Goal: Information Seeking & Learning: Find specific fact

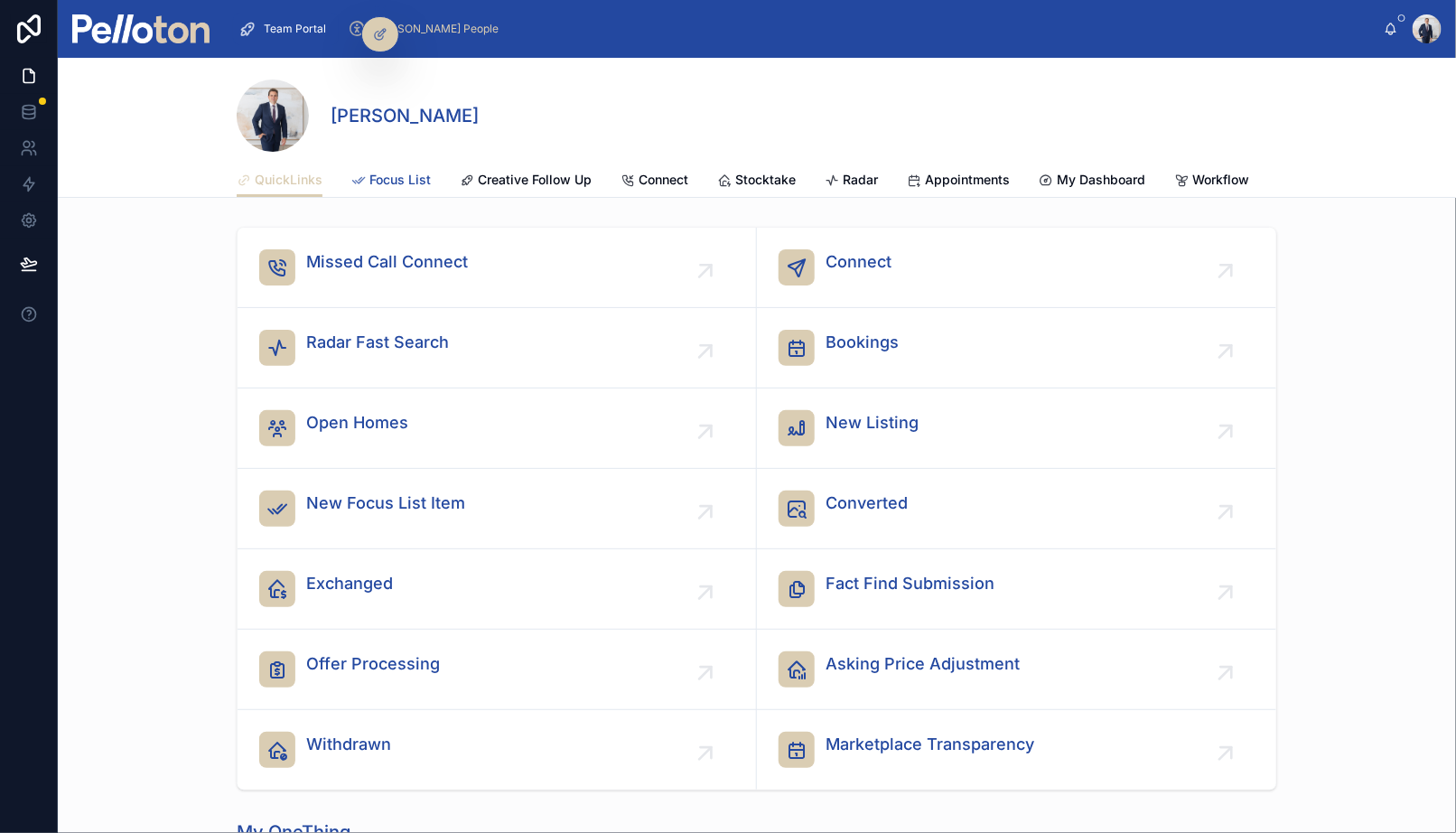
click at [401, 169] on link "Focus List" at bounding box center [391, 181] width 79 height 36
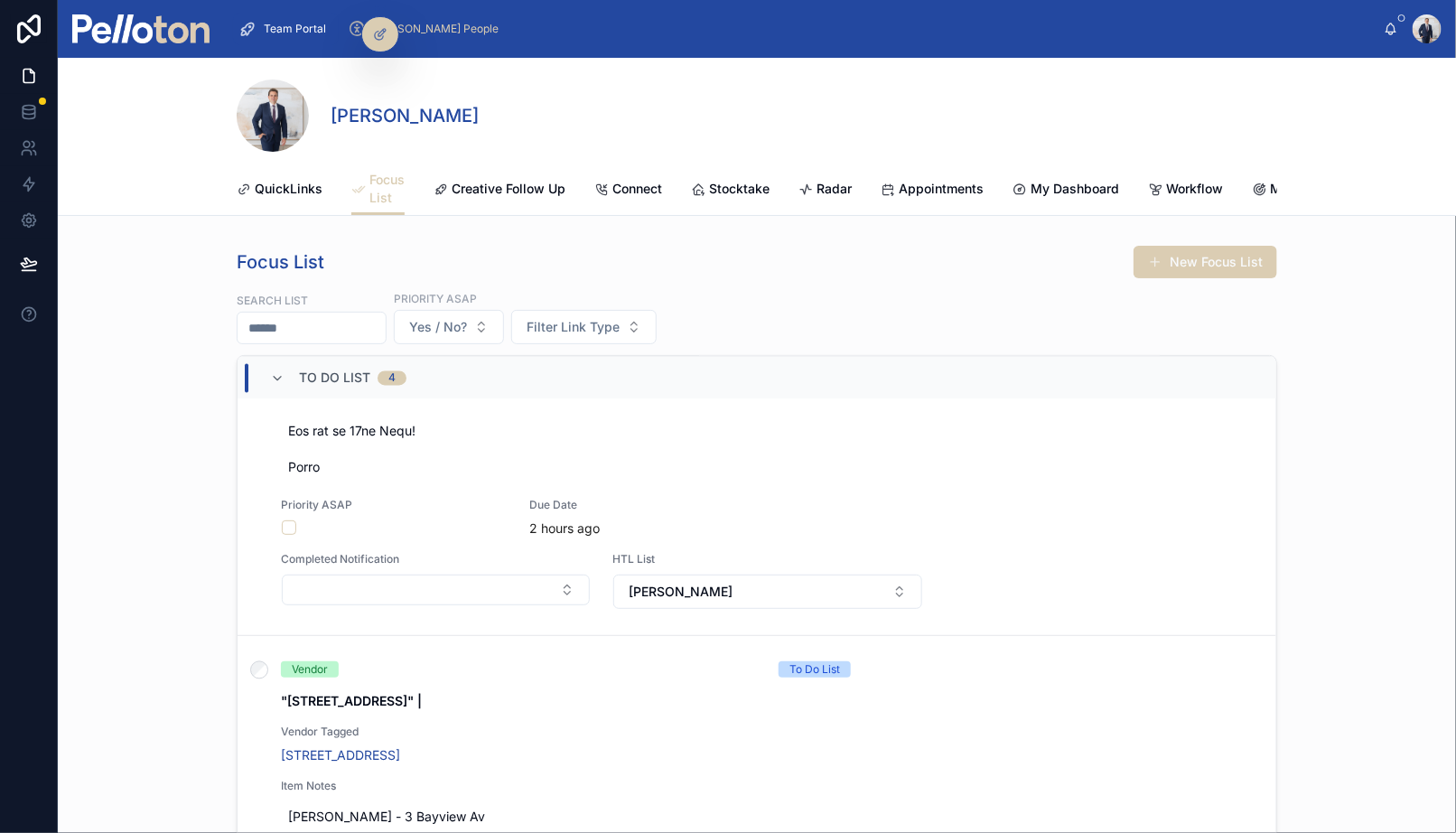
scroll to position [1748, 0]
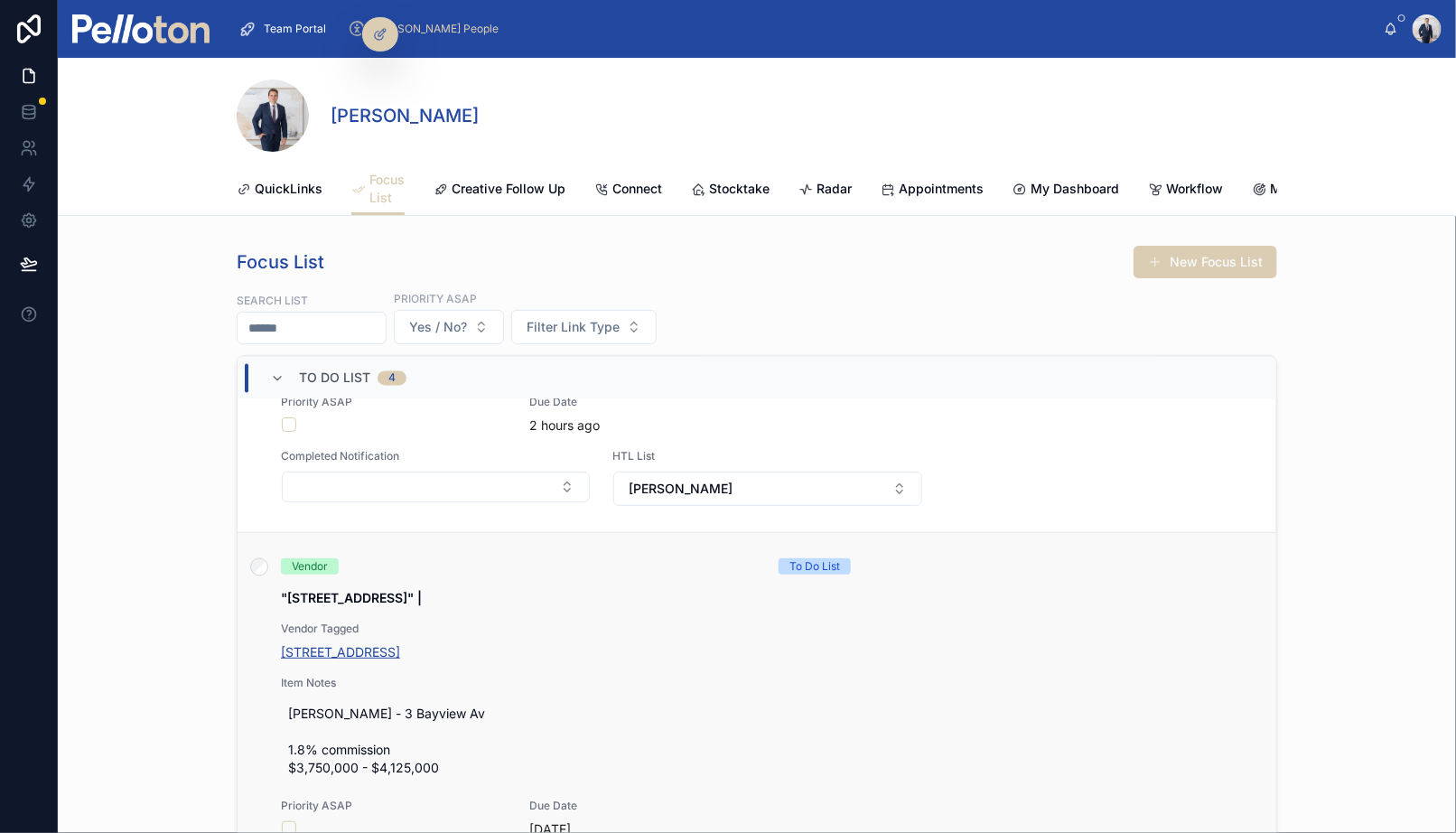
click at [358, 649] on span "[STREET_ADDRESS]" at bounding box center [340, 652] width 119 height 18
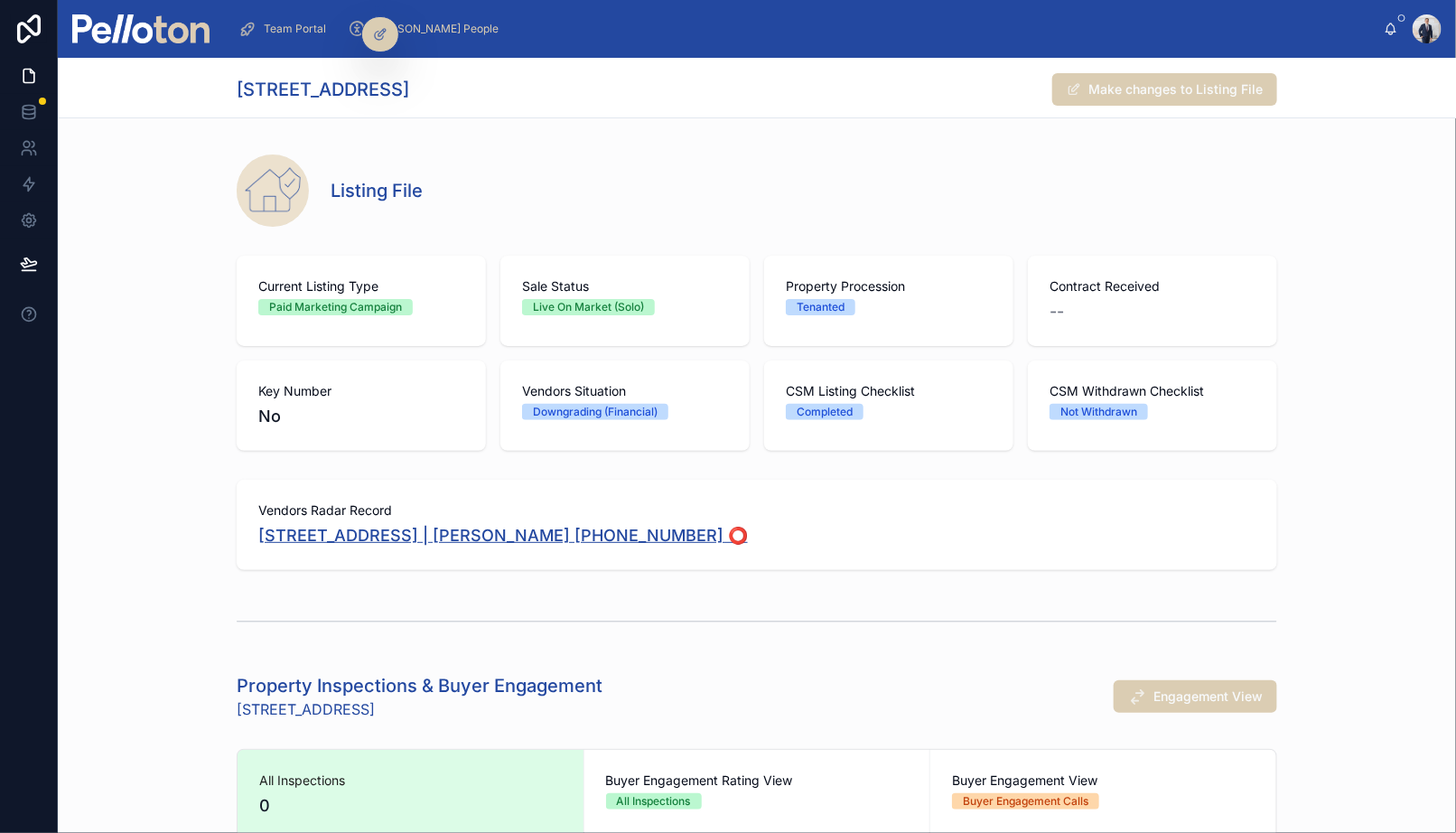
click at [446, 539] on span "[STREET_ADDRESS] | [PERSON_NAME] [PHONE_NUMBER] ⭕️" at bounding box center [503, 536] width 490 height 25
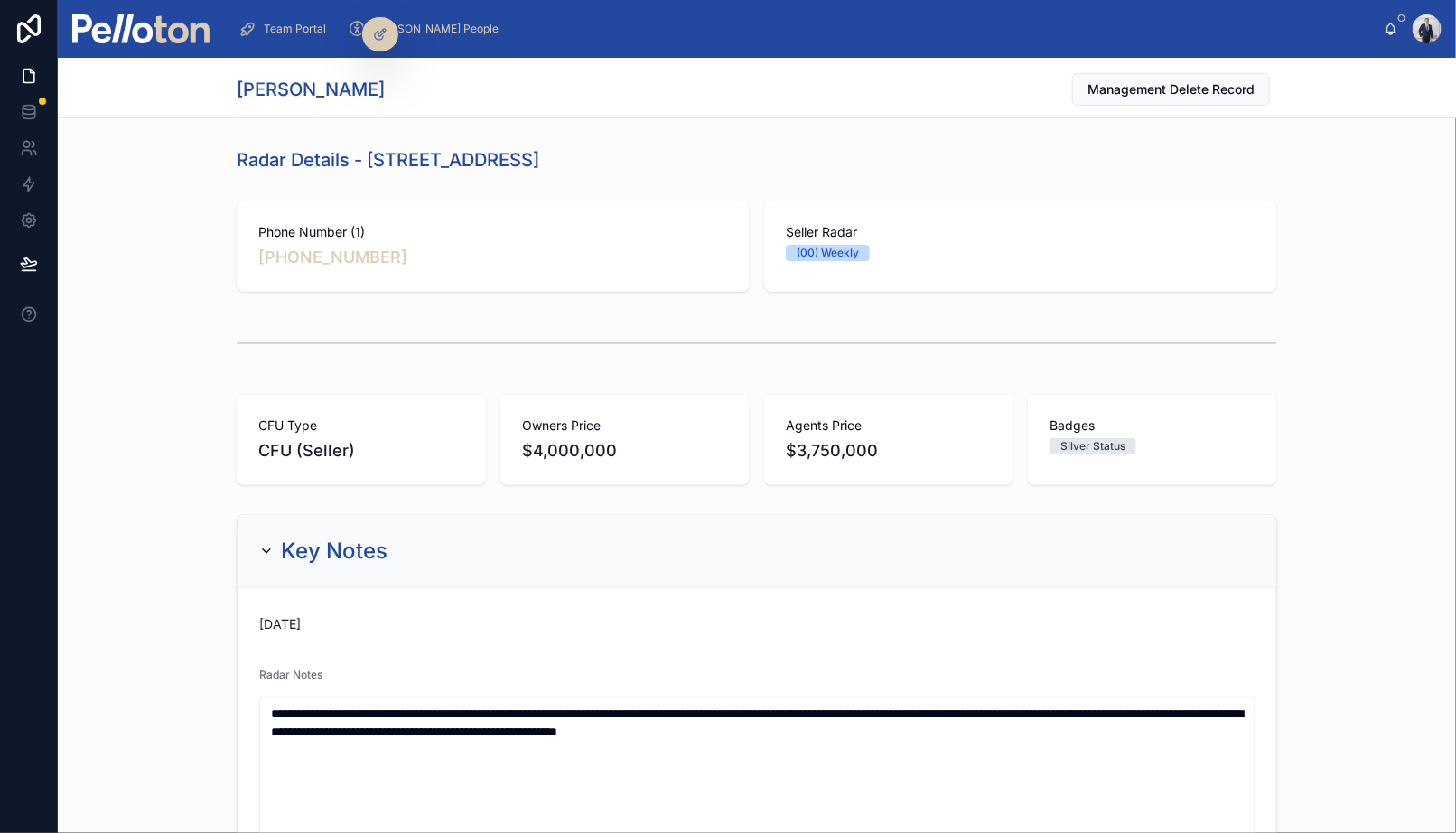
click at [268, 88] on h1 "[PERSON_NAME]" at bounding box center [310, 89] width 148 height 25
copy h1 "[PERSON_NAME]"
click at [335, 101] on h1 "[PERSON_NAME]" at bounding box center [310, 89] width 148 height 25
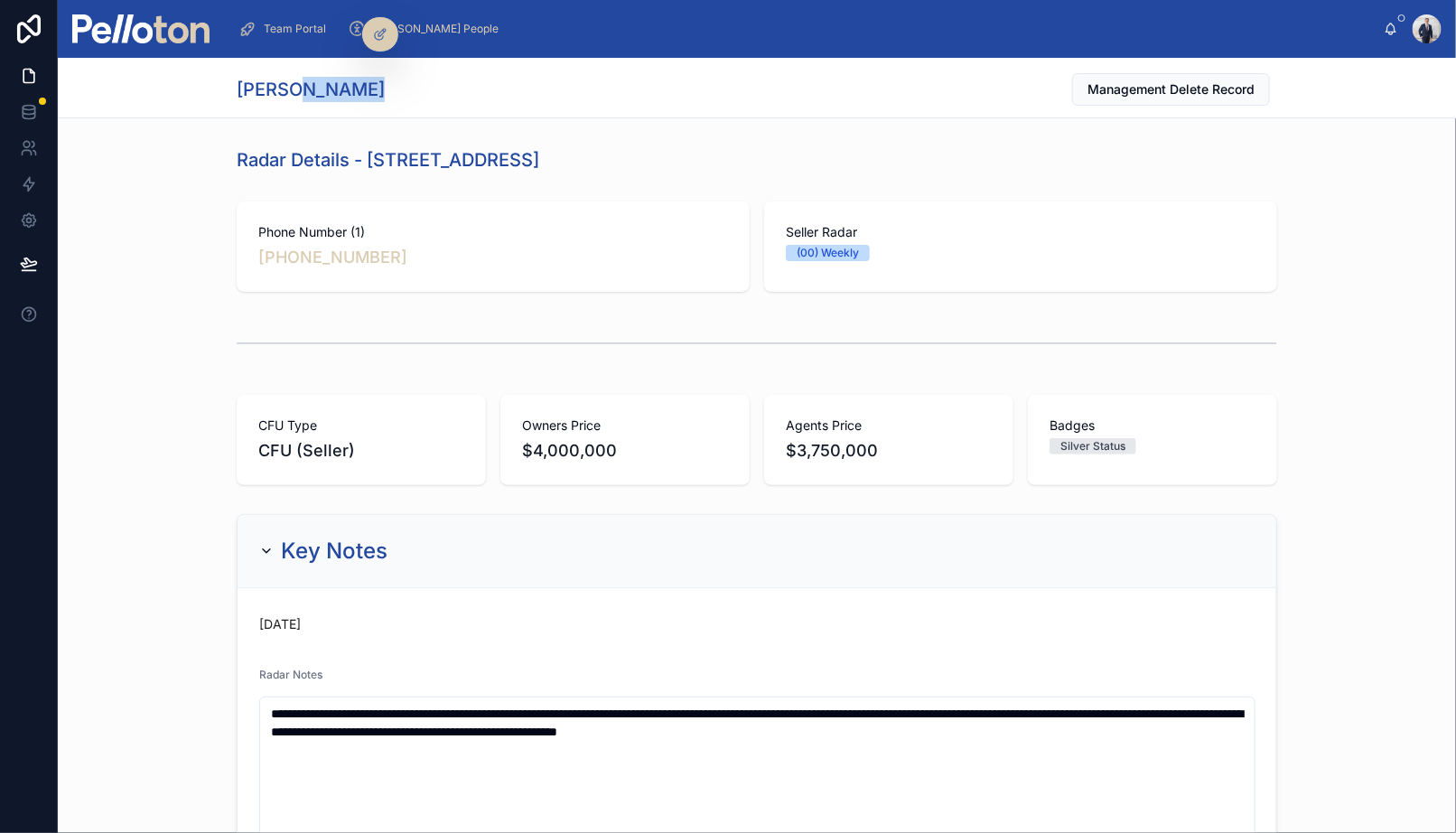
copy h1 "Mekisic"
drag, startPoint x: 373, startPoint y: 164, endPoint x: 578, endPoint y: 170, distance: 205.1
click at [578, 170] on div "Radar Details - [STREET_ADDRESS]" at bounding box center [756, 160] width 1041 height 25
copy h1 "[STREET_ADDRESS]"
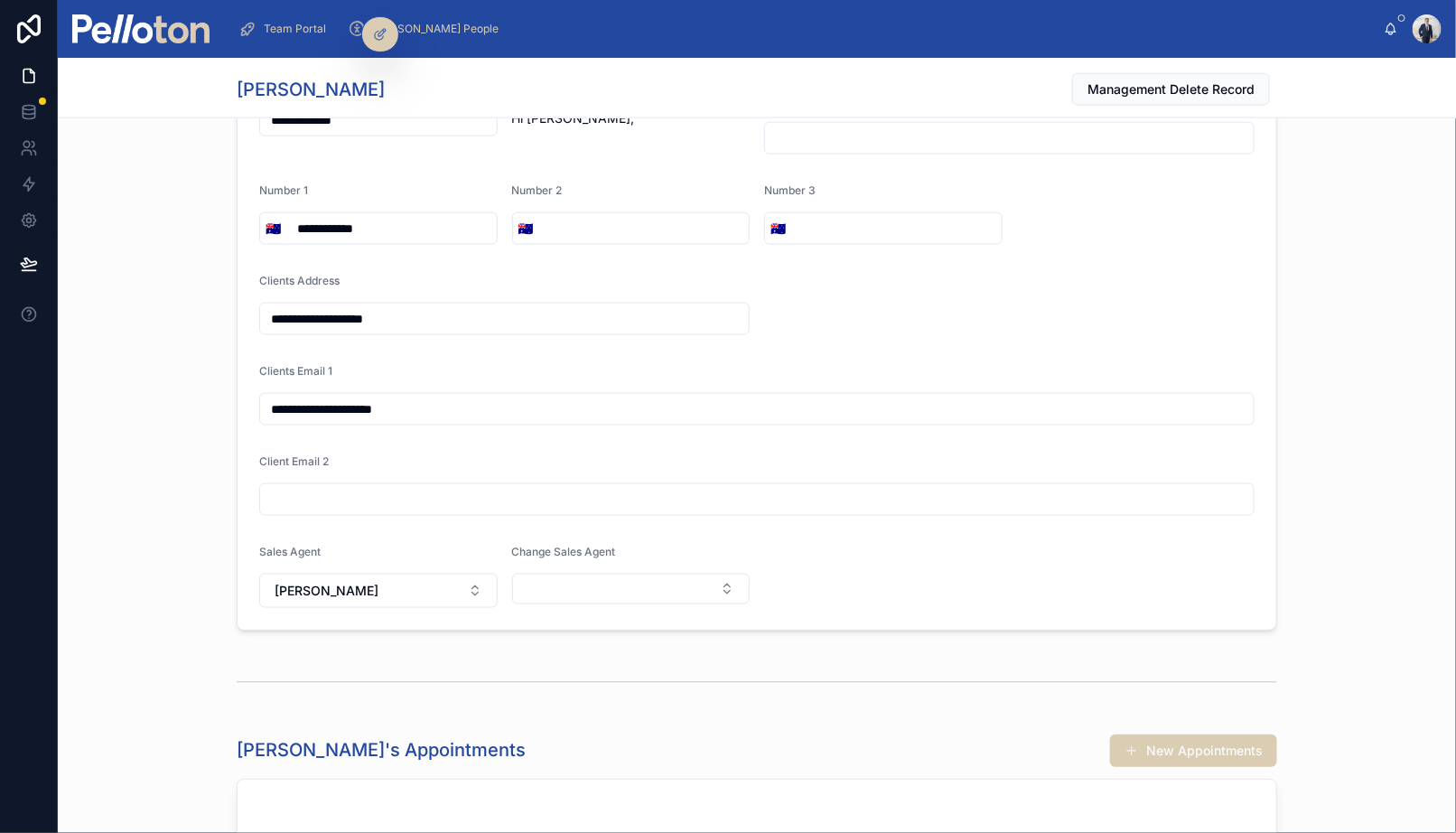
scroll to position [3923, 0]
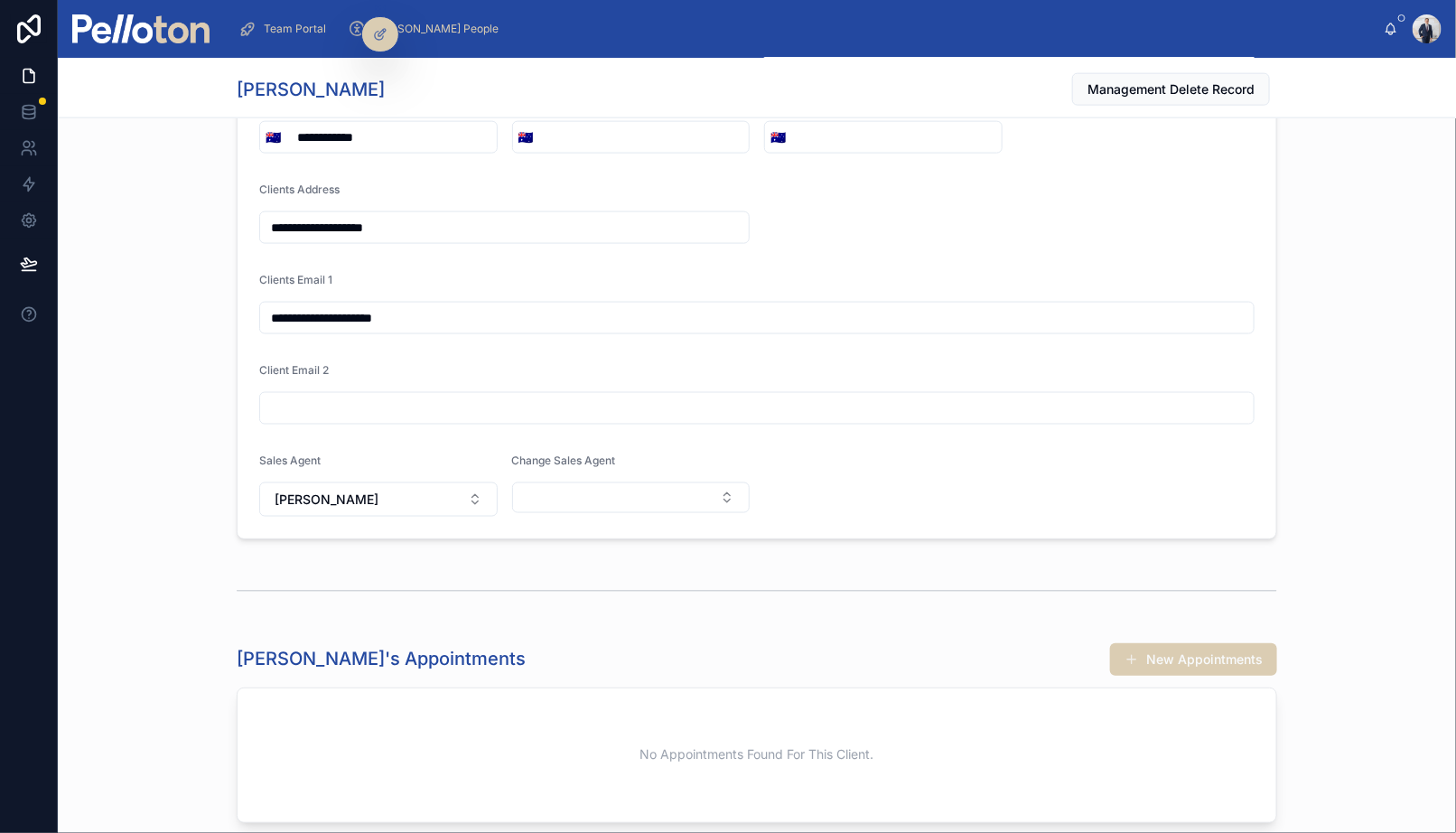
click at [343, 514] on form "**********" at bounding box center [756, 250] width 1039 height 576
click at [344, 491] on span "[PERSON_NAME]" at bounding box center [326, 500] width 104 height 18
type input "****"
click at [328, 554] on span "[PERSON_NAME]" at bounding box center [322, 552] width 104 height 18
click at [150, 405] on div "**********" at bounding box center [757, 214] width 1398 height 666
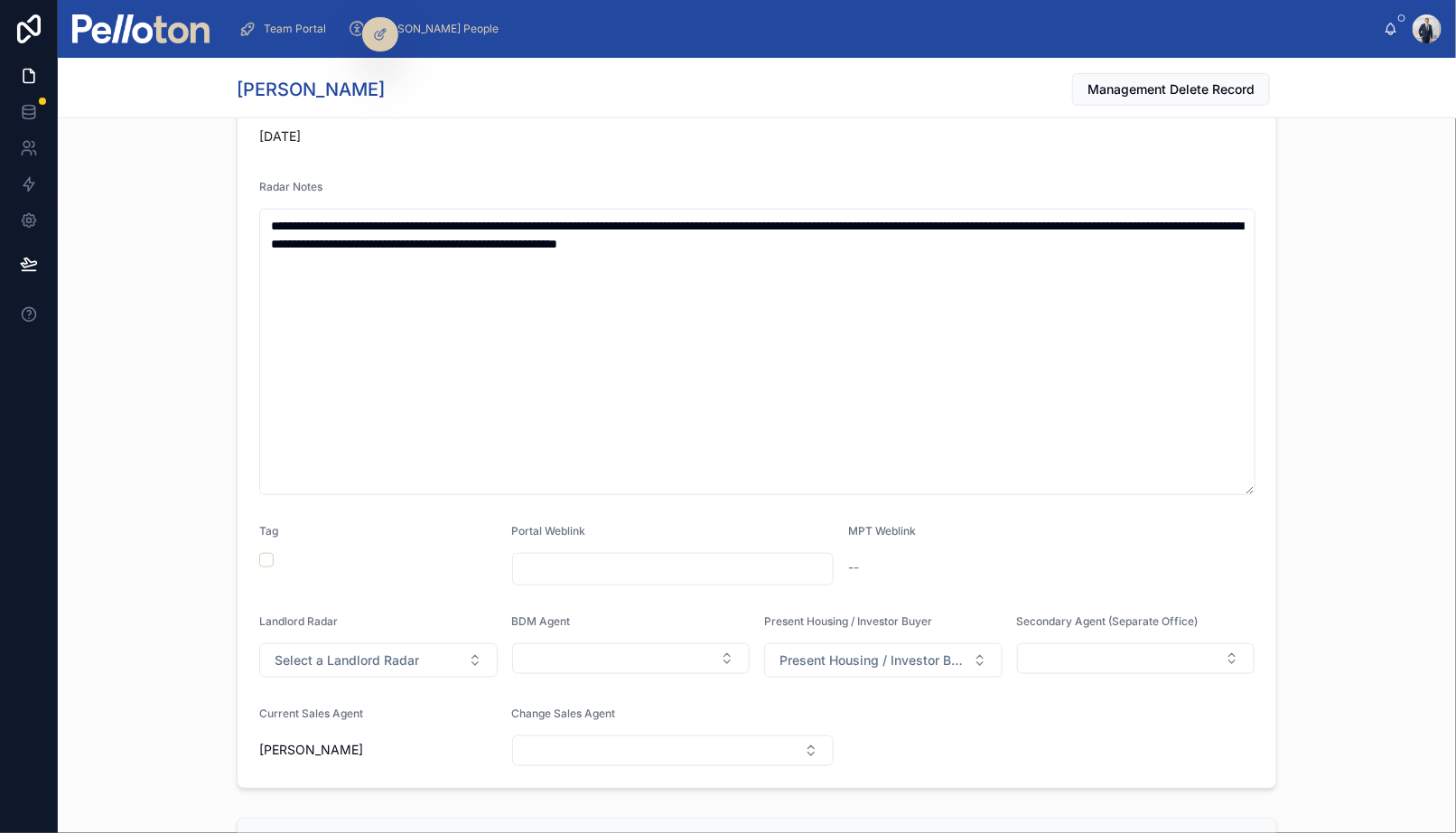
scroll to position [471, 0]
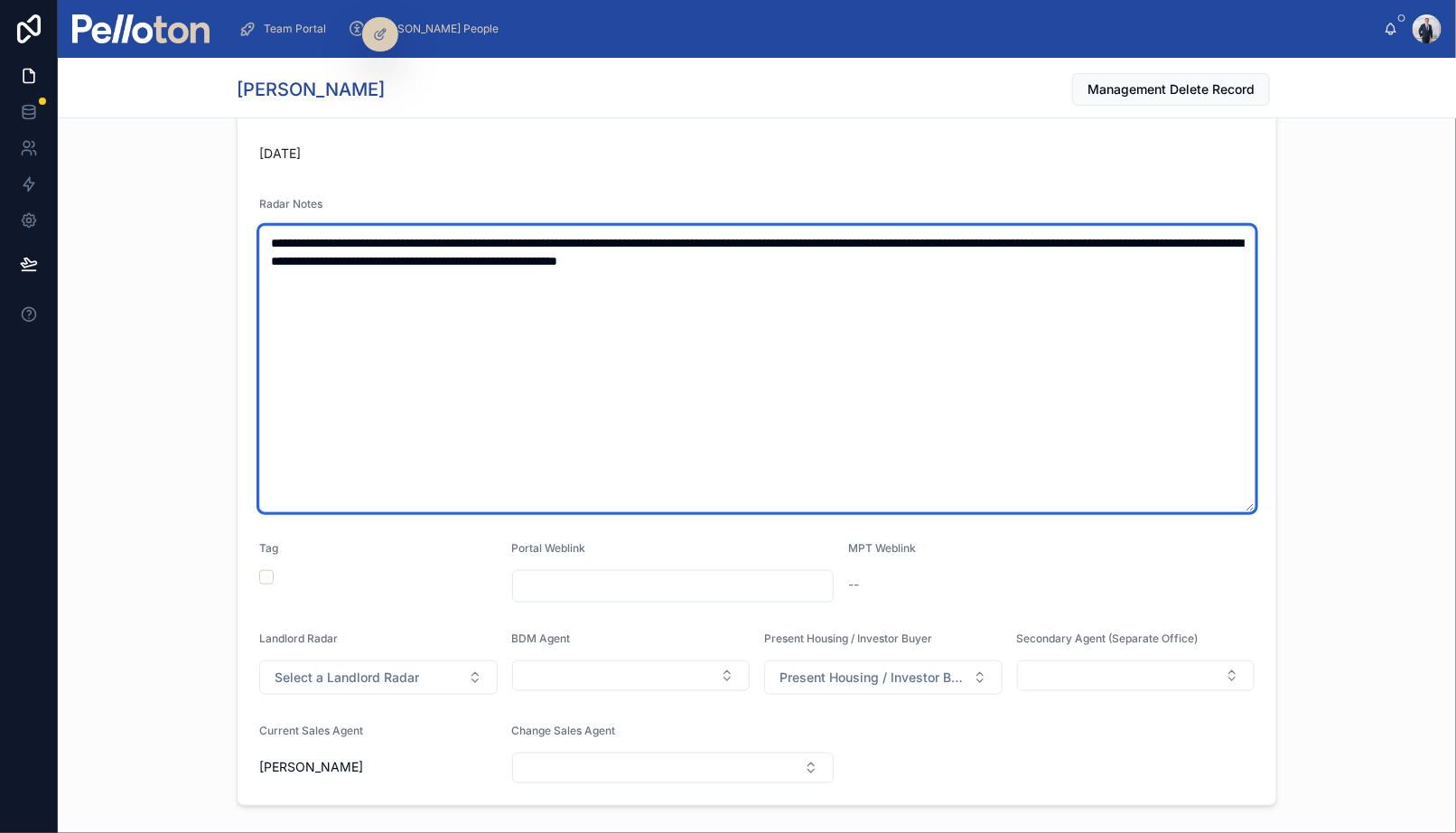
click at [275, 234] on textarea "**********" at bounding box center [757, 369] width 996 height 287
click at [269, 234] on textarea "**********" at bounding box center [757, 369] width 996 height 287
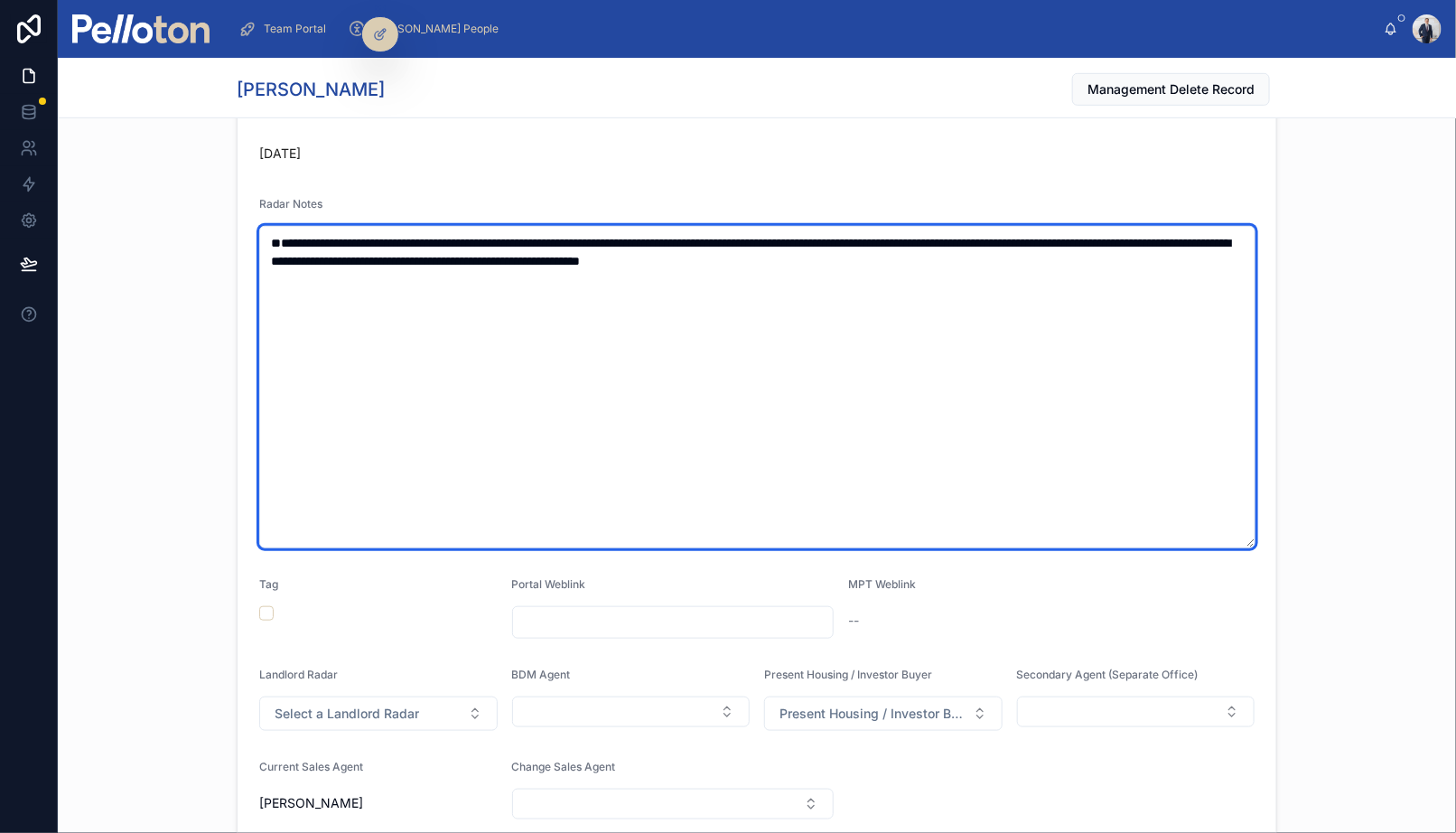
click at [269, 234] on textarea "**********" at bounding box center [757, 386] width 996 height 323
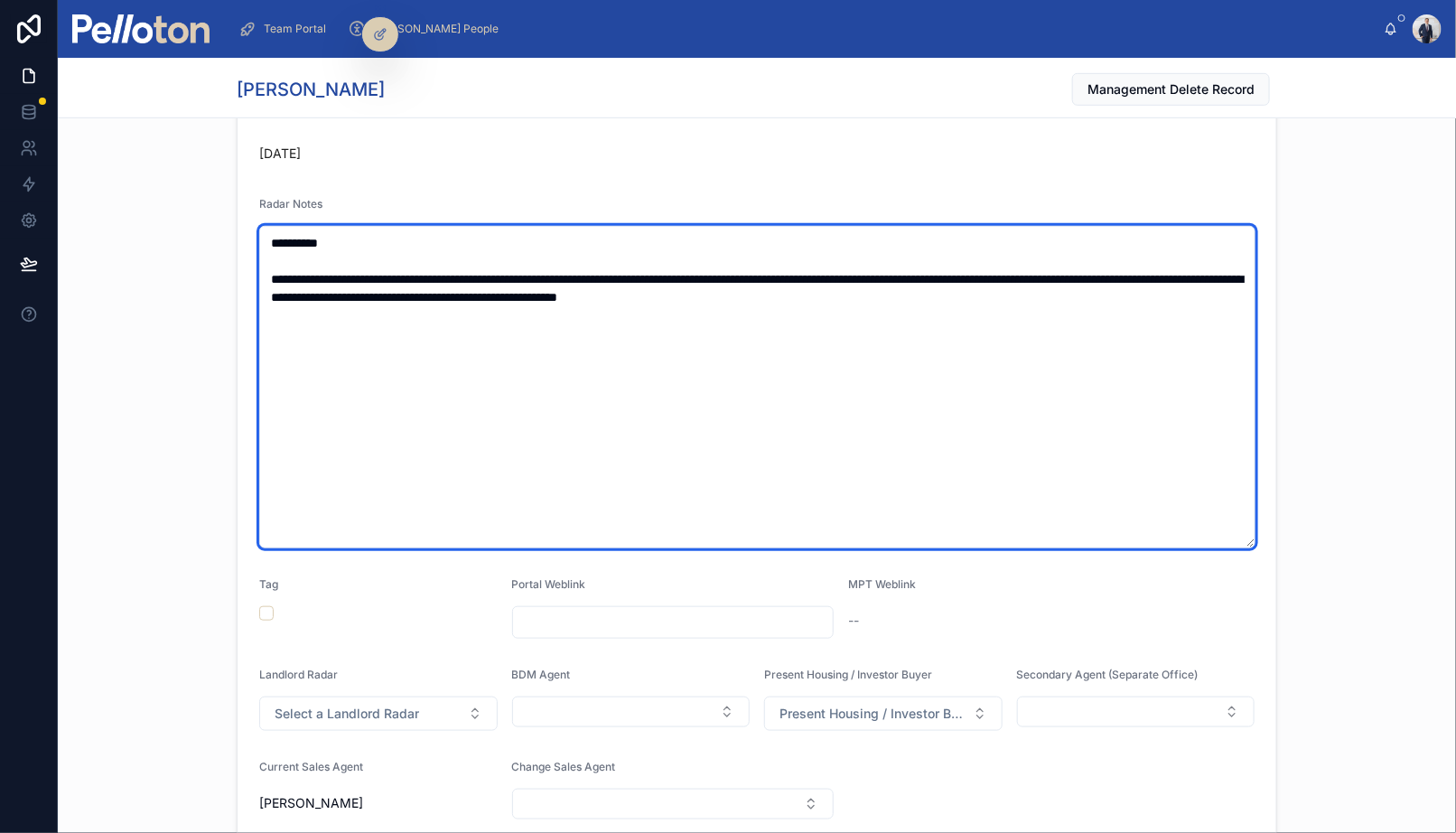
click at [269, 234] on textarea "**********" at bounding box center [757, 386] width 996 height 323
click at [375, 239] on textarea "**********" at bounding box center [757, 386] width 996 height 323
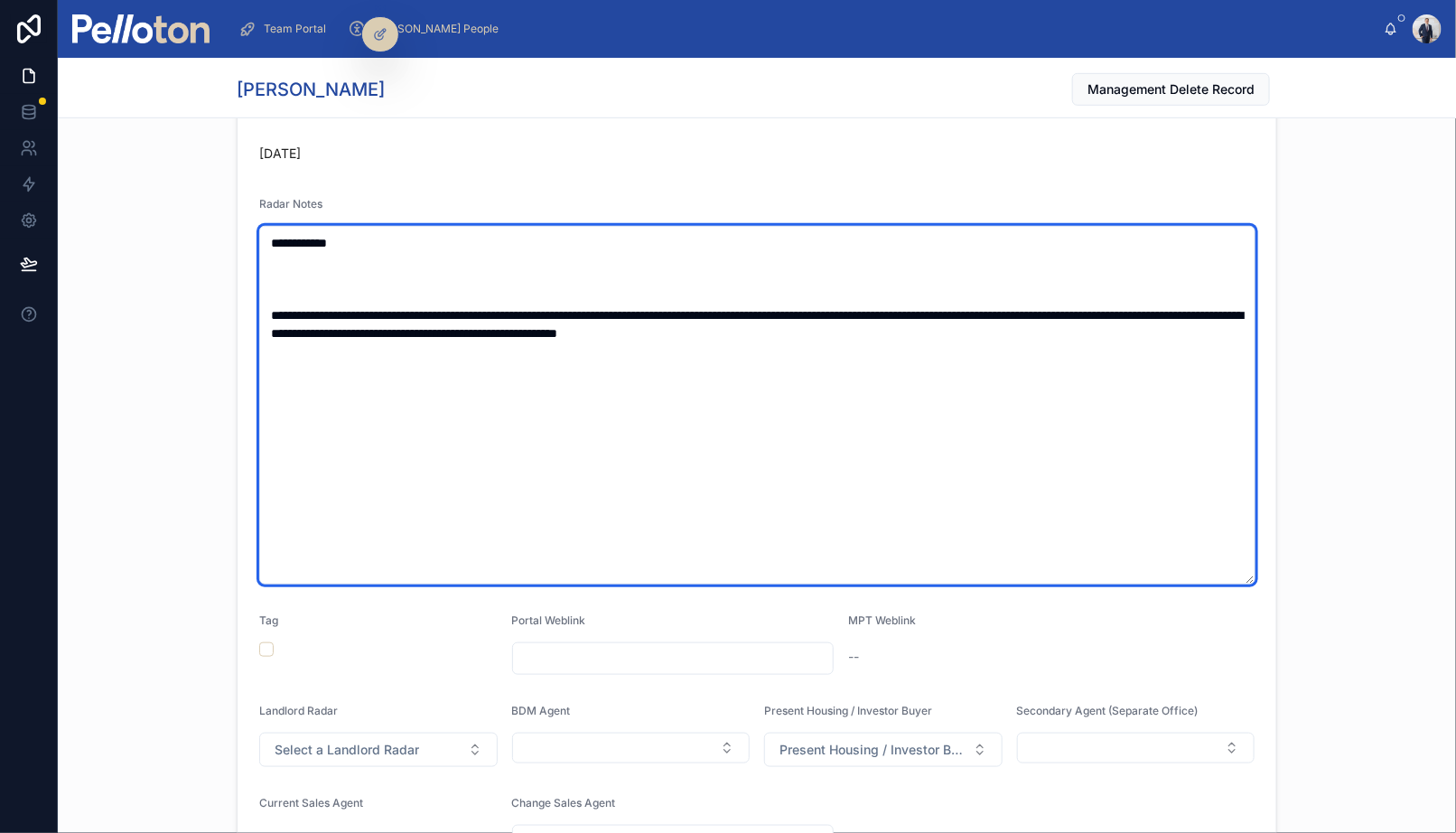
paste textarea "**********"
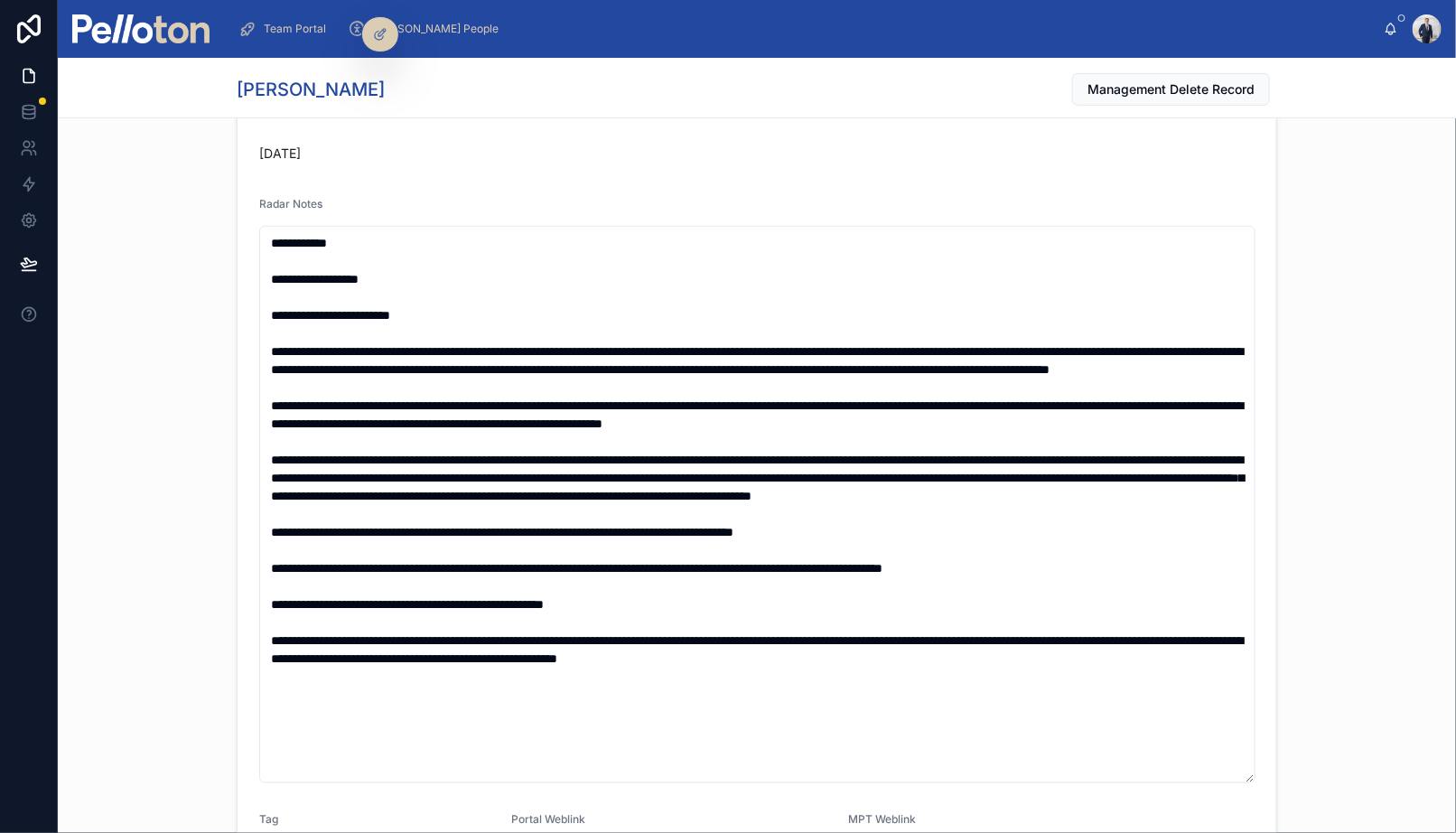
click at [186, 263] on div "Key Notes [DATE] Radar Notes Tag Portal Weblink MPT Weblink -- Landlord Radar S…" at bounding box center [757, 560] width 1398 height 1048
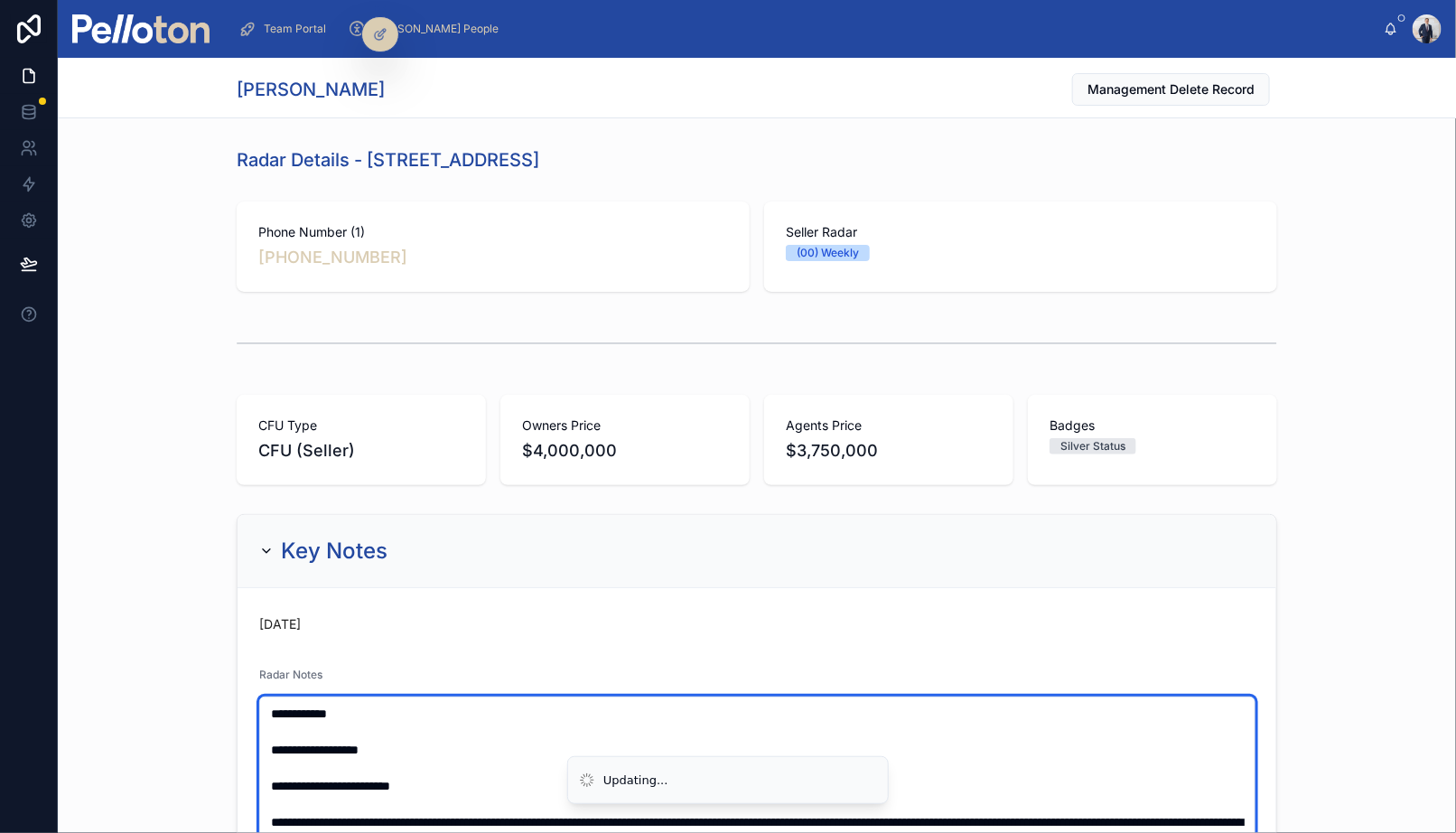
type textarea "**********"
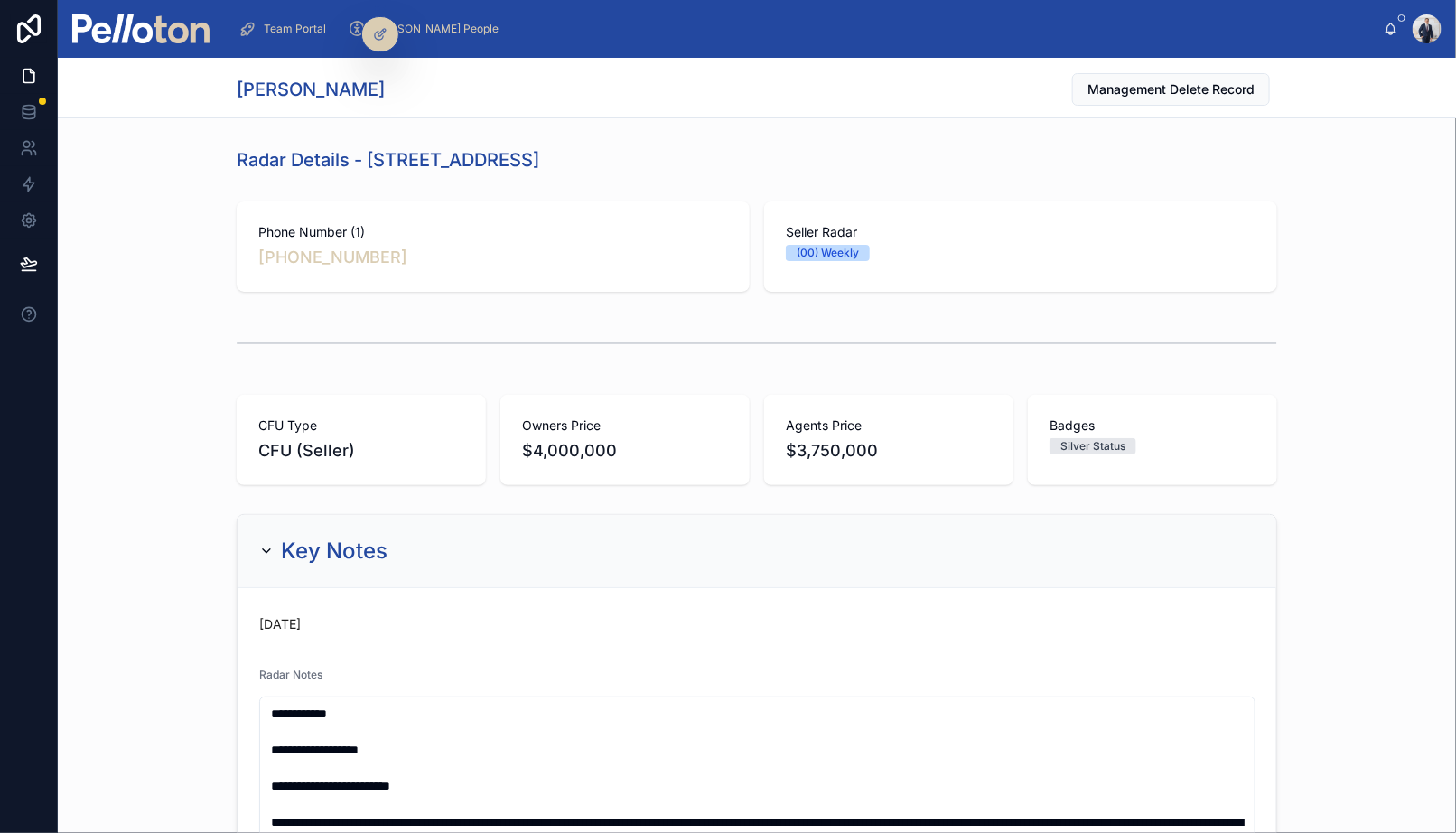
click at [181, 485] on div "CFU Type CFU (Seller) Owners Price $4,000,000 Agents Price $3,750,000 Badges Si…" at bounding box center [757, 440] width 1398 height 105
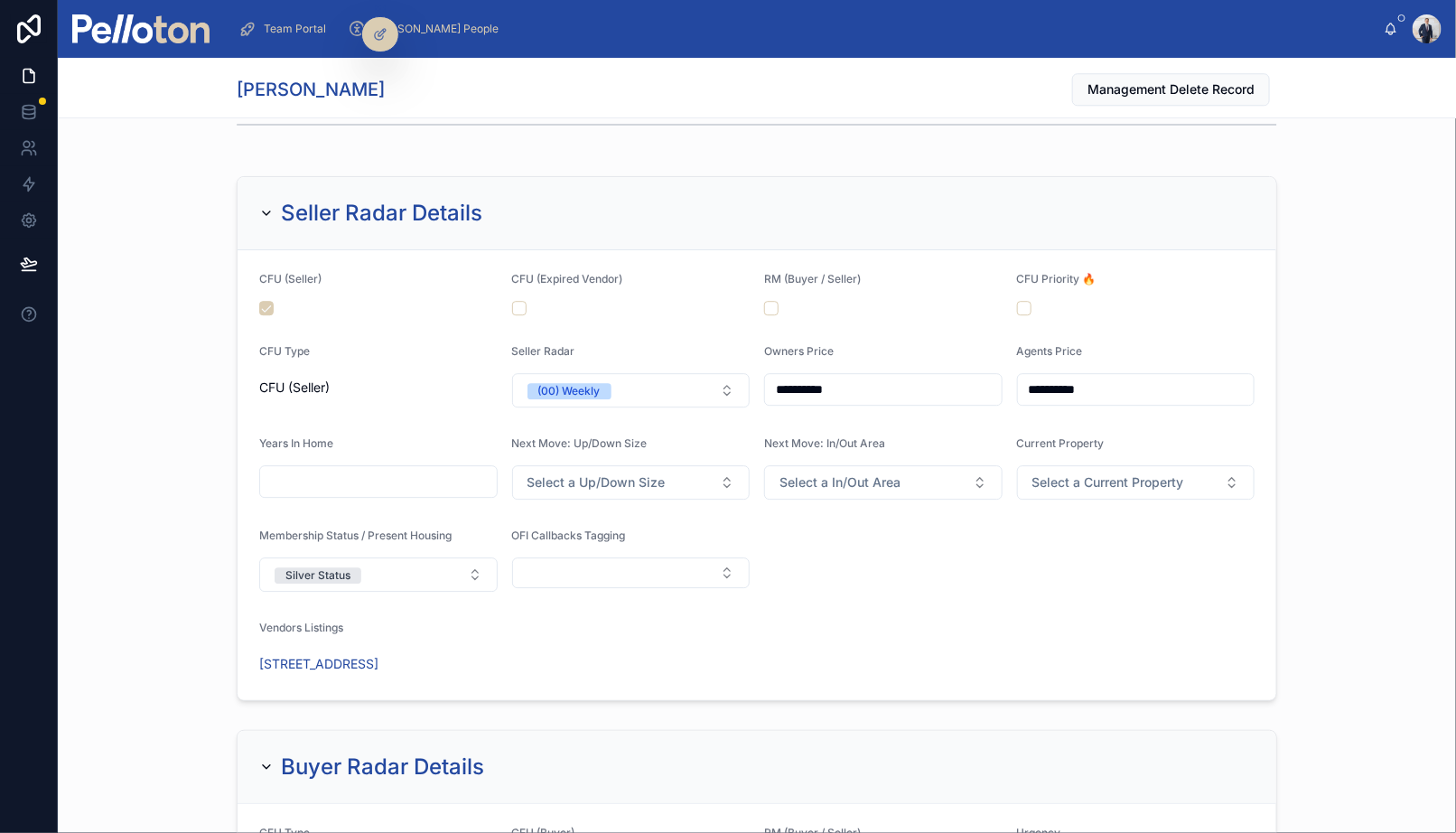
scroll to position [2056, 0]
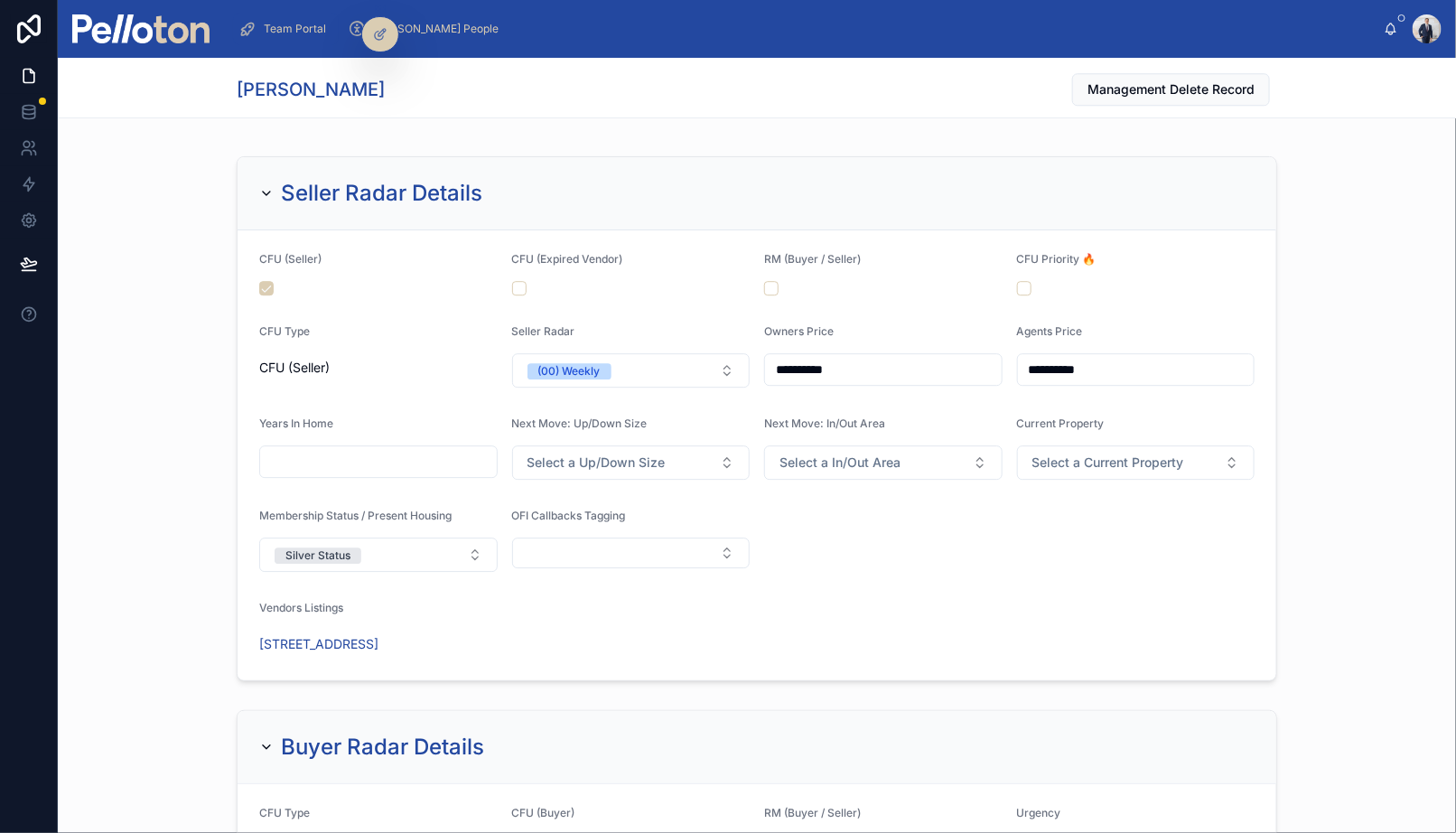
click at [249, 34] on icon "scrollable content" at bounding box center [247, 29] width 18 height 18
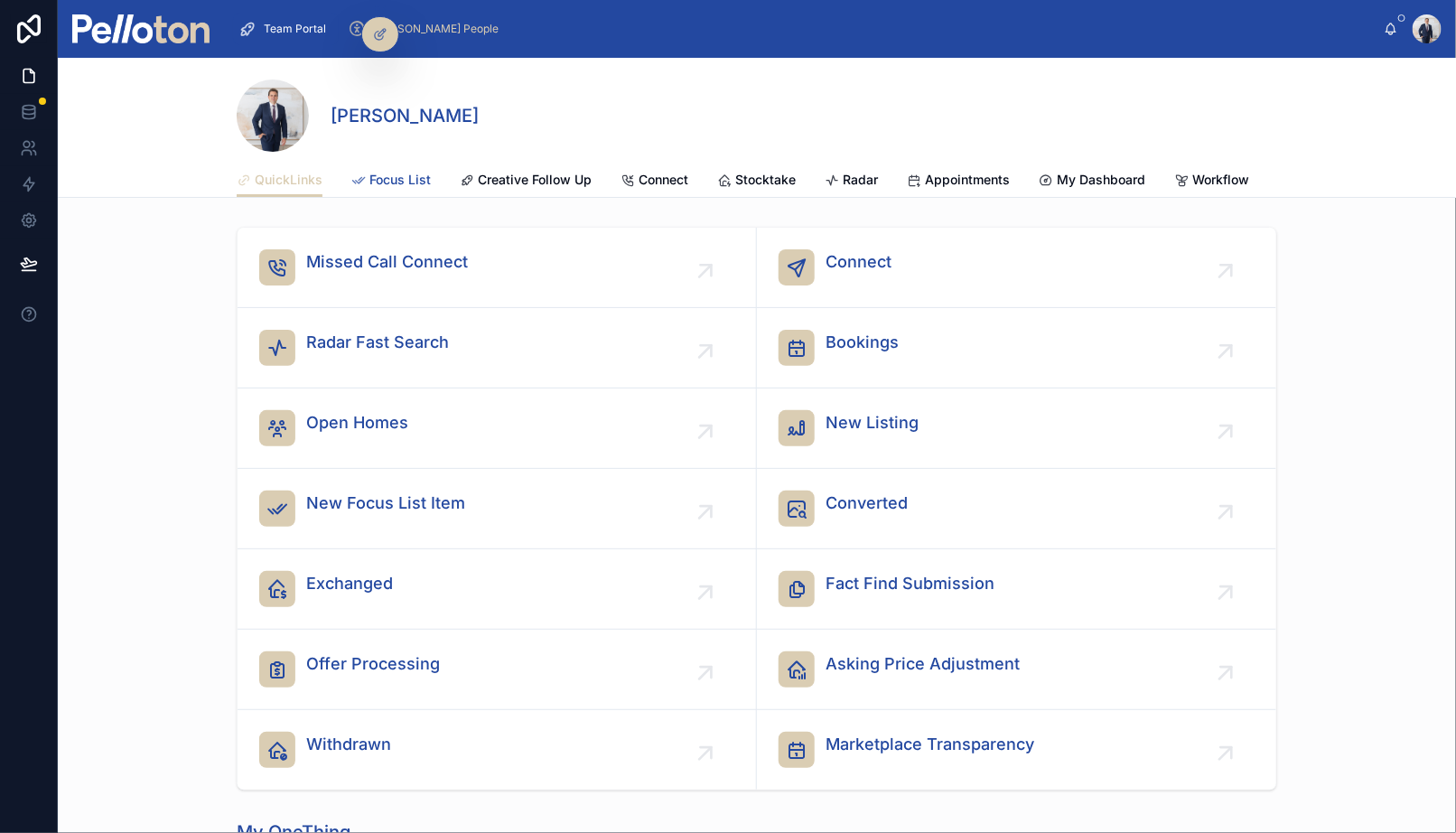
click at [388, 170] on span "Focus List" at bounding box center [400, 179] width 61 height 18
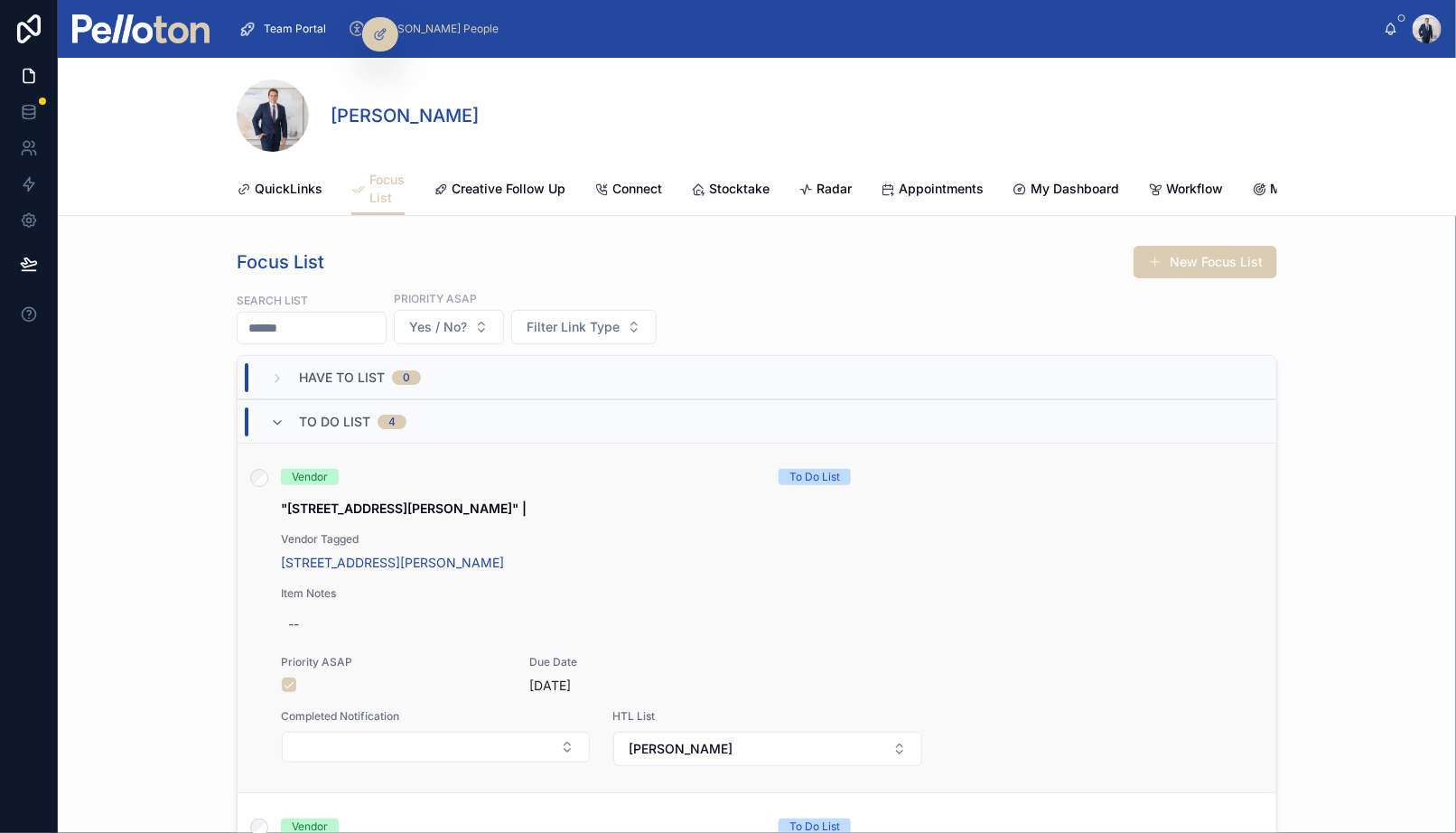
click at [640, 486] on div "Vendor To Do List "[STREET_ADDRESS][PERSON_NAME]" | Vendor Tagged [STREET_ADDRE…" at bounding box center [757, 618] width 995 height 298
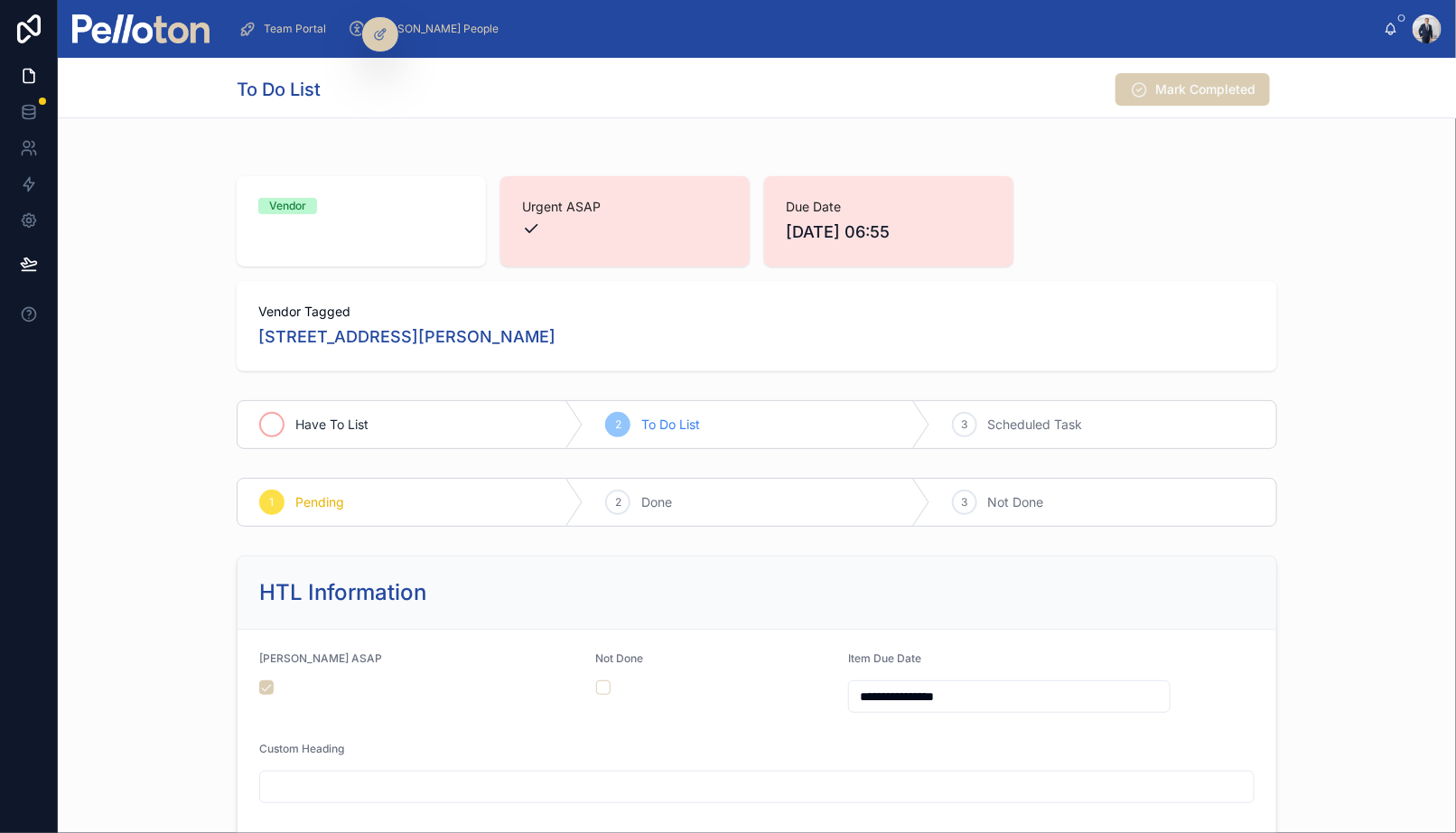
click at [295, 425] on span "Have To List" at bounding box center [332, 424] width 74 height 18
click at [267, 686] on button "button" at bounding box center [266, 688] width 15 height 15
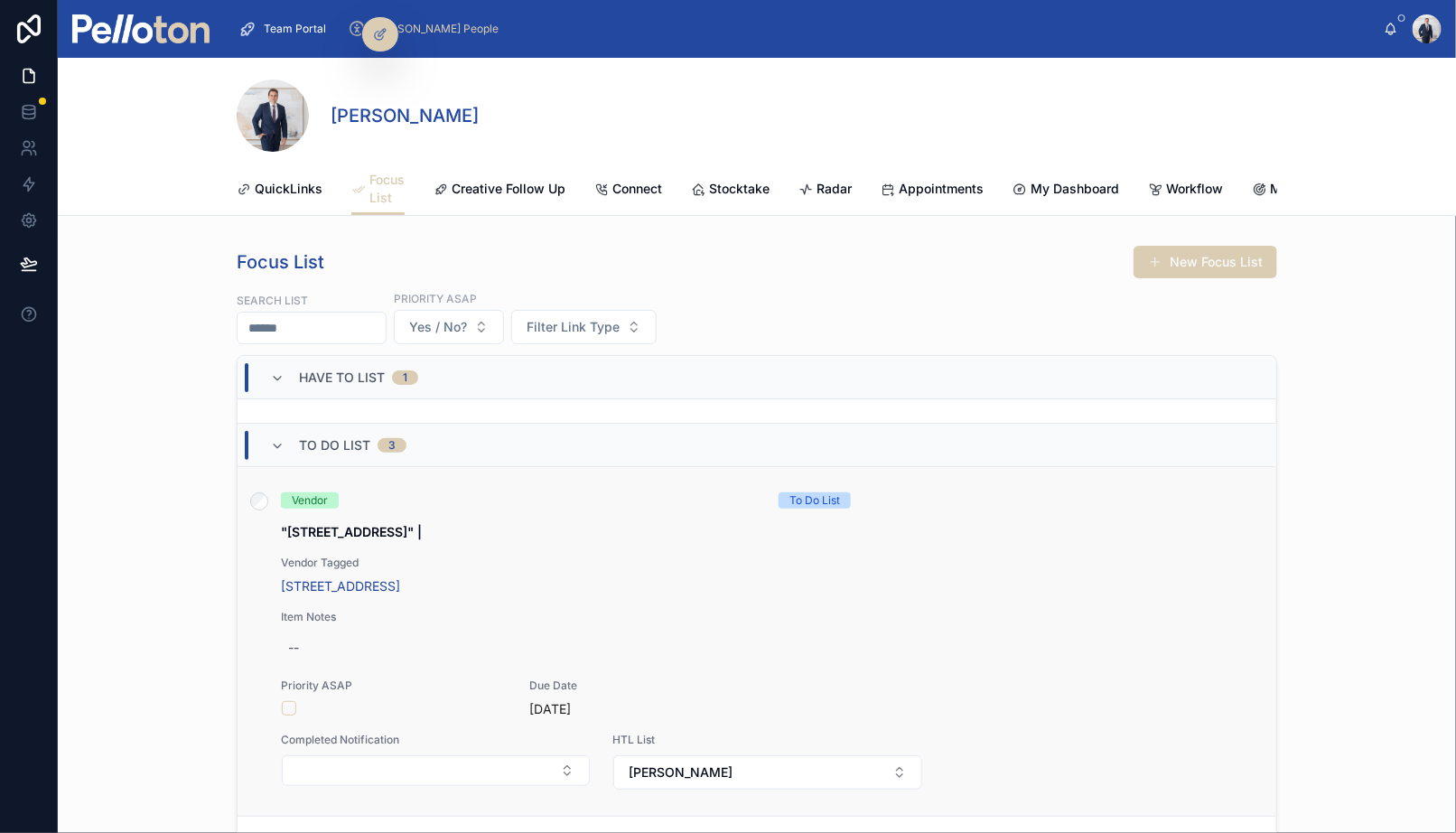
scroll to position [335, 0]
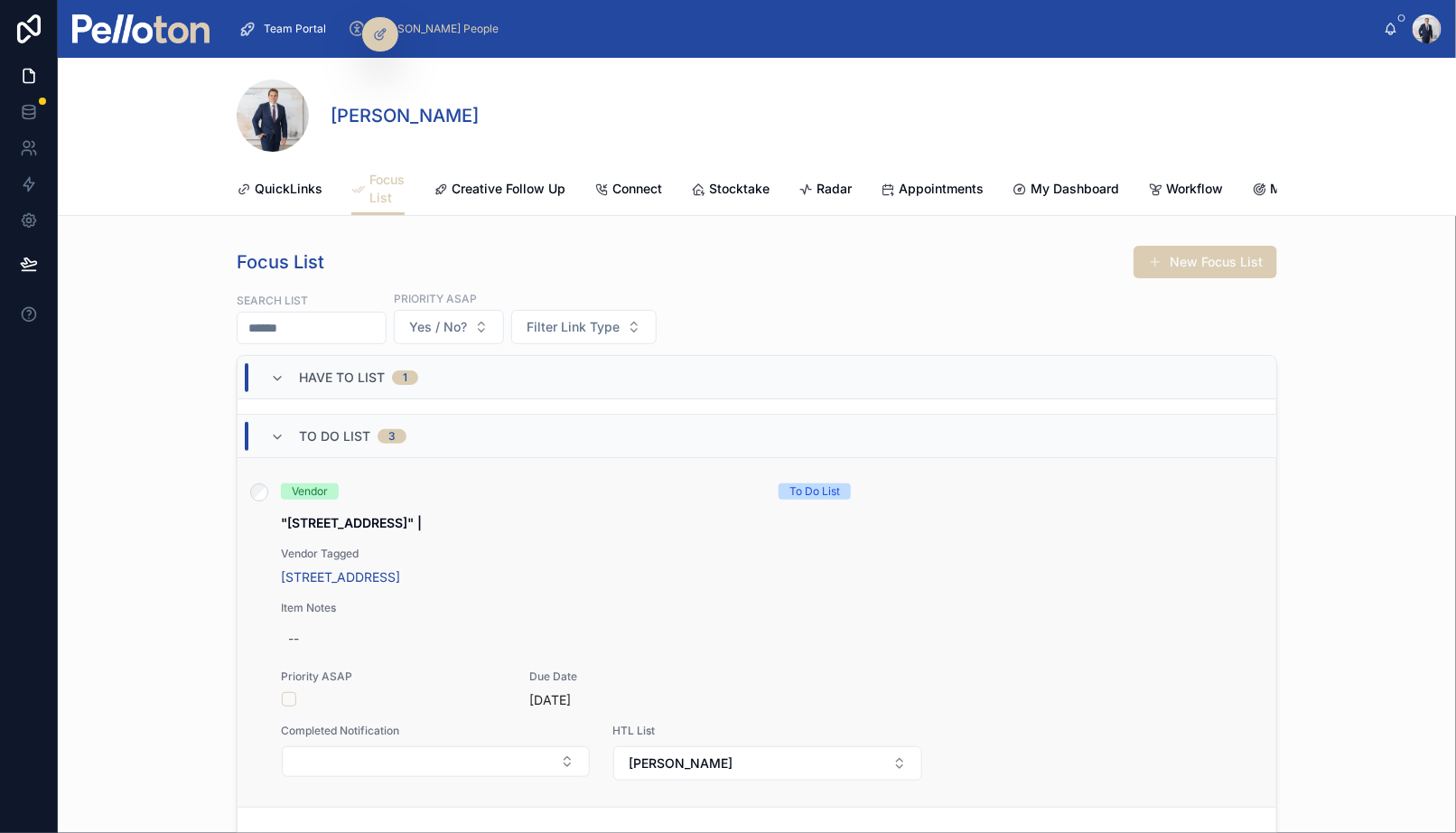
click at [540, 496] on div "Vendor To Do List "[STREET_ADDRESS]" | Vendor Tagged [STREET_ADDRESS] Item Note…" at bounding box center [757, 632] width 995 height 298
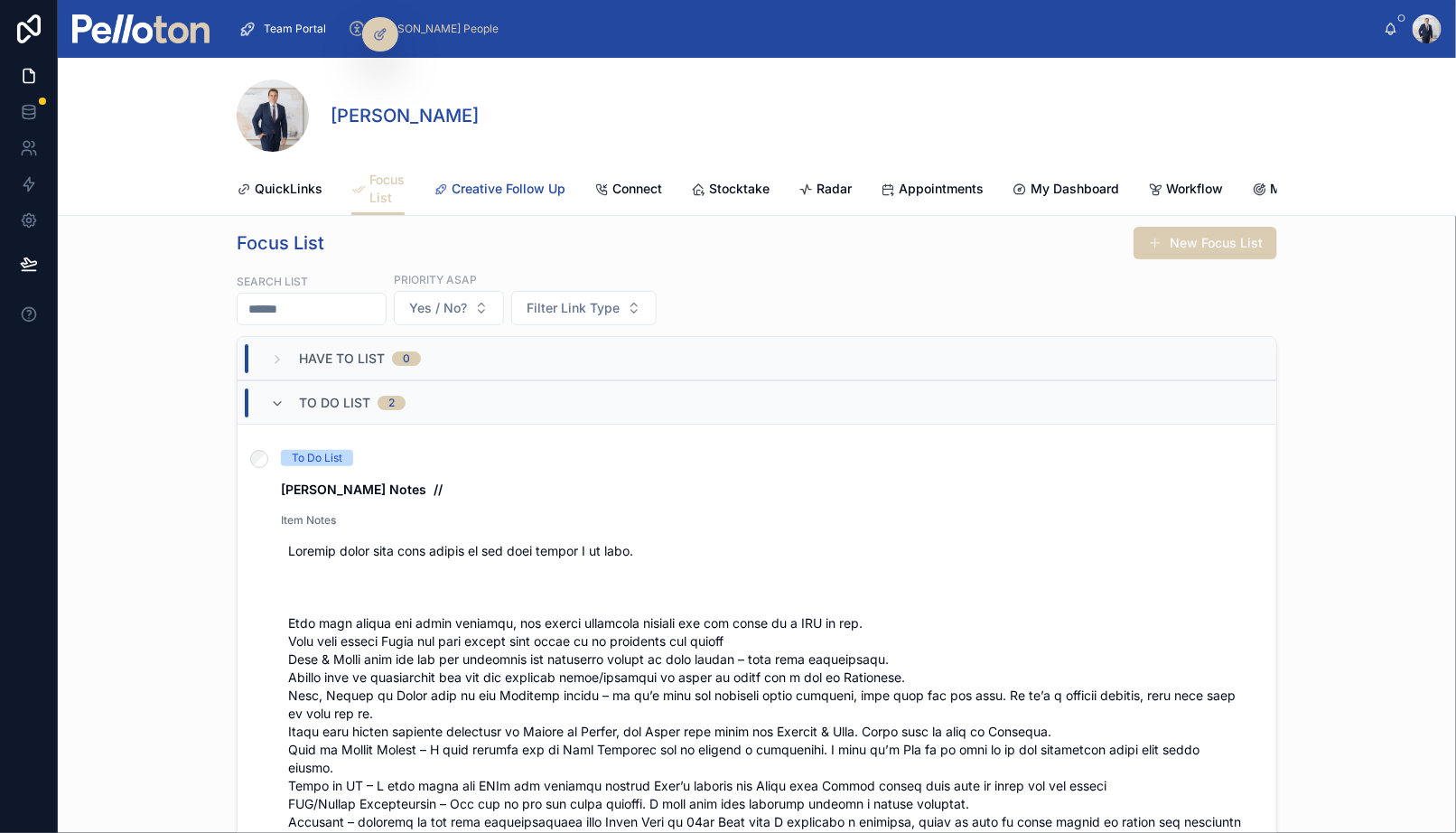
click at [502, 185] on span "Creative Follow Up" at bounding box center [508, 189] width 114 height 18
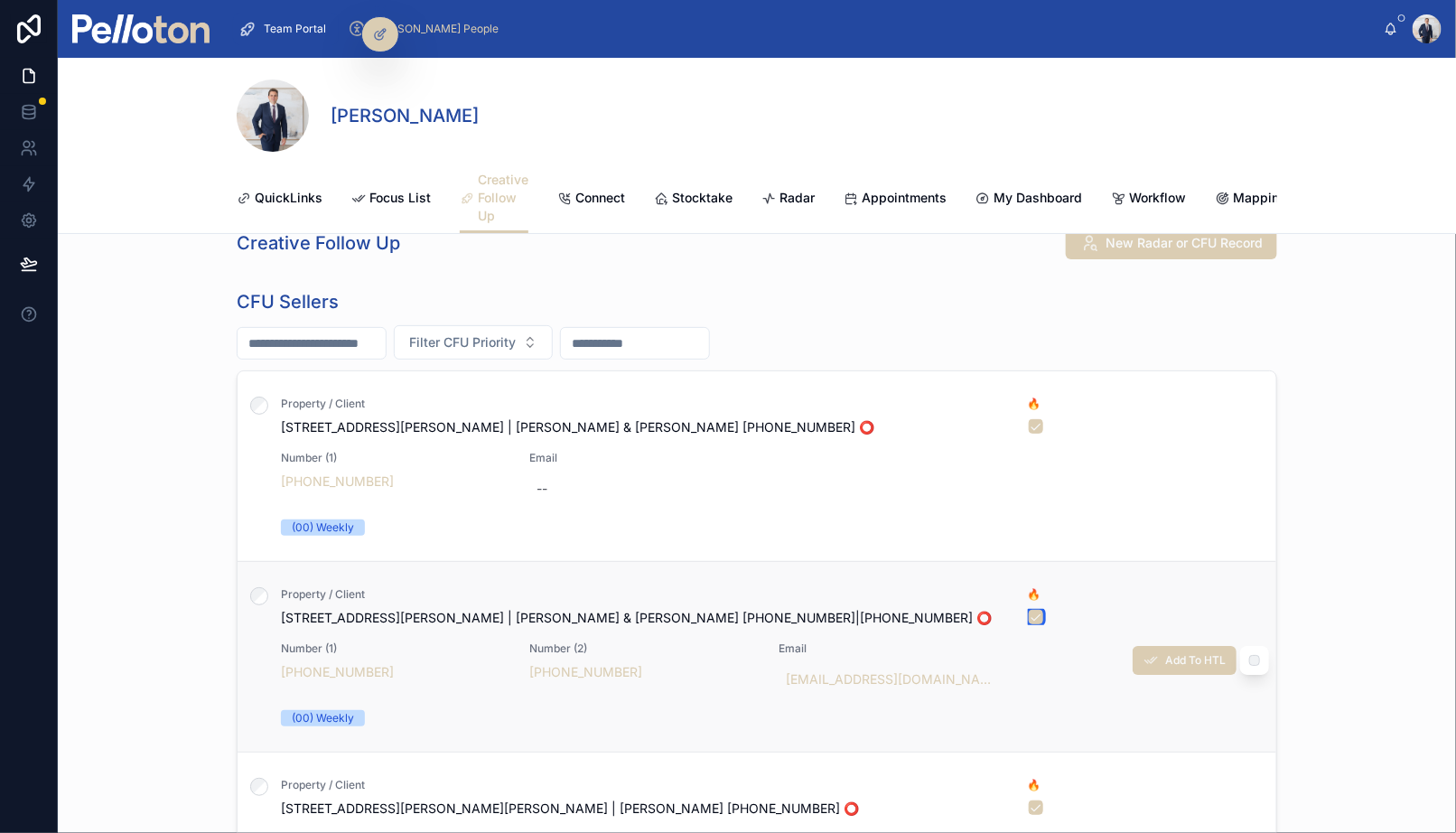
click at [1033, 614] on button "button" at bounding box center [1036, 617] width 15 height 15
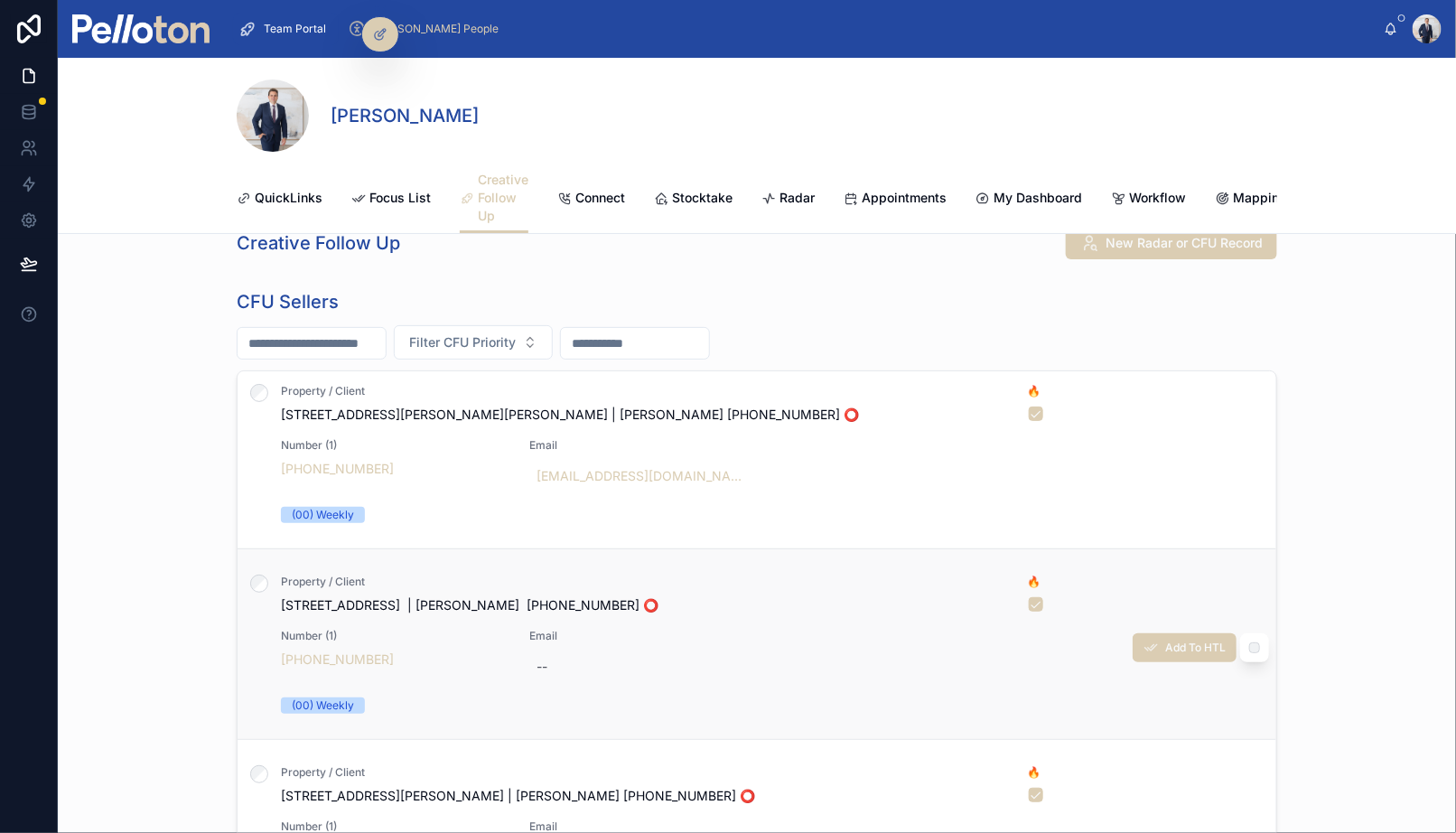
scroll to position [98, 0]
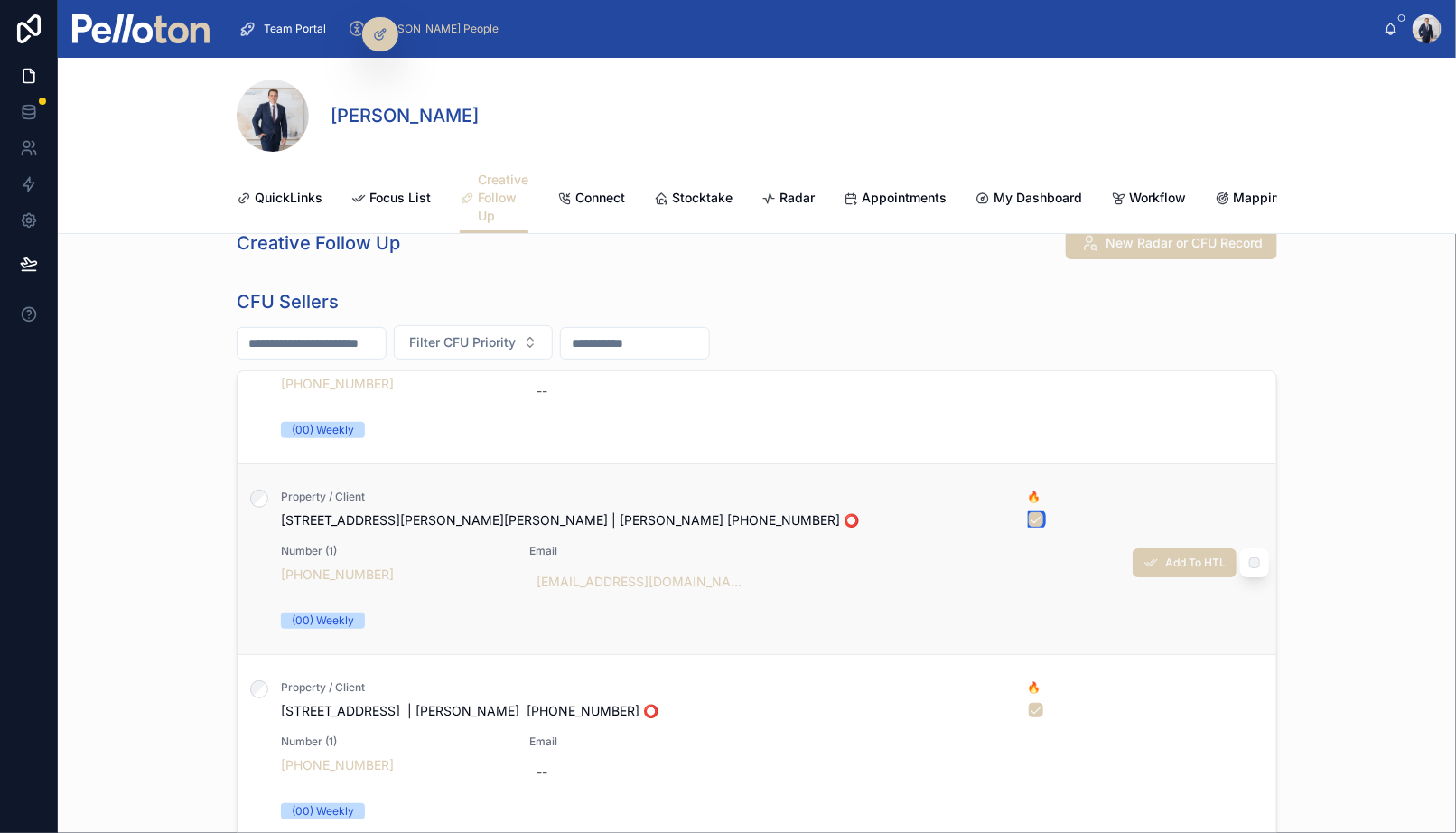
click at [1034, 516] on button "button" at bounding box center [1036, 519] width 15 height 15
click at [477, 511] on span "[STREET_ADDRESS] | [PERSON_NAME] [PHONE_NUMBER] ⭕️" at bounding box center [643, 520] width 725 height 18
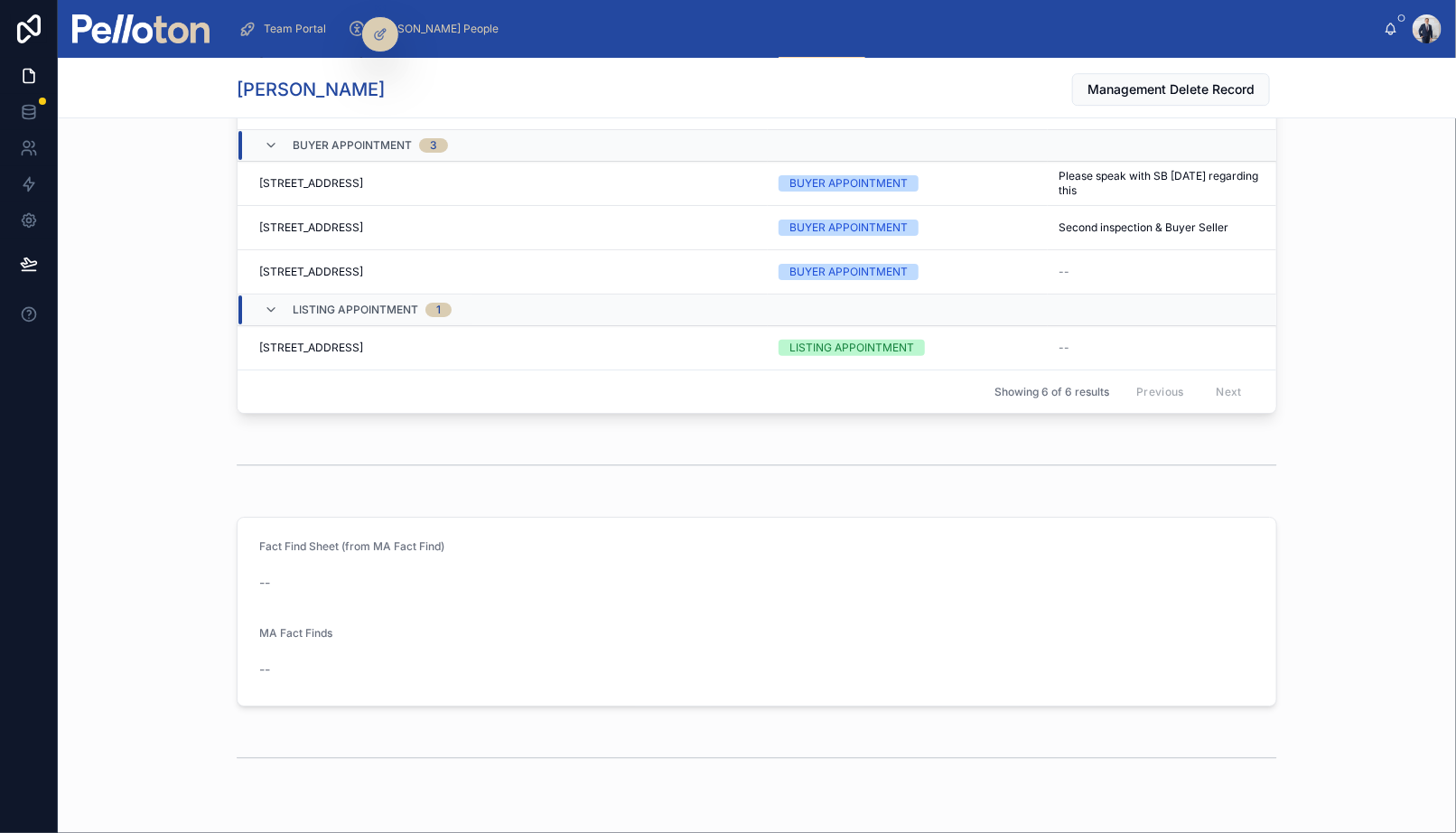
scroll to position [5260, 0]
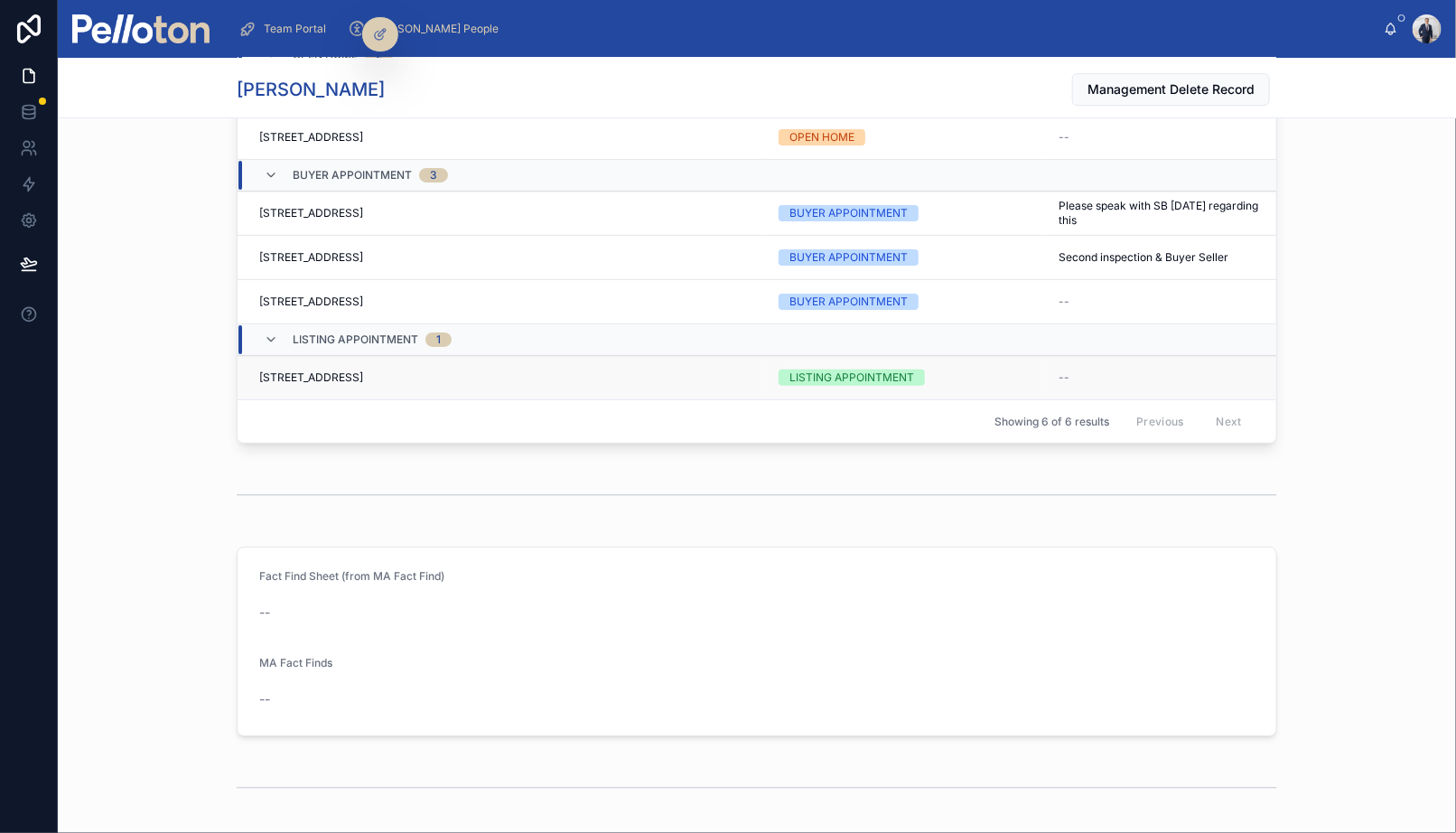
click at [440, 364] on td "[STREET_ADDRESS] [STREET_ADDRESS]" at bounding box center [502, 379] width 531 height 45
click at [440, 371] on div "[STREET_ADDRESS] [STREET_ADDRESS]" at bounding box center [508, 378] width 498 height 15
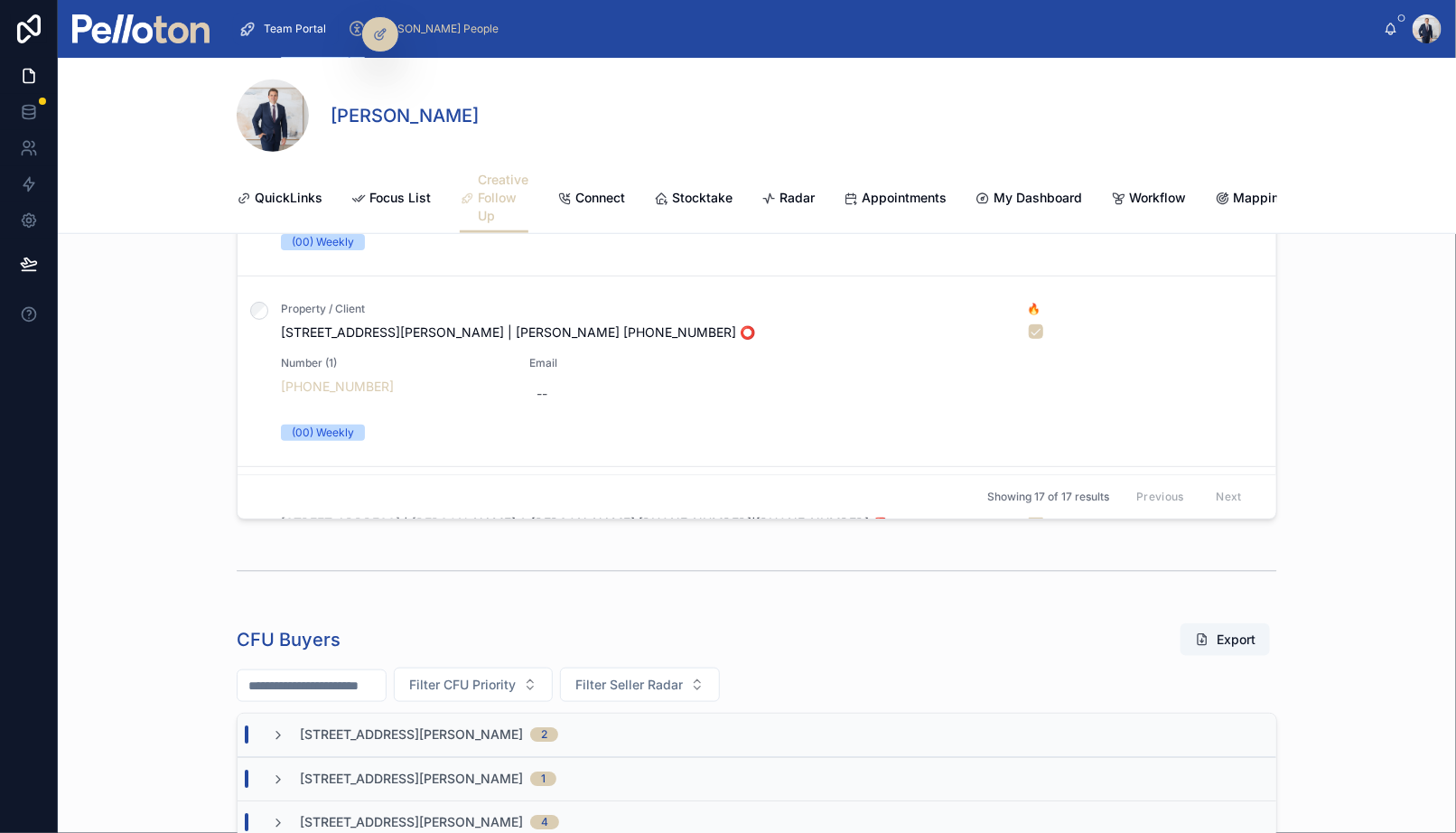
scroll to position [83, 0]
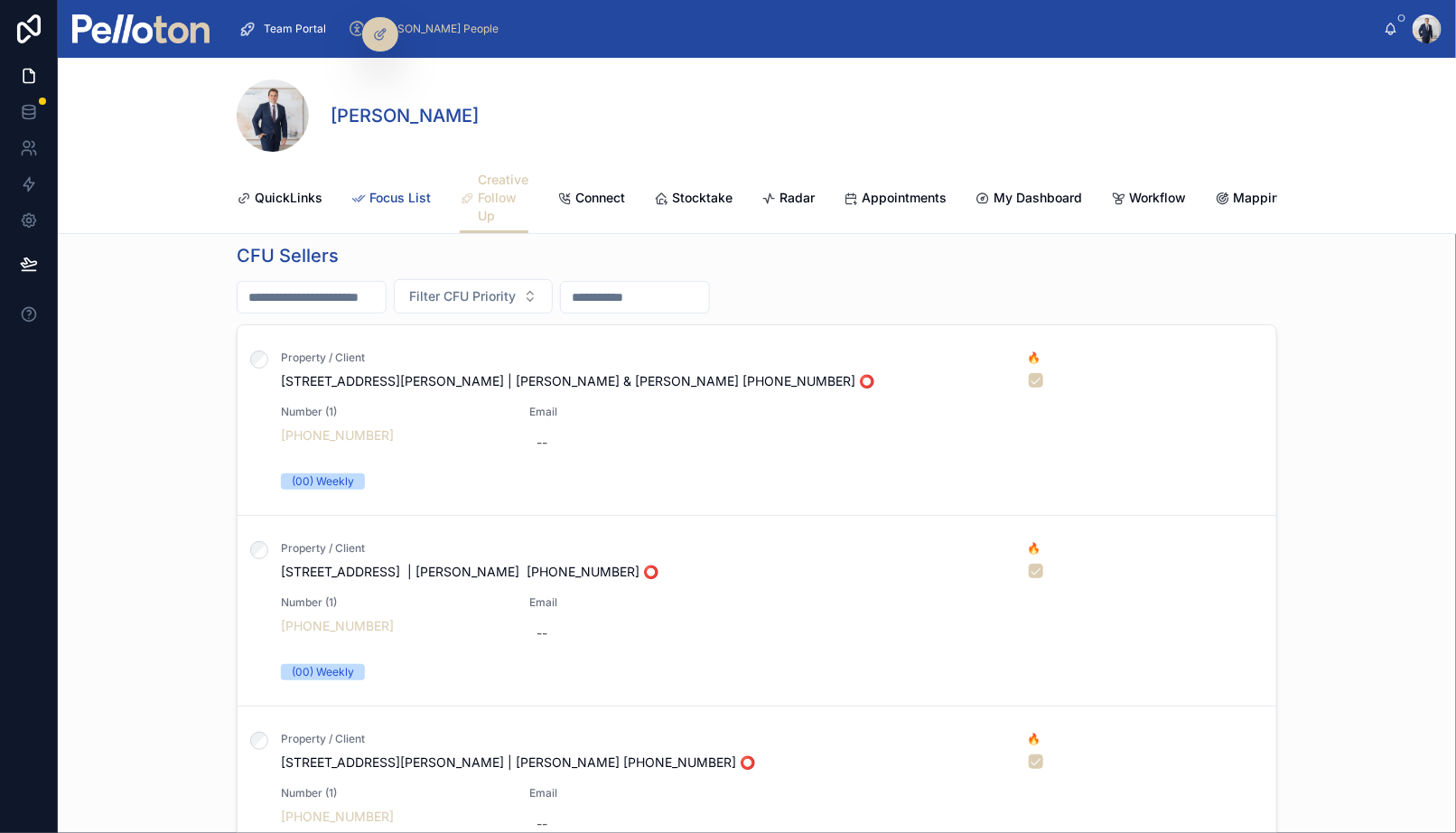
click at [386, 194] on span "Focus List" at bounding box center [400, 198] width 61 height 18
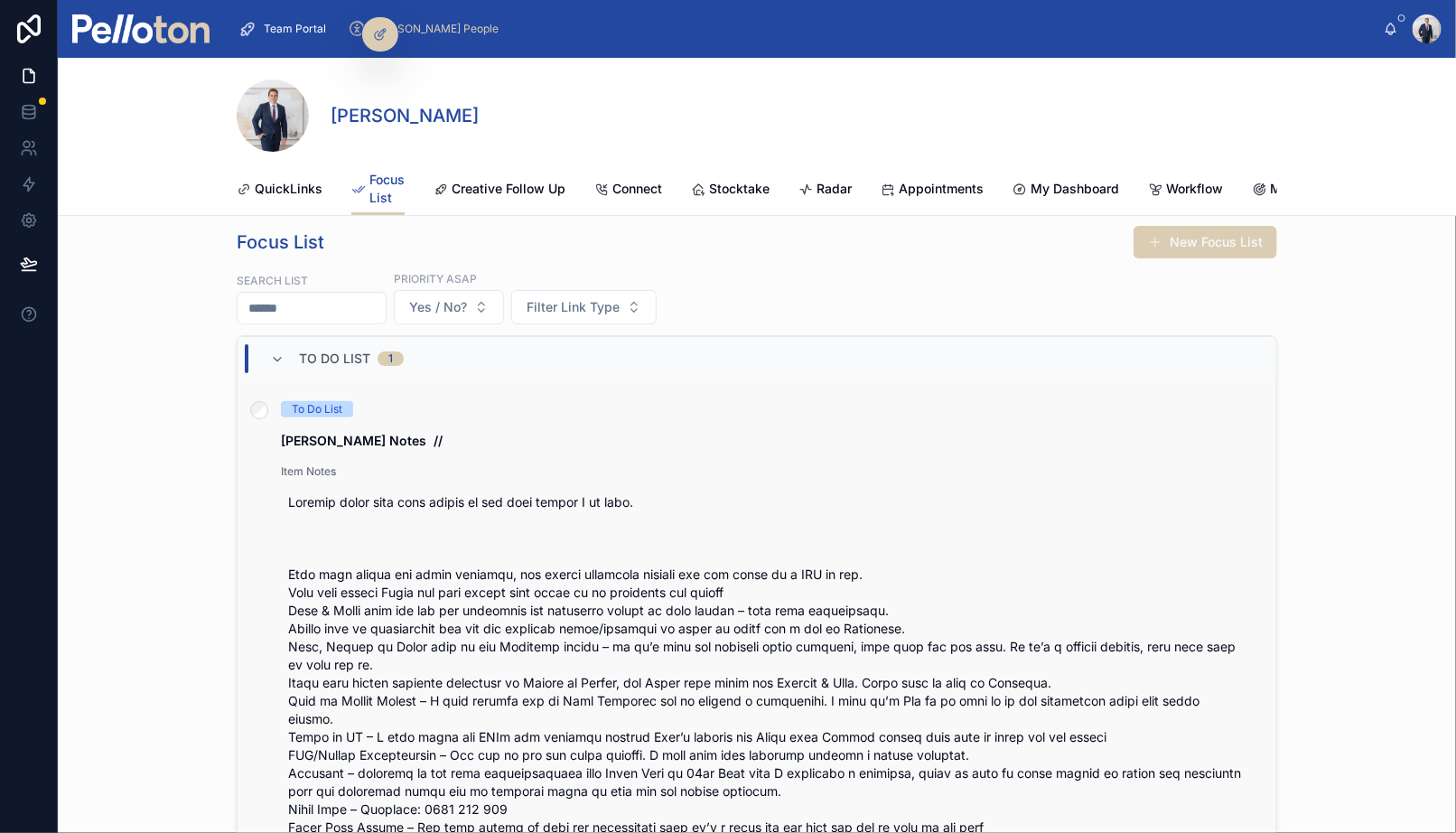
scroll to position [12, 0]
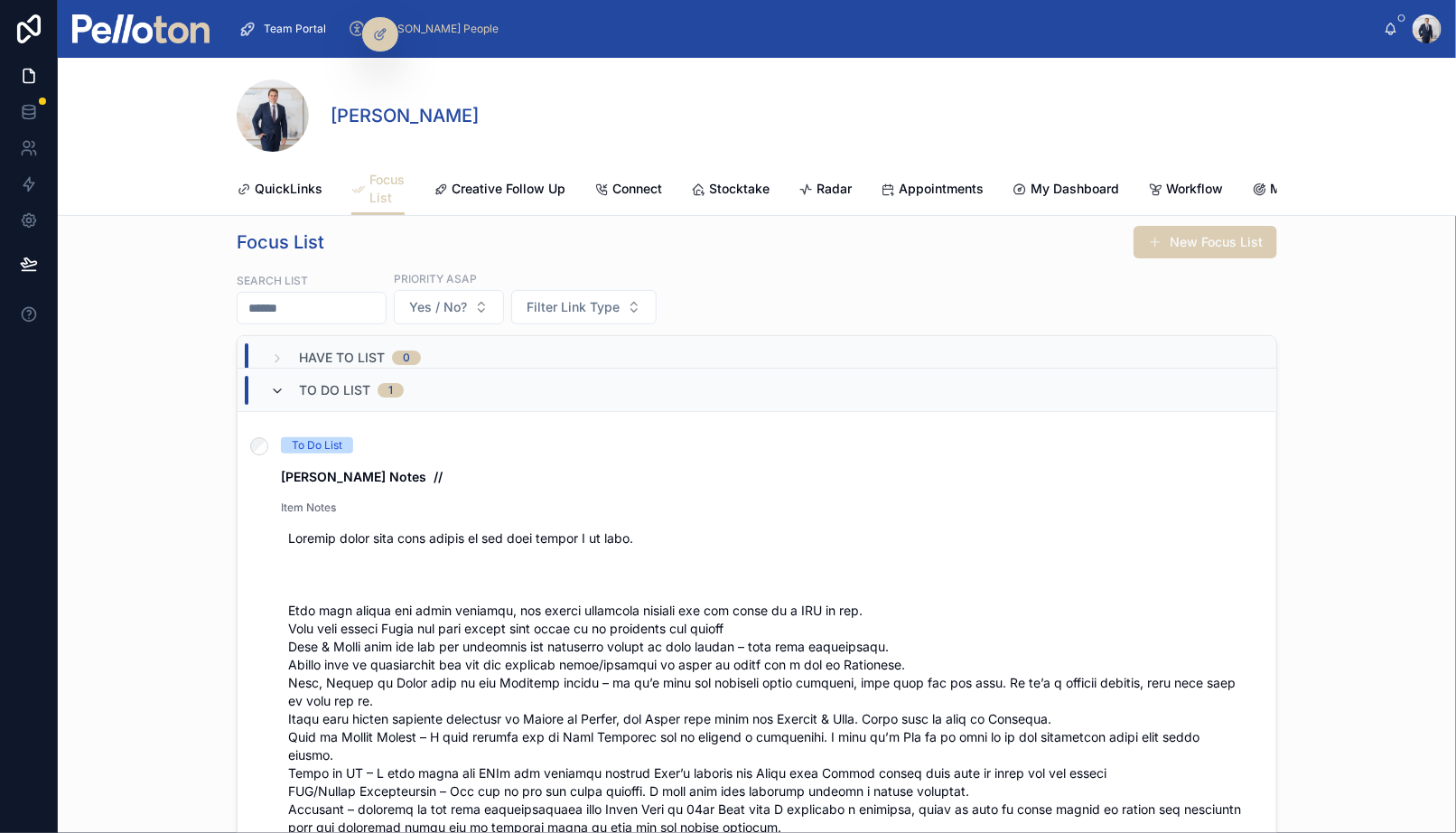
click at [281, 389] on icon at bounding box center [277, 391] width 15 height 15
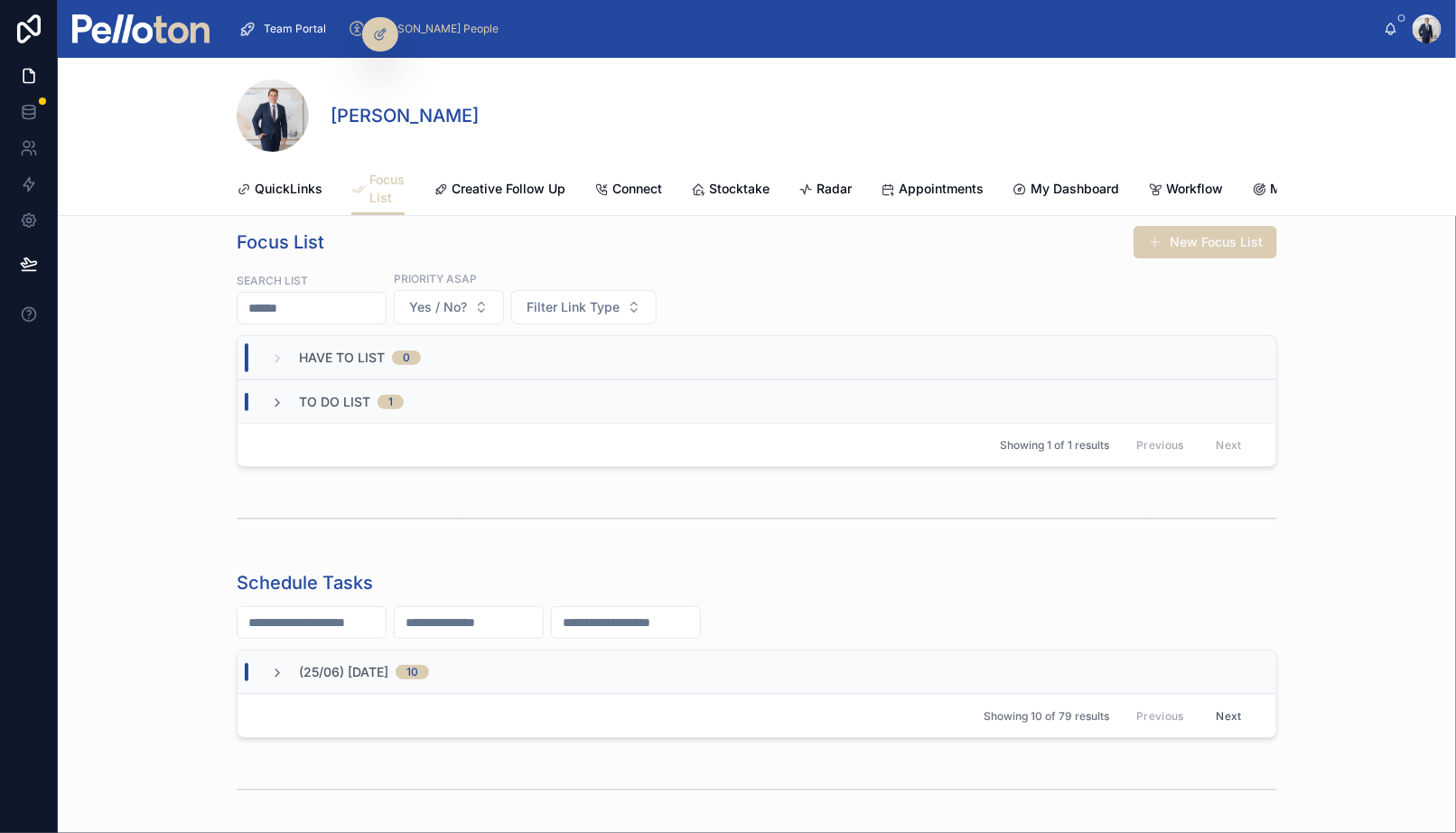
scroll to position [0, 0]
click at [209, 433] on div "Focus List New Focus List Search List Priority ASAP Yes / No? Filter Link Type …" at bounding box center [757, 346] width 1398 height 257
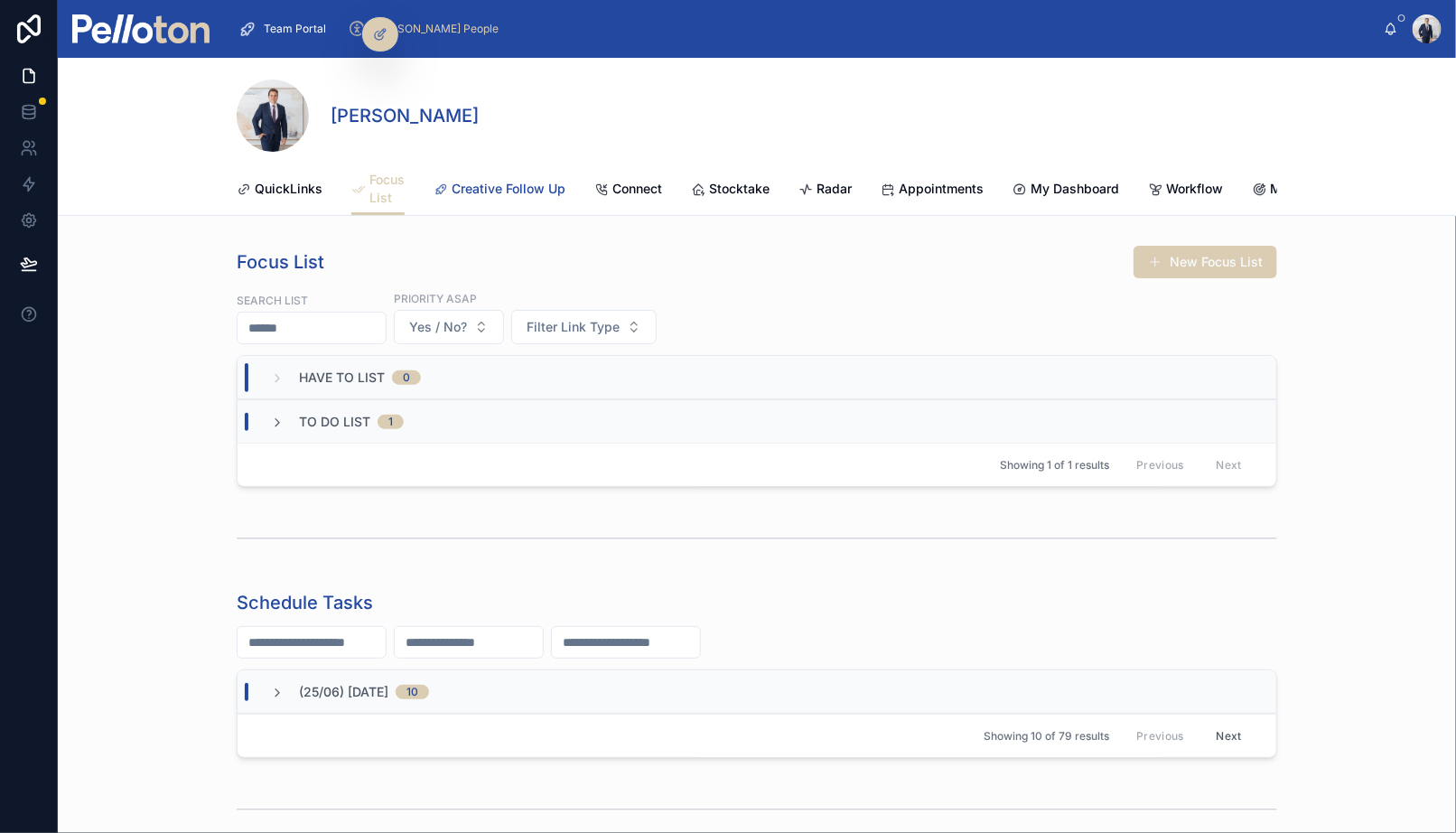
click at [499, 185] on span "Creative Follow Up" at bounding box center [508, 189] width 114 height 18
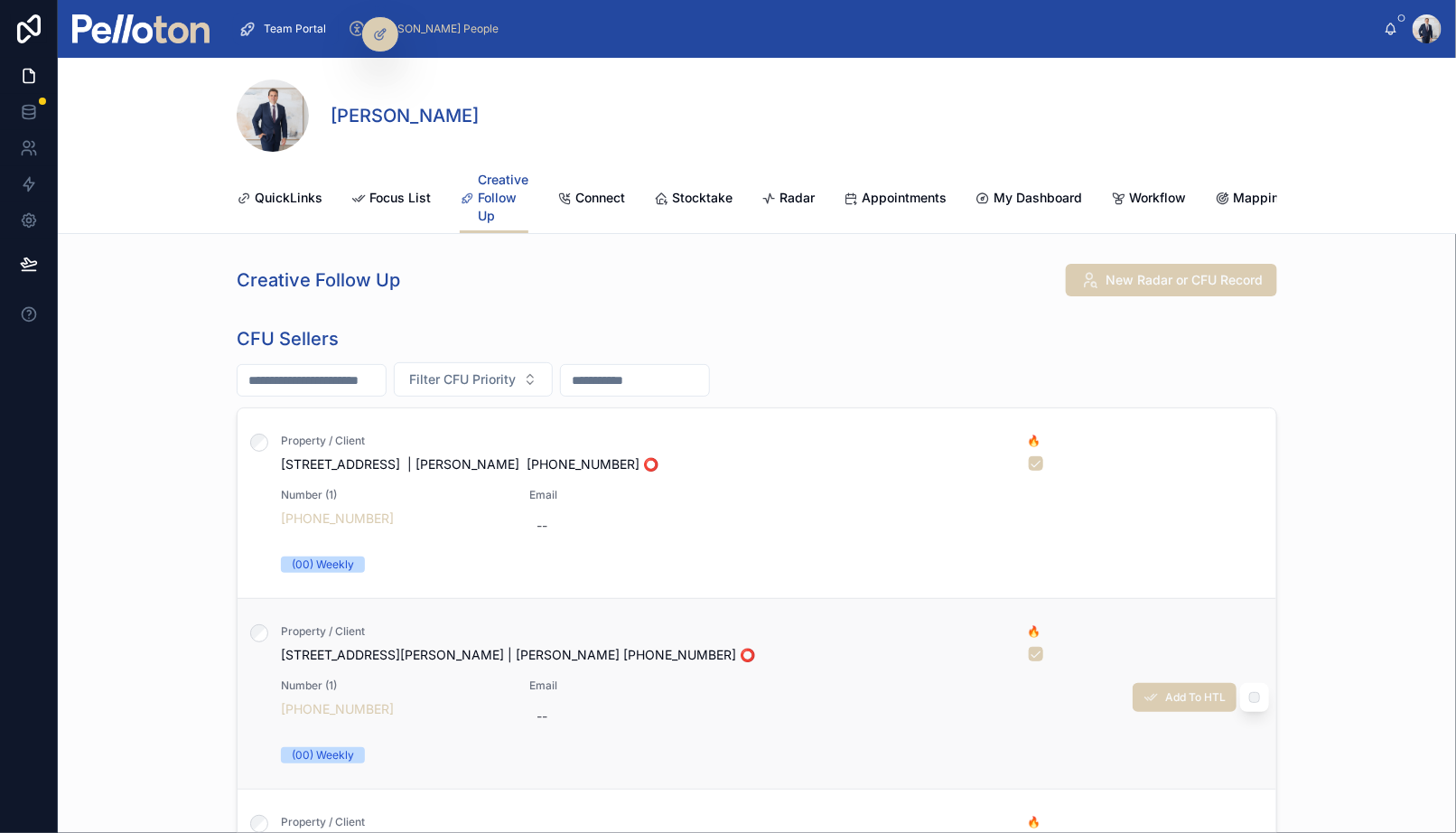
scroll to position [164, 0]
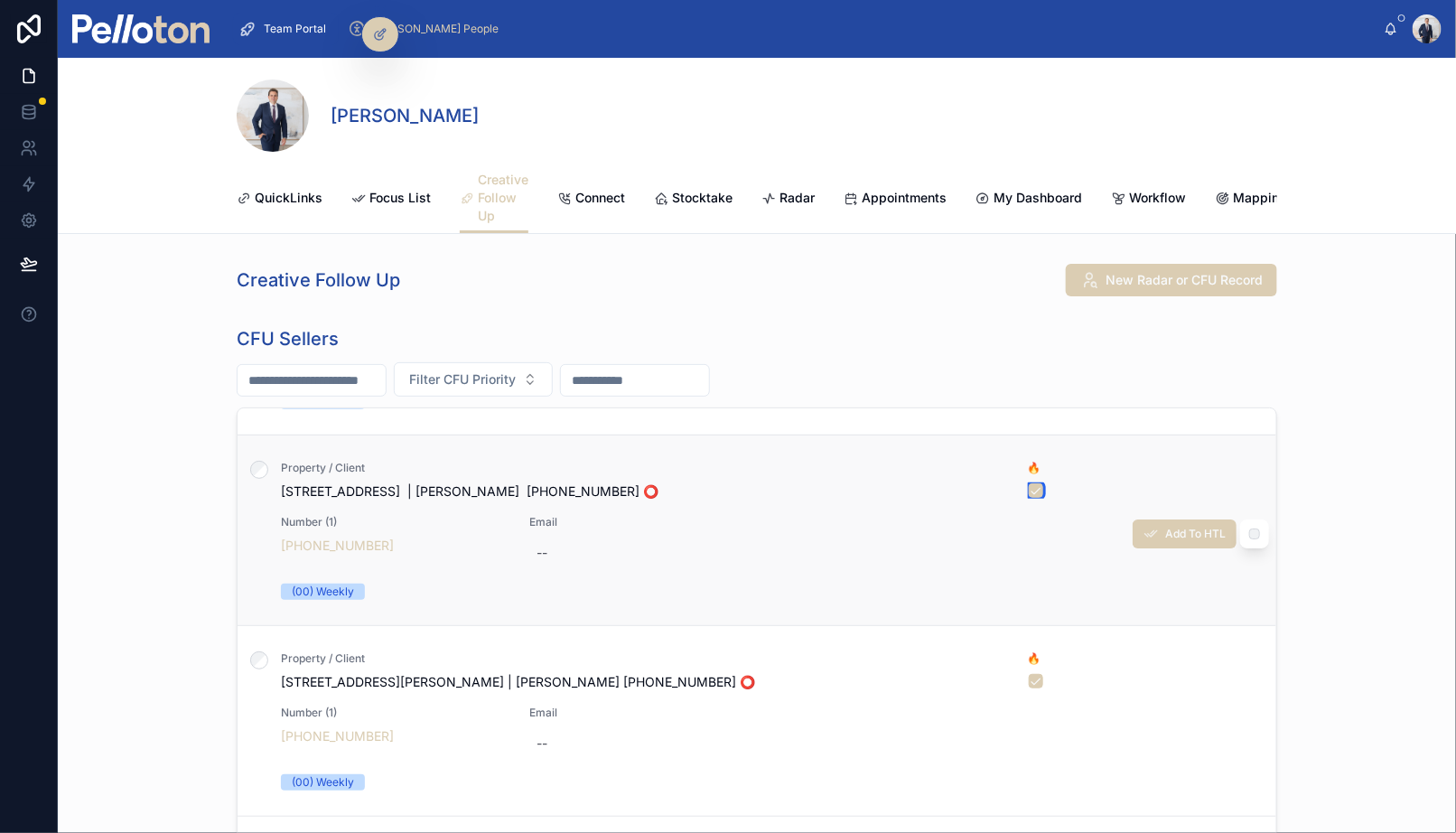
click at [1037, 485] on button "button" at bounding box center [1036, 490] width 15 height 15
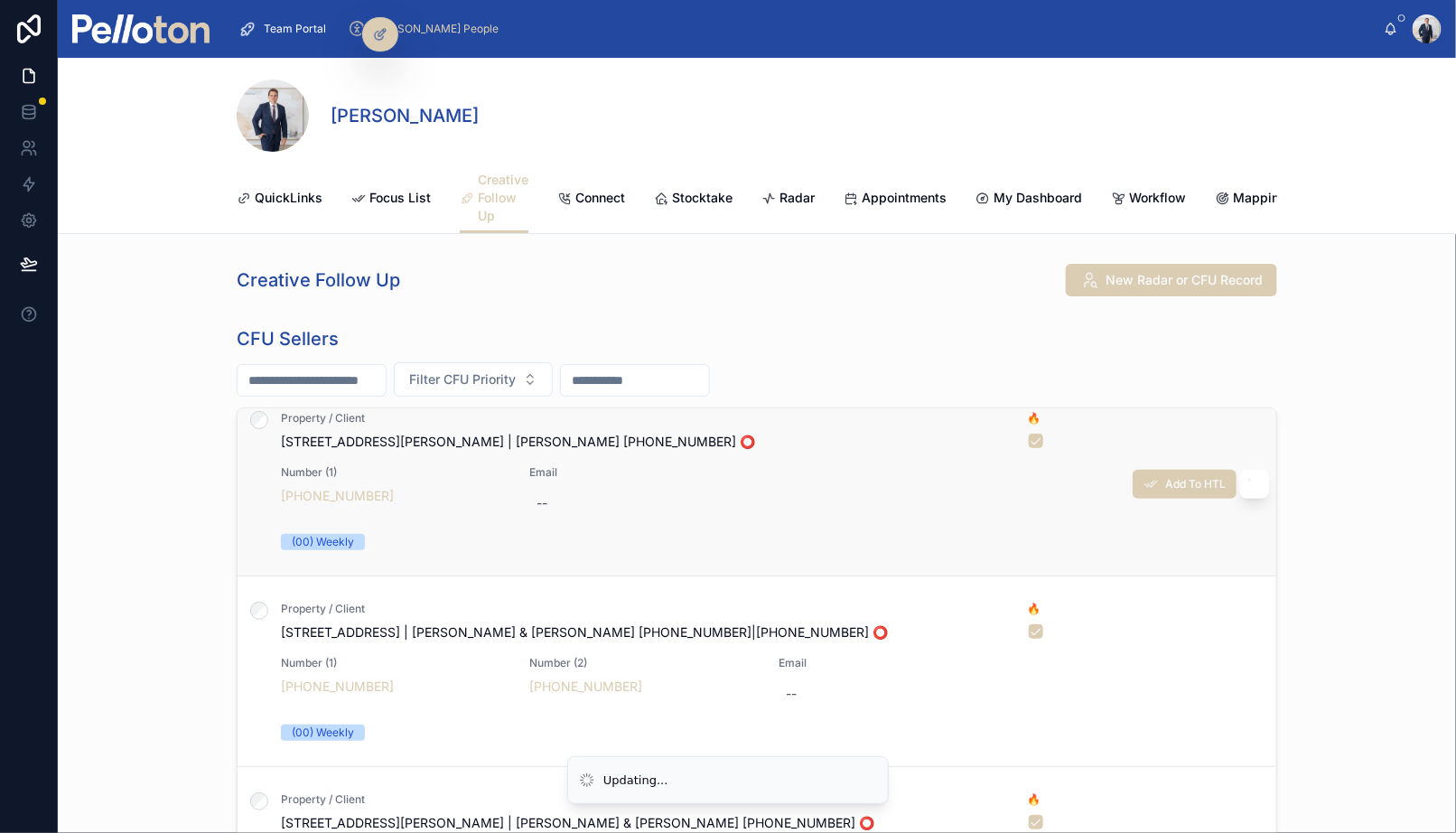
scroll to position [410, 0]
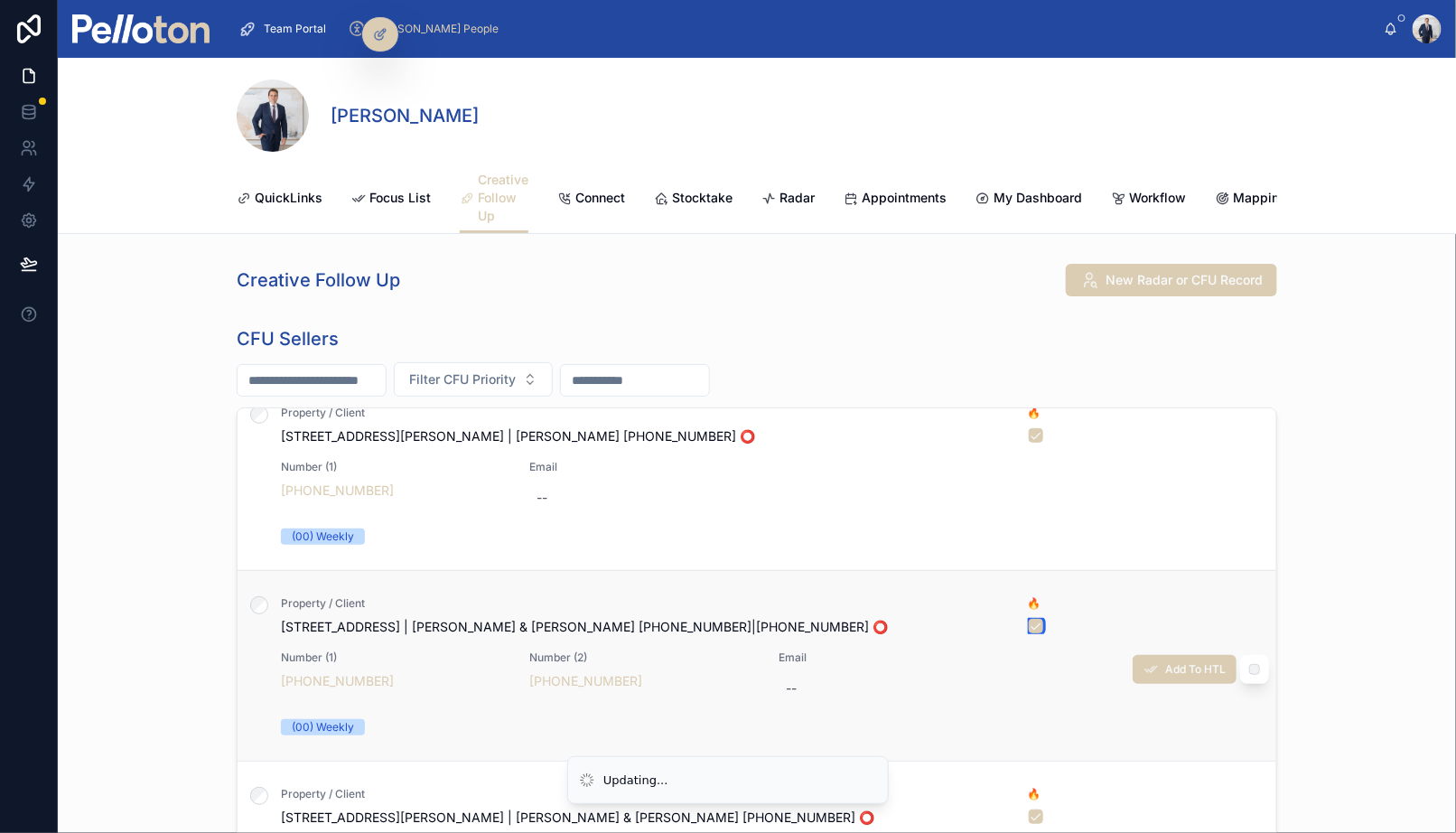
click at [1033, 622] on button "button" at bounding box center [1036, 626] width 15 height 15
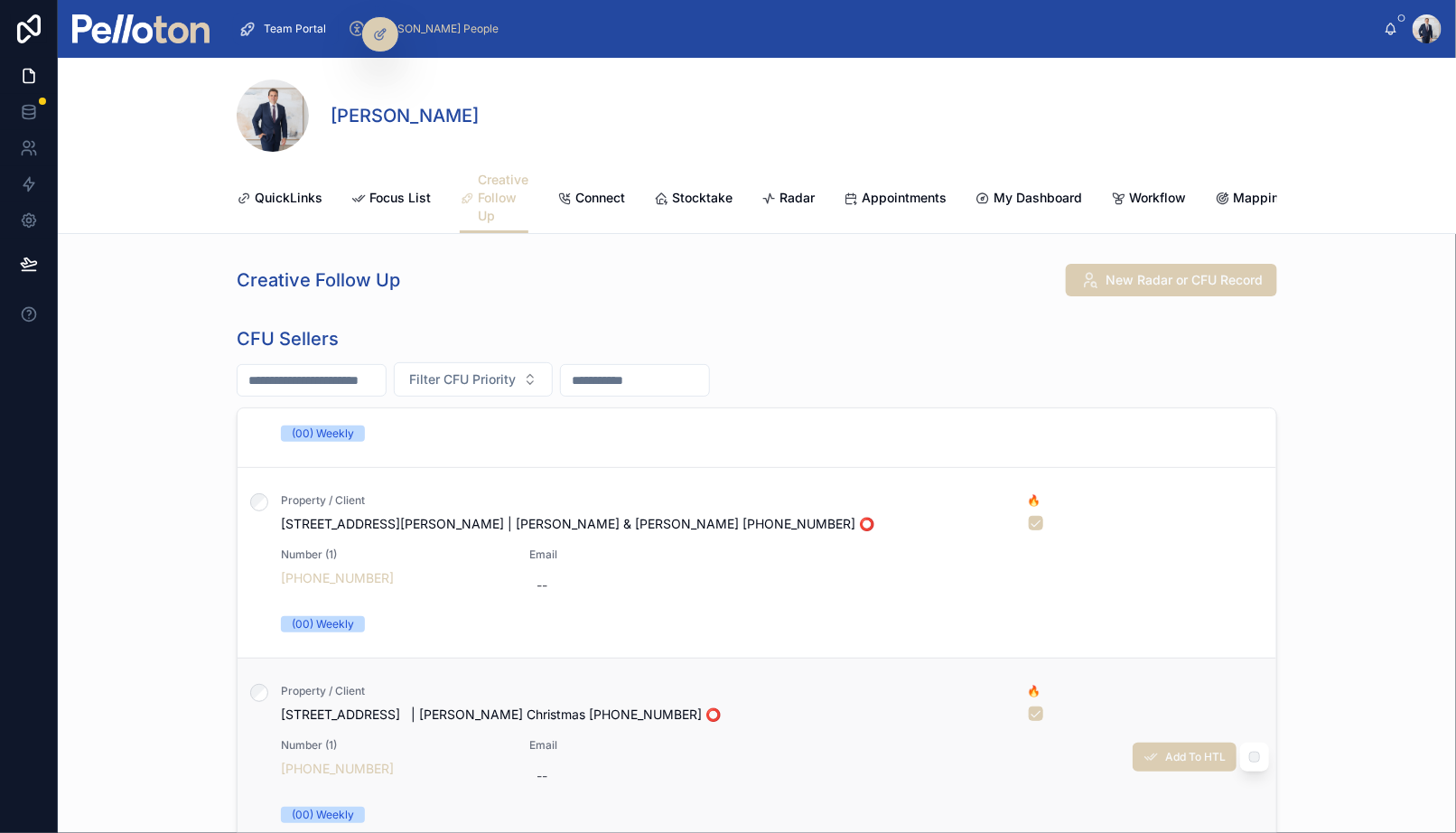
scroll to position [515, 0]
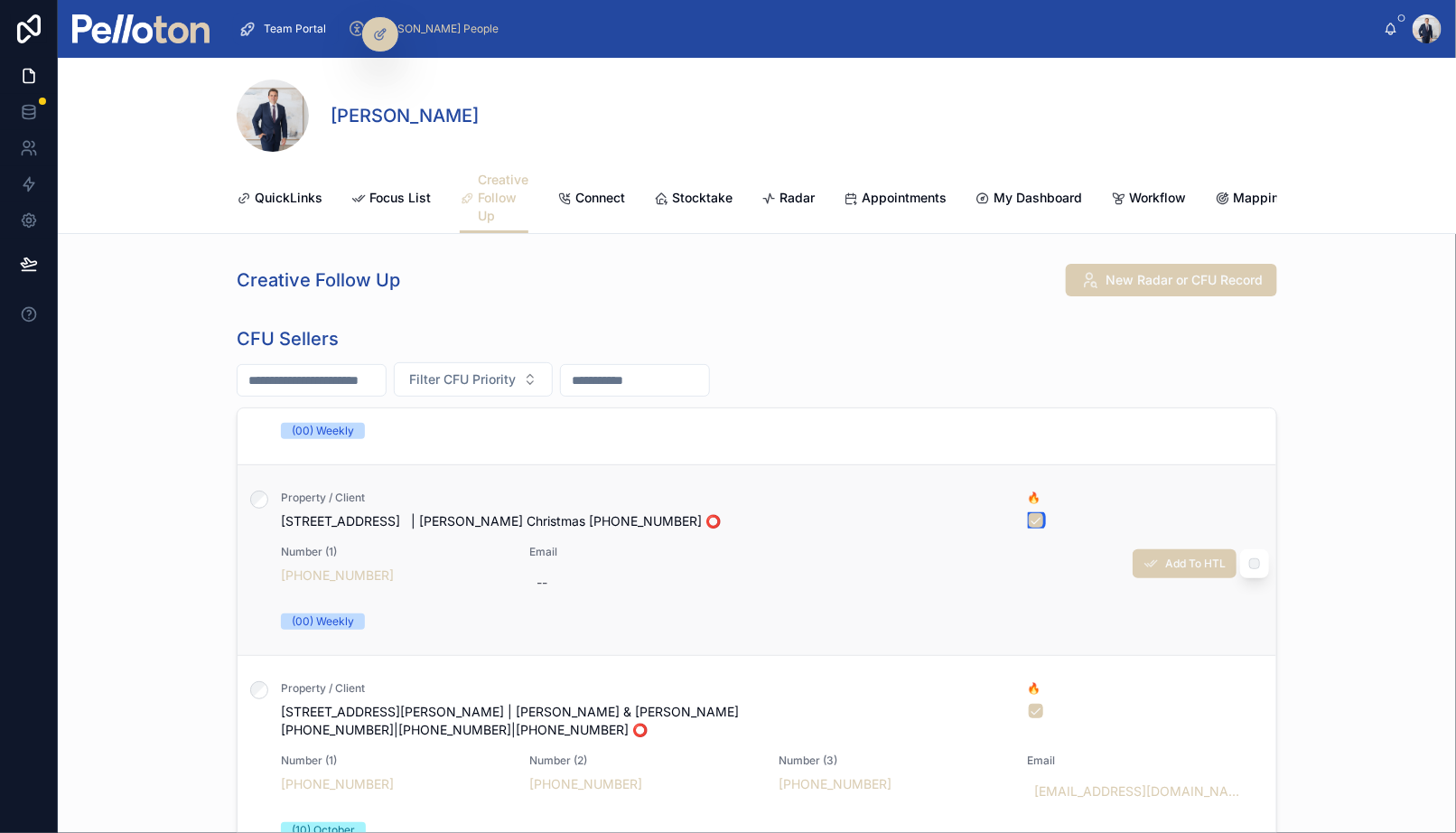
click at [1035, 513] on button "button" at bounding box center [1036, 520] width 15 height 15
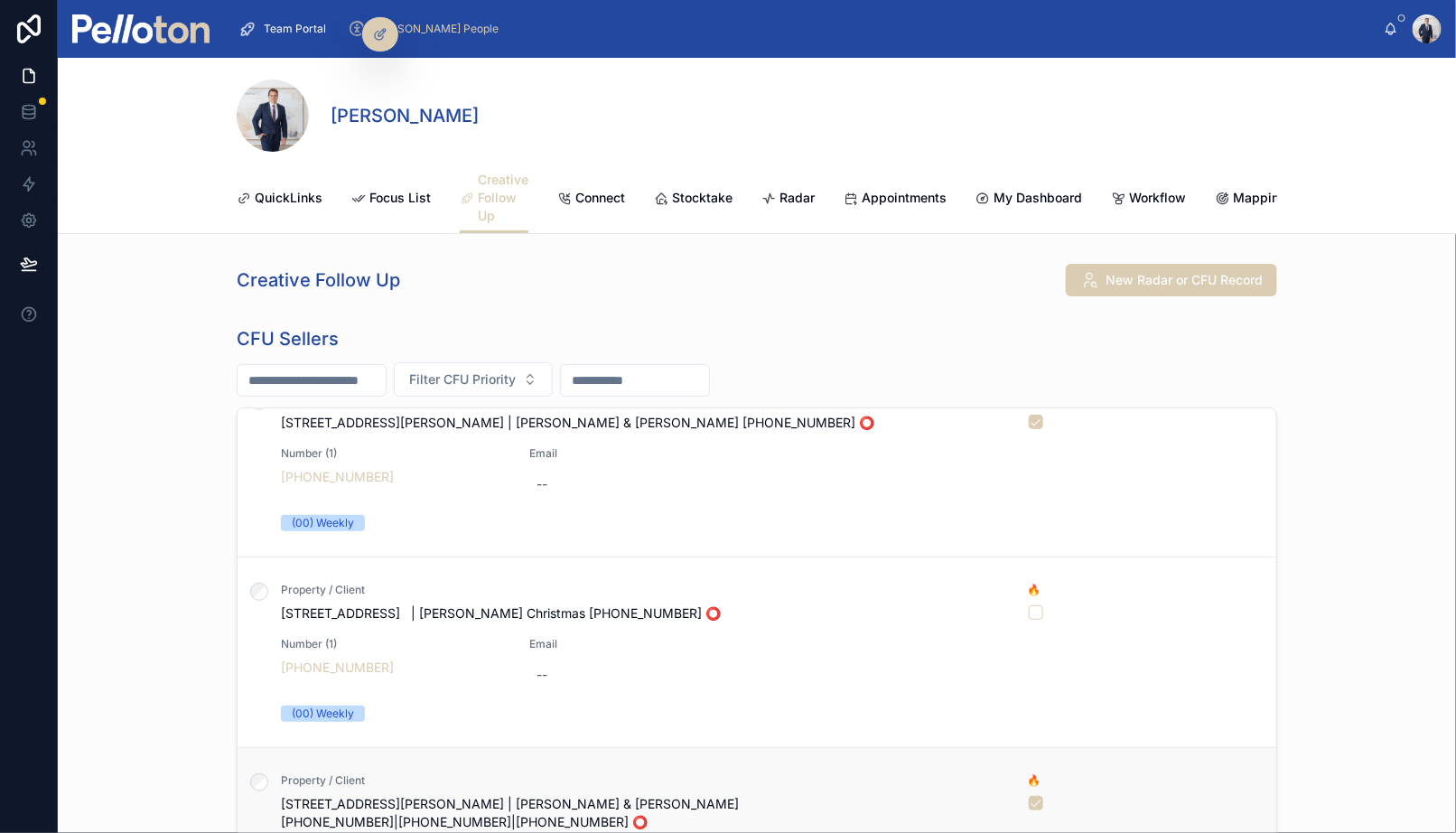
scroll to position [317, 0]
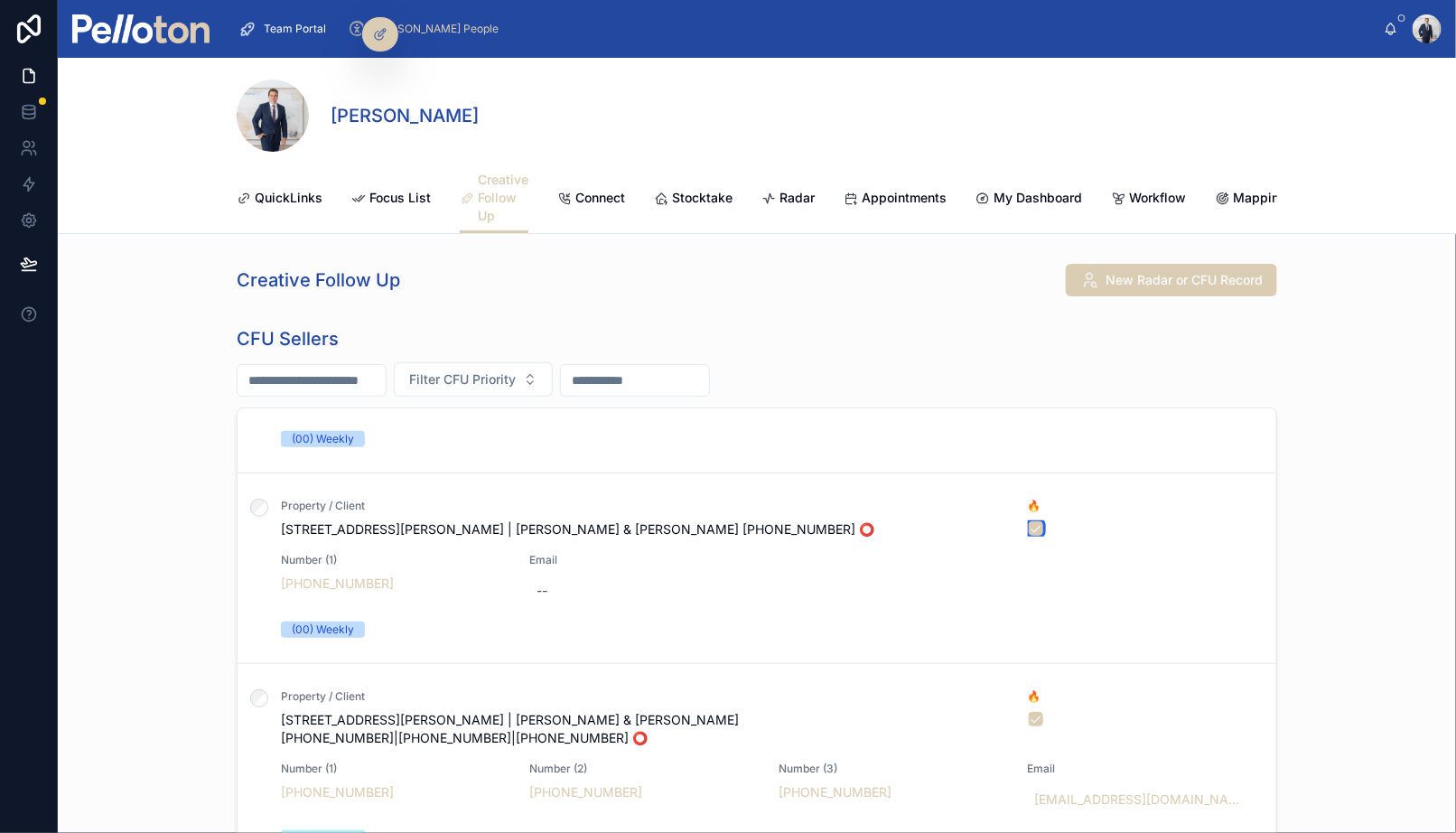
click at [1034, 524] on button "button" at bounding box center [1036, 528] width 15 height 15
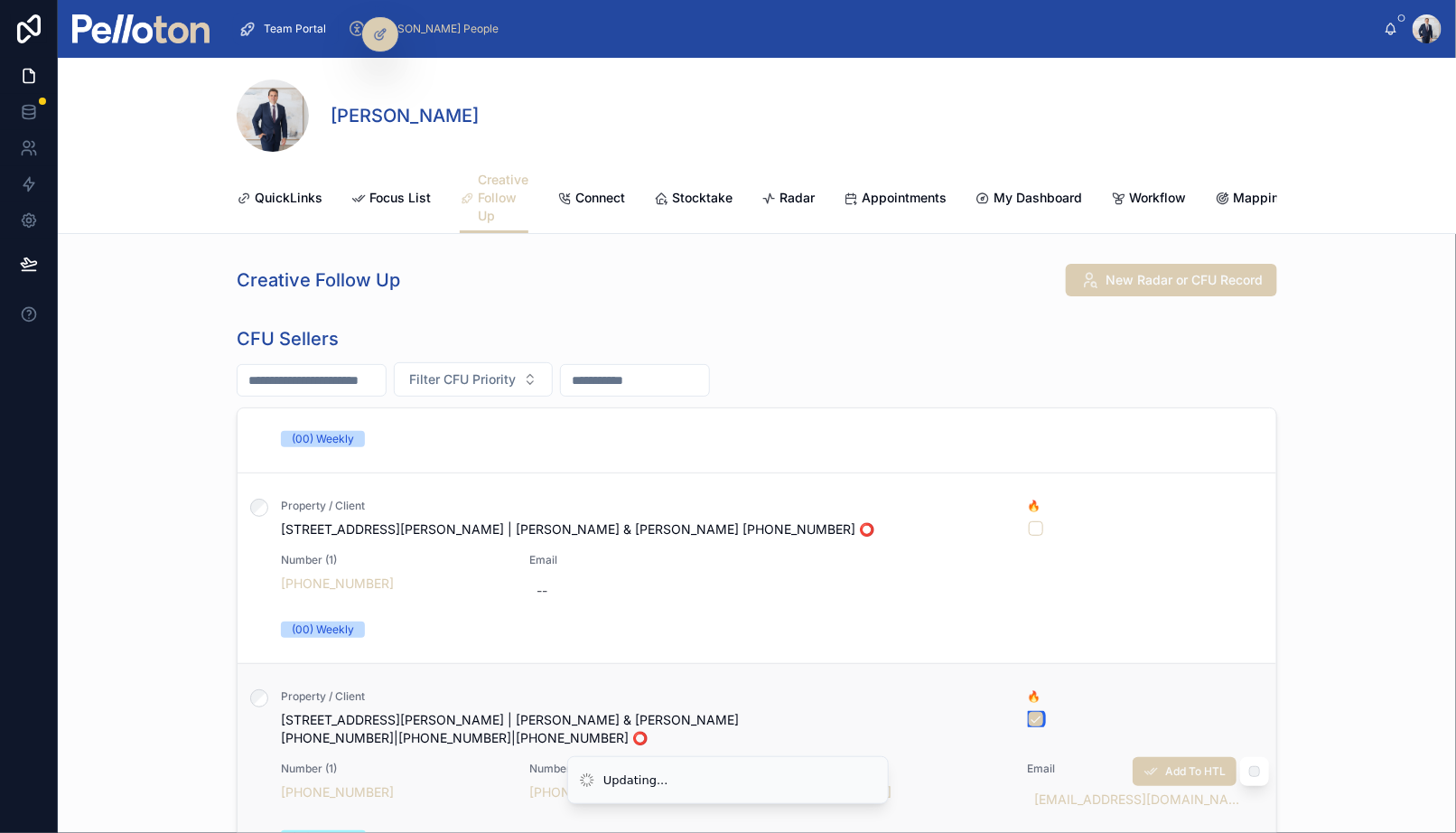
click at [1043, 715] on button "button" at bounding box center [1036, 719] width 15 height 15
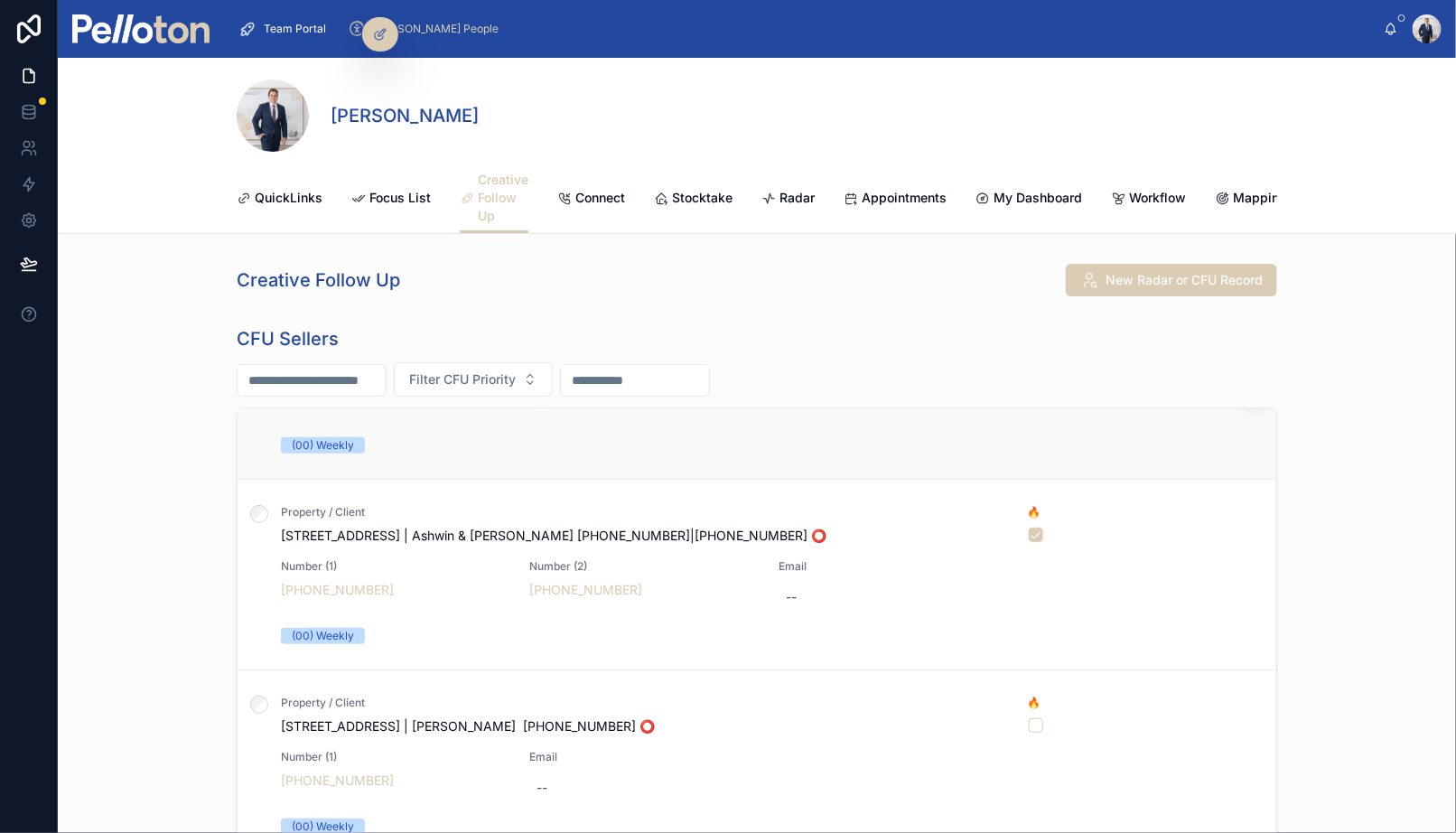
scroll to position [314, 0]
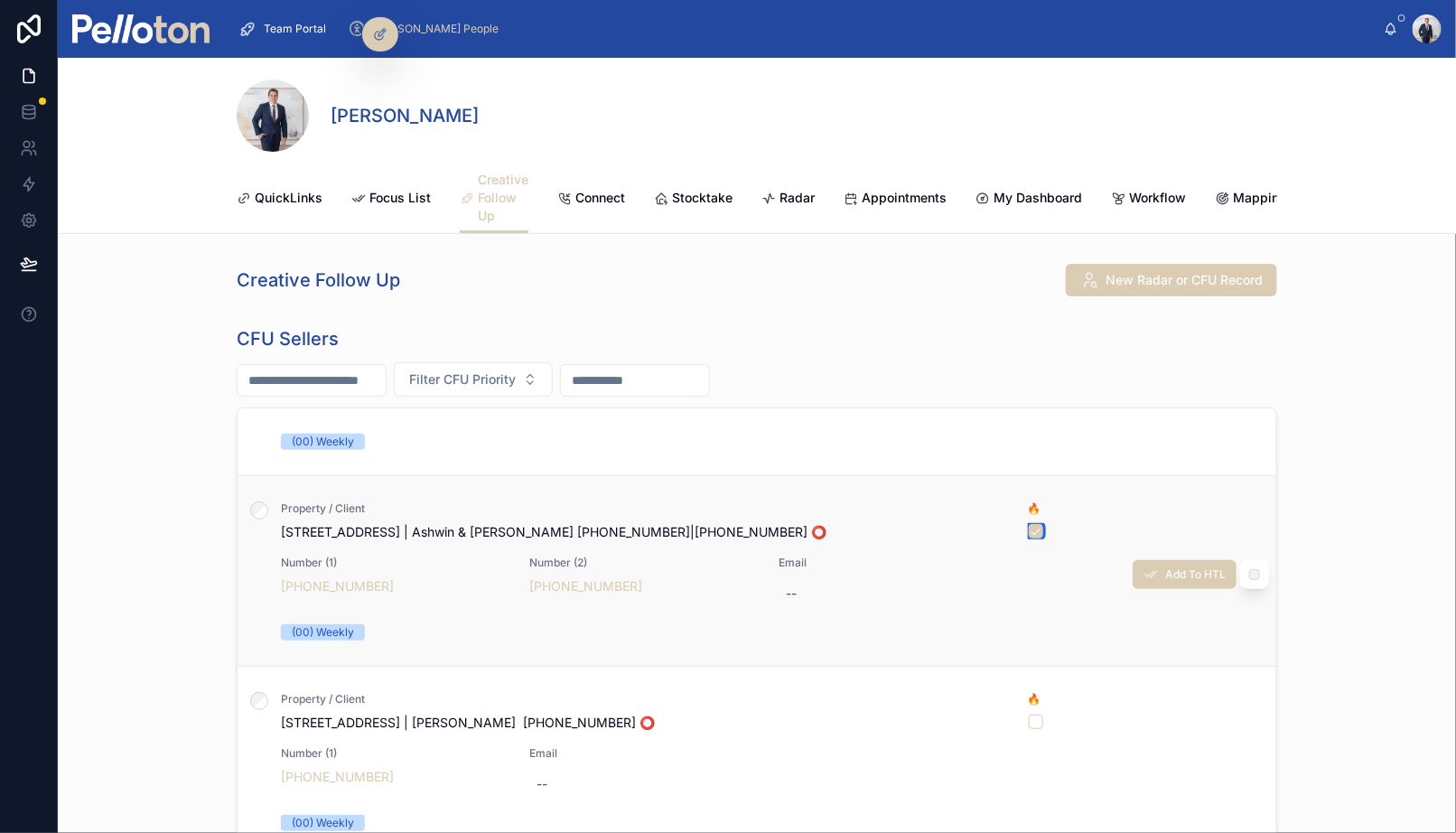
click at [1037, 530] on button "button" at bounding box center [1036, 531] width 15 height 15
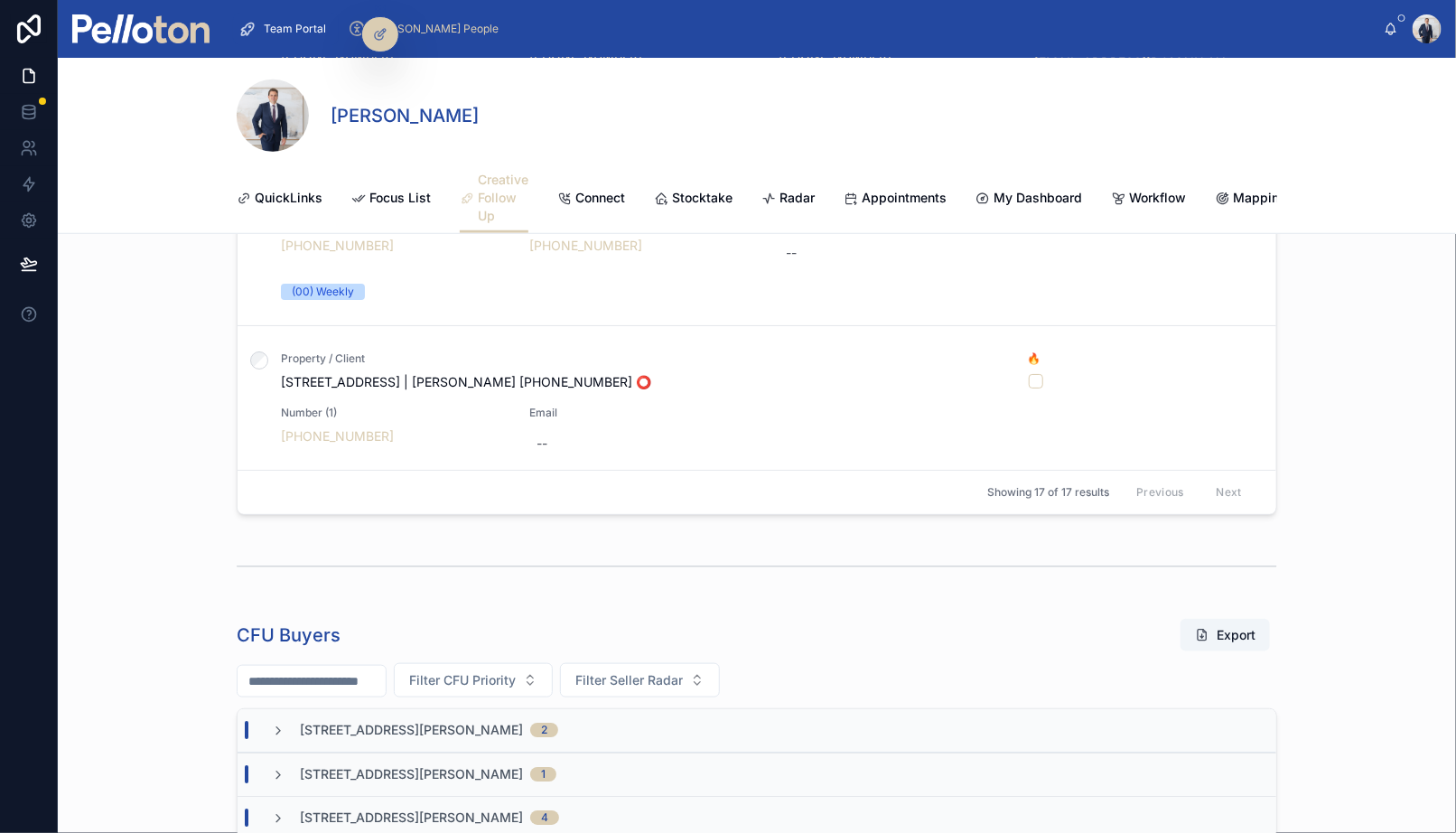
scroll to position [2647, 0]
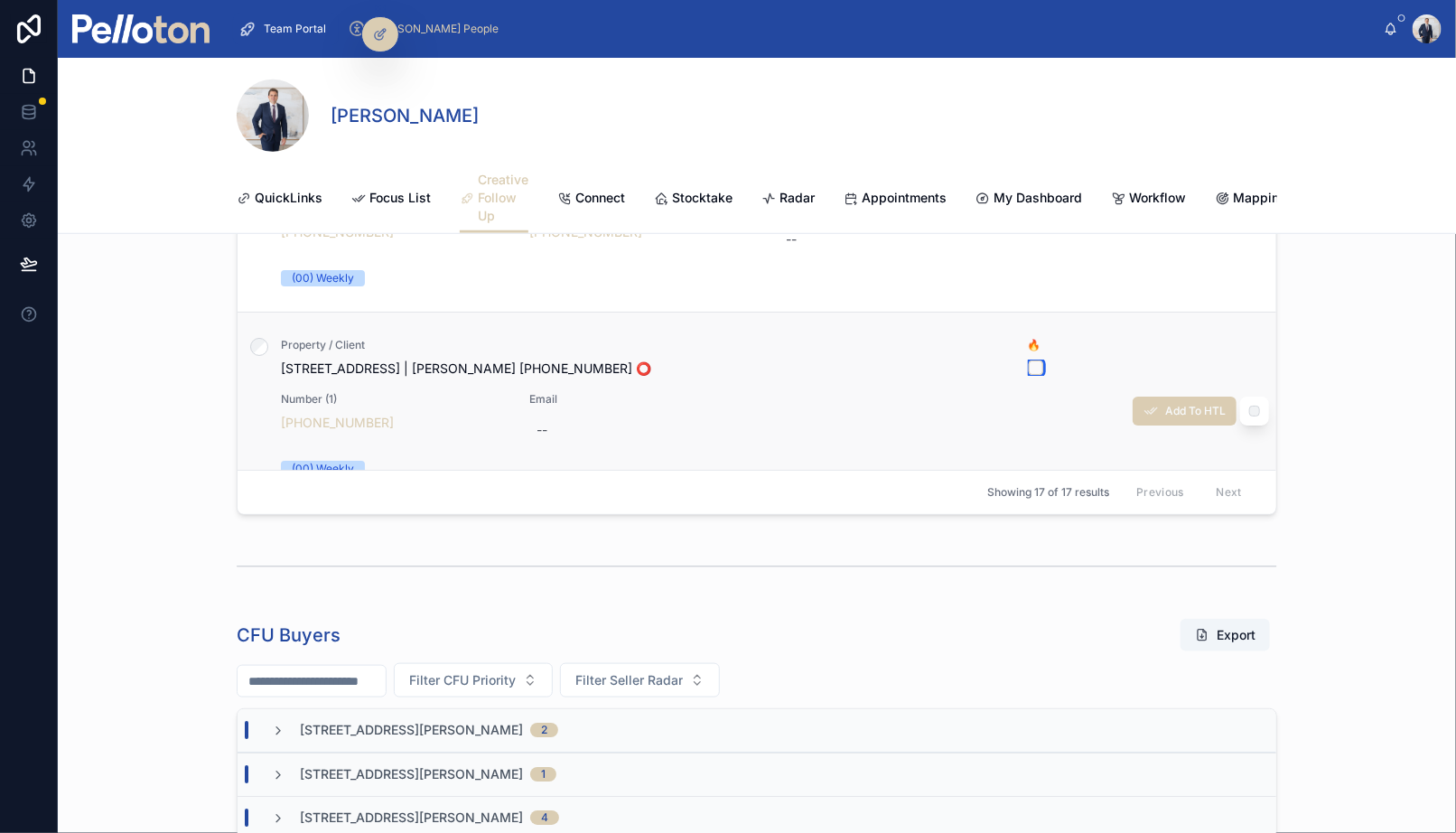
click at [1037, 360] on button "button" at bounding box center [1036, 367] width 15 height 15
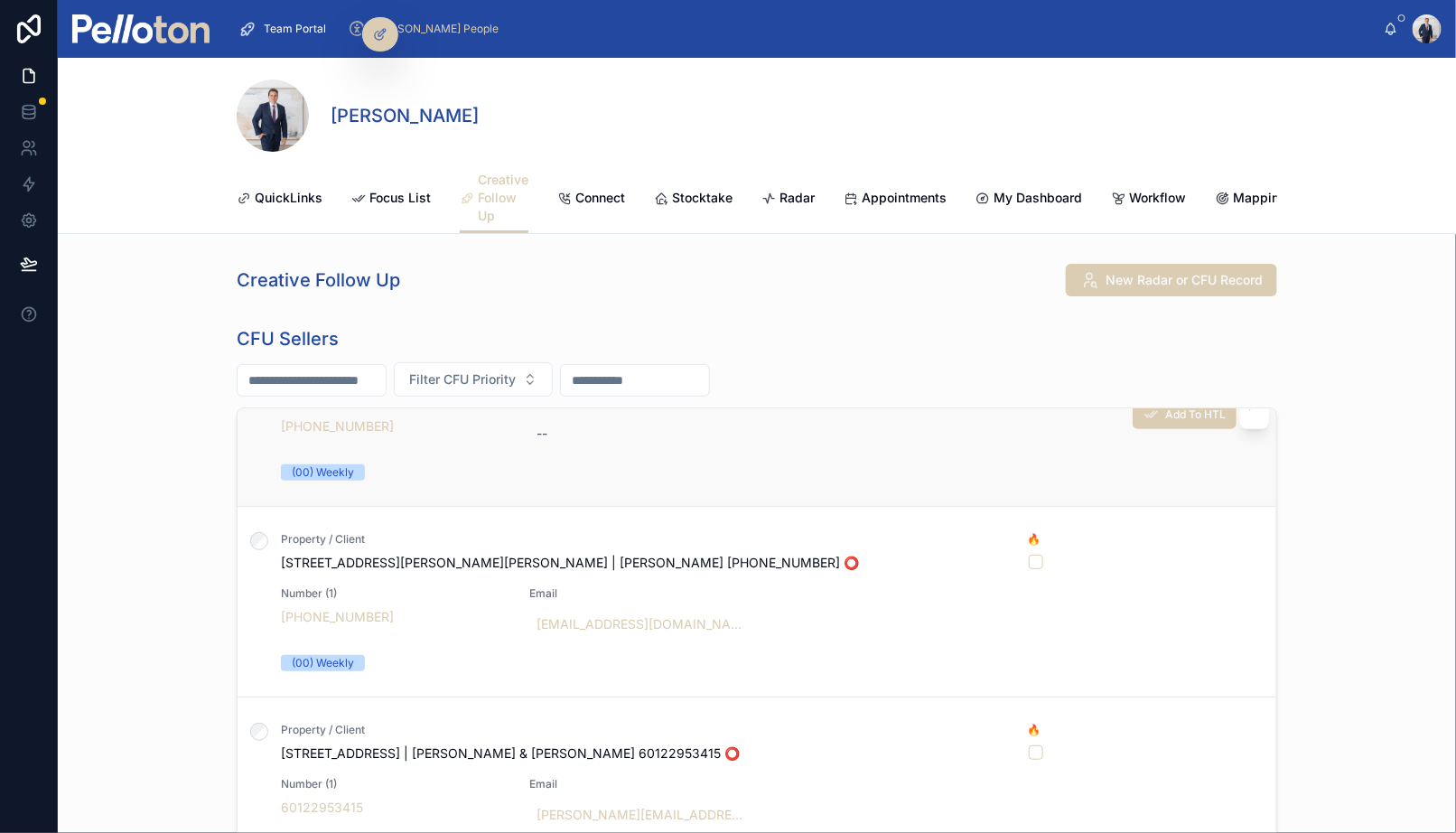
scroll to position [673, 0]
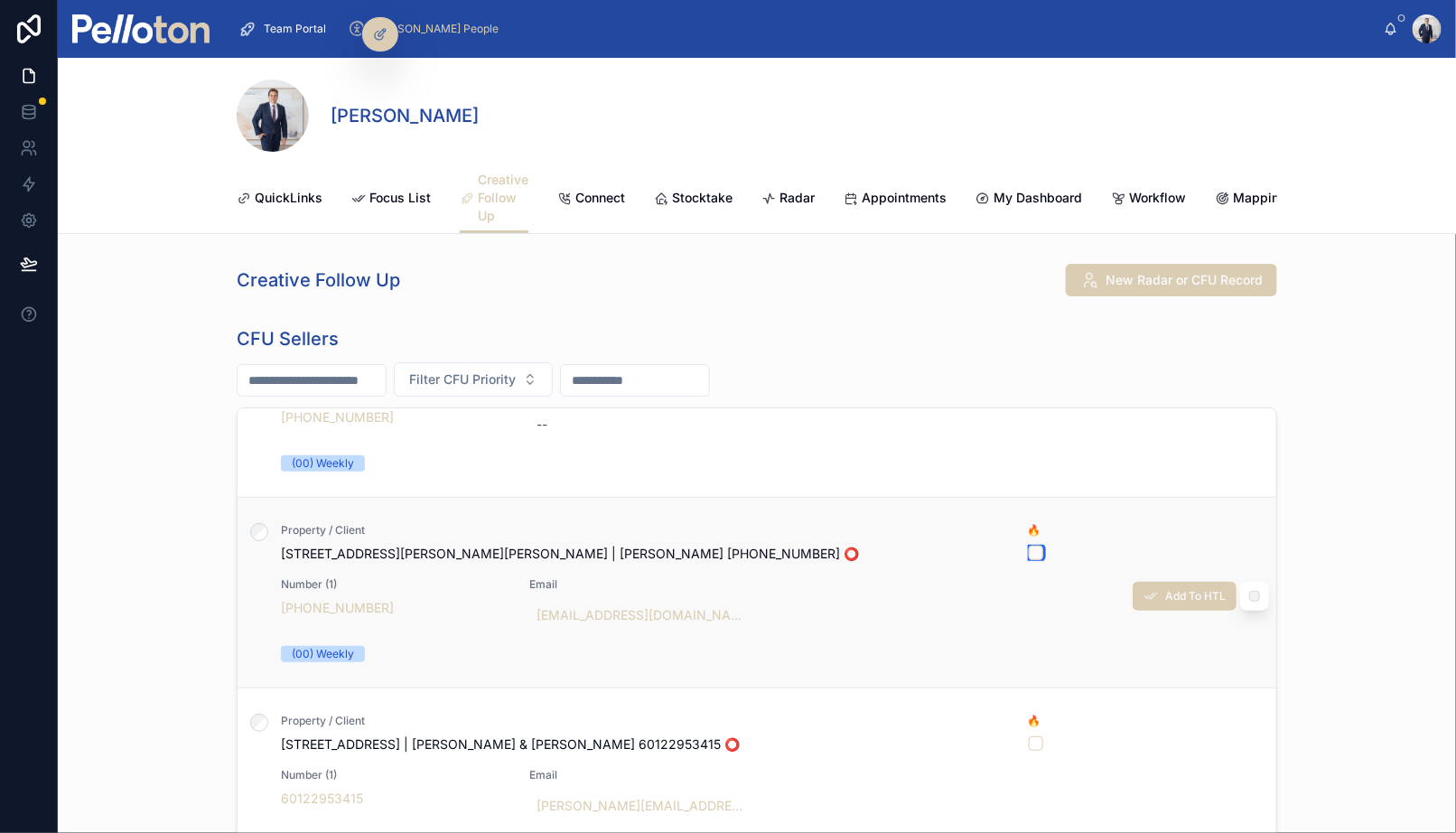
click at [1034, 546] on button "button" at bounding box center [1036, 553] width 15 height 15
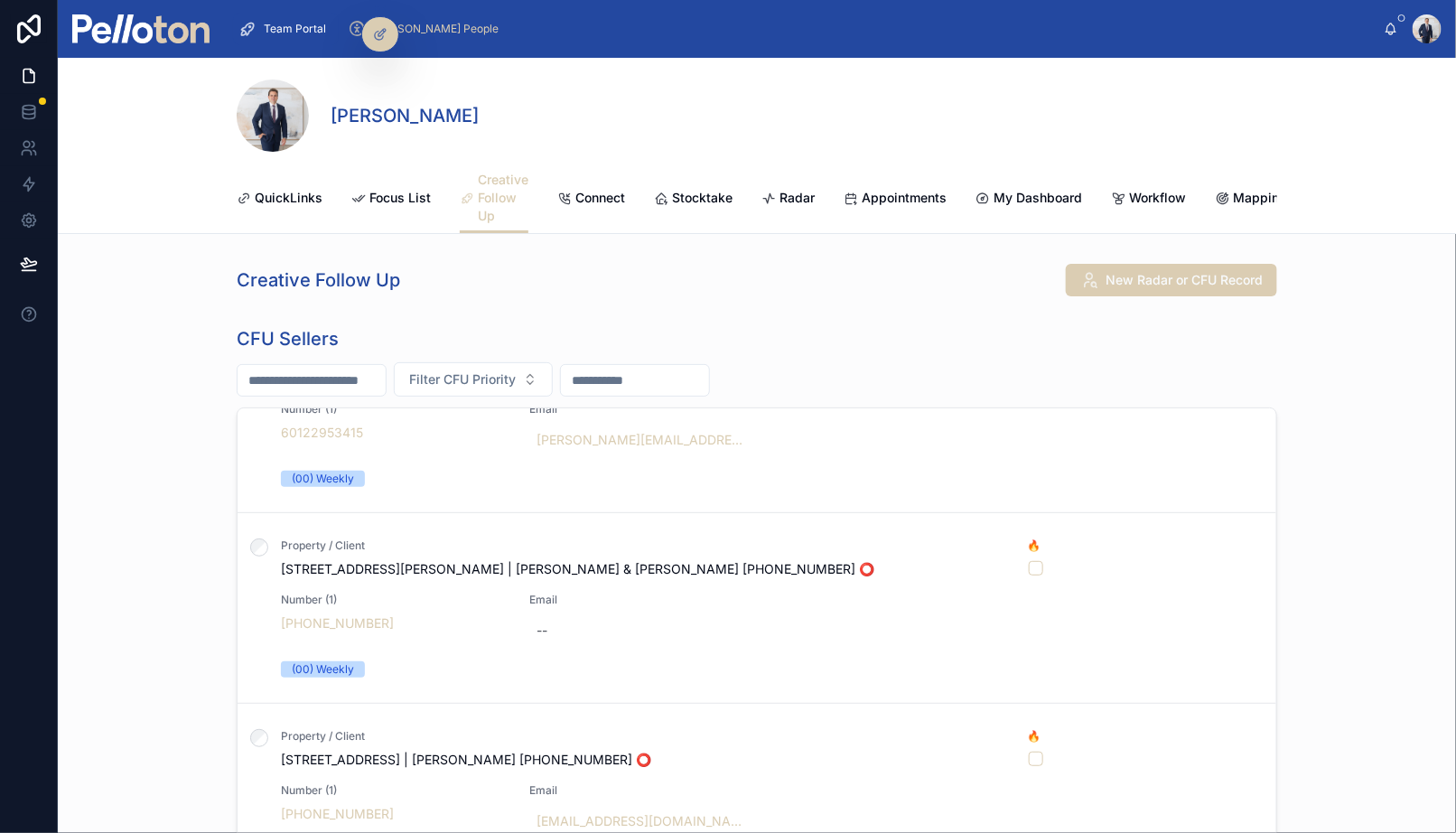
scroll to position [1018, 0]
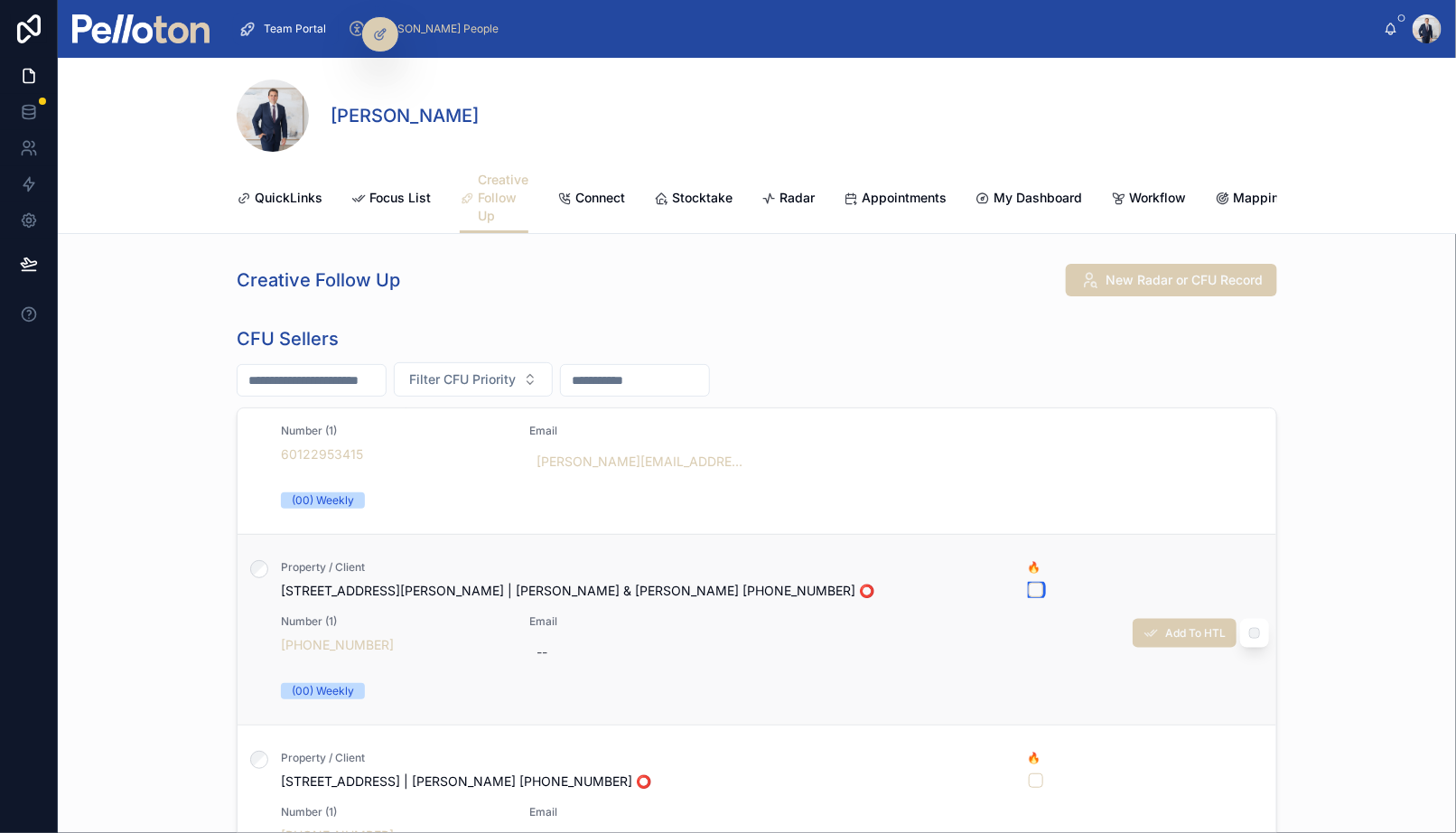
click at [1034, 586] on button "button" at bounding box center [1036, 590] width 15 height 15
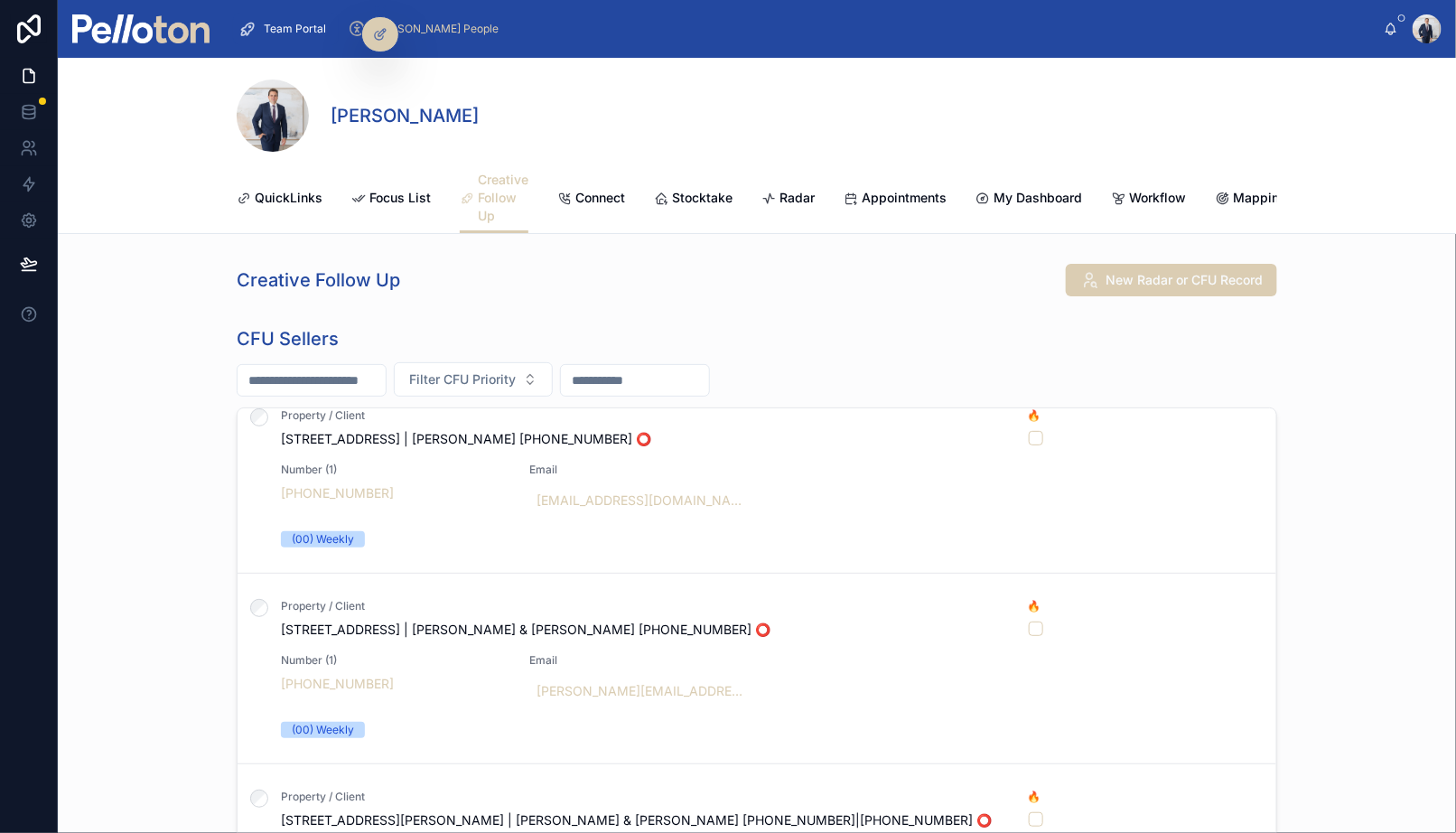
scroll to position [1414, 0]
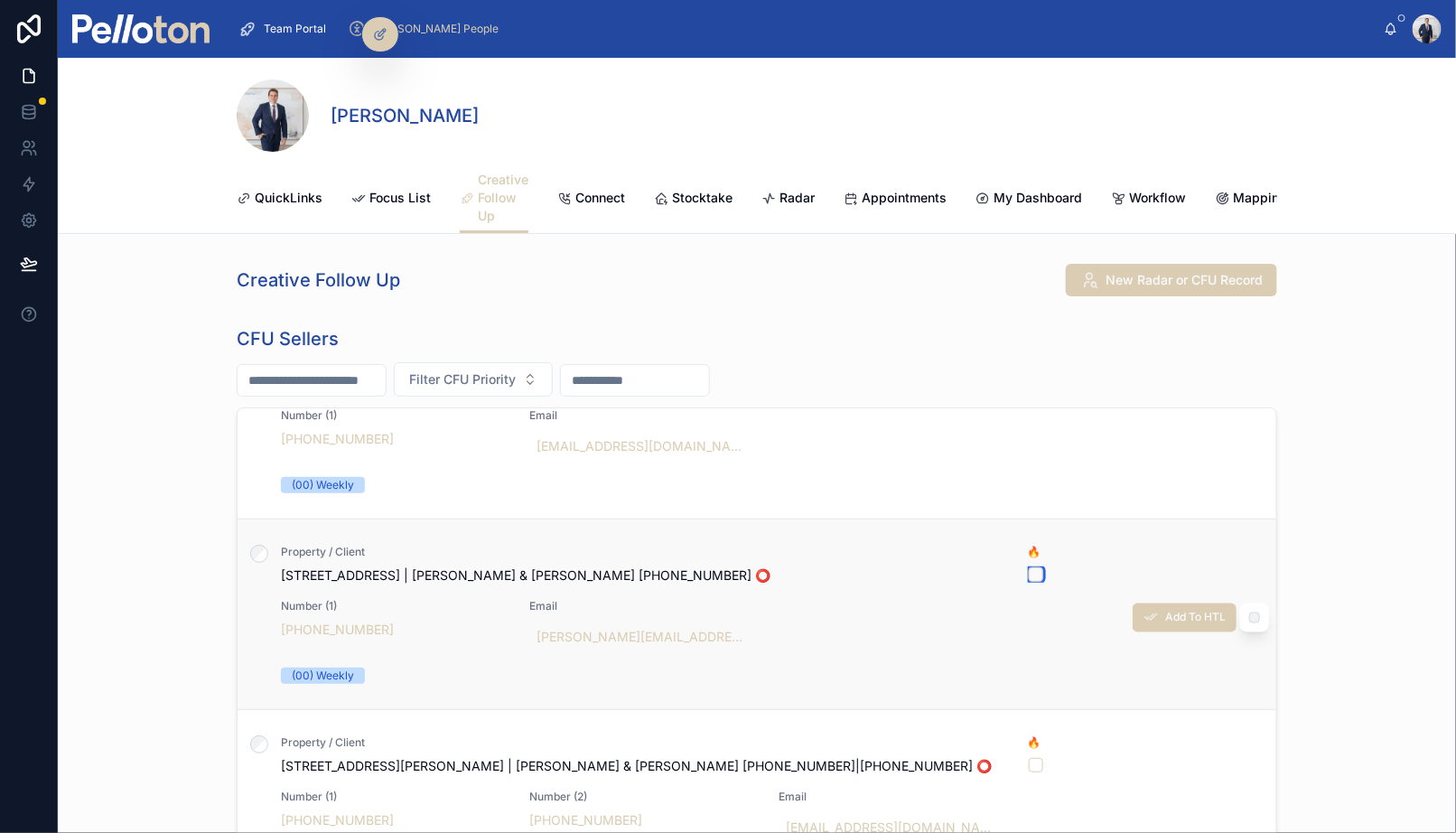
click at [1036, 568] on button "button" at bounding box center [1036, 574] width 15 height 15
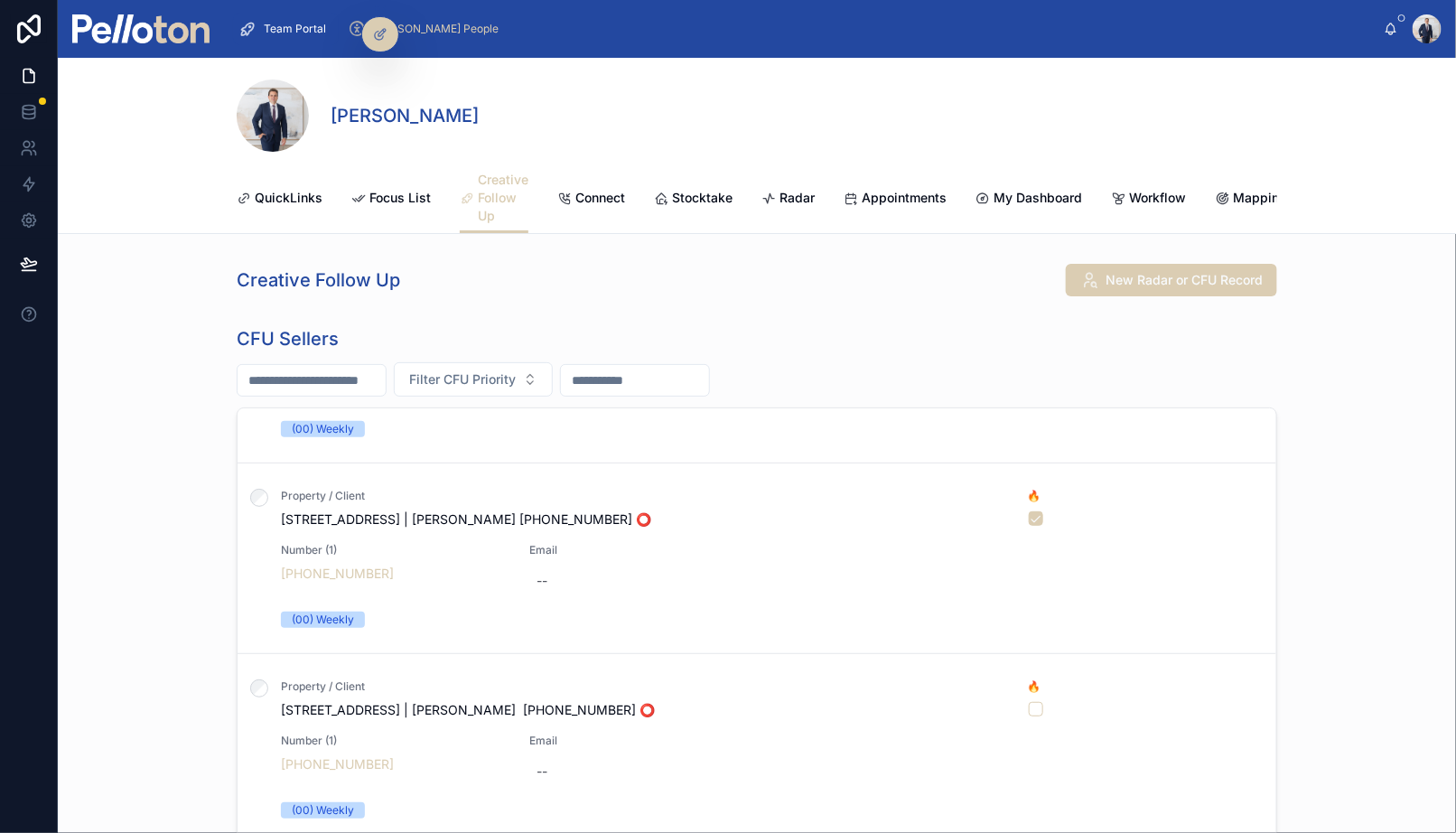
scroll to position [0, 0]
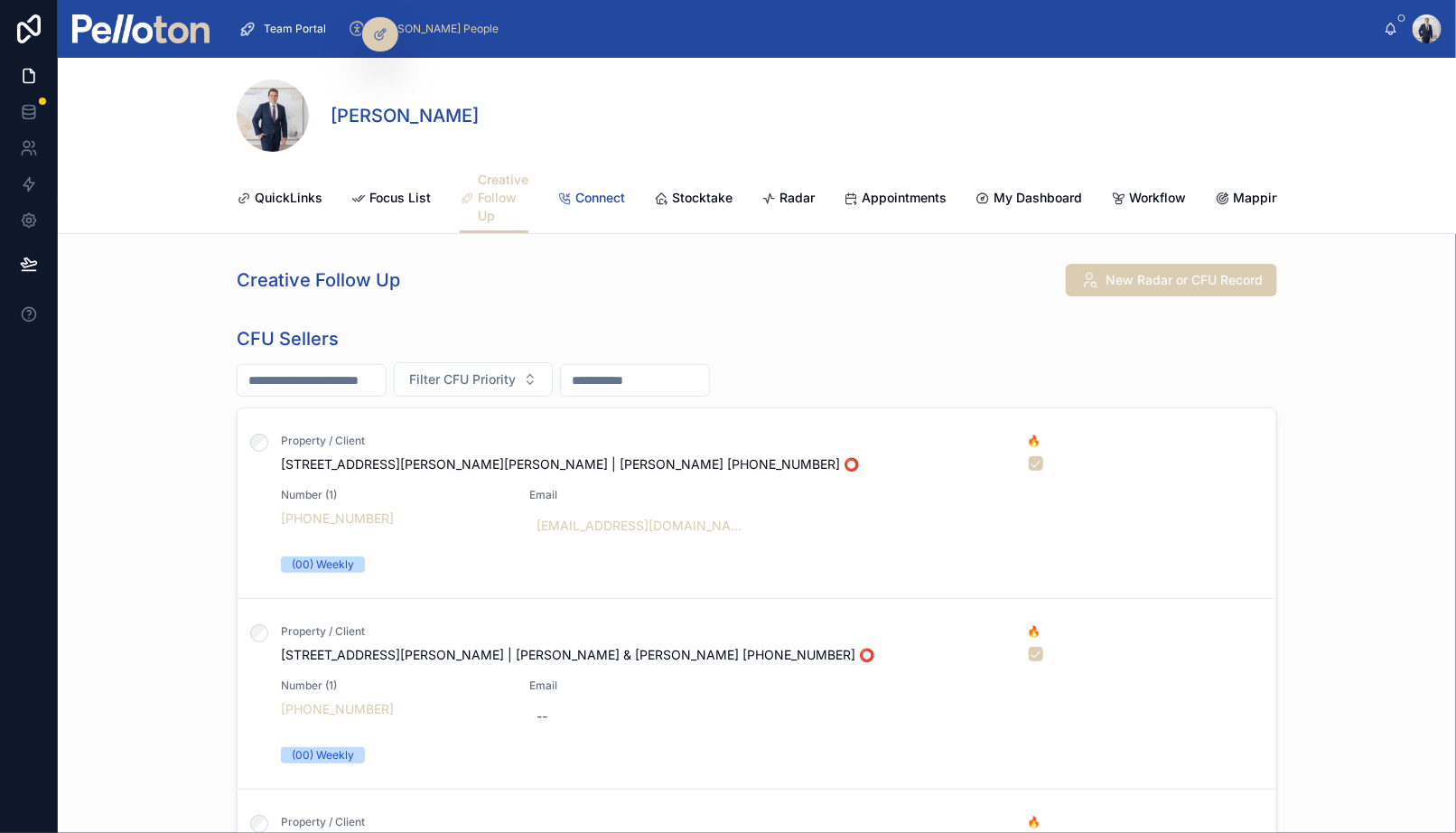
click at [607, 198] on span "Connect" at bounding box center [599, 198] width 49 height 18
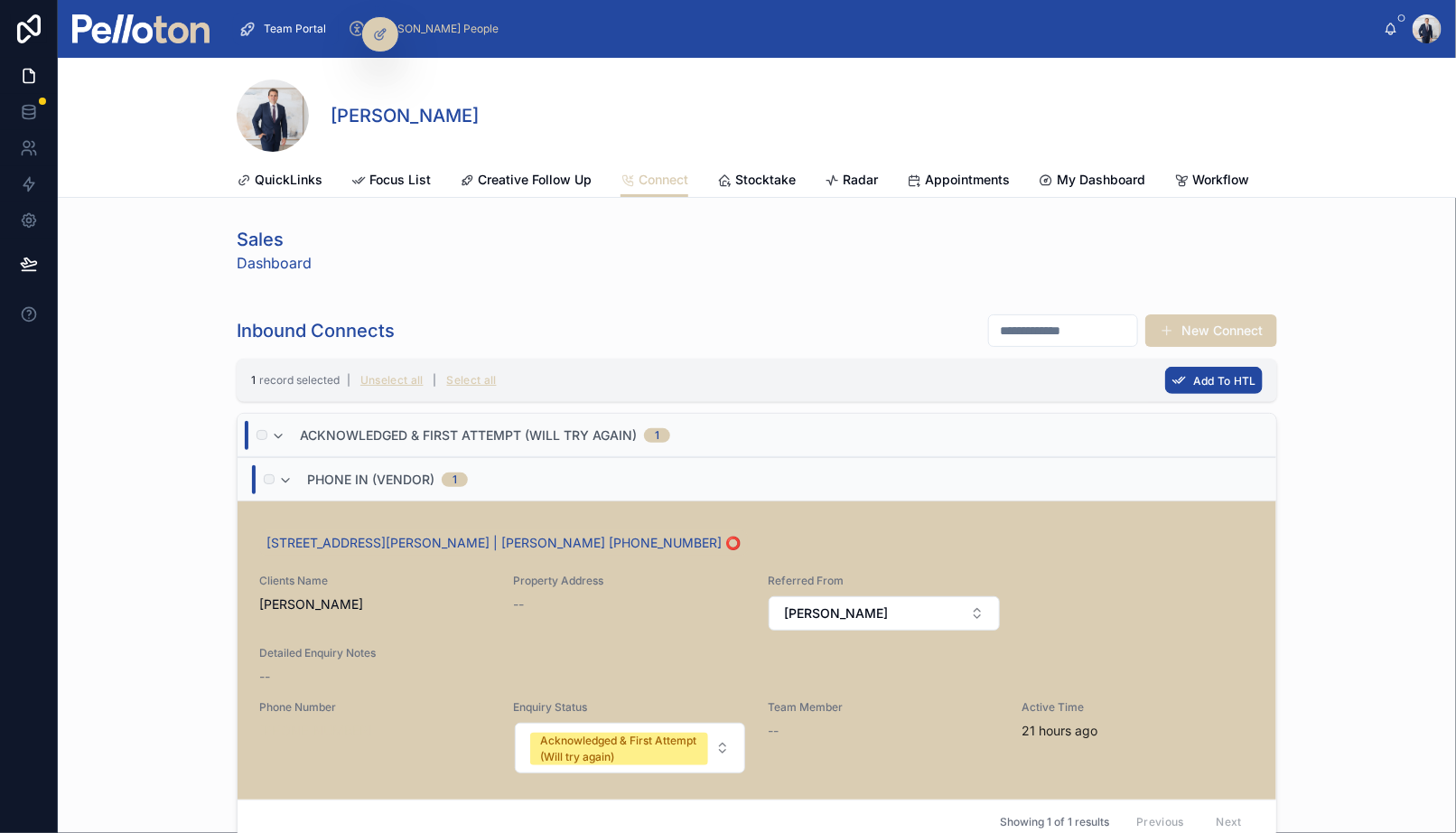
click at [1187, 385] on button "Add To HTL" at bounding box center [1214, 381] width 98 height 27
click at [1305, 336] on icon at bounding box center [1302, 343] width 15 height 15
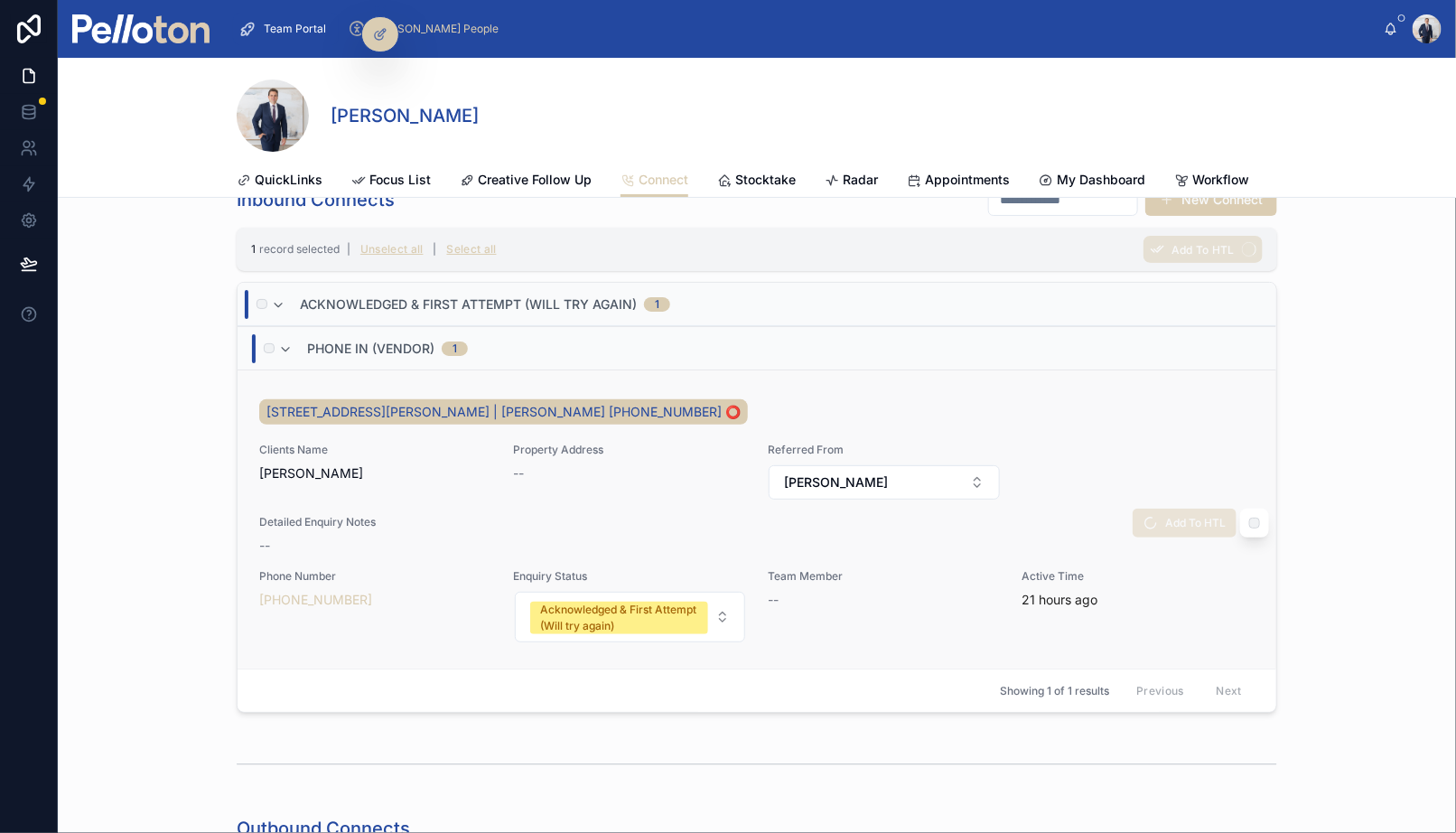
scroll to position [137, 0]
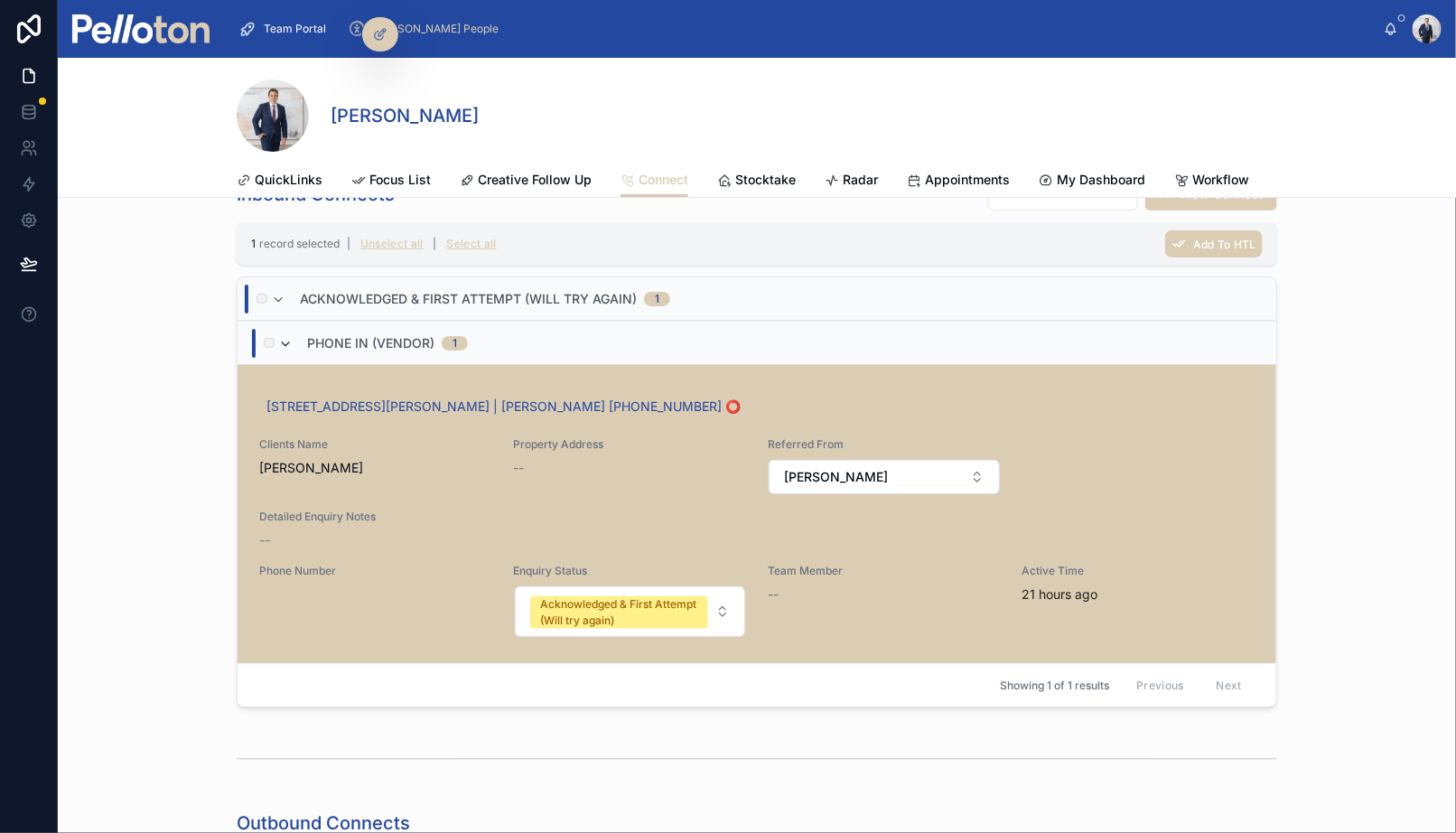
click at [287, 337] on icon at bounding box center [285, 344] width 15 height 15
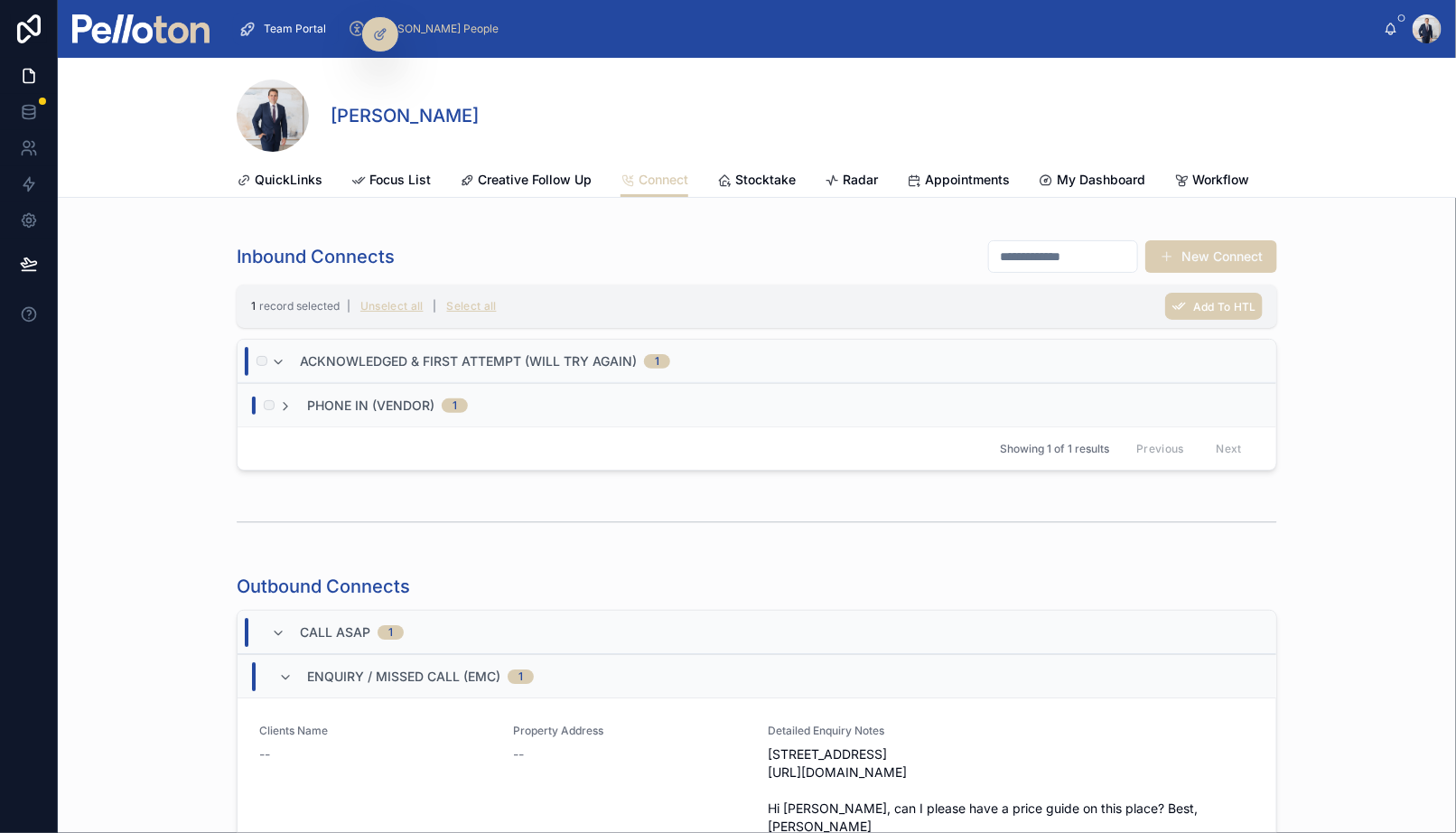
scroll to position [0, 0]
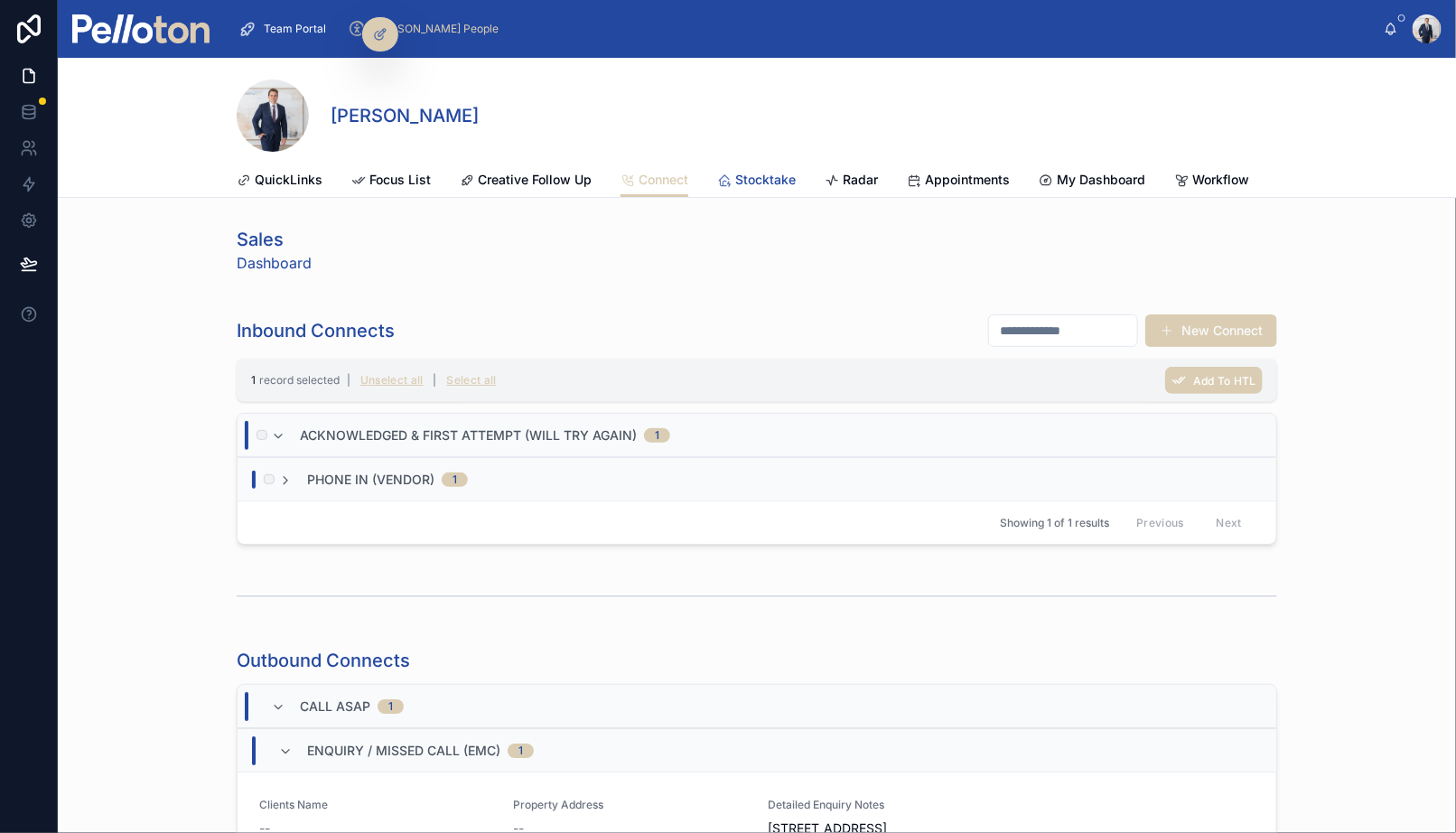
click at [749, 175] on span "Stocktake" at bounding box center [765, 179] width 61 height 18
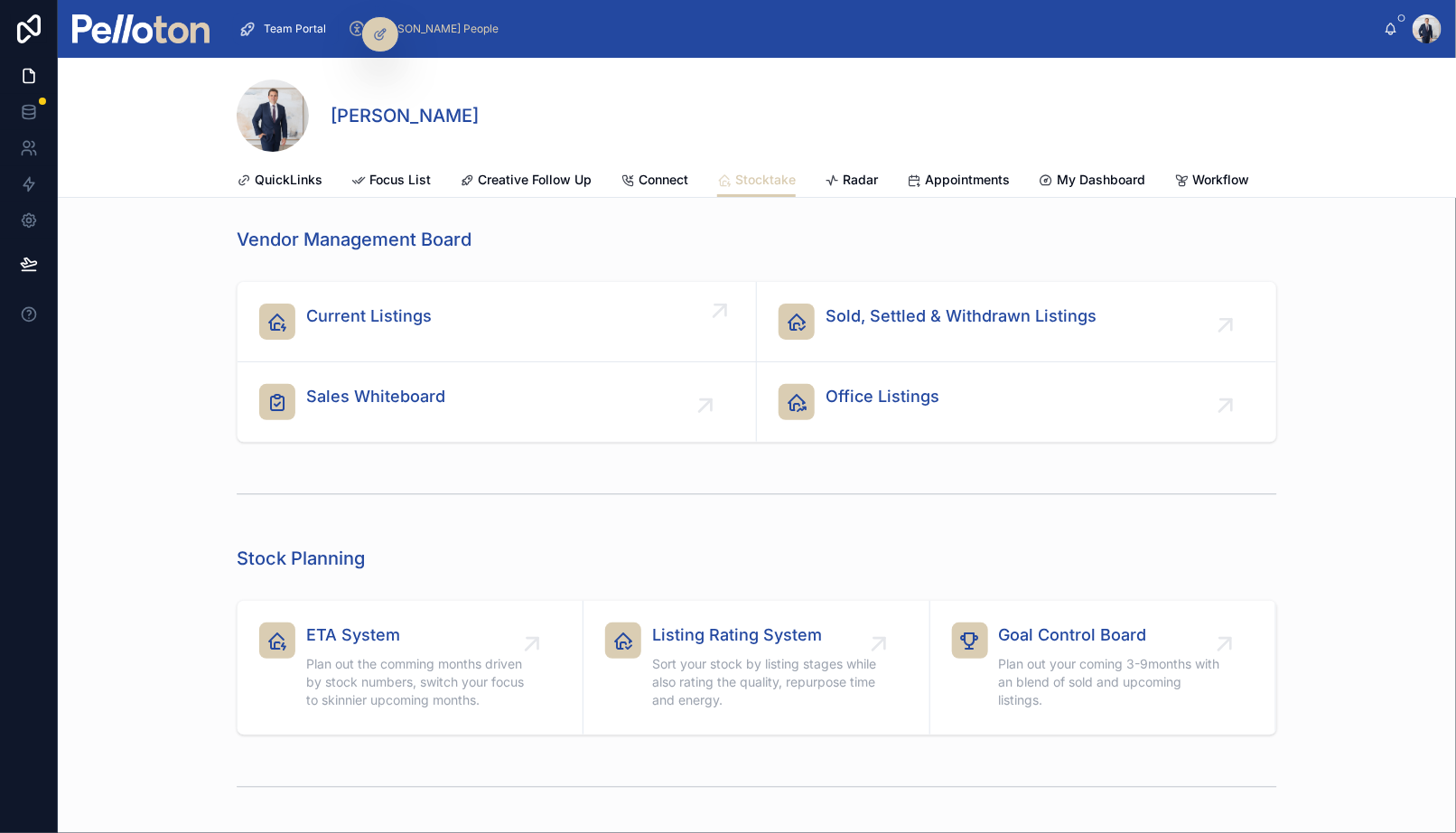
click at [331, 303] on span "Current Listings" at bounding box center [369, 316] width 126 height 25
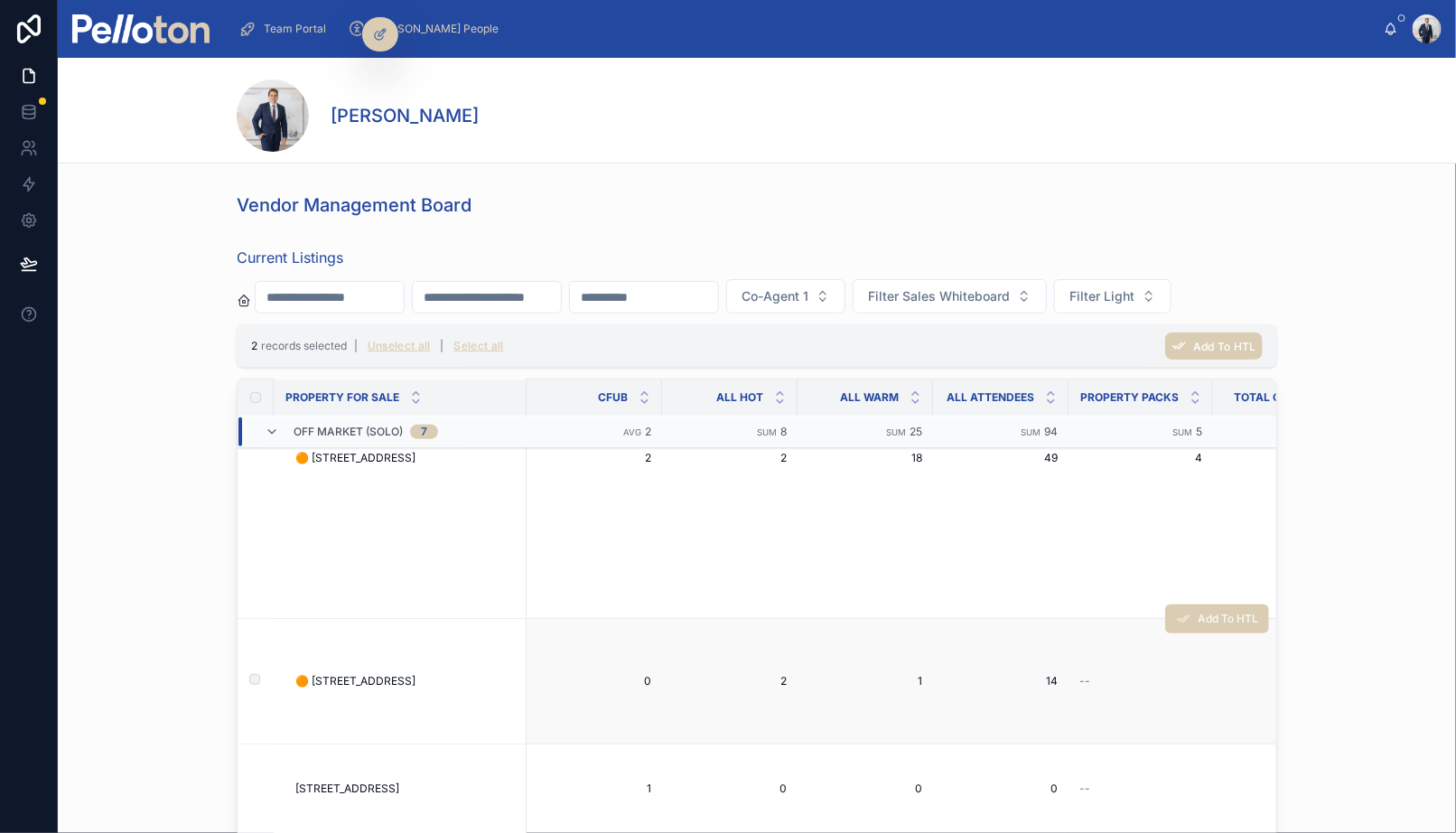
scroll to position [3339, 0]
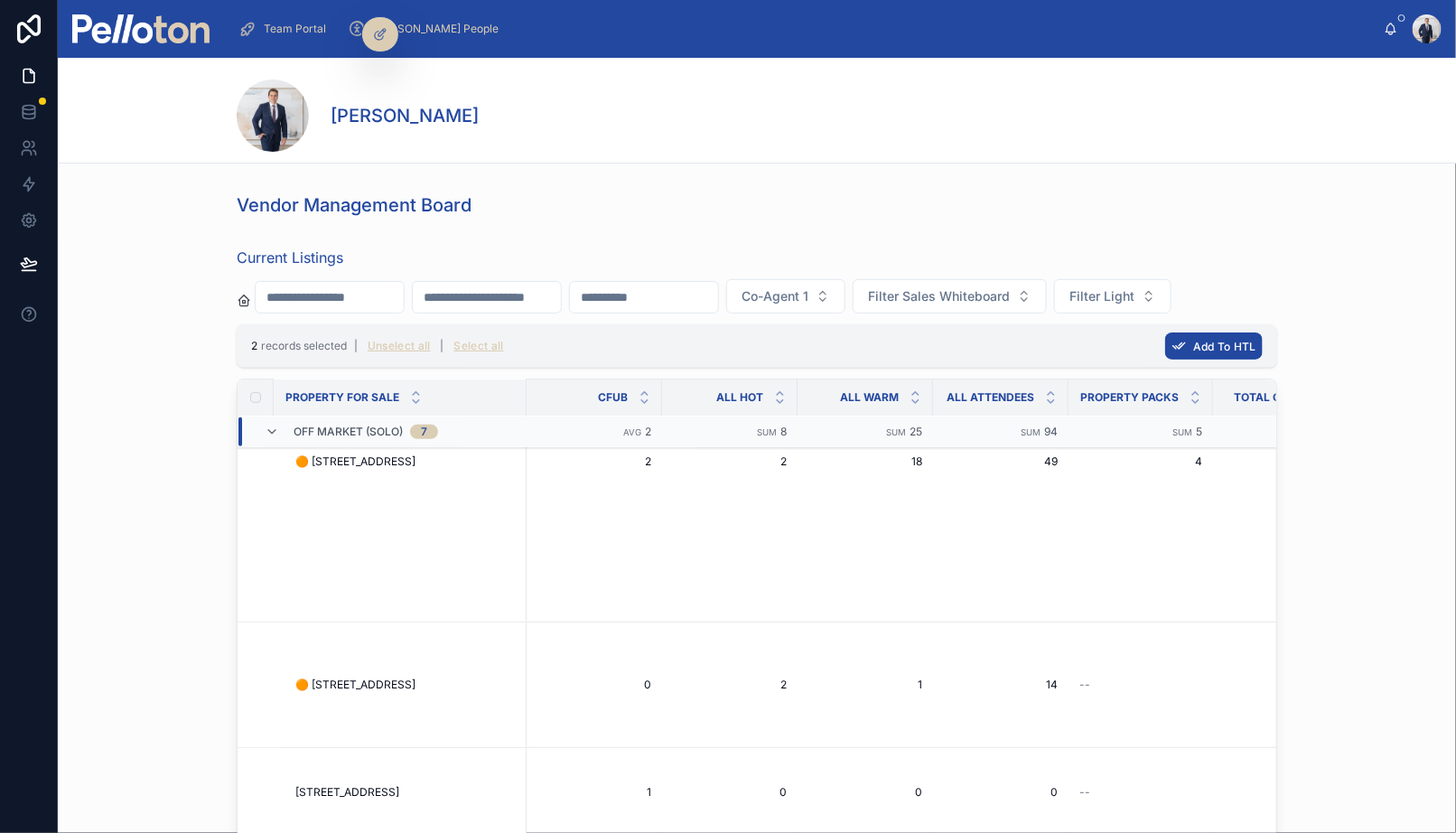
click at [1202, 342] on span "Add To HTL" at bounding box center [1224, 347] width 63 height 14
click at [1297, 306] on icon at bounding box center [1302, 309] width 15 height 15
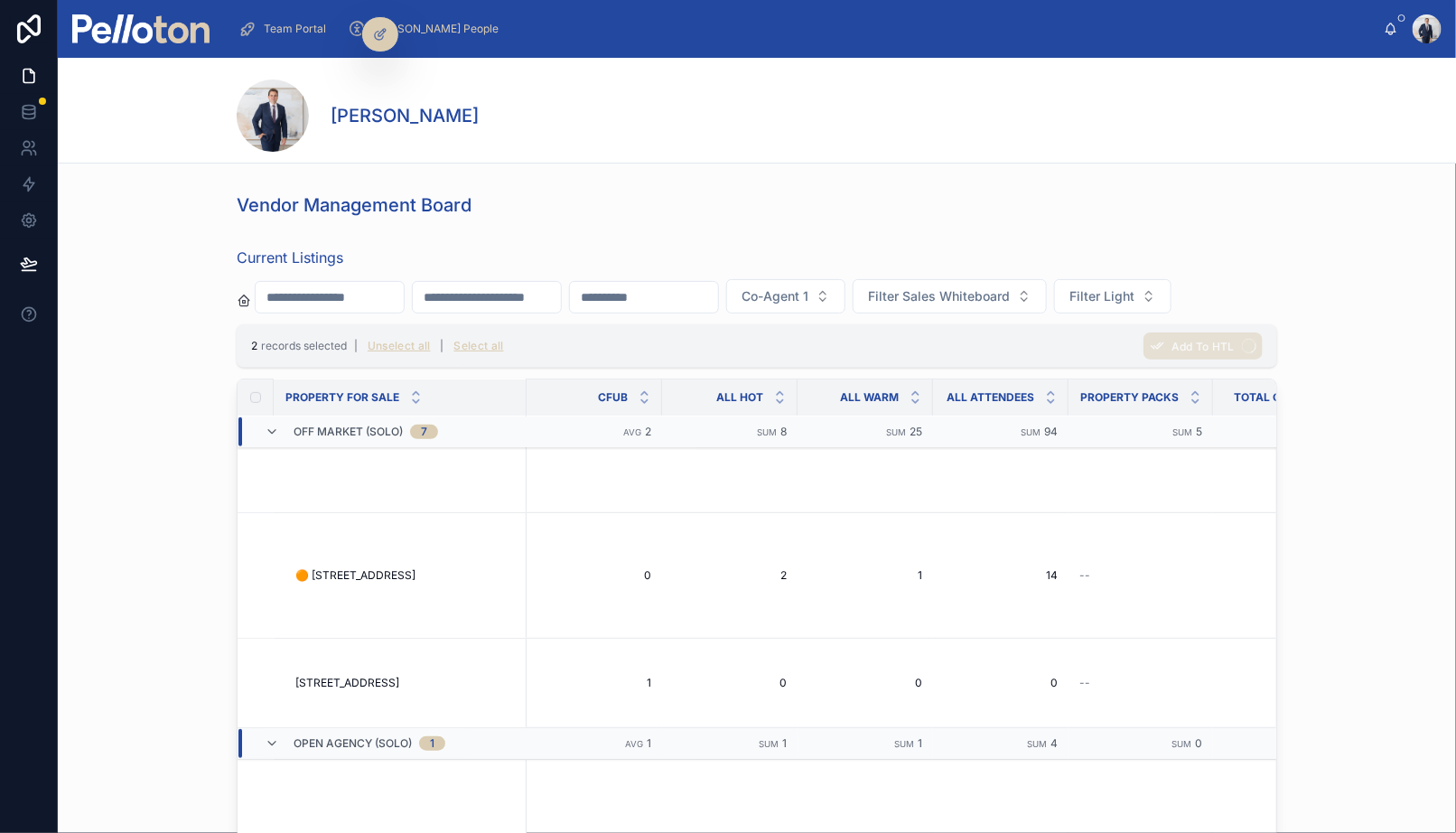
scroll to position [15, 0]
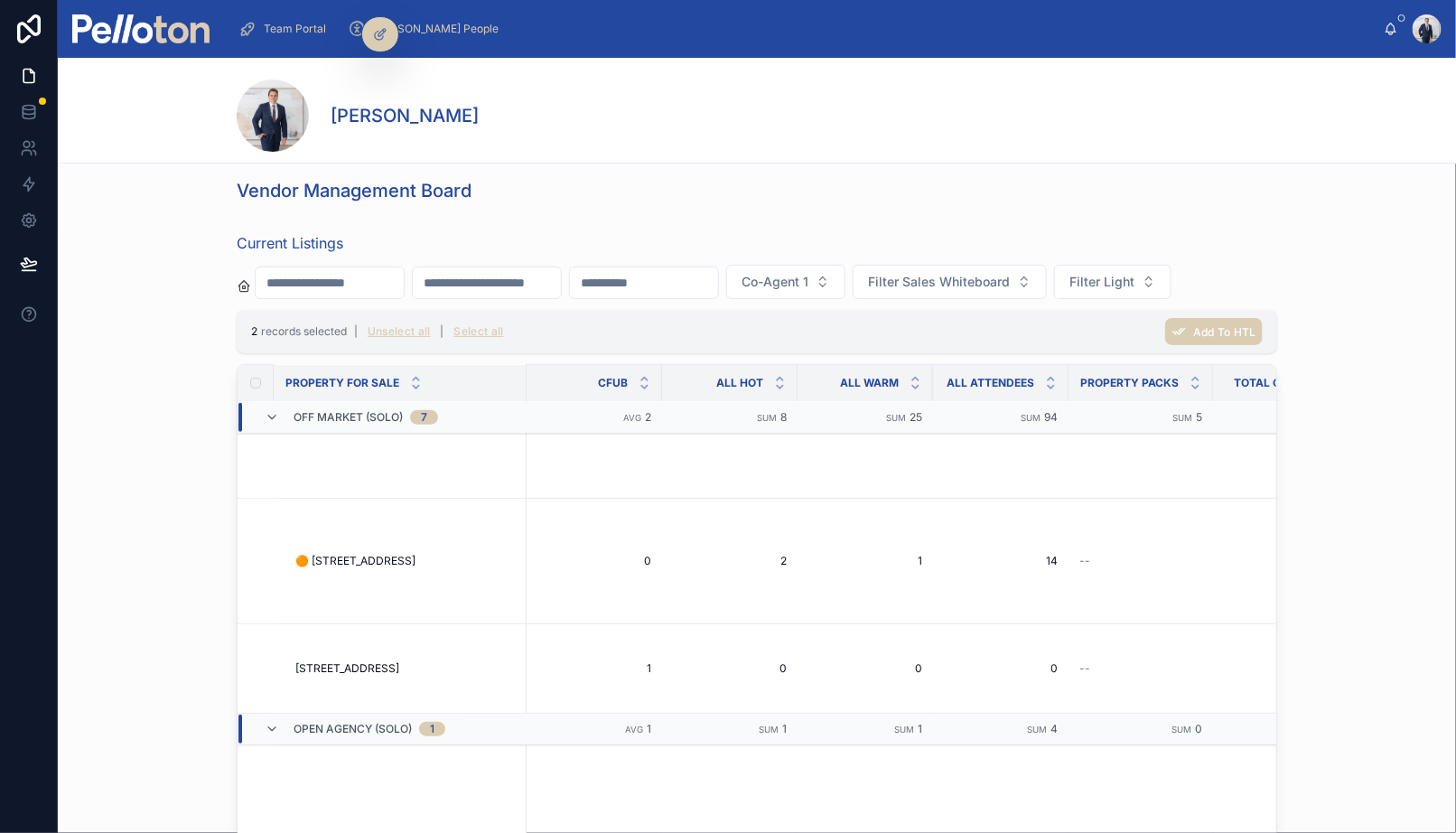
click at [167, 33] on img at bounding box center [141, 29] width 137 height 29
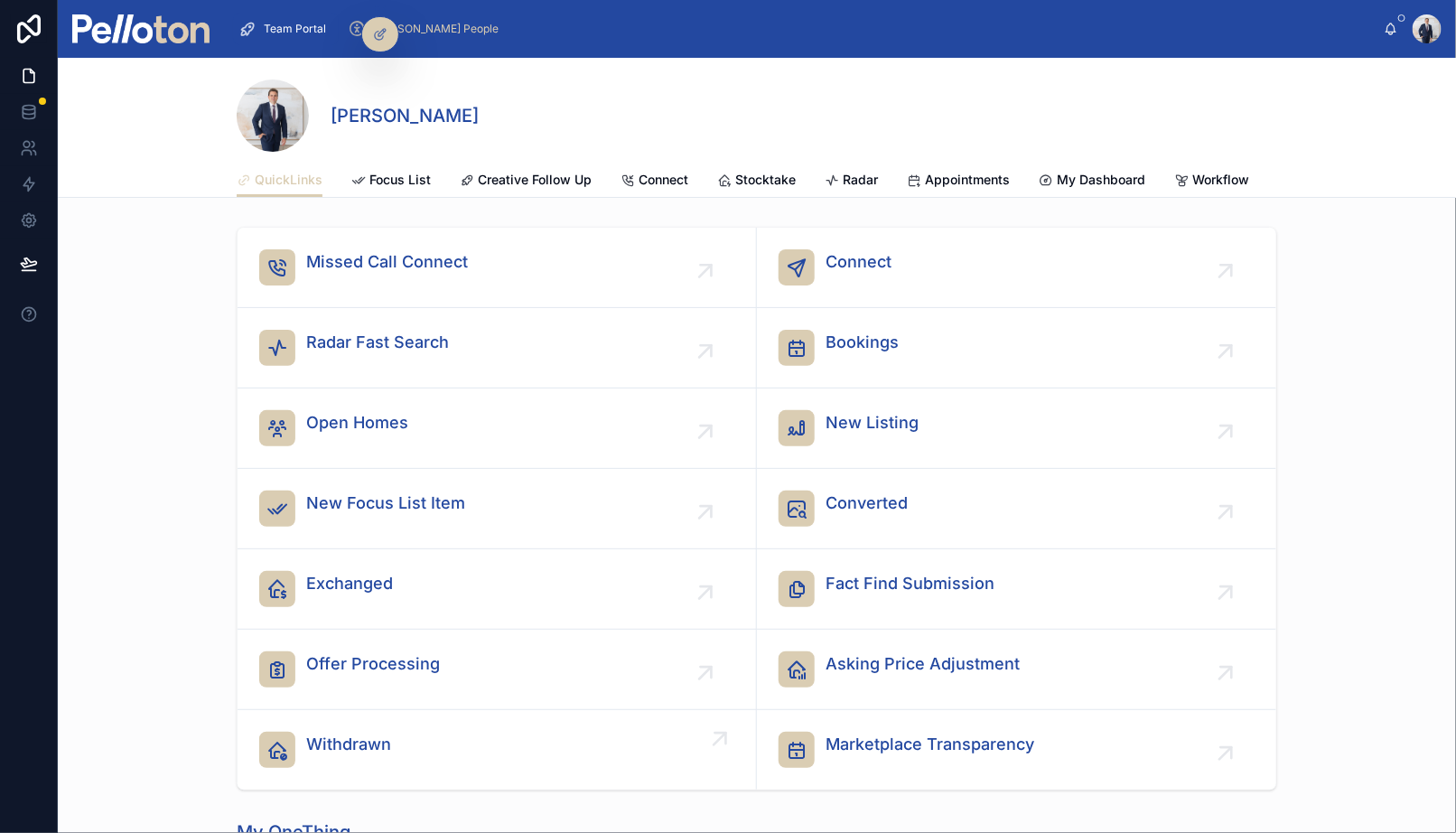
click at [366, 761] on div "Withdrawn" at bounding box center [349, 750] width 85 height 36
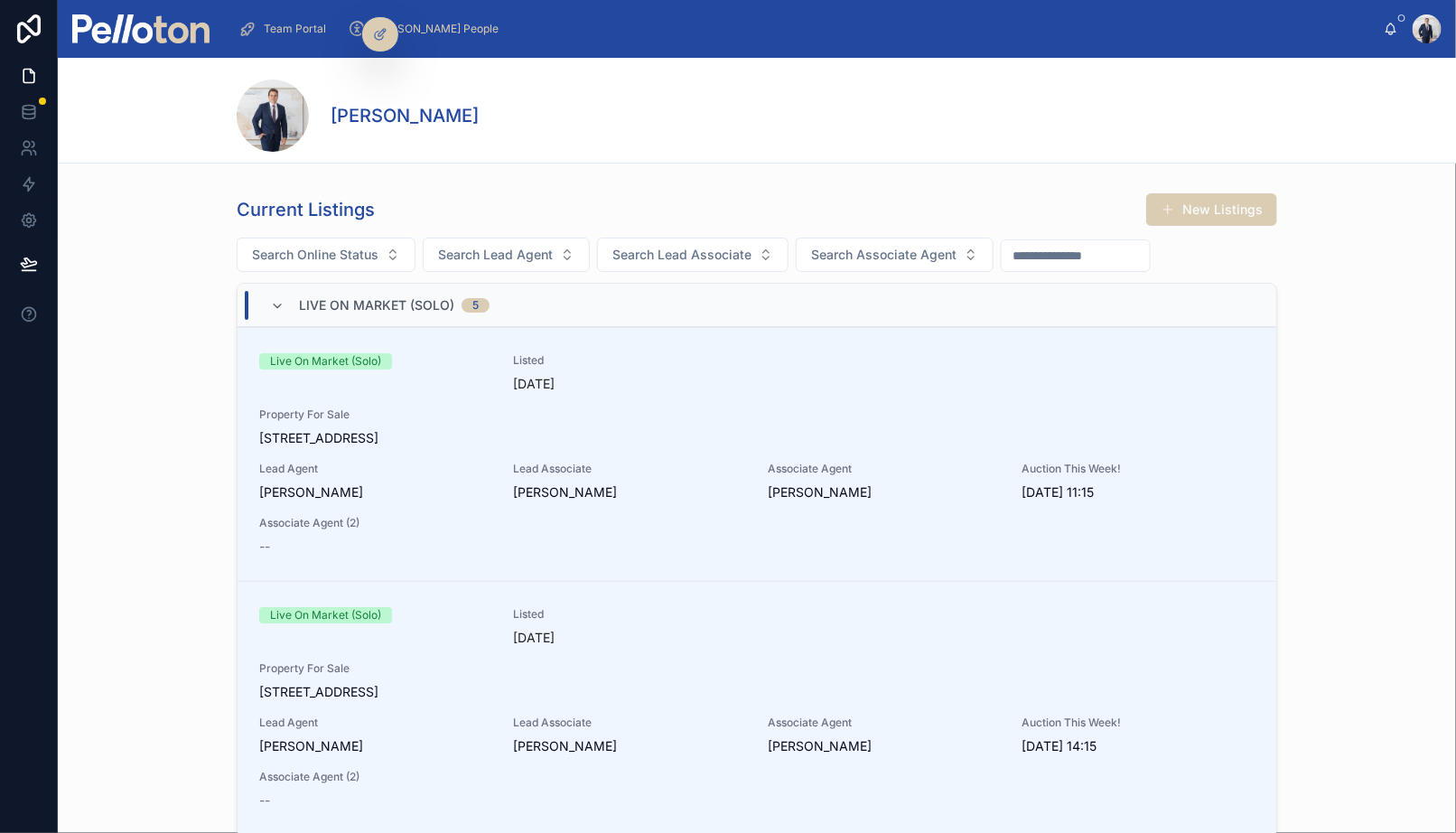
click at [1043, 255] on input "text" at bounding box center [1076, 256] width 148 height 25
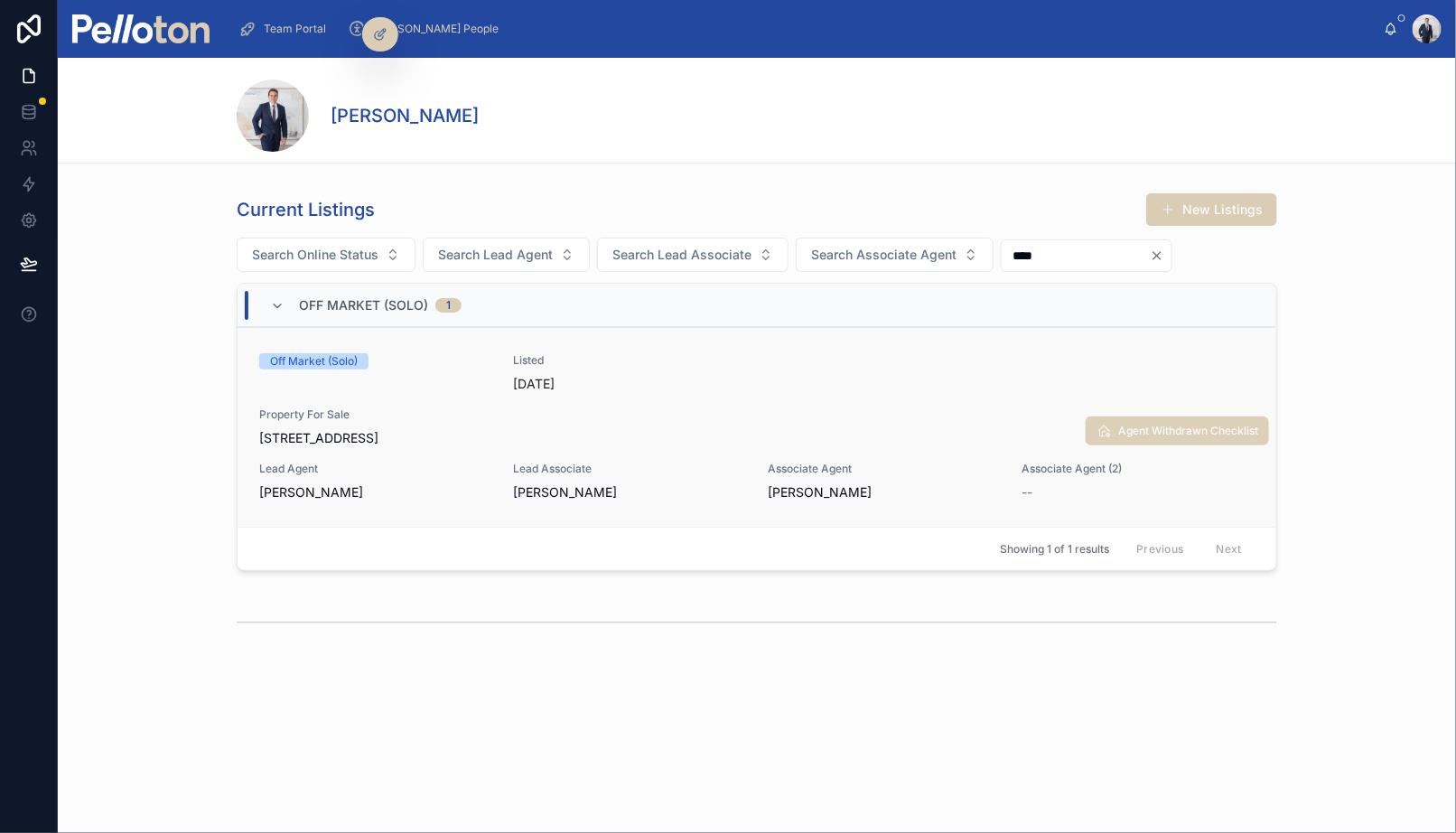
type input "****"
click at [1187, 427] on span "Agent Withdrawn Checklist" at bounding box center [1188, 431] width 140 height 15
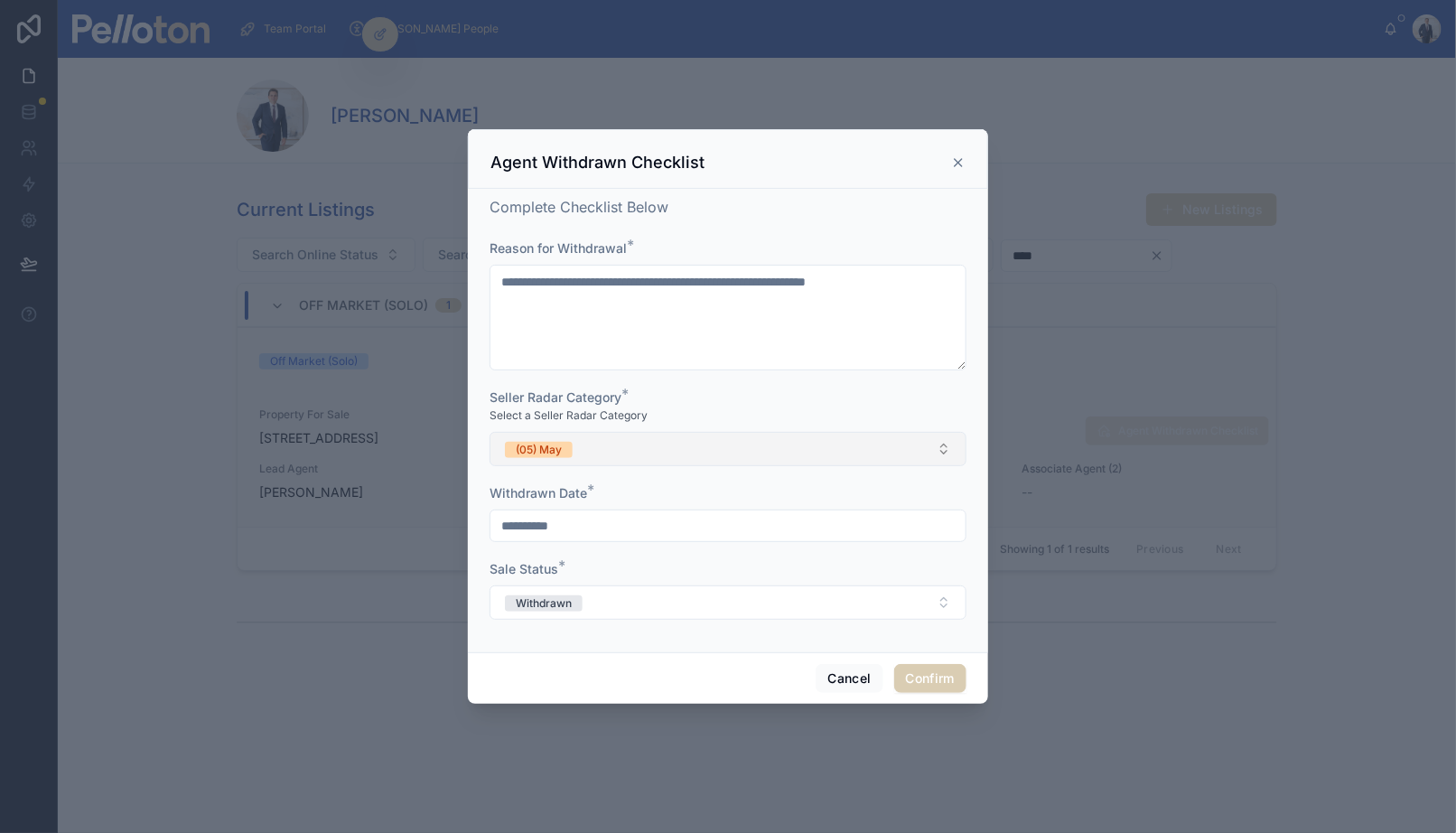
click at [585, 443] on button "(05) May" at bounding box center [728, 448] width 477 height 34
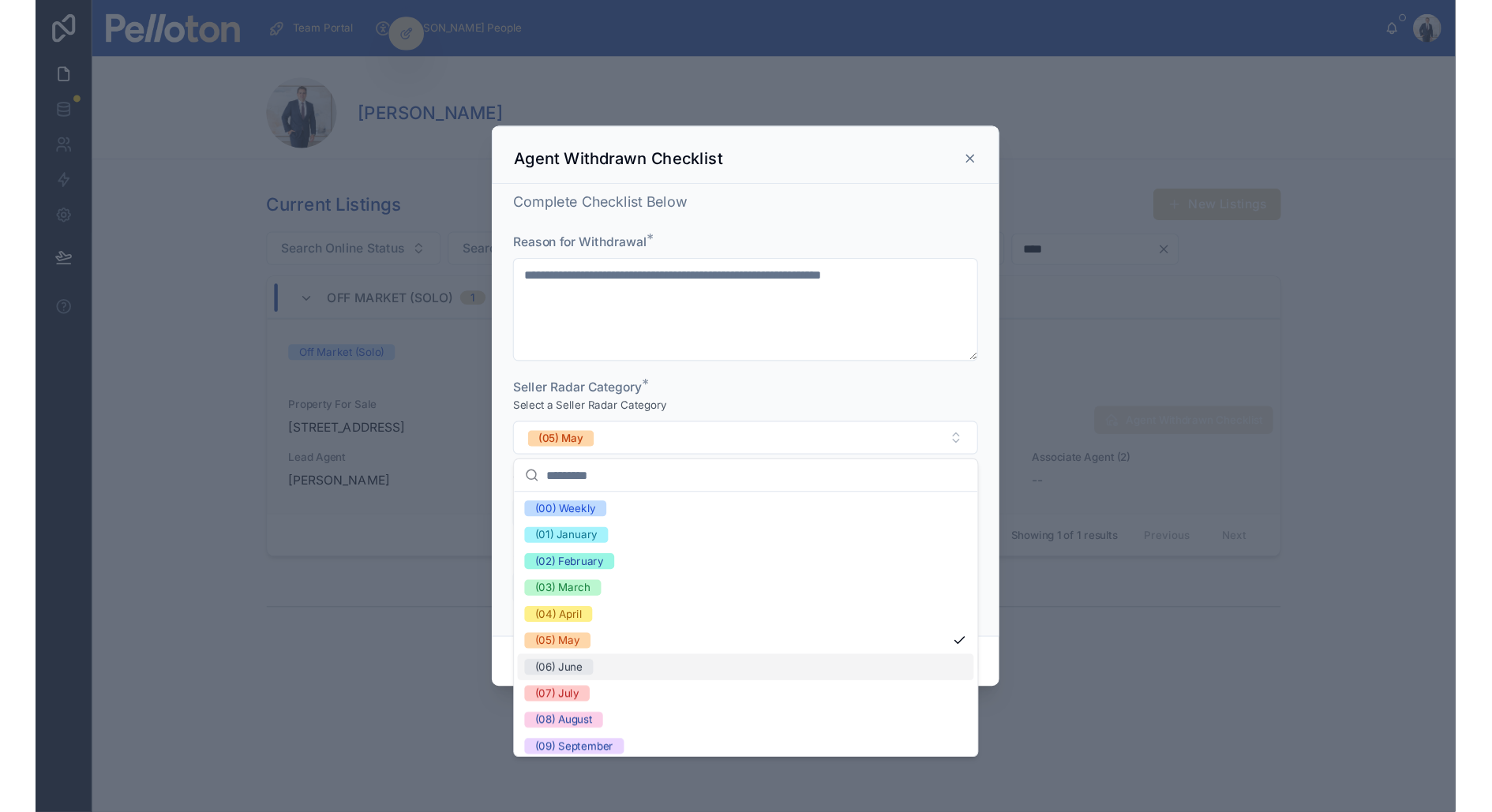
scroll to position [100, 0]
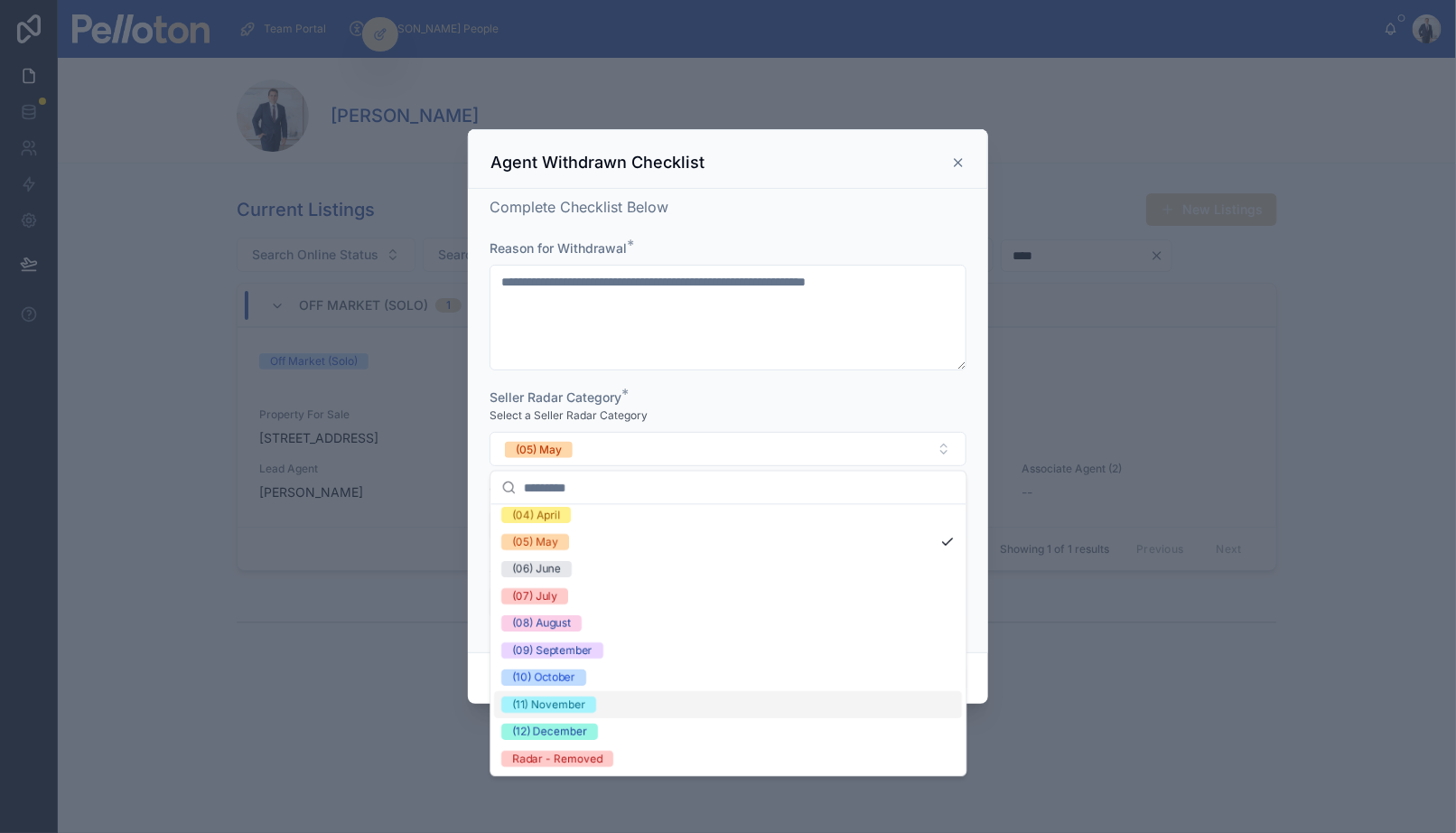
click at [577, 705] on div "(11) November" at bounding box center [550, 705] width 74 height 16
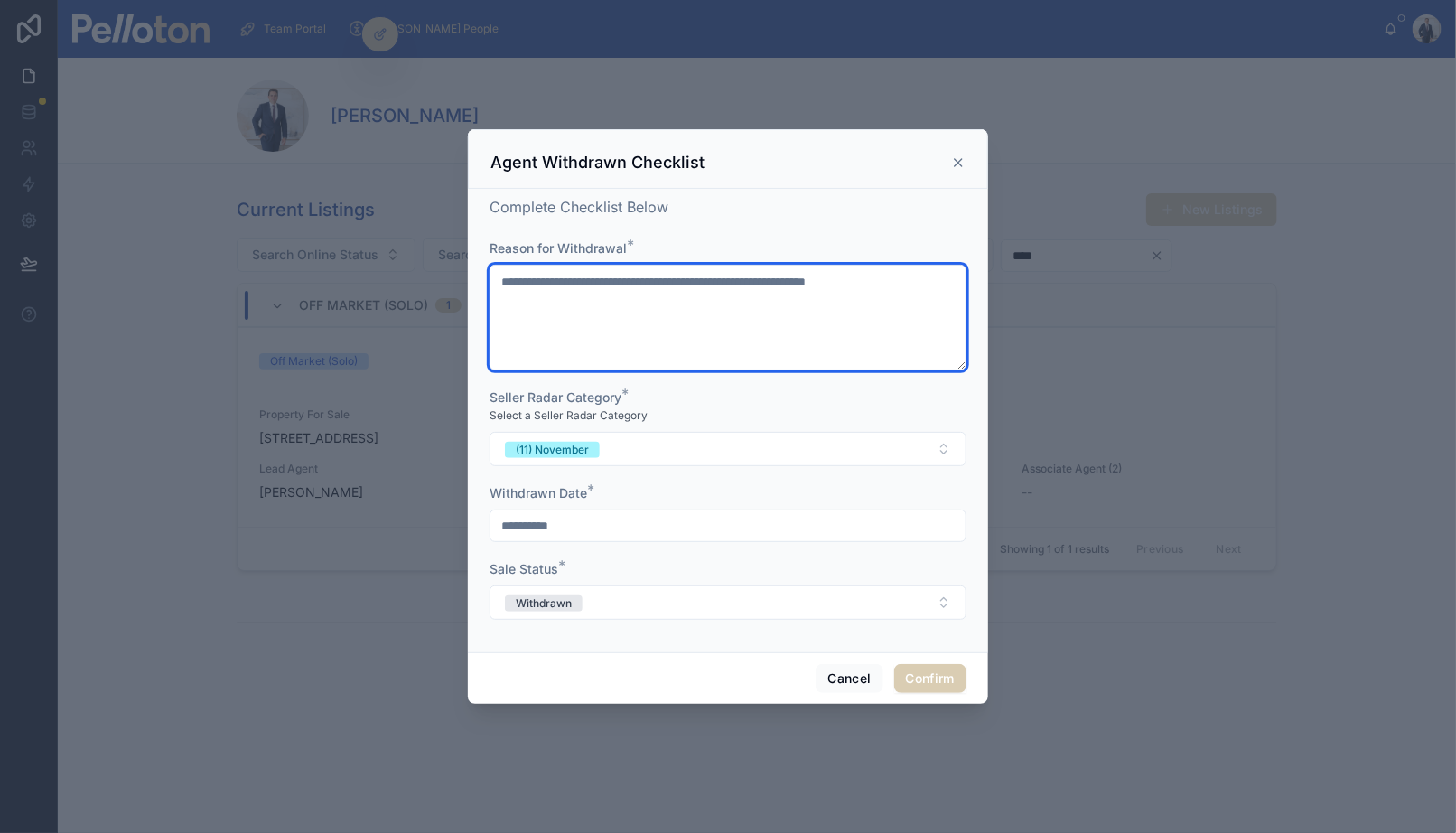
click at [608, 283] on textarea "**********" at bounding box center [728, 317] width 477 height 106
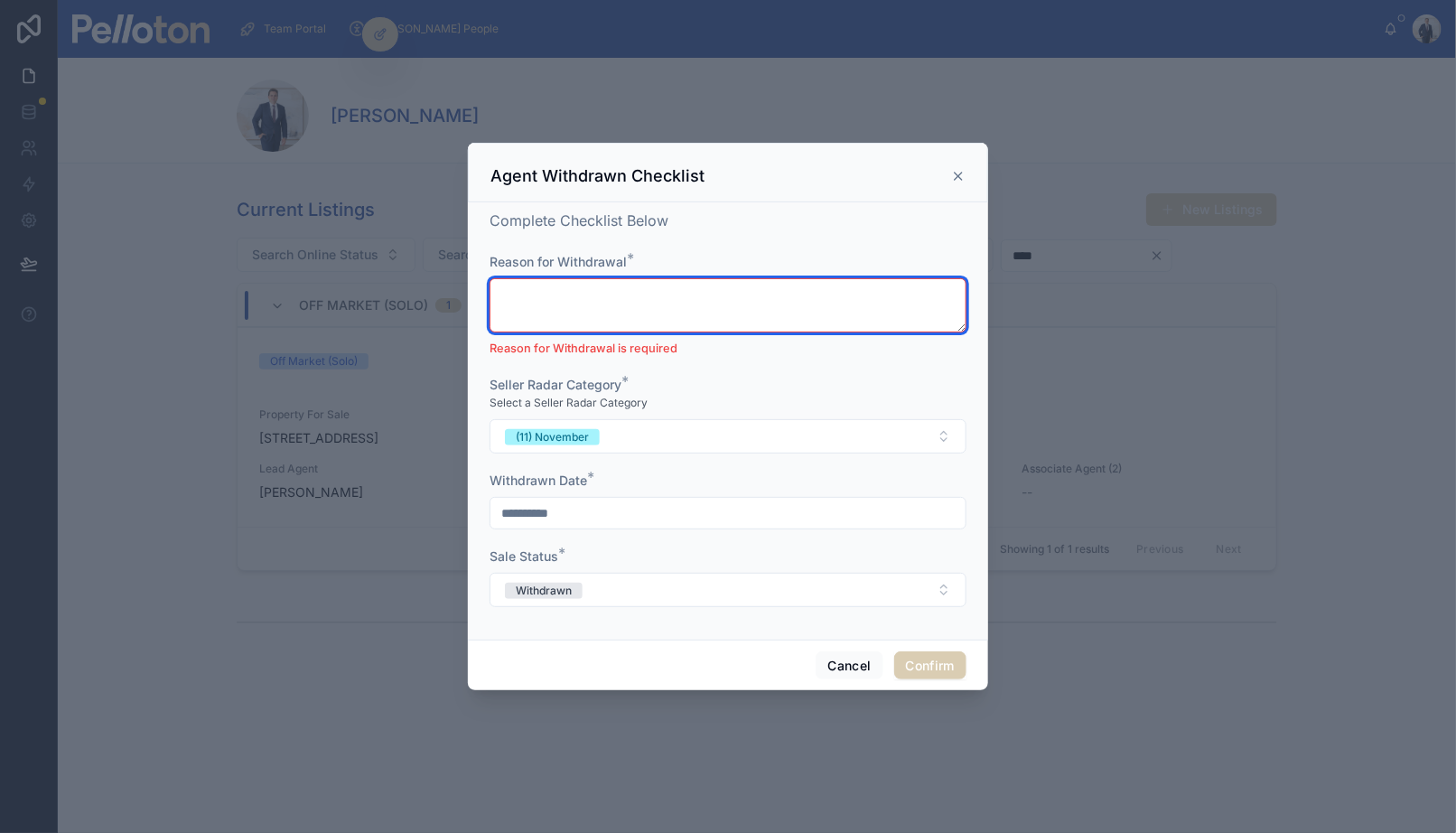
type textarea "*"
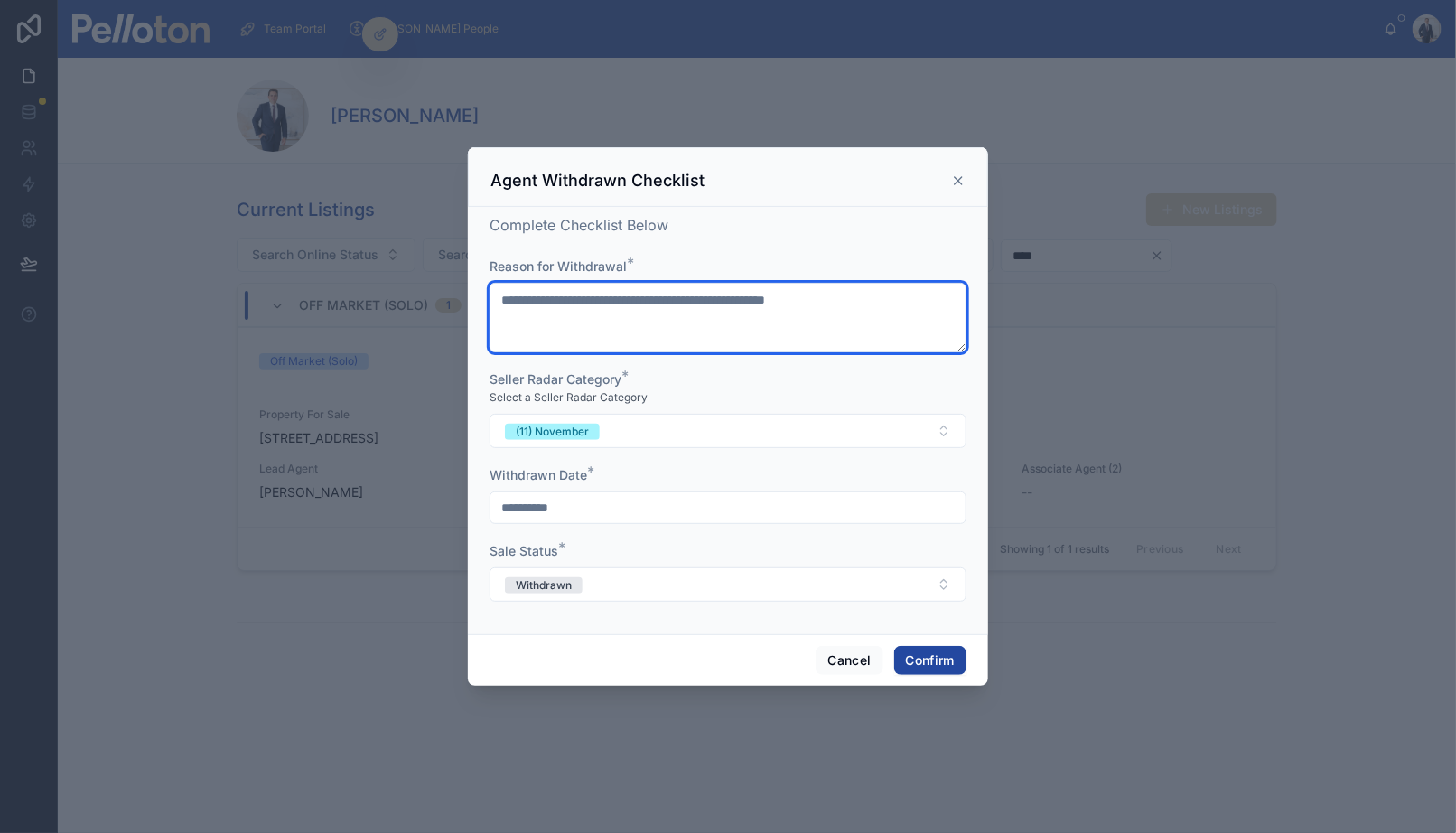
type textarea "**********"
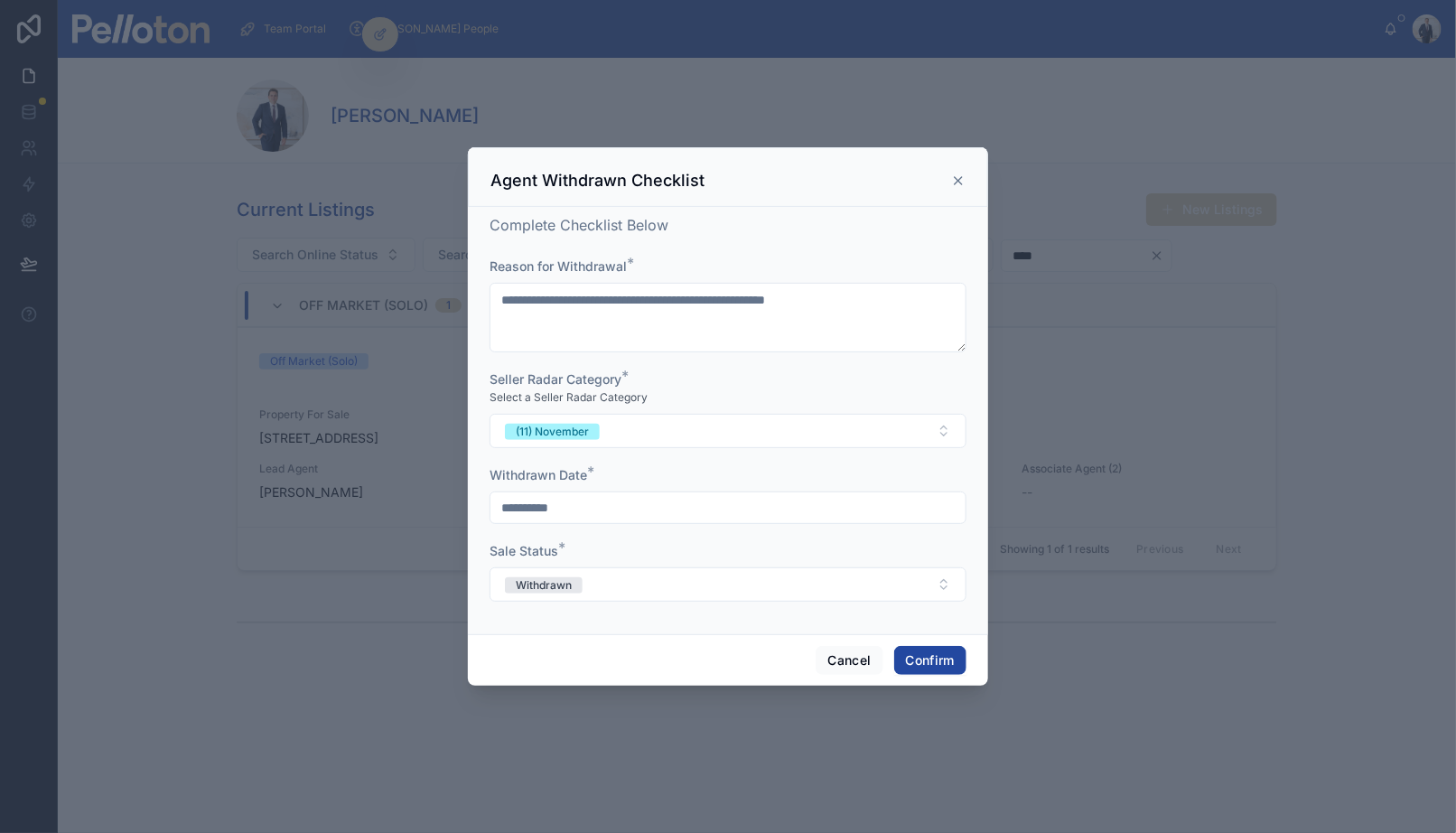
click at [931, 665] on button "Confirm" at bounding box center [930, 661] width 73 height 29
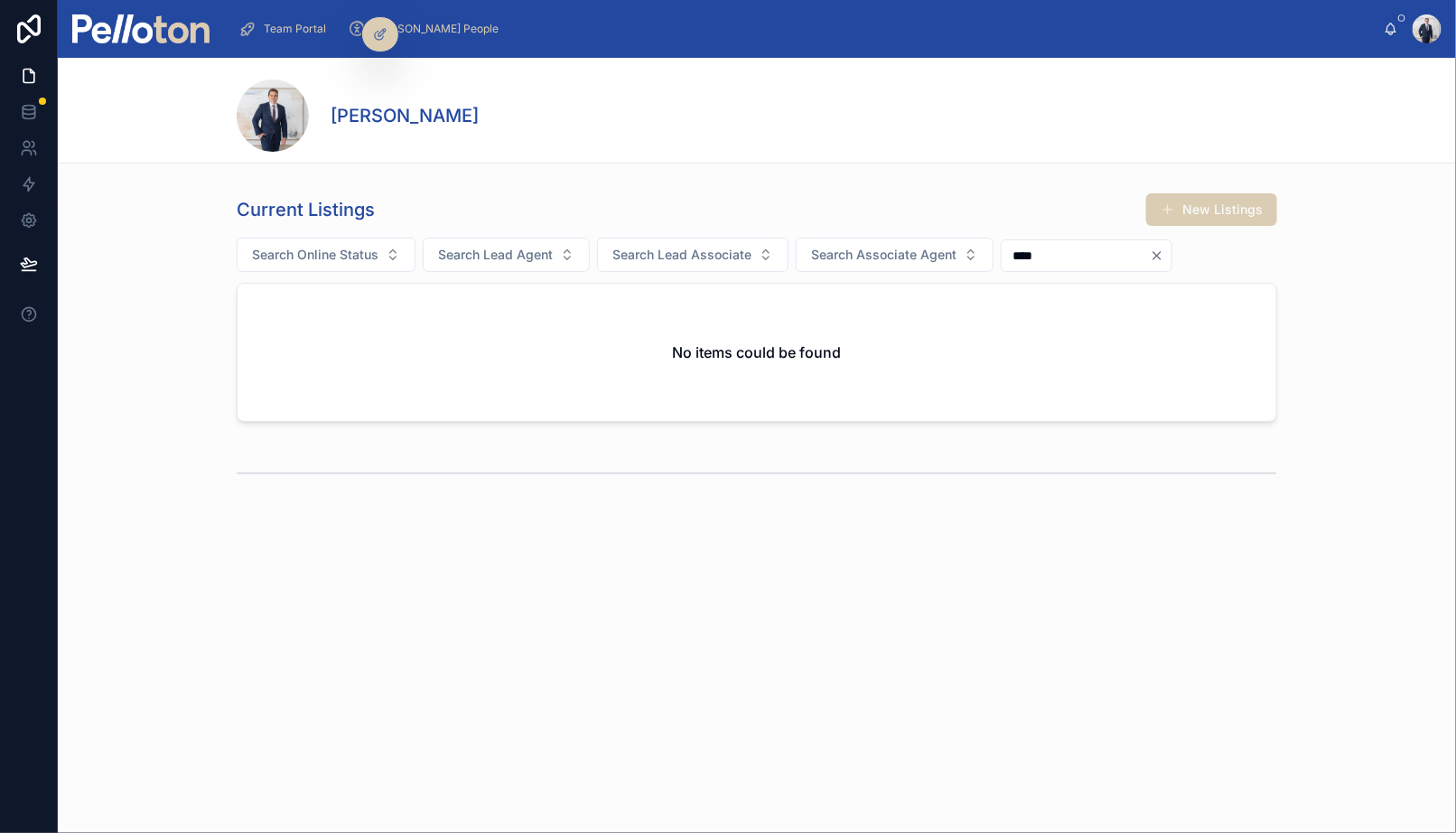
click at [121, 20] on img at bounding box center [141, 29] width 137 height 29
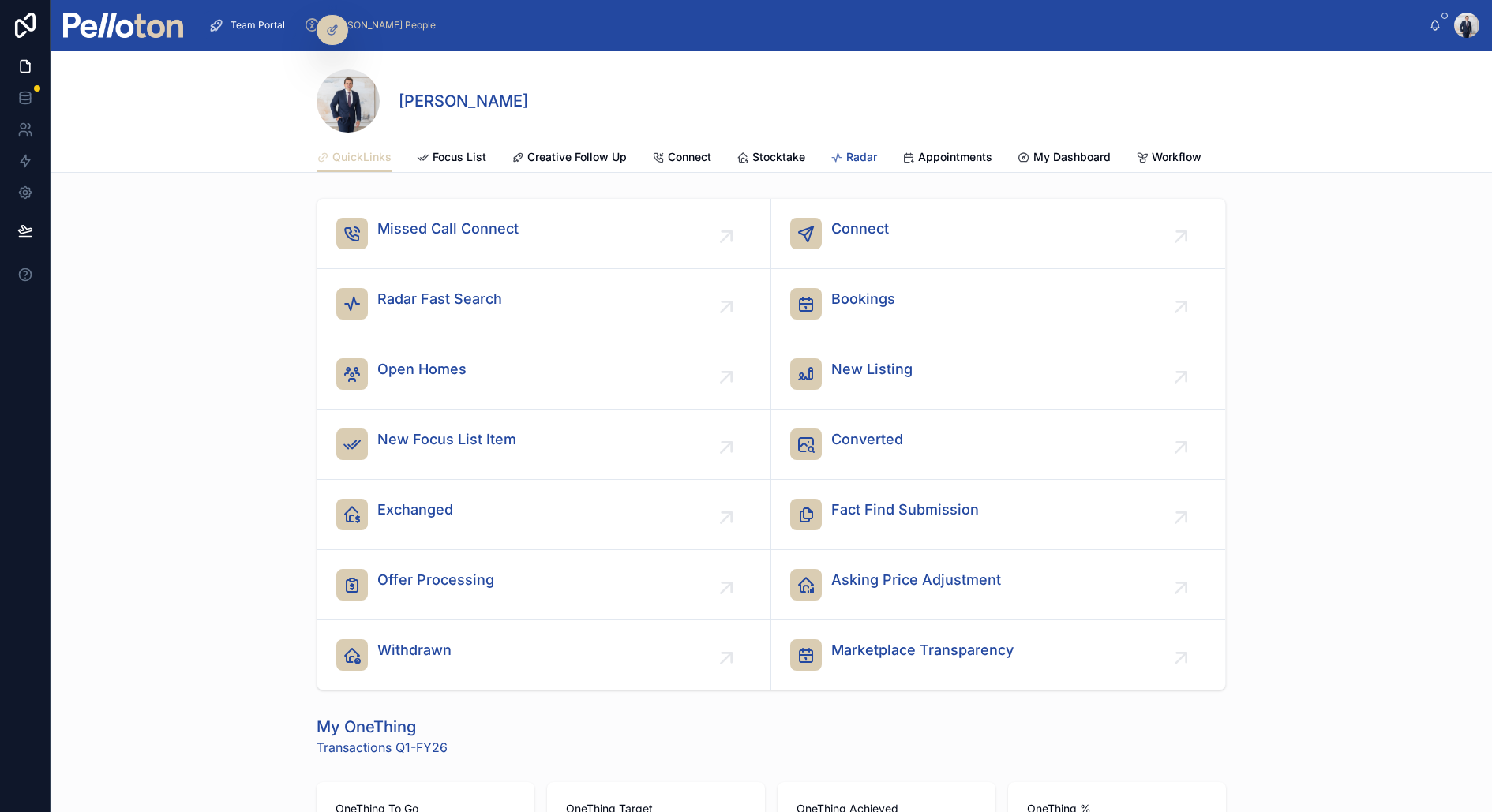
click at [858, 152] on span "Radar" at bounding box center [862, 156] width 30 height 16
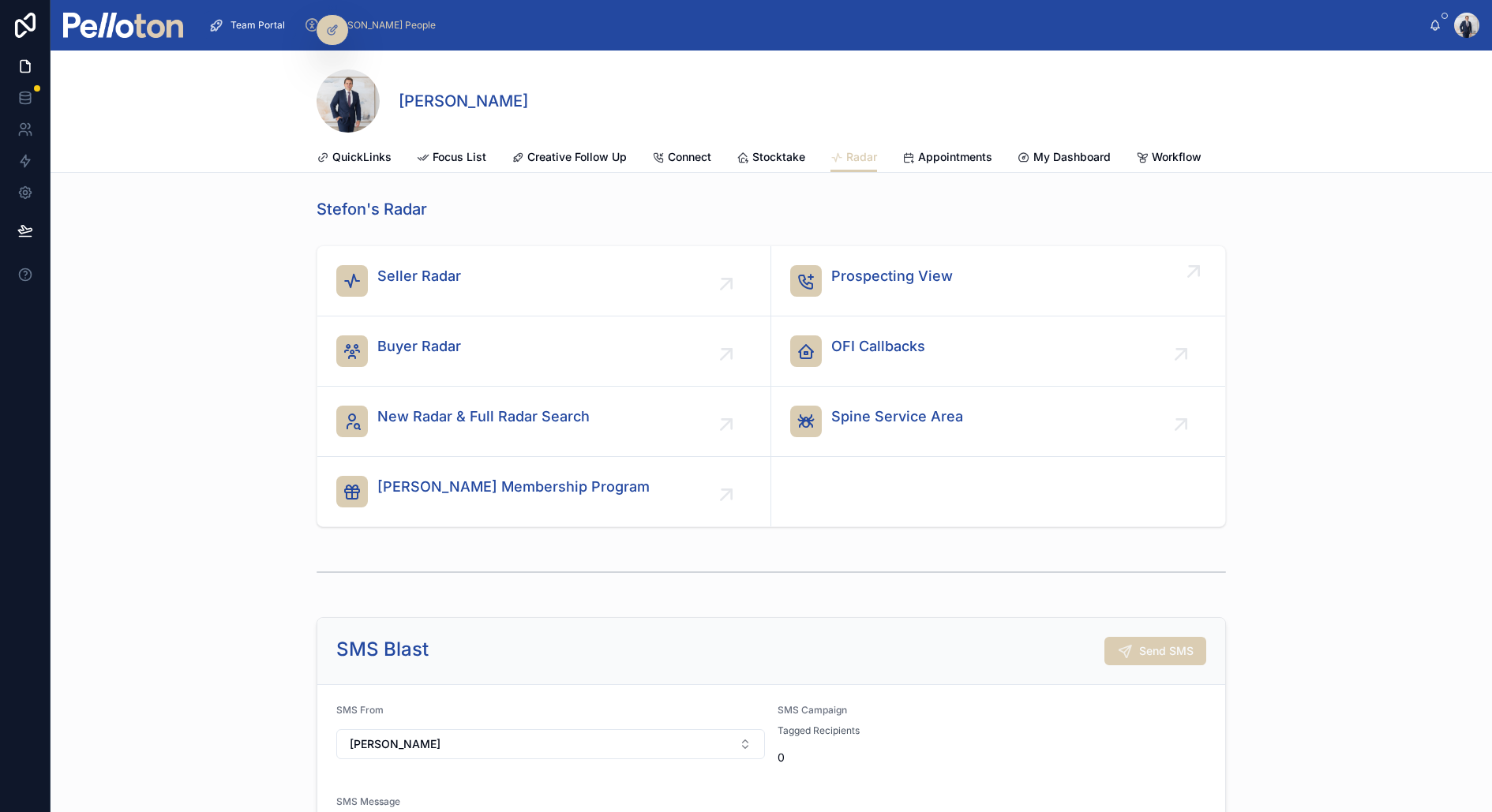
click at [856, 266] on span "Prospecting View" at bounding box center [892, 276] width 122 height 22
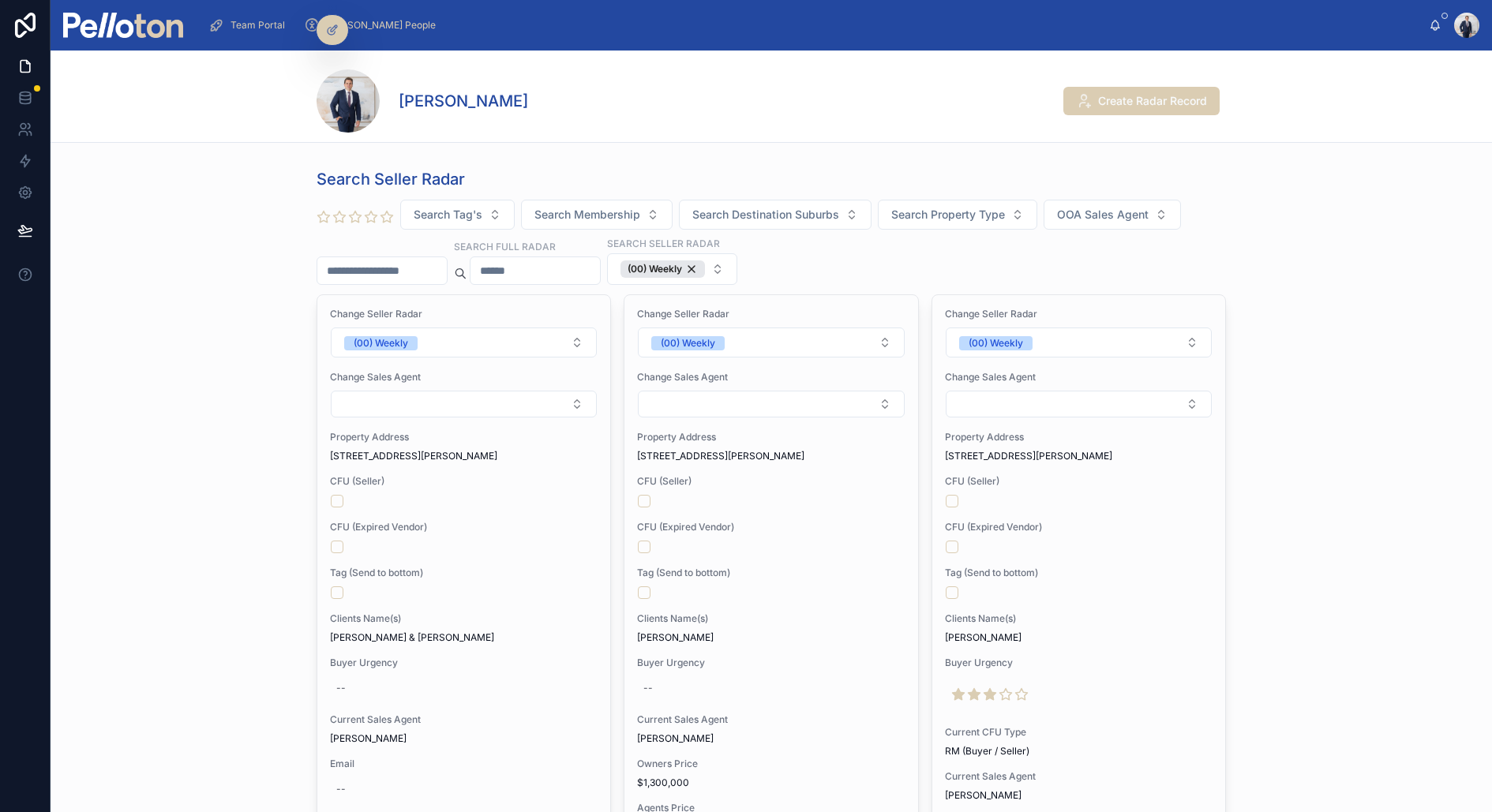
click at [510, 260] on input "text" at bounding box center [535, 271] width 129 height 22
type input "****"
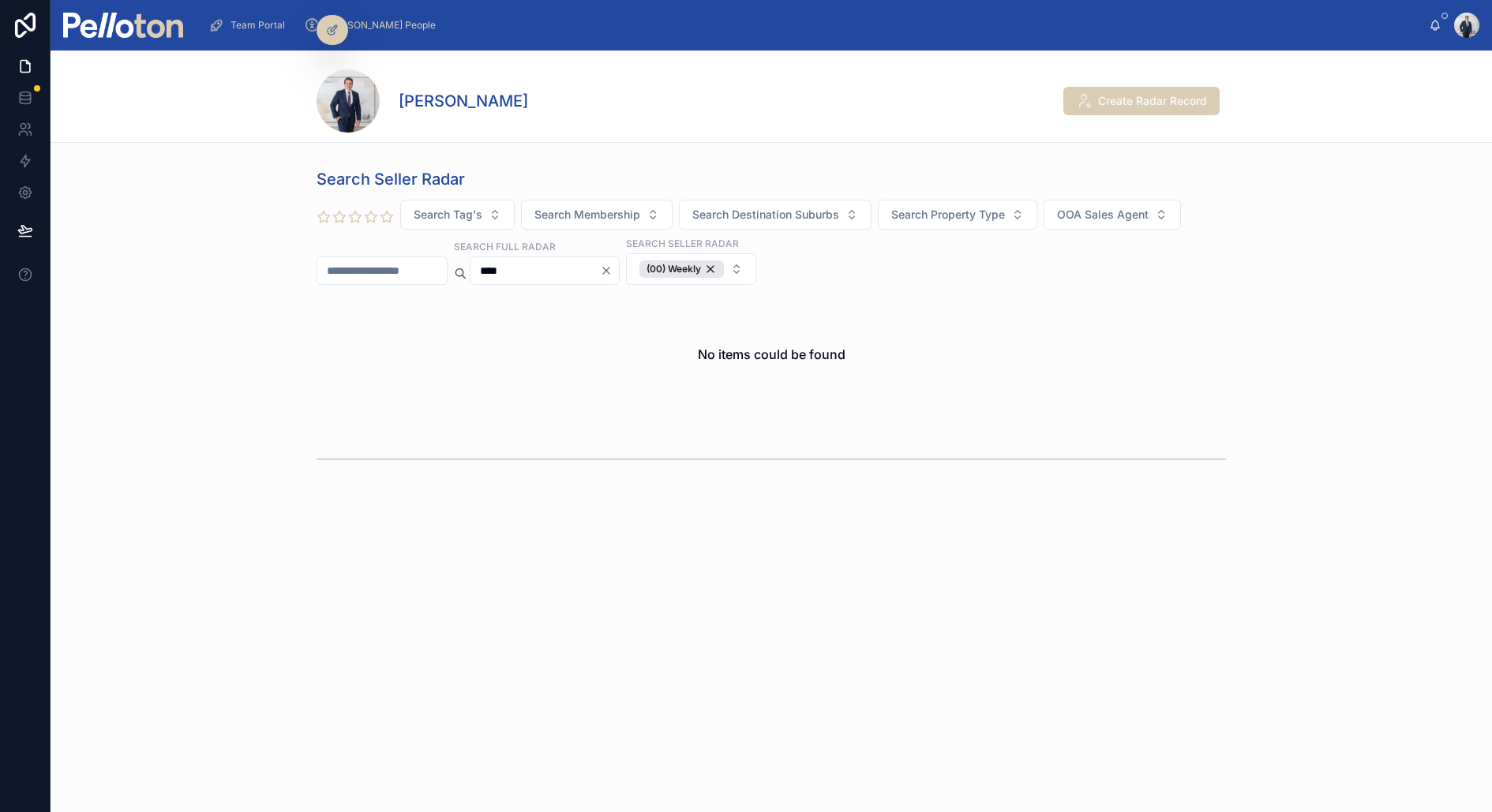
click at [555, 260] on input "****" at bounding box center [535, 271] width 129 height 22
click at [388, 266] on input "text" at bounding box center [382, 271] width 129 height 22
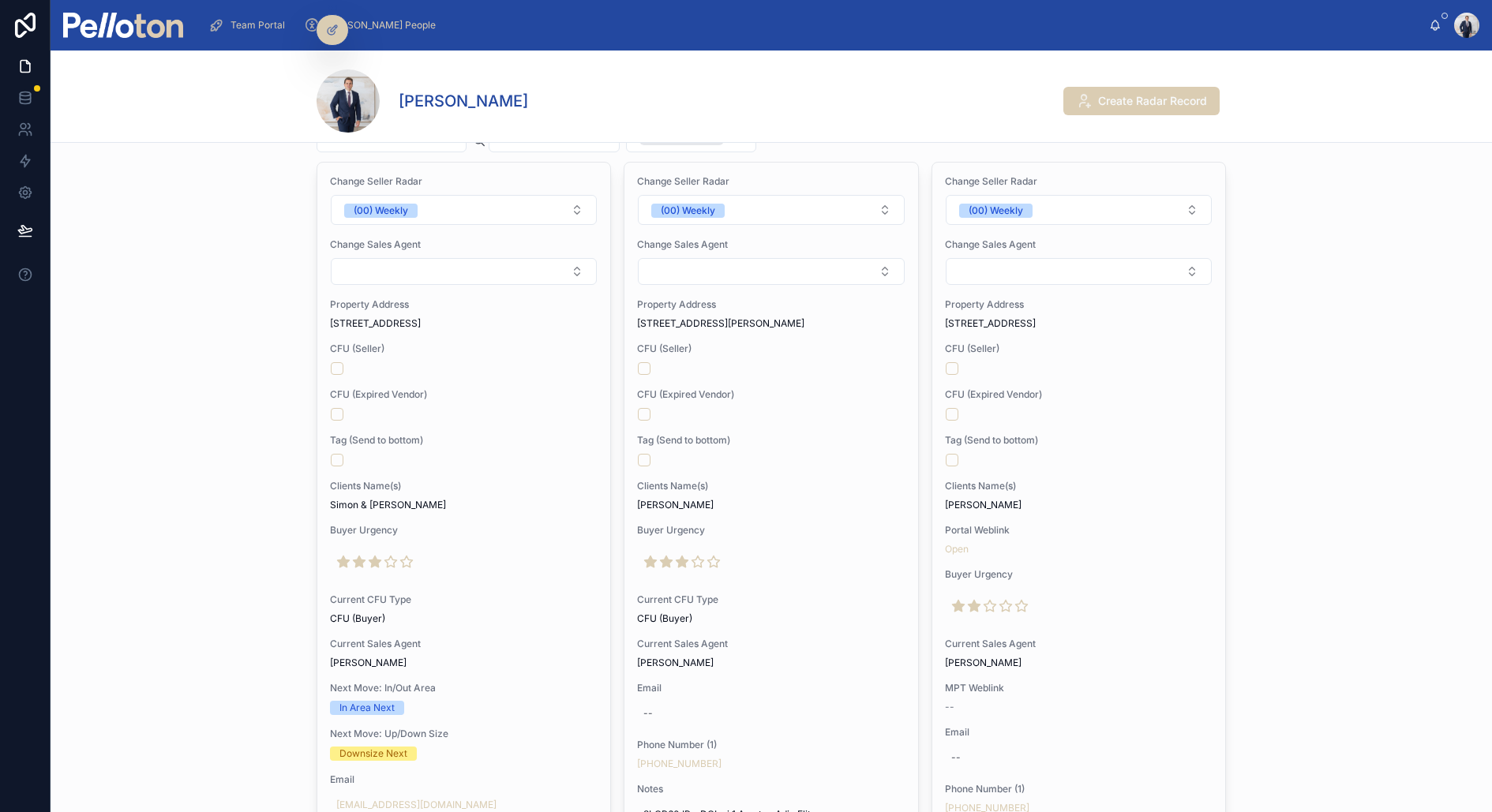
scroll to position [143, 0]
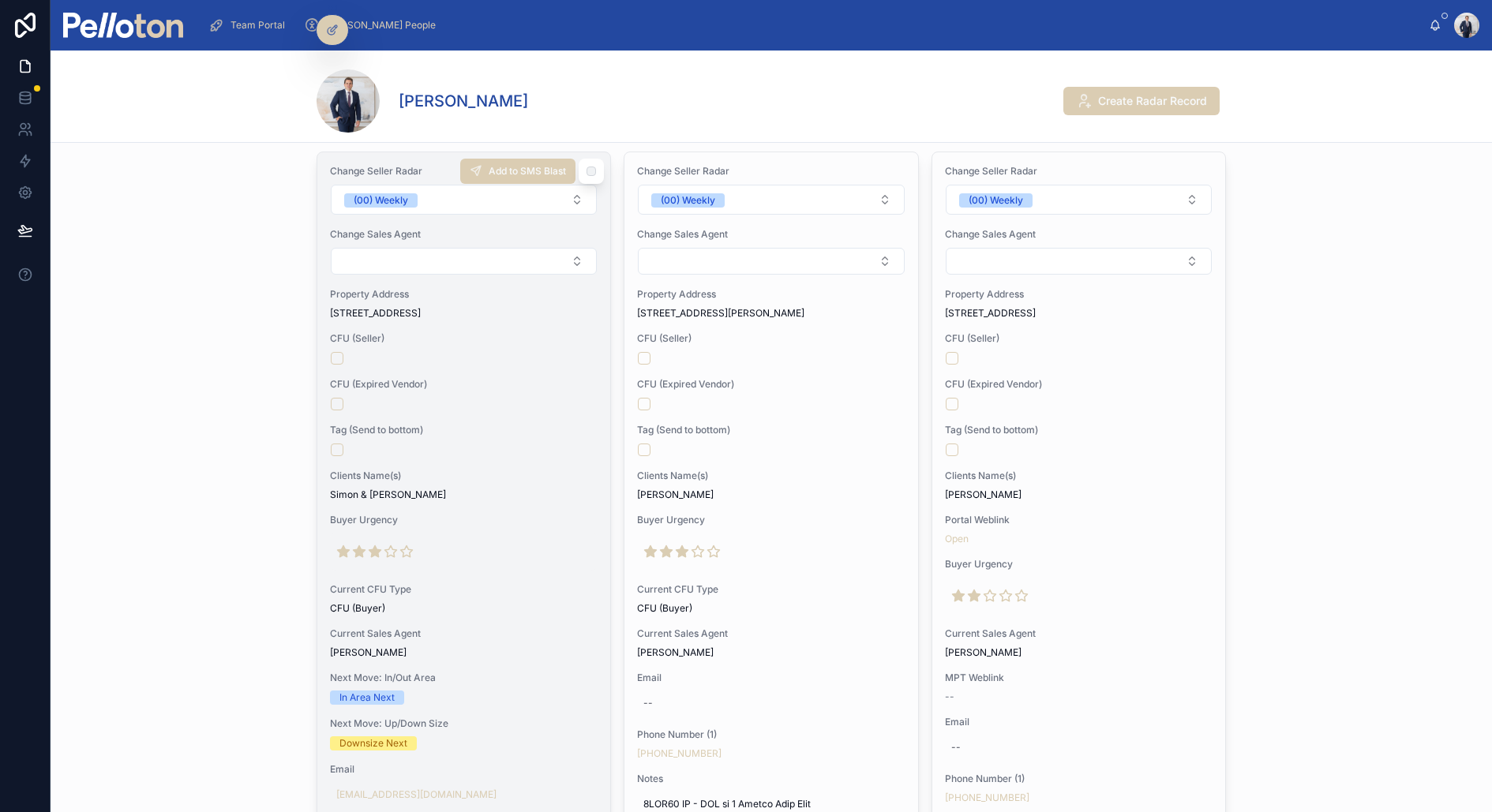
type input "****"
click at [451, 551] on div at bounding box center [464, 551] width 267 height 38
click at [480, 474] on span "Clients Name(s)" at bounding box center [464, 475] width 267 height 13
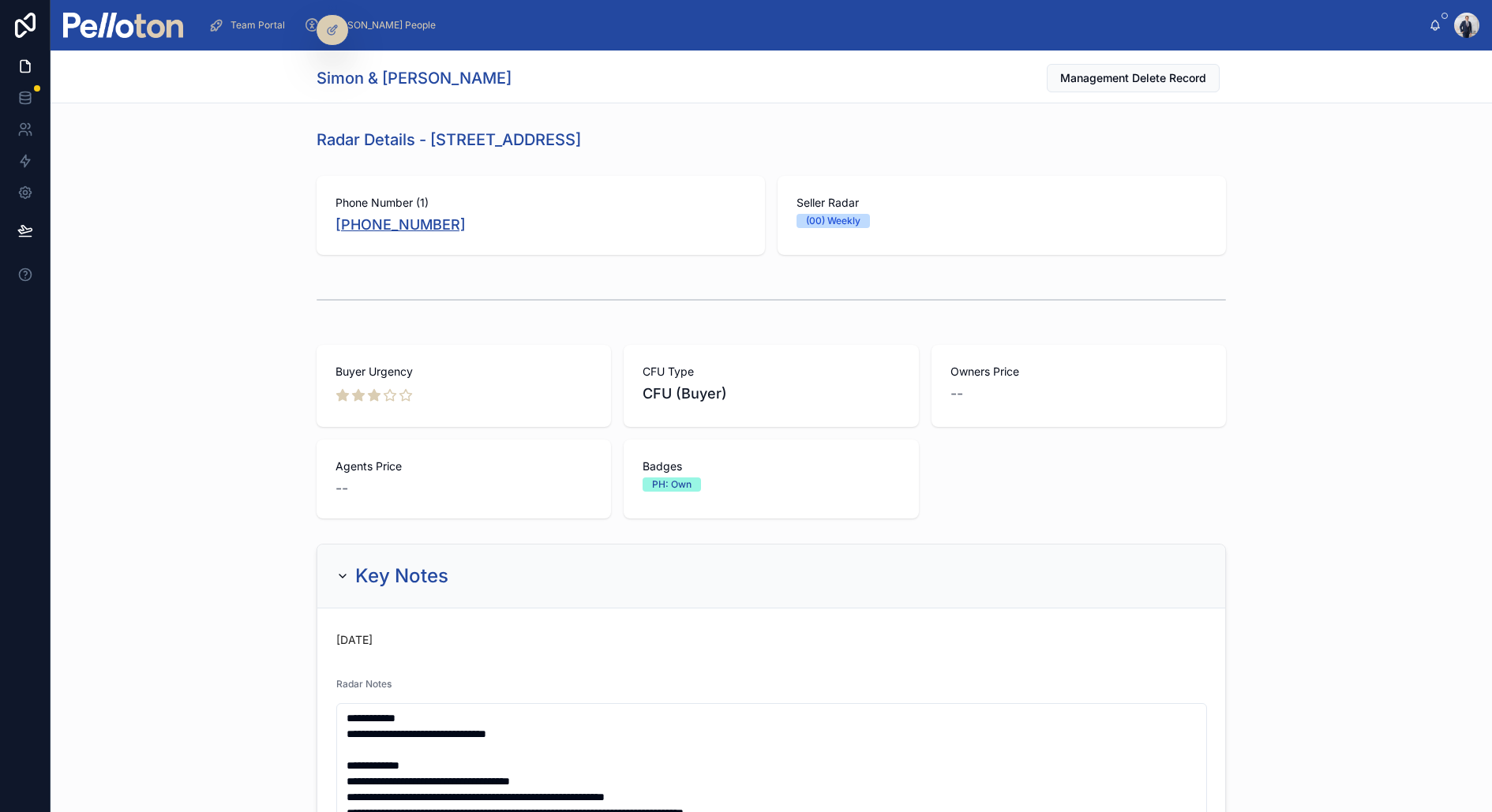
copy link "[PHONE_NUMBER]"
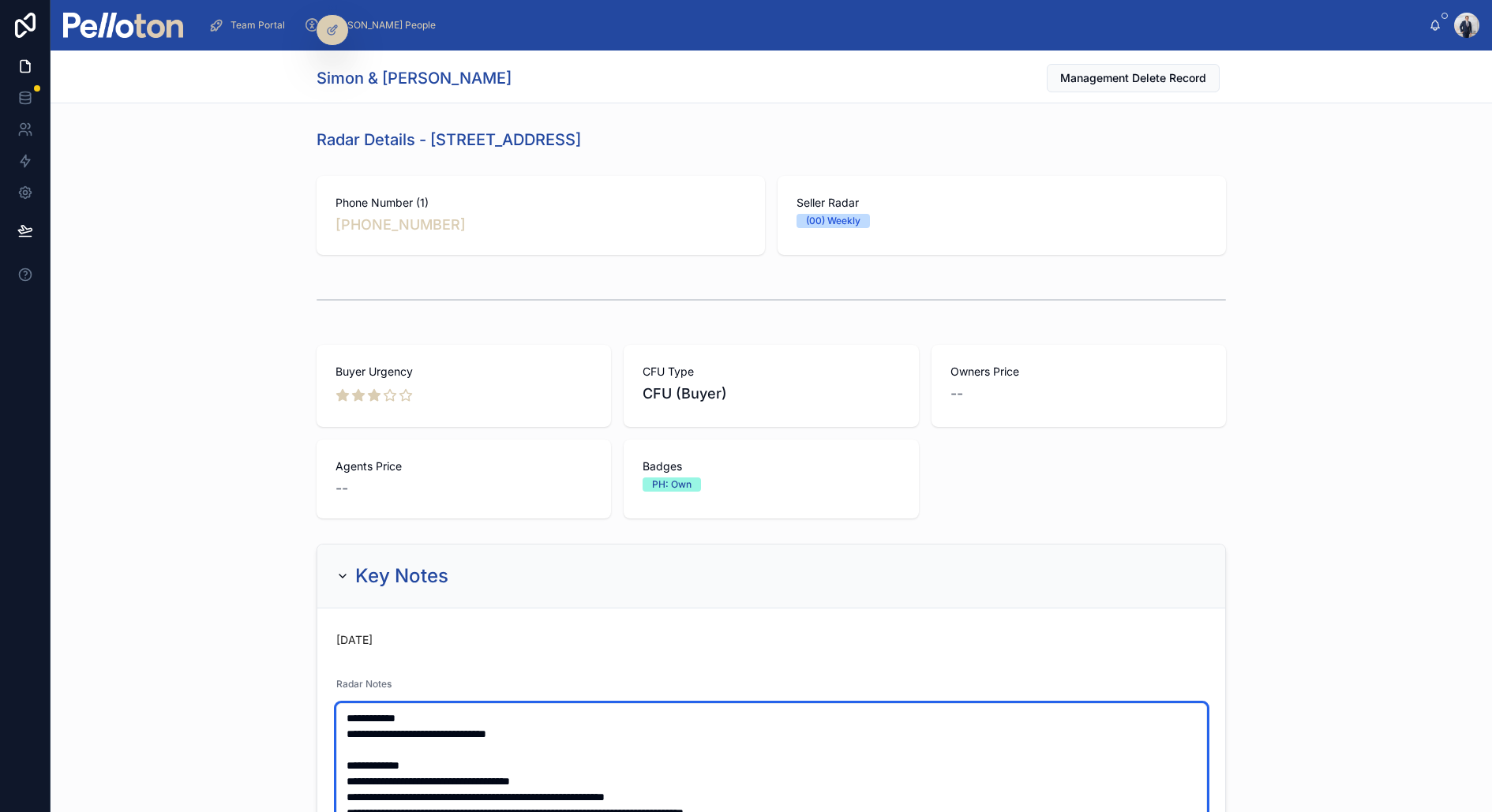
type textarea "**********"
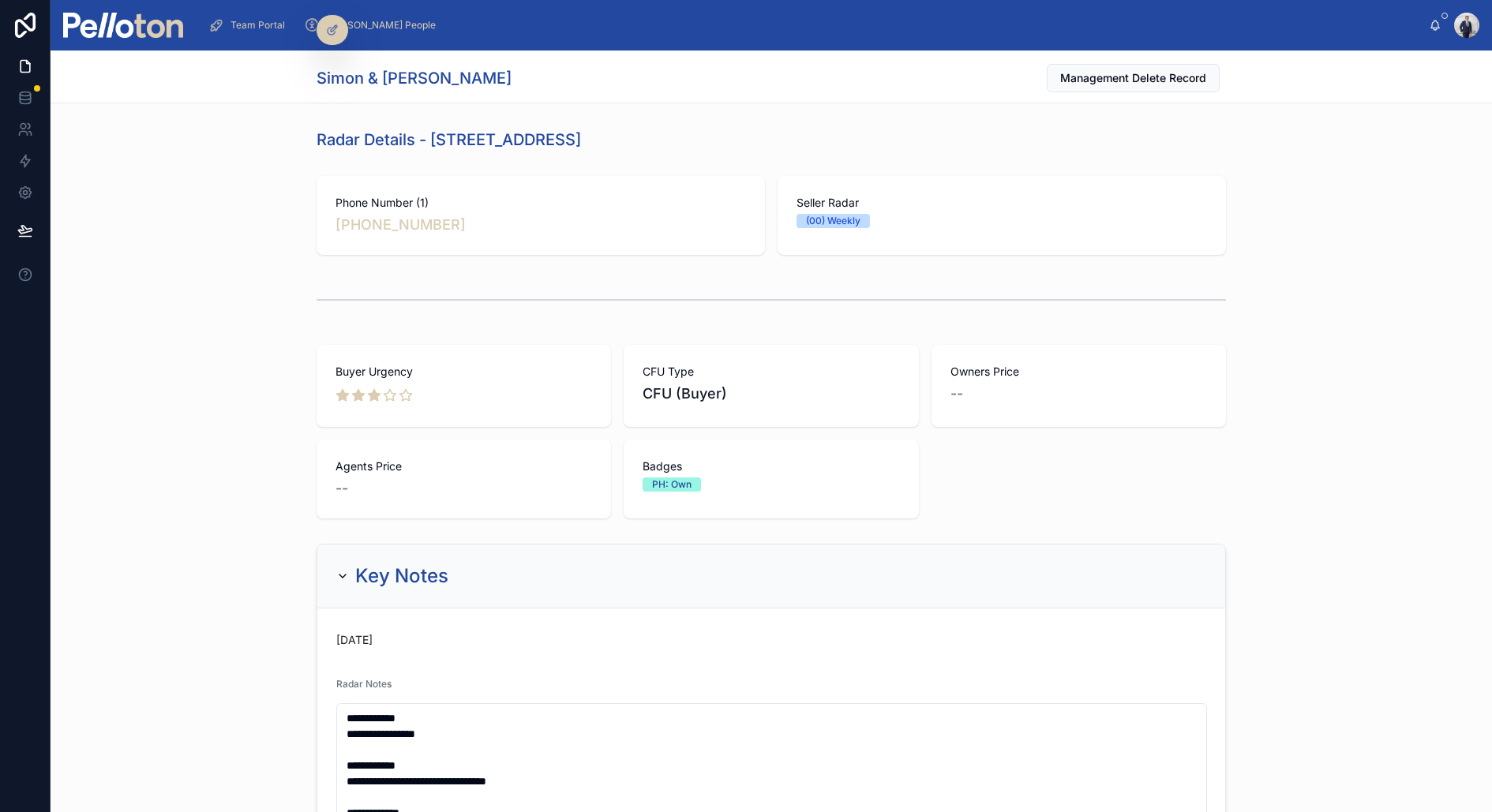
drag, startPoint x: 451, startPoint y: 139, endPoint x: 631, endPoint y: 141, distance: 180.0
click at [631, 141] on div "Radar Details - [STREET_ADDRESS]" at bounding box center [771, 140] width 910 height 22
copy h1 "Kardinia Road Mosman"
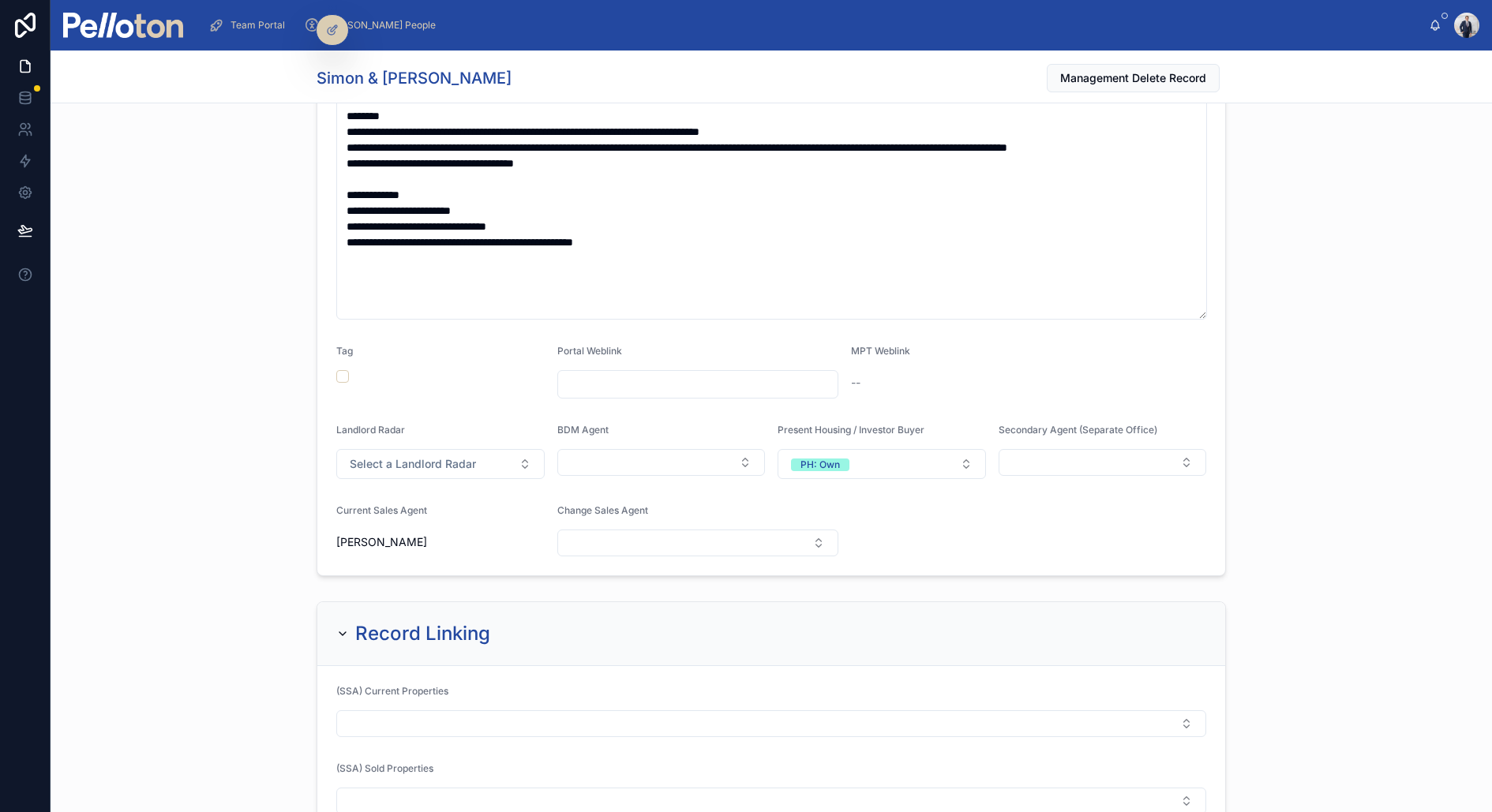
scroll to position [1572, 0]
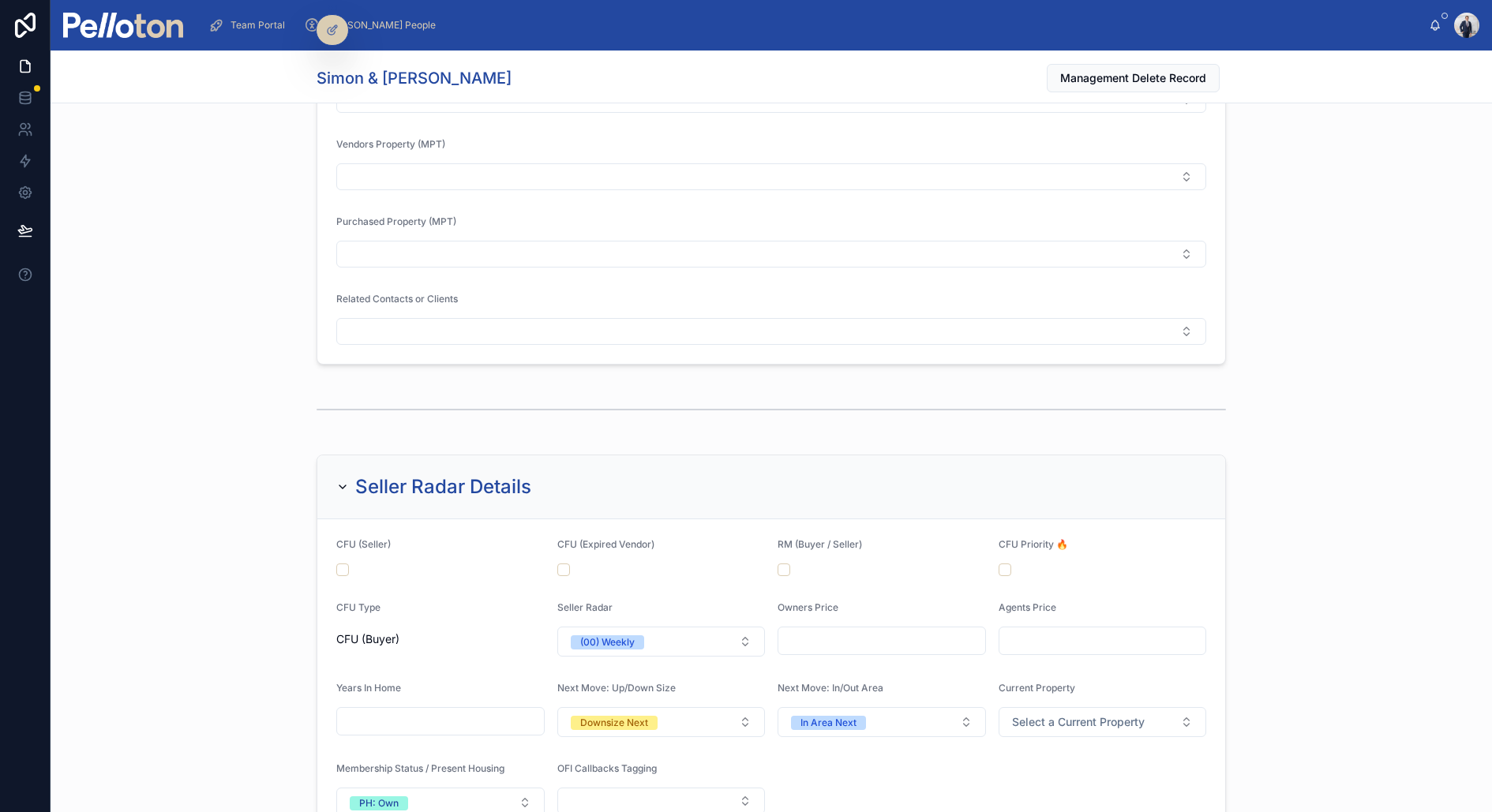
click at [795, 632] on input "text" at bounding box center [882, 641] width 206 height 22
type input "**********"
click at [928, 615] on div "**********" at bounding box center [882, 628] width 208 height 55
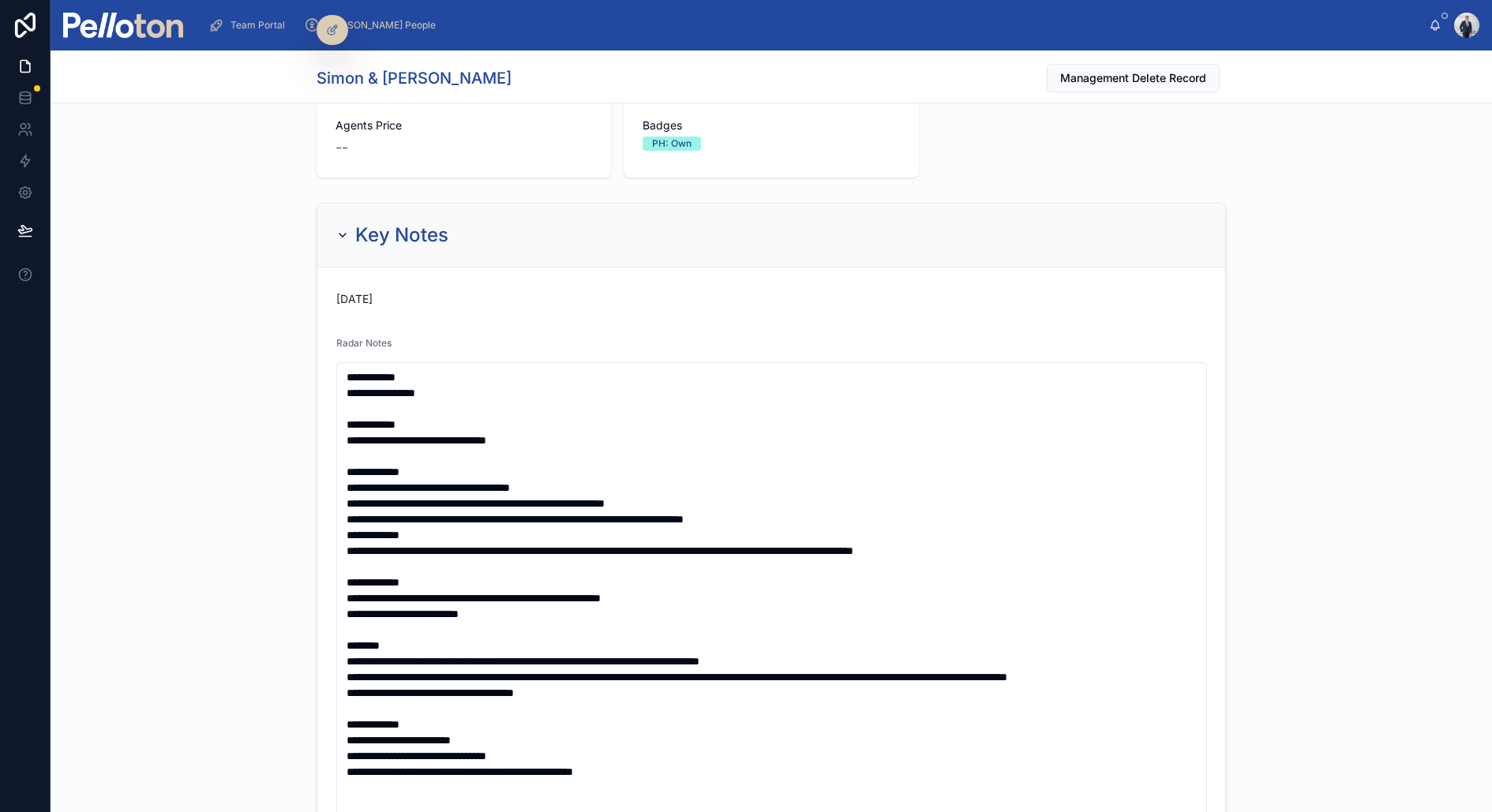
scroll to position [0, 0]
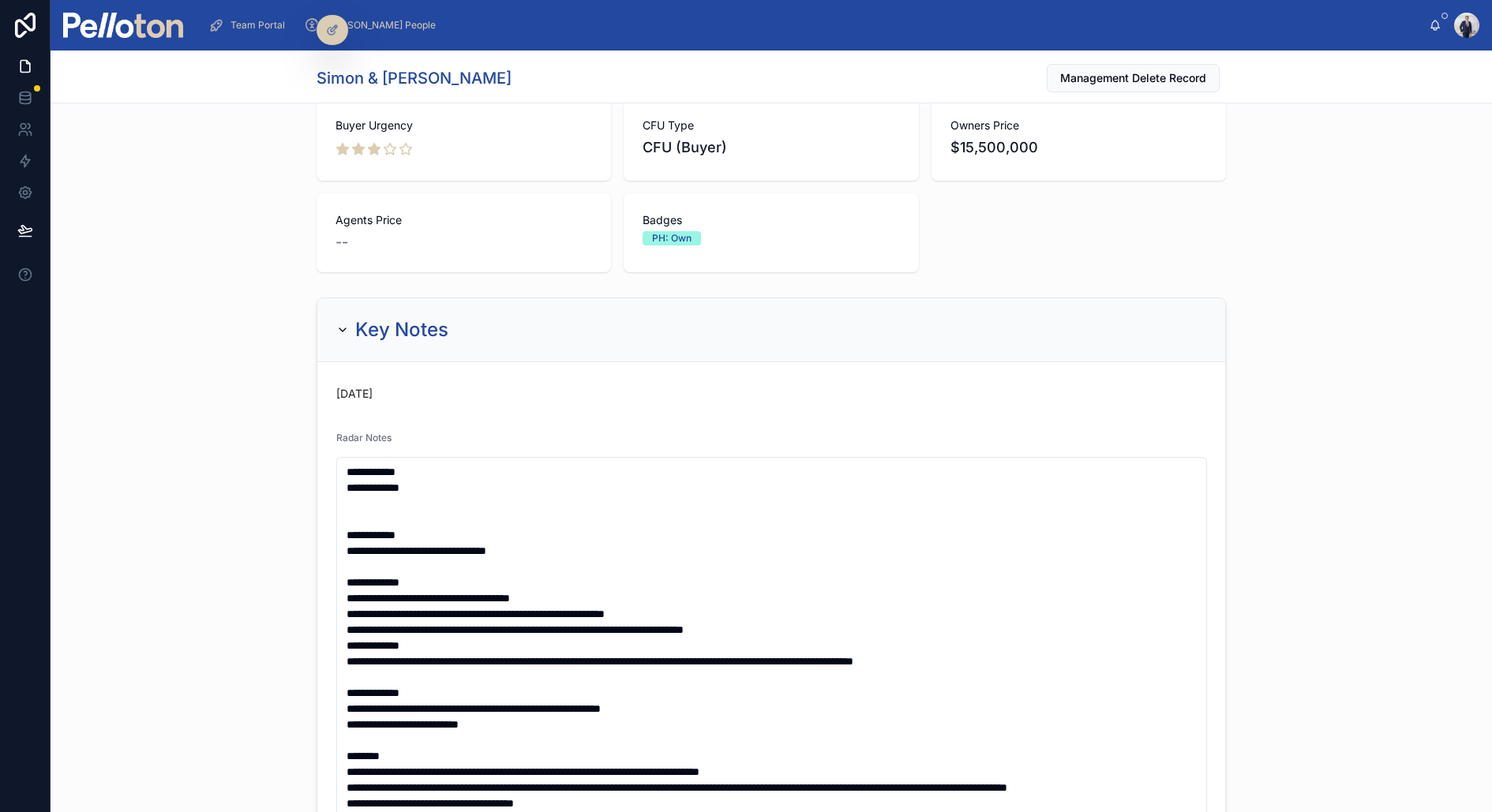
scroll to position [272, 0]
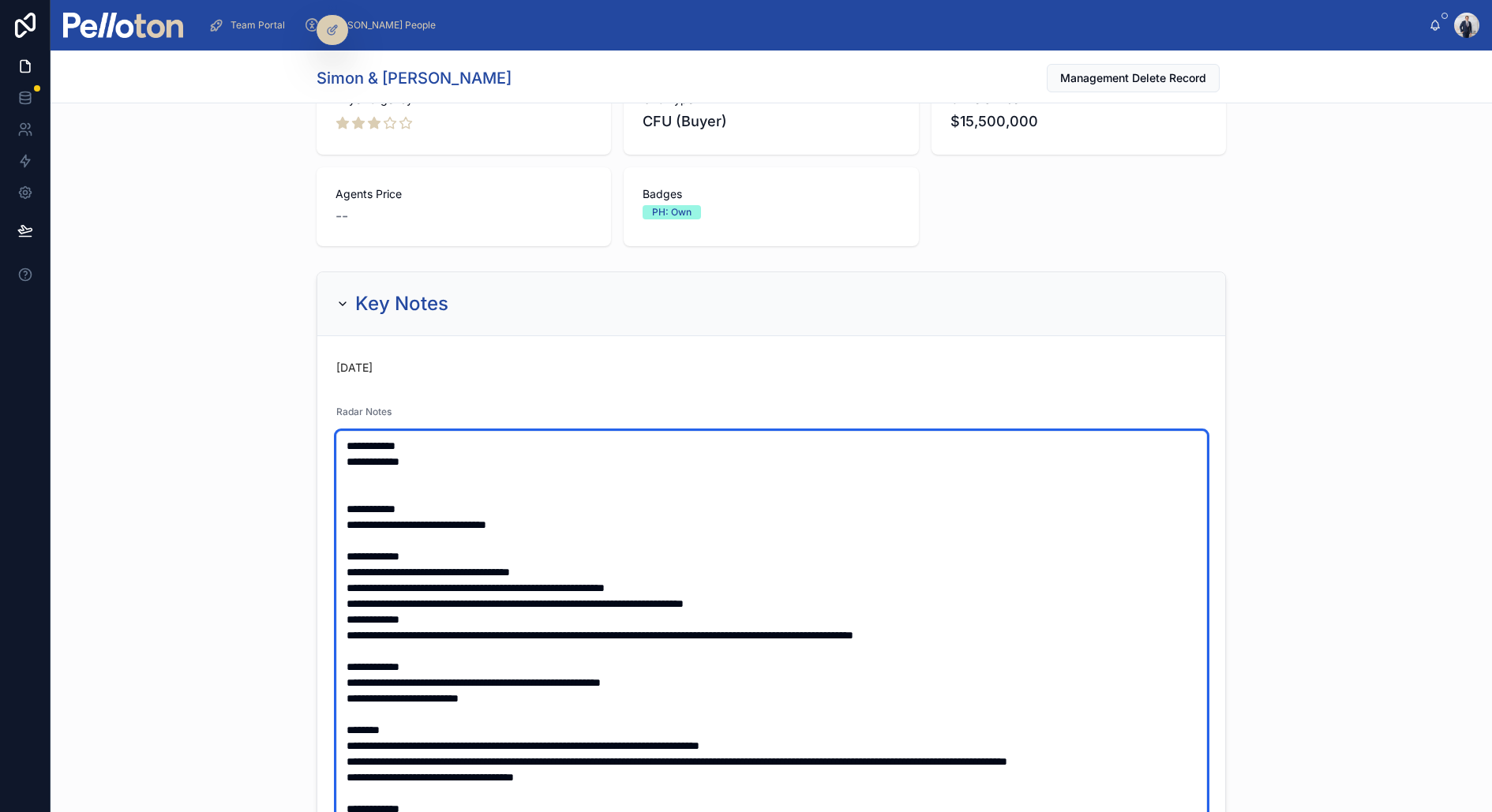
click at [451, 452] on textarea "**********" at bounding box center [771, 674] width 871 height 487
click at [438, 470] on textarea "**********" at bounding box center [771, 674] width 871 height 487
click at [438, 458] on textarea "**********" at bounding box center [771, 674] width 871 height 487
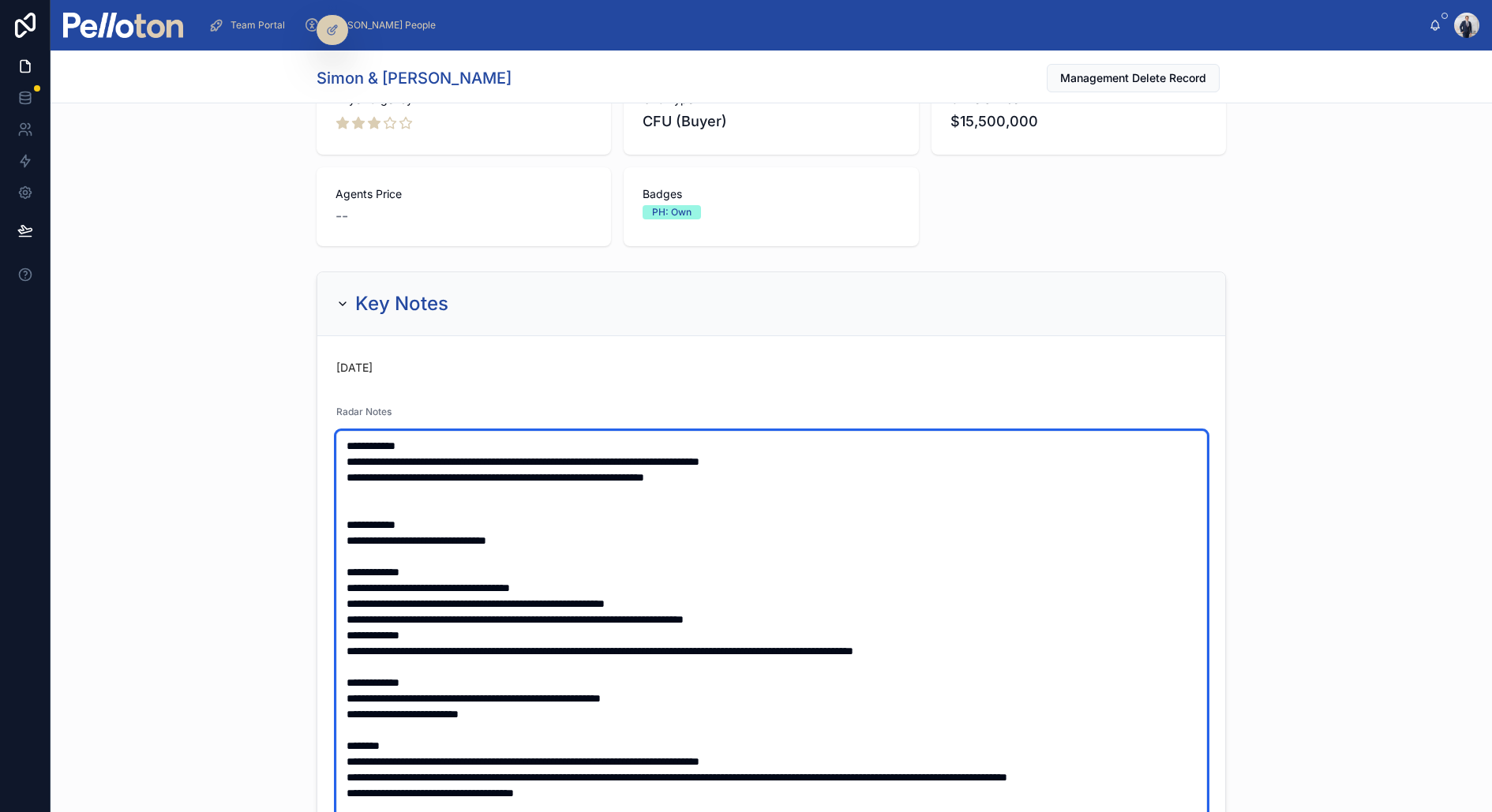
type textarea "**********"
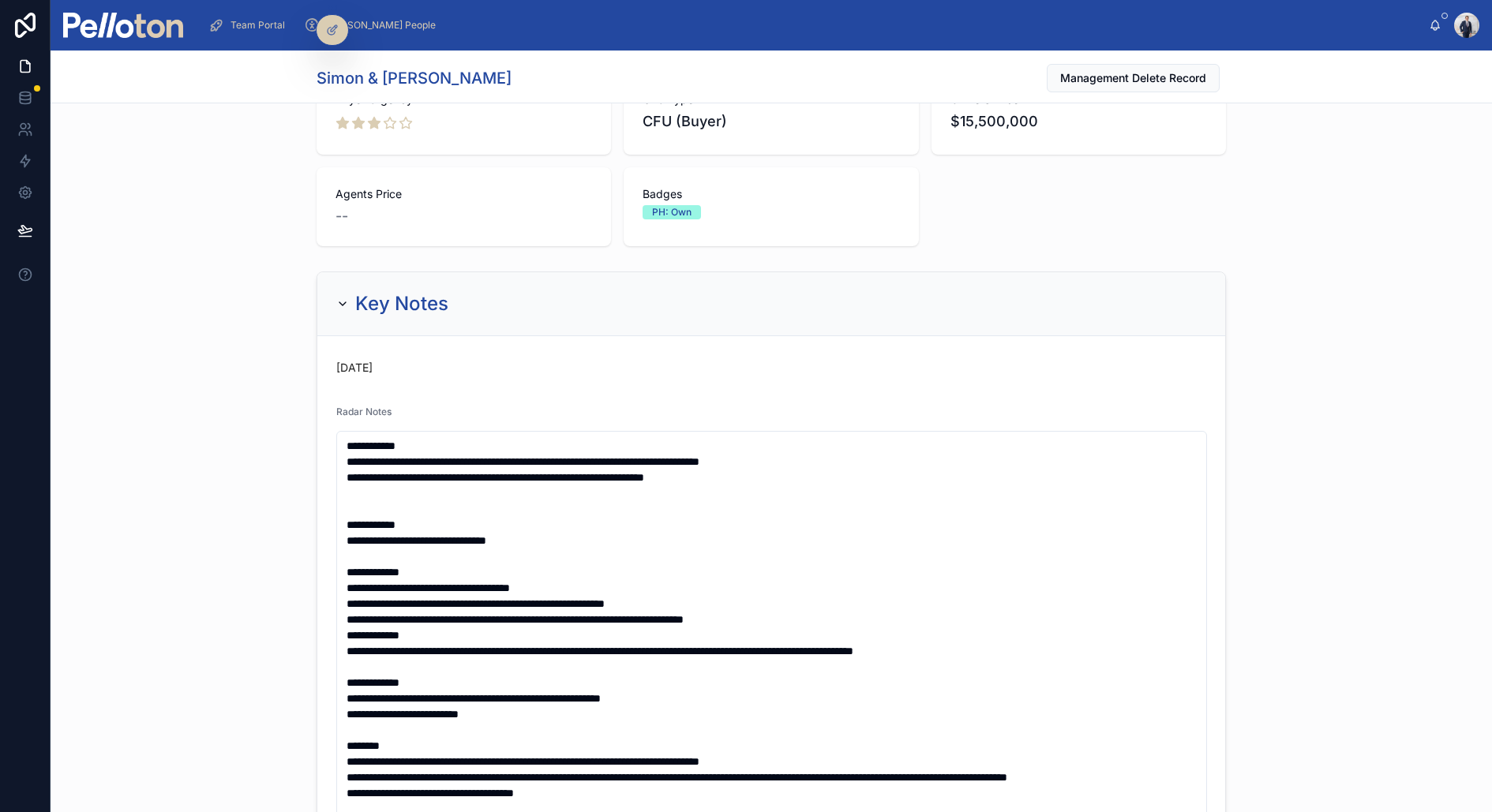
click at [76, 401] on div "Key Notes [DATE] Radar Notes Tag Portal Weblink MPT Weblink -- Landlord Radar S…" at bounding box center [772, 722] width 1442 height 915
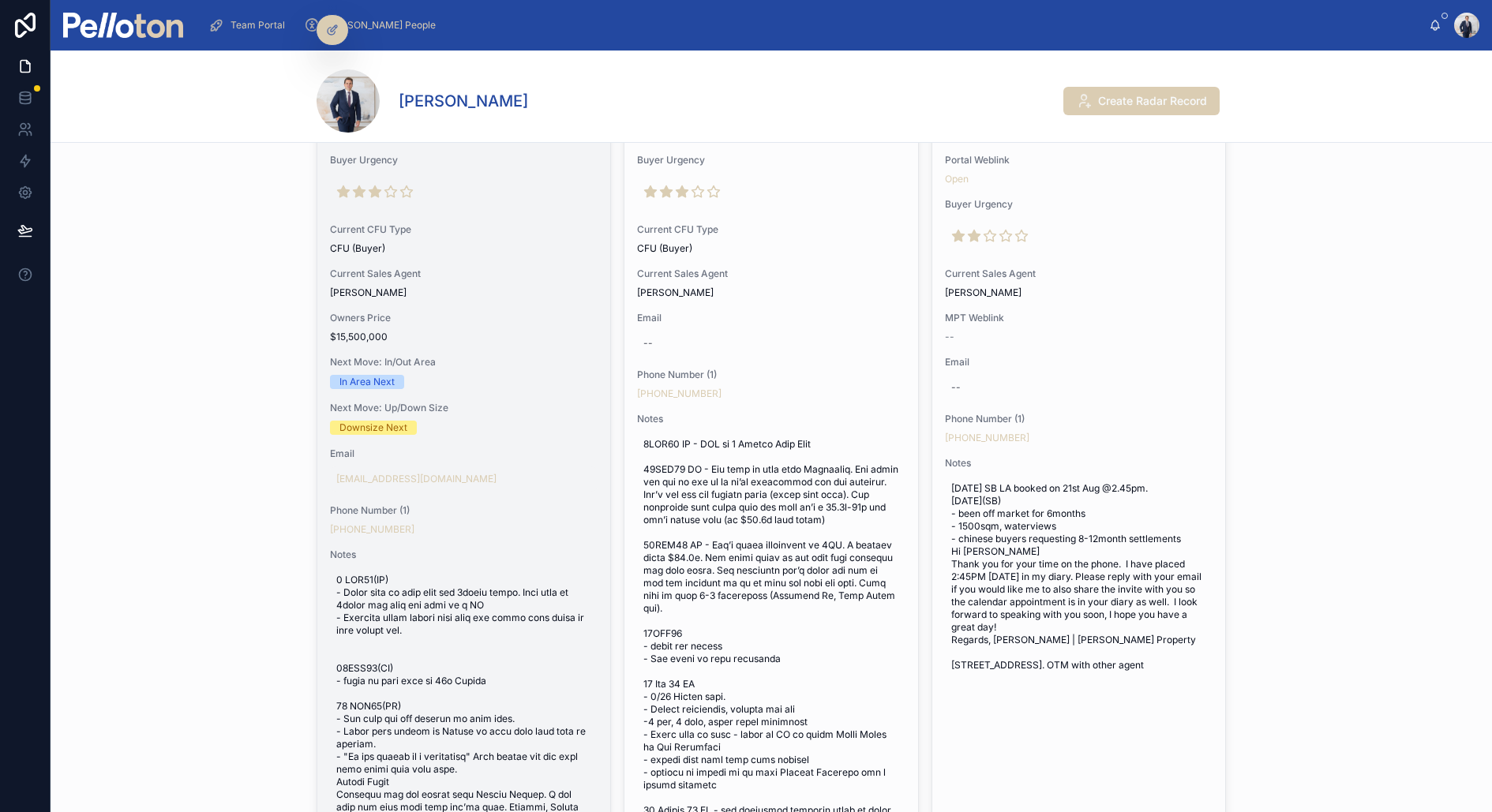
scroll to position [518, 0]
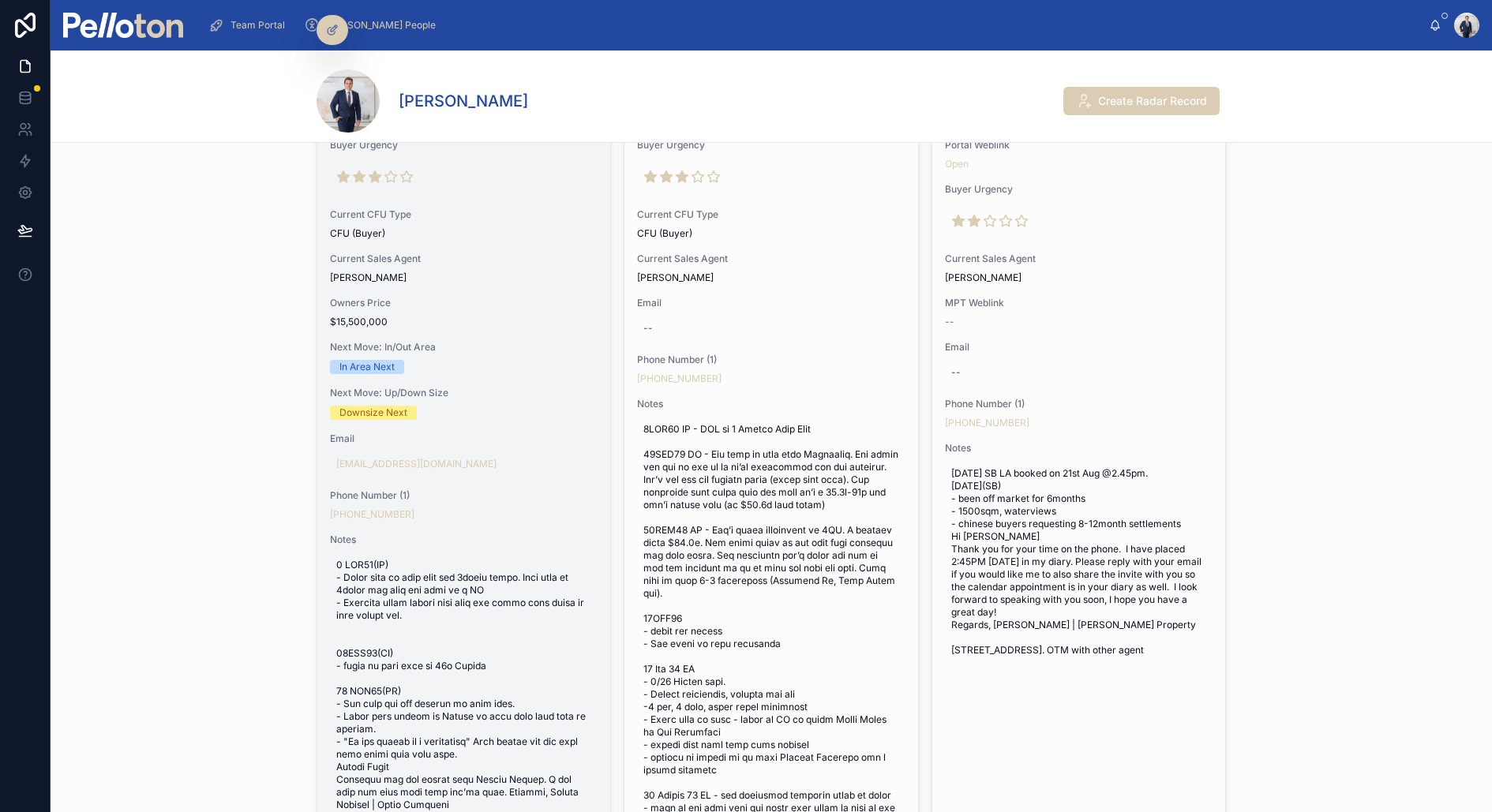
click at [432, 544] on div "Notes" at bounding box center [464, 795] width 267 height 524
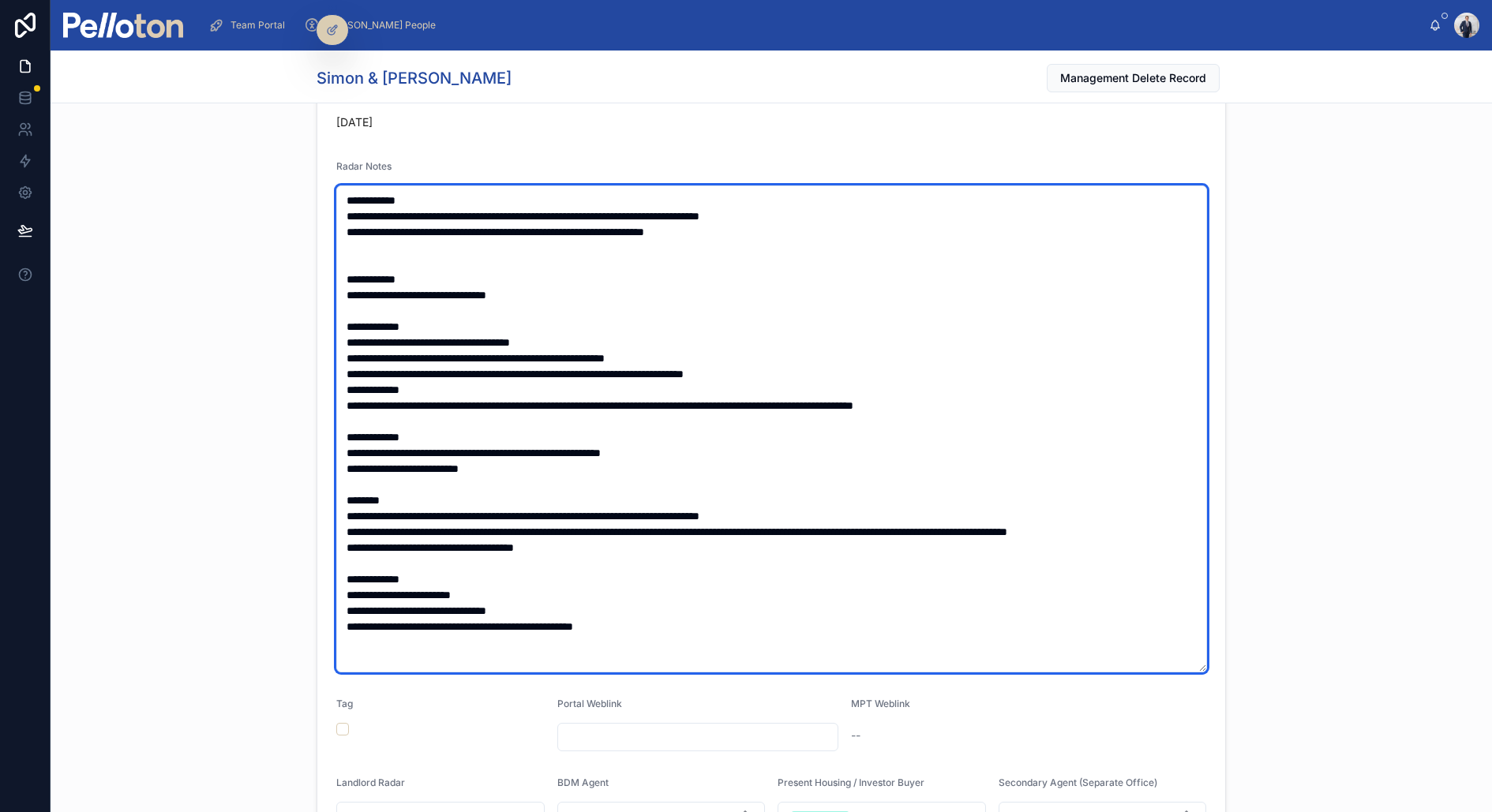
click at [474, 204] on textarea at bounding box center [771, 429] width 871 height 487
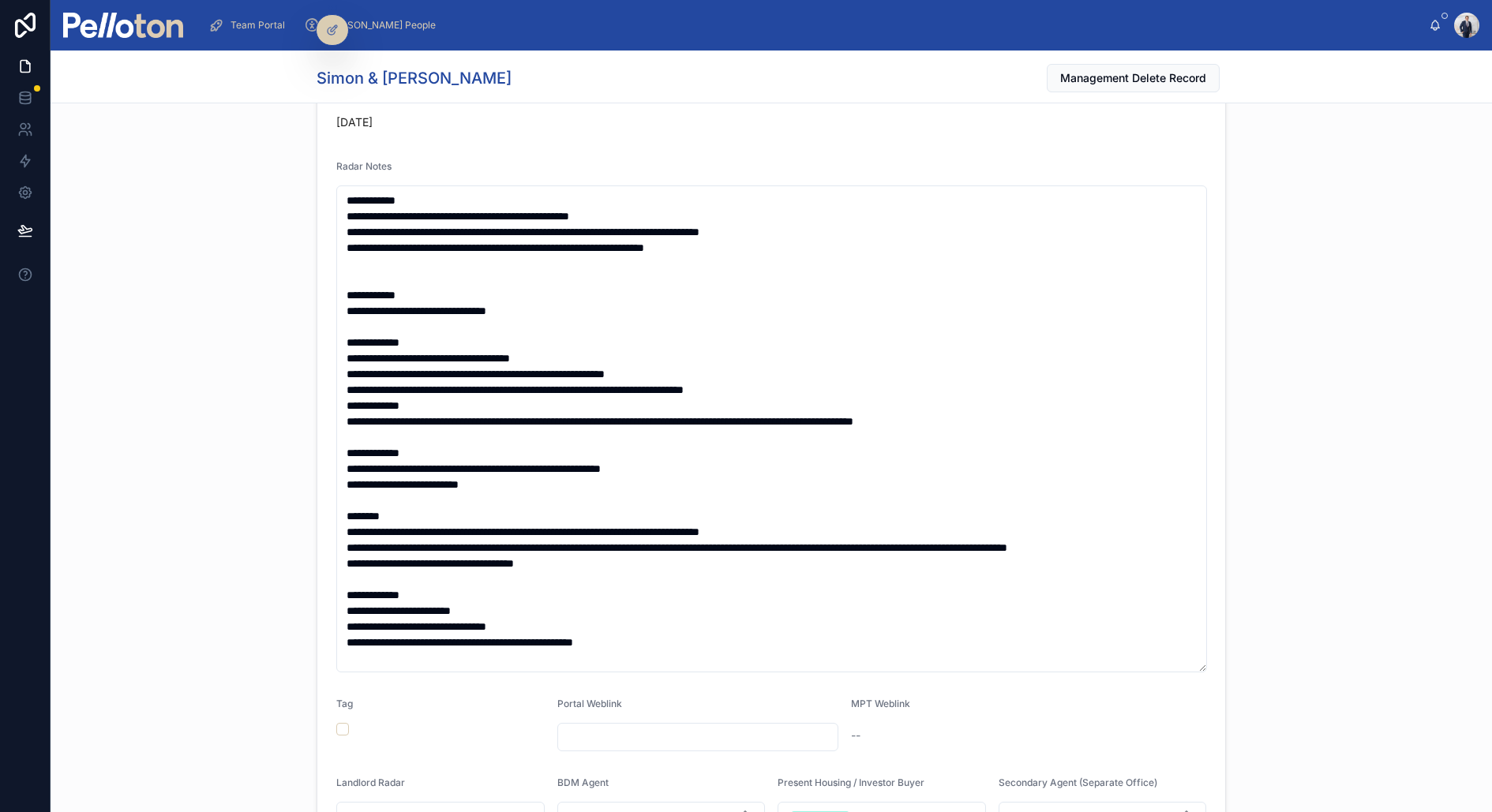
click at [145, 123] on div "Key Notes [DATE] Radar Notes Tag Portal Weblink MPT Weblink -- Landlord Radar S…" at bounding box center [772, 477] width 1442 height 915
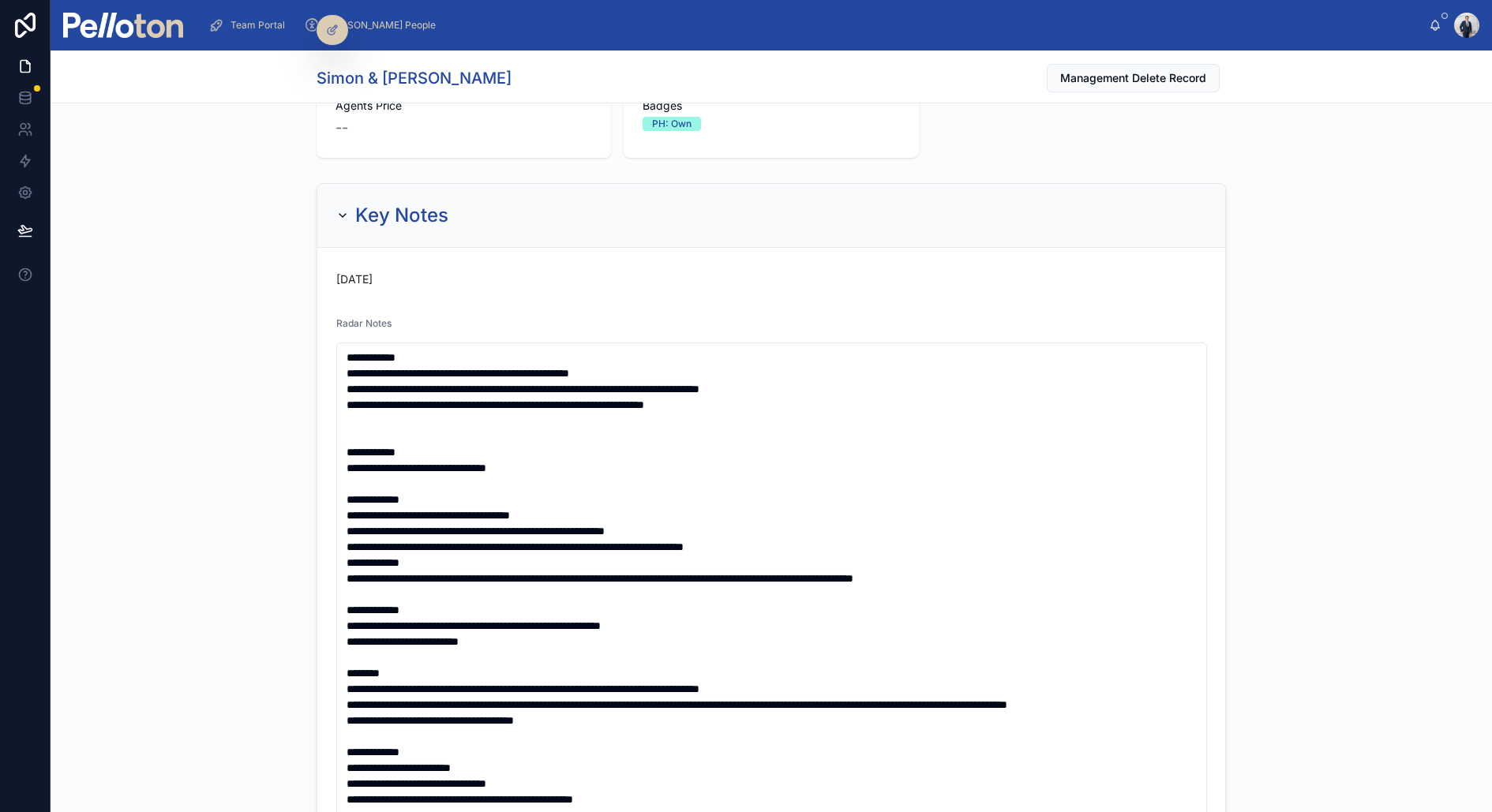
scroll to position [608, 0]
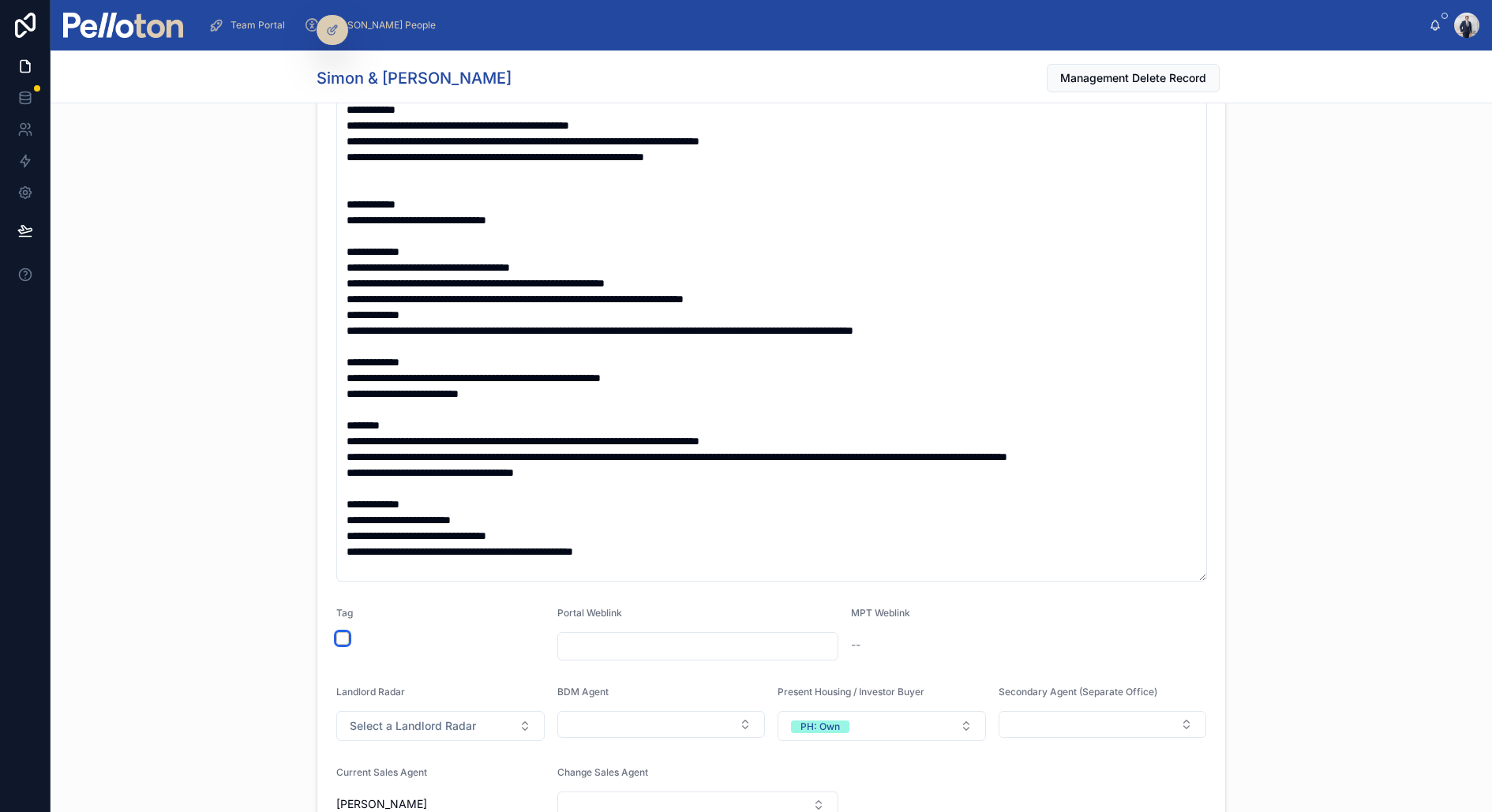
click at [339, 639] on button "button" at bounding box center [342, 638] width 13 height 13
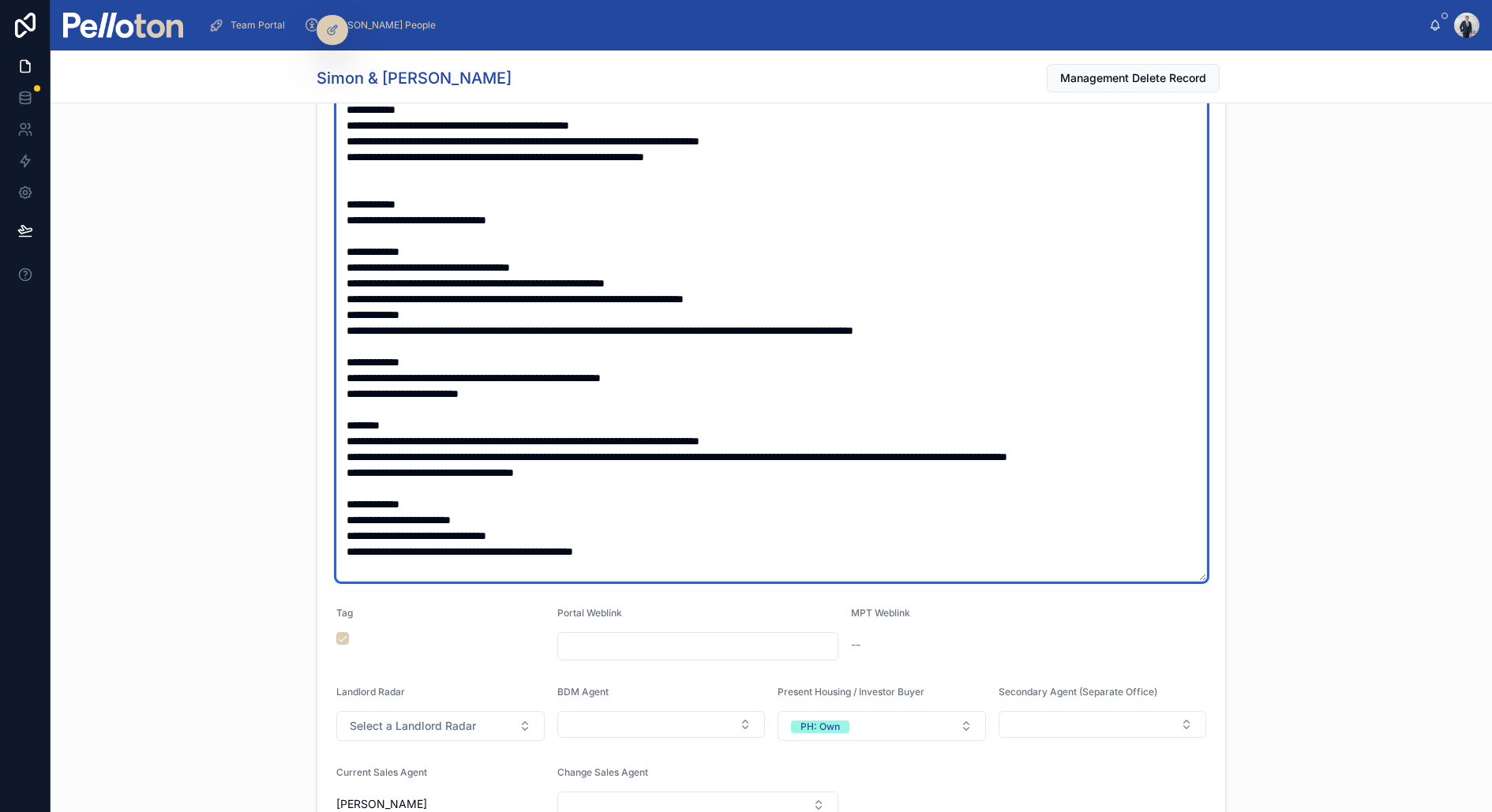
click at [677, 124] on textarea at bounding box center [771, 338] width 871 height 487
type textarea "**********"
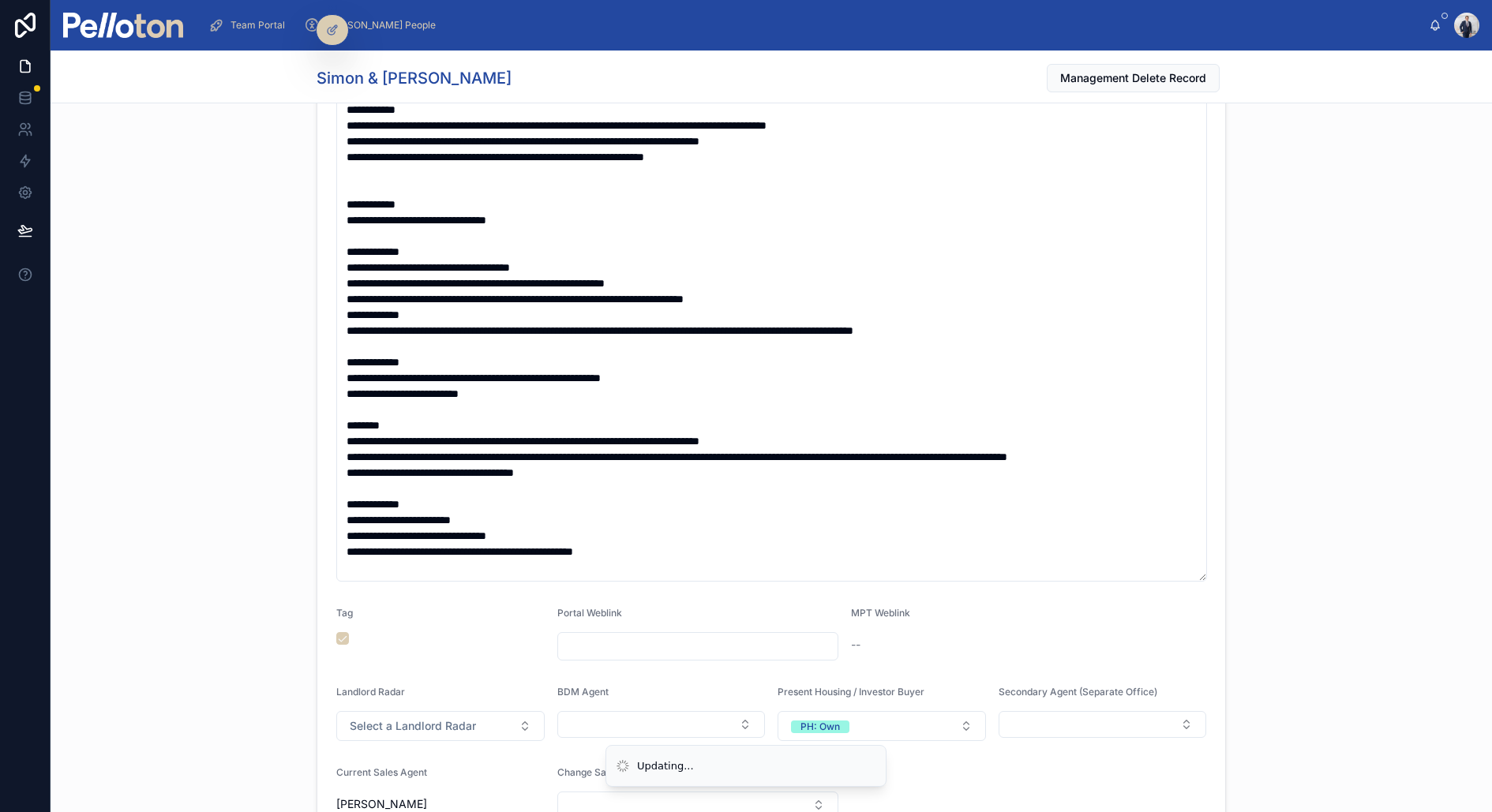
click at [572, 645] on input "text" at bounding box center [698, 646] width 280 height 22
paste input "**********"
type input "**********"
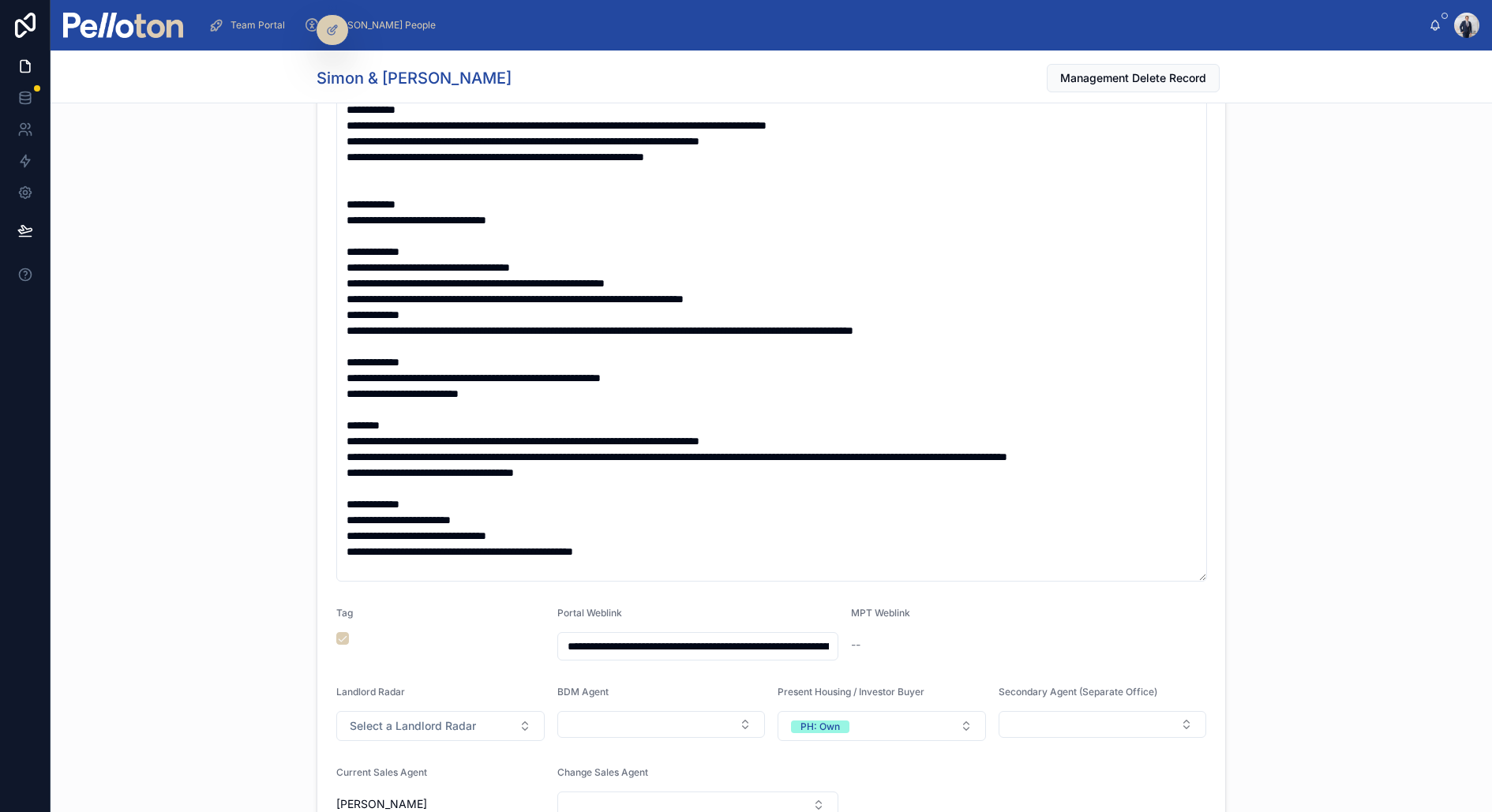
click at [527, 643] on div at bounding box center [440, 638] width 208 height 13
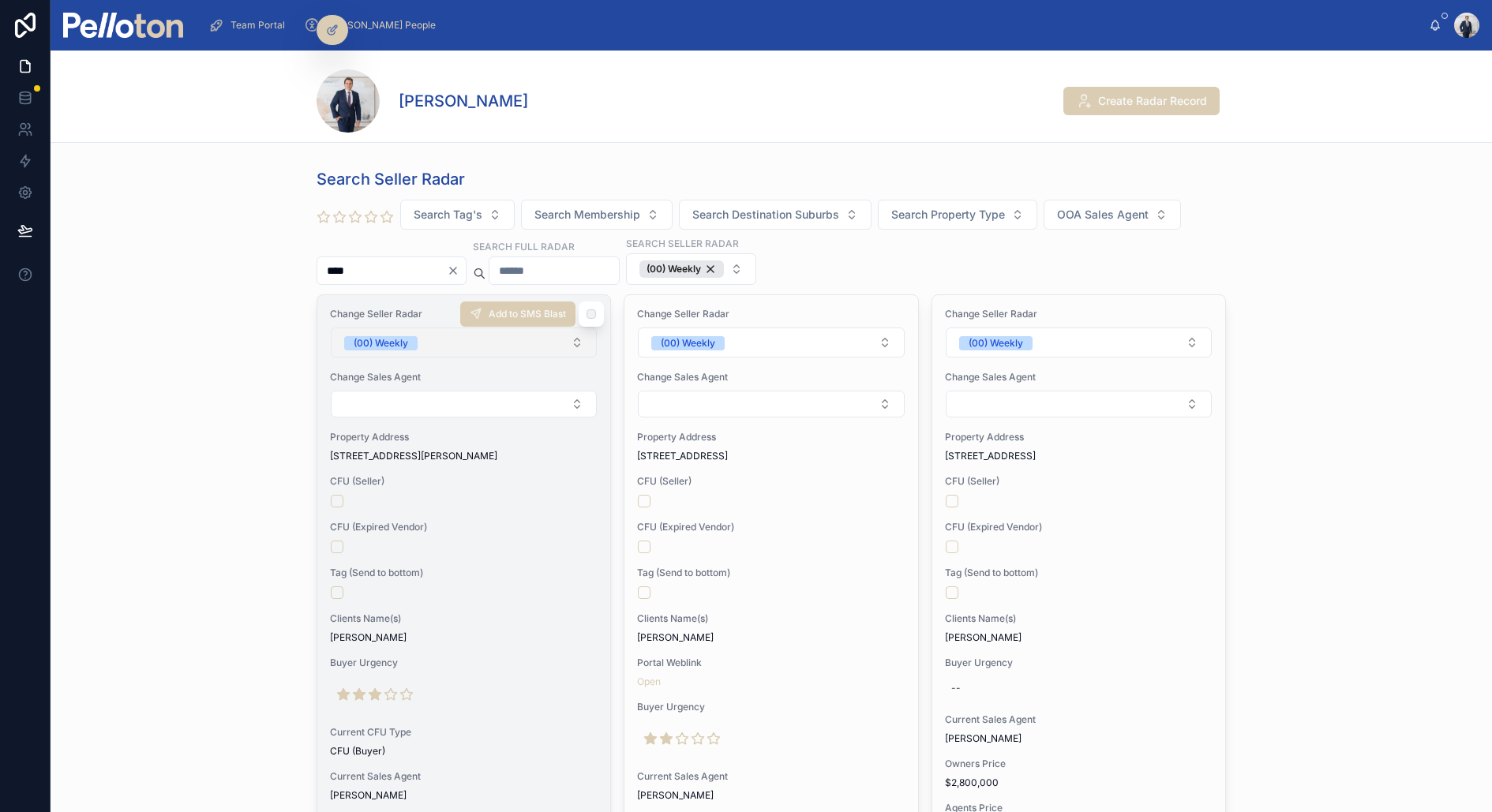
click at [424, 339] on button "(00) Weekly" at bounding box center [464, 342] width 266 height 30
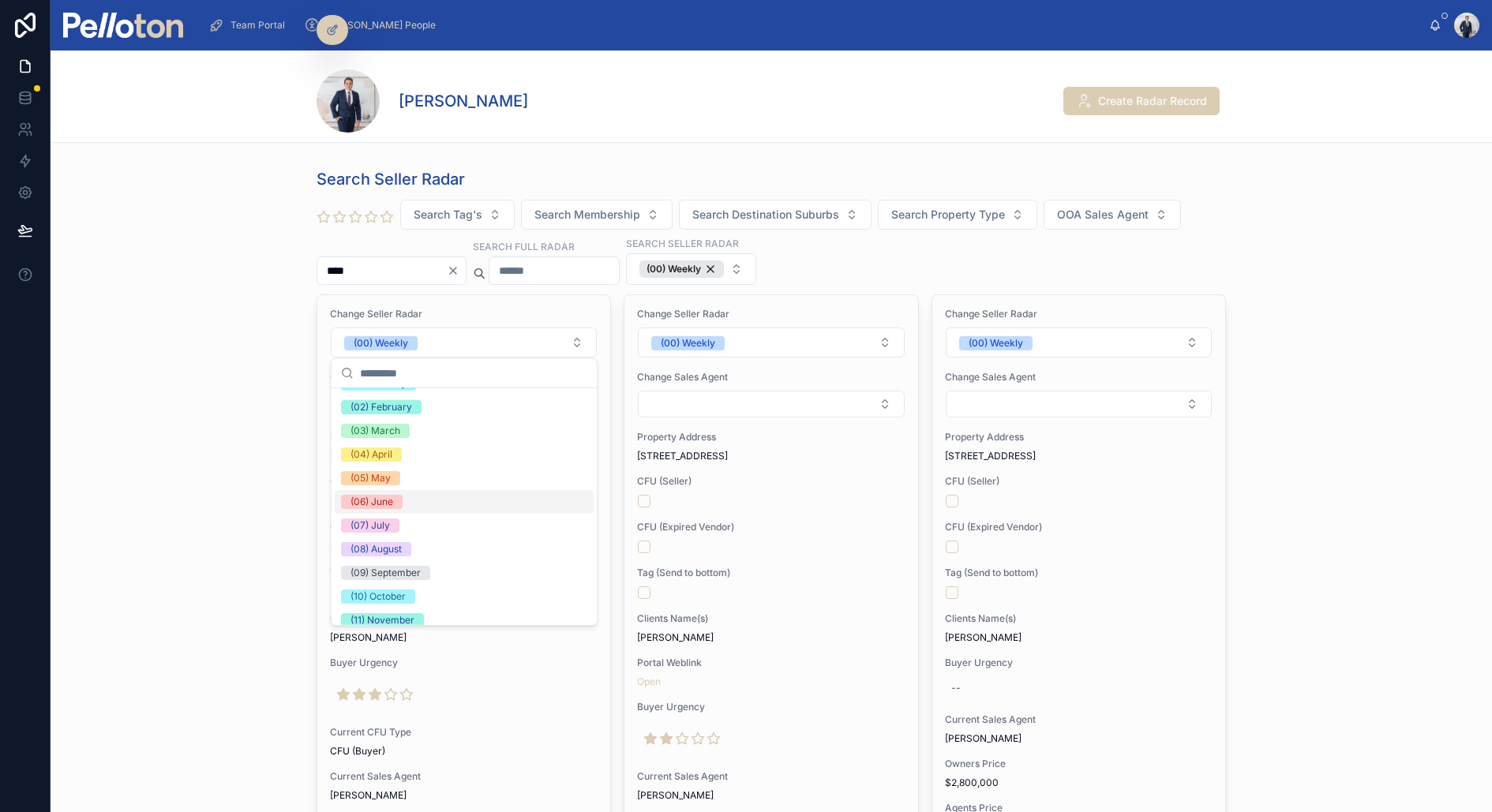
scroll to position [120, 0]
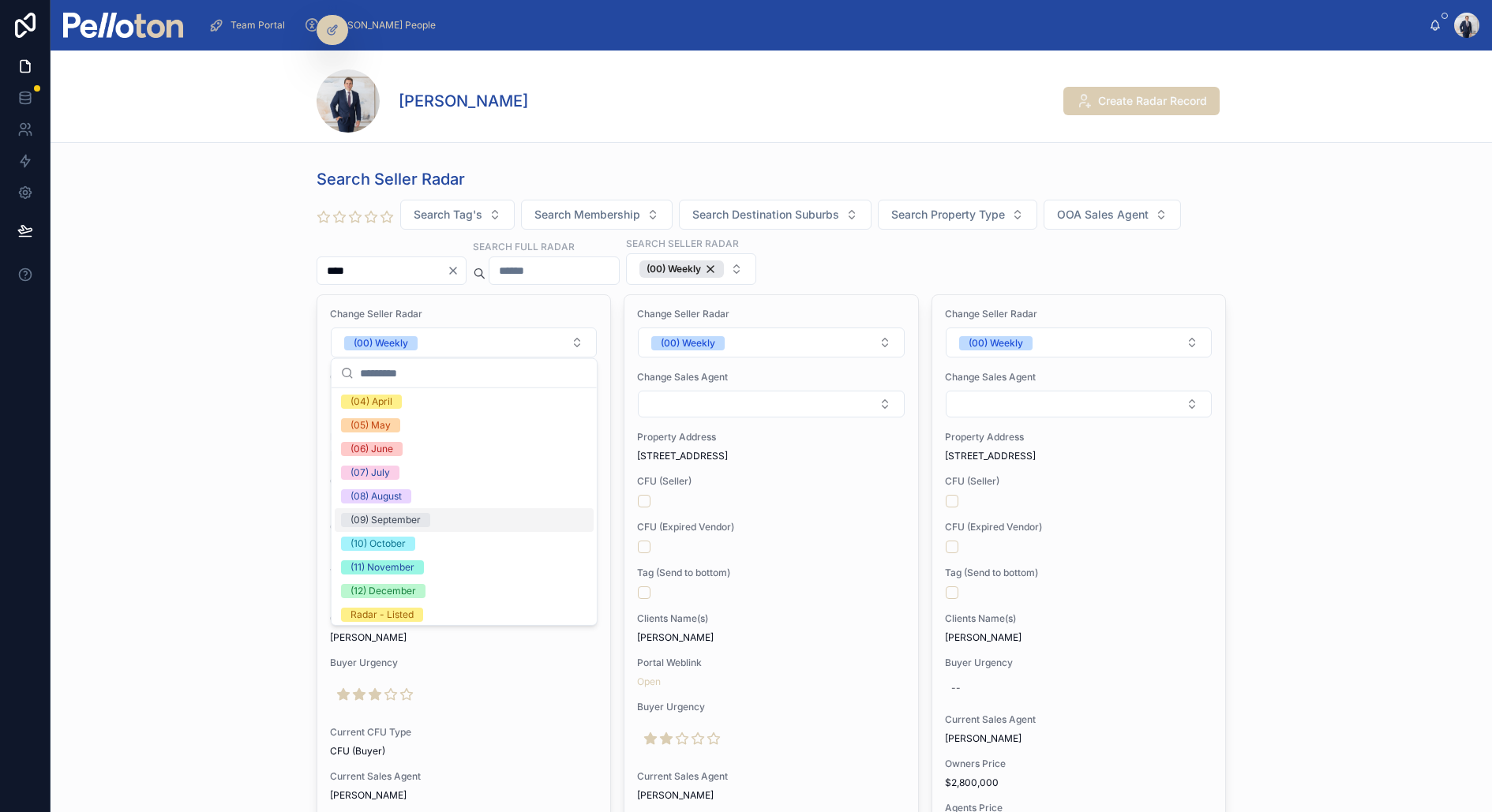
click at [416, 524] on div "(09) September" at bounding box center [385, 519] width 70 height 14
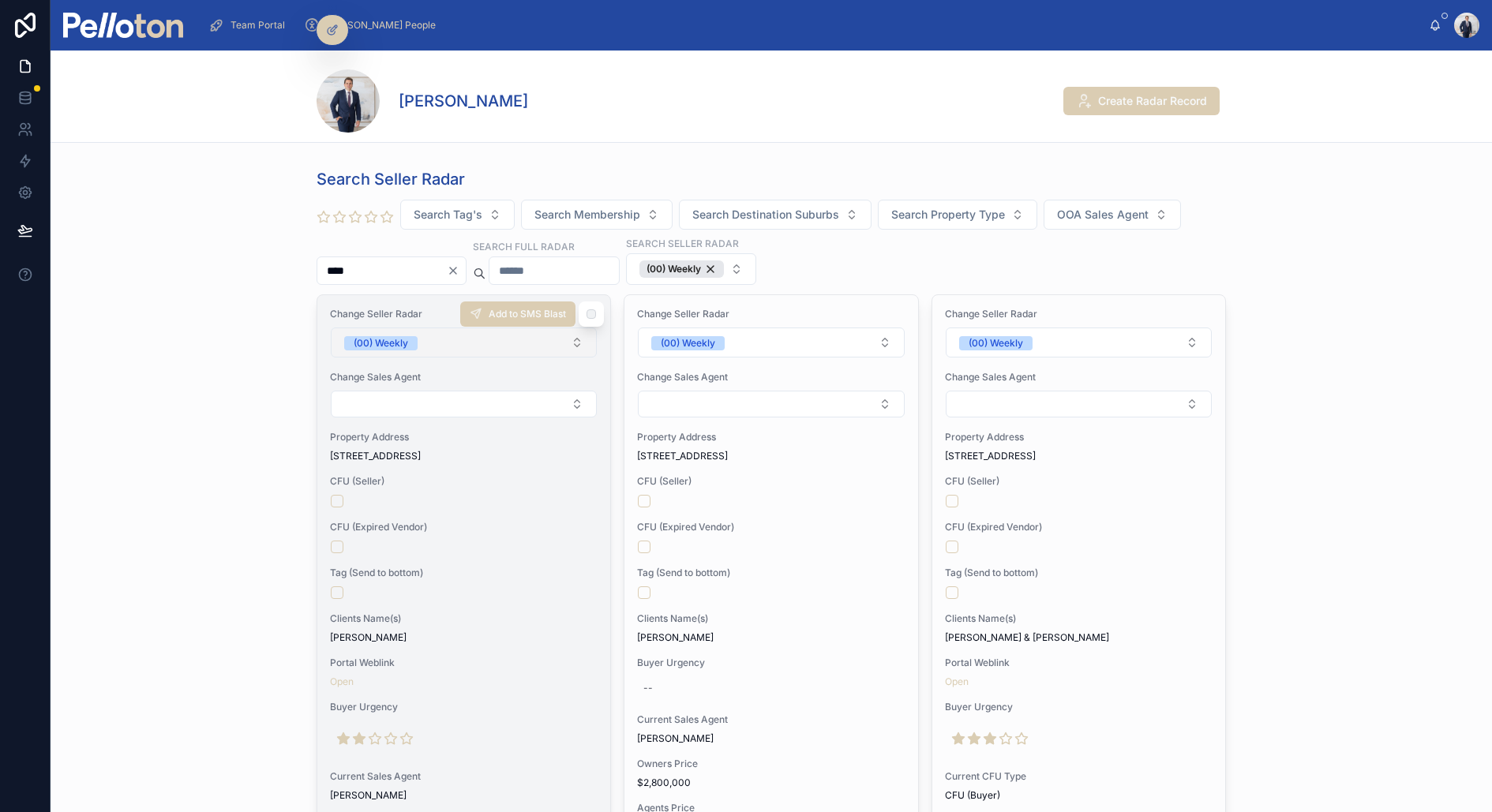
click at [387, 343] on div "(00) Weekly" at bounding box center [381, 343] width 54 height 14
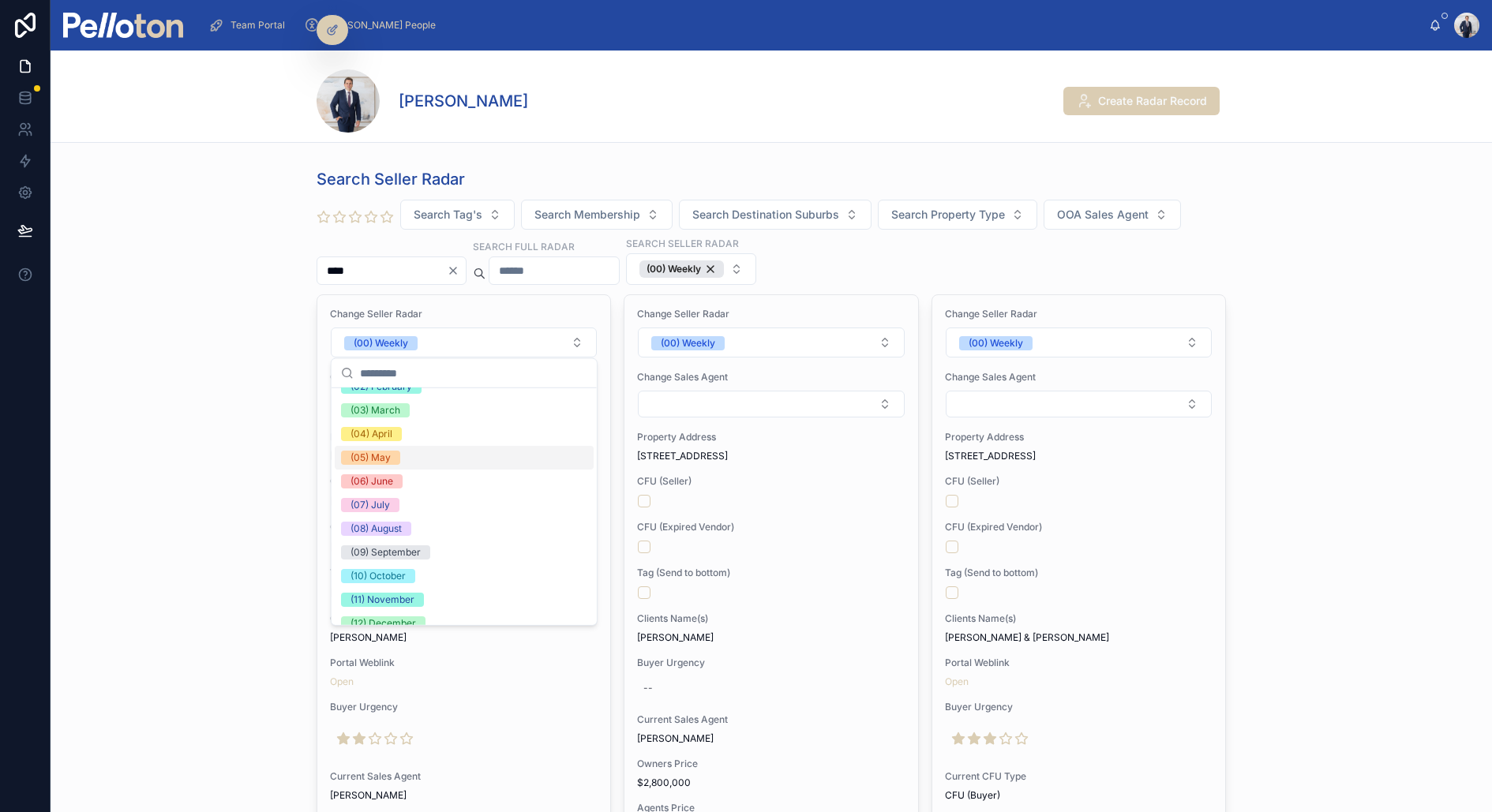
scroll to position [97, 0]
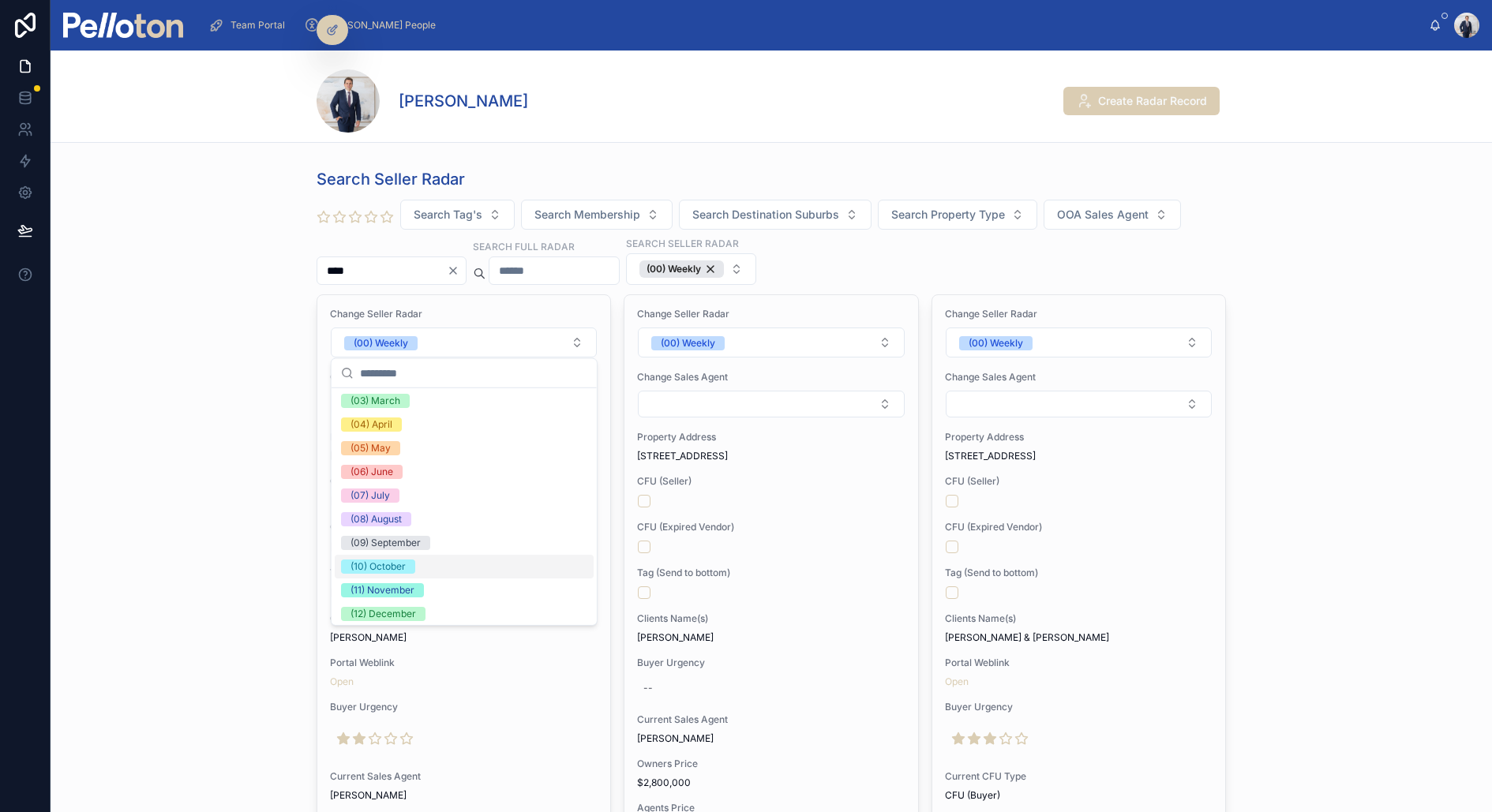
click at [408, 562] on span "(10) October" at bounding box center [378, 566] width 74 height 14
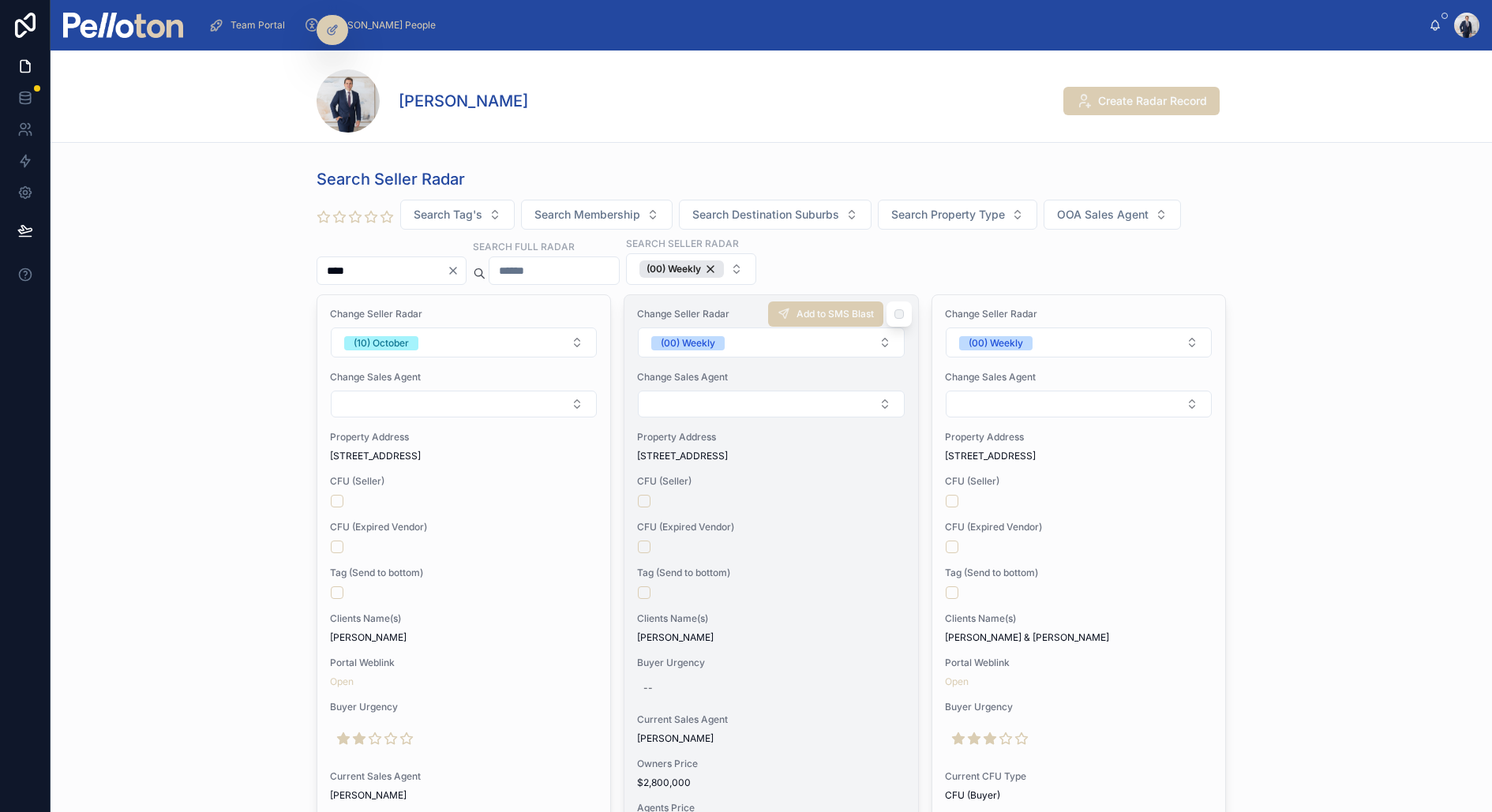
click at [746, 495] on div at bounding box center [771, 501] width 266 height 13
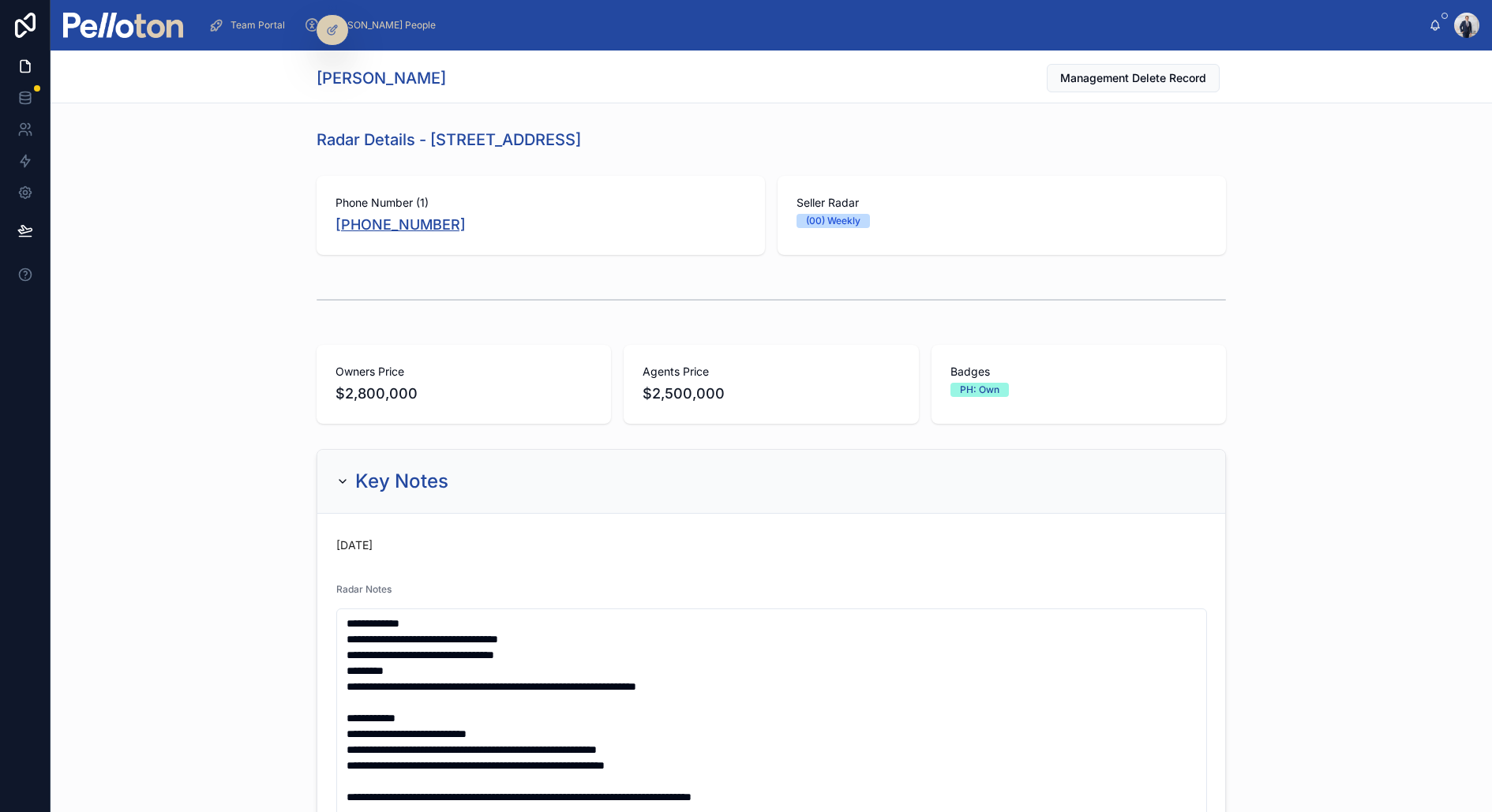
copy link "[PHONE_NUMBER]"
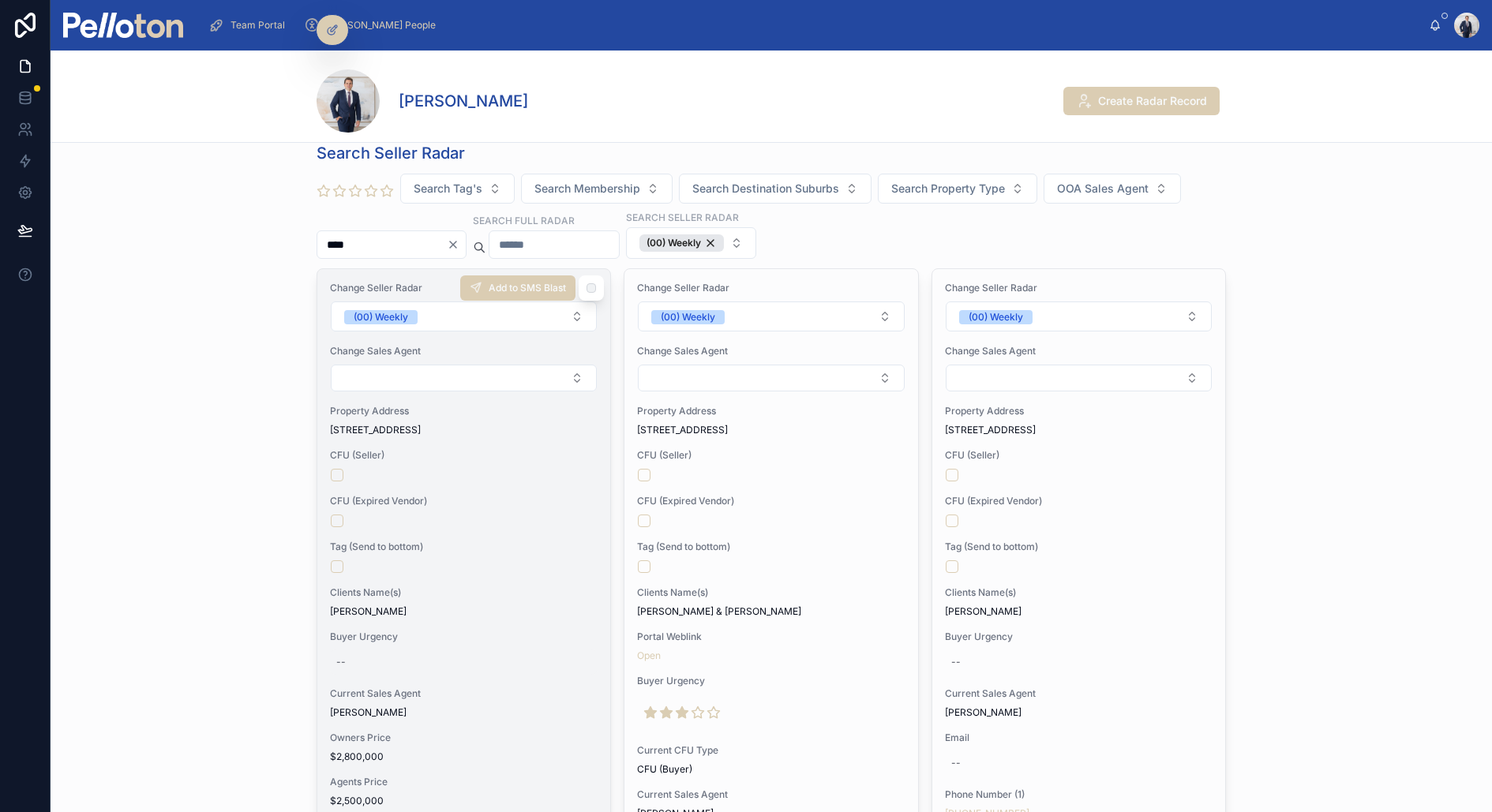
scroll to position [46, 0]
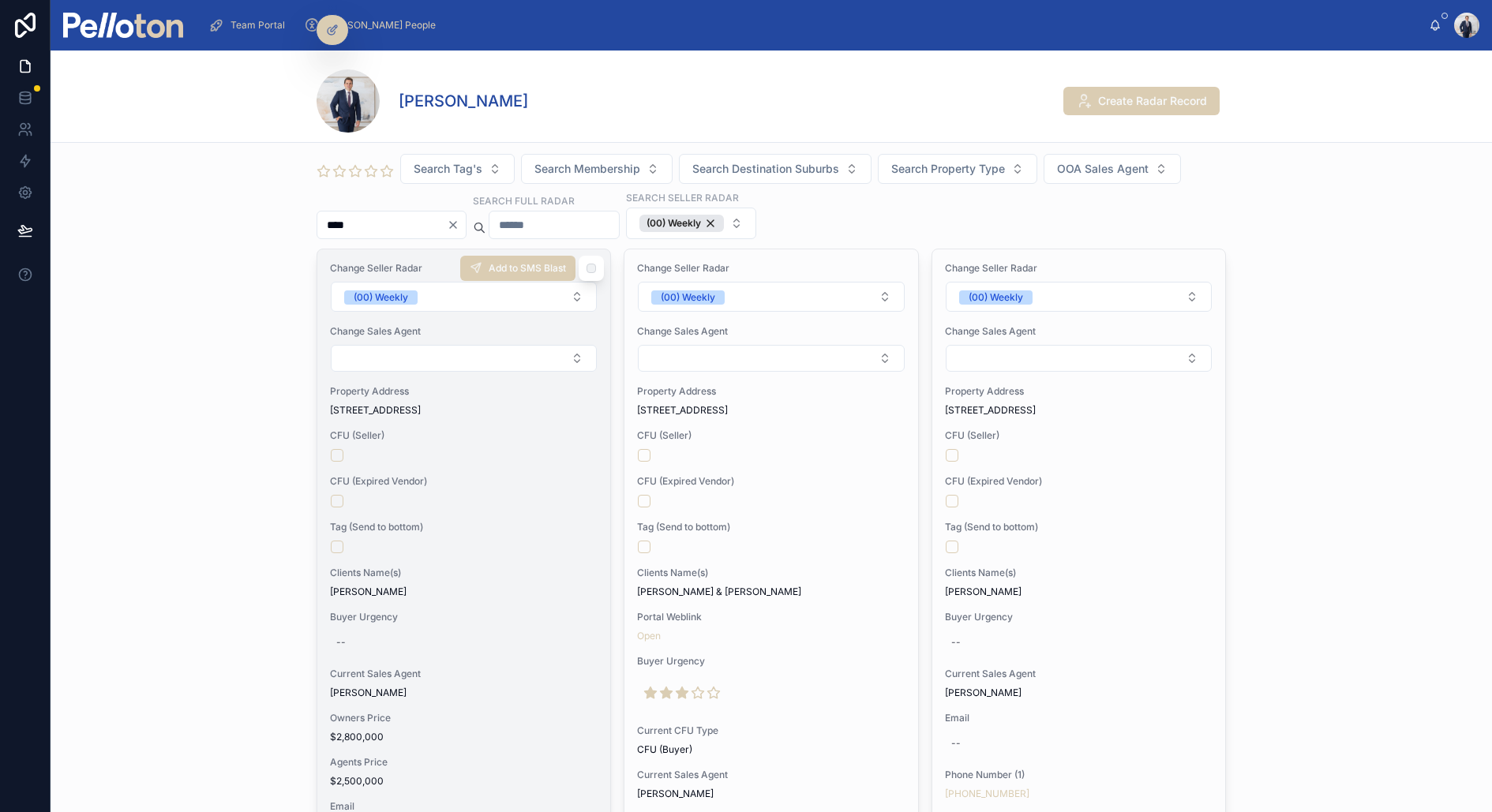
click at [482, 611] on span "Buyer Urgency" at bounding box center [464, 617] width 267 height 13
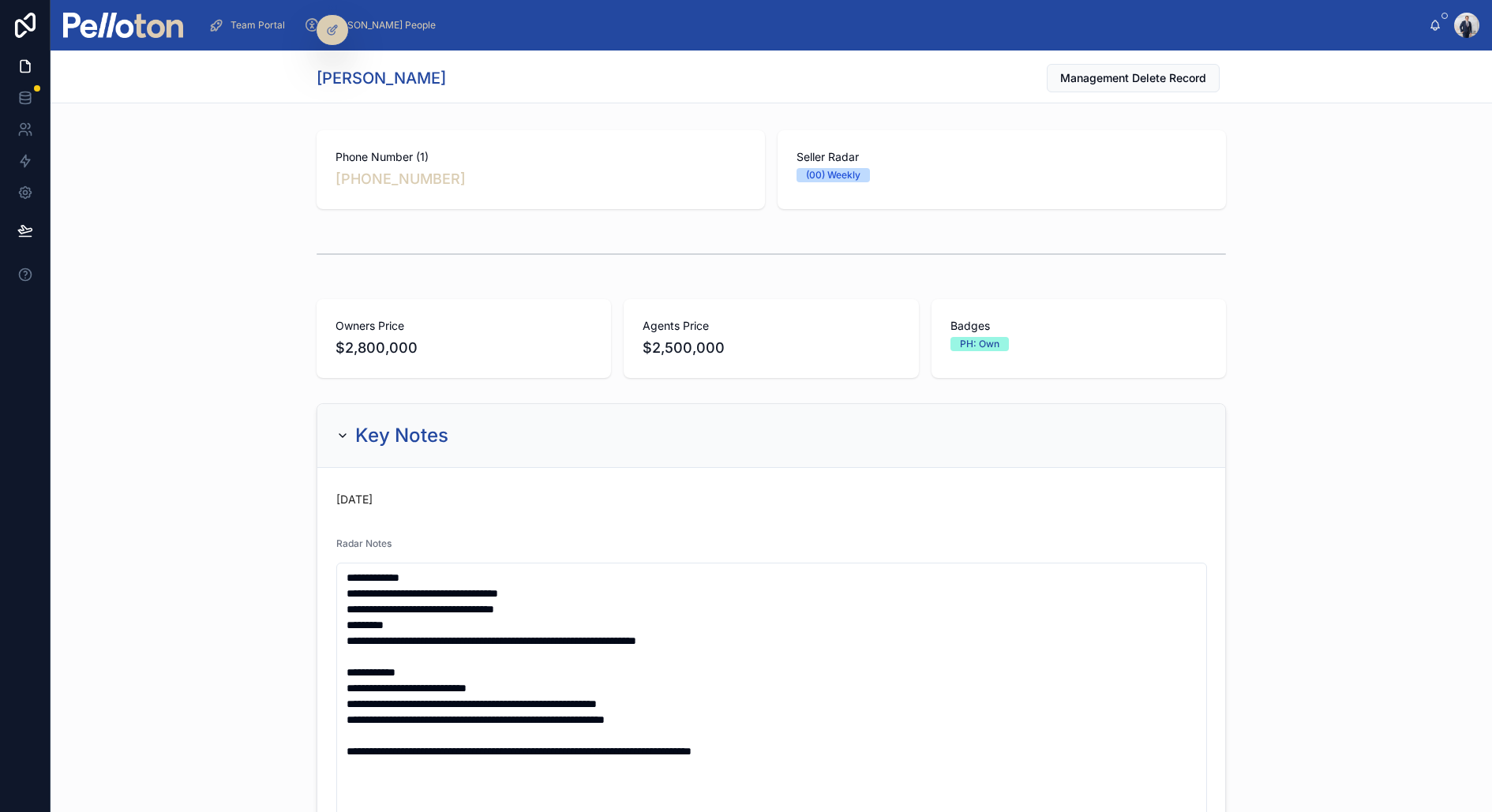
click at [286, 339] on div "Owners Price $2,800,000 Agents Price $2,500,000 Badges PH: Own" at bounding box center [772, 338] width 1442 height 91
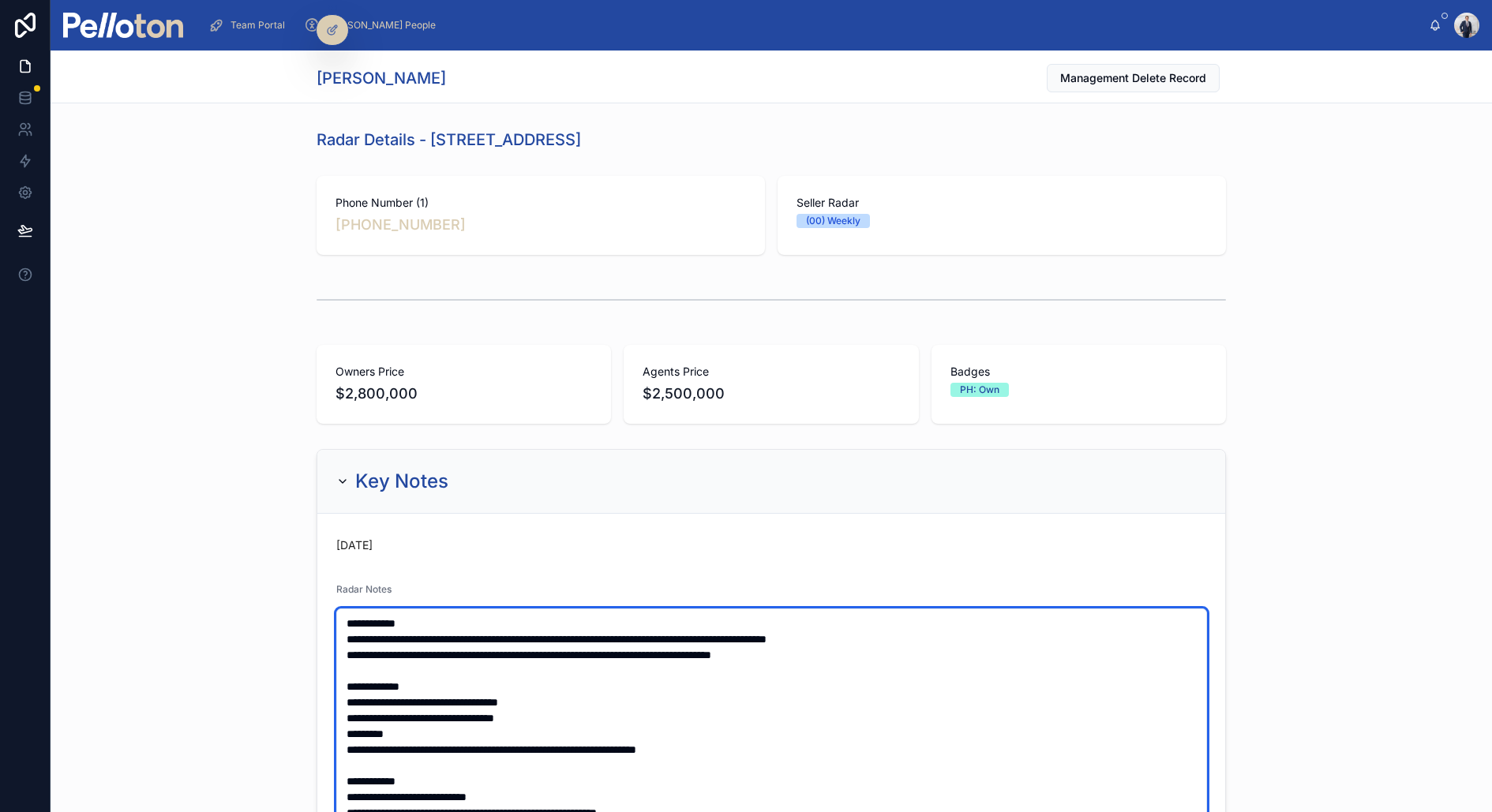
type textarea "**********"
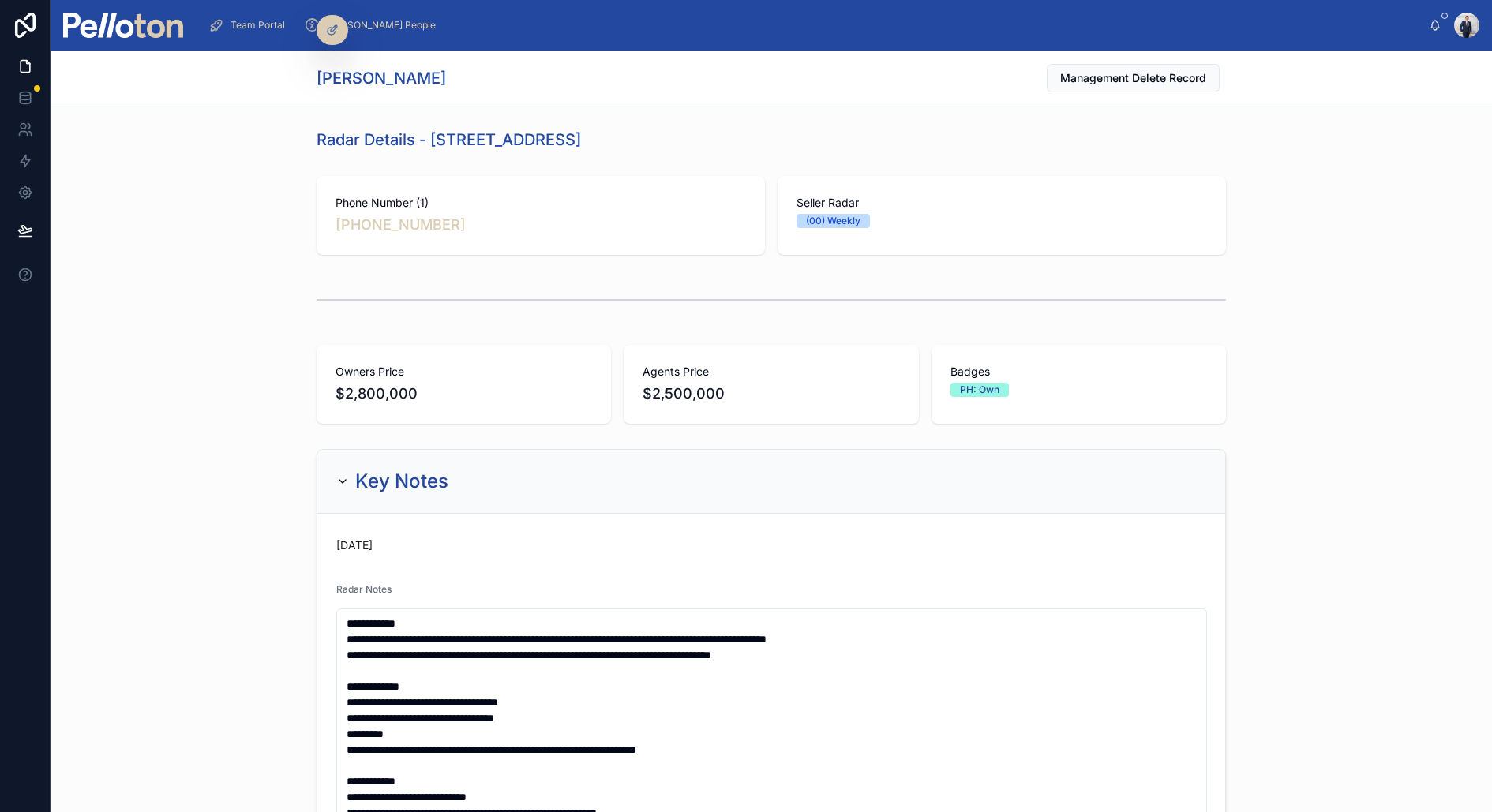
click at [246, 206] on div "Phone Number (1) [PHONE_NUMBER] Seller Radar (00) Weekly" at bounding box center [772, 216] width 1442 height 91
click at [136, 175] on div "Phone Number (1) [PHONE_NUMBER] Seller Radar (00) Weekly" at bounding box center [772, 216] width 1442 height 91
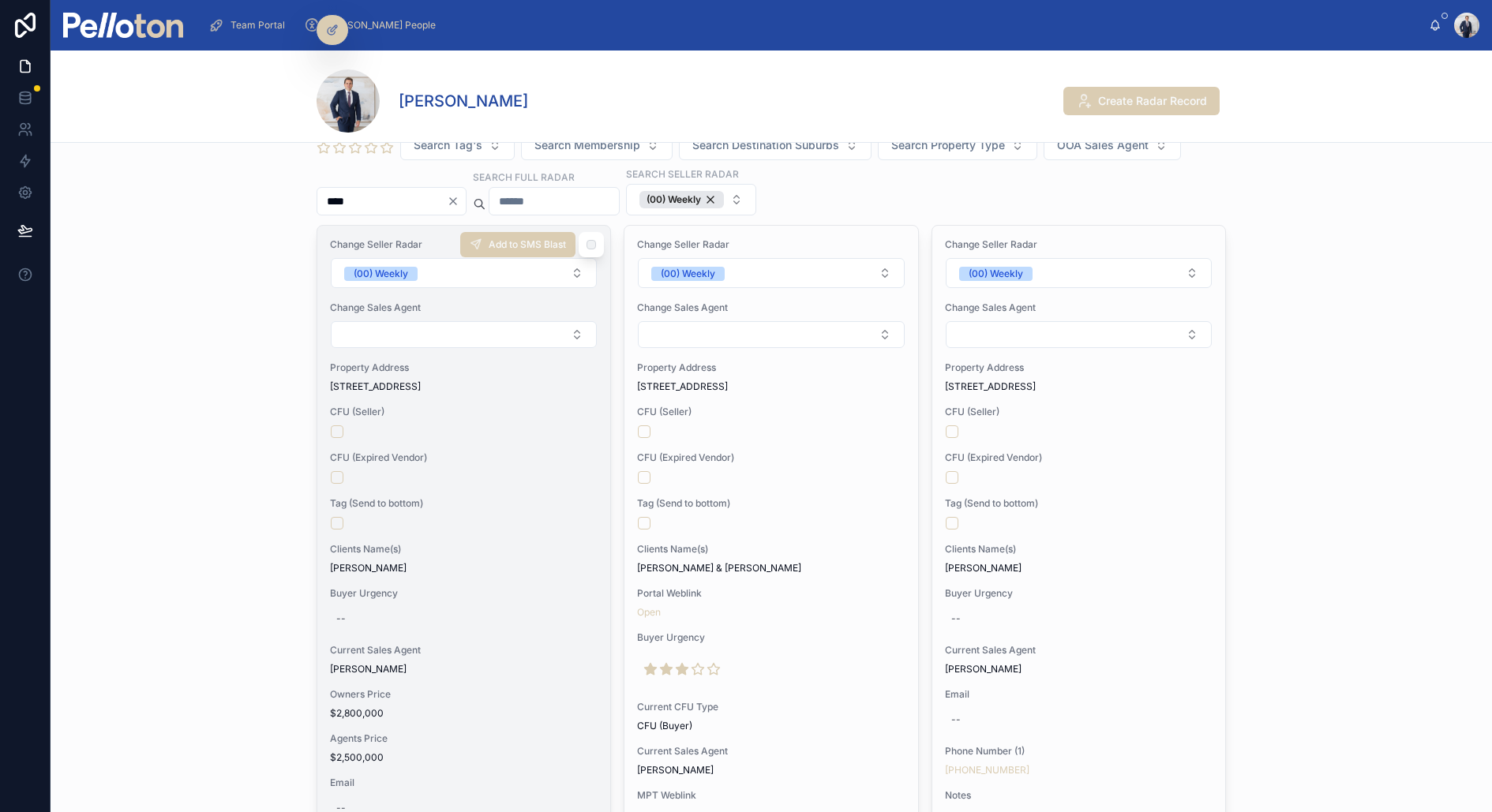
scroll to position [64, 0]
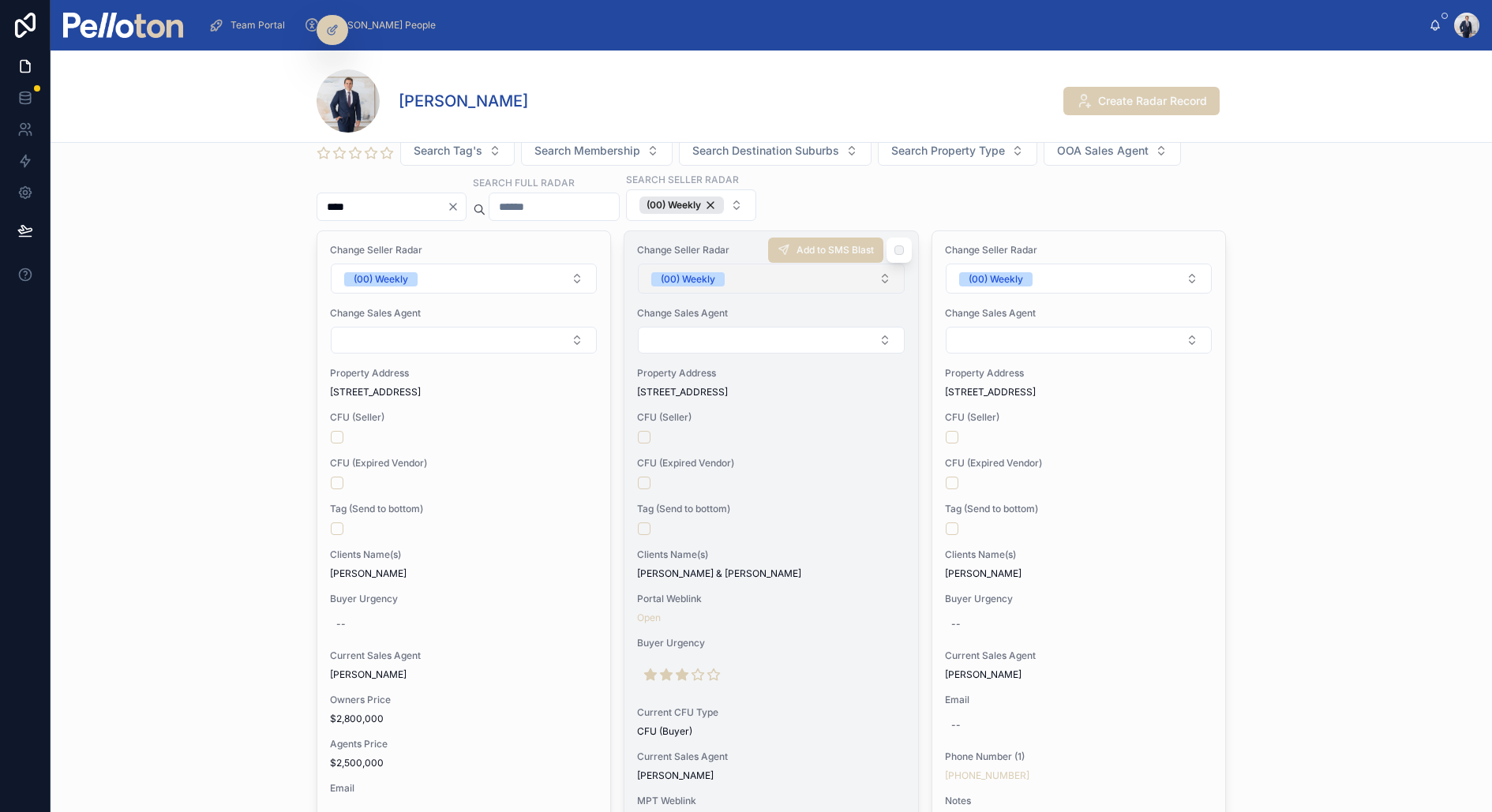
click at [722, 272] on span "(00) Weekly" at bounding box center [688, 279] width 74 height 14
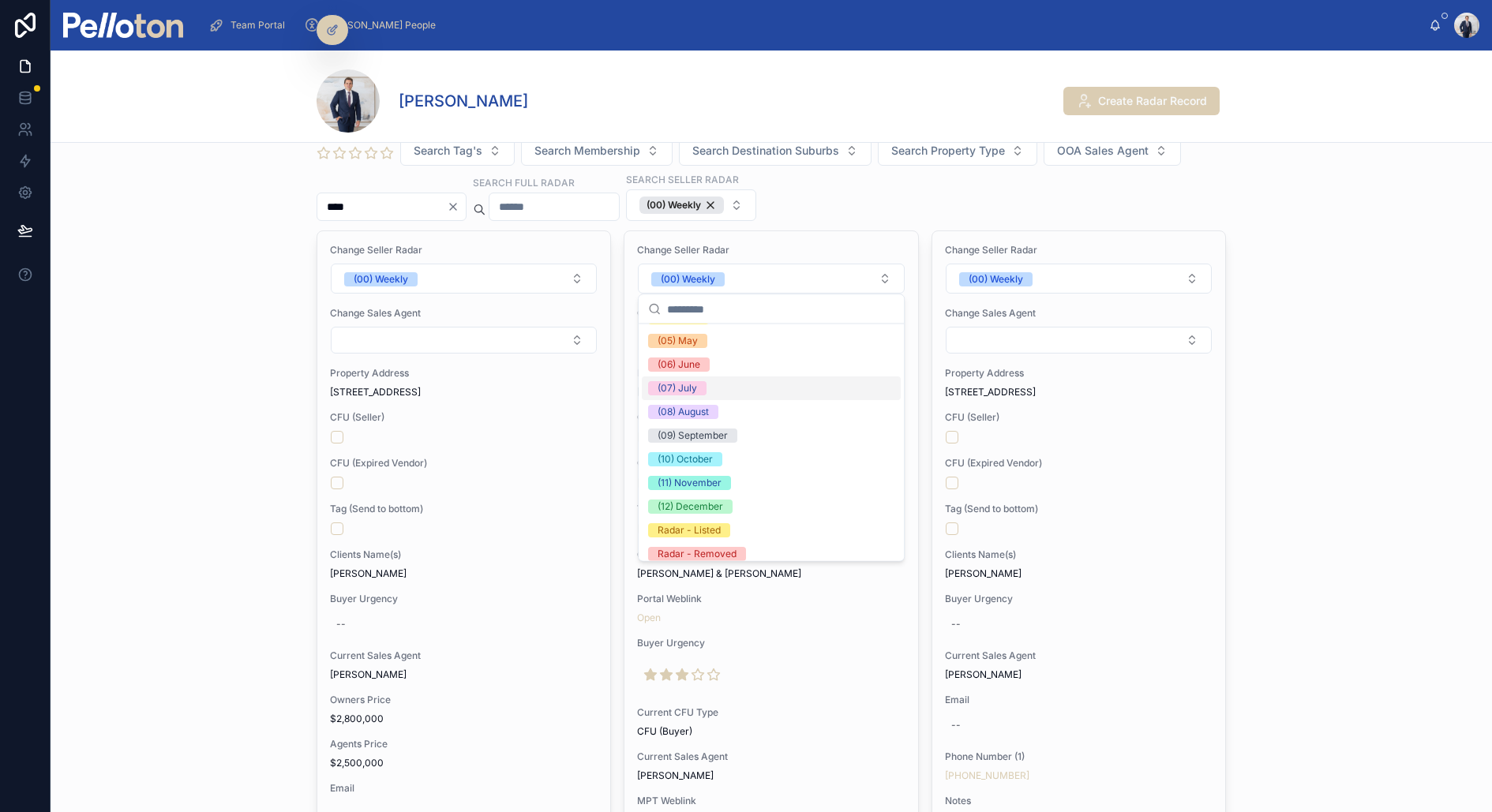
scroll to position [143, 0]
click at [184, 390] on div "Search Seller Radar Search Tag's Search Membership Search Destination Suburbs S…" at bounding box center [772, 704] width 1442 height 1211
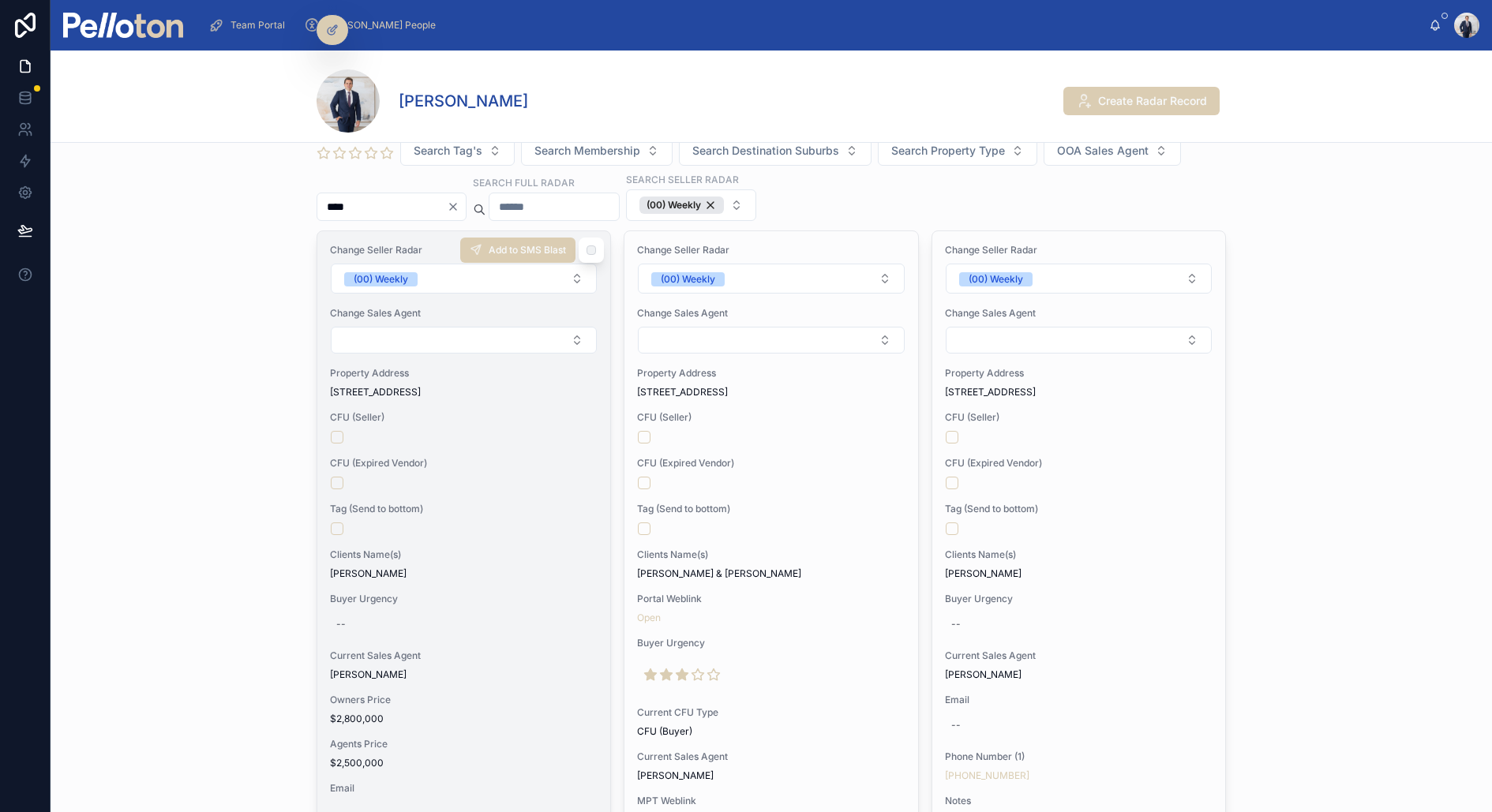
click at [489, 438] on div at bounding box center [464, 436] width 266 height 13
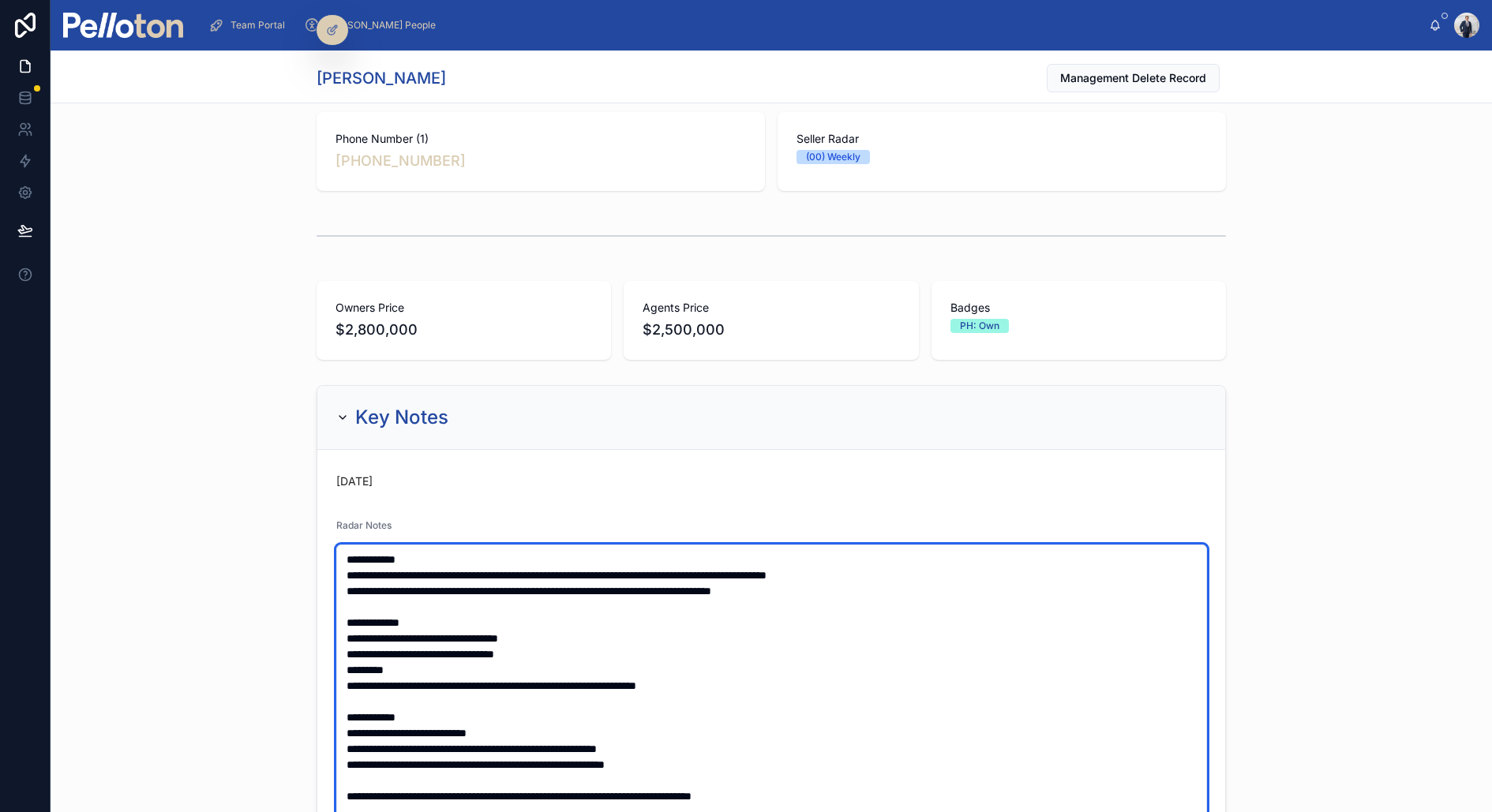
click at [850, 590] on textarea "**********" at bounding box center [771, 788] width 871 height 487
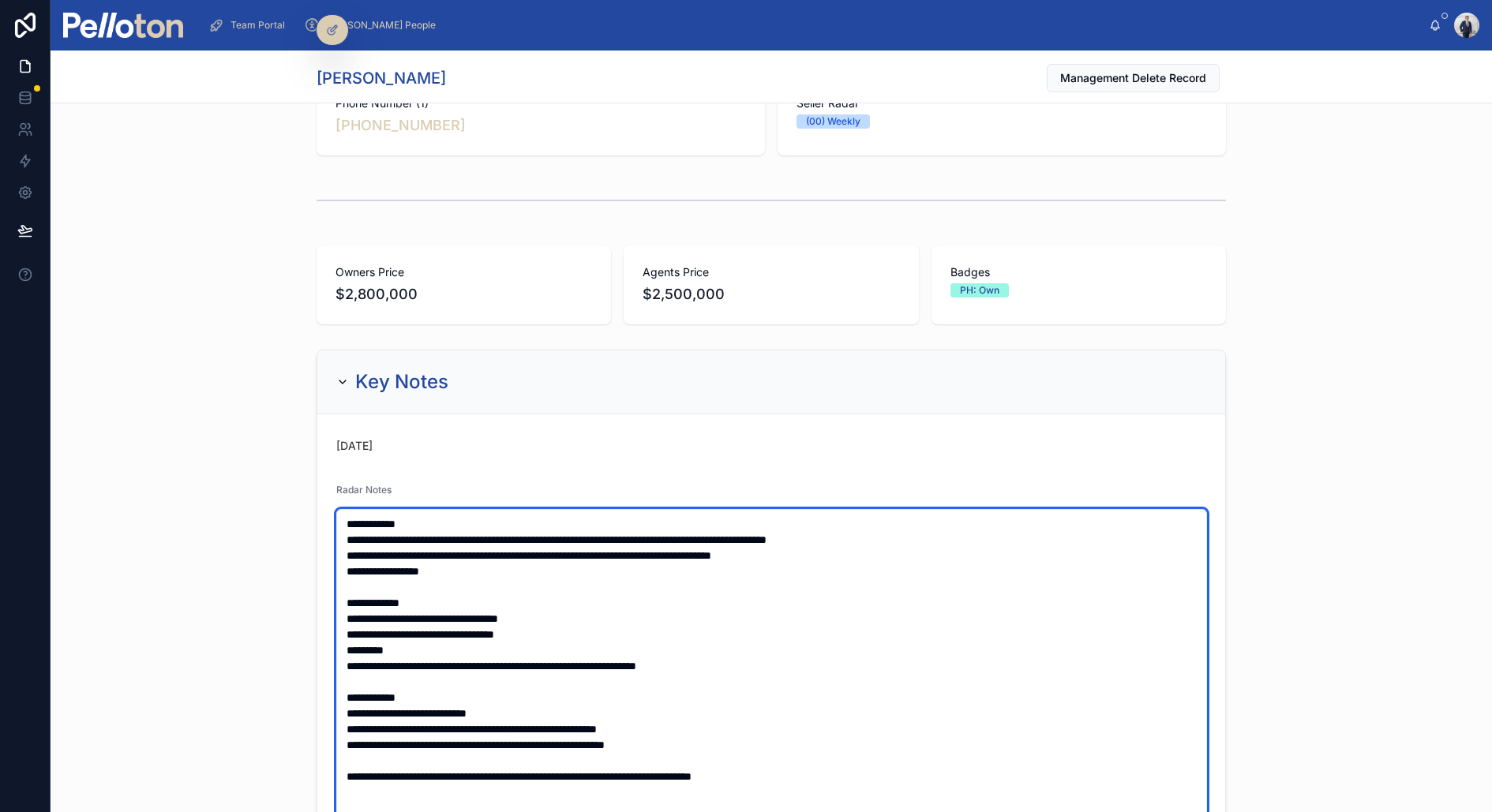
scroll to position [103, 0]
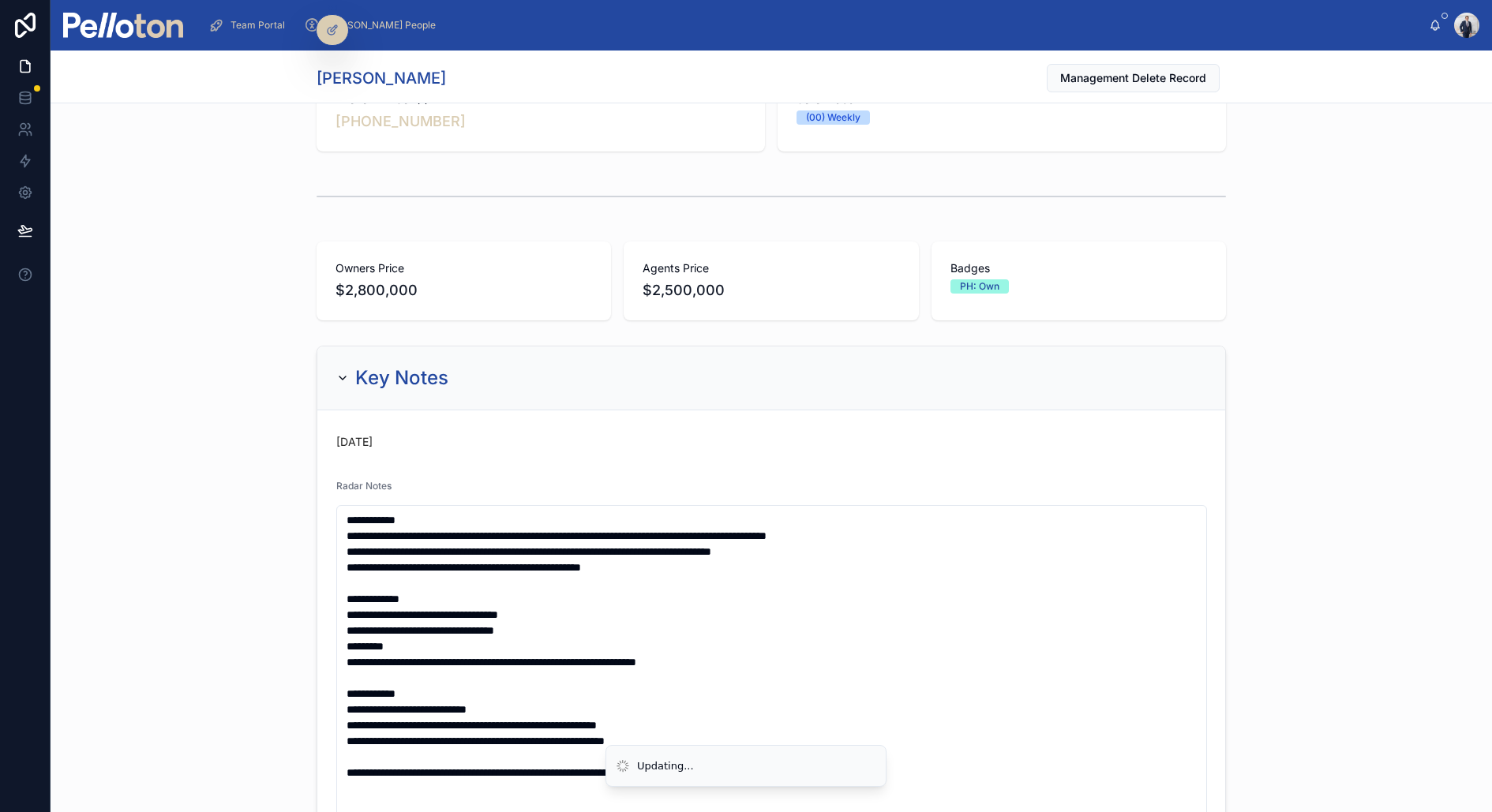
click at [273, 489] on div "**********" at bounding box center [772, 797] width 1442 height 915
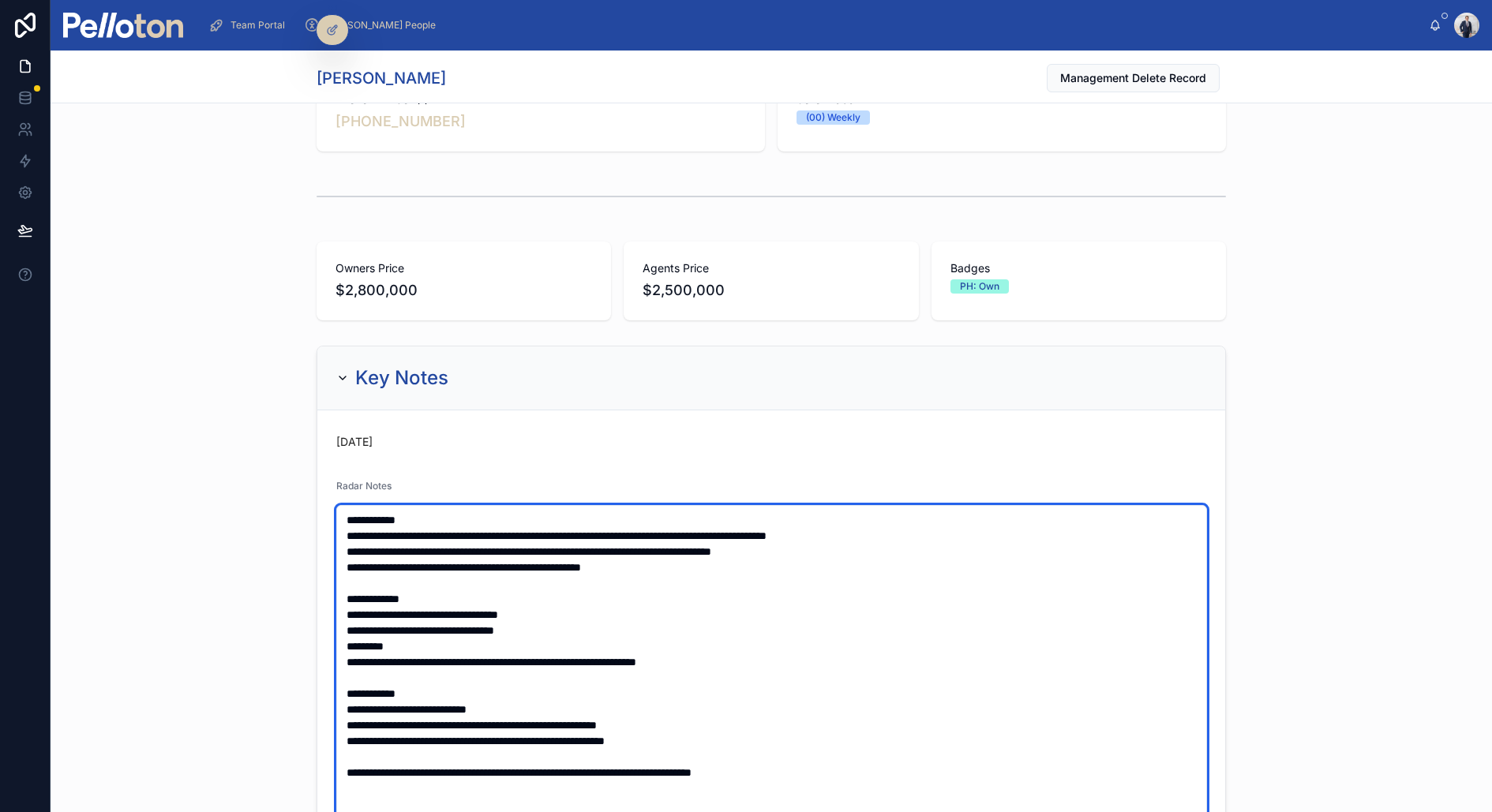
click at [680, 559] on textarea "**********" at bounding box center [771, 749] width 871 height 487
click at [867, 547] on textarea "**********" at bounding box center [771, 749] width 871 height 487
type textarea "**********"
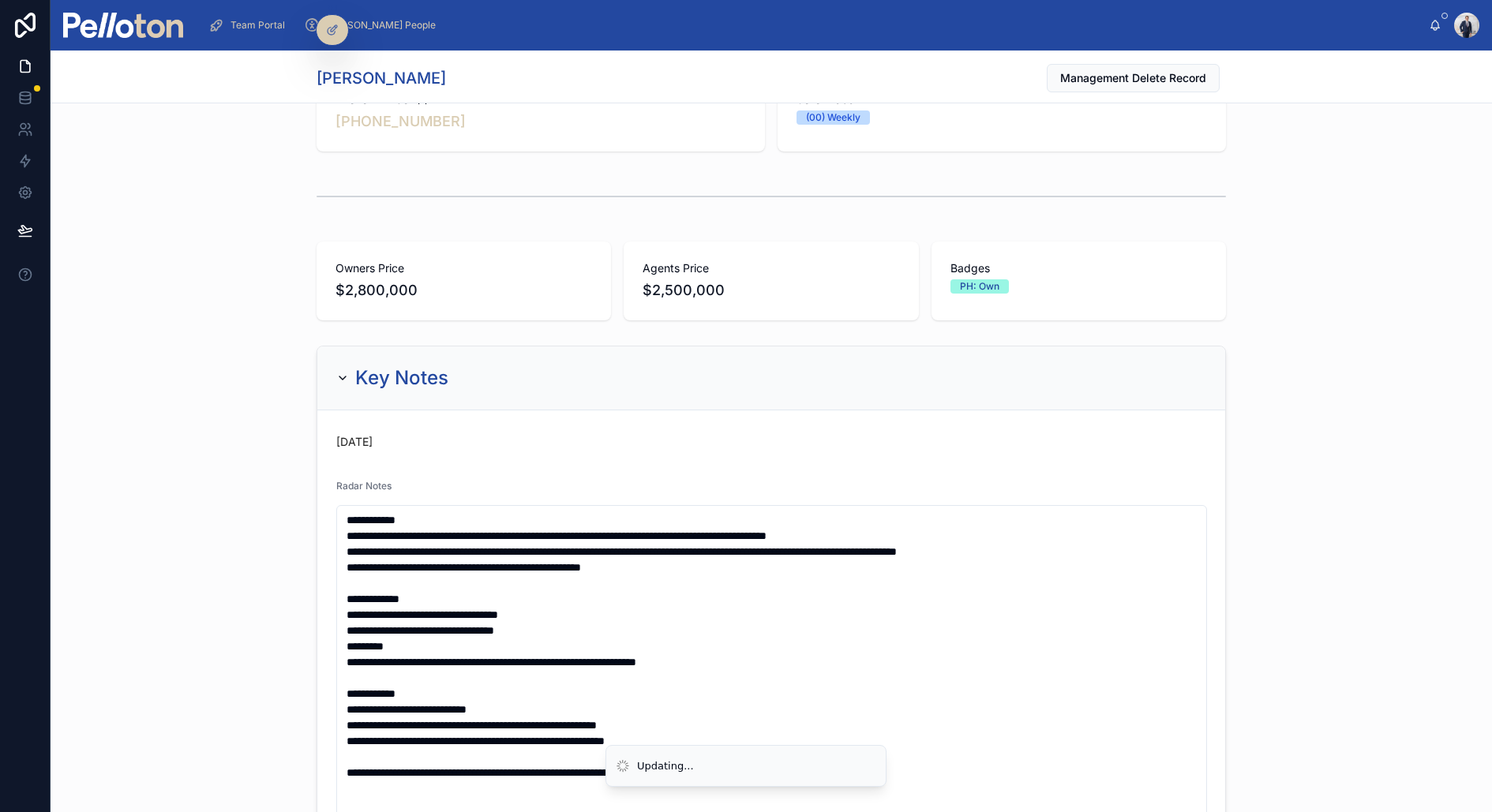
click at [416, 502] on div "**********" at bounding box center [771, 735] width 870 height 512
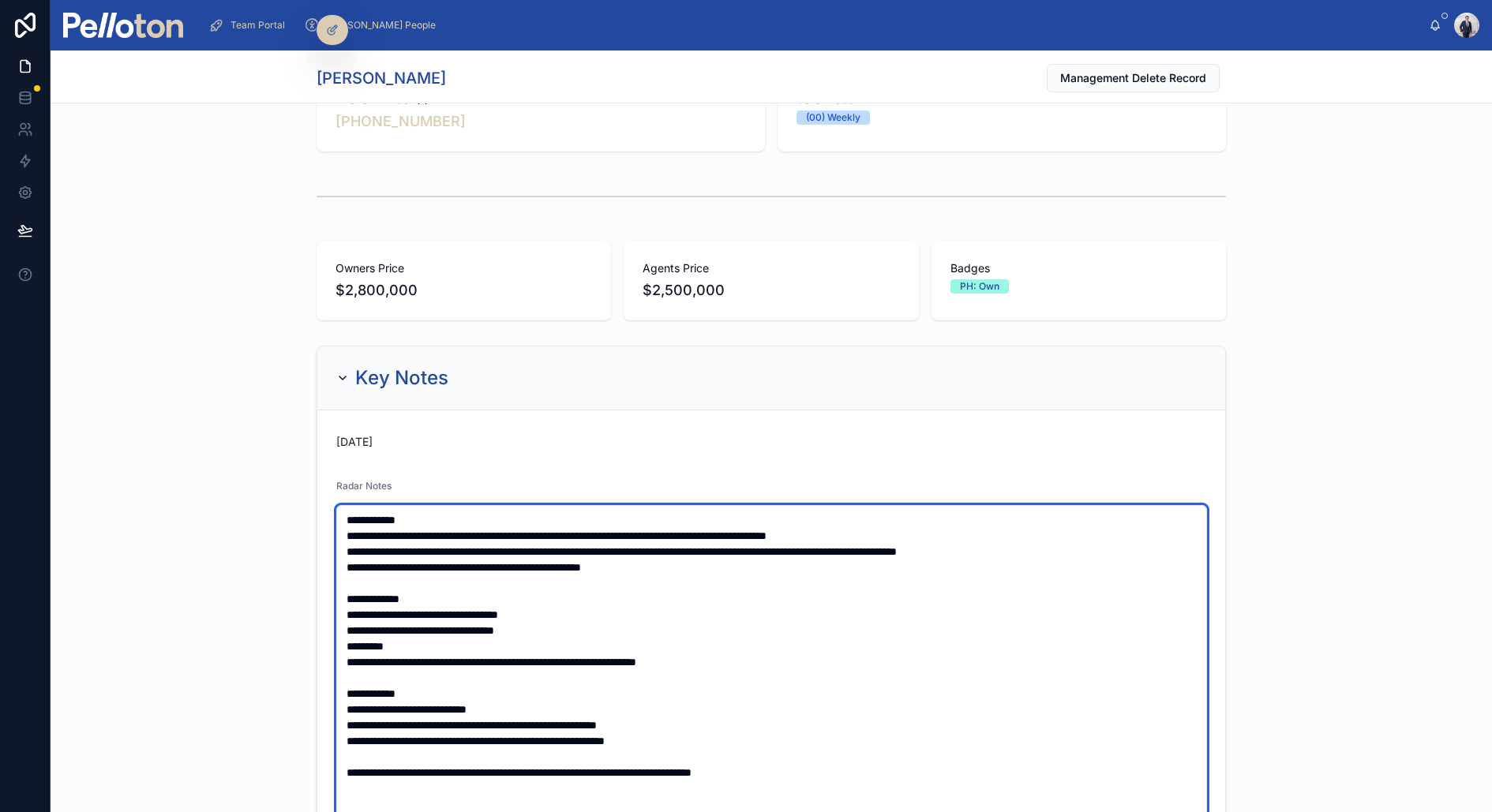
click at [414, 518] on textarea "**********" at bounding box center [771, 749] width 871 height 487
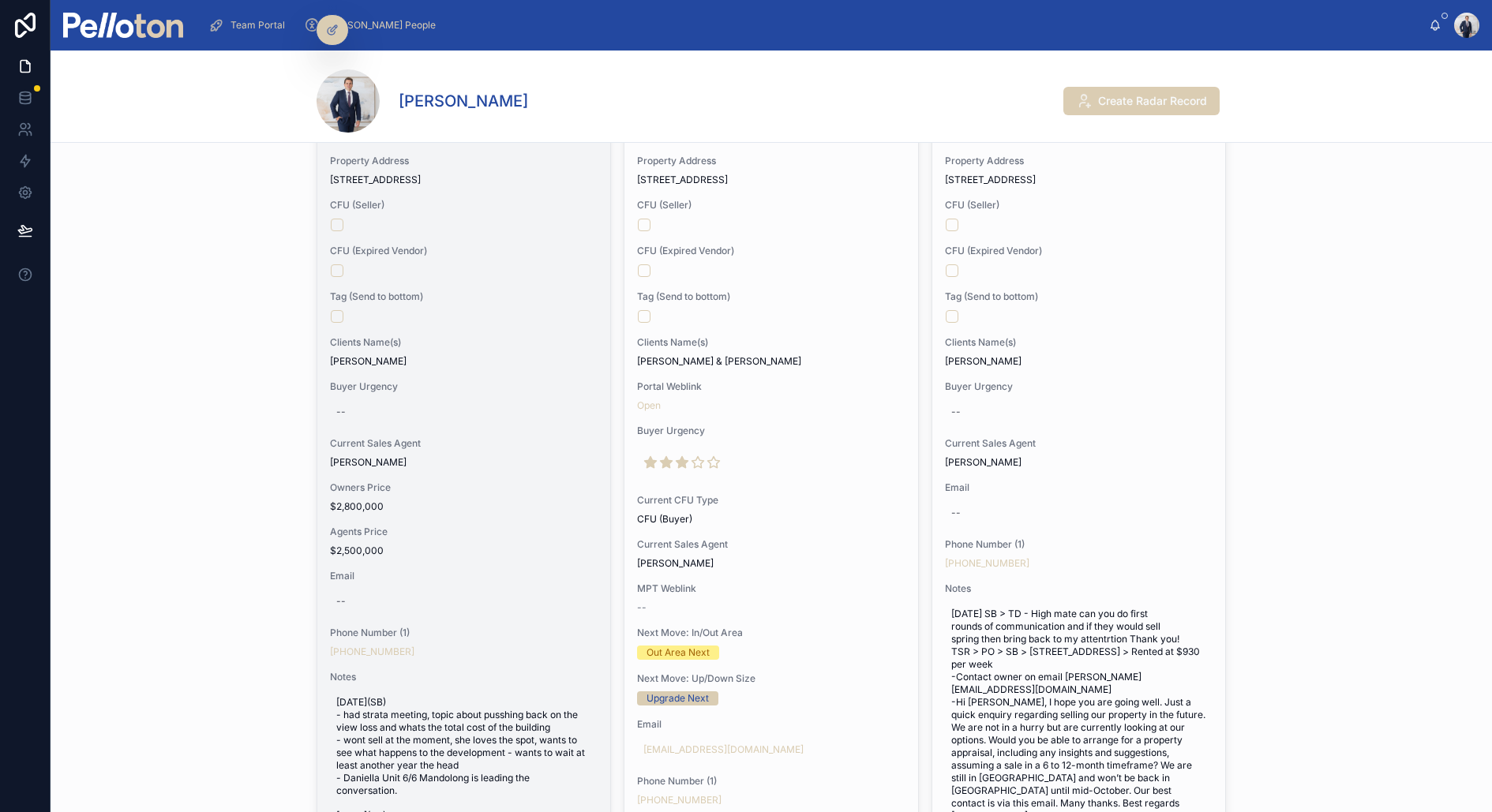
scroll to position [280, 0]
click at [517, 446] on div "Current Sales Agent [PERSON_NAME]" at bounding box center [464, 448] width 267 height 31
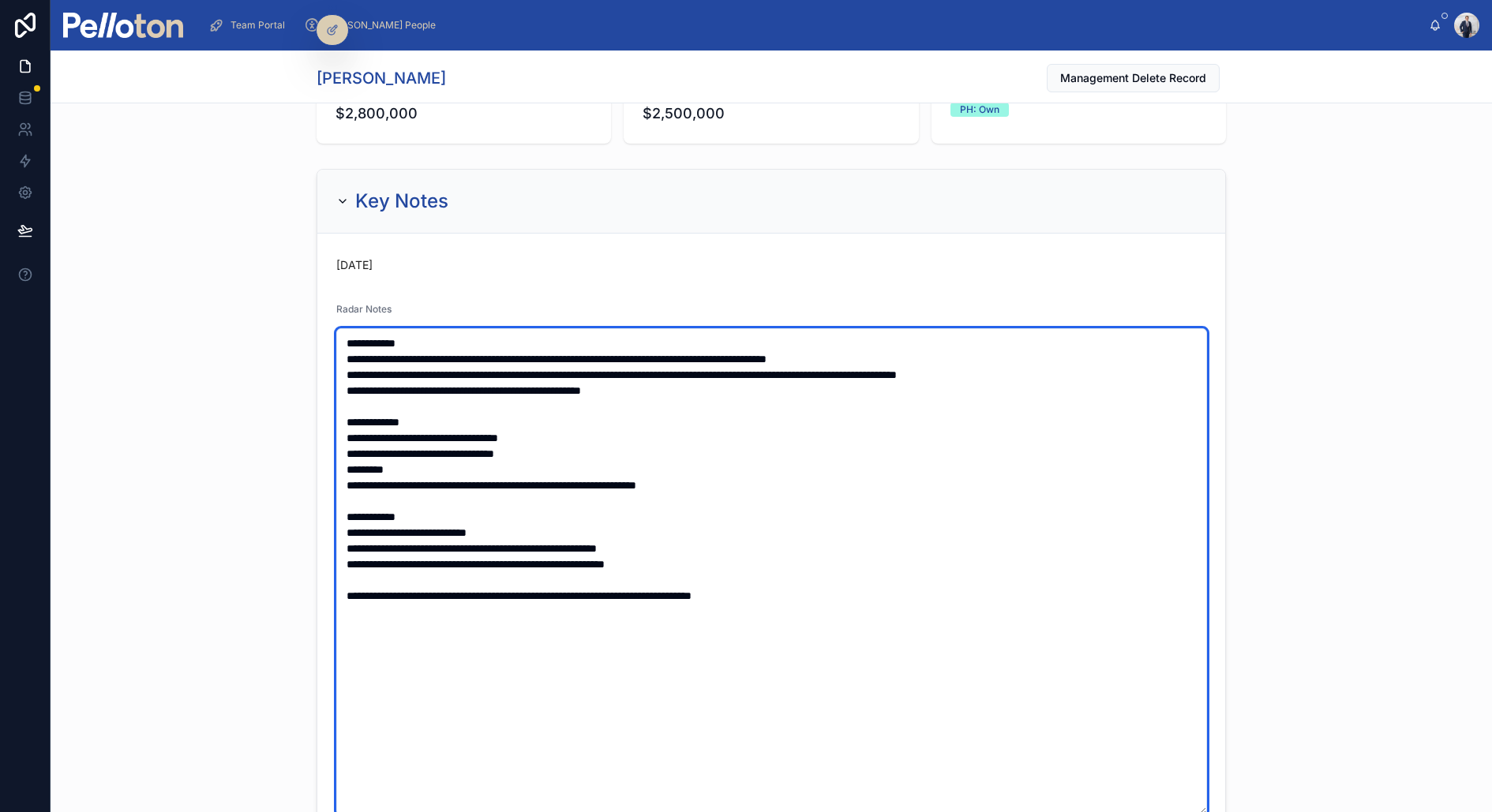
drag, startPoint x: 654, startPoint y: 387, endPoint x: 421, endPoint y: 392, distance: 233.1
click at [421, 392] on textarea "**********" at bounding box center [771, 572] width 871 height 487
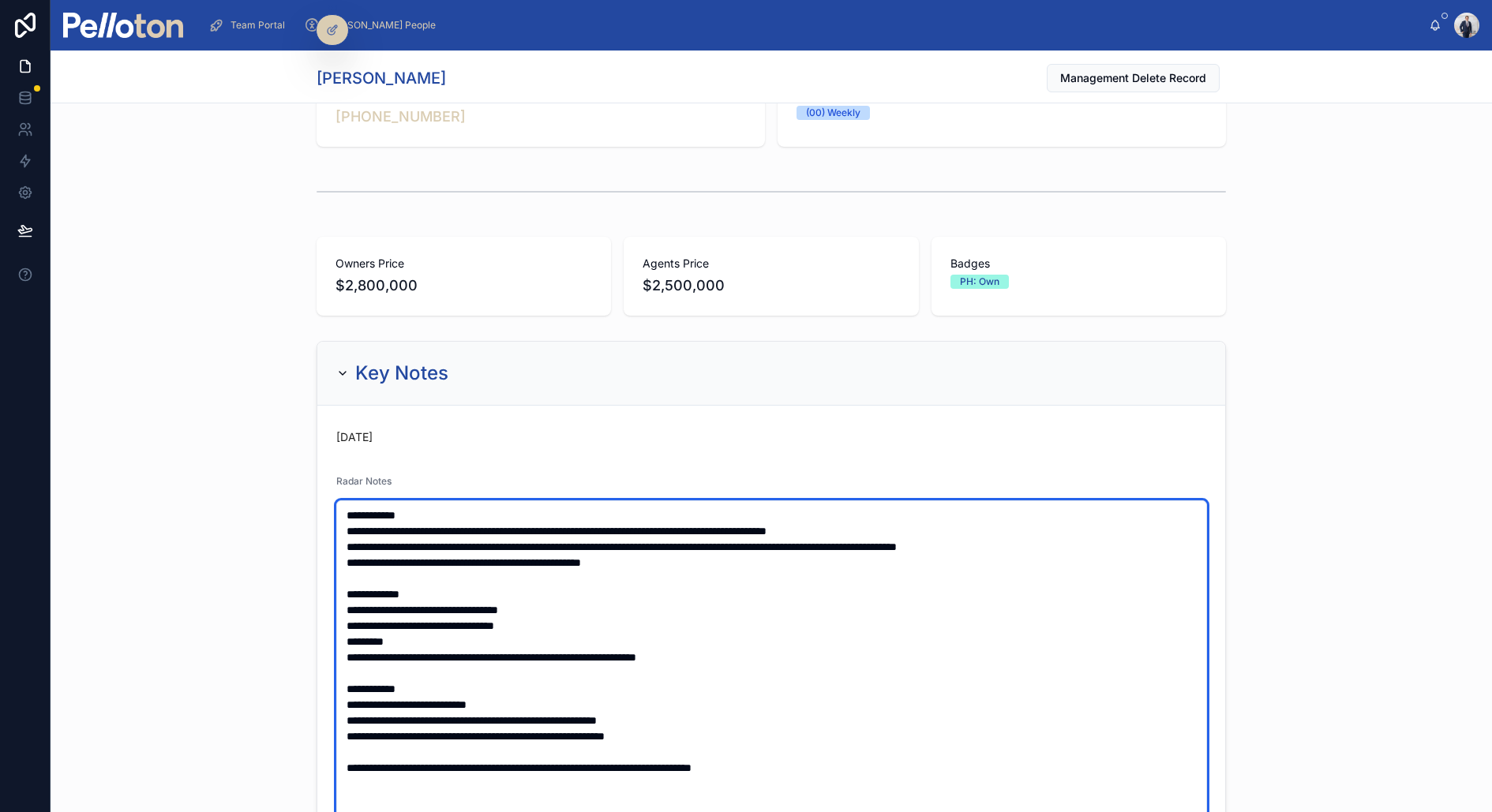
scroll to position [87, 0]
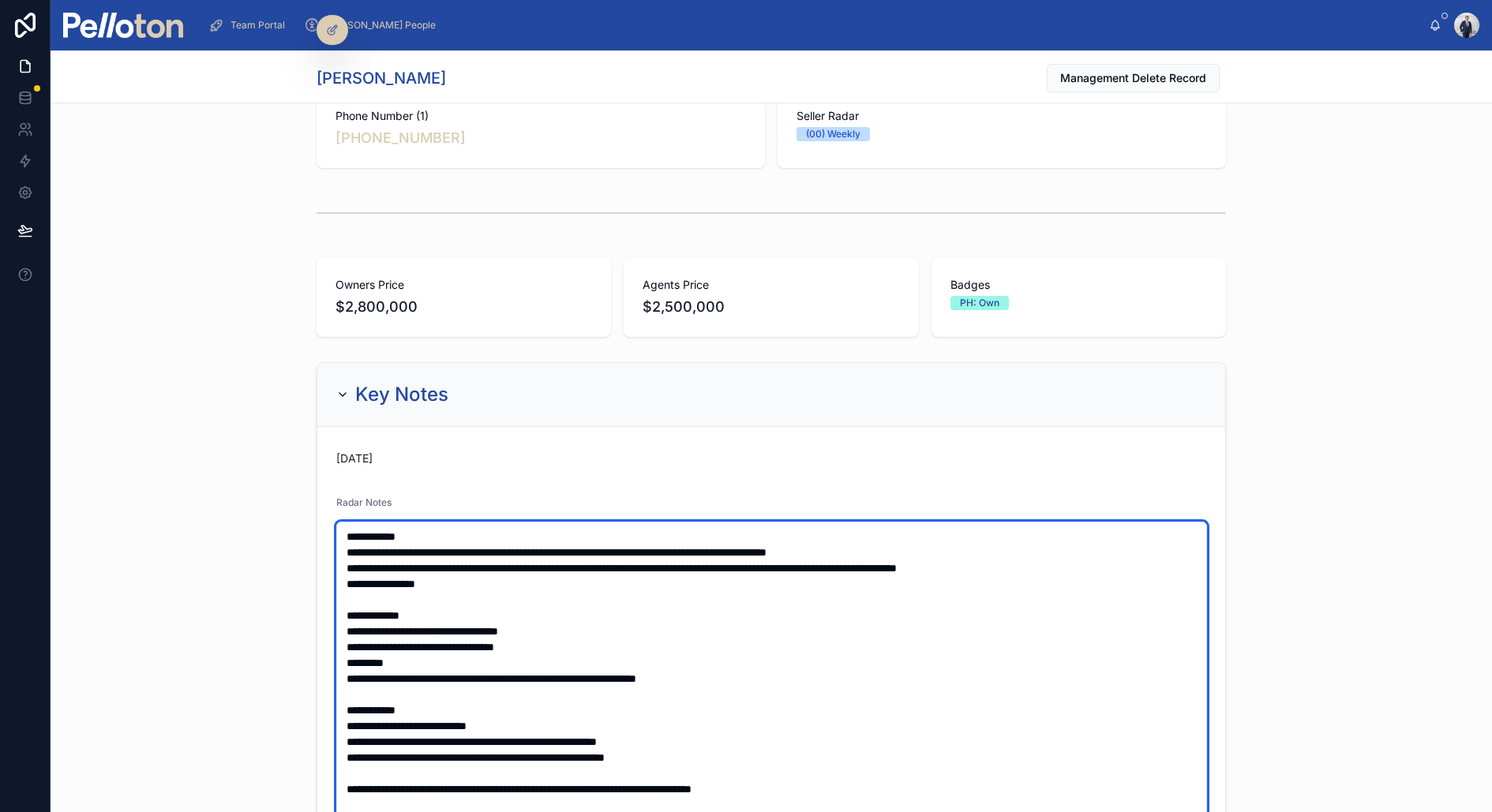
type textarea "**********"
click at [442, 577] on textarea "**********" at bounding box center [771, 765] width 871 height 487
drag, startPoint x: 420, startPoint y: 579, endPoint x: 660, endPoint y: 575, distance: 240.0
click at [660, 575] on textarea "**********" at bounding box center [771, 765] width 871 height 487
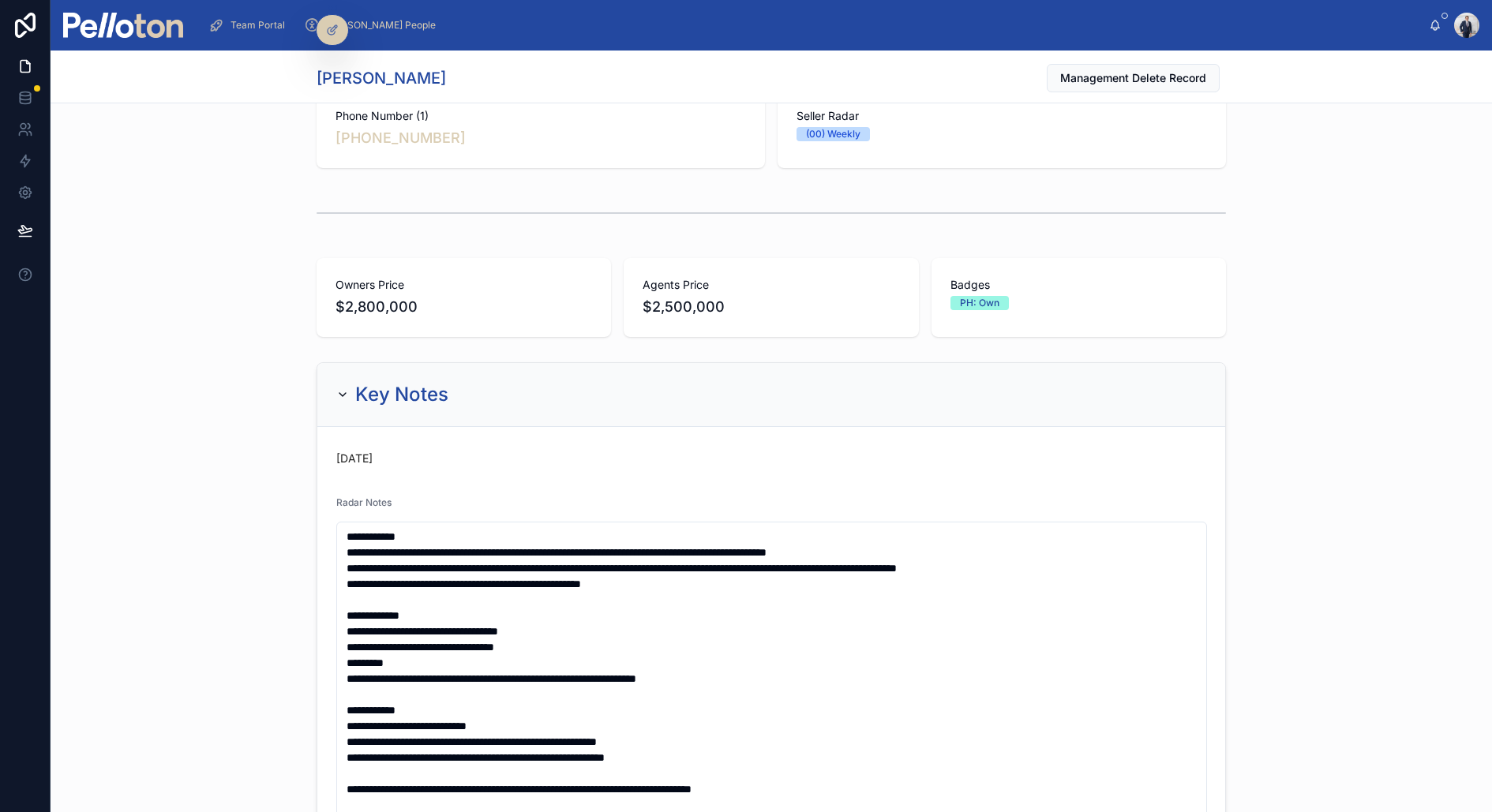
click at [223, 574] on div "**********" at bounding box center [772, 814] width 1442 height 915
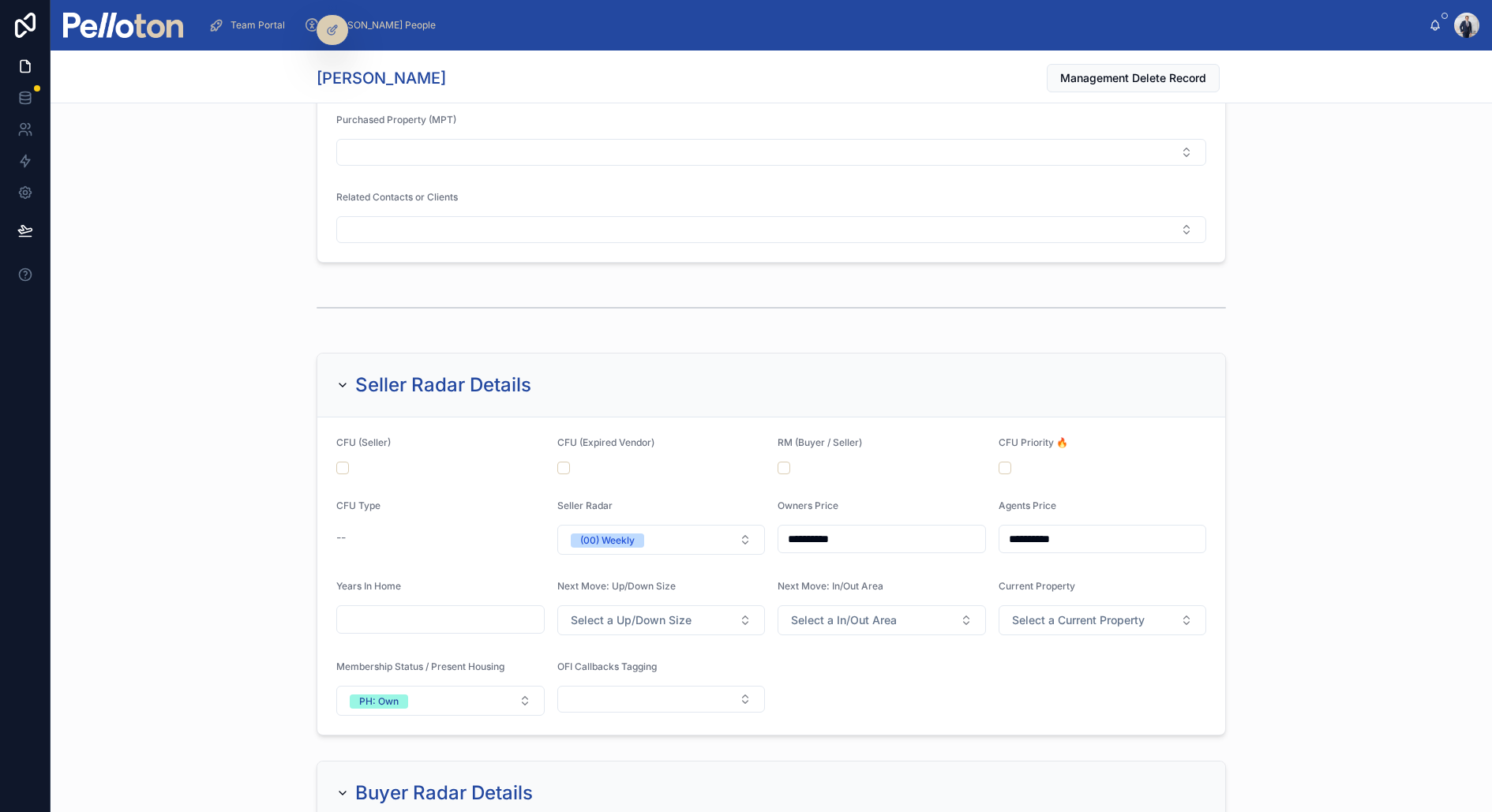
scroll to position [1655, 0]
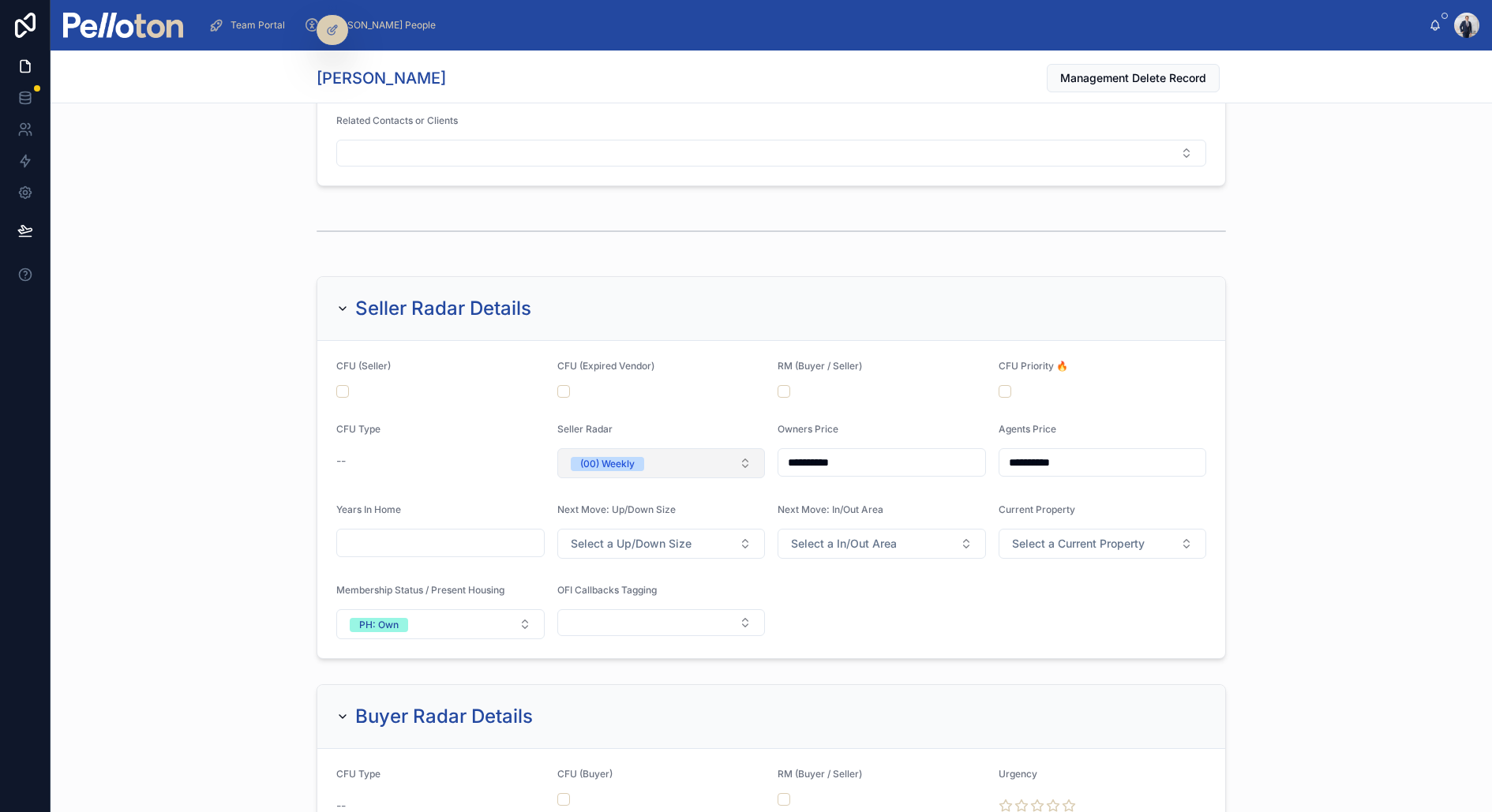
click at [634, 455] on span "(00) Weekly" at bounding box center [608, 463] width 74 height 16
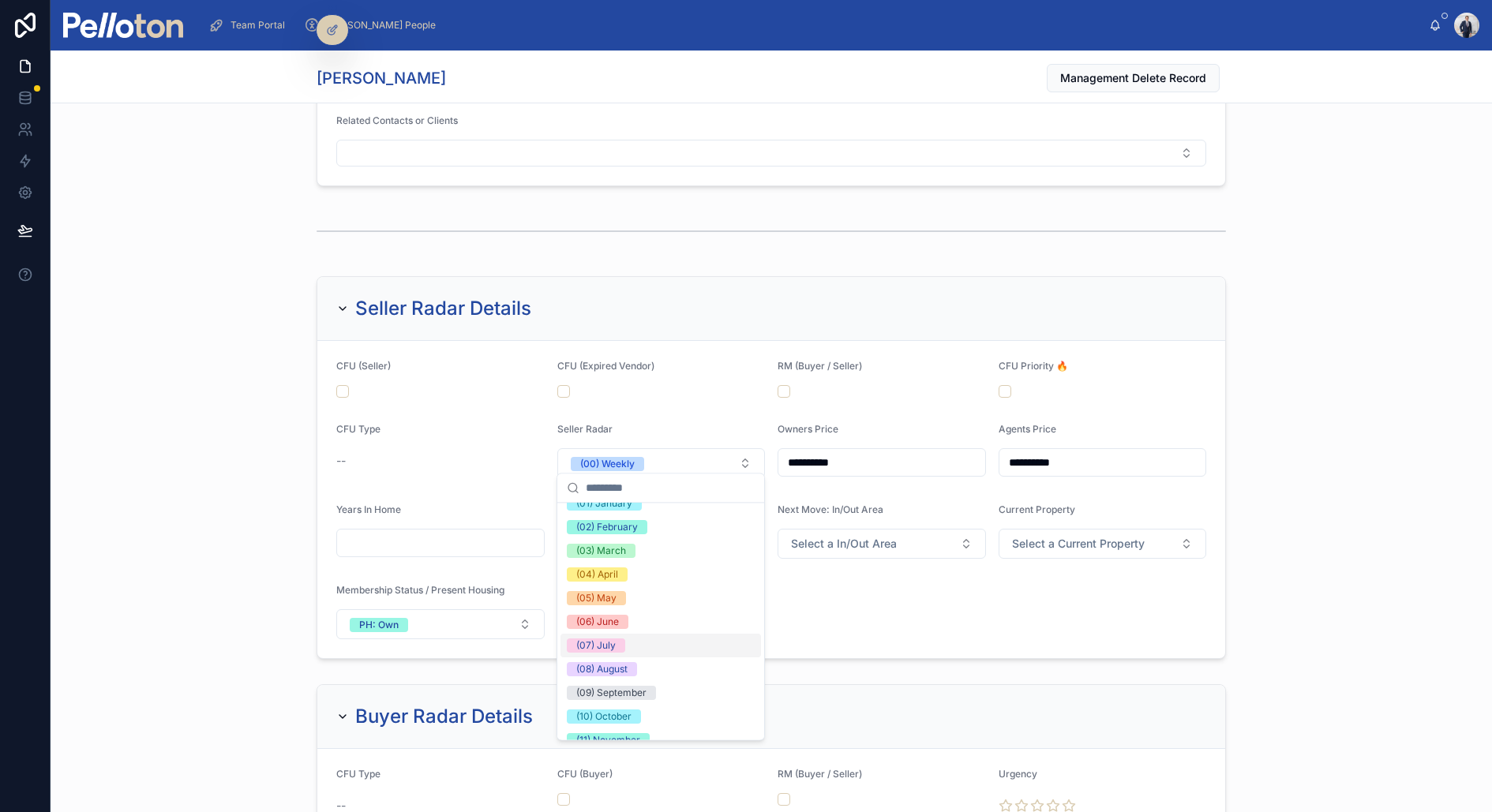
scroll to position [139, 0]
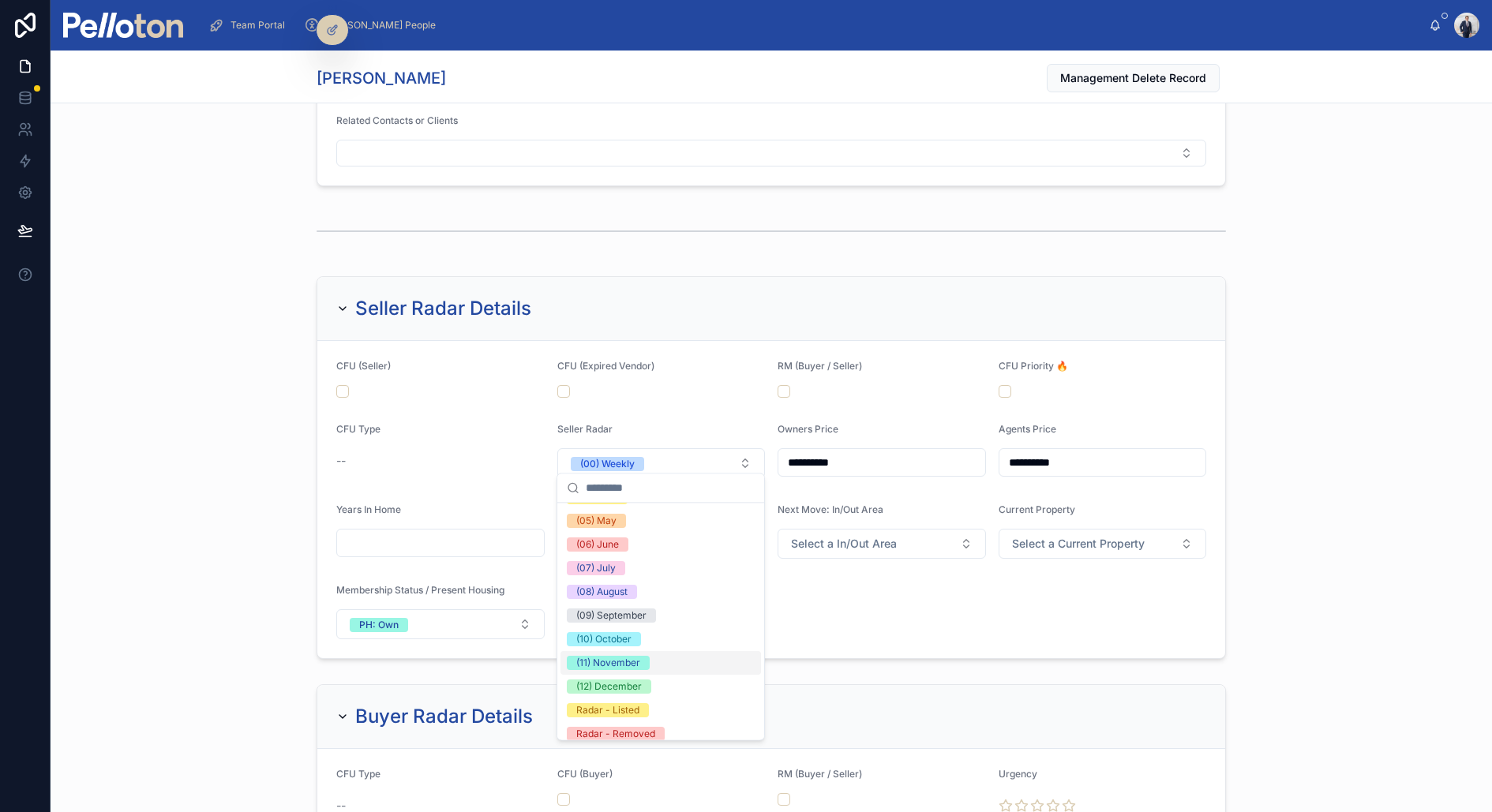
click at [636, 661] on div "(11) November" at bounding box center [608, 662] width 64 height 14
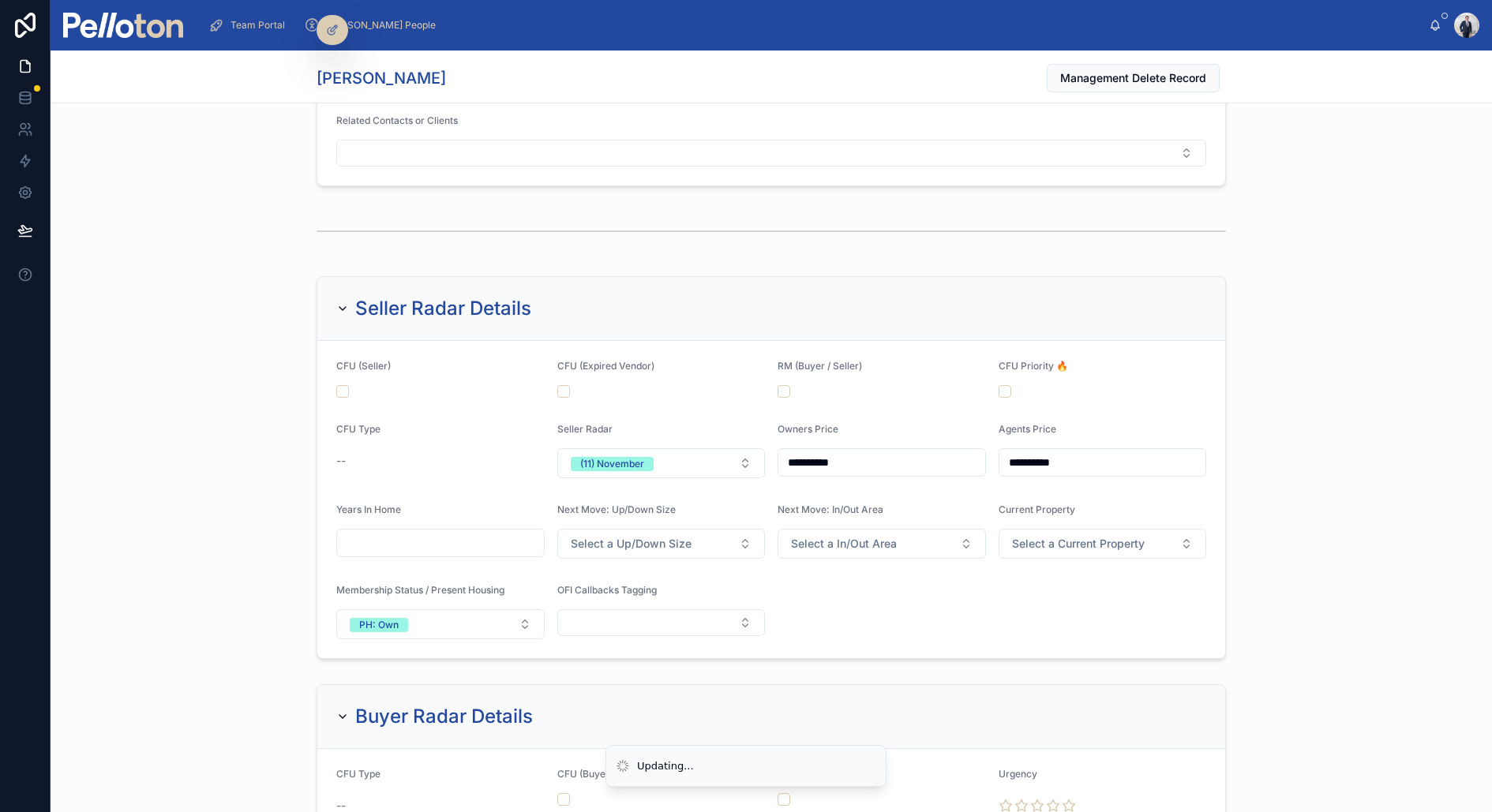
click at [135, 407] on div "**********" at bounding box center [772, 467] width 1442 height 395
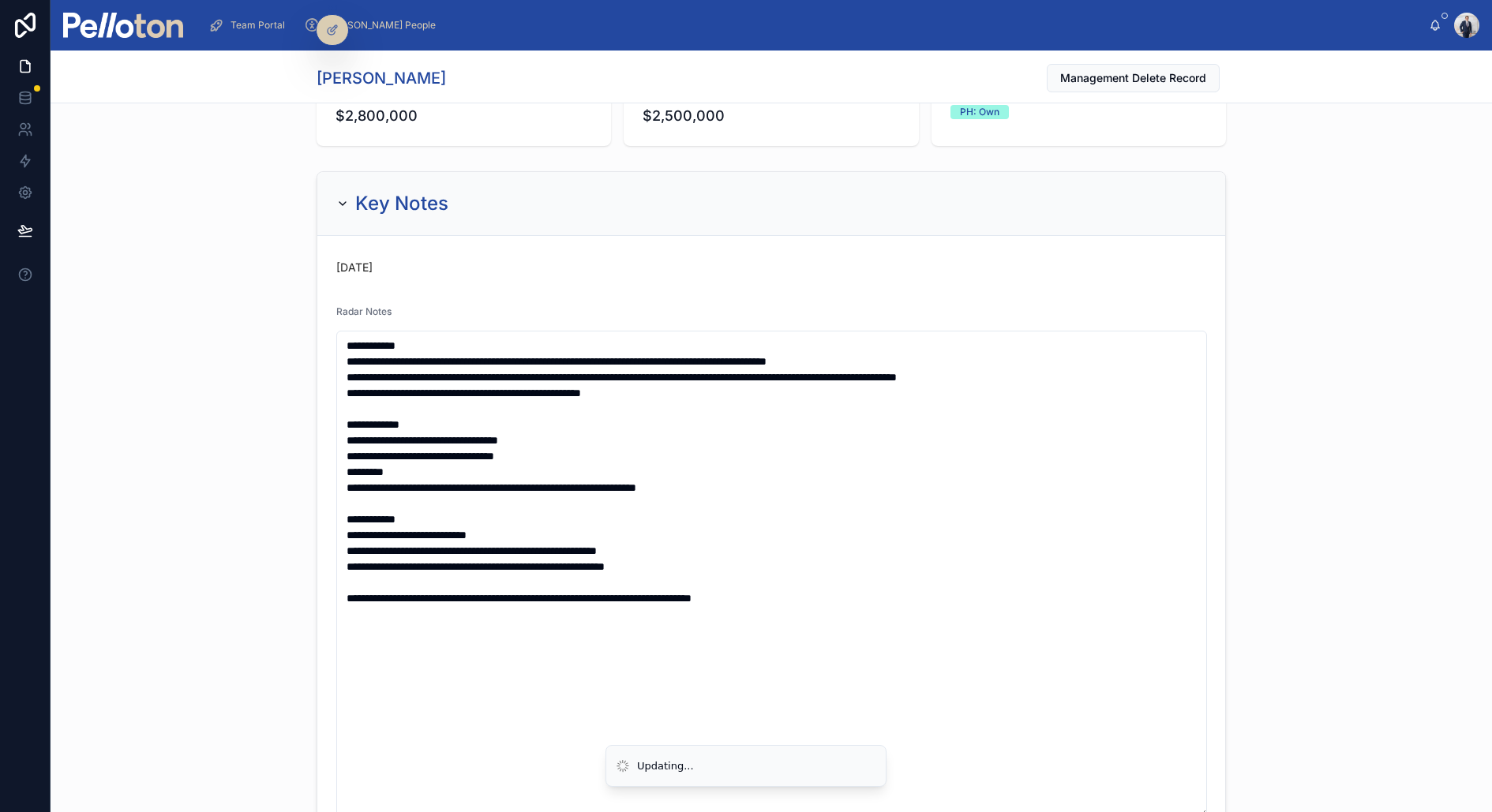
scroll to position [0, 0]
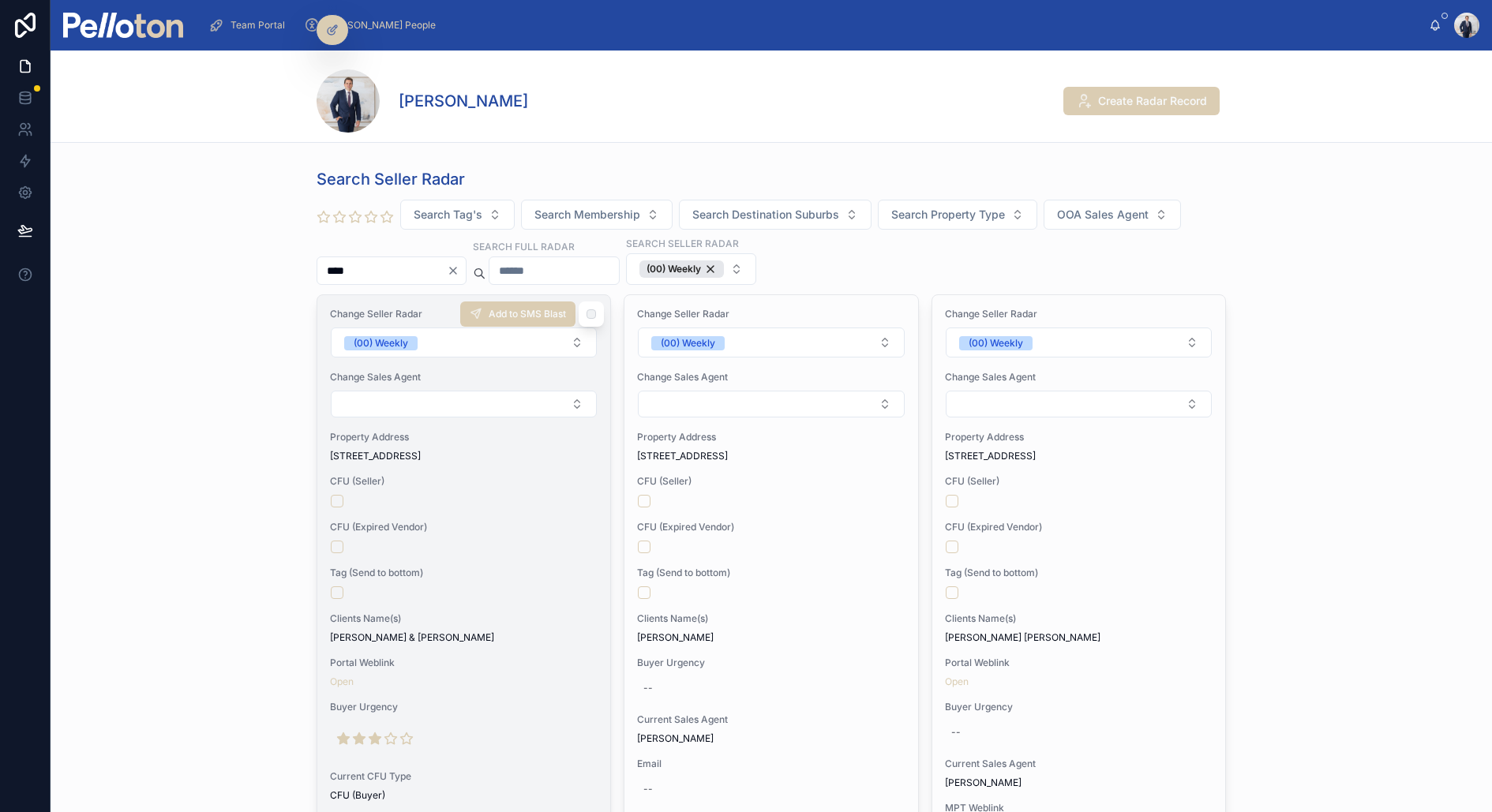
click at [394, 453] on span "[STREET_ADDRESS]" at bounding box center [464, 456] width 267 height 13
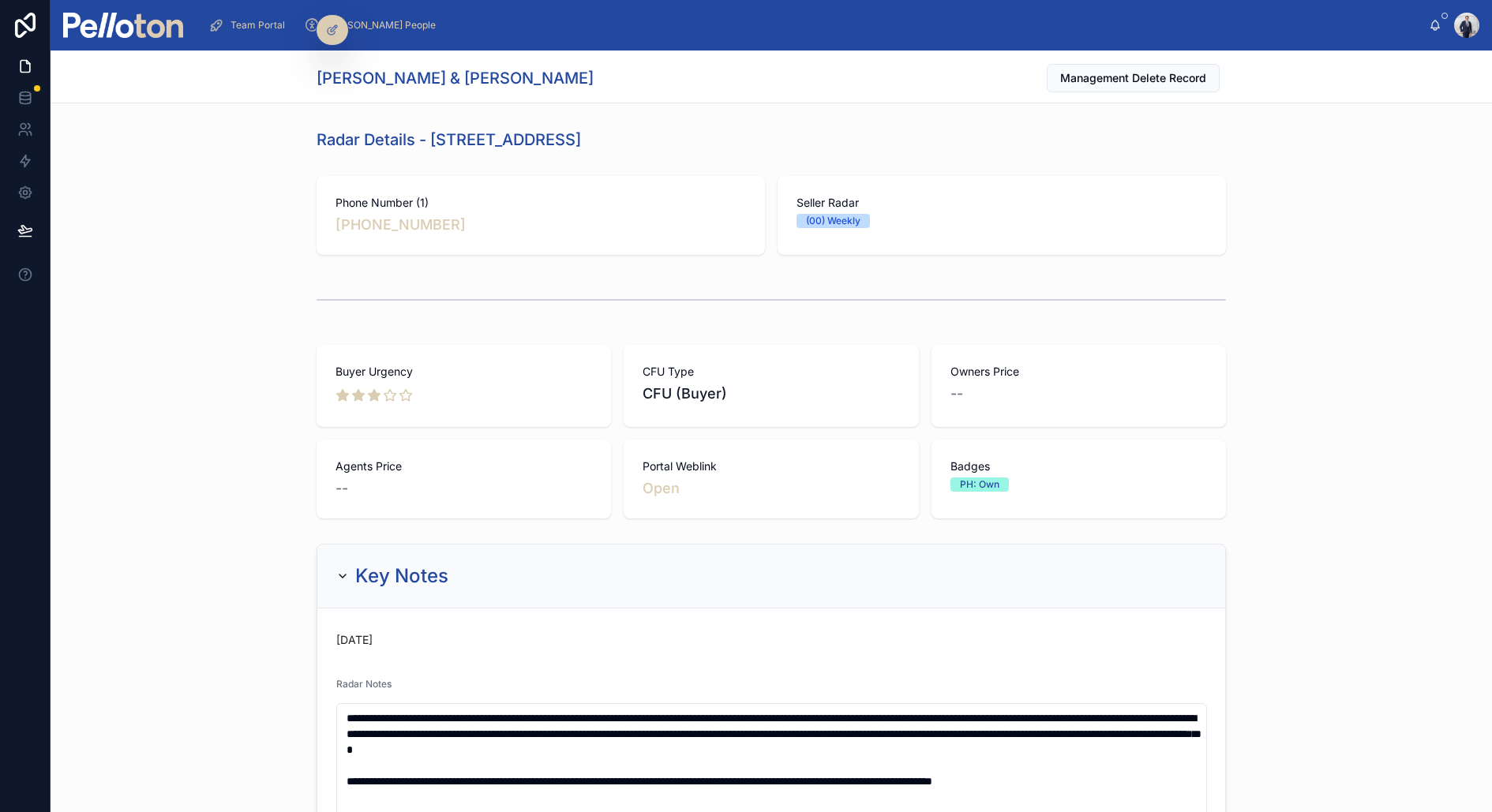
drag, startPoint x: 432, startPoint y: 134, endPoint x: 690, endPoint y: 132, distance: 258.0
click at [690, 132] on div "Radar Details - [STREET_ADDRESS]" at bounding box center [771, 140] width 910 height 22
click at [260, 244] on div "Phone Number (1) [PHONE_NUMBER] Seller Radar (00) Weekly" at bounding box center [772, 216] width 1442 height 91
copy link "[PHONE_NUMBER]"
drag, startPoint x: 321, startPoint y: 80, endPoint x: 406, endPoint y: 79, distance: 85.0
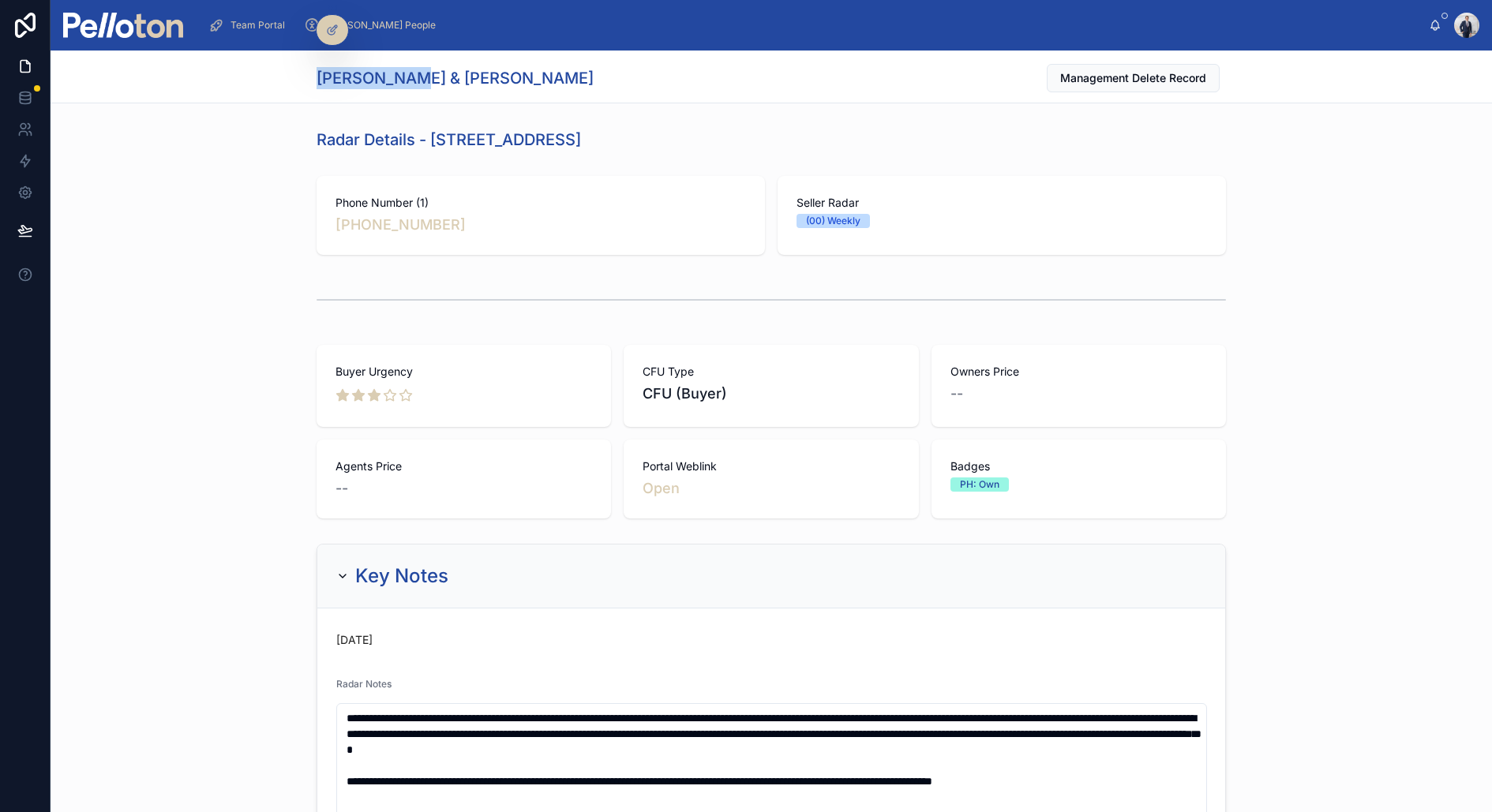
click at [406, 79] on h1 "[PERSON_NAME] & [PERSON_NAME]" at bounding box center [454, 78] width 277 height 22
copy h1 "[PERSON_NAME] & [PERSON_NAME]"
click at [427, 94] on div "[PERSON_NAME] & [PERSON_NAME] Management Delete Record" at bounding box center [771, 77] width 910 height 52
click at [427, 80] on h1 "[PERSON_NAME] & [PERSON_NAME]" at bounding box center [454, 78] width 277 height 22
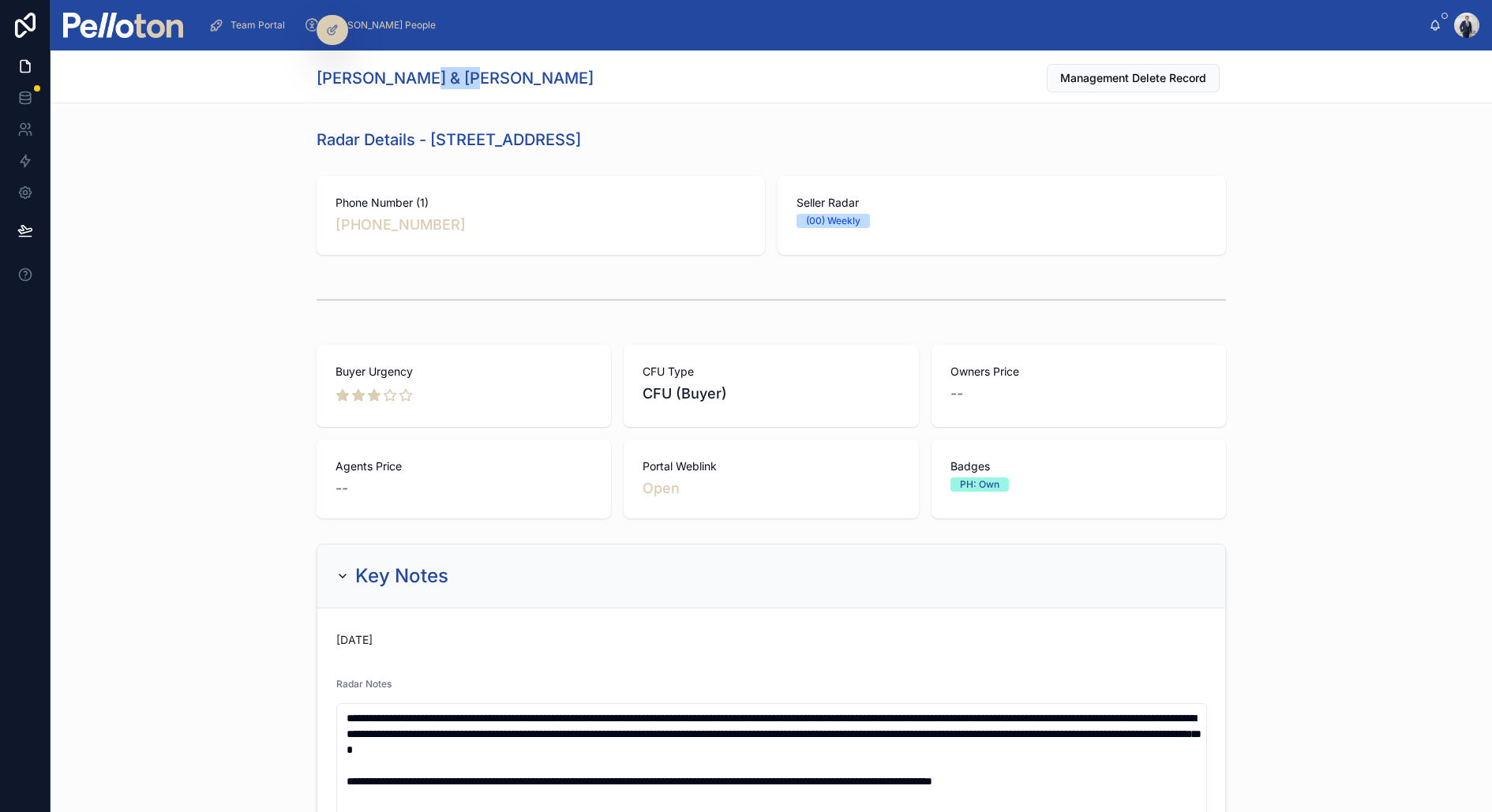
copy h1 "[PERSON_NAME]"
drag, startPoint x: 435, startPoint y: 129, endPoint x: 665, endPoint y: 147, distance: 230.7
click at [665, 147] on div "Radar Details - [STREET_ADDRESS]" at bounding box center [771, 140] width 910 height 22
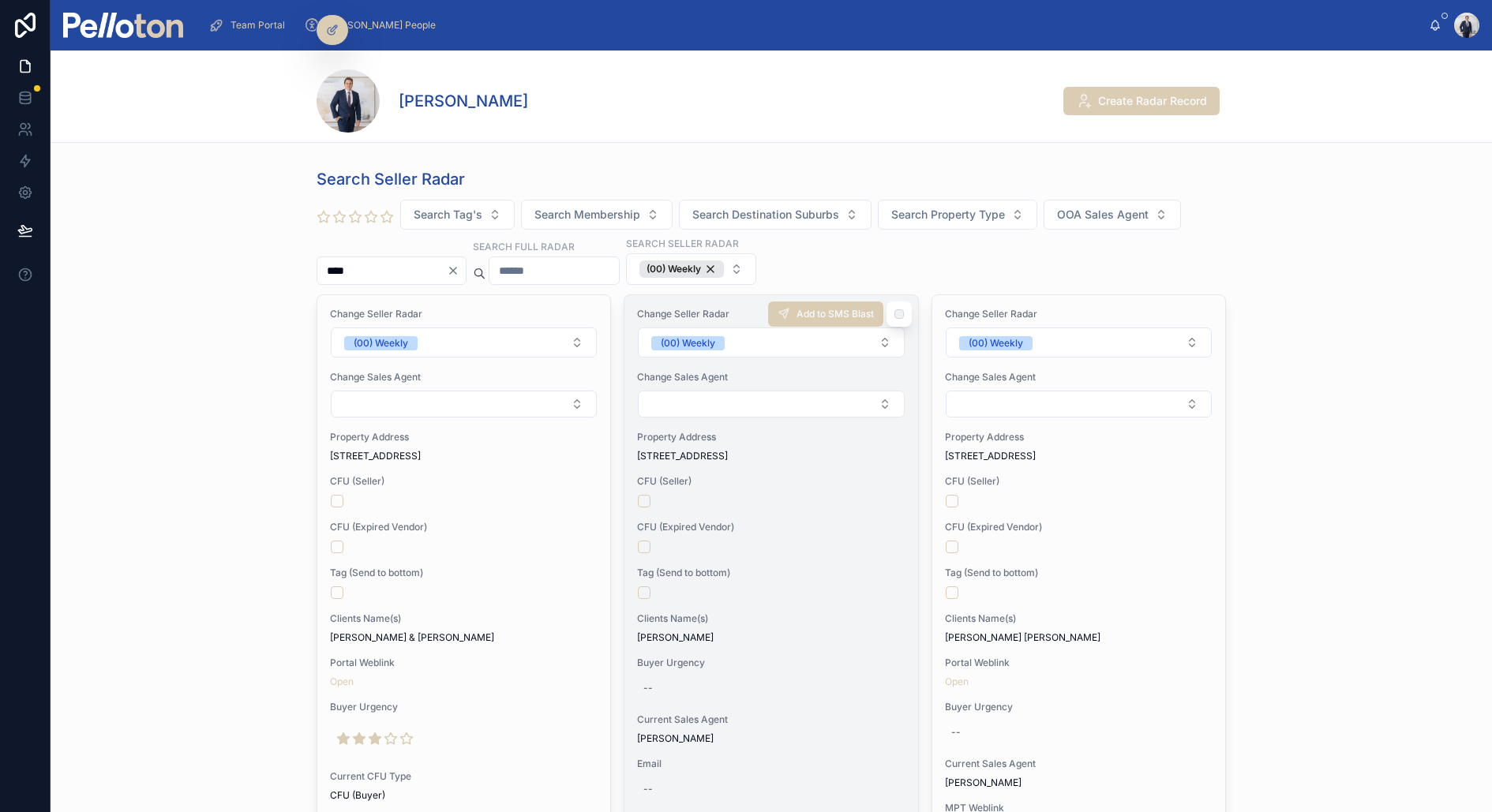
click at [775, 463] on div "Change Seller Radar (00) Weekly Change Sales Agent Property Address [STREET_ADD…" at bounding box center [771, 706] width 293 height 822
click at [643, 588] on button "button" at bounding box center [644, 592] width 13 height 13
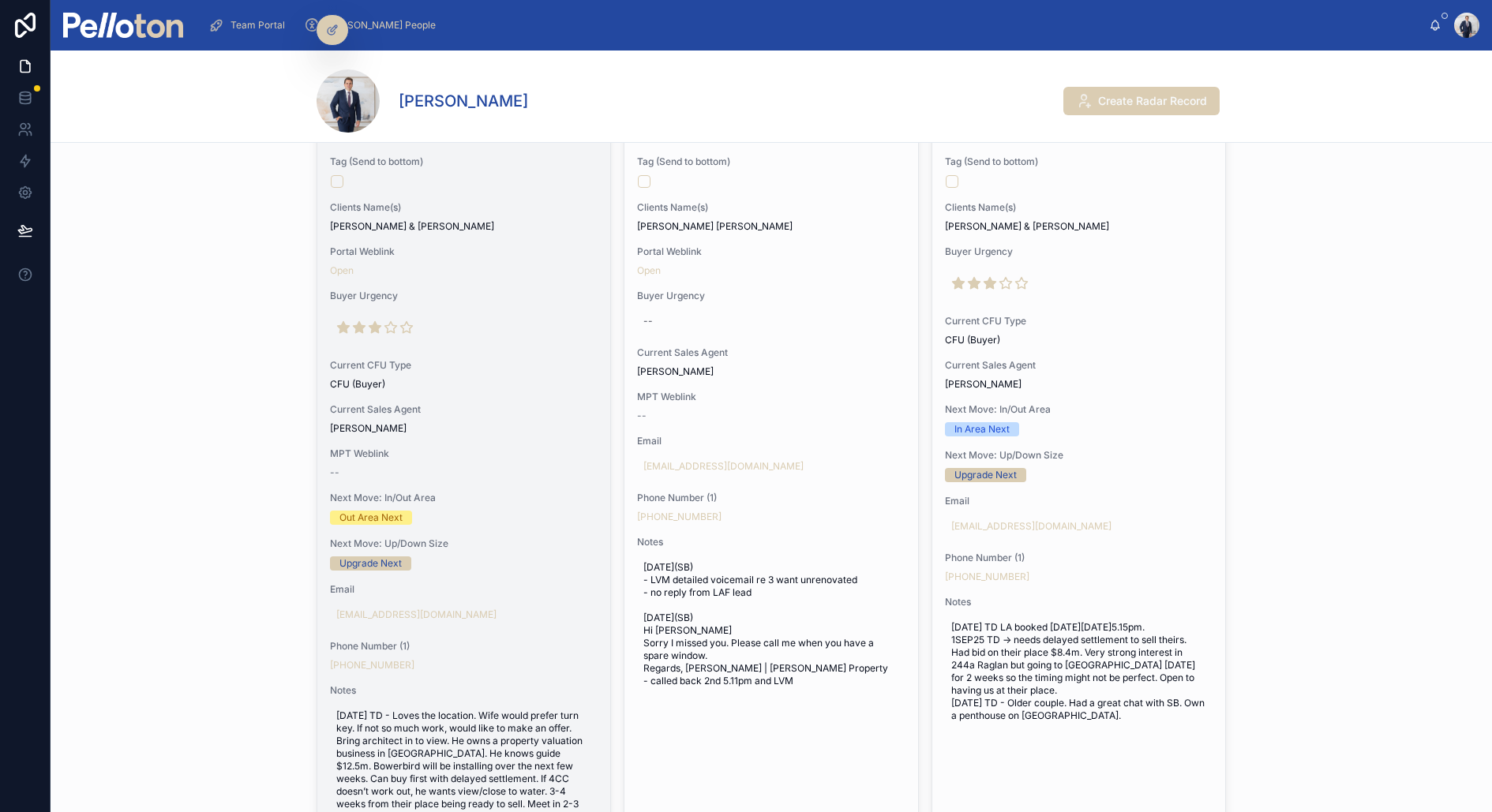
scroll to position [417, 0]
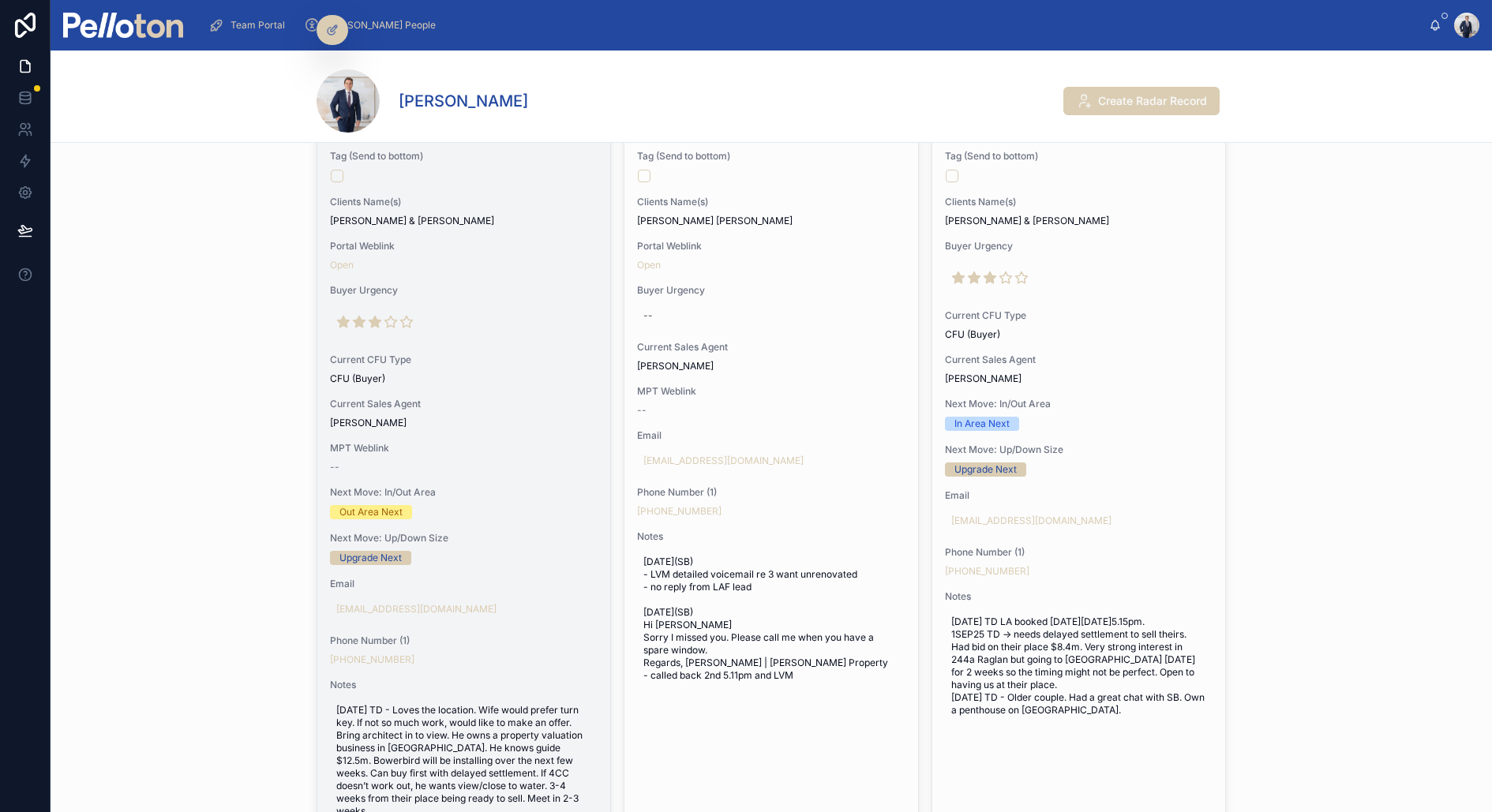
click at [434, 710] on span "[DATE] TD - Loves the location. Wife would prefer turn key. If not so much work…" at bounding box center [463, 792] width 255 height 177
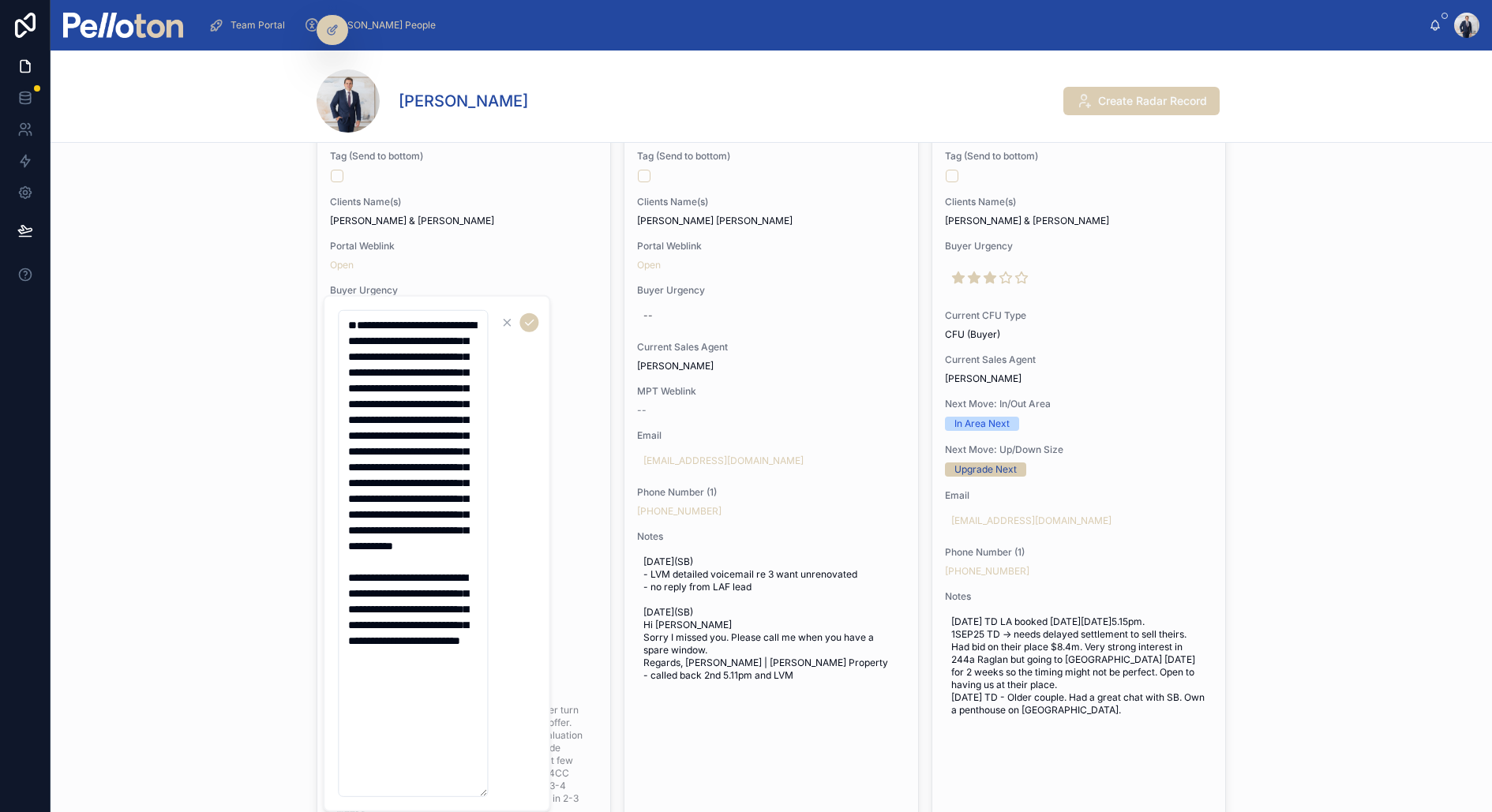
click at [344, 324] on textarea "**********" at bounding box center [412, 554] width 150 height 487
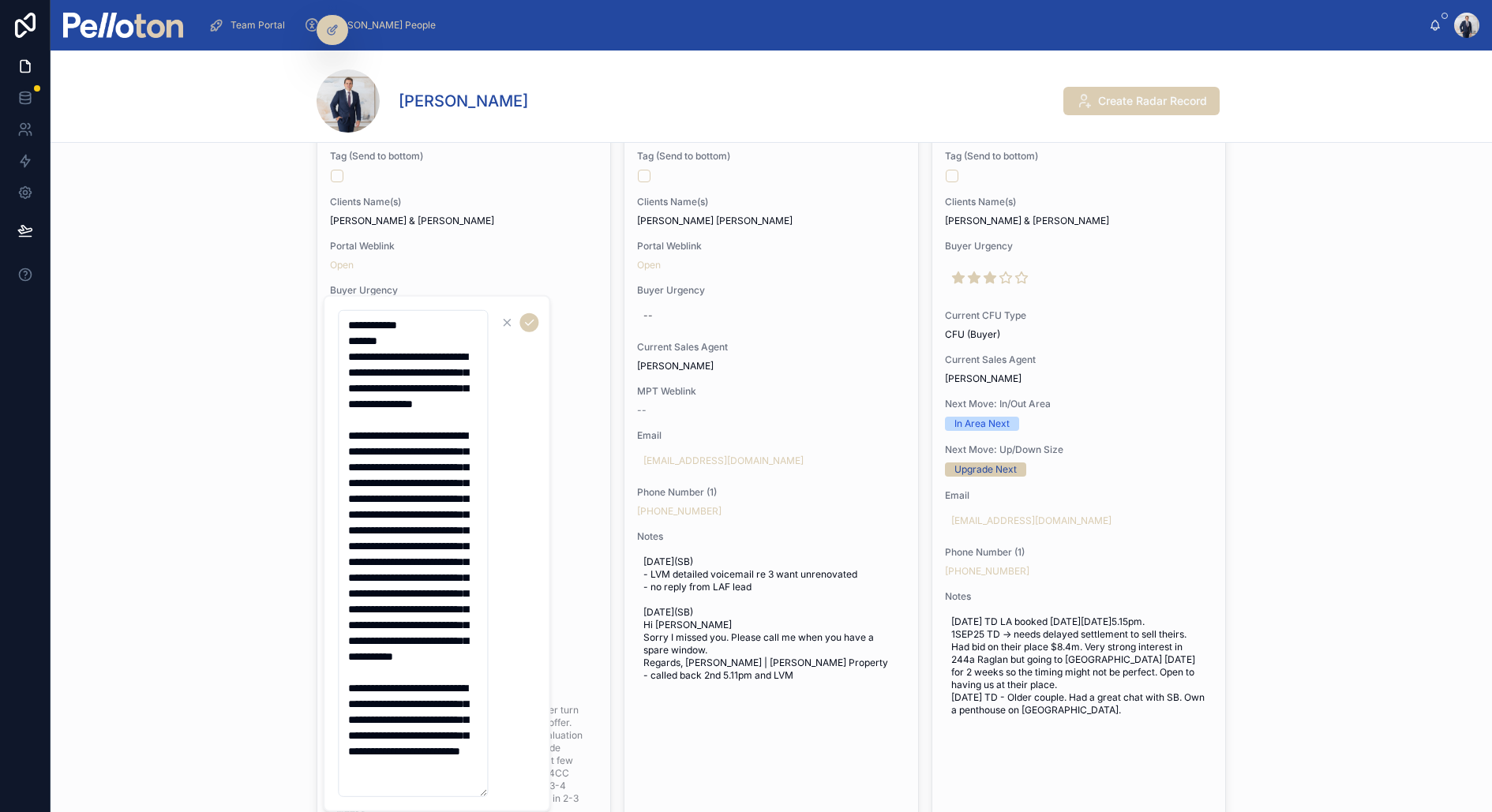
type textarea "**********"
click at [259, 301] on div "Search Seller Radar Search Tag's Search Membership Search Destination Suburbs S…" at bounding box center [772, 351] width 1442 height 1211
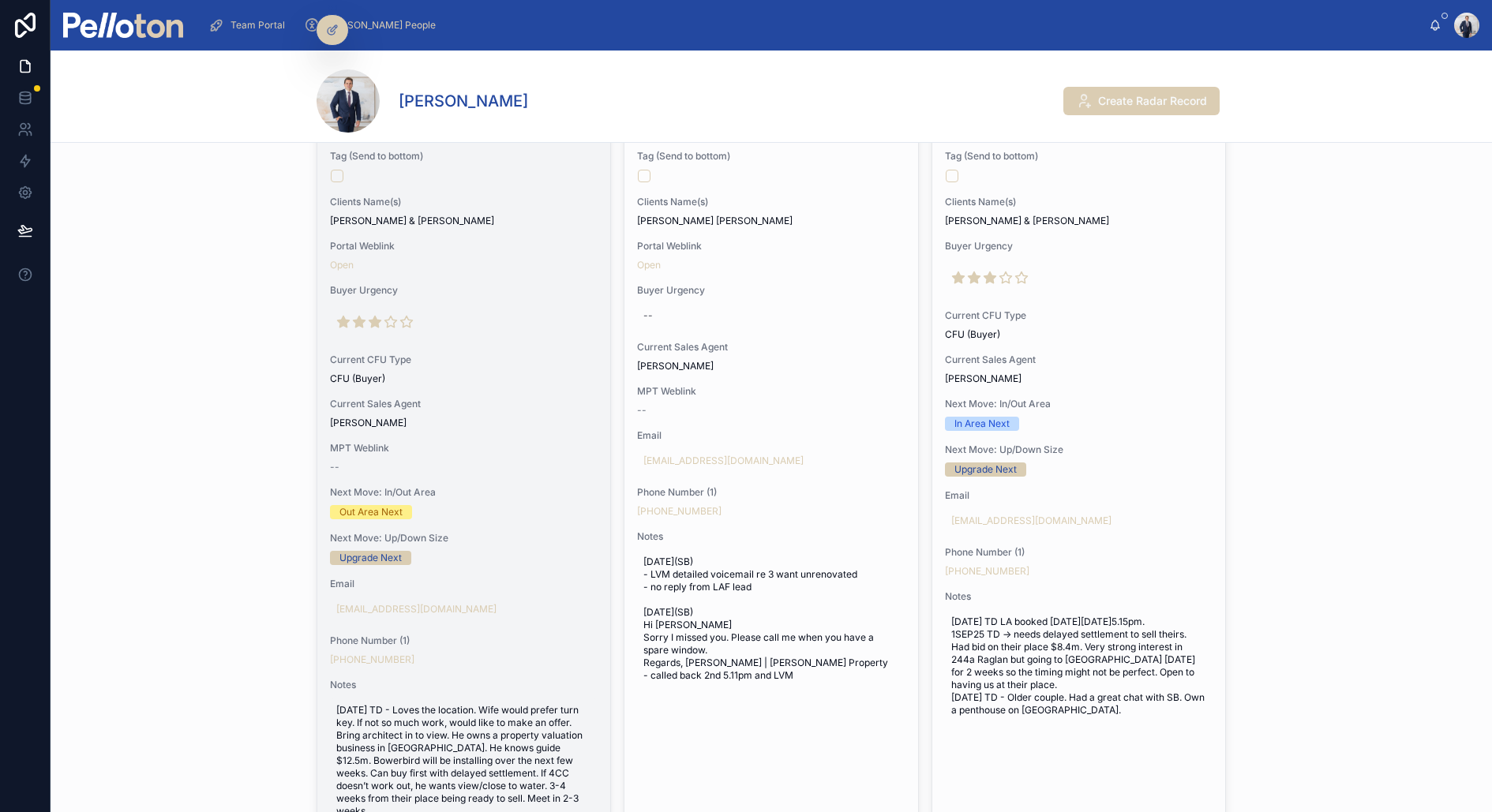
click at [491, 700] on div "[DATE] TD - Loves the location. Wife would prefer turn key. If not so much work…" at bounding box center [464, 793] width 267 height 189
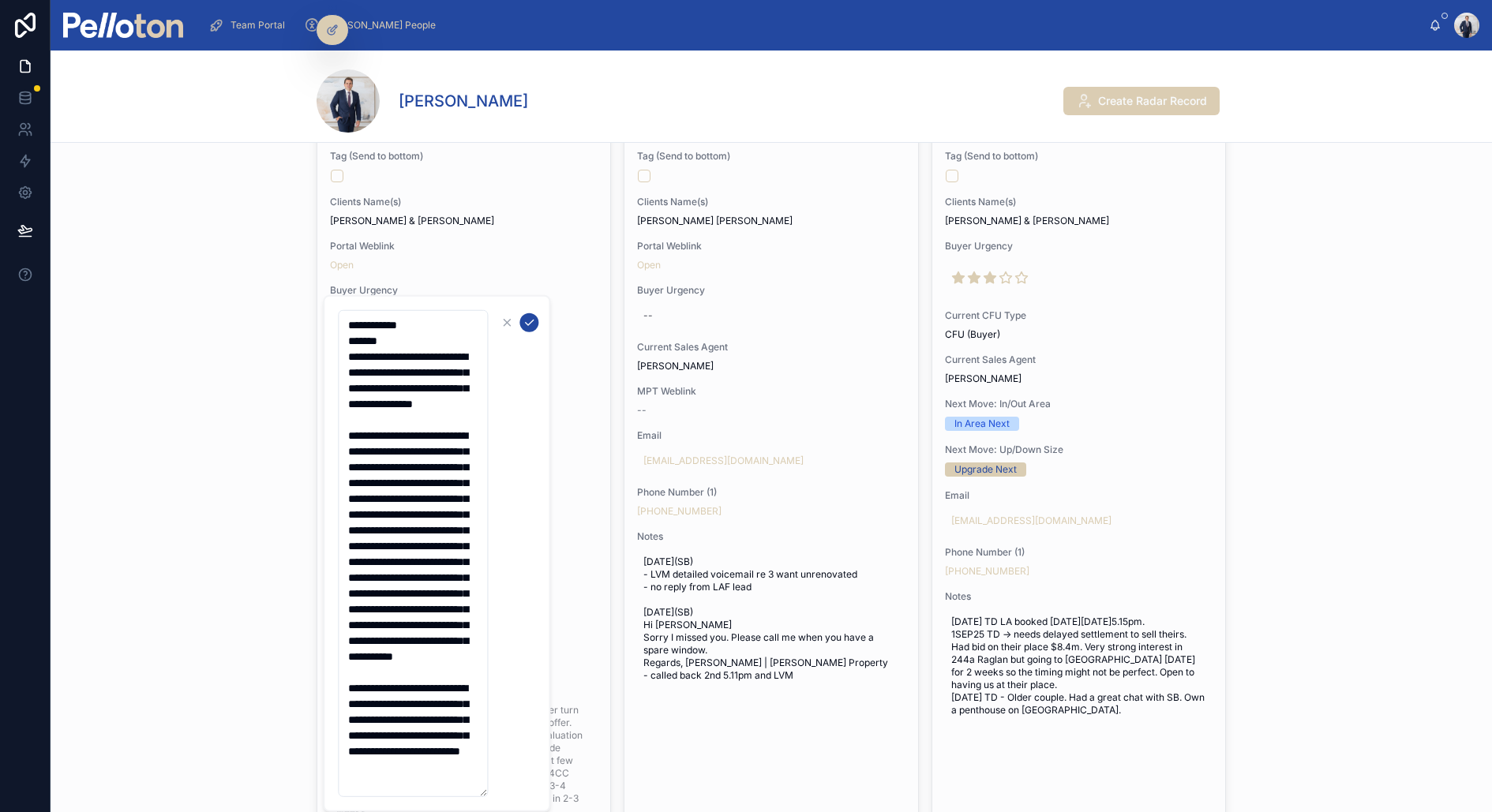
click at [531, 322] on icon "submit" at bounding box center [529, 322] width 13 height 13
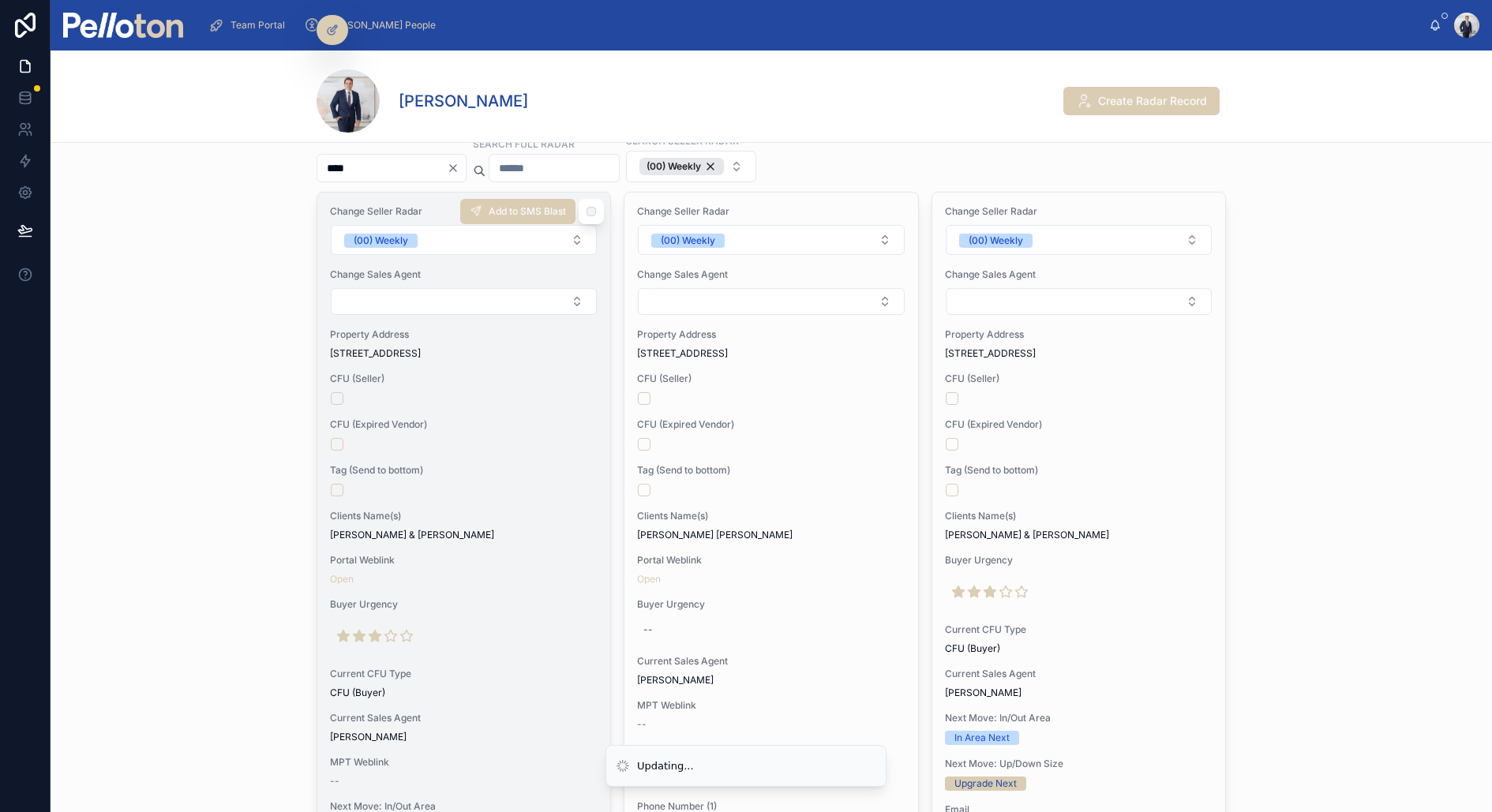
scroll to position [34, 0]
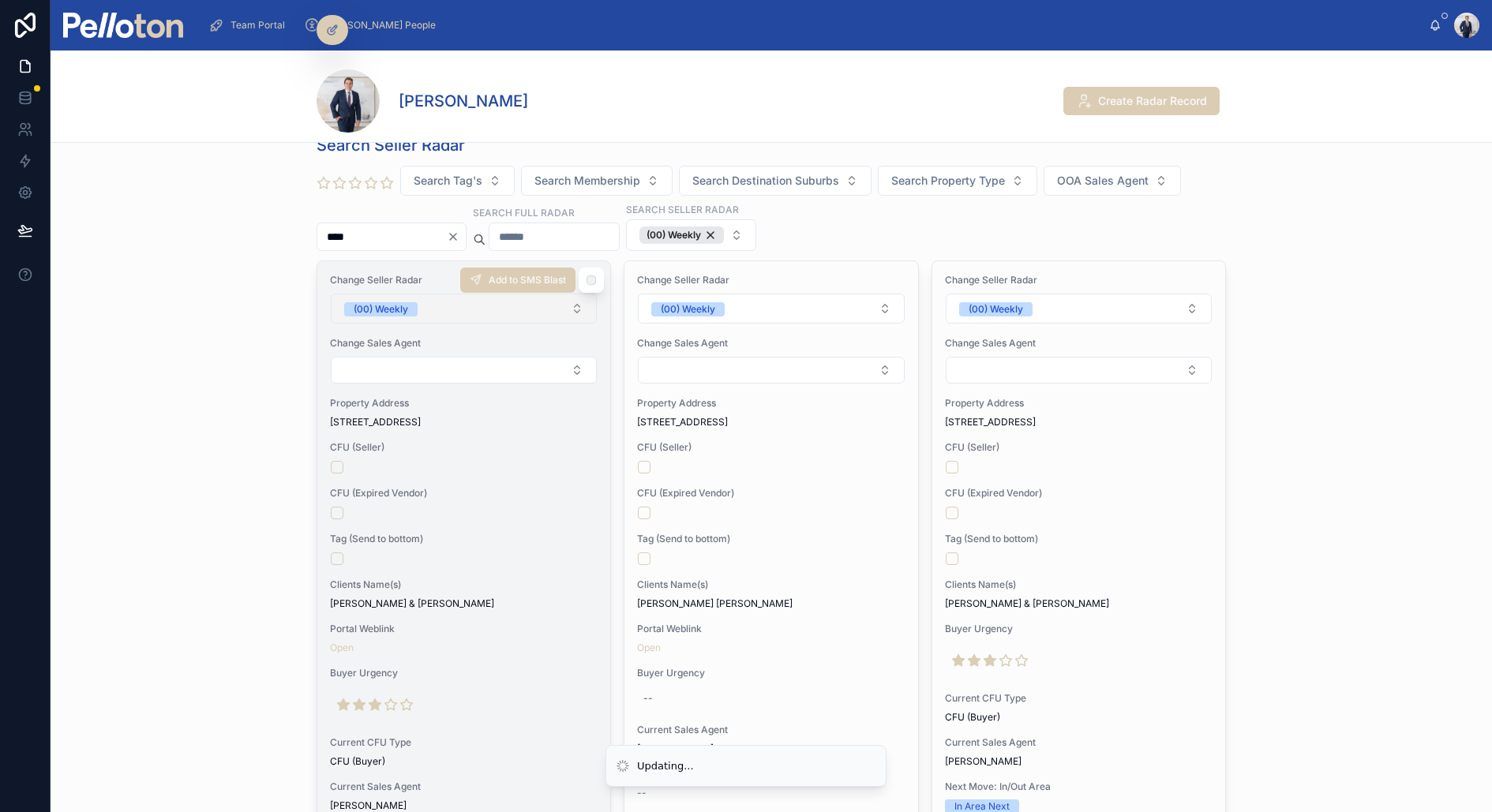
click at [419, 304] on button "(00) Weekly" at bounding box center [464, 308] width 266 height 30
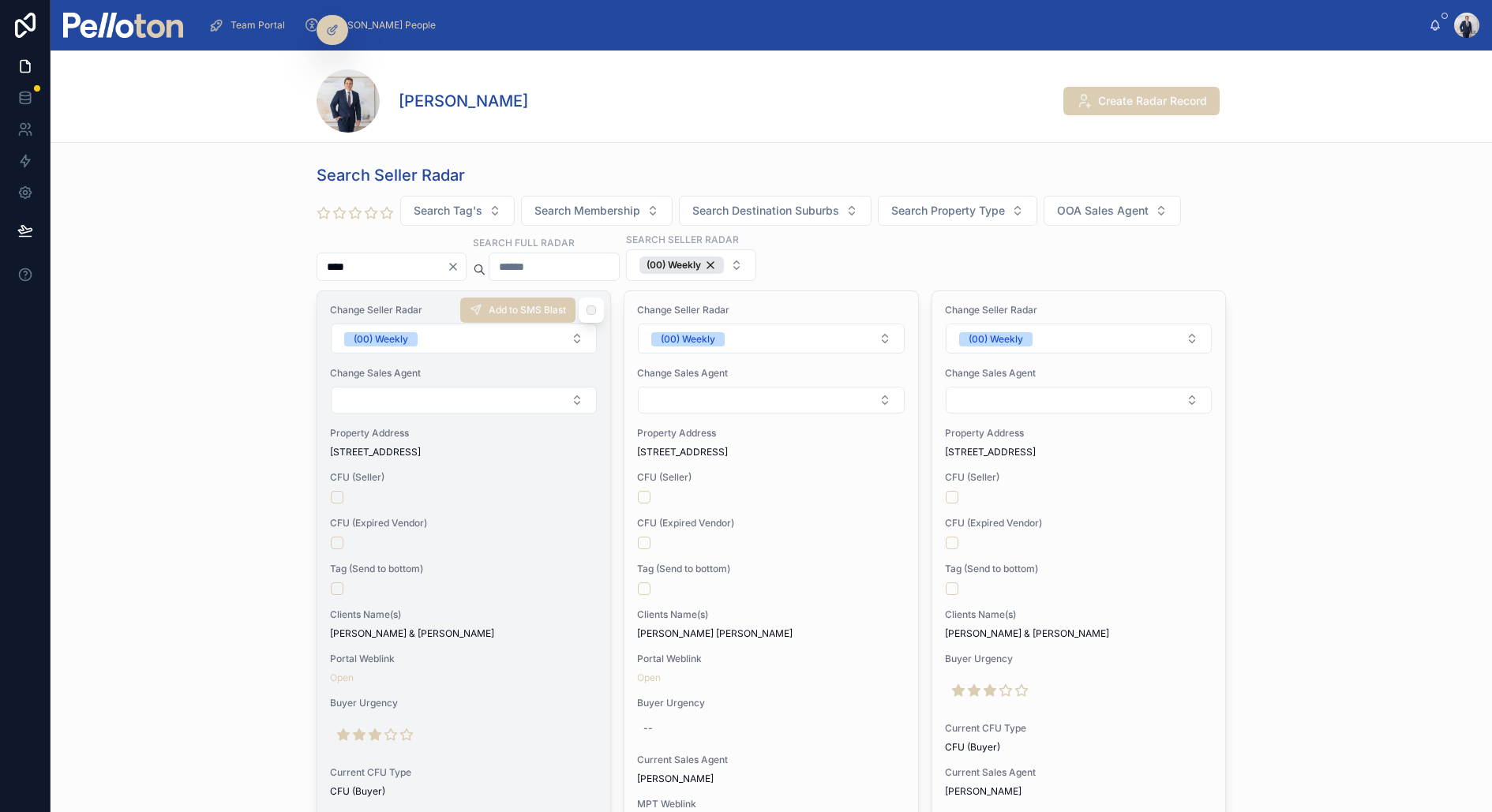
scroll to position [0, 0]
click at [404, 335] on span "(00) Weekly" at bounding box center [381, 343] width 74 height 16
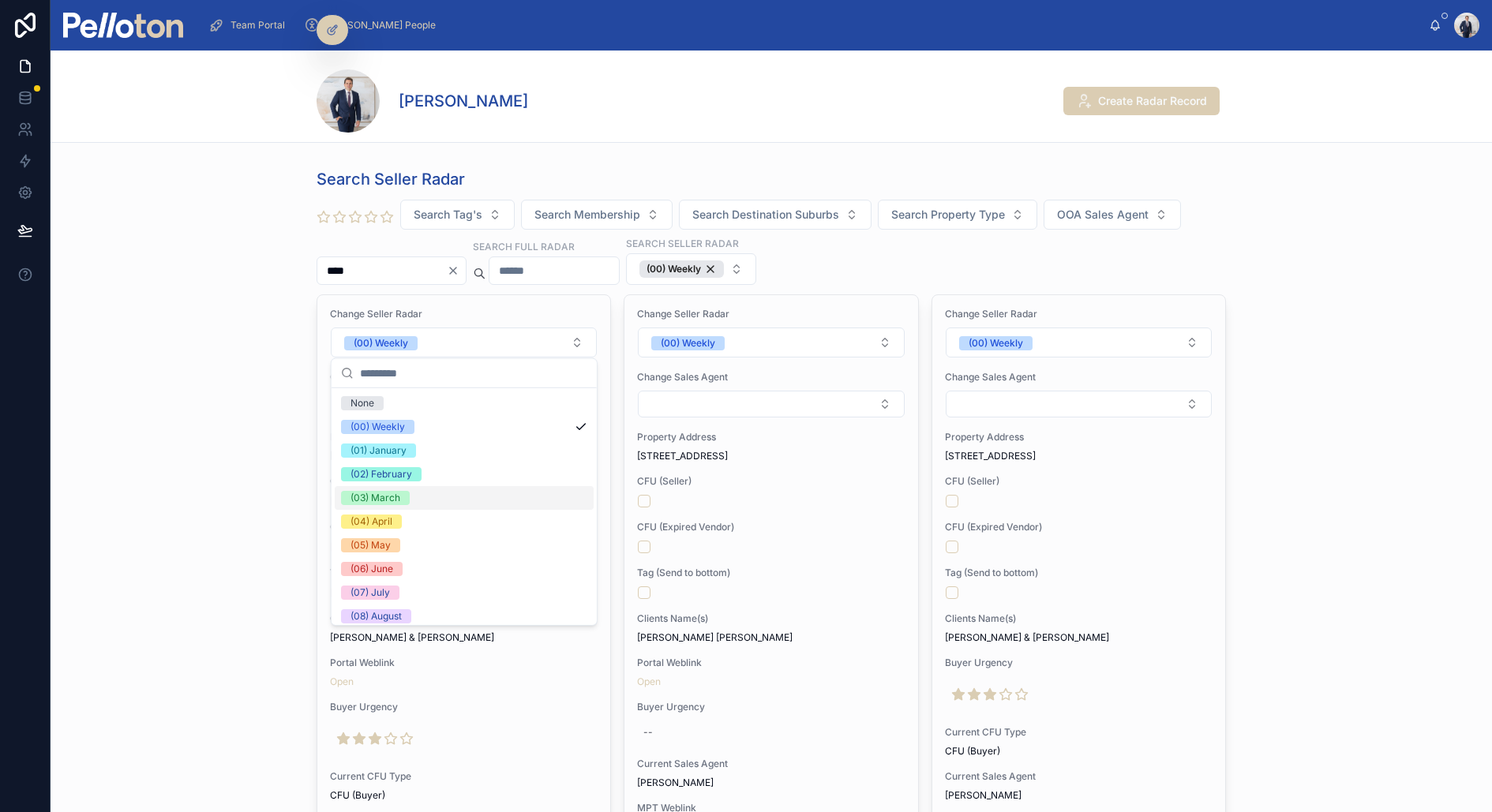
scroll to position [147, 0]
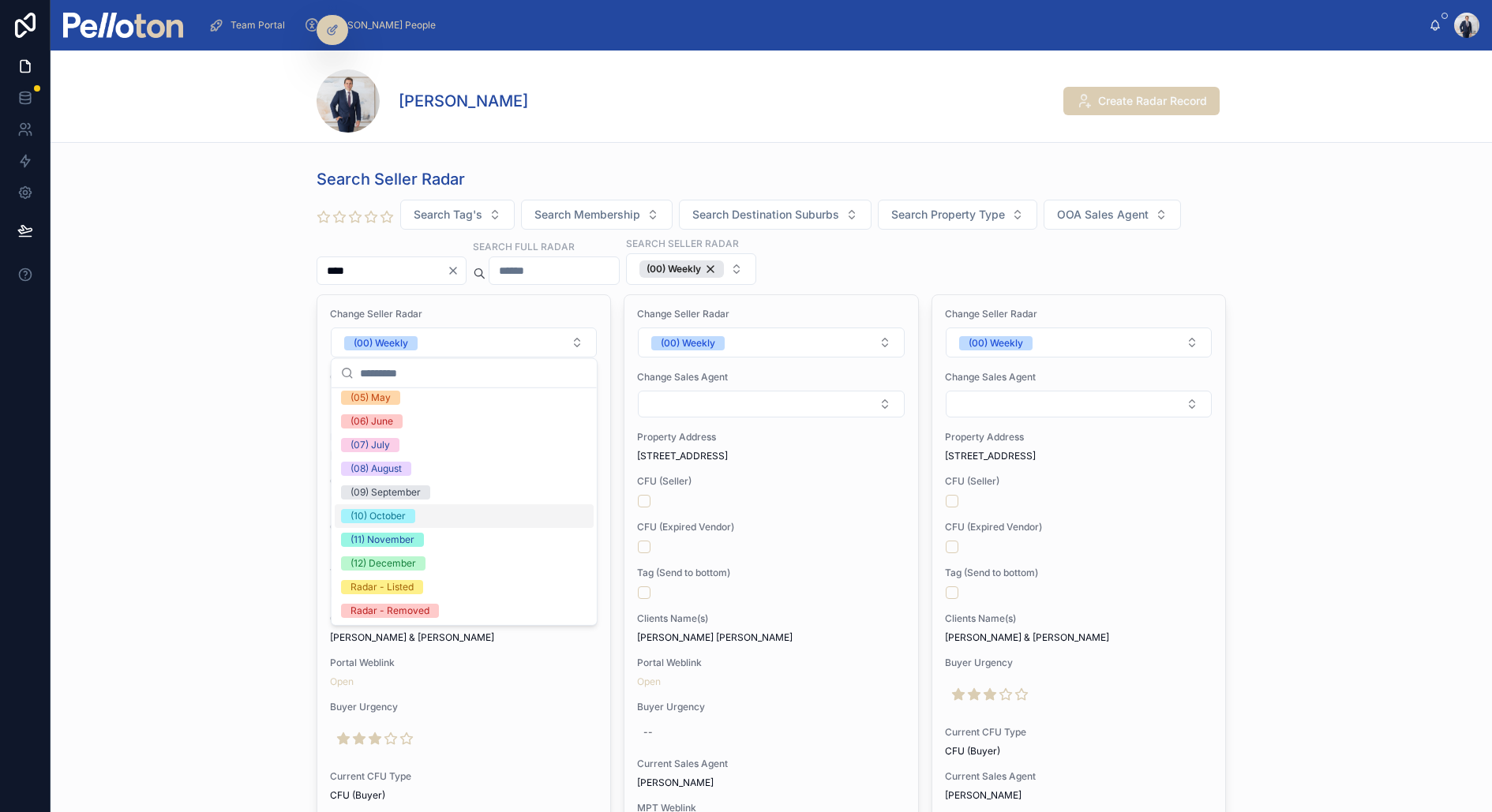
click at [397, 507] on div "(10) October" at bounding box center [465, 516] width 259 height 24
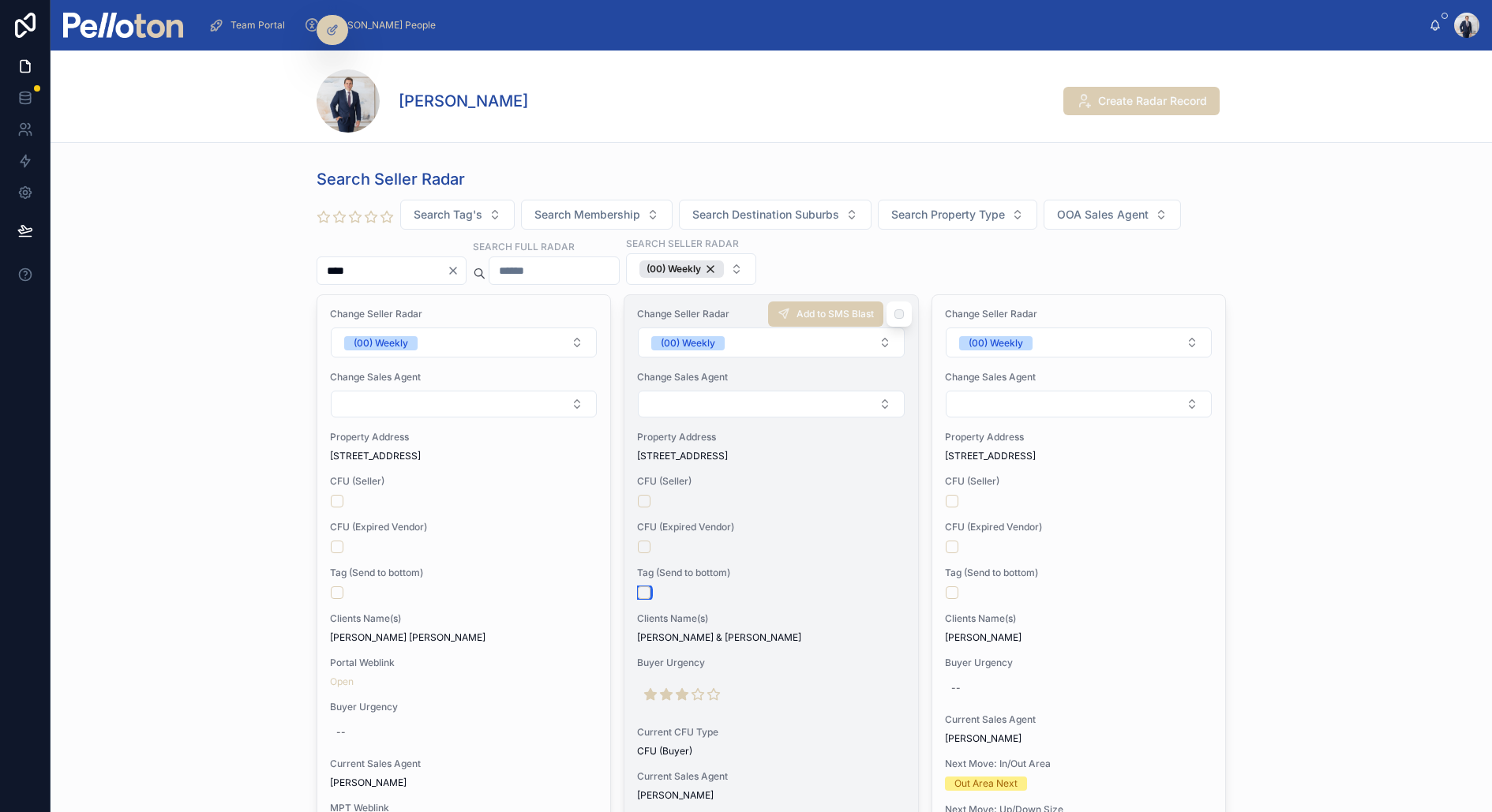
click at [646, 591] on button "button" at bounding box center [644, 592] width 13 height 13
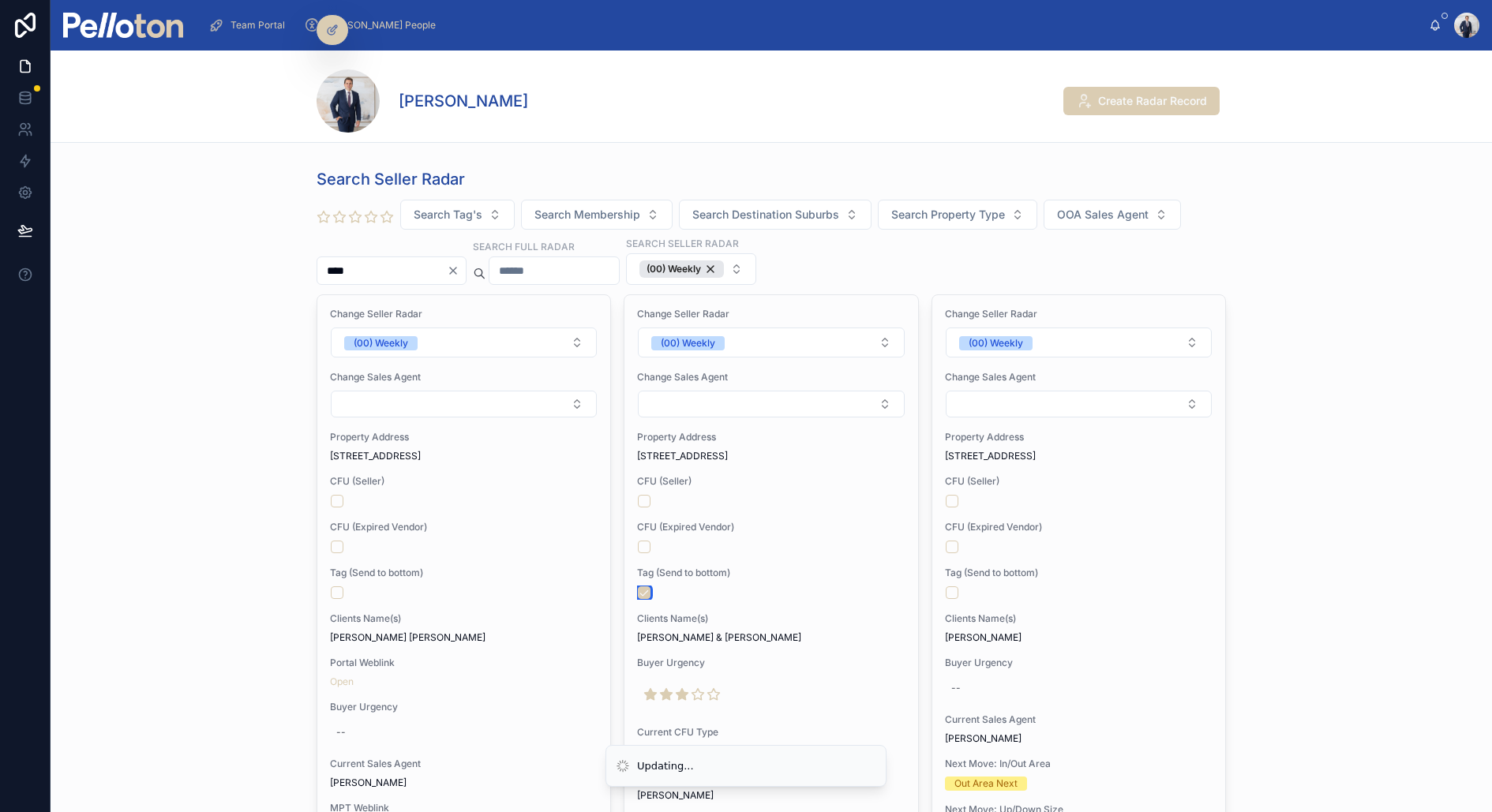
click at [646, 591] on button "button" at bounding box center [644, 592] width 13 height 13
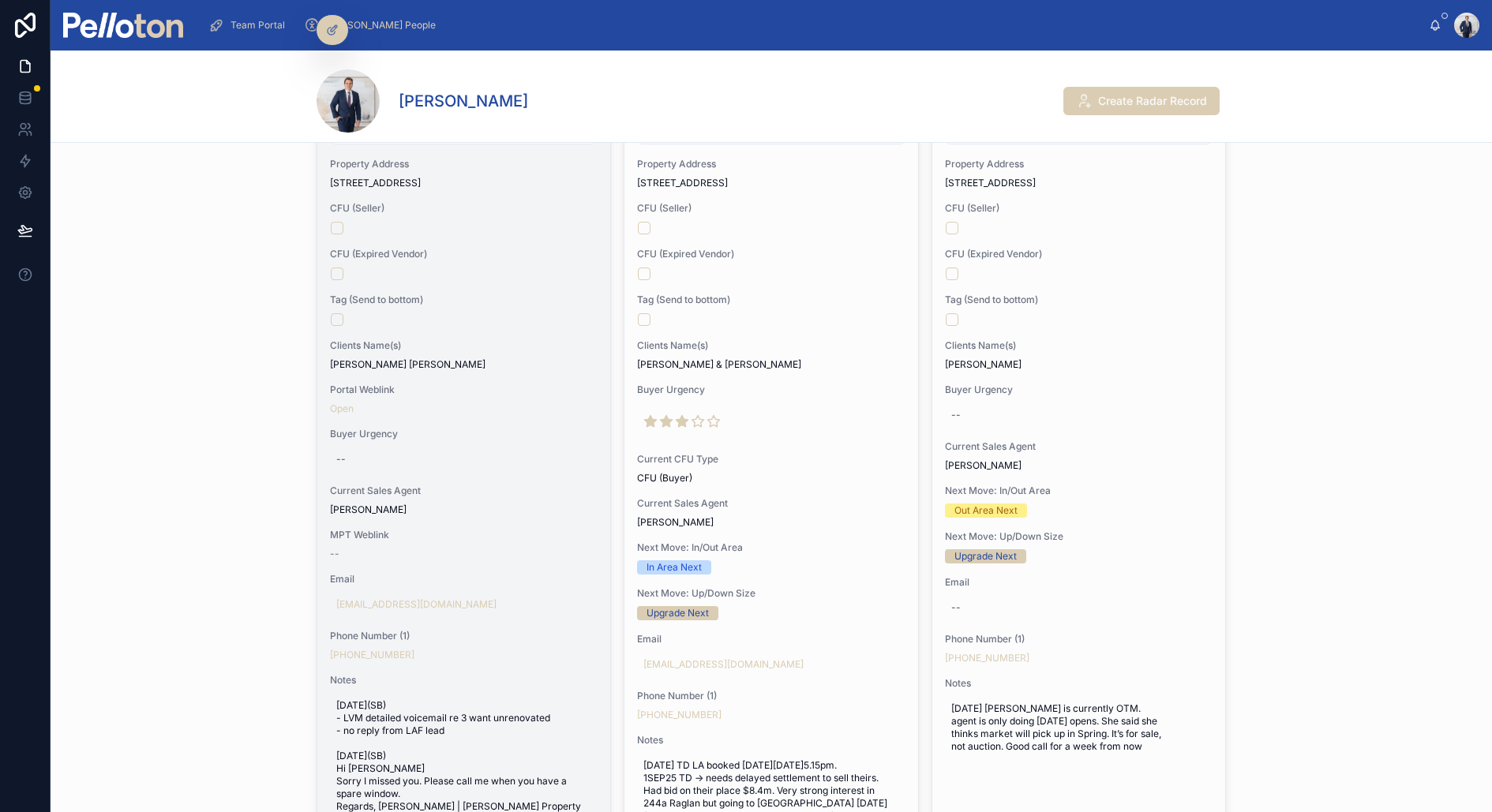
scroll to position [0, 0]
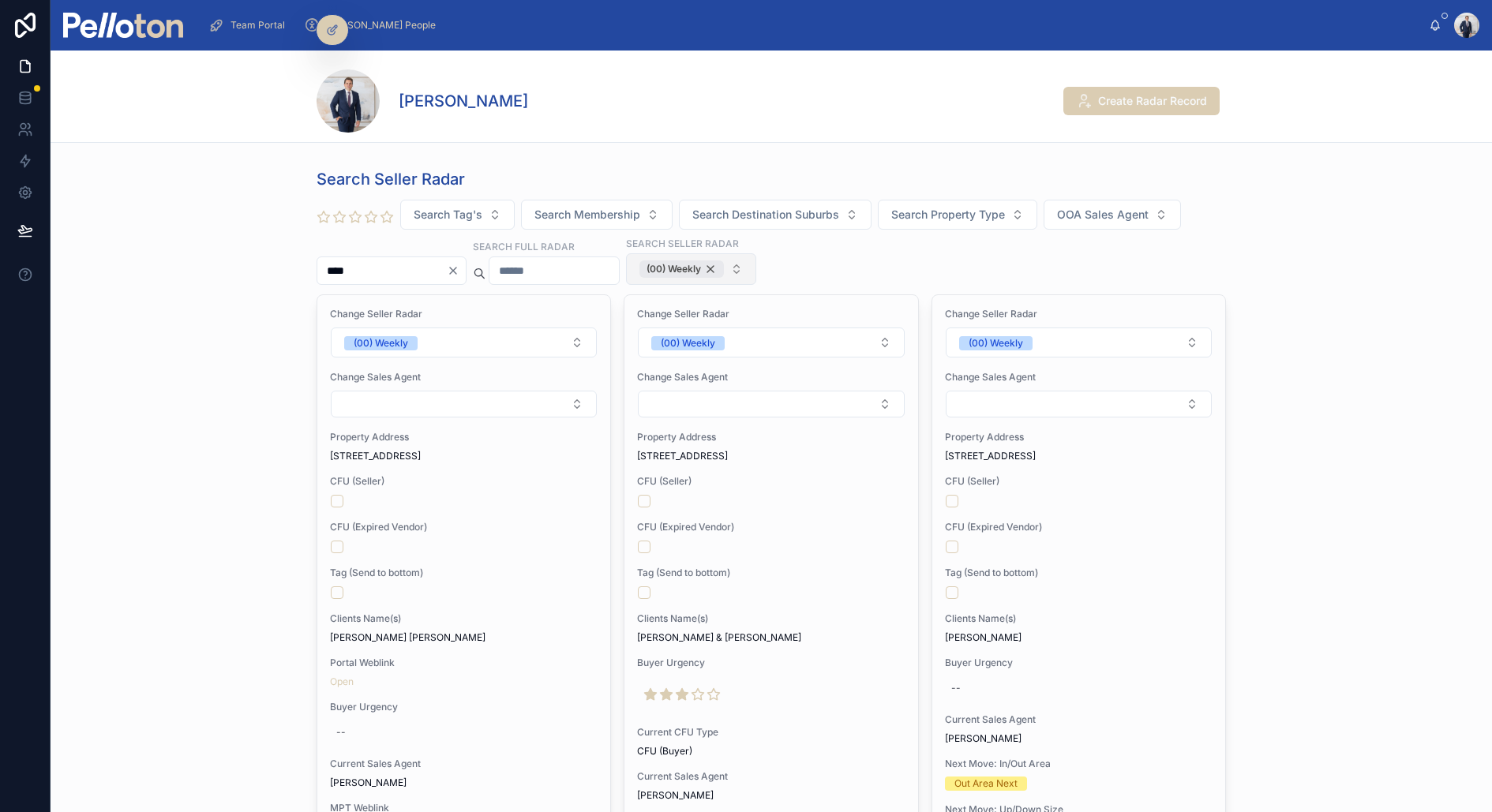
click at [692, 267] on div "(00) Weekly" at bounding box center [682, 269] width 85 height 18
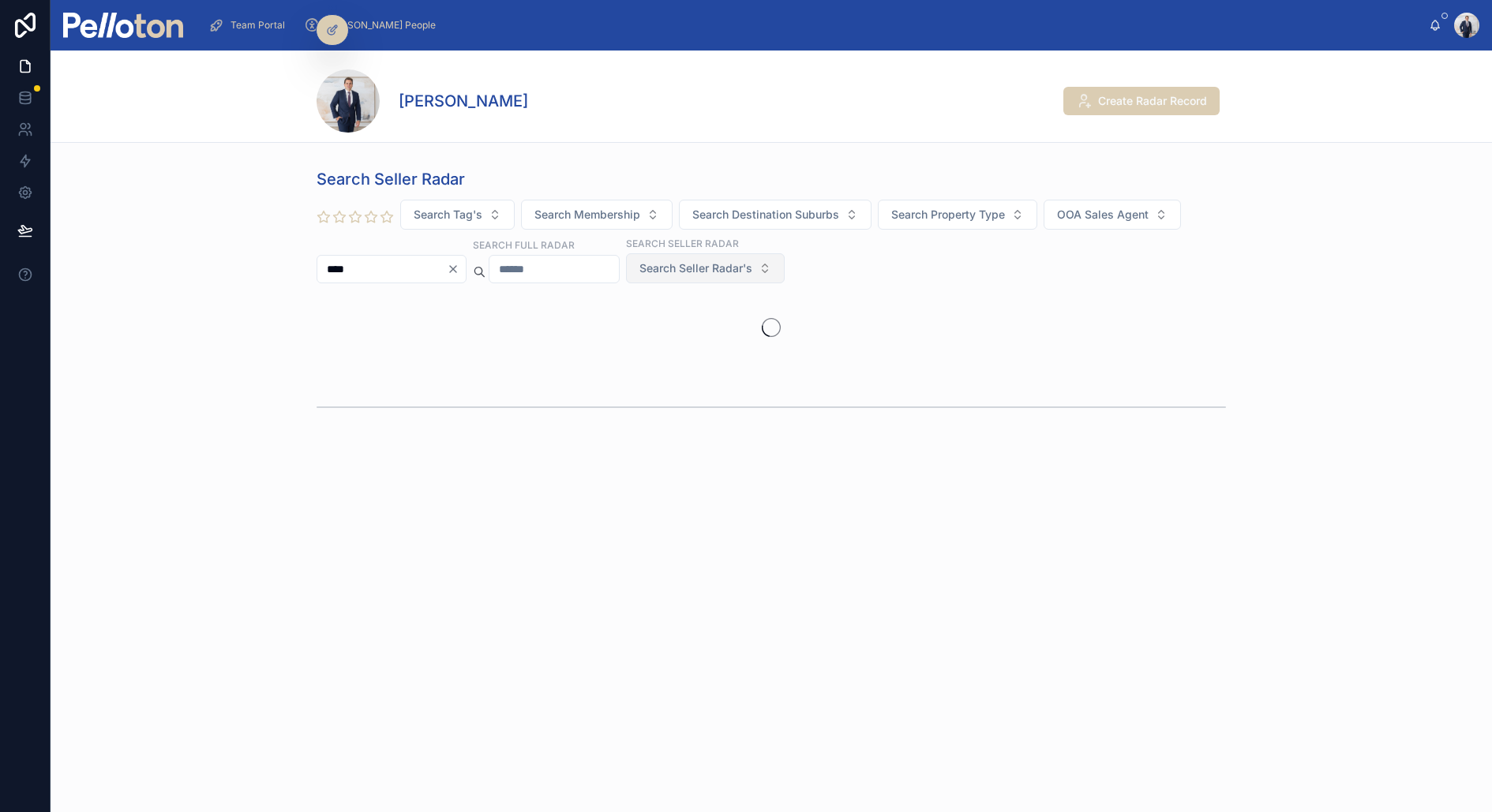
click at [545, 266] on input "text" at bounding box center [553, 269] width 129 height 22
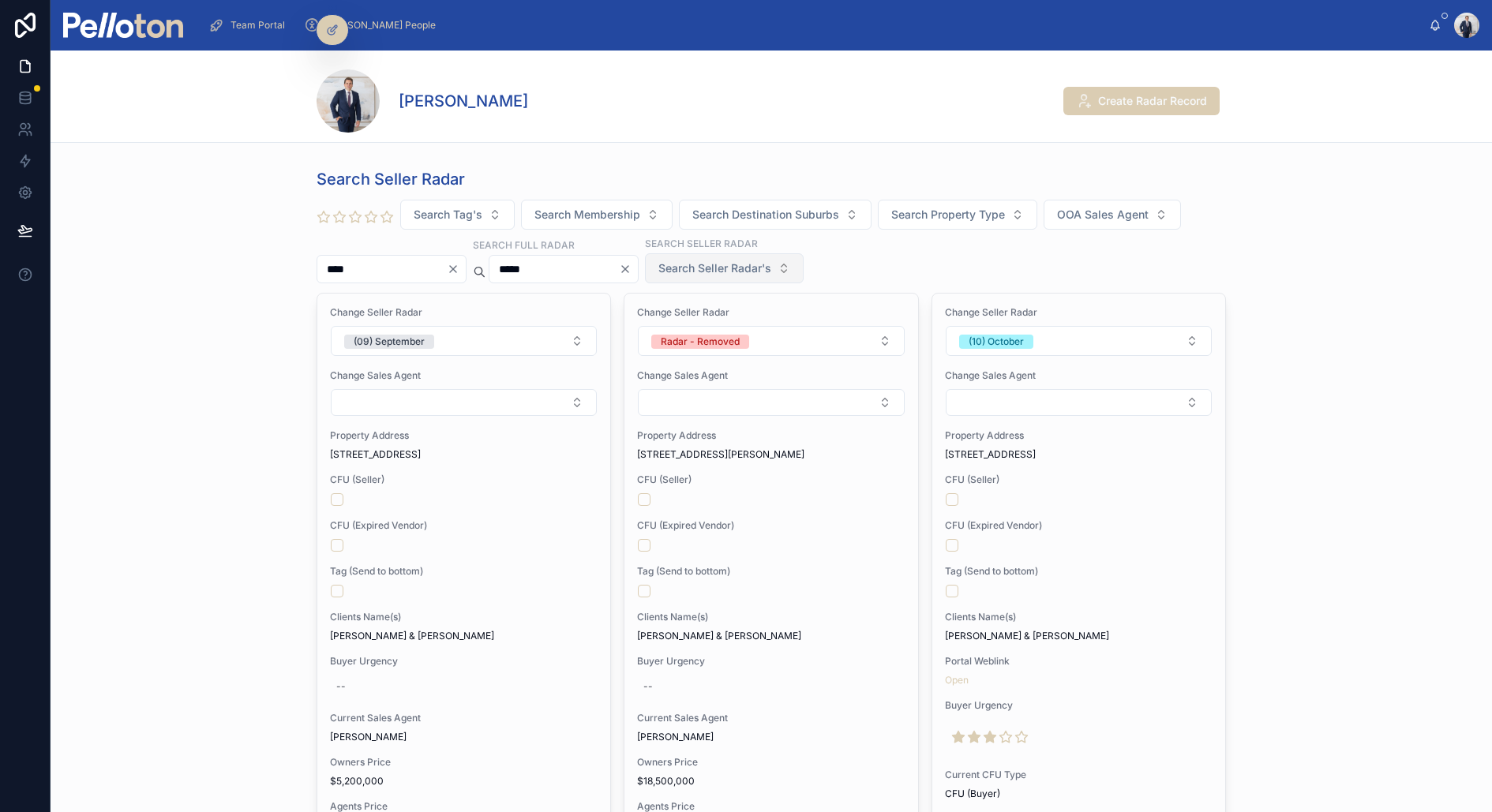
click at [536, 271] on input "*****" at bounding box center [553, 269] width 129 height 22
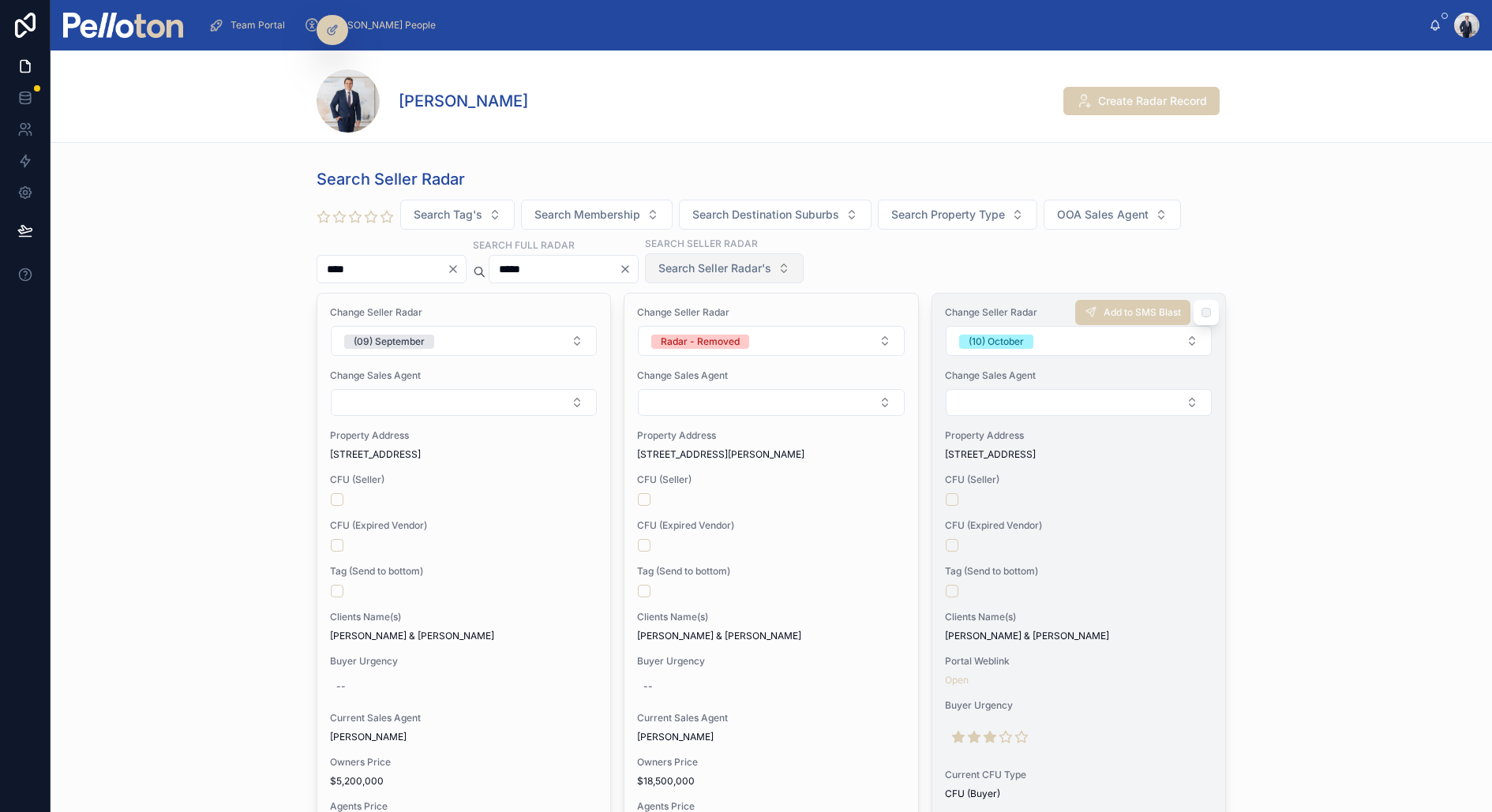
type input "*****"
click at [1094, 584] on div at bounding box center [1079, 590] width 266 height 13
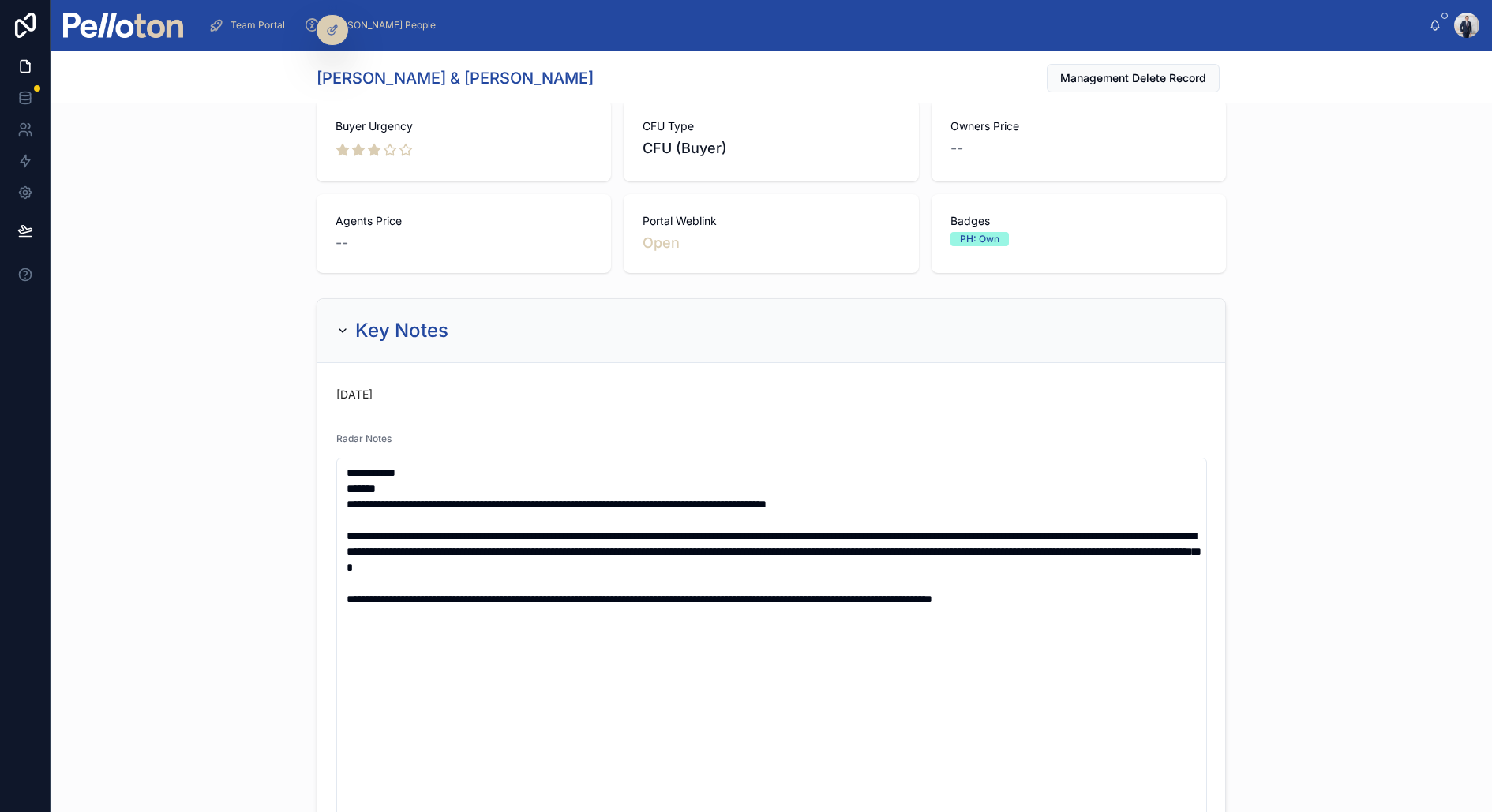
scroll to position [257, 0]
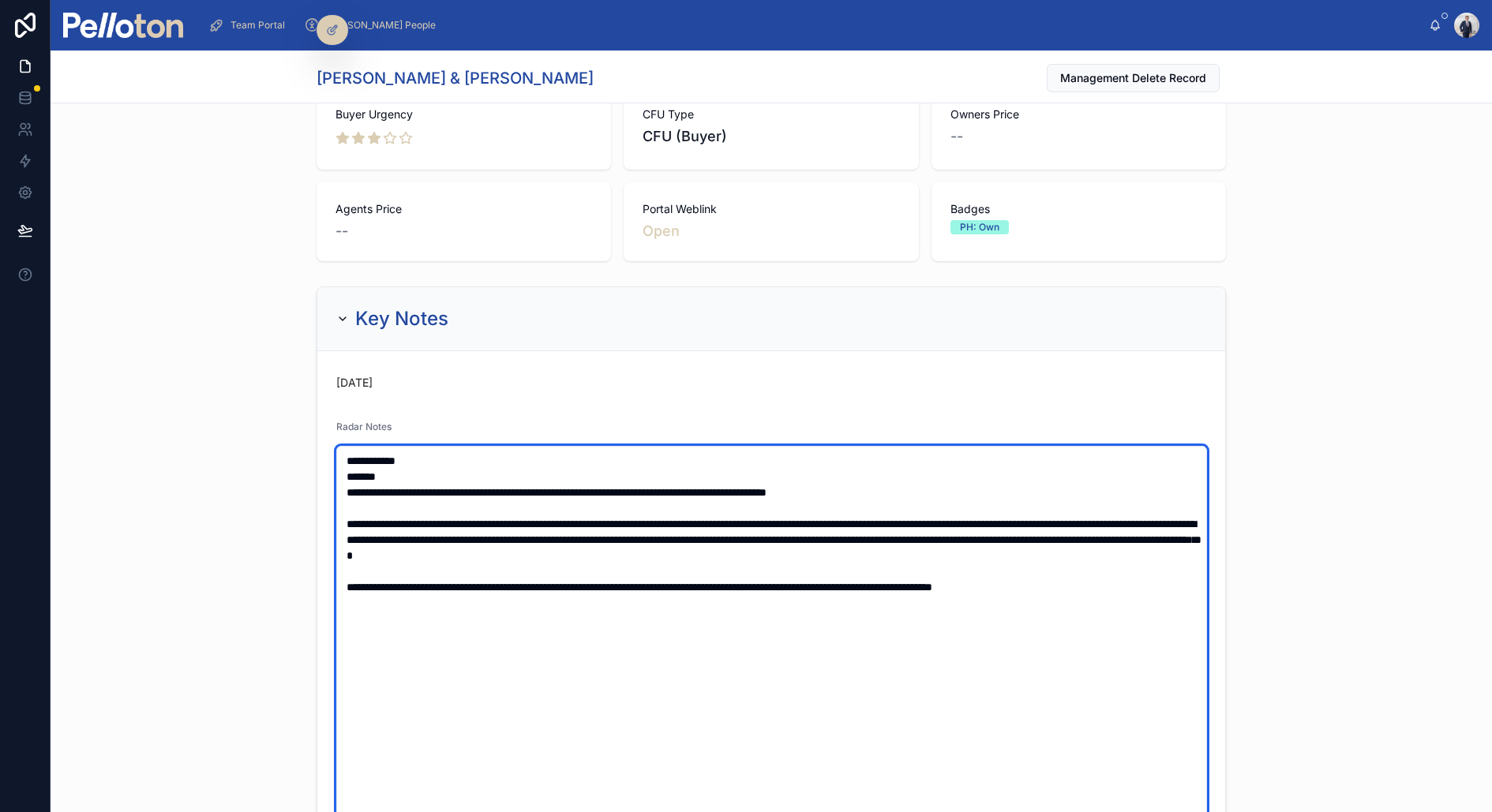
click at [913, 489] on textarea "**********" at bounding box center [771, 689] width 871 height 487
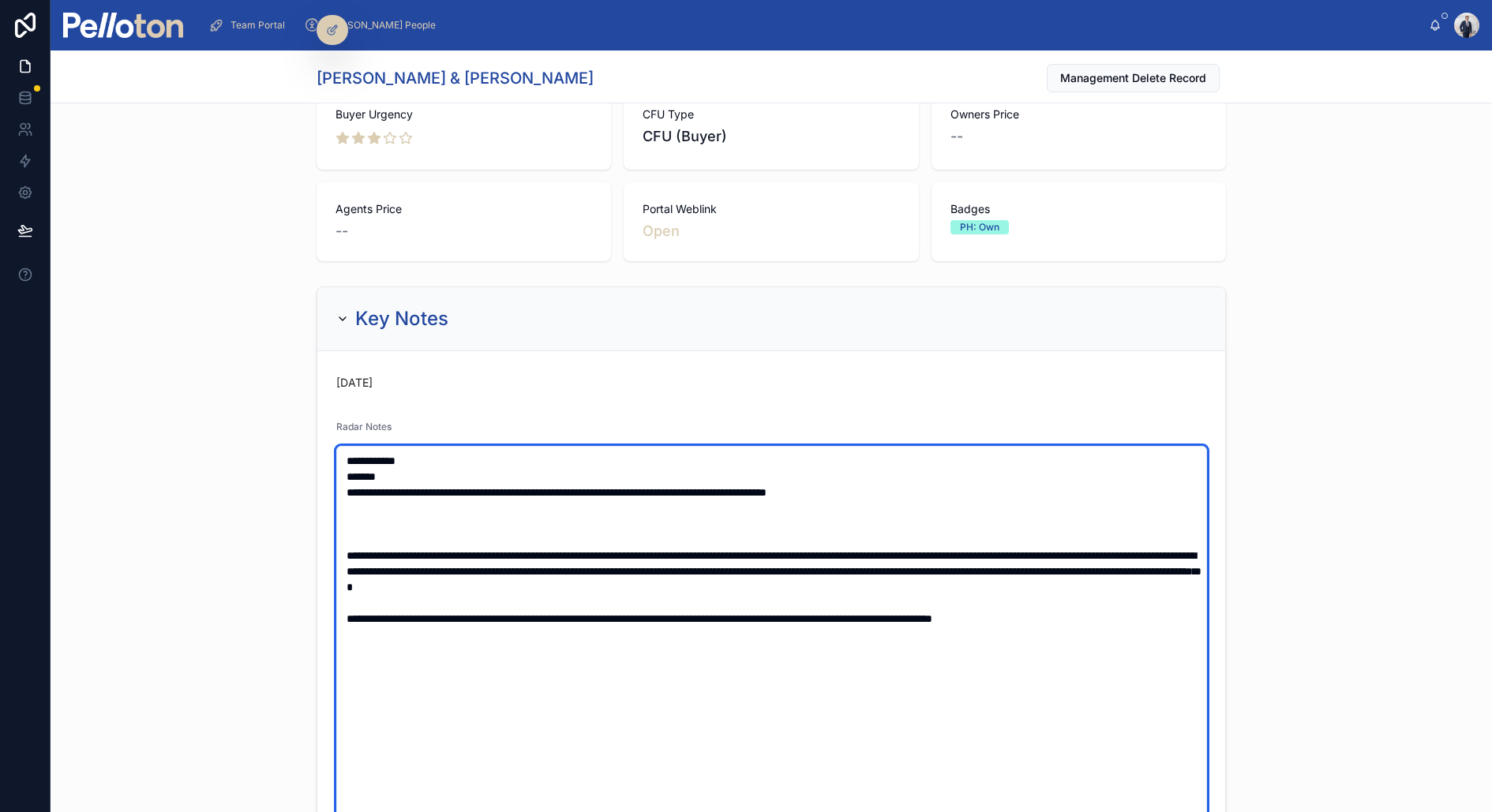
paste textarea "**********"
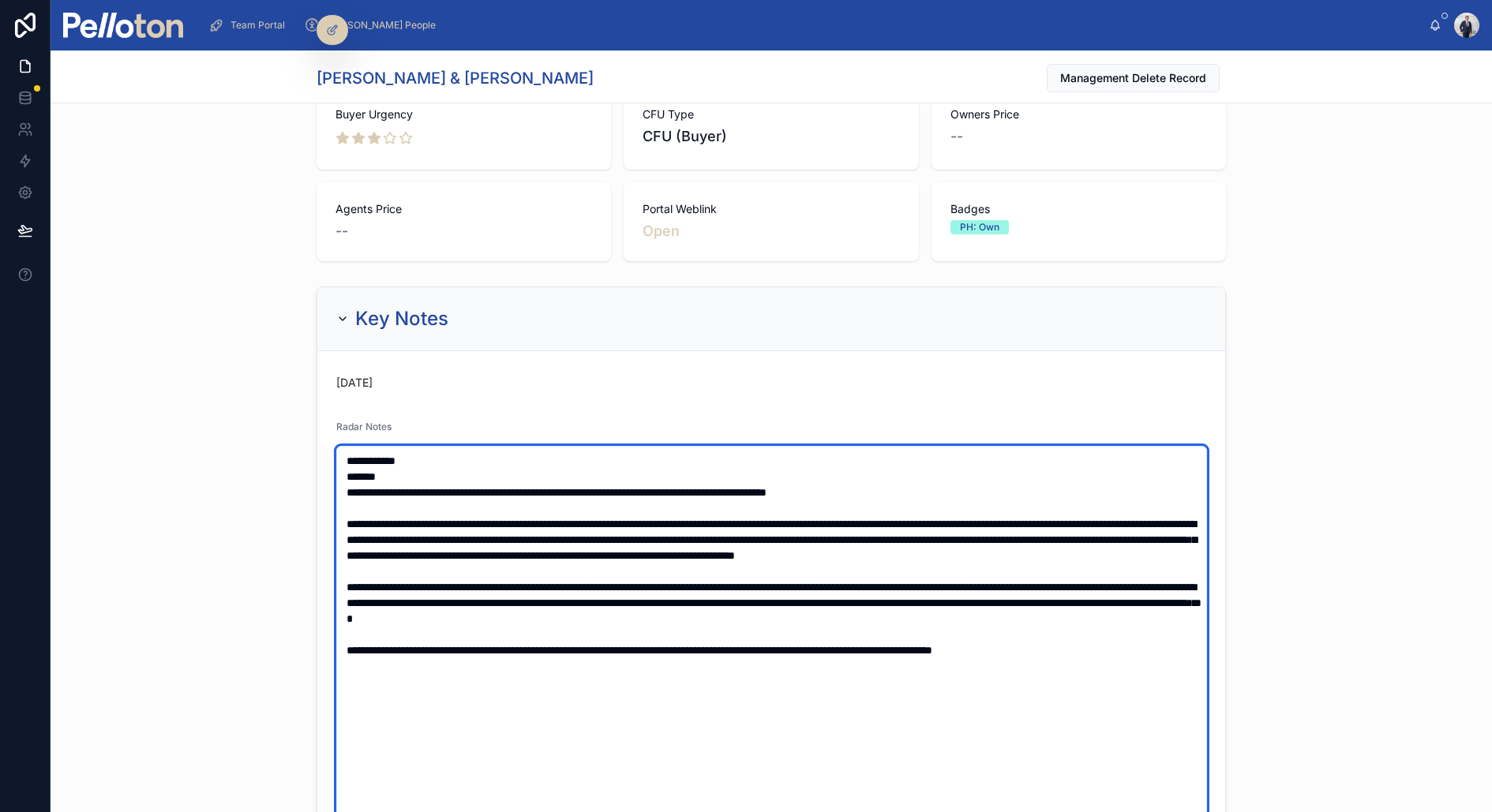
click at [351, 511] on textarea at bounding box center [771, 689] width 871 height 487
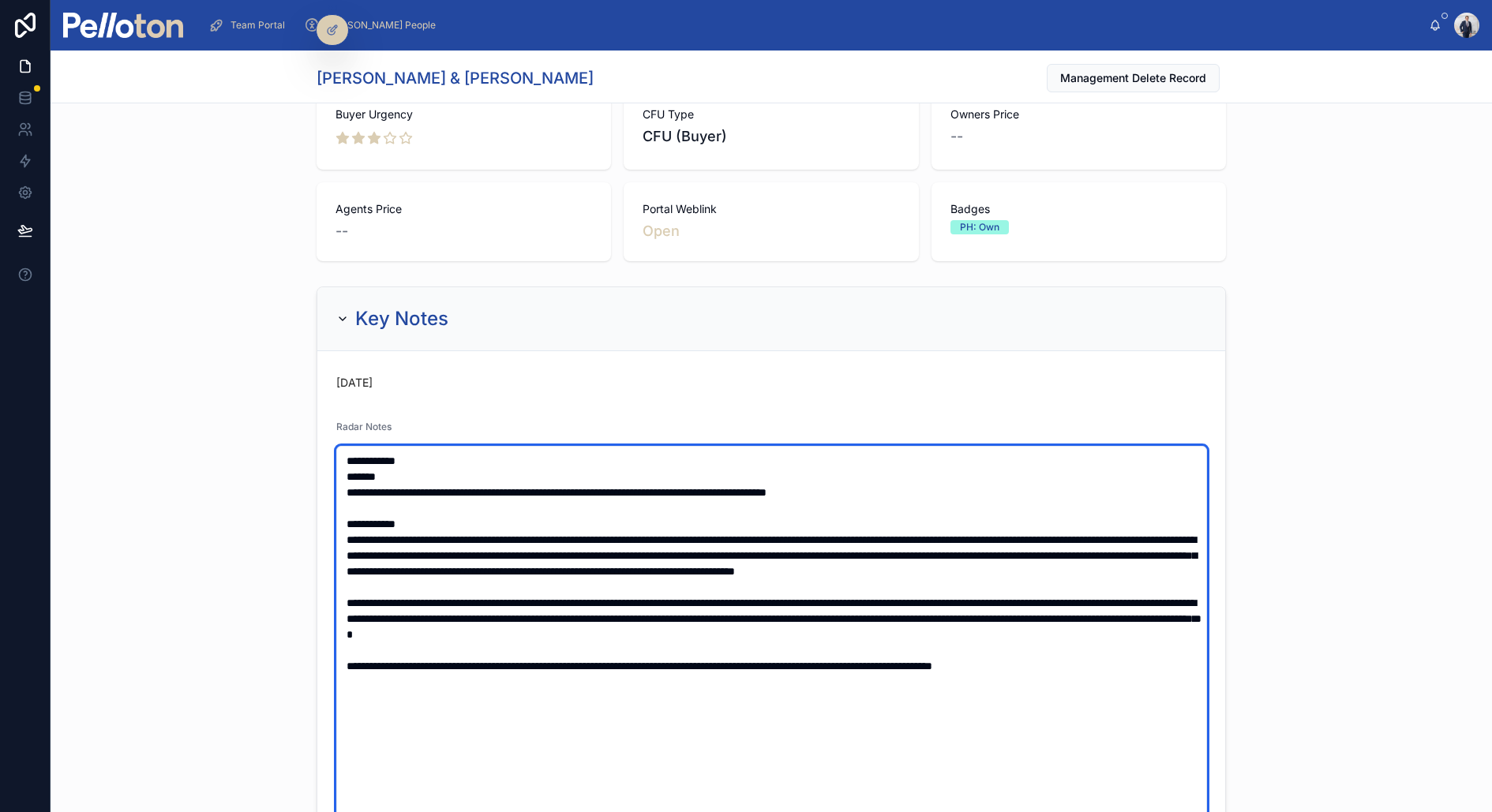
type textarea "**********"
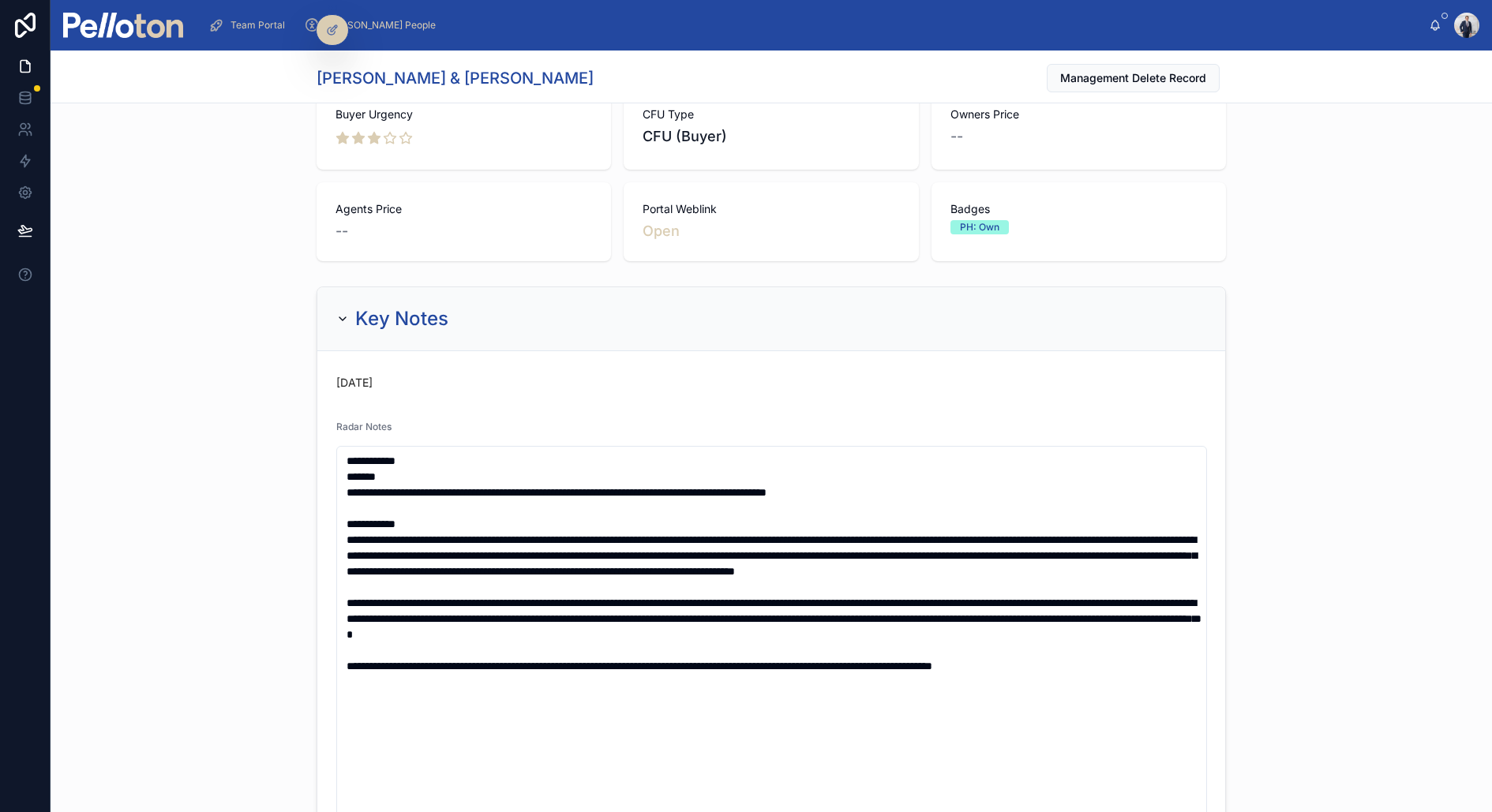
click at [63, 339] on div "**********" at bounding box center [772, 738] width 1442 height 915
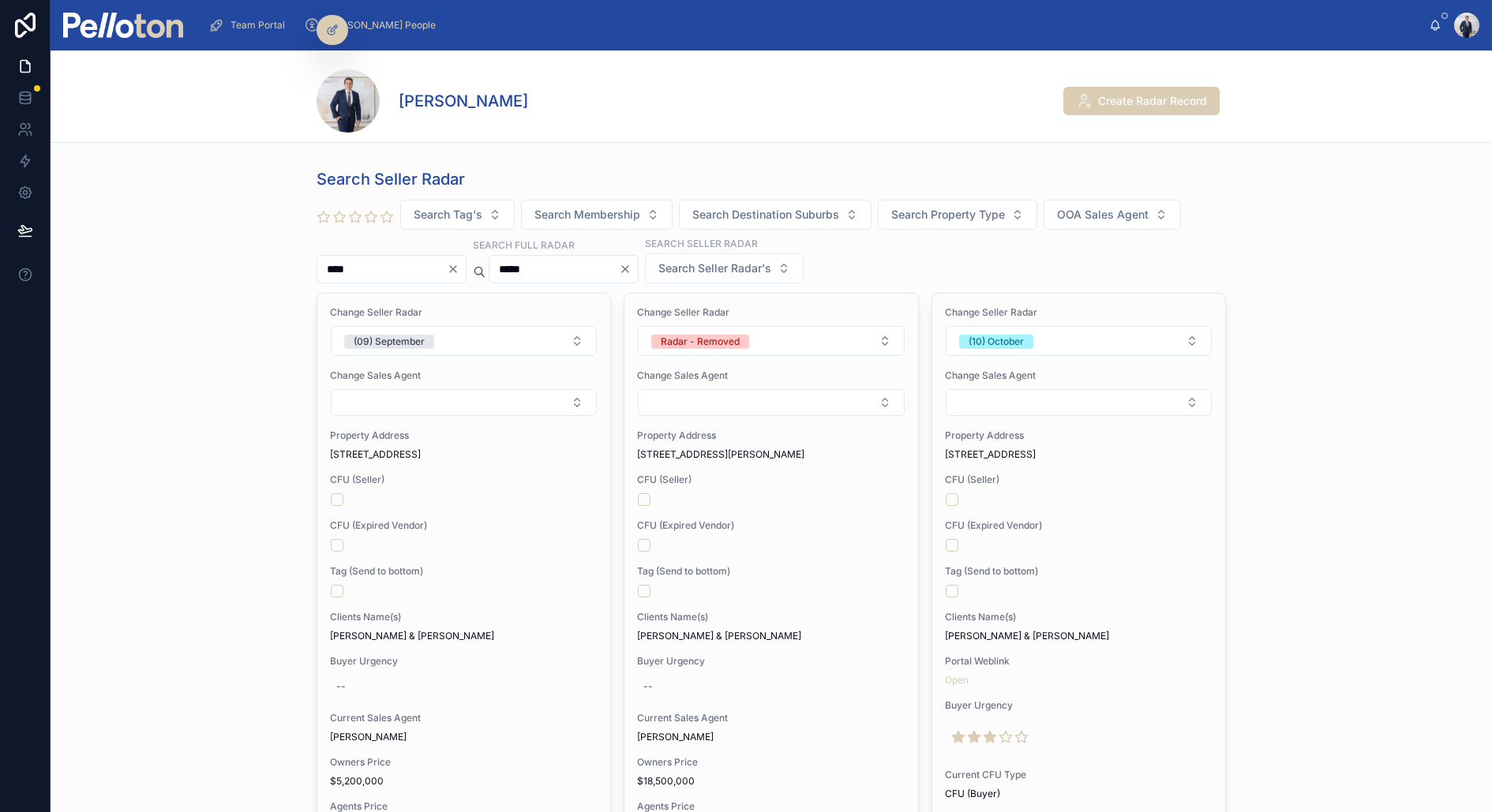
click at [638, 266] on button "Clear" at bounding box center [628, 269] width 19 height 13
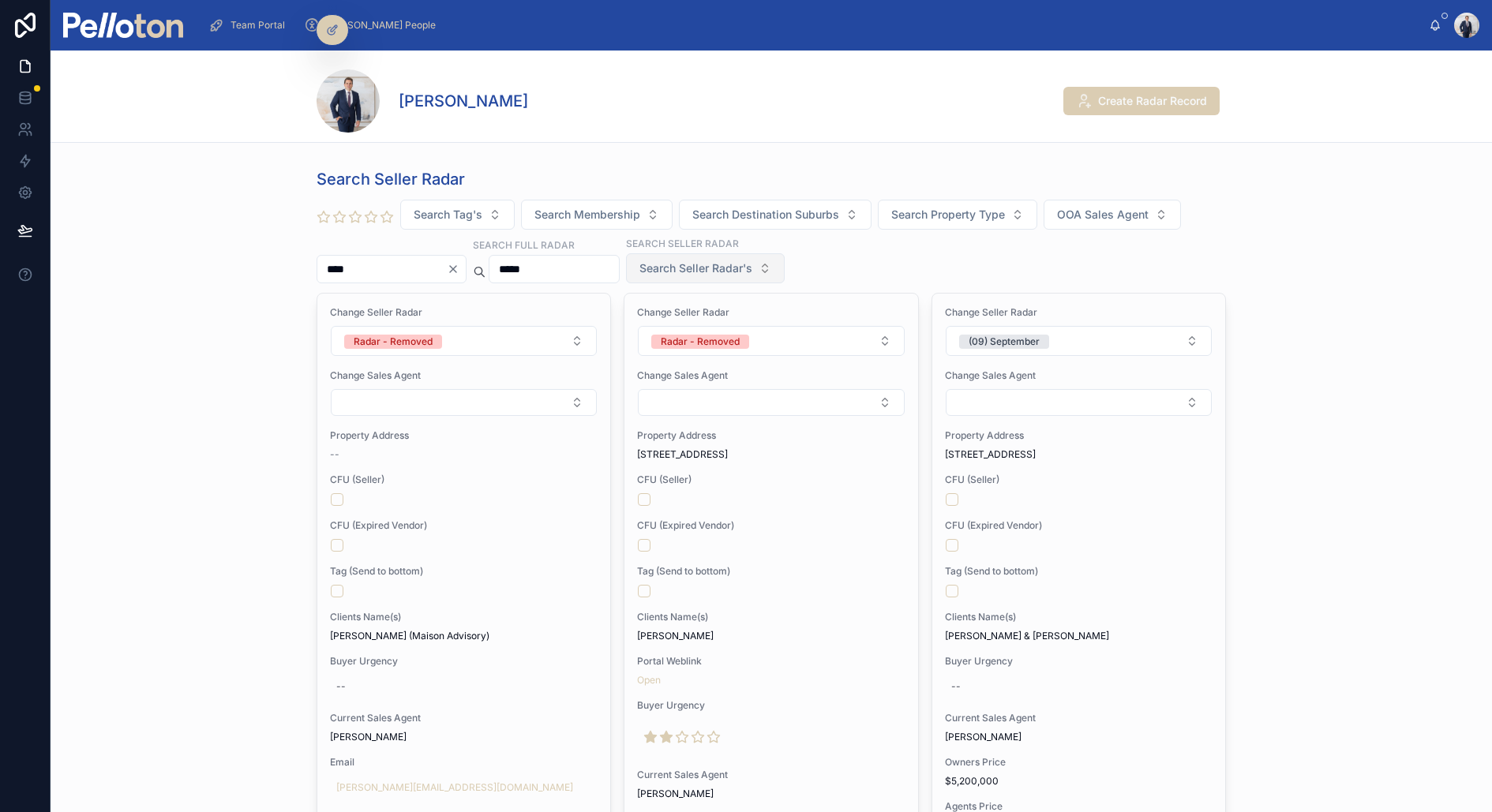
click at [682, 263] on span "Search Seller Radar's" at bounding box center [696, 268] width 113 height 16
click at [583, 264] on input "*****" at bounding box center [553, 269] width 129 height 22
click at [722, 265] on span "Search Seller Radar's" at bounding box center [696, 268] width 113 height 16
click at [695, 336] on div "(00) Weekly" at bounding box center [735, 331] width 190 height 25
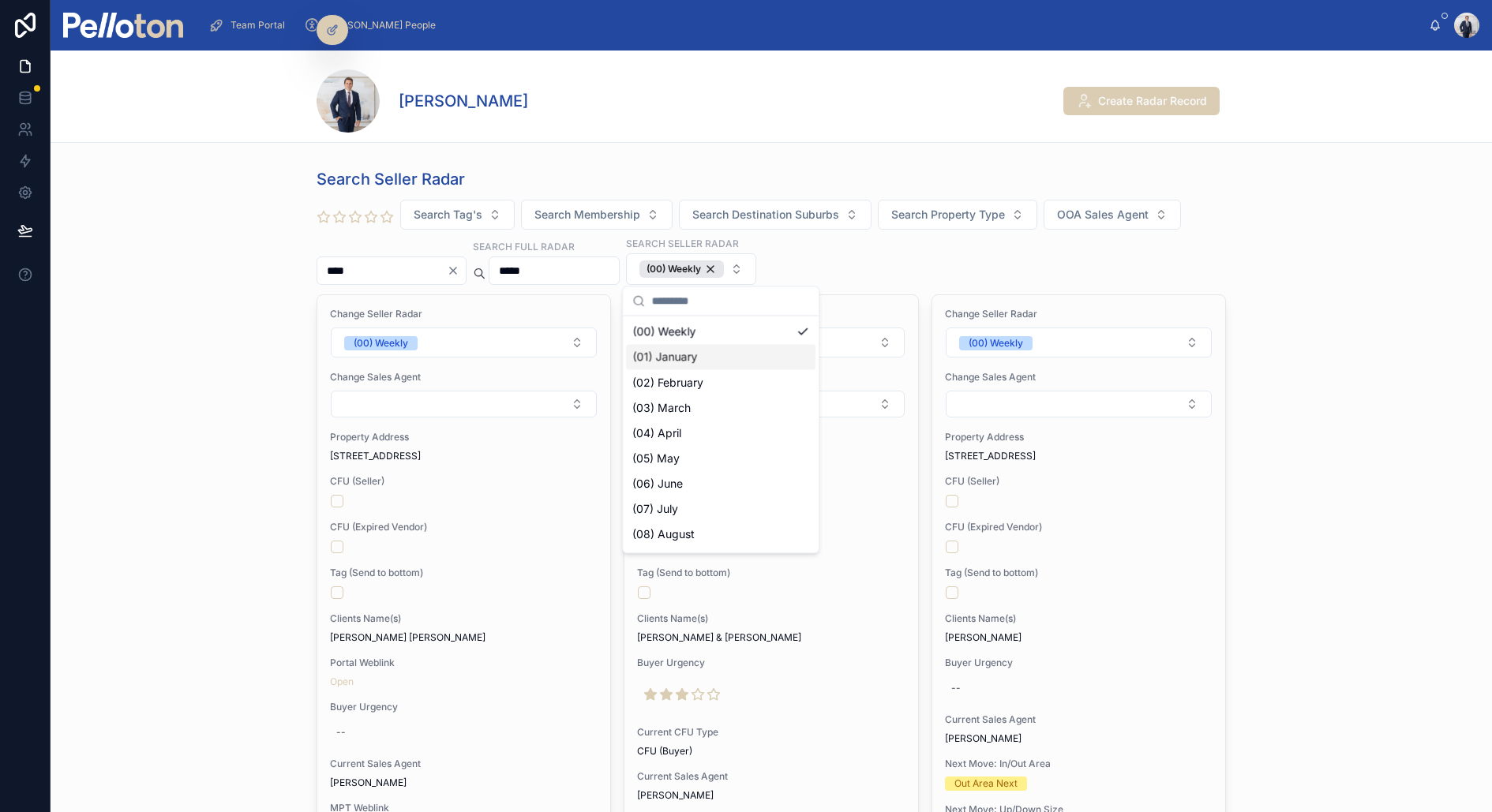
click at [245, 480] on div "Search Seller Radar Search Tag's Search Membership Search Destination Suburbs S…" at bounding box center [772, 685] width 1442 height 1047
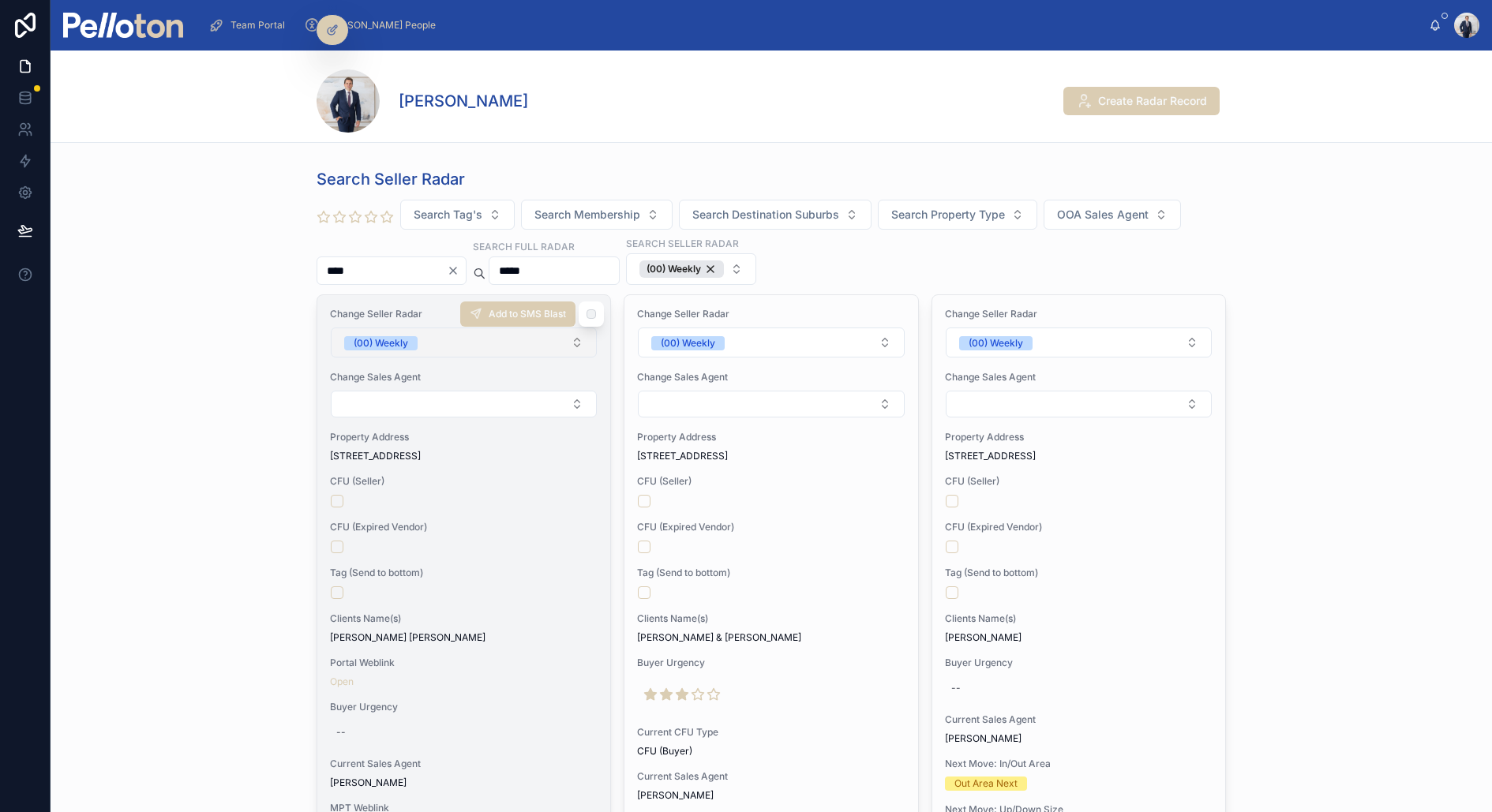
click at [380, 339] on div "(00) Weekly" at bounding box center [381, 343] width 54 height 14
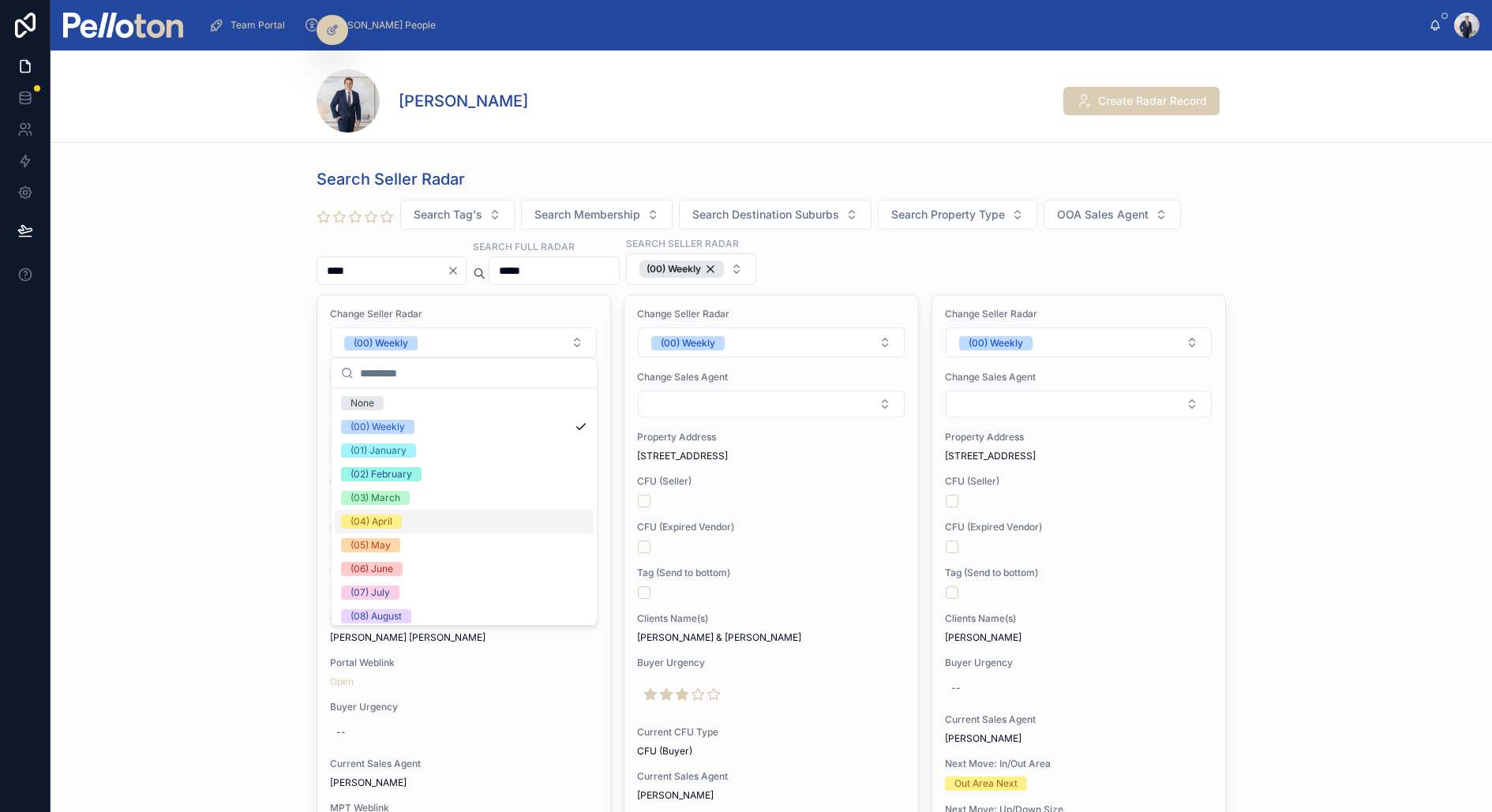
scroll to position [147, 0]
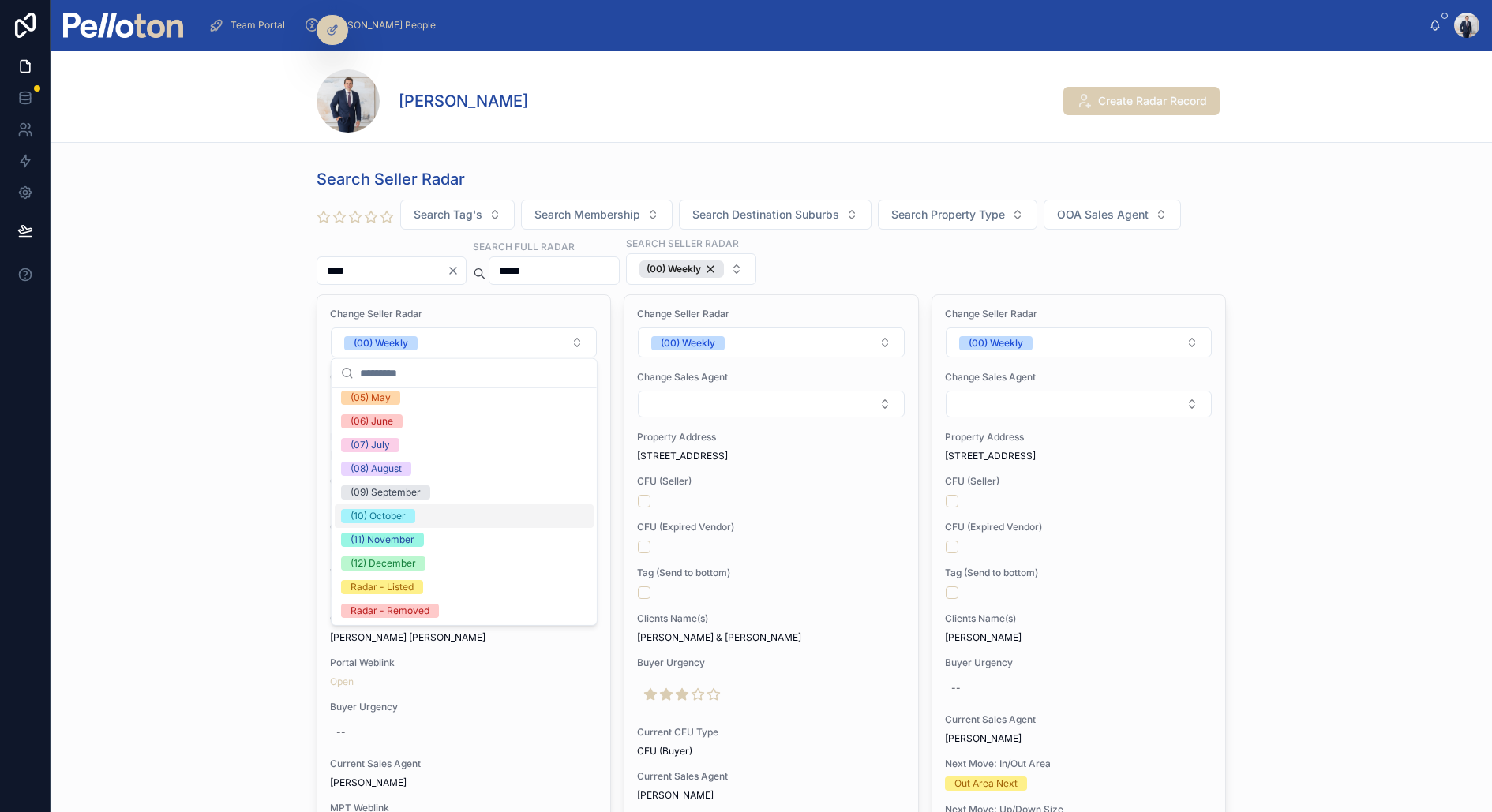
click at [413, 514] on span "(10) October" at bounding box center [378, 516] width 74 height 14
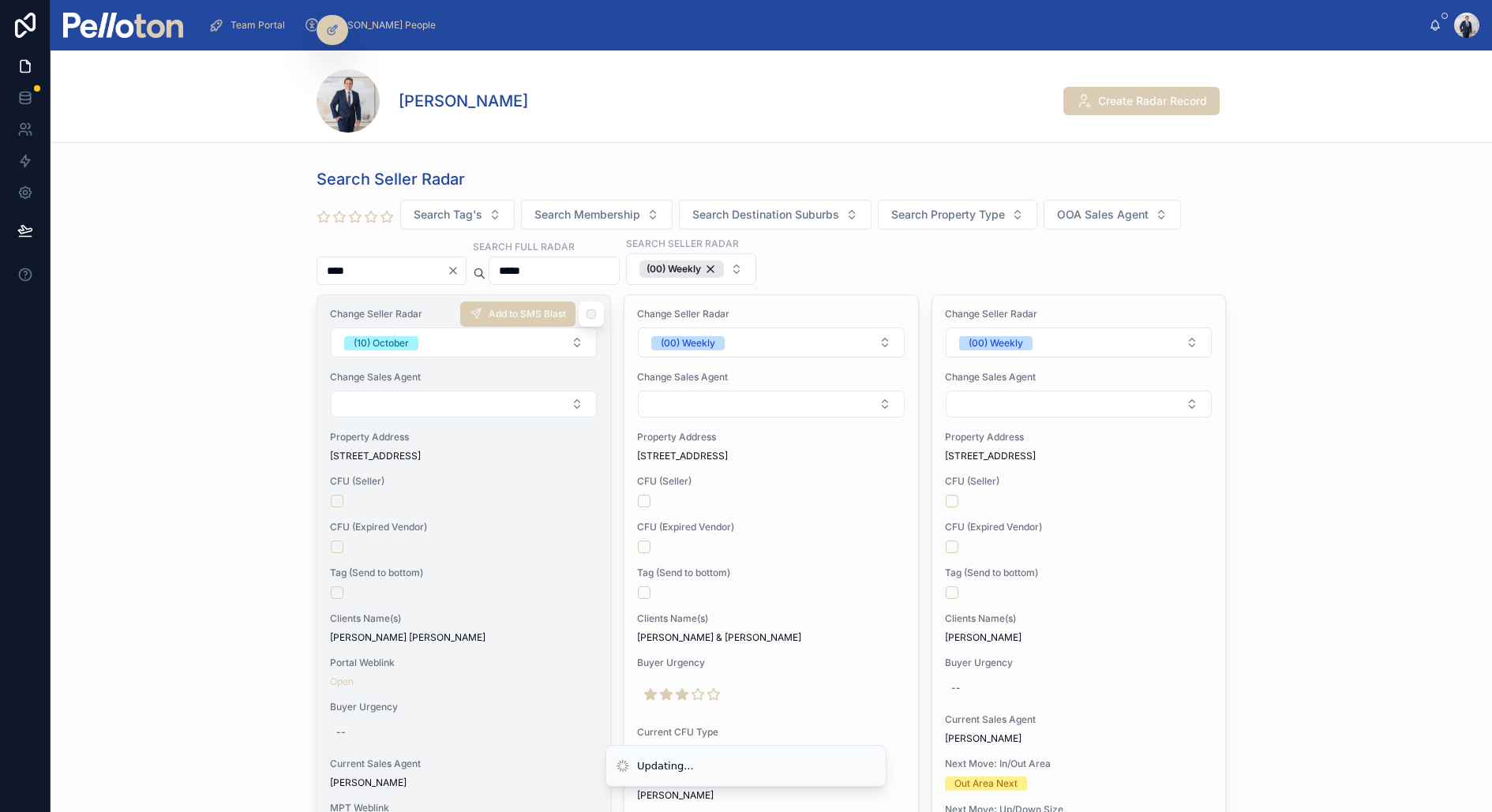
click at [568, 586] on div at bounding box center [464, 592] width 266 height 13
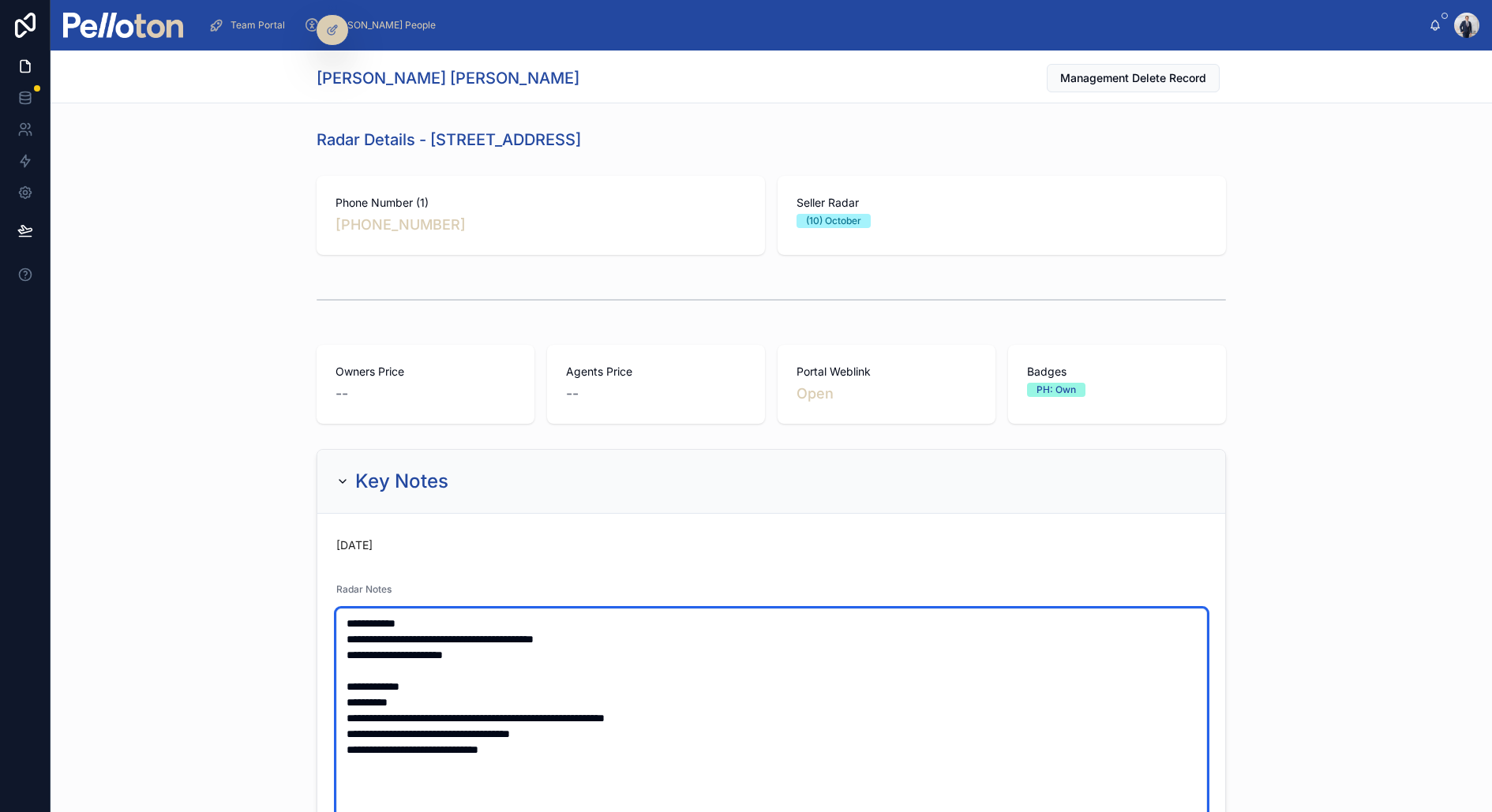
click at [344, 617] on textarea "**********" at bounding box center [771, 765] width 871 height 313
click at [344, 617] on textarea "**********" at bounding box center [771, 772] width 871 height 329
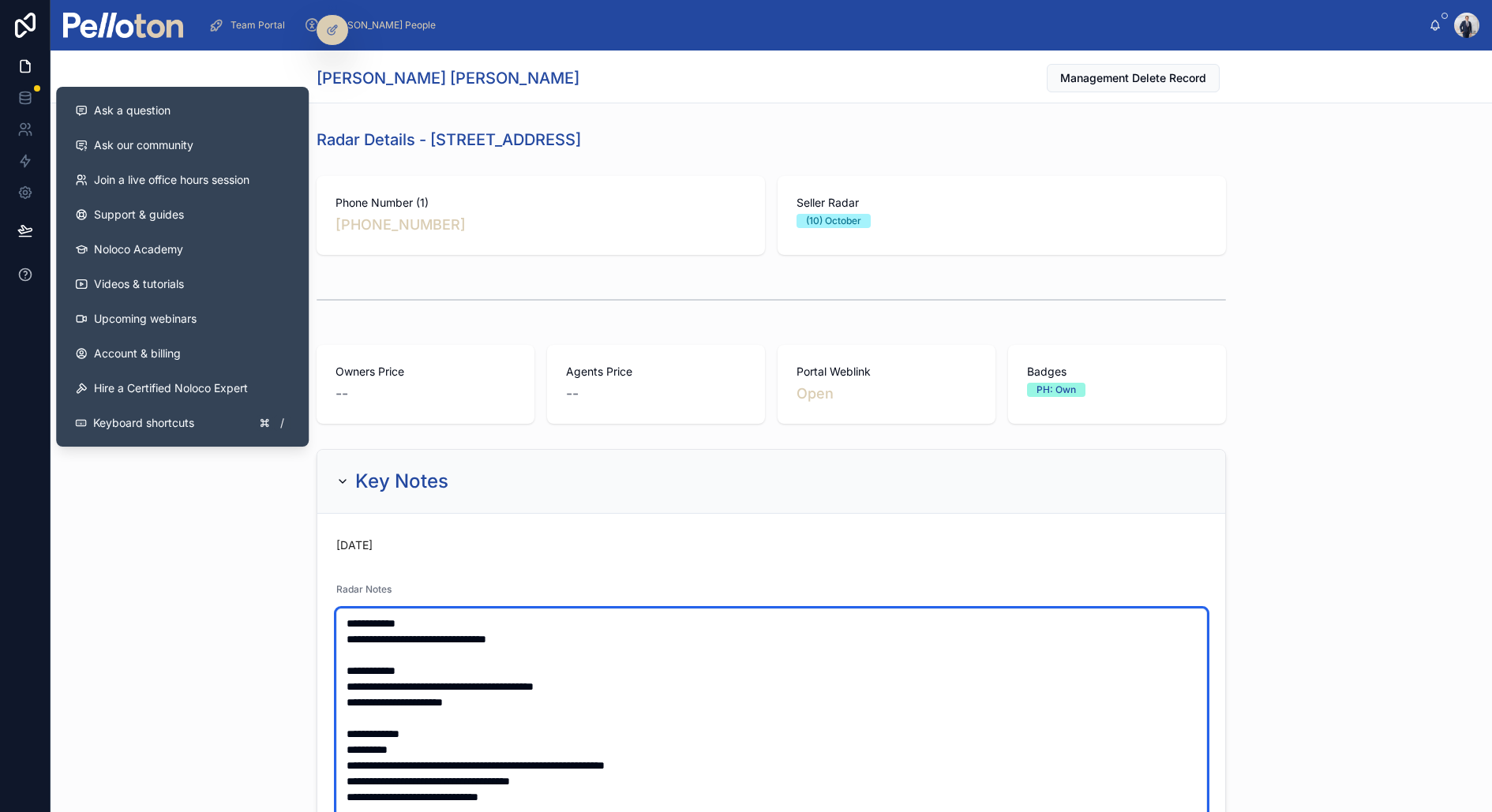
type textarea "**********"
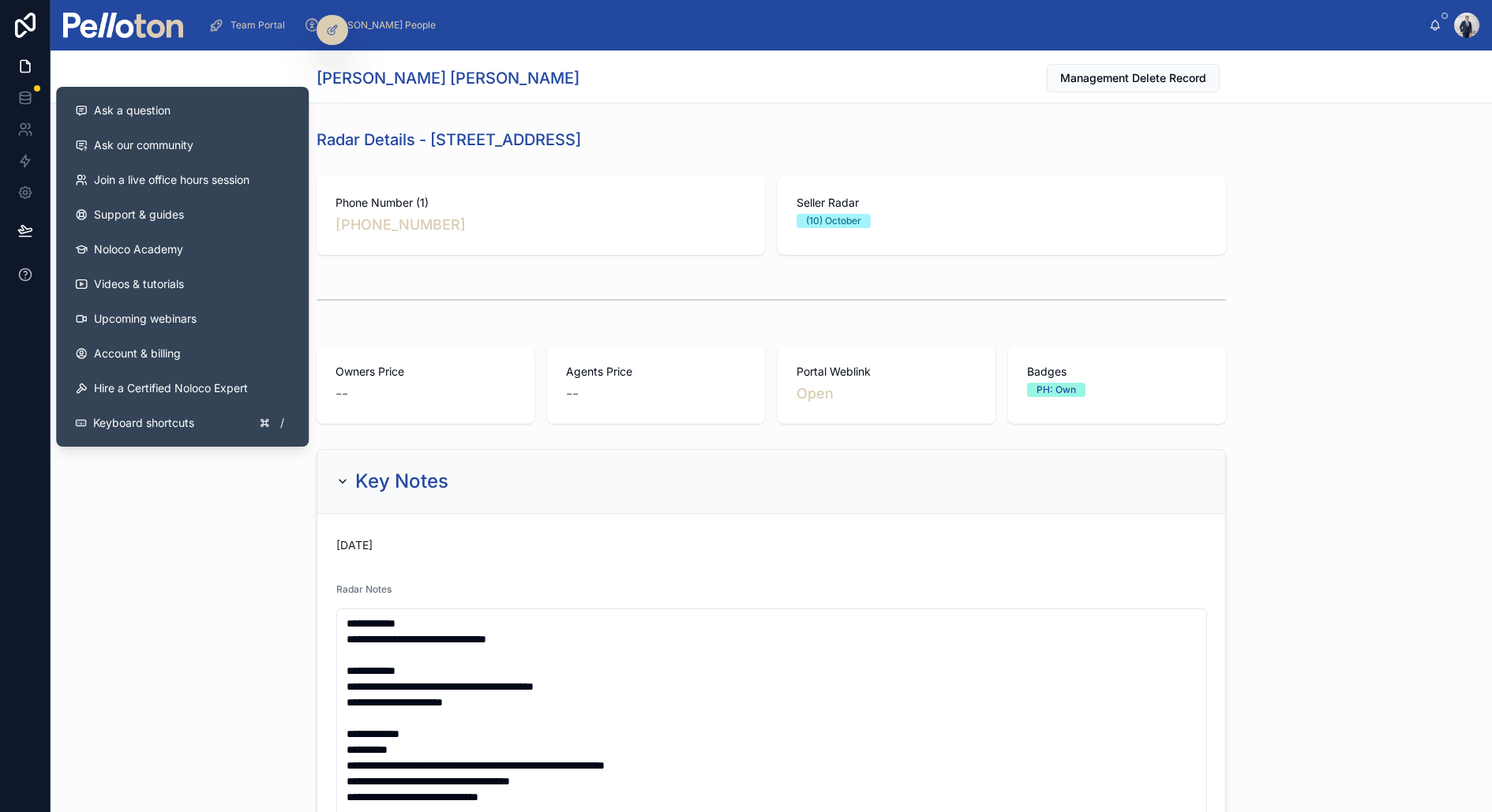
click at [0, 274] on button at bounding box center [25, 275] width 50 height 44
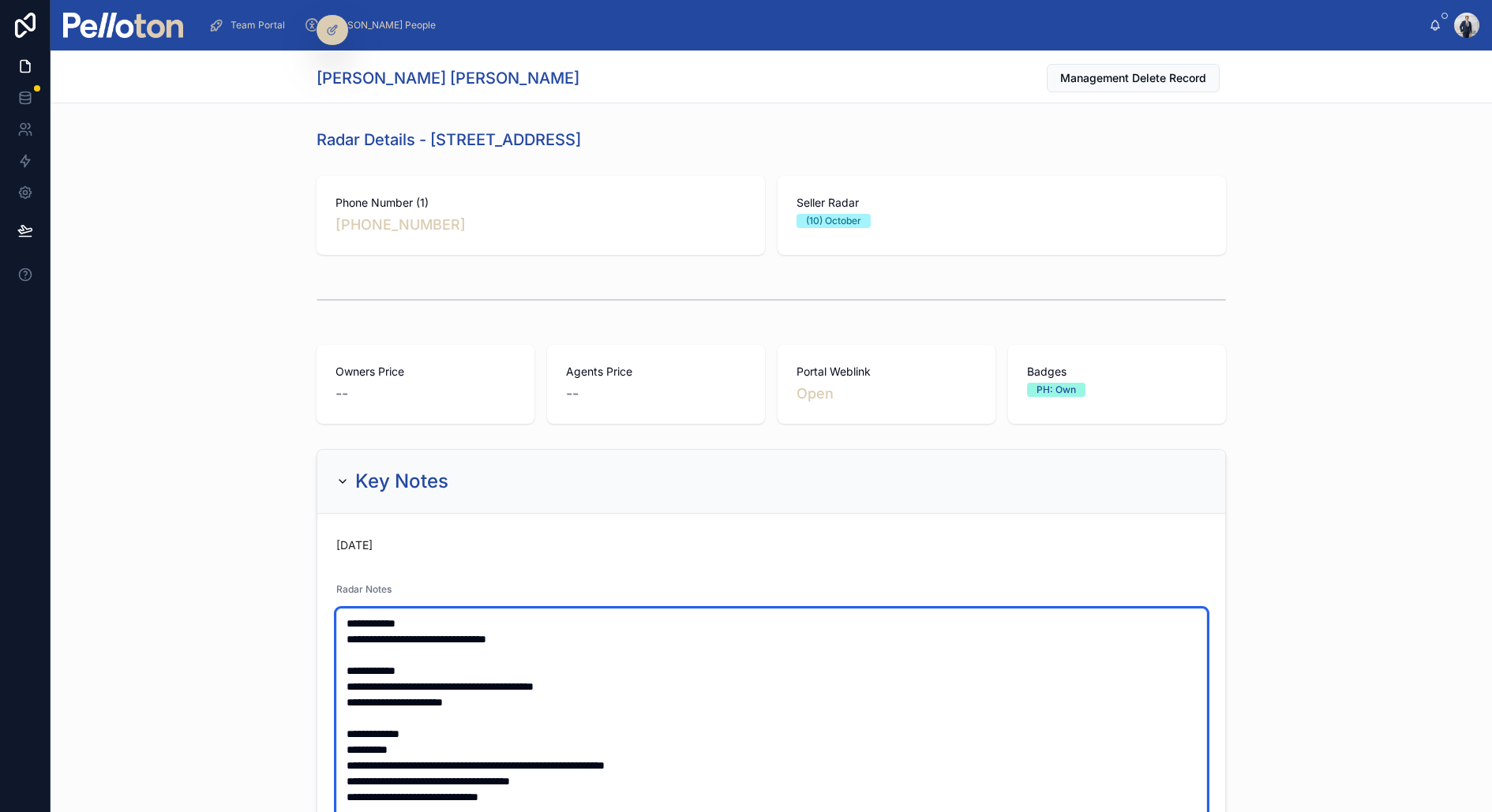
click at [561, 642] on textarea "**********" at bounding box center [771, 796] width 871 height 376
click at [647, 626] on textarea "**********" at bounding box center [771, 796] width 871 height 376
click at [634, 634] on textarea "**********" at bounding box center [771, 796] width 871 height 376
type textarea "**********"
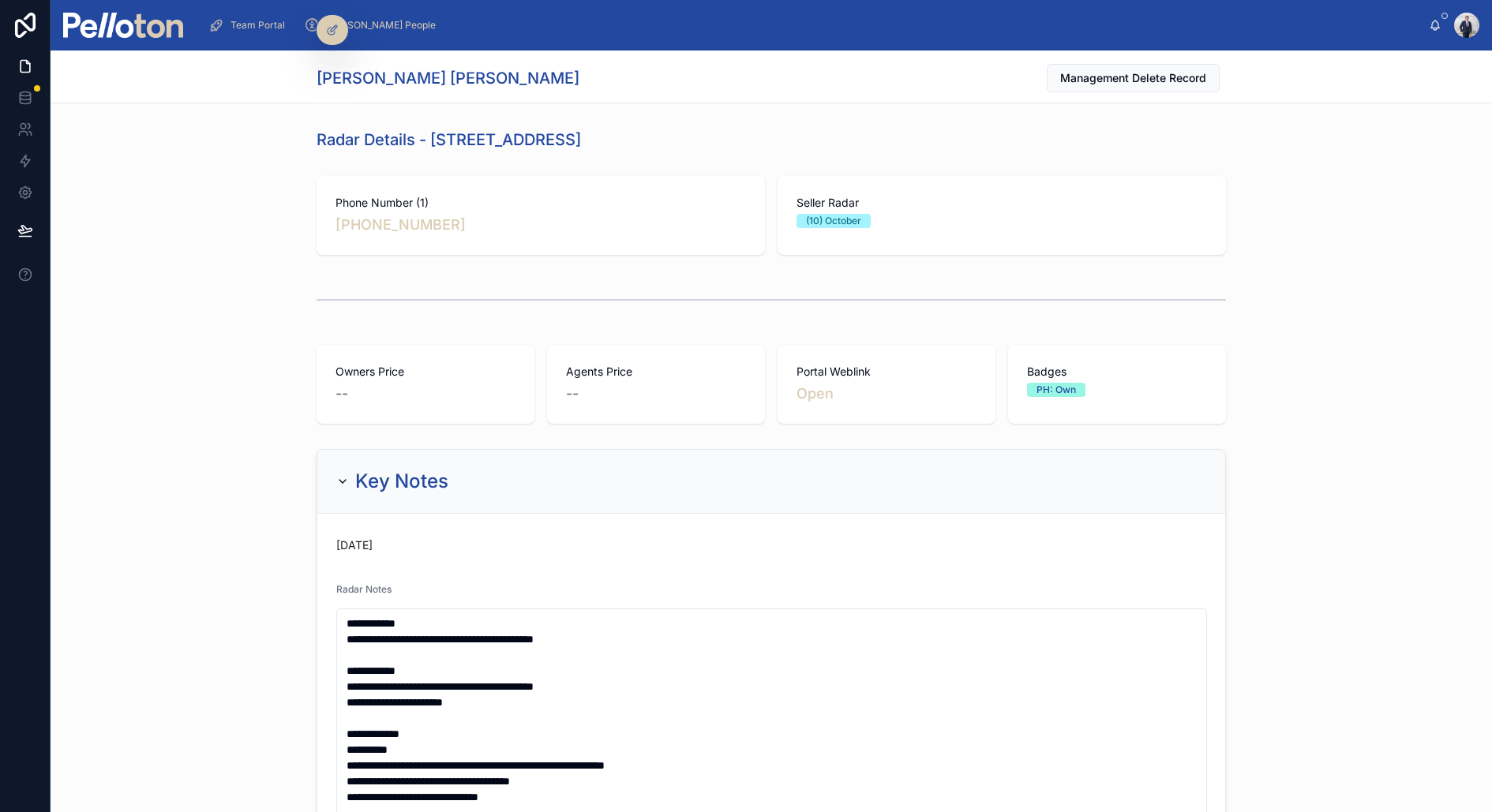
click at [113, 153] on div "Radar Details - [STREET_ADDRESS]" at bounding box center [772, 140] width 1442 height 35
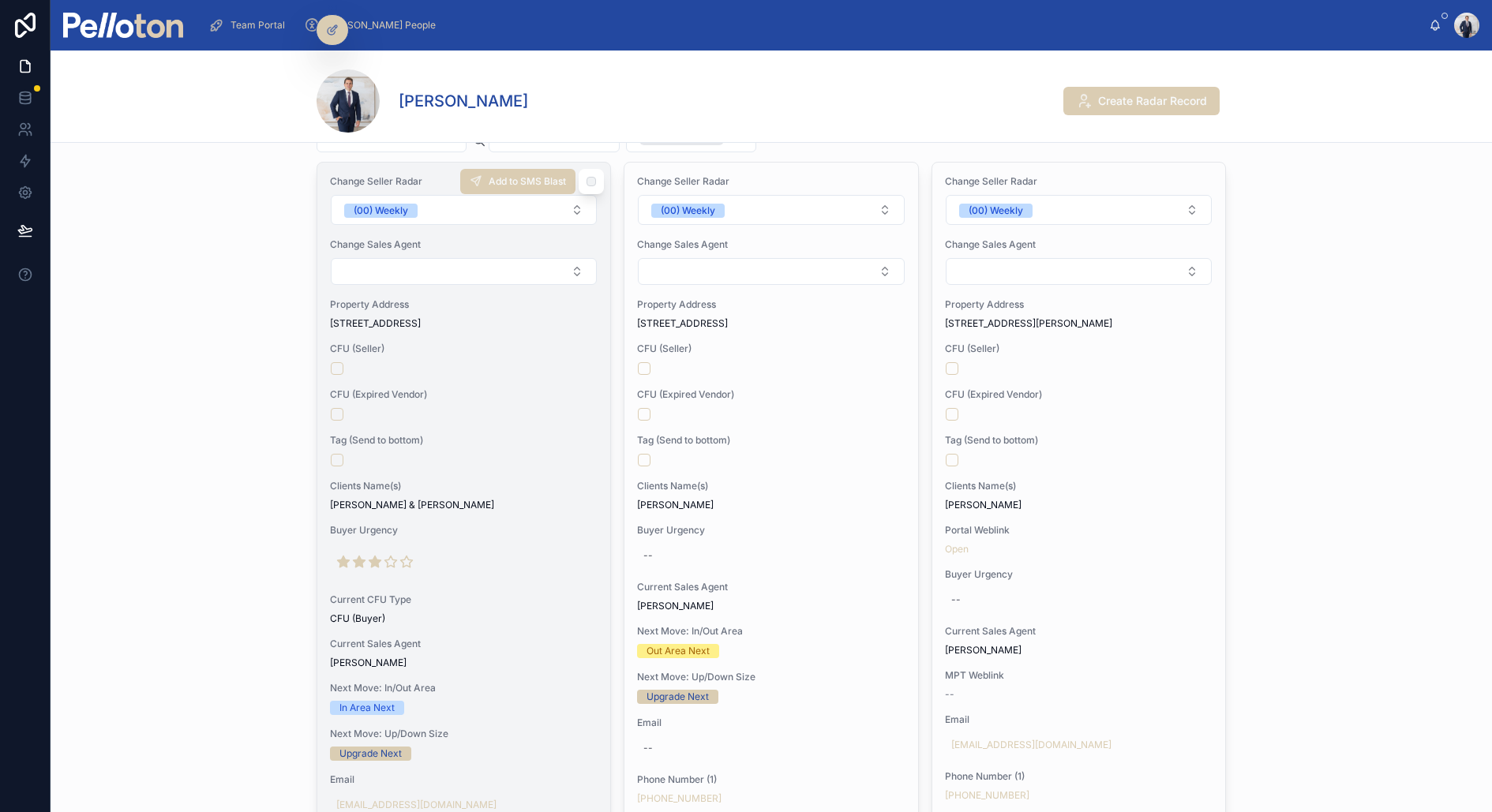
scroll to position [116, 0]
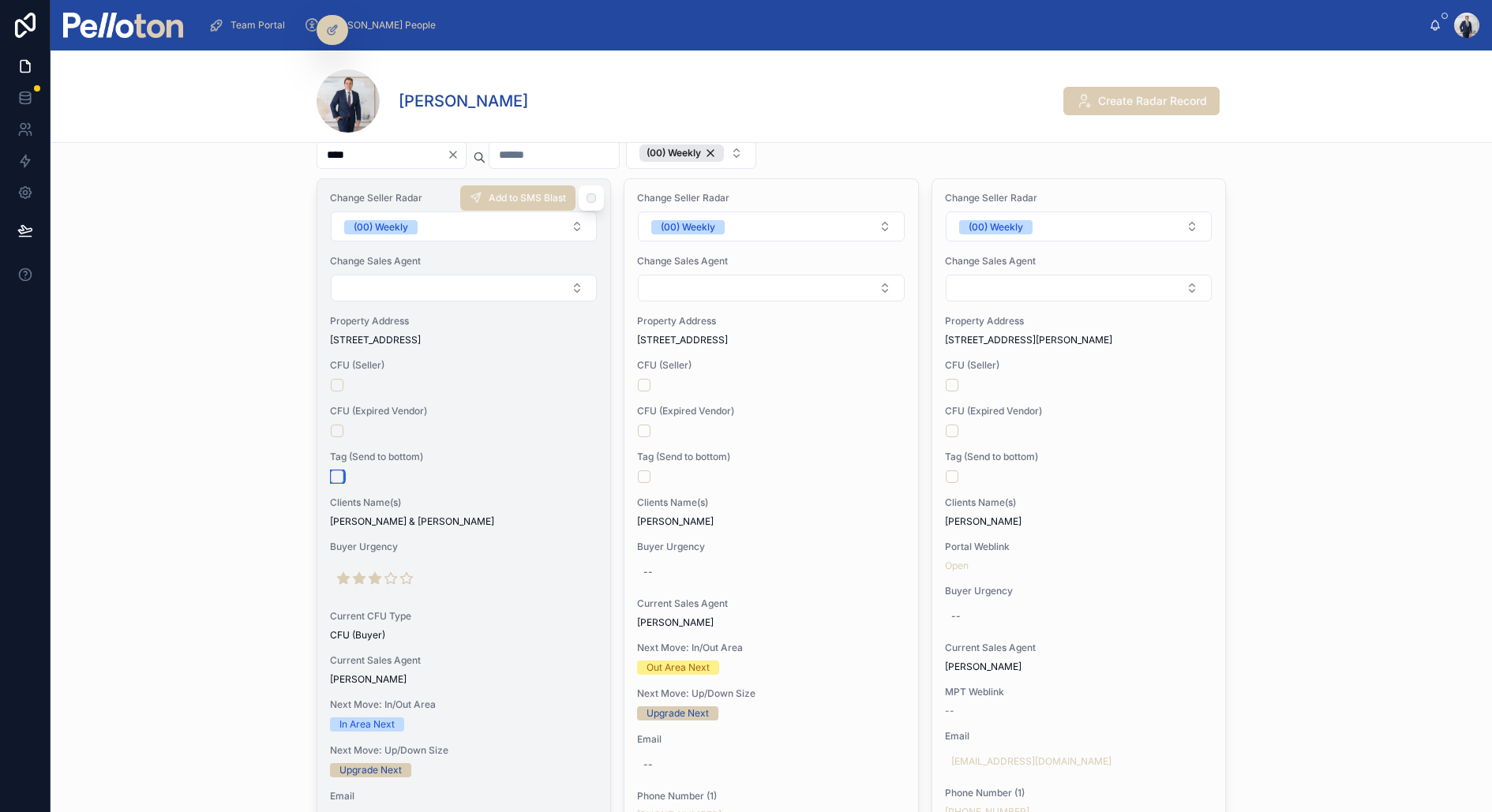
click at [337, 476] on button "button" at bounding box center [337, 476] width 13 height 13
click at [552, 405] on span "CFU (Expired Vendor)" at bounding box center [464, 411] width 267 height 13
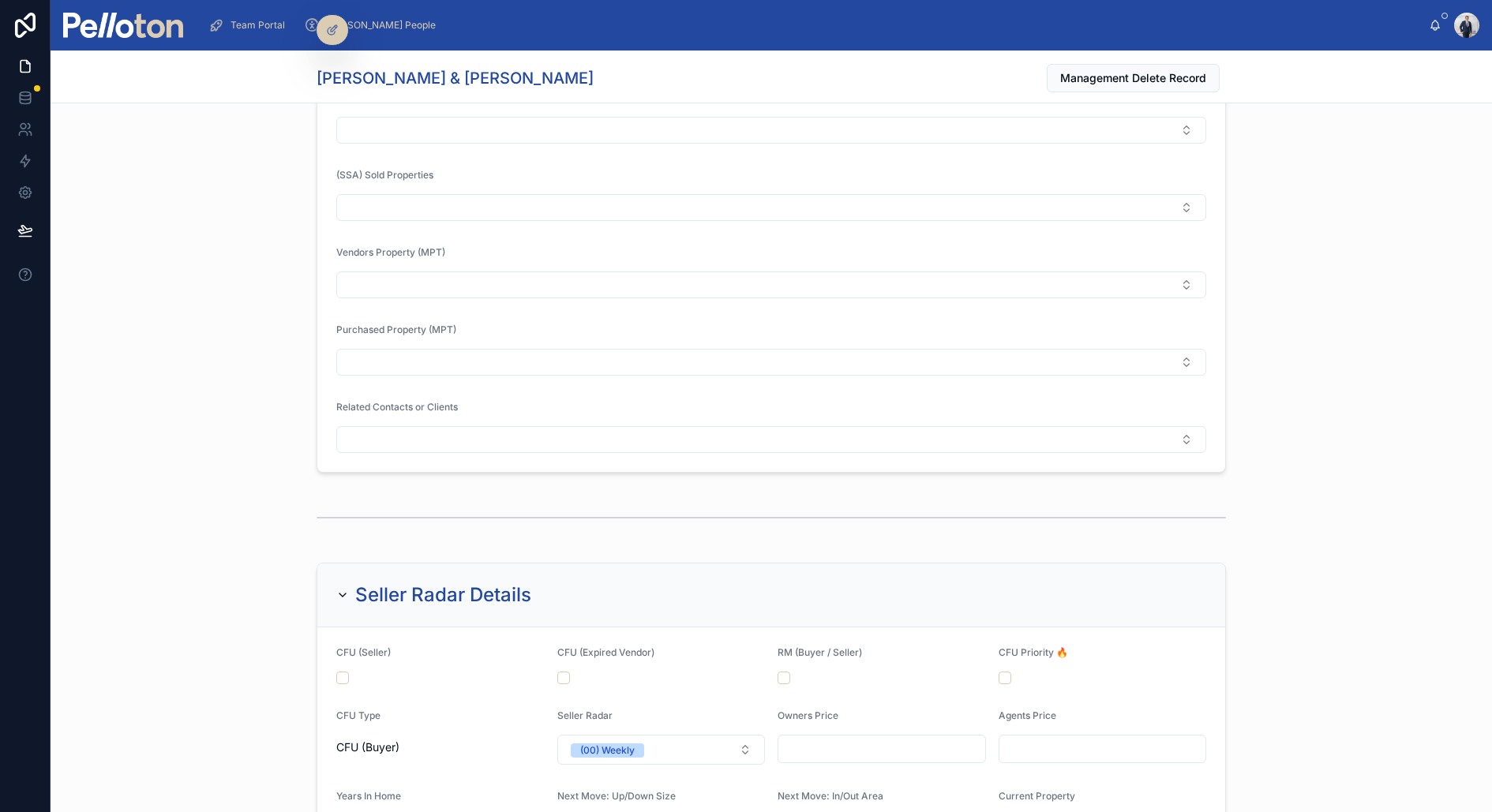
scroll to position [1338, 0]
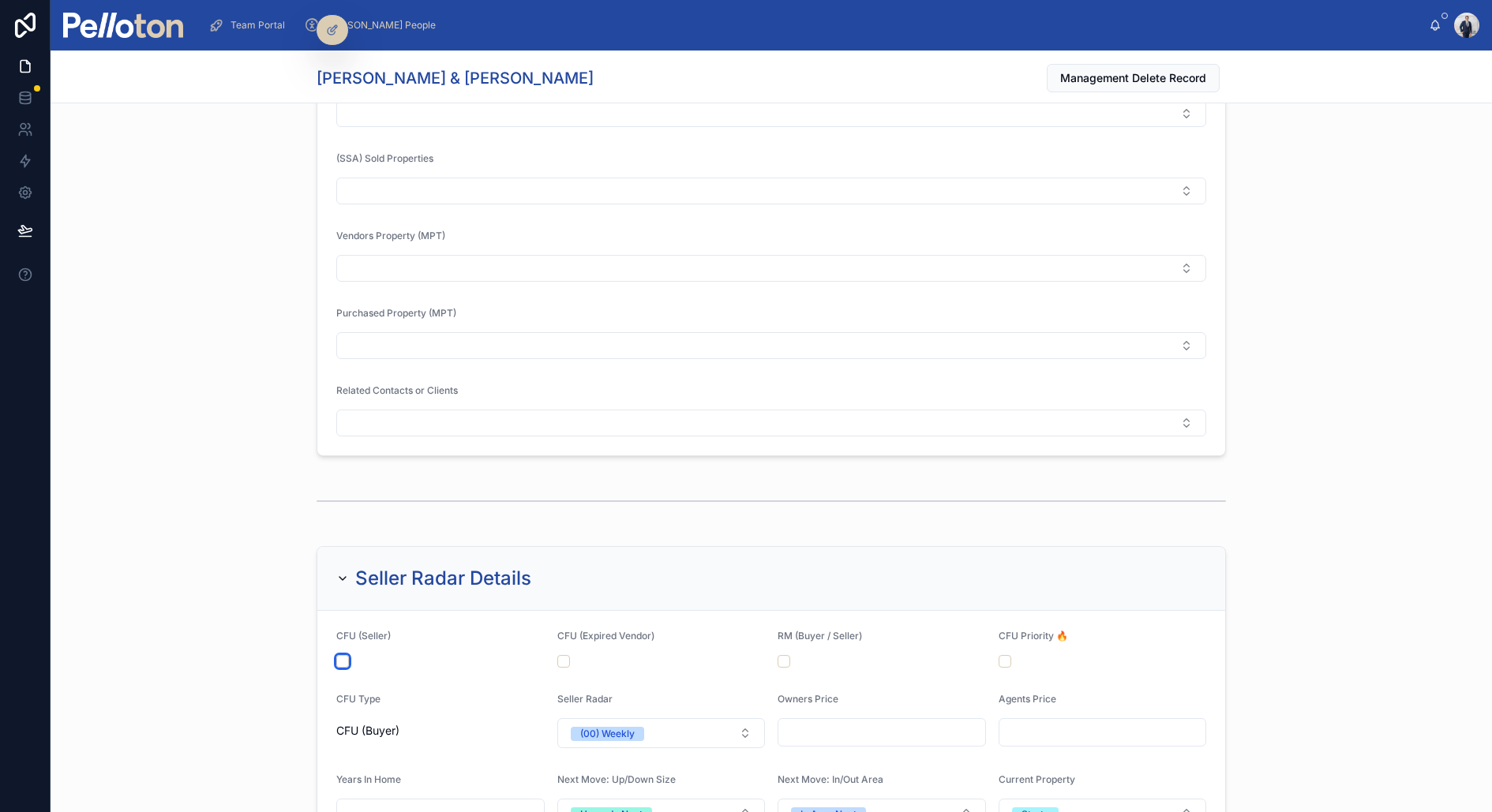
click at [339, 655] on button "button" at bounding box center [342, 661] width 13 height 13
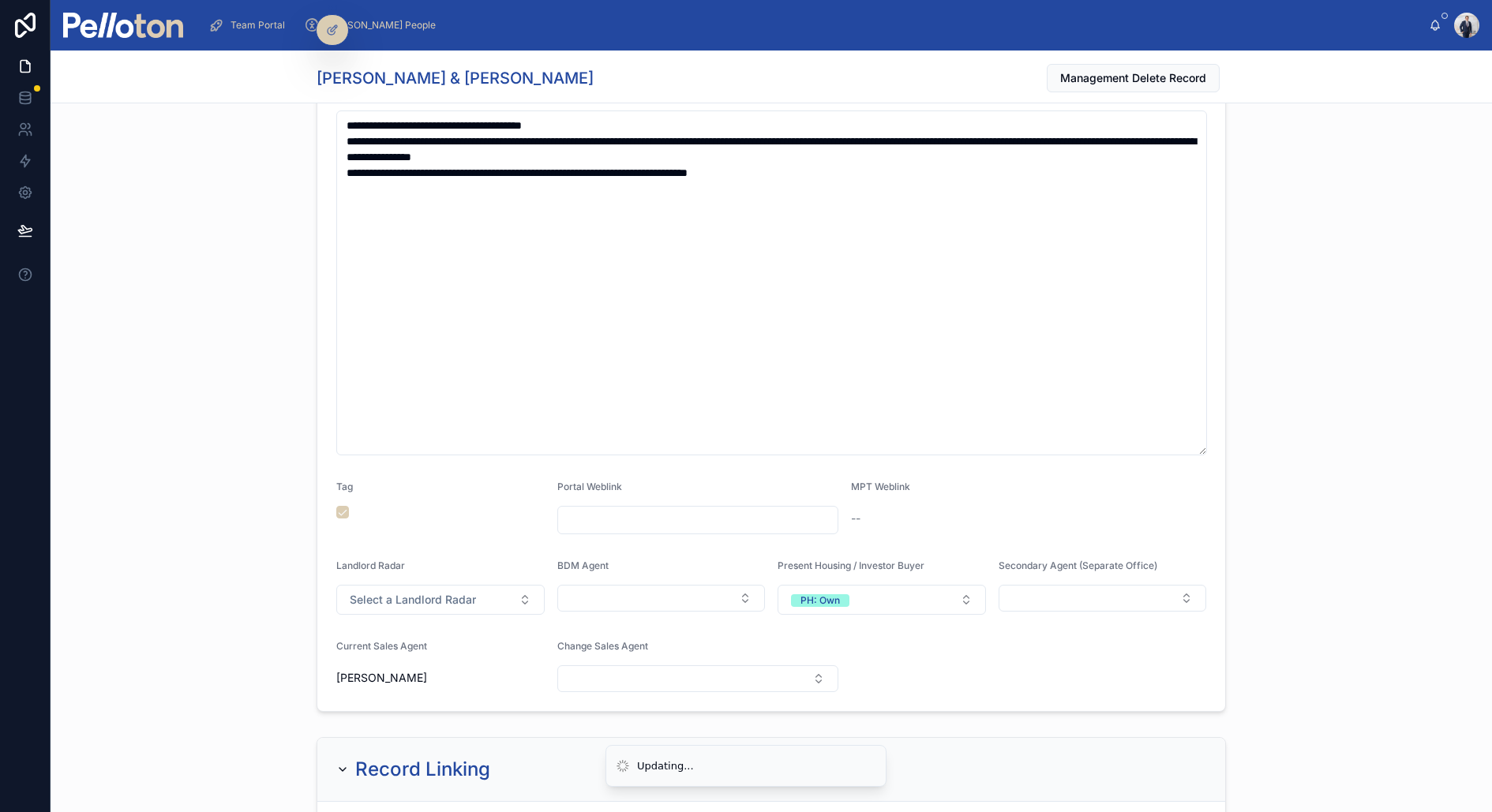
scroll to position [0, 0]
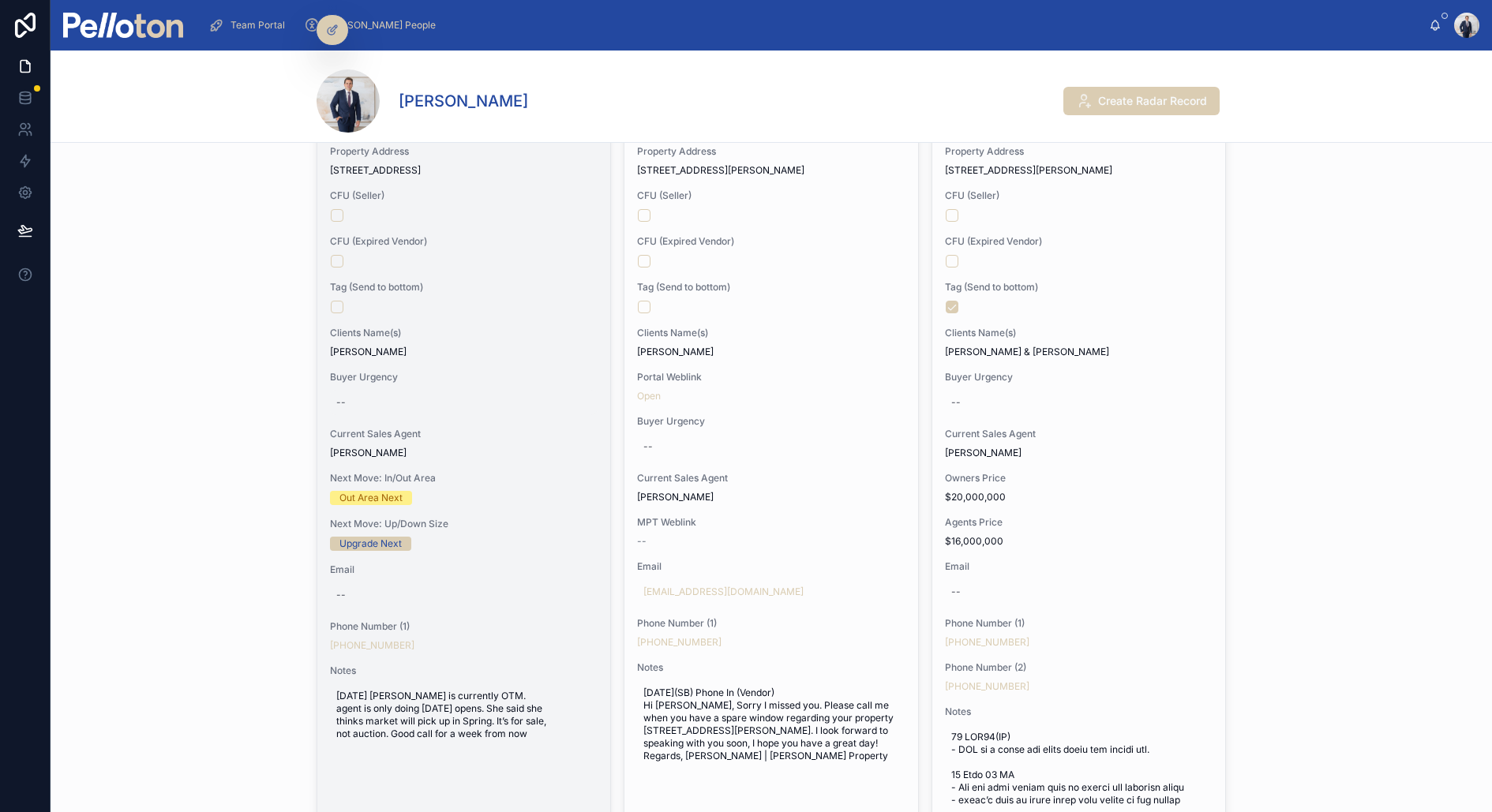
scroll to position [293, 0]
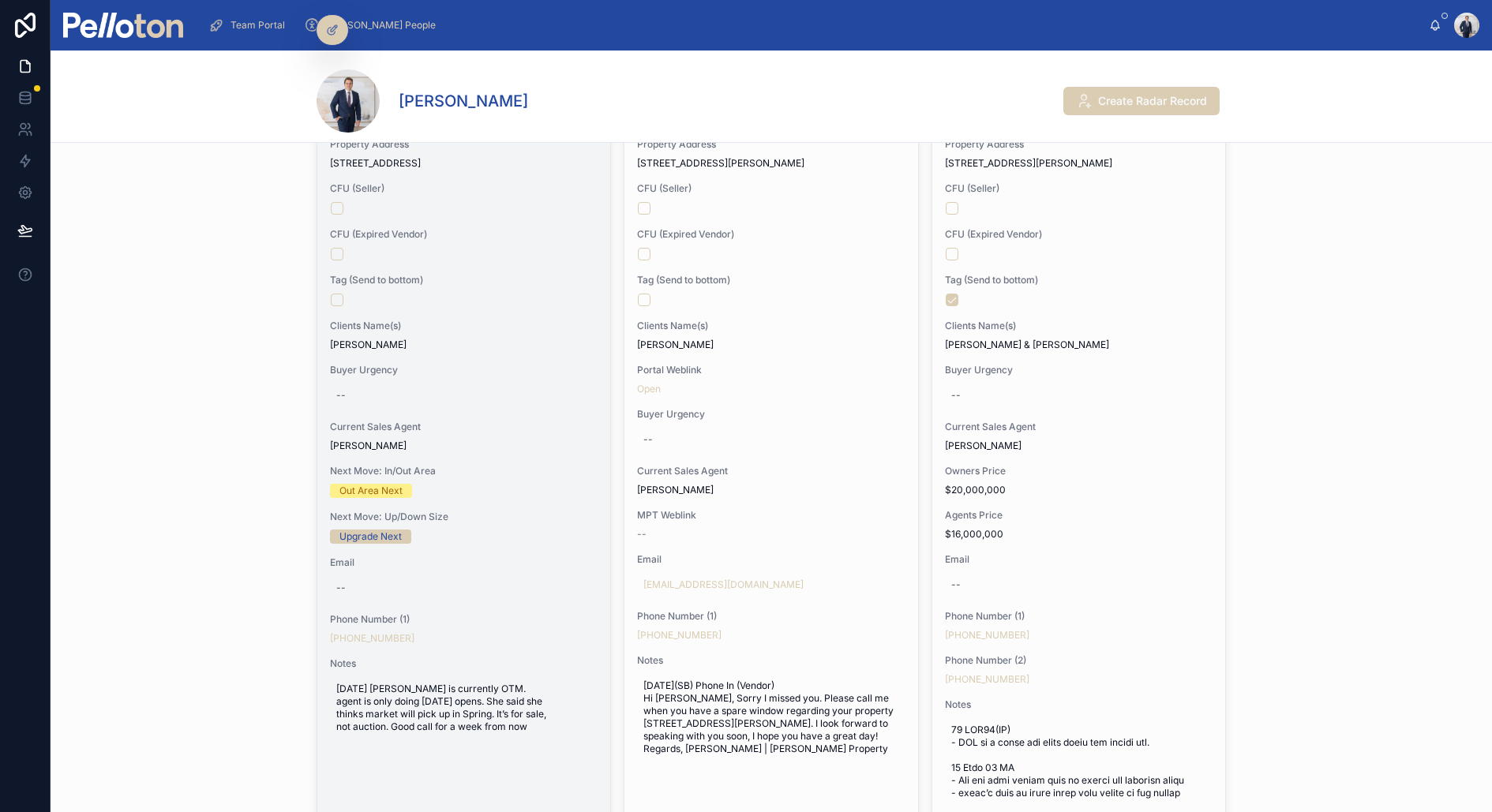
click at [573, 261] on div "Change Seller Radar (00) Weekly Change Sales Agent Property Address [STREET_ADD…" at bounding box center [464, 377] width 293 height 749
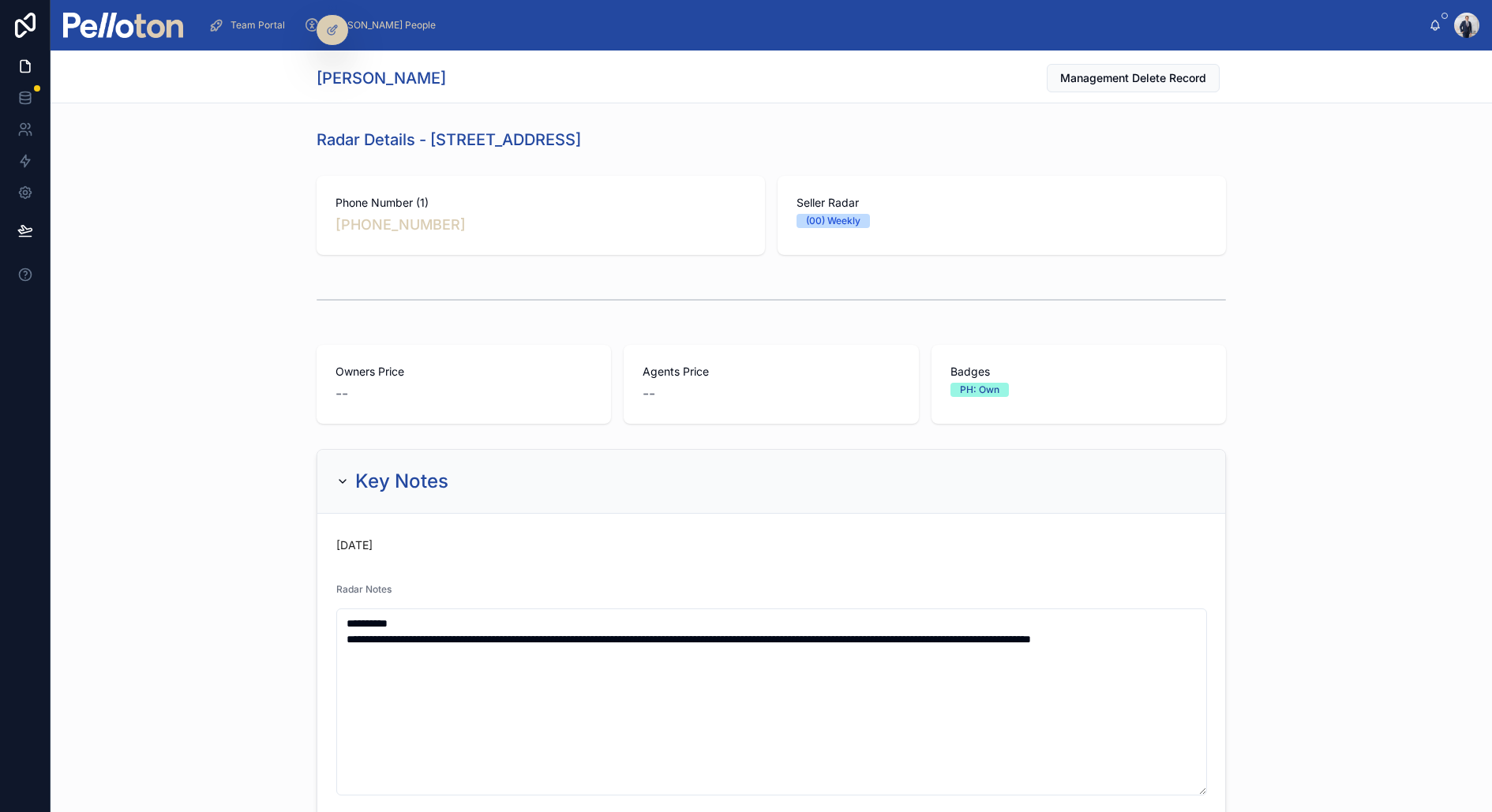
drag, startPoint x: 433, startPoint y: 137, endPoint x: 702, endPoint y: 134, distance: 269.0
click at [702, 134] on div "Radar Details - [STREET_ADDRESS]" at bounding box center [771, 140] width 910 height 22
click at [279, 612] on div "**********" at bounding box center [772, 750] width 1442 height 616
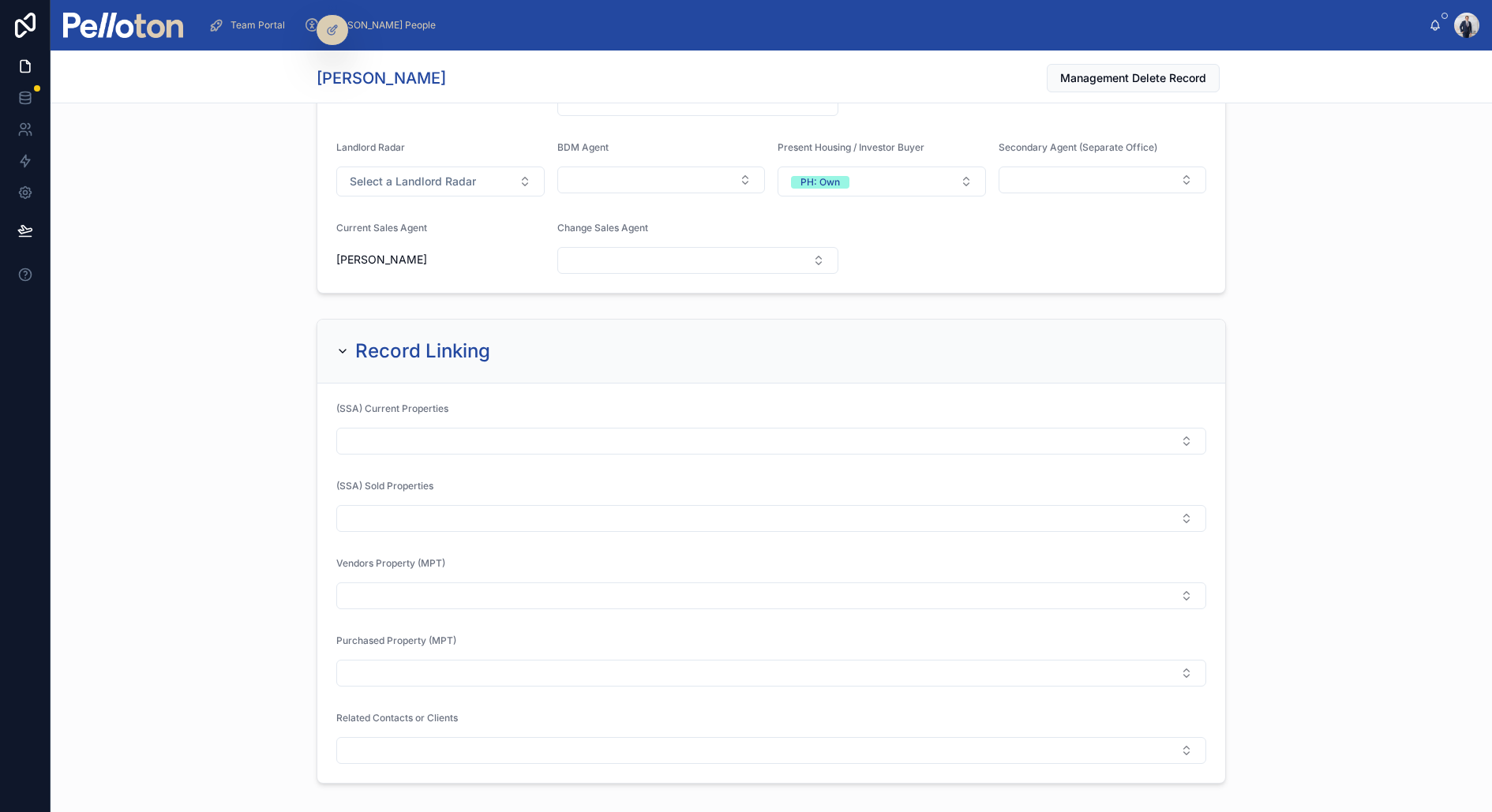
scroll to position [634, 0]
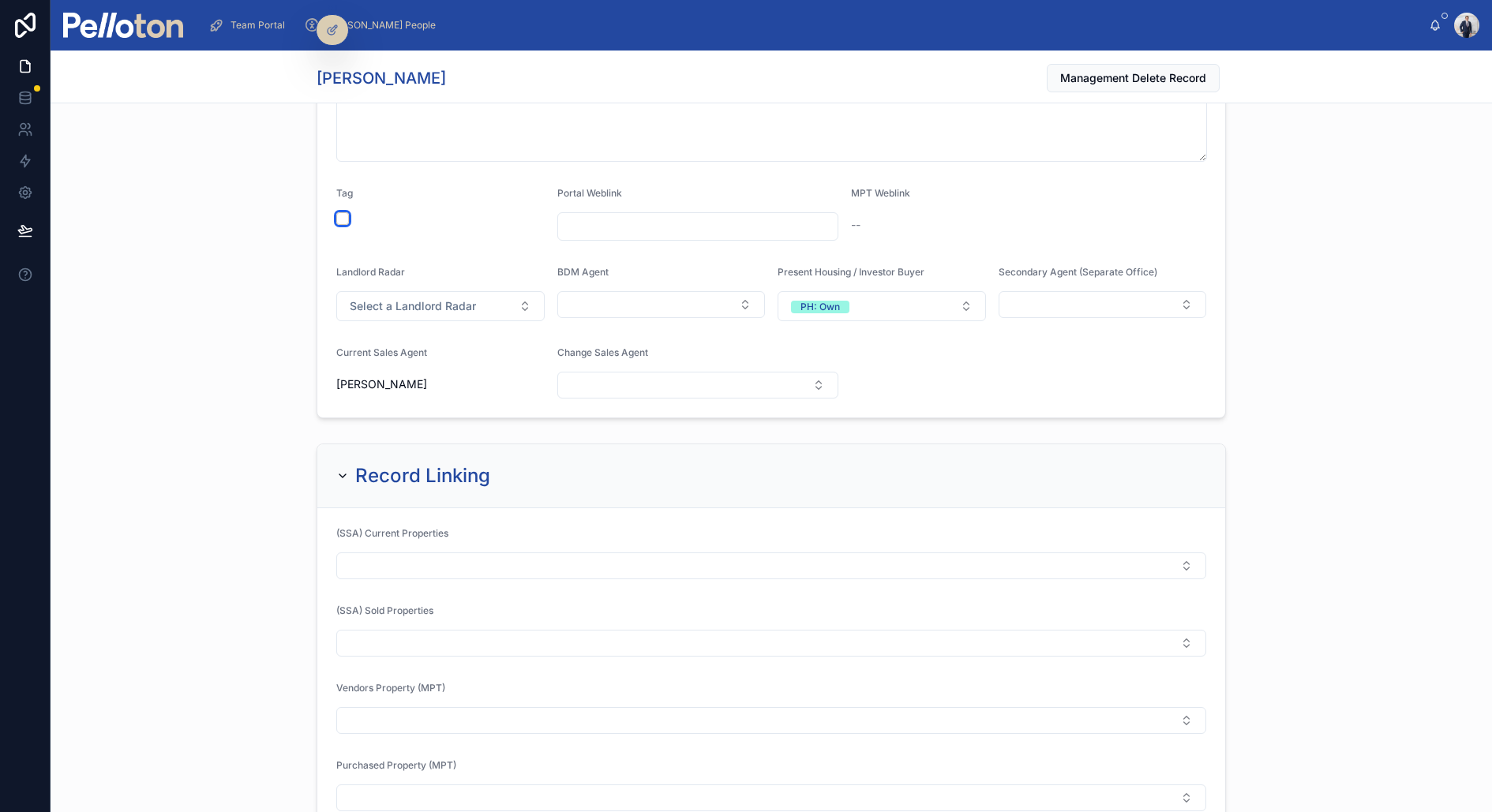
click at [339, 217] on button "button" at bounding box center [342, 218] width 13 height 13
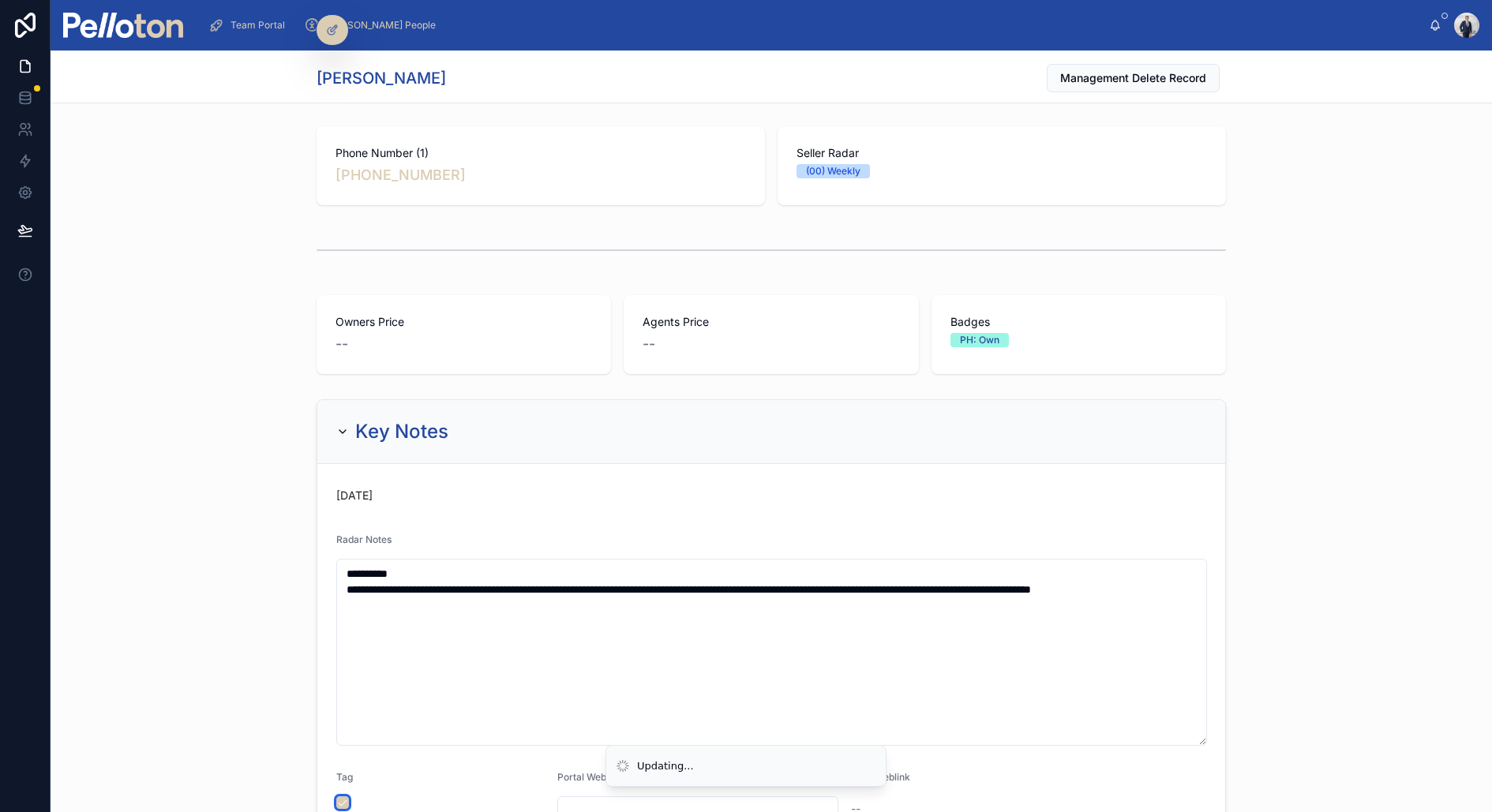
scroll to position [0, 0]
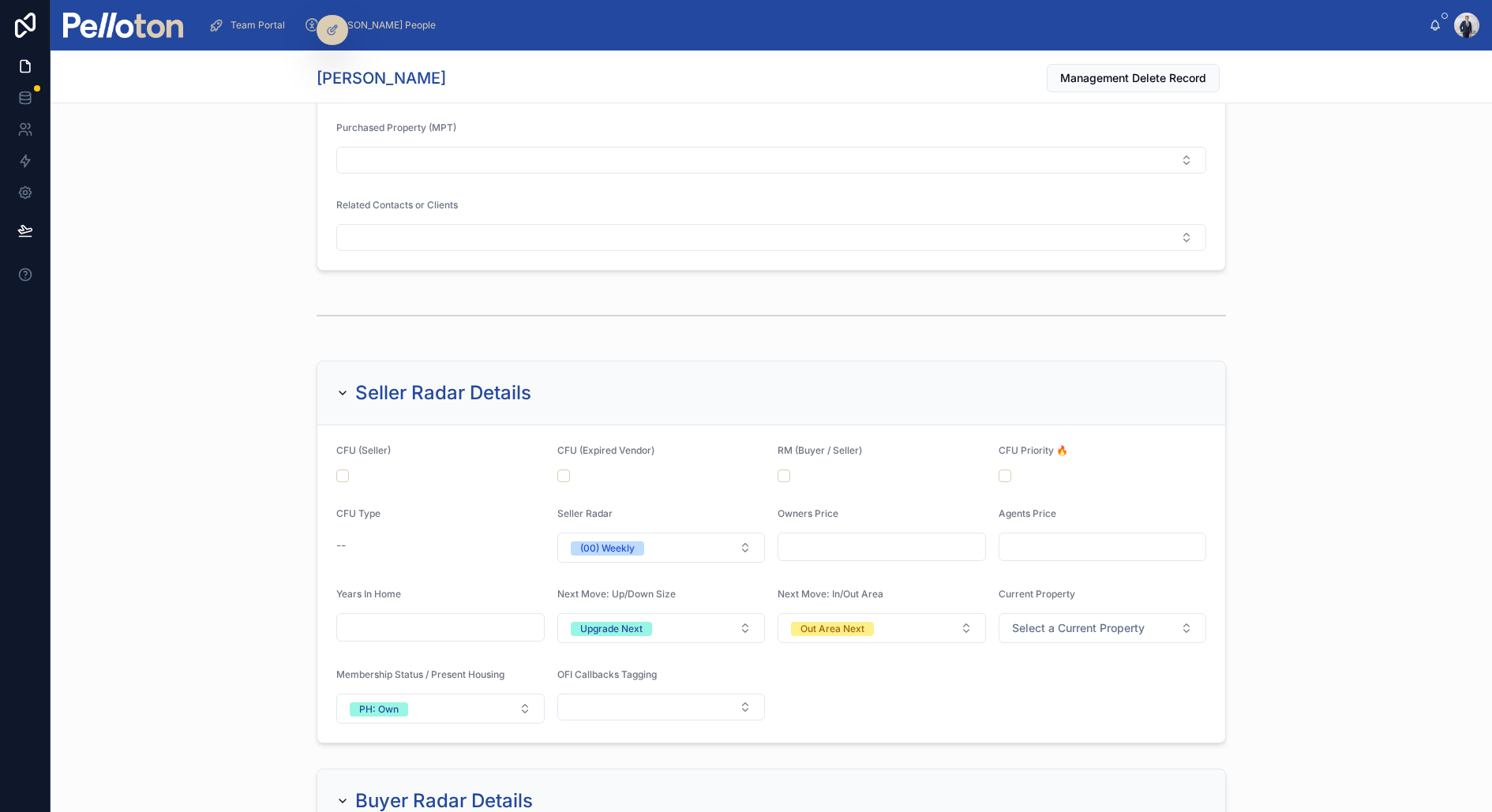
scroll to position [1277, 0]
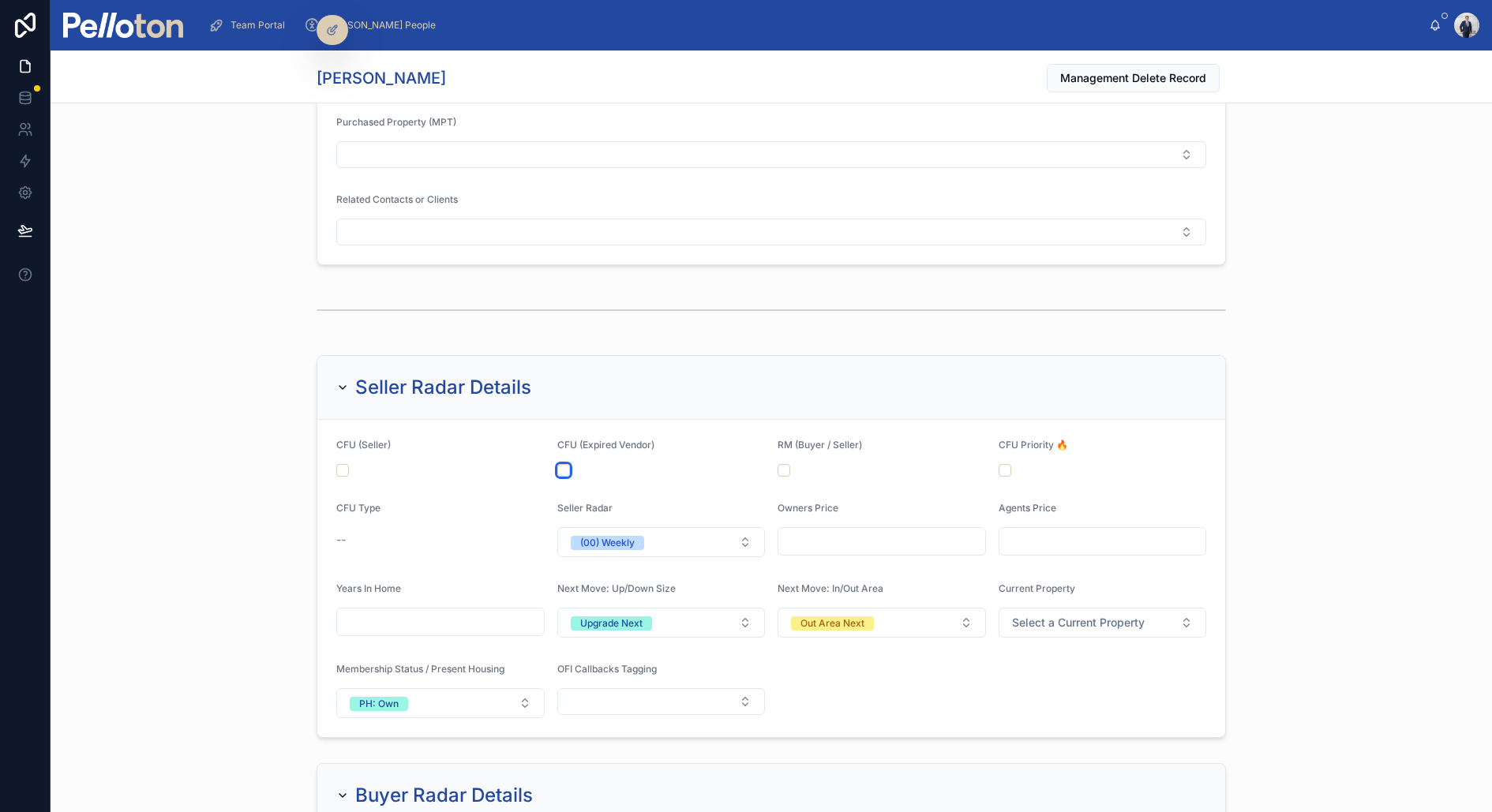
click at [563, 464] on button "button" at bounding box center [564, 470] width 13 height 13
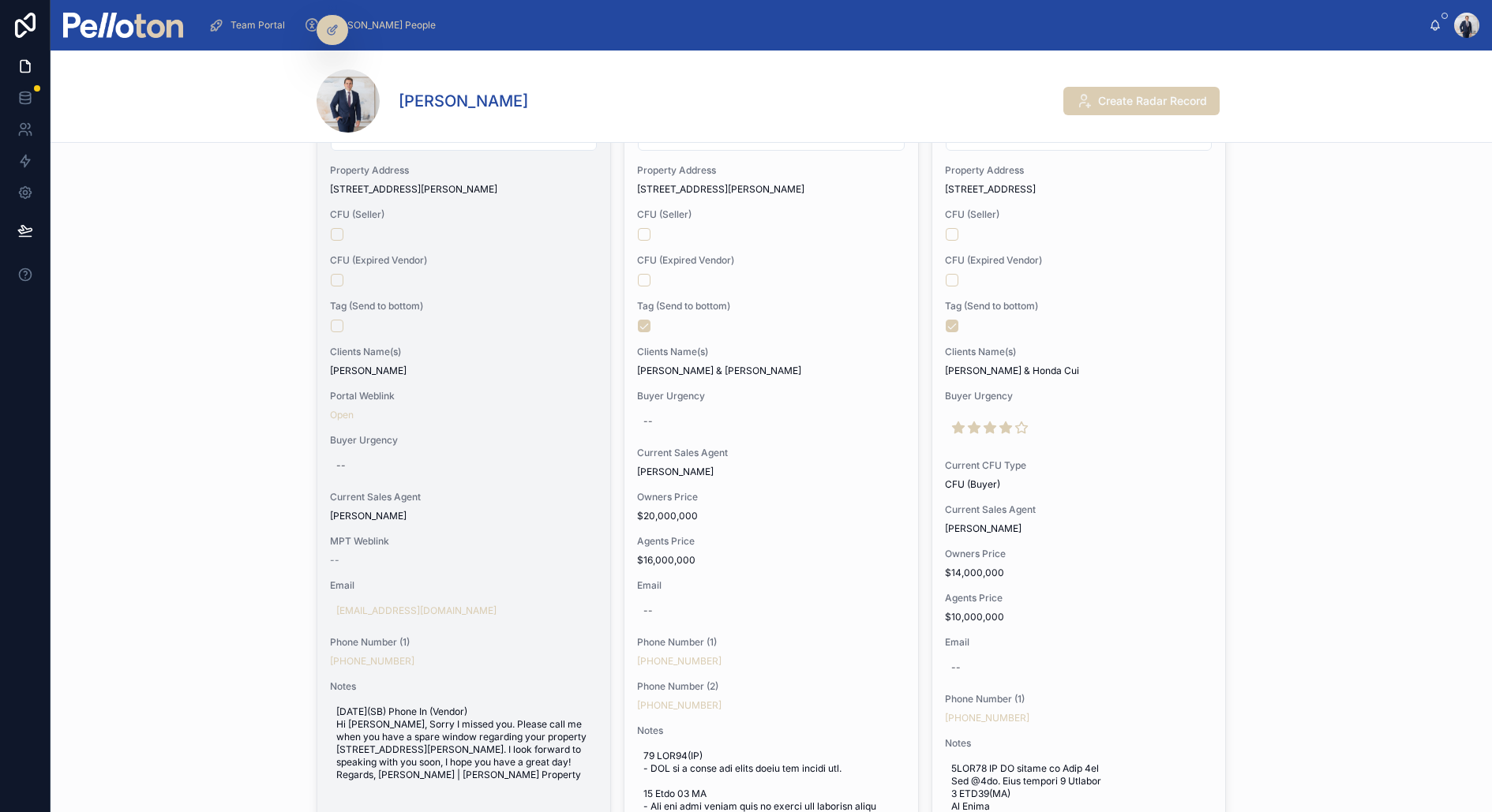
scroll to position [271, 0]
click at [599, 359] on div "Change Seller Radar (00) Weekly Change Sales Agent Property Address [STREET_ADD…" at bounding box center [464, 410] width 293 height 771
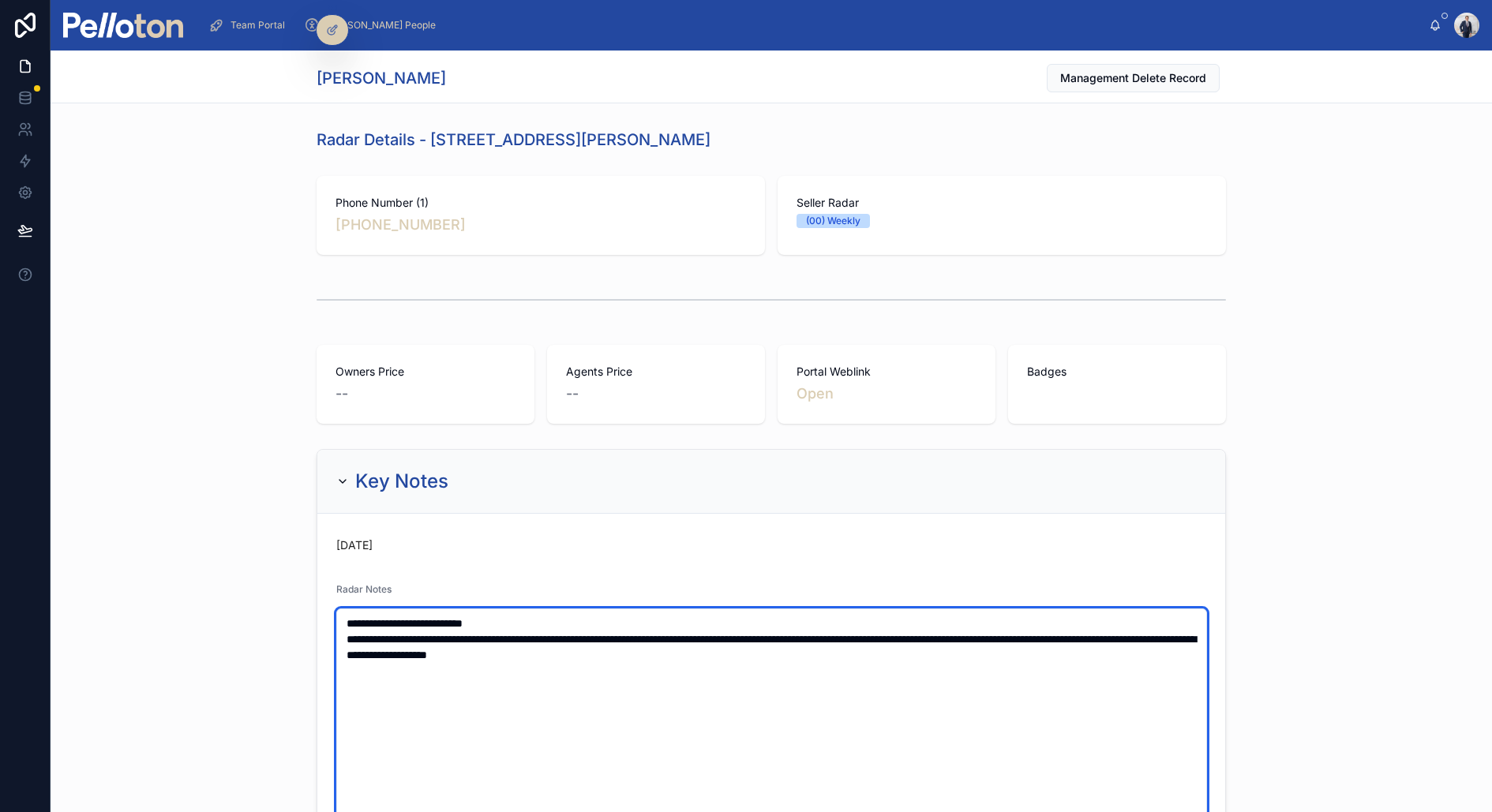
click at [344, 621] on textarea "**********" at bounding box center [771, 733] width 871 height 250
click at [344, 621] on textarea "**********" at bounding box center [771, 757] width 871 height 298
click at [350, 643] on textarea "**********" at bounding box center [771, 757] width 871 height 298
click at [366, 634] on textarea "**********" at bounding box center [771, 757] width 871 height 298
click at [366, 632] on textarea "**********" at bounding box center [771, 757] width 871 height 298
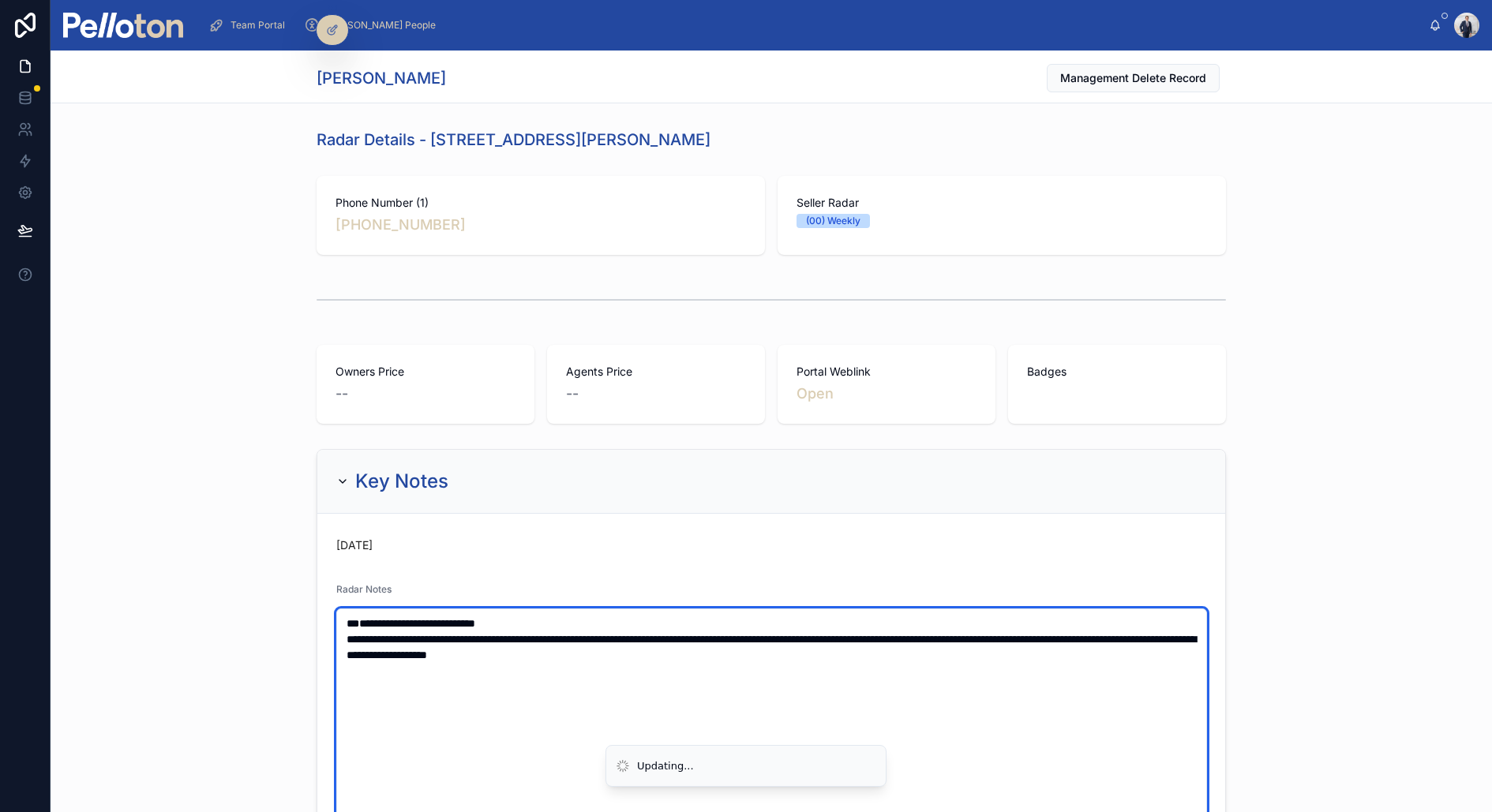
click at [366, 615] on textarea "**********" at bounding box center [771, 757] width 871 height 298
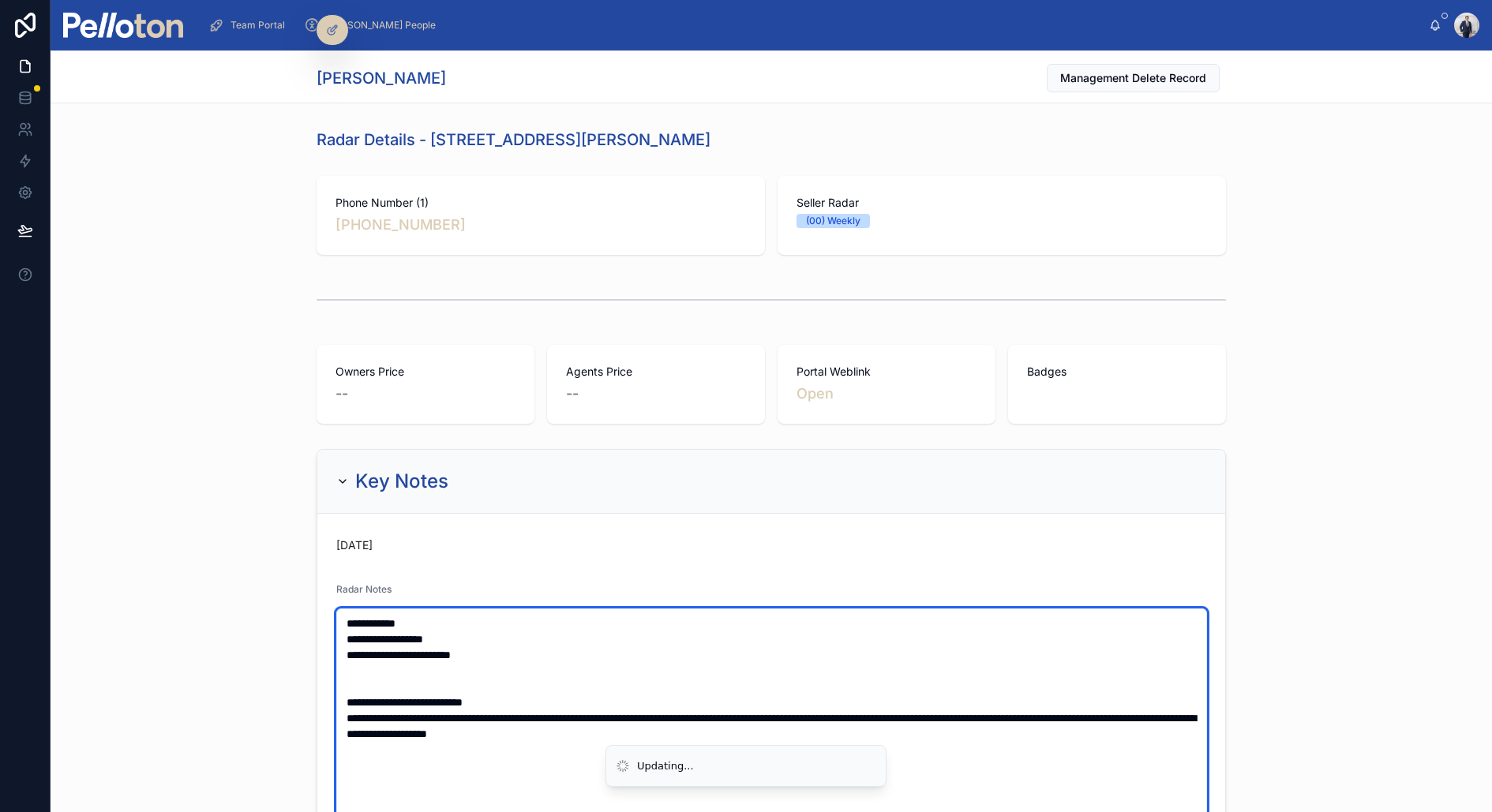
click at [465, 627] on textarea "**********" at bounding box center [771, 781] width 871 height 345
click at [458, 634] on textarea "**********" at bounding box center [771, 781] width 871 height 345
click at [511, 646] on textarea "**********" at bounding box center [771, 781] width 871 height 345
click at [454, 635] on textarea "**********" at bounding box center [771, 781] width 871 height 345
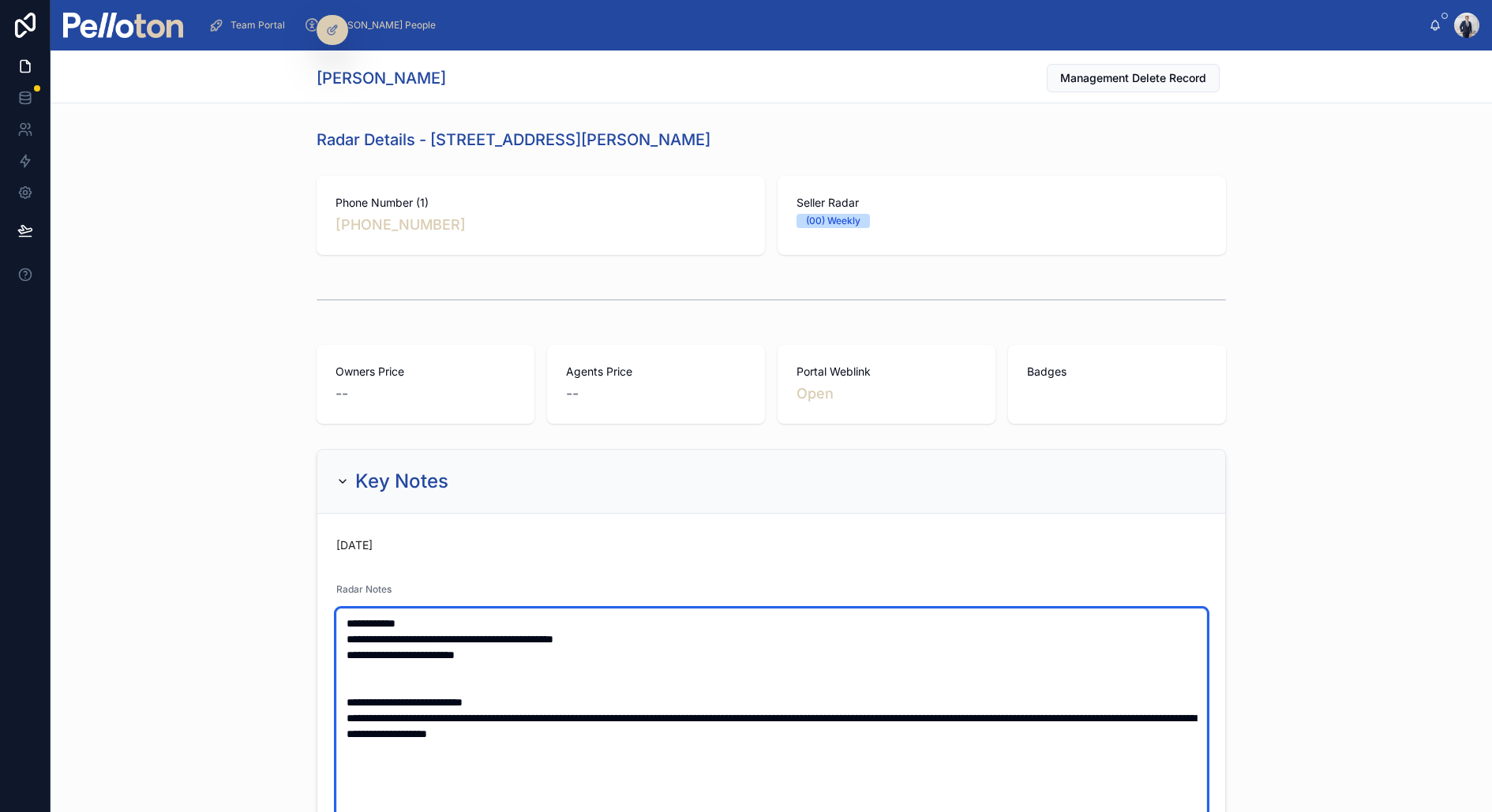
click at [485, 650] on textarea "**********" at bounding box center [771, 796] width 871 height 376
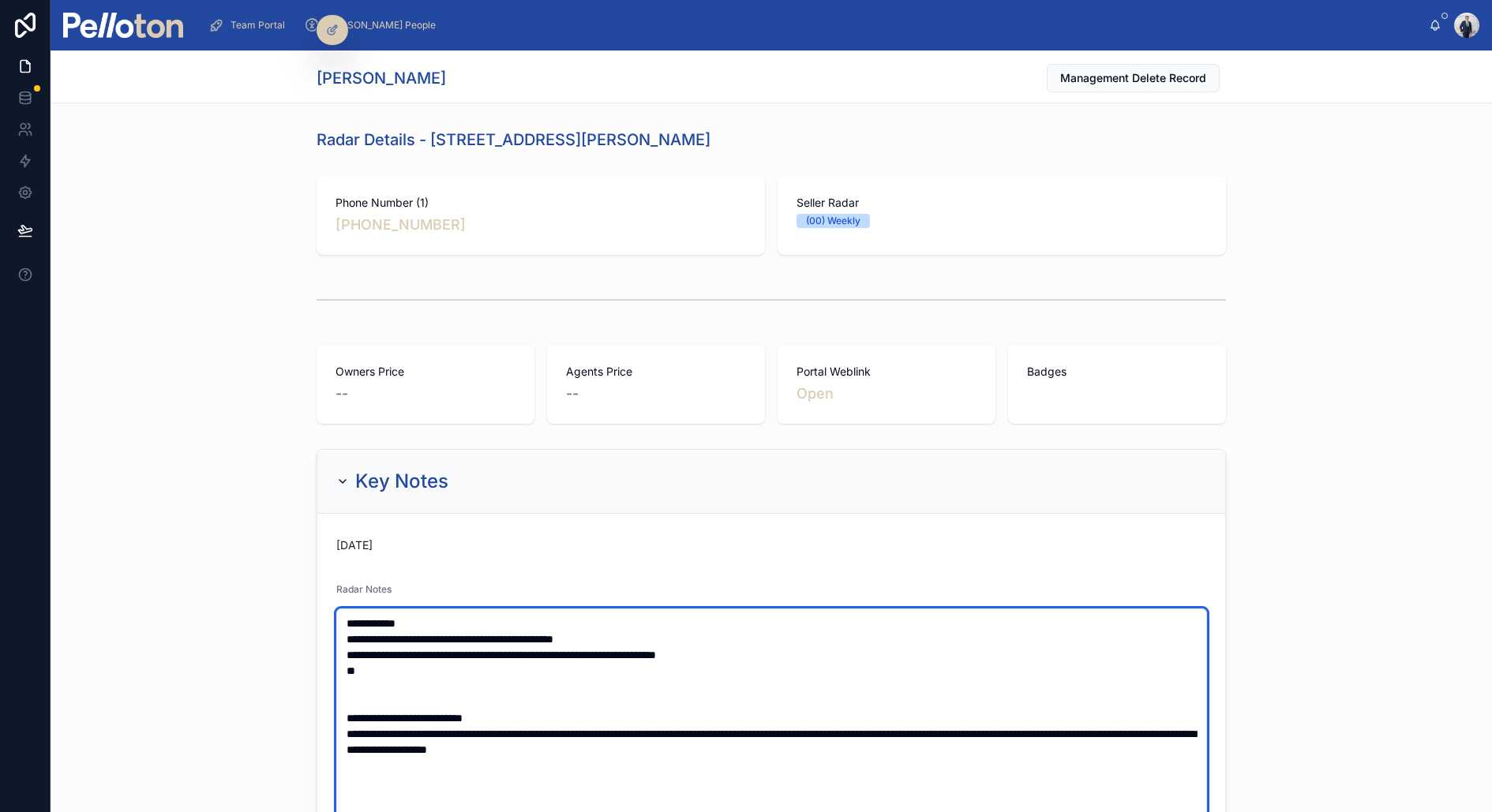
click at [388, 671] on textarea "**********" at bounding box center [771, 820] width 871 height 424
type textarea "**********"
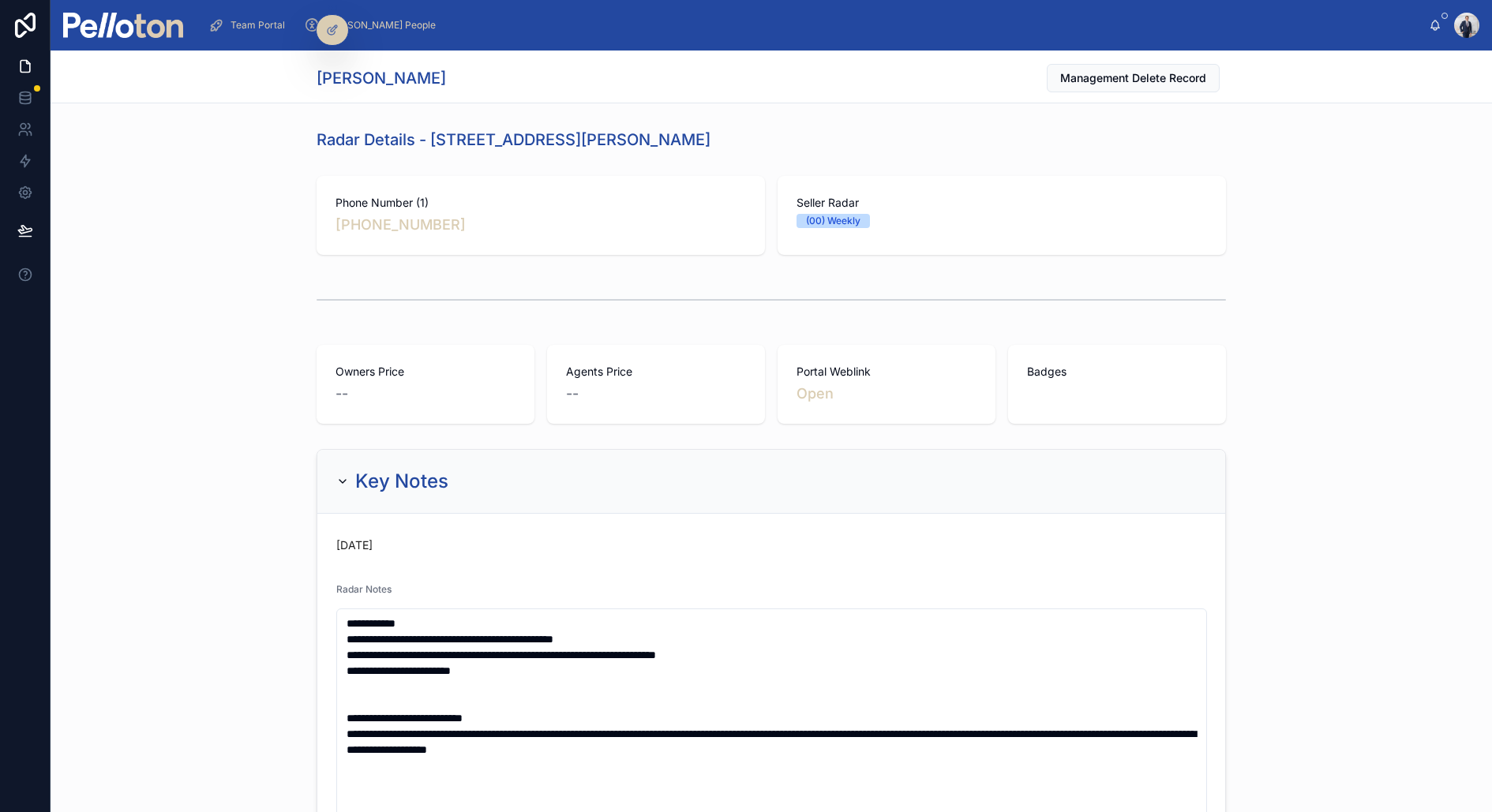
click at [229, 317] on div at bounding box center [772, 300] width 1442 height 52
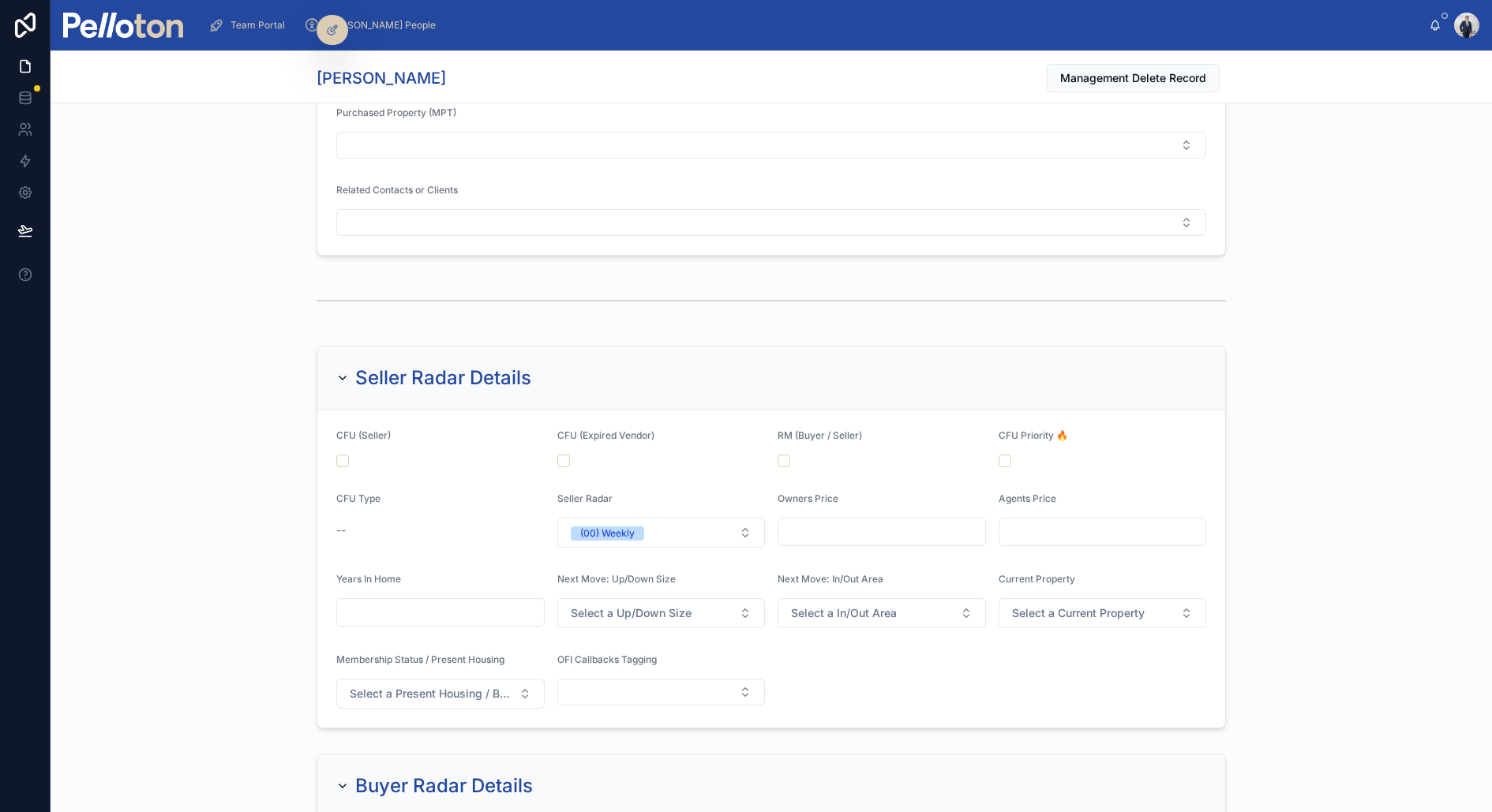
scroll to position [1632, 0]
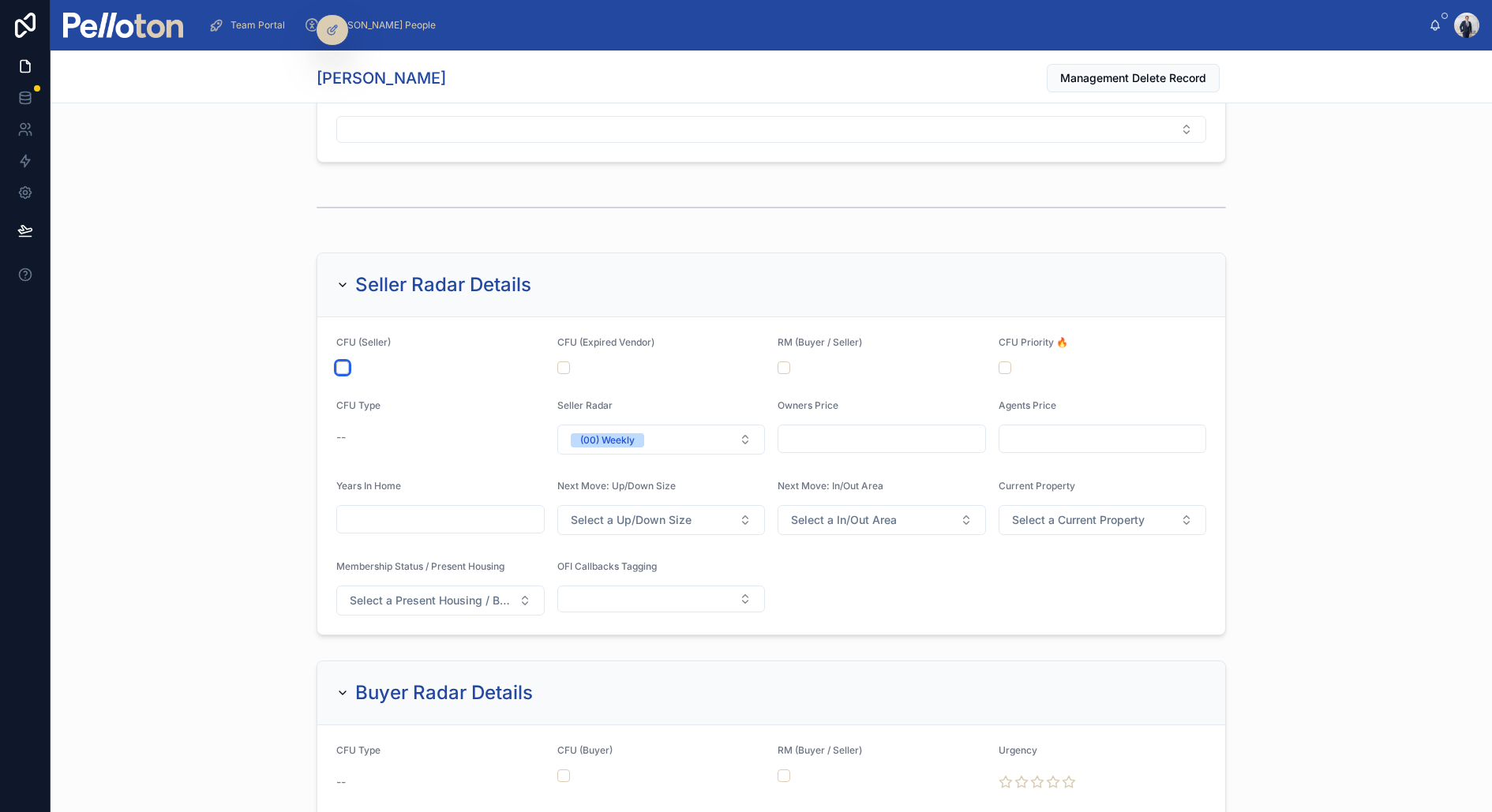
click at [341, 361] on button "button" at bounding box center [342, 367] width 13 height 13
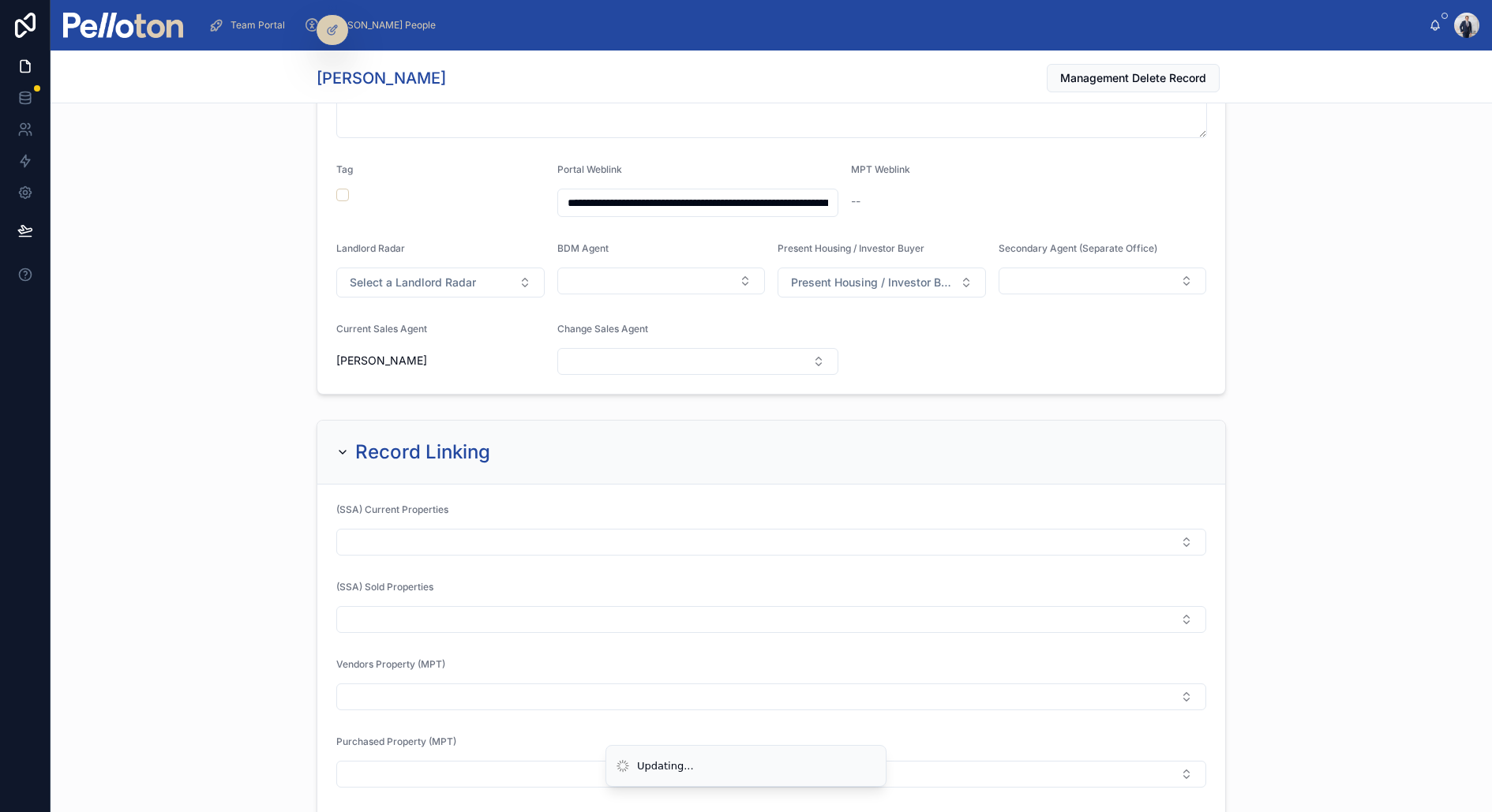
scroll to position [0, 0]
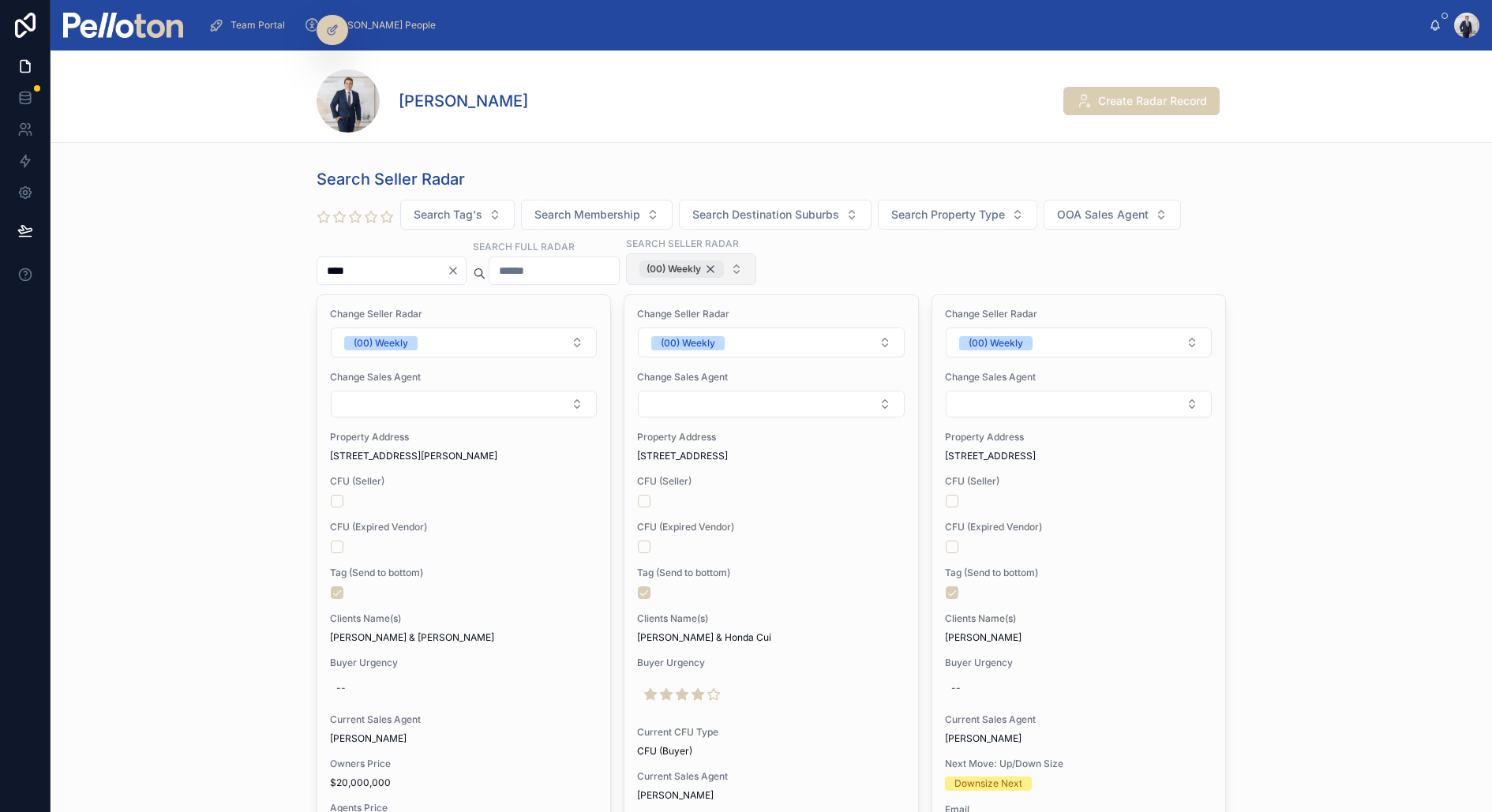
click at [719, 265] on div "(00) Weekly" at bounding box center [682, 269] width 85 height 18
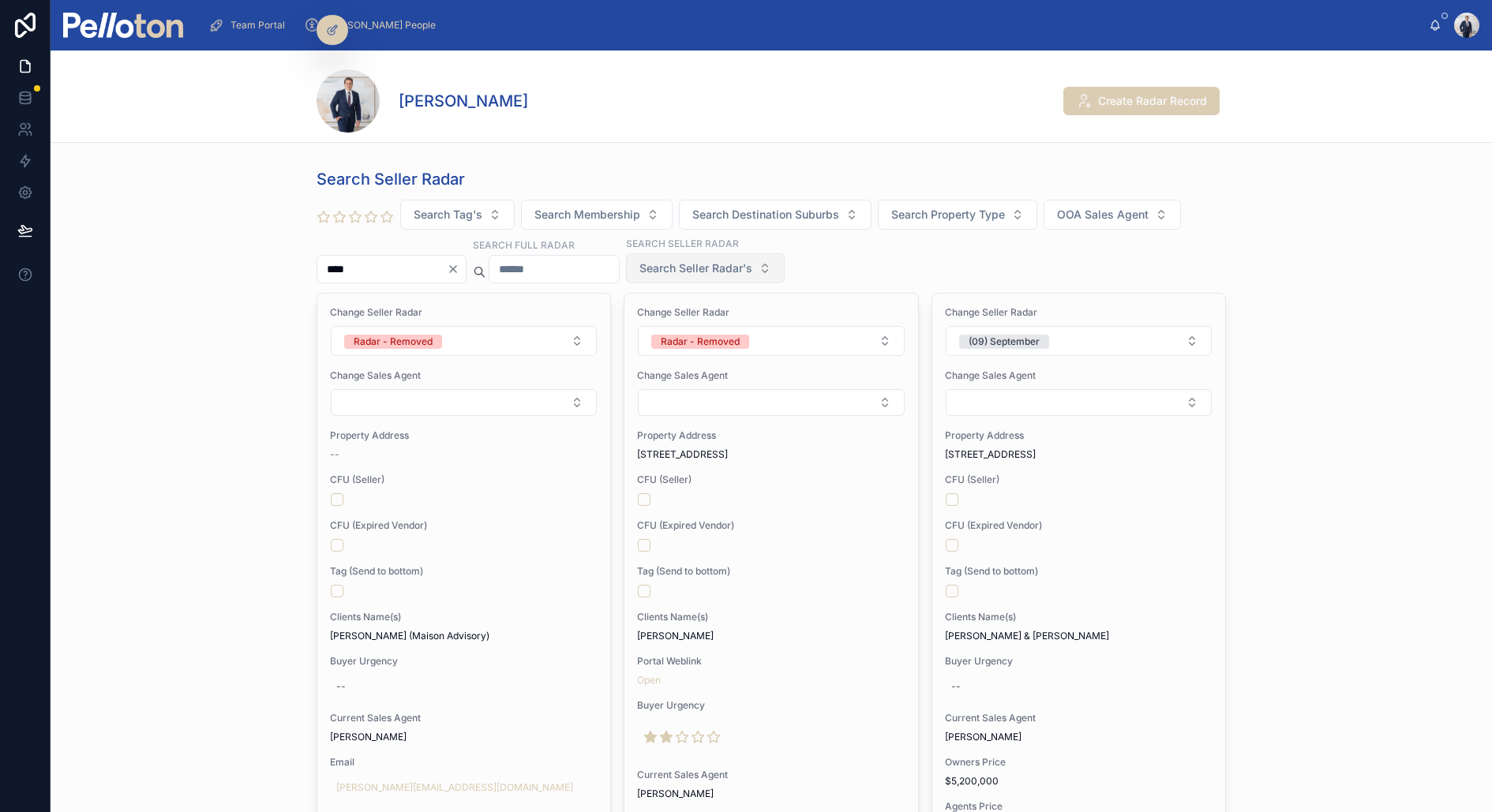
click at [719, 265] on span "Search Seller Radar's" at bounding box center [696, 268] width 113 height 16
type input "***"
click at [718, 320] on div "(08) August" at bounding box center [735, 331] width 190 height 25
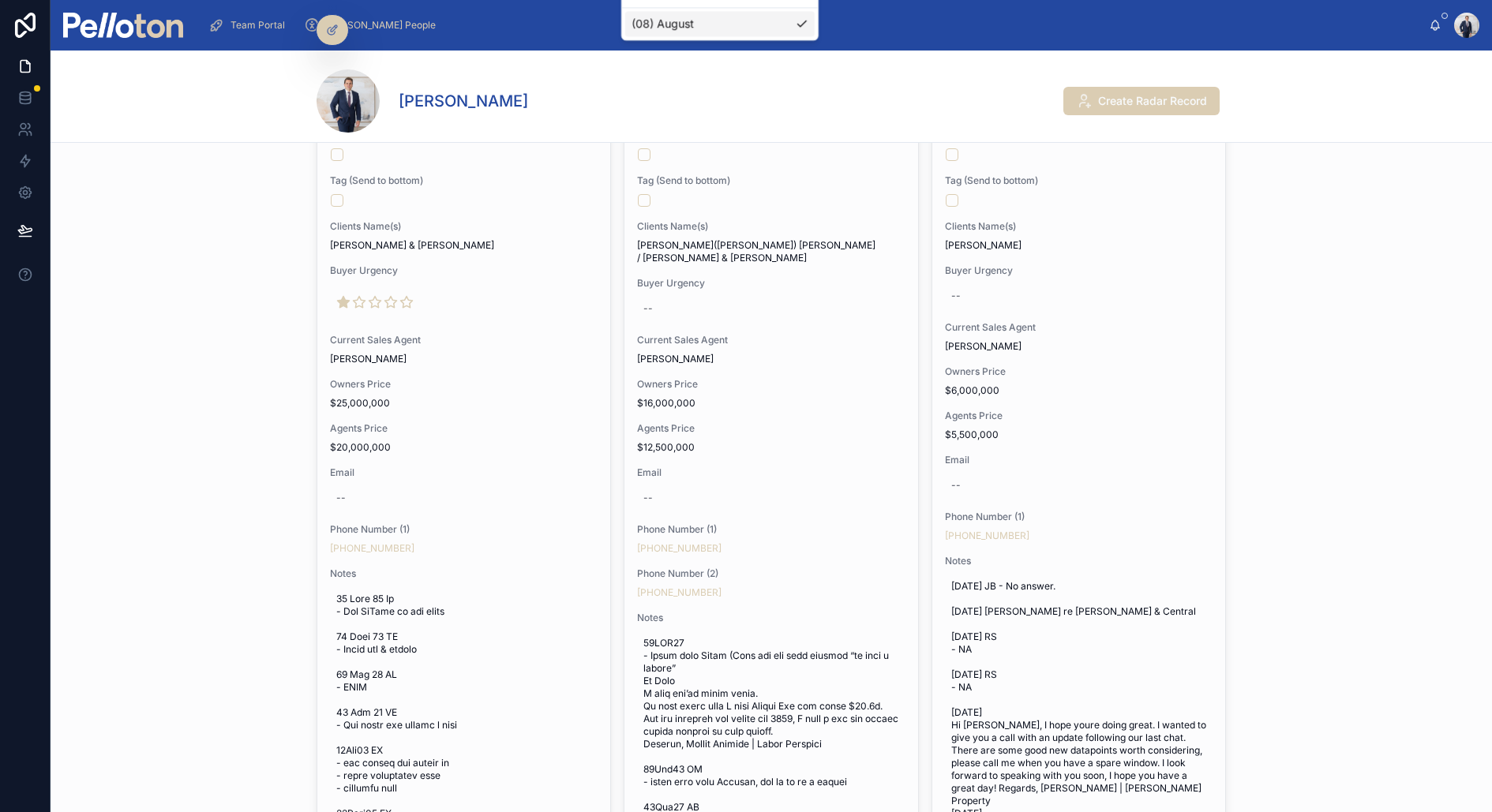
scroll to position [406, 0]
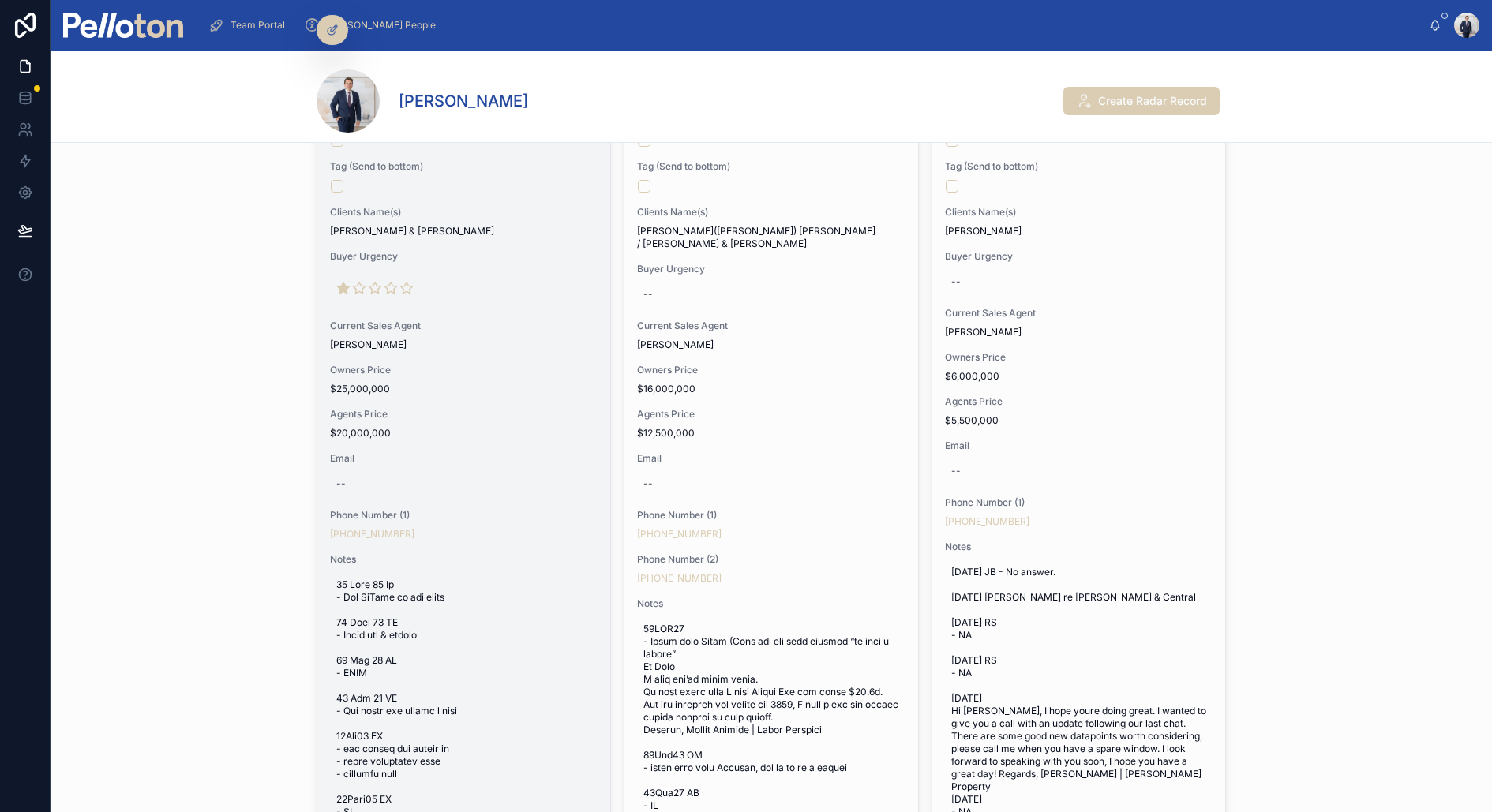
click at [465, 312] on div "Change Seller Radar (08) August Change Sales Agent Property Address [STREET_ADD…" at bounding box center [464, 602] width 293 height 1429
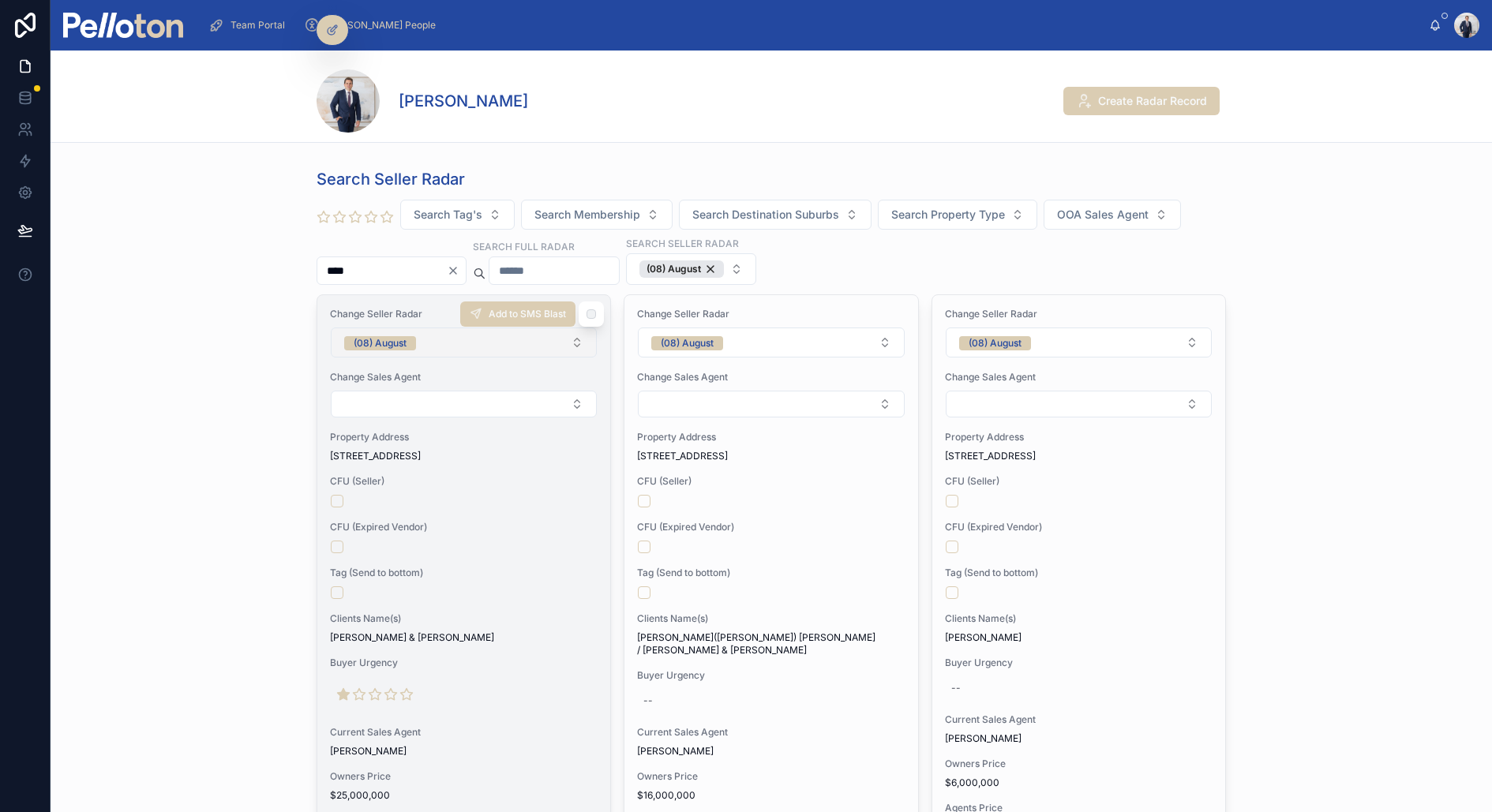
click at [411, 346] on span "(08) August" at bounding box center [380, 343] width 72 height 14
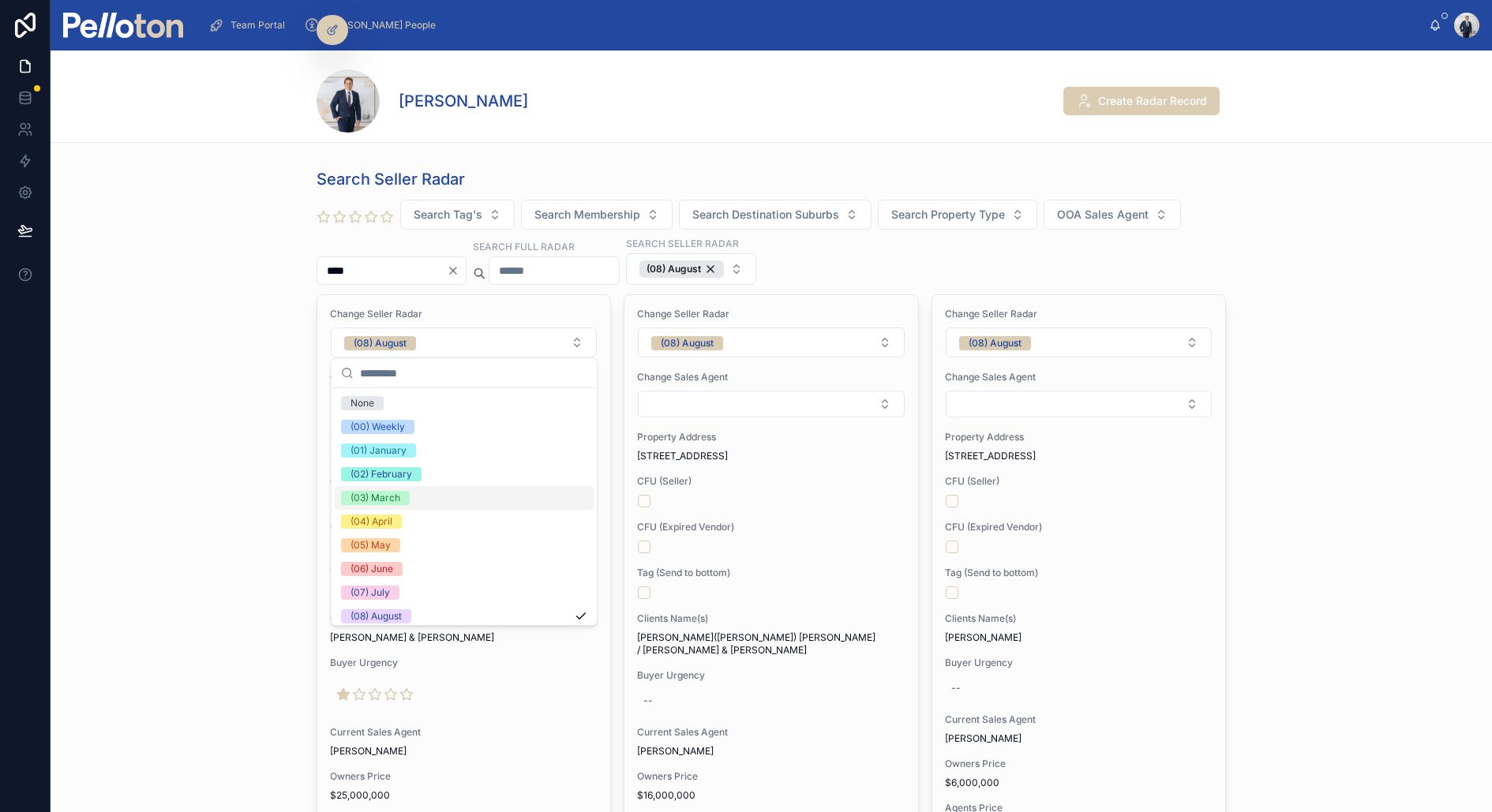
scroll to position [147, 0]
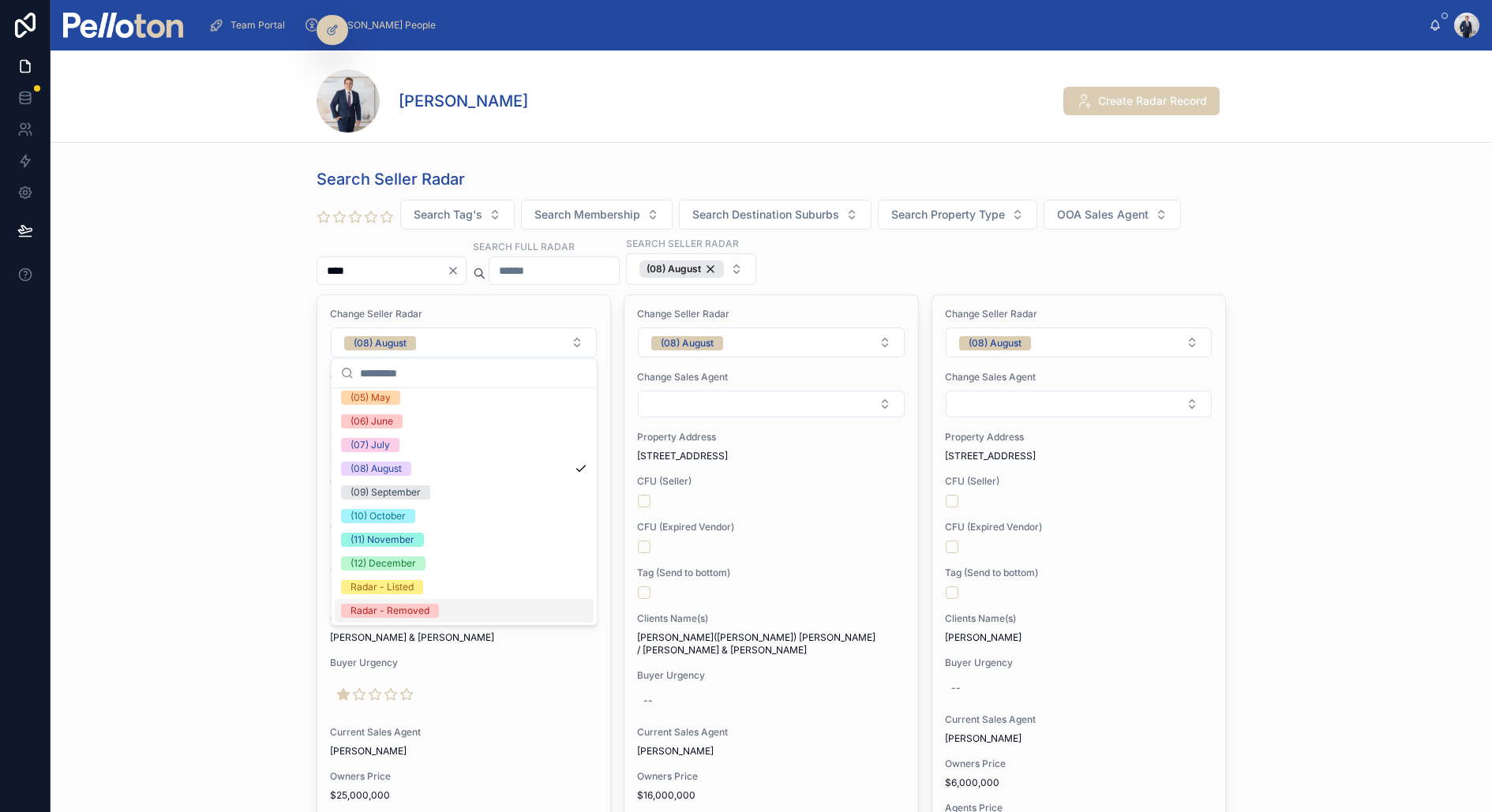
click at [427, 618] on div "Radar - Removed" at bounding box center [465, 611] width 259 height 24
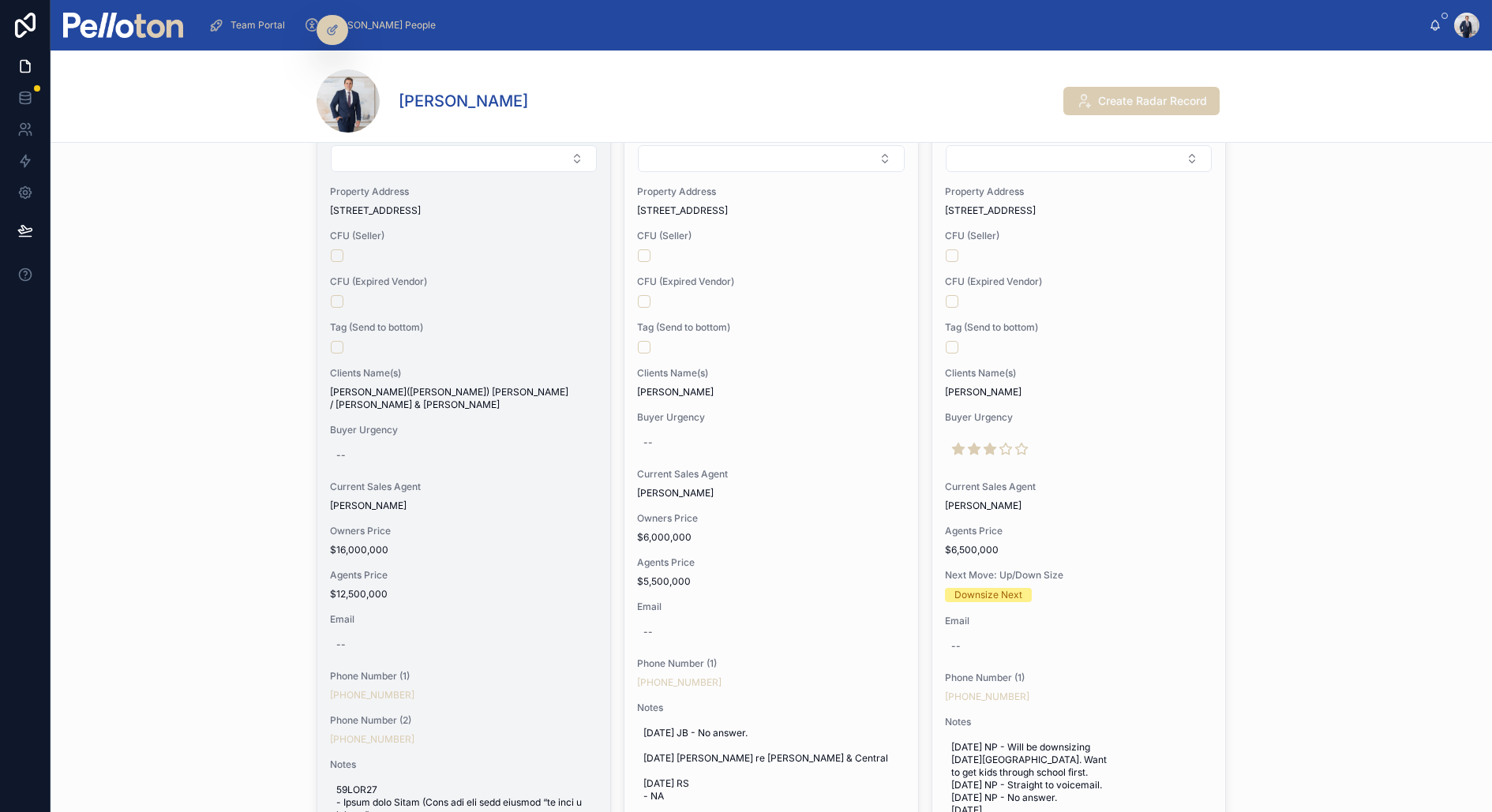
scroll to position [0, 0]
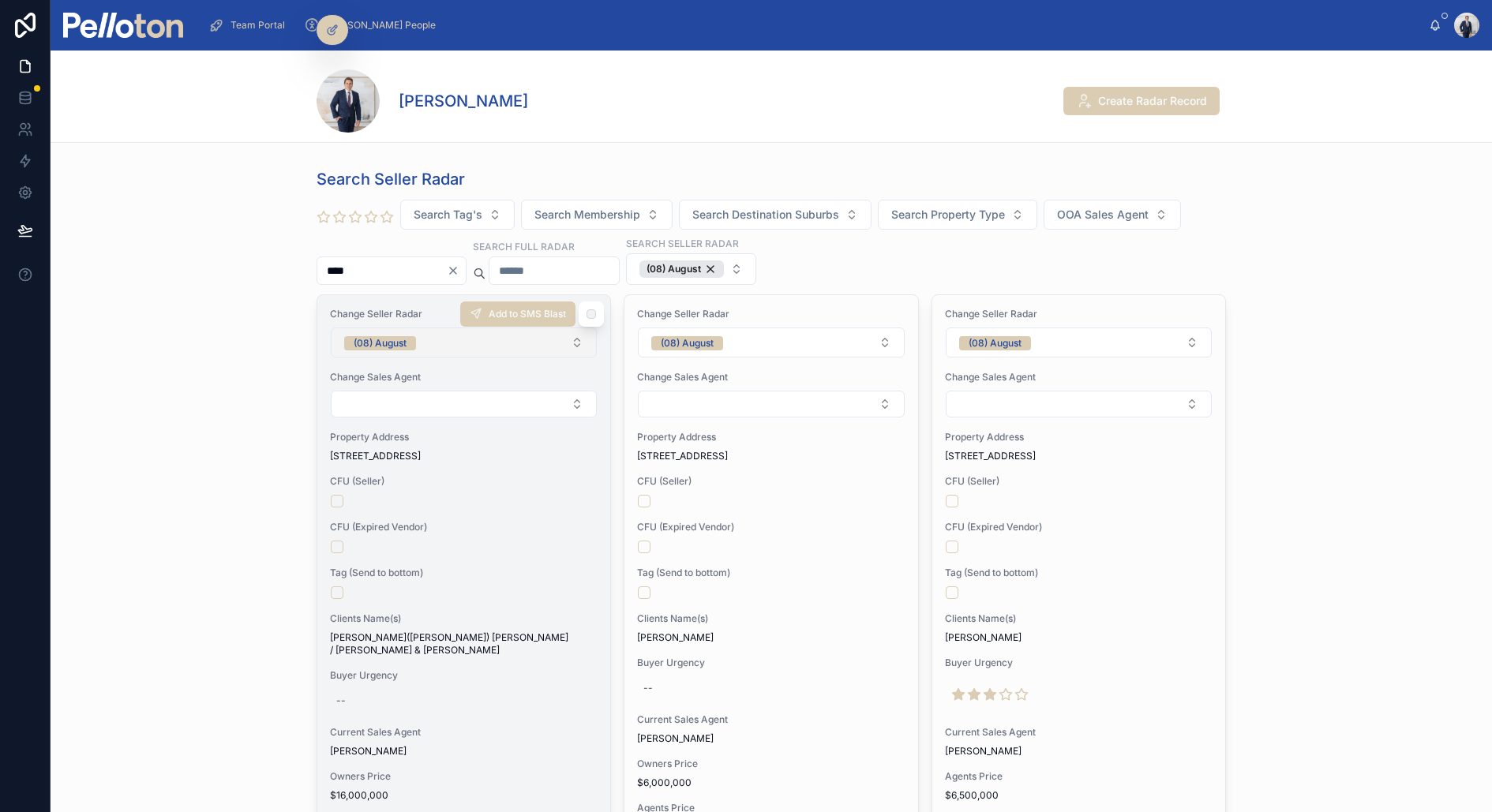
click at [430, 347] on button "(08) August" at bounding box center [464, 342] width 266 height 30
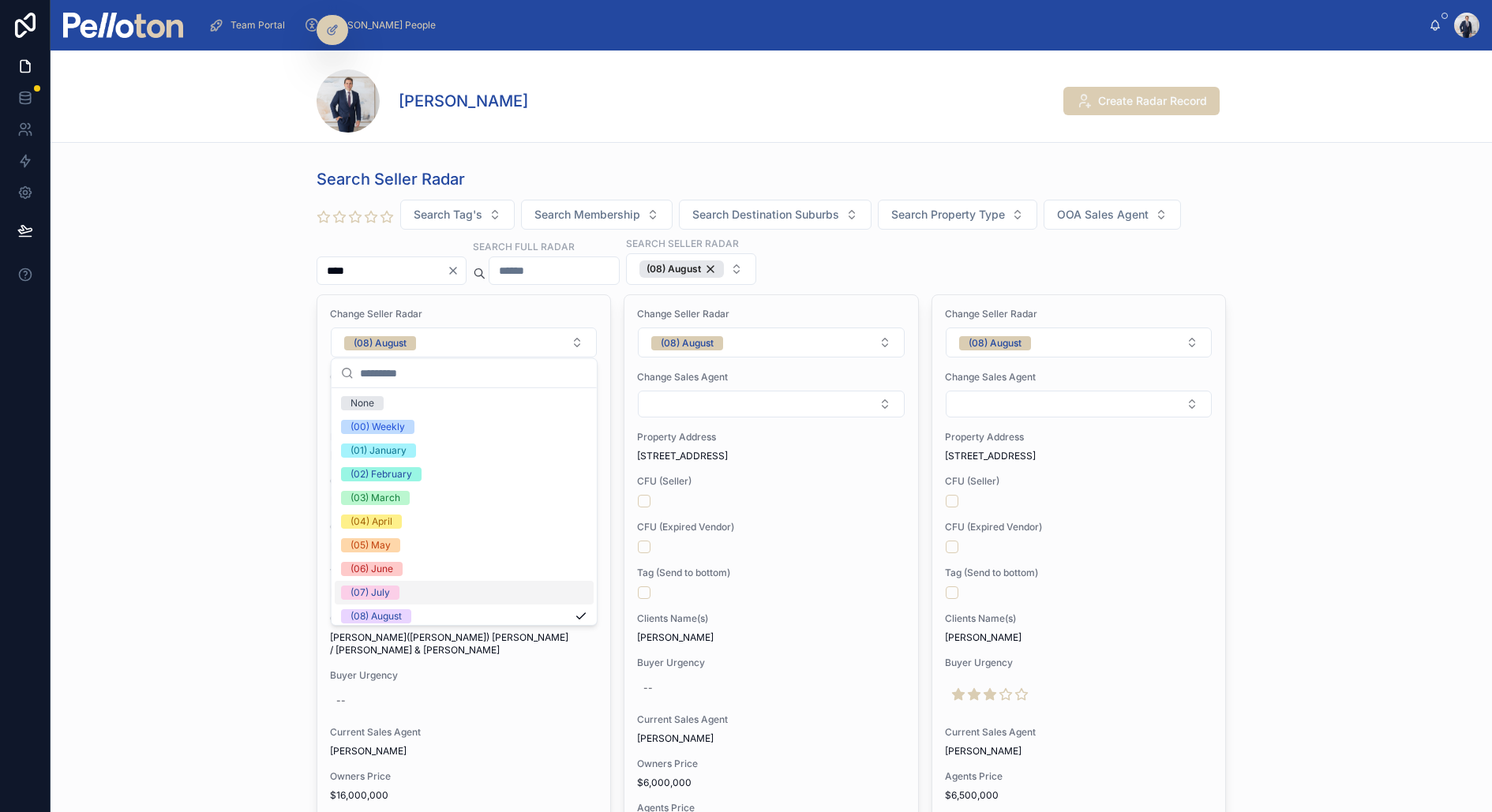
scroll to position [147, 0]
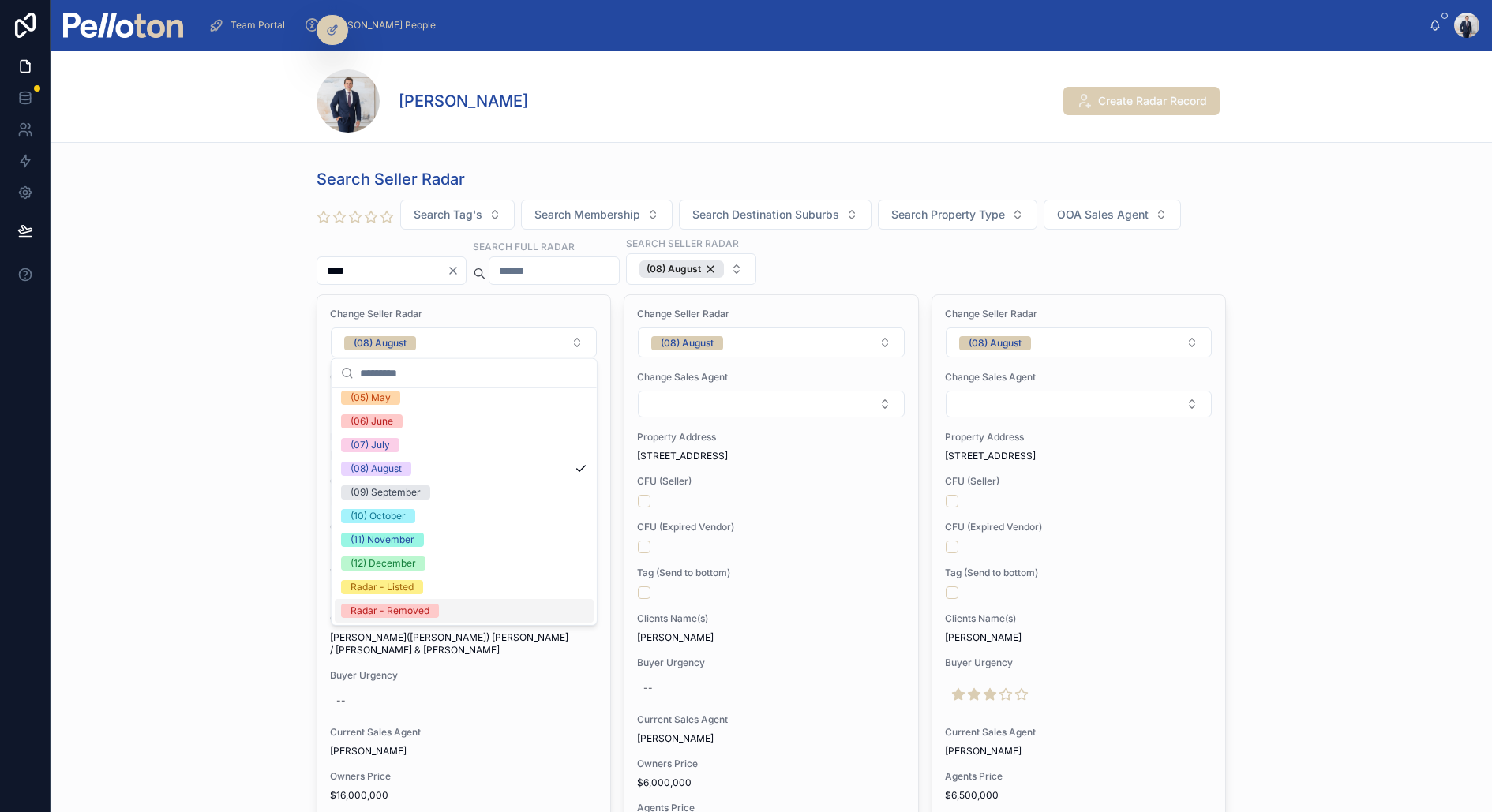
click at [440, 609] on div "Radar - Removed" at bounding box center [465, 611] width 259 height 24
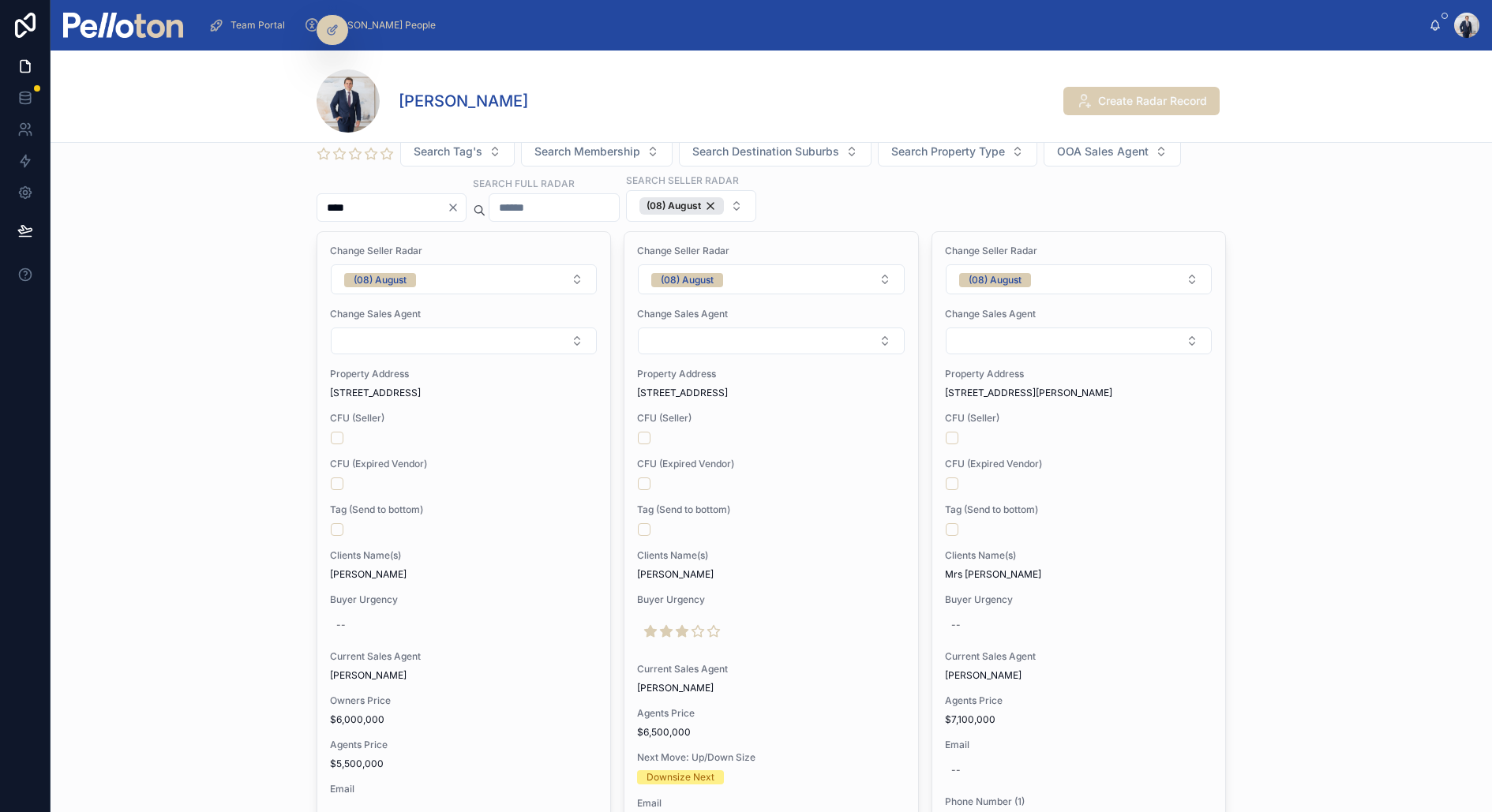
scroll to position [0, 0]
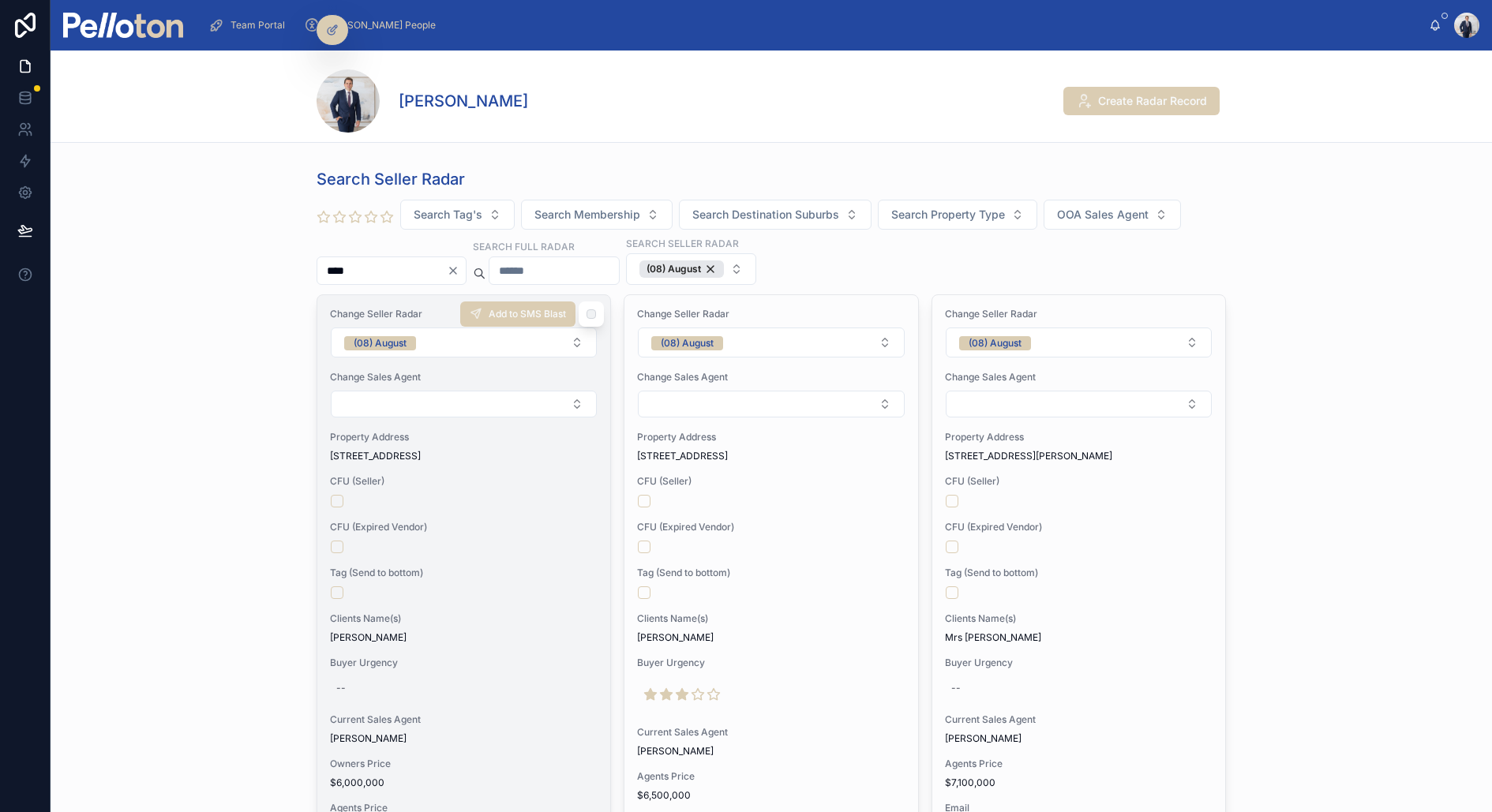
click at [482, 501] on div at bounding box center [464, 501] width 266 height 13
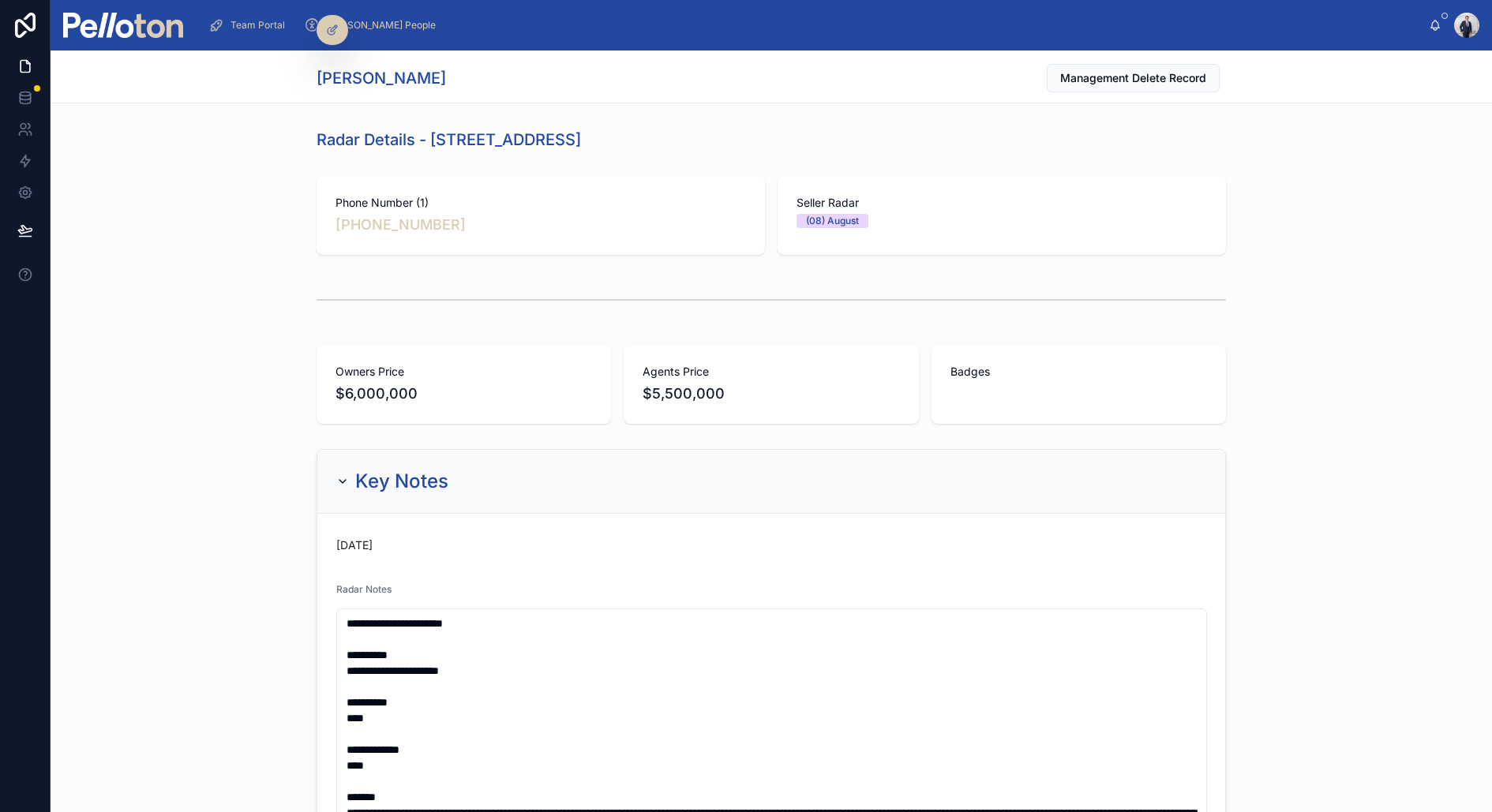
drag, startPoint x: 432, startPoint y: 140, endPoint x: 759, endPoint y: 140, distance: 327.0
click at [759, 140] on div "Radar Details - [STREET_ADDRESS]" at bounding box center [771, 140] width 910 height 22
click at [220, 362] on div "Owners Price $6,000,000 Agents Price $5,500,000 Badges" at bounding box center [772, 384] width 1442 height 91
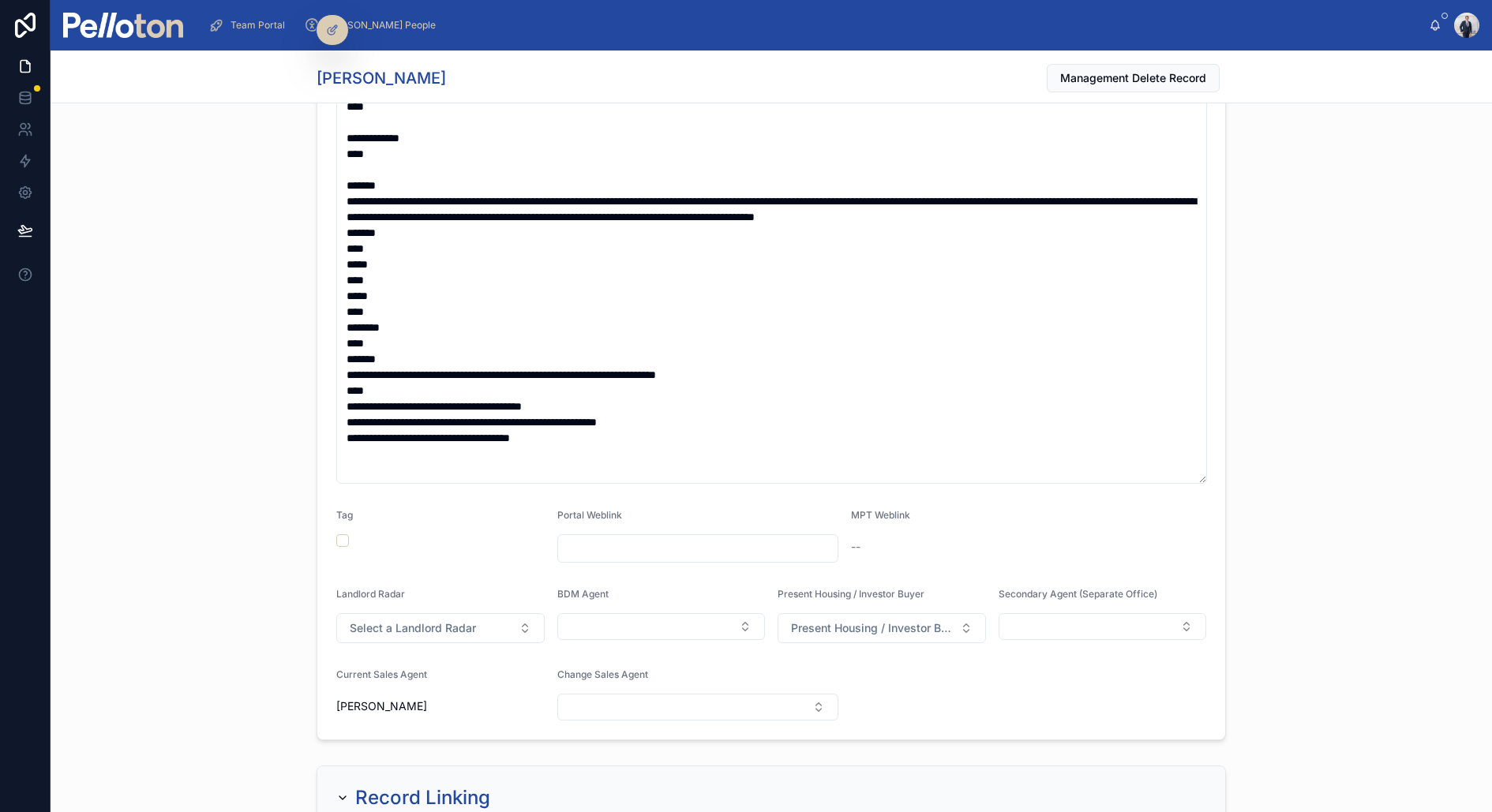
scroll to position [935, 0]
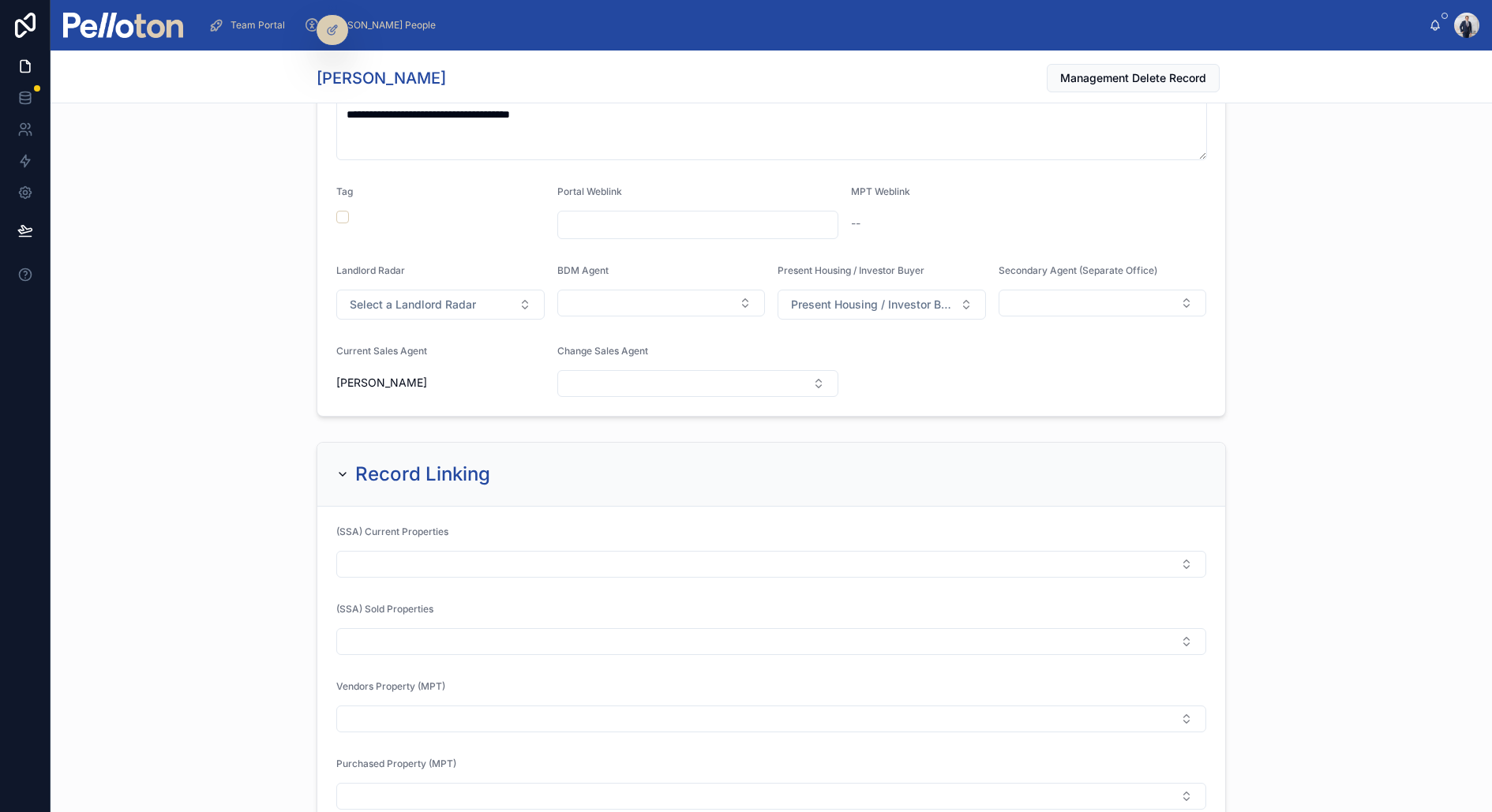
click at [710, 215] on input "text" at bounding box center [698, 225] width 280 height 22
paste input "**********"
type input "**********"
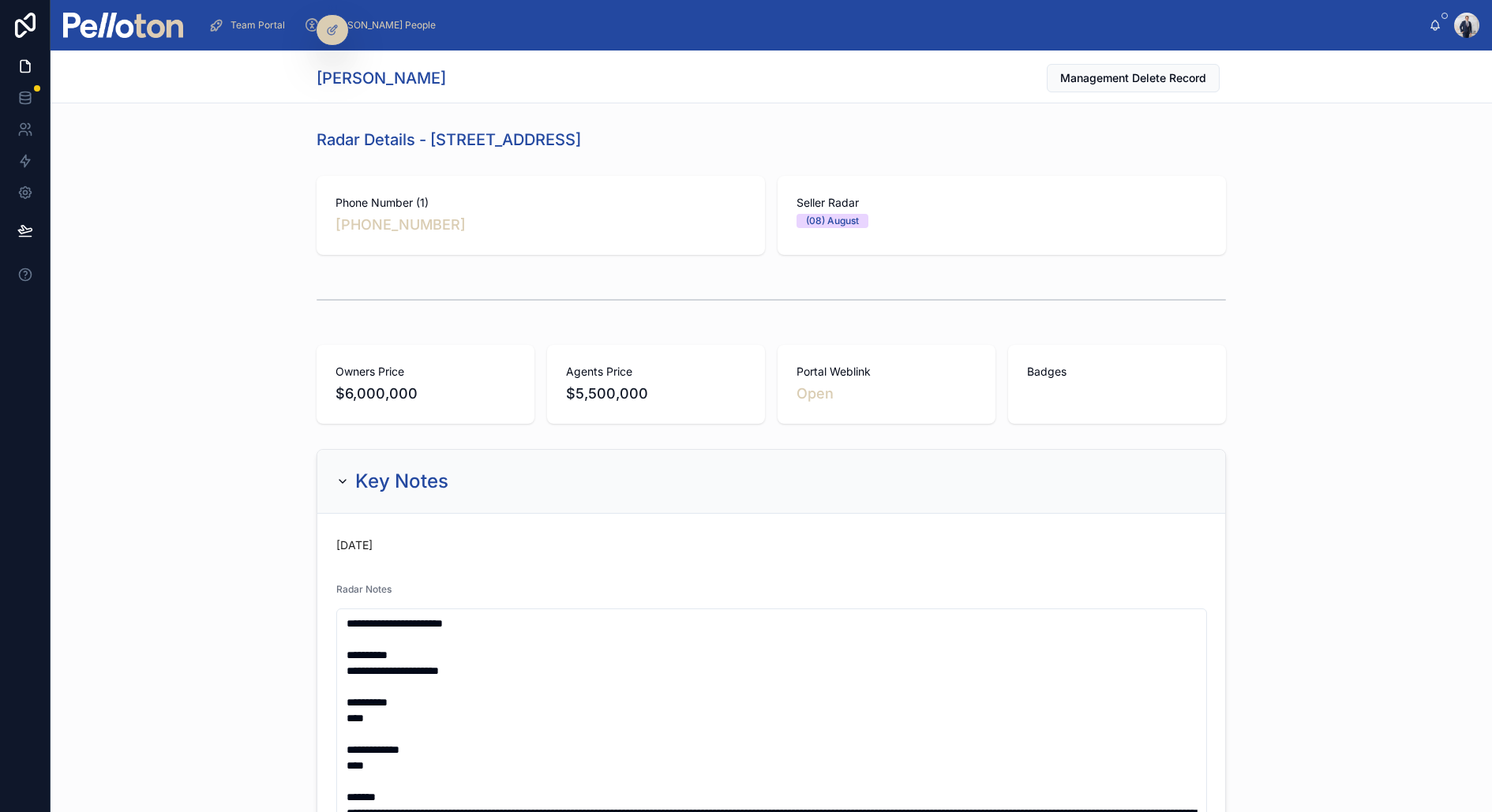
click at [269, 346] on div "Owners Price $6,000,000 Agents Price $5,500,000 Portal Weblink Open Badges" at bounding box center [772, 384] width 1442 height 91
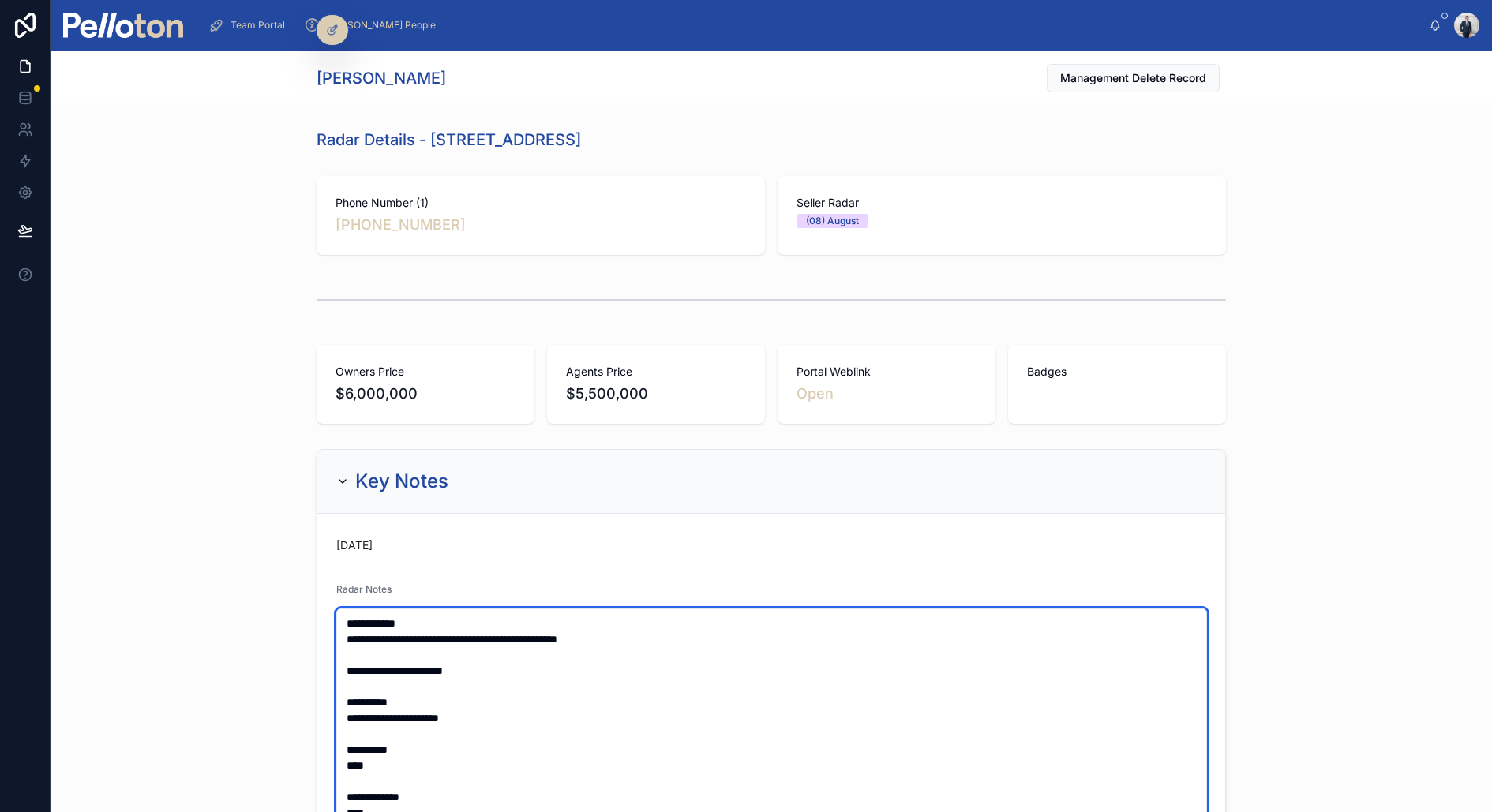
paste textarea "**********"
type textarea "**********"
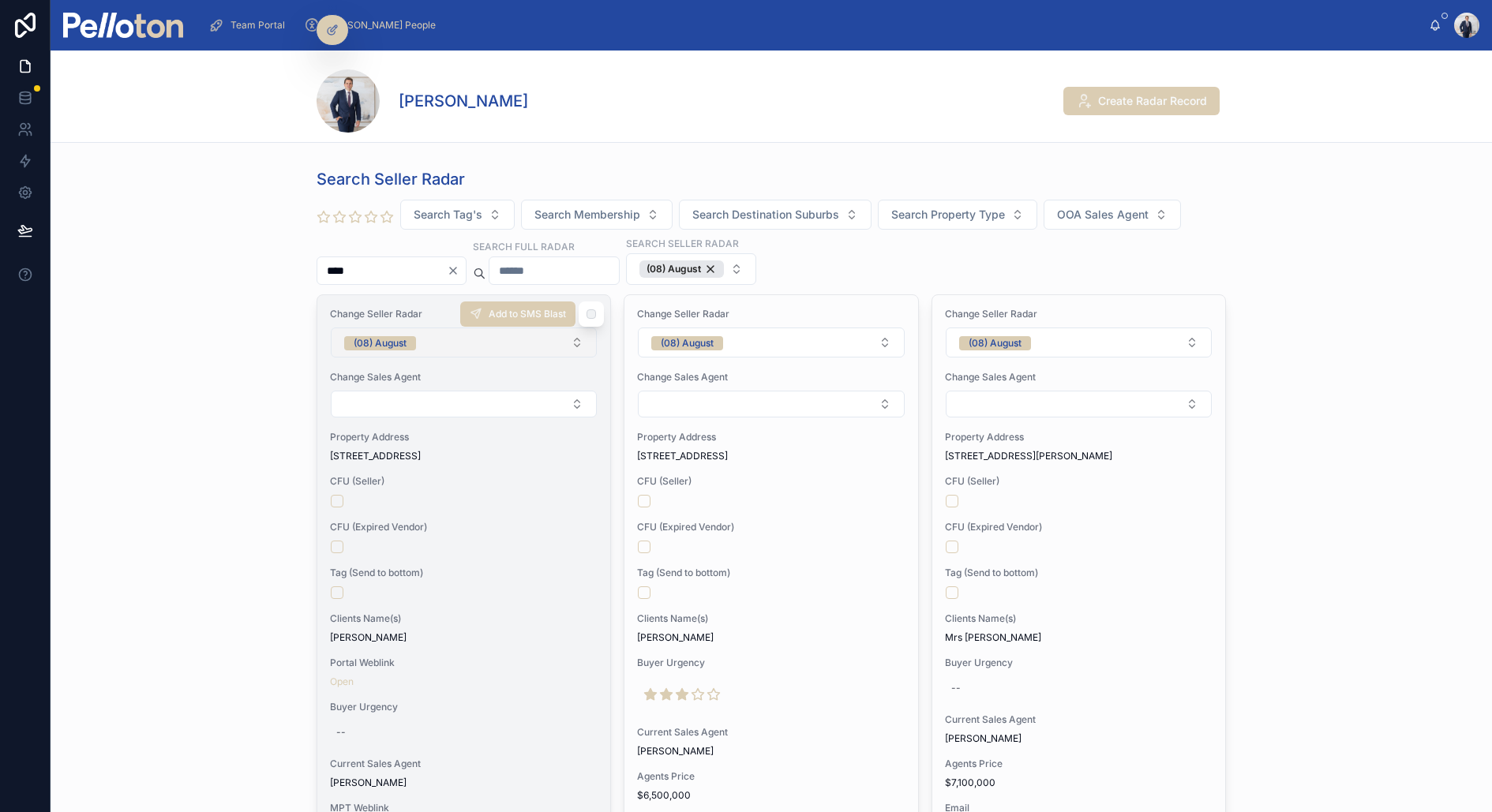
click at [384, 336] on div "(08) August" at bounding box center [380, 343] width 53 height 14
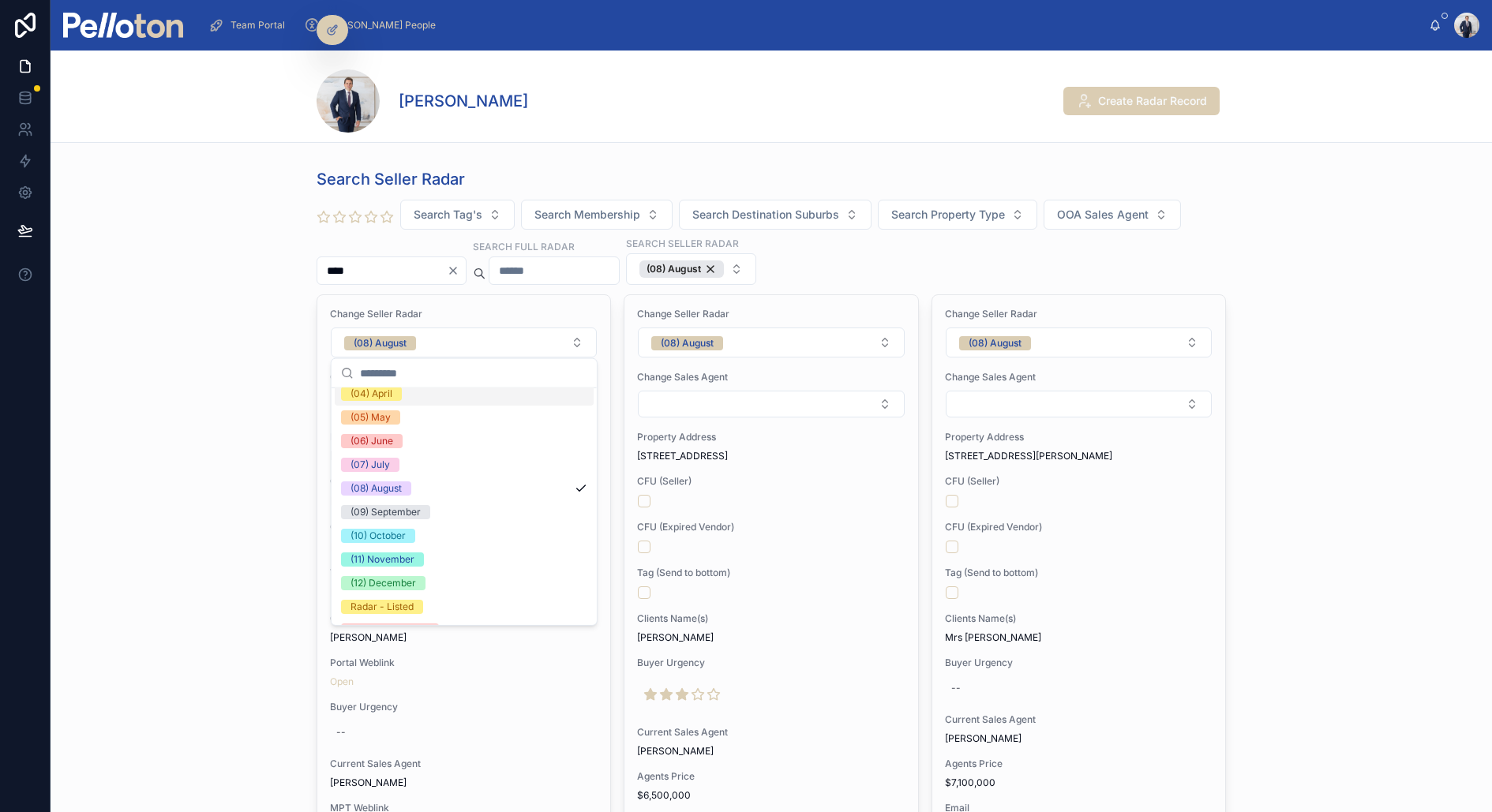
scroll to position [147, 0]
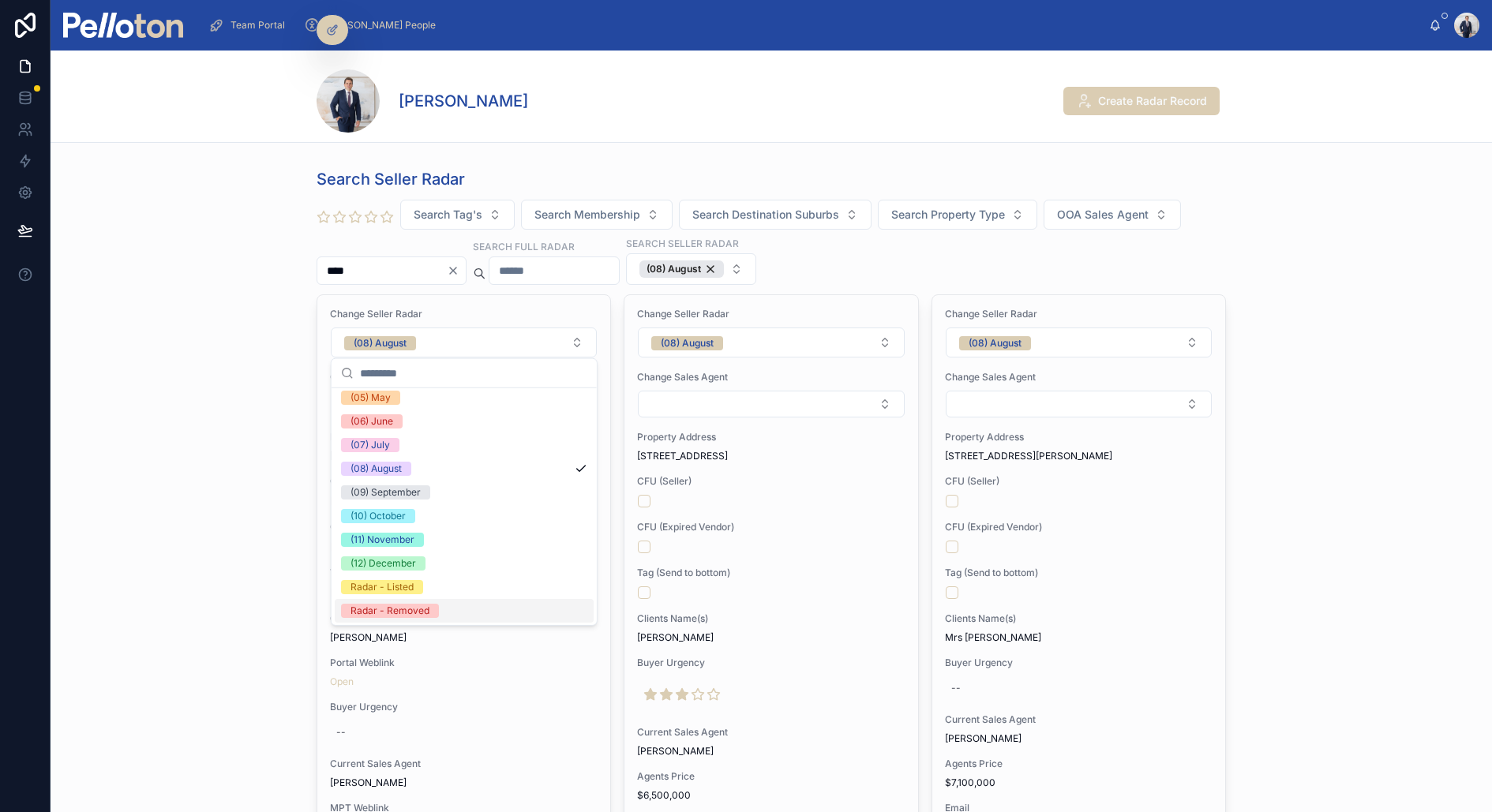
click at [412, 609] on div "Radar - Removed" at bounding box center [389, 611] width 79 height 14
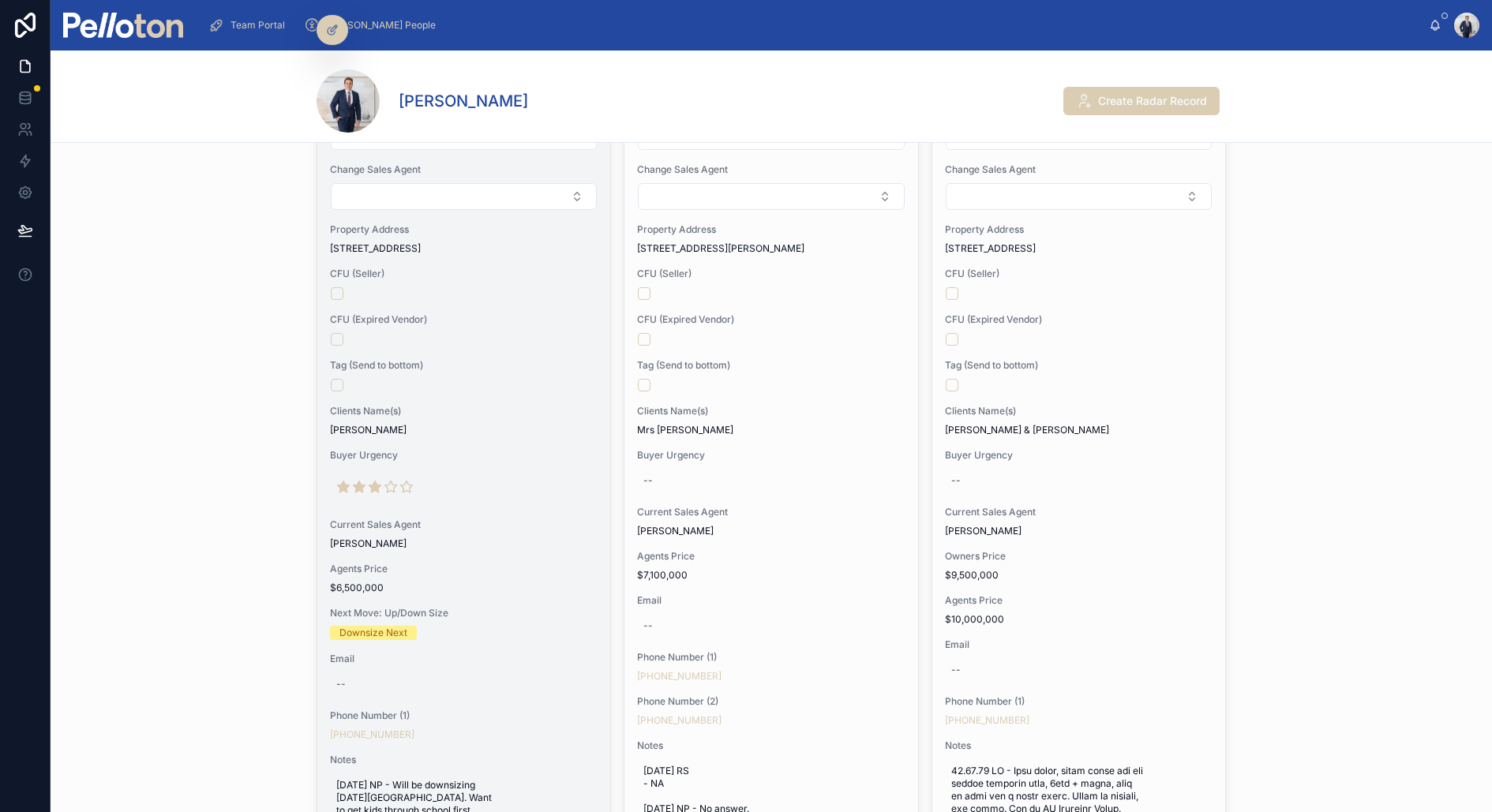
scroll to position [0, 0]
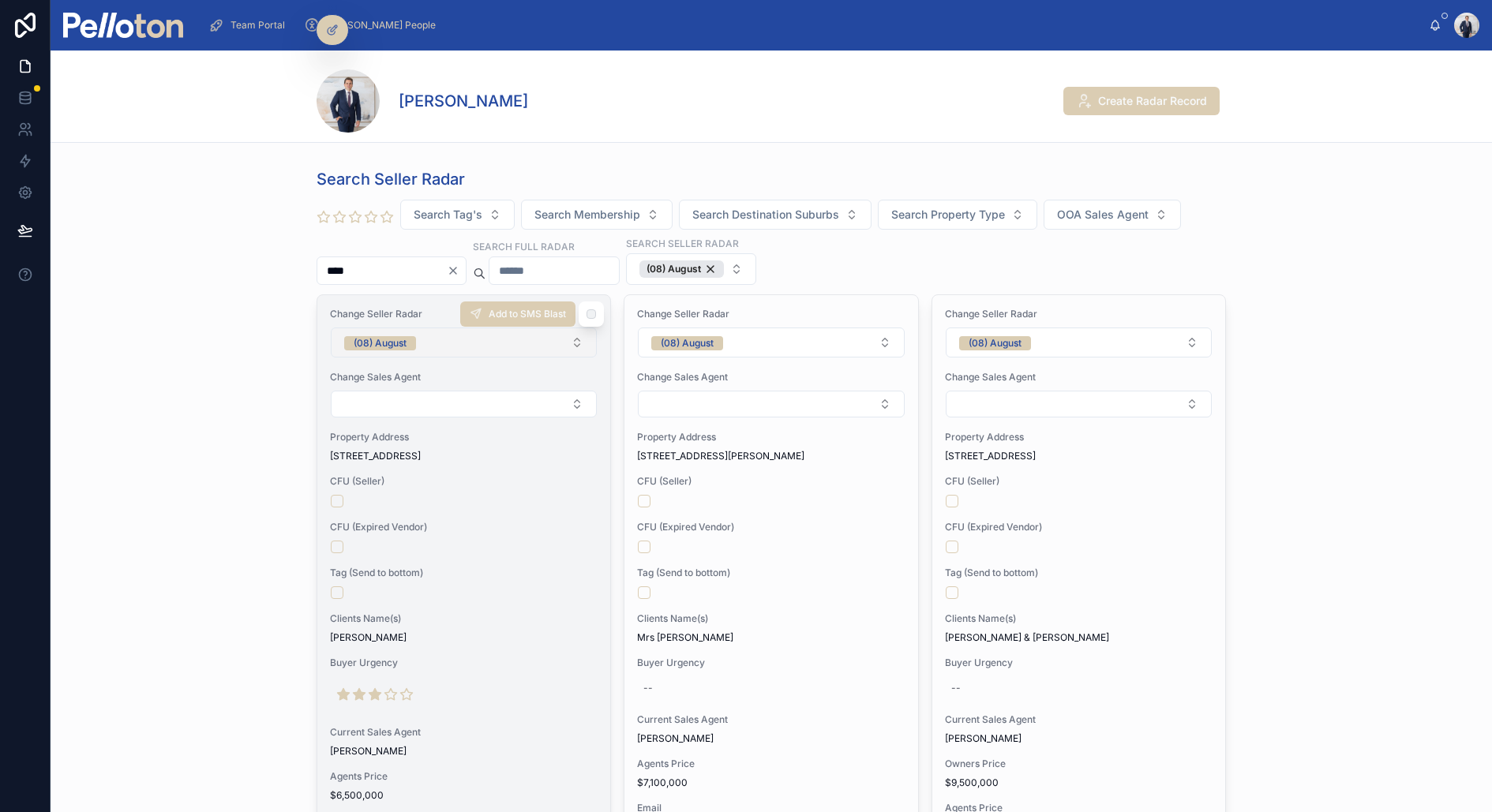
click at [409, 338] on span "(08) August" at bounding box center [380, 343] width 72 height 14
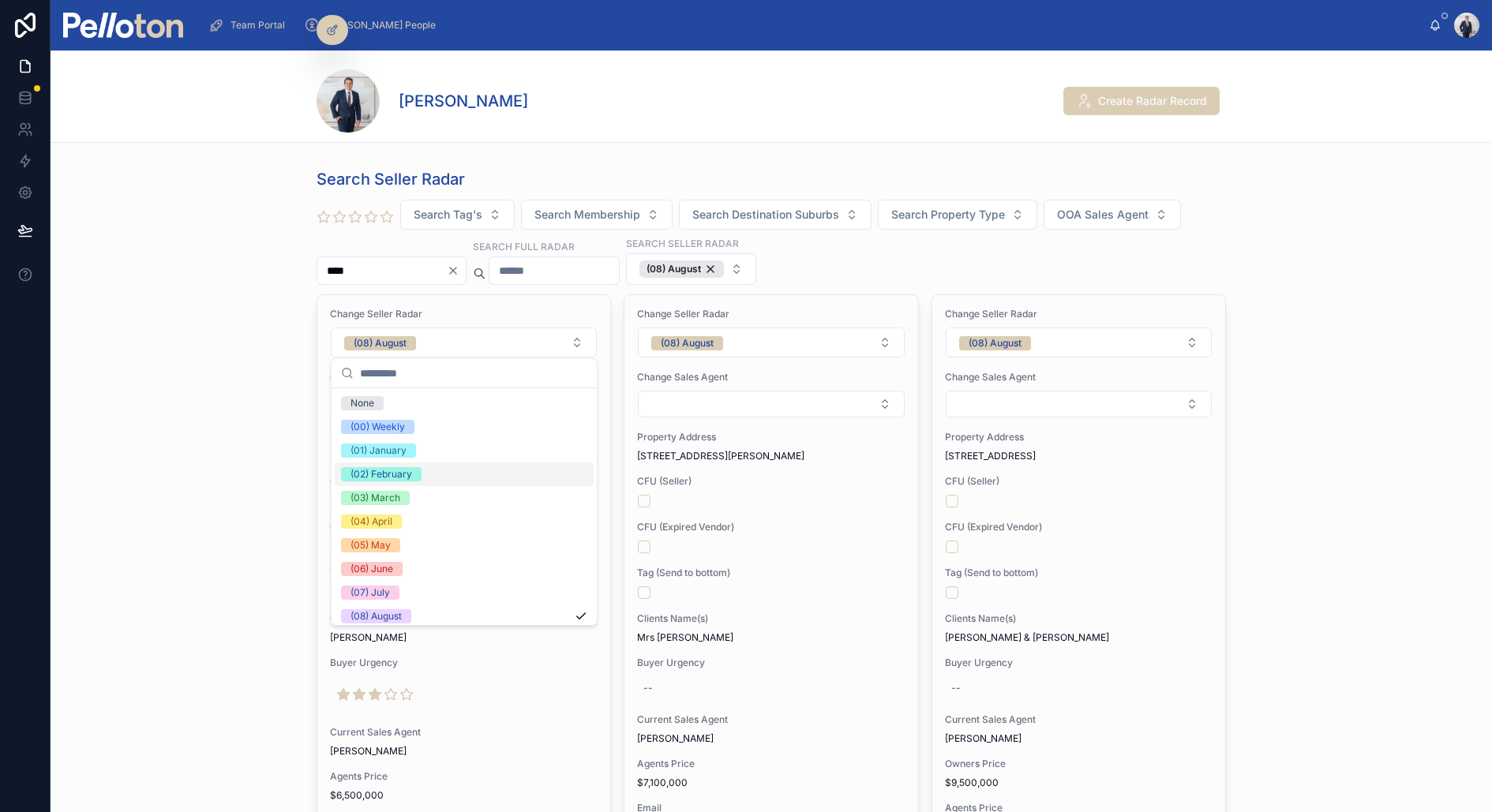
click at [399, 469] on div "(02) February" at bounding box center [381, 474] width 62 height 14
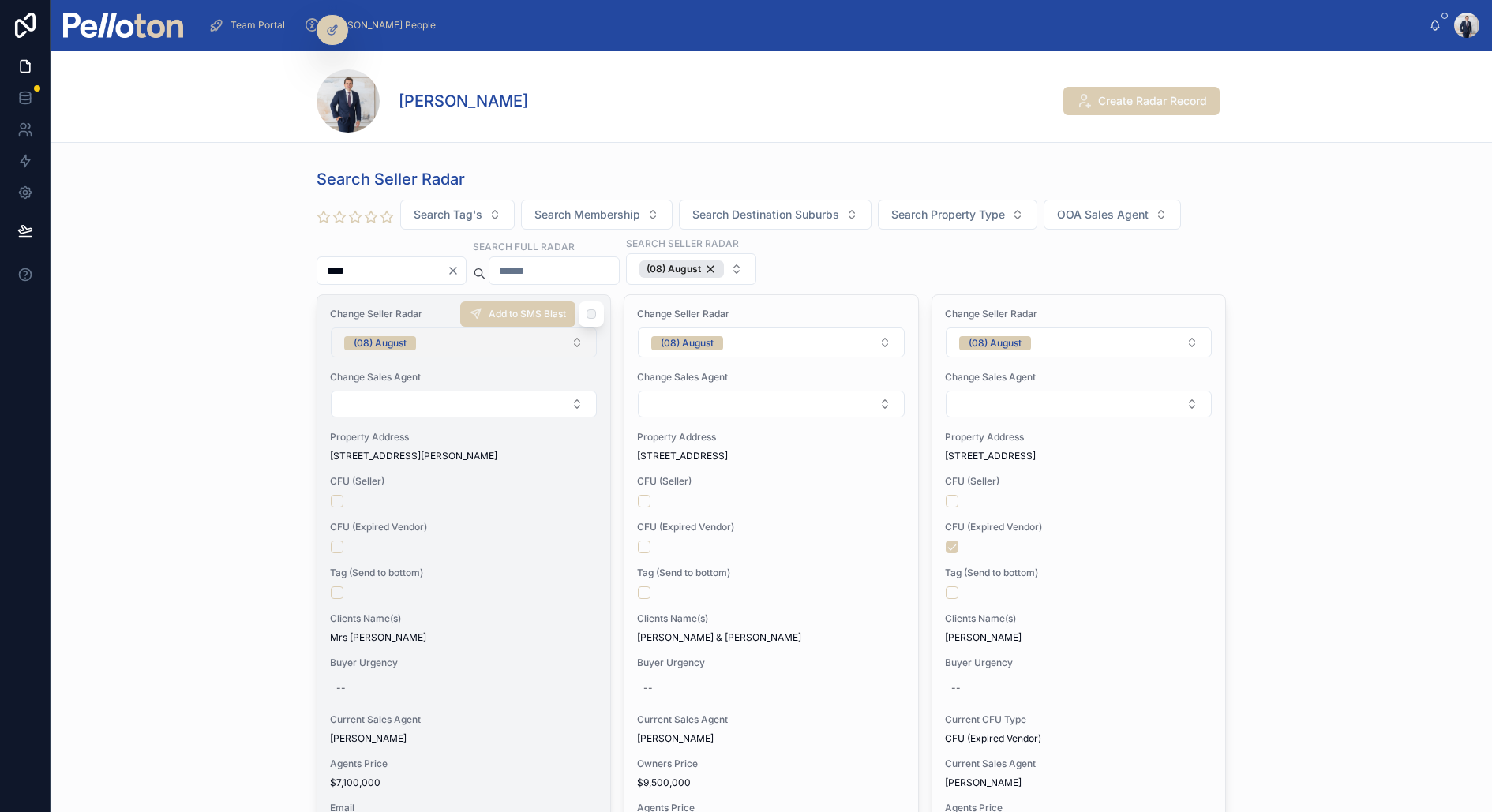
click at [432, 343] on button "(08) August" at bounding box center [464, 342] width 266 height 30
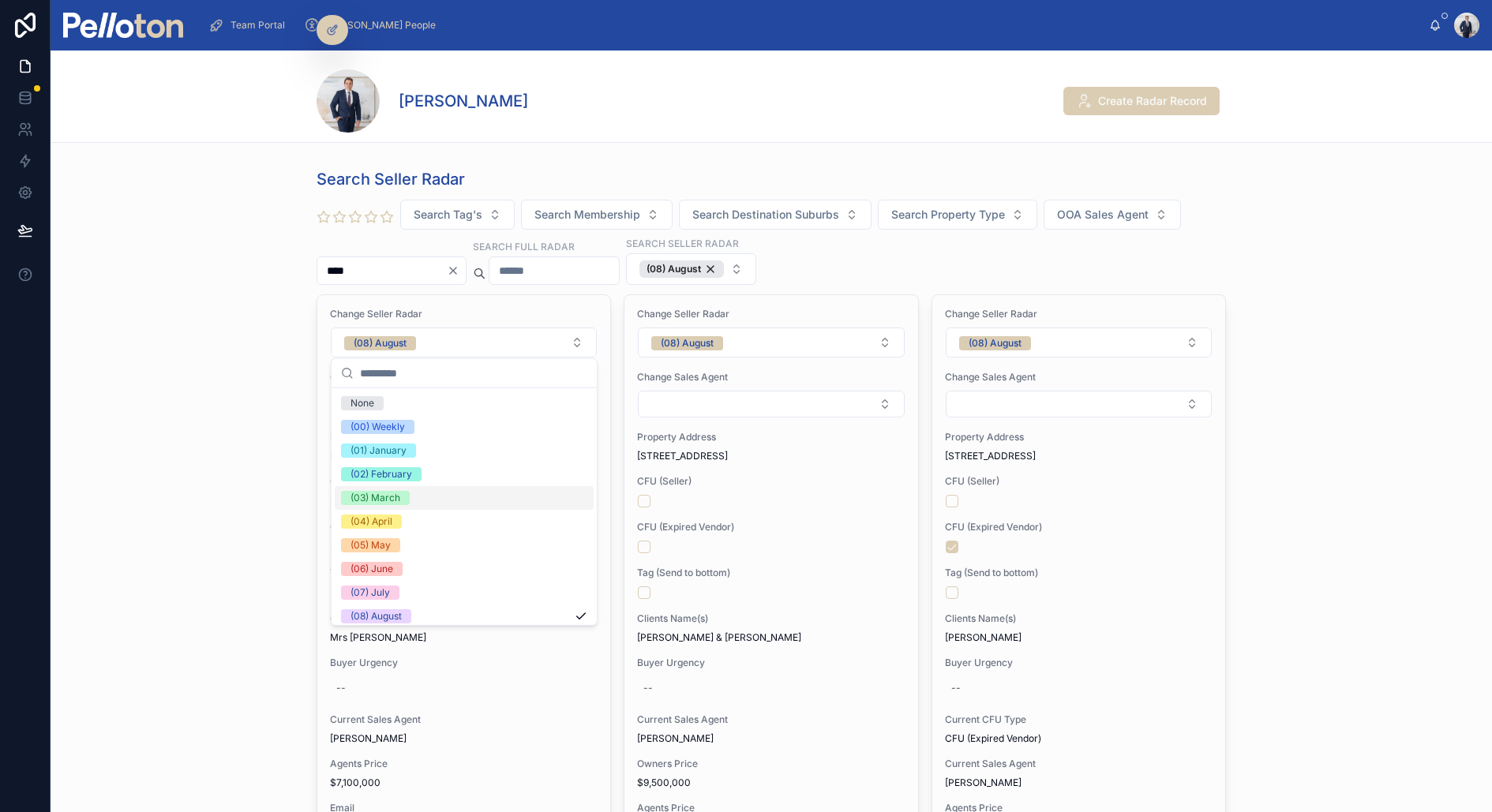
scroll to position [147, 0]
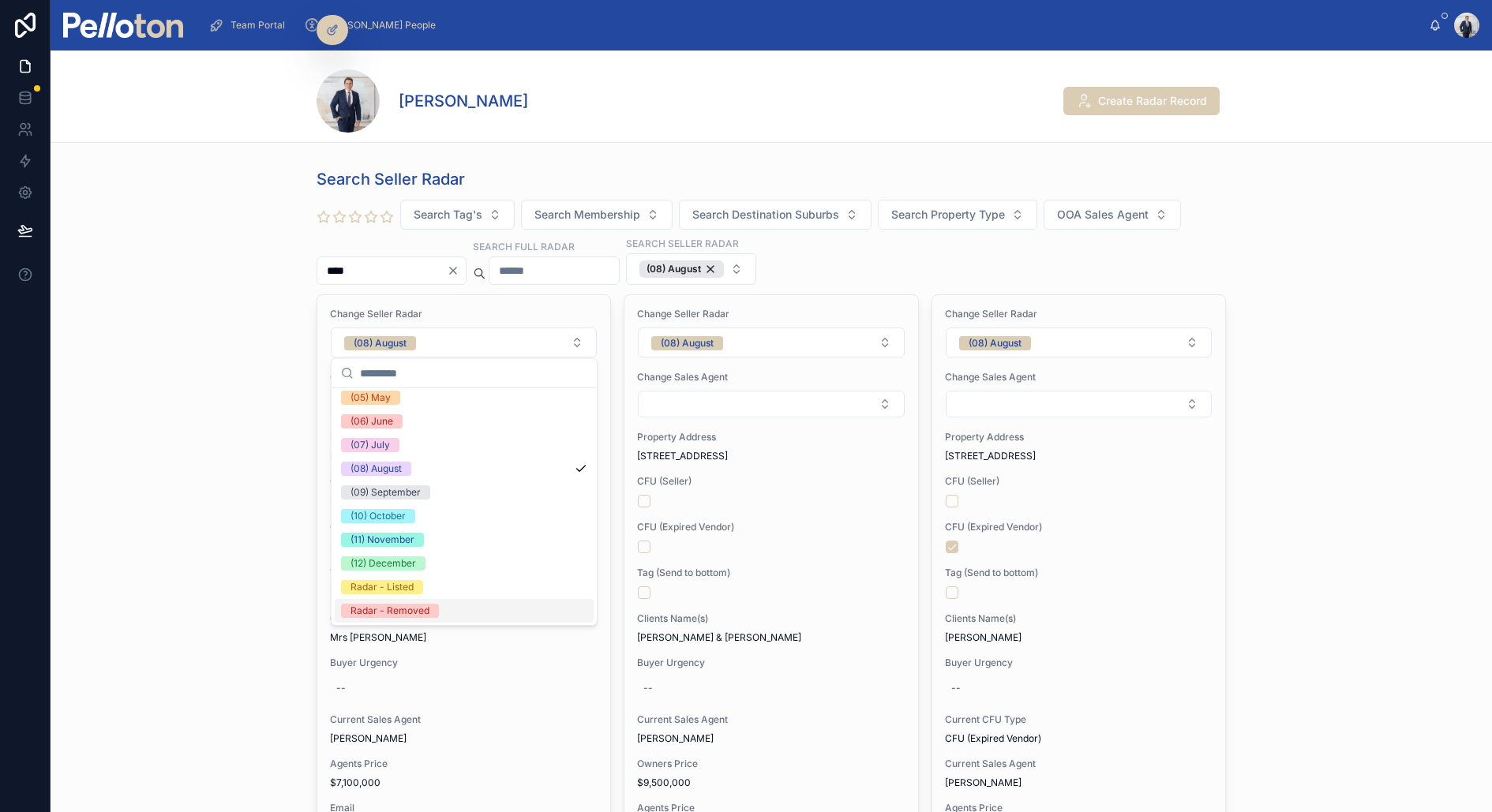
click at [423, 606] on div "Radar - Removed" at bounding box center [389, 611] width 79 height 14
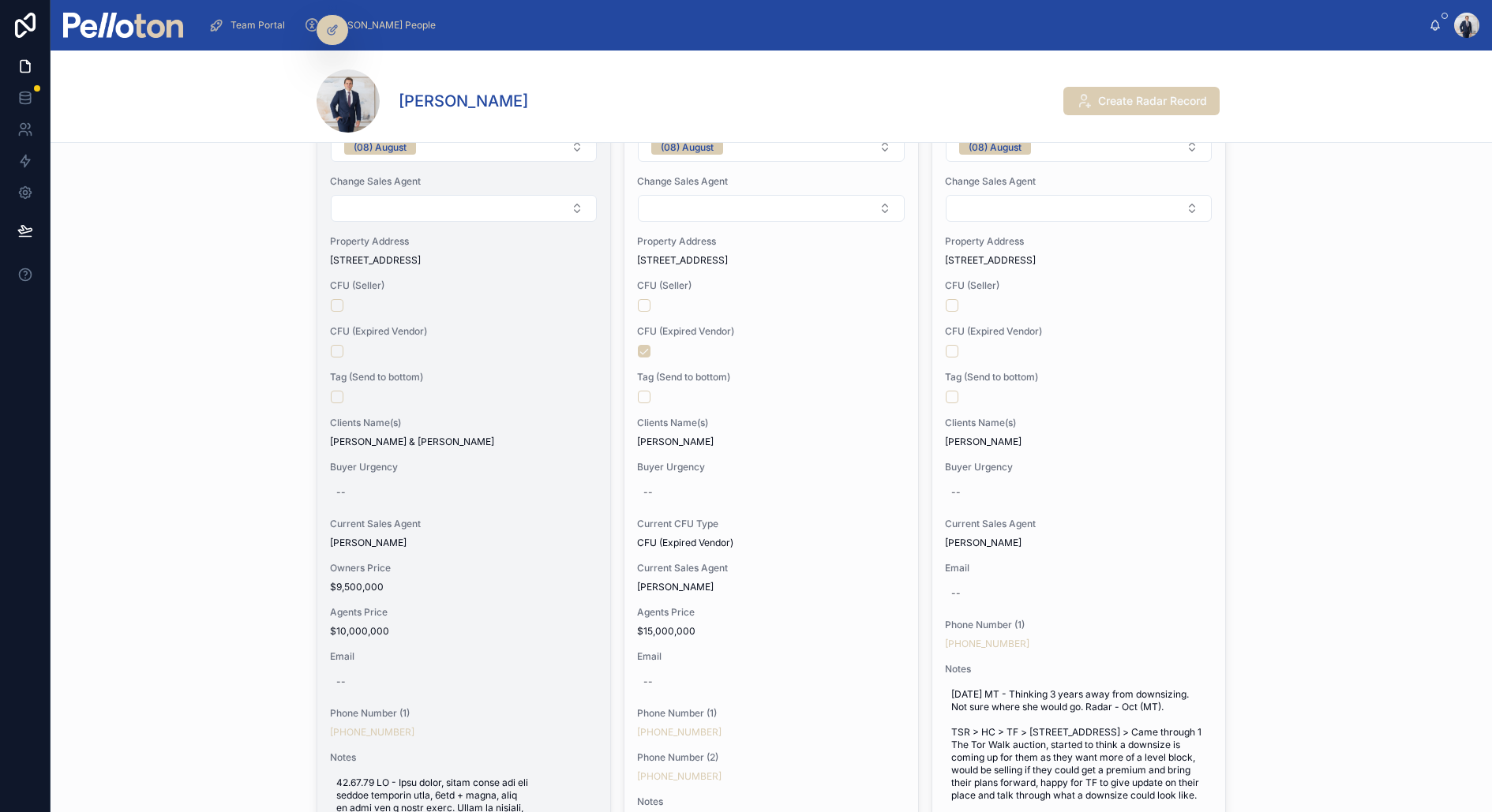
scroll to position [245, 0]
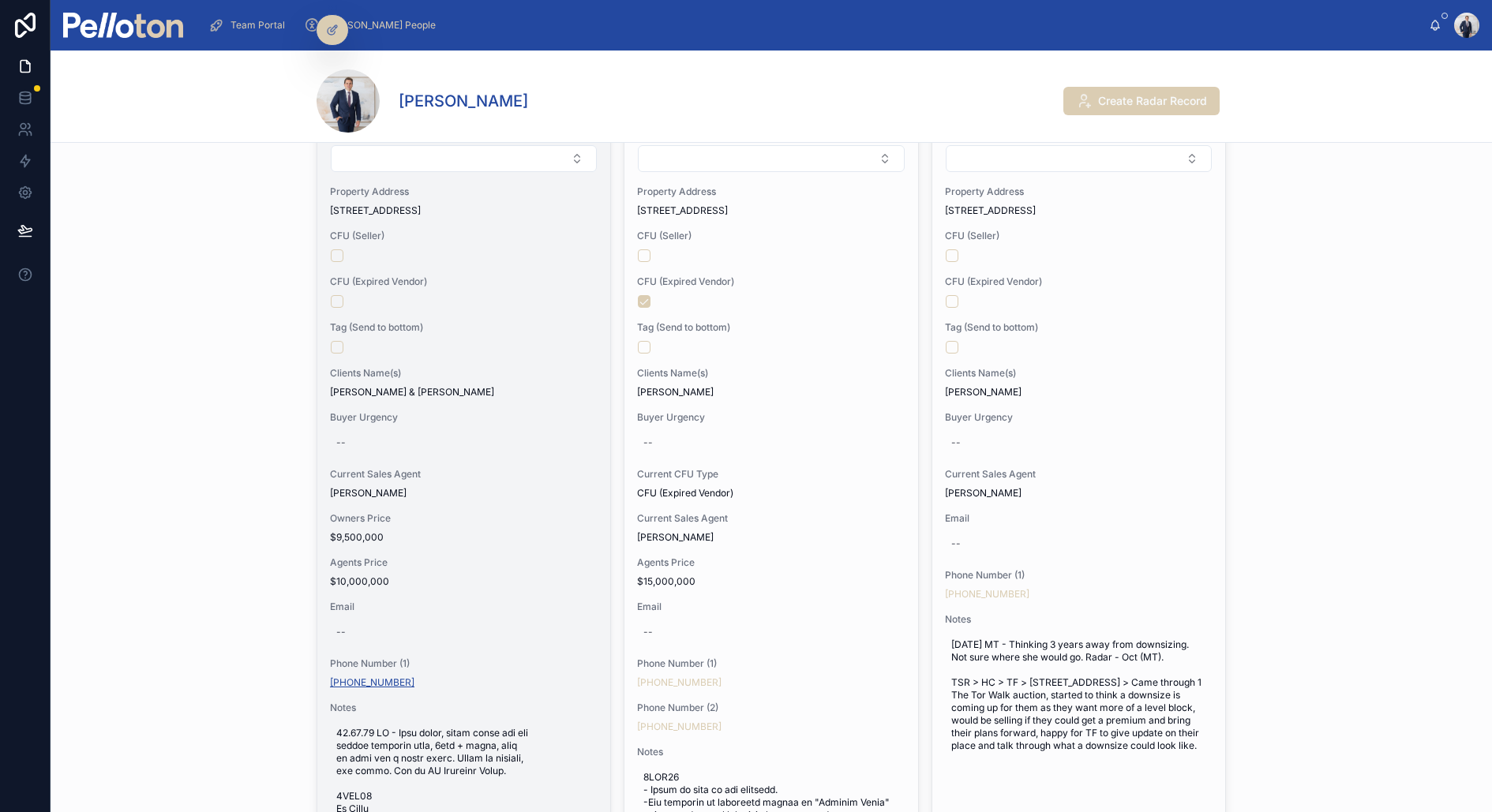
click at [365, 680] on link "[PHONE_NUMBER]" at bounding box center [372, 683] width 85 height 13
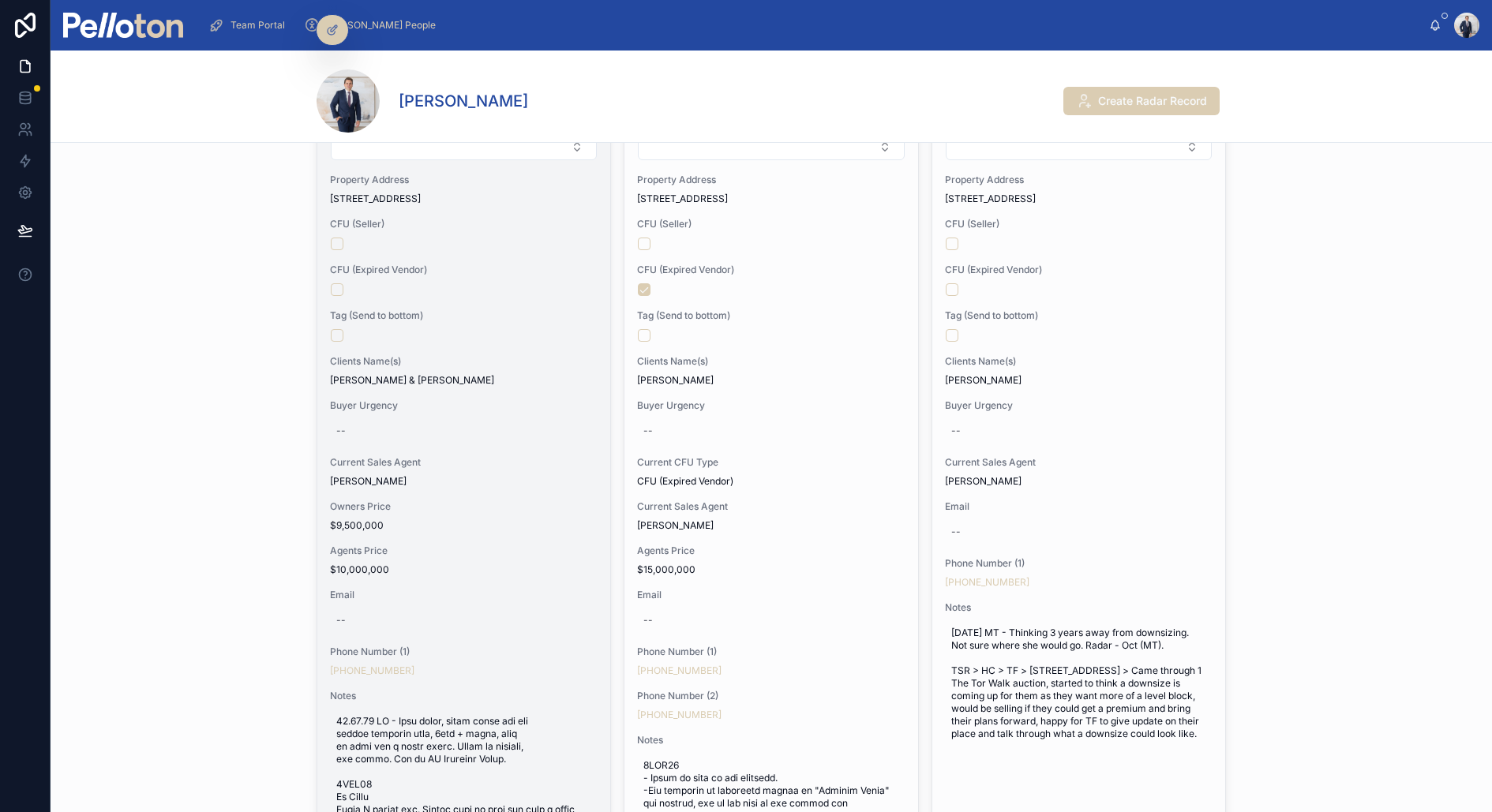
scroll to position [261, 0]
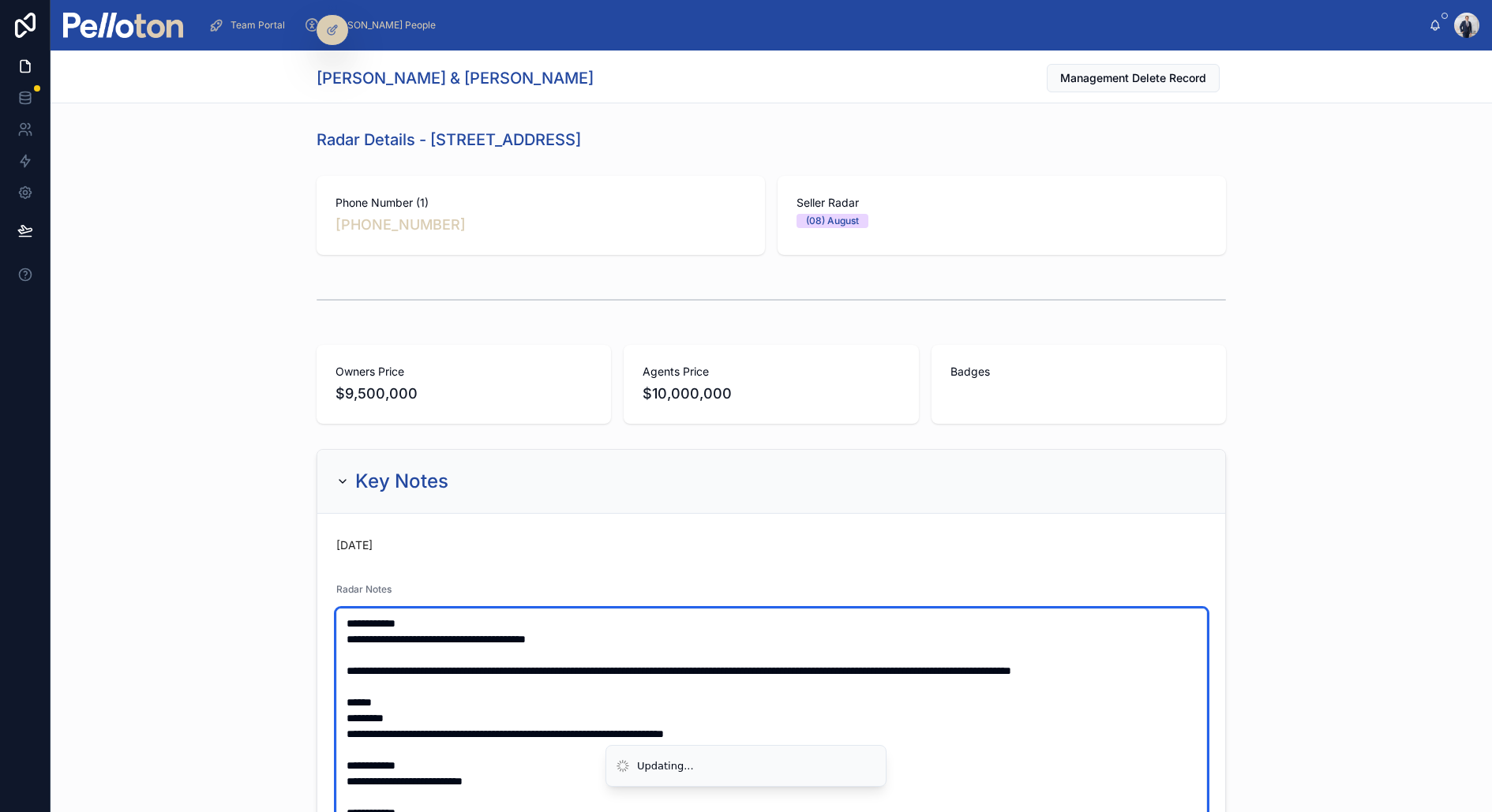
type textarea "**********"
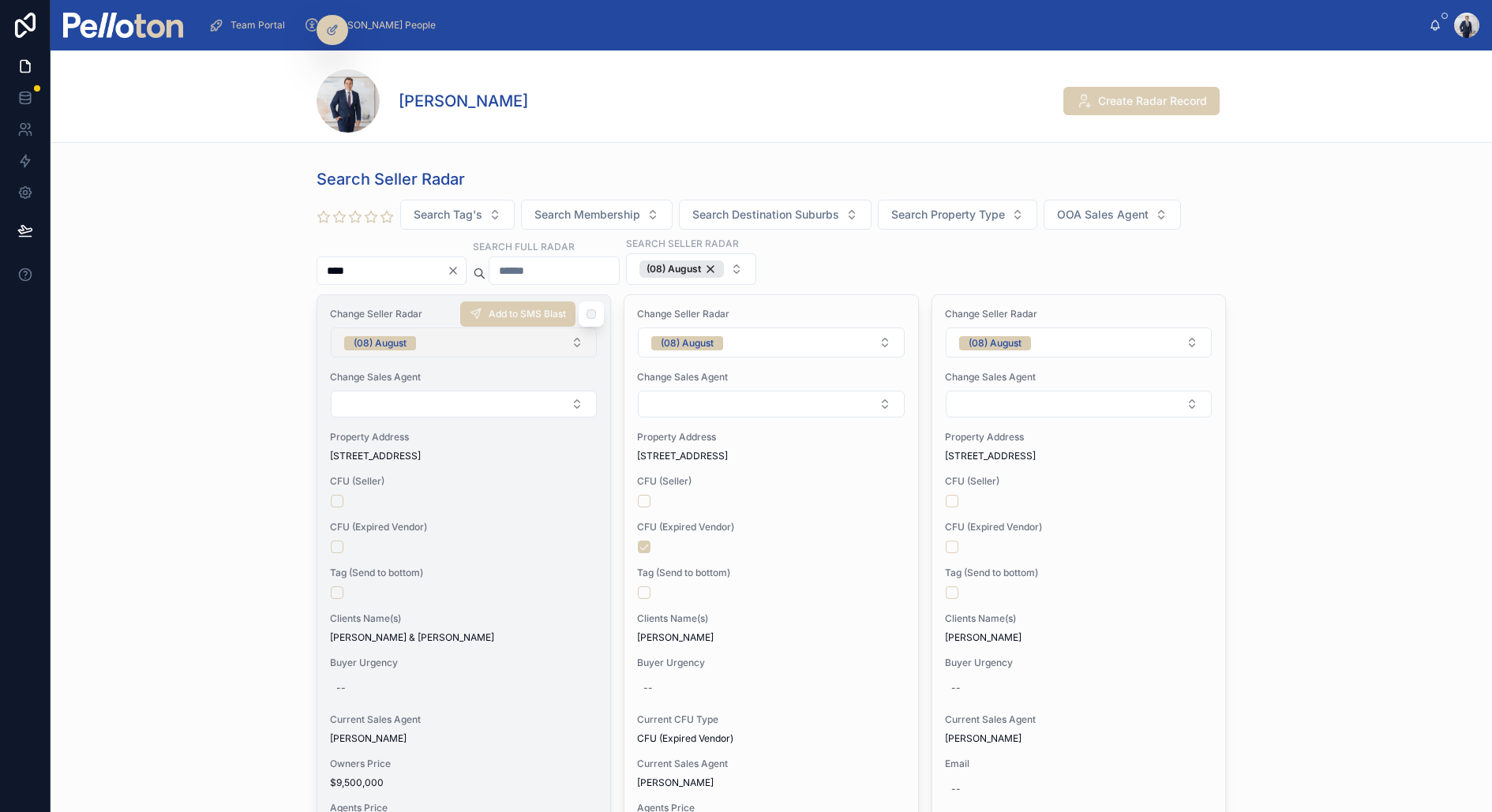
click at [416, 327] on button "(08) August" at bounding box center [464, 342] width 266 height 30
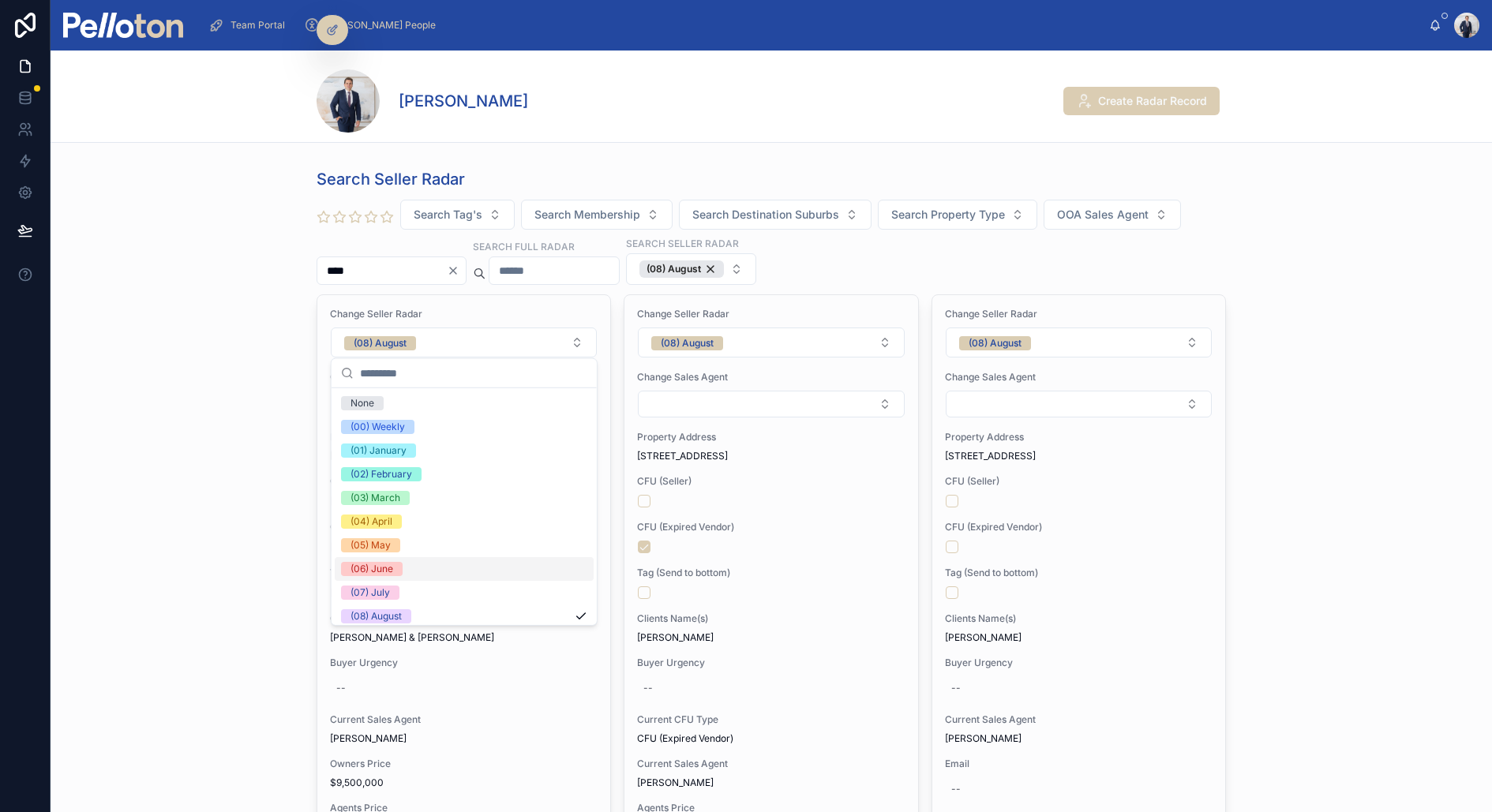
scroll to position [147, 0]
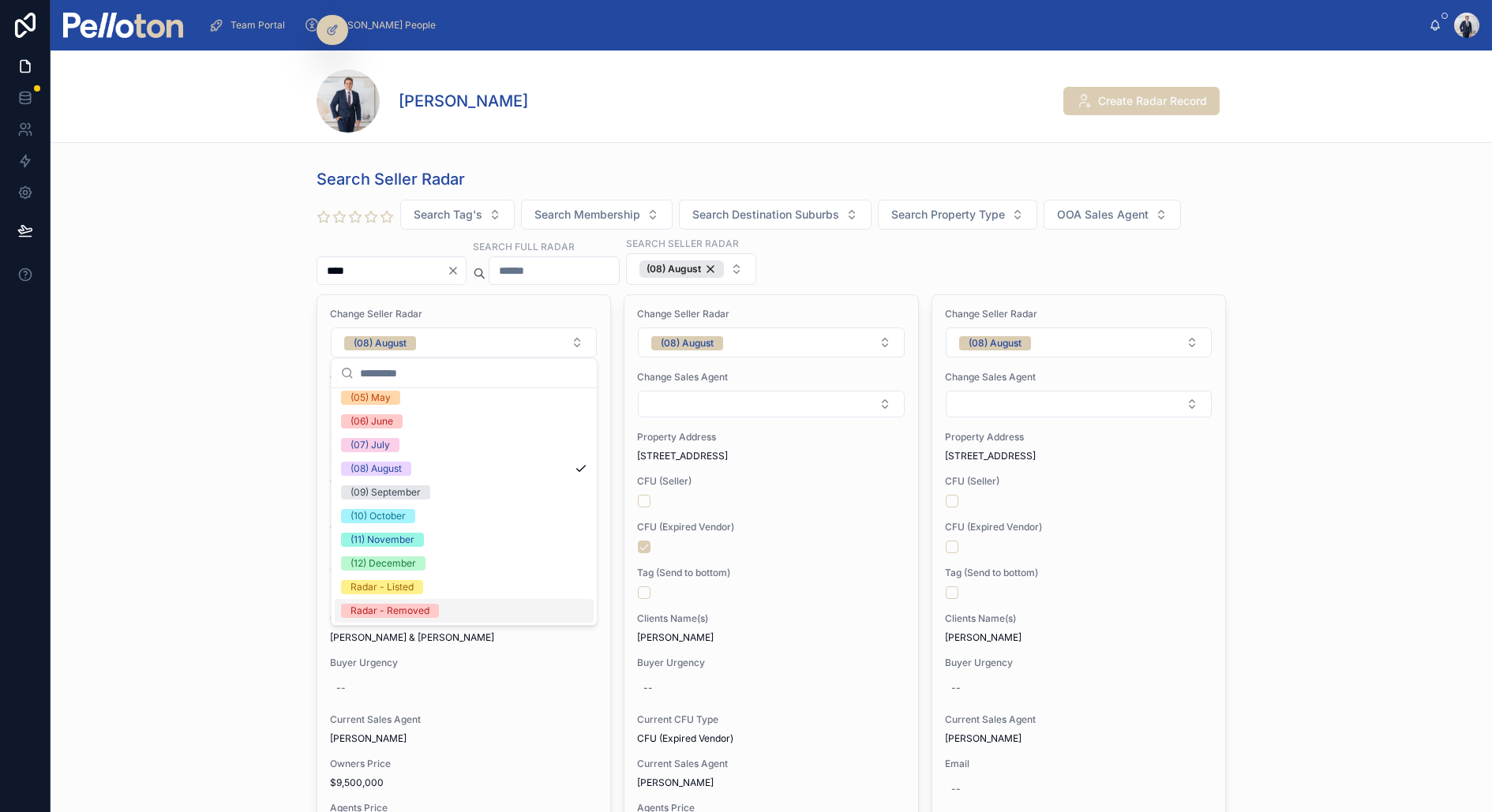
click at [395, 609] on div "Radar - Removed" at bounding box center [389, 611] width 79 height 14
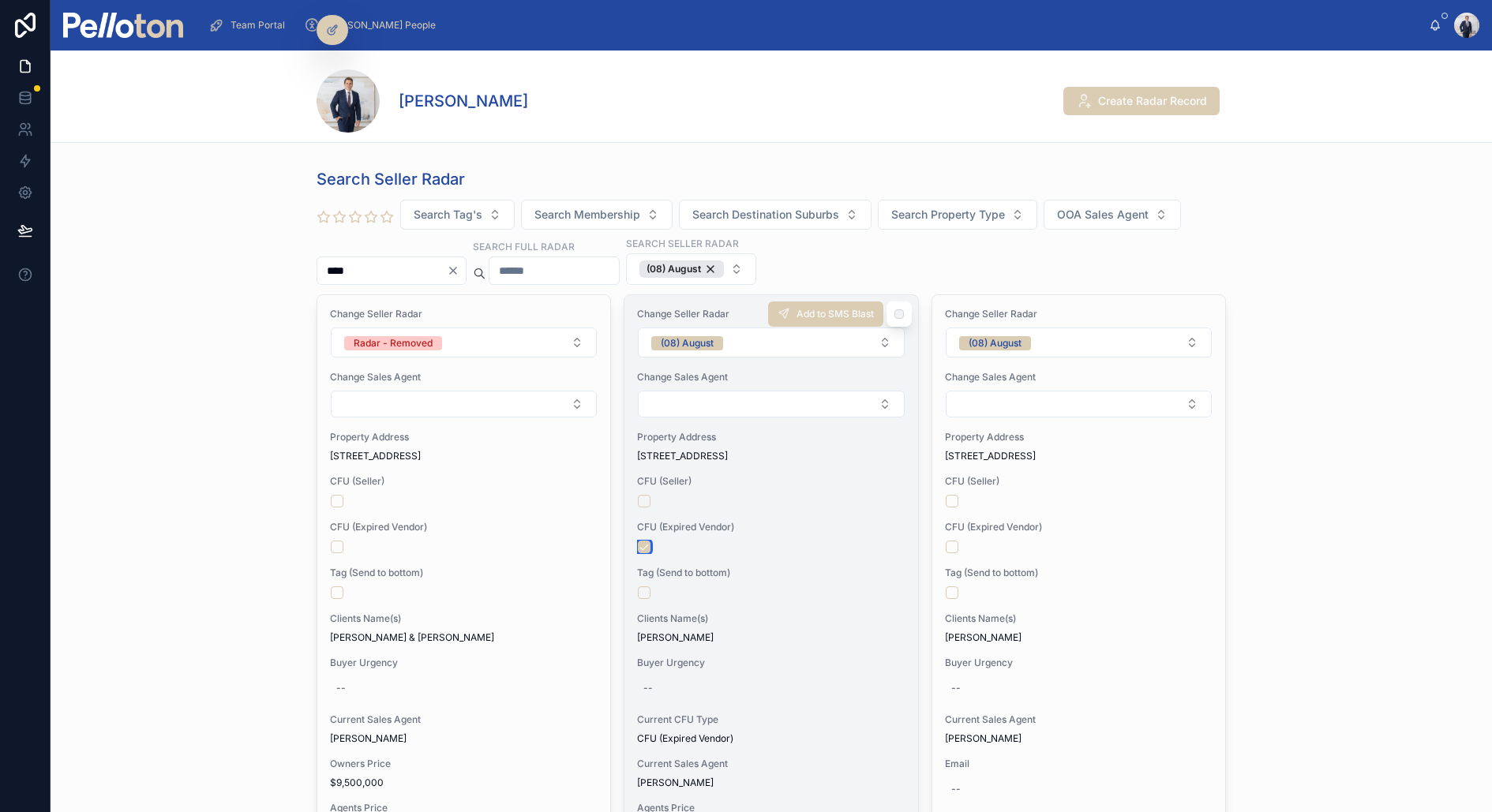
click at [647, 546] on button "button" at bounding box center [644, 546] width 13 height 13
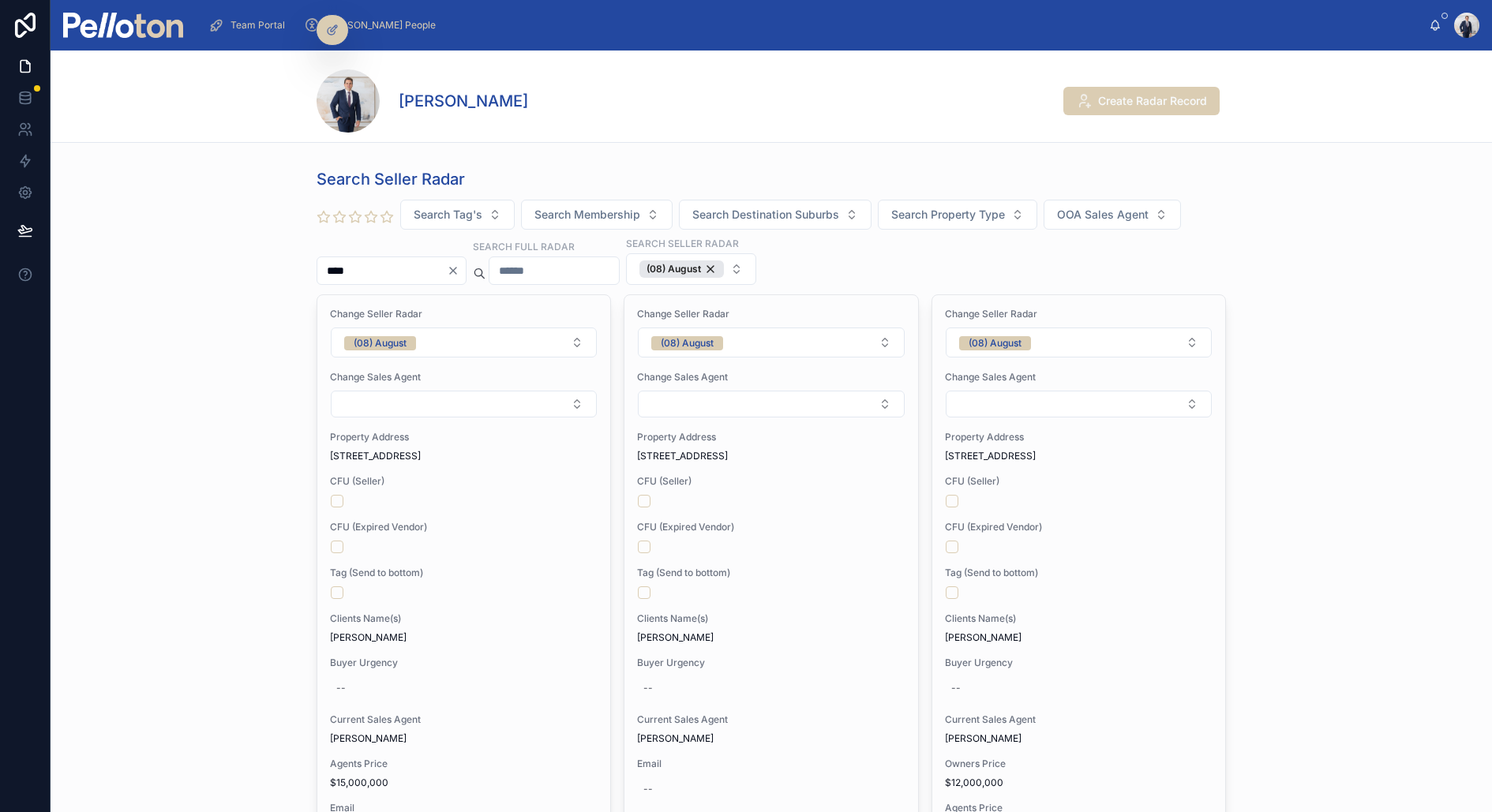
click at [548, 547] on div at bounding box center [464, 546] width 266 height 13
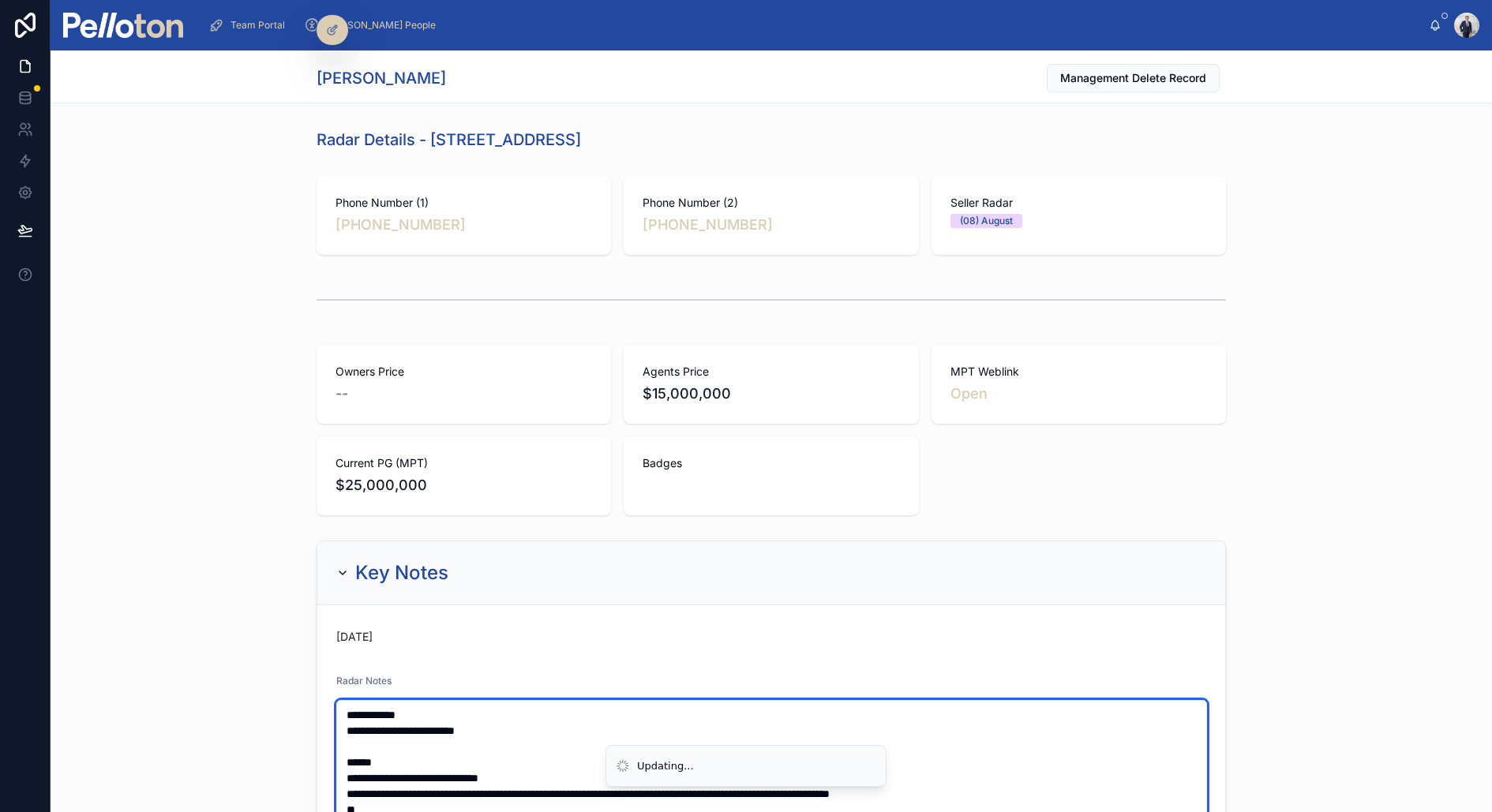
type textarea "**********"
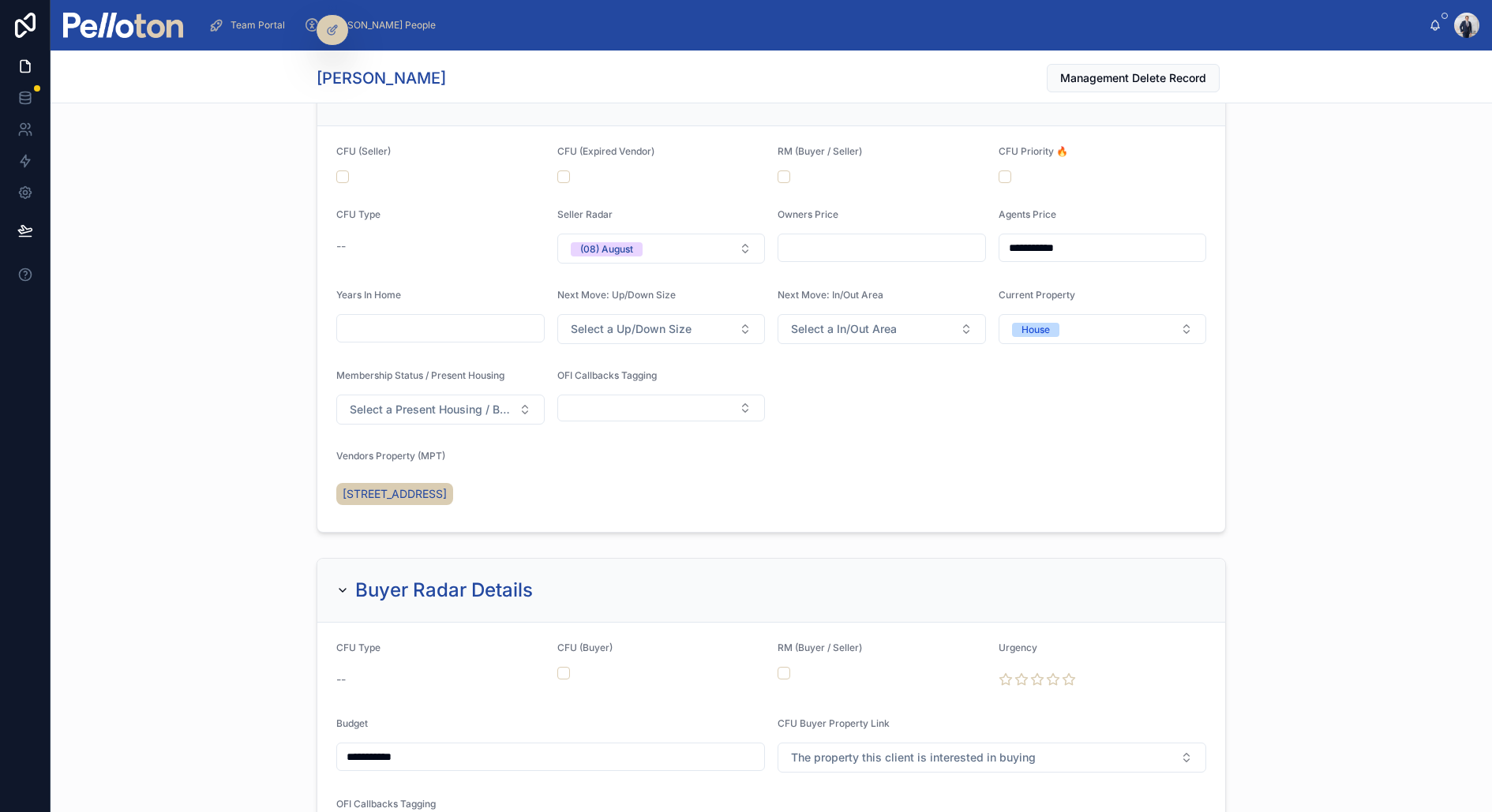
scroll to position [1923, 0]
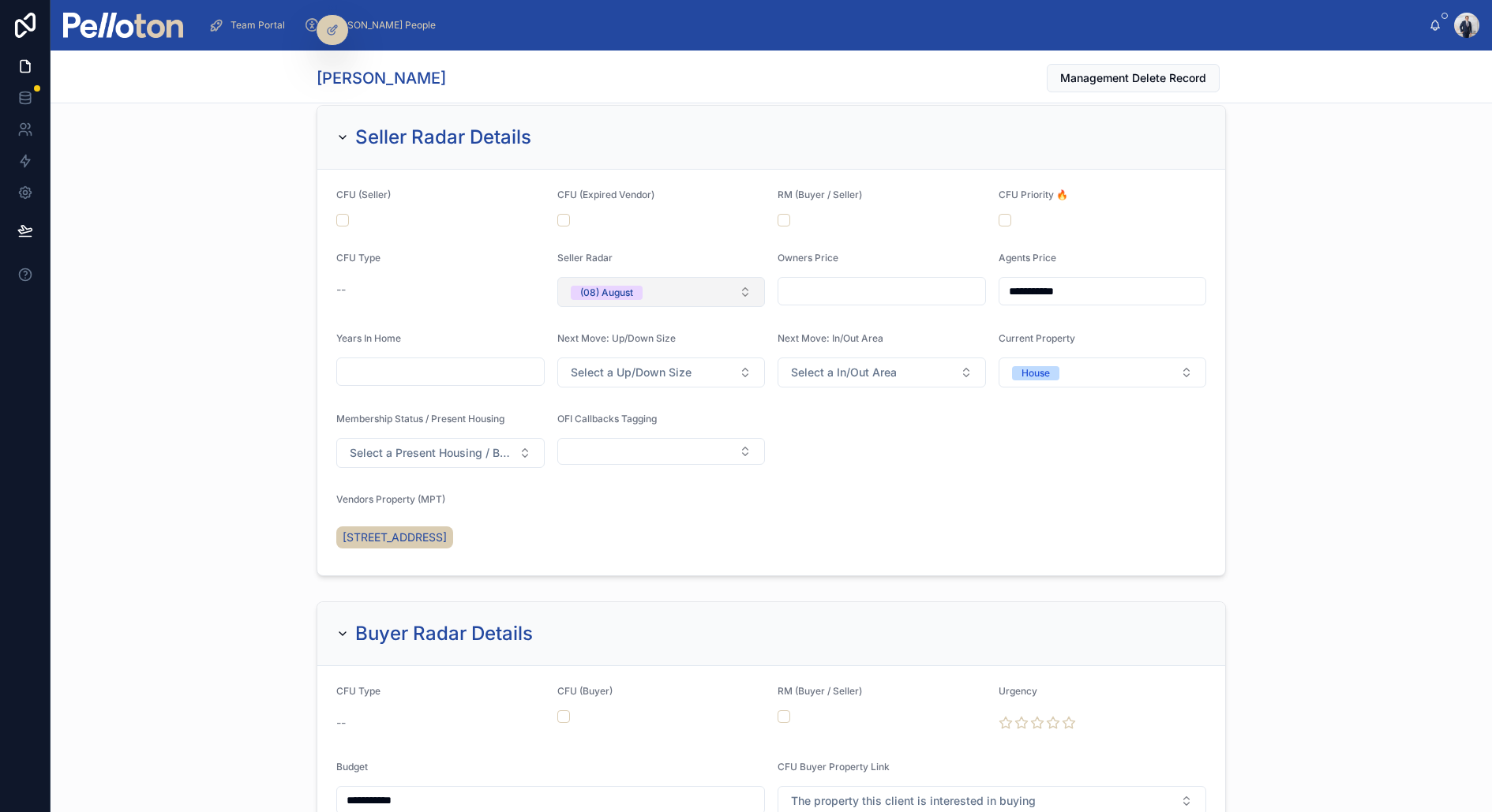
click at [630, 300] on div "(08) August" at bounding box center [607, 293] width 53 height 14
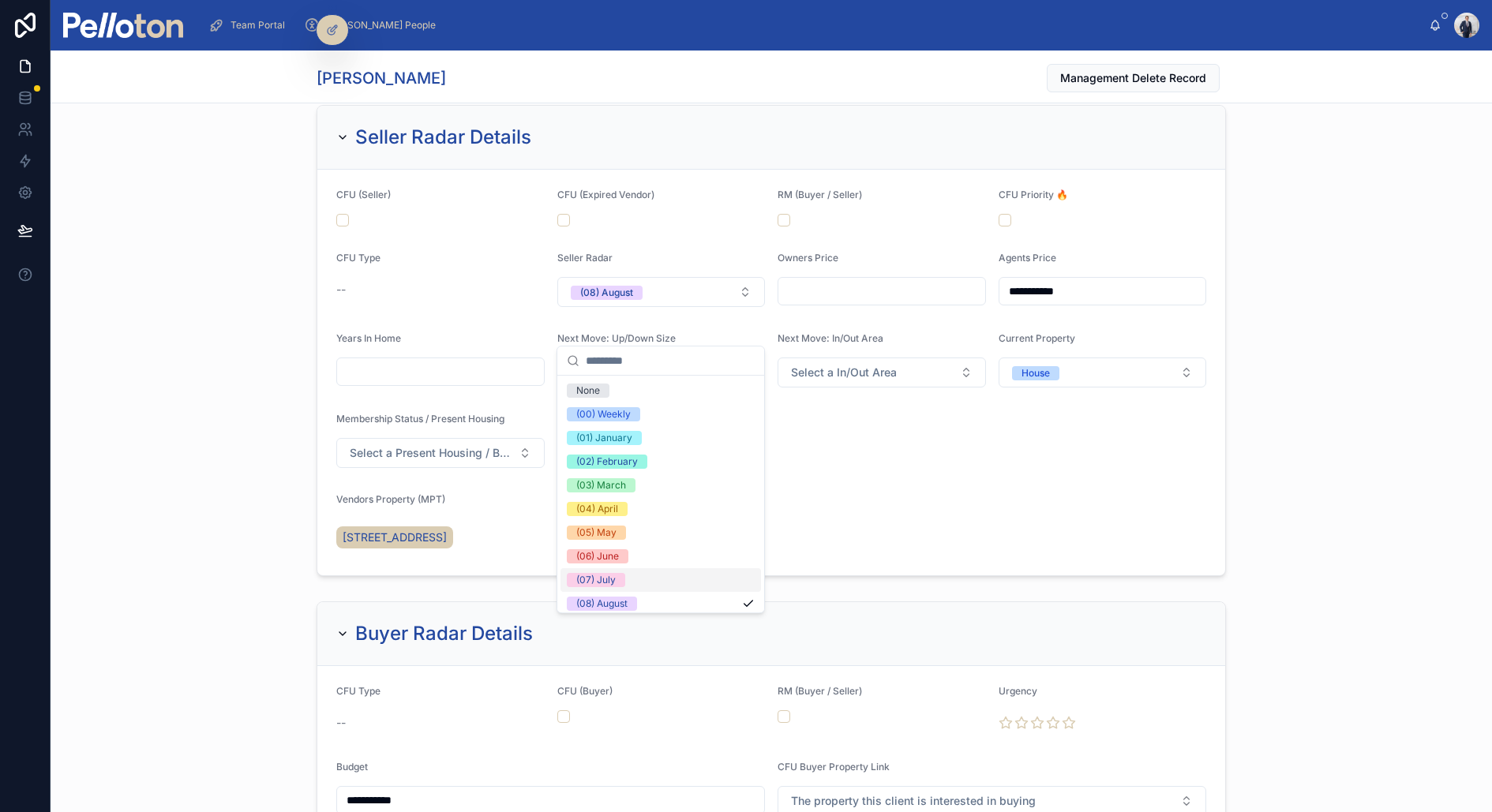
scroll to position [147, 0]
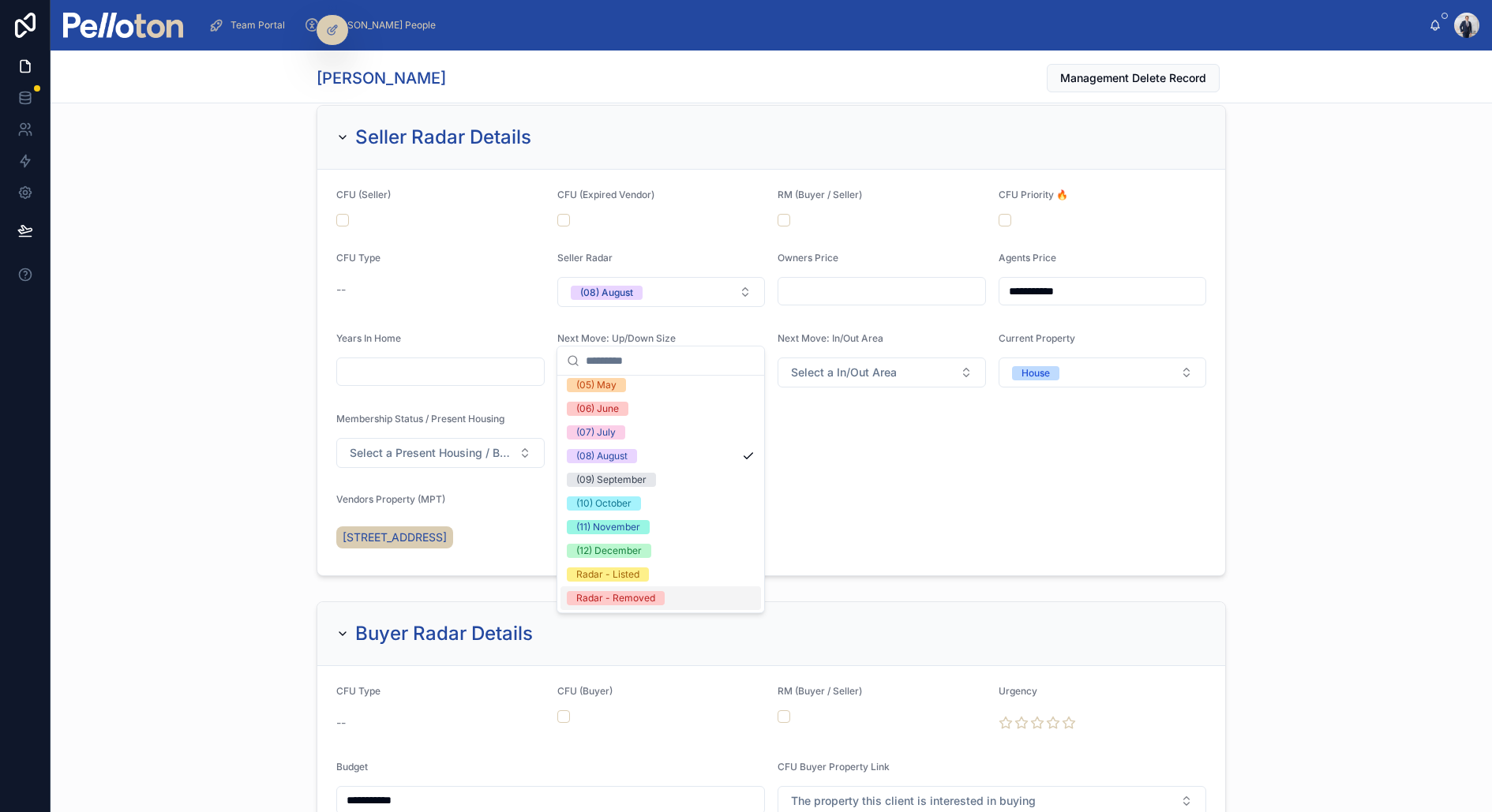
click at [603, 597] on div "Radar - Removed" at bounding box center [615, 598] width 79 height 14
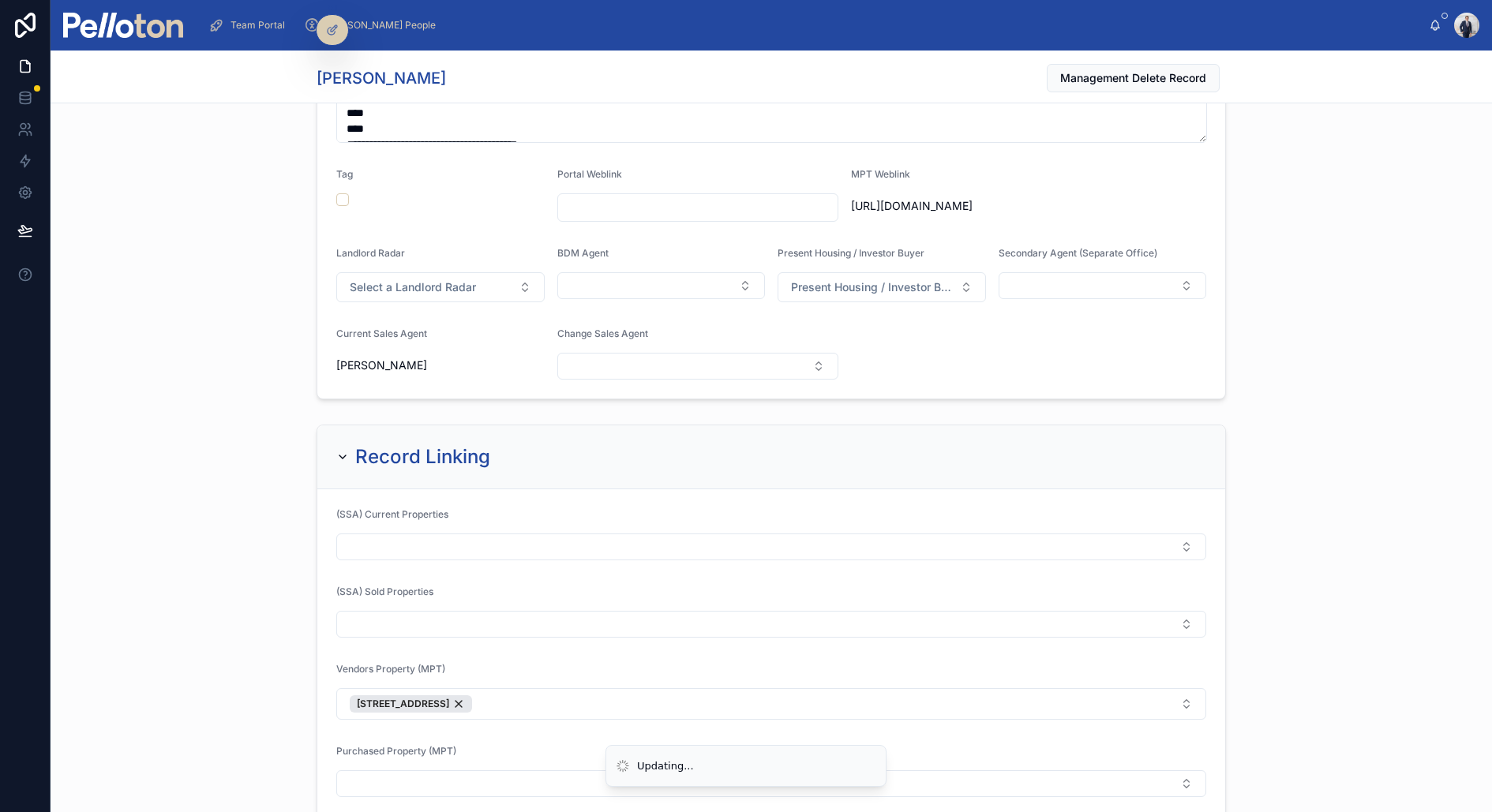
scroll to position [0, 0]
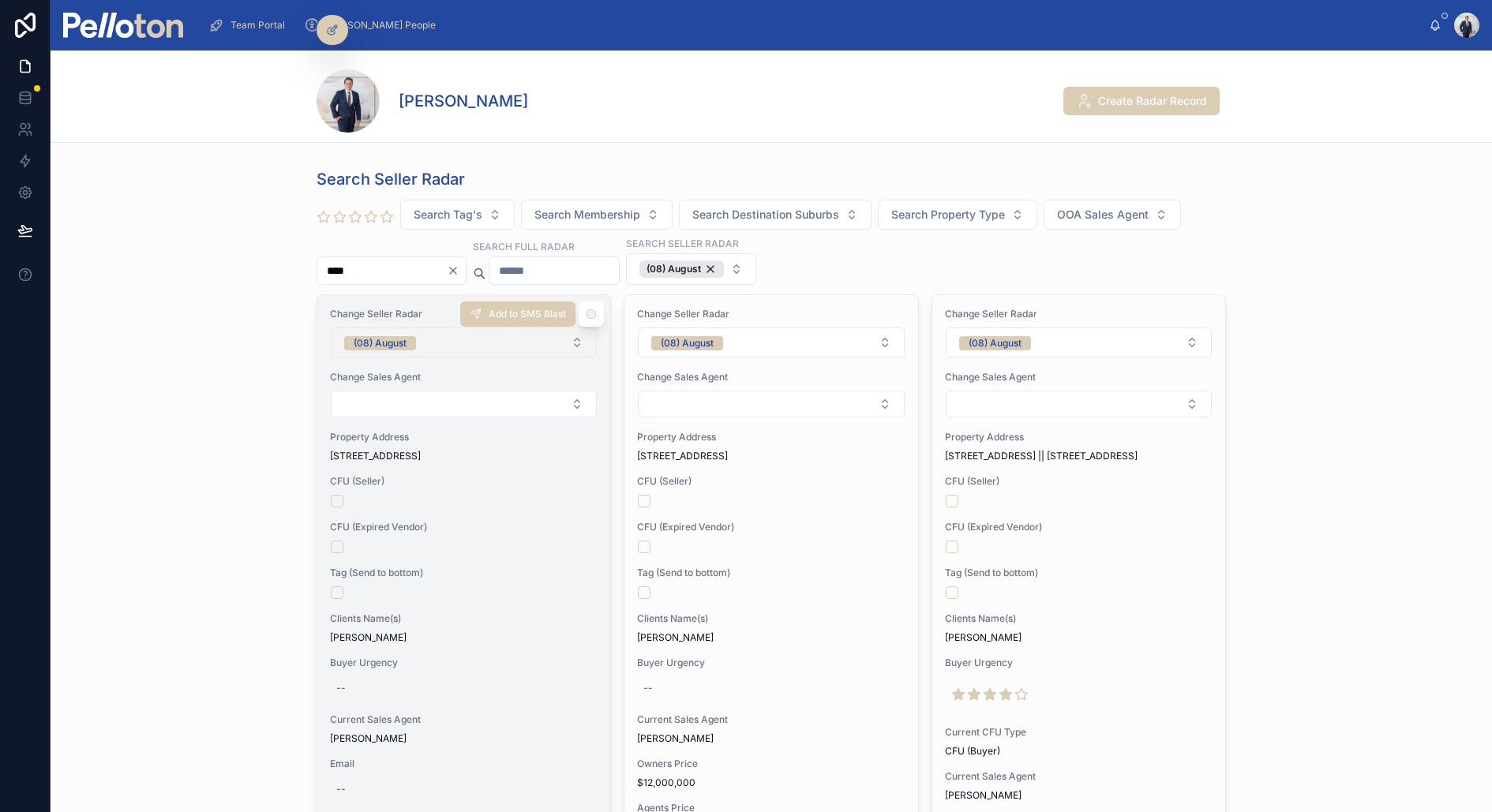
click at [390, 336] on div "(08) August" at bounding box center [380, 343] width 53 height 14
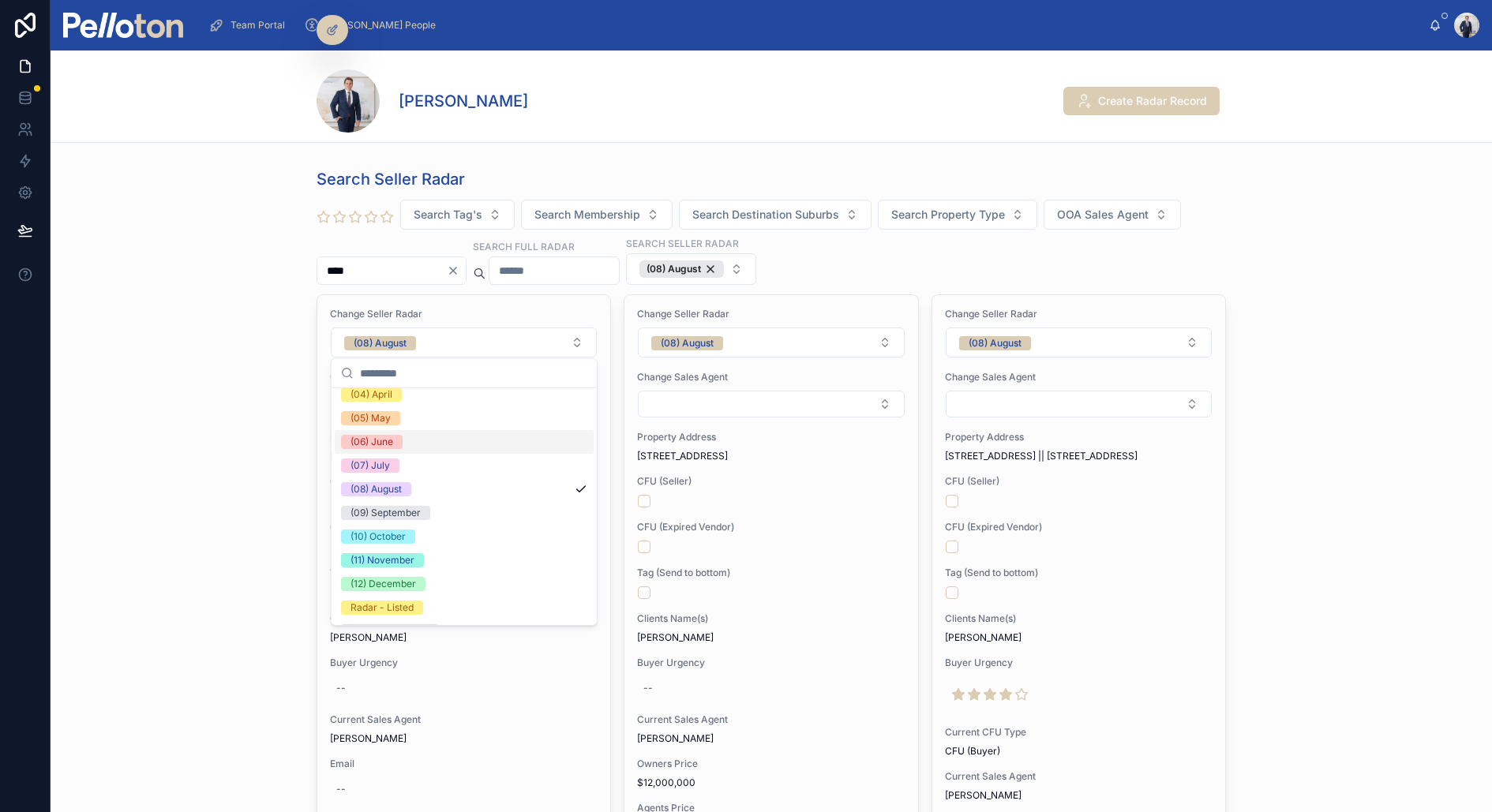
scroll to position [147, 0]
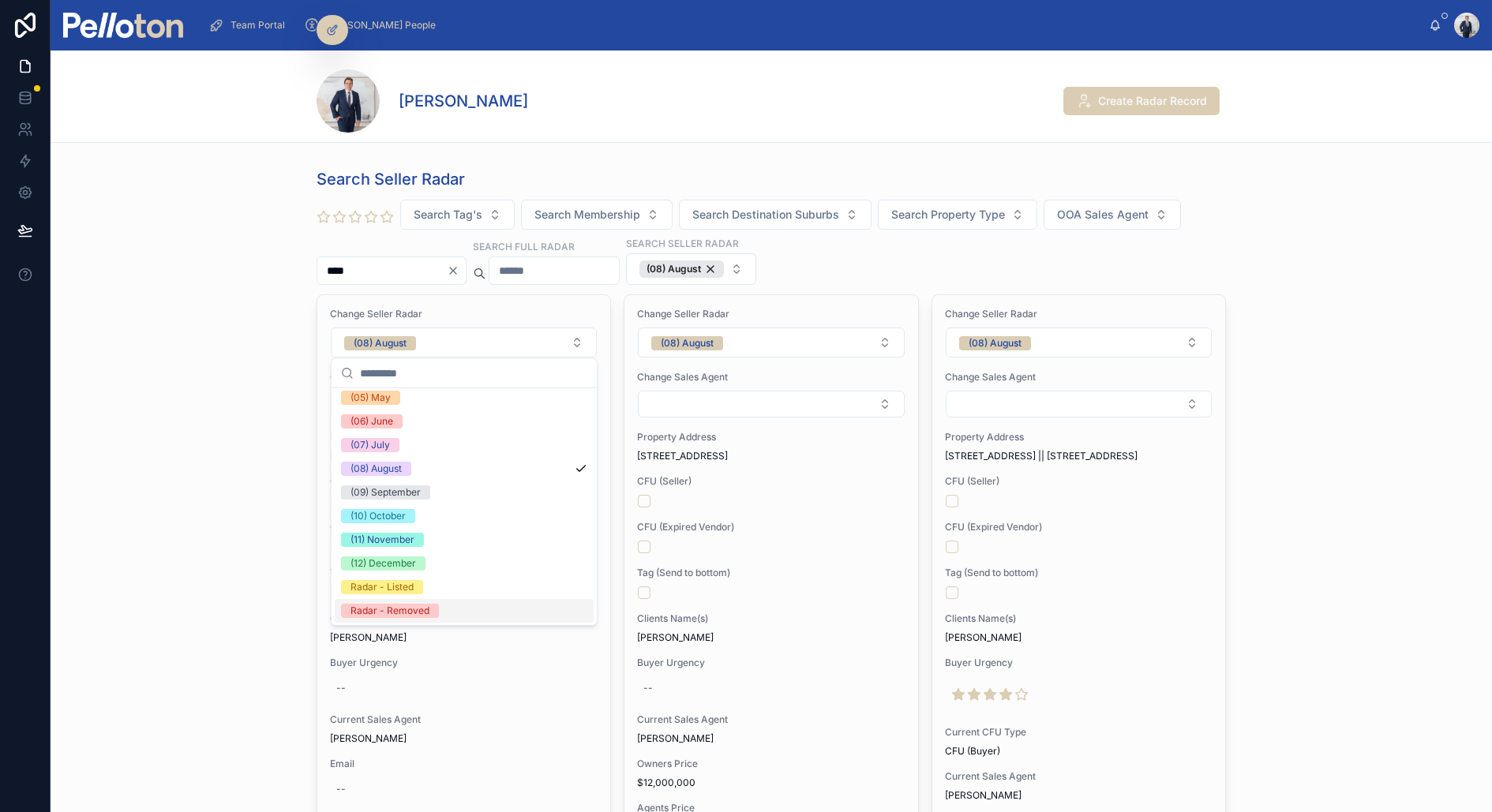
click at [406, 616] on div "Radar - Removed" at bounding box center [389, 611] width 79 height 14
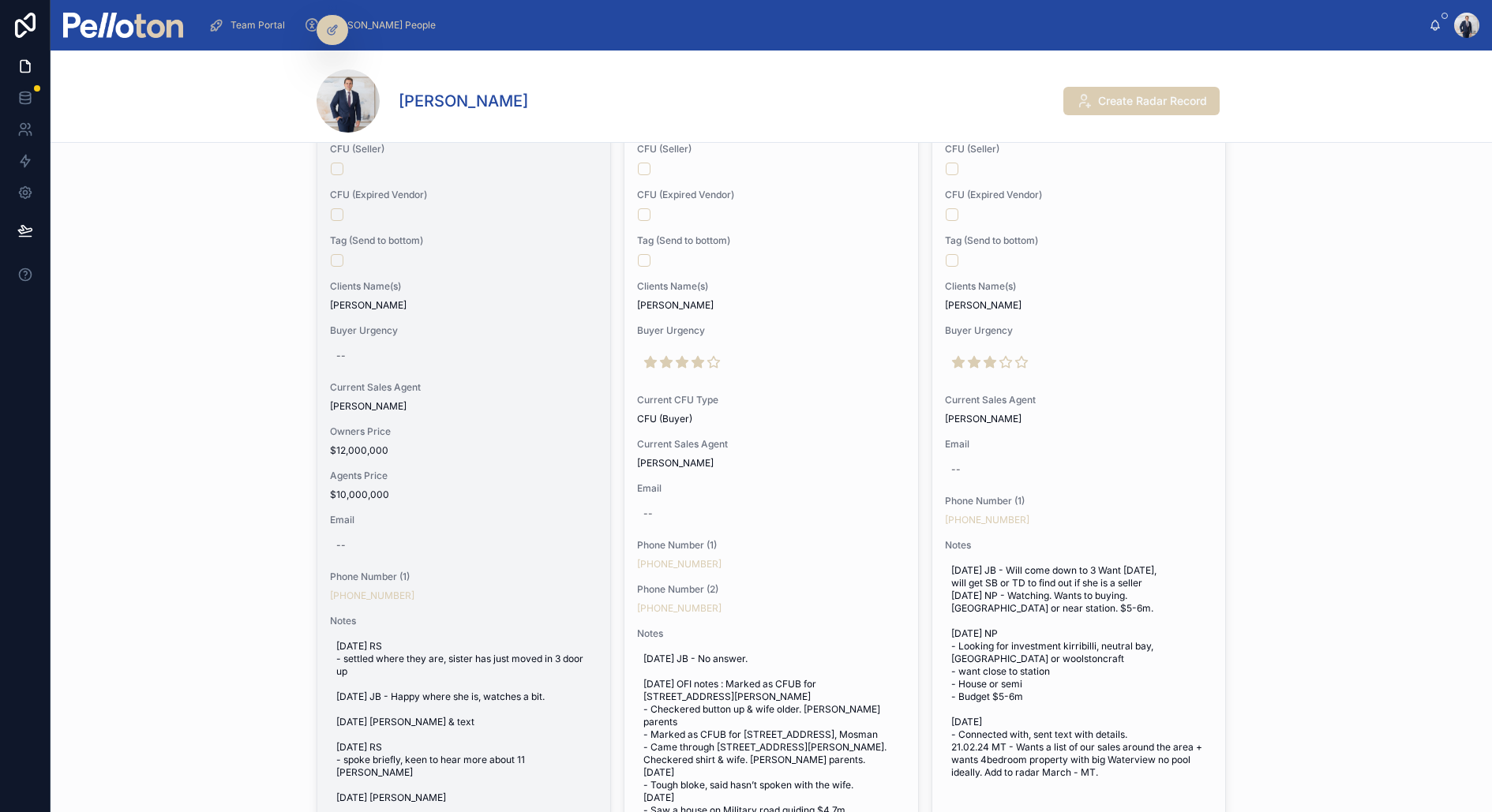
scroll to position [0, 0]
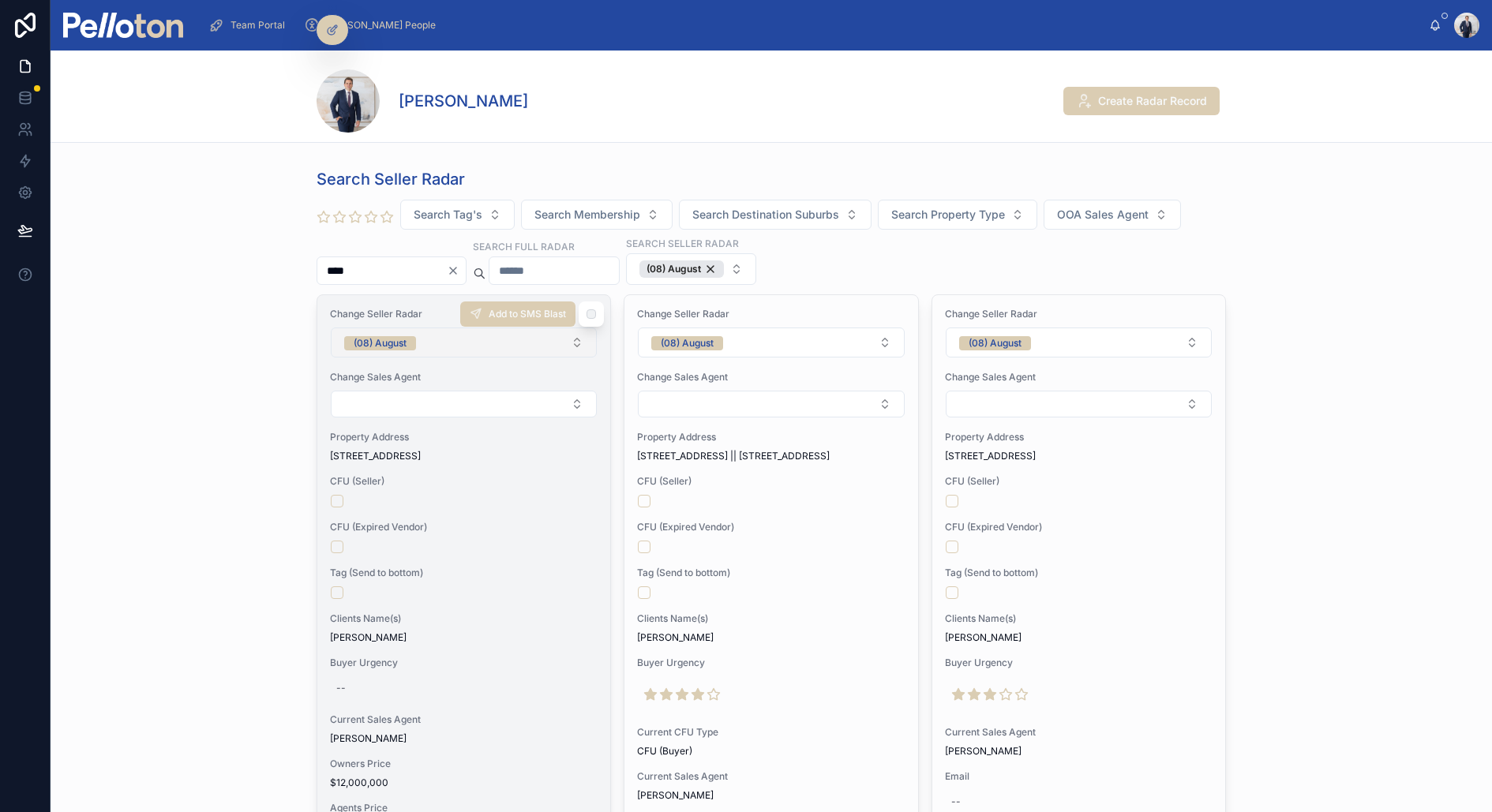
click at [490, 336] on button "(08) August" at bounding box center [464, 342] width 266 height 30
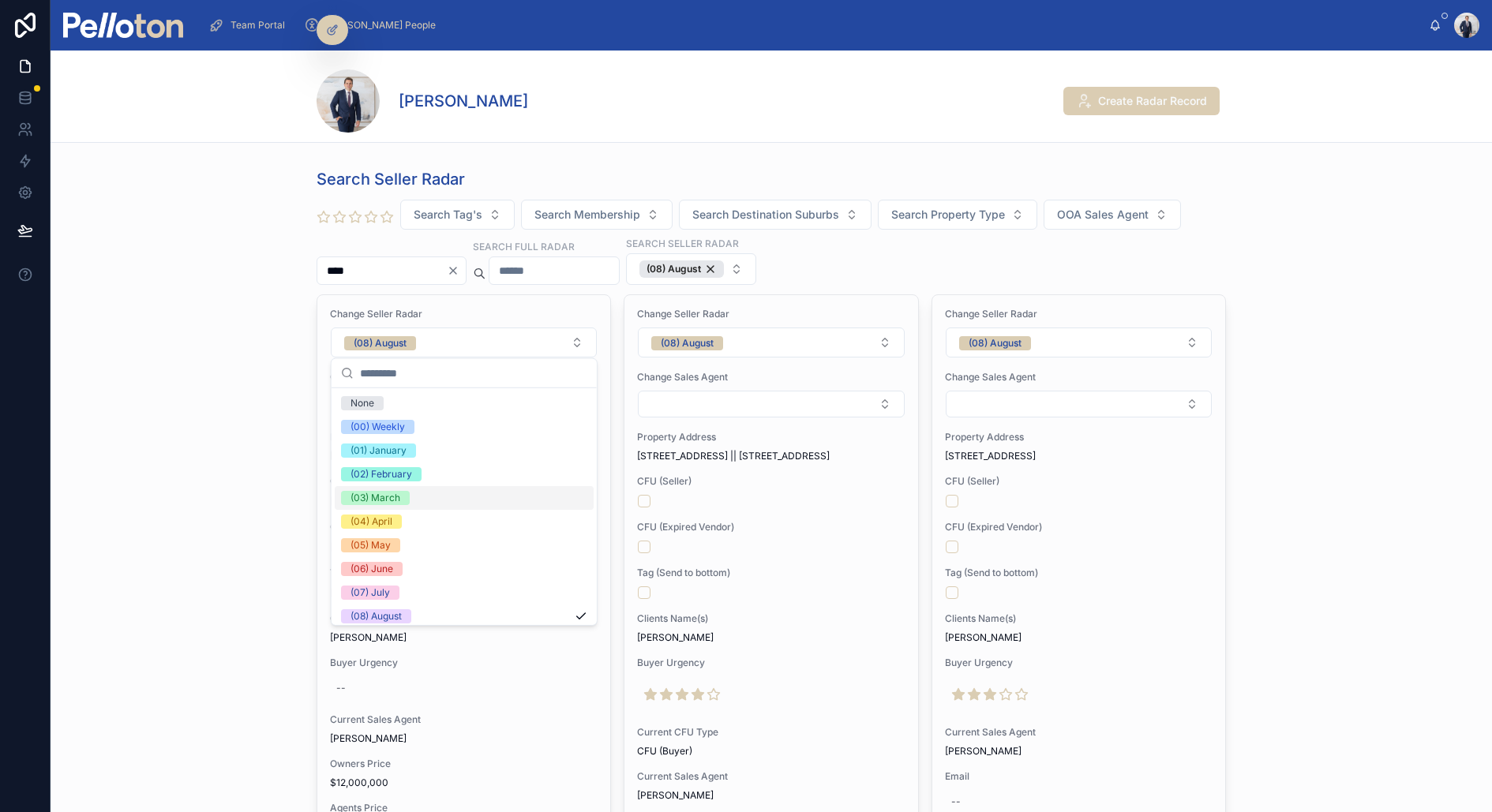
scroll to position [147, 0]
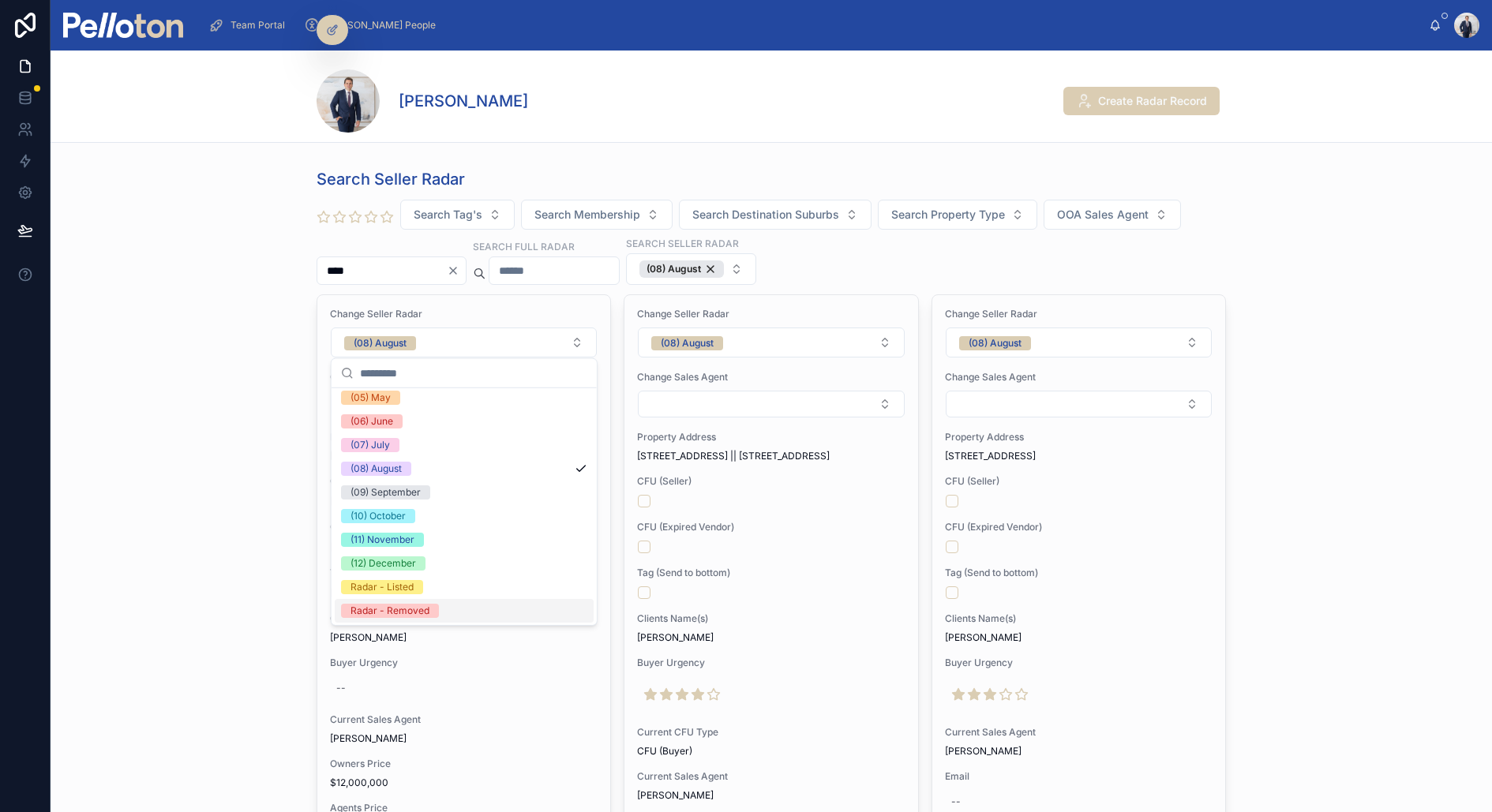
click at [428, 601] on div "Radar - Removed" at bounding box center [465, 611] width 259 height 24
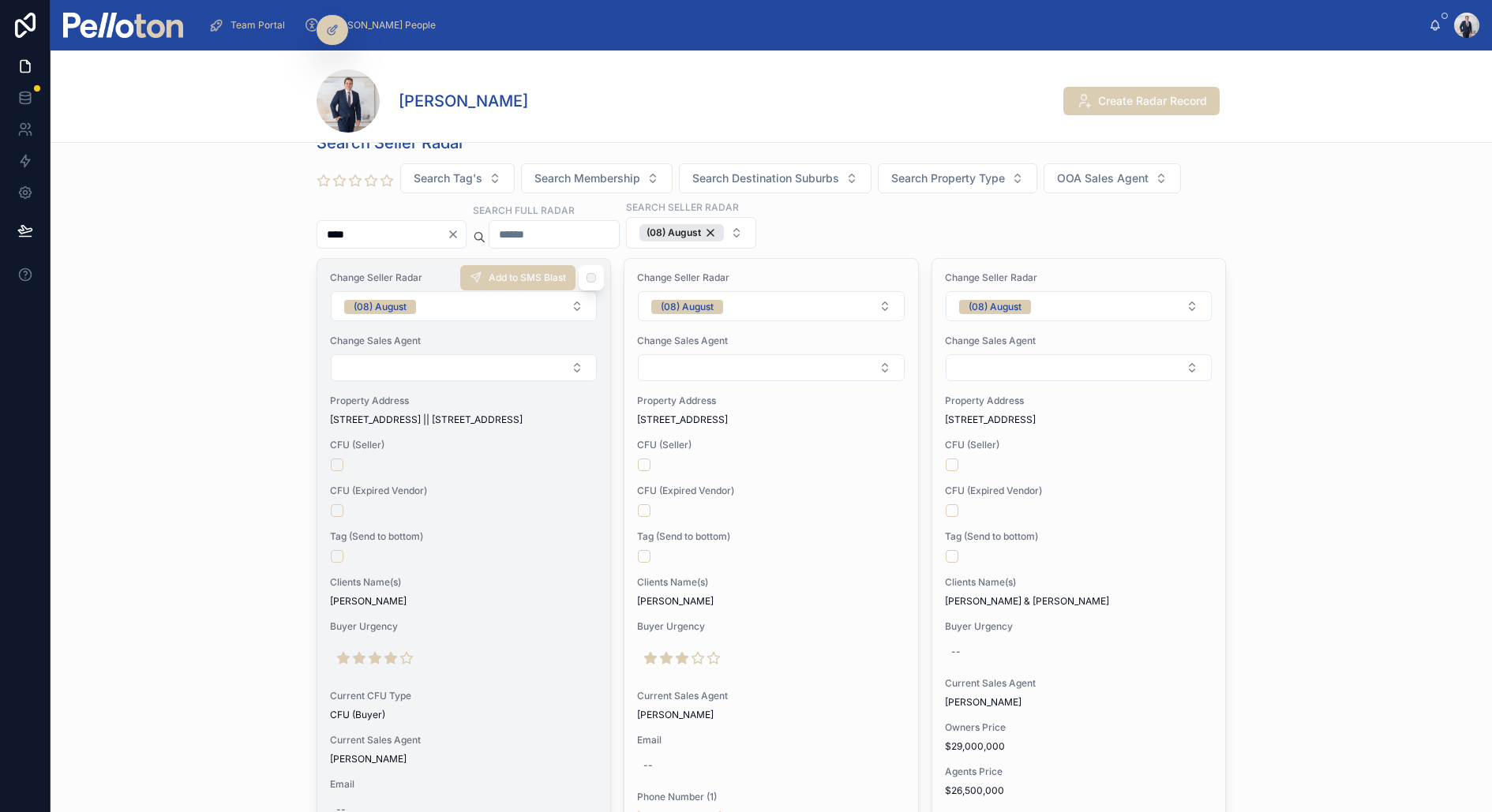
scroll to position [0, 0]
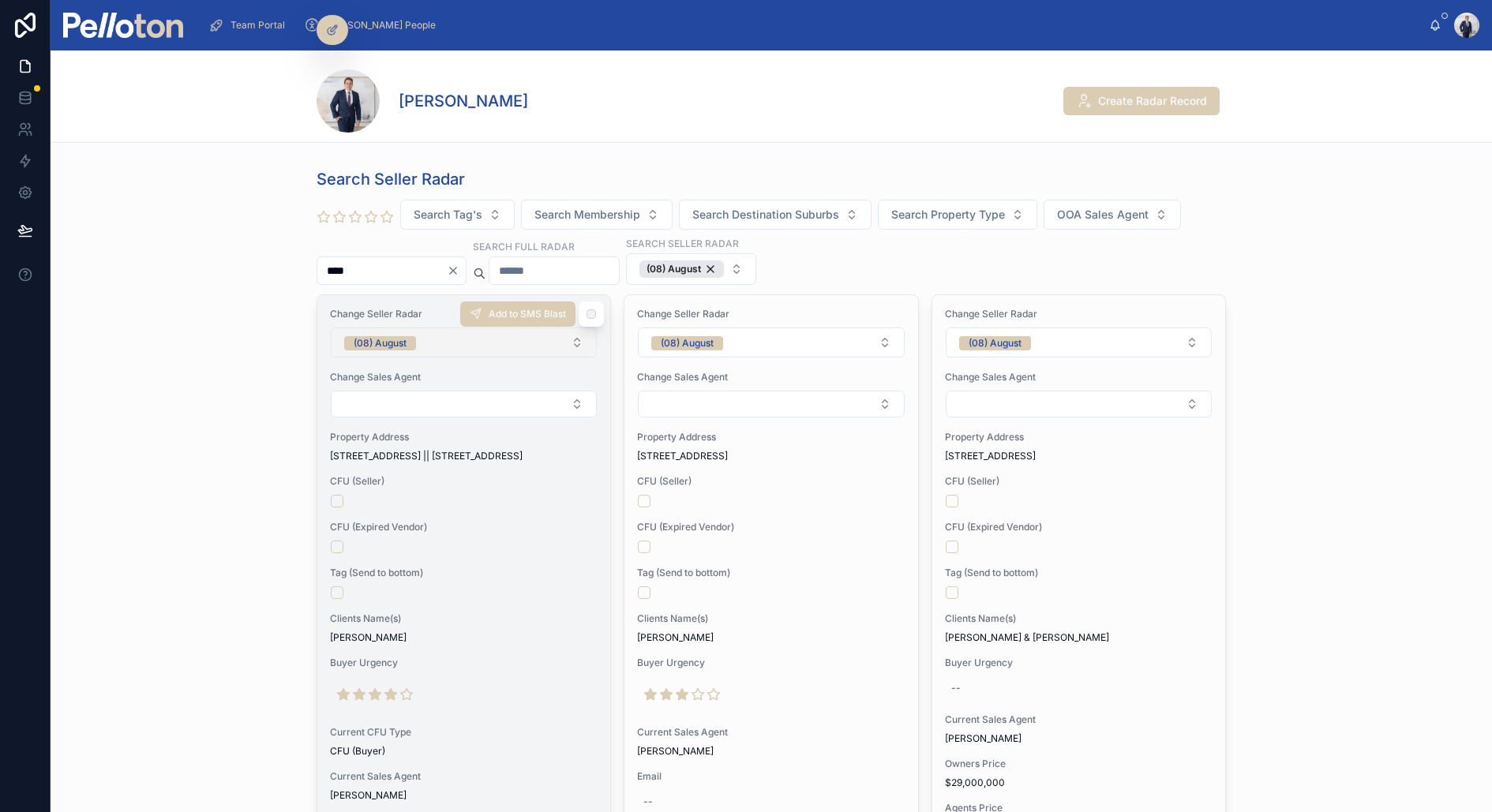
click at [405, 336] on div "(08) August" at bounding box center [380, 343] width 53 height 14
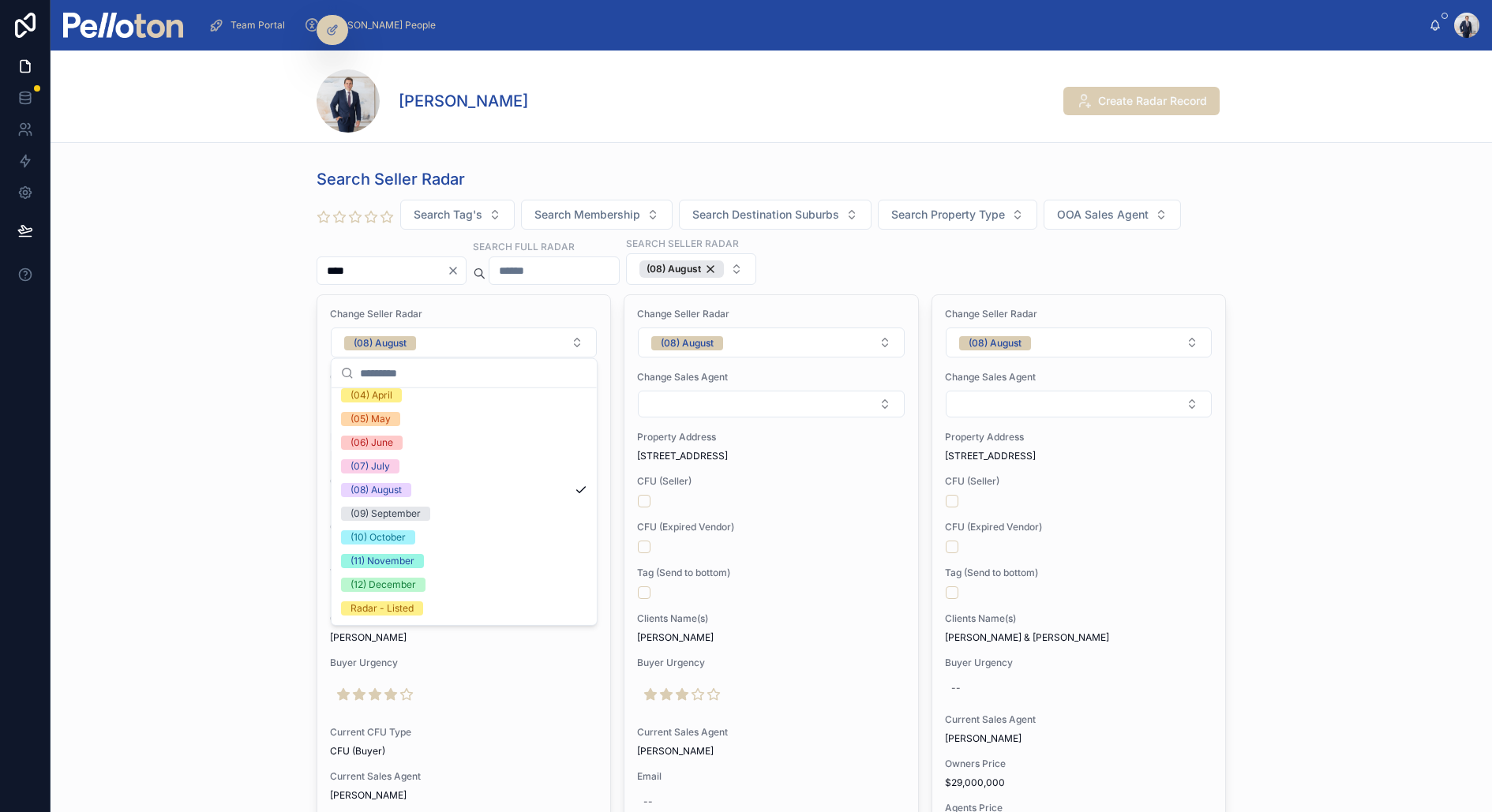
scroll to position [147, 0]
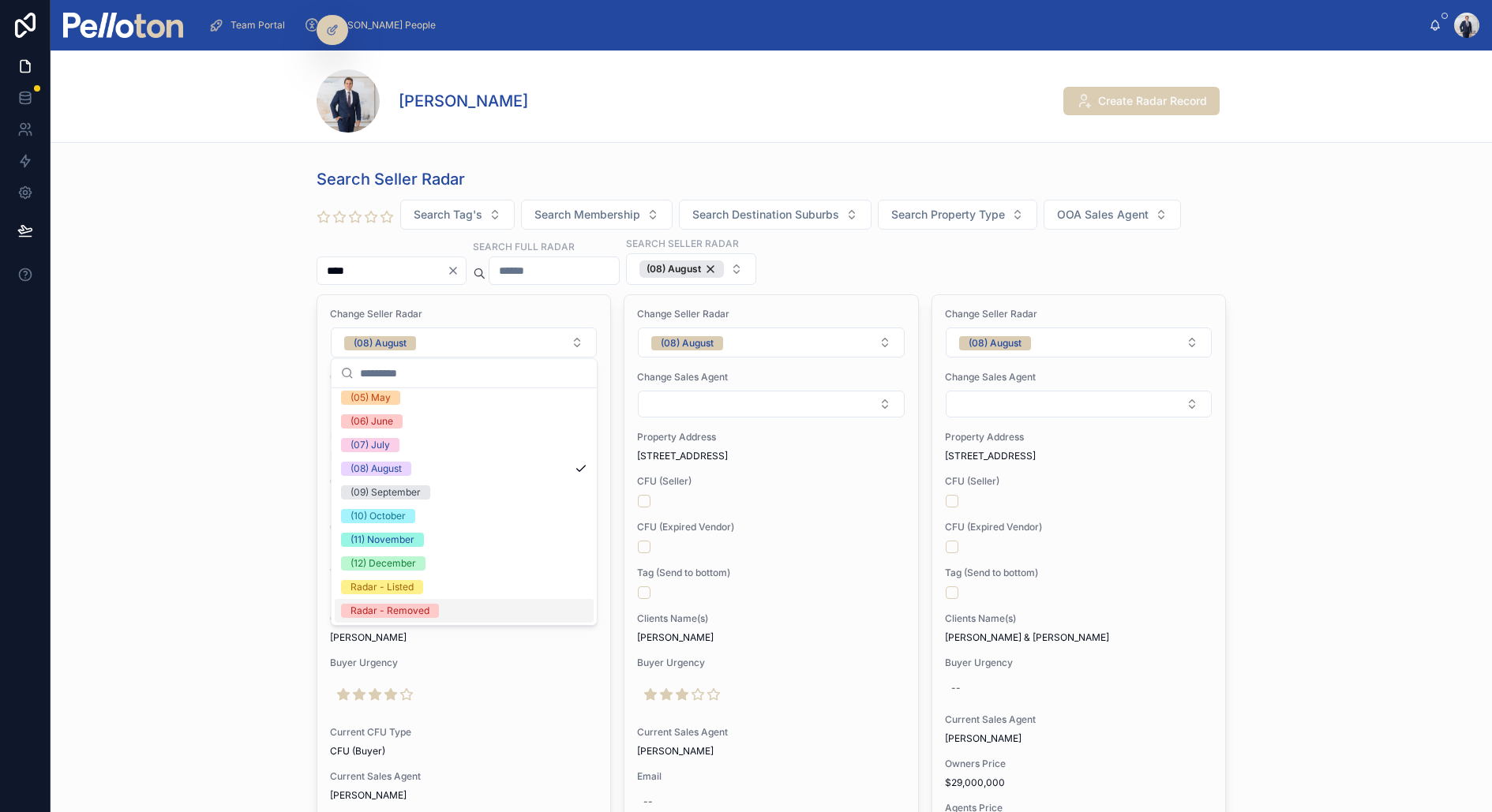
click at [399, 608] on div "Radar - Removed" at bounding box center [389, 611] width 79 height 14
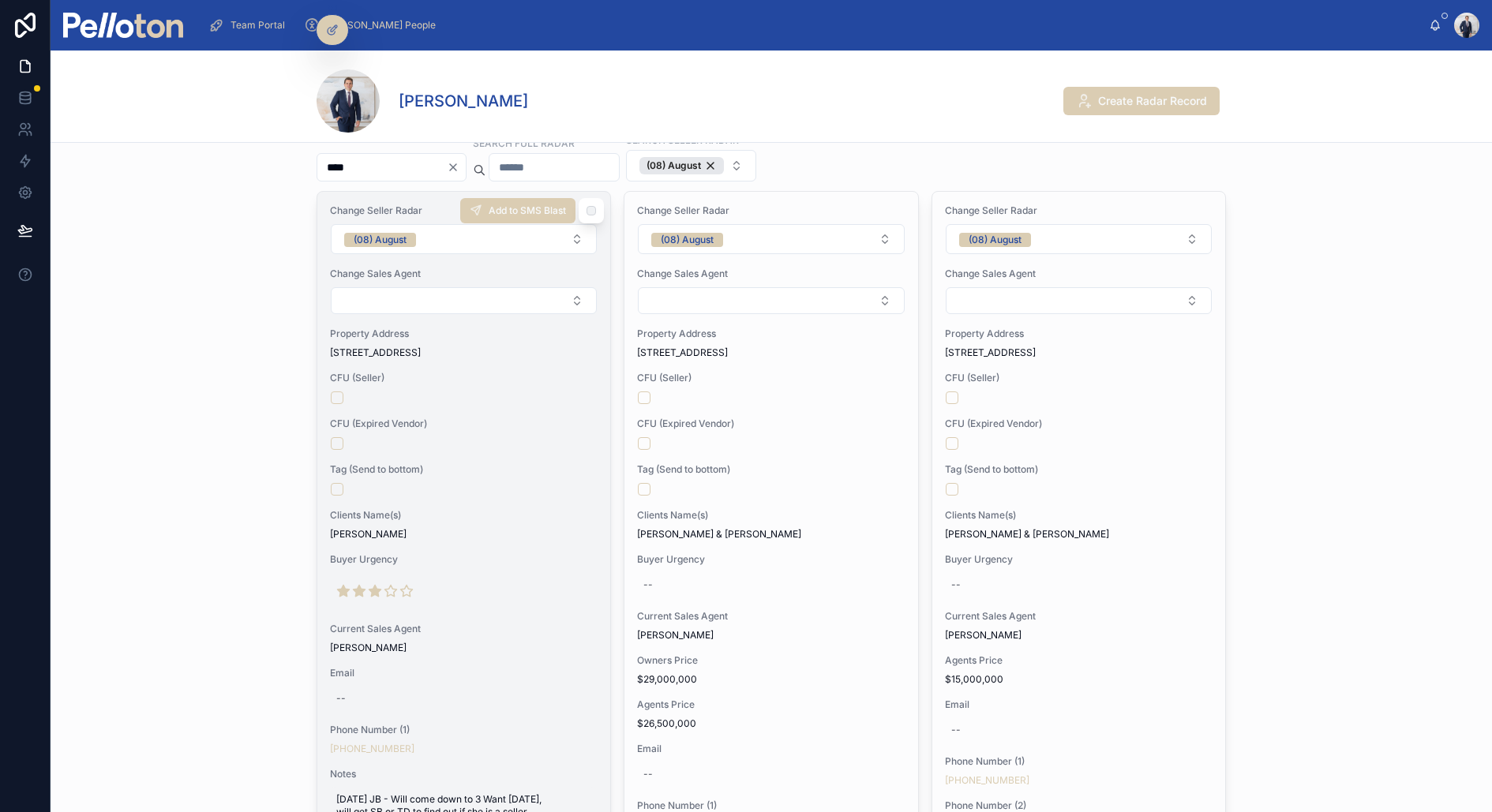
scroll to position [0, 0]
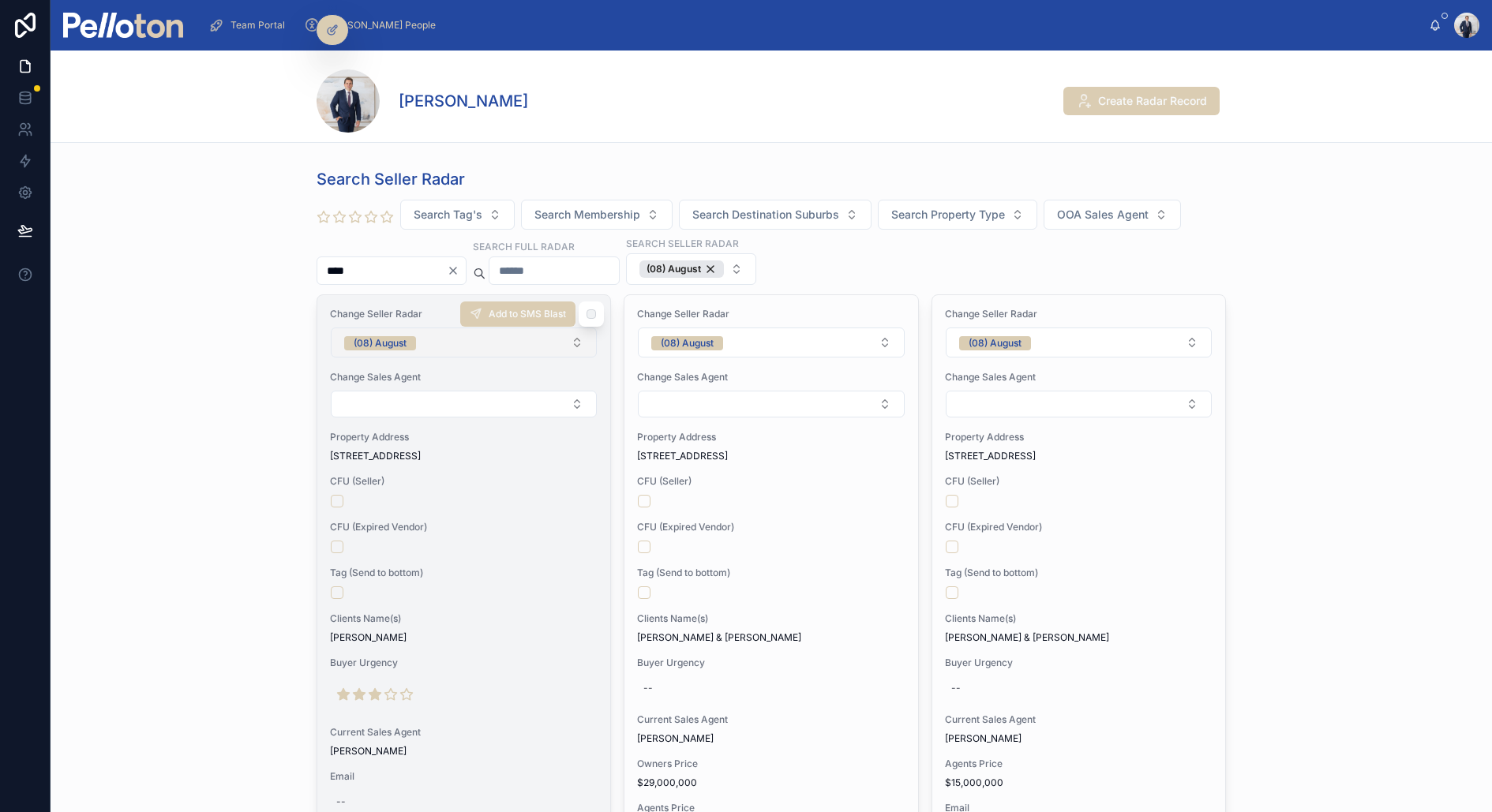
click at [432, 343] on button "(08) August" at bounding box center [464, 342] width 266 height 30
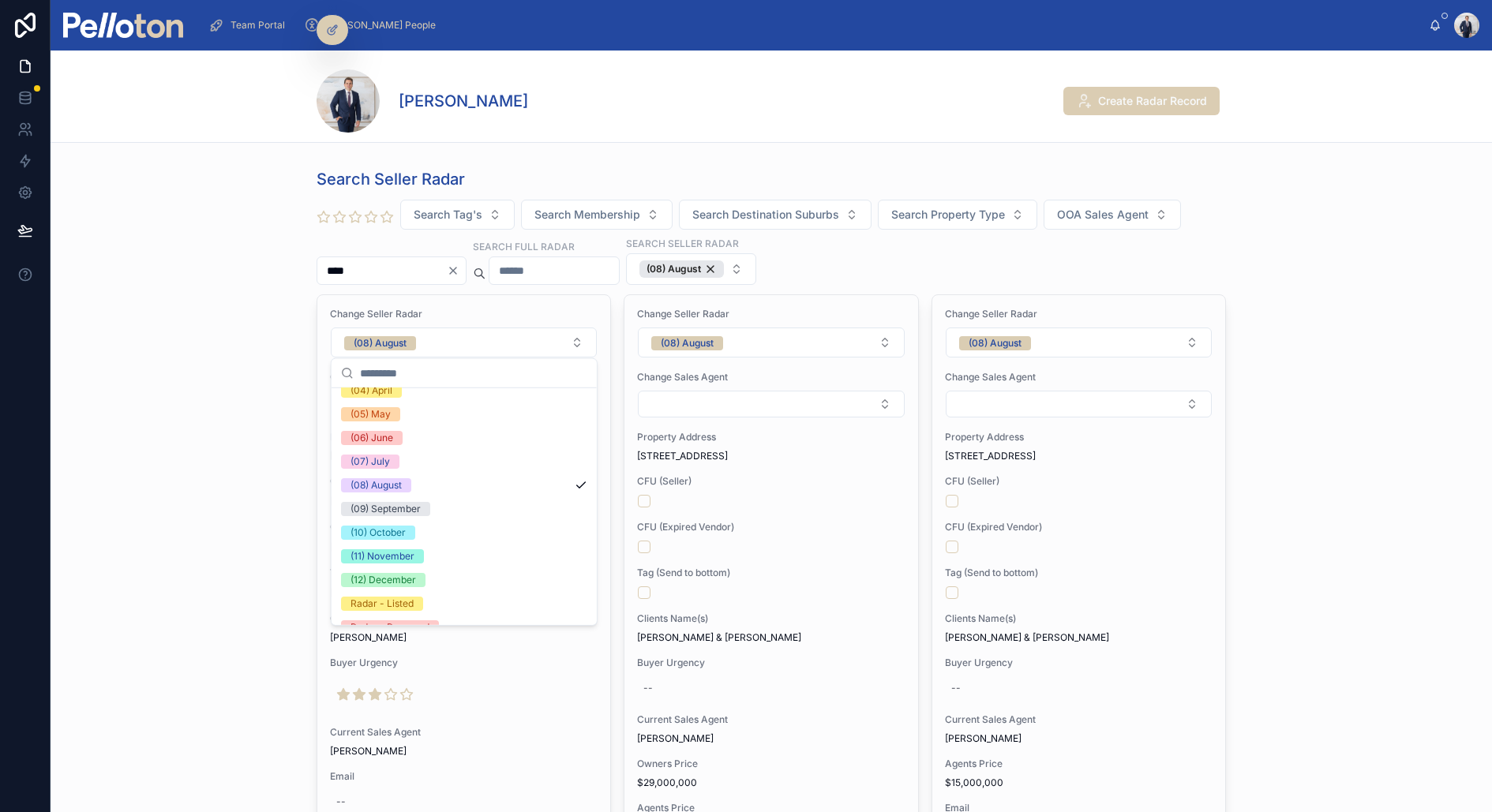
scroll to position [147, 0]
click at [425, 612] on div "Radar - Removed" at bounding box center [389, 611] width 79 height 14
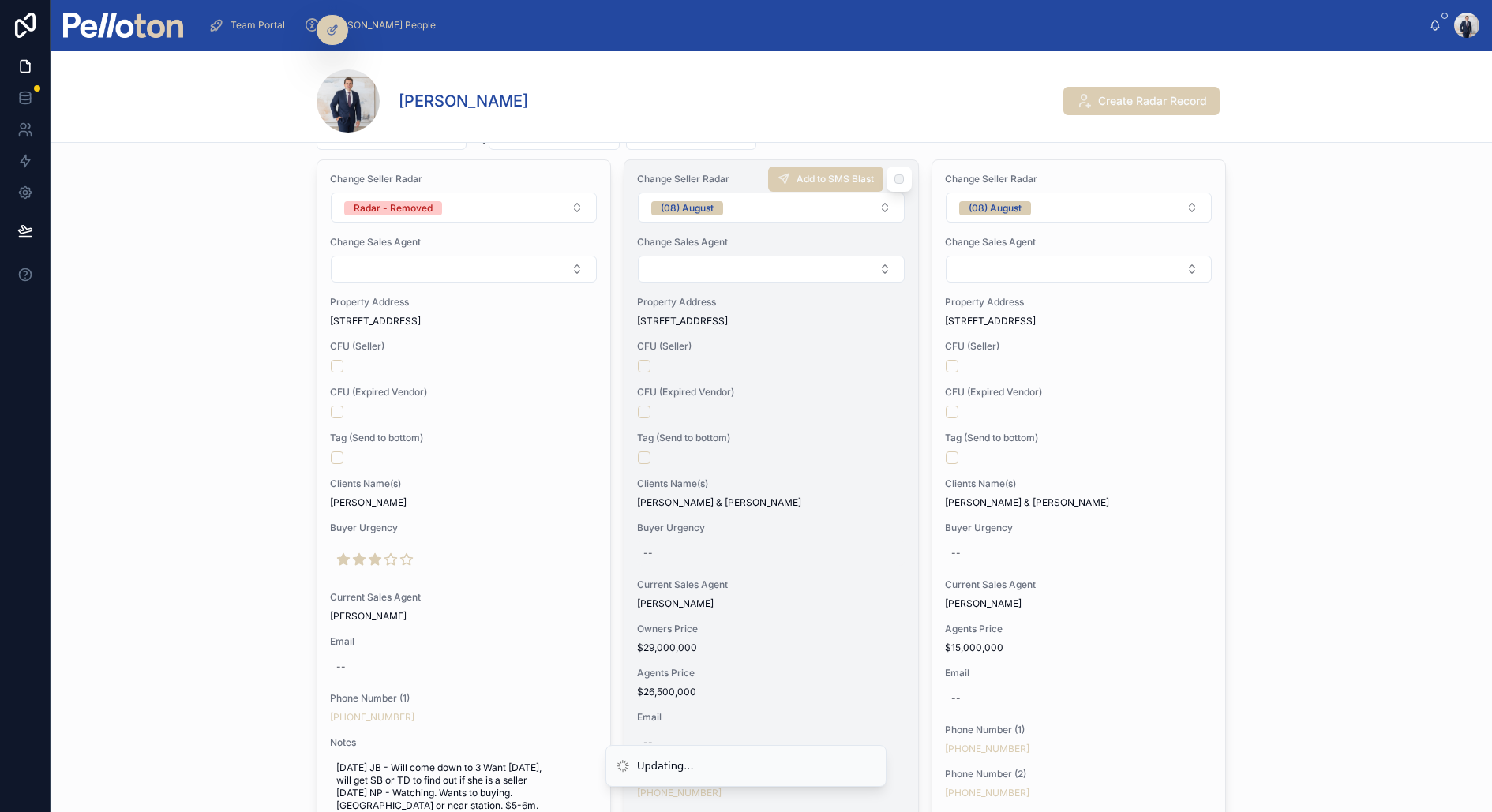
scroll to position [131, 0]
click at [783, 436] on span "Tag (Send to bottom)" at bounding box center [771, 442] width 267 height 13
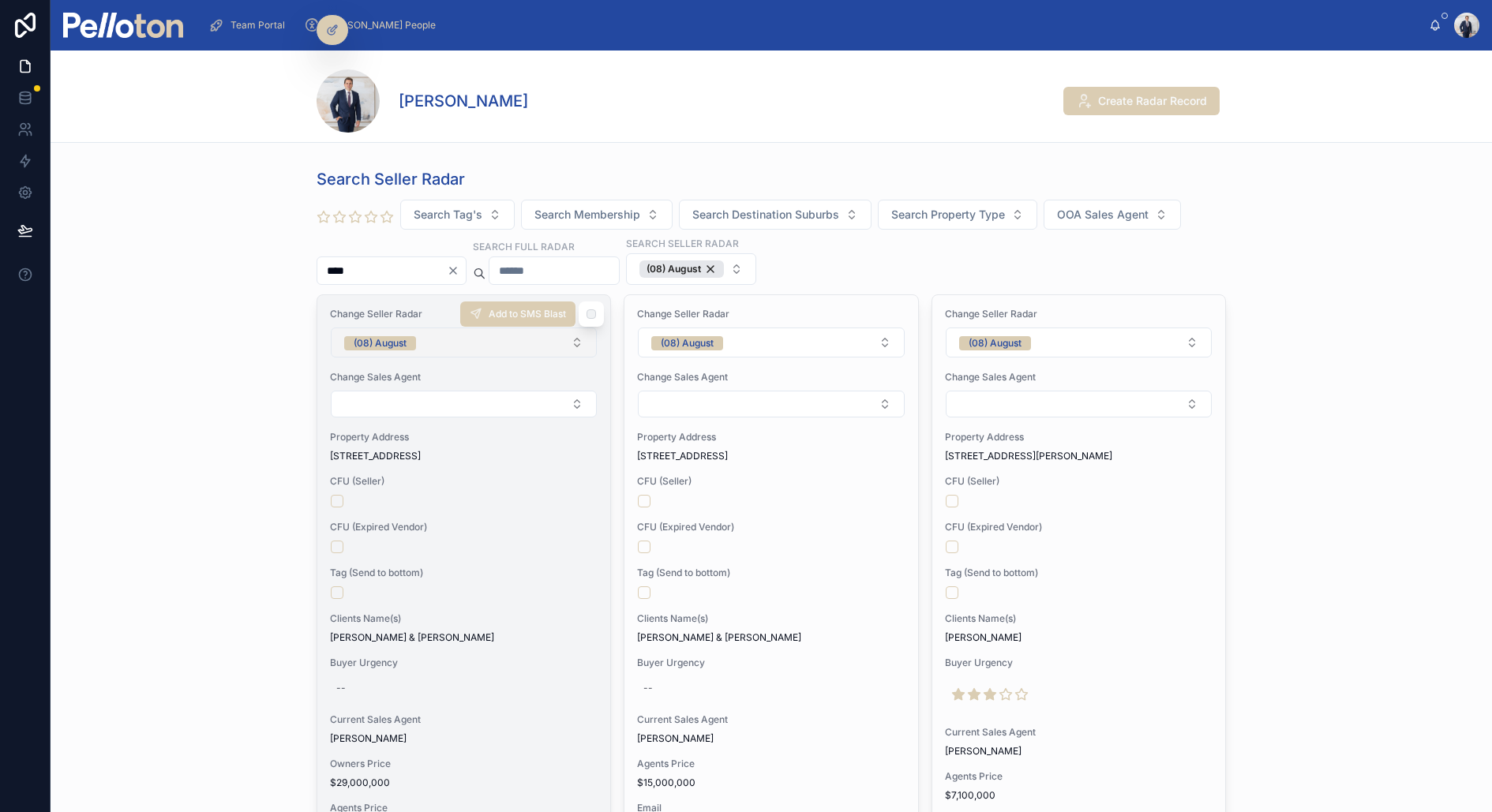
click at [420, 338] on button "(08) August" at bounding box center [464, 342] width 266 height 30
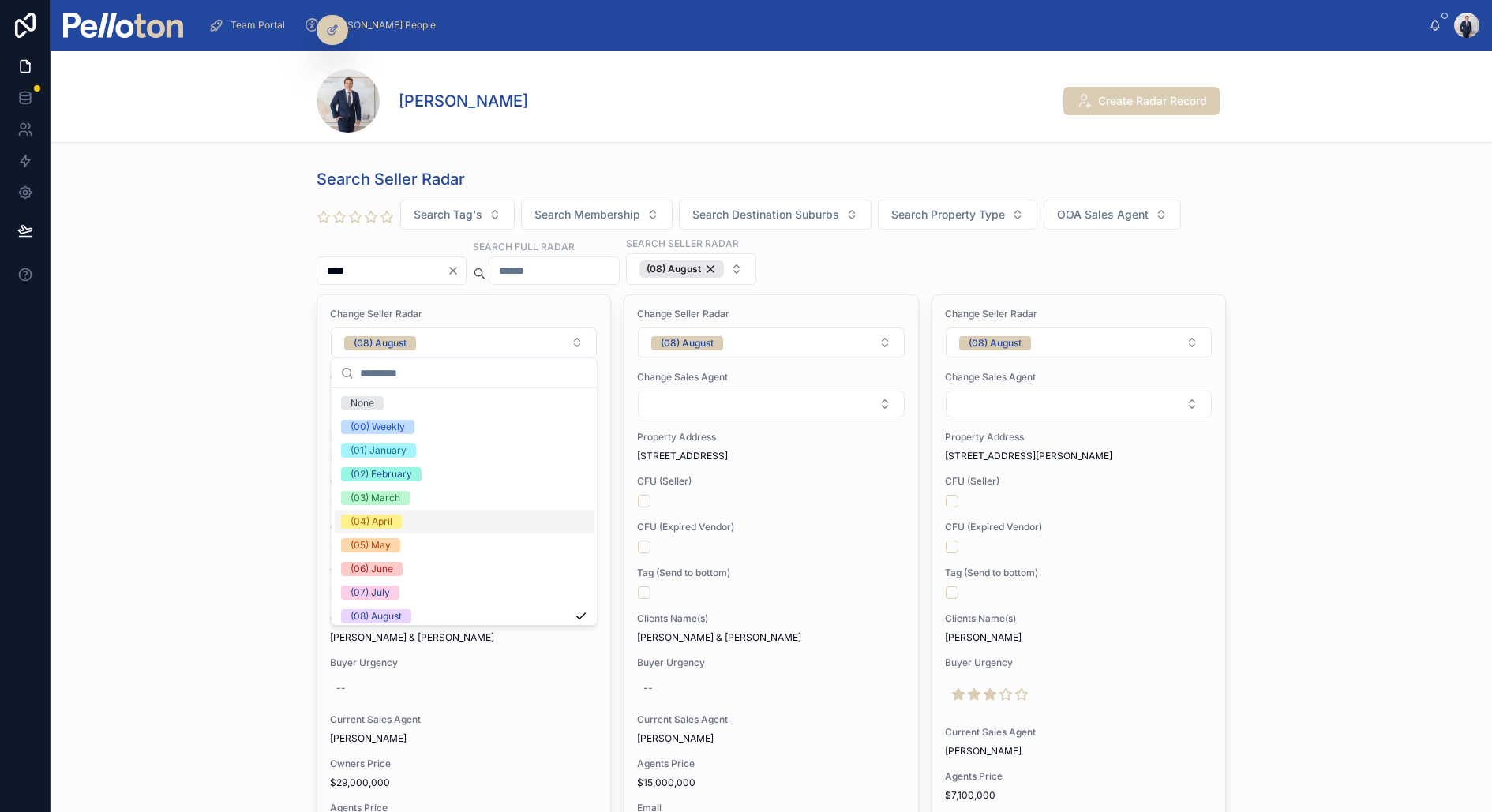
scroll to position [147, 0]
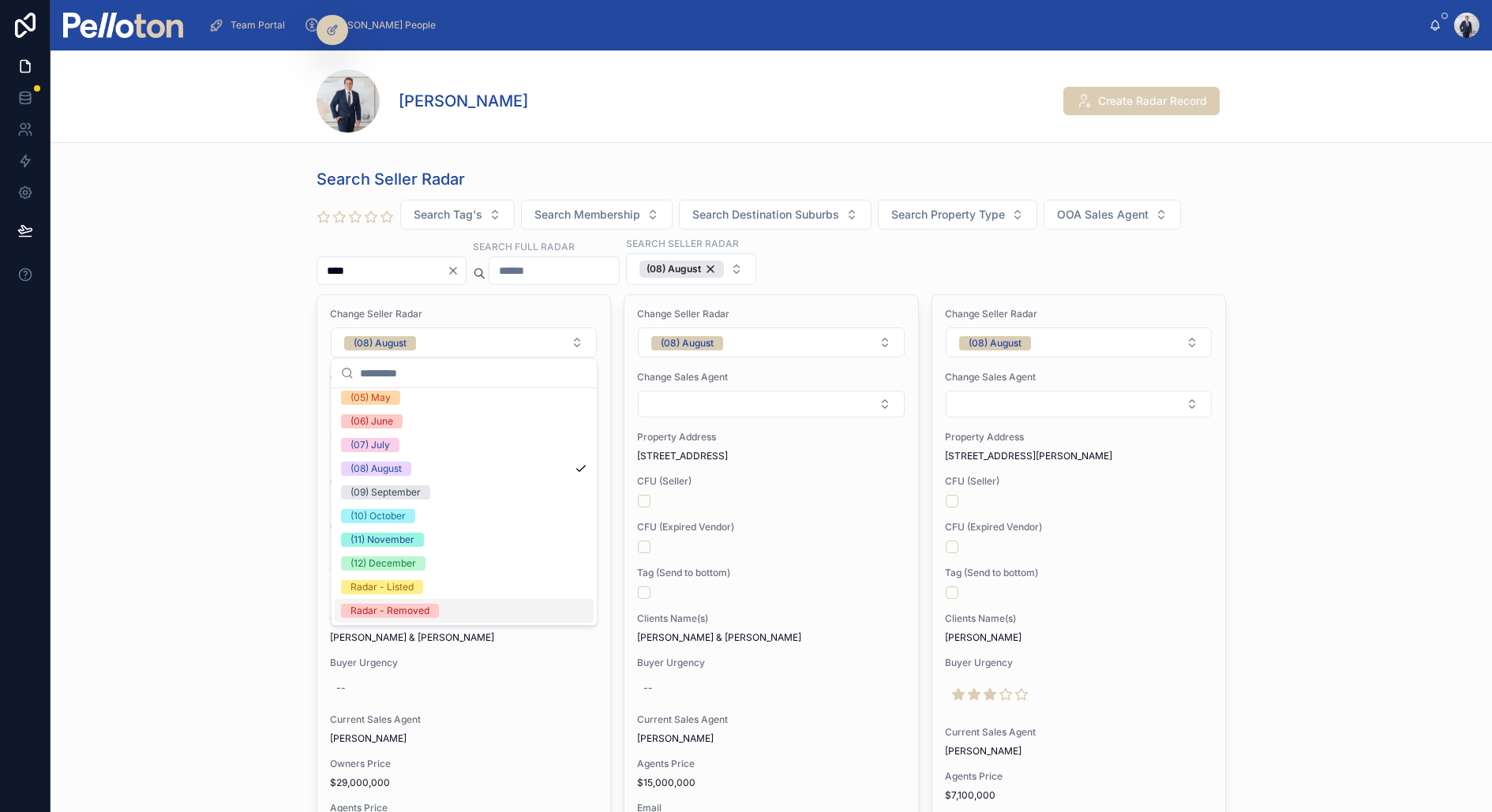
click at [416, 611] on div "Radar - Removed" at bounding box center [389, 611] width 79 height 14
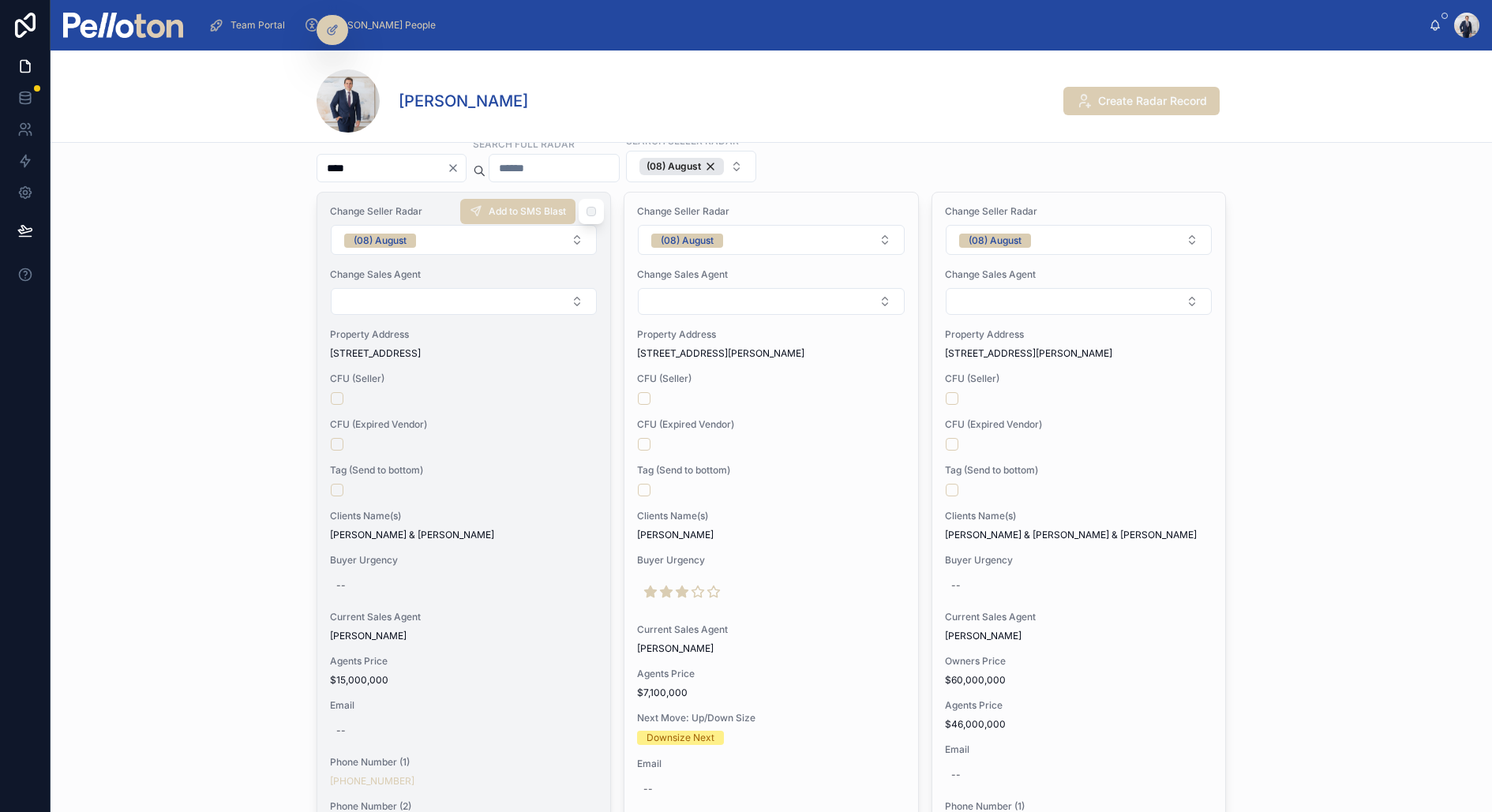
scroll to position [92, 0]
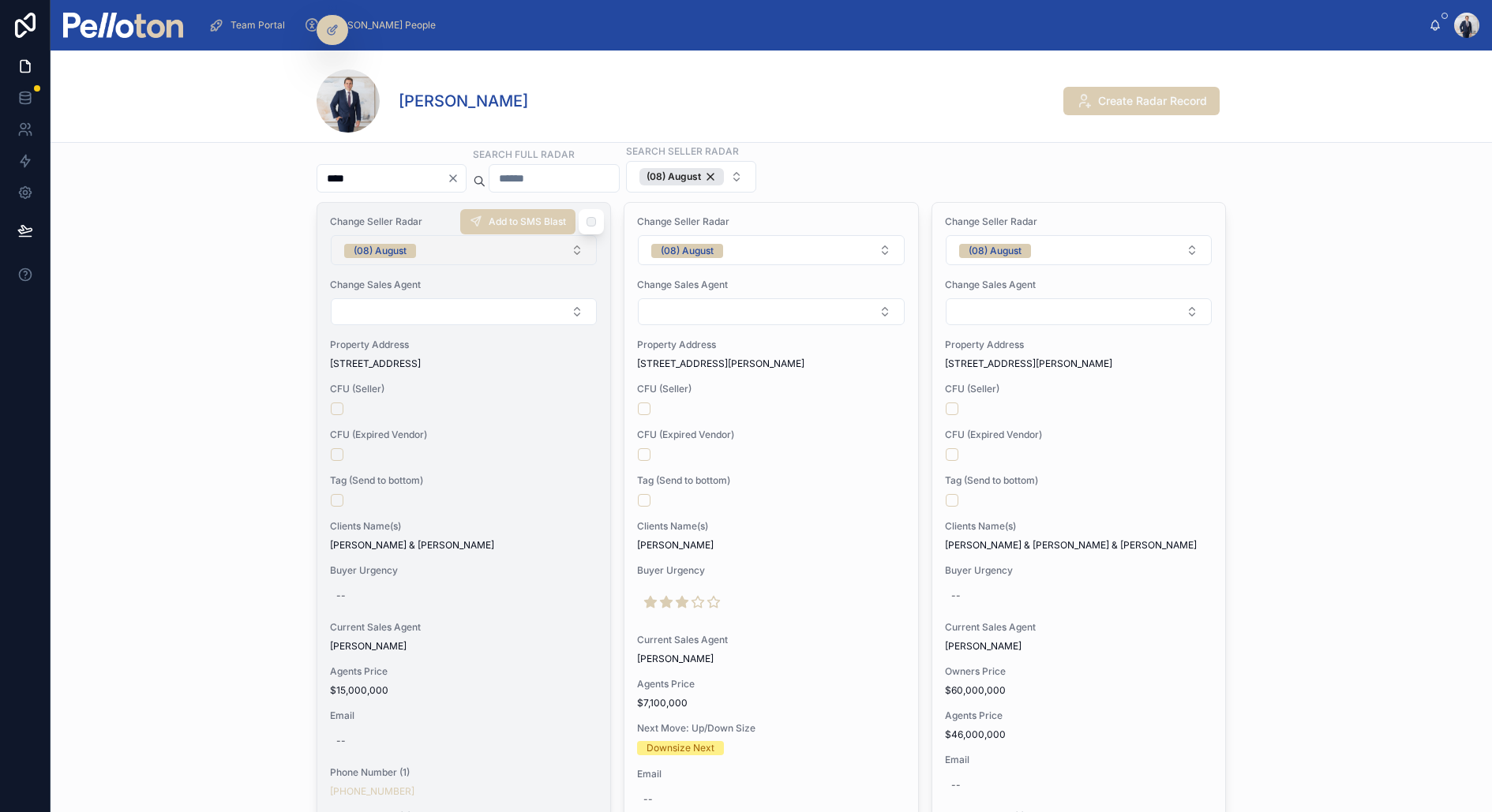
click at [395, 248] on div "(08) August" at bounding box center [380, 250] width 53 height 14
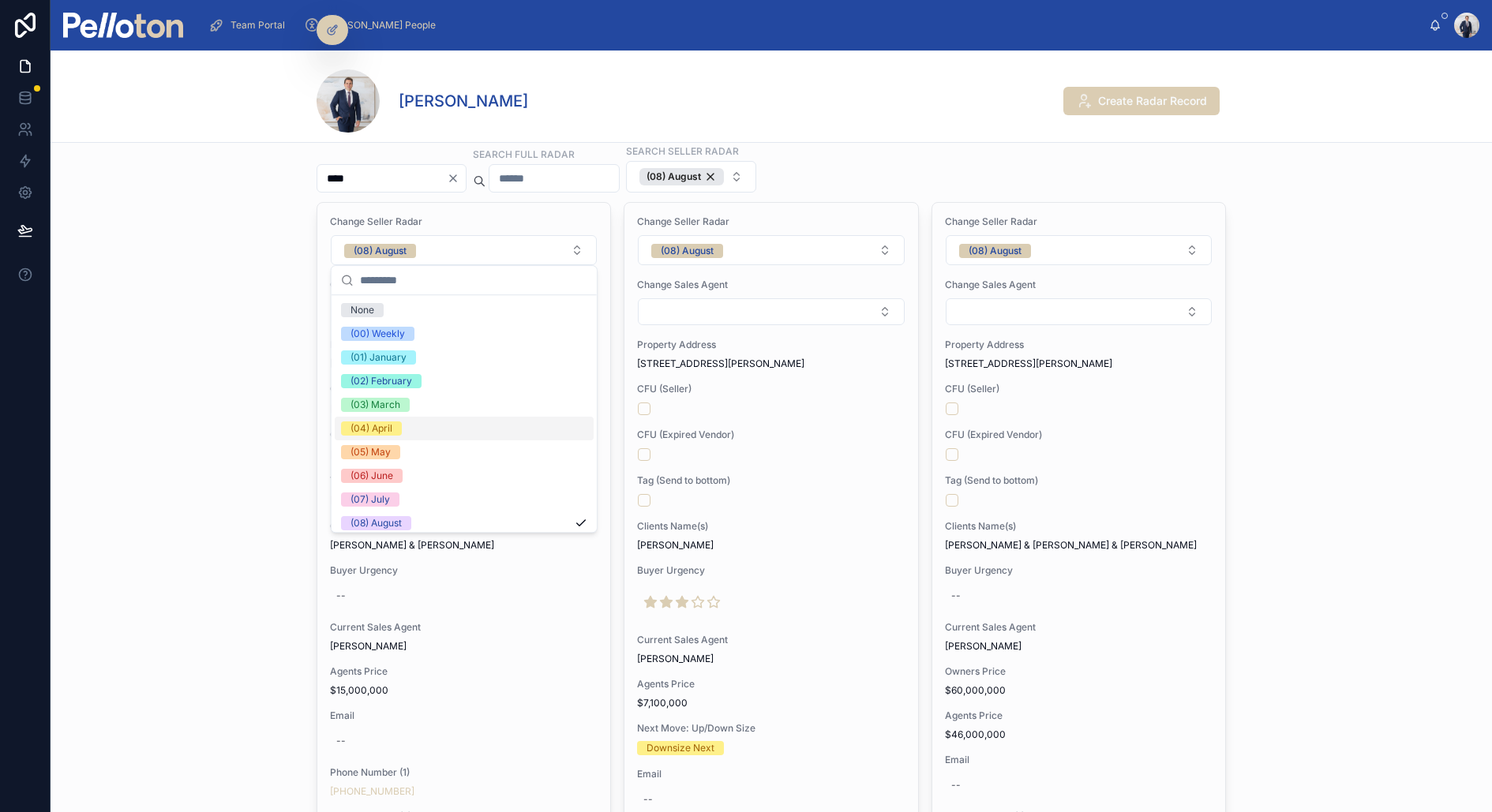
scroll to position [147, 0]
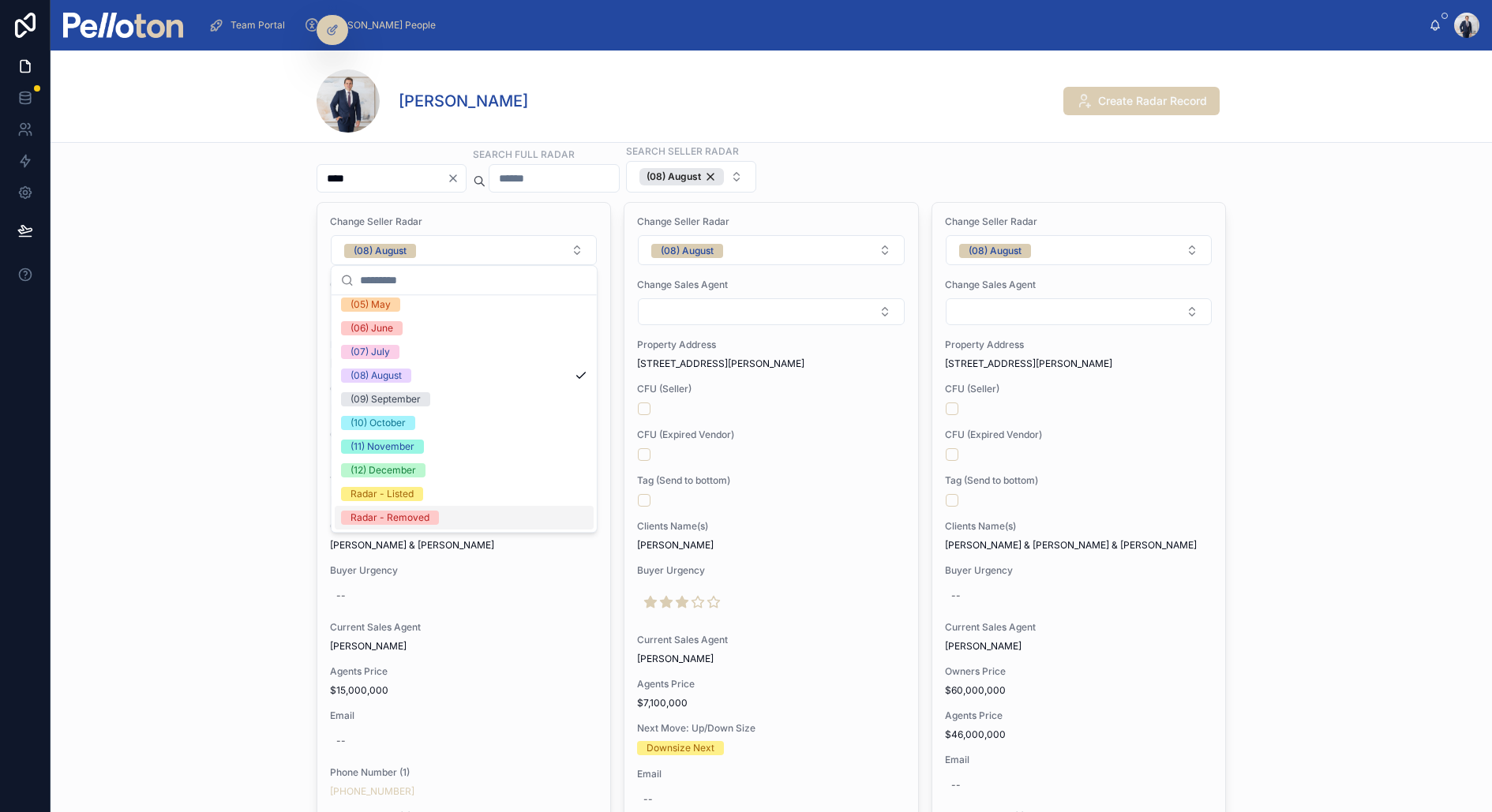
click at [408, 523] on div "Radar - Removed" at bounding box center [389, 518] width 79 height 14
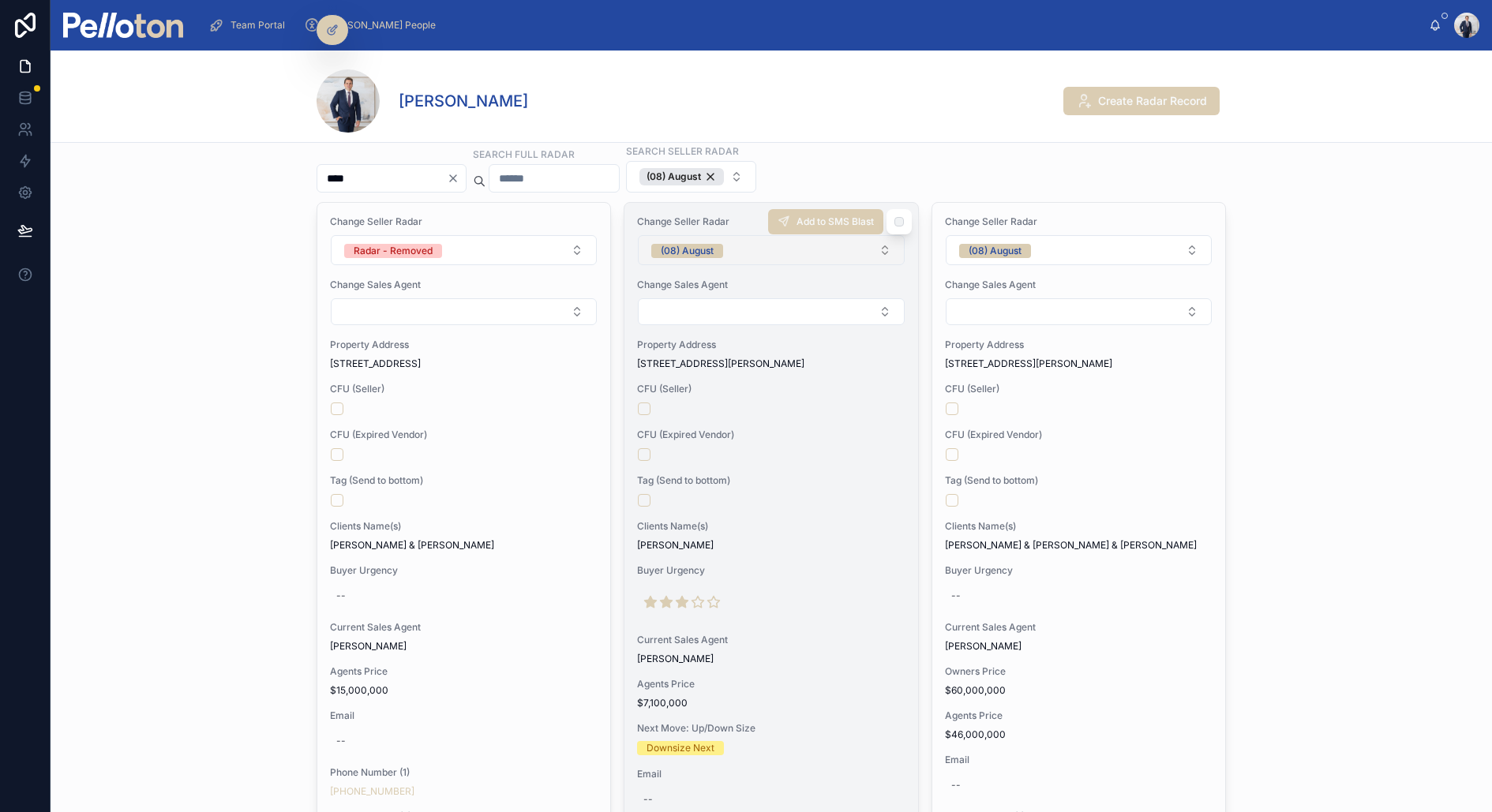
click at [691, 244] on div "(08) August" at bounding box center [687, 250] width 53 height 14
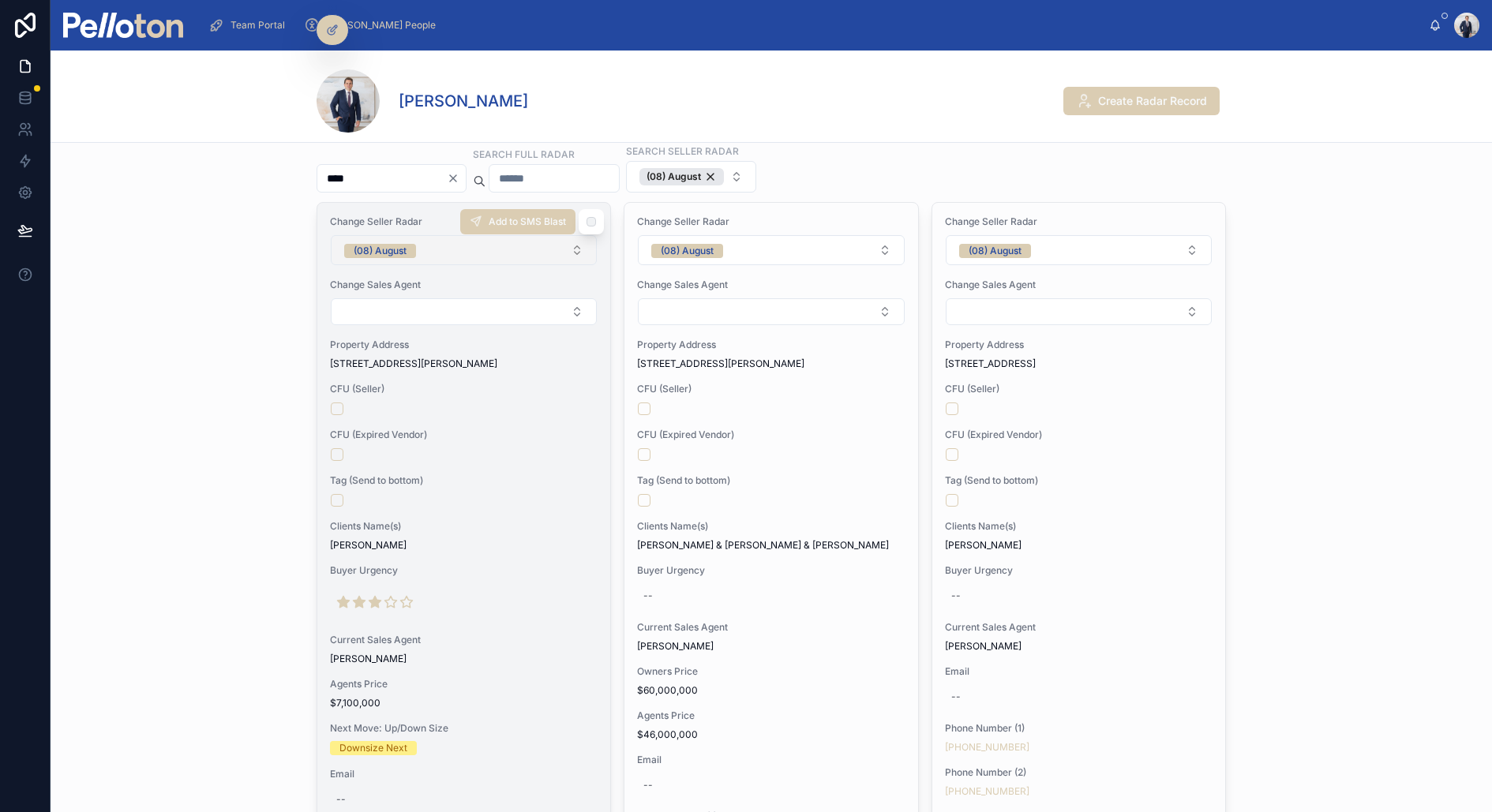
click at [445, 250] on button "(08) August" at bounding box center [464, 250] width 266 height 30
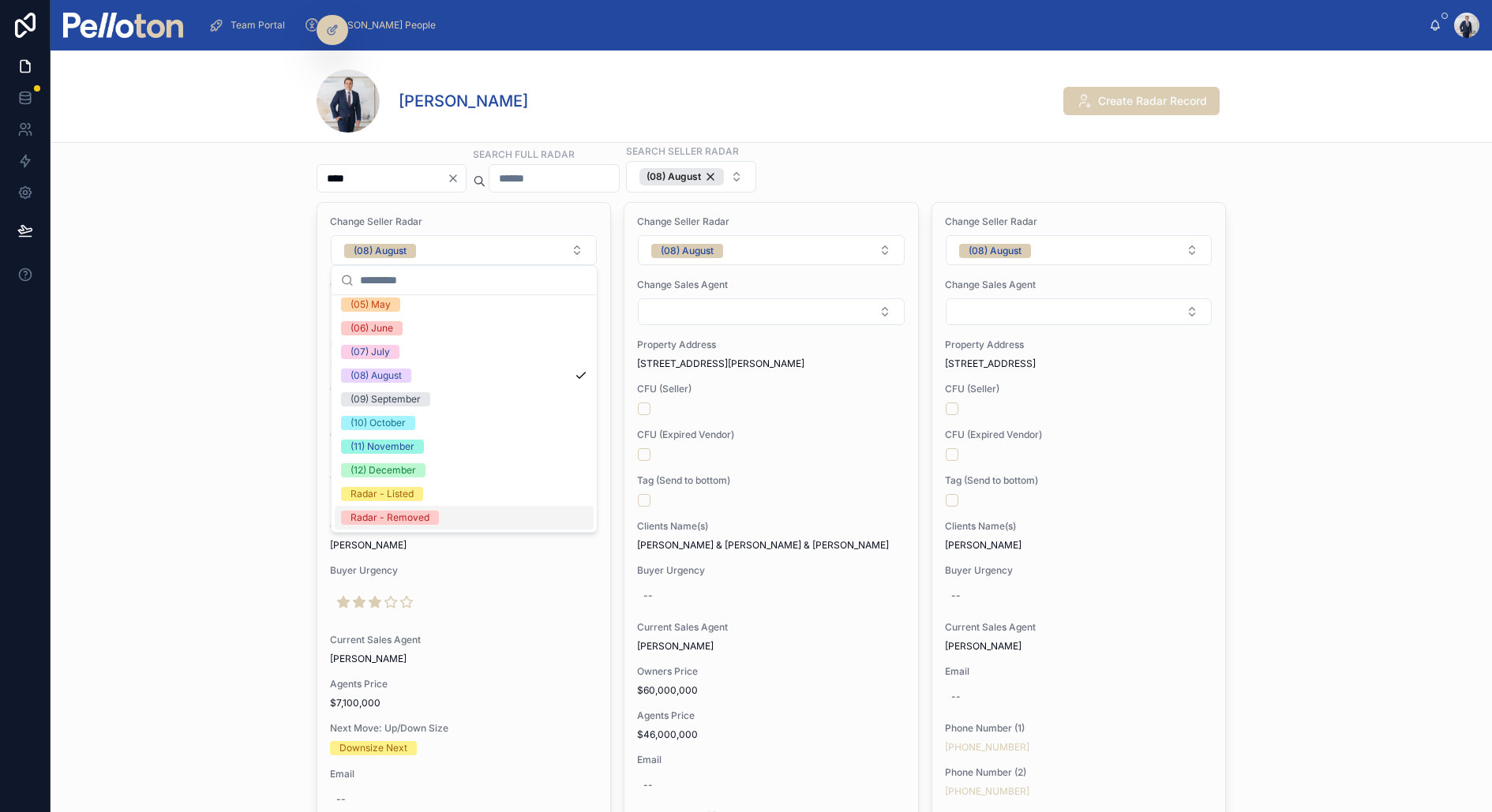
click at [417, 515] on div "Radar - Removed" at bounding box center [389, 518] width 79 height 14
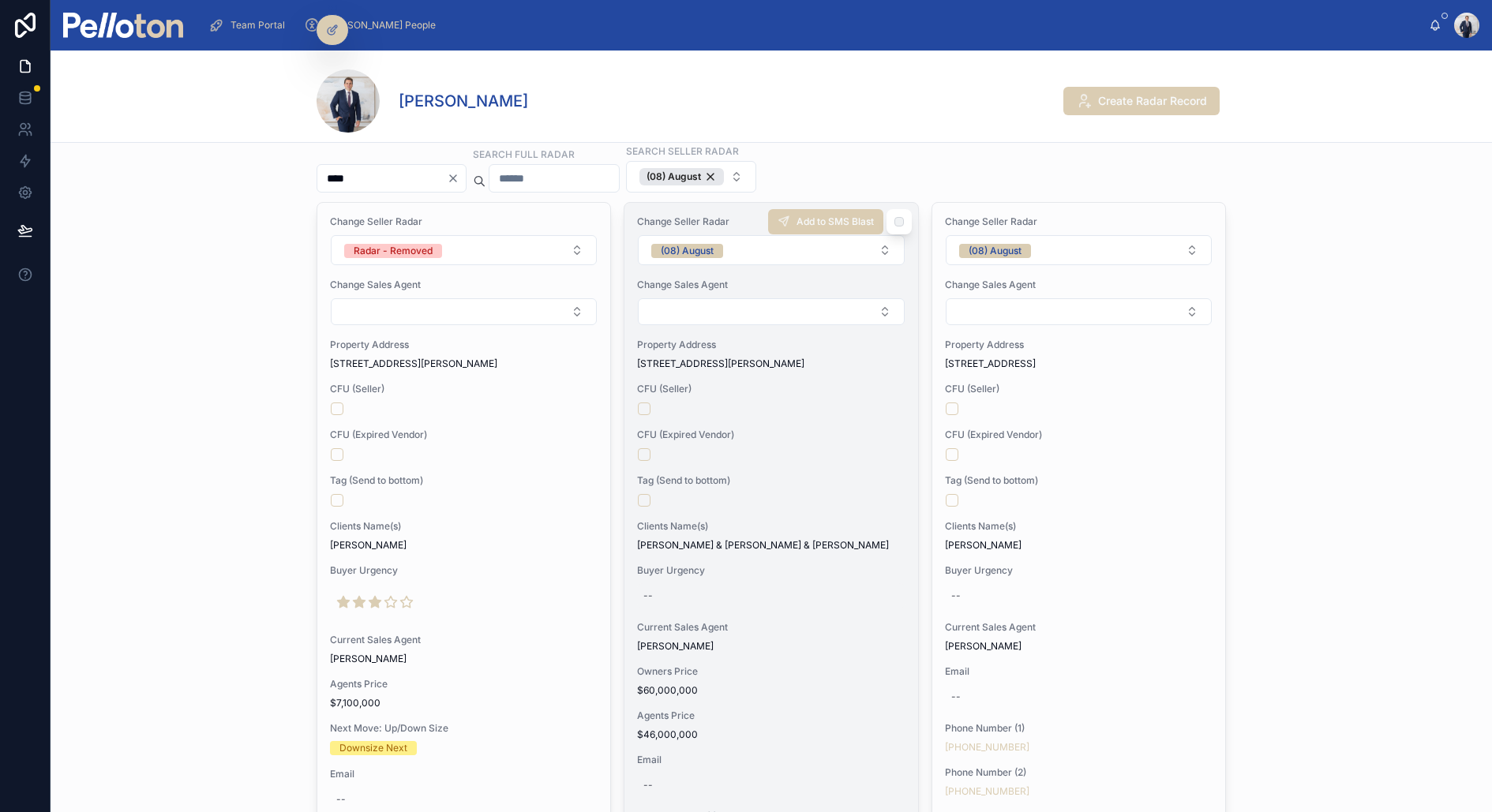
click at [757, 603] on div "--" at bounding box center [771, 595] width 267 height 25
click at [761, 524] on span "Clients Name(s)" at bounding box center [771, 526] width 267 height 13
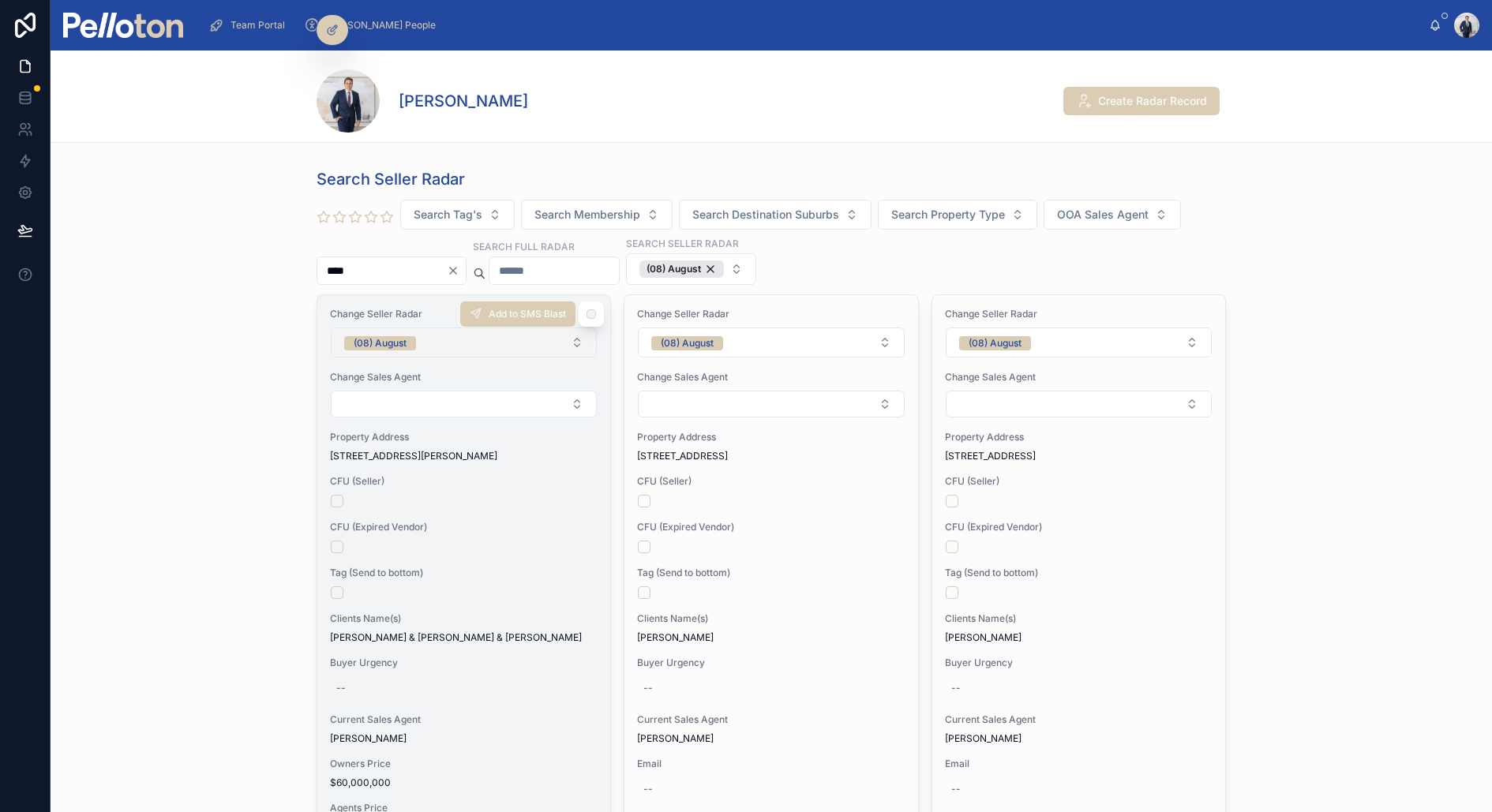
click at [389, 343] on div "(08) August" at bounding box center [380, 343] width 53 height 14
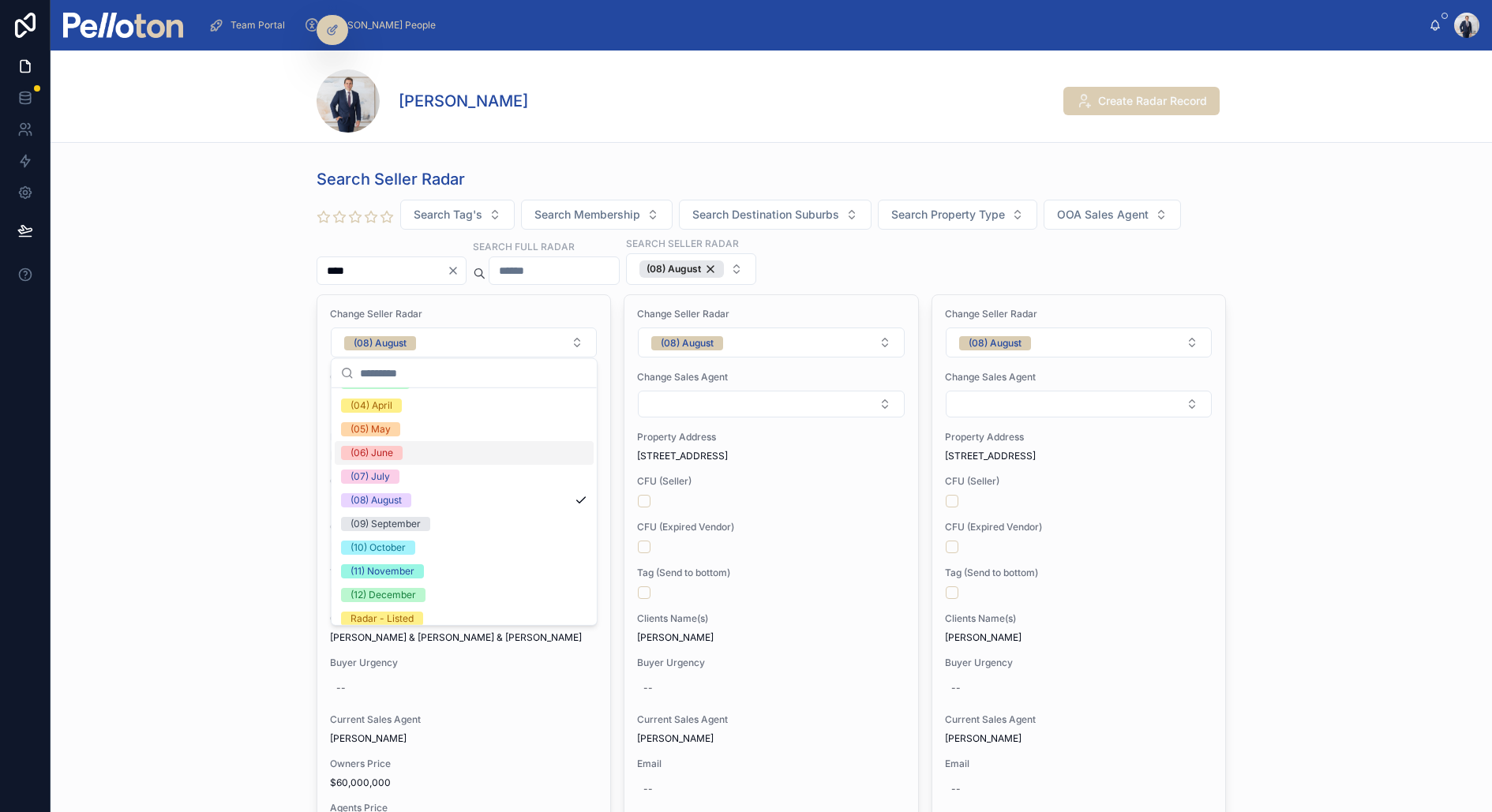
scroll to position [119, 0]
click at [411, 548] on span "(10) October" at bounding box center [378, 544] width 74 height 14
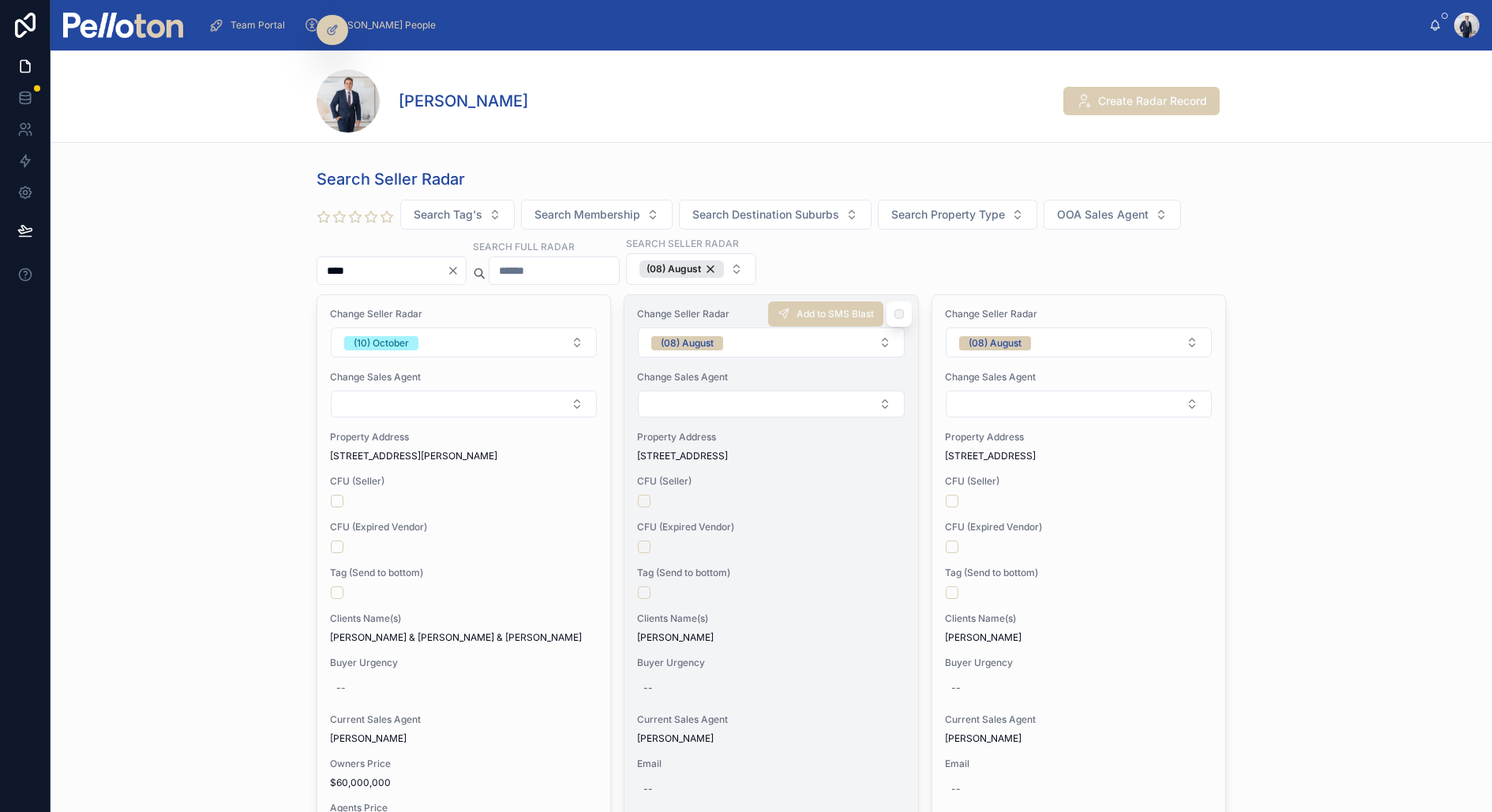
click at [764, 619] on span "Clients Name(s)" at bounding box center [771, 618] width 267 height 13
click at [666, 336] on div "(08) August" at bounding box center [687, 343] width 53 height 14
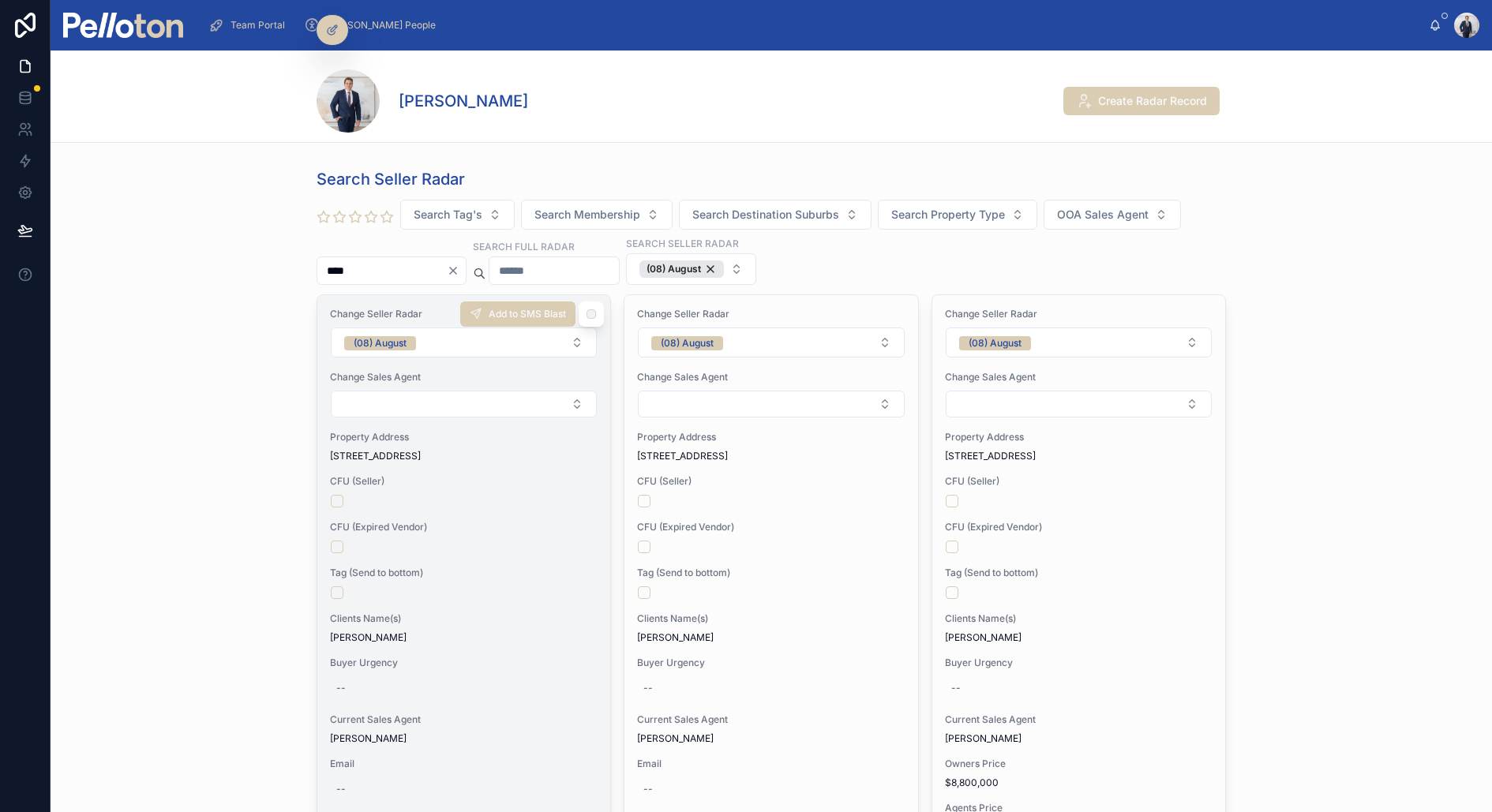
click at [436, 362] on div "Change Seller Radar (08) August Change Sales Agent Property Address [STREET_ADD…" at bounding box center [464, 716] width 293 height 842
click at [399, 340] on div "(08) August" at bounding box center [380, 343] width 53 height 14
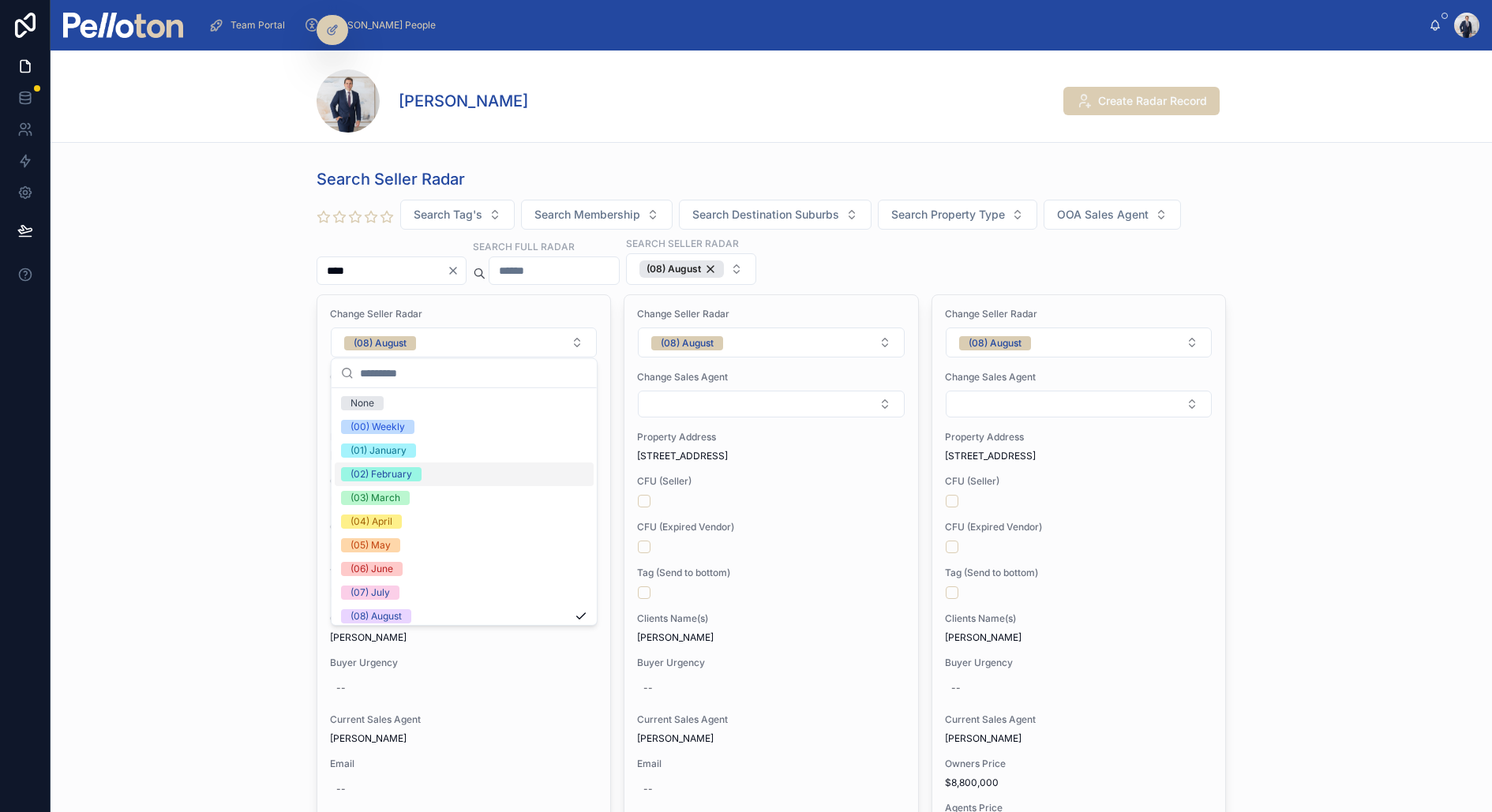
scroll to position [147, 0]
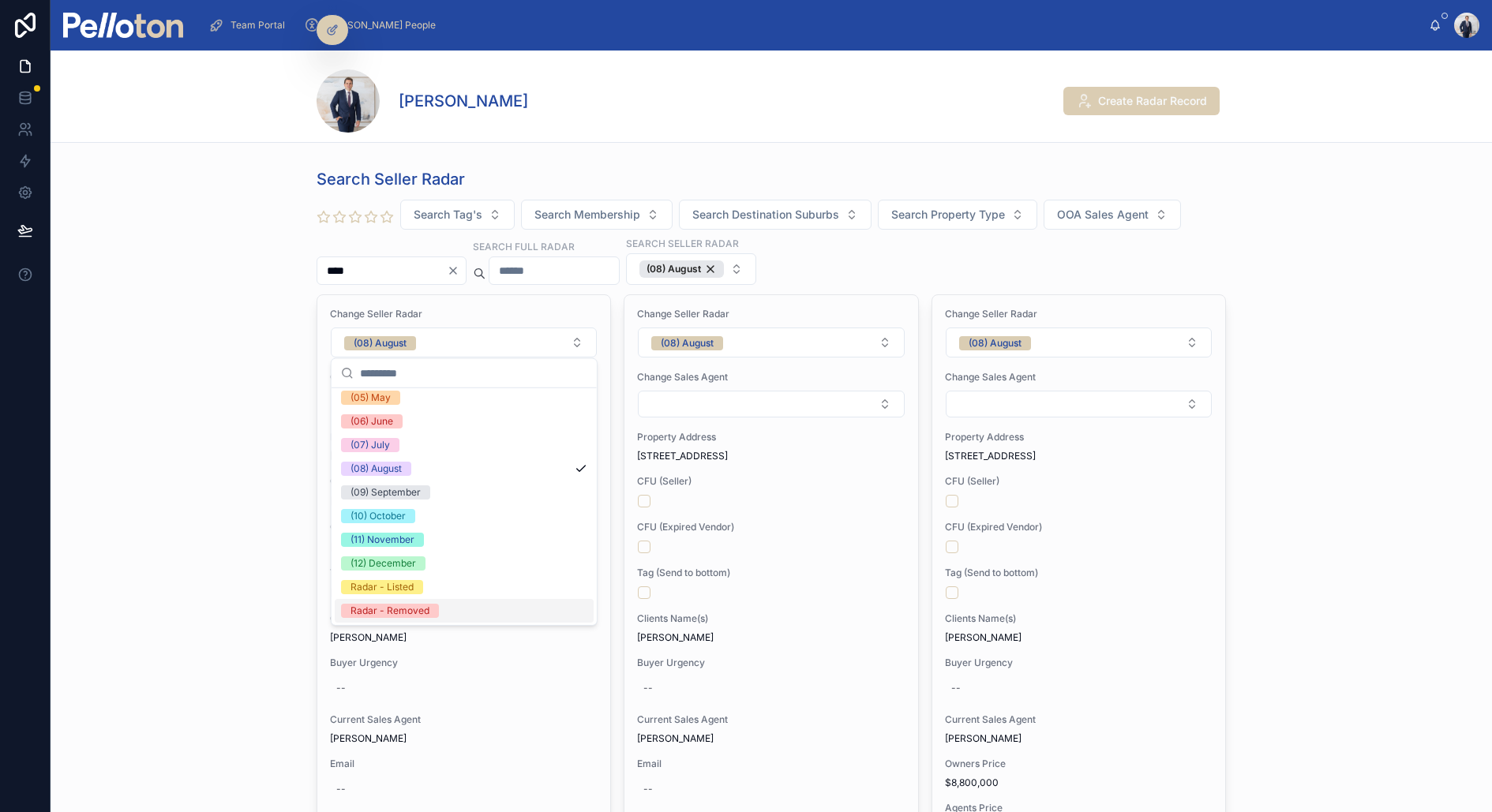
click at [399, 610] on div "Radar - Removed" at bounding box center [389, 611] width 79 height 14
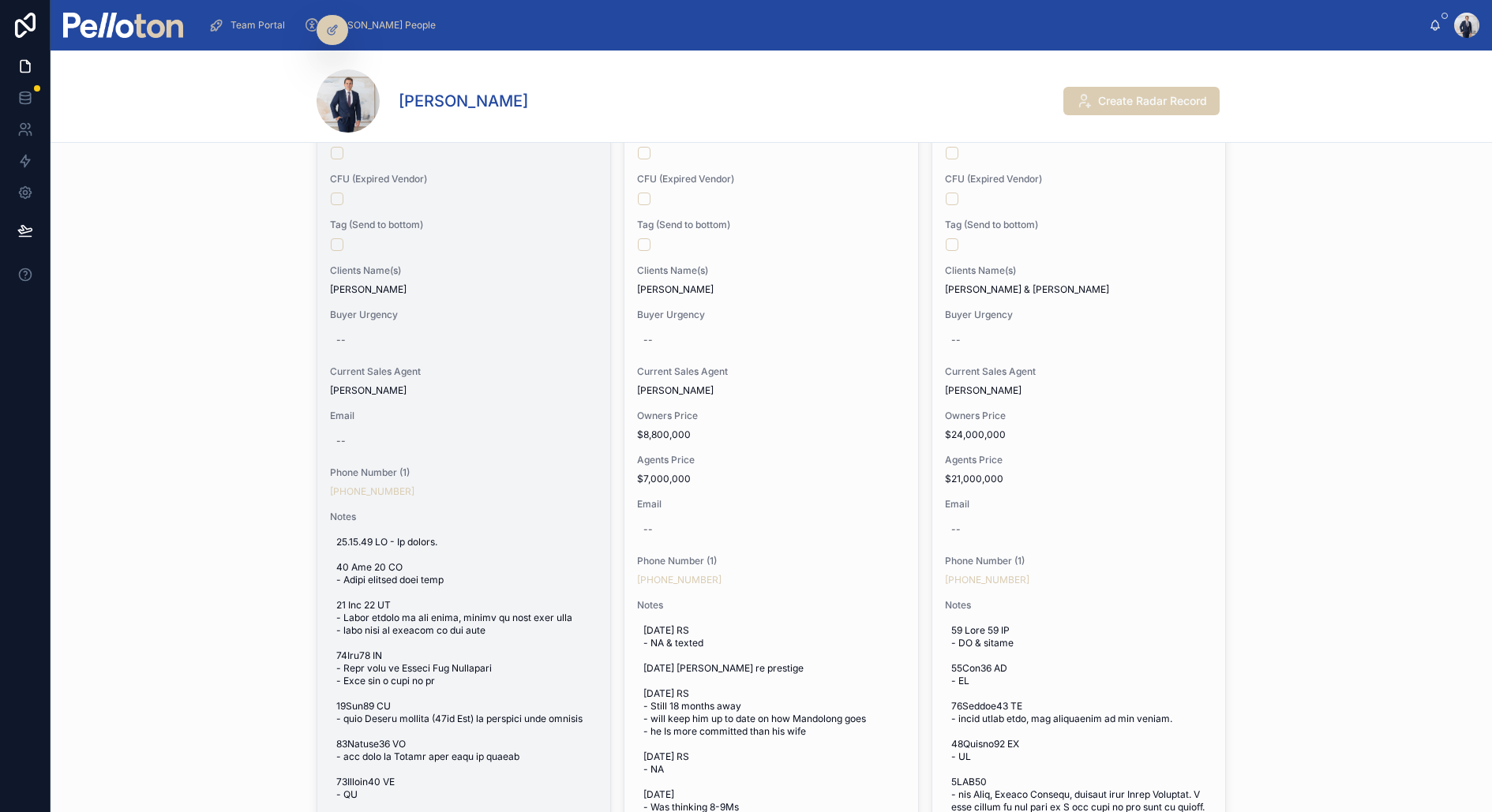
scroll to position [0, 0]
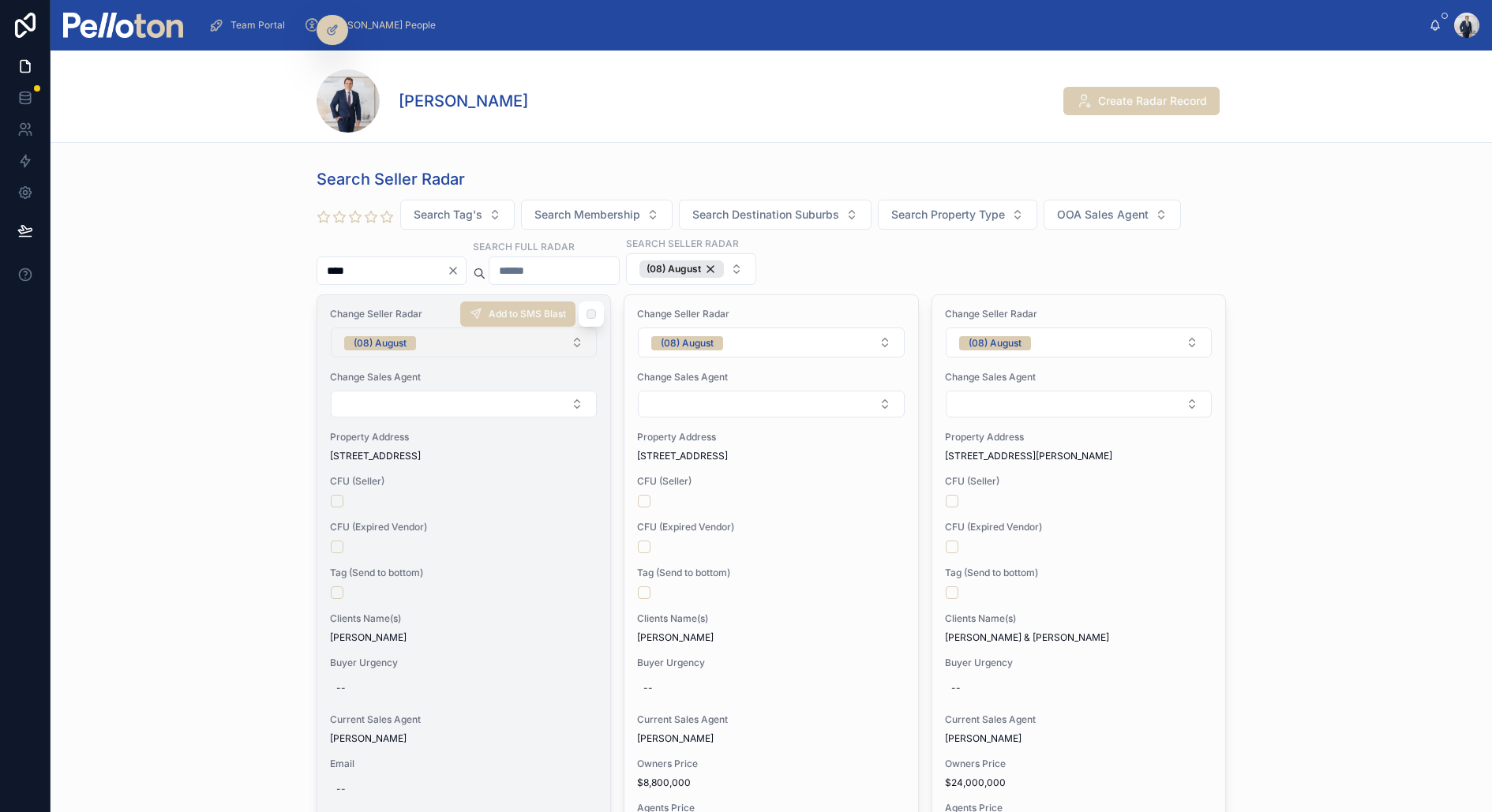
click at [388, 342] on div "(08) August" at bounding box center [380, 343] width 53 height 14
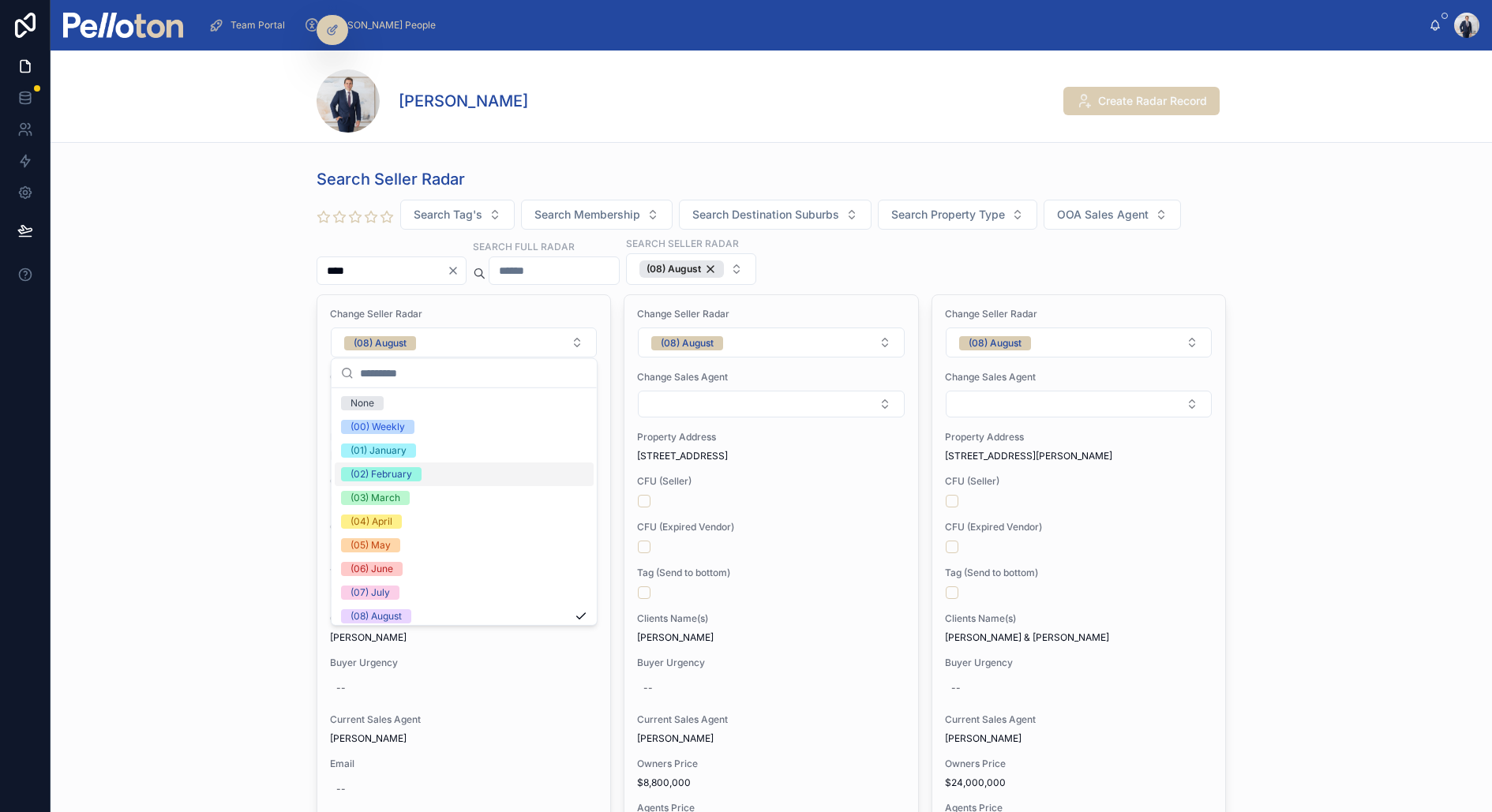
scroll to position [147, 0]
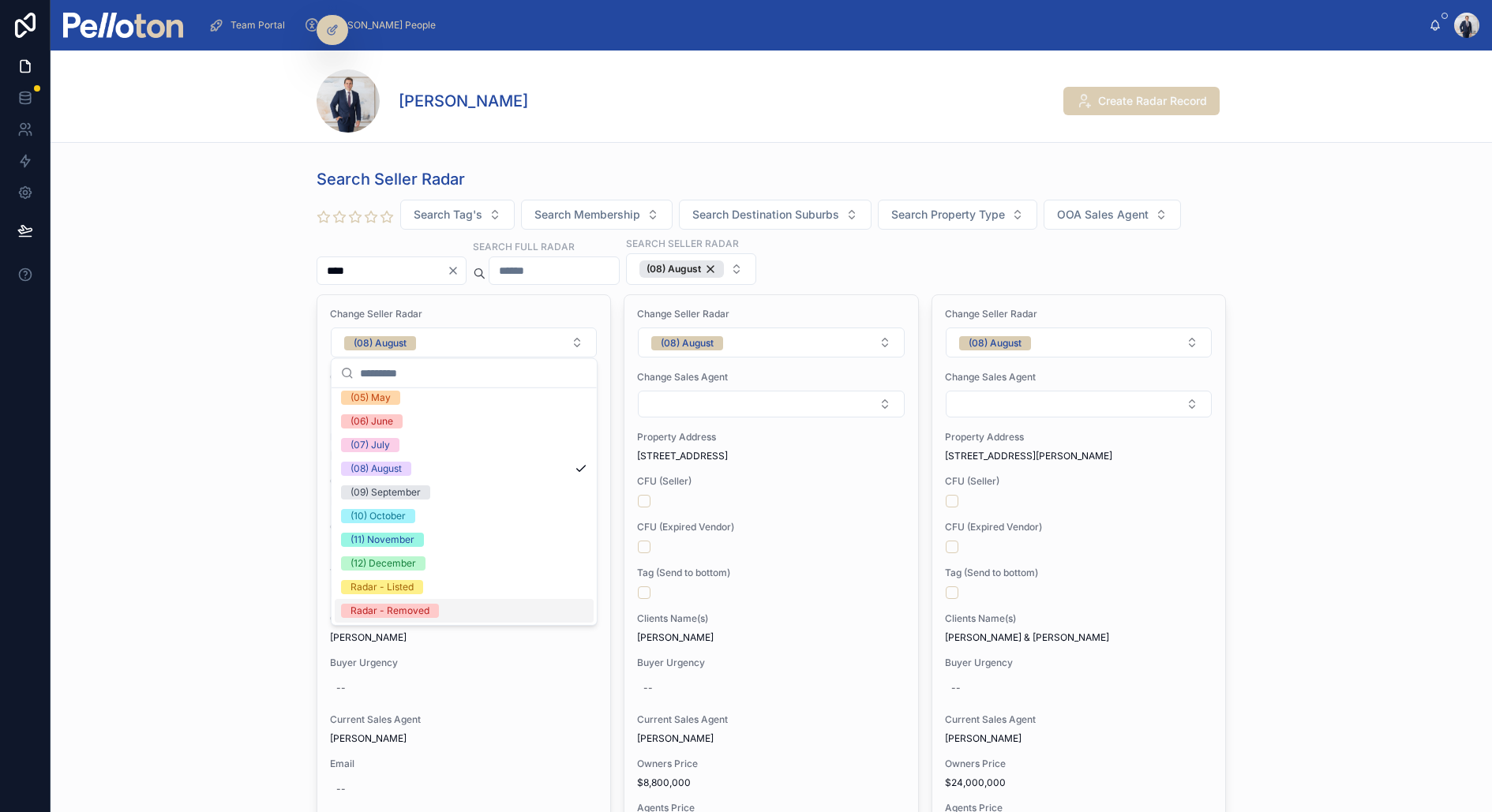
click at [406, 610] on div "Radar - Removed" at bounding box center [389, 611] width 79 height 14
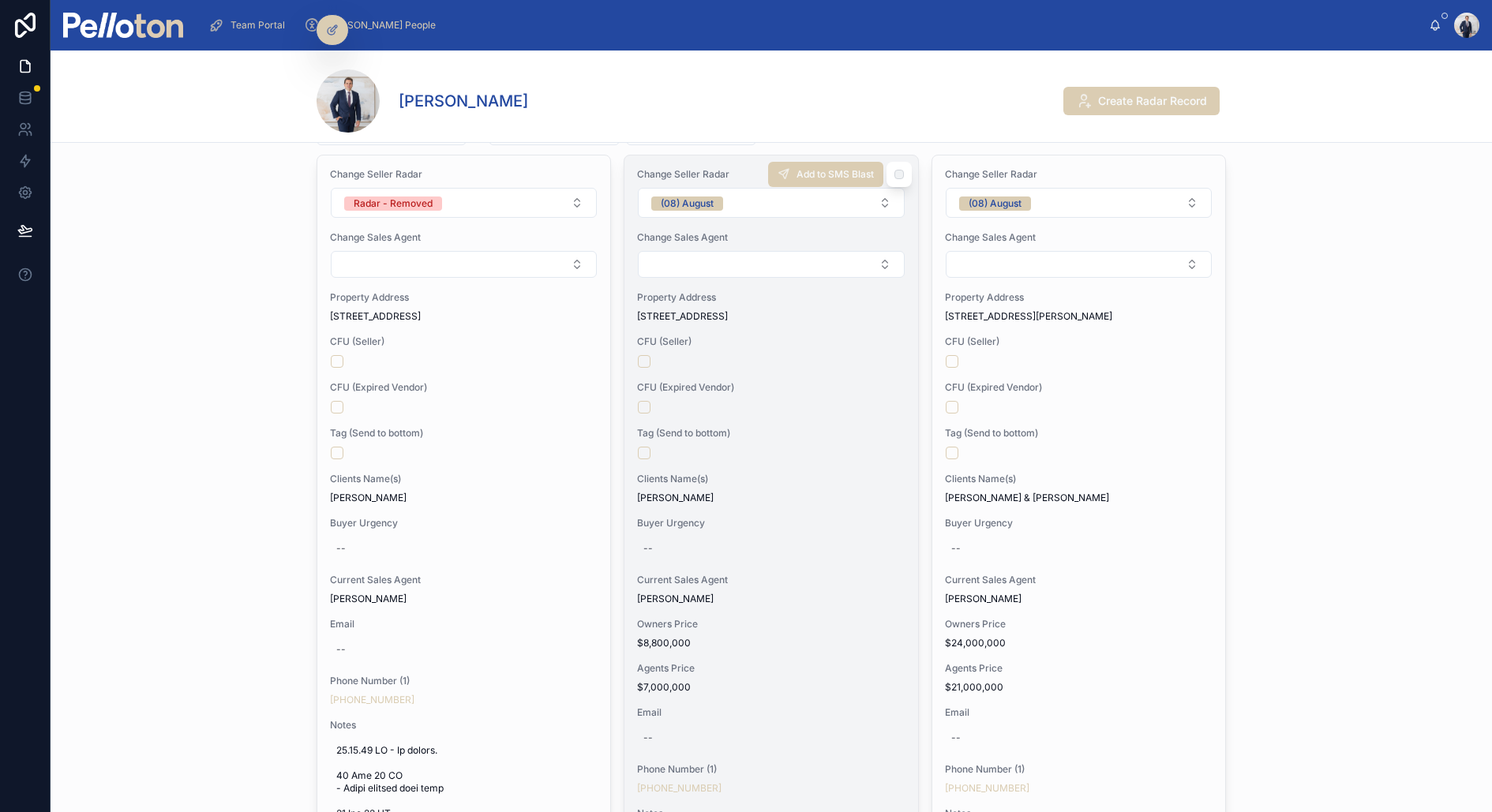
scroll to position [0, 0]
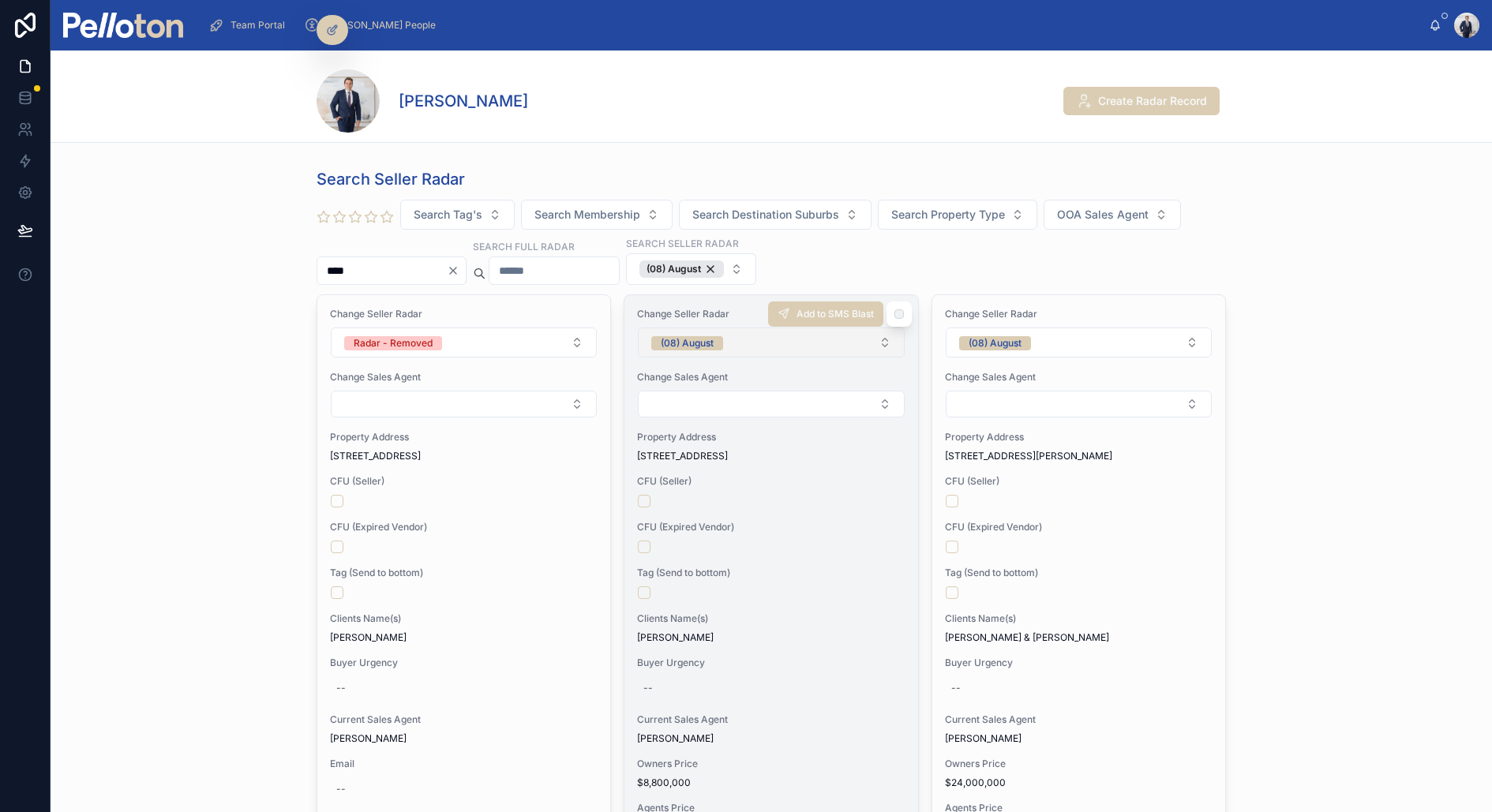
click at [703, 338] on div "(08) August" at bounding box center [687, 343] width 53 height 14
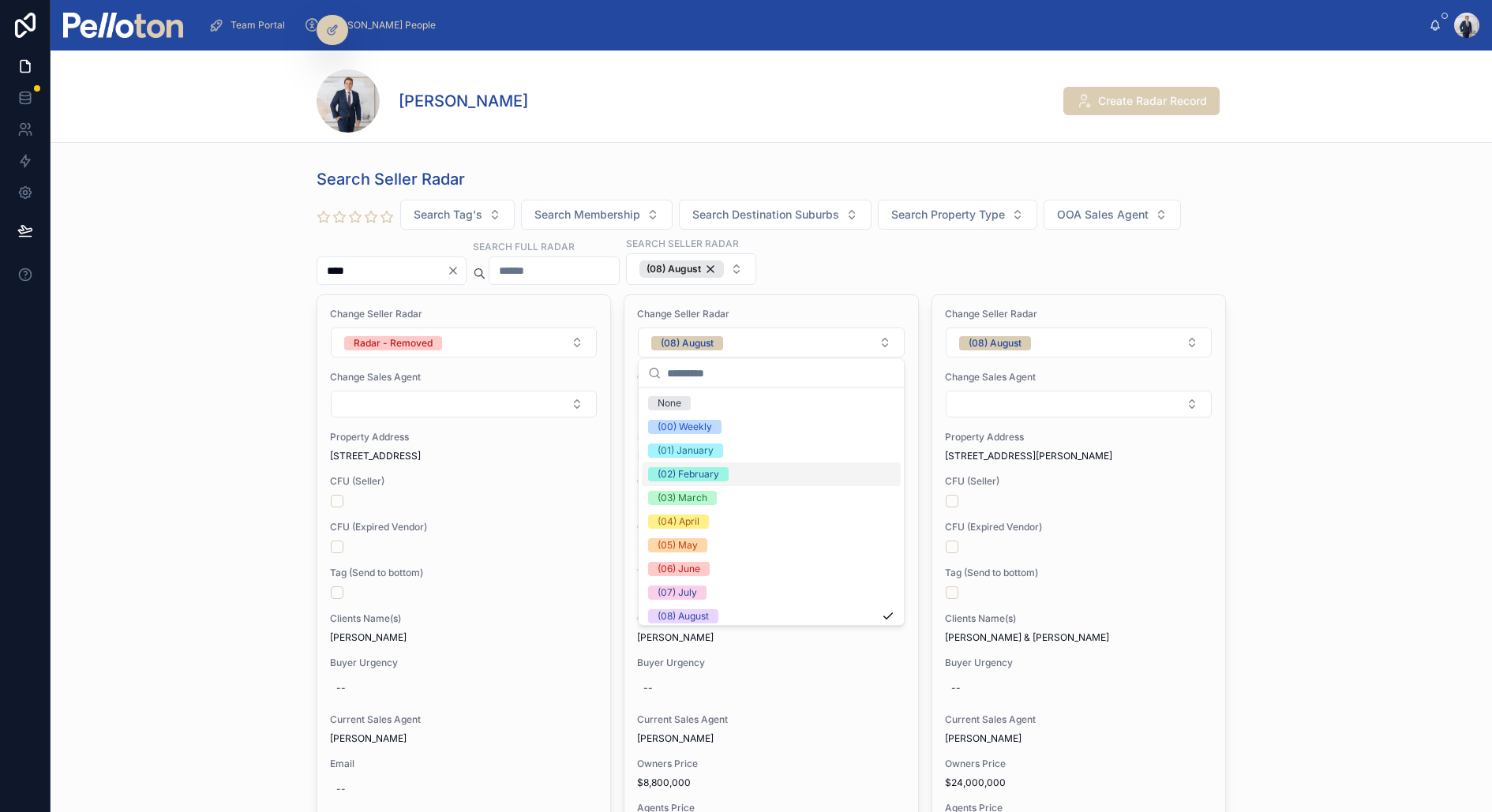
scroll to position [147, 0]
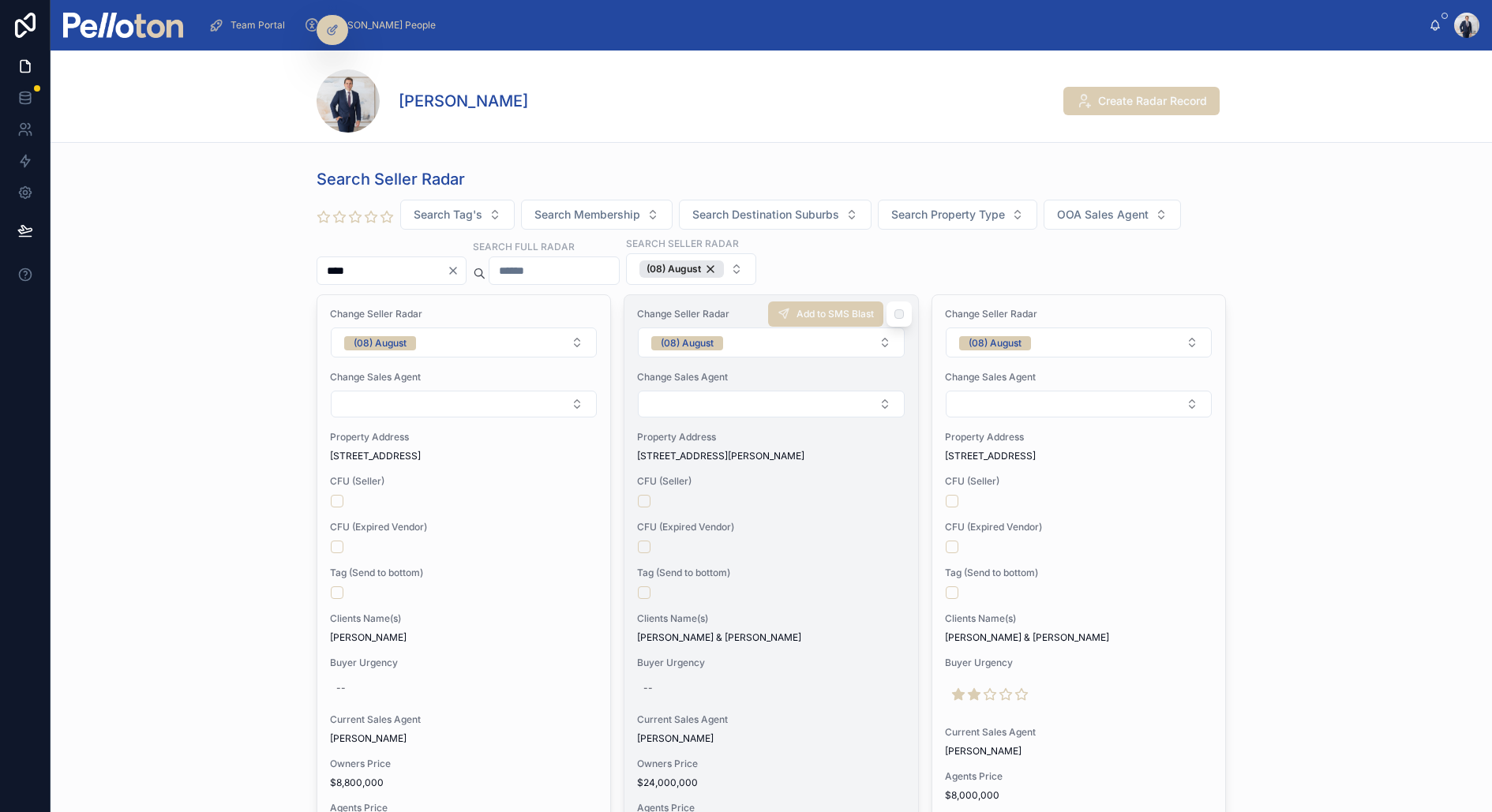
click at [715, 613] on span "Clients Name(s)" at bounding box center [771, 618] width 267 height 13
click at [715, 613] on div "[PERSON_NAME] Create Radar Record Search Seller Radar Search Tag's Search Membe…" at bounding box center [772, 431] width 1442 height 761
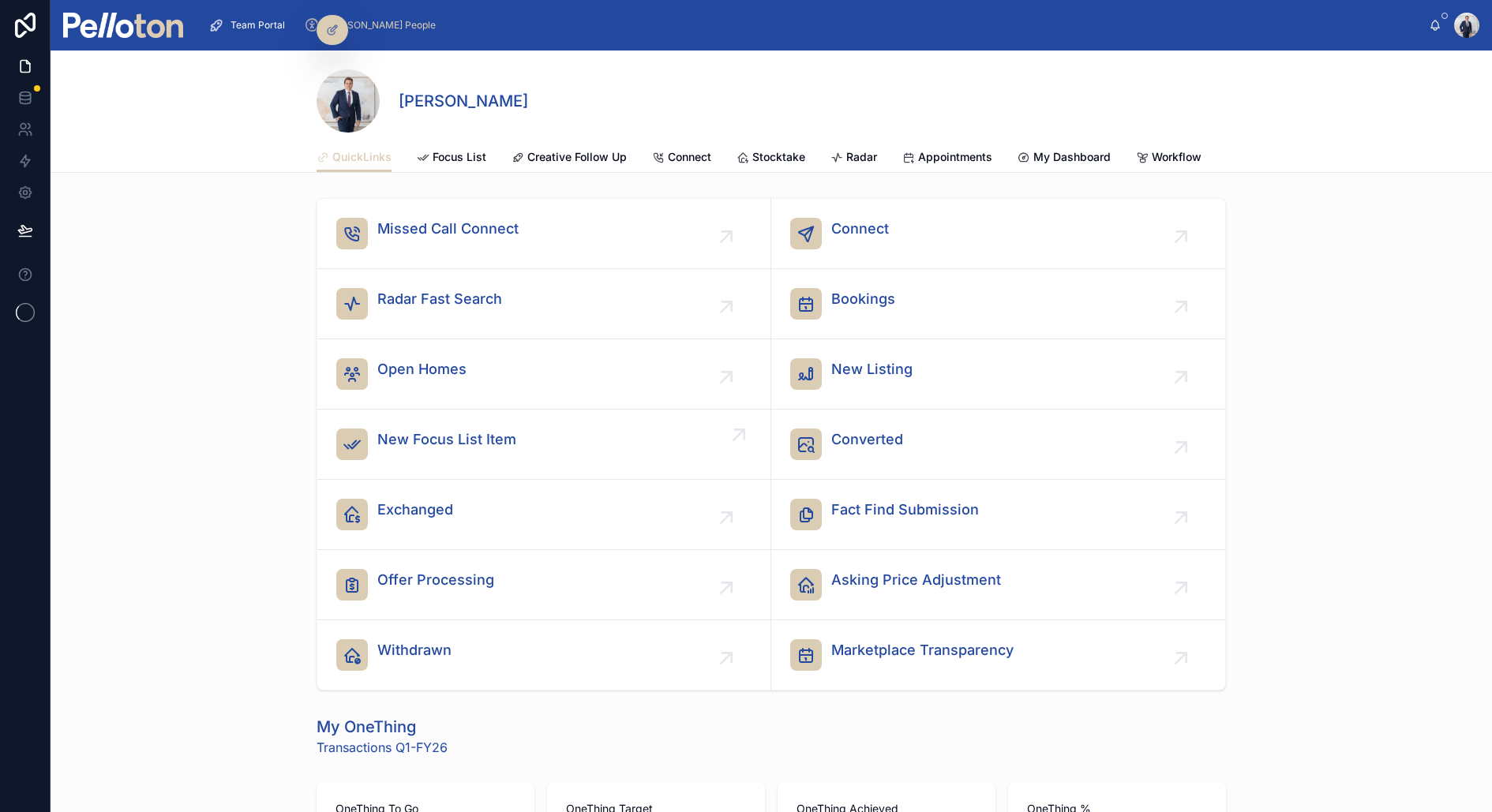
click at [427, 447] on span "New Focus List Item" at bounding box center [447, 440] width 139 height 22
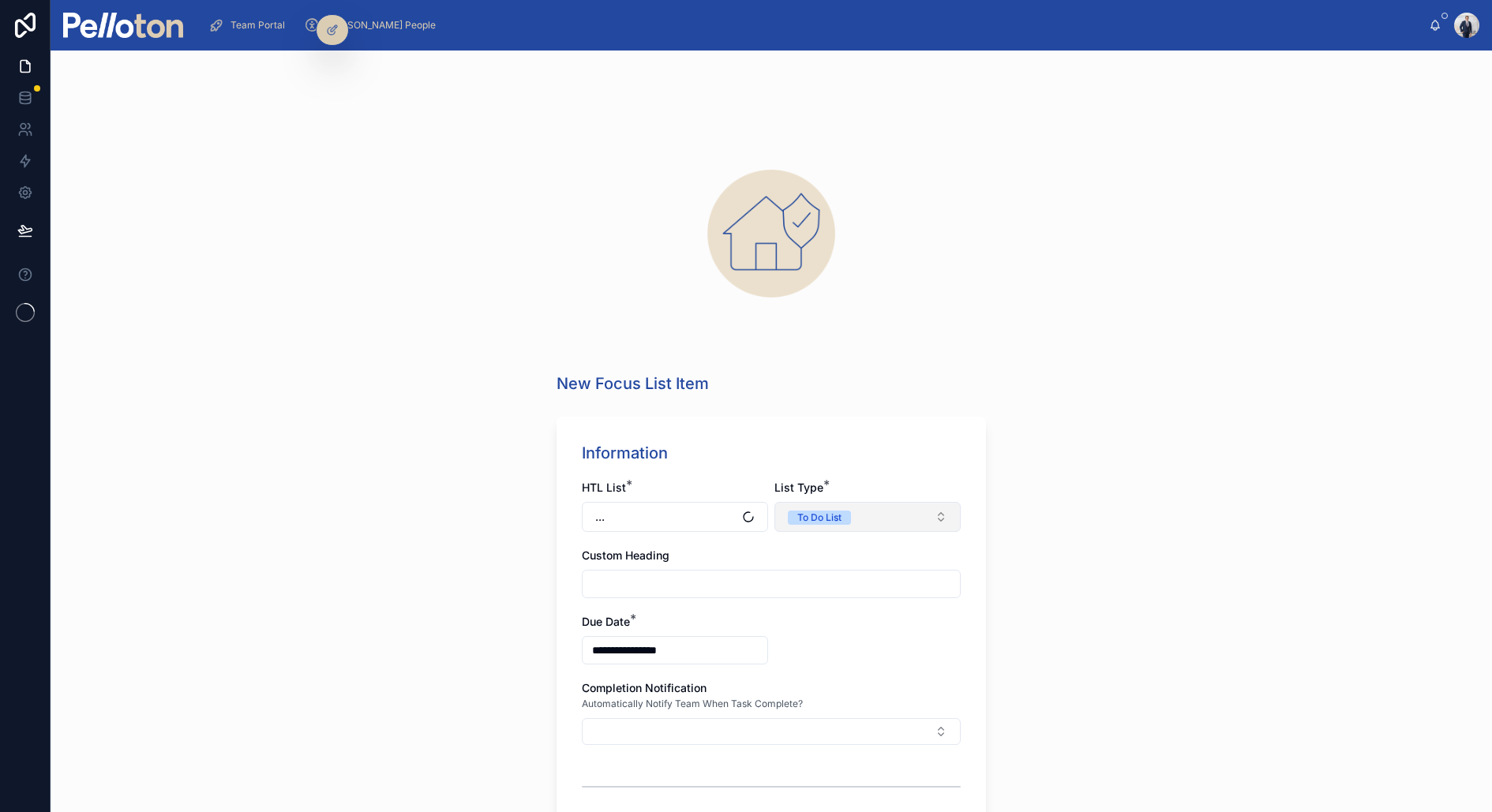
click at [807, 512] on div "To Do List" at bounding box center [819, 518] width 44 height 14
click at [820, 511] on div "To Do List" at bounding box center [819, 518] width 44 height 14
click at [816, 571] on div "Have To List" at bounding box center [867, 580] width 190 height 24
click at [691, 579] on input "text" at bounding box center [772, 584] width 377 height 22
type input "*"
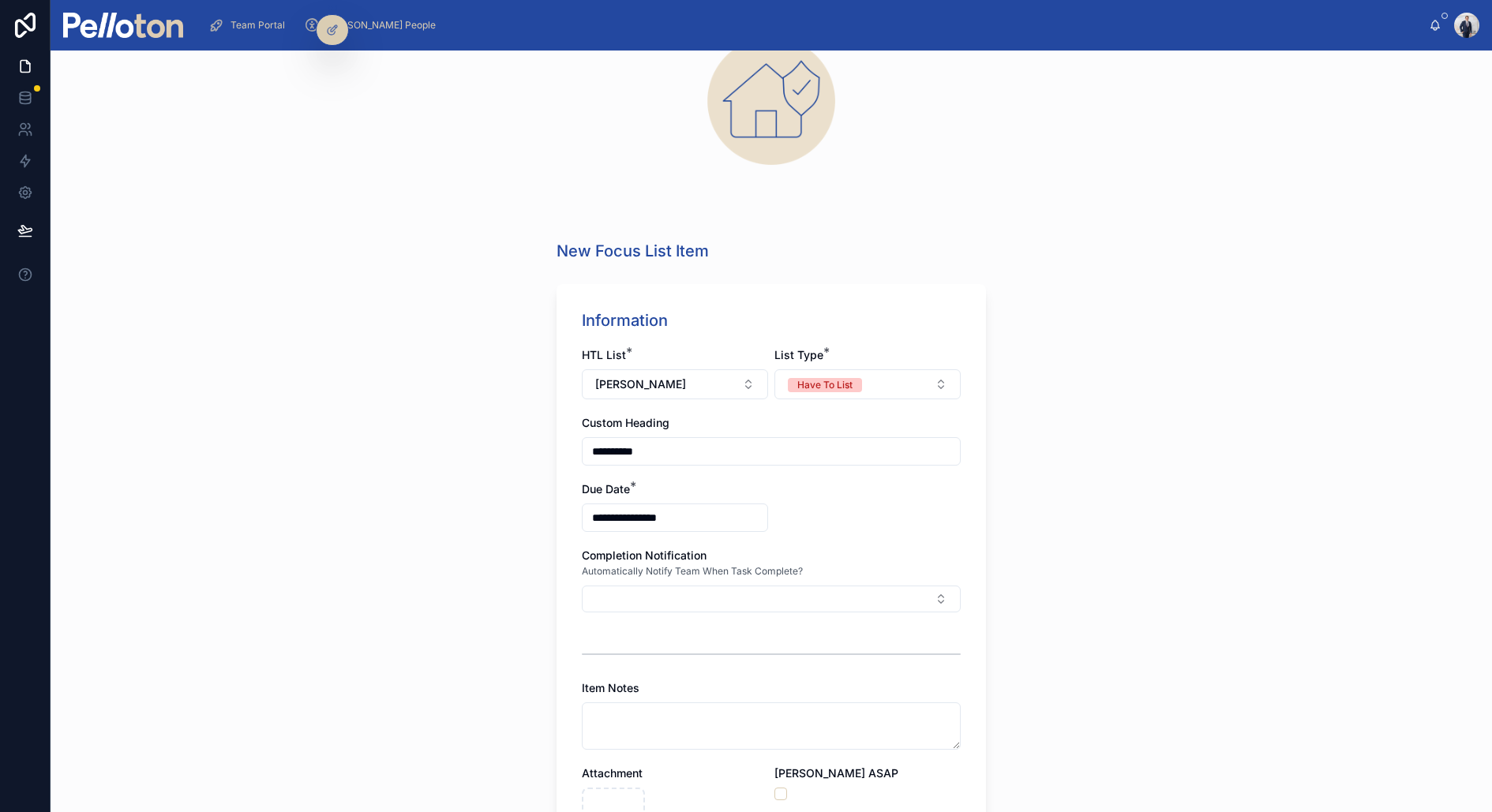
scroll to position [117, 0]
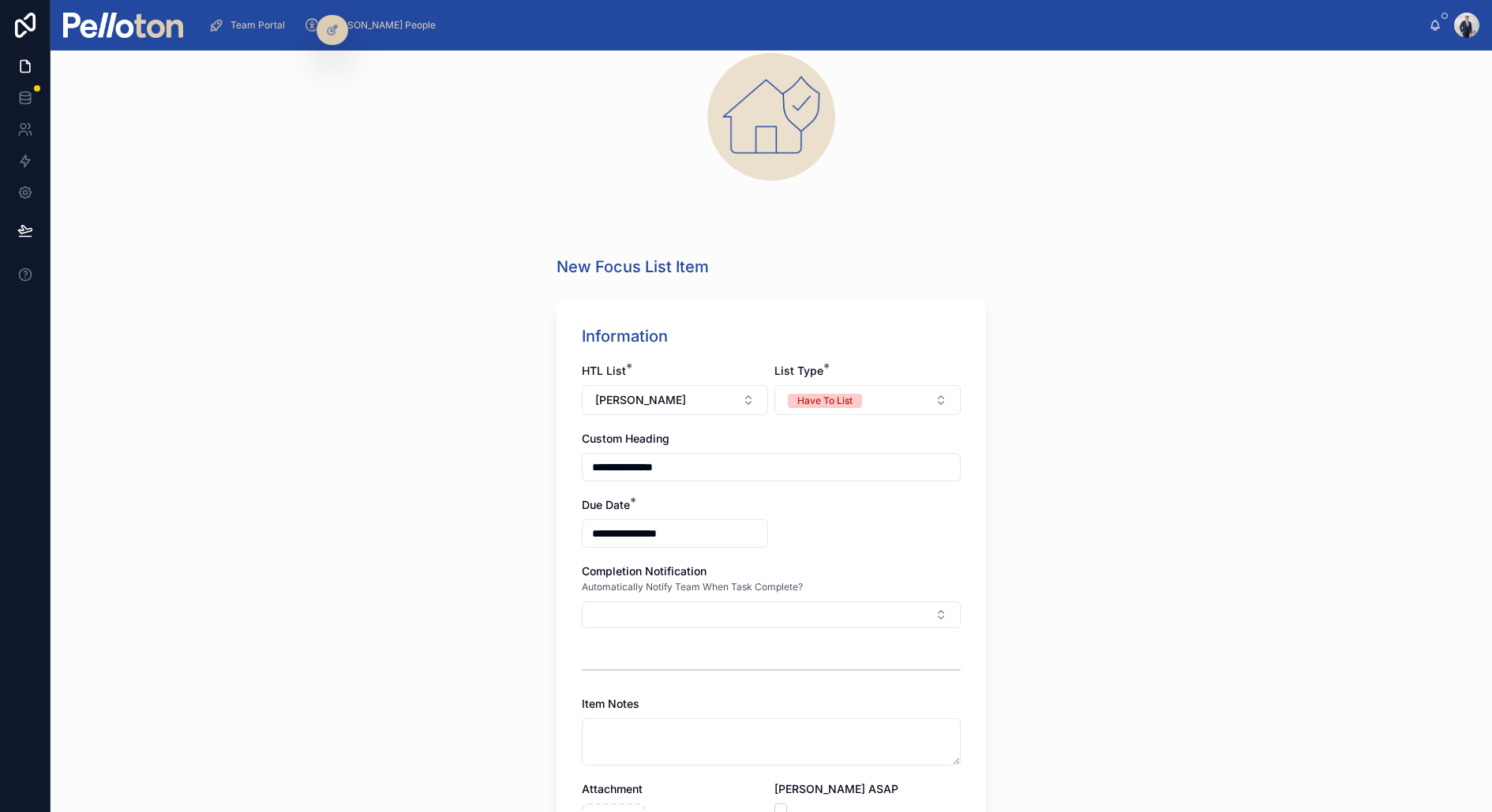
type input "**********"
click at [475, 611] on div "**********" at bounding box center [772, 431] width 1442 height 761
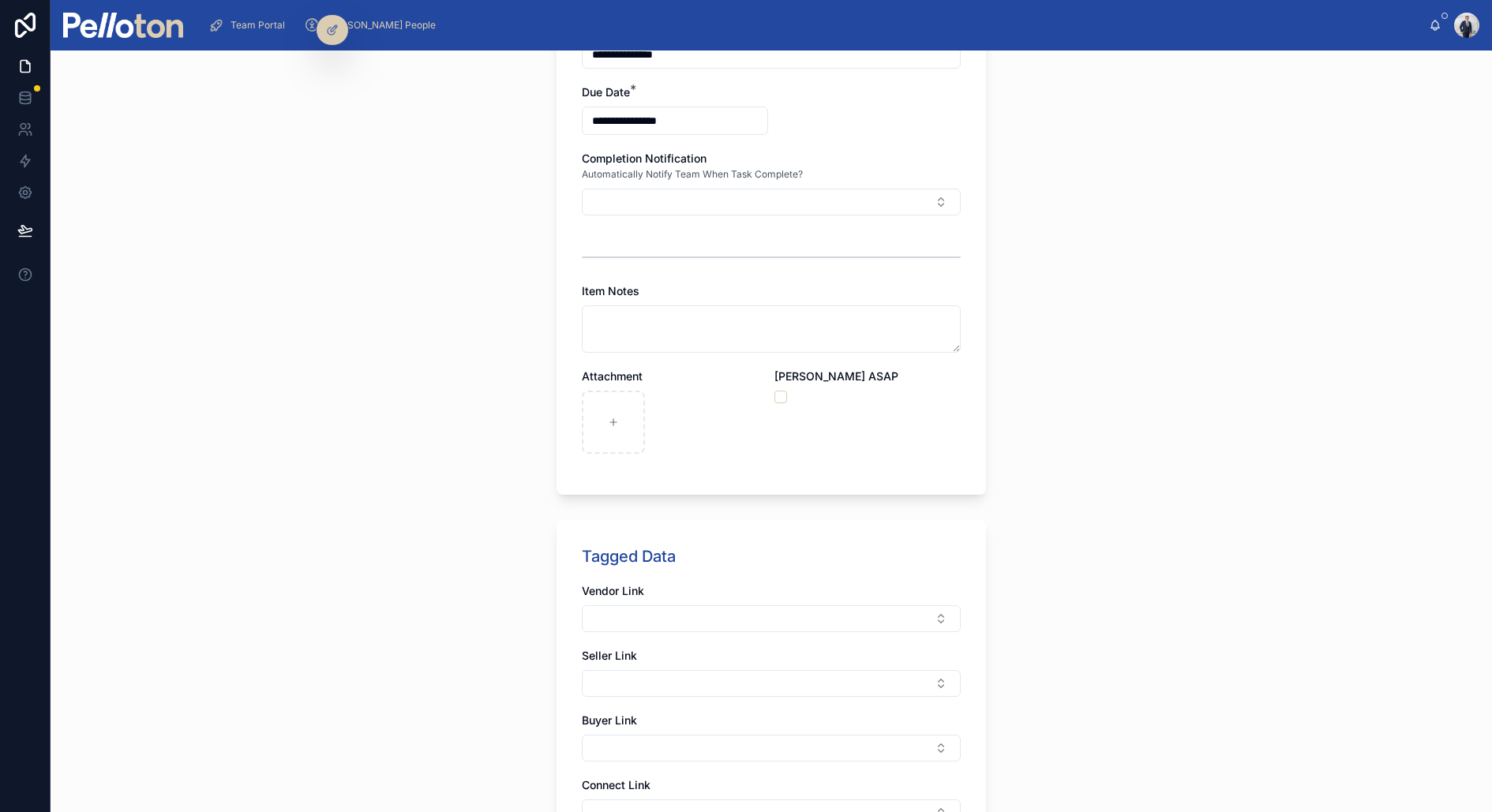
scroll to position [539, 0]
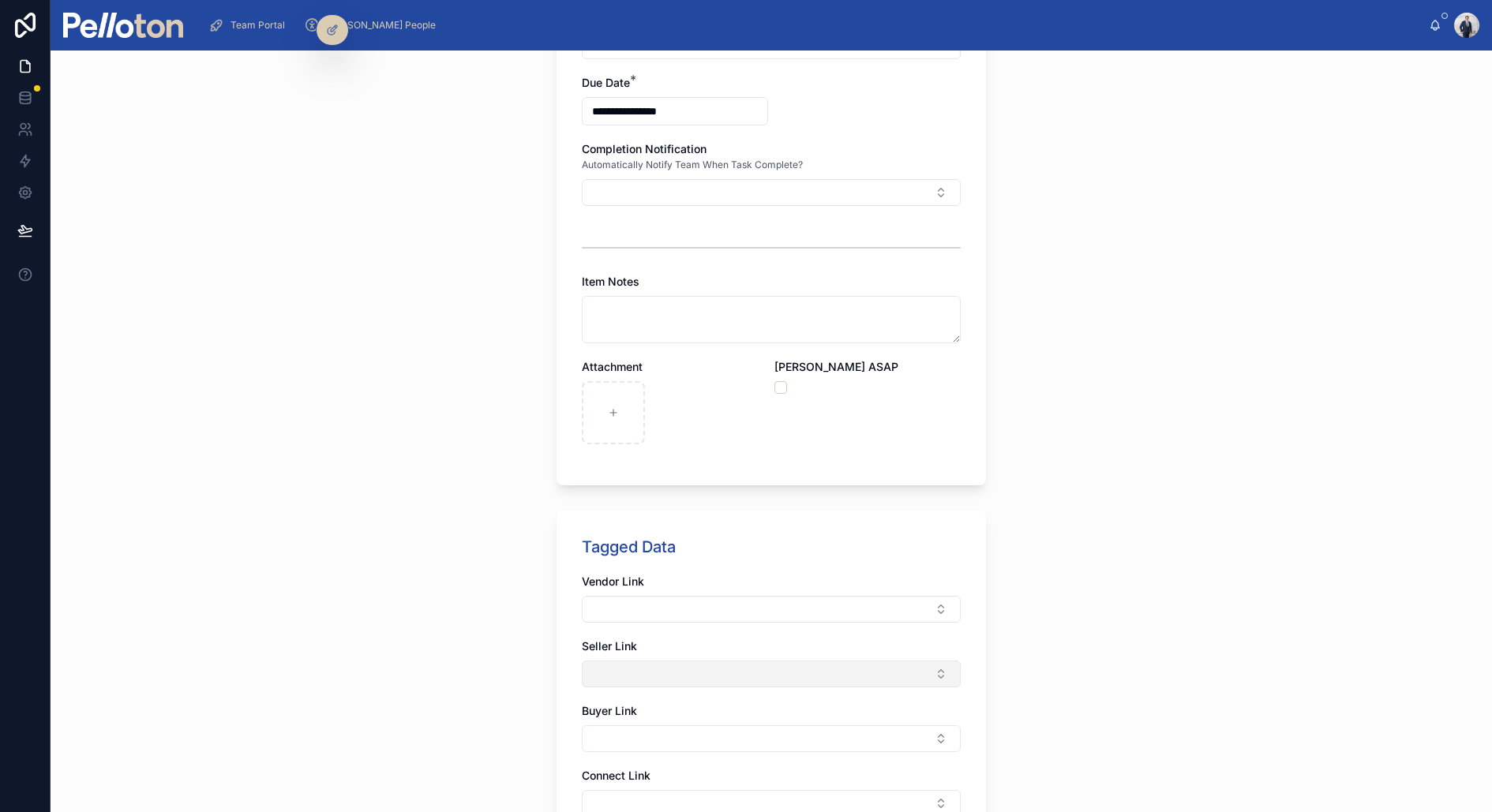
click at [656, 649] on button "Select Button" at bounding box center [772, 674] width 379 height 27
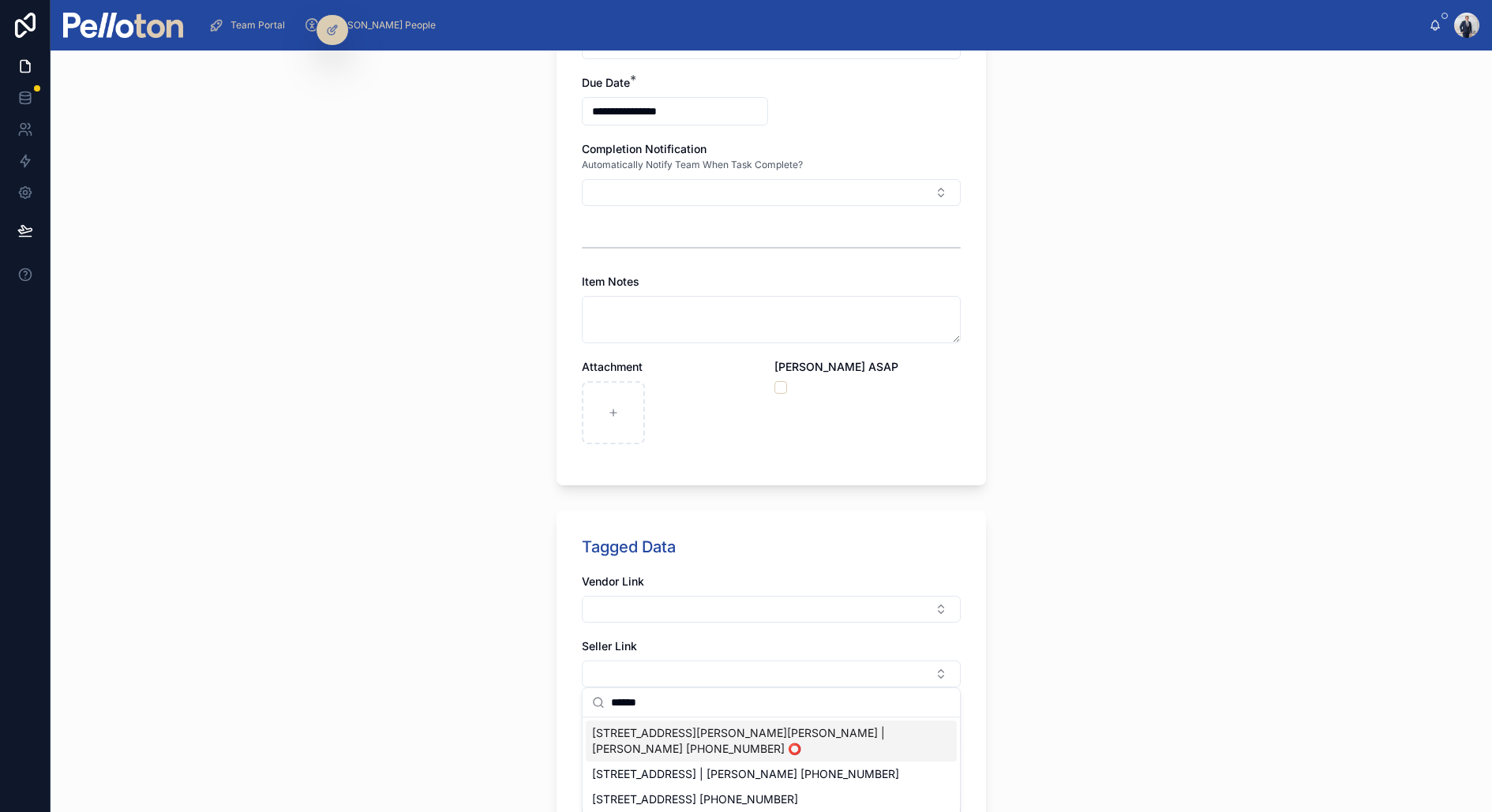
type input "******"
click at [633, 649] on span "[STREET_ADDRESS][PERSON_NAME][PERSON_NAME] | [PERSON_NAME] [PHONE_NUMBER] ⭕️" at bounding box center [762, 740] width 339 height 31
type input "**********"
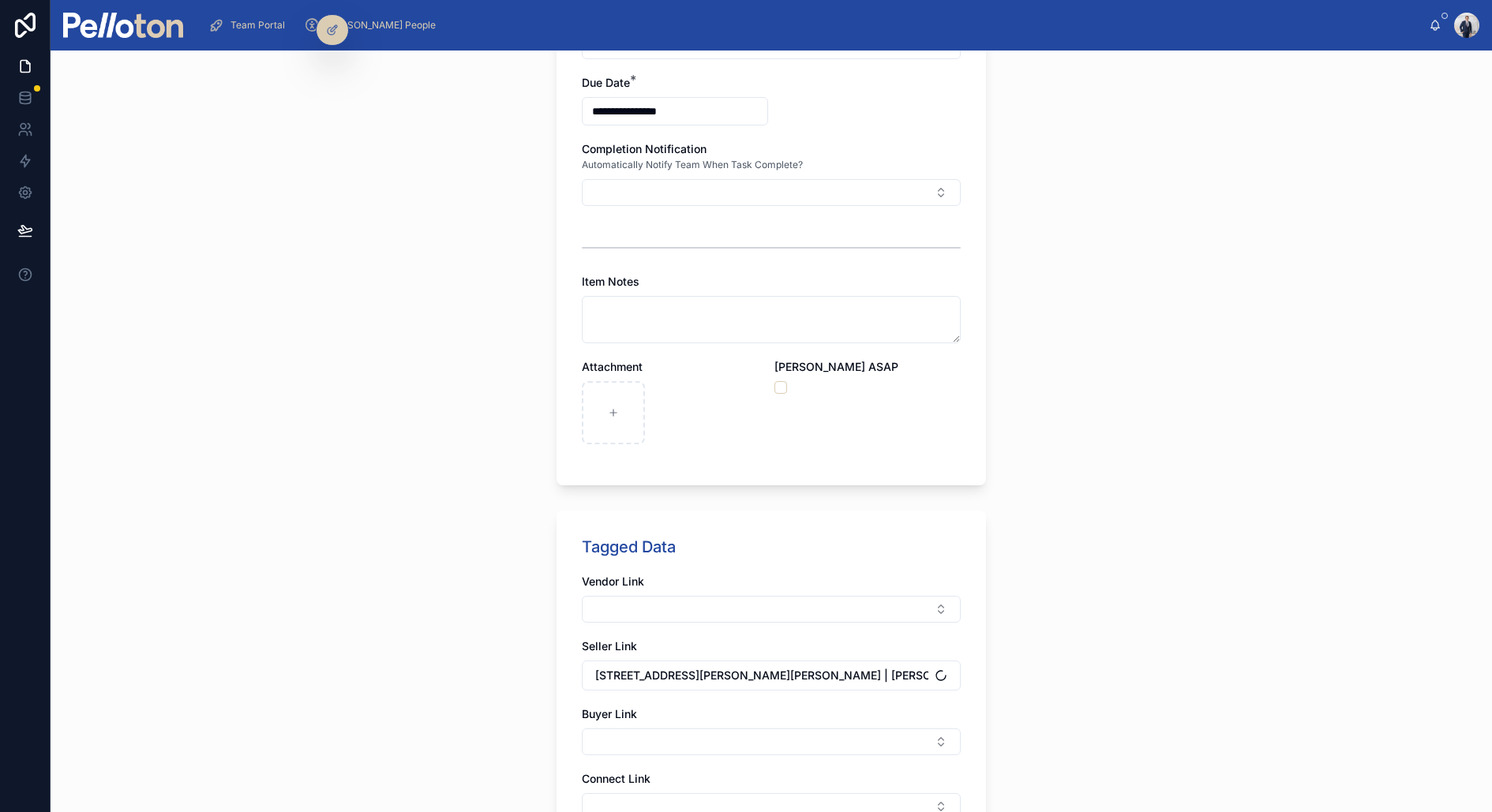
click at [491, 617] on div "**********" at bounding box center [772, 431] width 1442 height 761
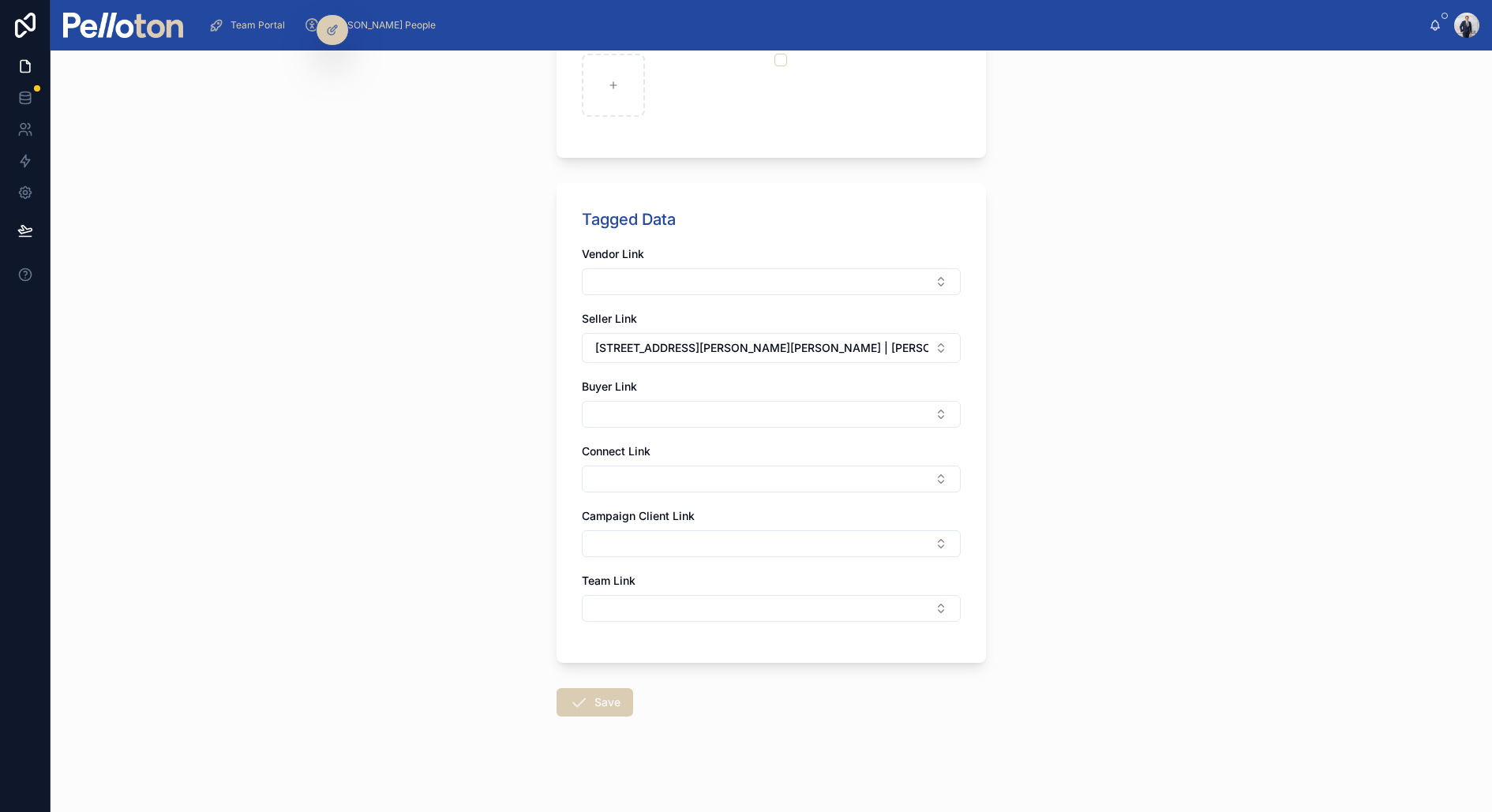
scroll to position [864, 0]
click at [586, 649] on icon at bounding box center [579, 705] width 19 height 19
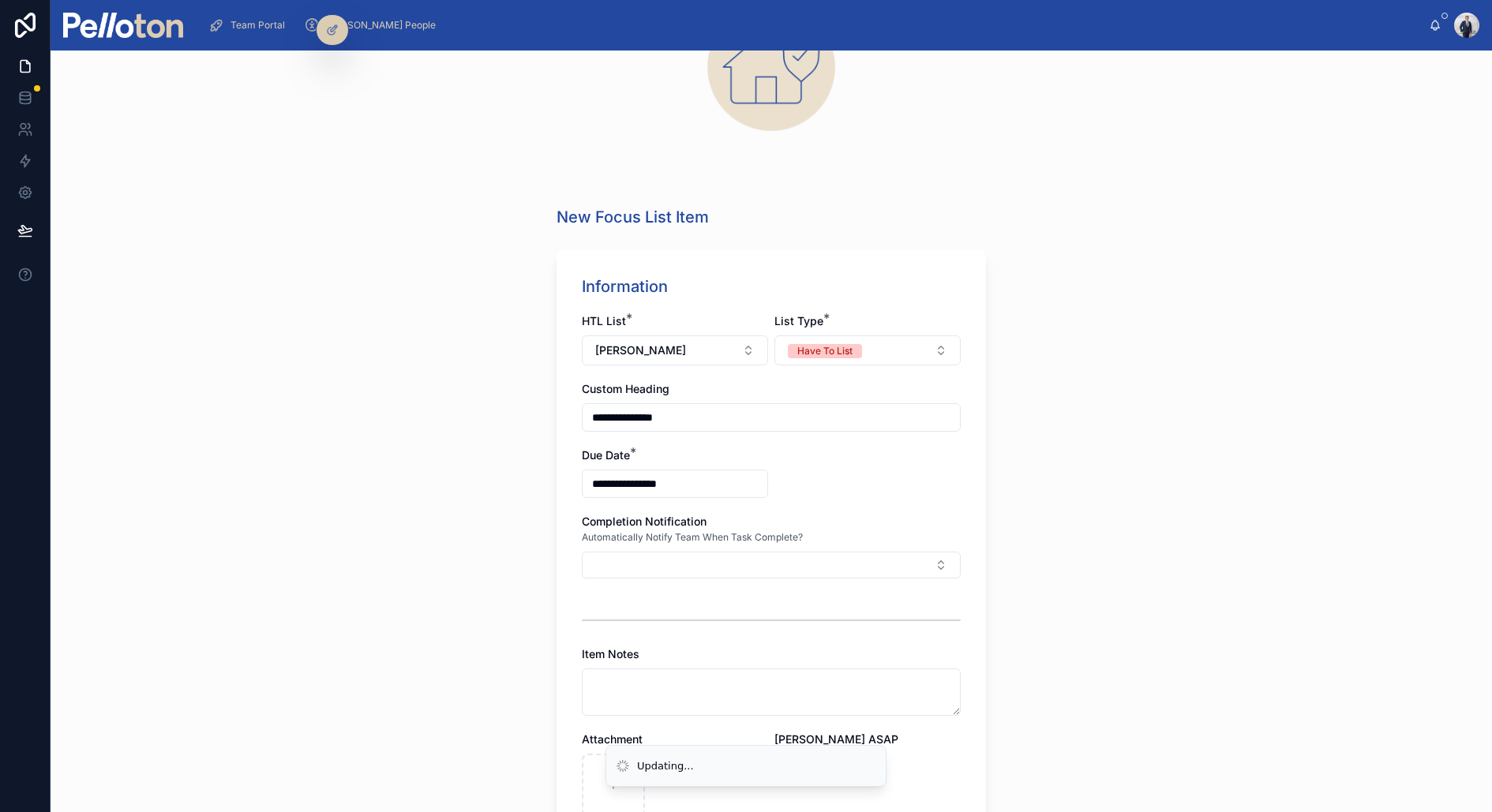
scroll to position [0, 0]
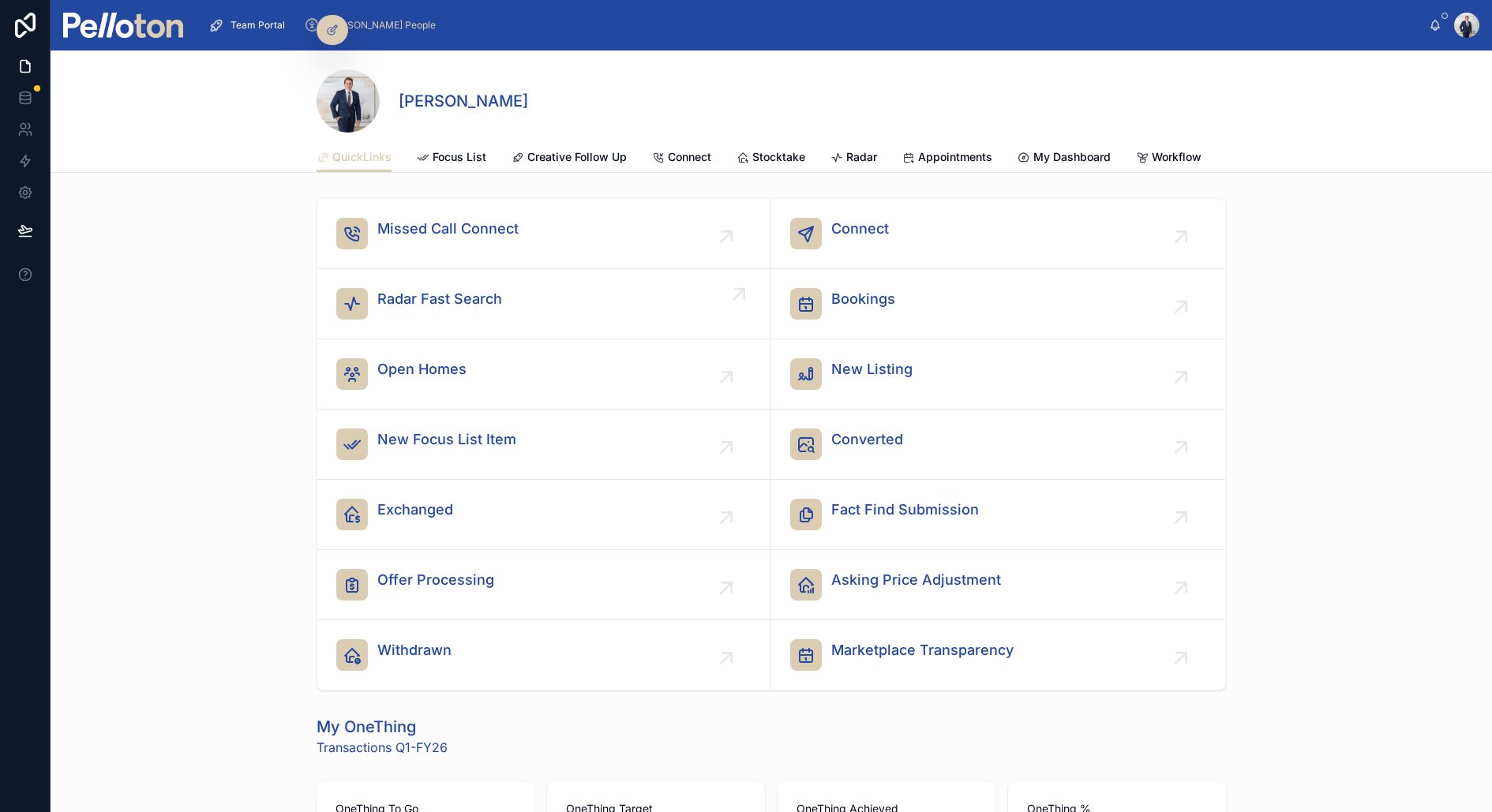
click at [421, 299] on span "Radar Fast Search" at bounding box center [439, 299] width 124 height 22
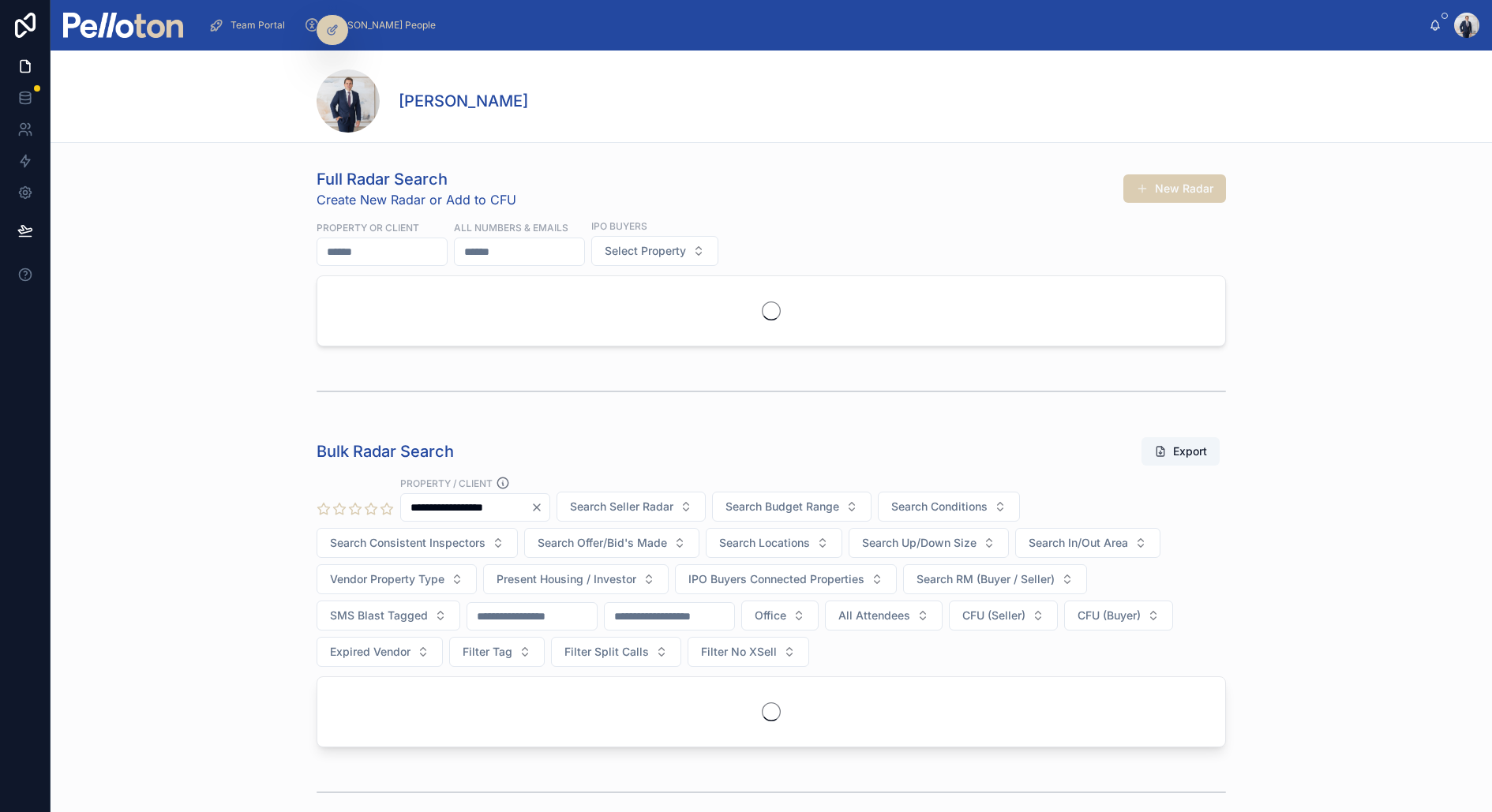
click at [390, 244] on input "text" at bounding box center [382, 252] width 129 height 22
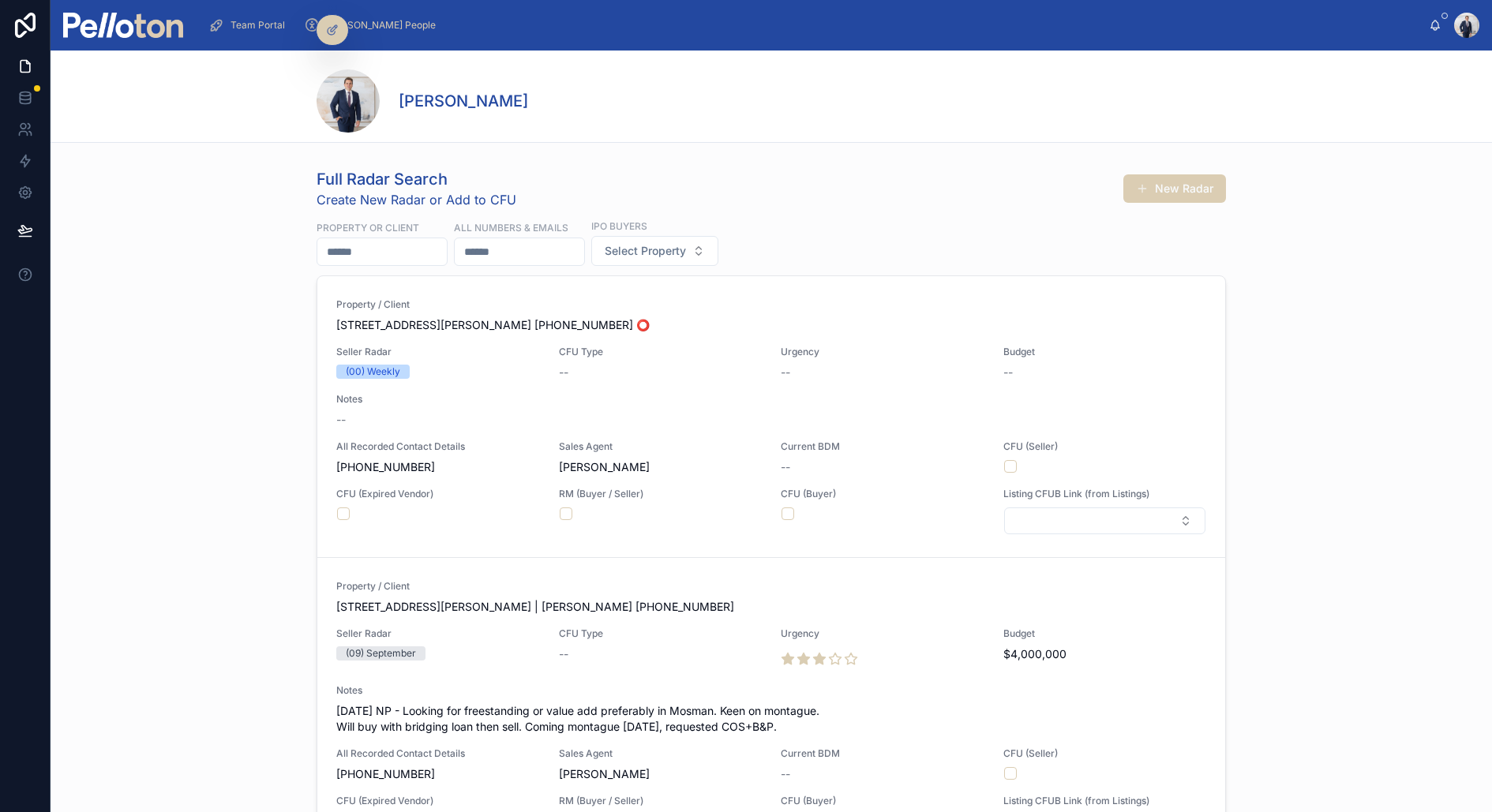
click at [156, 28] on img at bounding box center [124, 25] width 120 height 25
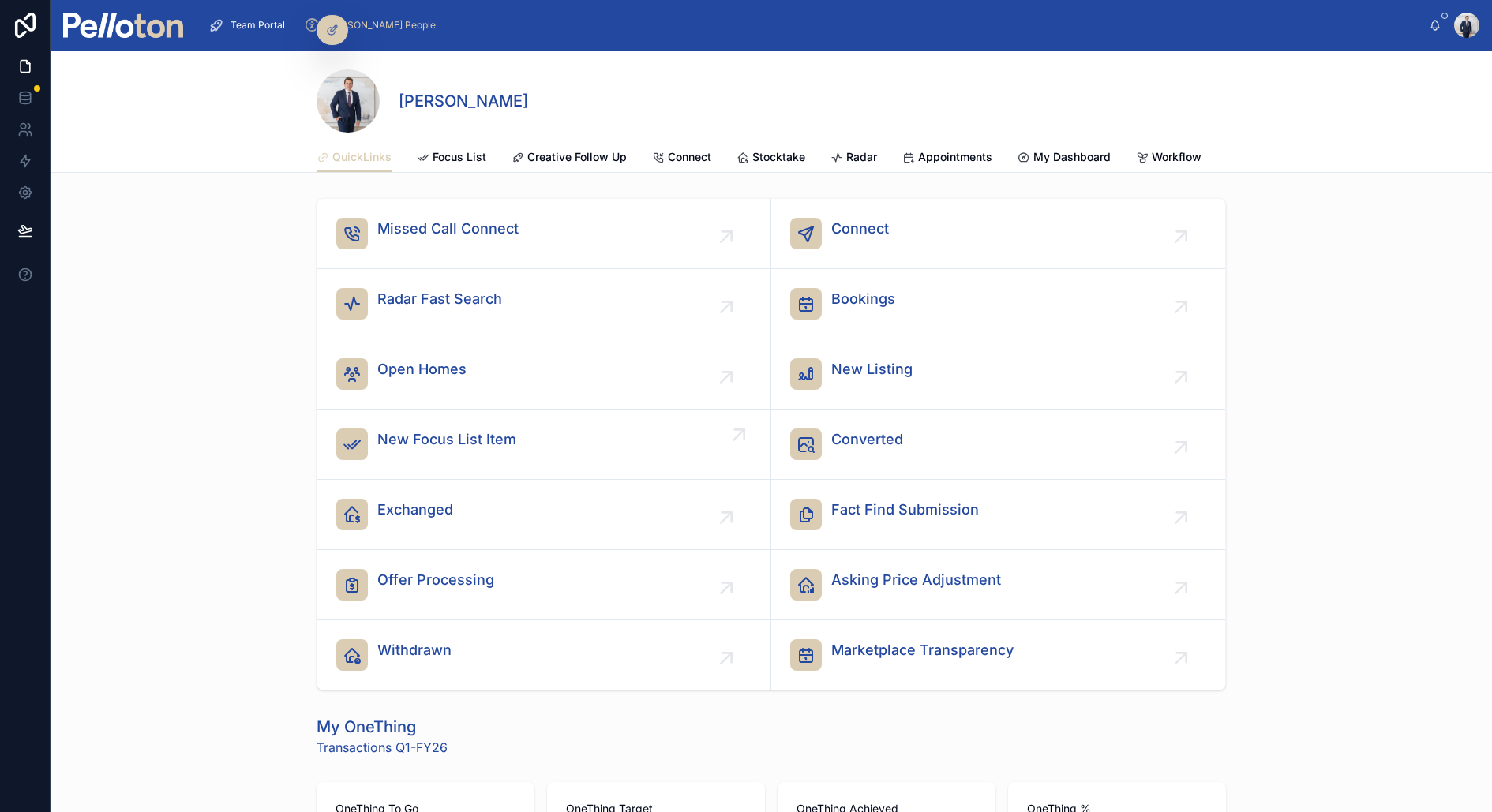
click at [417, 431] on span "New Focus List Item" at bounding box center [447, 440] width 139 height 22
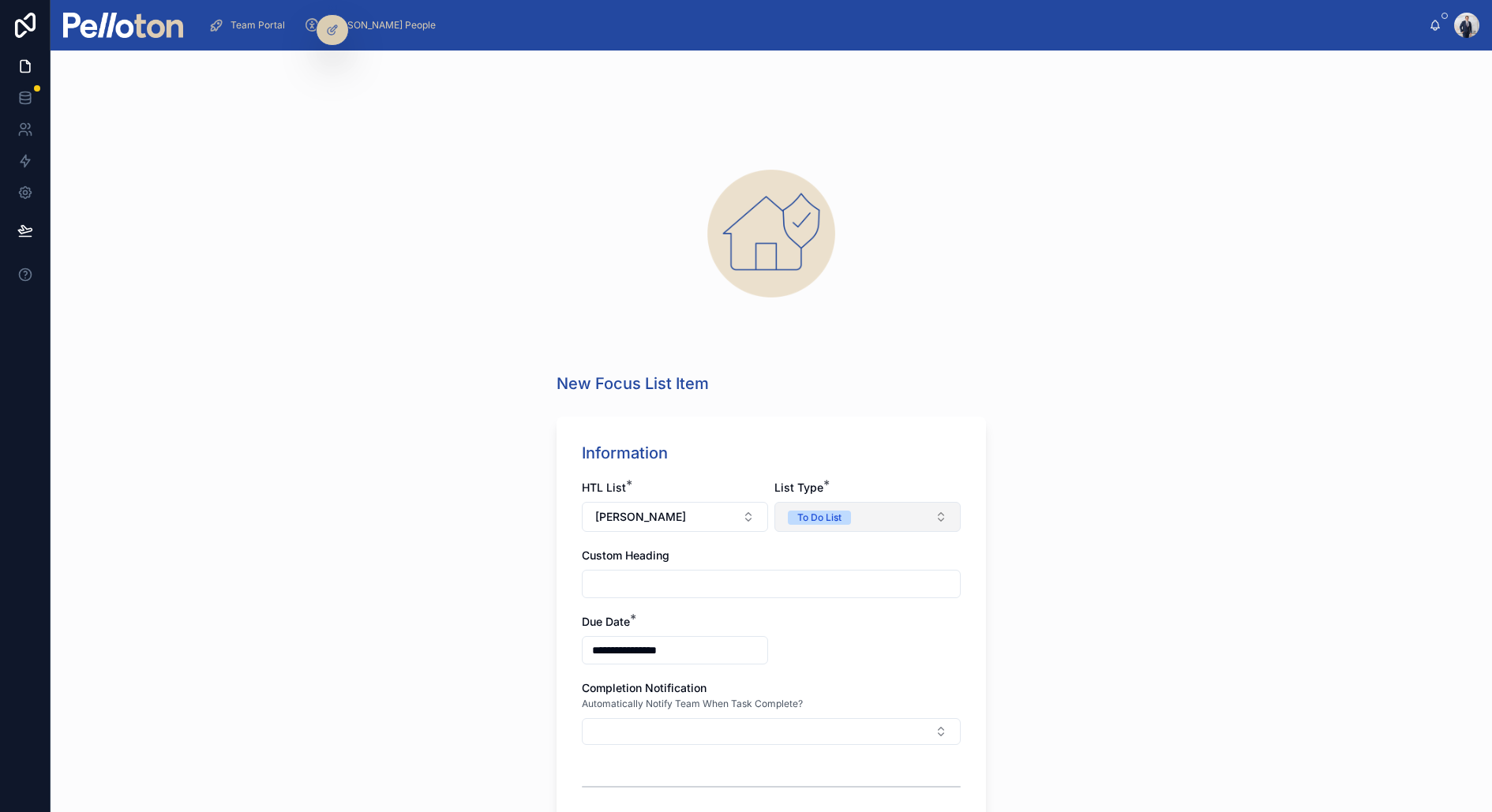
click at [851, 529] on button "To Do List" at bounding box center [867, 516] width 186 height 30
click at [814, 579] on div "Have To List" at bounding box center [816, 579] width 55 height 14
click at [684, 593] on input "text" at bounding box center [772, 584] width 377 height 22
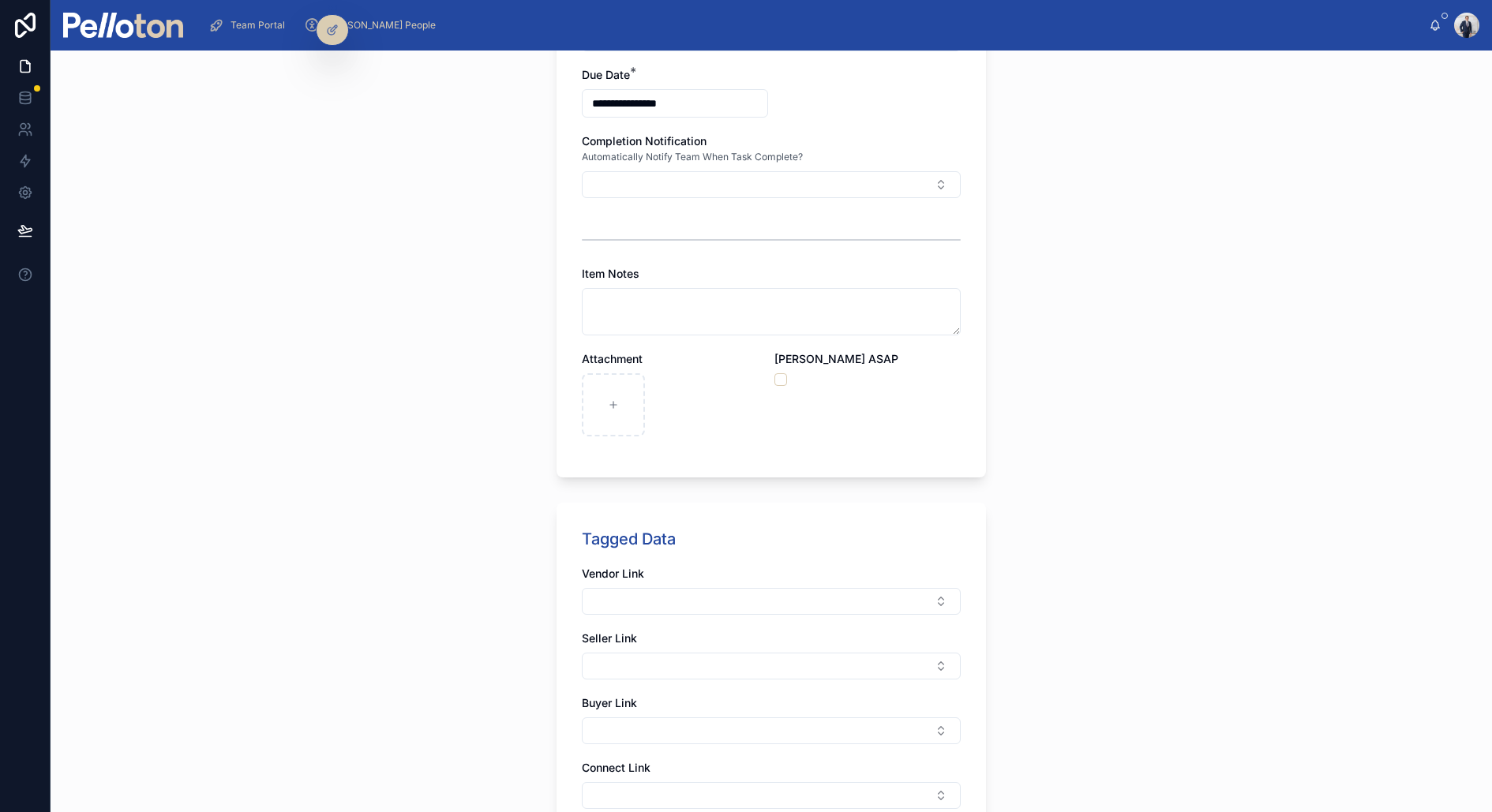
scroll to position [571, 0]
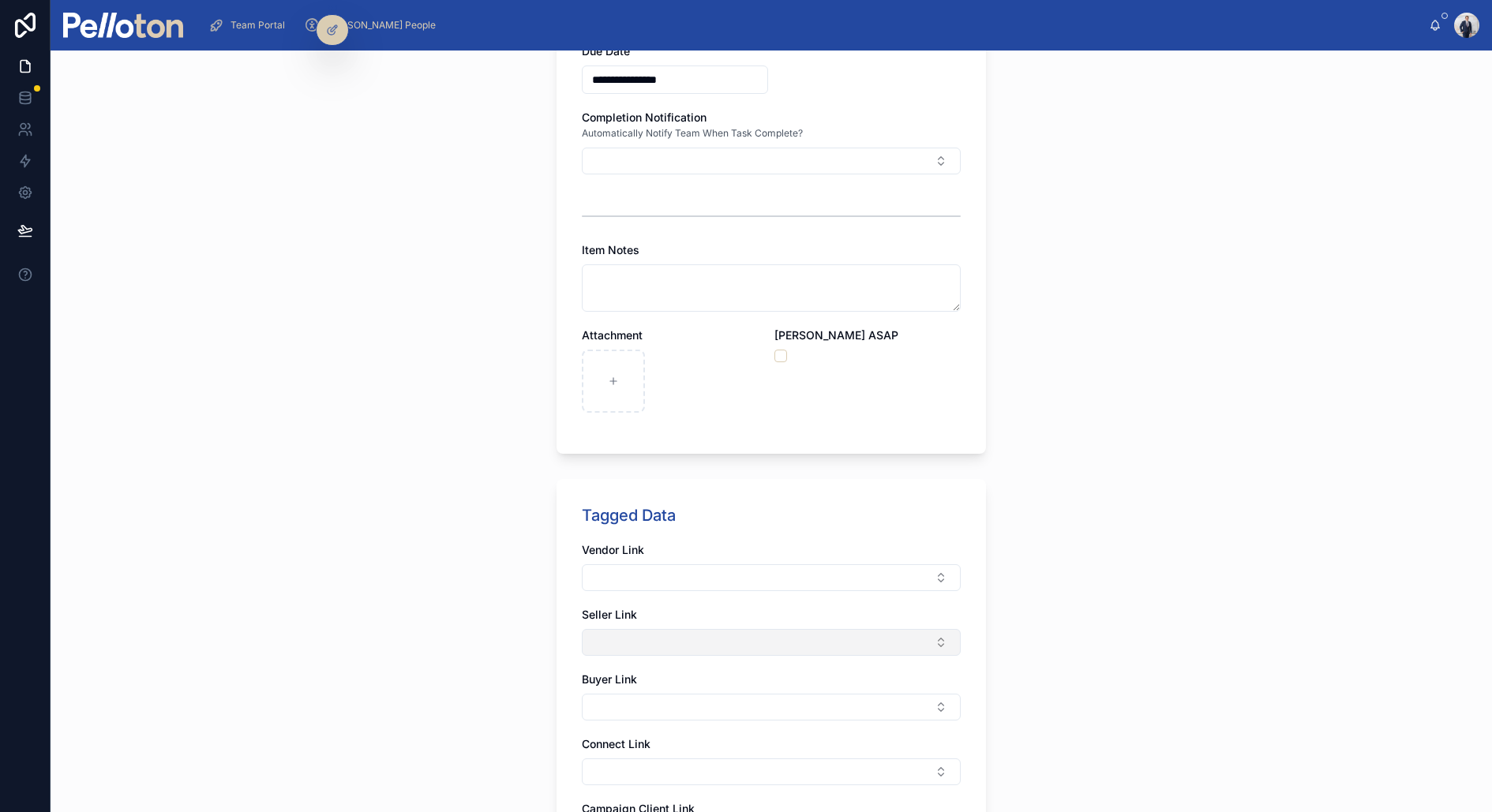
type input "**********"
click at [609, 640] on button "Select Button" at bounding box center [772, 643] width 379 height 27
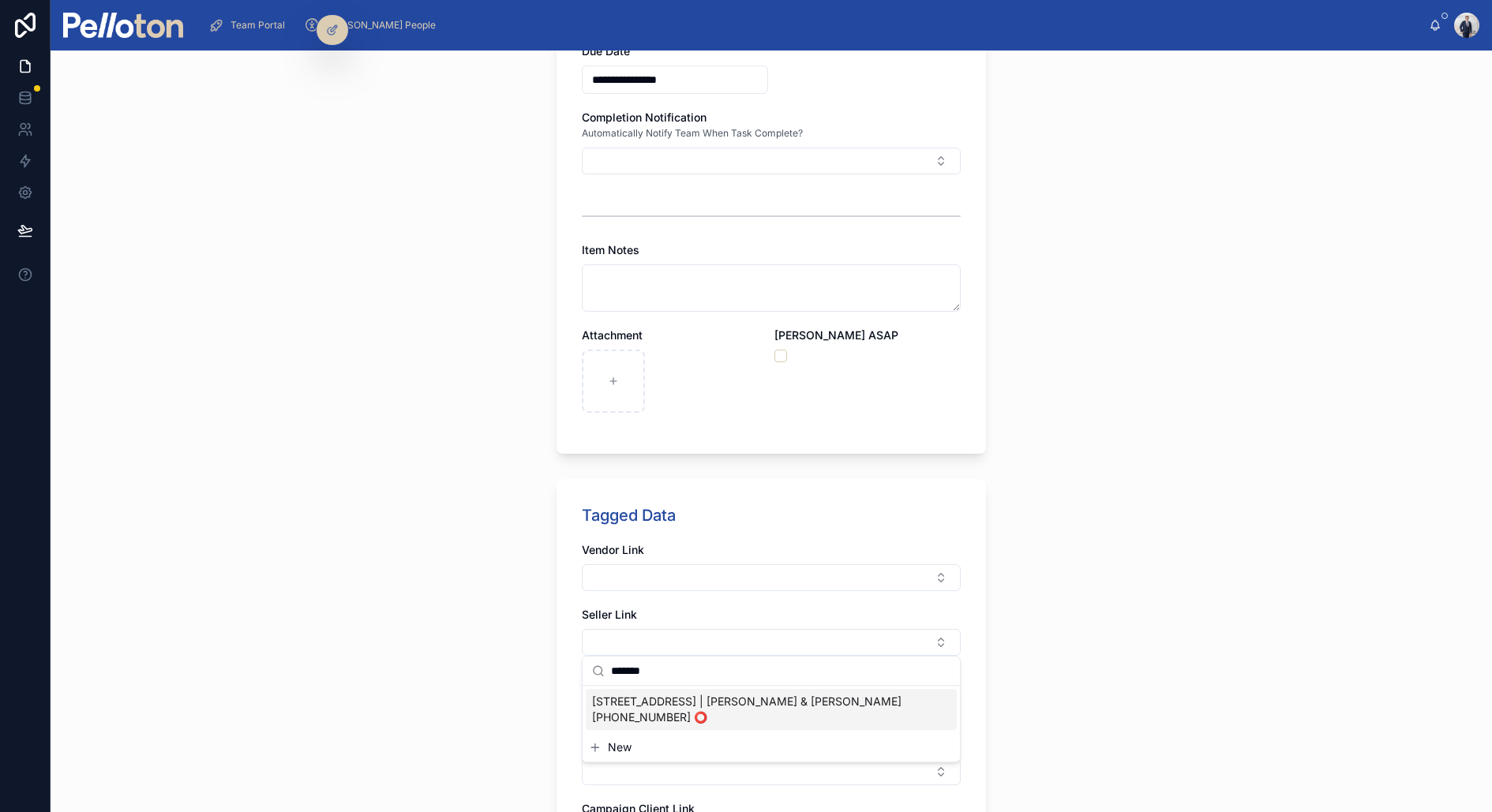
type input "*******"
click at [682, 649] on span "15 Kardinia Road Mosman | Simon & Eileen Dollard +61418632980 ⭕️" at bounding box center [762, 709] width 339 height 31
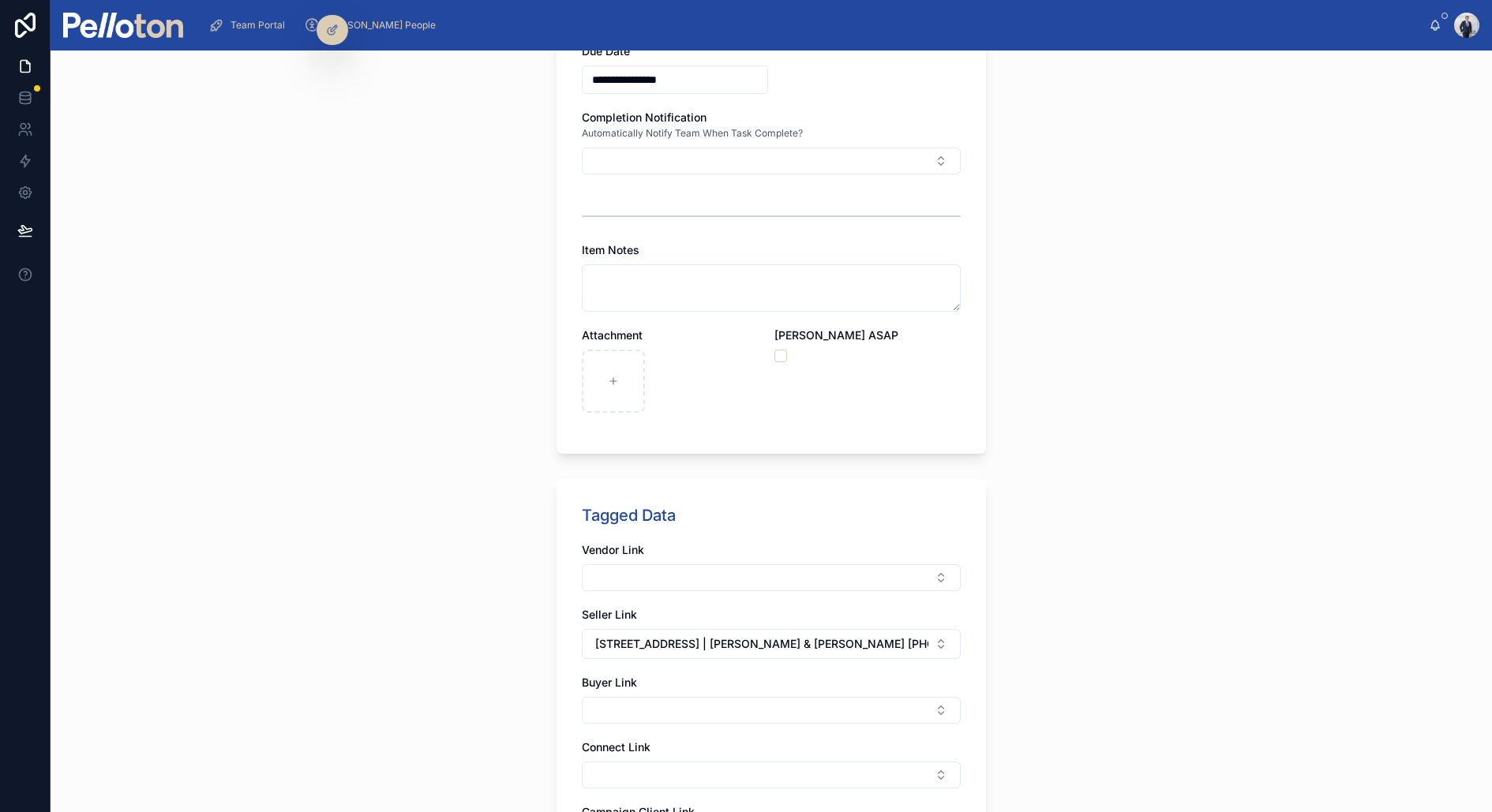
click at [566, 649] on div "Tagged Data Vendor Link Seller Link 15 Kardinia Road Mosman | Simon & Eileen Do…" at bounding box center [772, 718] width 430 height 480
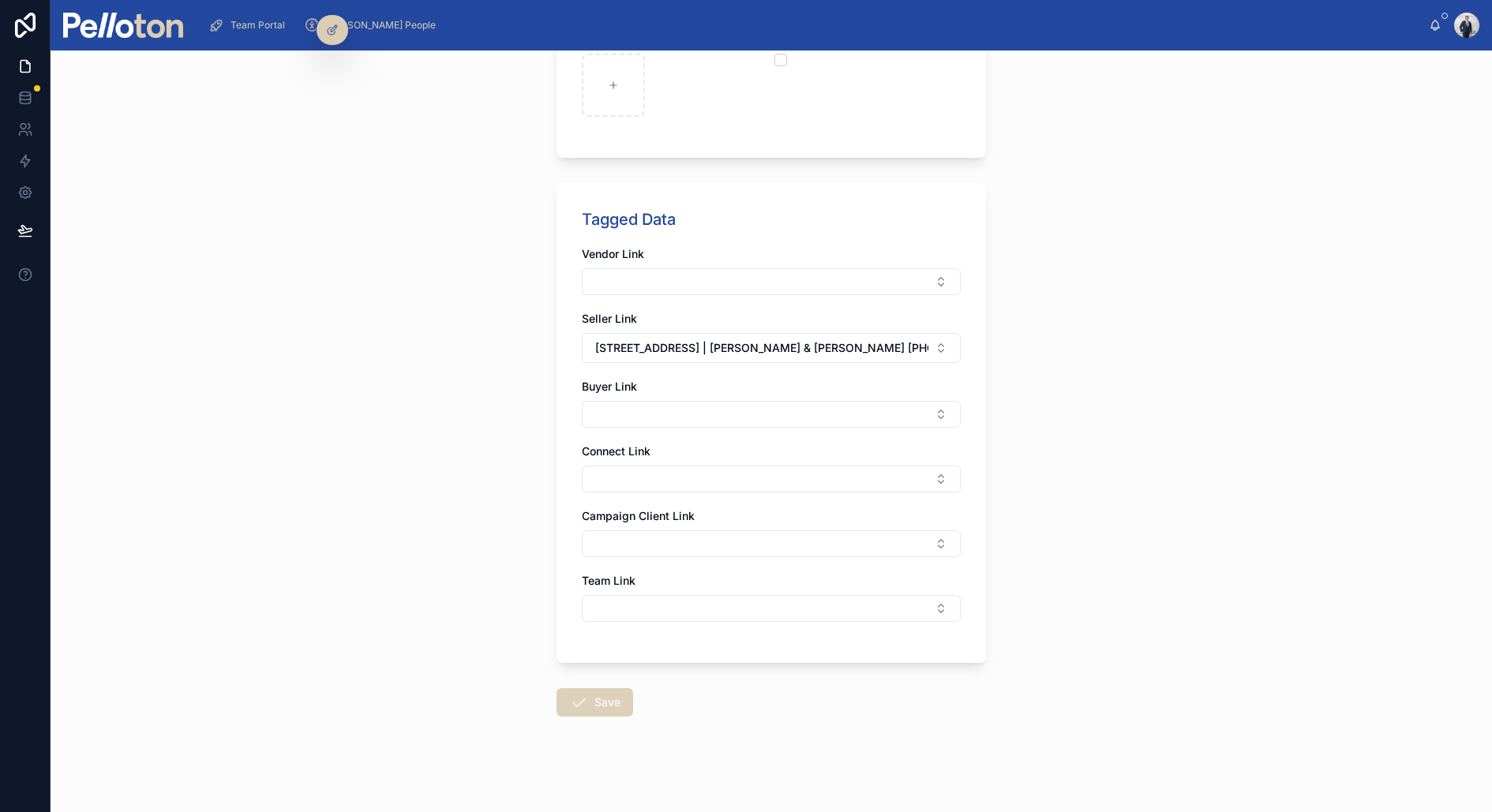
click at [580, 649] on icon at bounding box center [579, 702] width 19 height 19
type input "**********"
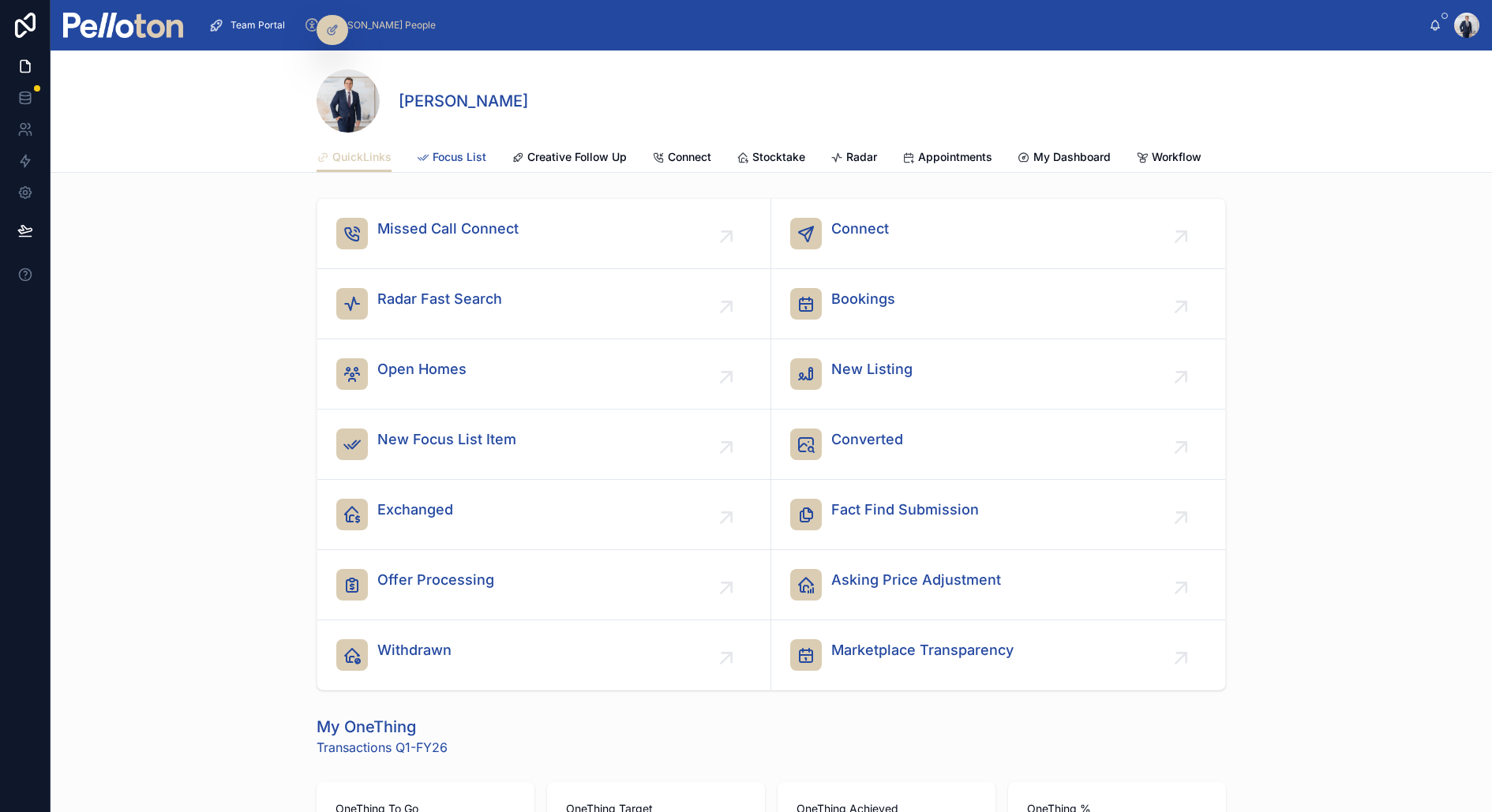
click at [441, 148] on link "Focus List" at bounding box center [452, 158] width 69 height 31
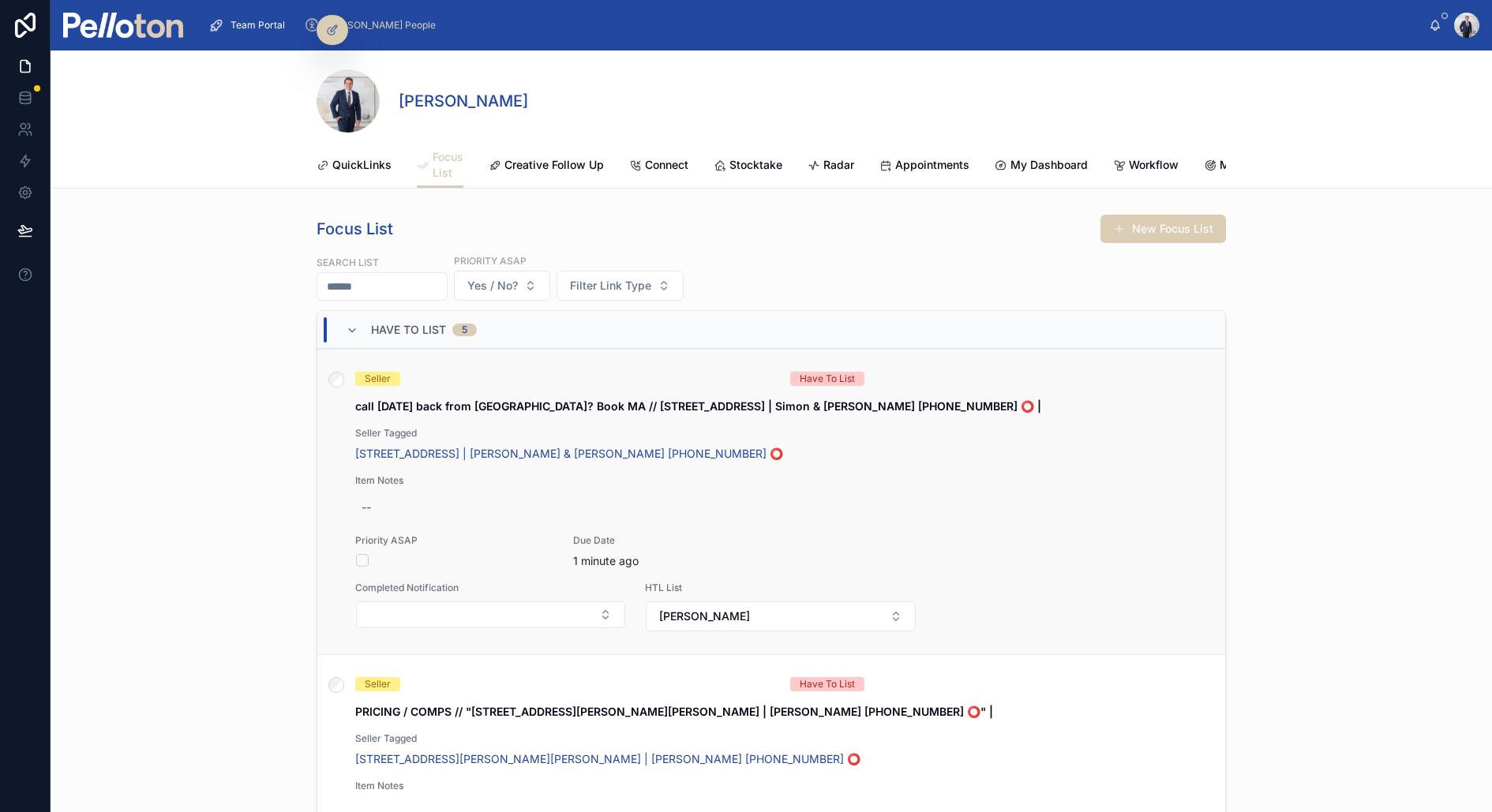
click at [846, 404] on strong "call in 2weeks back from HK? Book MA // 15 Kardinia Road Mosman | Simon & Eilee…" at bounding box center [698, 406] width 686 height 14
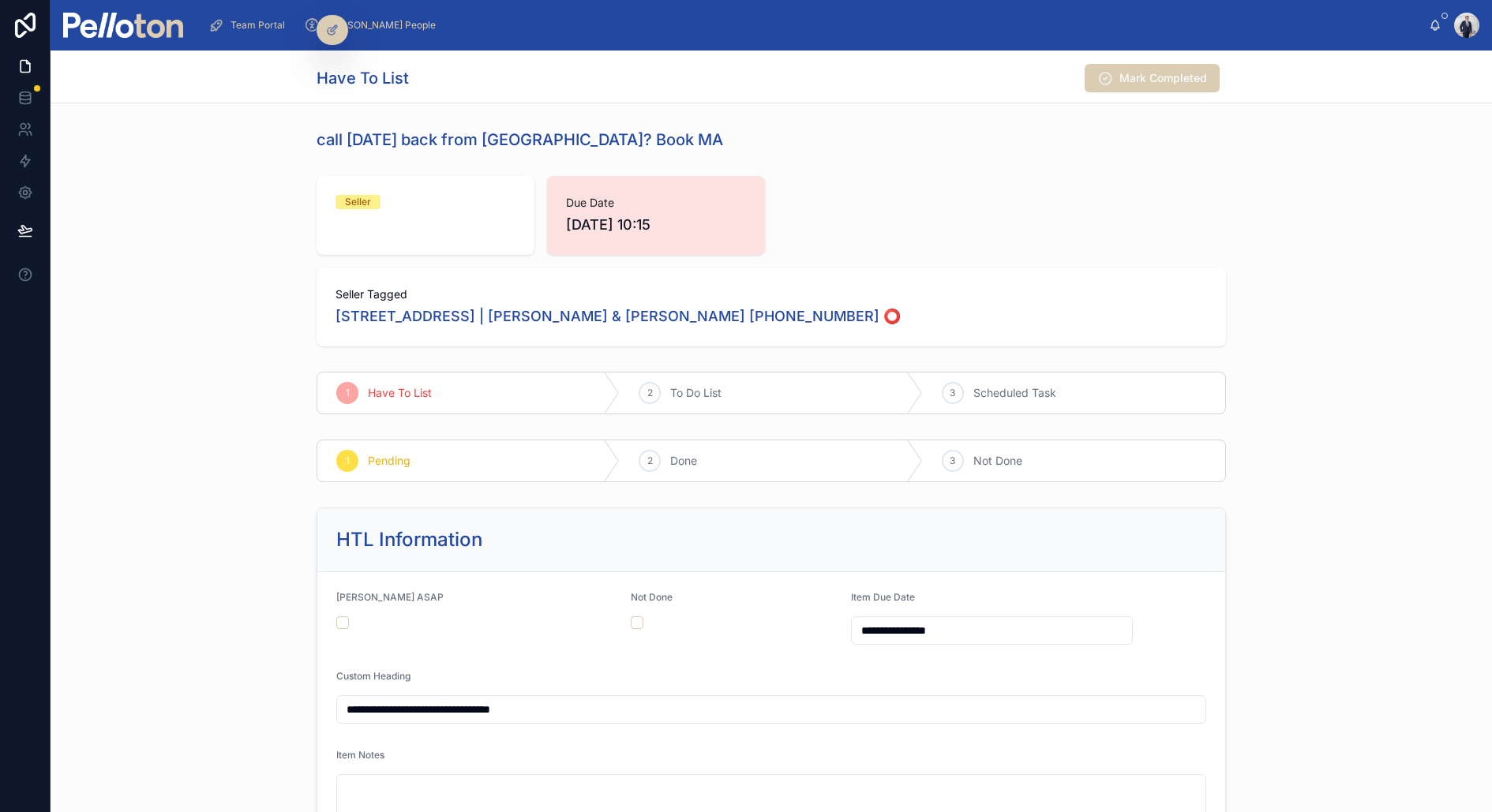
click at [884, 620] on input "**********" at bounding box center [992, 630] width 280 height 22
click at [961, 469] on button "17" at bounding box center [964, 473] width 29 height 29
type input "**********"
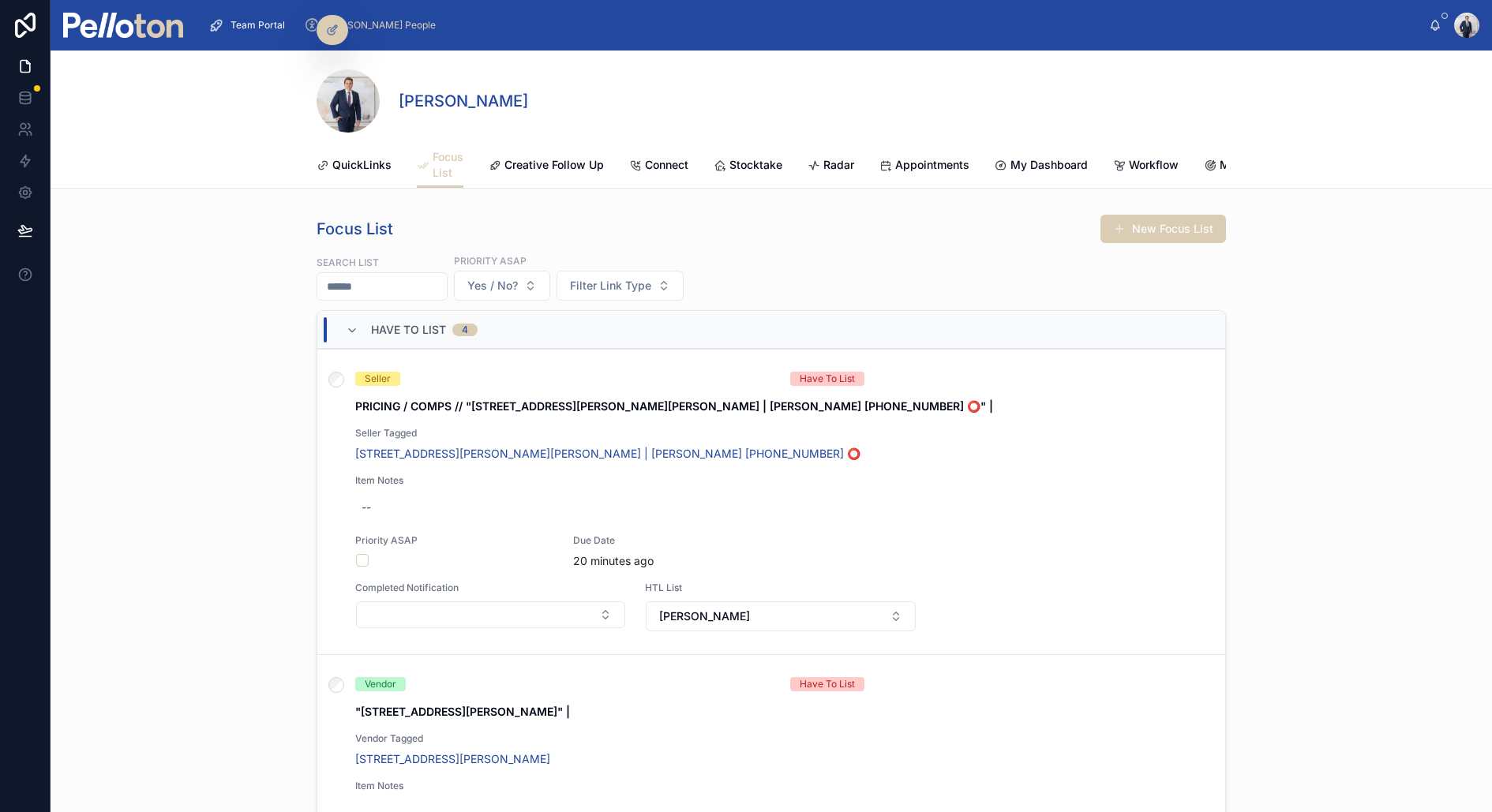
click at [159, 25] on img at bounding box center [124, 25] width 120 height 25
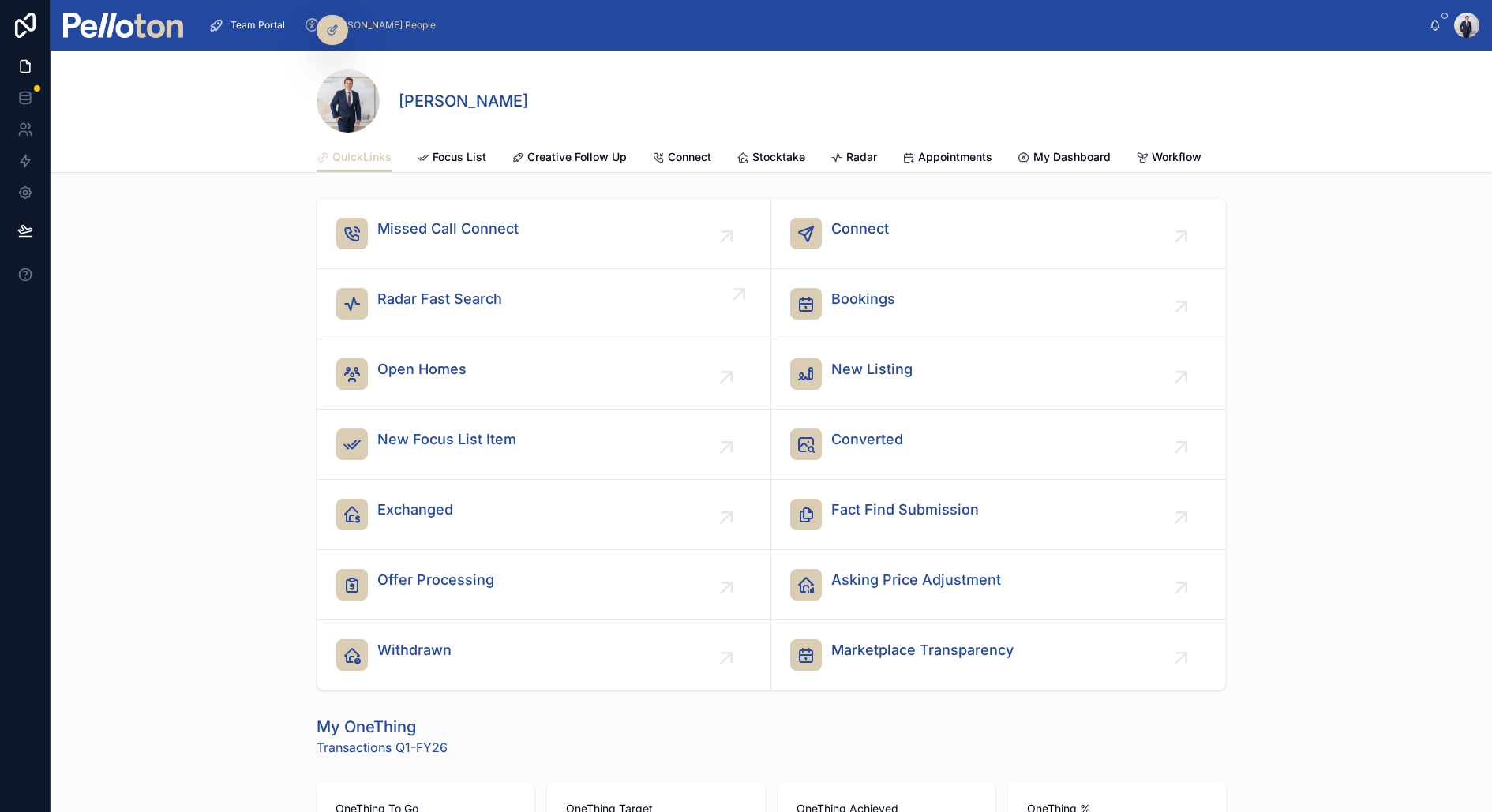
click at [433, 297] on span "Radar Fast Search" at bounding box center [439, 299] width 124 height 22
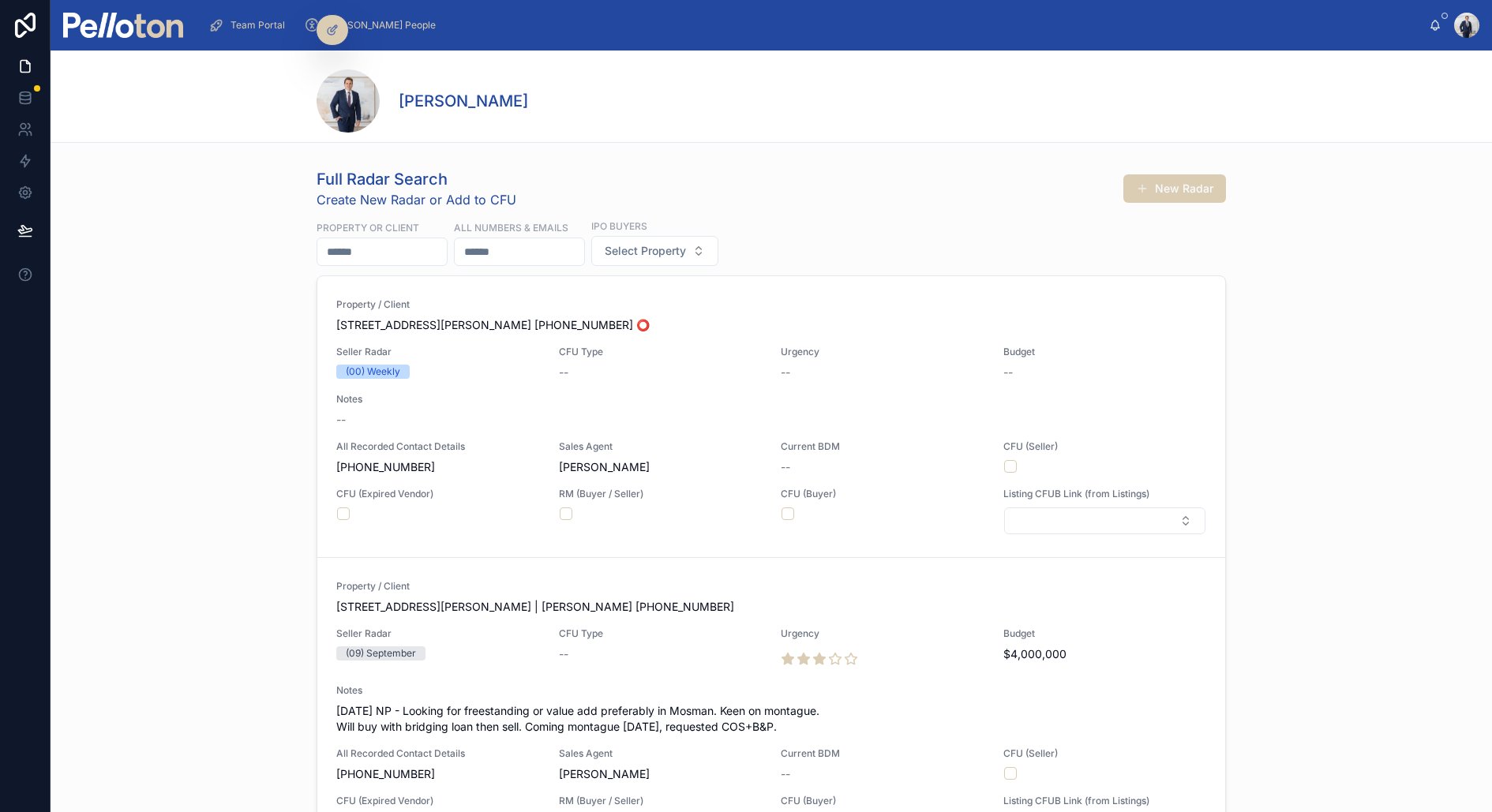
click at [401, 244] on input "text" at bounding box center [382, 252] width 129 height 22
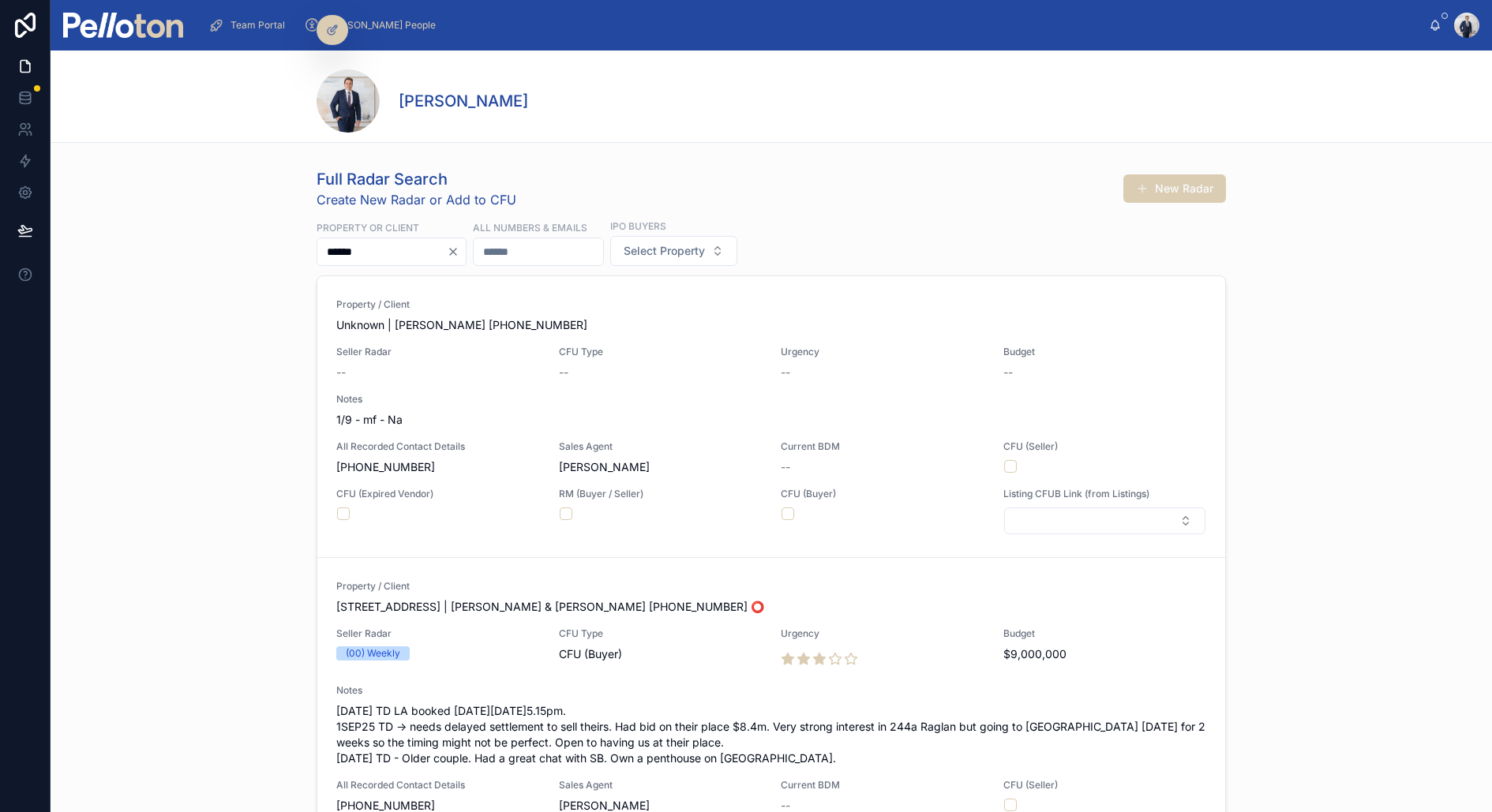
type input "******"
click at [542, 247] on input "text" at bounding box center [538, 252] width 129 height 22
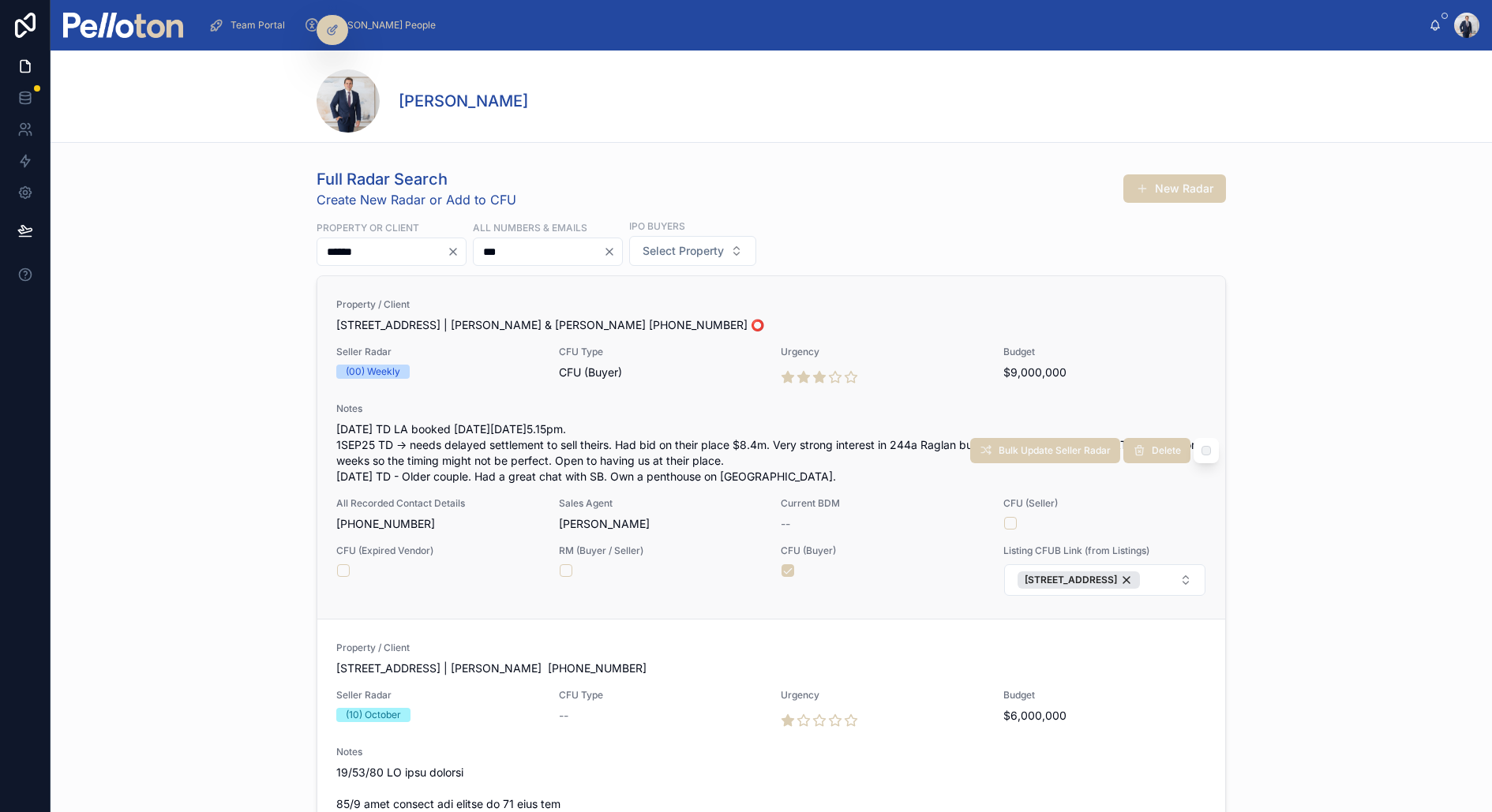
type input "***"
click at [533, 304] on span "Property / Client" at bounding box center [771, 304] width 870 height 13
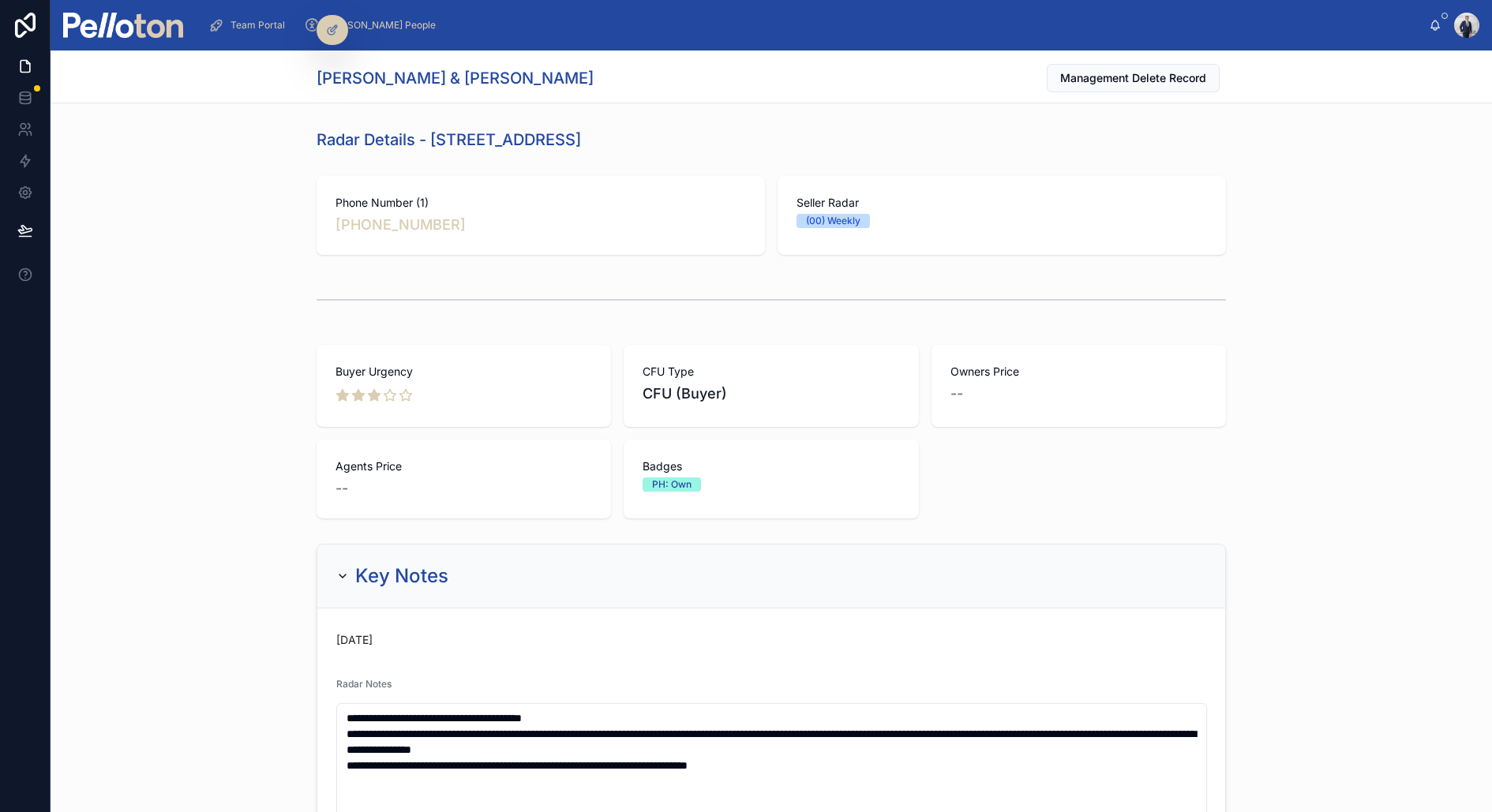
click at [438, 84] on h1 "[PERSON_NAME] & [PERSON_NAME]" at bounding box center [454, 78] width 277 height 22
copy h1 "Buckeridge"
click at [420, 69] on h1 "[PERSON_NAME] & [PERSON_NAME]" at bounding box center [454, 78] width 277 height 22
drag, startPoint x: 420, startPoint y: 74, endPoint x: 320, endPoint y: 74, distance: 100.0
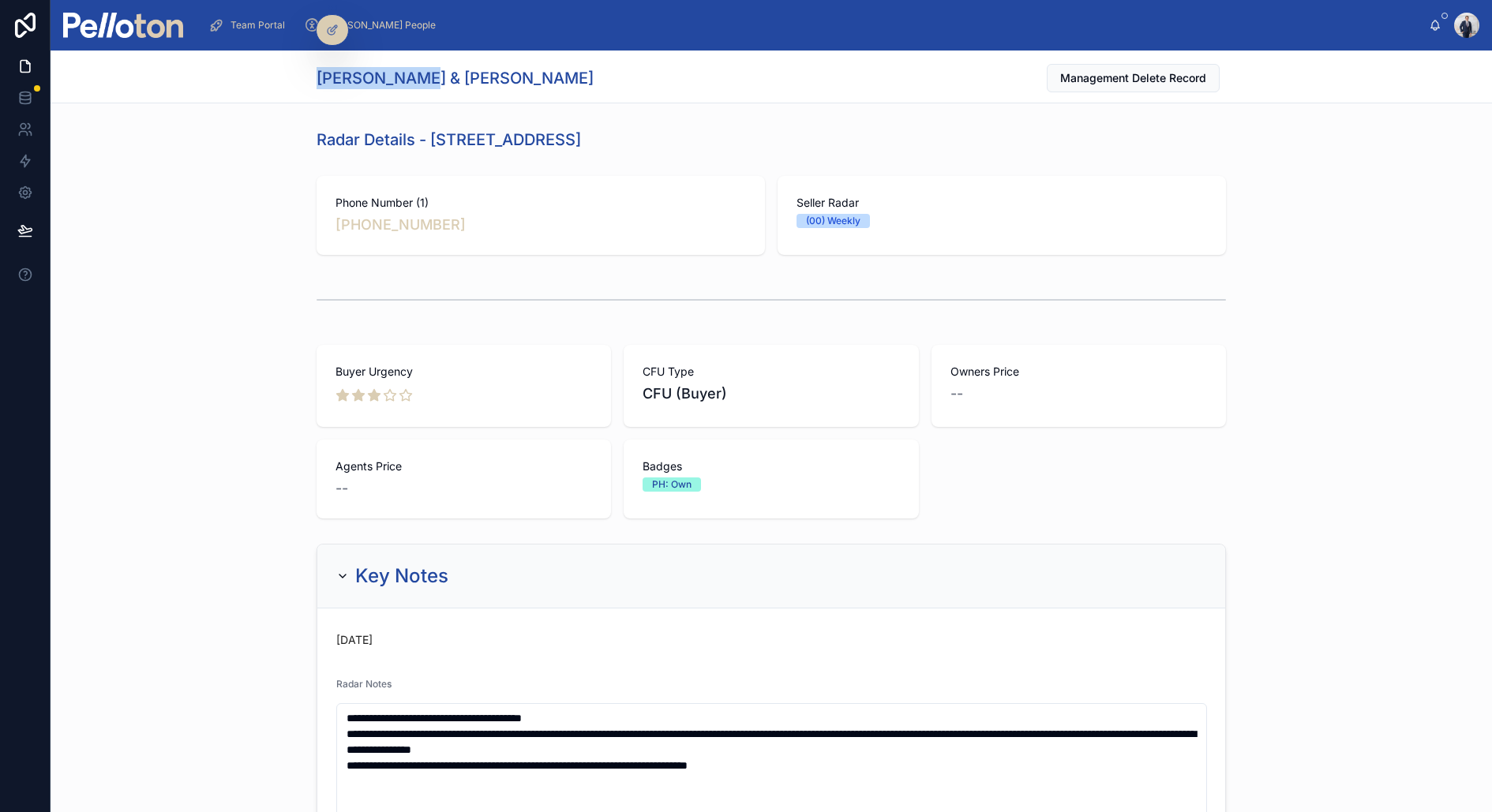
click at [320, 74] on h1 "[PERSON_NAME] & [PERSON_NAME]" at bounding box center [454, 78] width 277 height 22
copy h1 "Graham & Kay"
click at [117, 179] on div "Phone Number (1) +61 414 912 959 Seller Radar (00) Weekly" at bounding box center [772, 216] width 1442 height 91
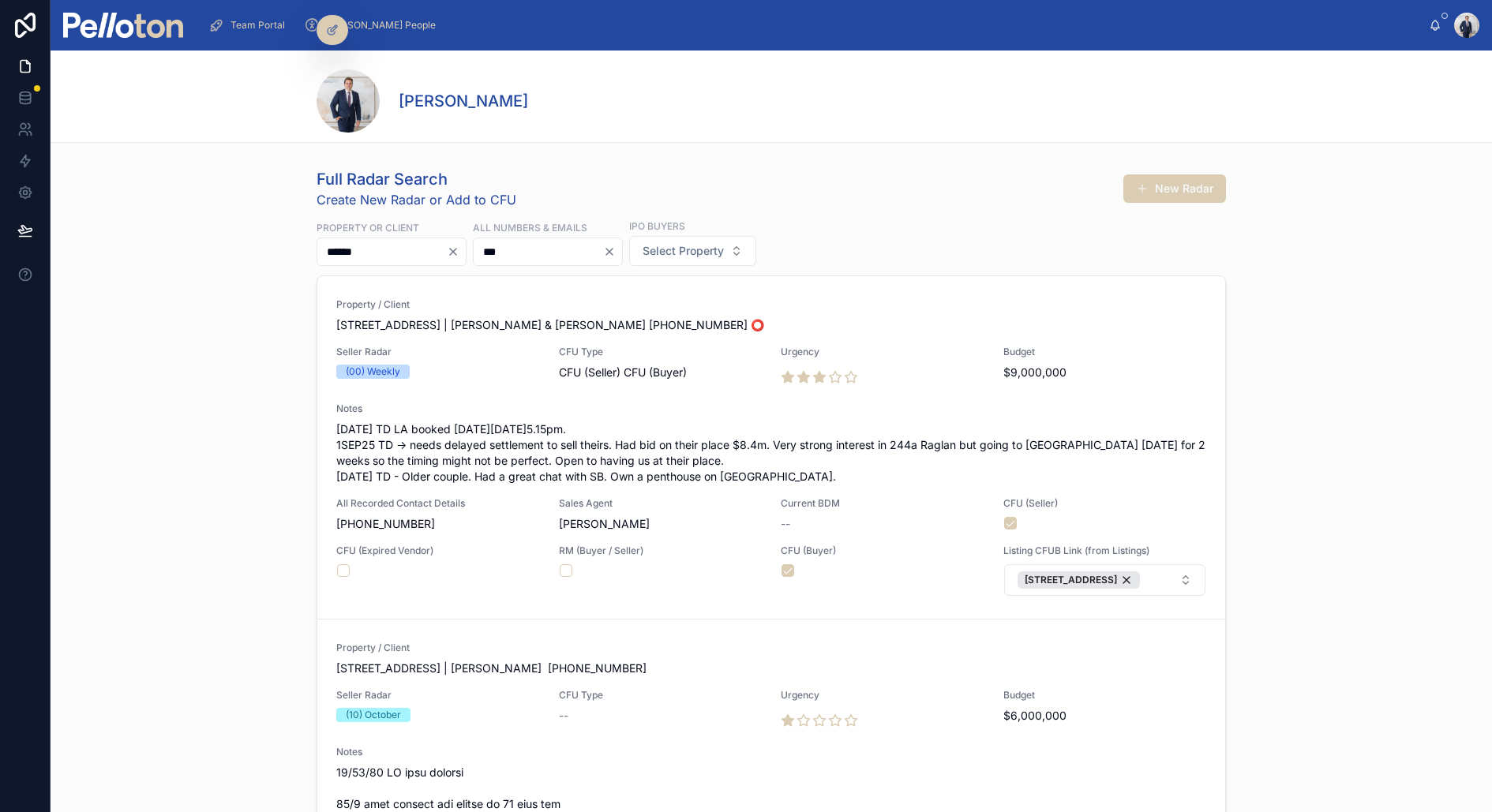
click at [156, 14] on img at bounding box center [124, 25] width 120 height 25
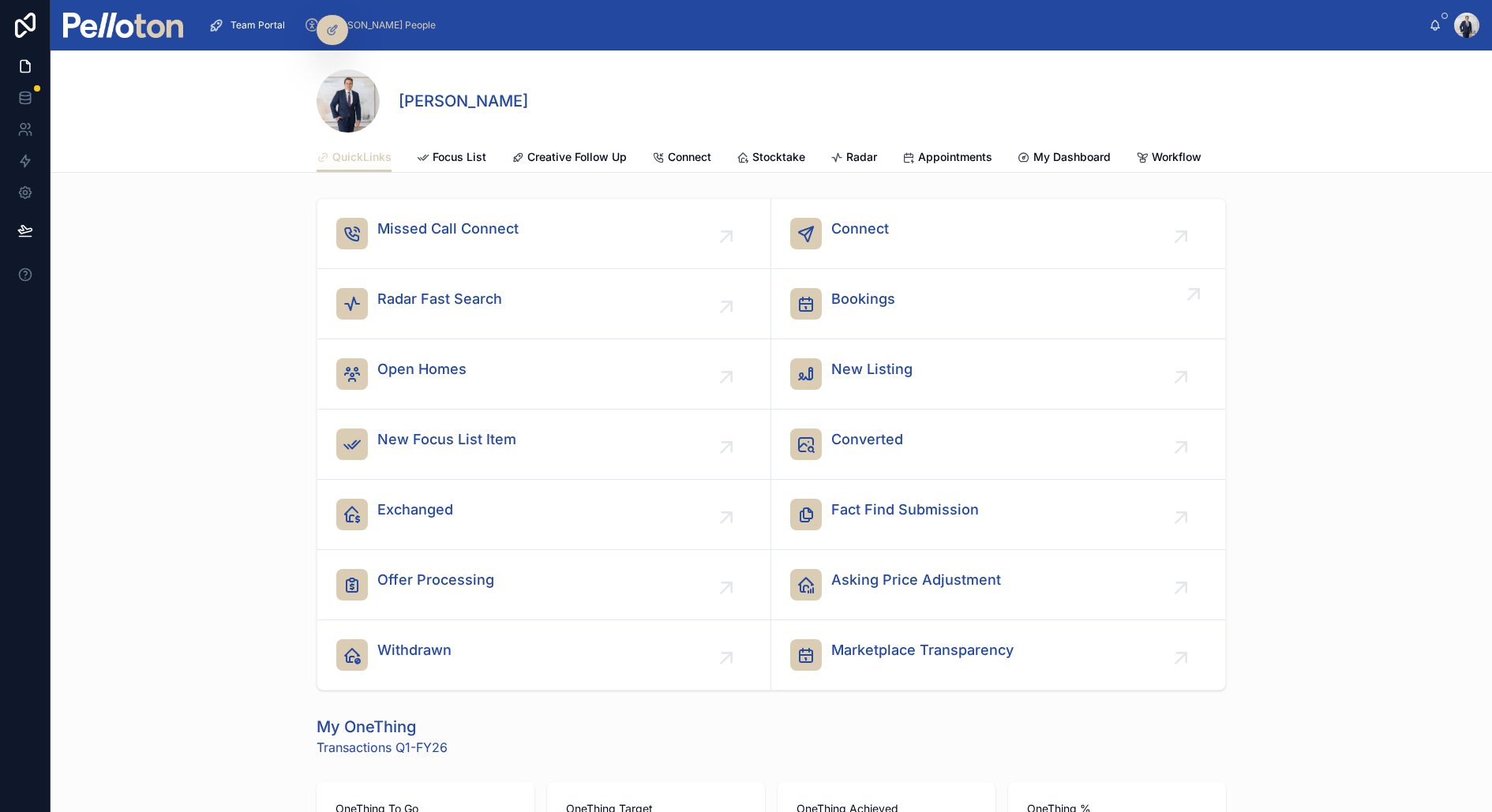
click at [867, 290] on span "Bookings" at bounding box center [863, 299] width 64 height 22
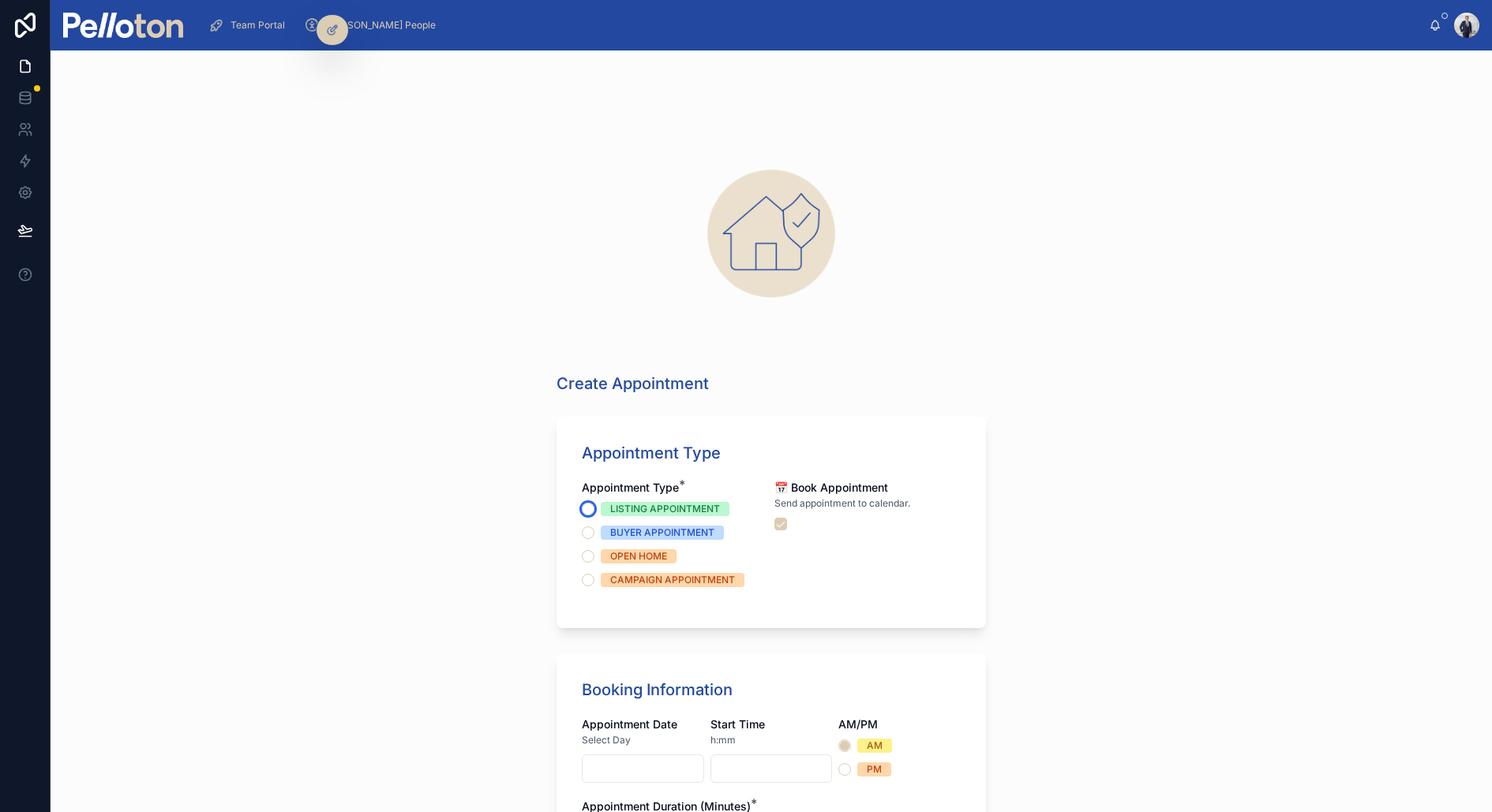
click at [583, 507] on button "LISTING APPOINTMENT" at bounding box center [588, 508] width 13 height 13
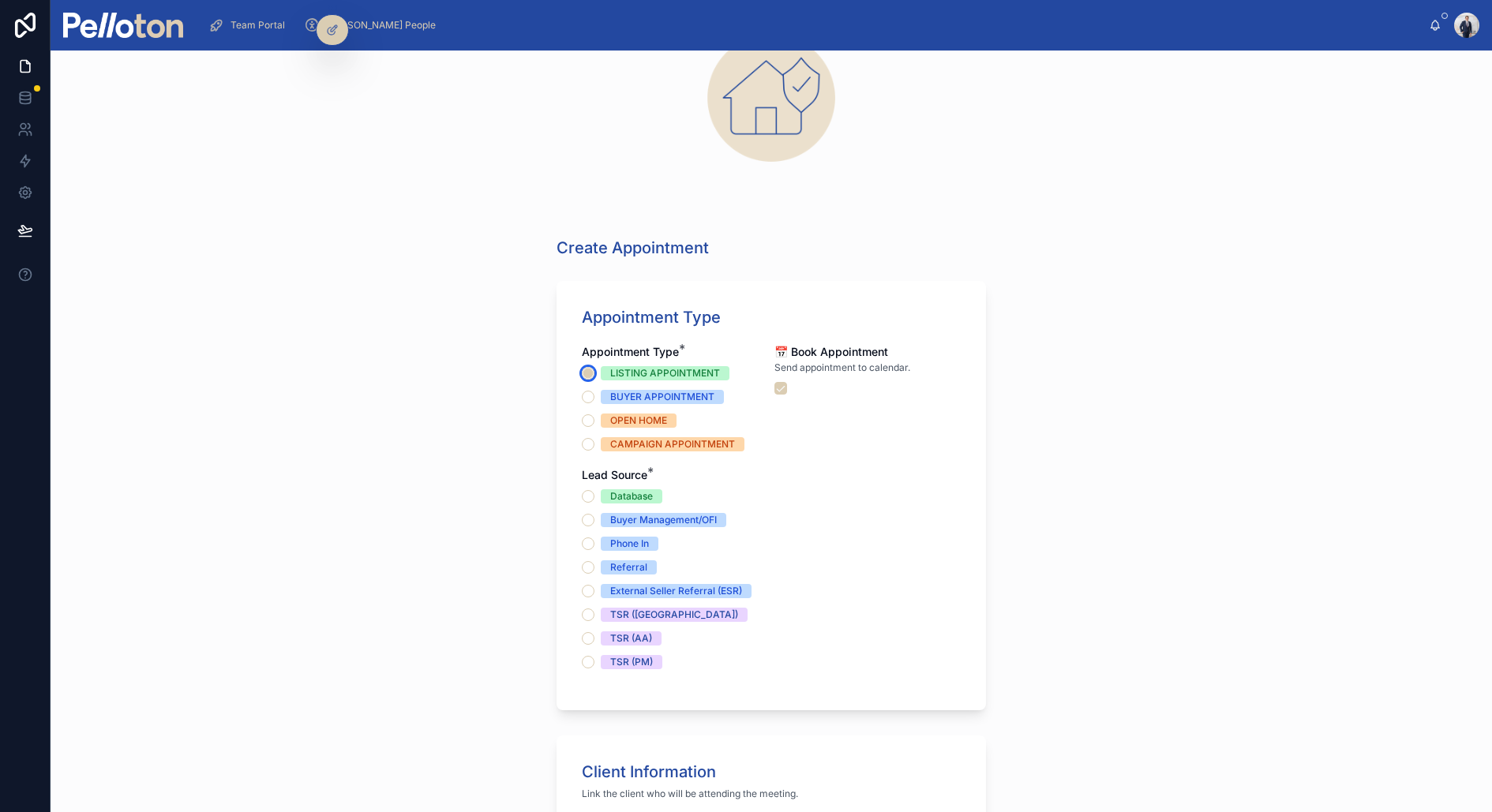
scroll to position [140, 0]
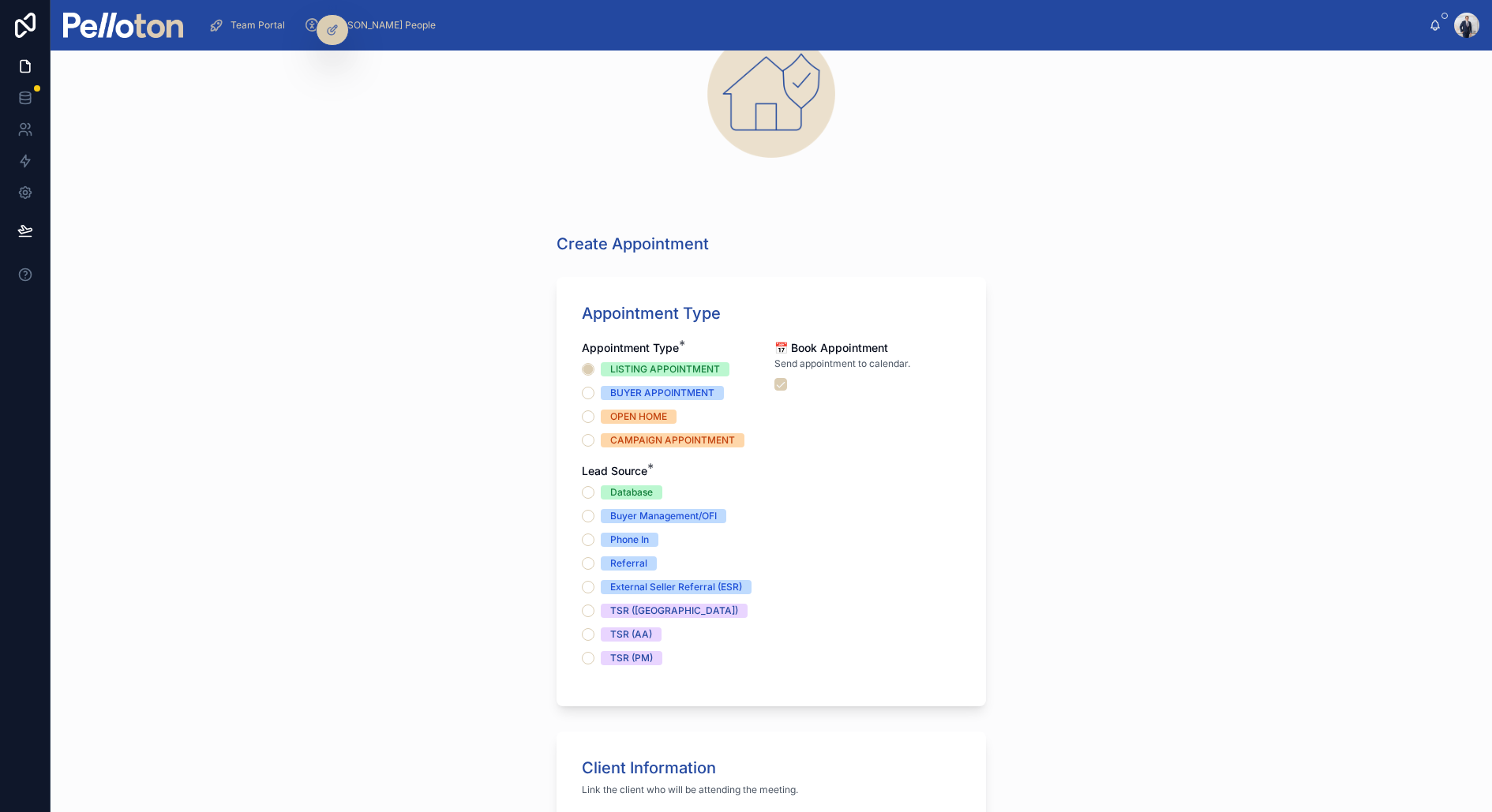
click at [587, 529] on div "Database Buyer Management/OFI Phone In Referral External Seller Referral (ESR) …" at bounding box center [675, 575] width 186 height 180
click at [587, 536] on button "Phone In" at bounding box center [588, 540] width 13 height 13
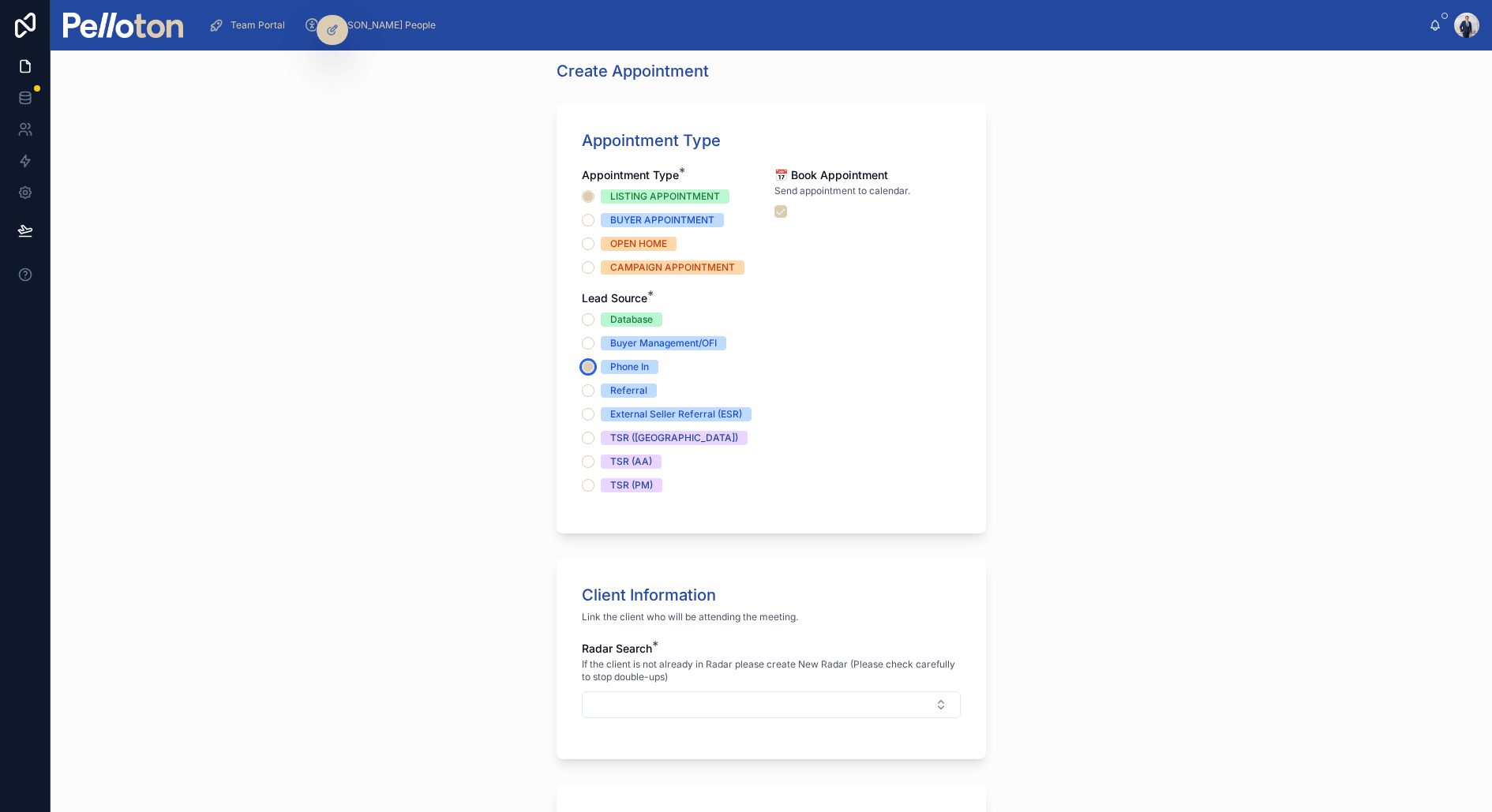
scroll to position [609, 0]
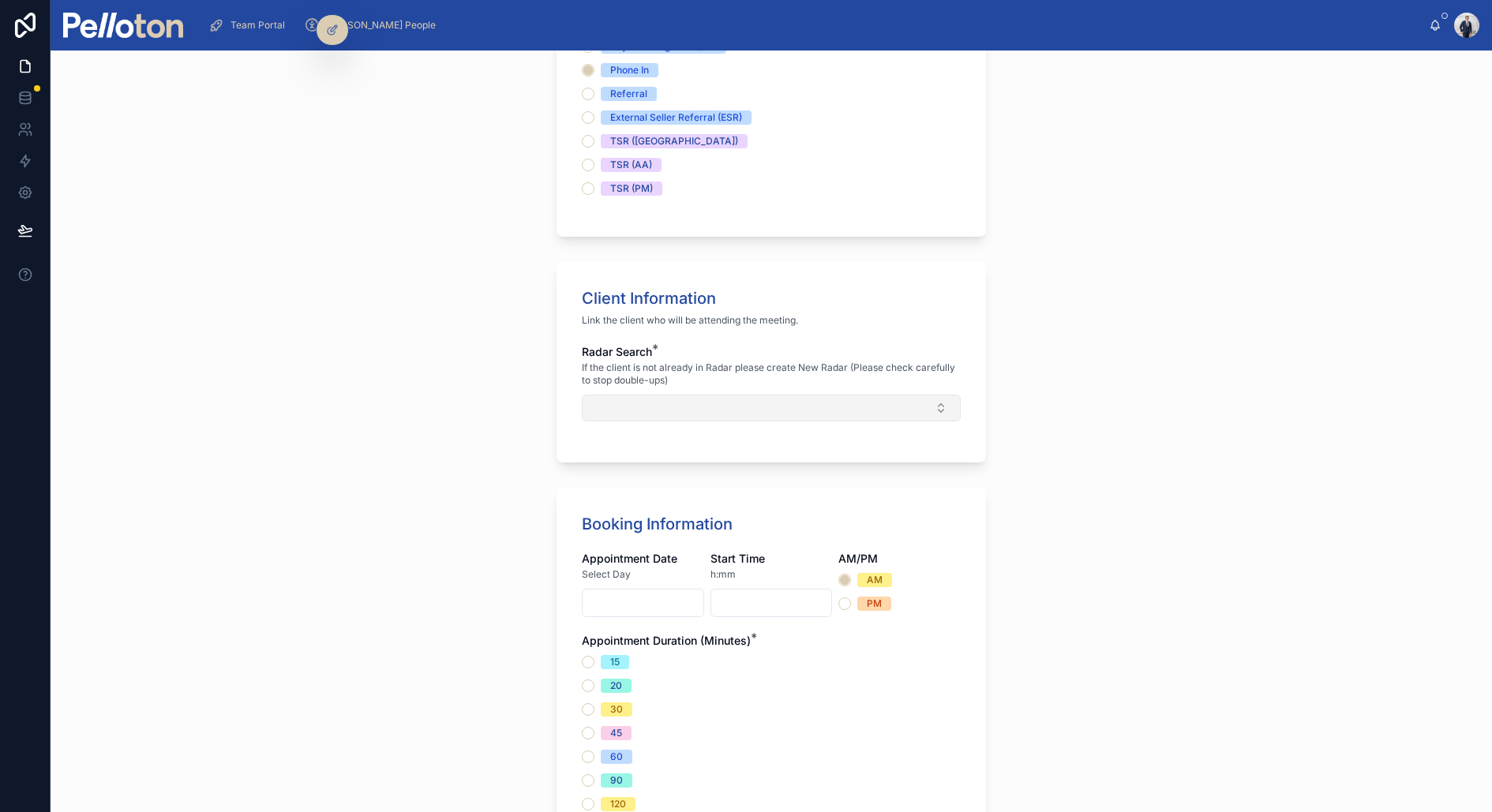
click at [630, 406] on button "Select Button" at bounding box center [772, 408] width 379 height 27
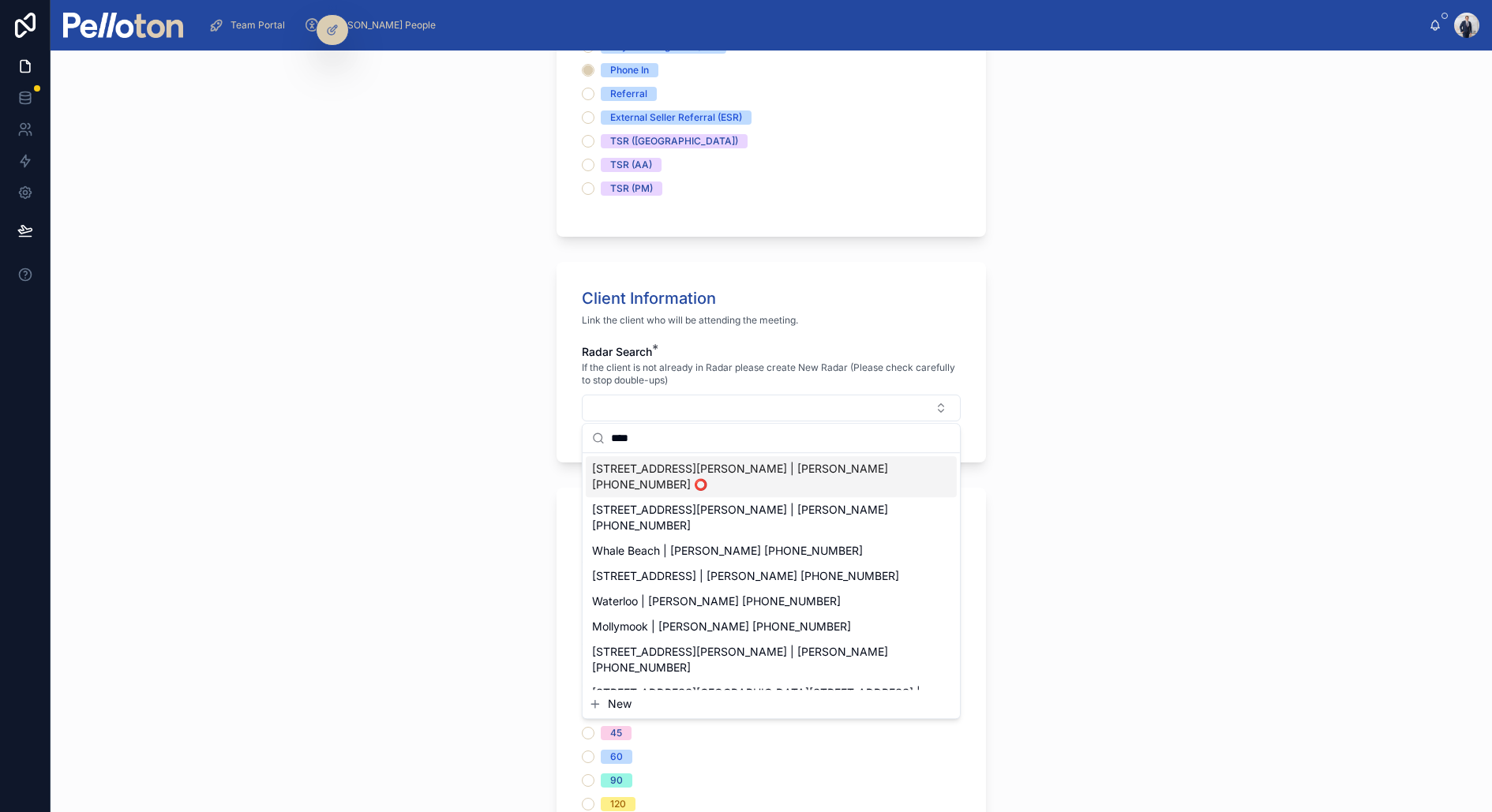
type input "****"
click at [681, 467] on span "[STREET_ADDRESS][PERSON_NAME] | [PERSON_NAME] [PHONE_NUMBER] ⭕️" at bounding box center [762, 476] width 339 height 31
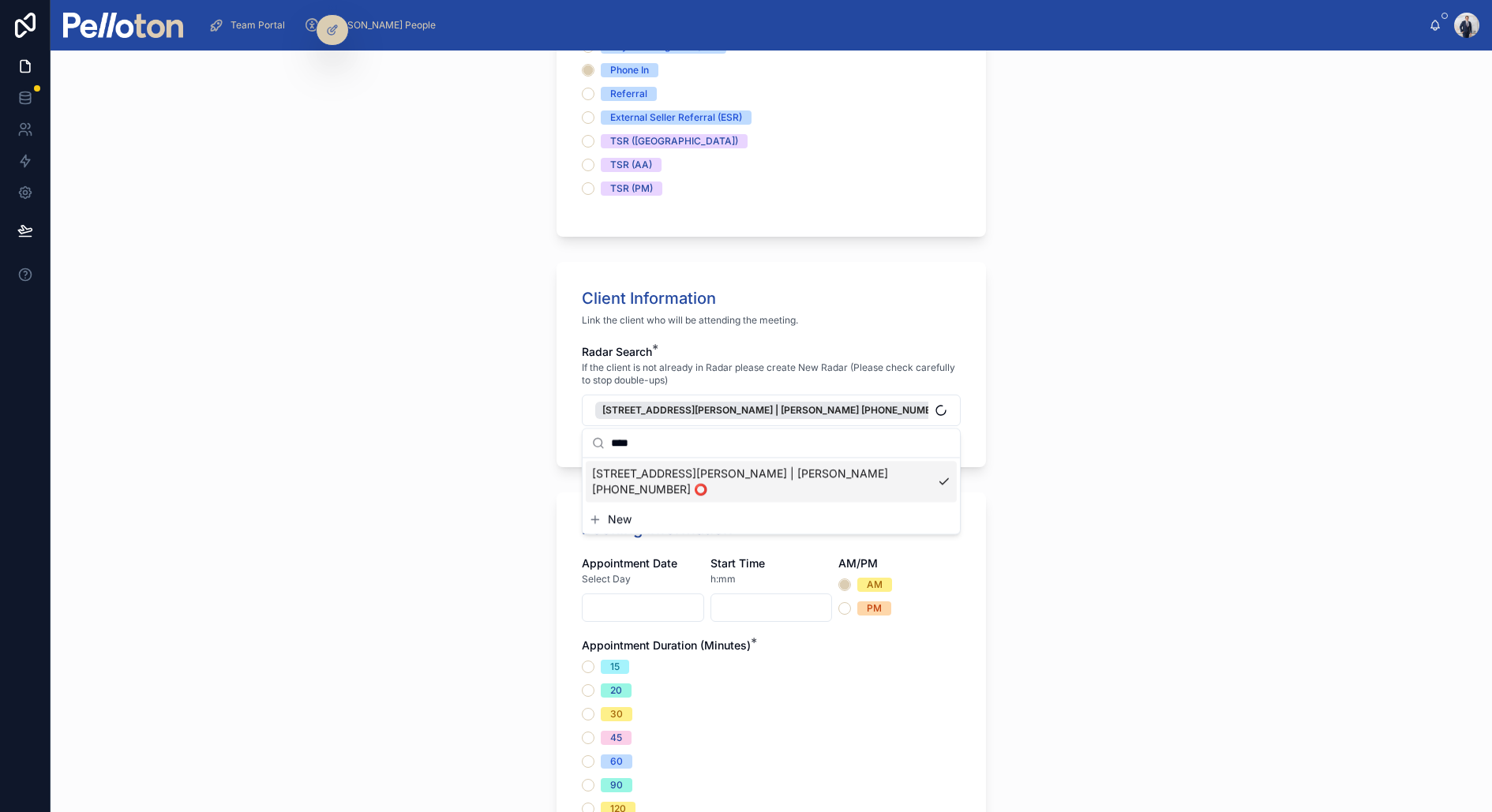
click at [565, 496] on div "Booking Information Appointment Date Select Day Start Time h:mm AM/PM AM PM App…" at bounding box center [772, 686] width 430 height 388
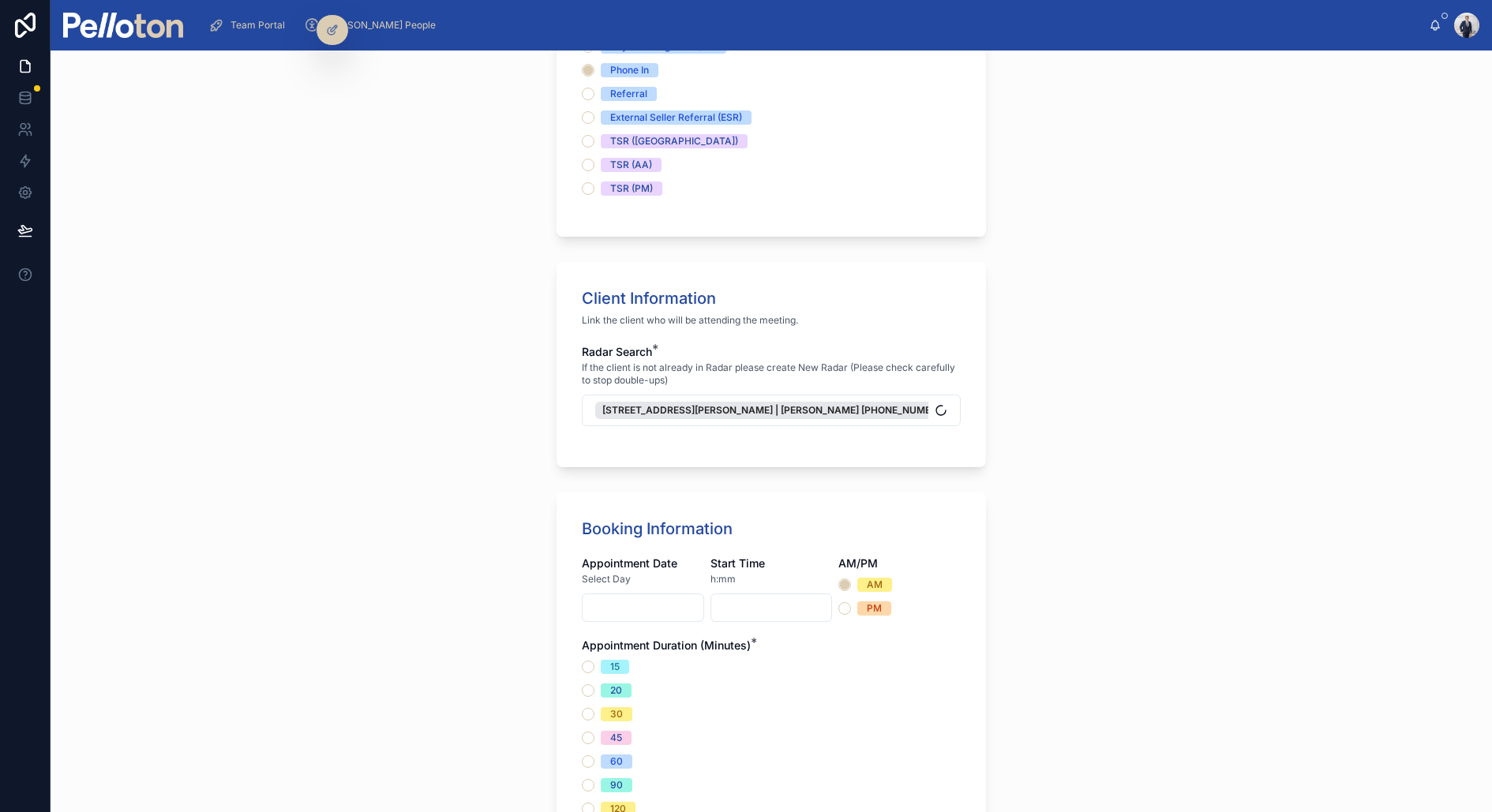
click at [598, 614] on input "text" at bounding box center [643, 607] width 121 height 22
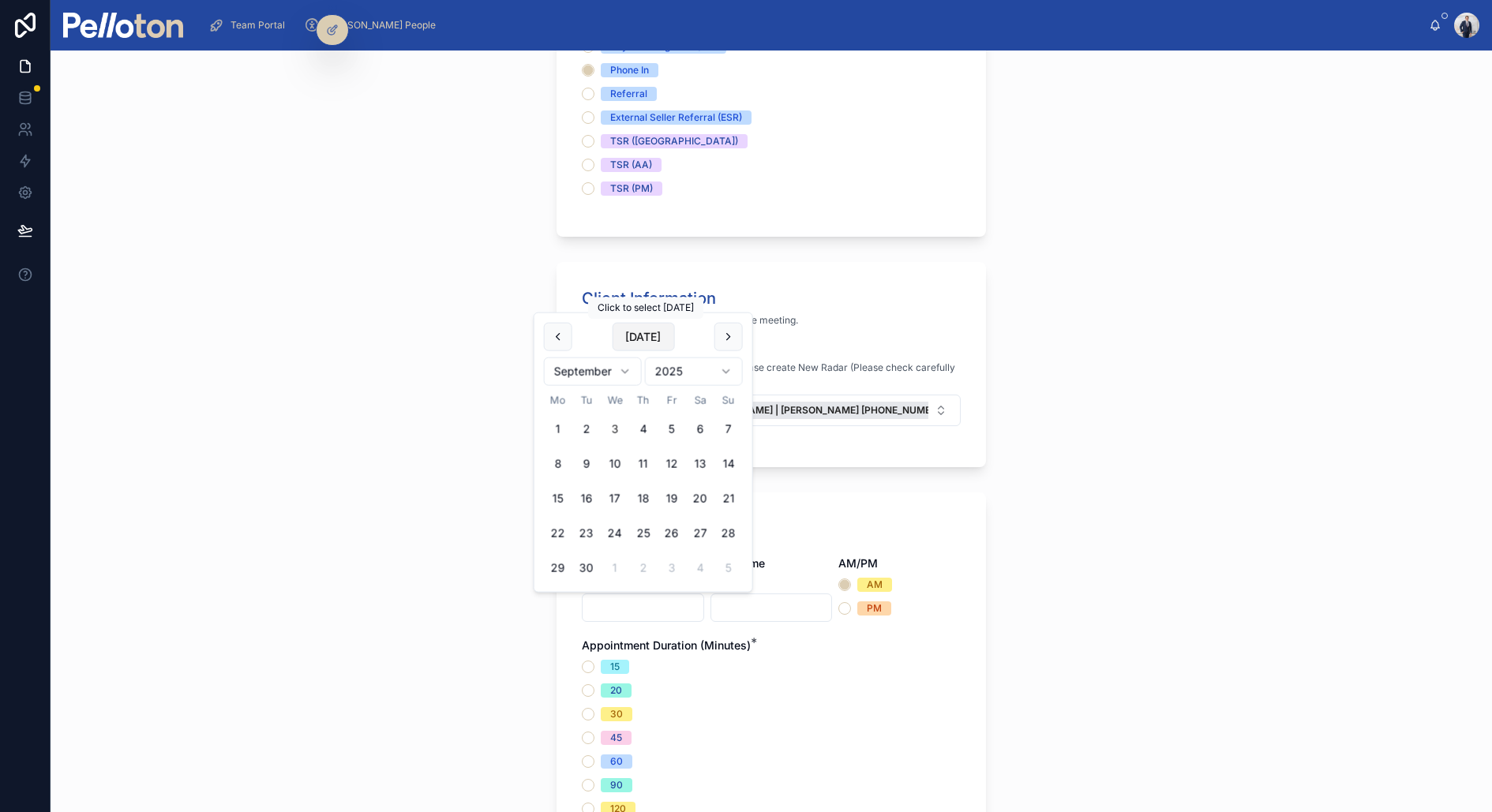
click at [646, 332] on button "[DATE]" at bounding box center [643, 337] width 63 height 29
click at [641, 430] on button "4" at bounding box center [644, 430] width 29 height 29
type input "**********"
click at [773, 605] on input "text" at bounding box center [772, 607] width 121 height 22
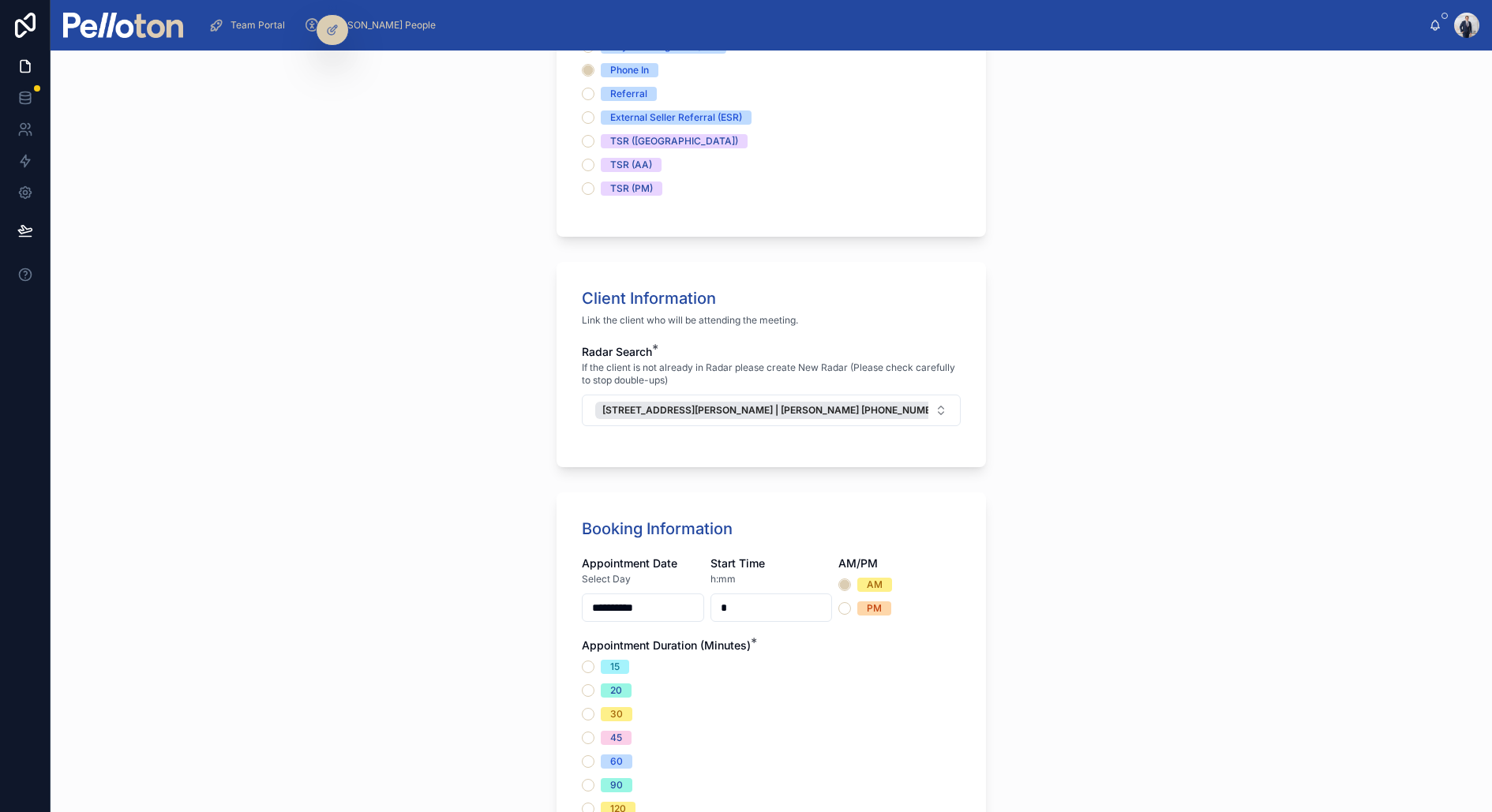
type input "****"
click at [789, 649] on div "Appointment Duration (Minutes) * 15 20 30 45 60 90 120 180" at bounding box center [772, 738] width 379 height 202
click at [849, 607] on button "PM" at bounding box center [845, 608] width 13 height 13
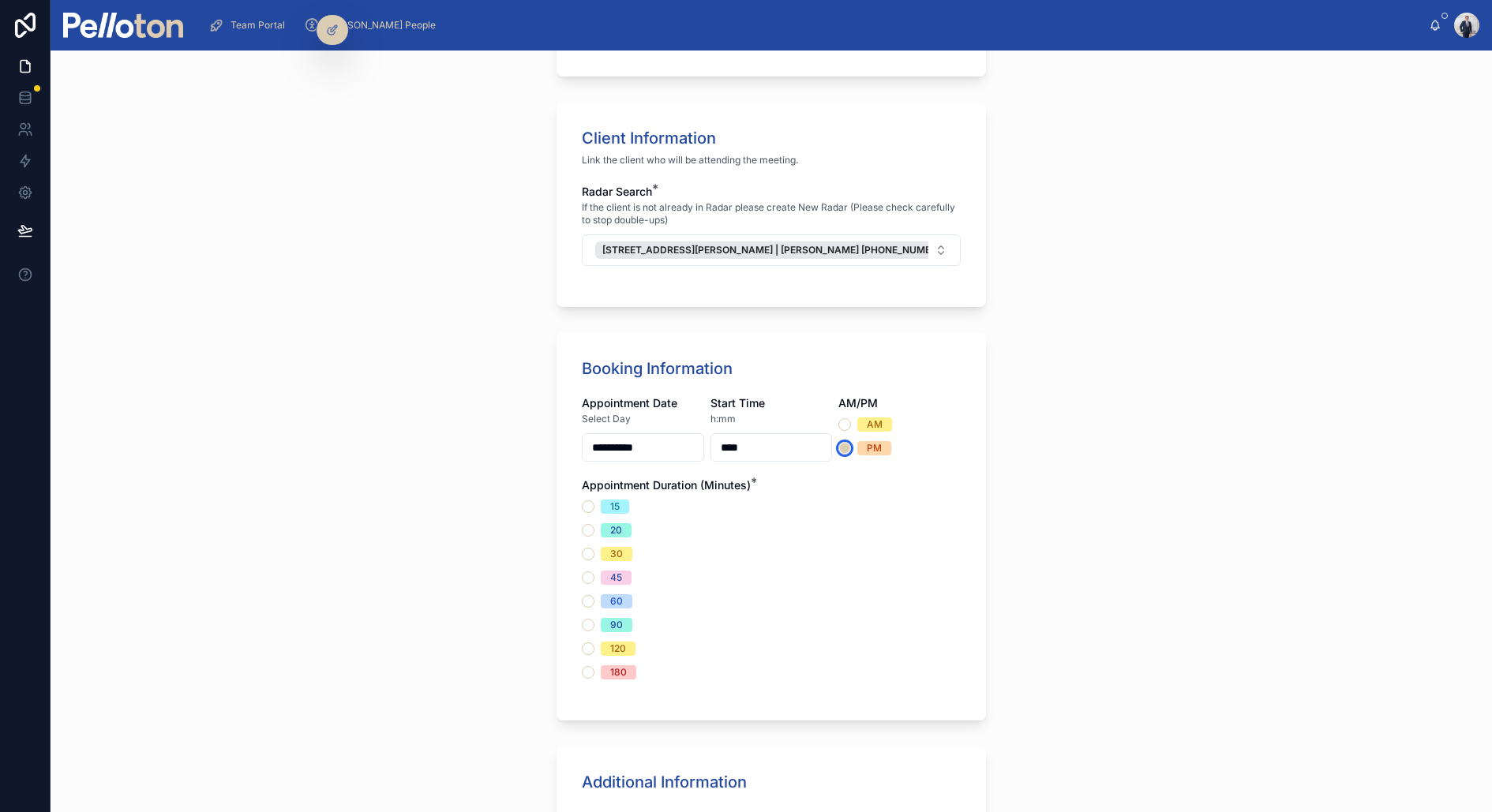
scroll to position [780, 0]
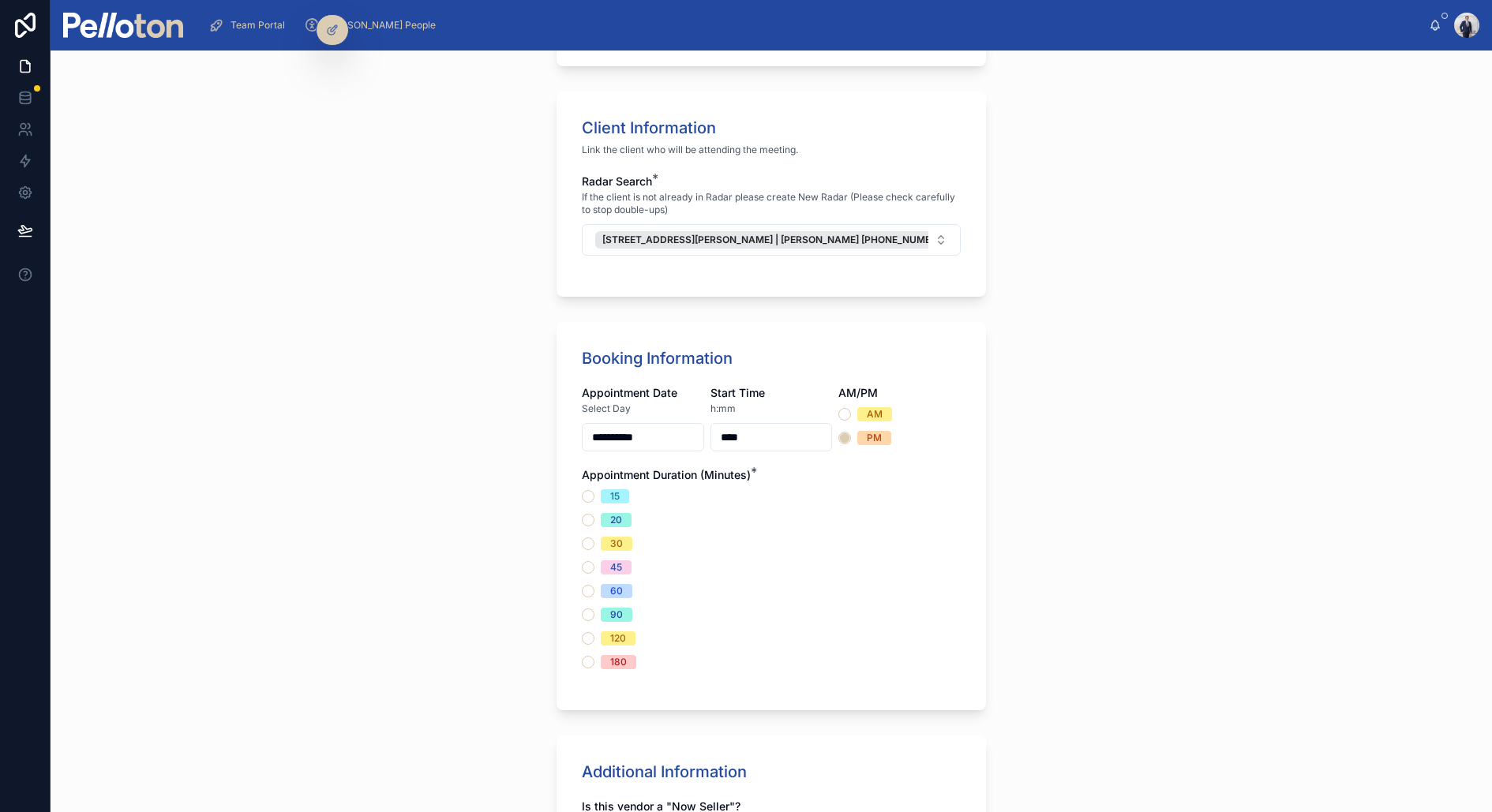
click at [588, 580] on div "15 20 30 45 60 90 120 180" at bounding box center [772, 579] width 379 height 180
click at [587, 584] on div "60" at bounding box center [772, 590] width 379 height 14
click at [587, 587] on button "60" at bounding box center [588, 590] width 13 height 13
click at [554, 597] on div "**********" at bounding box center [771, 415] width 454 height 2290
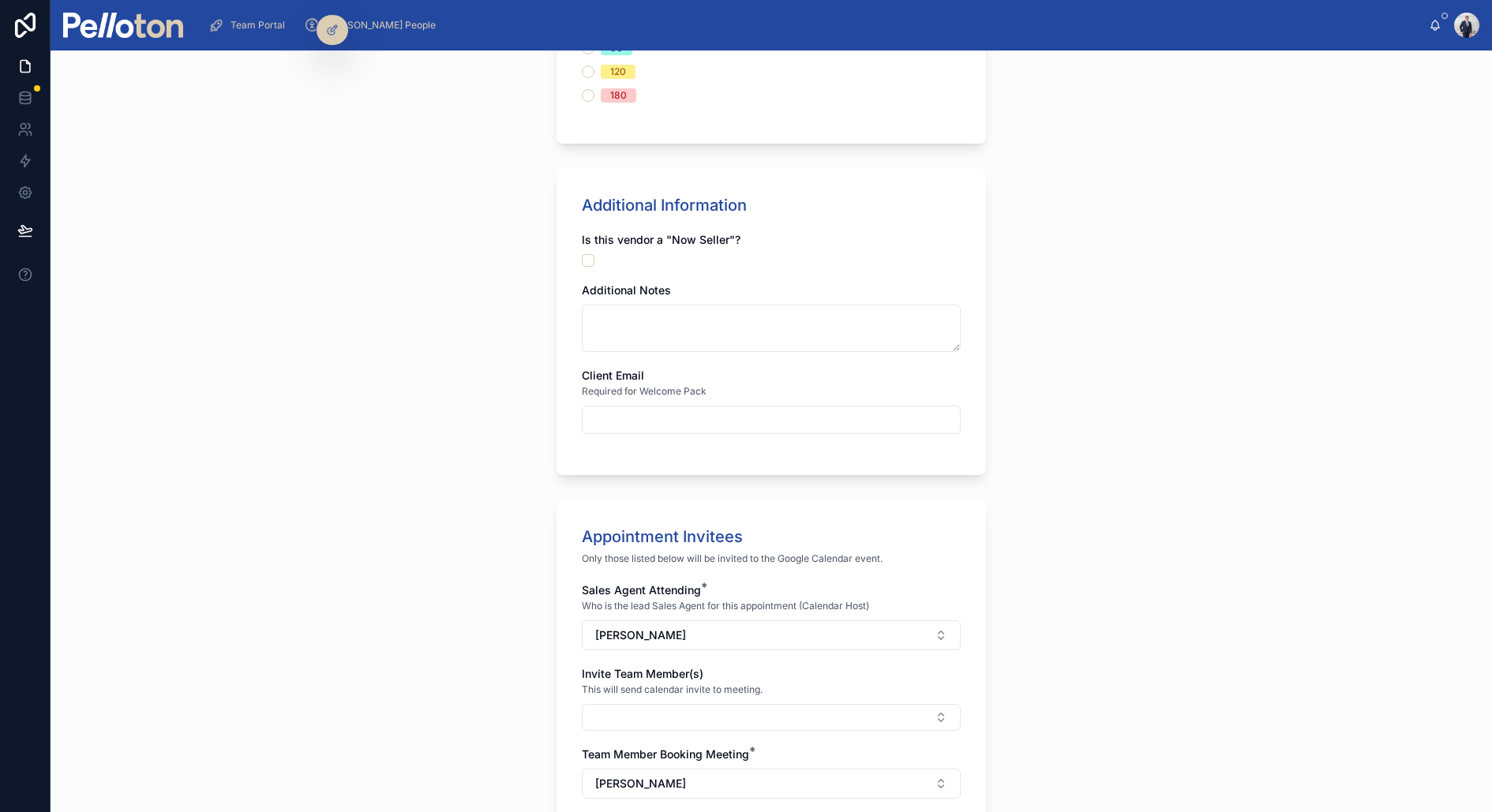
scroll to position [1525, 0]
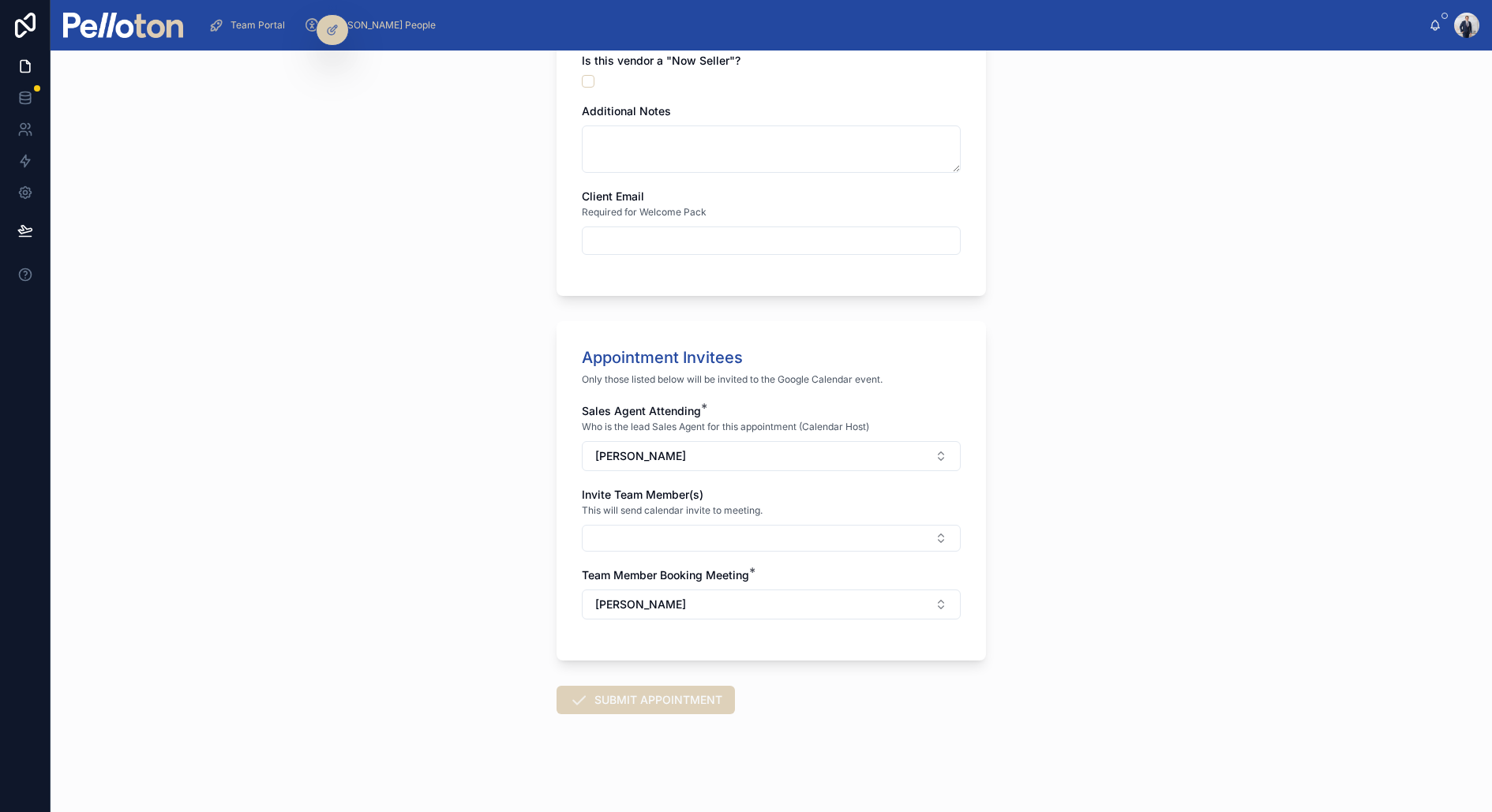
click at [613, 649] on button "SUBMIT APPOINTMENT" at bounding box center [646, 700] width 179 height 29
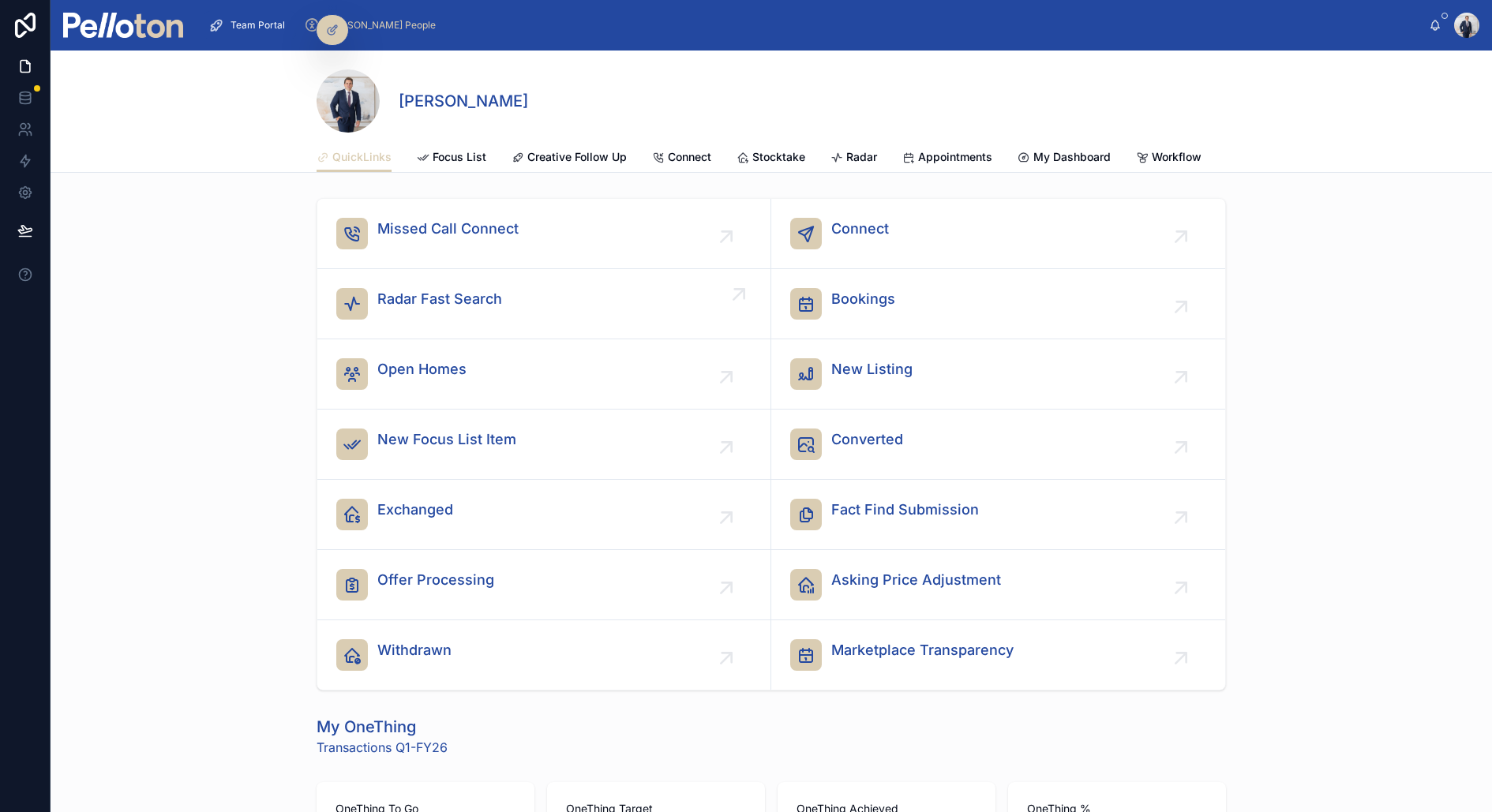
click at [445, 288] on span "Radar Fast Search" at bounding box center [439, 299] width 124 height 22
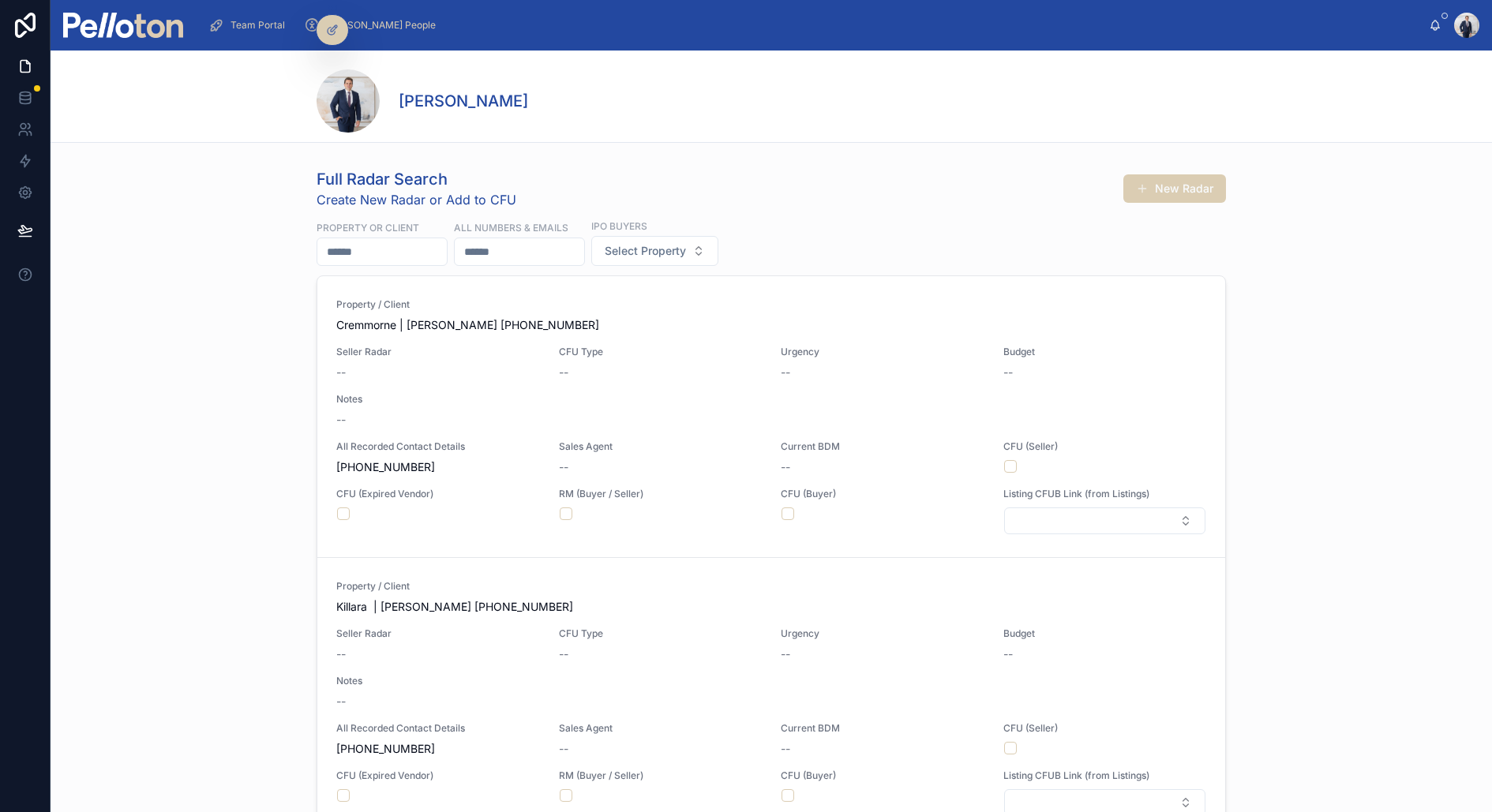
click at [378, 246] on input "text" at bounding box center [382, 252] width 129 height 22
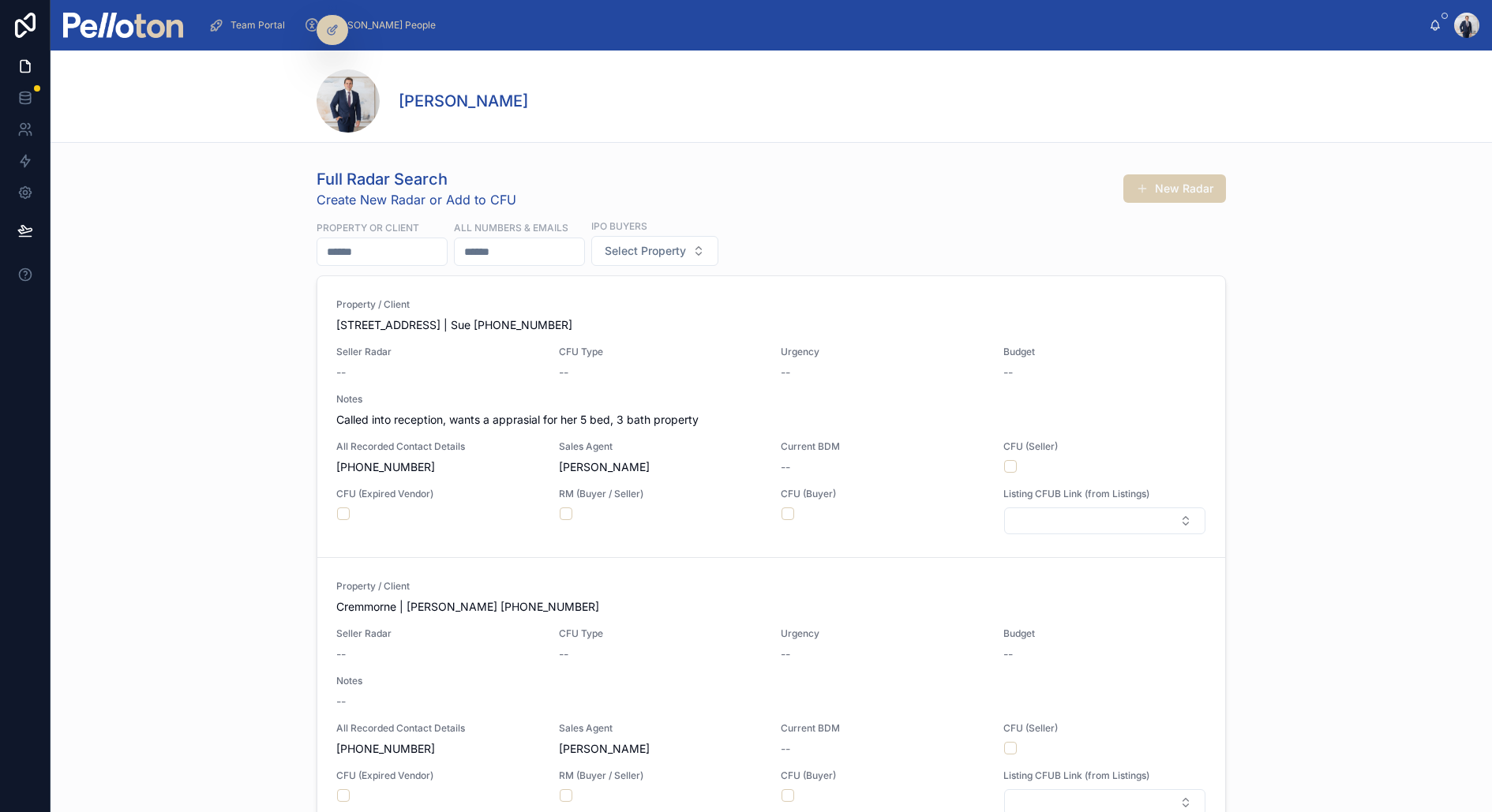
click at [304, 258] on div "Full Radar Search Create New Radar or Add to CFU New Radar Property or Client A…" at bounding box center [772, 526] width 1442 height 729
click at [333, 258] on input "text" at bounding box center [382, 252] width 129 height 22
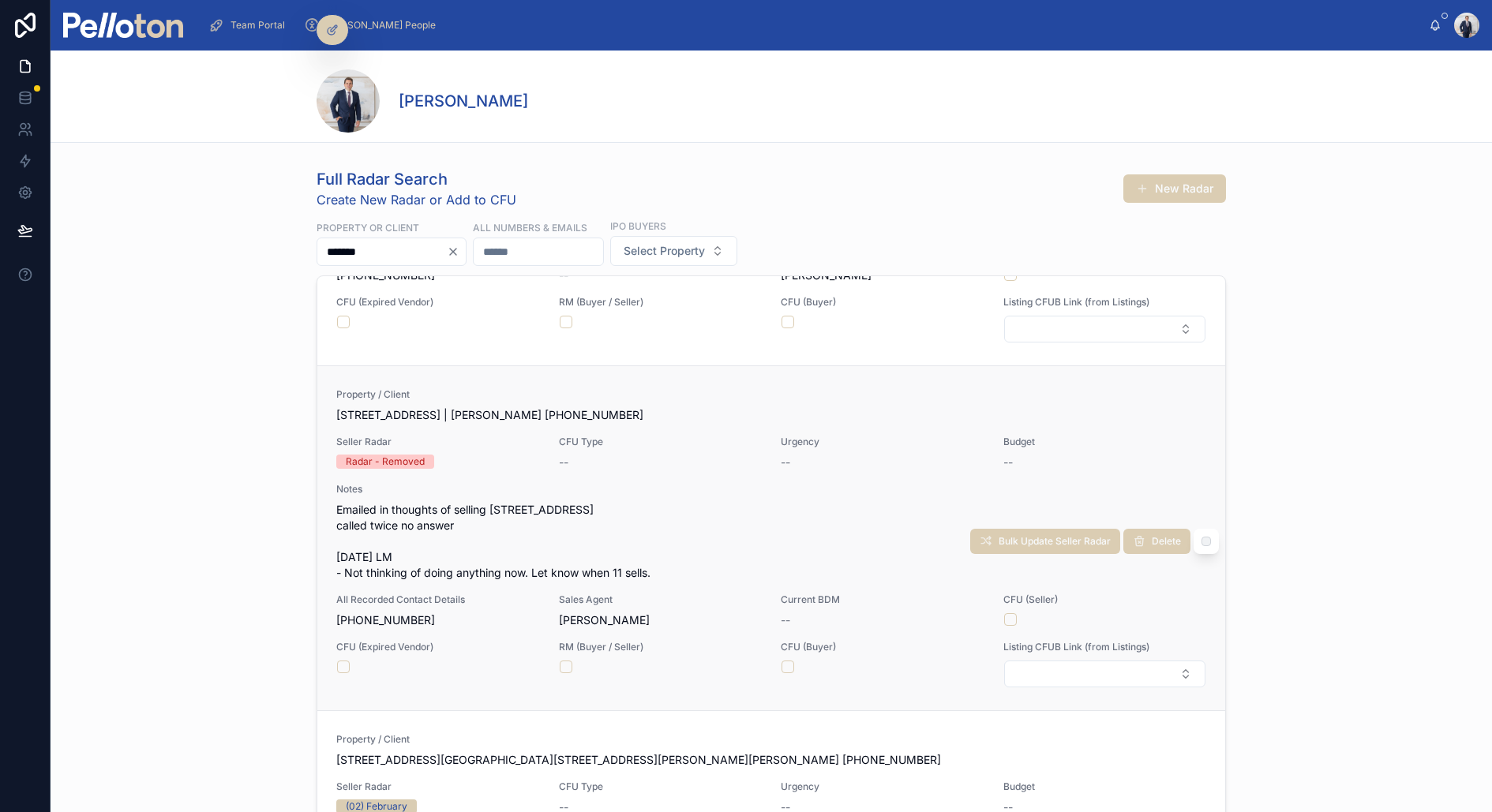
scroll to position [431, 0]
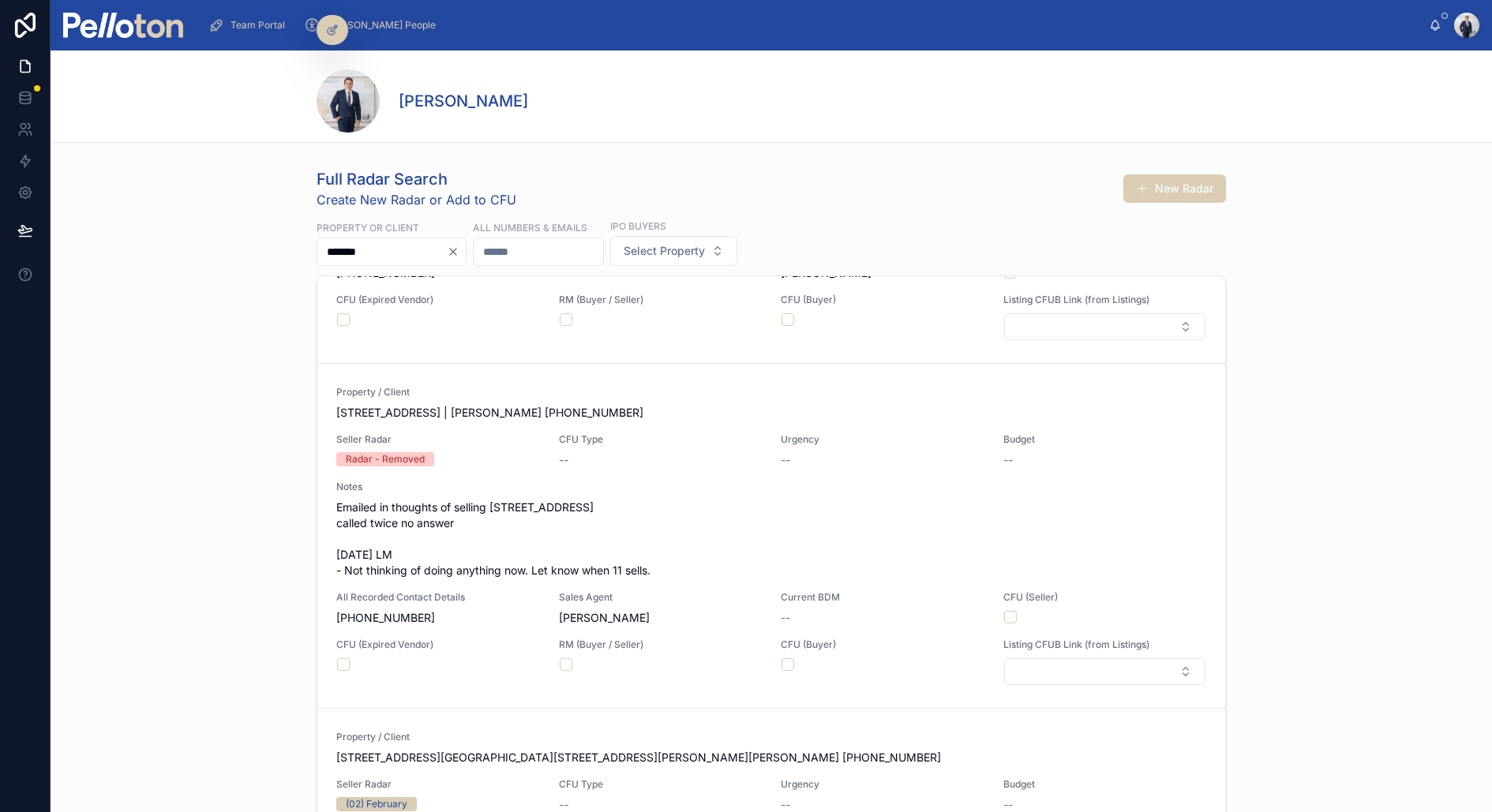
type input "*******"
click at [147, 36] on img at bounding box center [124, 25] width 120 height 25
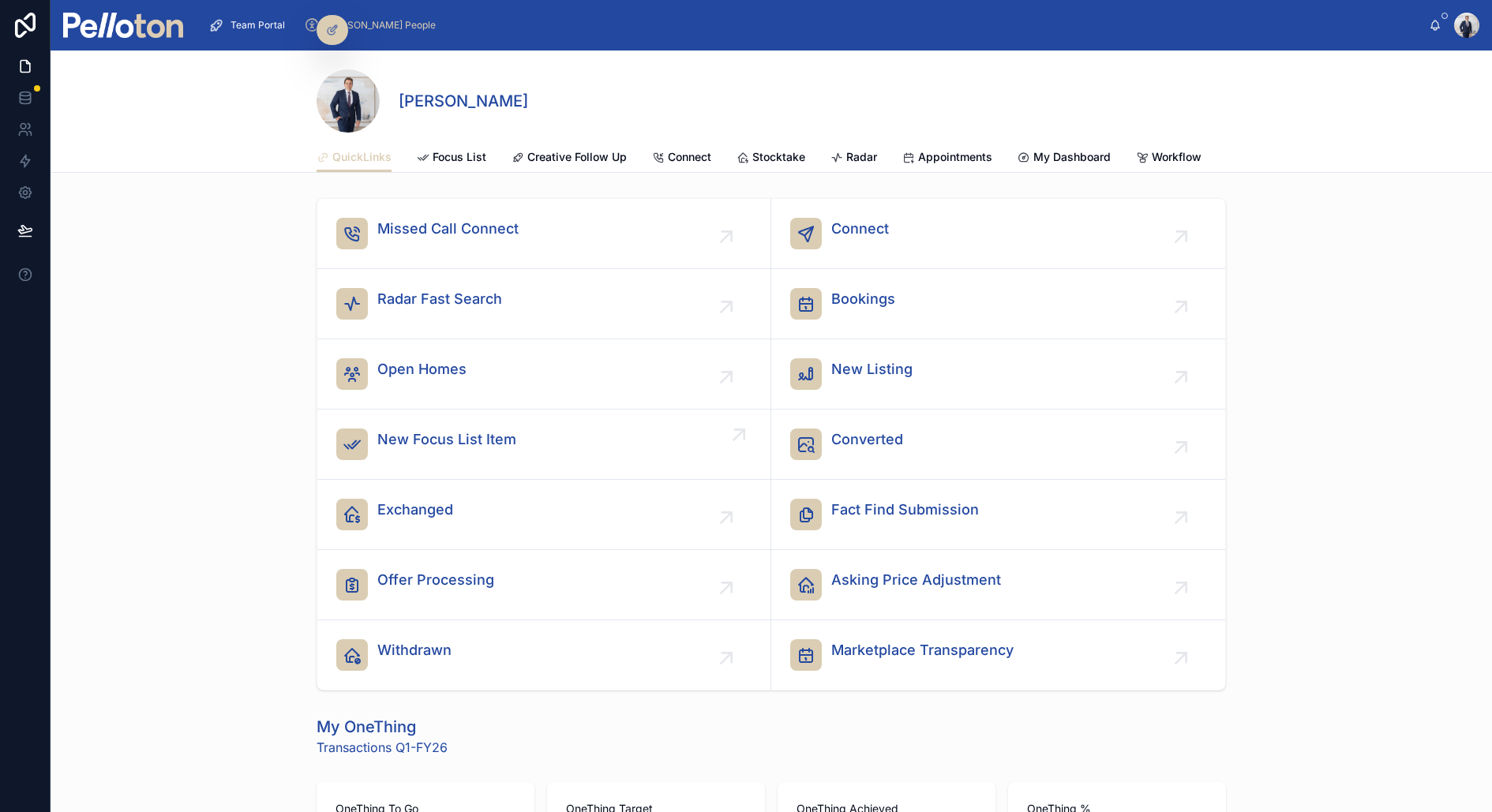
click at [390, 430] on span "New Focus List Item" at bounding box center [447, 440] width 139 height 22
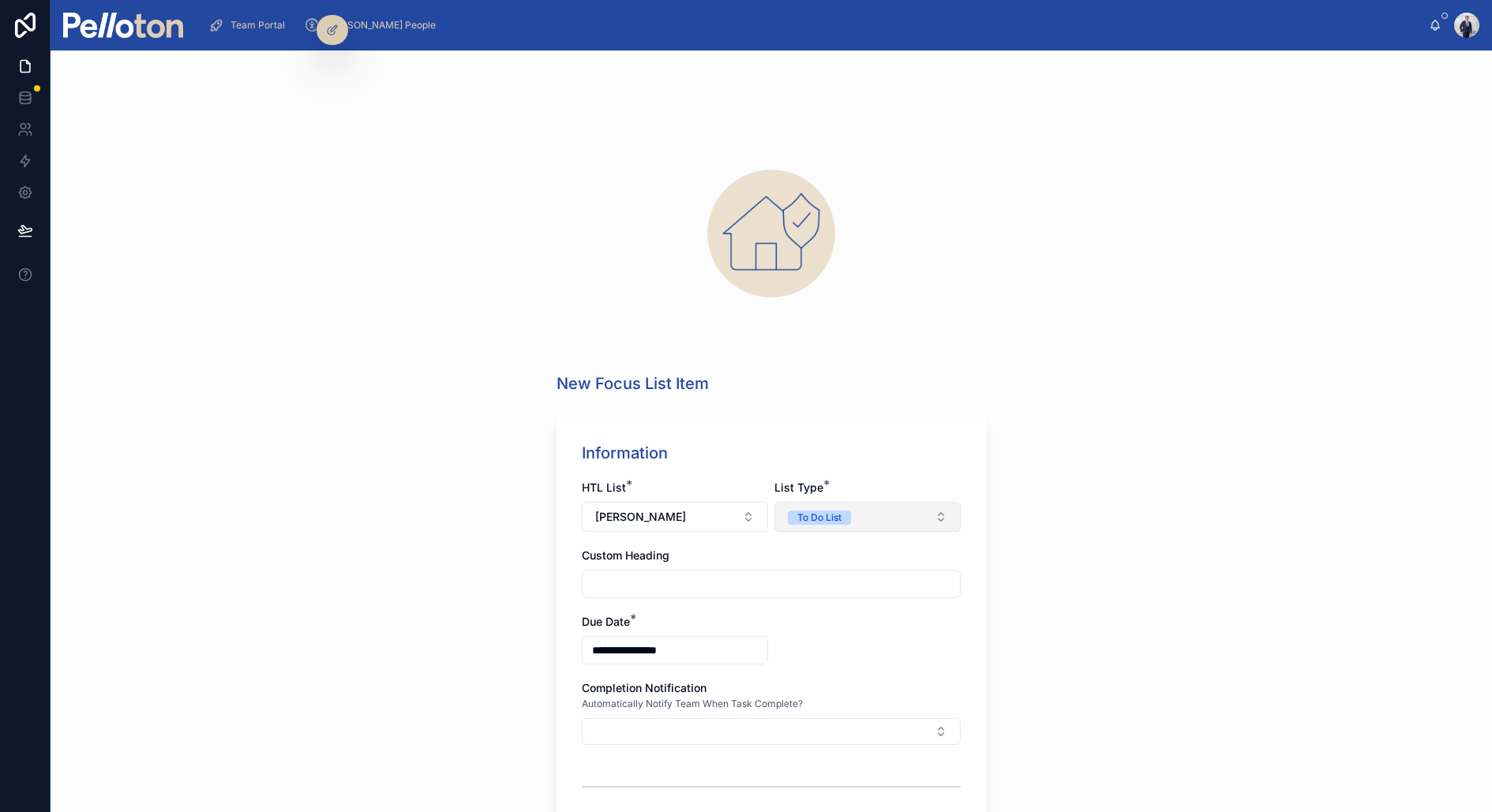
click at [796, 526] on button "To Do List" at bounding box center [867, 516] width 186 height 30
click at [798, 579] on div "Have To List" at bounding box center [816, 579] width 55 height 14
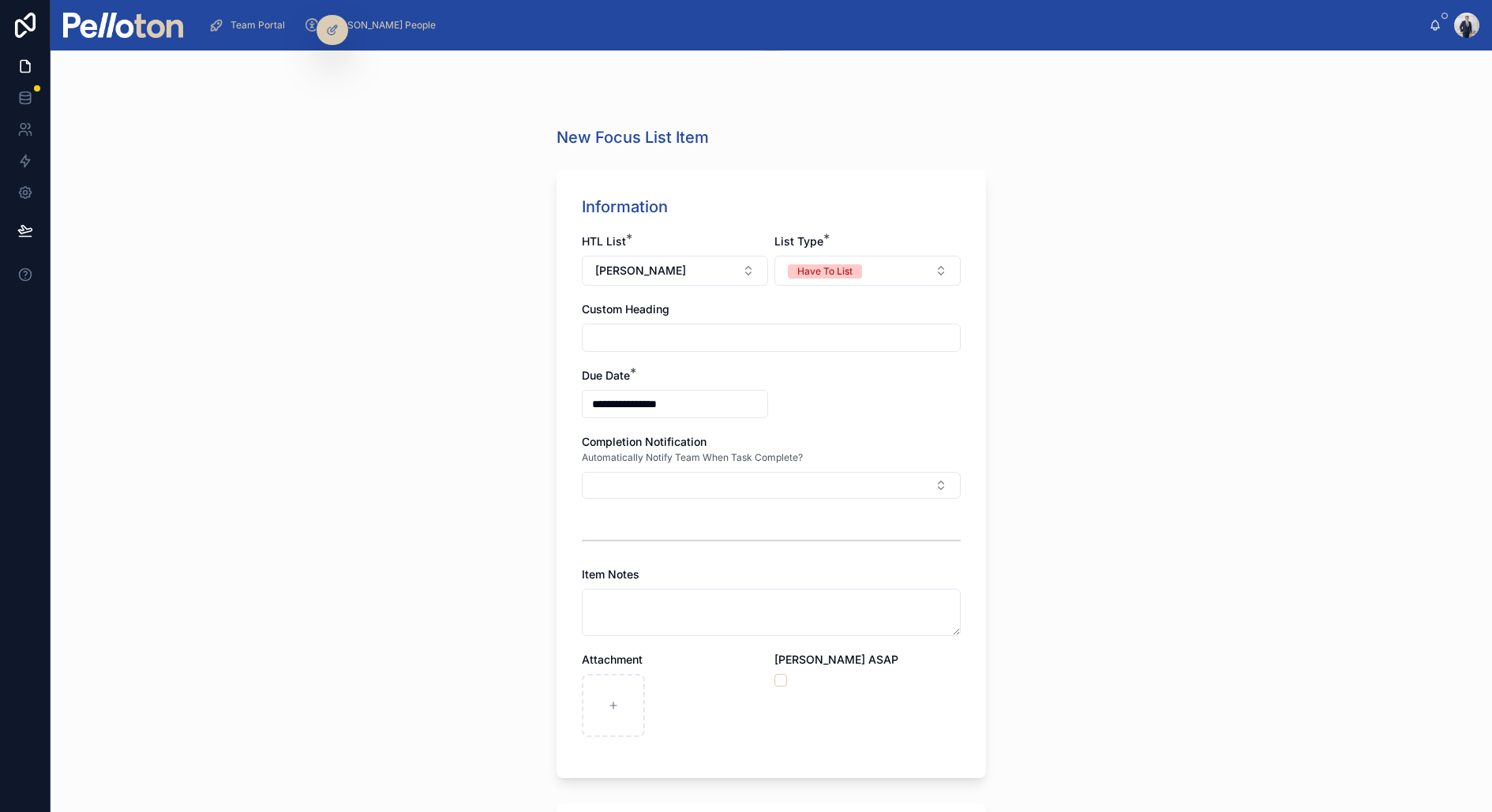
scroll to position [268, 0]
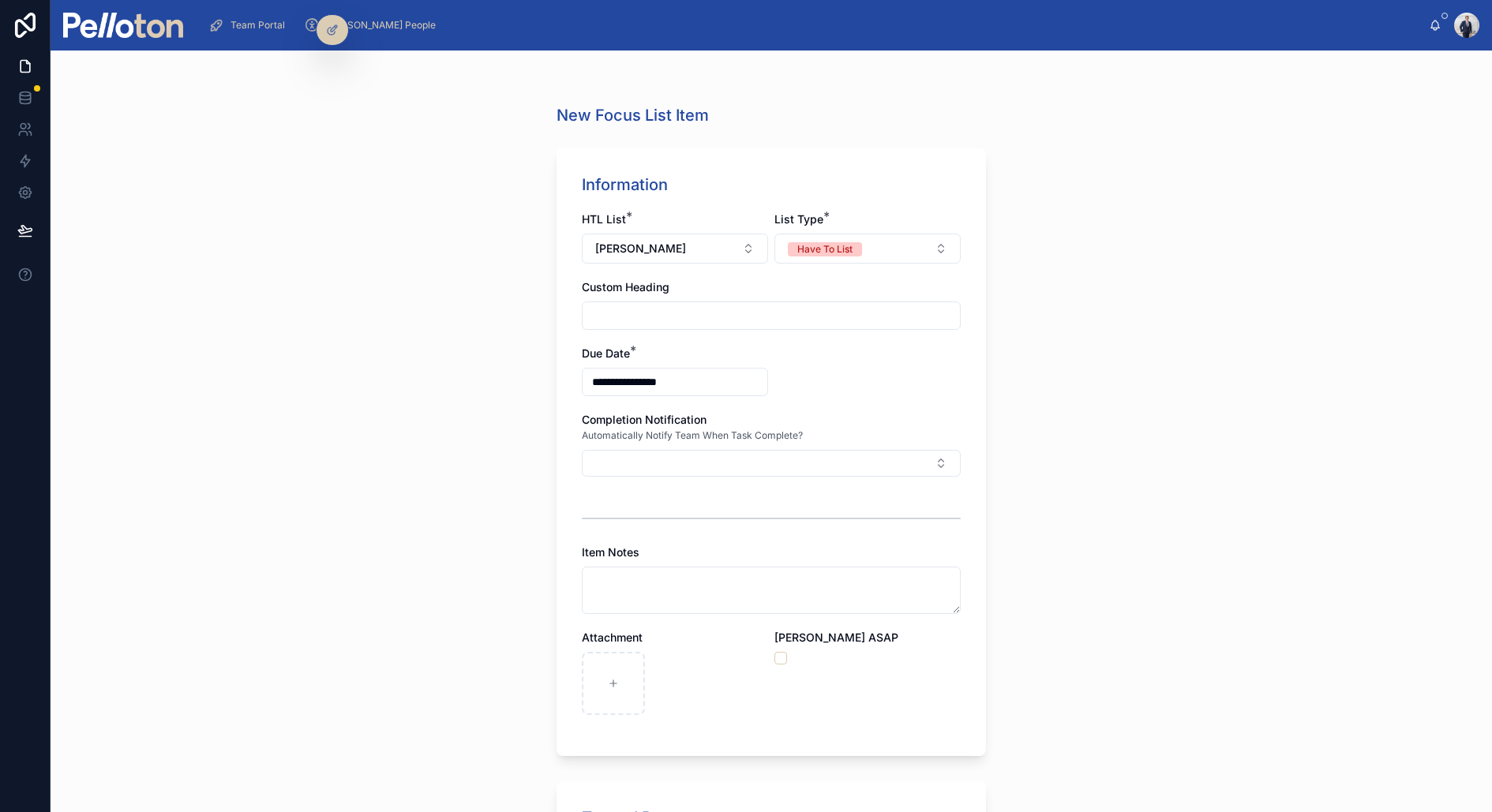
click at [610, 312] on input "text" at bounding box center [772, 315] width 377 height 22
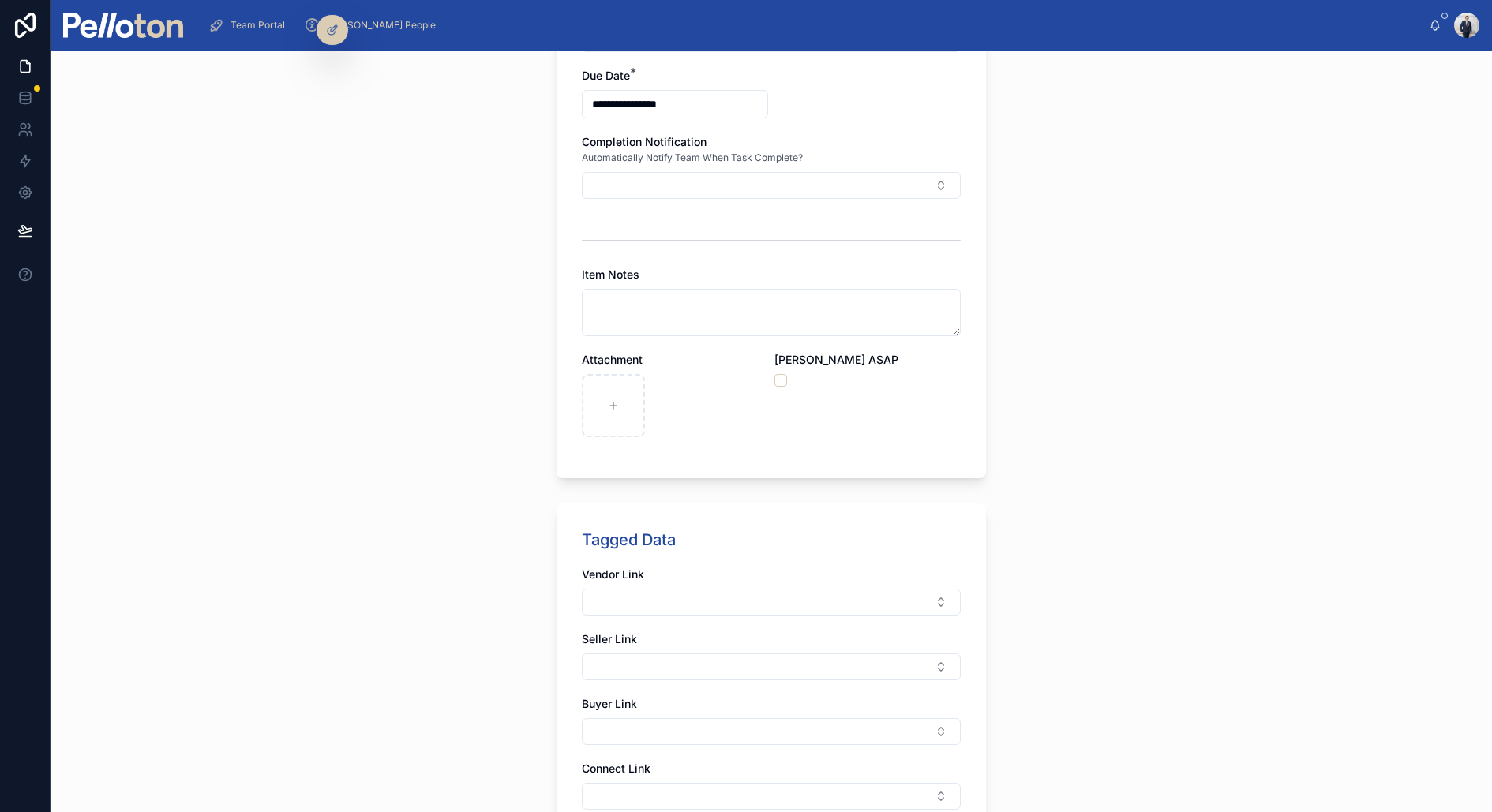
scroll to position [574, 0]
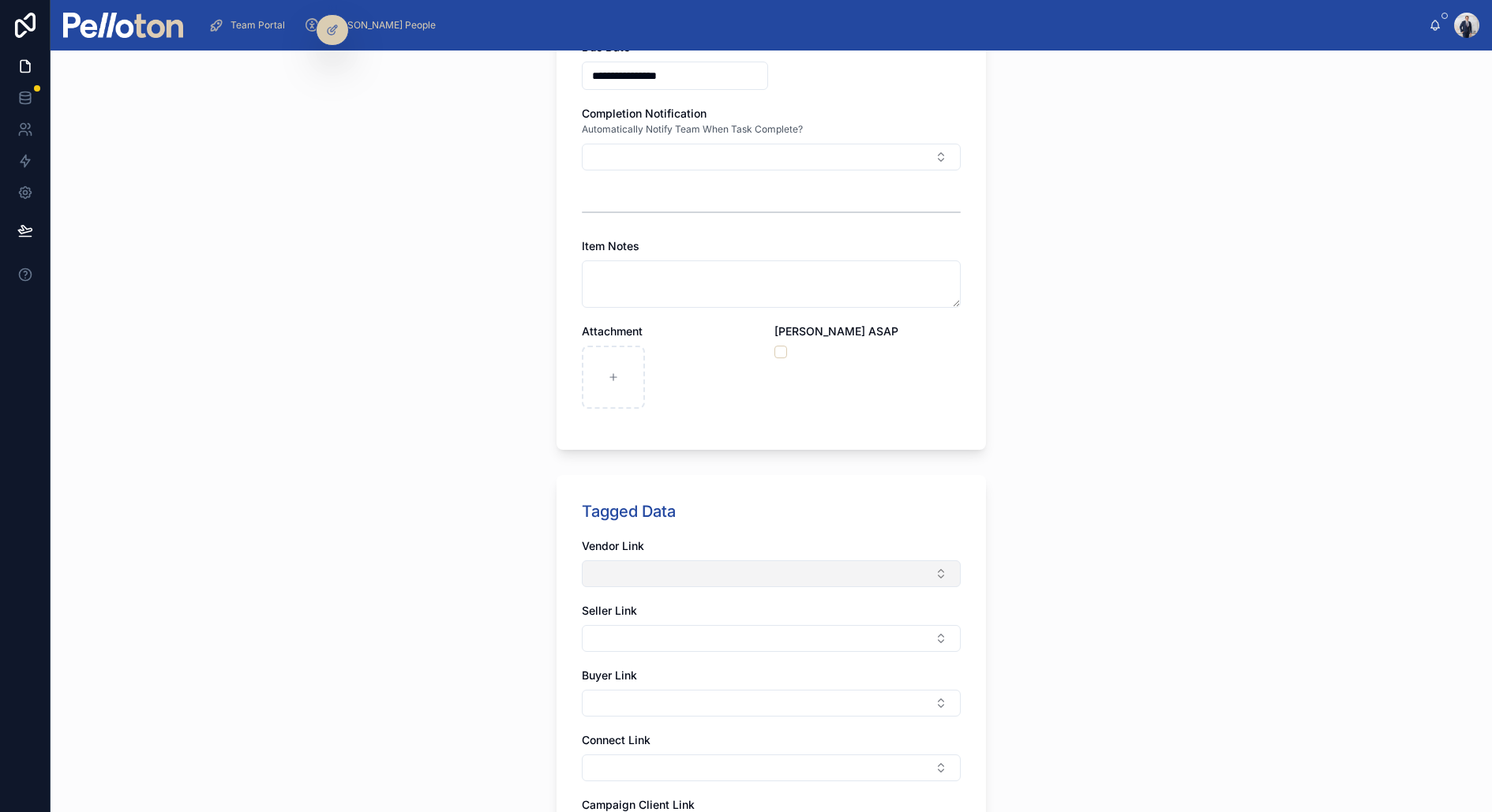
type input "**********"
click at [614, 561] on button "Select Button" at bounding box center [772, 573] width 379 height 27
type input "*"
type input "*****"
click at [638, 639] on span "1/26 Somerset Street, Mosman" at bounding box center [644, 634] width 104 height 16
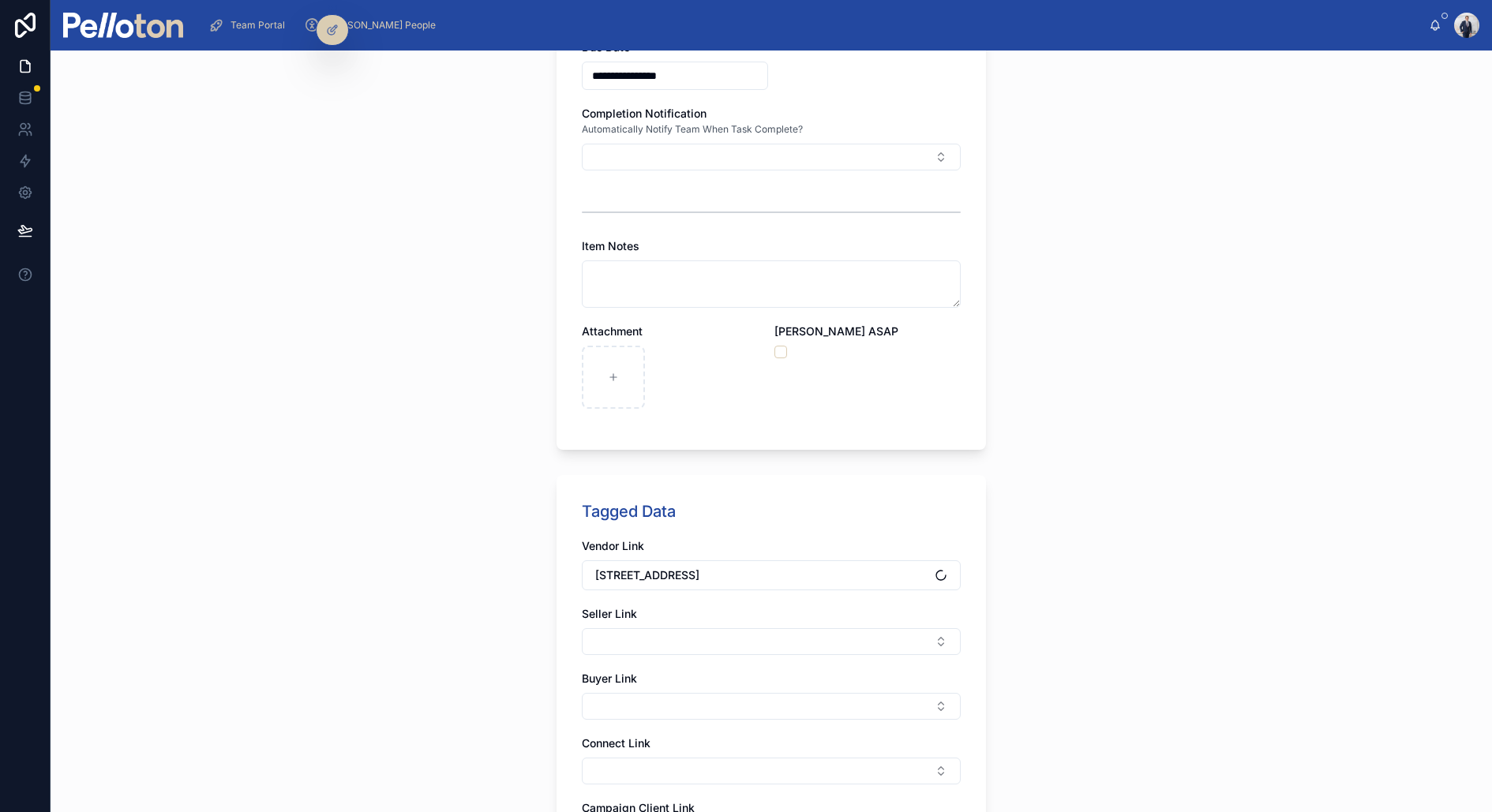
click at [554, 628] on div "**********" at bounding box center [771, 293] width 454 height 1633
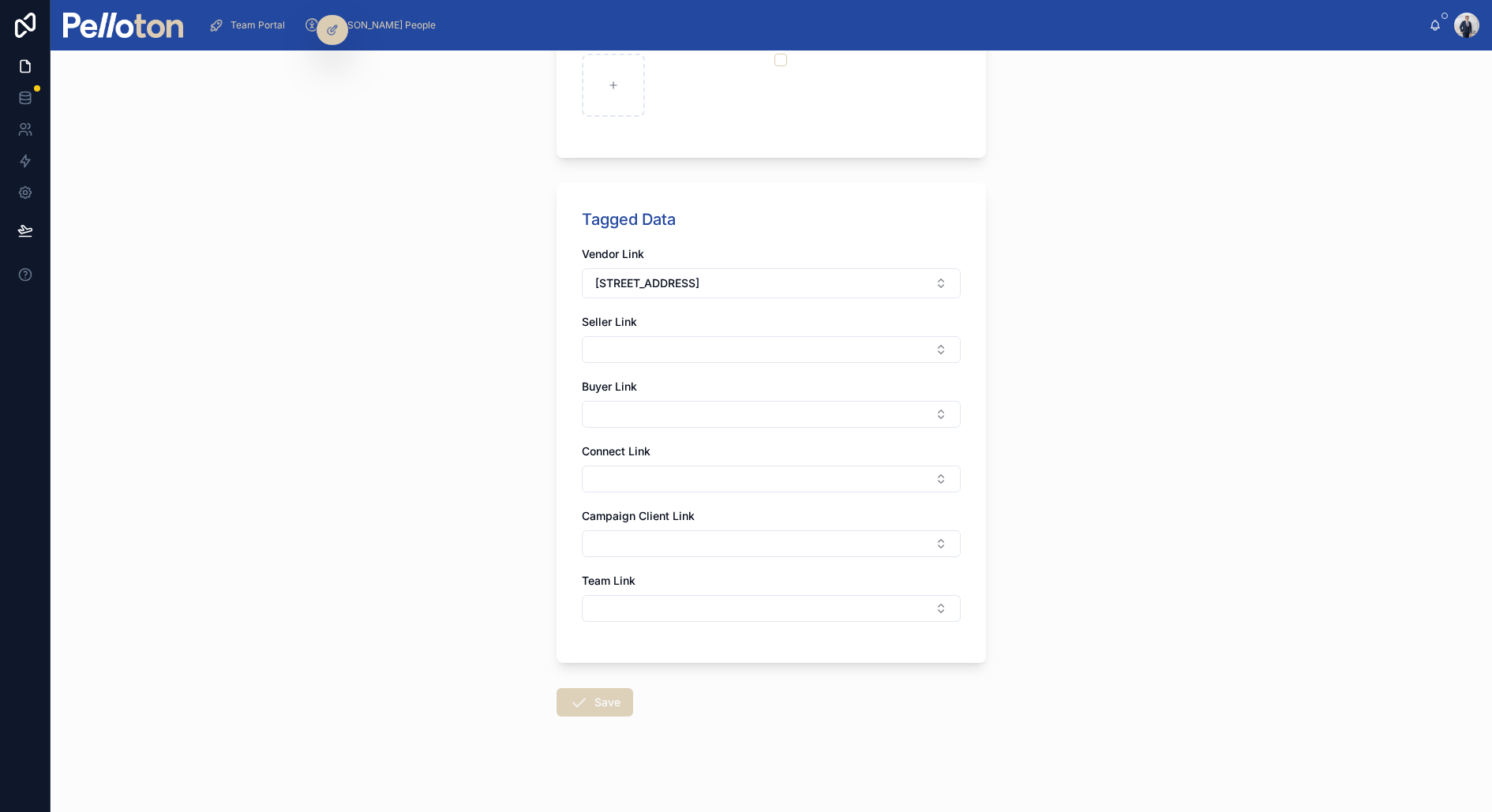
click at [593, 649] on button "Save" at bounding box center [595, 703] width 76 height 29
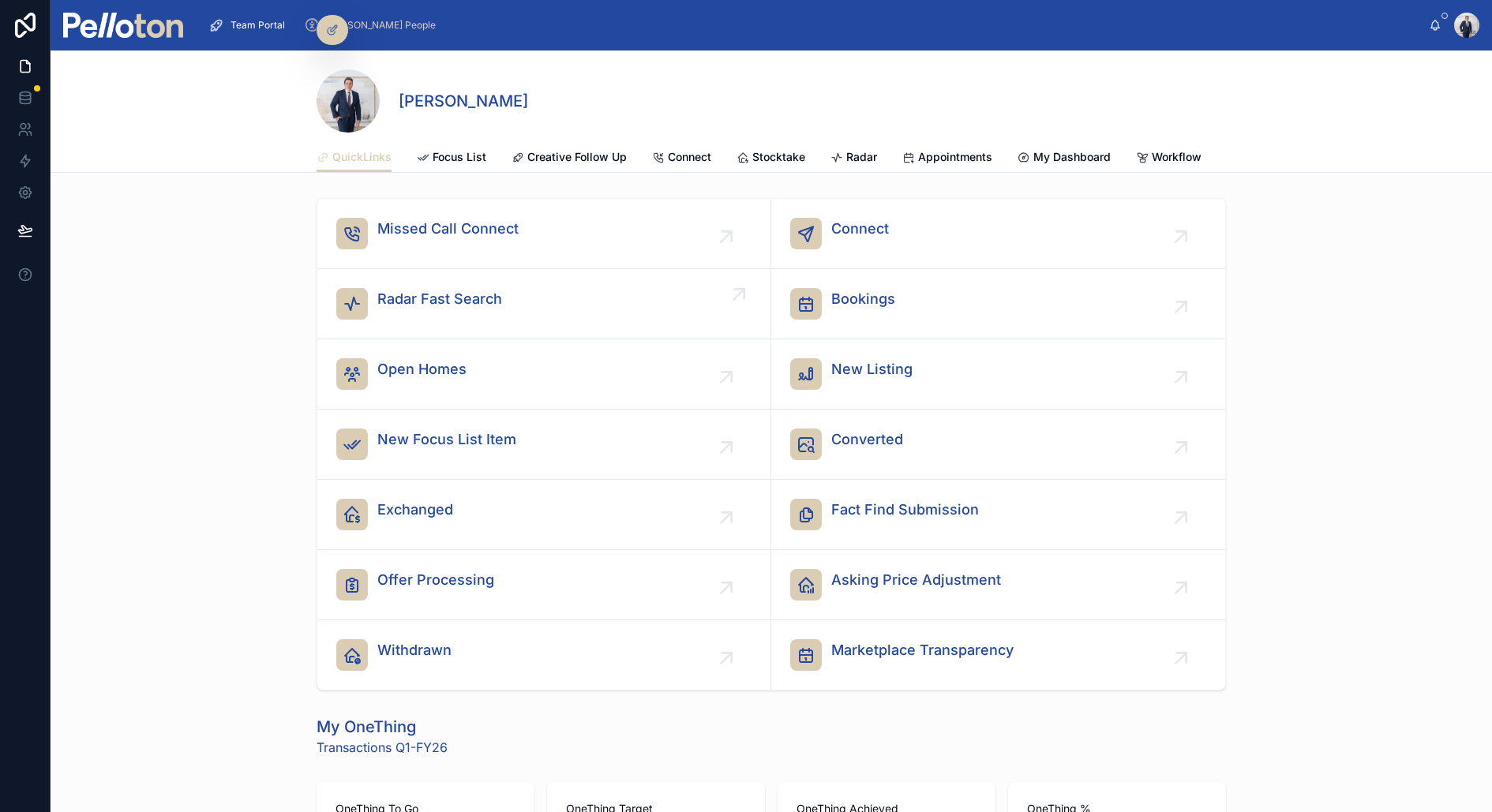
click at [428, 300] on span "Radar Fast Search" at bounding box center [439, 299] width 124 height 22
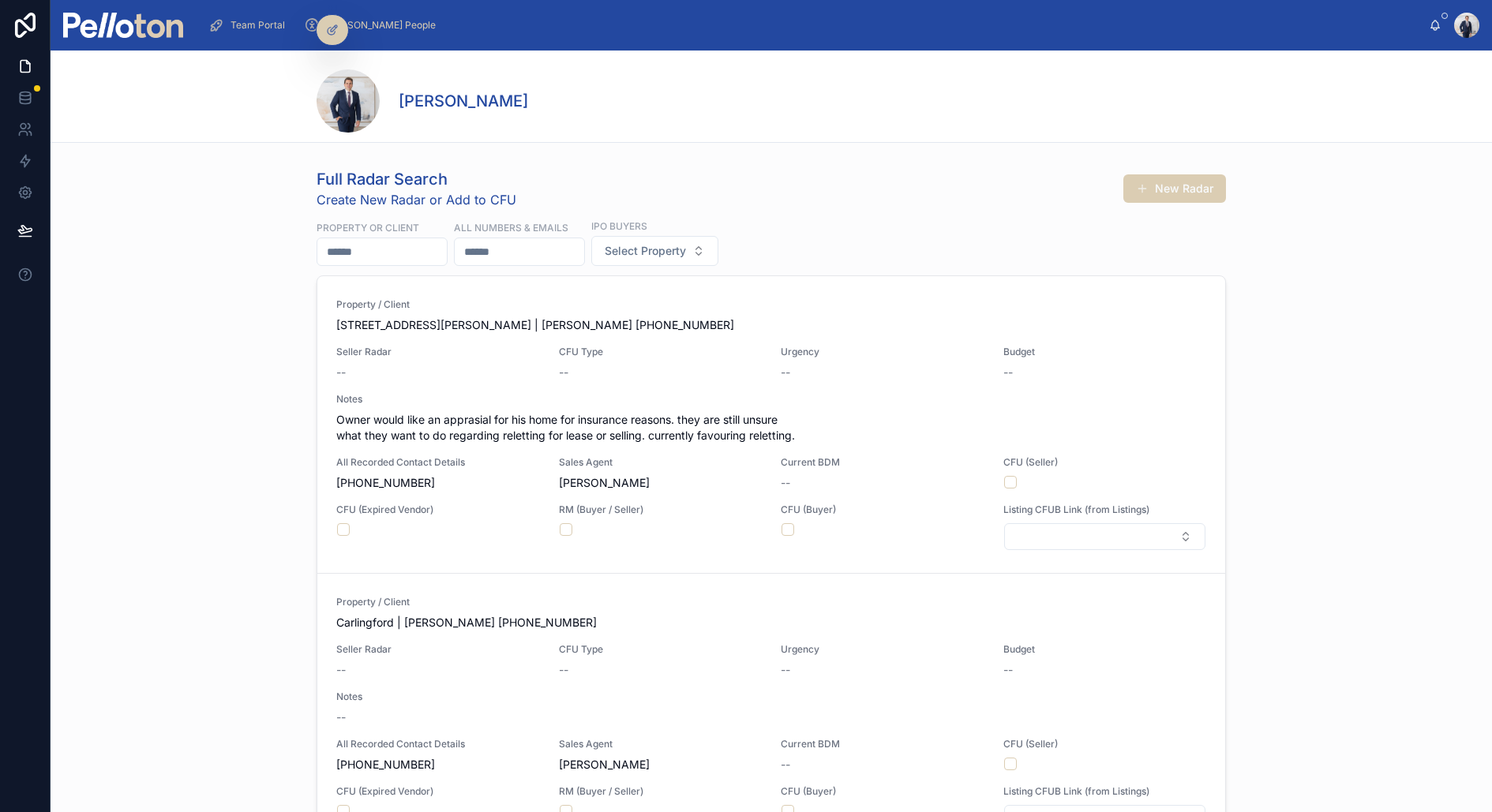
click at [393, 243] on input "text" at bounding box center [382, 252] width 129 height 22
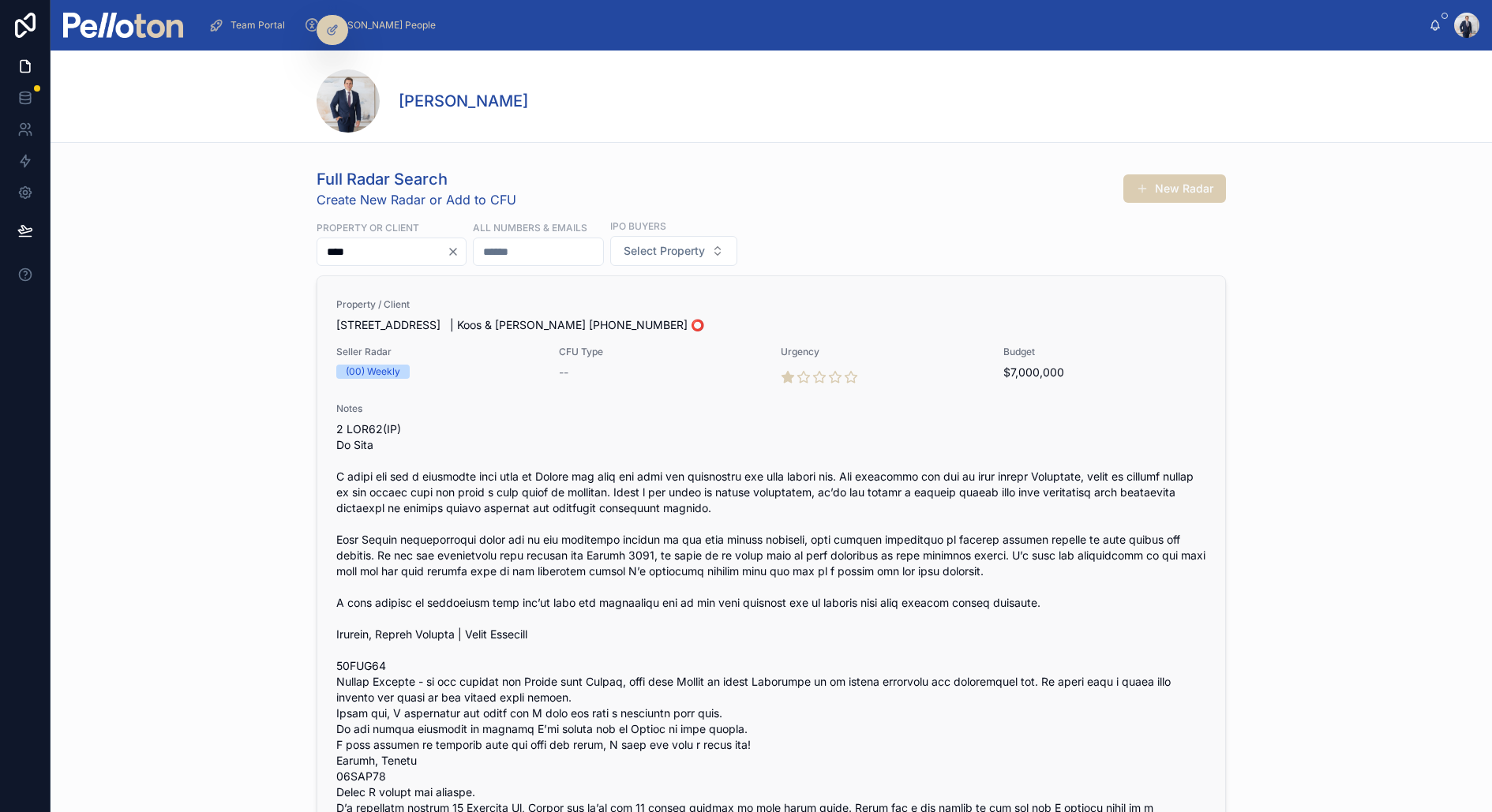
type input "****"
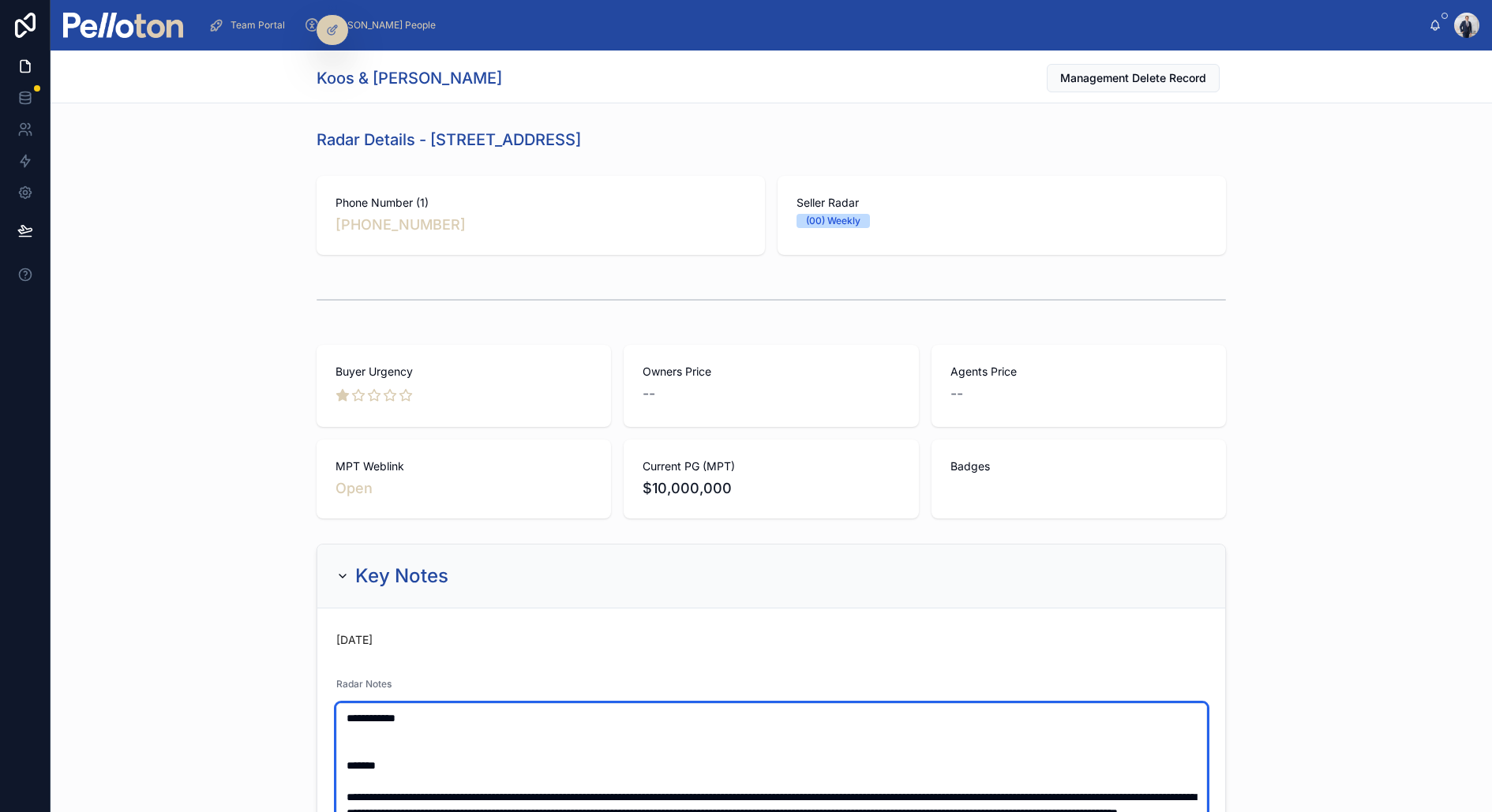
paste textarea "**********"
type textarea "**********"
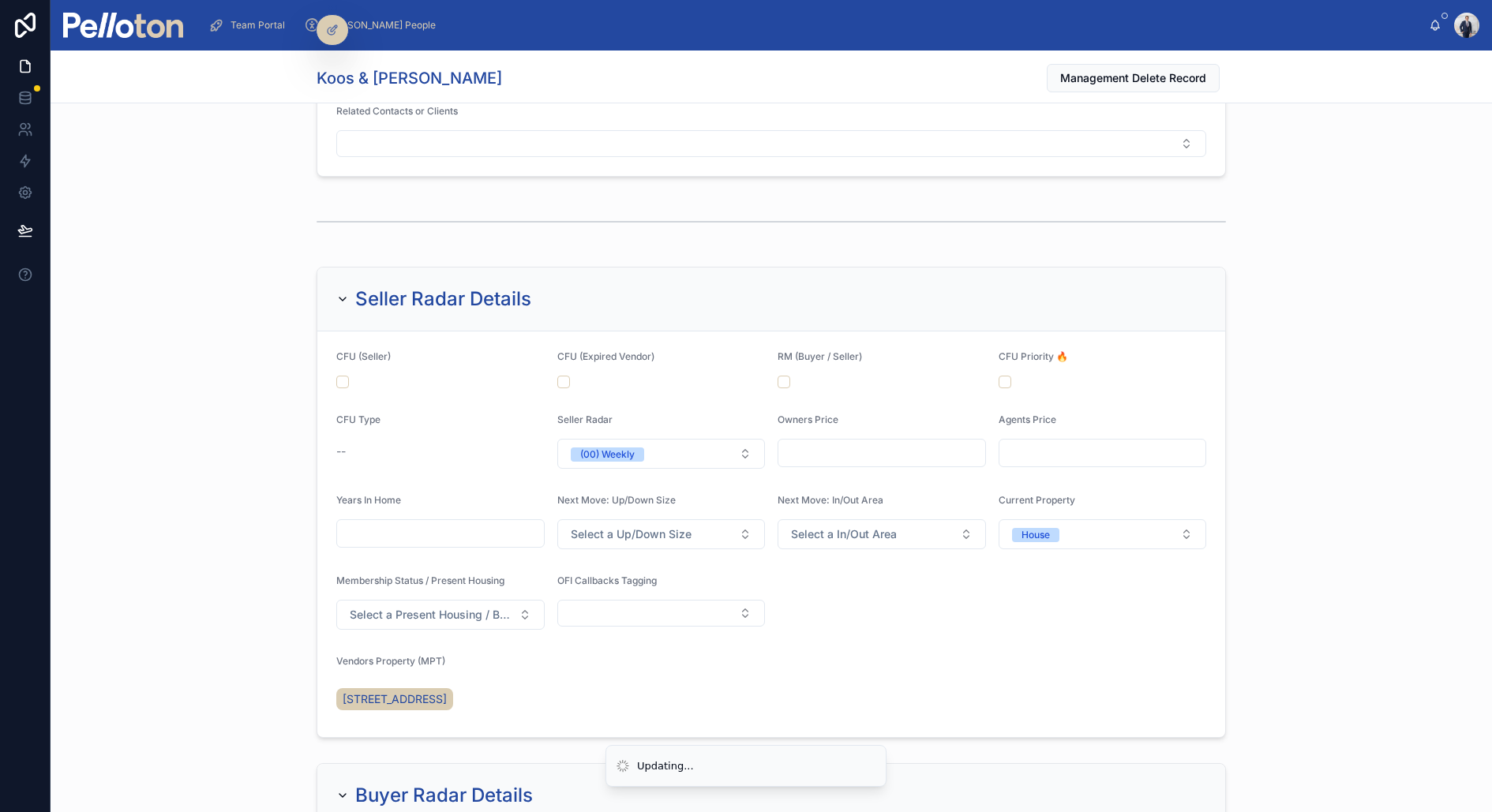
scroll to position [1713, 0]
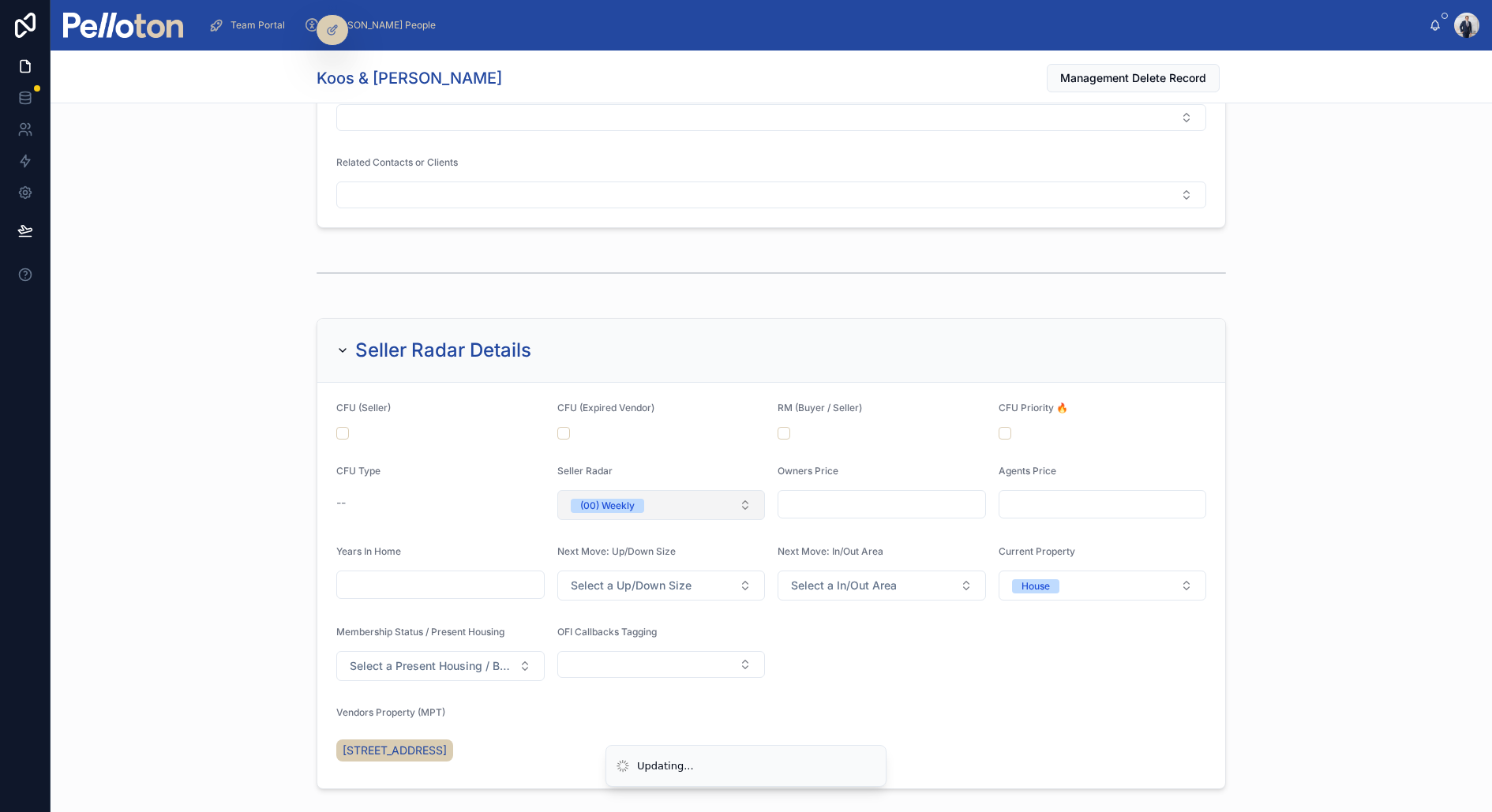
click at [606, 508] on div "(00) Weekly" at bounding box center [608, 506] width 54 height 14
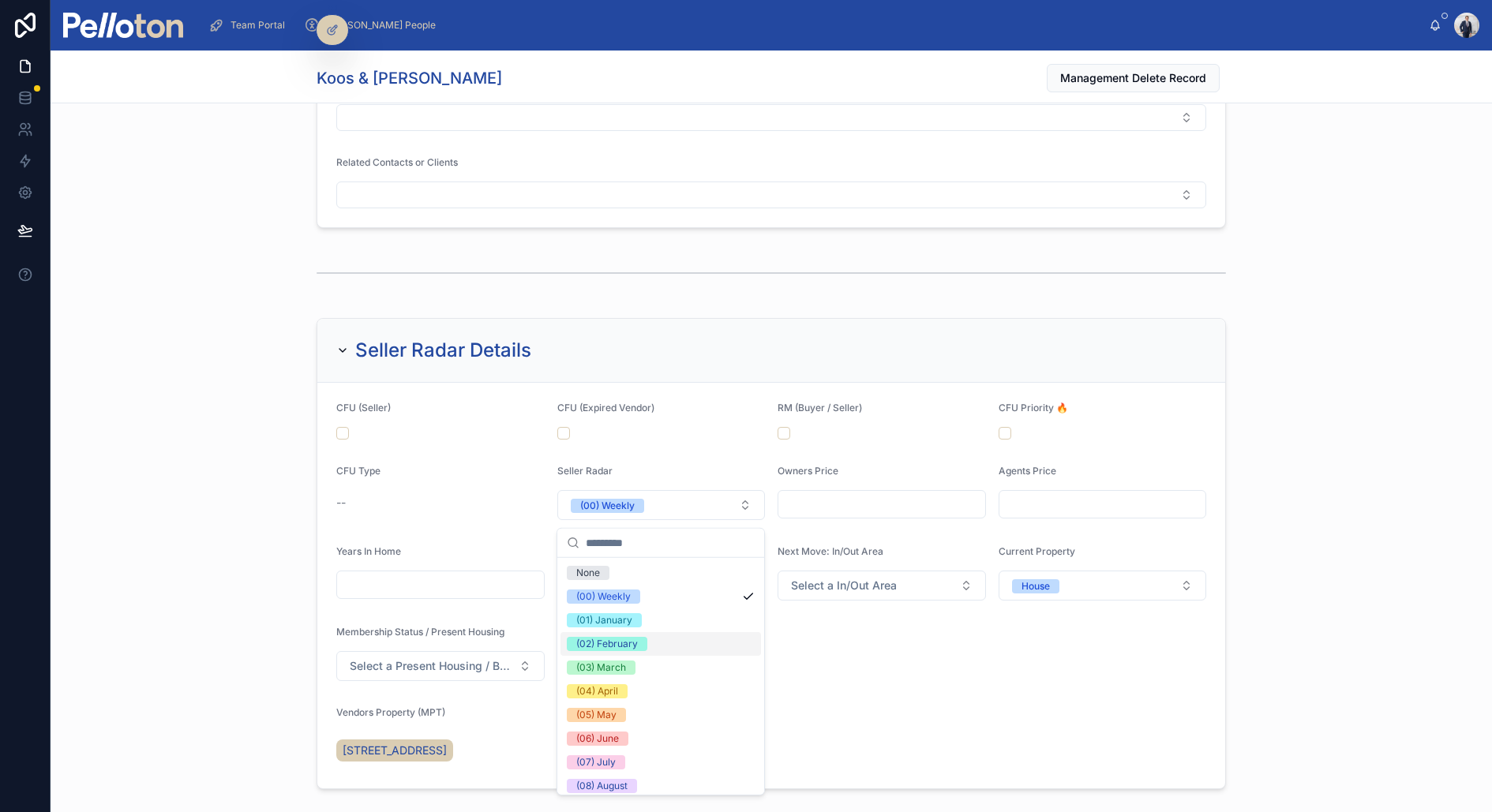
click at [620, 642] on div "(02) February" at bounding box center [607, 644] width 62 height 14
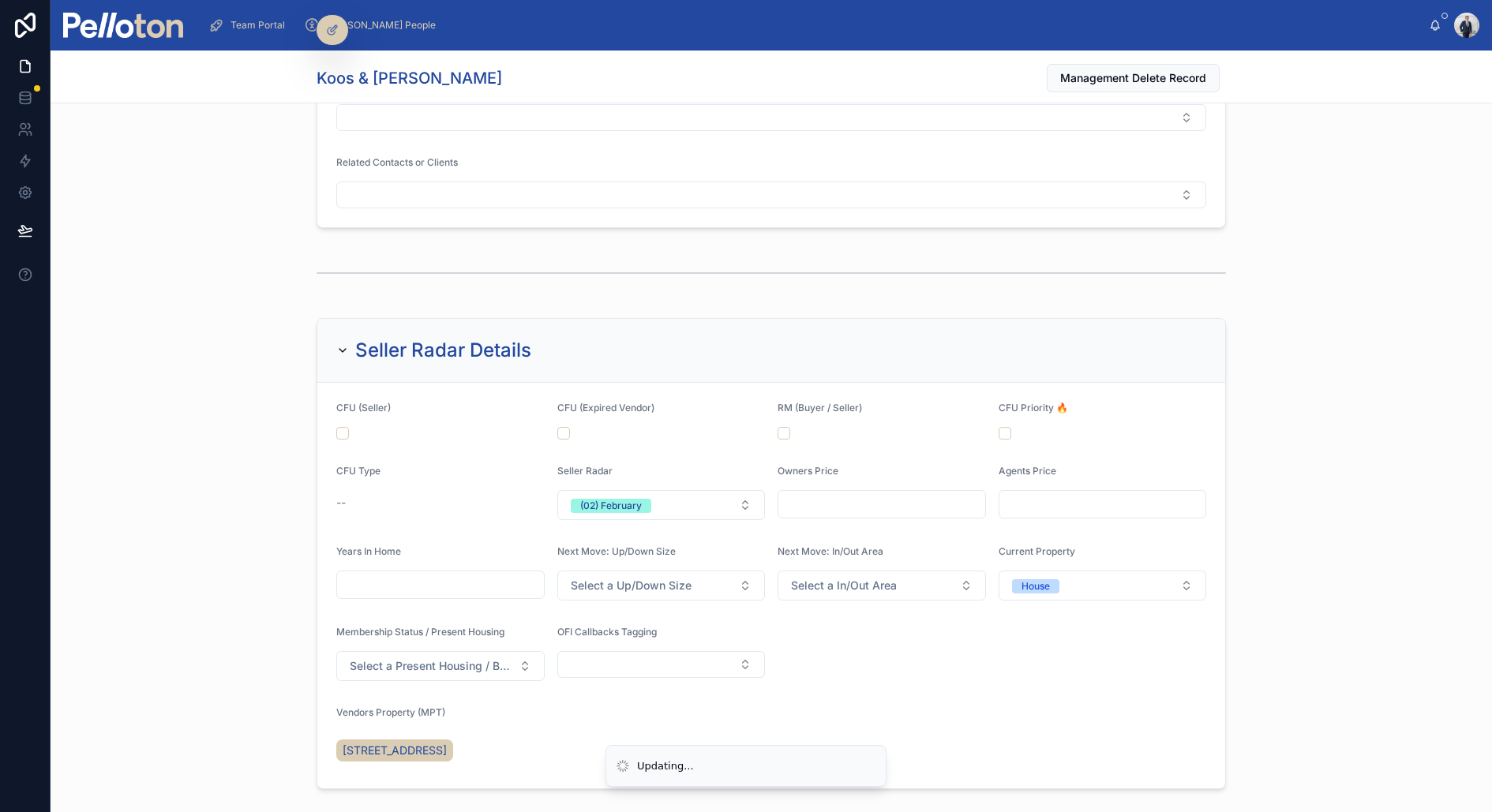
click at [230, 381] on div "Seller Radar Details CFU (Seller) CFU (Expired Vendor) RM (Buyer / Seller) CFU …" at bounding box center [772, 554] width 1442 height 484
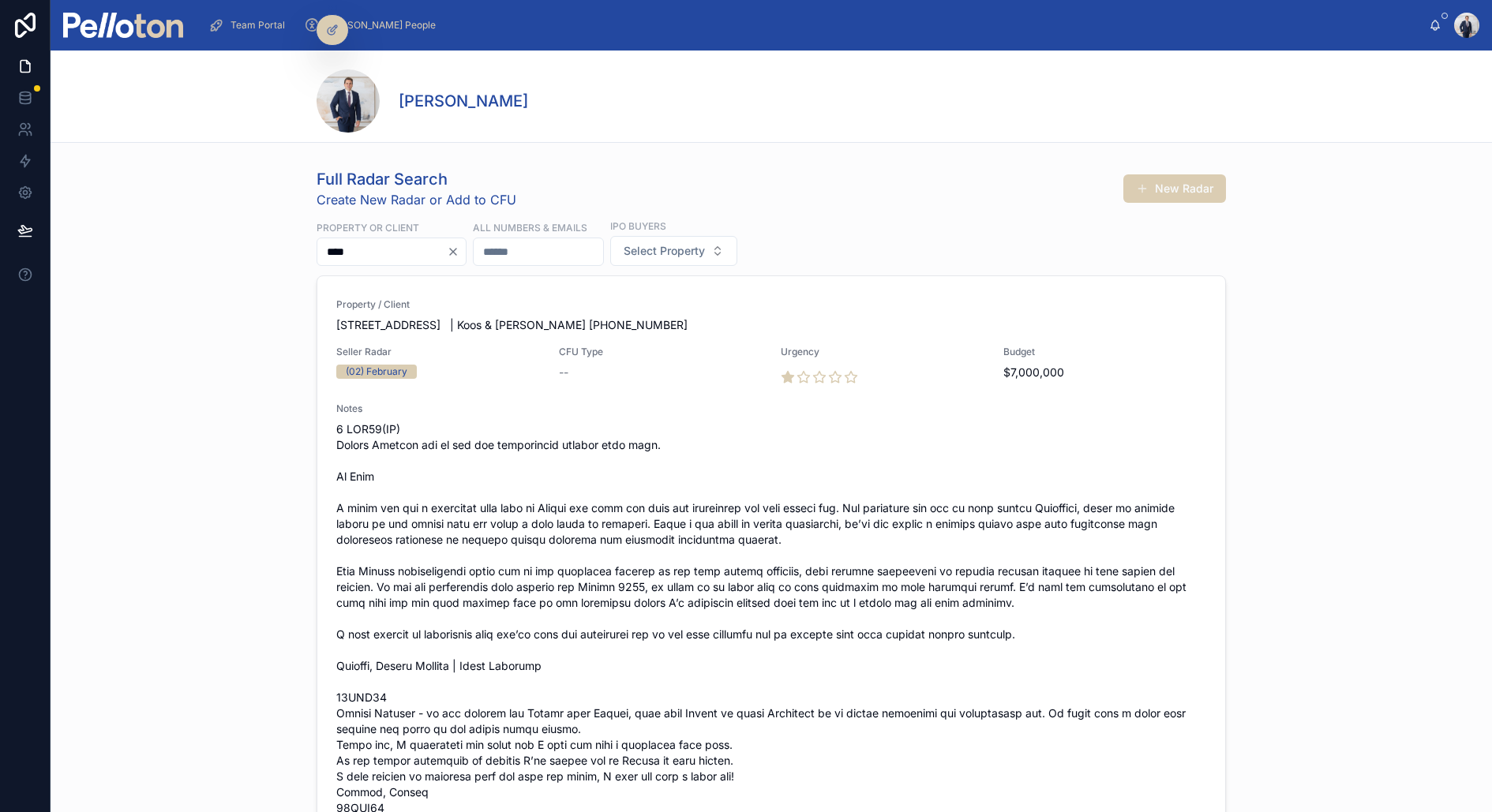
click at [406, 254] on input "****" at bounding box center [382, 252] width 129 height 22
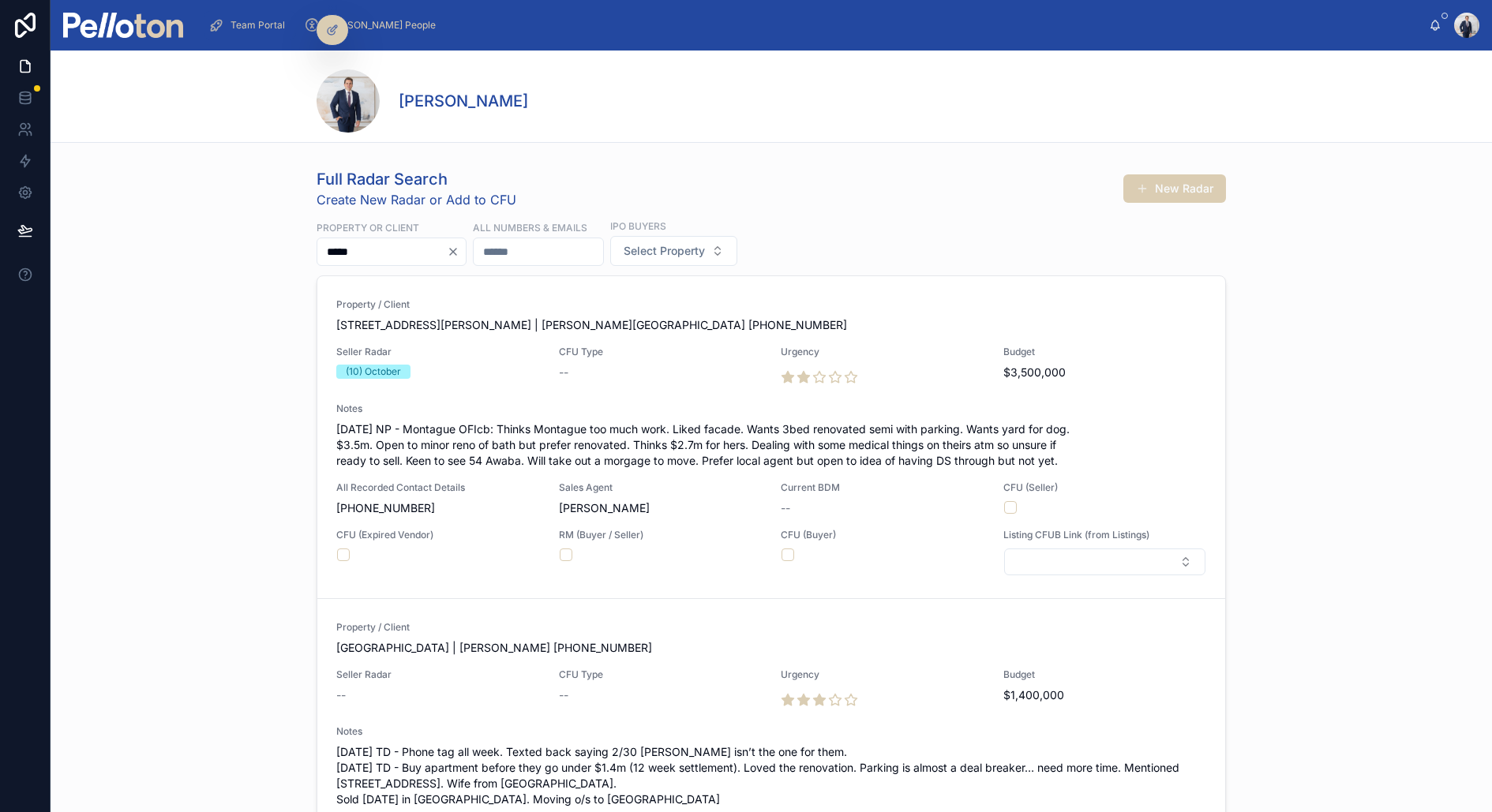
type input "*****"
click at [256, 23] on span "Team Portal" at bounding box center [257, 25] width 54 height 13
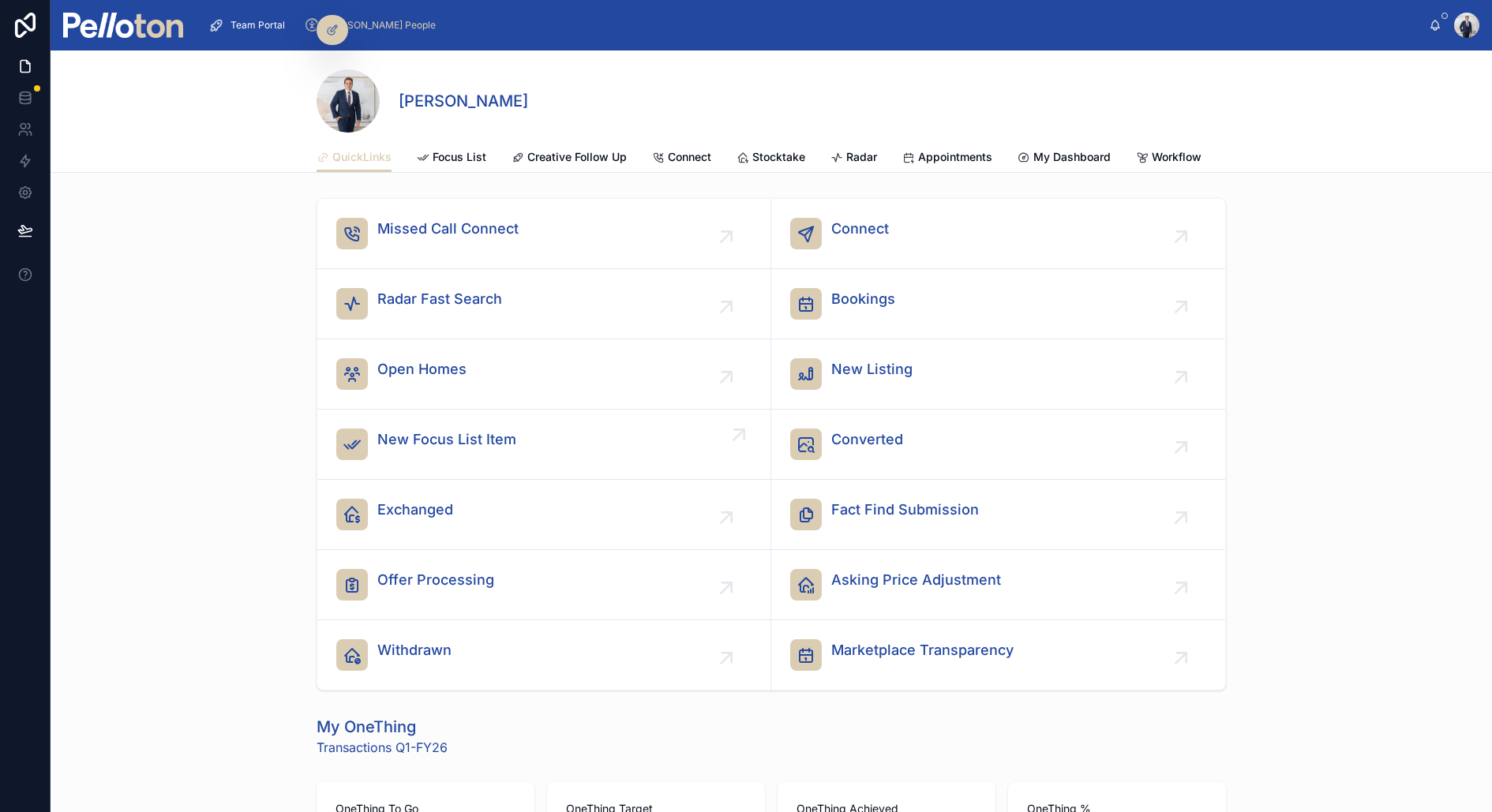
click at [416, 429] on span "New Focus List Item" at bounding box center [447, 440] width 139 height 22
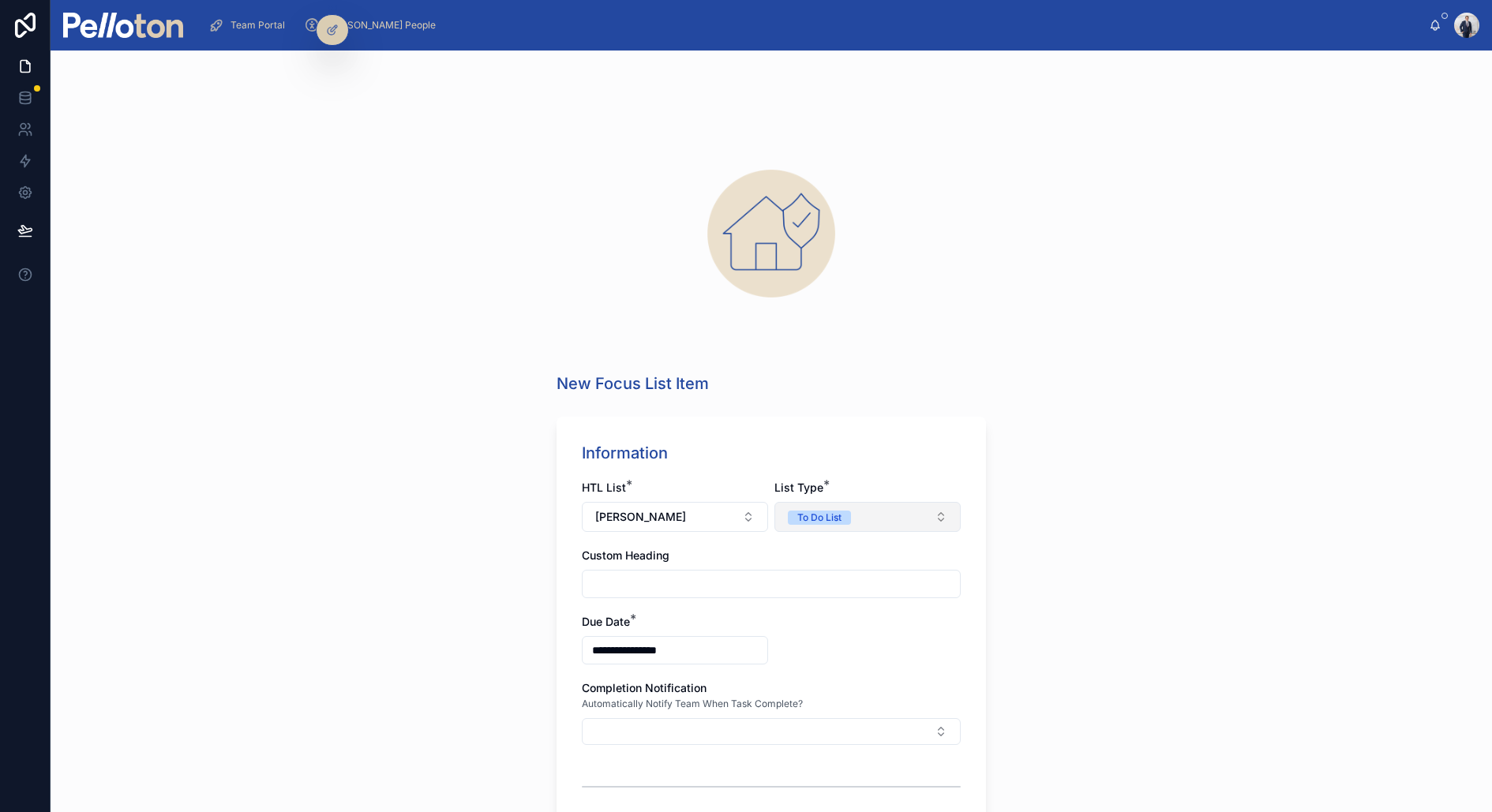
click at [805, 522] on div "To Do List" at bounding box center [819, 518] width 44 height 14
click at [798, 581] on div "Have To List" at bounding box center [816, 579] width 55 height 14
click at [661, 649] on input "**********" at bounding box center [675, 650] width 184 height 22
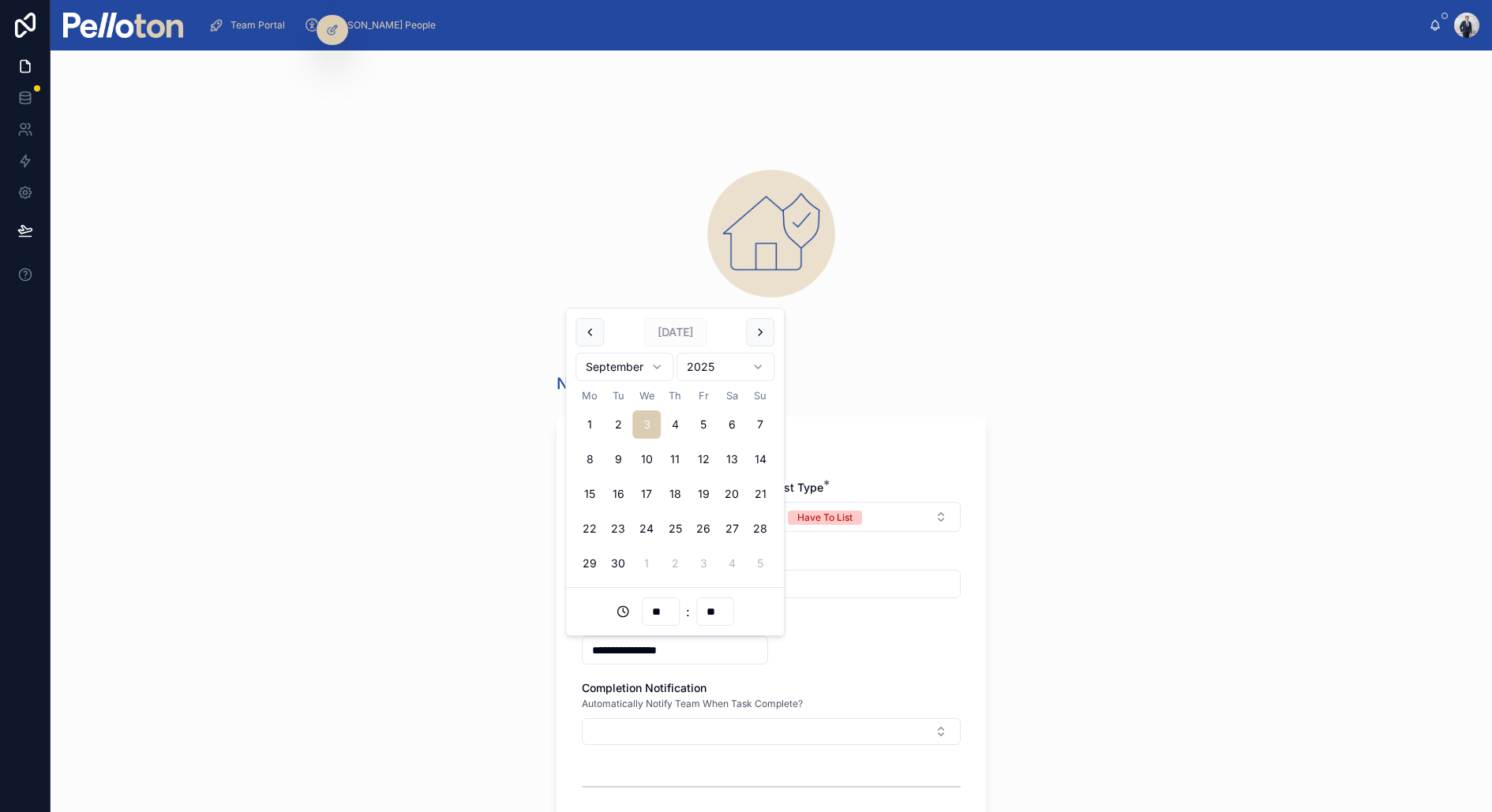
click at [676, 420] on button "4" at bounding box center [675, 425] width 29 height 29
type input "**********"
click at [510, 537] on div "**********" at bounding box center [772, 431] width 1442 height 761
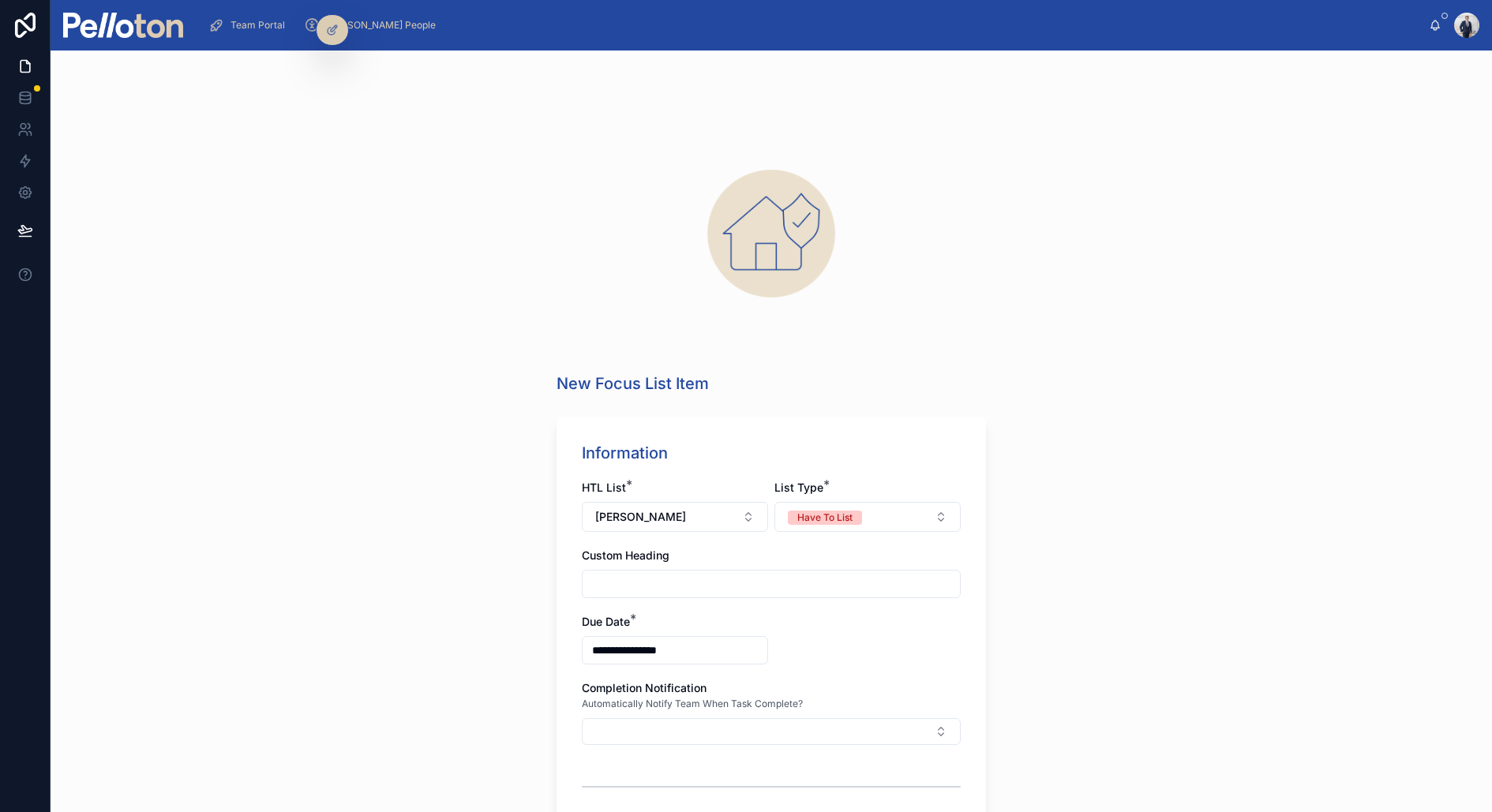
click at [655, 583] on input "text" at bounding box center [772, 584] width 377 height 22
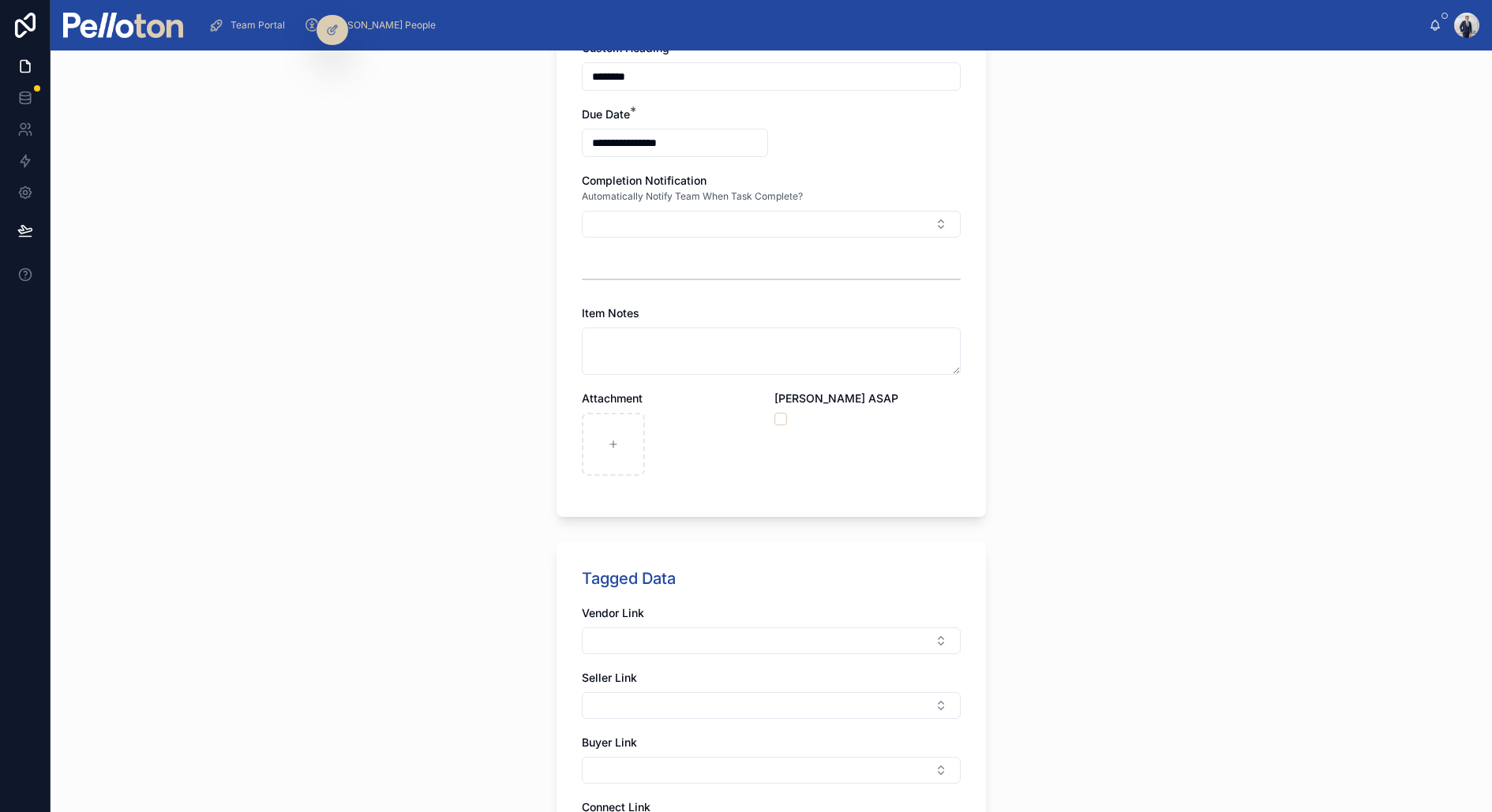
scroll to position [519, 0]
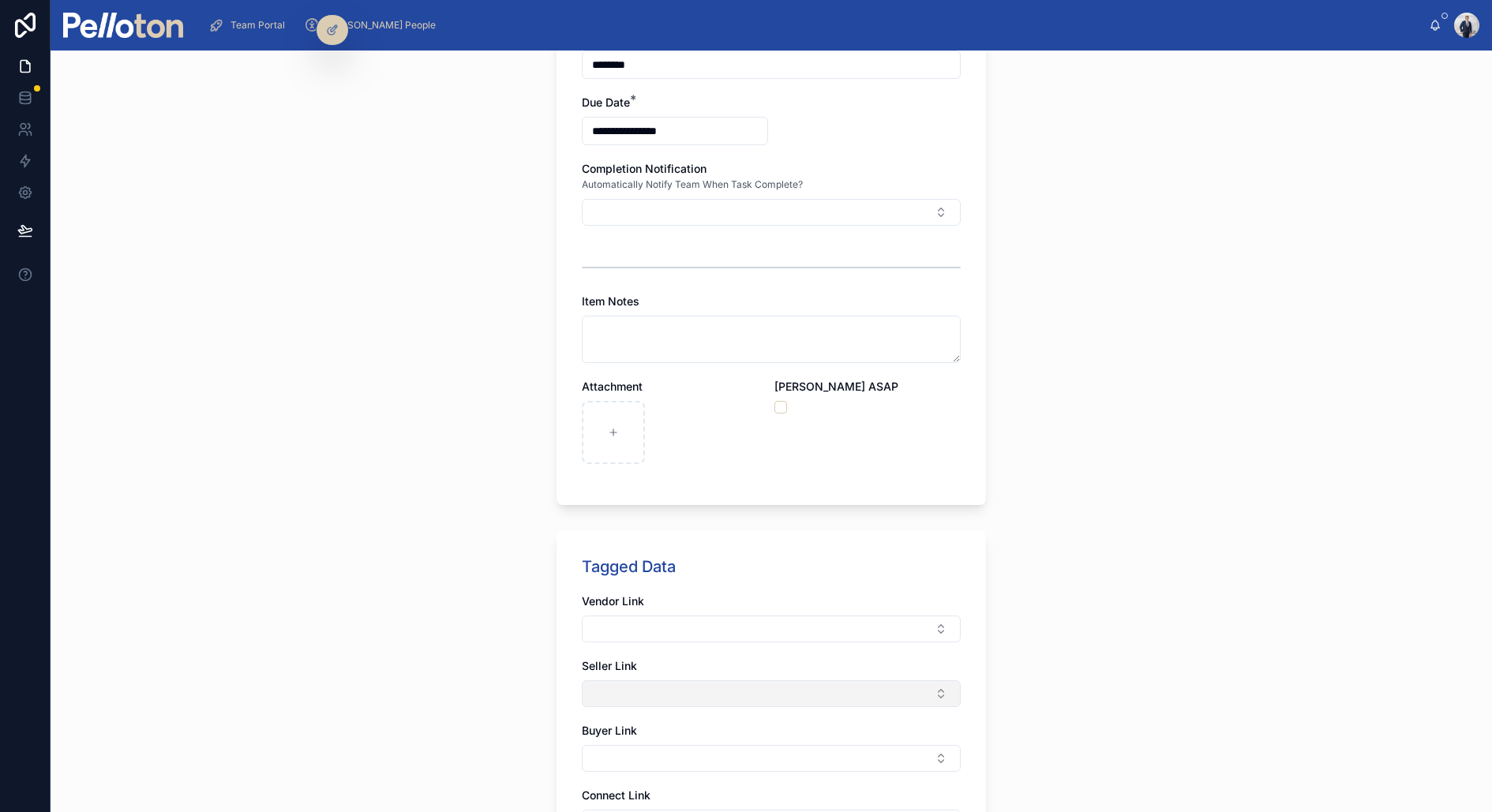
type input "********"
click at [634, 649] on button "Select Button" at bounding box center [772, 694] width 379 height 27
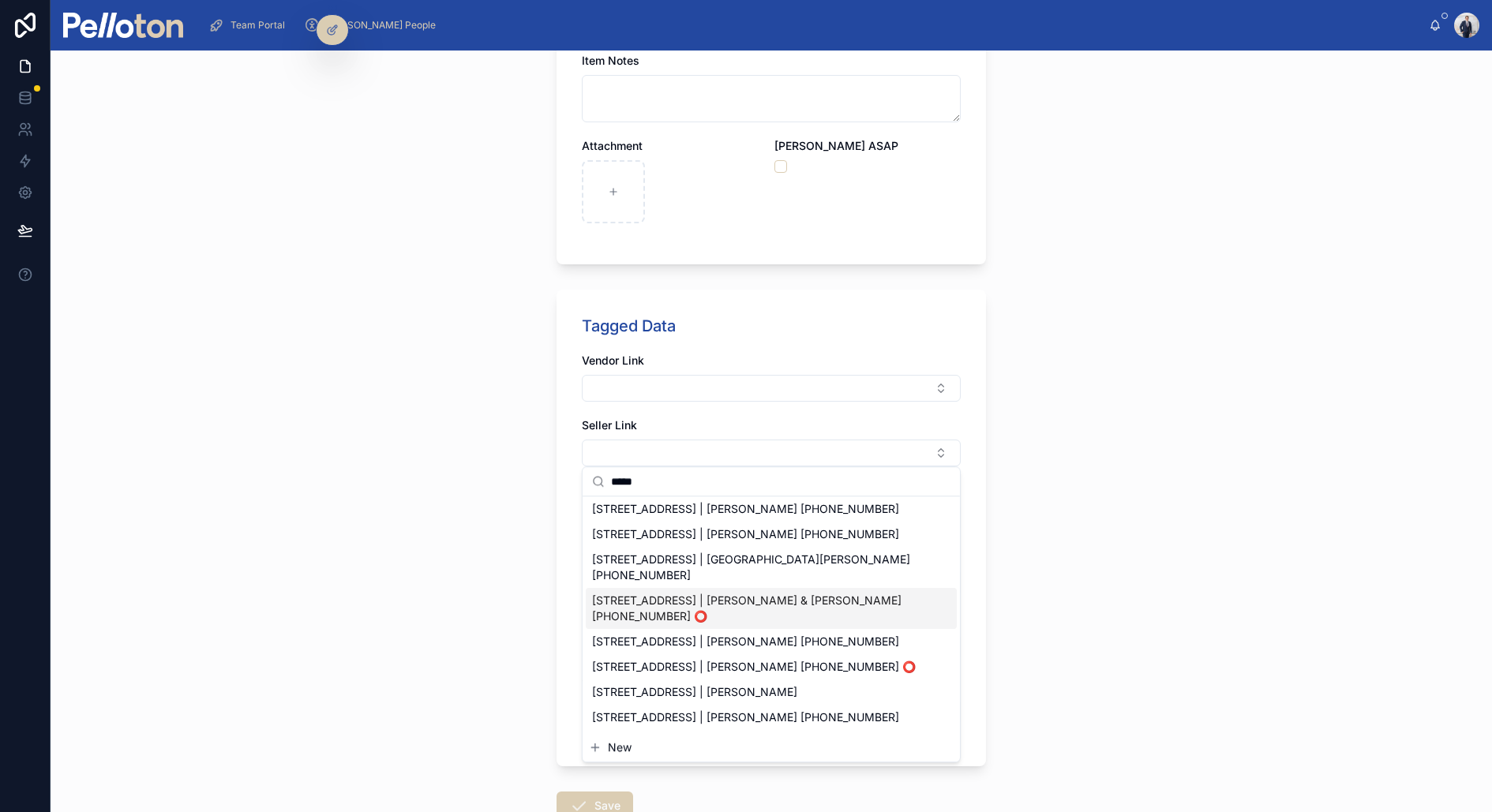
scroll to position [391, 0]
type input "*****"
click at [680, 649] on span "61 Awaba Street, Mosman | Michael Allam +610416206360 ⭕️" at bounding box center [754, 667] width 324 height 16
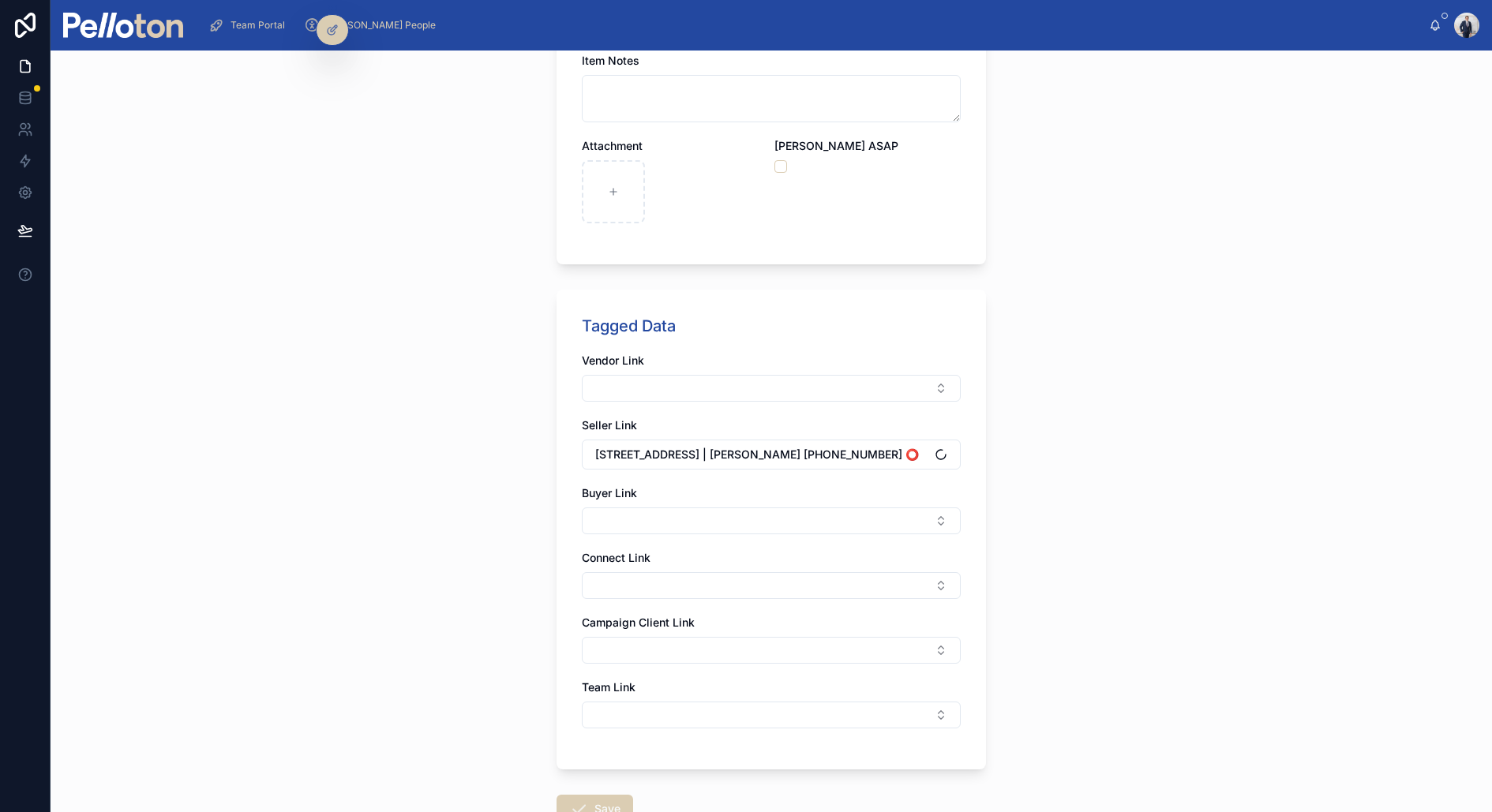
click at [539, 574] on div "**********" at bounding box center [772, 431] width 1442 height 761
click at [573, 649] on icon at bounding box center [579, 809] width 19 height 19
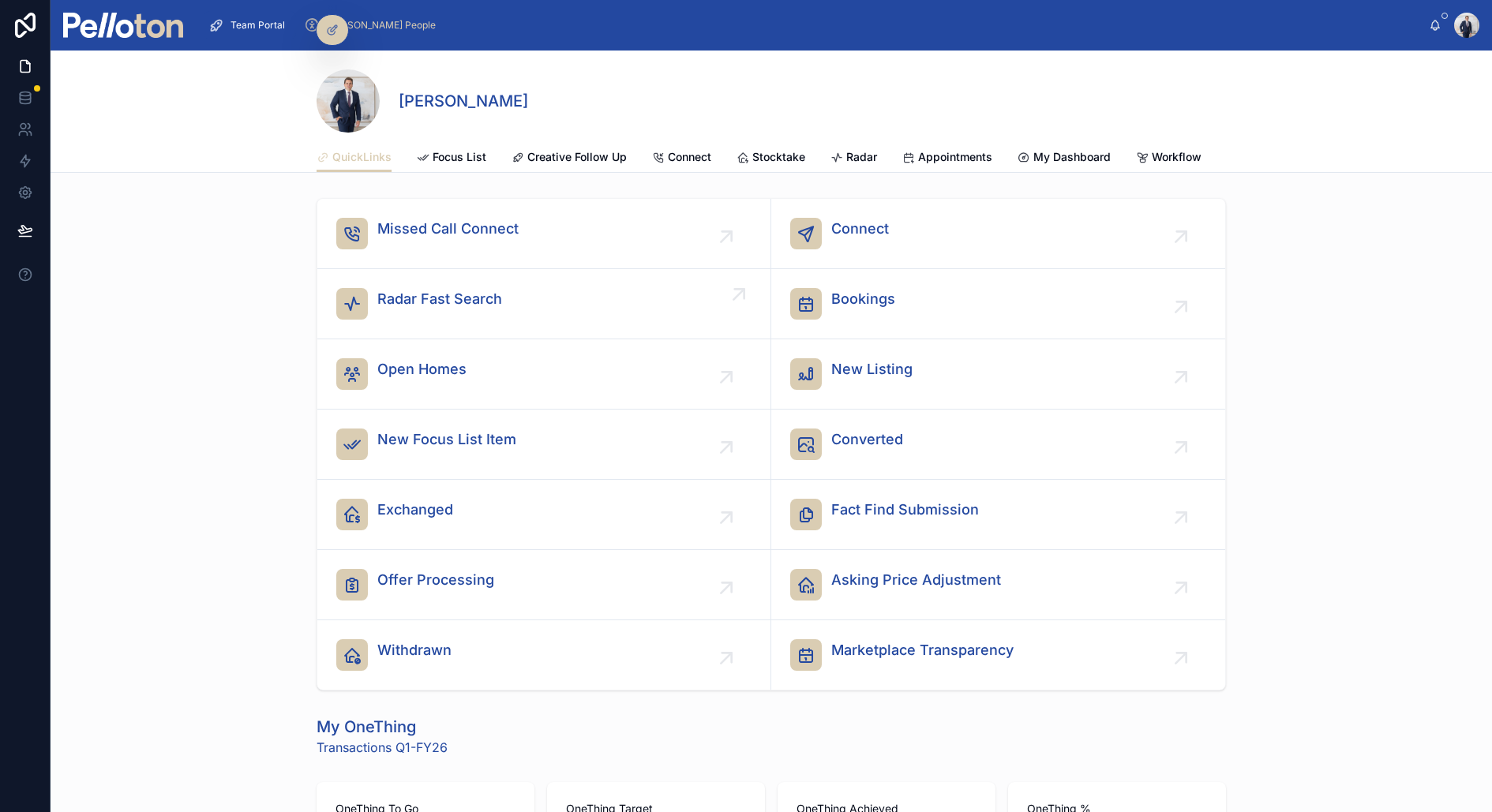
click at [412, 299] on span "Radar Fast Search" at bounding box center [439, 299] width 124 height 22
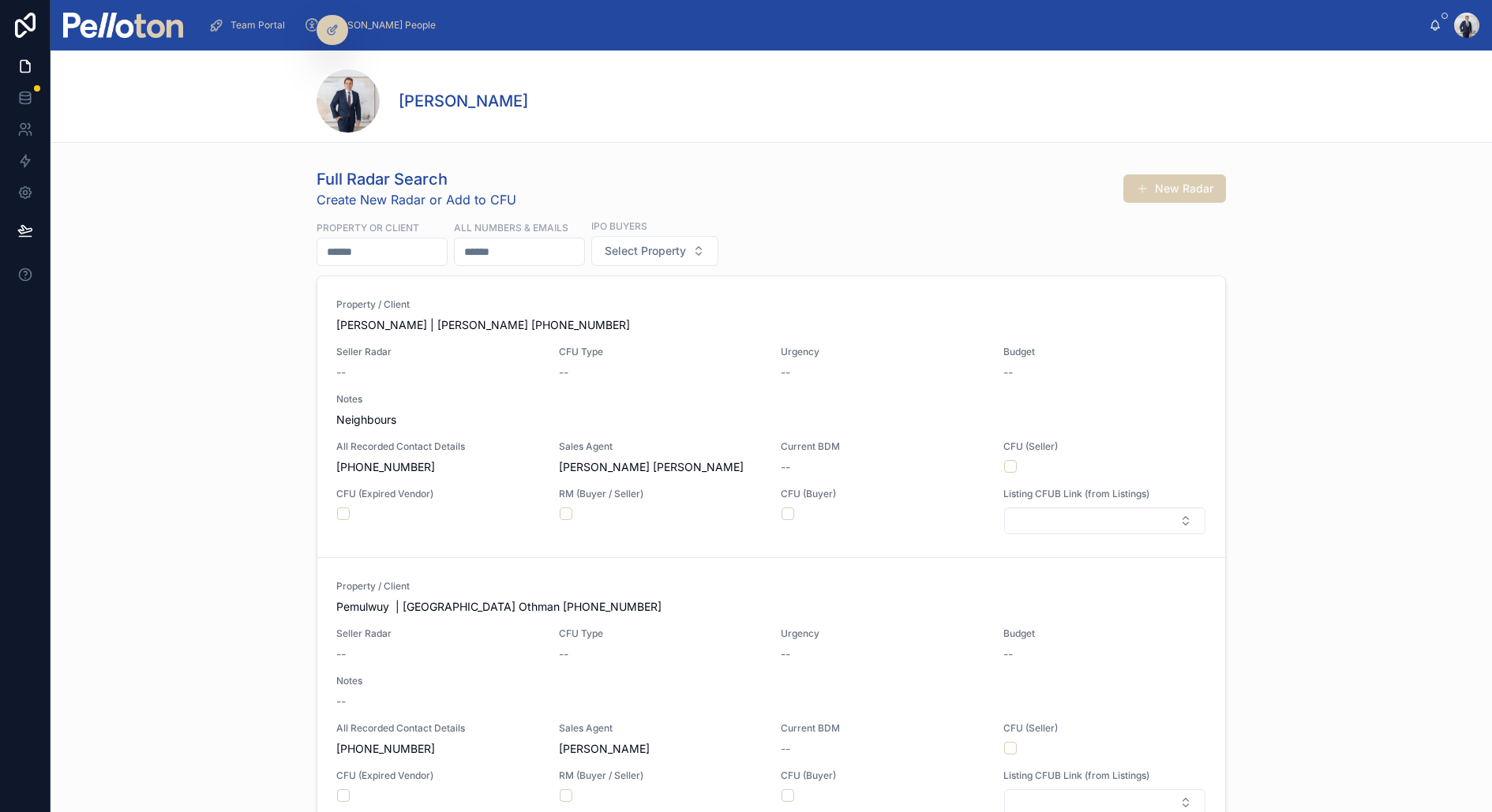
click at [394, 253] on input "text" at bounding box center [382, 252] width 129 height 22
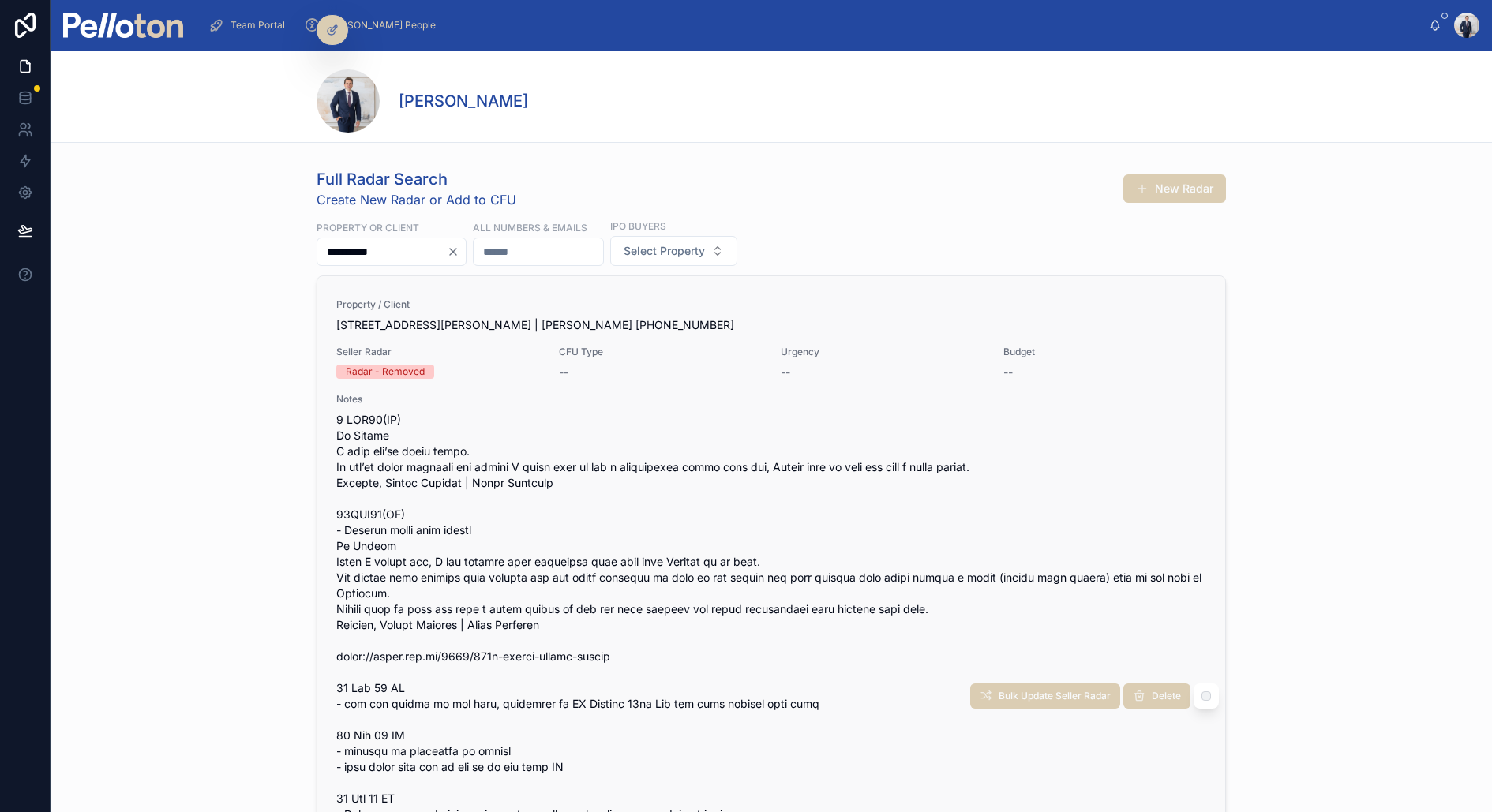
type input "**********"
click at [605, 311] on div "Property / Client 11 Edwards Bay Road, Mosman | Sharon Maguire +610431244505" at bounding box center [771, 315] width 870 height 35
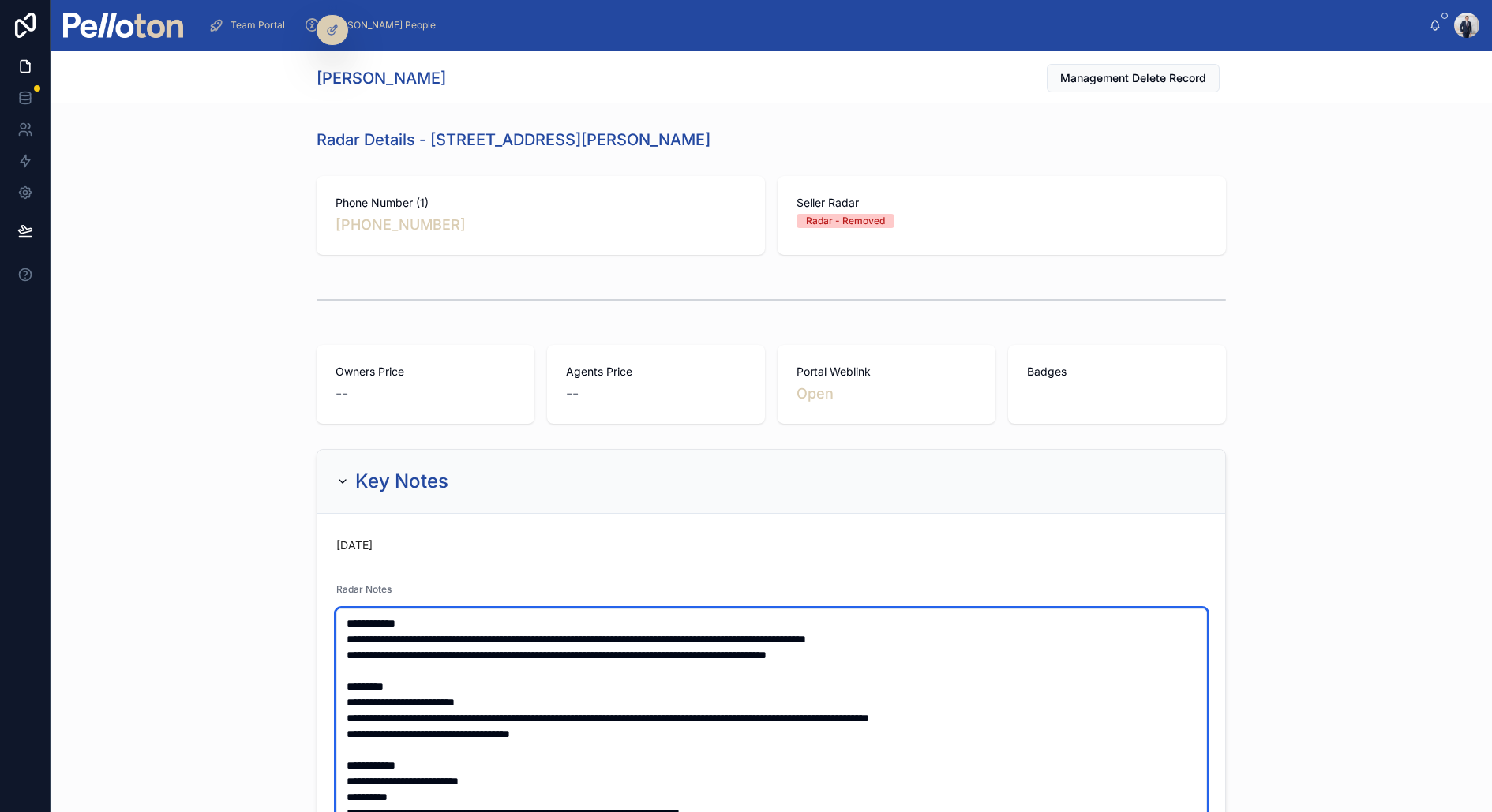
type textarea "**********"
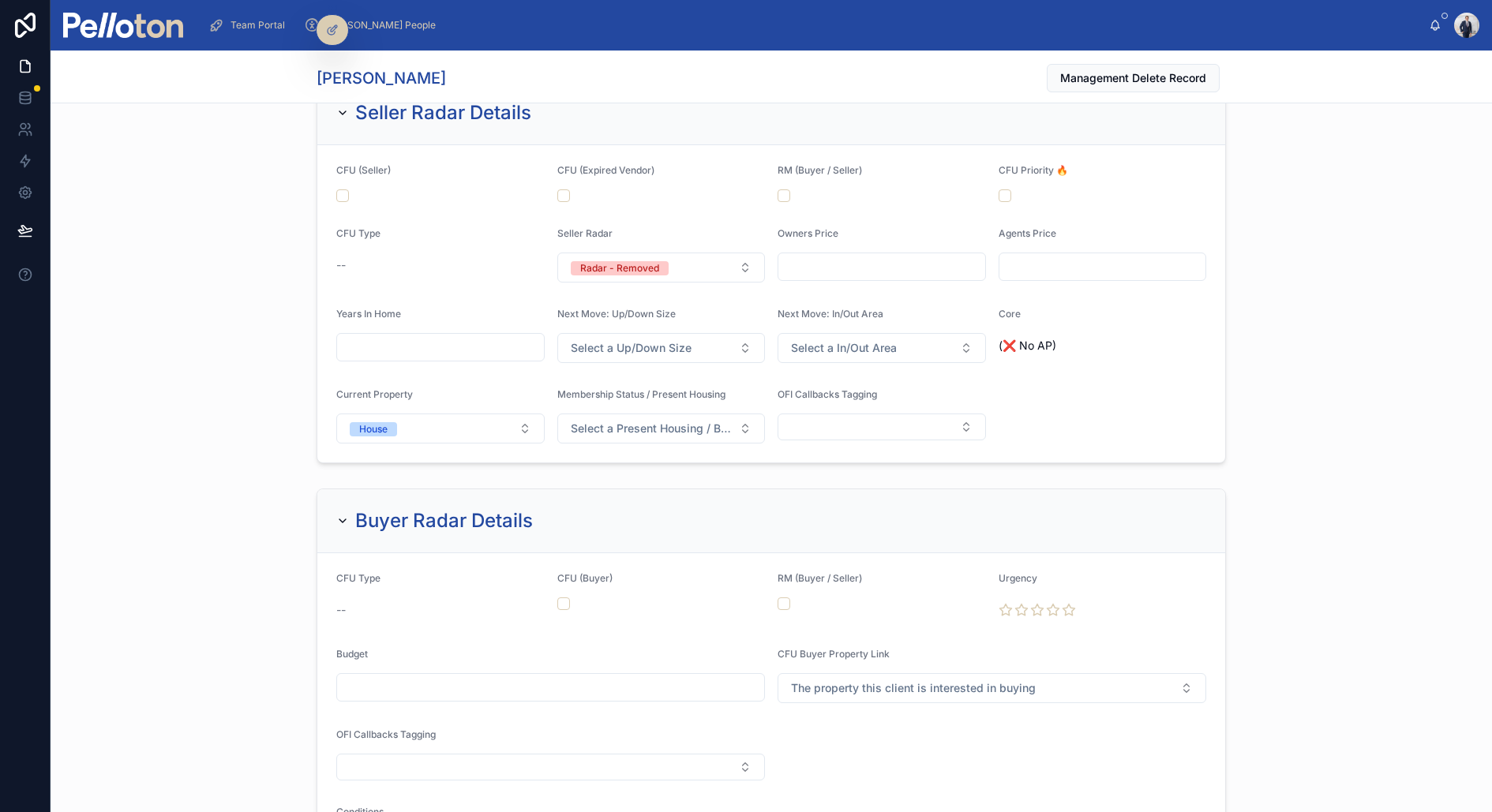
scroll to position [1906, 0]
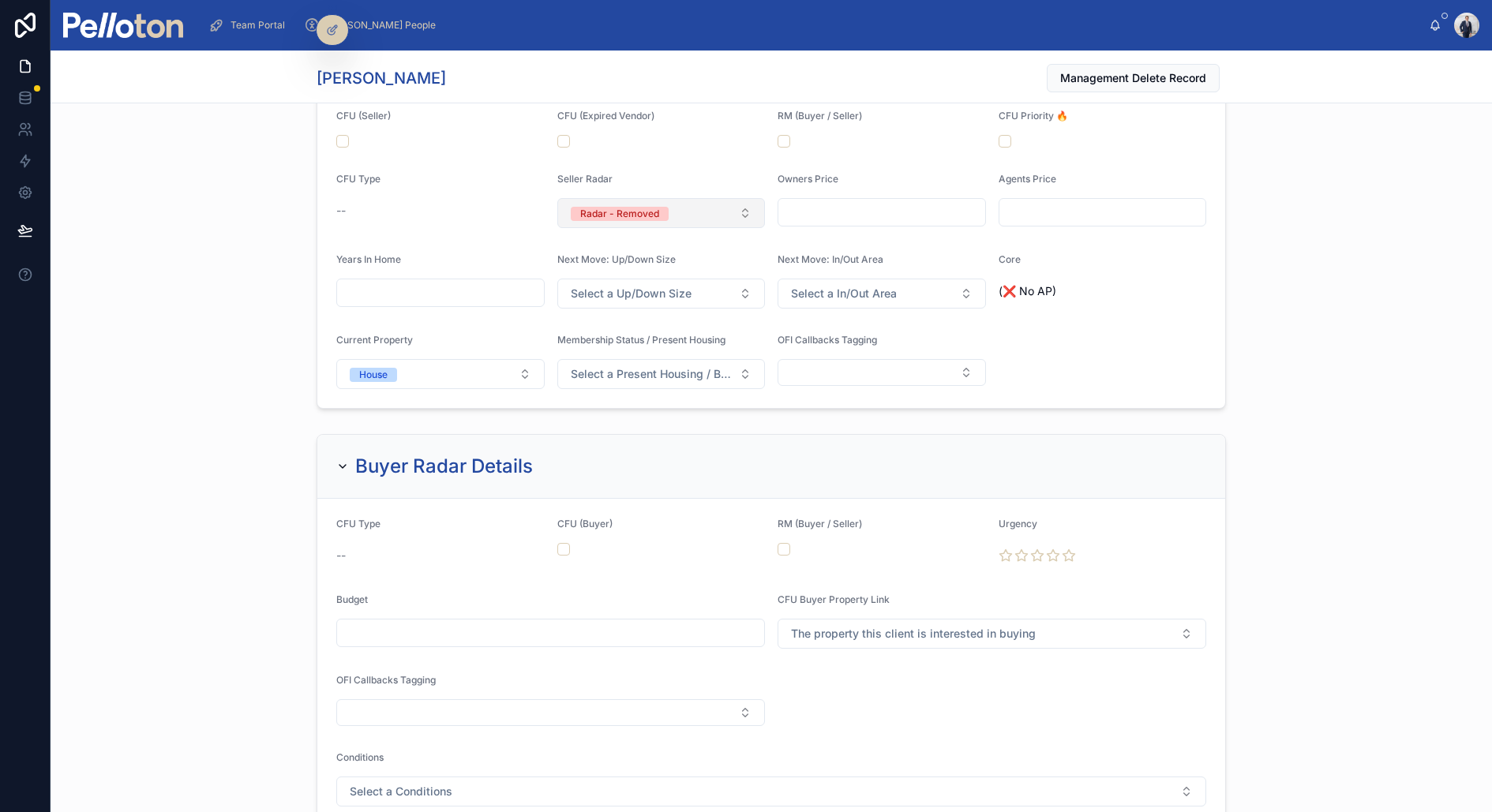
click at [646, 206] on div "Radar - Removed" at bounding box center [619, 213] width 79 height 14
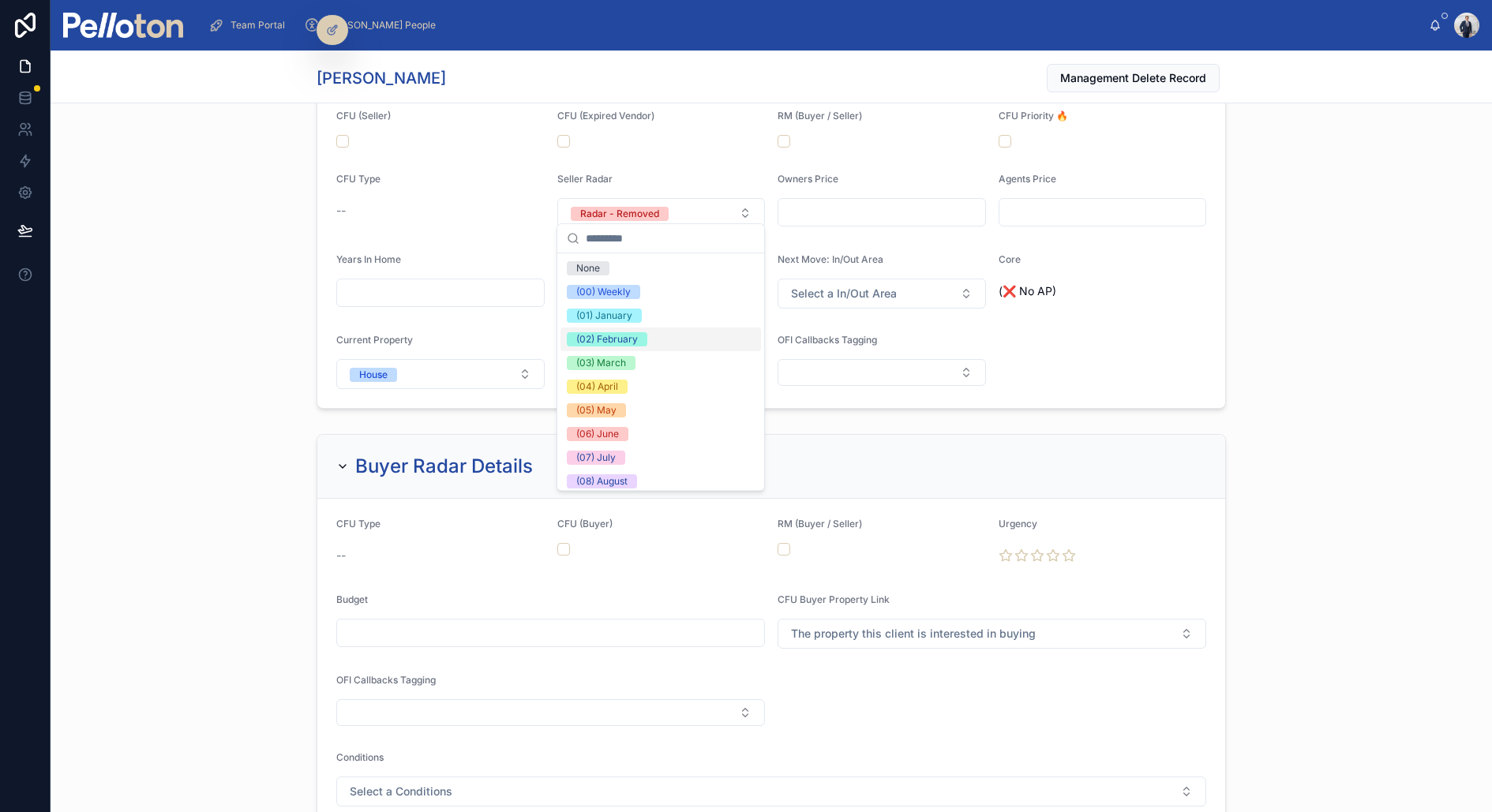
click at [617, 332] on div "(02) February" at bounding box center [607, 339] width 62 height 14
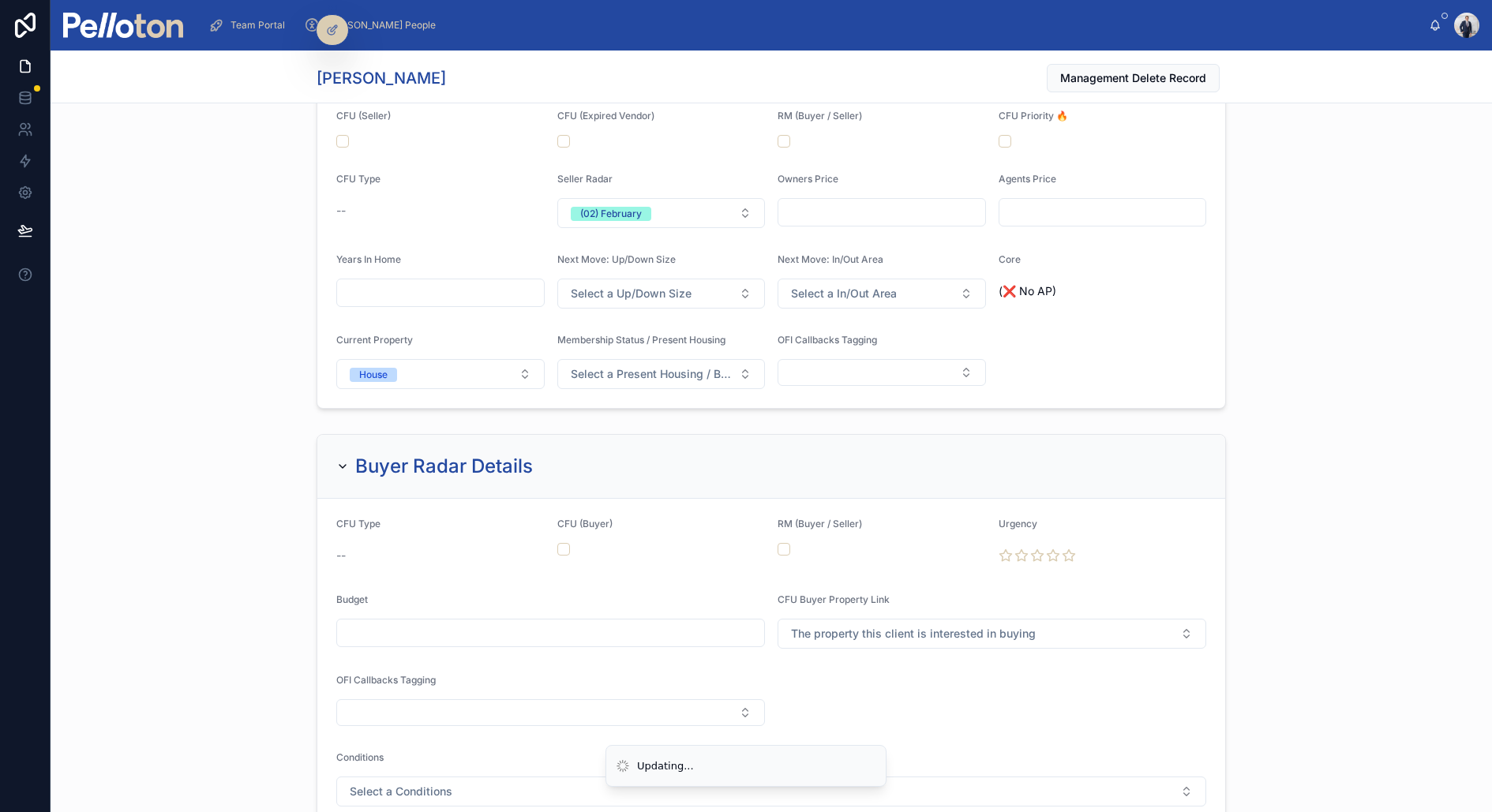
click at [284, 244] on div "Seller Radar Details CFU (Seller) CFU (Expired Vendor) RM (Buyer / Seller) CFU …" at bounding box center [772, 217] width 1442 height 395
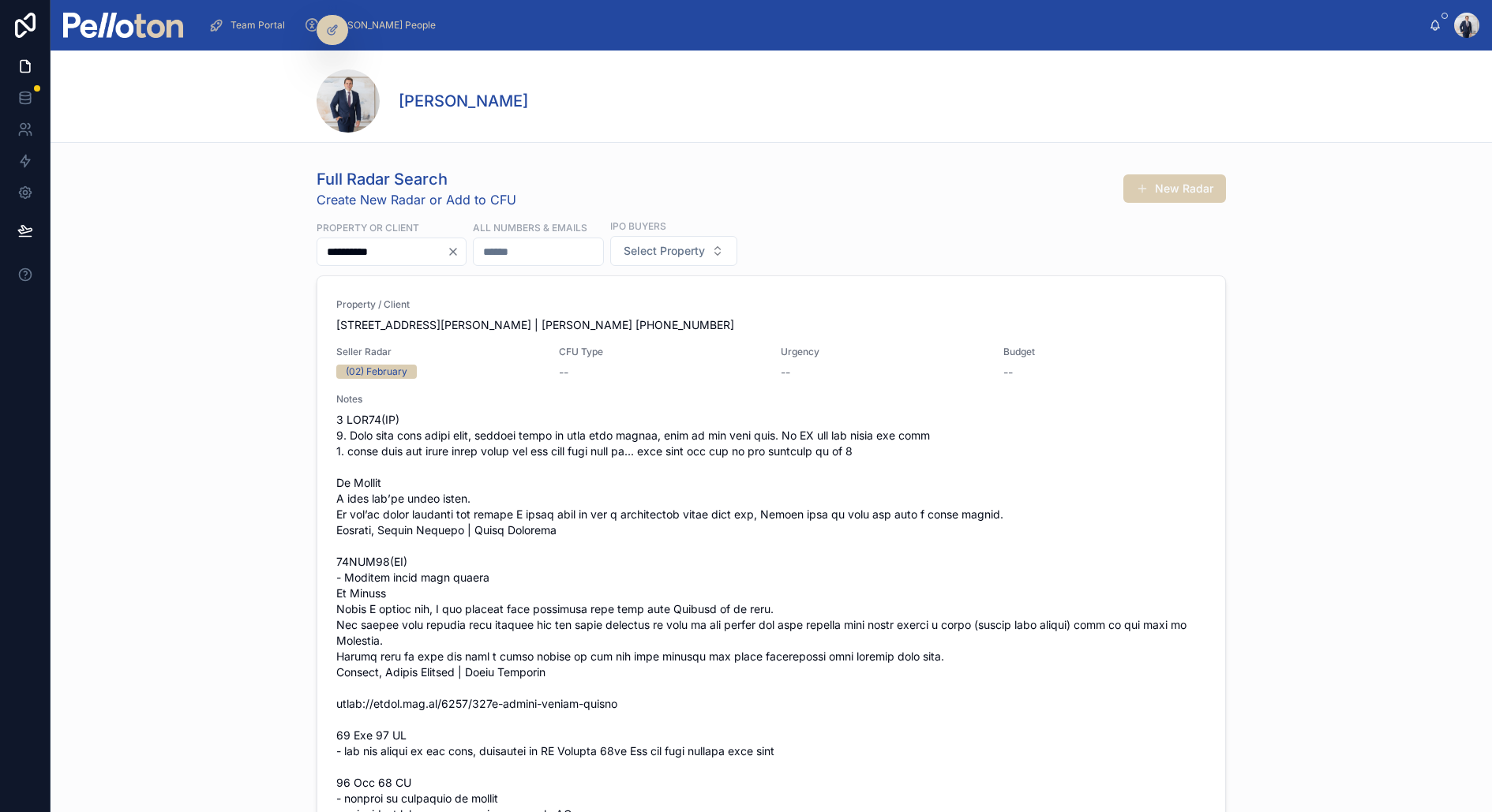
click at [388, 238] on div "**********" at bounding box center [391, 252] width 150 height 29
click at [460, 255] on icon "Clear" at bounding box center [453, 251] width 13 height 13
click at [571, 250] on input "text" at bounding box center [519, 252] width 129 height 22
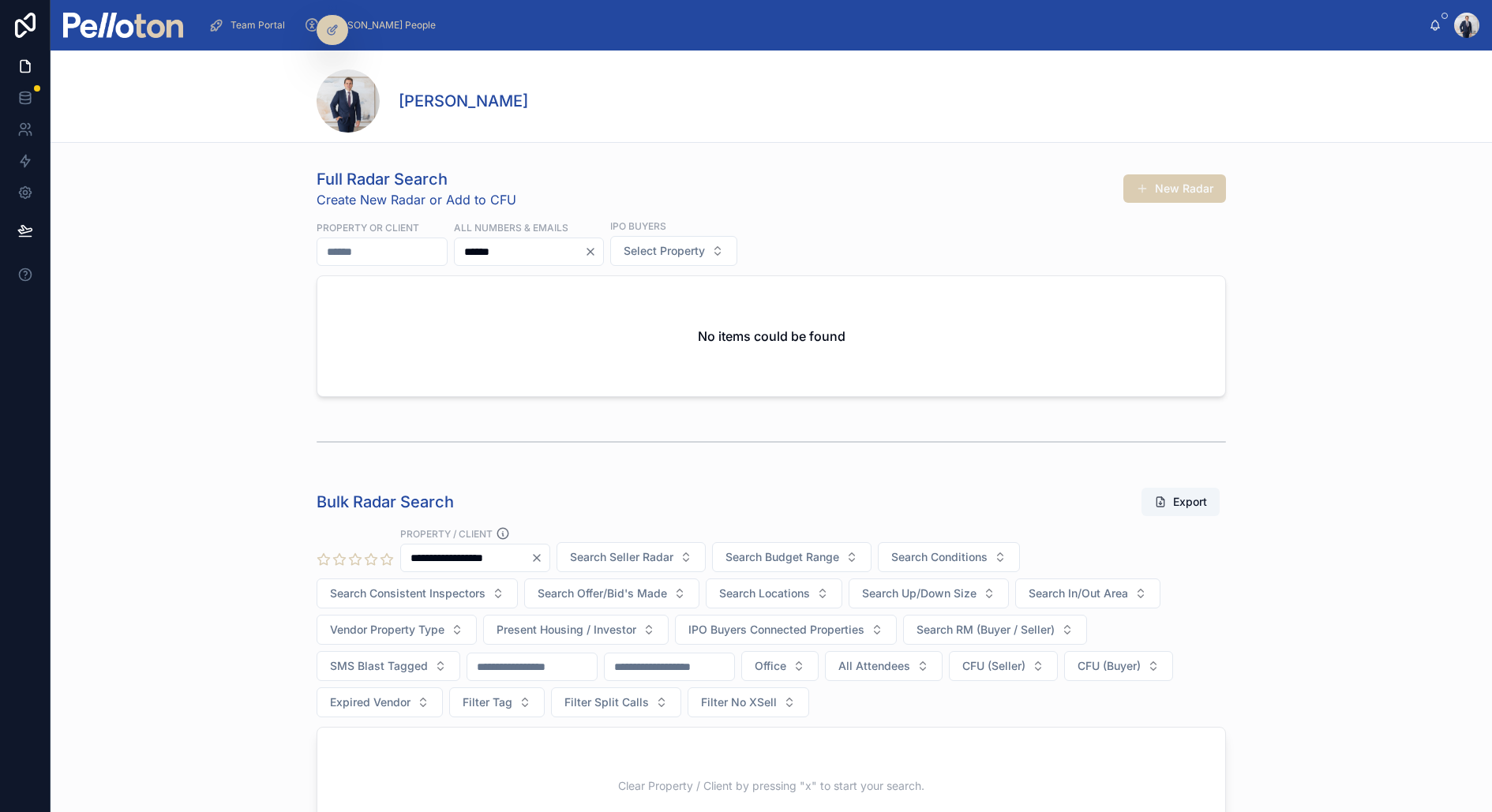
type input "******"
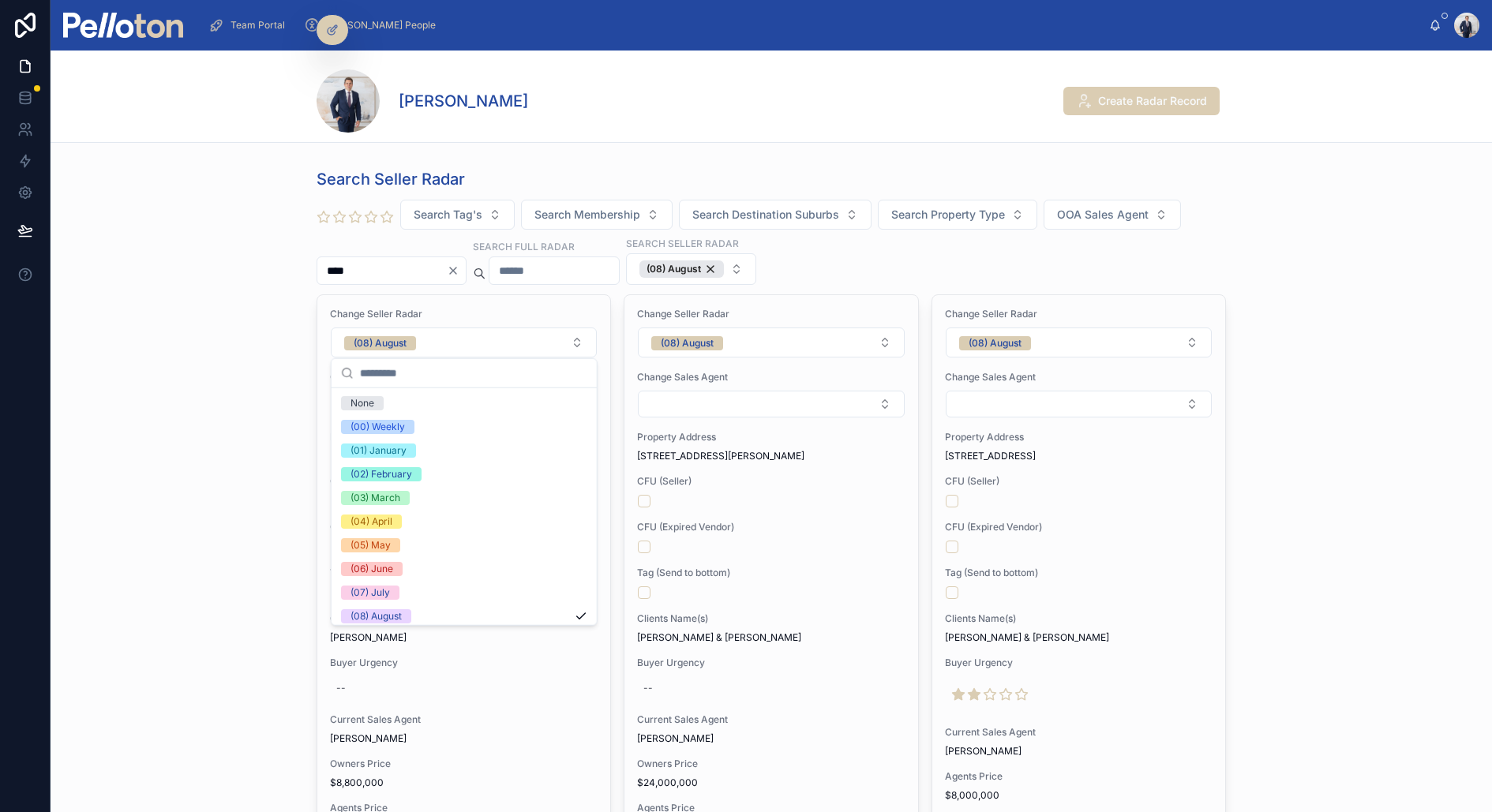
scroll to position [147, 0]
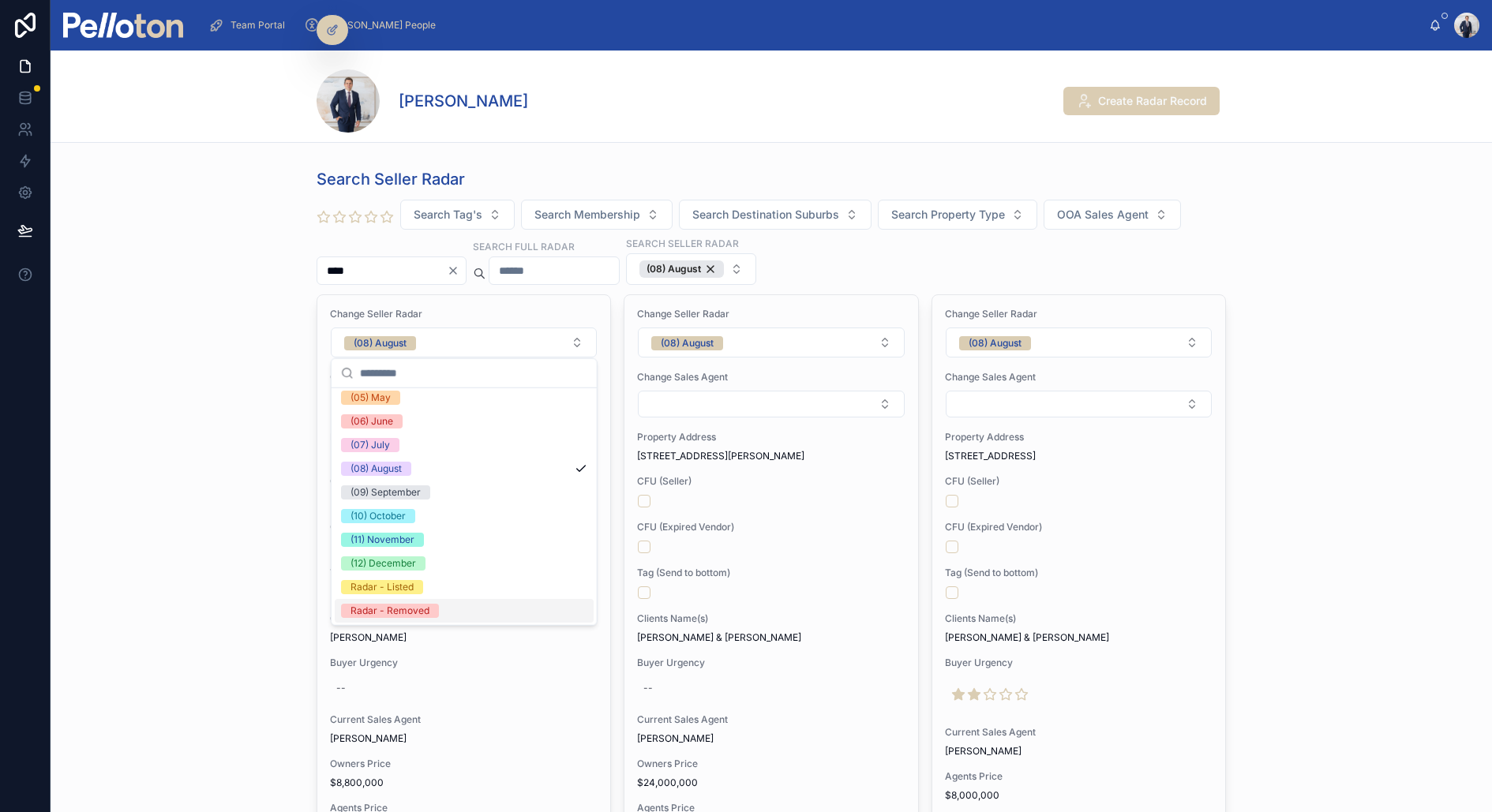
click at [406, 604] on div "Radar - Removed" at bounding box center [389, 611] width 79 height 14
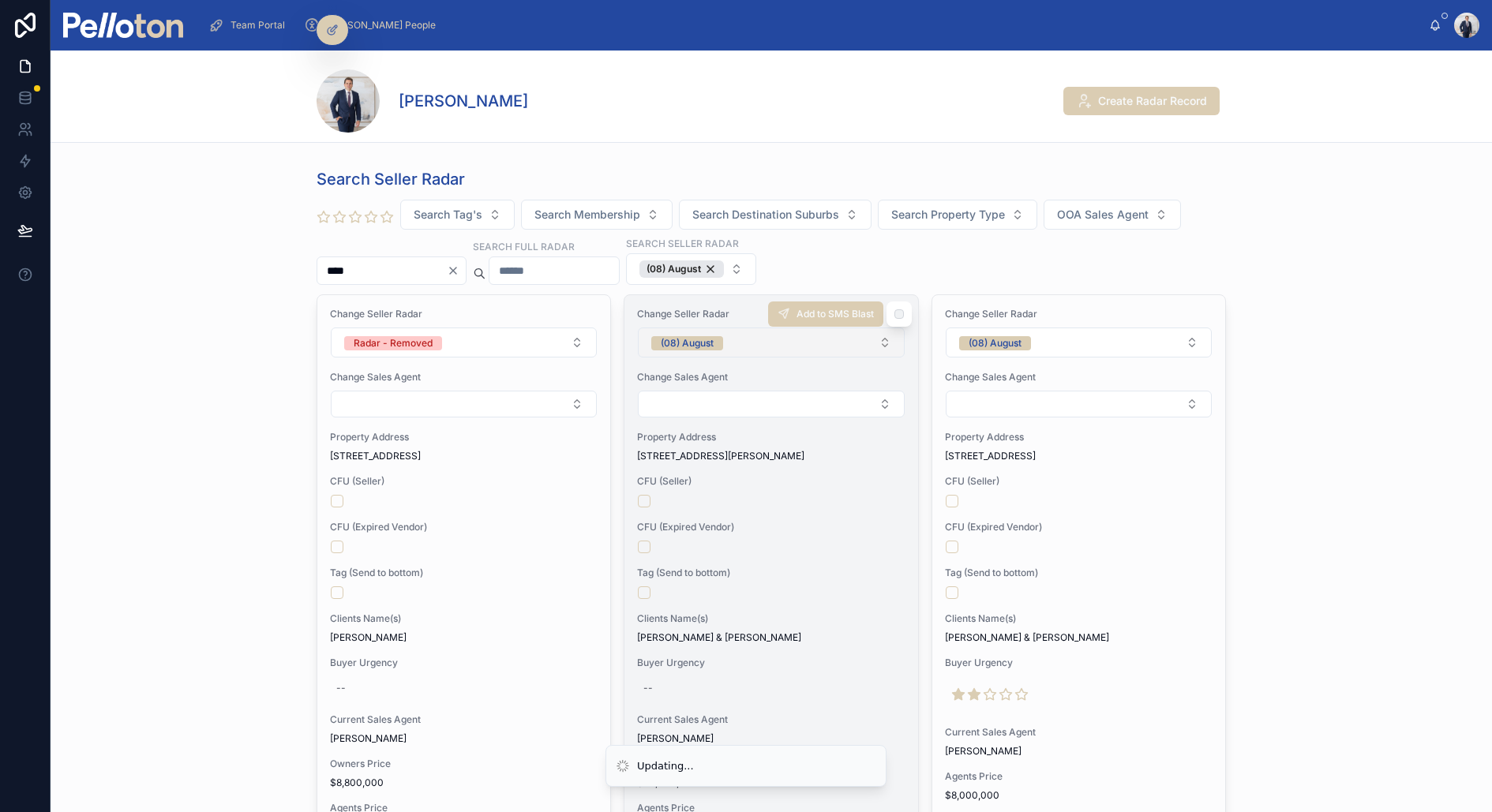
click at [699, 335] on span "(08) August" at bounding box center [687, 343] width 72 height 16
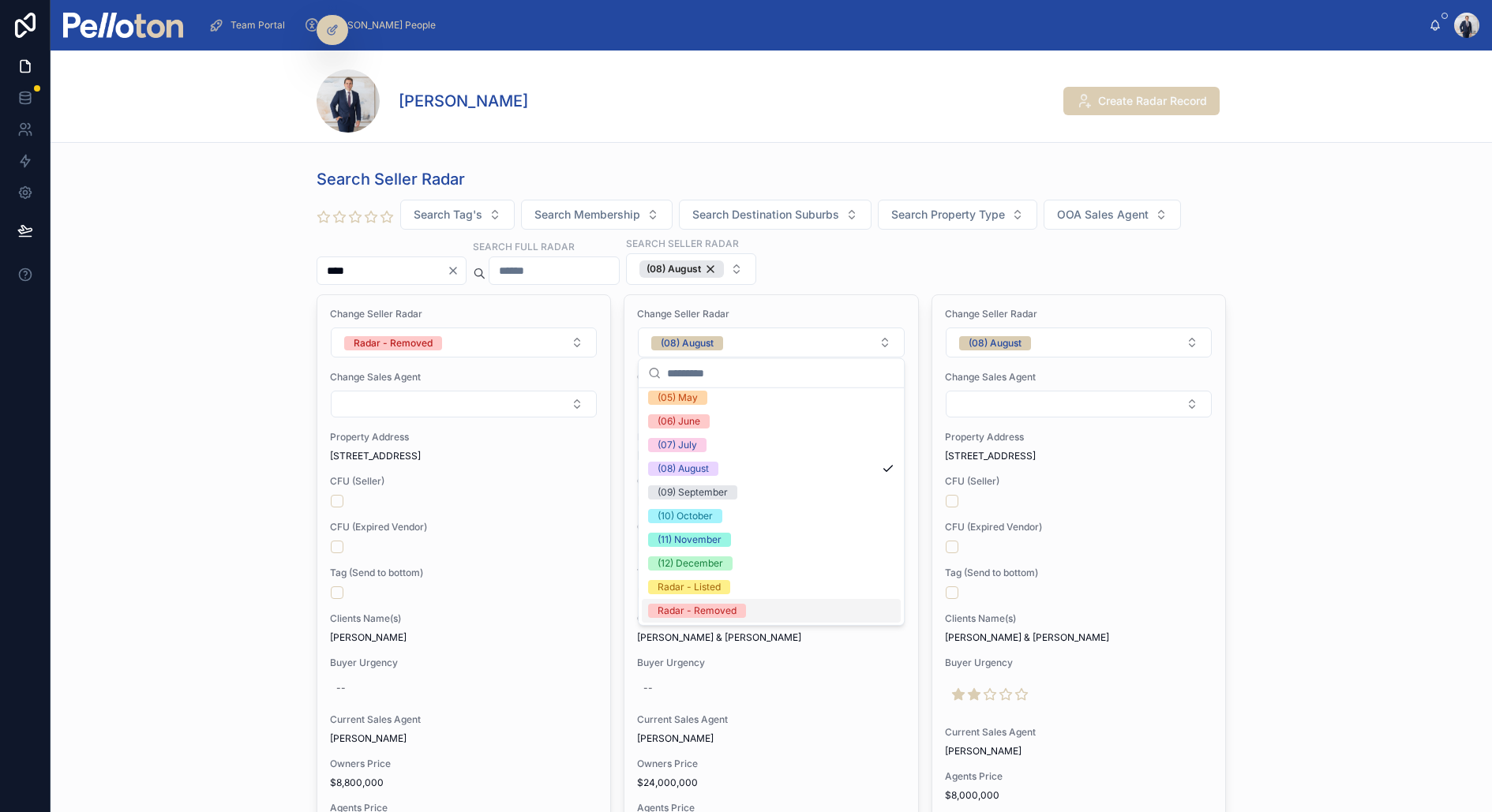
click at [689, 606] on div "Radar - Removed" at bounding box center [696, 611] width 79 height 14
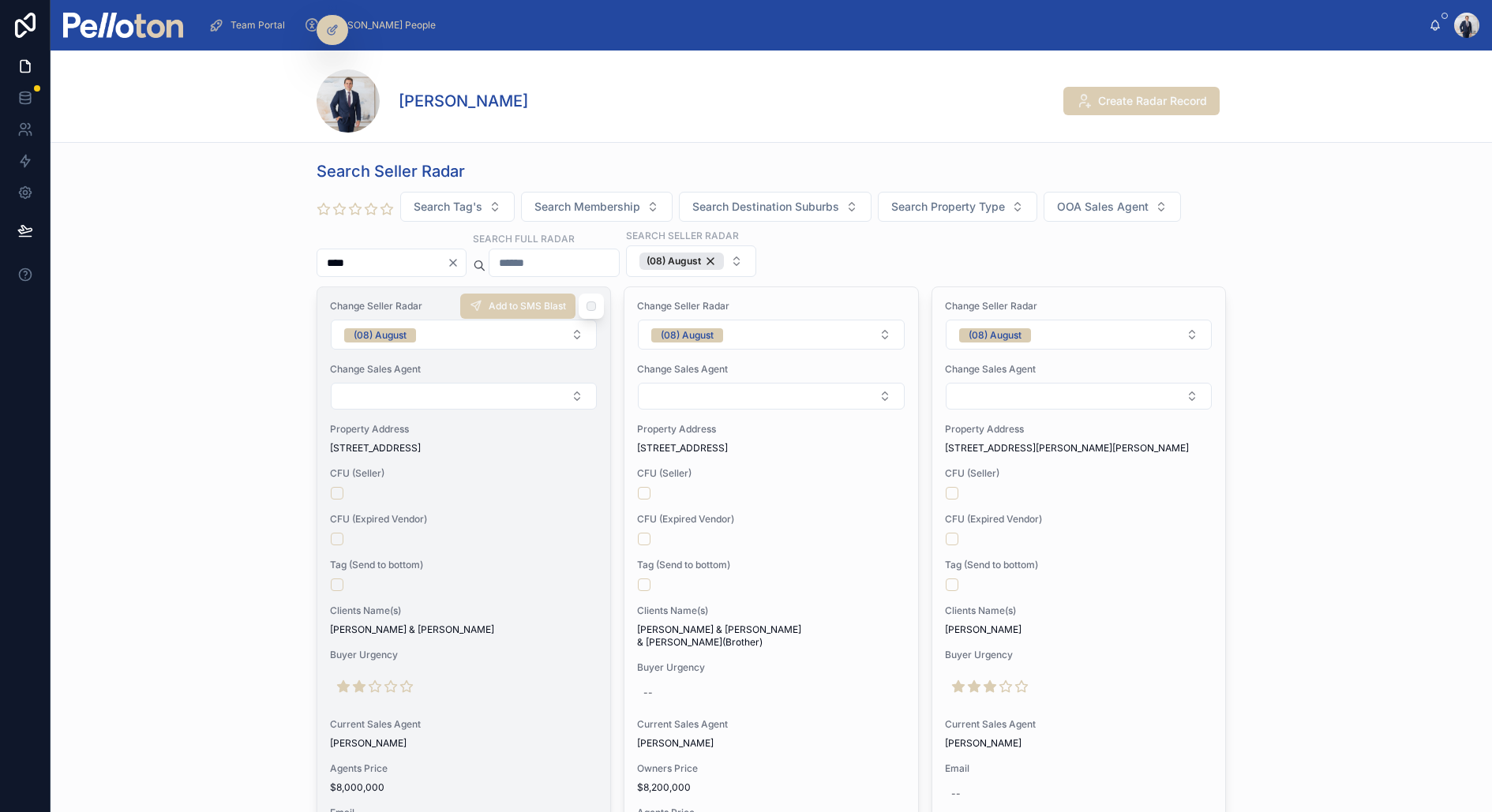
scroll to position [0, 0]
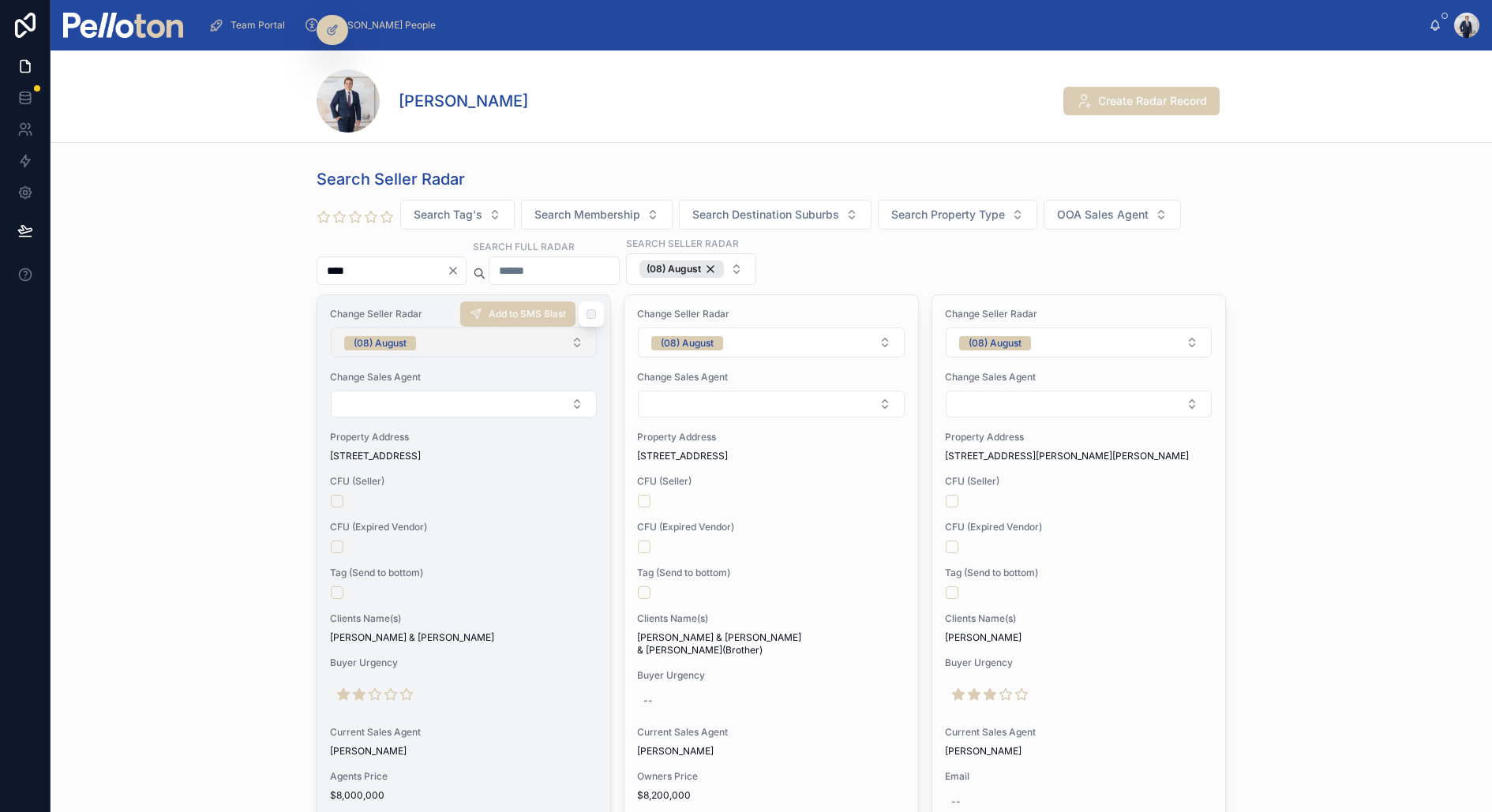
click at [410, 336] on span "(08) August" at bounding box center [380, 343] width 72 height 14
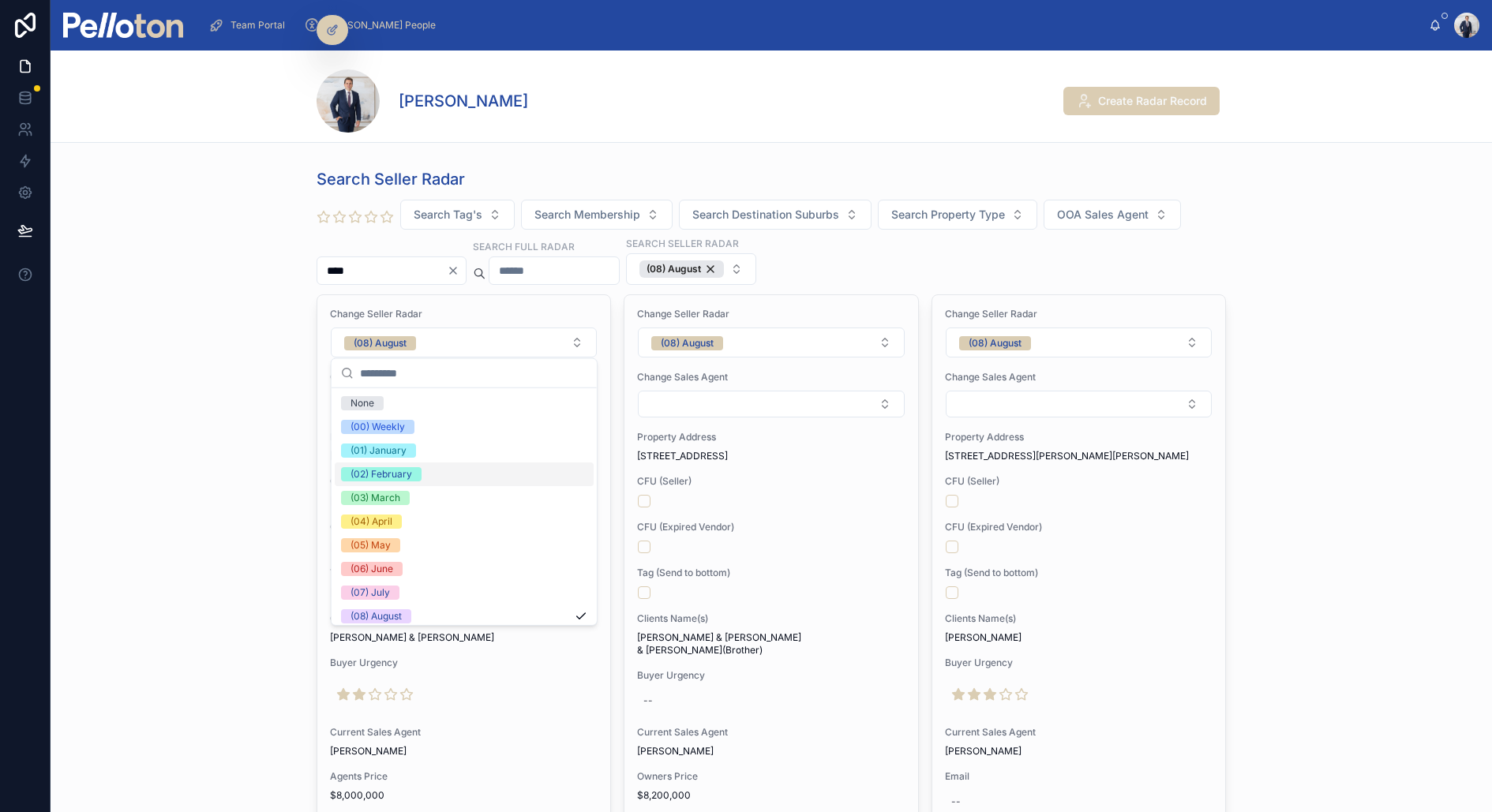
click at [402, 474] on div "(02) February" at bounding box center [381, 474] width 62 height 14
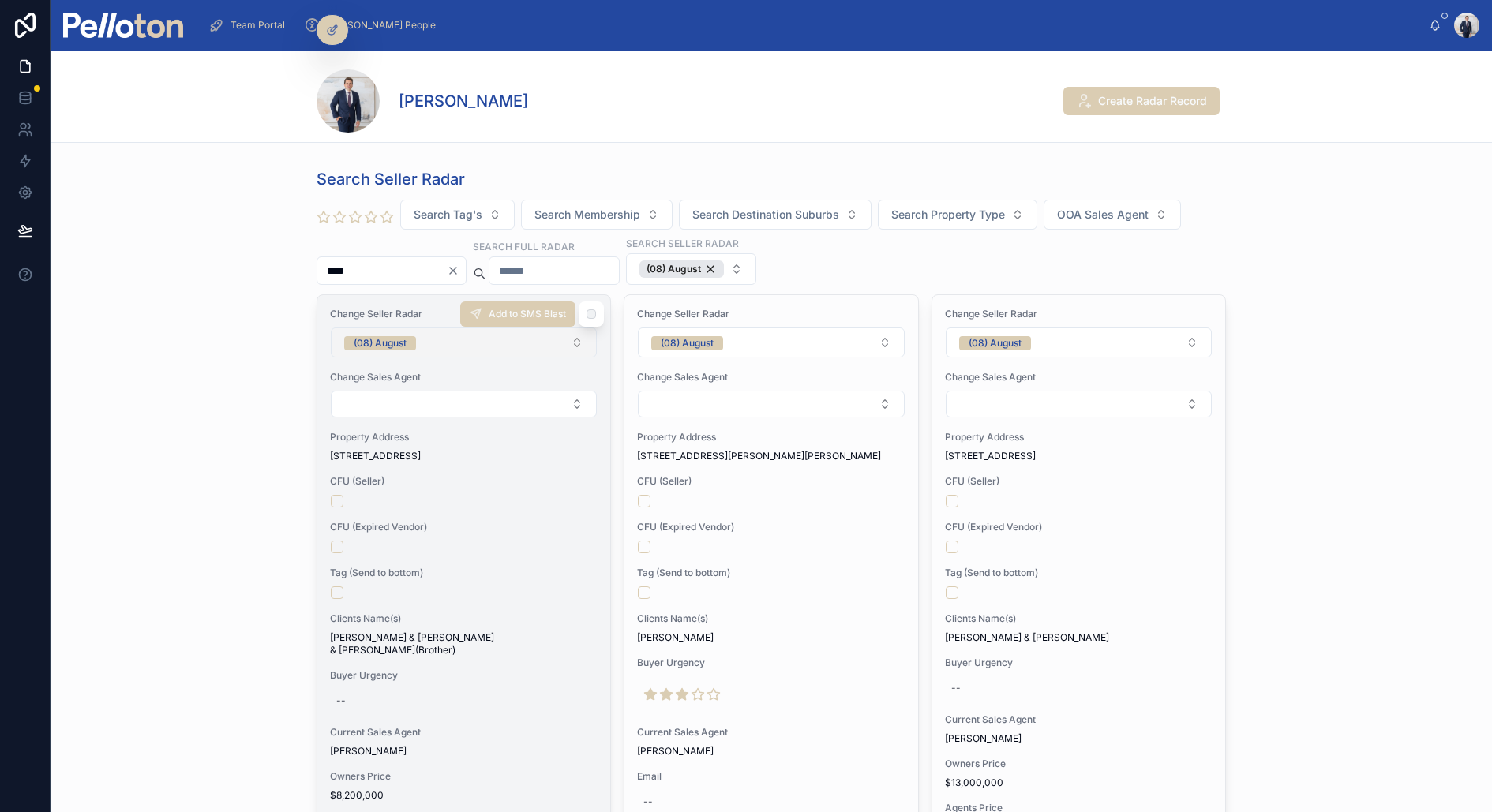
click at [437, 329] on button "(08) August" at bounding box center [464, 342] width 266 height 30
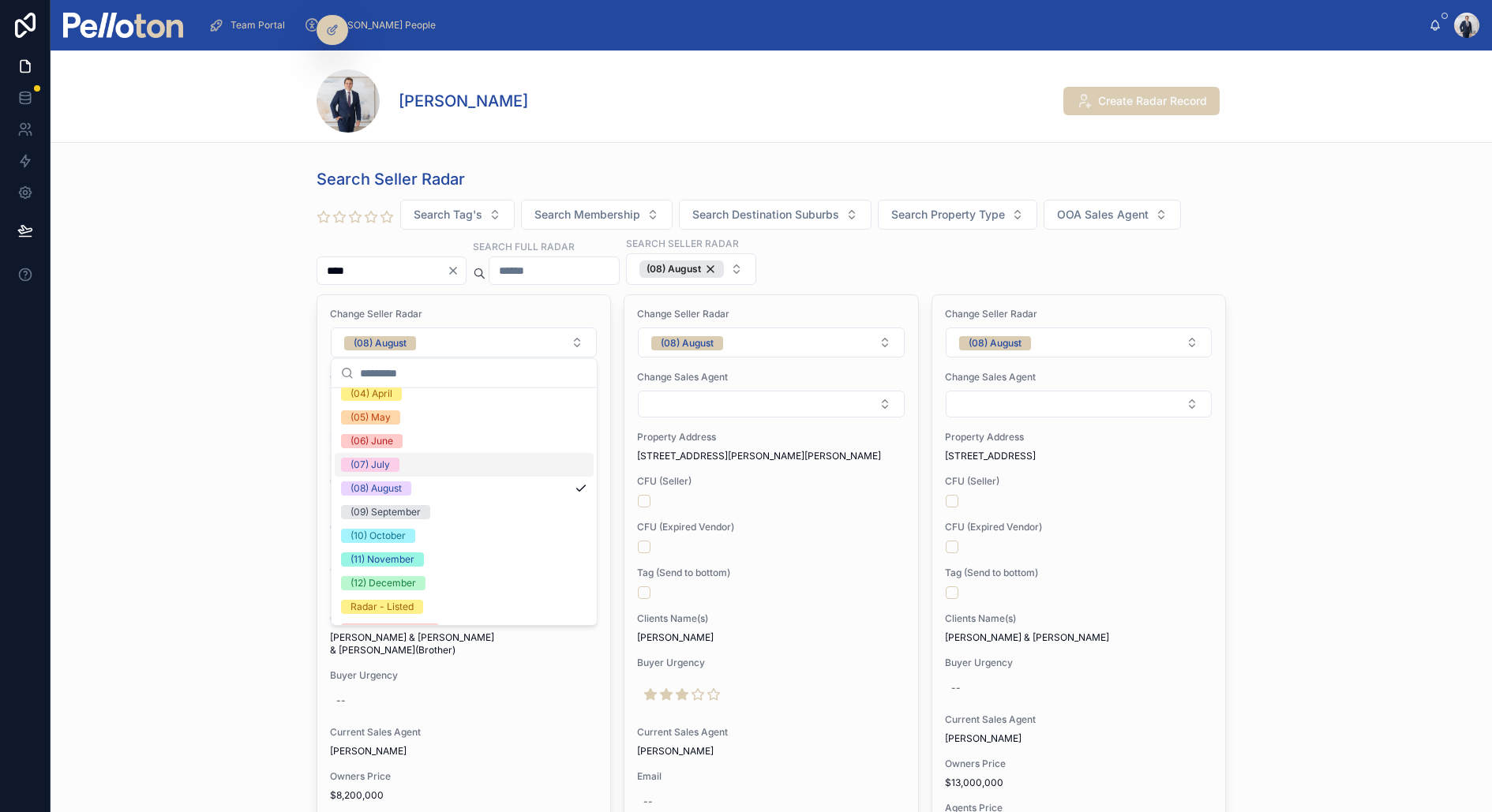
scroll to position [147, 0]
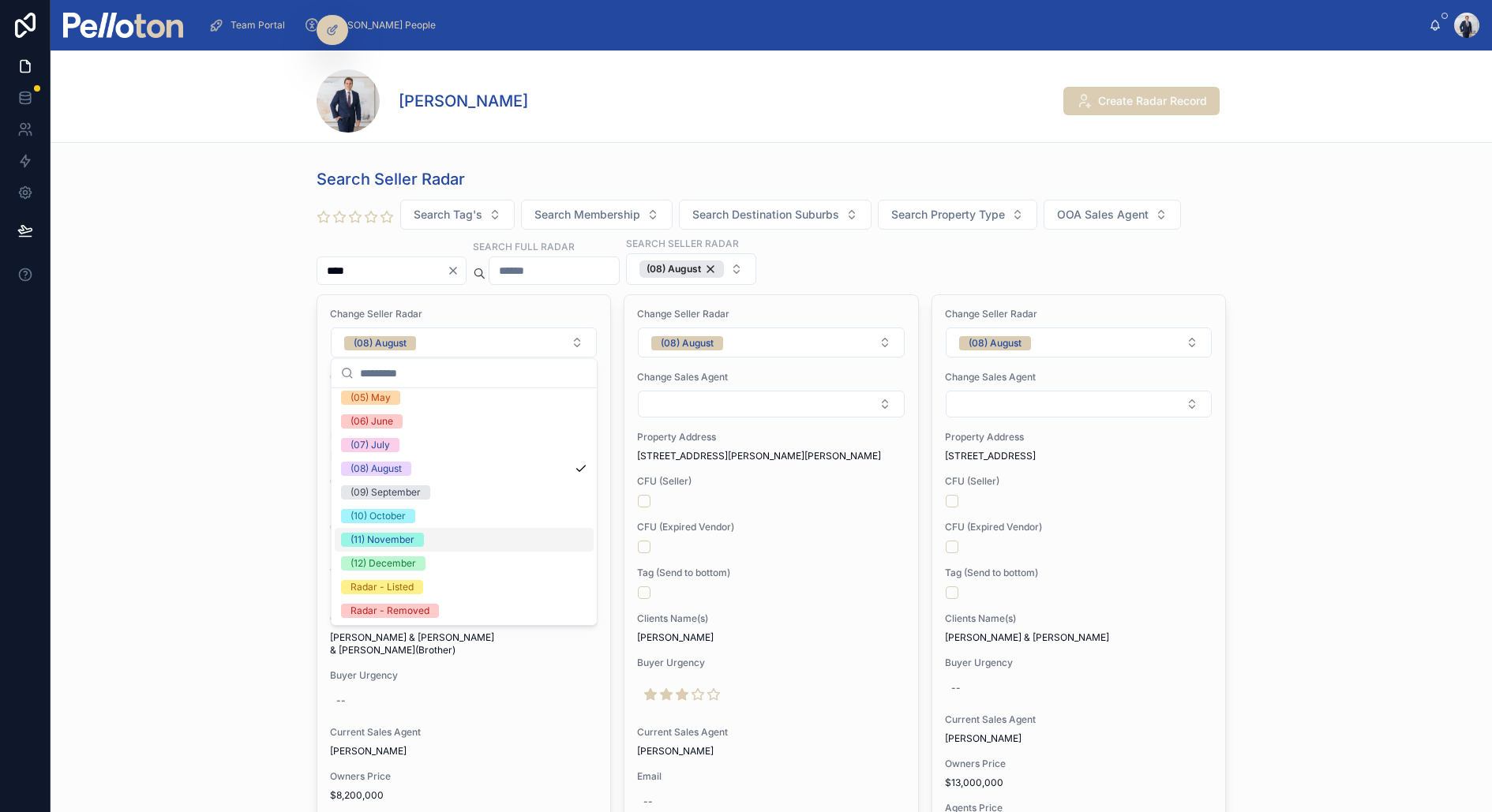
click at [425, 539] on div "(11) November" at bounding box center [465, 540] width 259 height 24
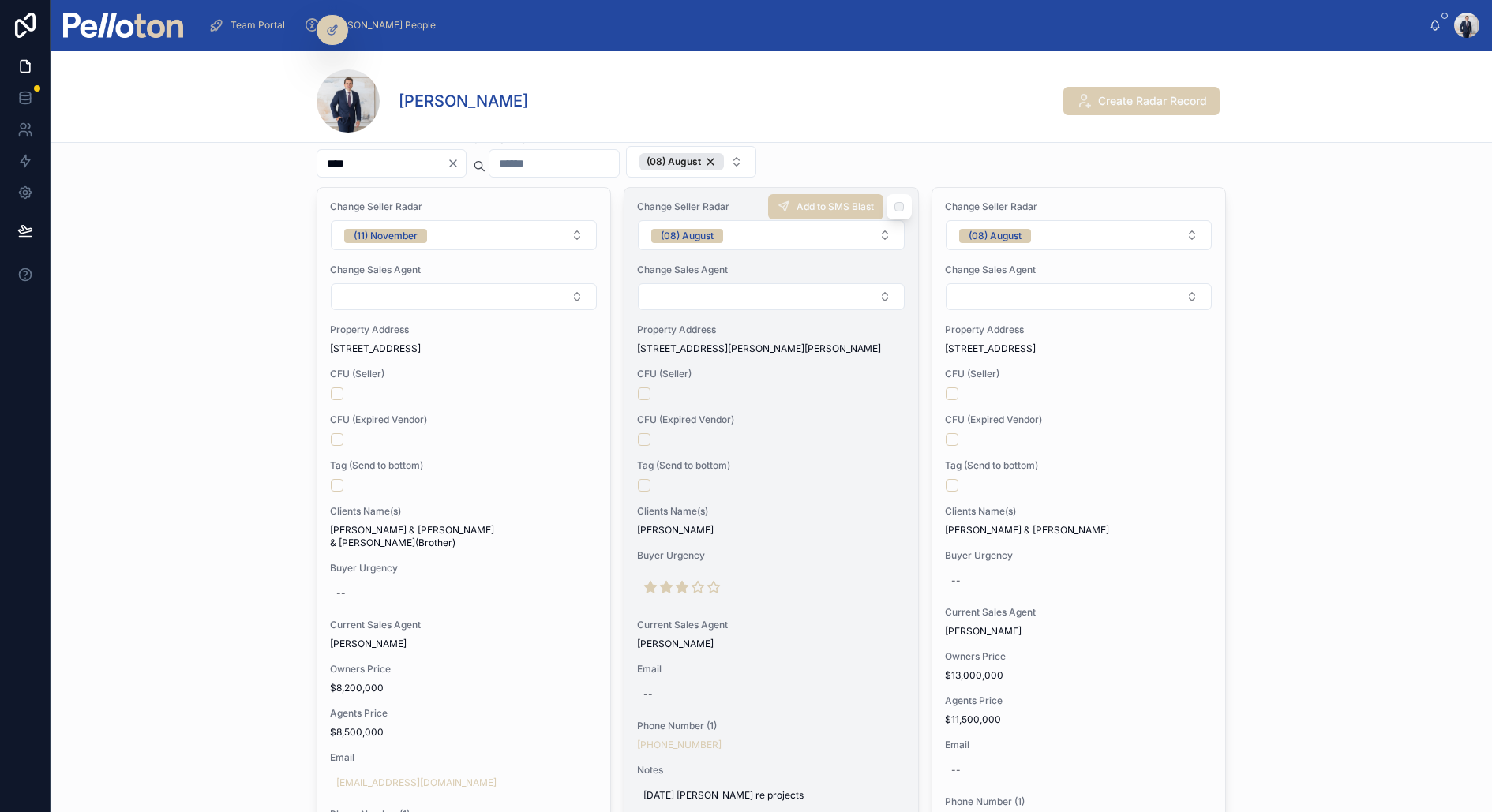
scroll to position [0, 0]
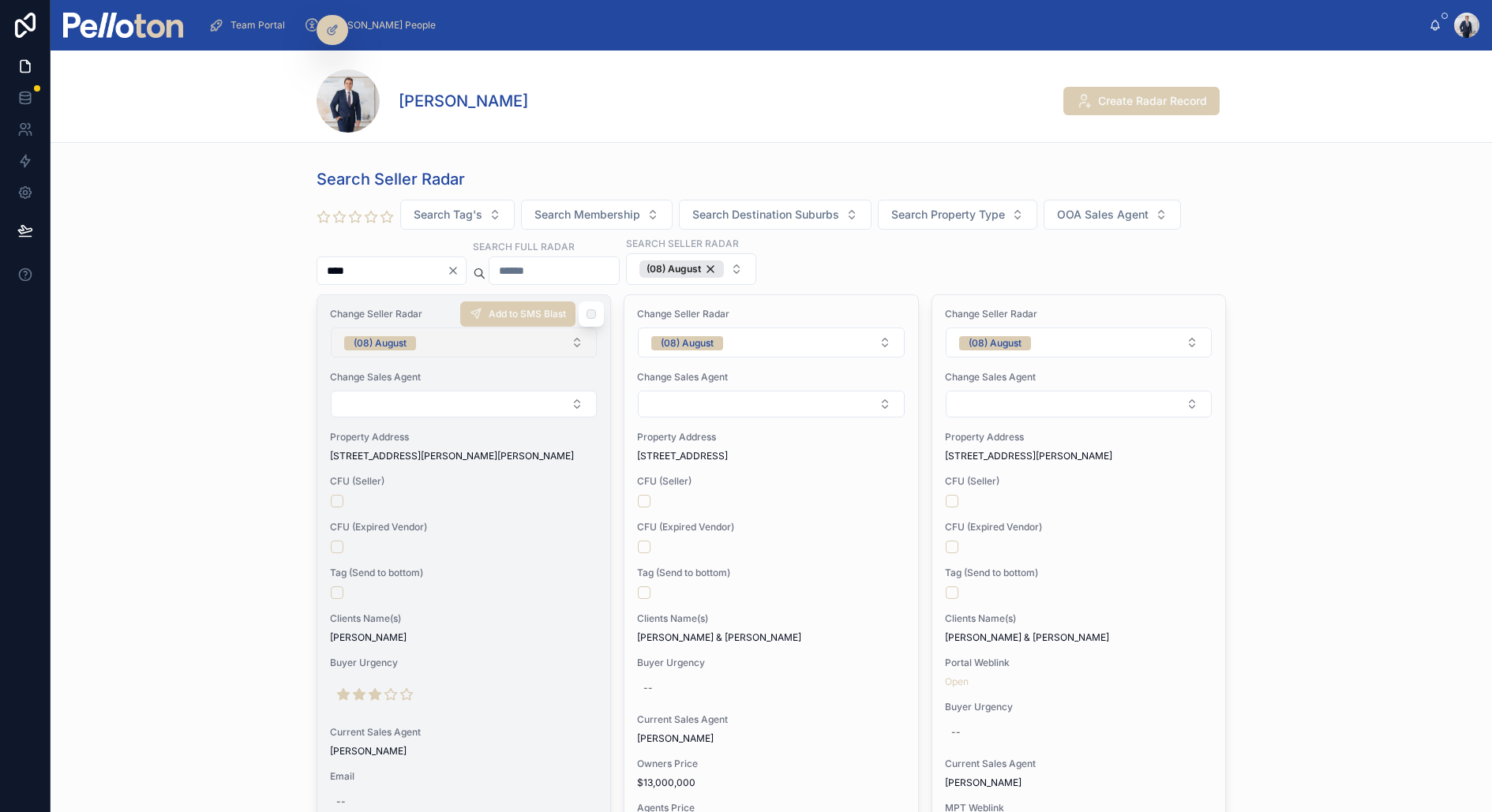
click at [474, 343] on button "(08) August" at bounding box center [464, 342] width 266 height 30
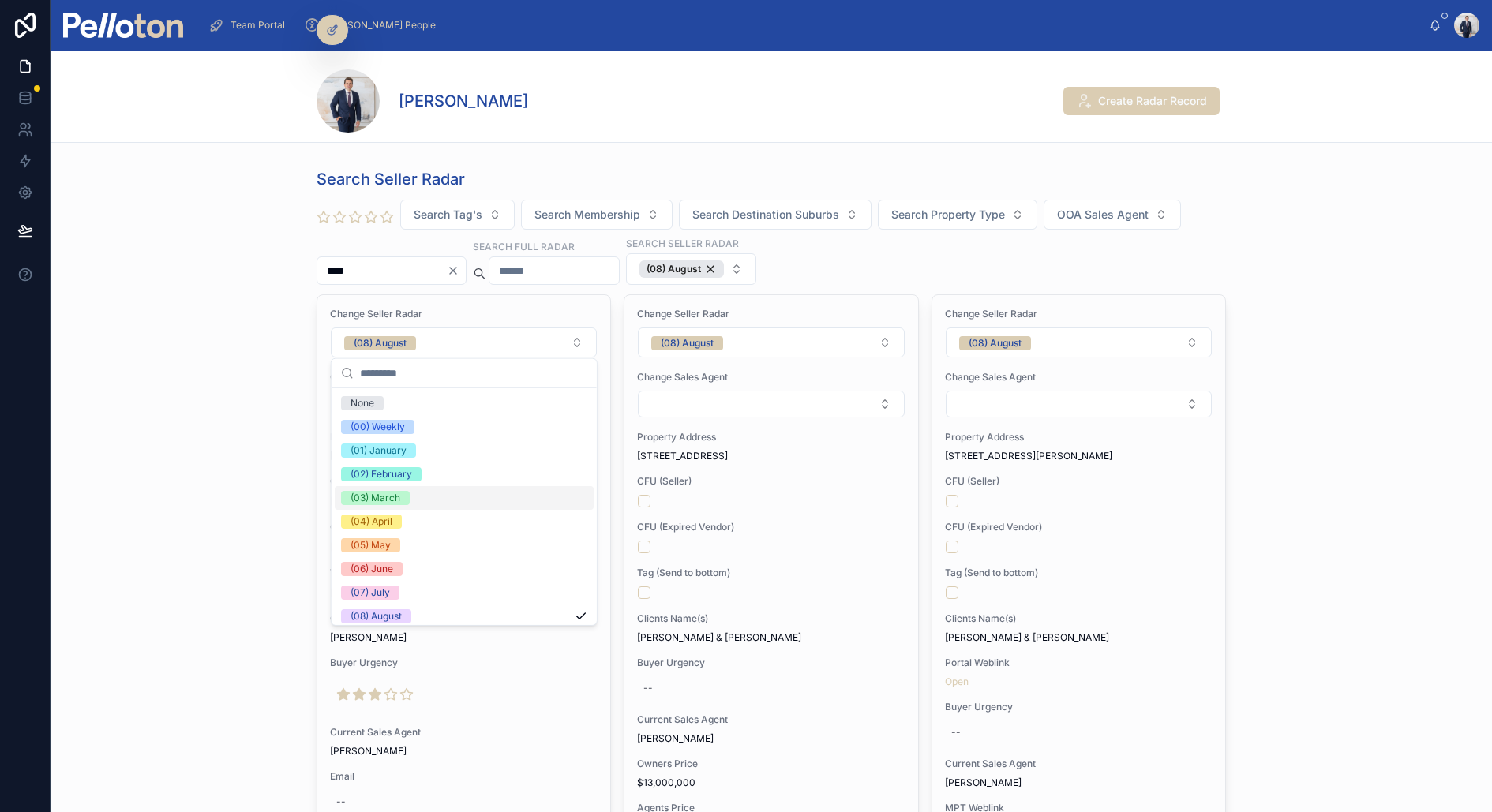
scroll to position [147, 0]
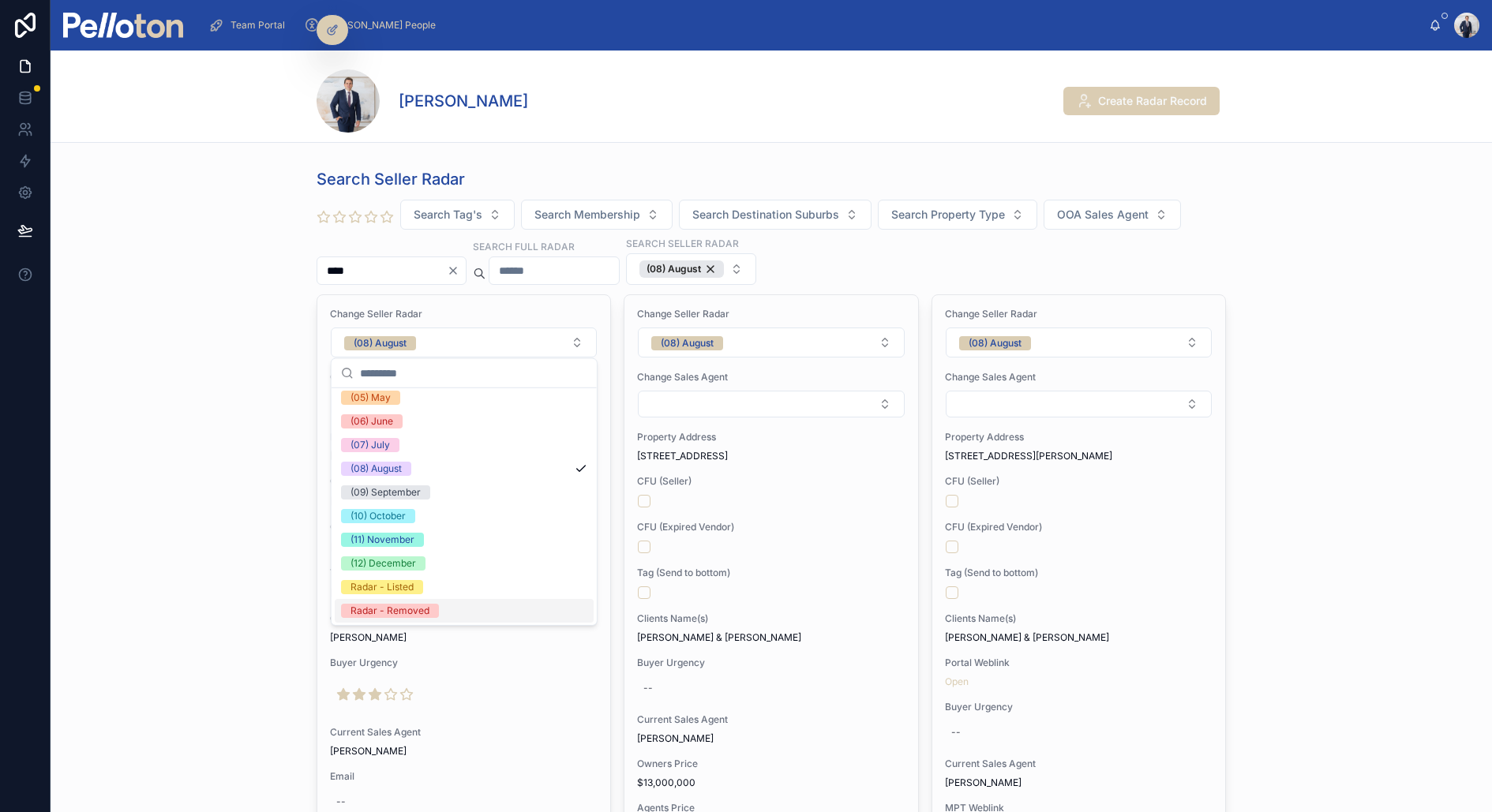
click at [411, 606] on div "Radar - Removed" at bounding box center [389, 611] width 79 height 14
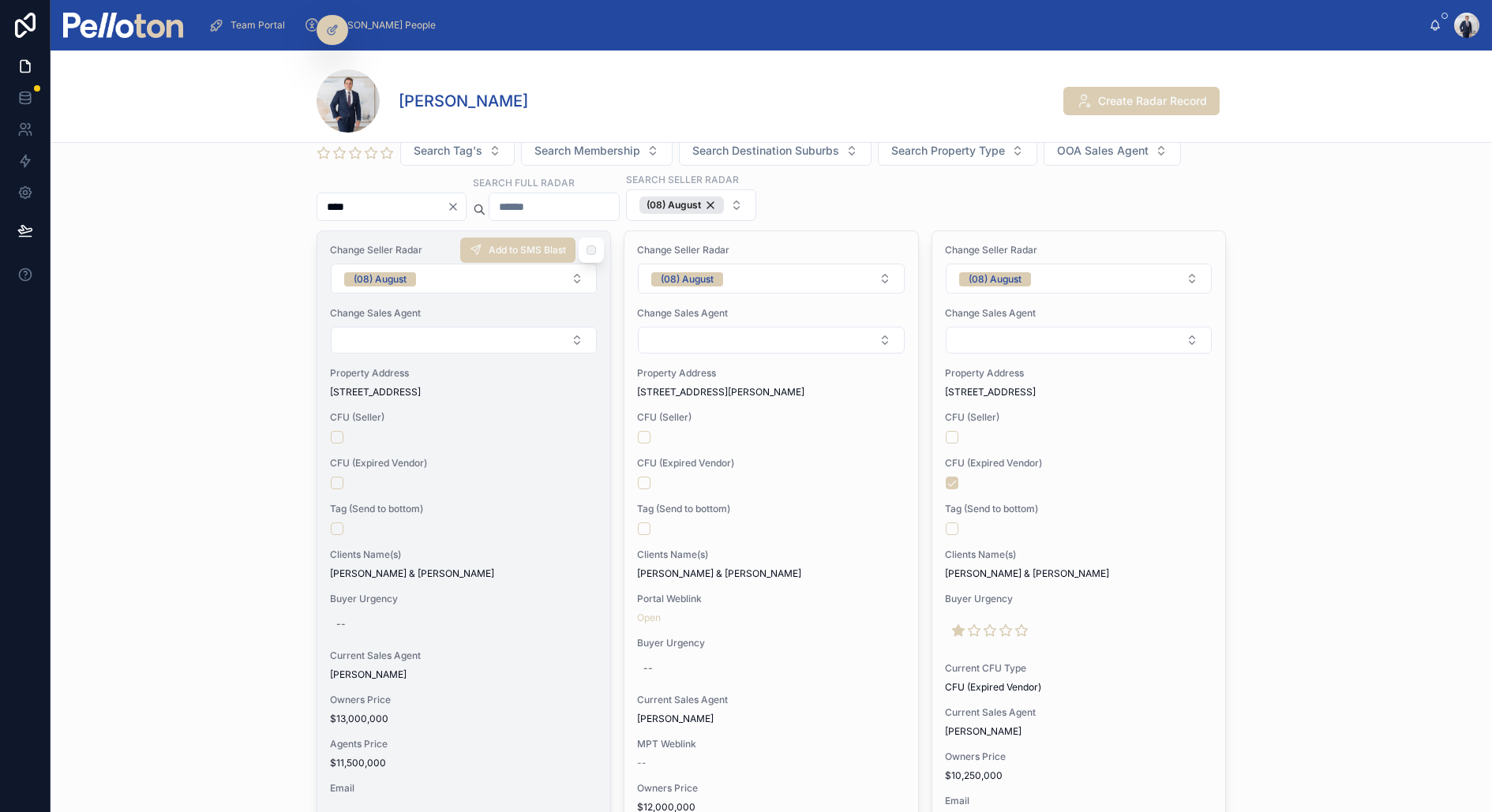
scroll to position [0, 0]
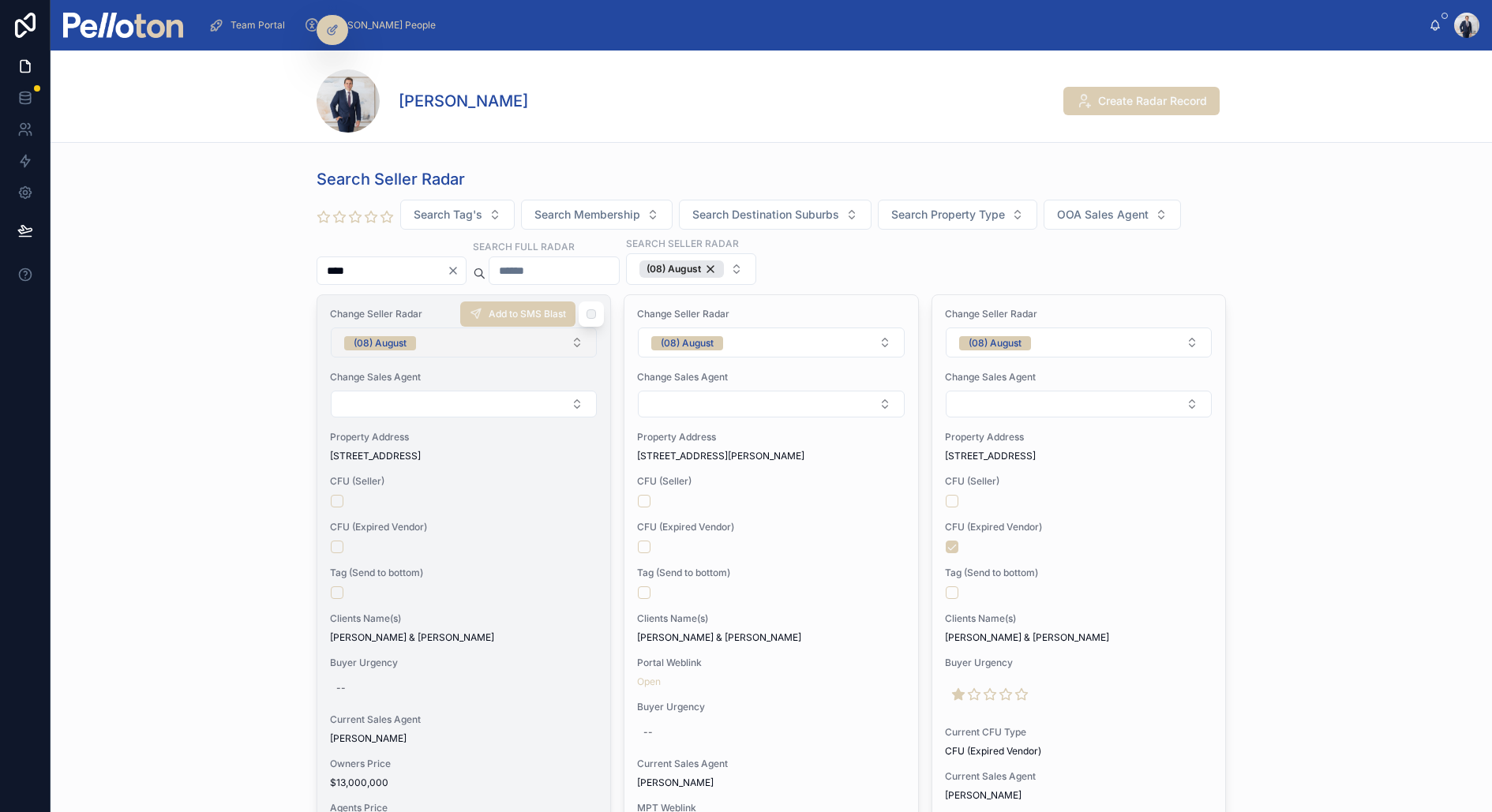
click at [446, 342] on button "(08) August" at bounding box center [464, 342] width 266 height 30
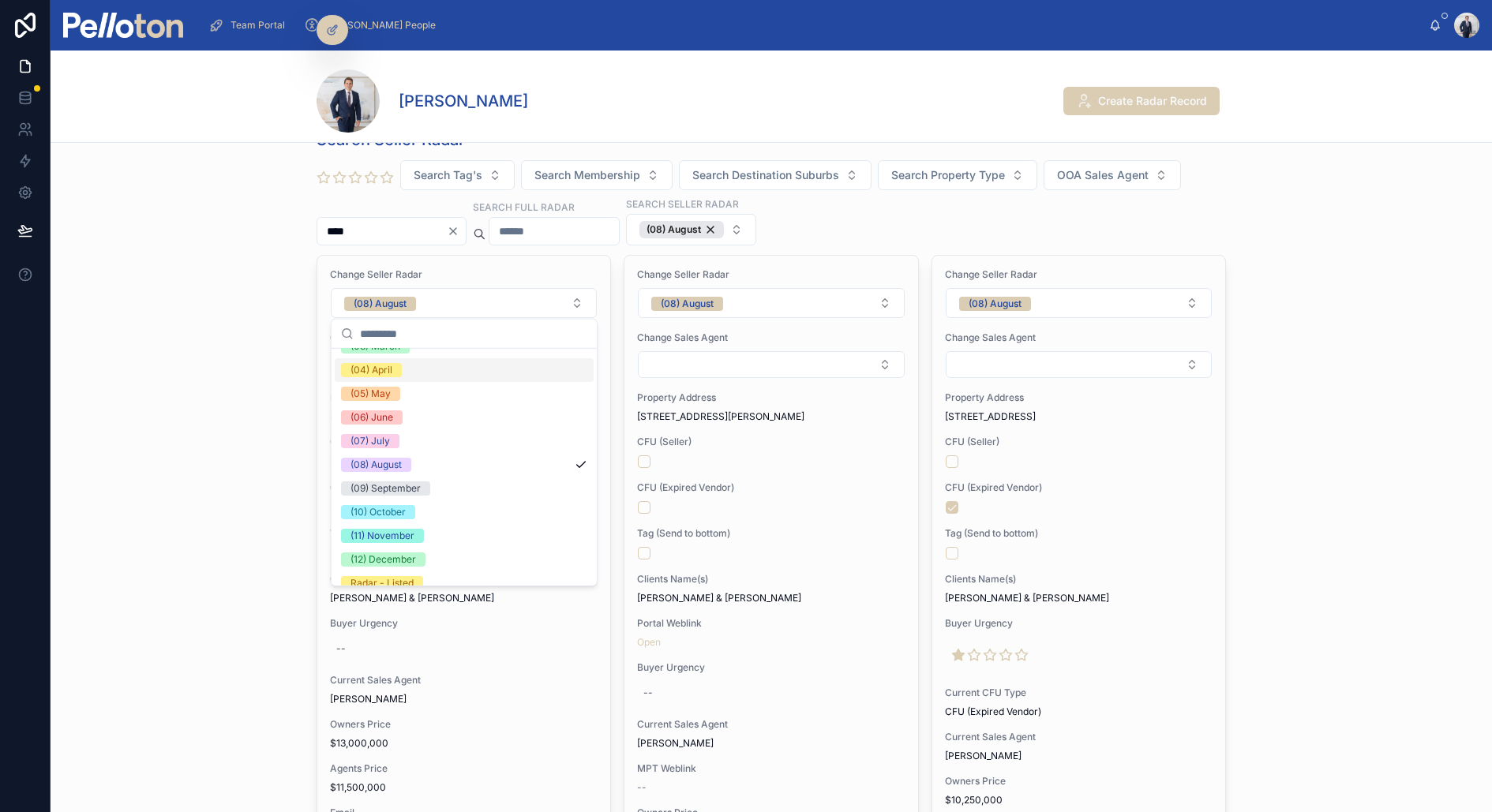
scroll to position [118, 0]
click at [434, 537] on div "(11) November" at bounding box center [465, 529] width 259 height 24
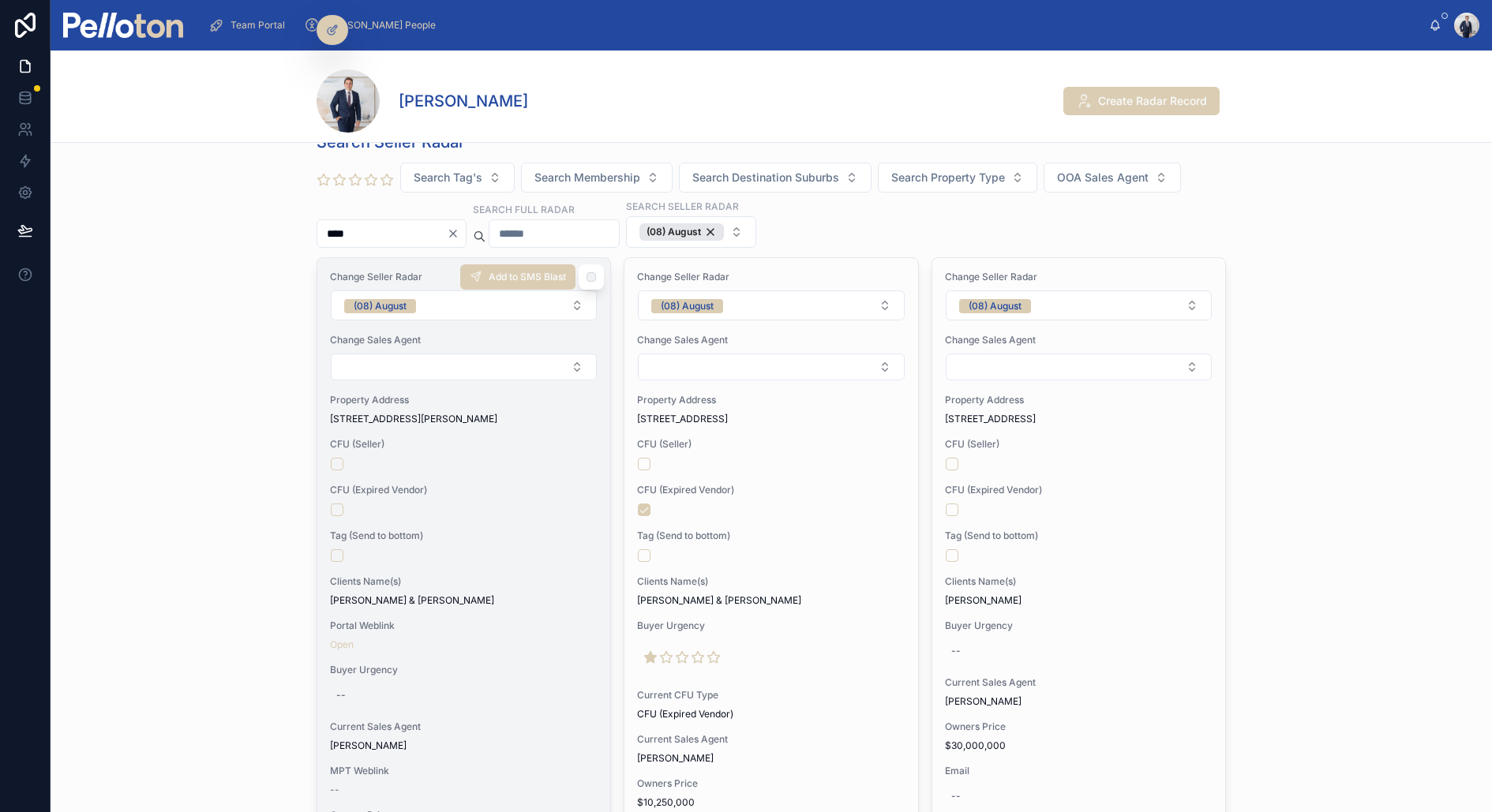
scroll to position [0, 0]
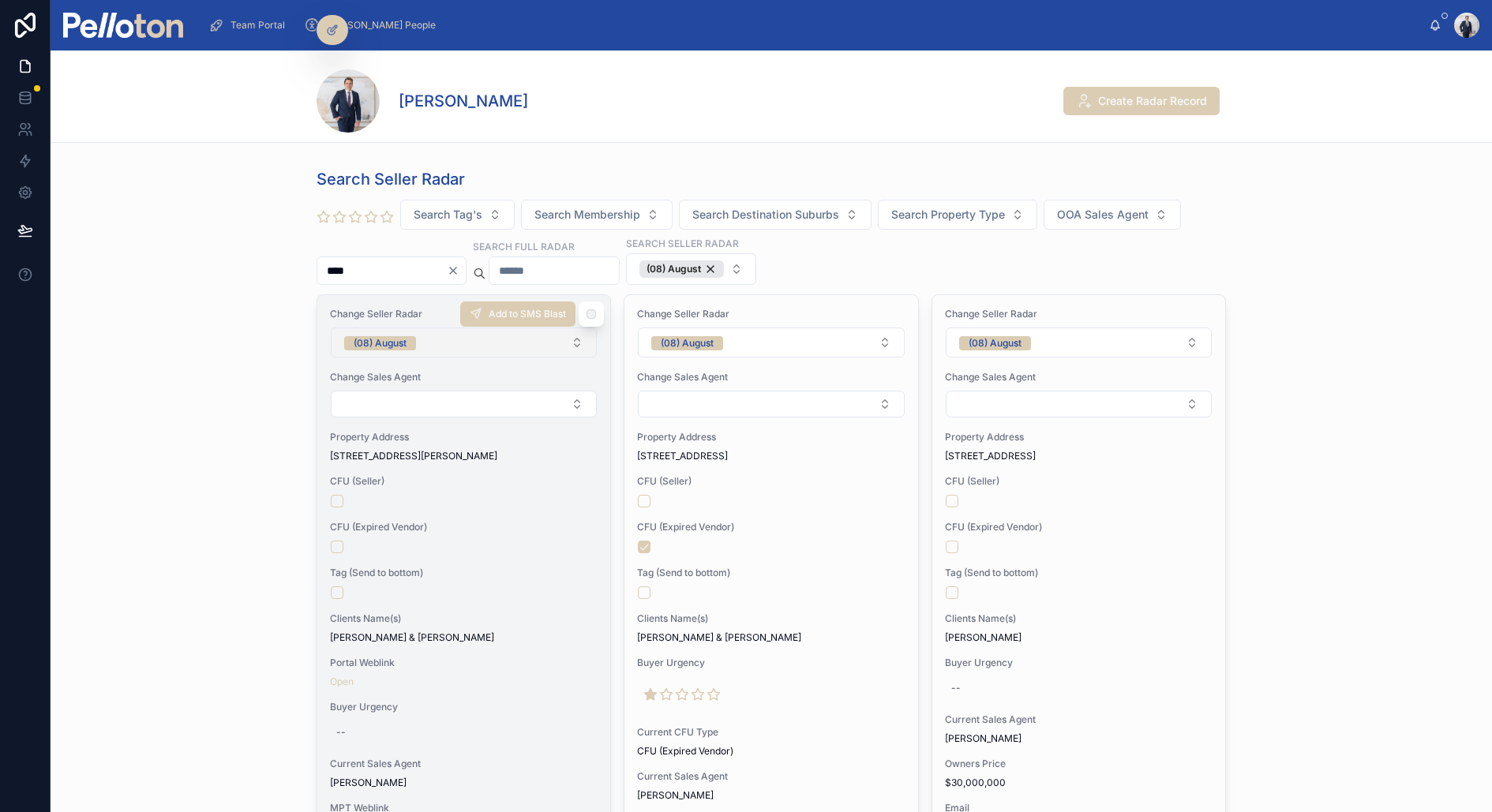
click at [413, 336] on span "(08) August" at bounding box center [380, 343] width 72 height 14
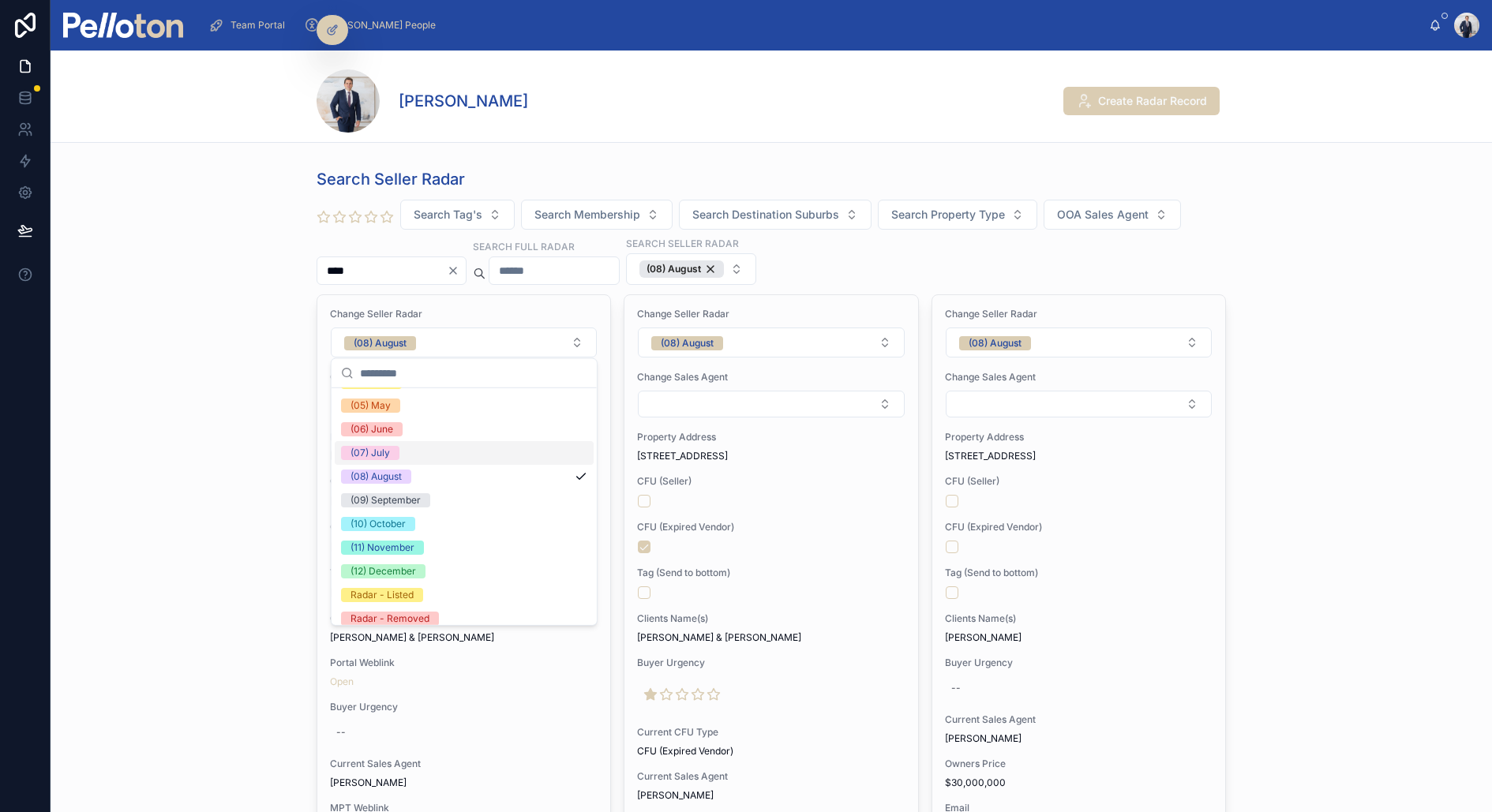
scroll to position [147, 0]
click at [424, 522] on div "(10) October" at bounding box center [465, 516] width 259 height 24
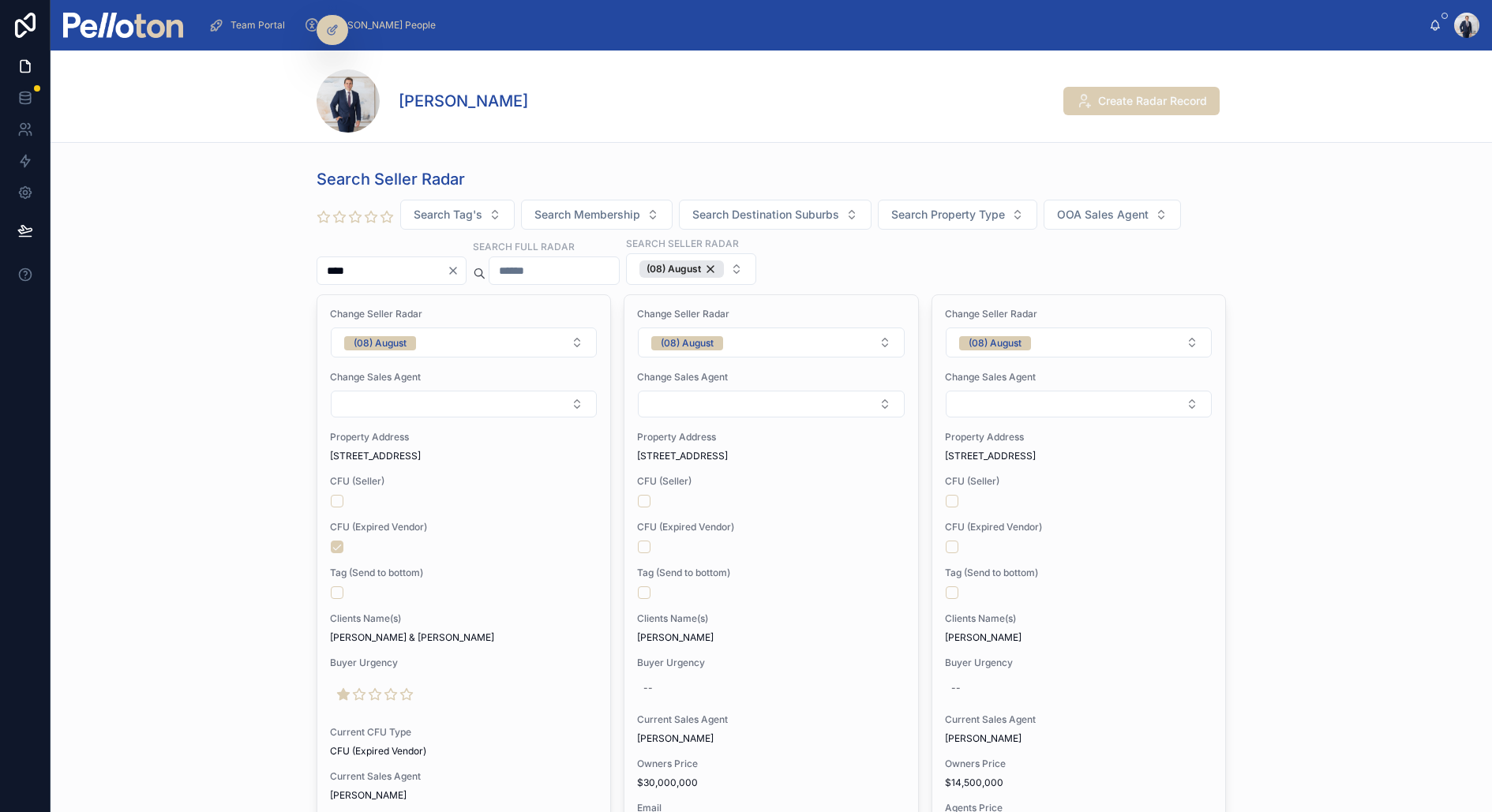
click at [700, 343] on div "(08) August" at bounding box center [687, 343] width 53 height 14
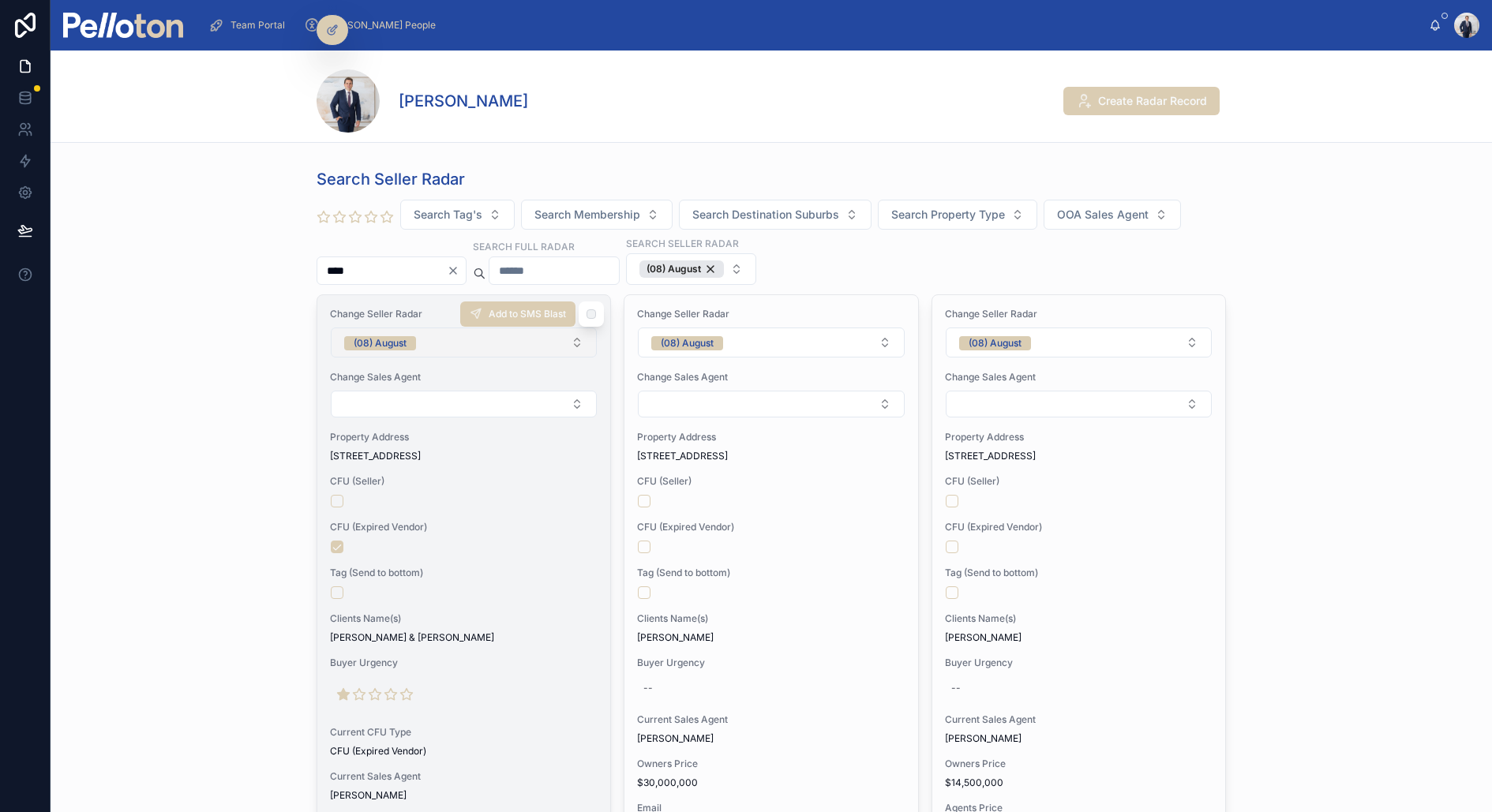
click at [404, 337] on div "(08) August" at bounding box center [380, 343] width 53 height 14
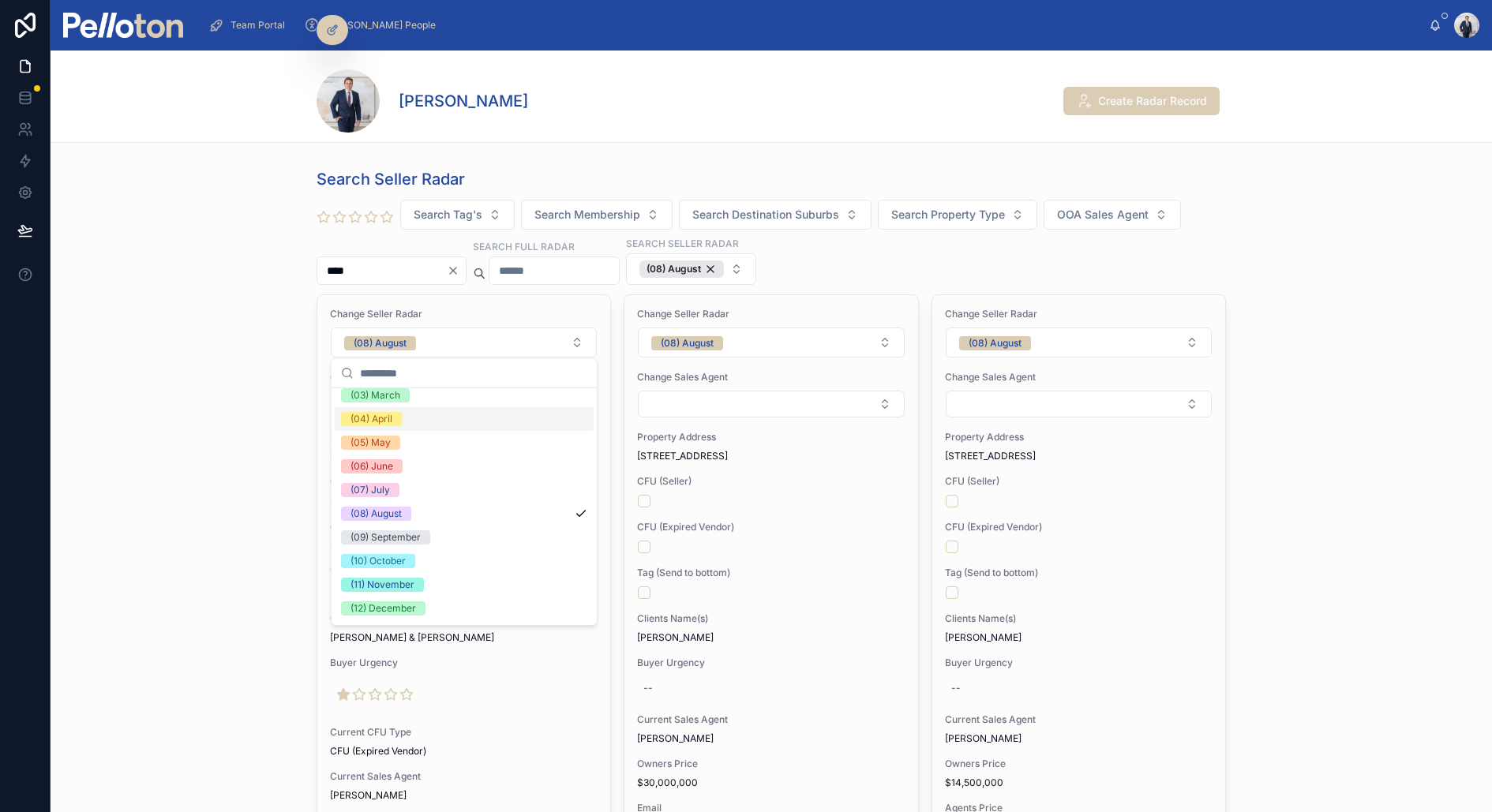
scroll to position [147, 0]
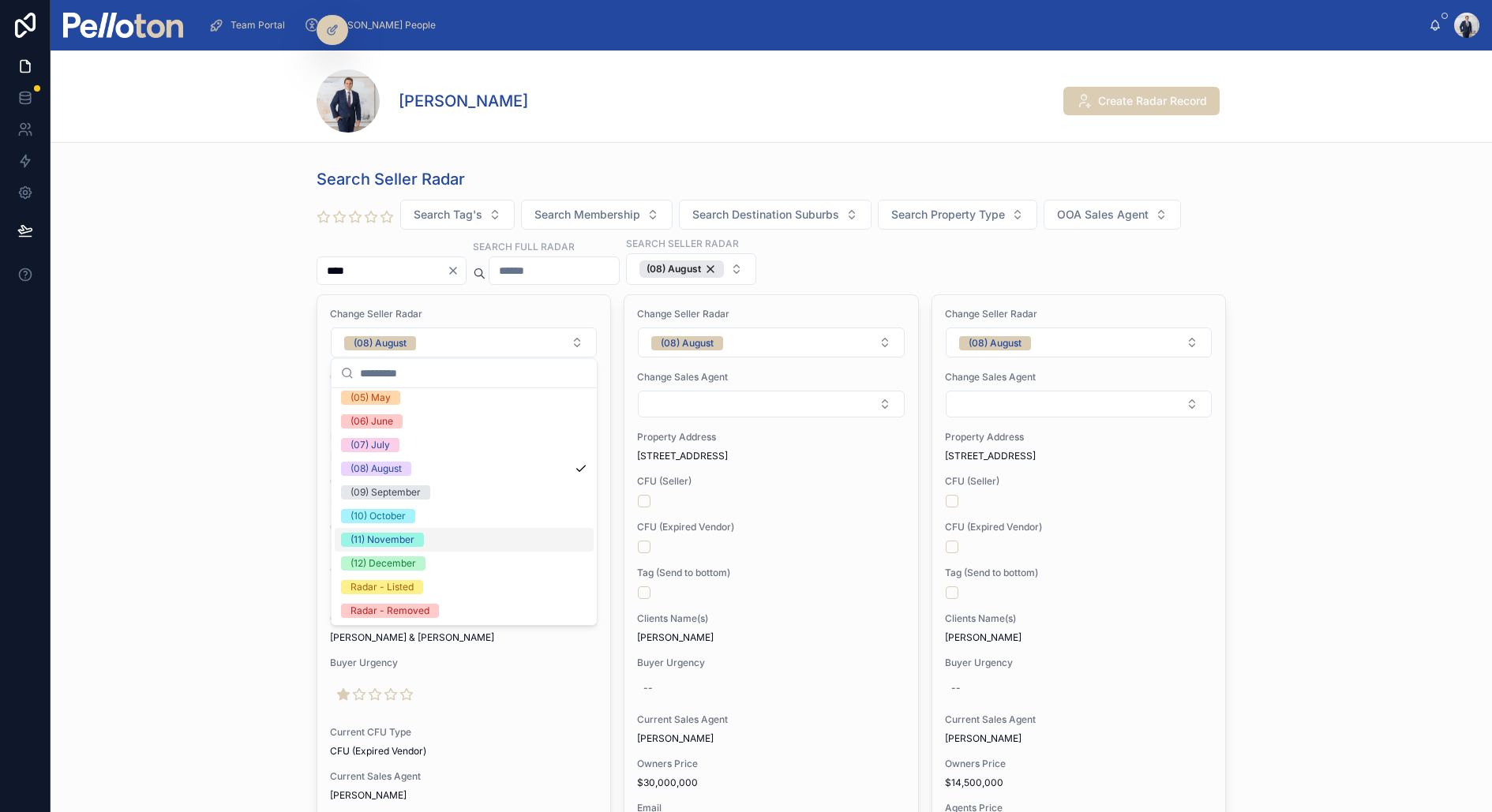
click at [421, 542] on span "(11) November" at bounding box center [383, 540] width 83 height 14
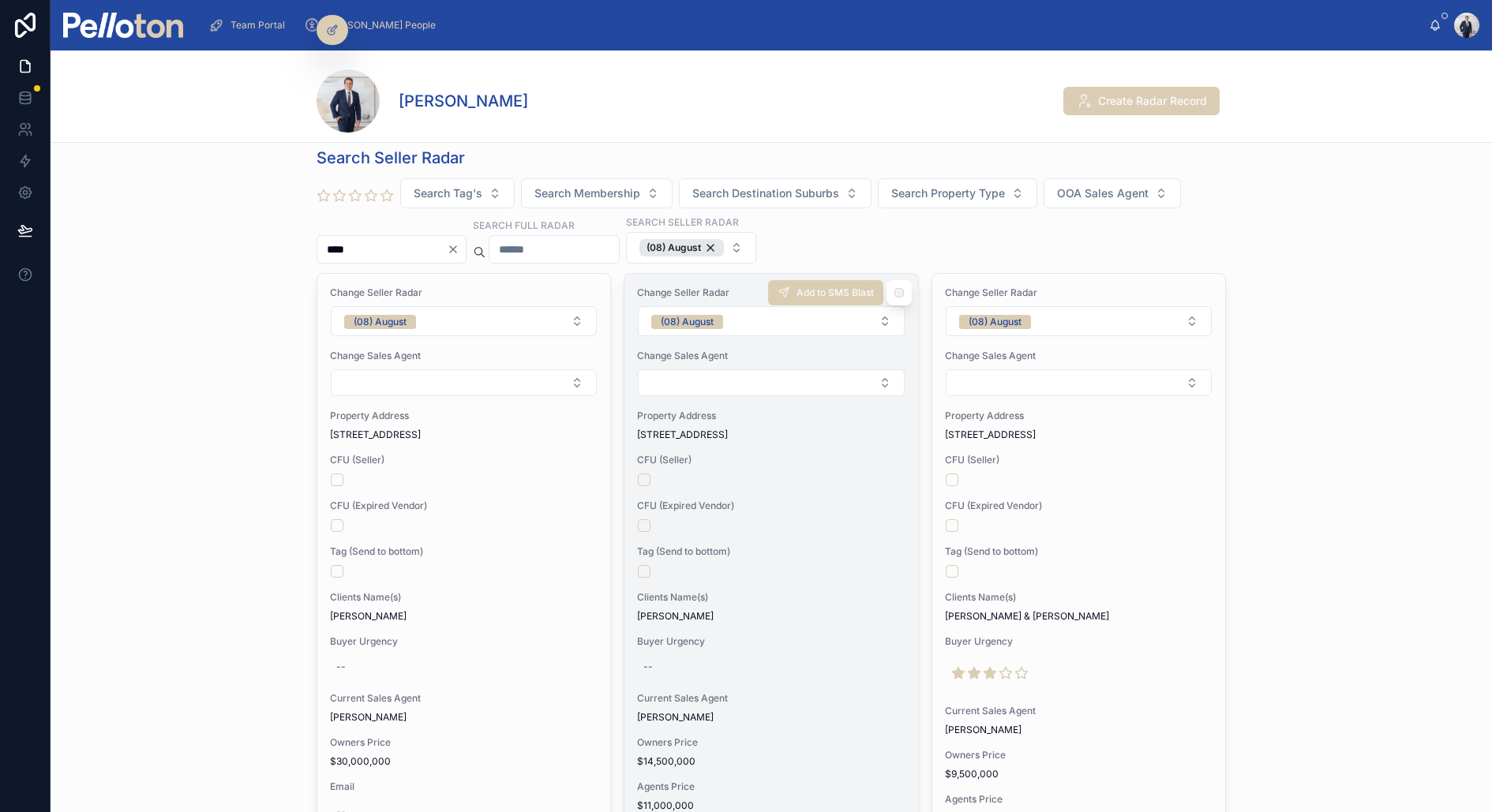
scroll to position [0, 0]
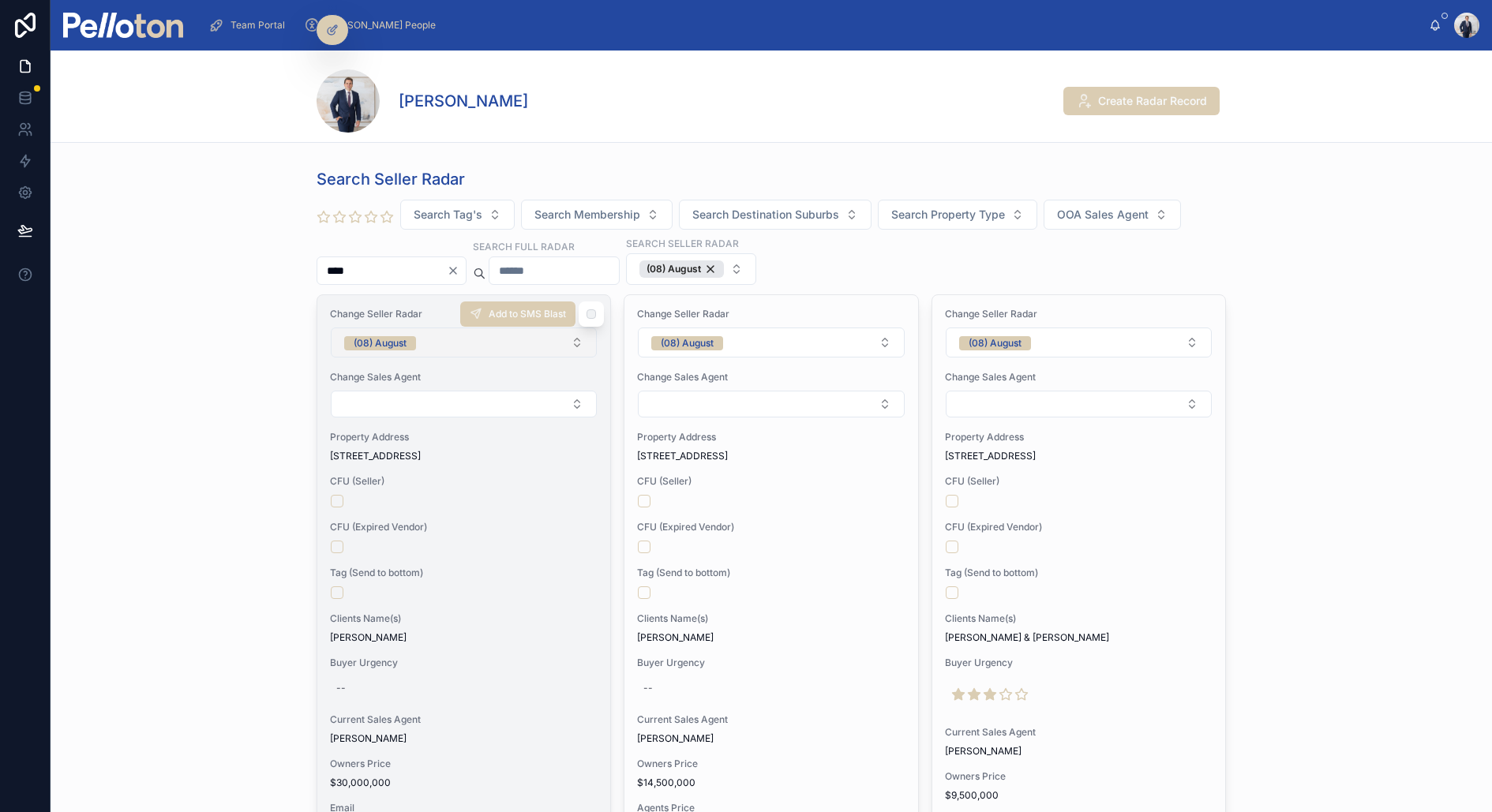
click at [426, 344] on button "(08) August" at bounding box center [464, 342] width 266 height 30
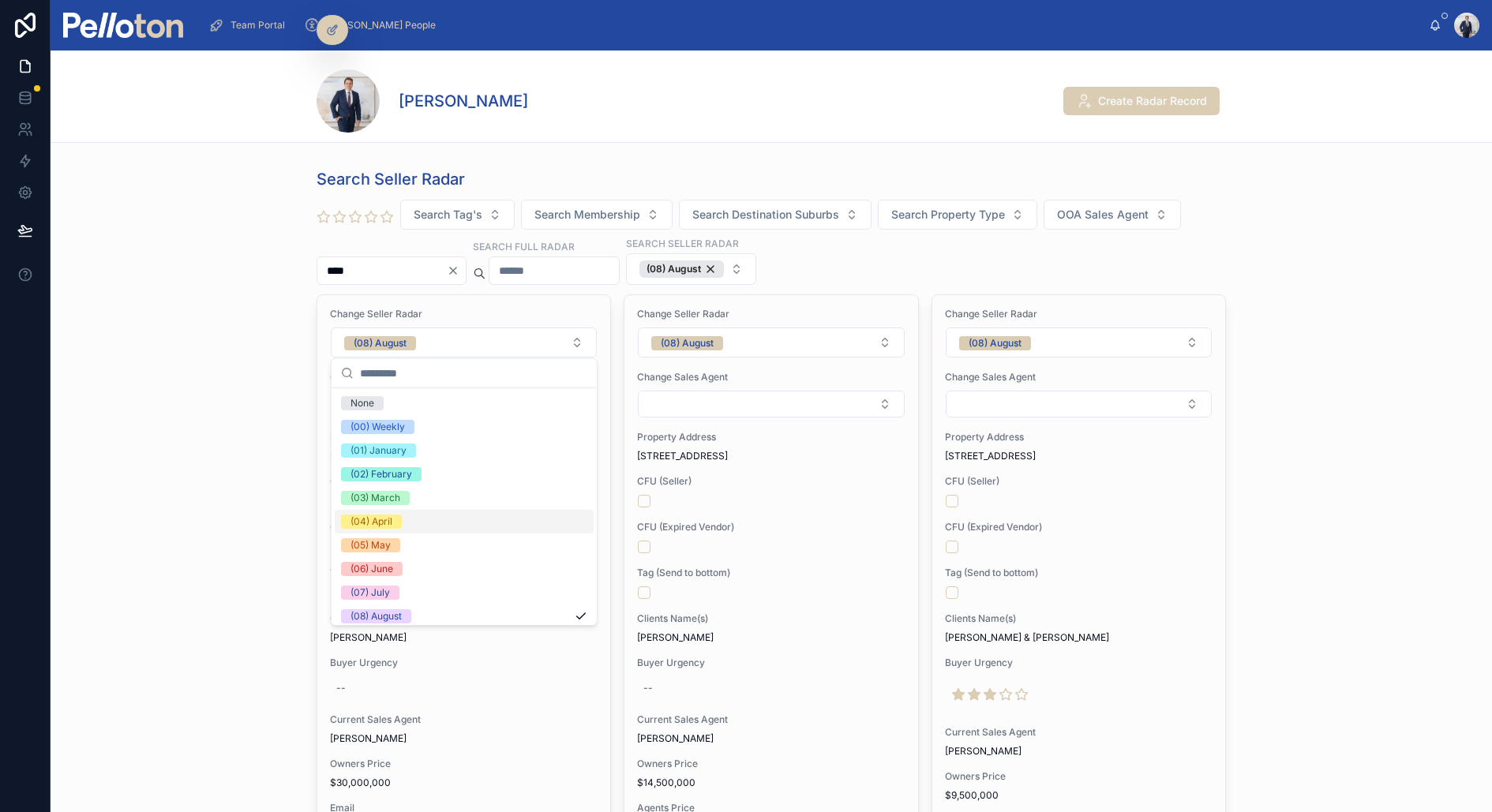
scroll to position [147, 0]
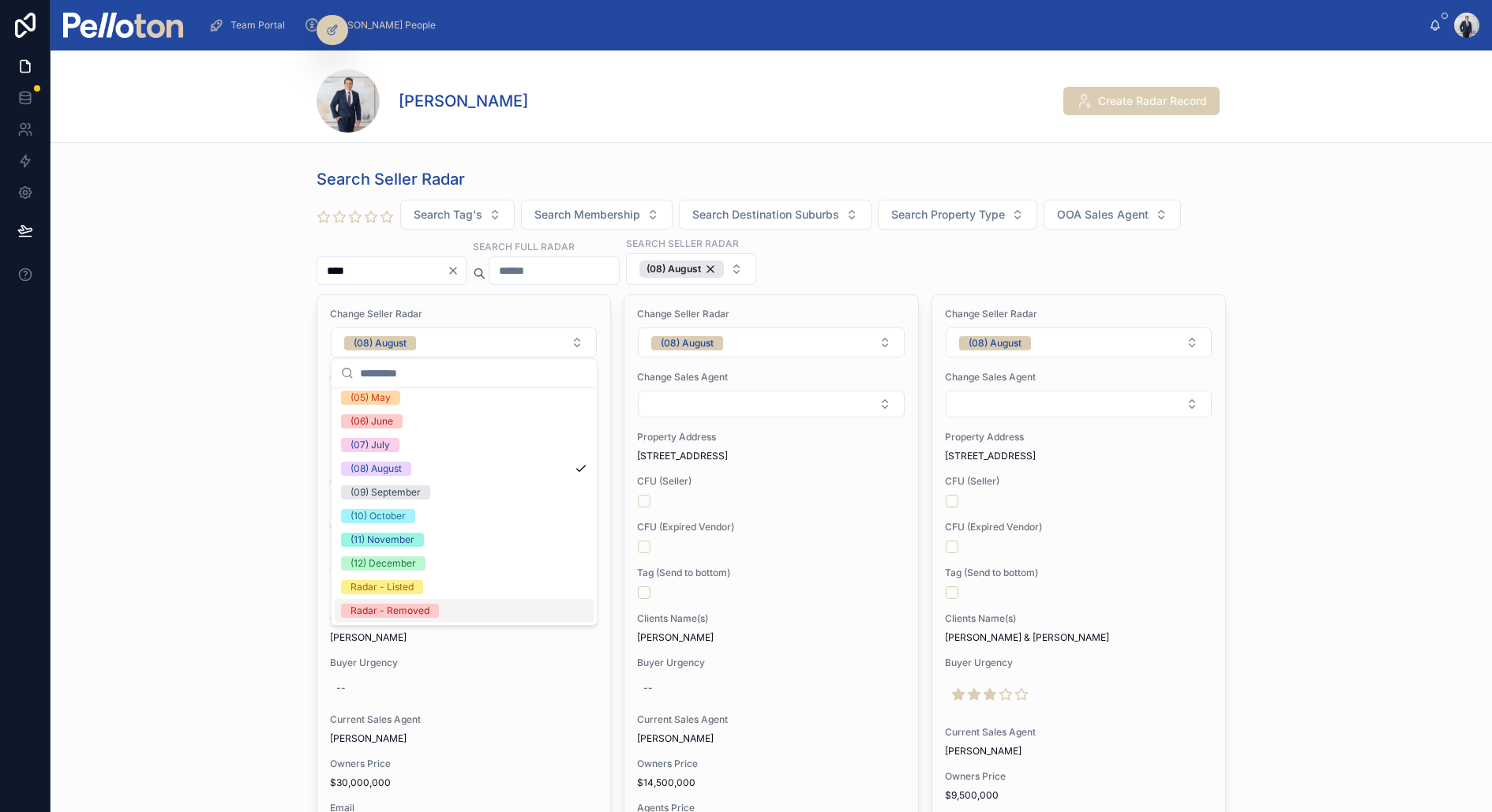
click at [401, 606] on div "Radar - Removed" at bounding box center [389, 611] width 79 height 14
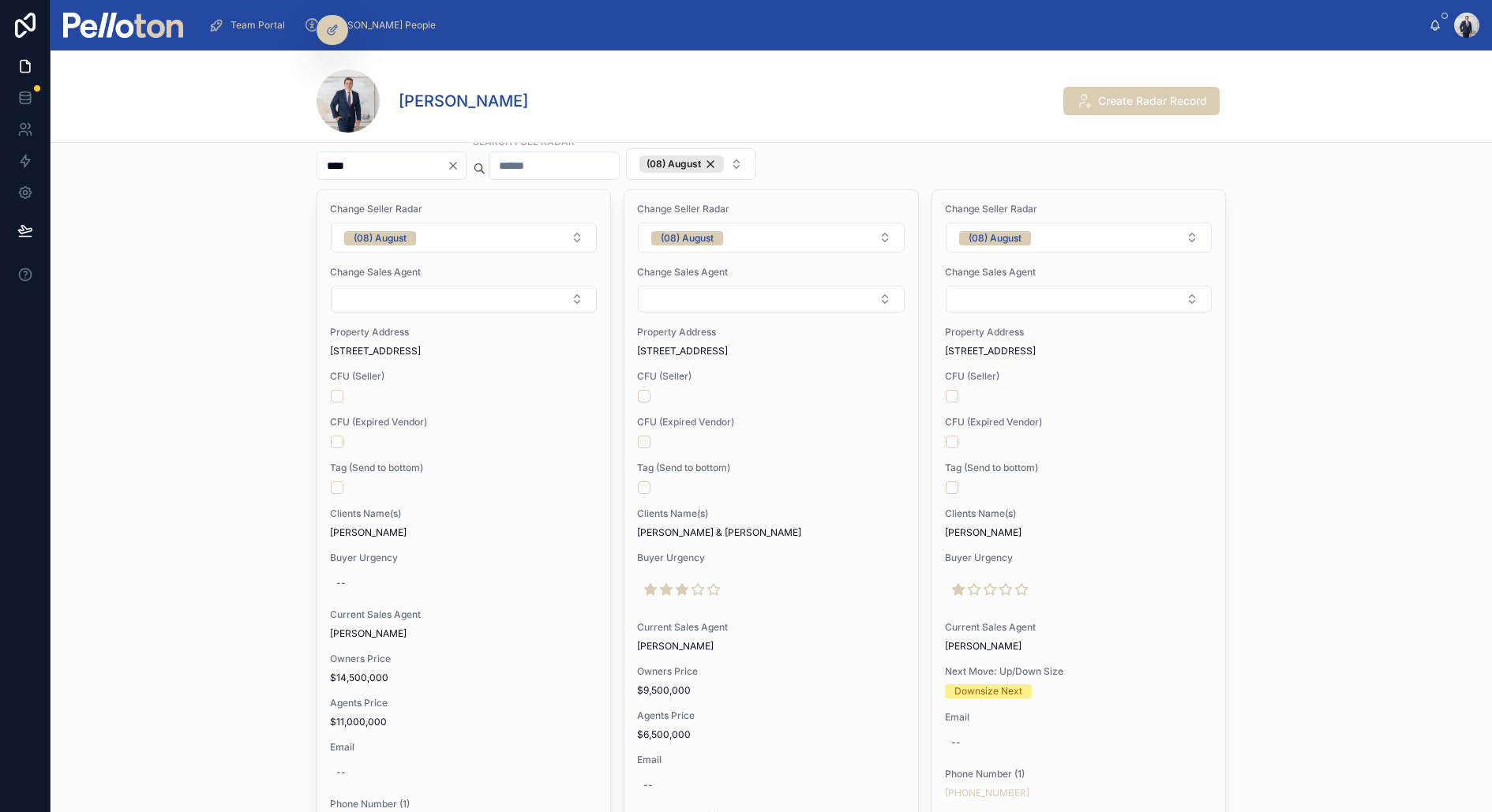
scroll to position [0, 0]
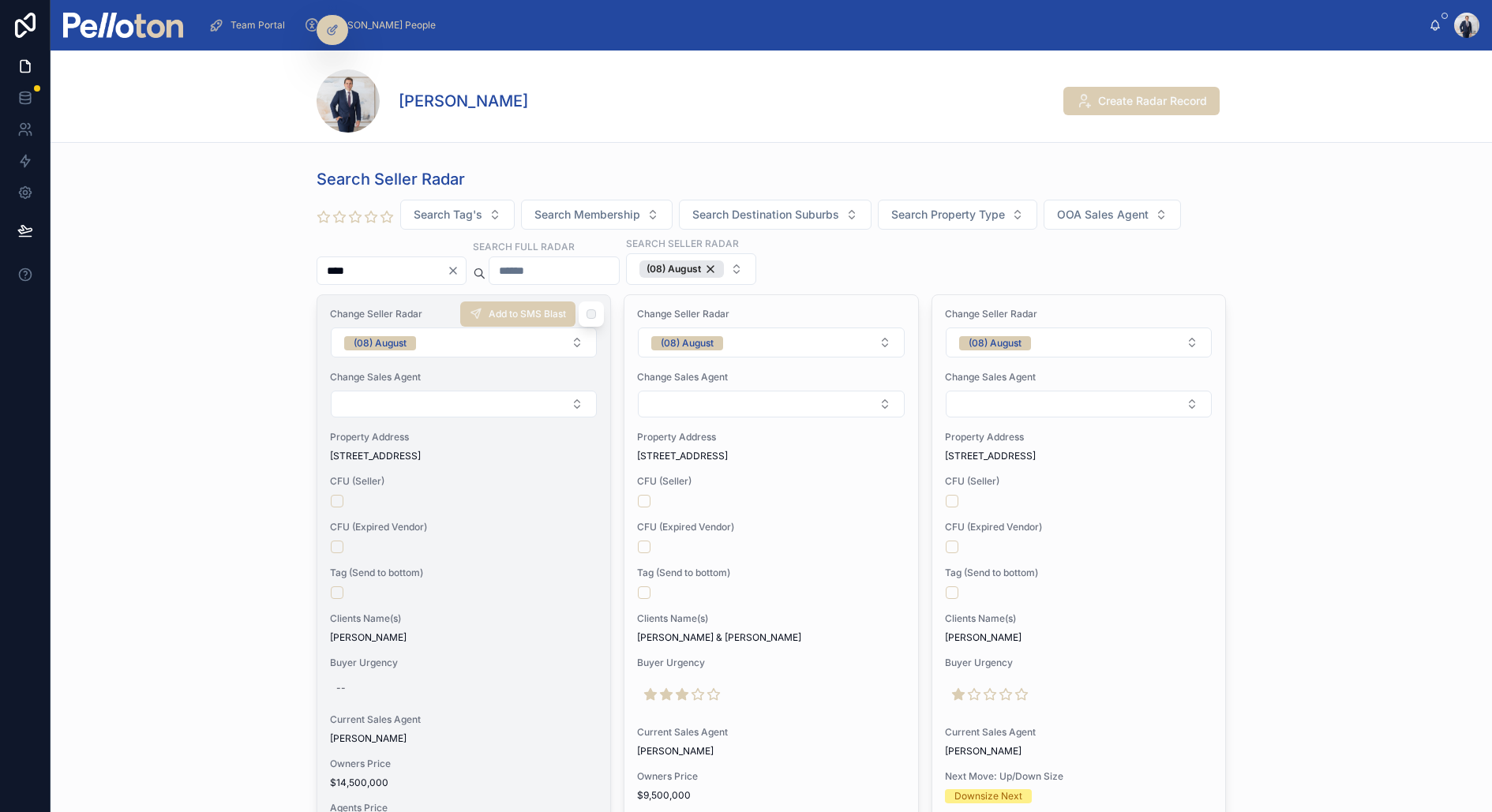
click at [475, 495] on div at bounding box center [464, 501] width 266 height 13
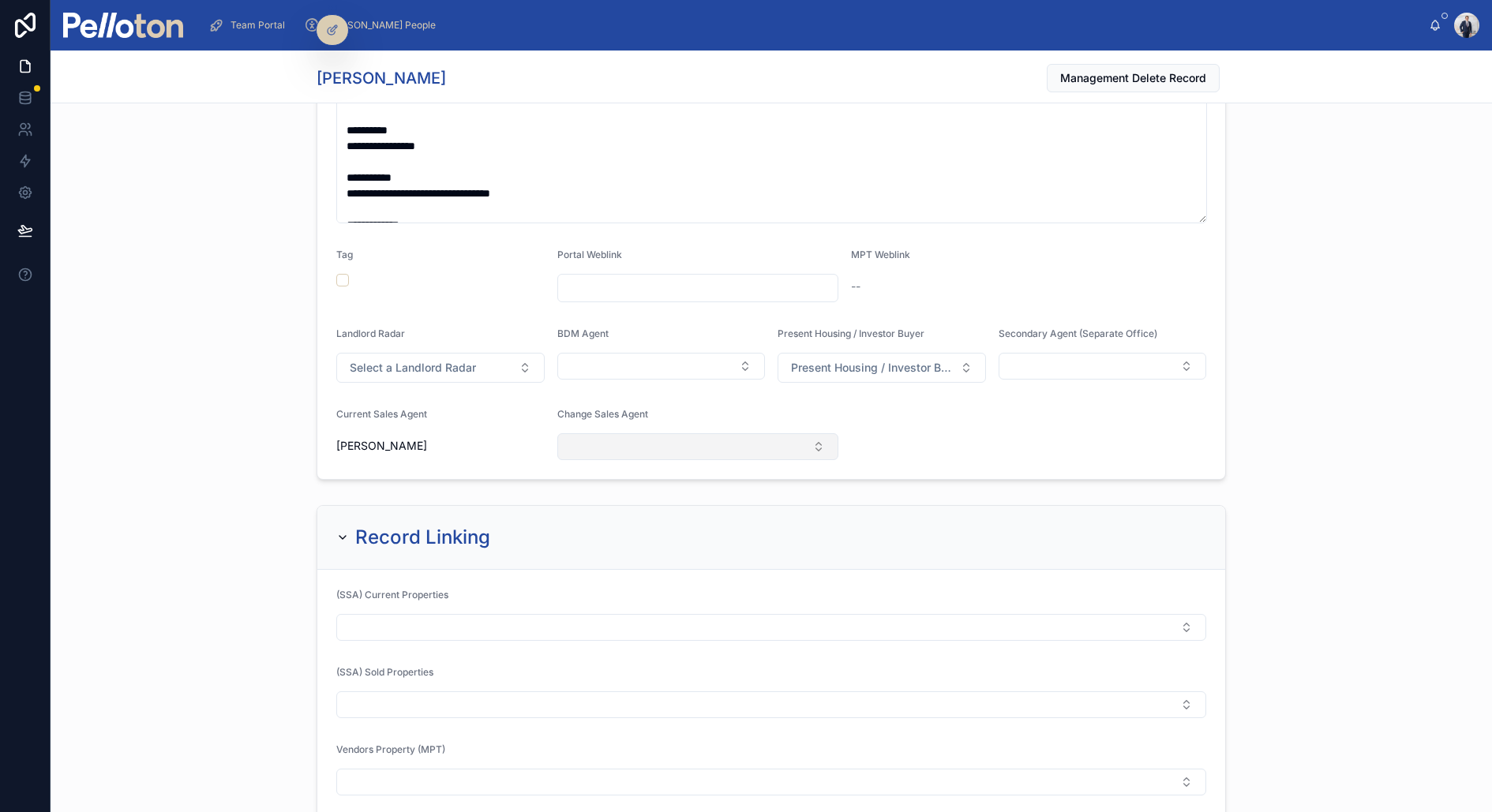
scroll to position [842, 0]
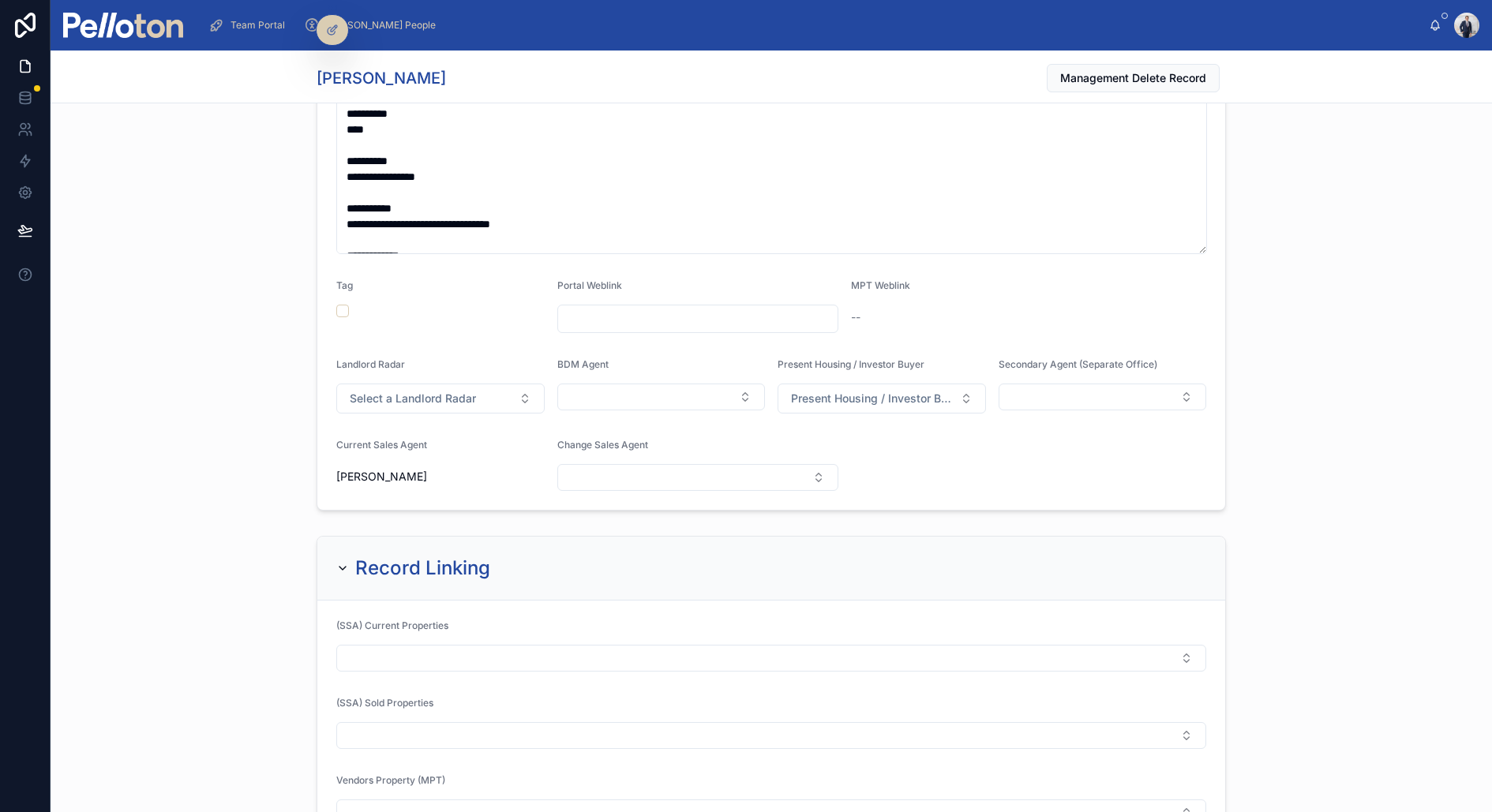
click at [625, 312] on input "text" at bounding box center [698, 319] width 280 height 22
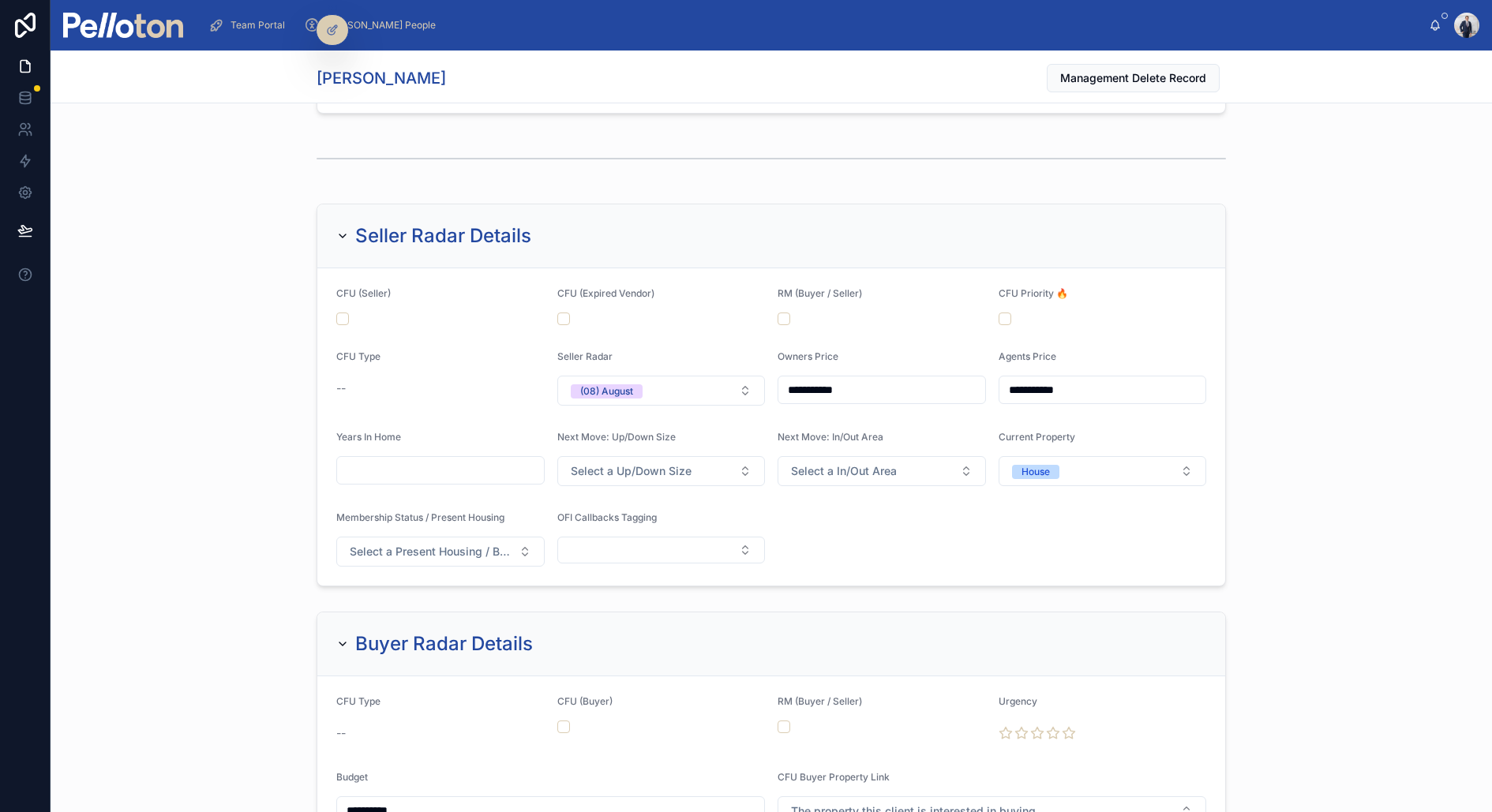
scroll to position [1745, 0]
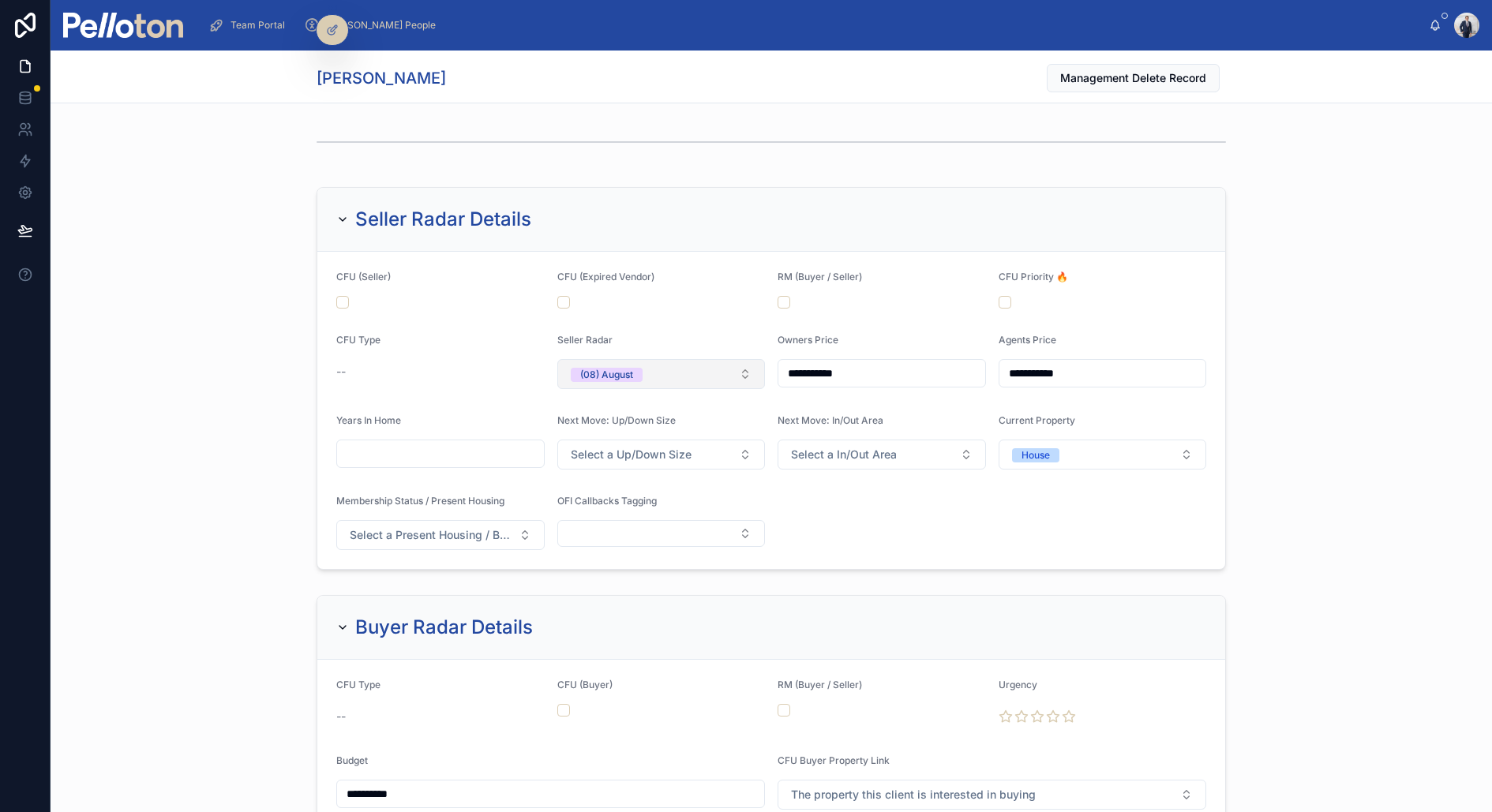
click at [607, 366] on span "(08) August" at bounding box center [607, 374] width 72 height 16
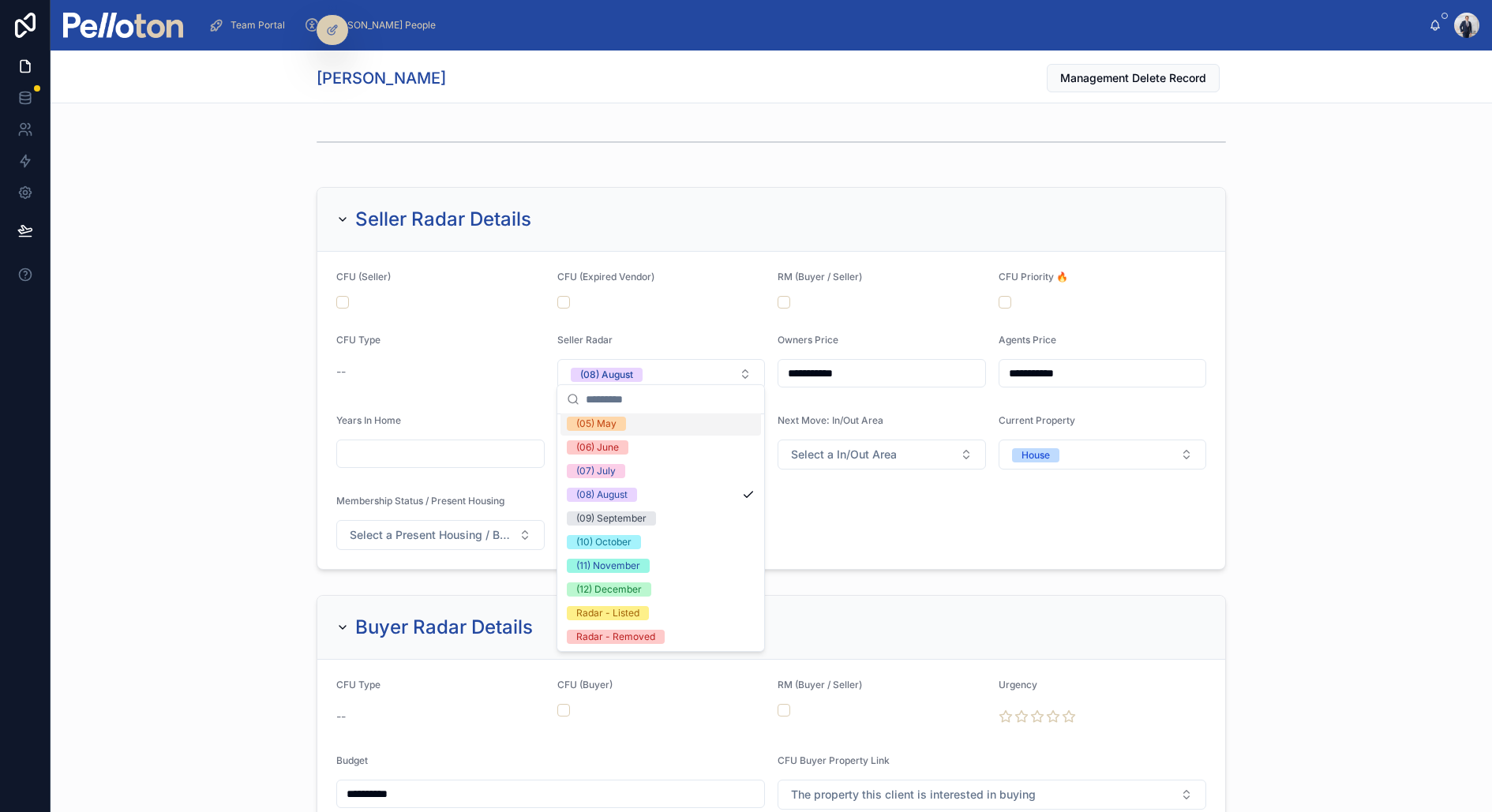
scroll to position [146, 0]
click at [647, 537] on div "(10) October" at bounding box center [660, 544] width 201 height 24
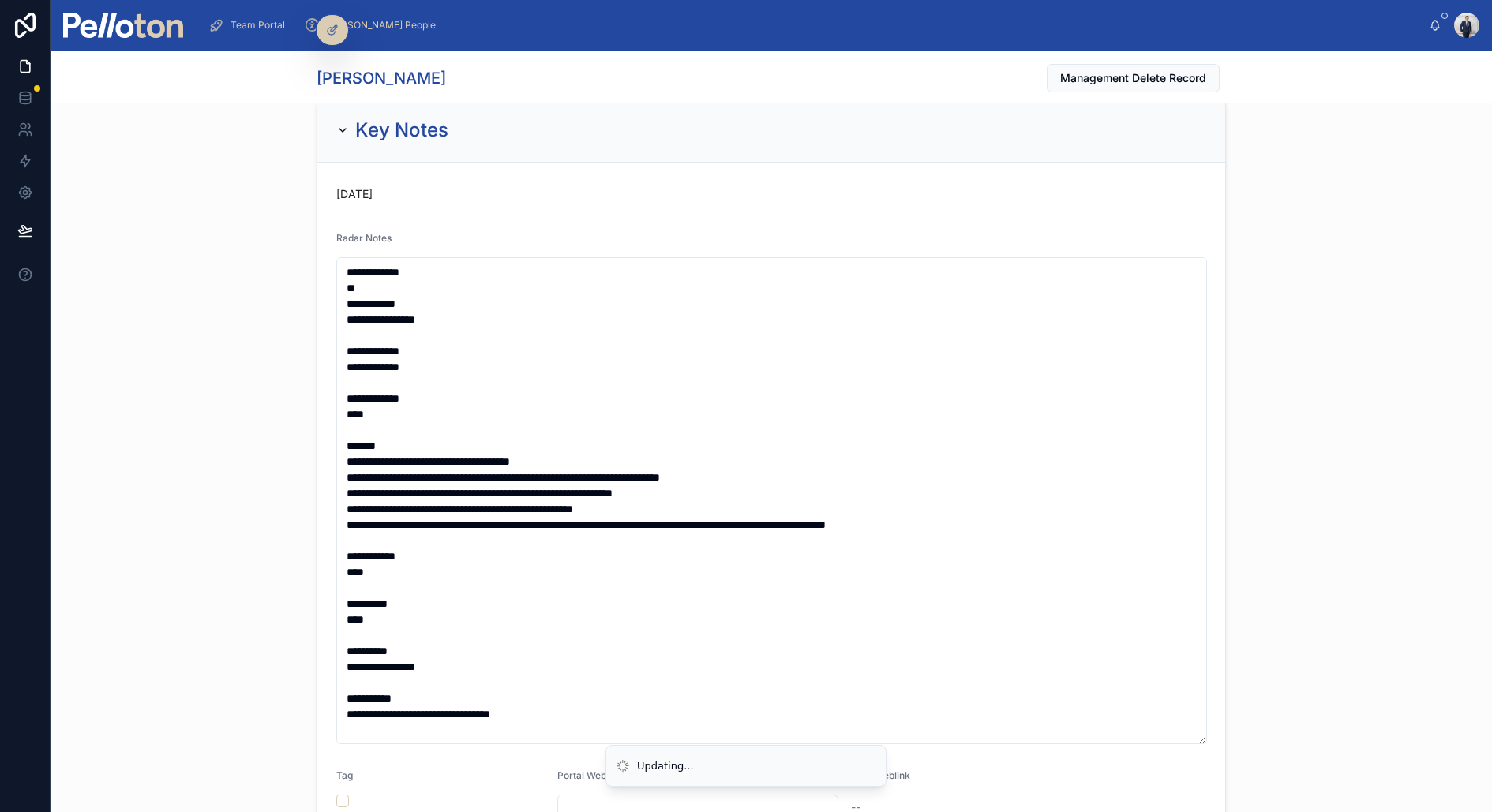
scroll to position [0, 0]
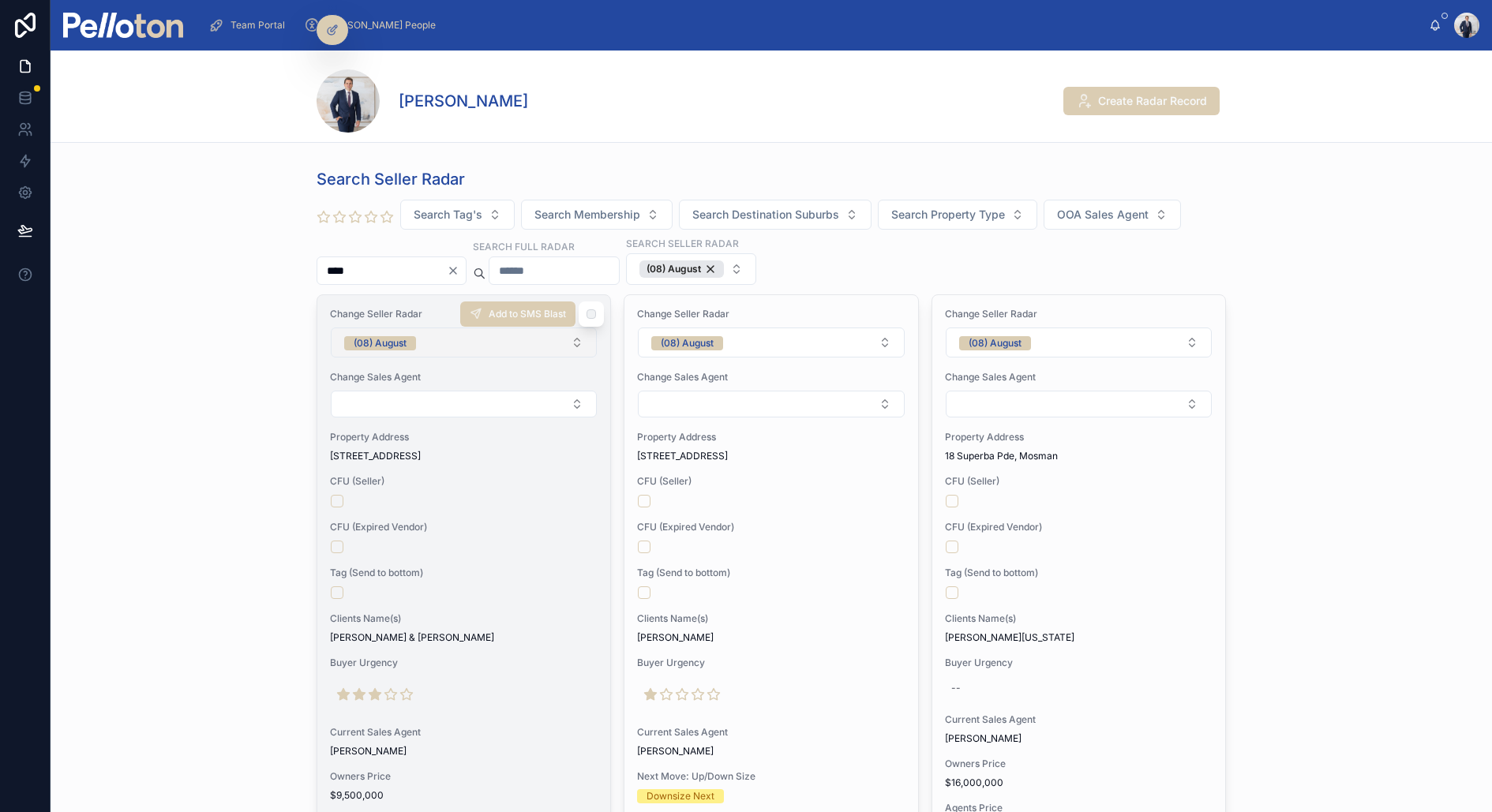
click at [392, 342] on div "(08) August" at bounding box center [380, 343] width 53 height 14
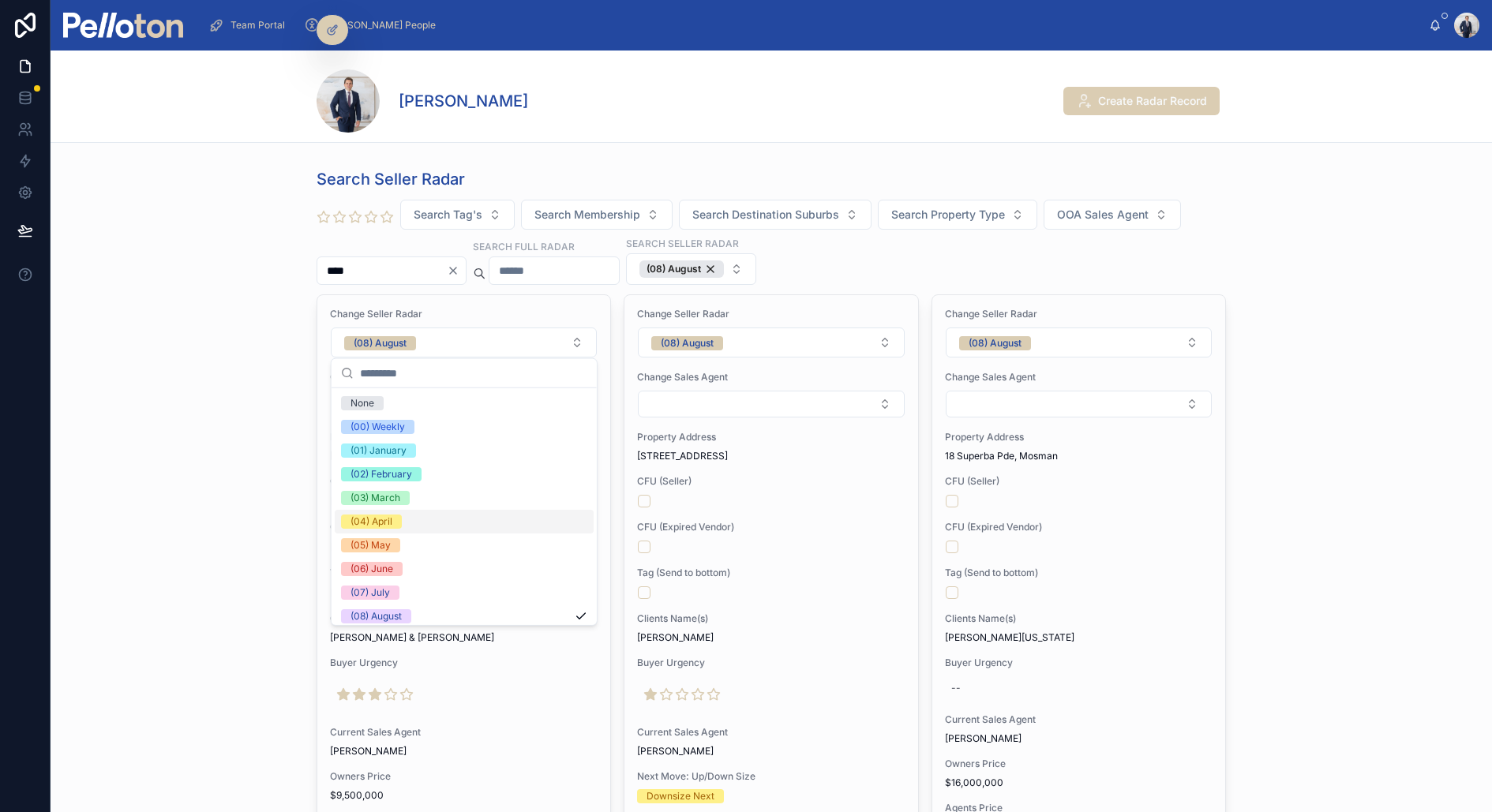
scroll to position [147, 0]
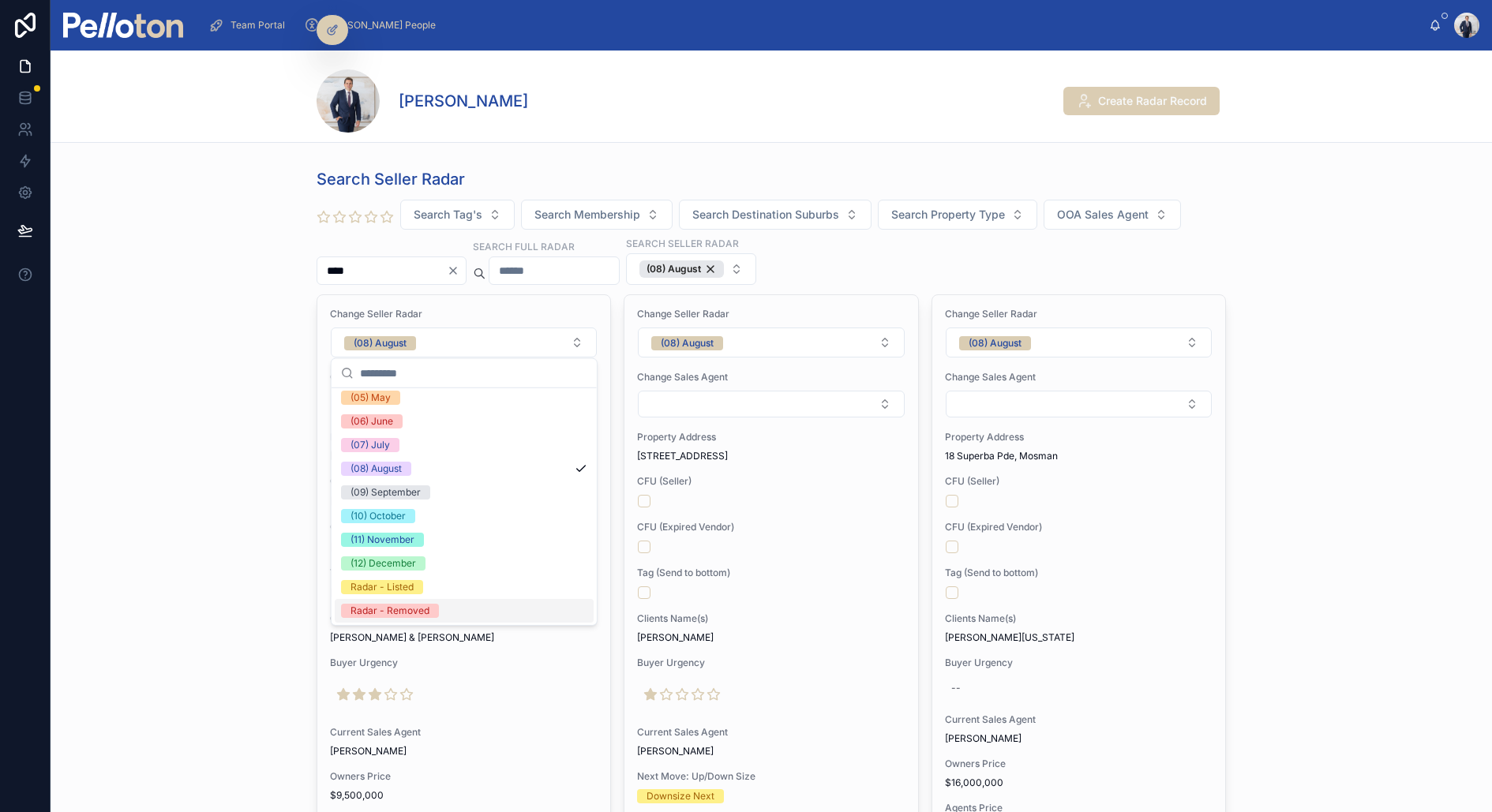
click at [402, 611] on div "Radar - Removed" at bounding box center [389, 611] width 79 height 14
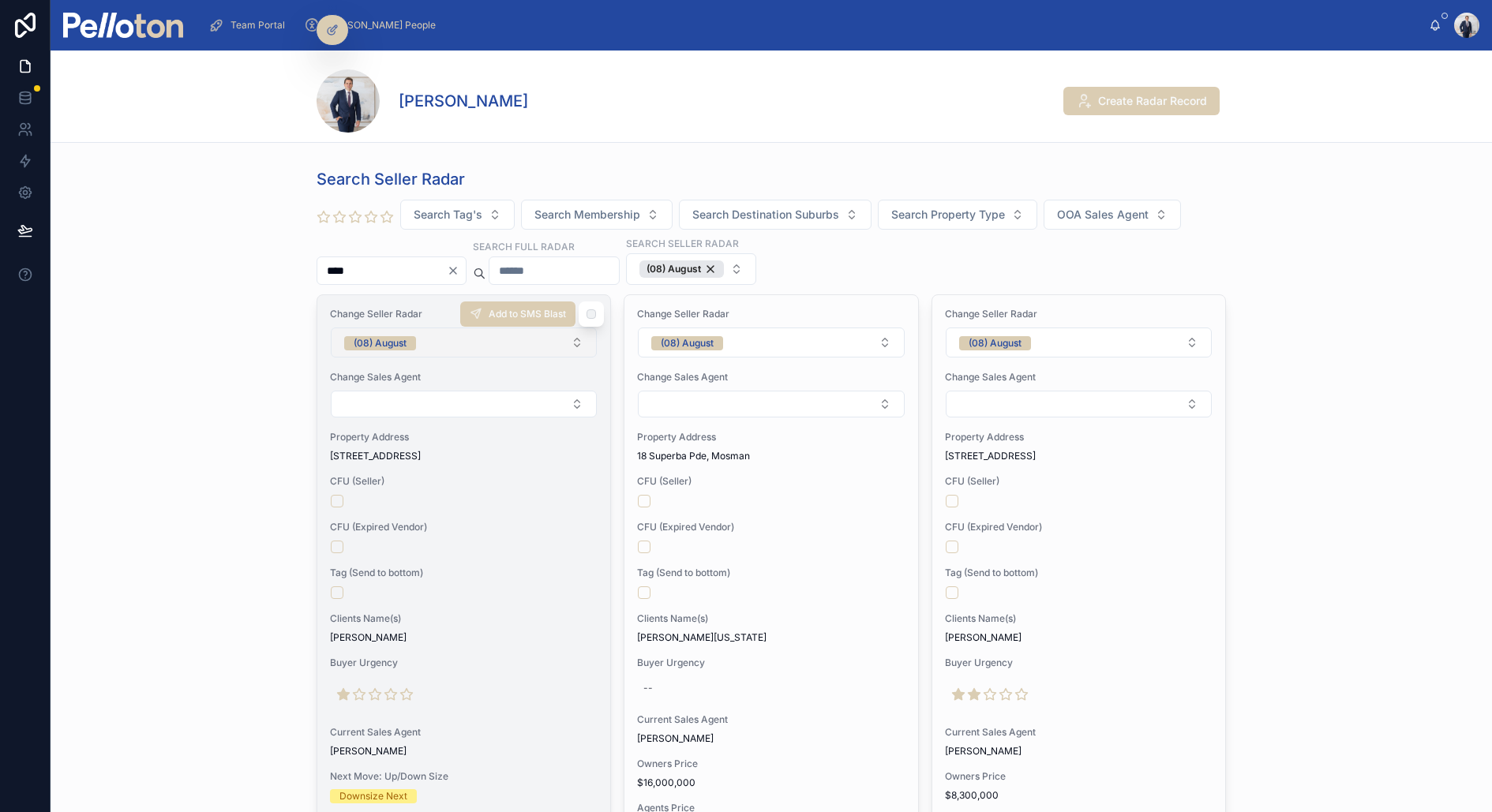
click at [393, 337] on div "(08) August" at bounding box center [380, 343] width 53 height 14
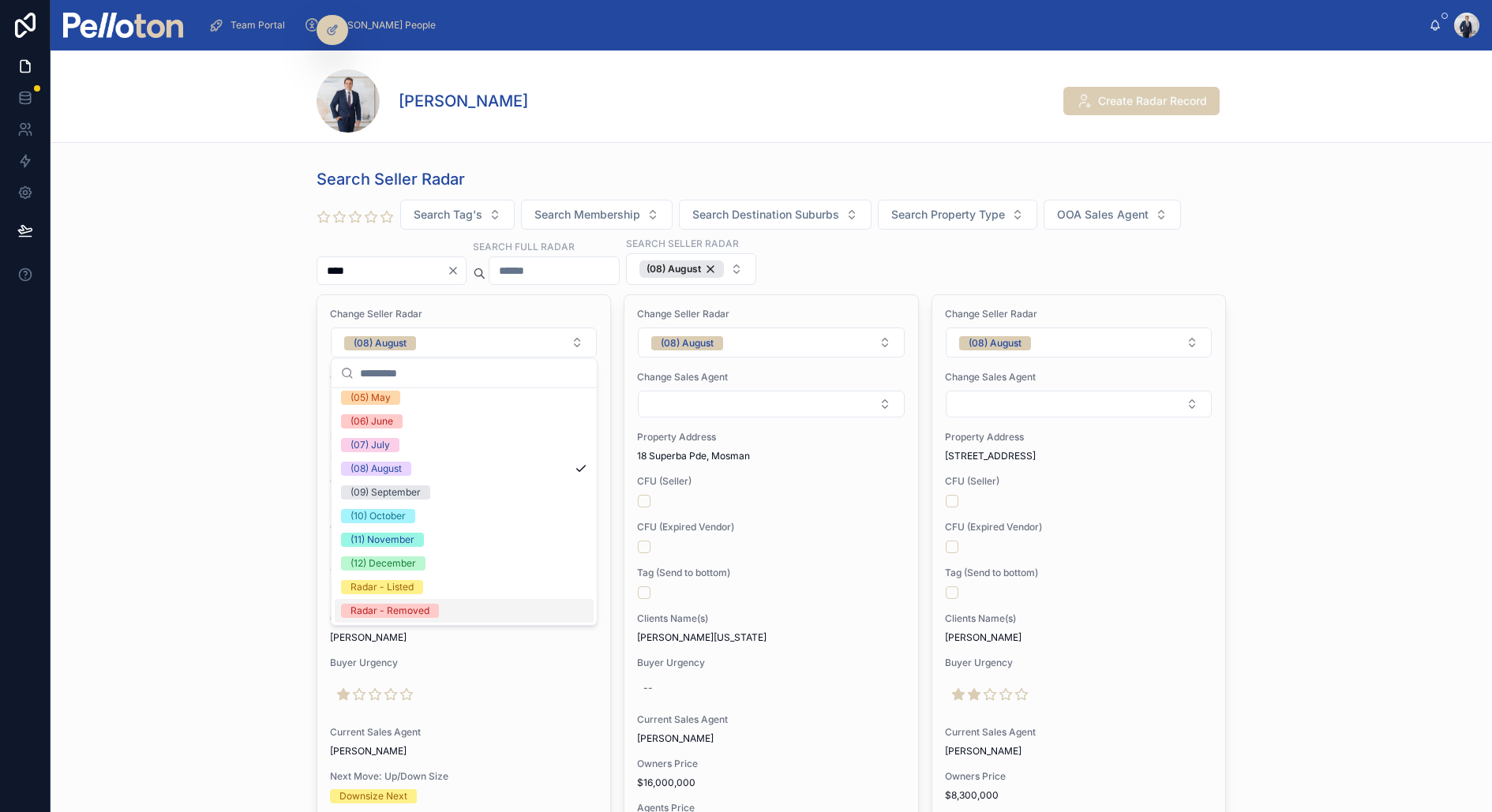
click at [396, 607] on div "Radar - Removed" at bounding box center [389, 611] width 79 height 14
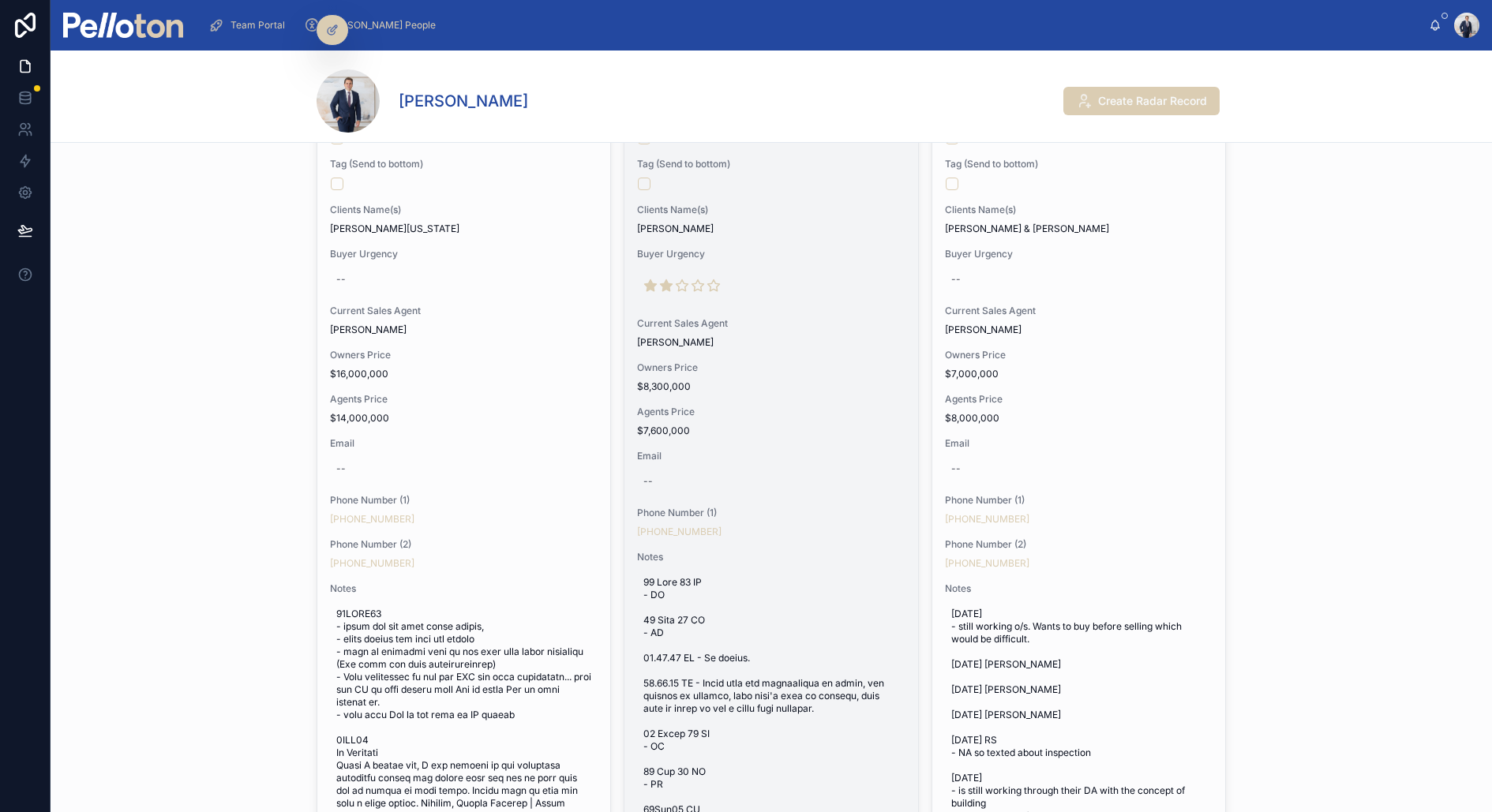
scroll to position [376, 0]
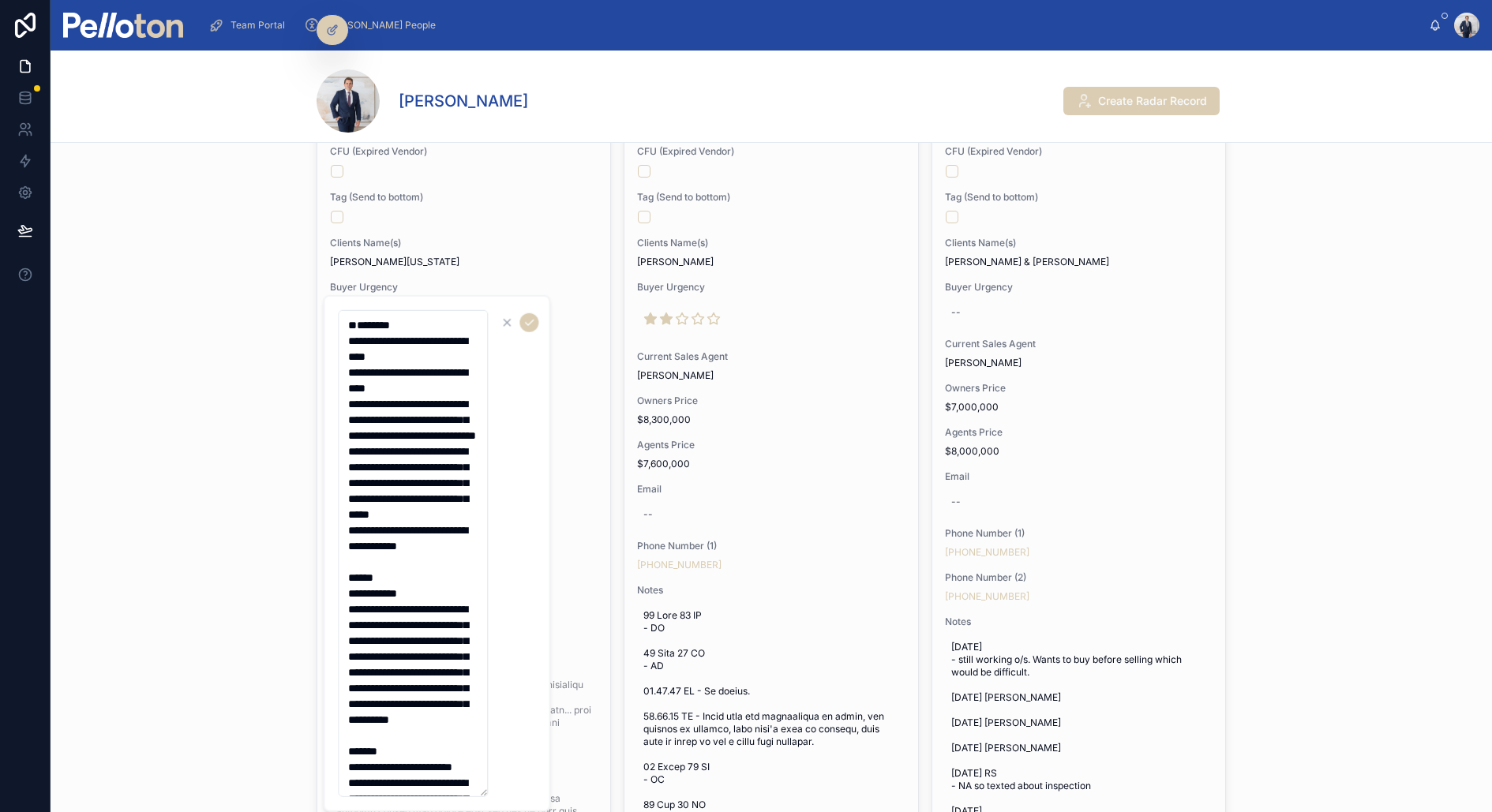
click at [370, 316] on textarea at bounding box center [412, 554] width 150 height 487
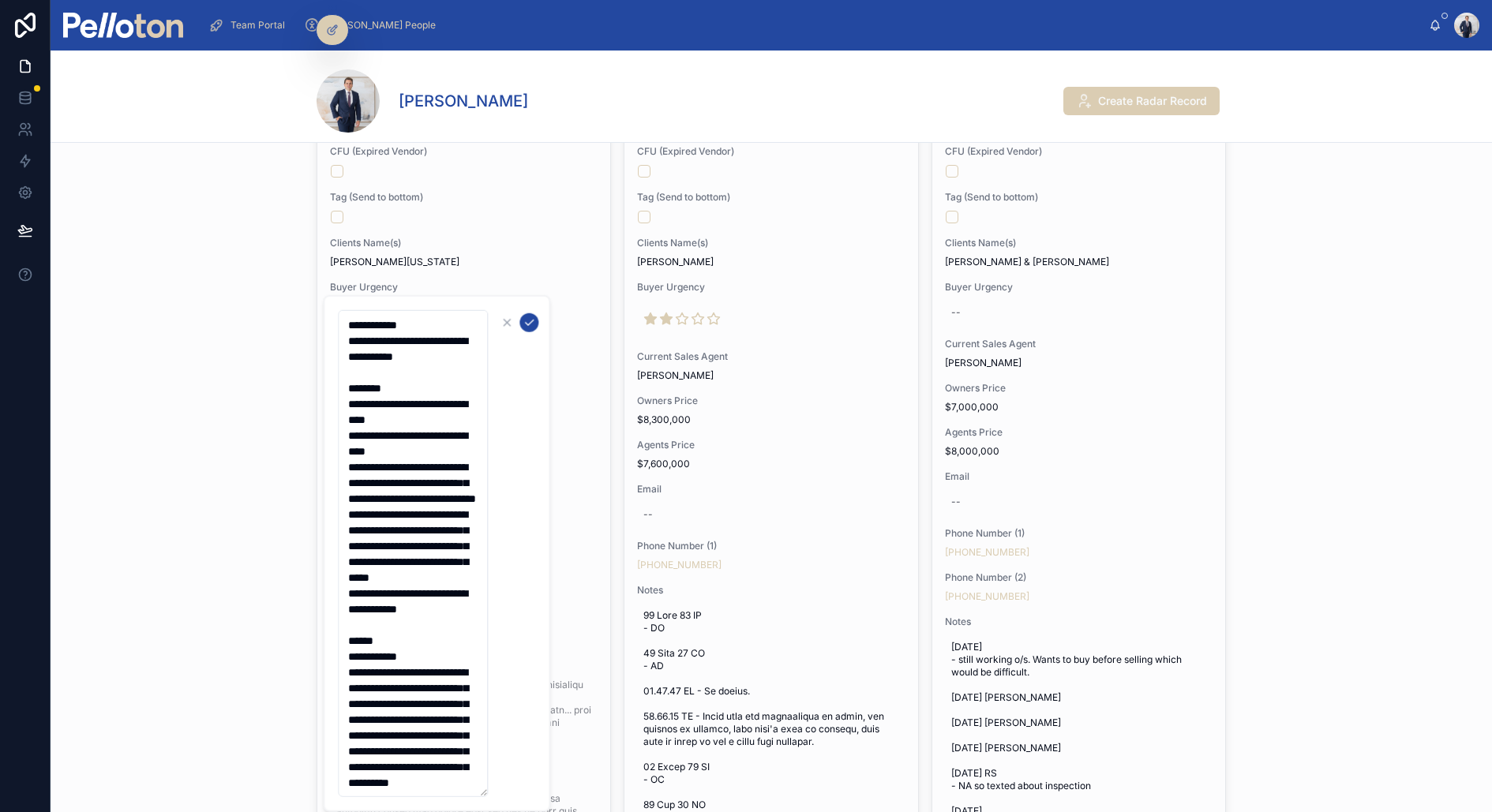
type textarea "**********"
click at [530, 321] on icon "submit" at bounding box center [529, 322] width 13 height 13
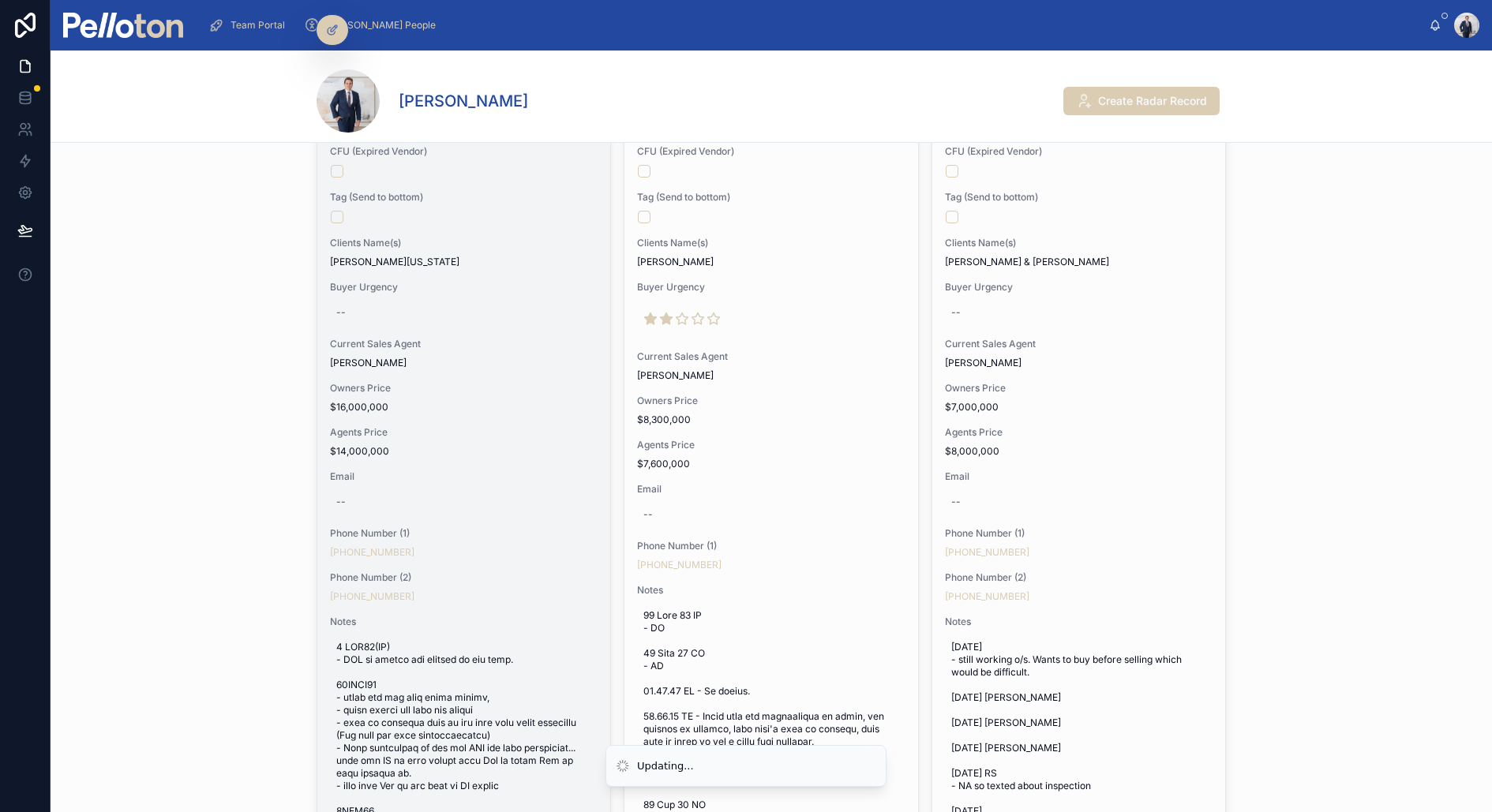
scroll to position [0, 0]
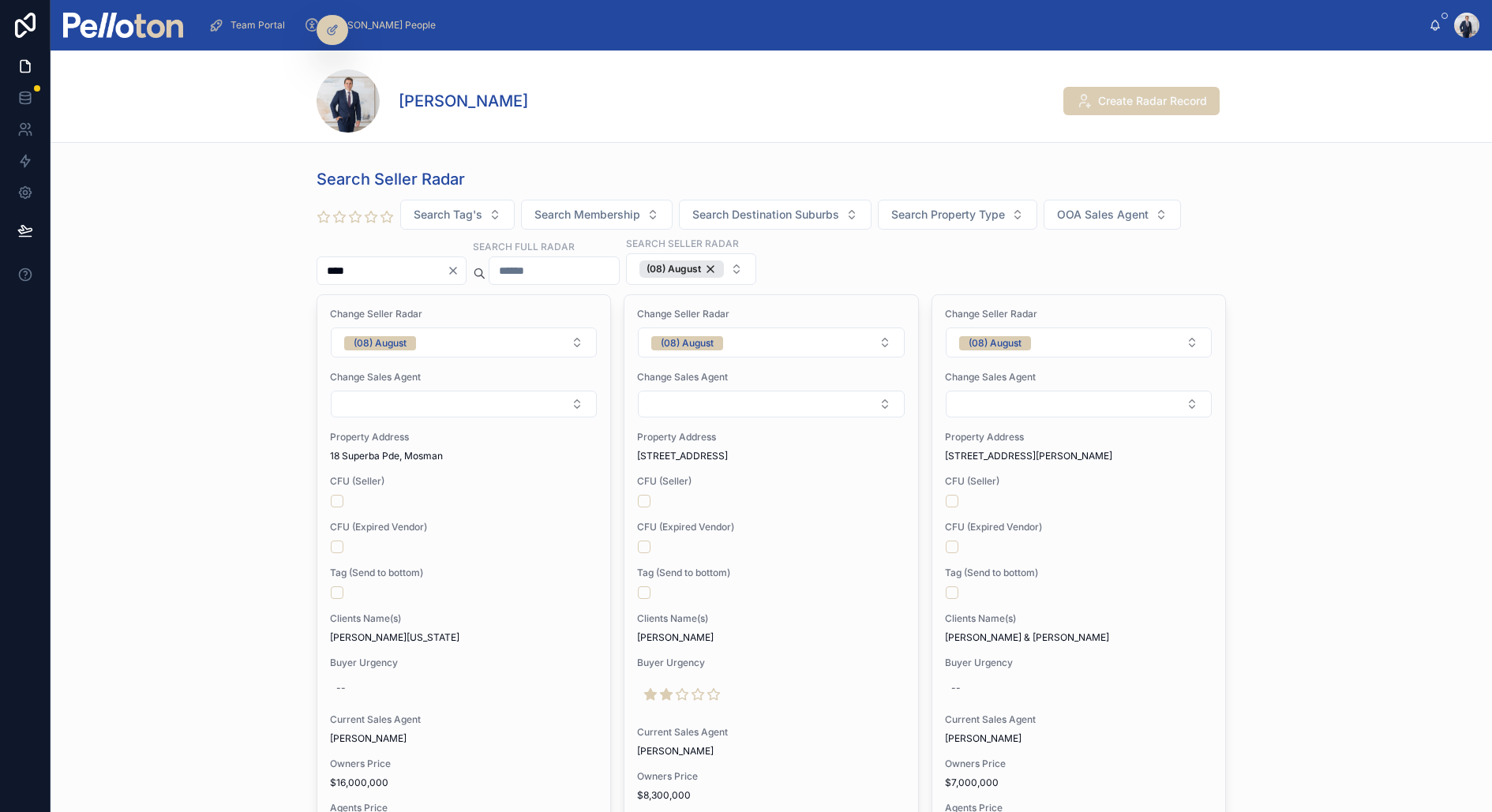
click at [421, 341] on button "(08) August" at bounding box center [464, 342] width 266 height 30
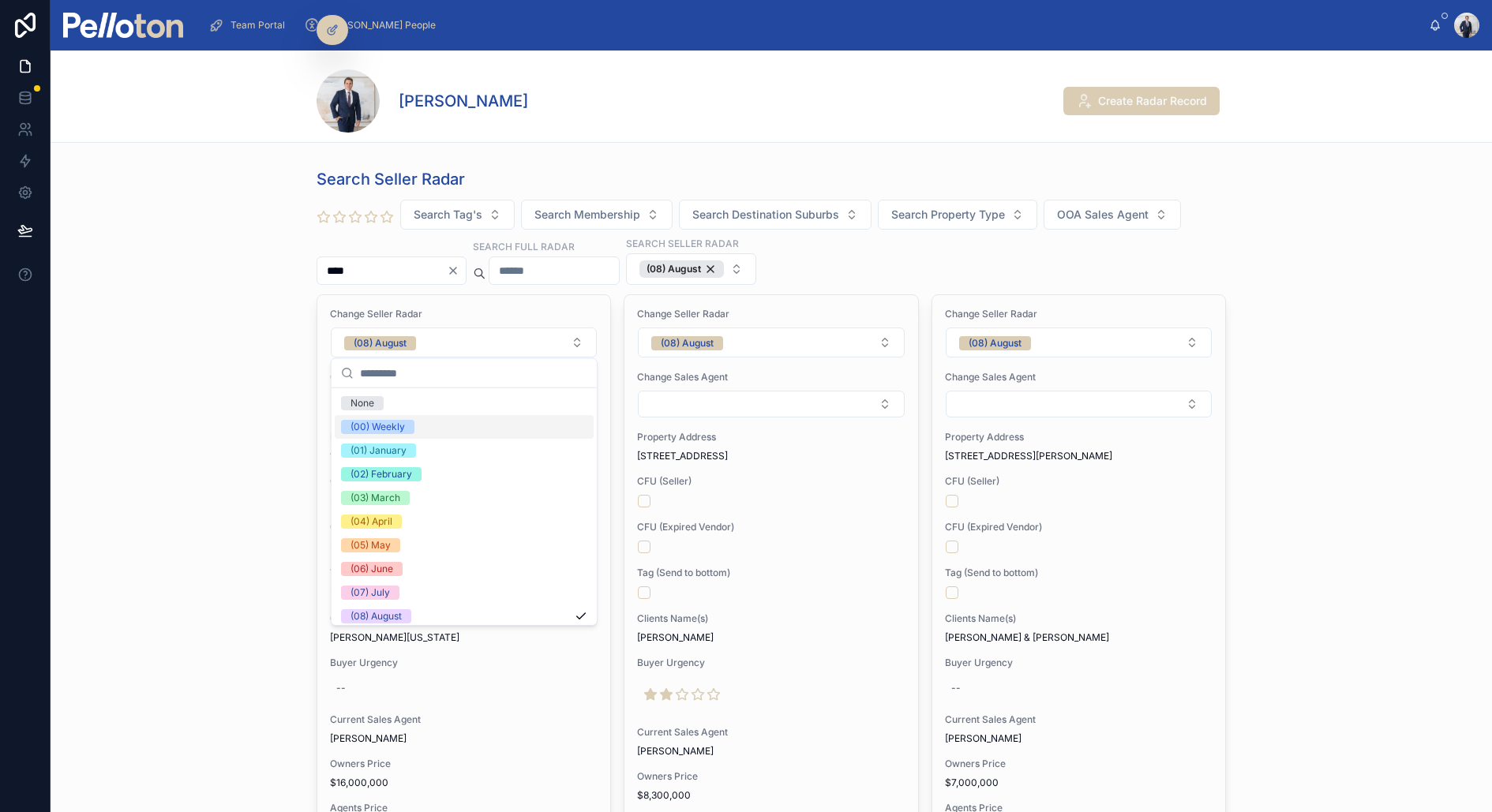
click at [390, 420] on div "(00) Weekly" at bounding box center [377, 426] width 54 height 14
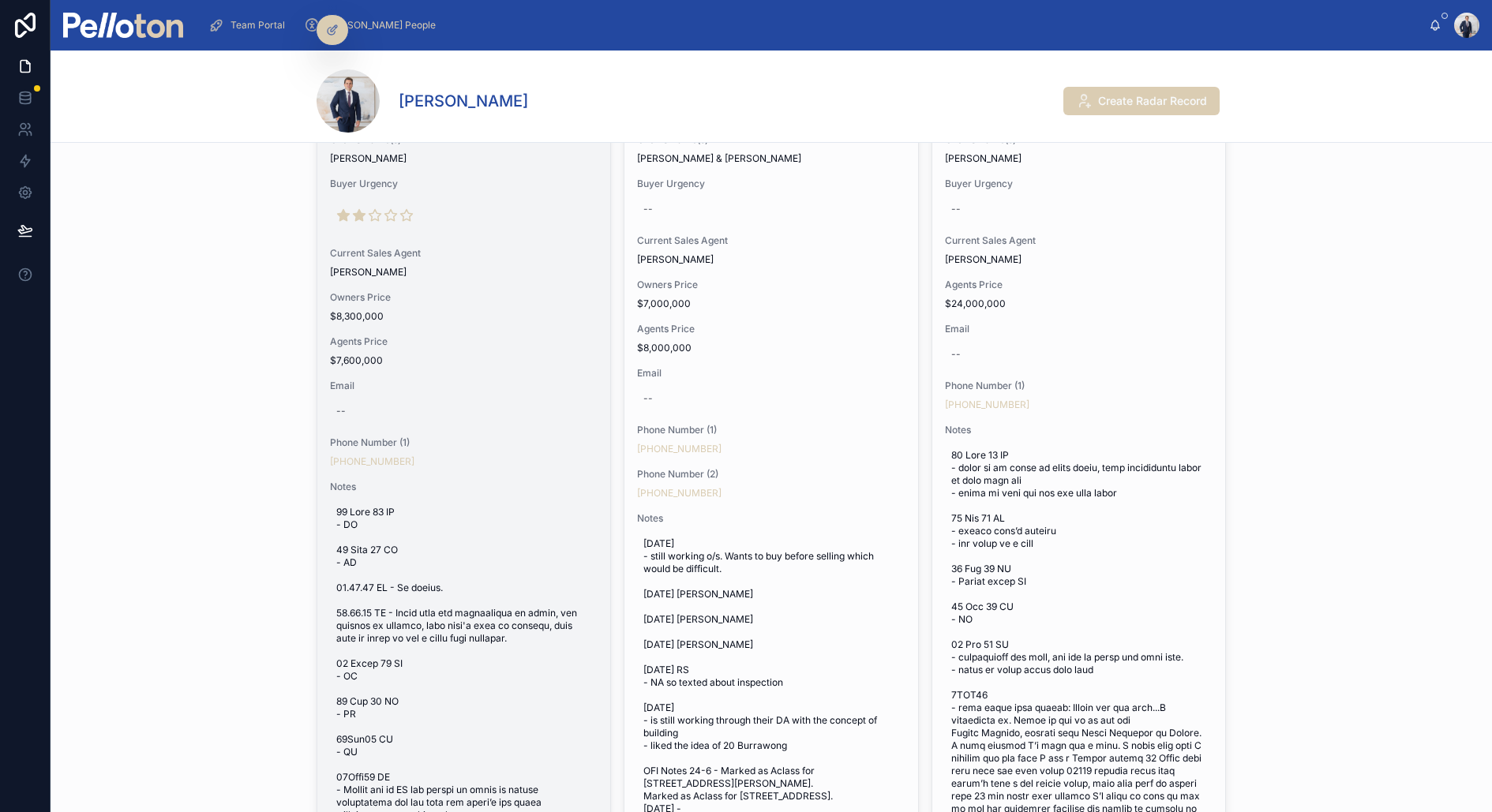
scroll to position [484, 0]
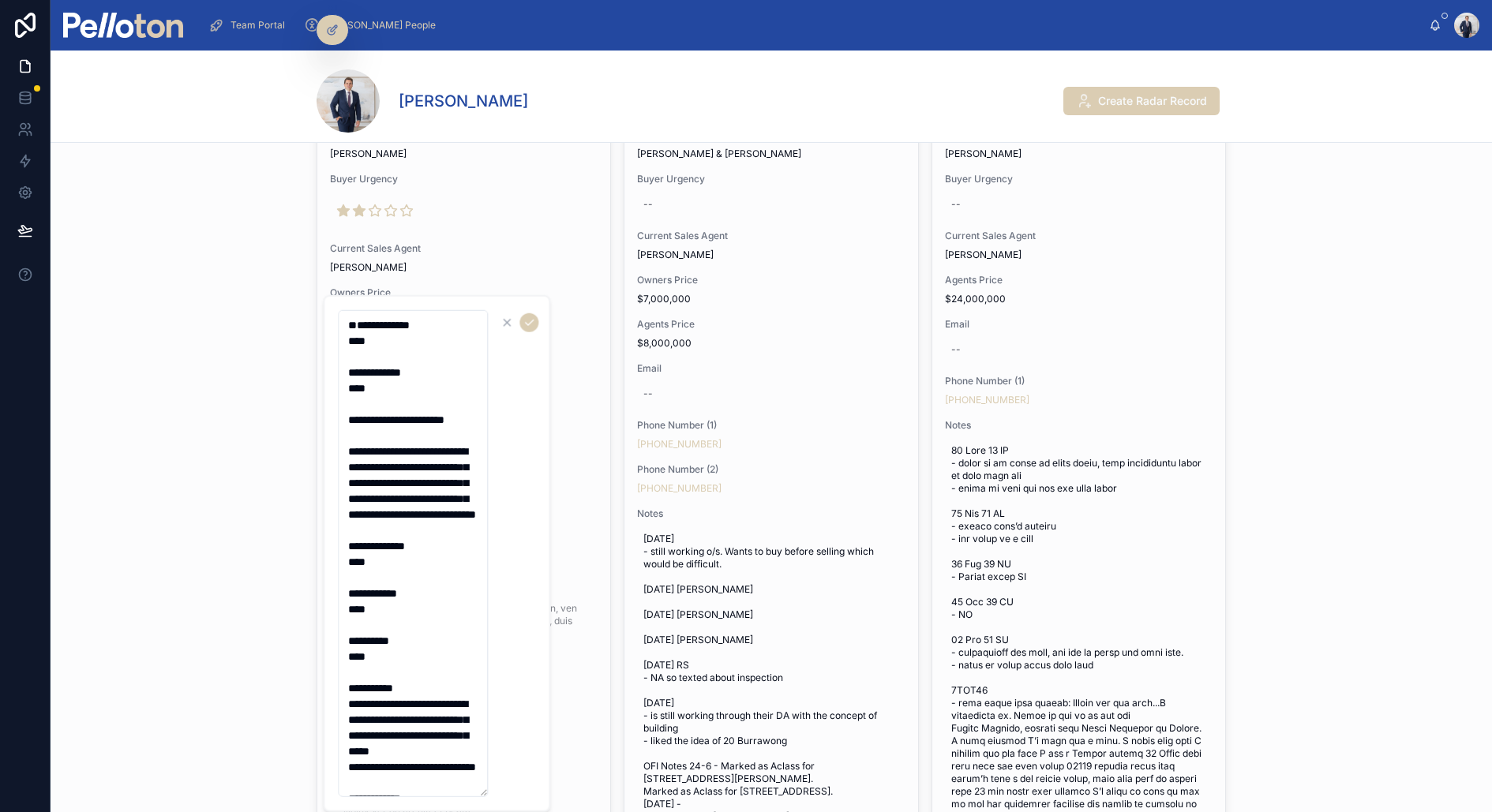
click at [382, 334] on textarea at bounding box center [412, 554] width 150 height 487
click at [378, 331] on textarea at bounding box center [412, 554] width 150 height 487
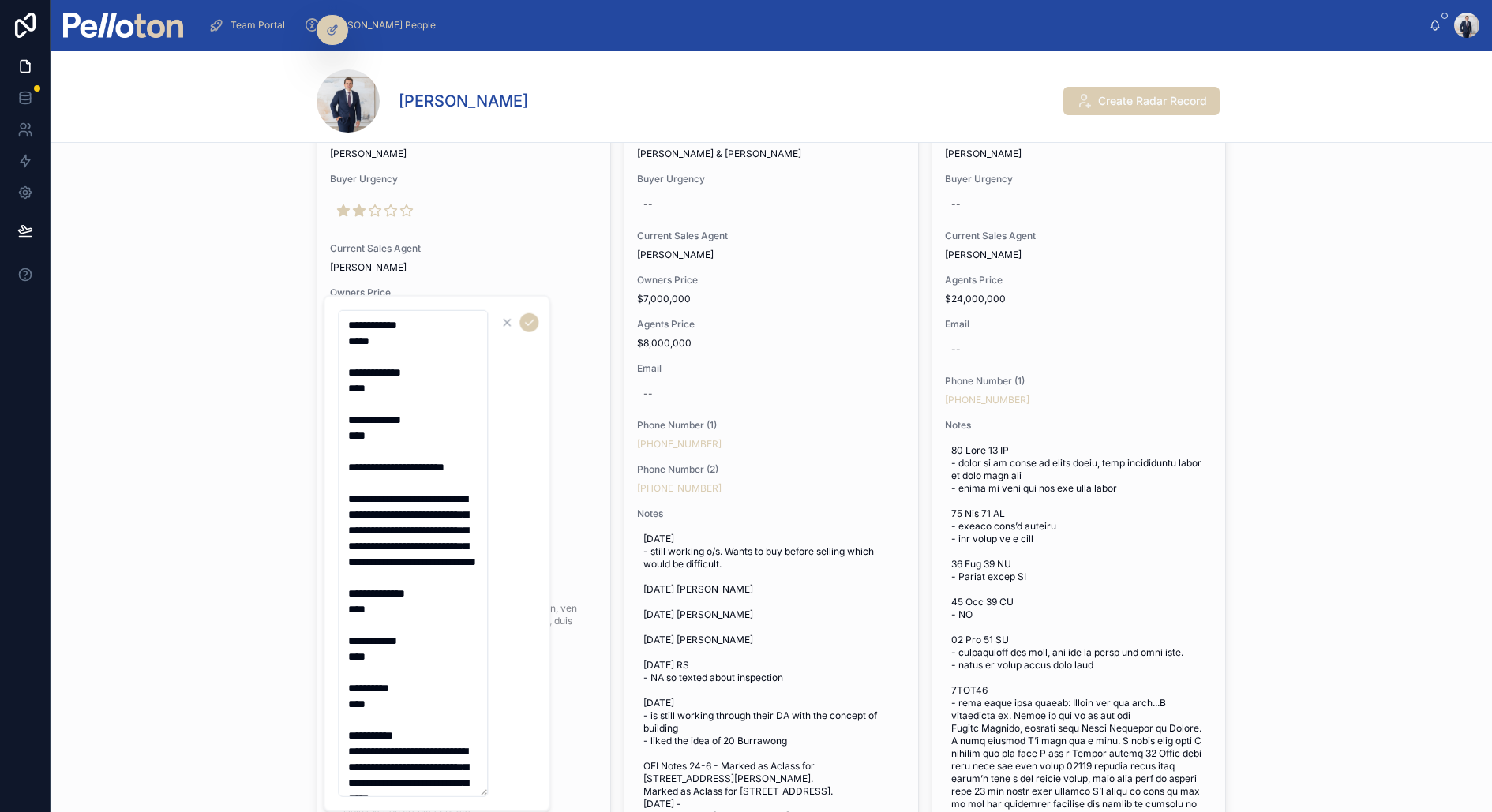
type textarea "**********"
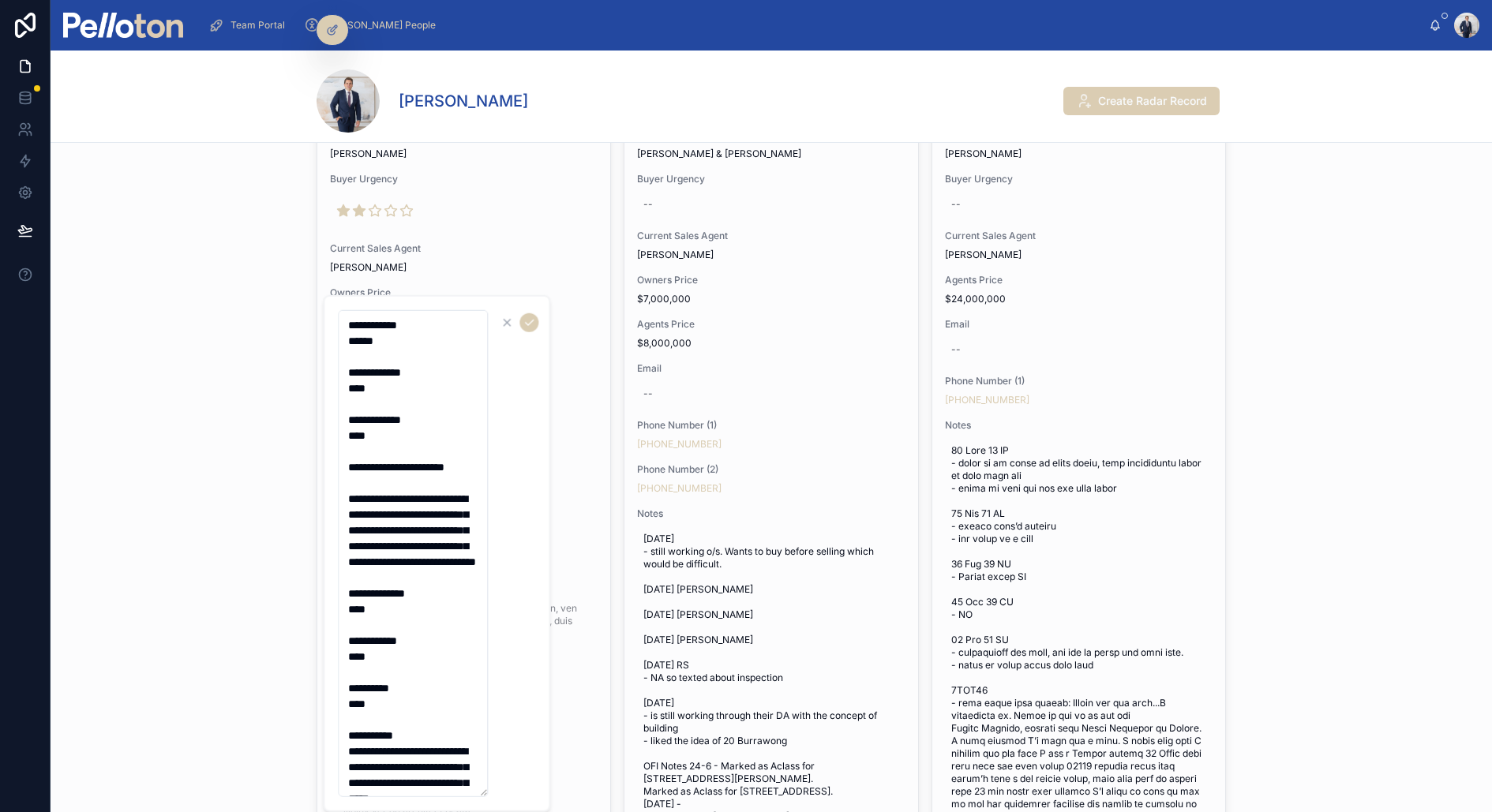
click at [413, 336] on textarea at bounding box center [412, 554] width 150 height 487
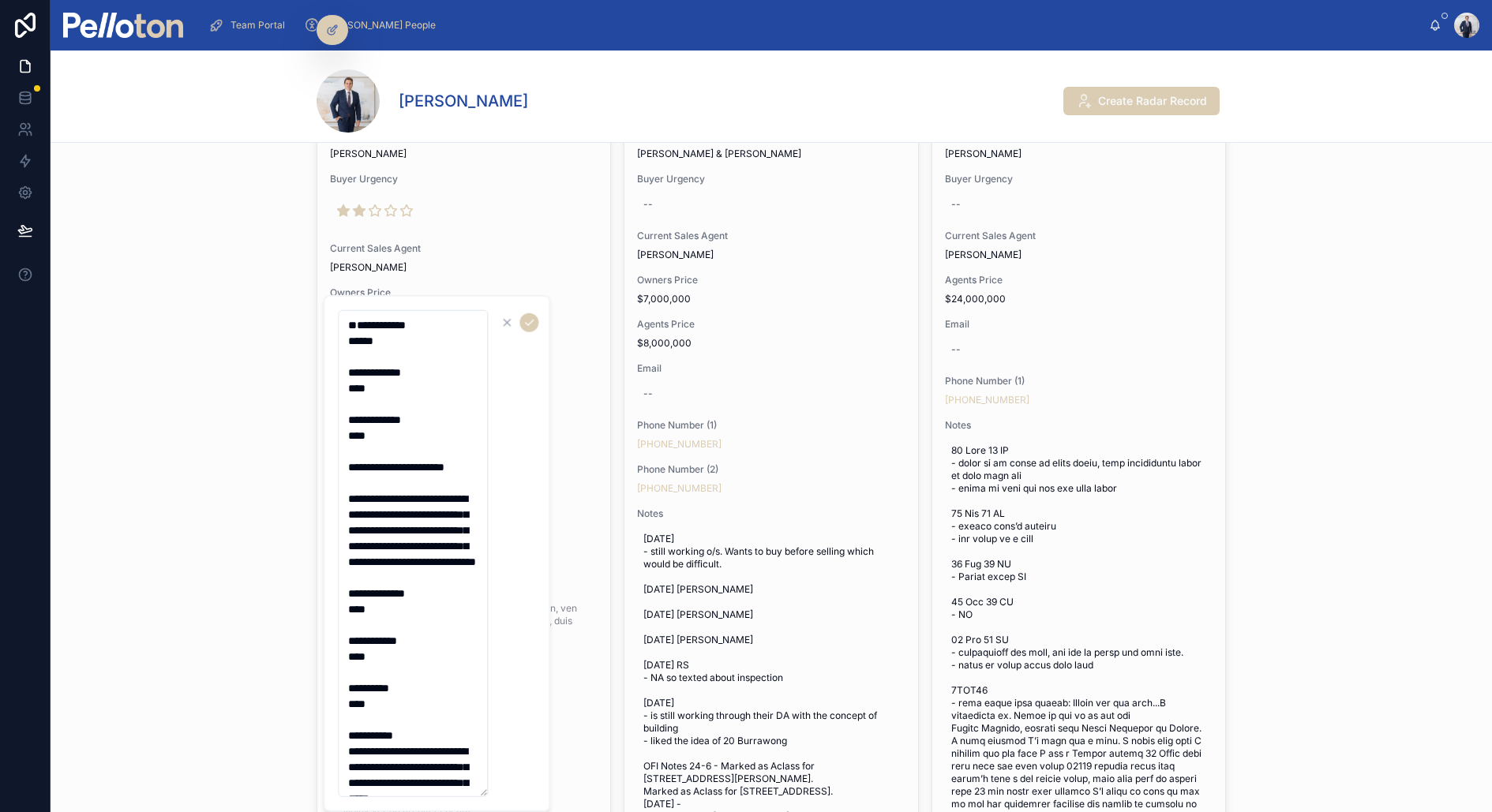
click at [353, 318] on textarea at bounding box center [412, 554] width 150 height 487
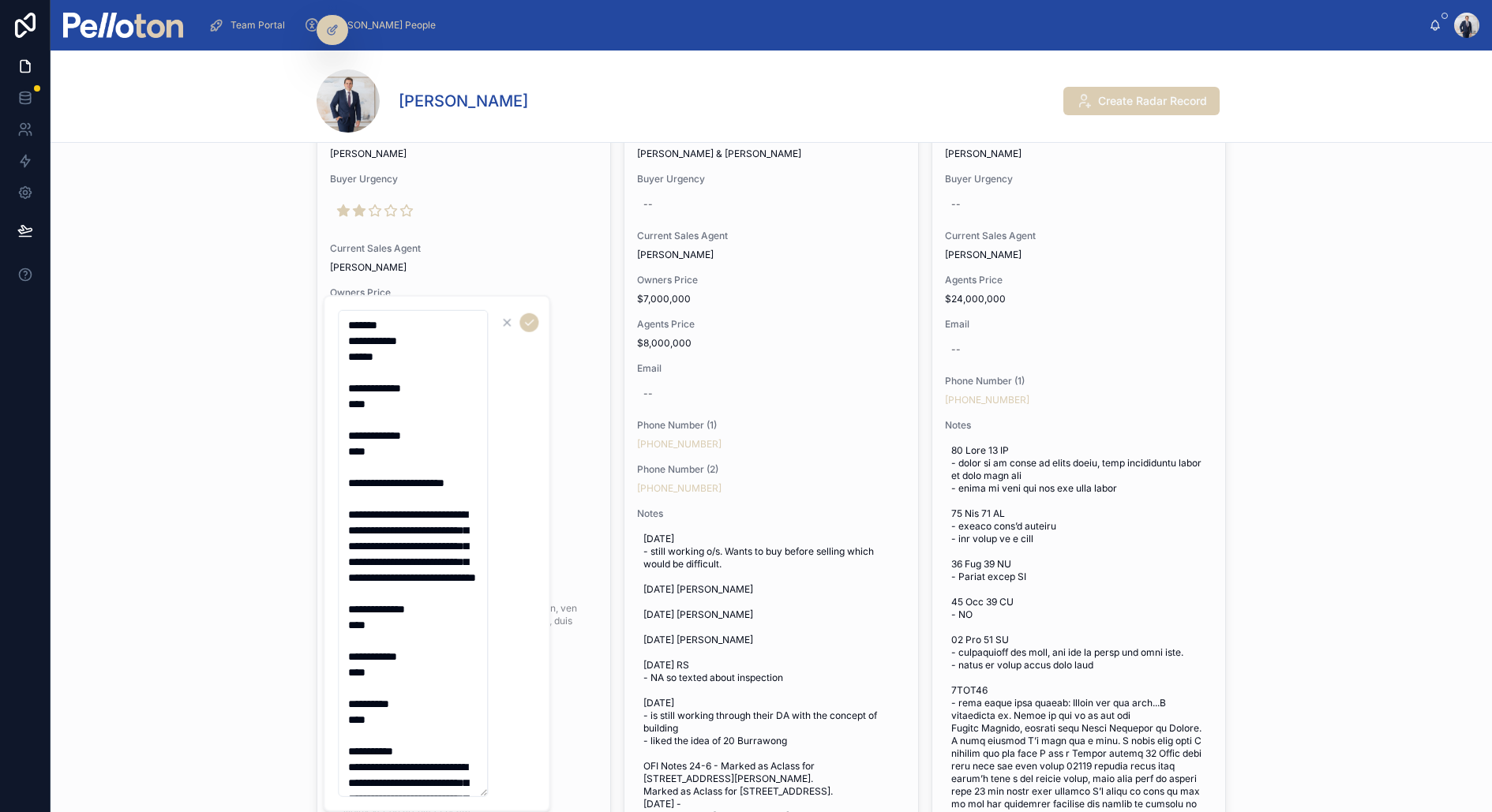
click at [400, 323] on textarea at bounding box center [412, 554] width 150 height 487
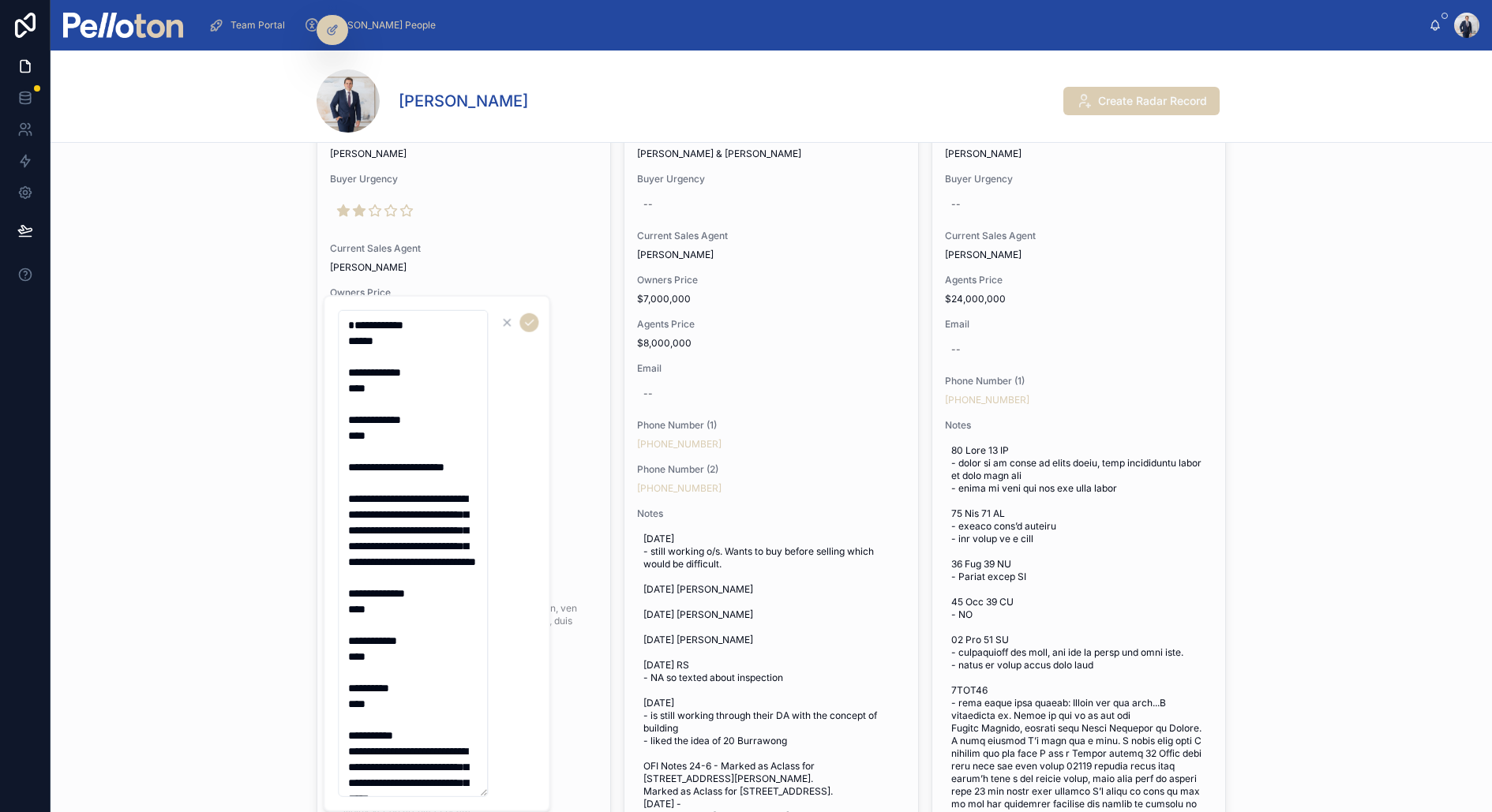
click at [398, 356] on textarea at bounding box center [412, 554] width 150 height 487
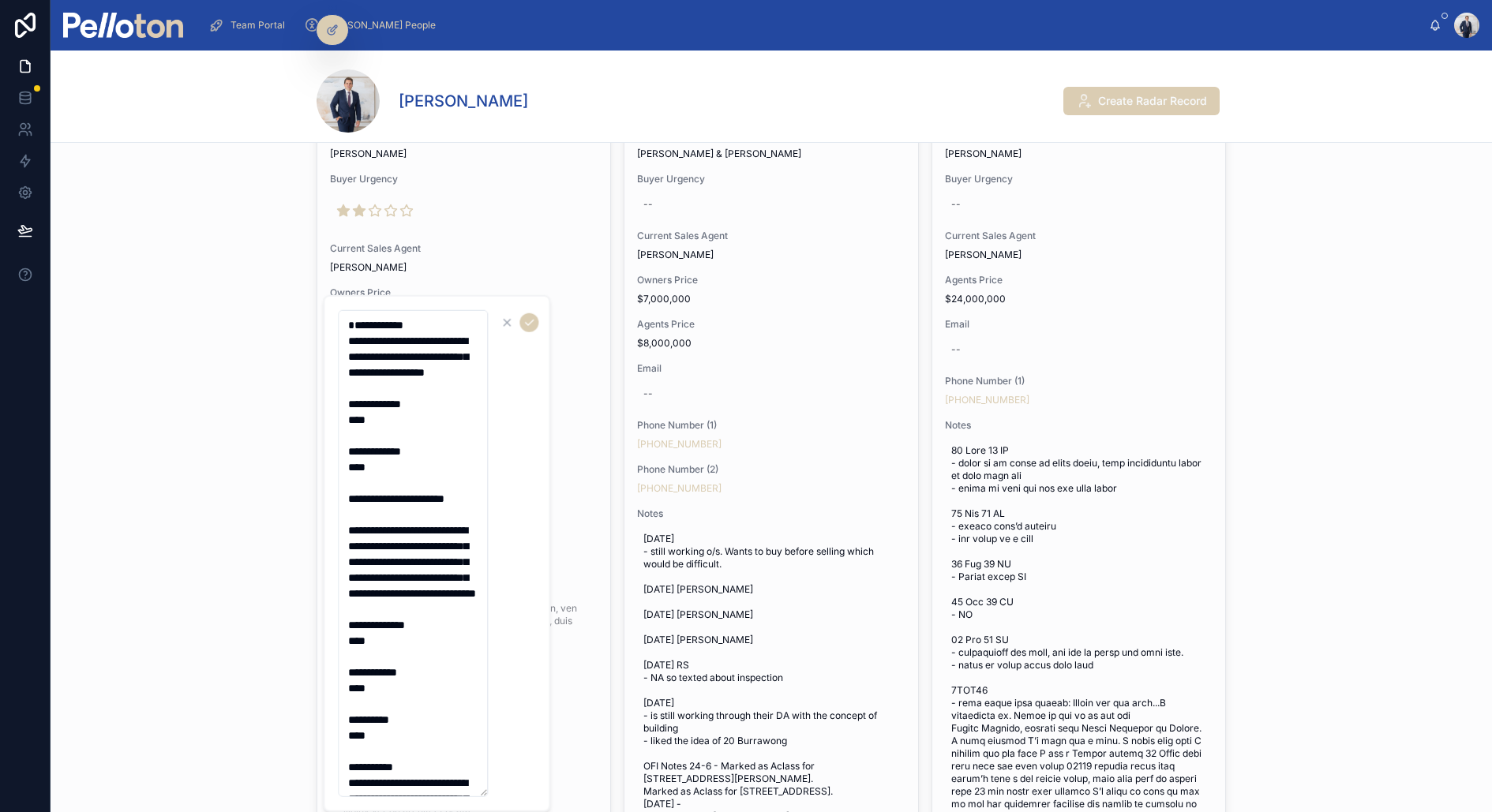
type textarea "**********"
click at [530, 311] on form at bounding box center [438, 554] width 202 height 489
click at [529, 321] on icon "submit" at bounding box center [529, 322] width 13 height 13
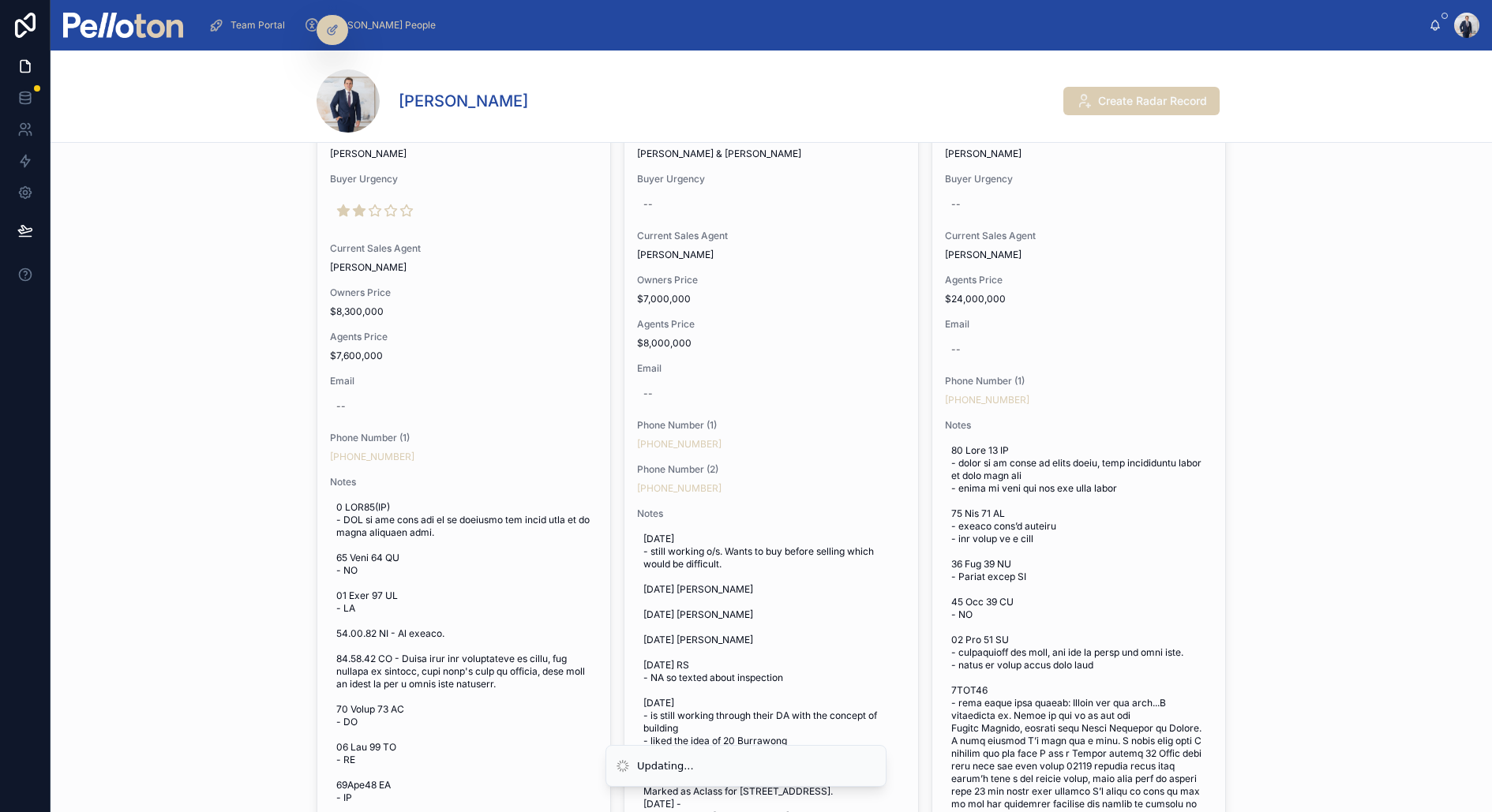
scroll to position [0, 0]
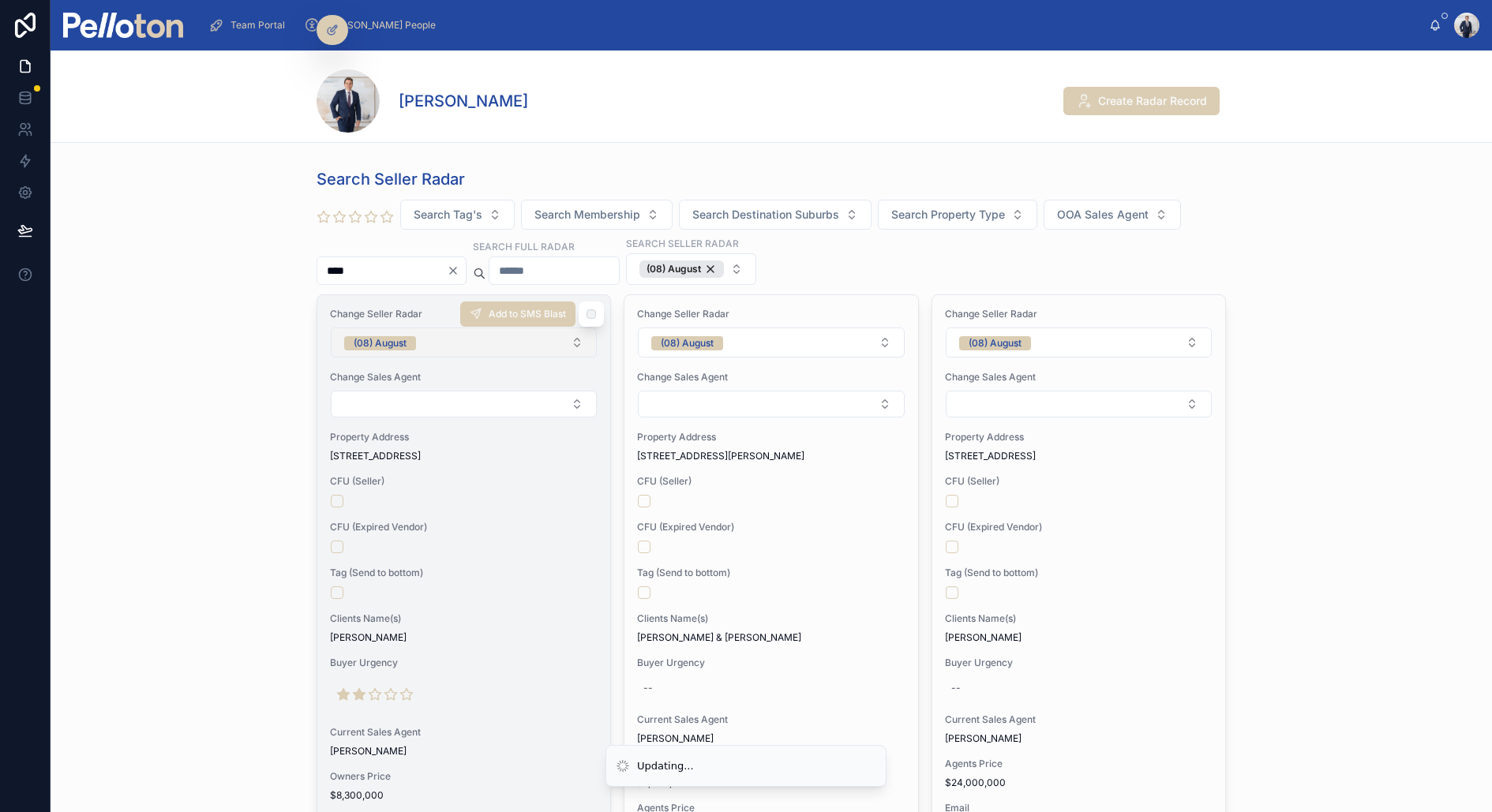
click at [487, 332] on button "(08) August" at bounding box center [464, 342] width 266 height 30
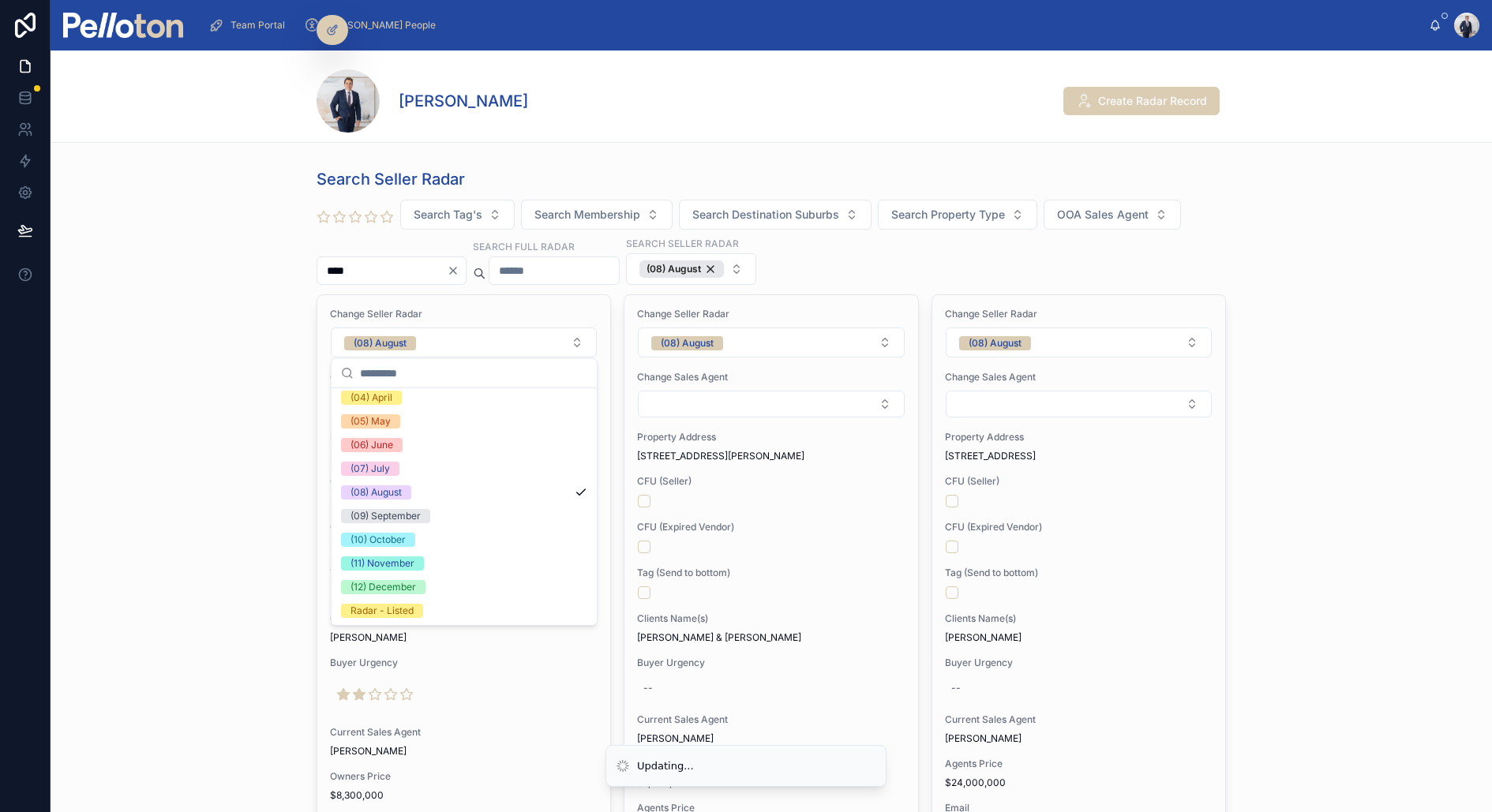
scroll to position [147, 0]
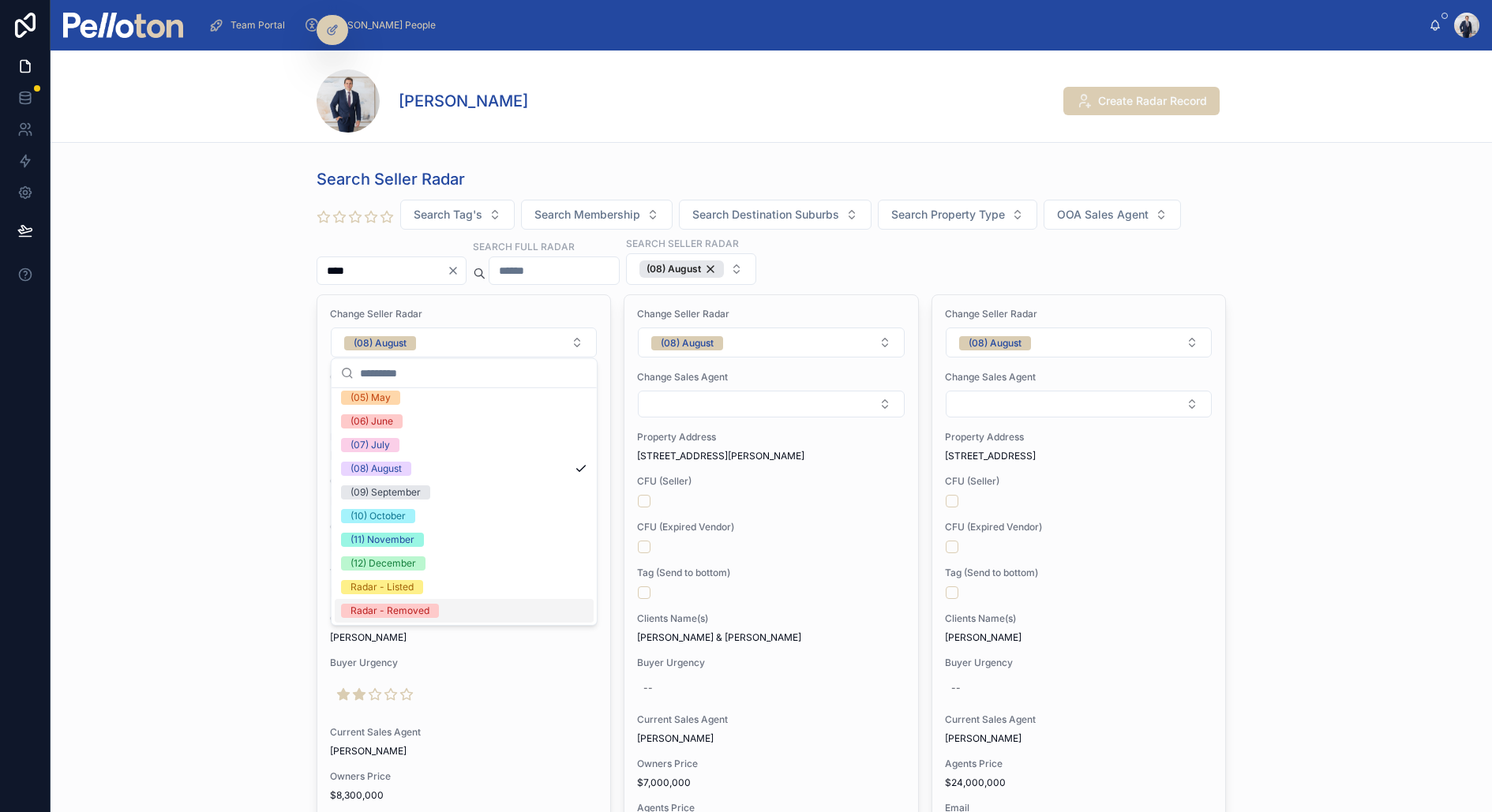
click at [417, 606] on div "Radar - Removed" at bounding box center [389, 611] width 79 height 14
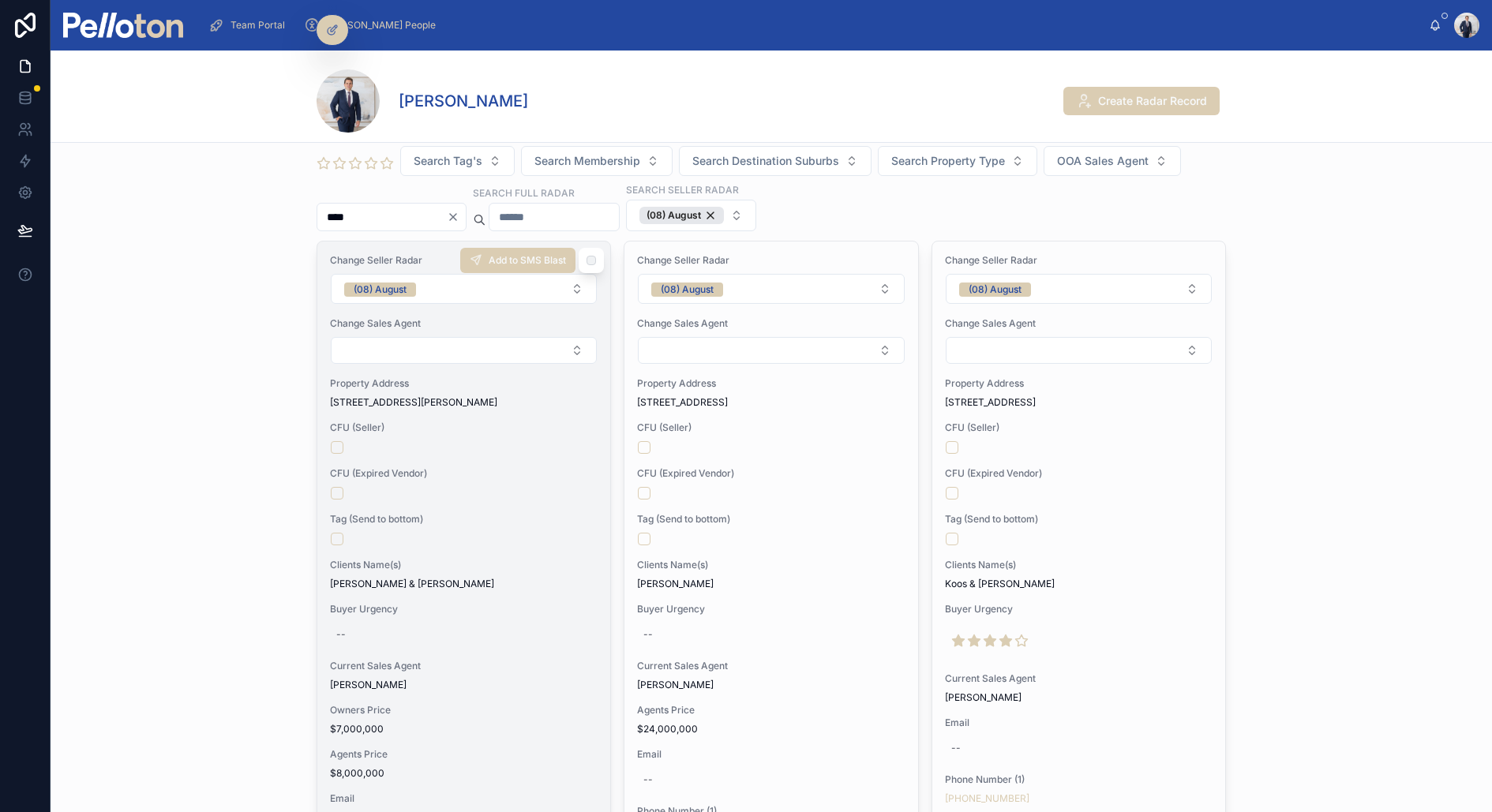
scroll to position [0, 0]
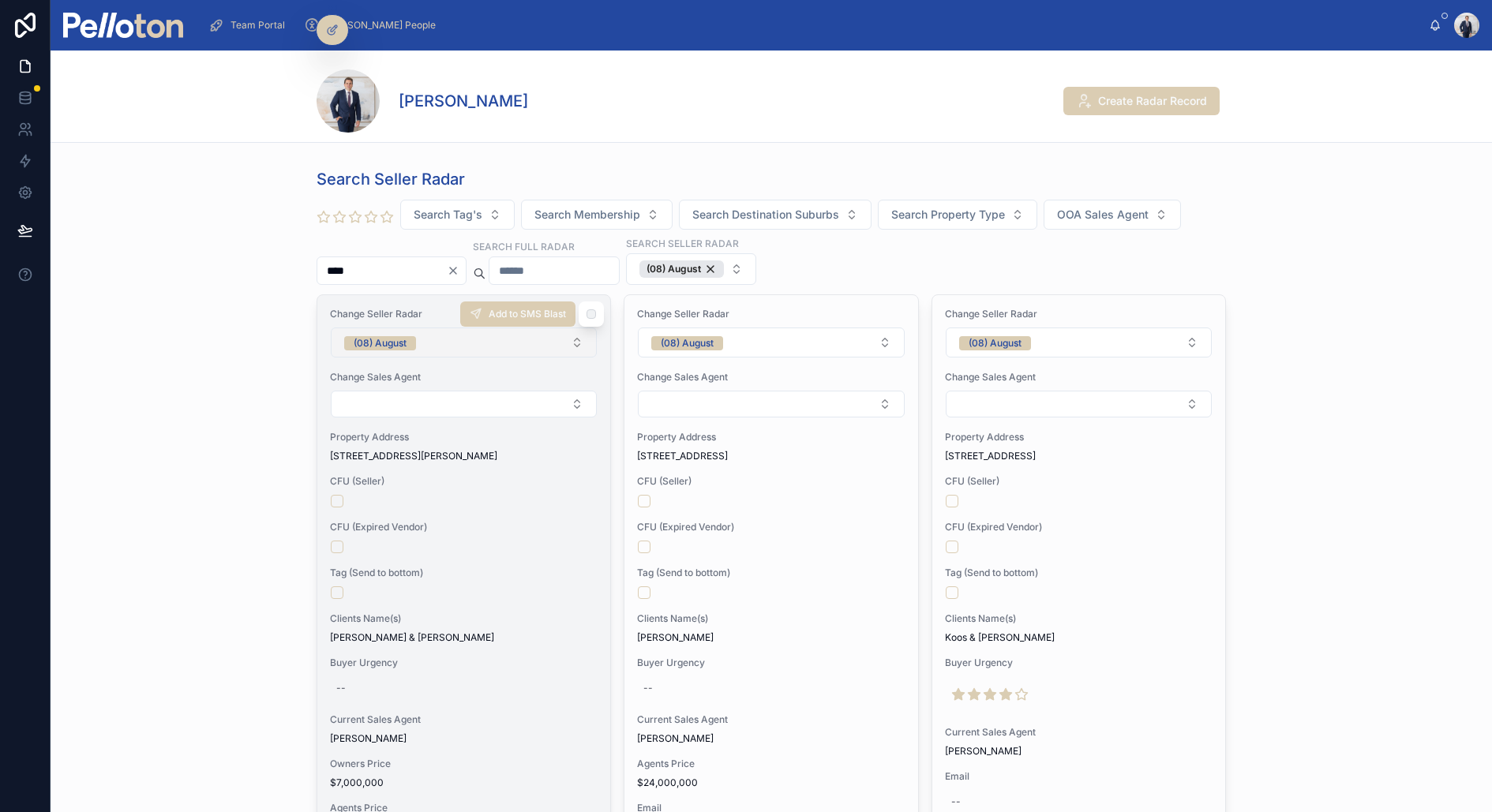
click at [421, 337] on button "(08) August" at bounding box center [464, 342] width 266 height 30
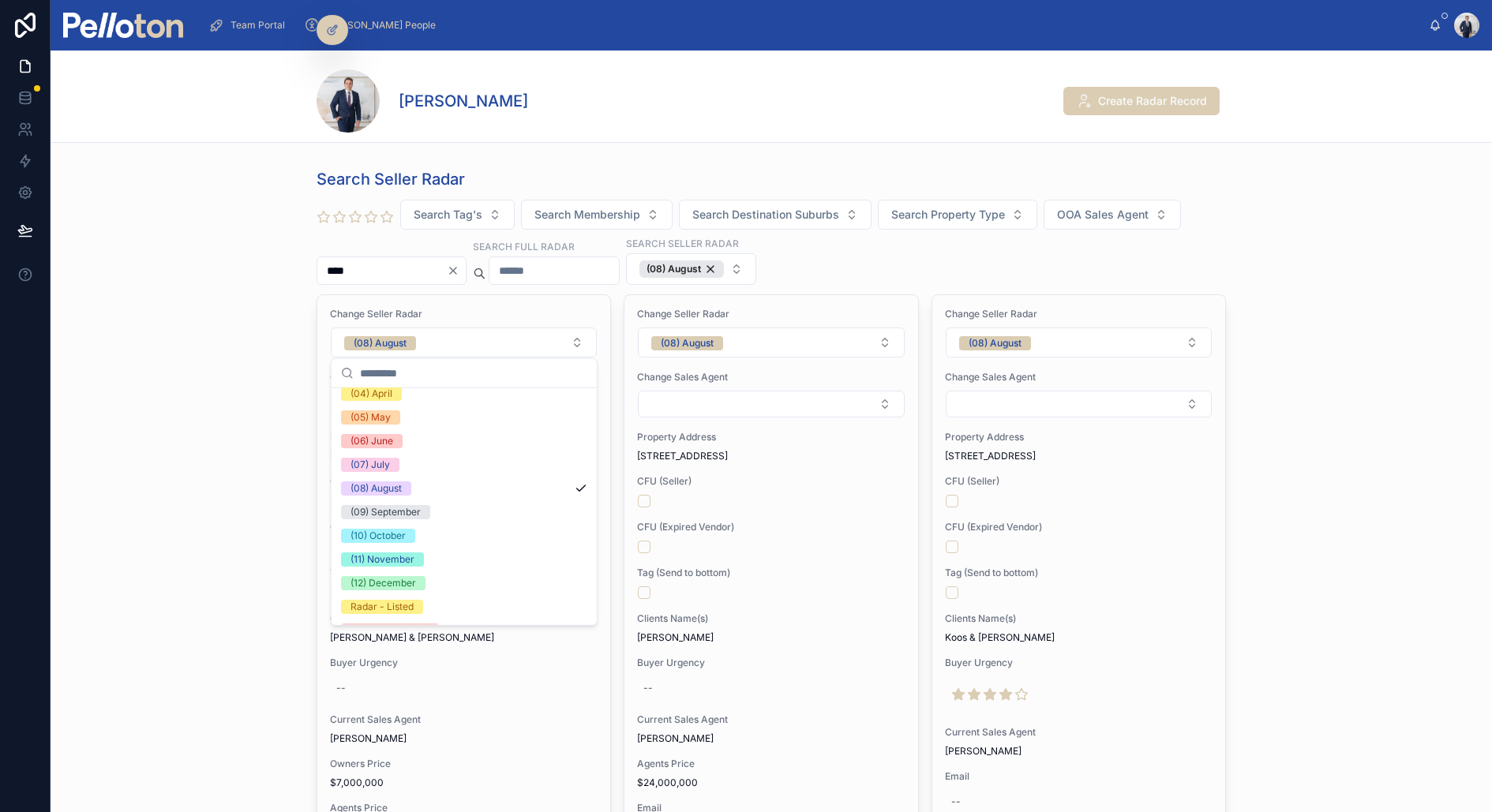
scroll to position [147, 0]
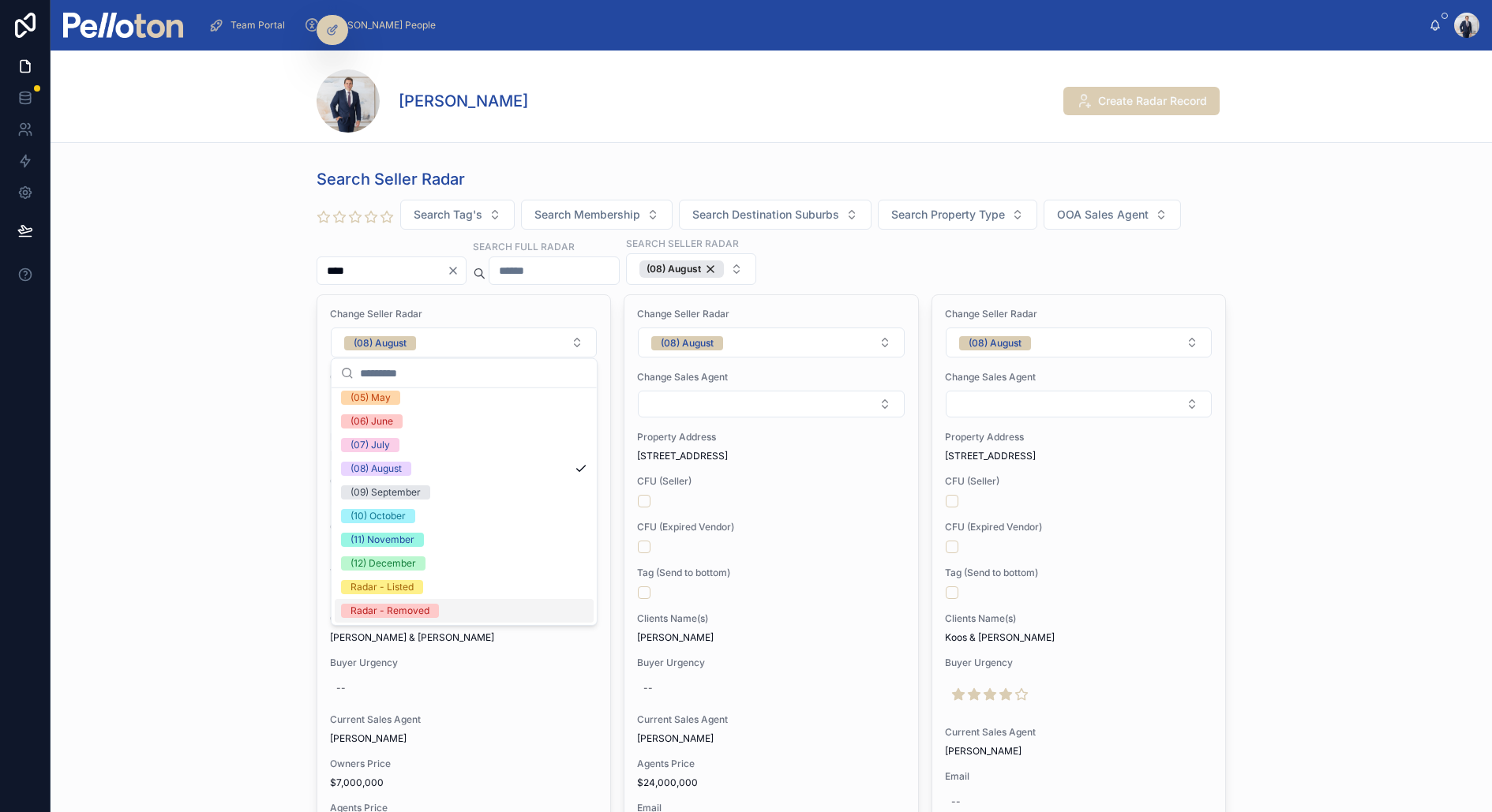
click at [425, 600] on div "Radar - Removed" at bounding box center [465, 611] width 259 height 24
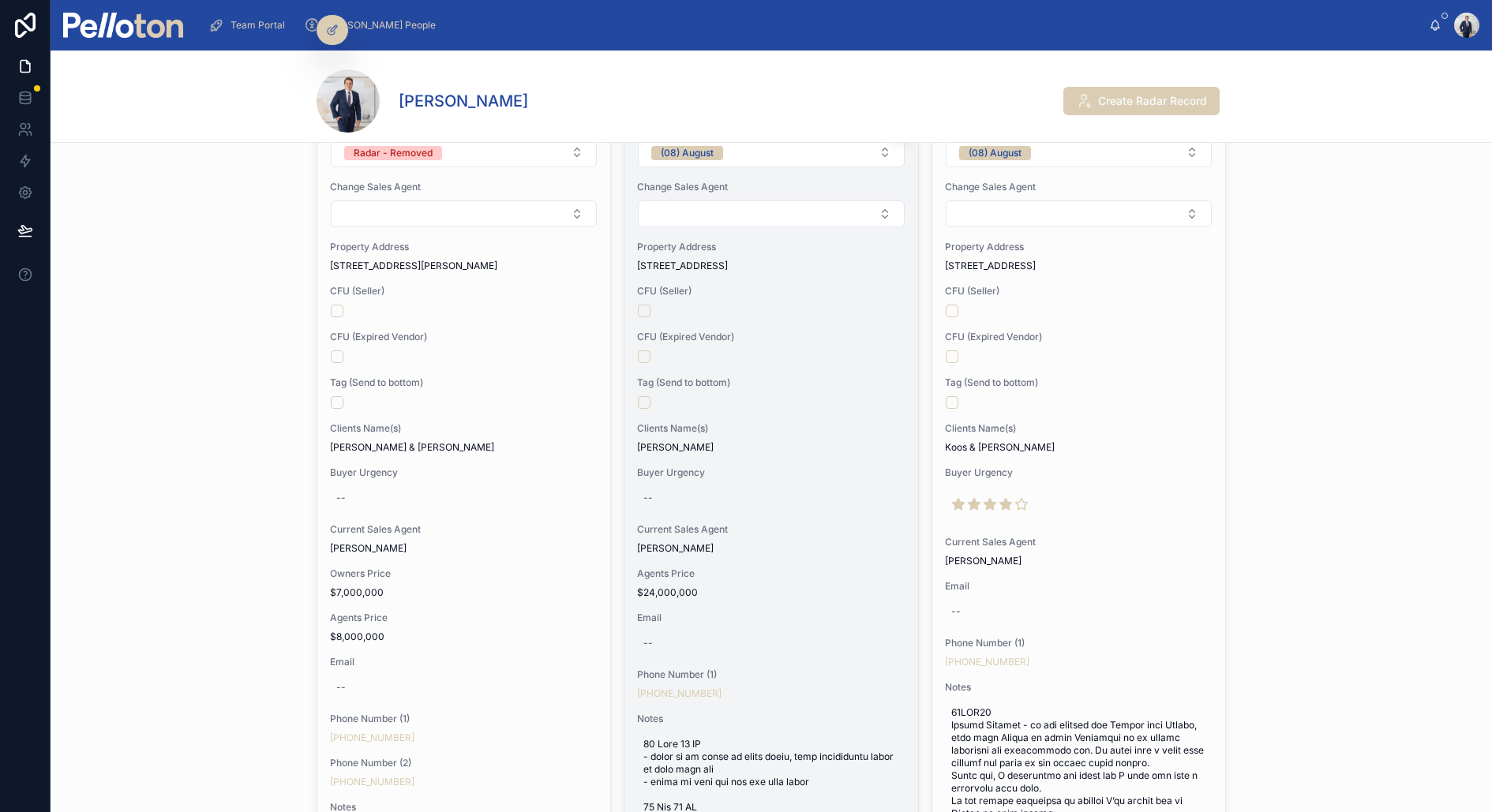
scroll to position [183, 0]
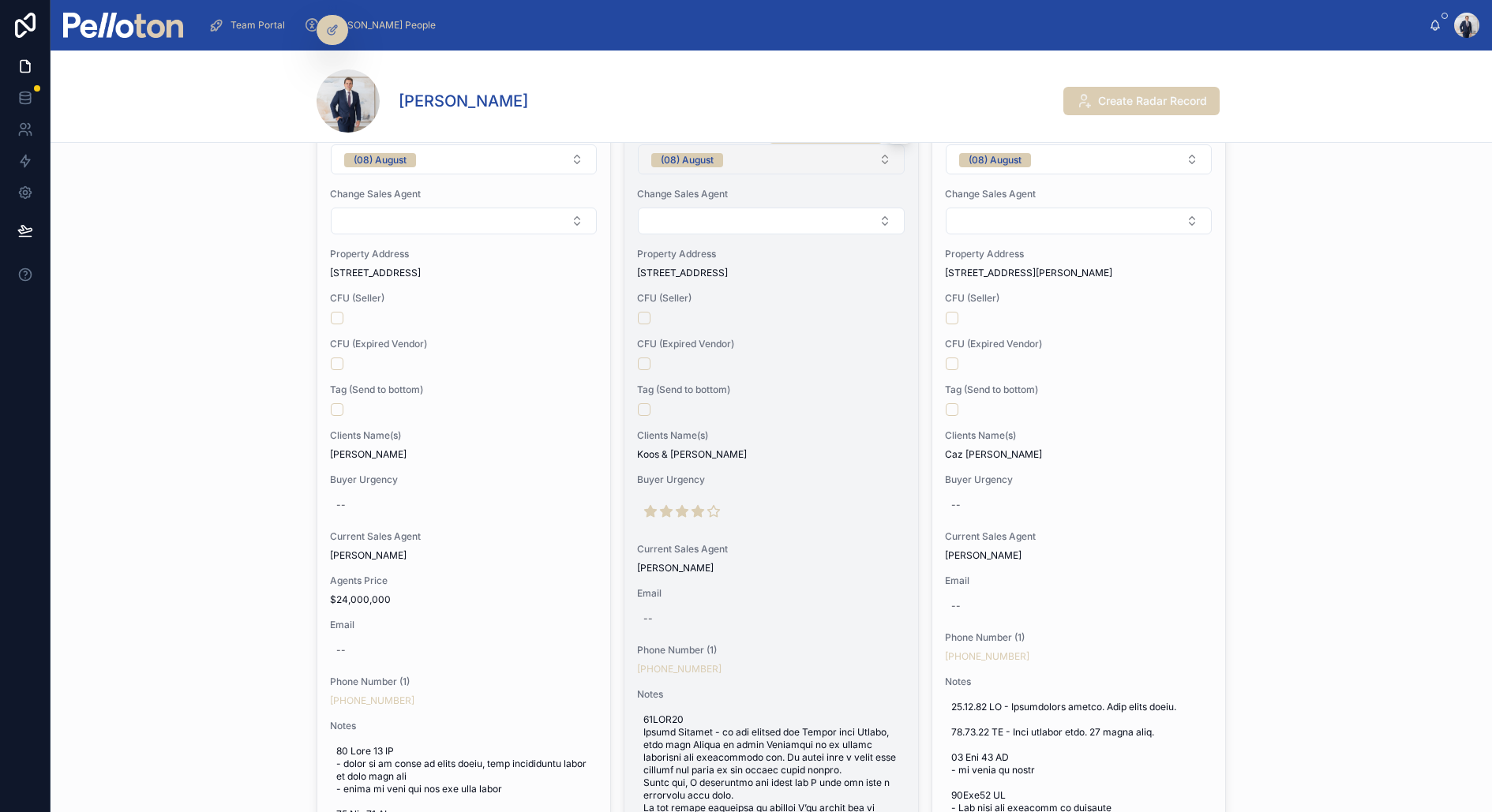
click at [696, 163] on div "(08) August" at bounding box center [687, 160] width 53 height 14
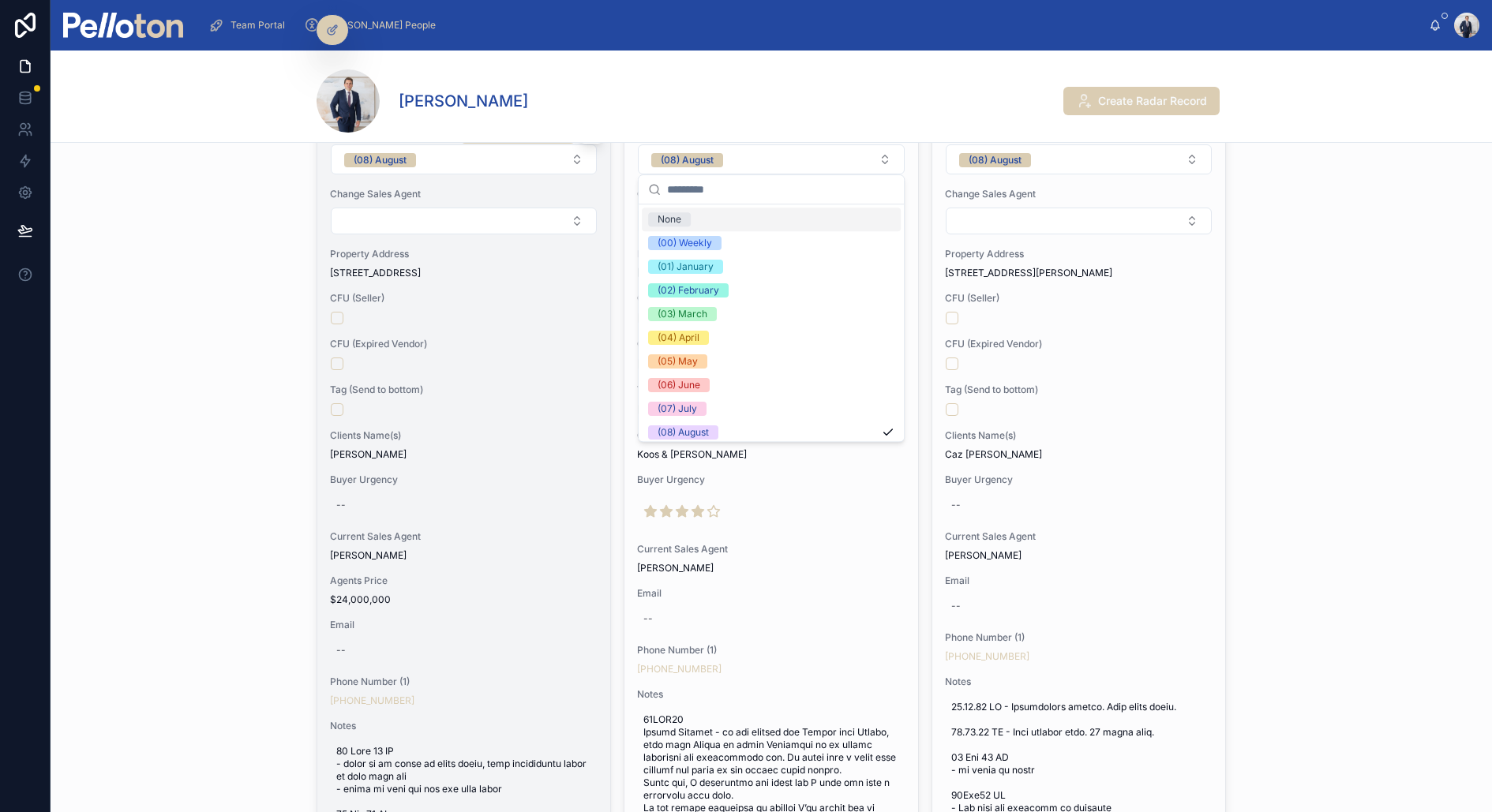
click at [480, 172] on form "(08) August" at bounding box center [464, 159] width 267 height 31
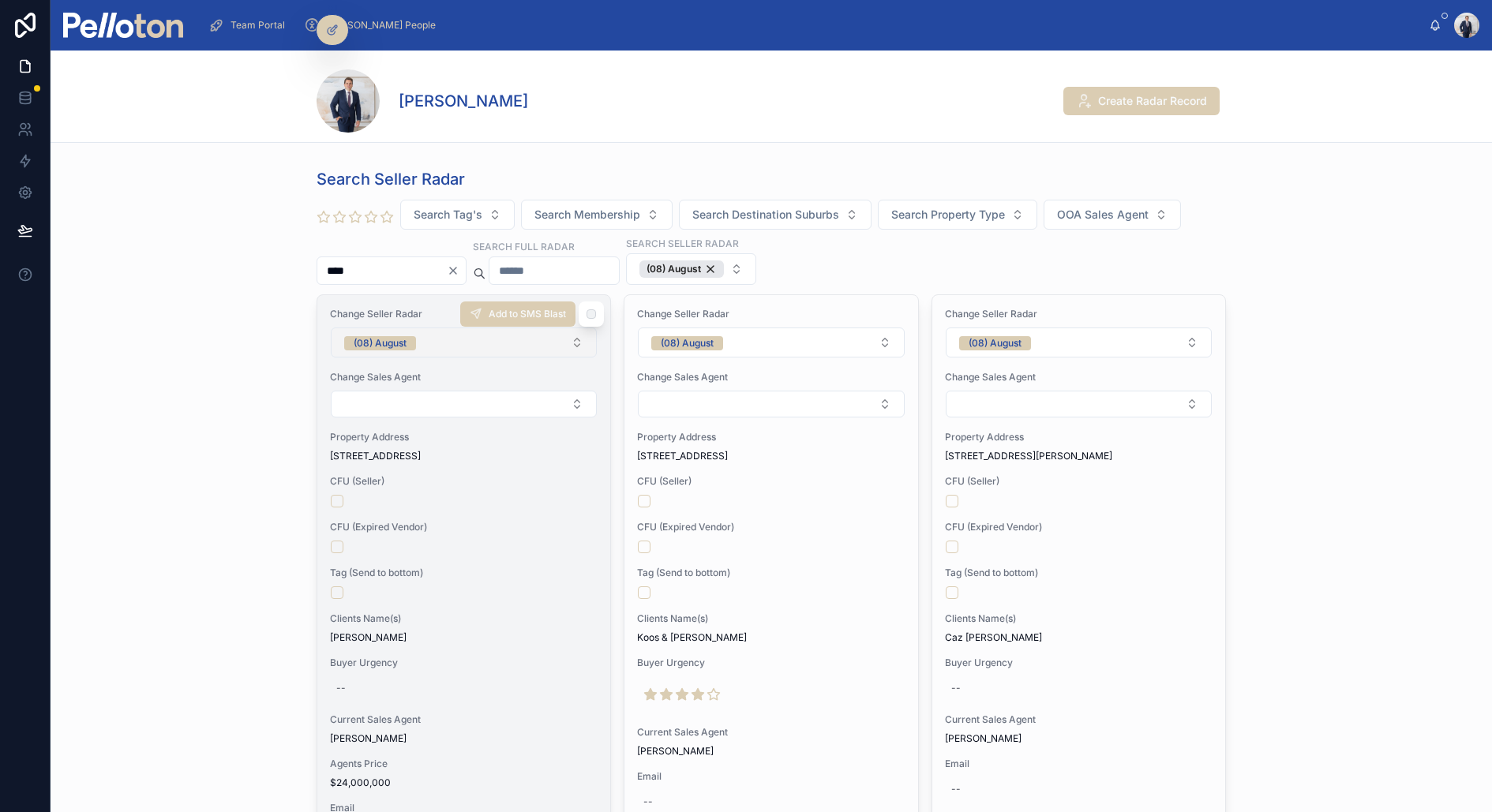
click at [432, 354] on button "(08) August" at bounding box center [464, 342] width 266 height 30
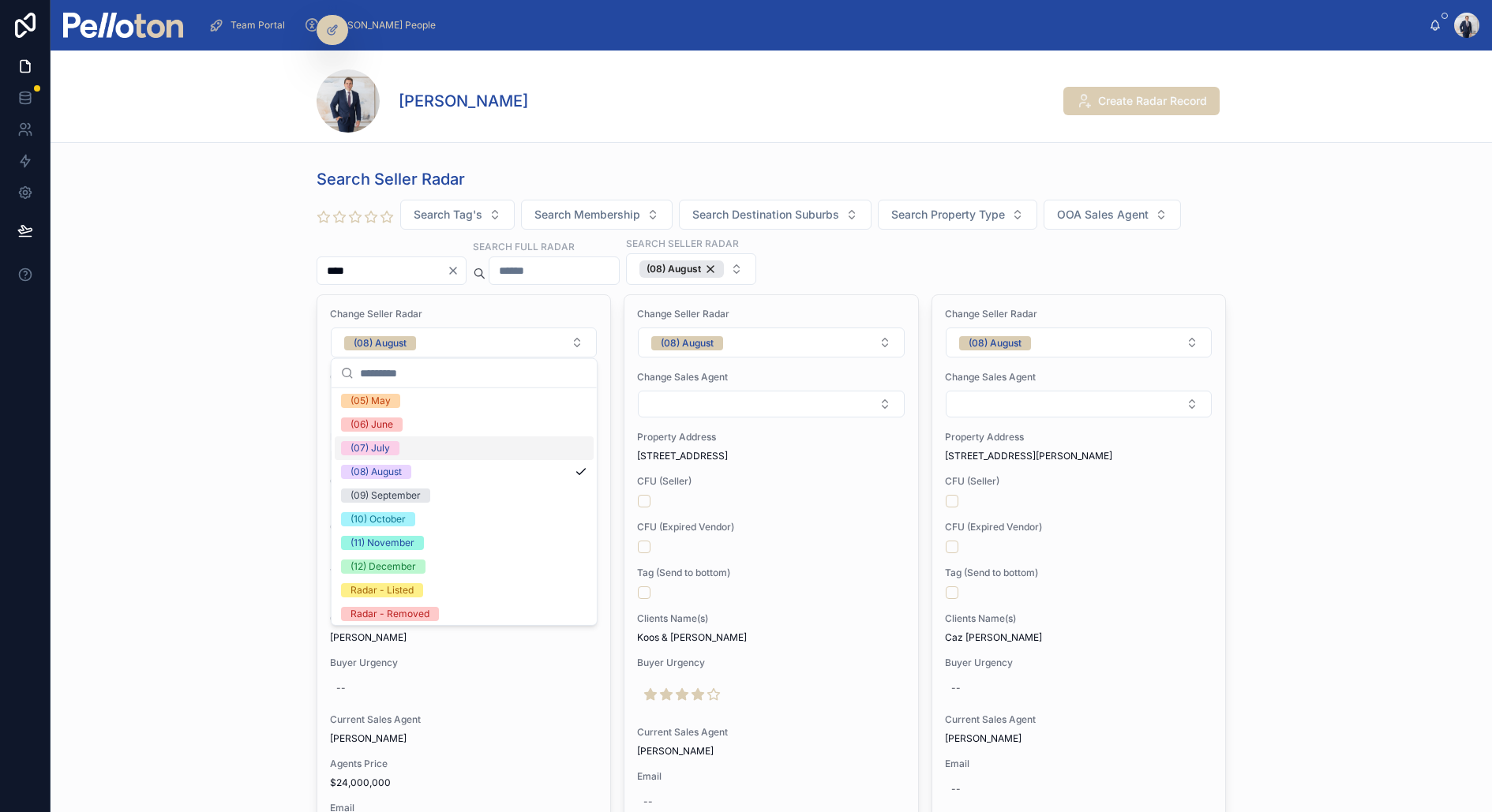
scroll to position [147, 0]
click at [423, 610] on div "Radar - Removed" at bounding box center [389, 611] width 79 height 14
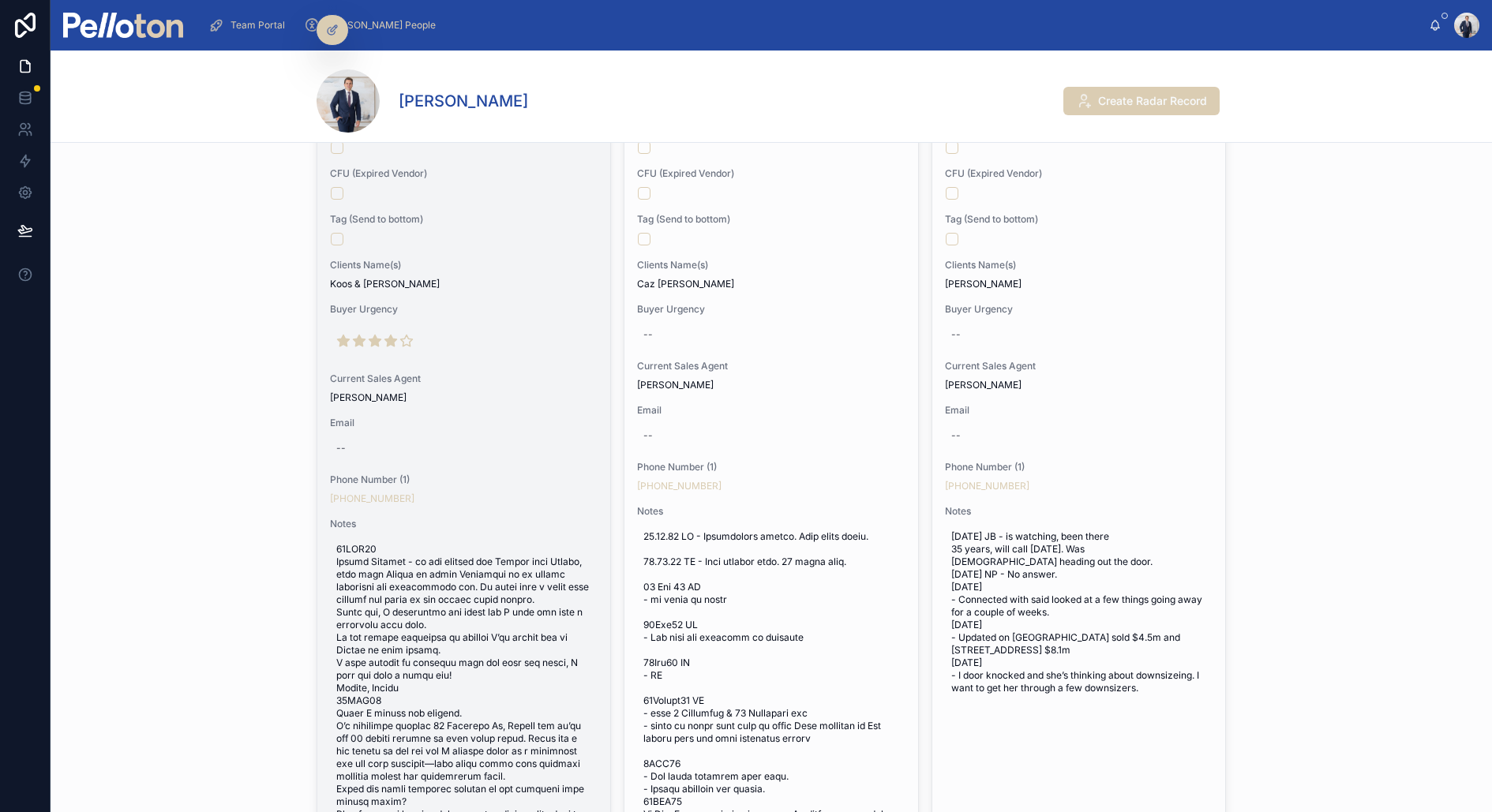
scroll to position [360, 0]
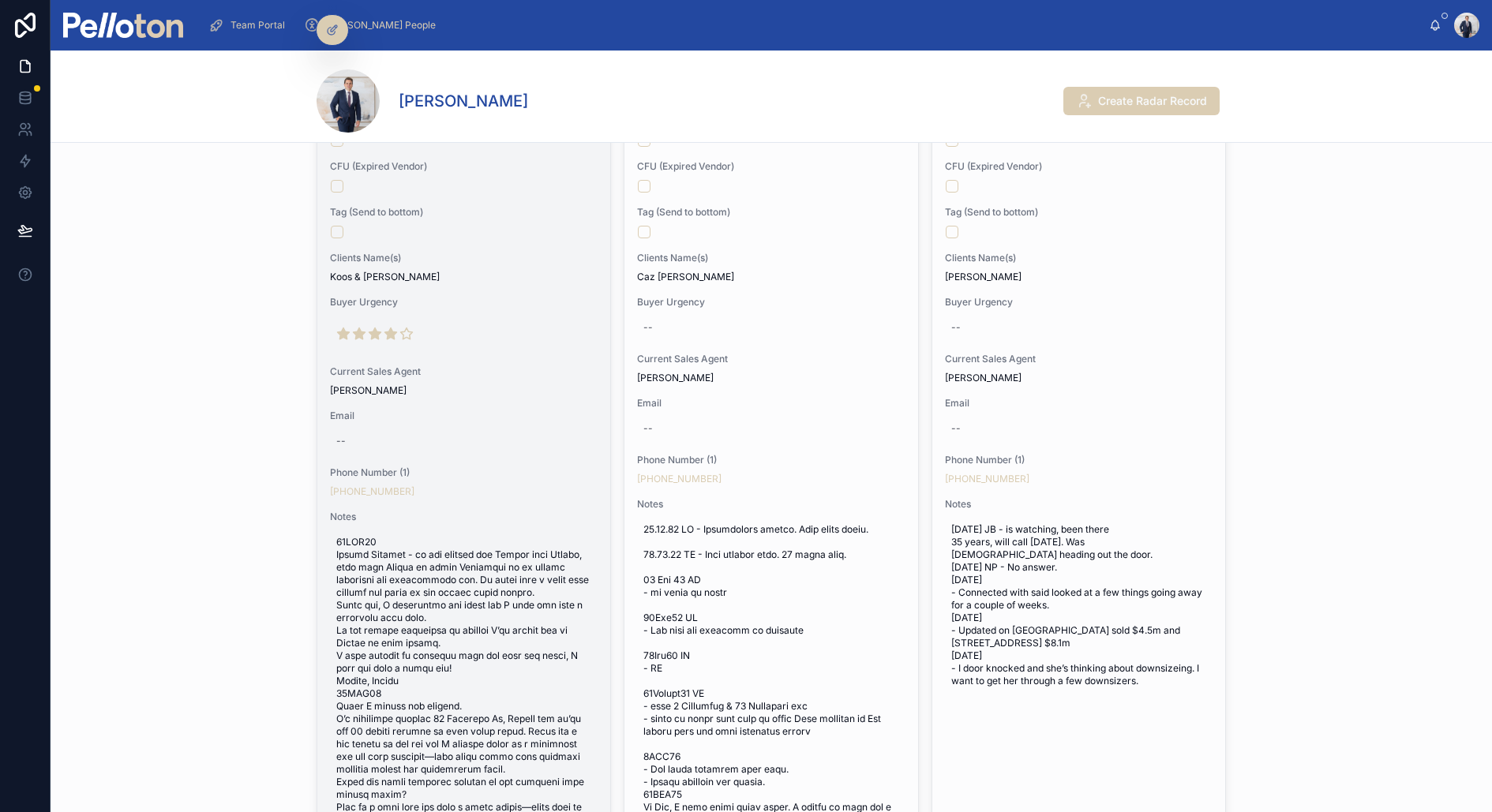
click at [565, 387] on div "[PERSON_NAME]" at bounding box center [464, 390] width 267 height 13
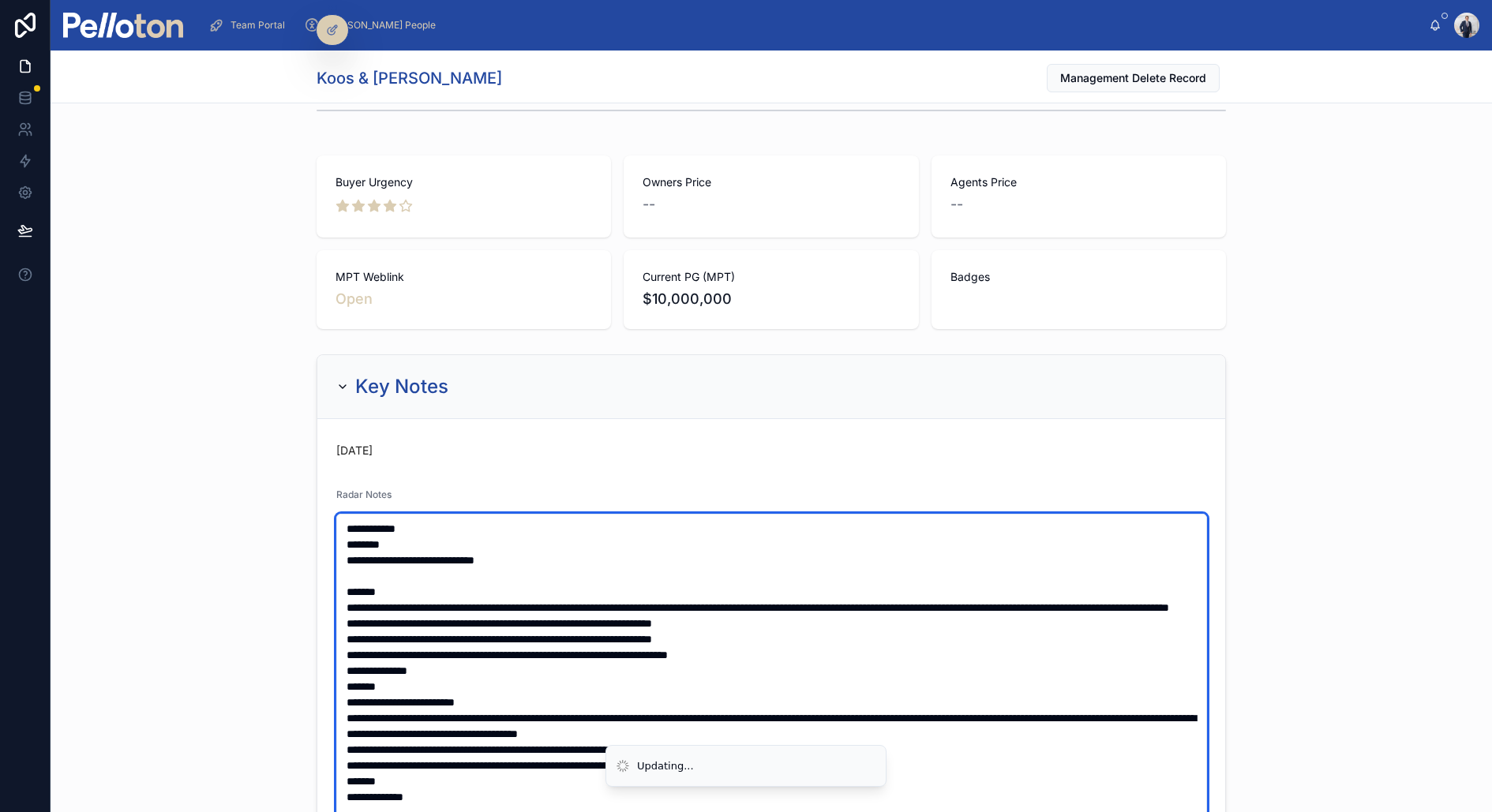
scroll to position [201, 0]
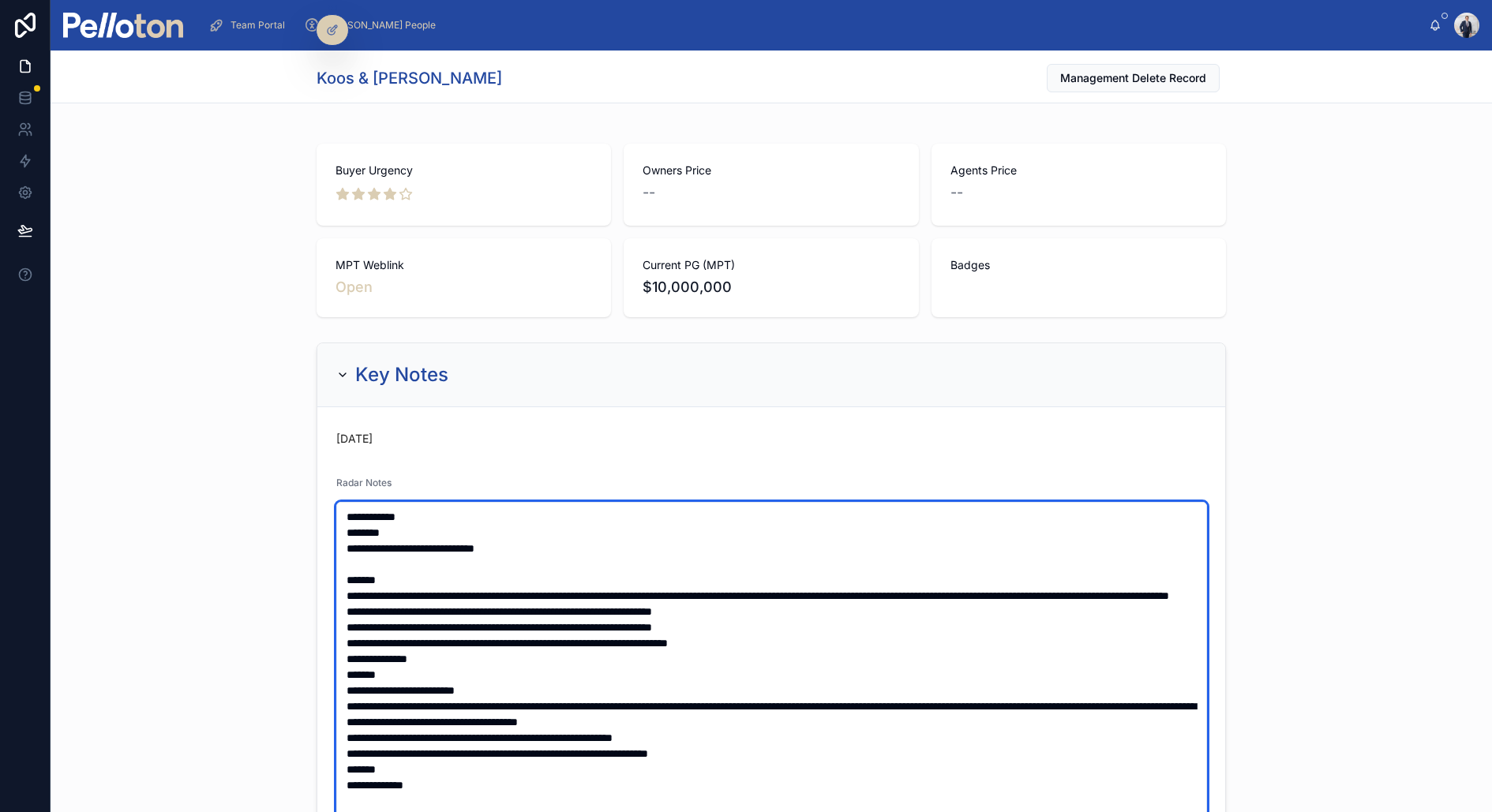
click at [537, 539] on textarea at bounding box center [771, 745] width 871 height 487
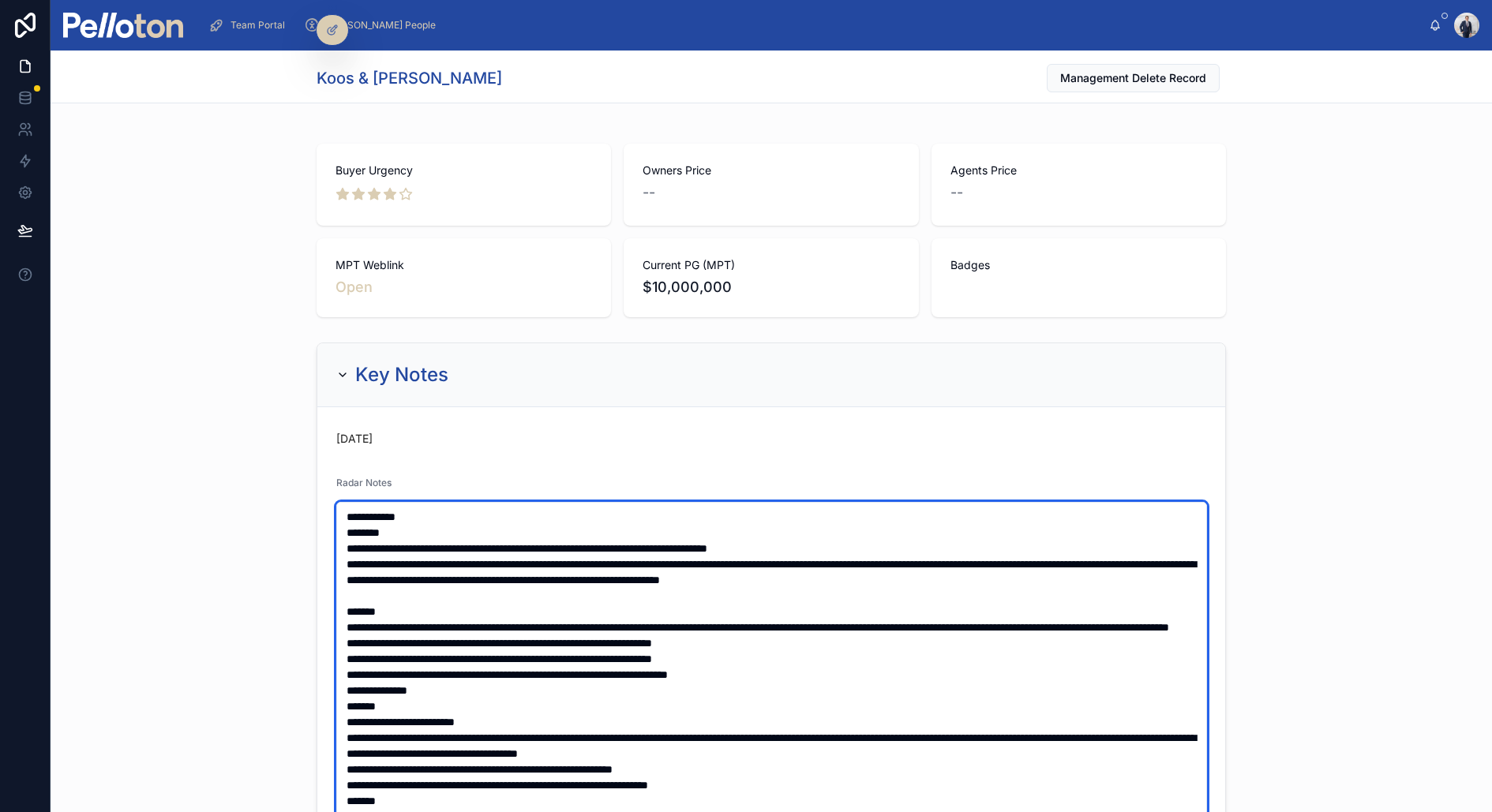
click at [341, 529] on textarea at bounding box center [771, 745] width 871 height 487
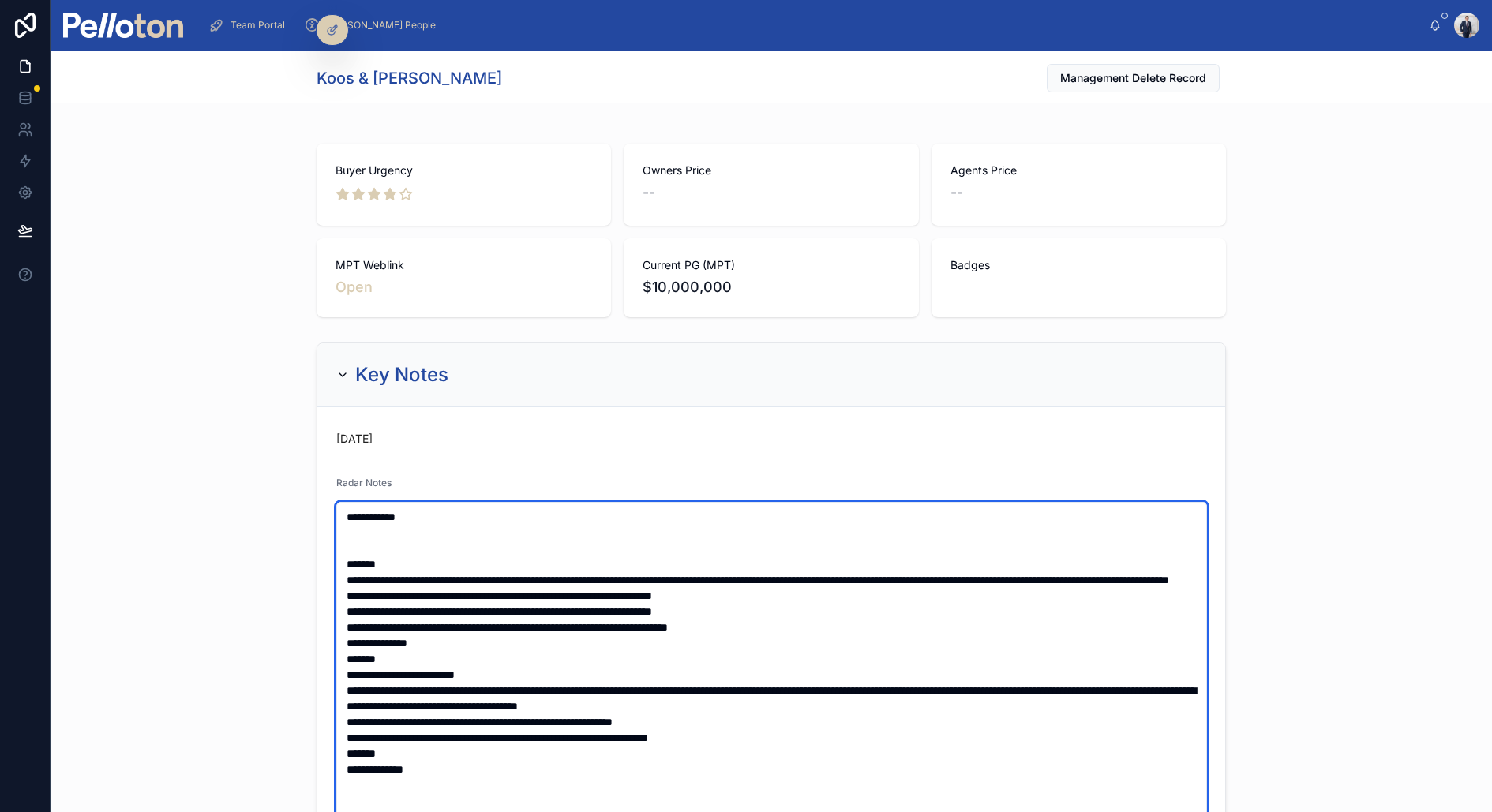
paste textarea "**********"
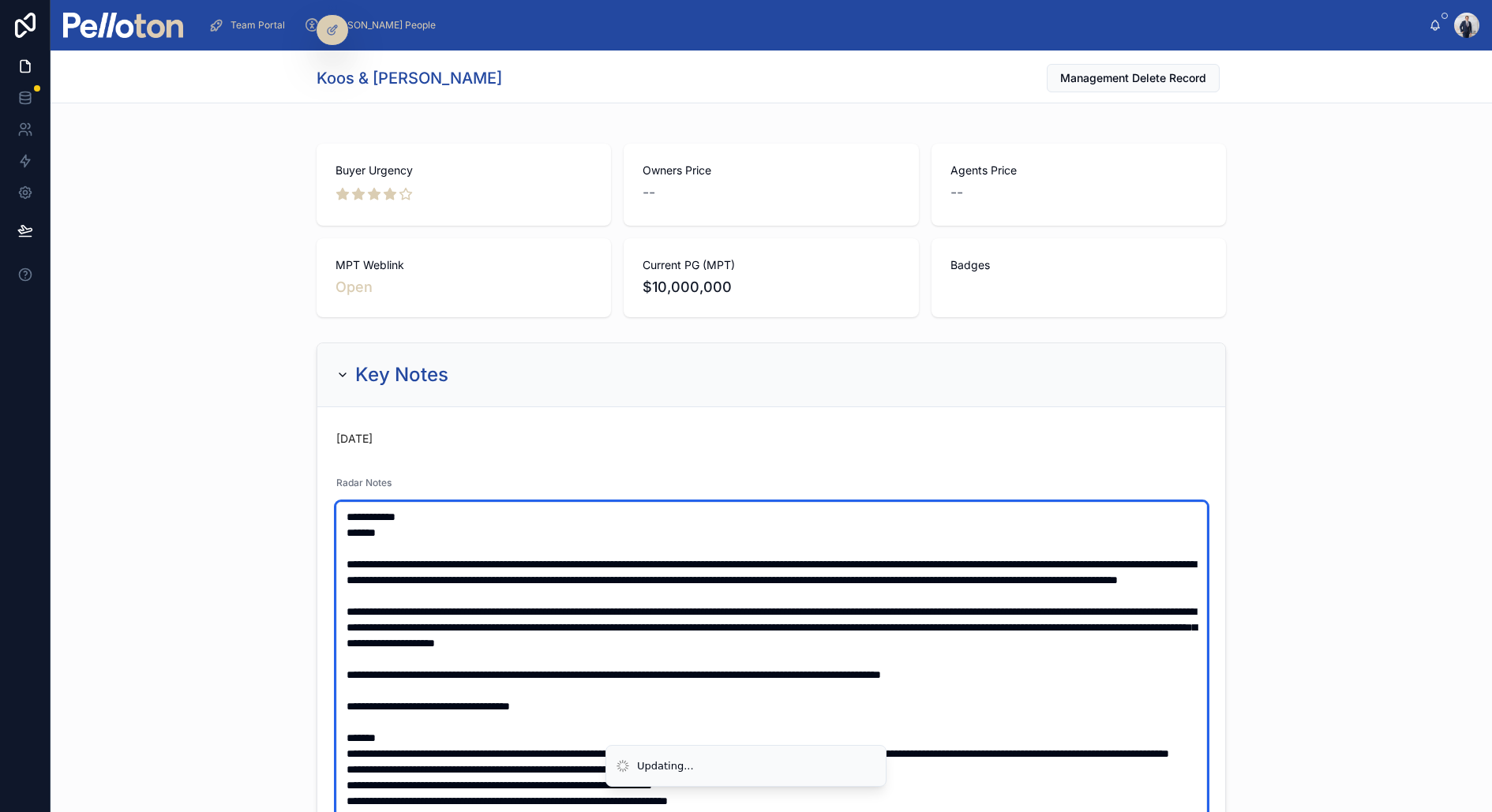
click at [344, 535] on textarea at bounding box center [771, 745] width 871 height 487
type textarea "**********"
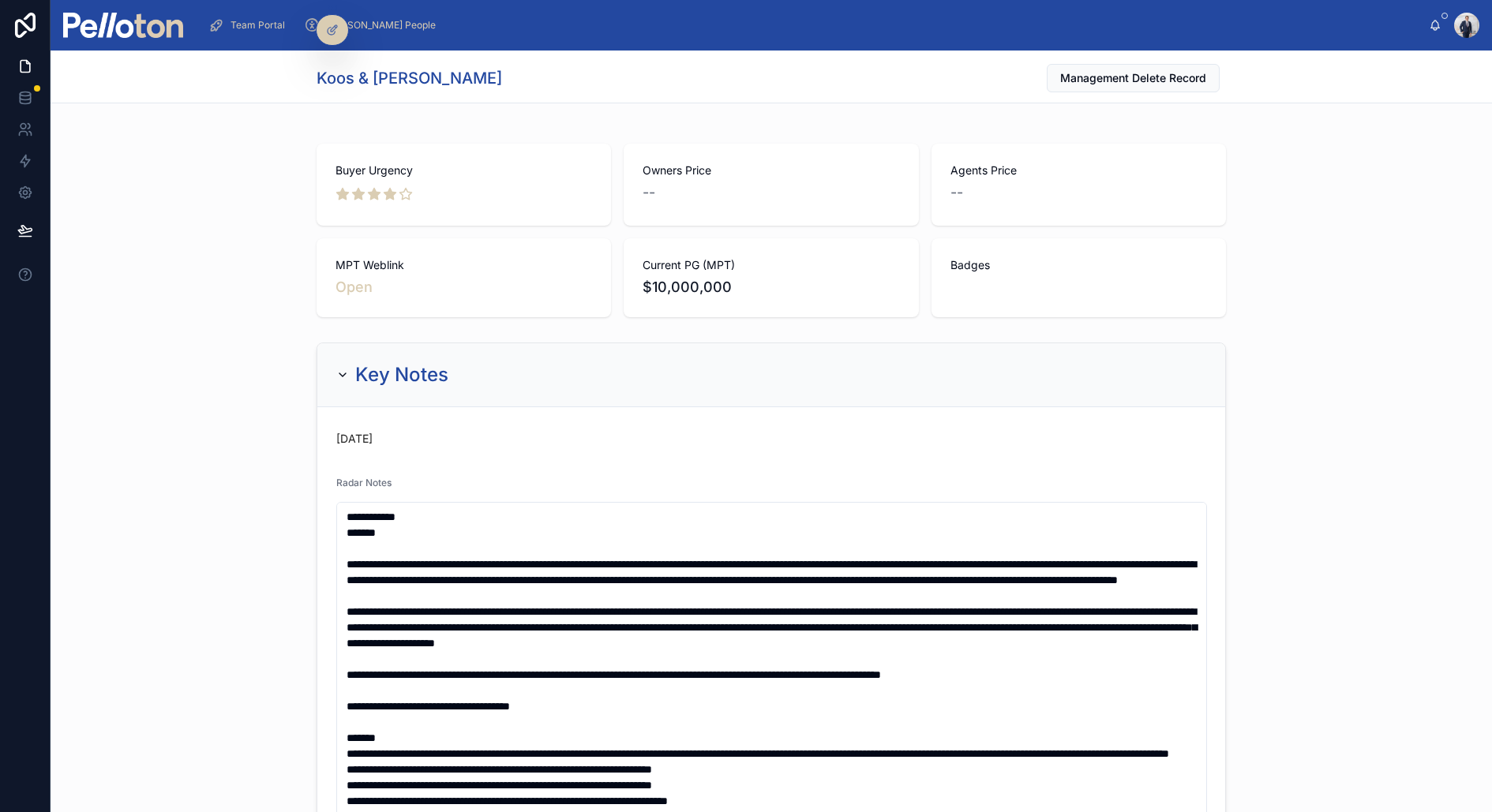
click at [284, 368] on div "Key Notes Today Radar Notes Tag Portal Weblink MPT Weblink https://www.realesta…" at bounding box center [772, 793] width 1442 height 915
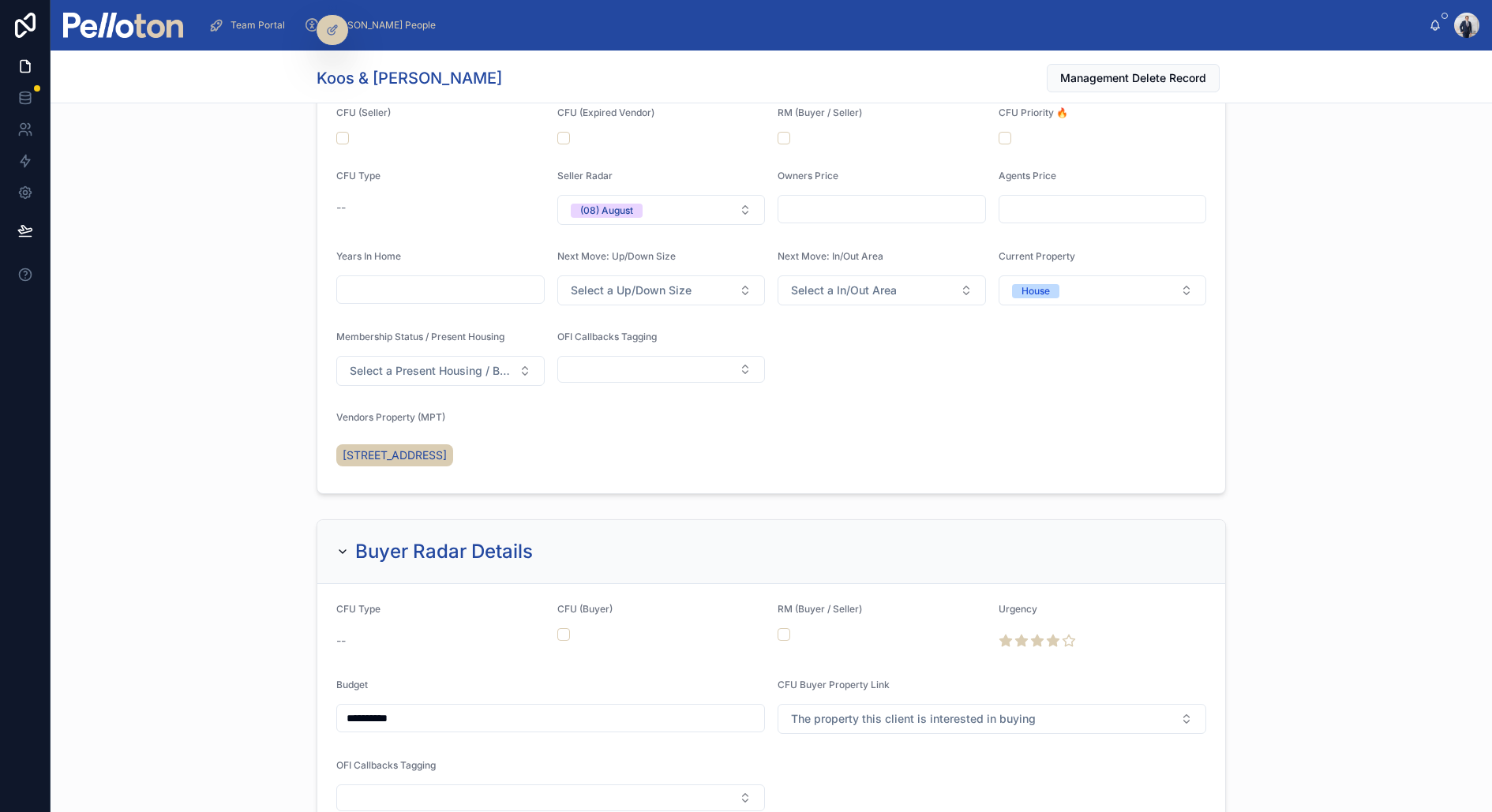
scroll to position [2000, 0]
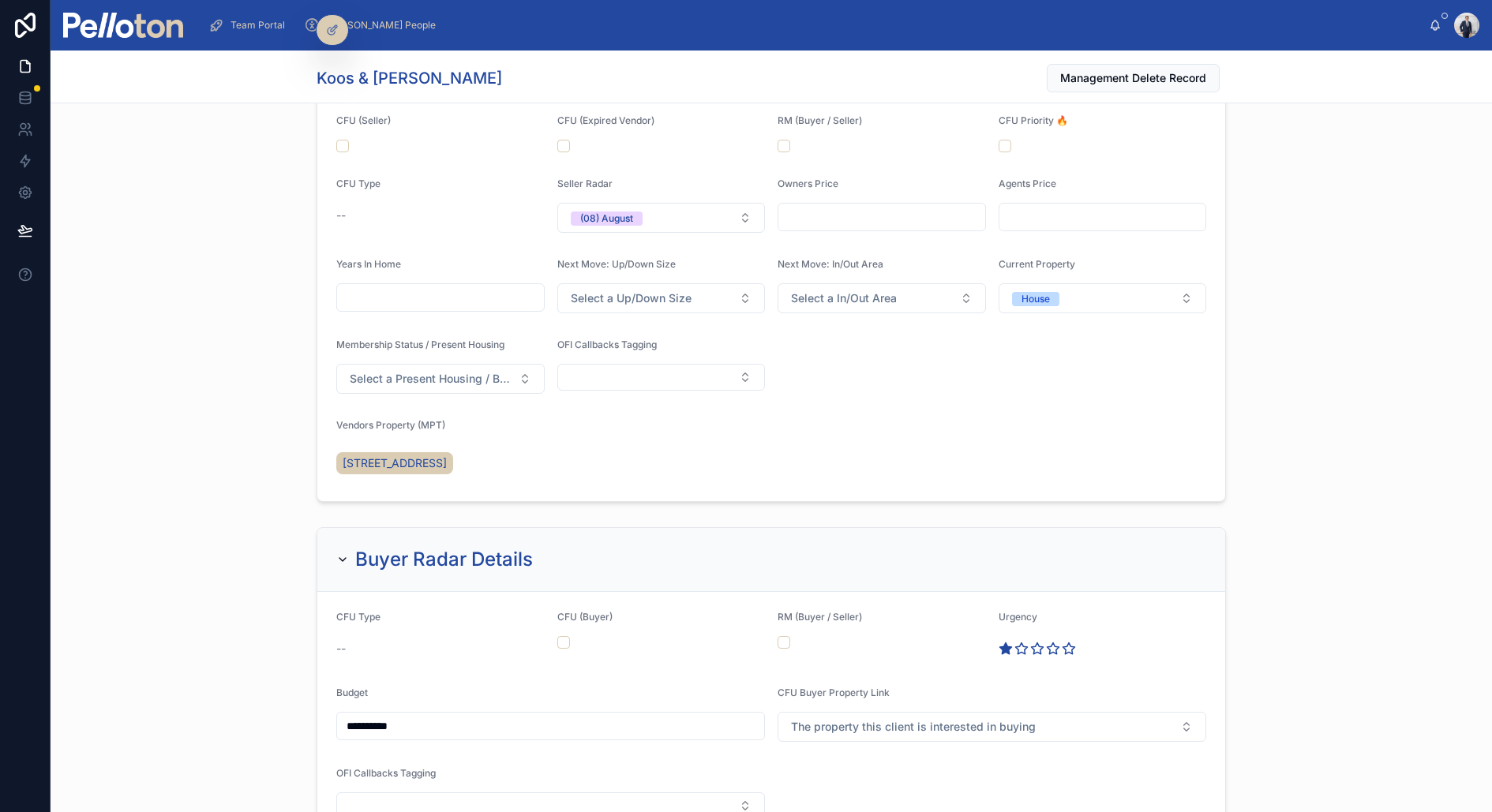
click at [1005, 650] on icon at bounding box center [1005, 648] width 12 height 11
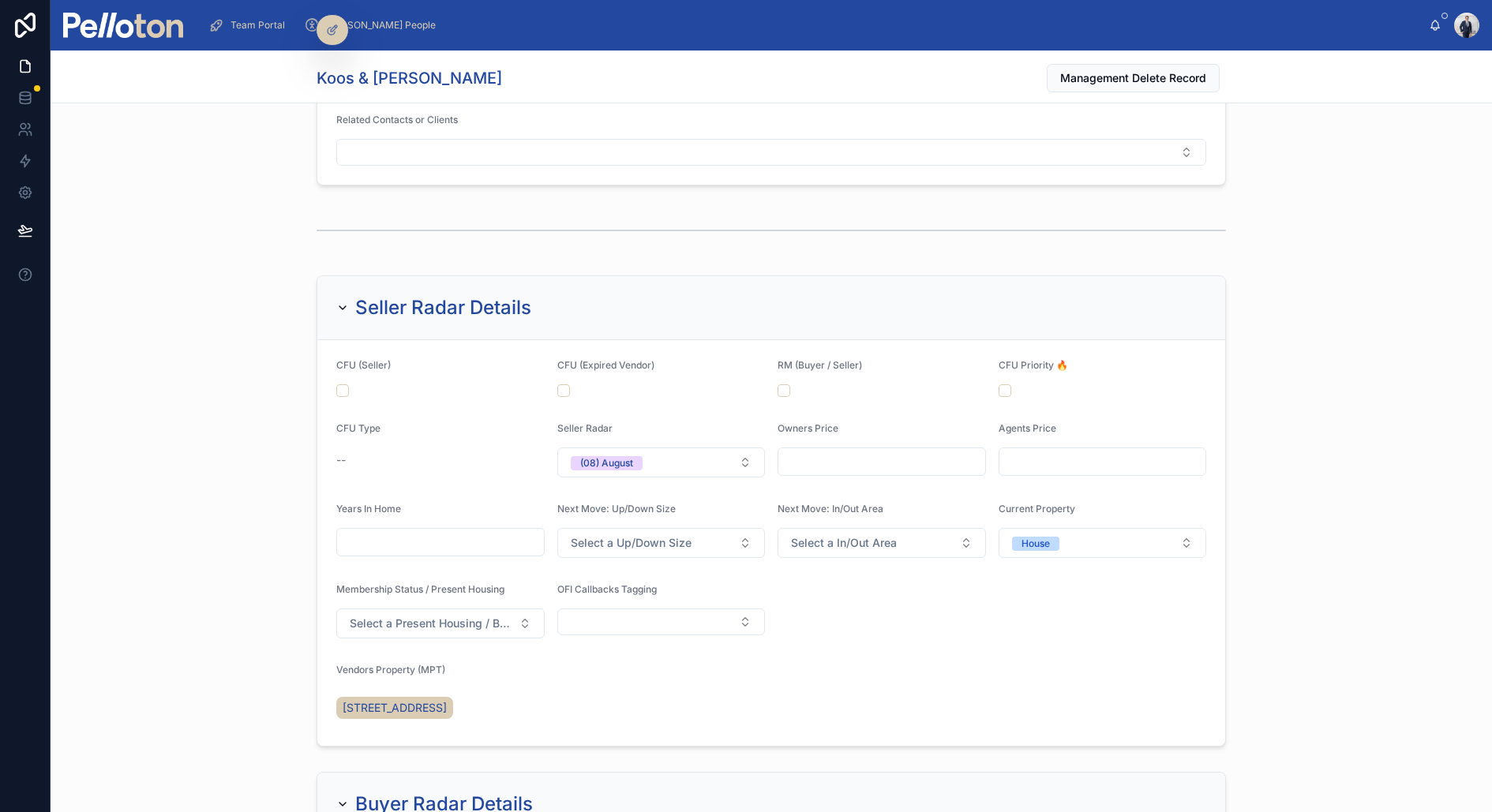
scroll to position [1764, 0]
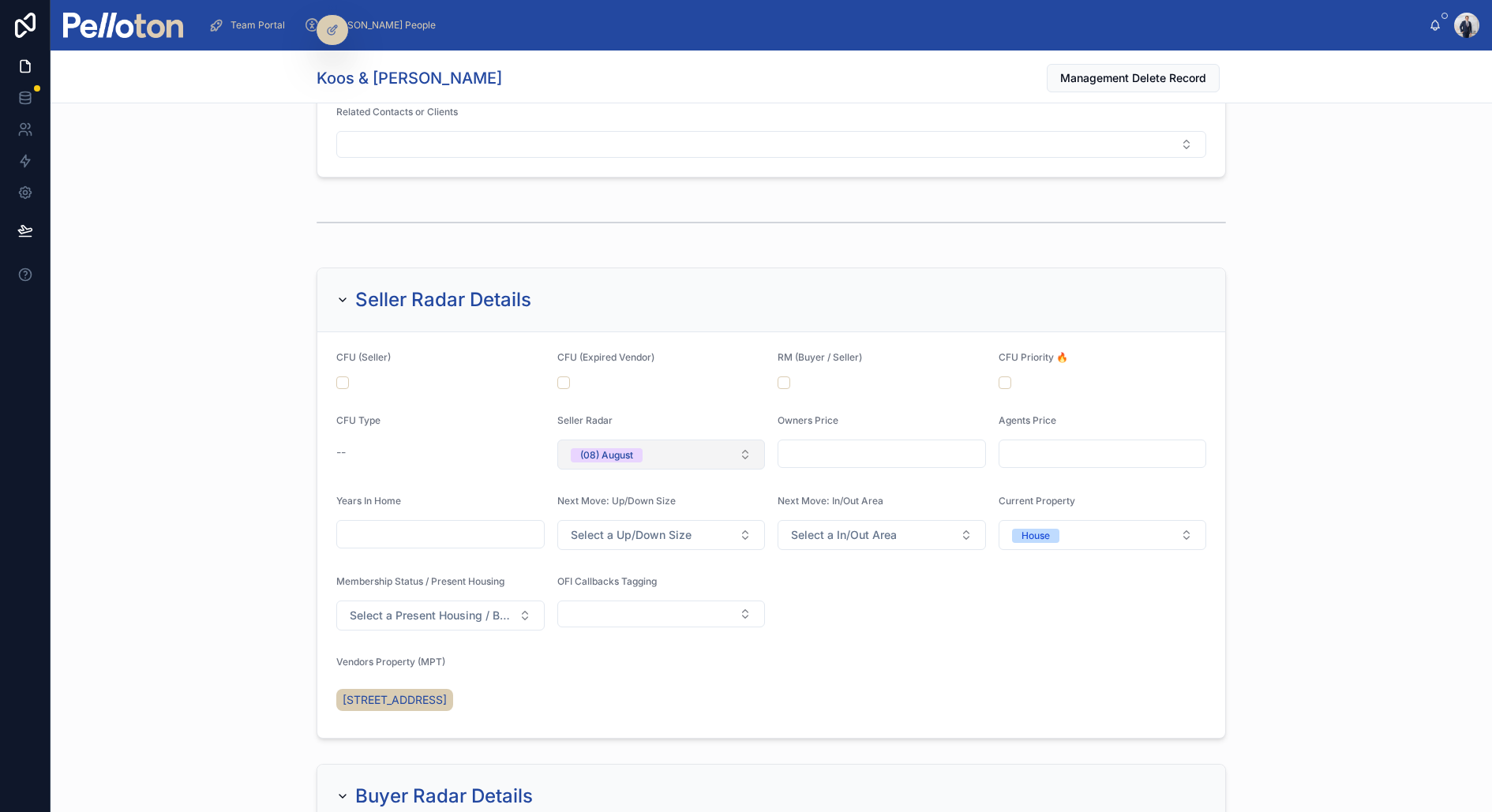
click at [584, 456] on div "(08) August" at bounding box center [607, 455] width 53 height 14
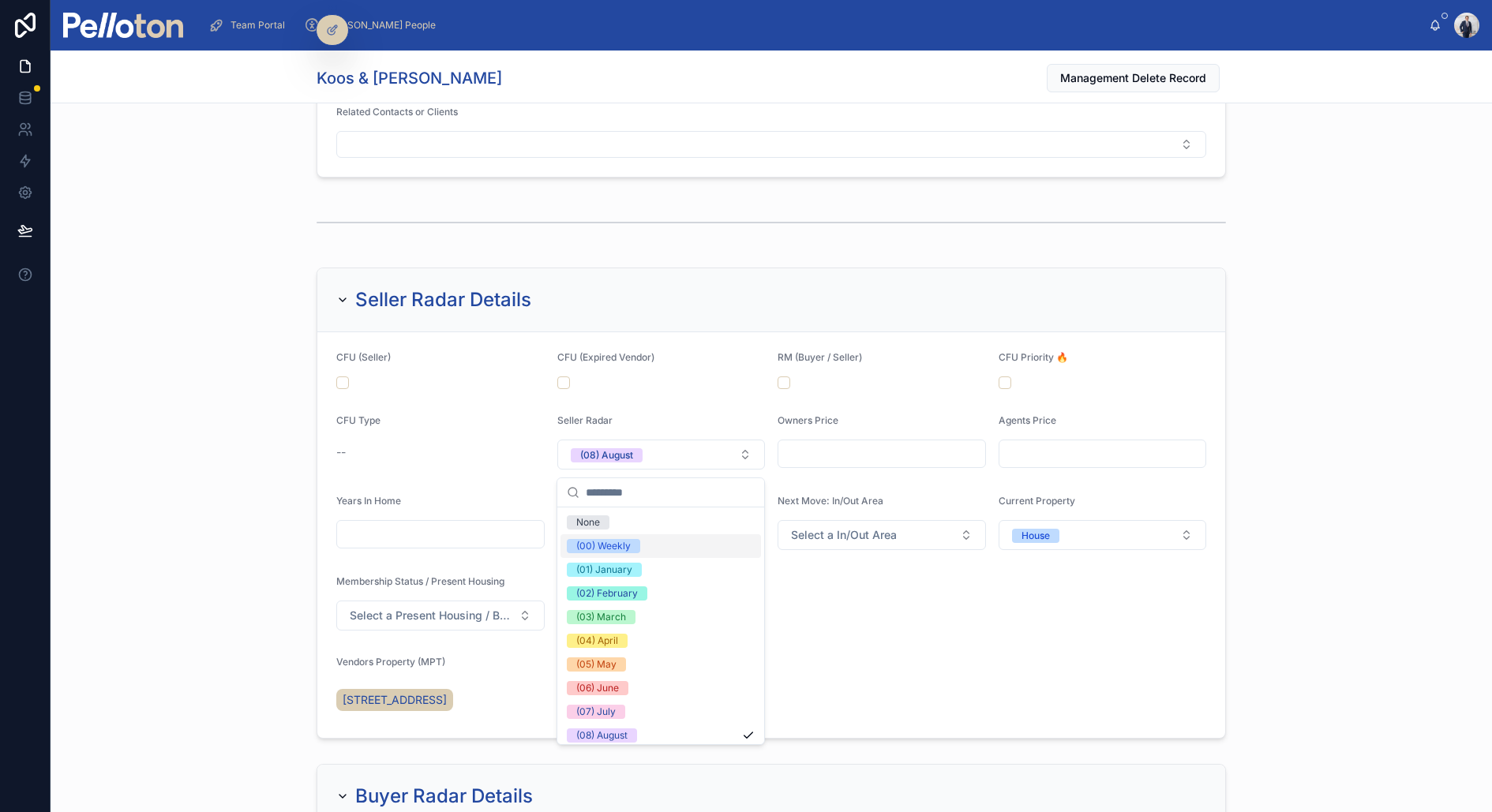
click at [592, 541] on div "(00) Weekly" at bounding box center [603, 546] width 54 height 14
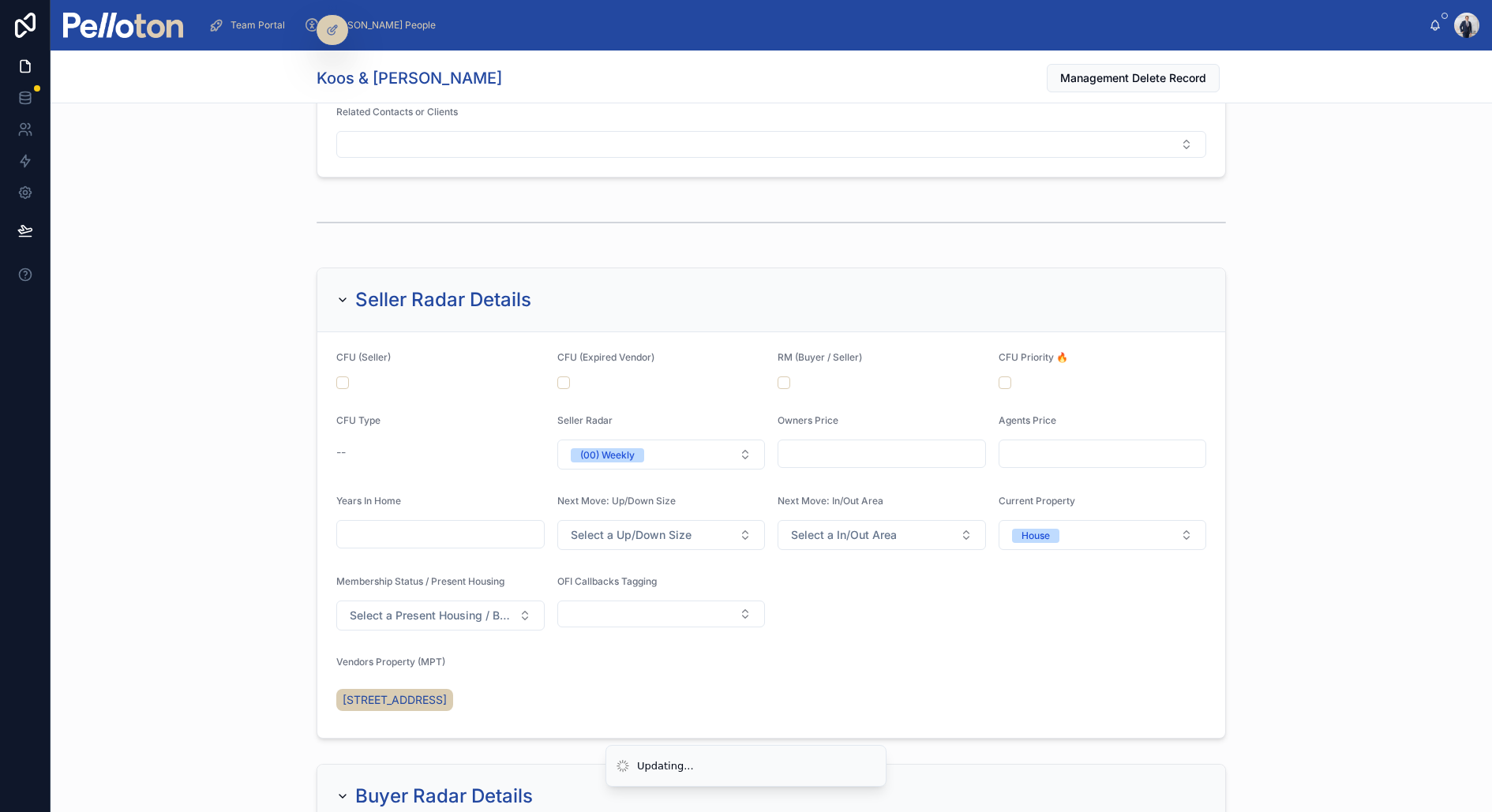
click at [163, 374] on div "Seller Radar Details CFU (Seller) CFU (Expired Vendor) RM (Buyer / Seller) CFU …" at bounding box center [772, 503] width 1442 height 484
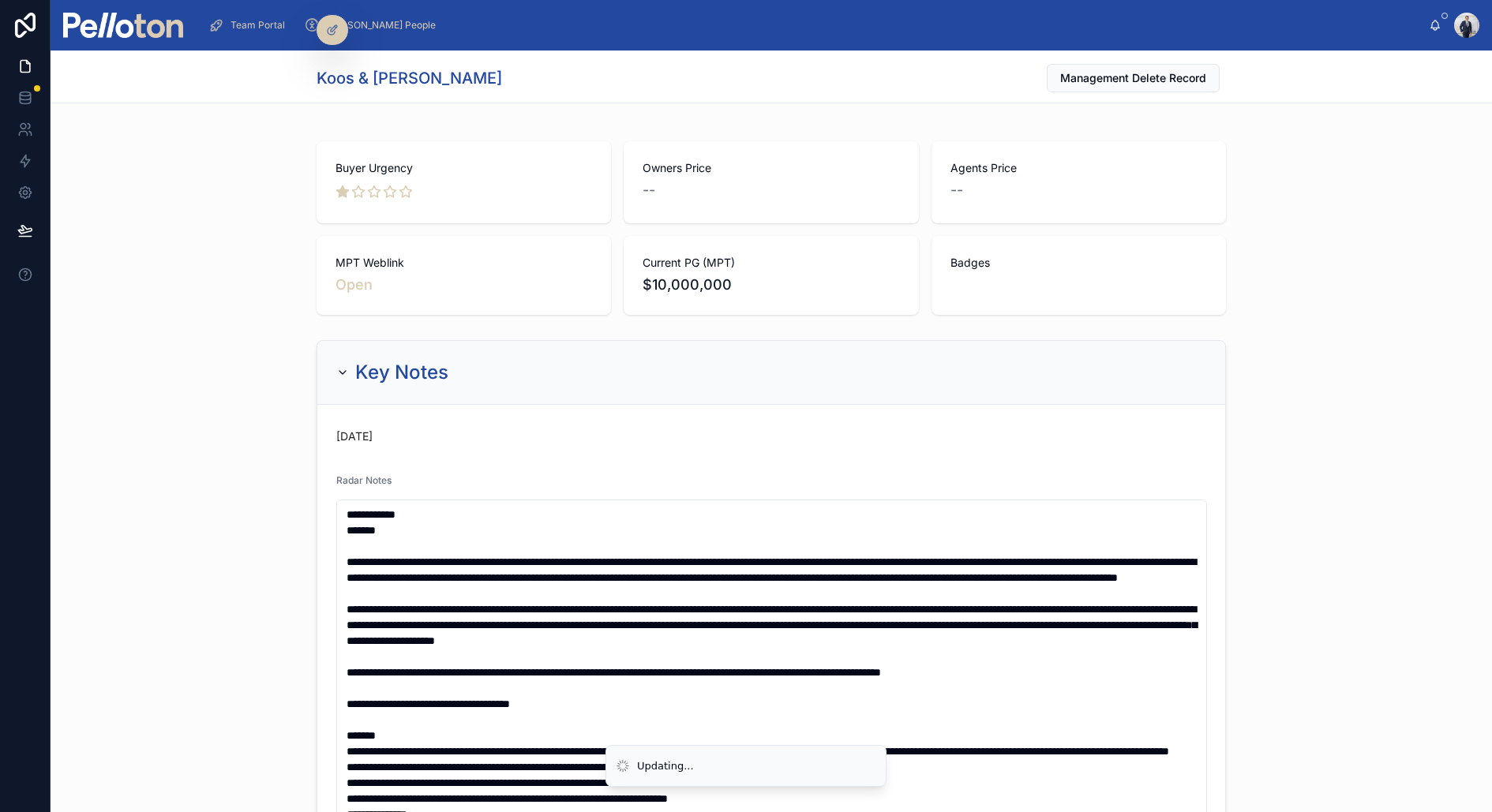
scroll to position [0, 0]
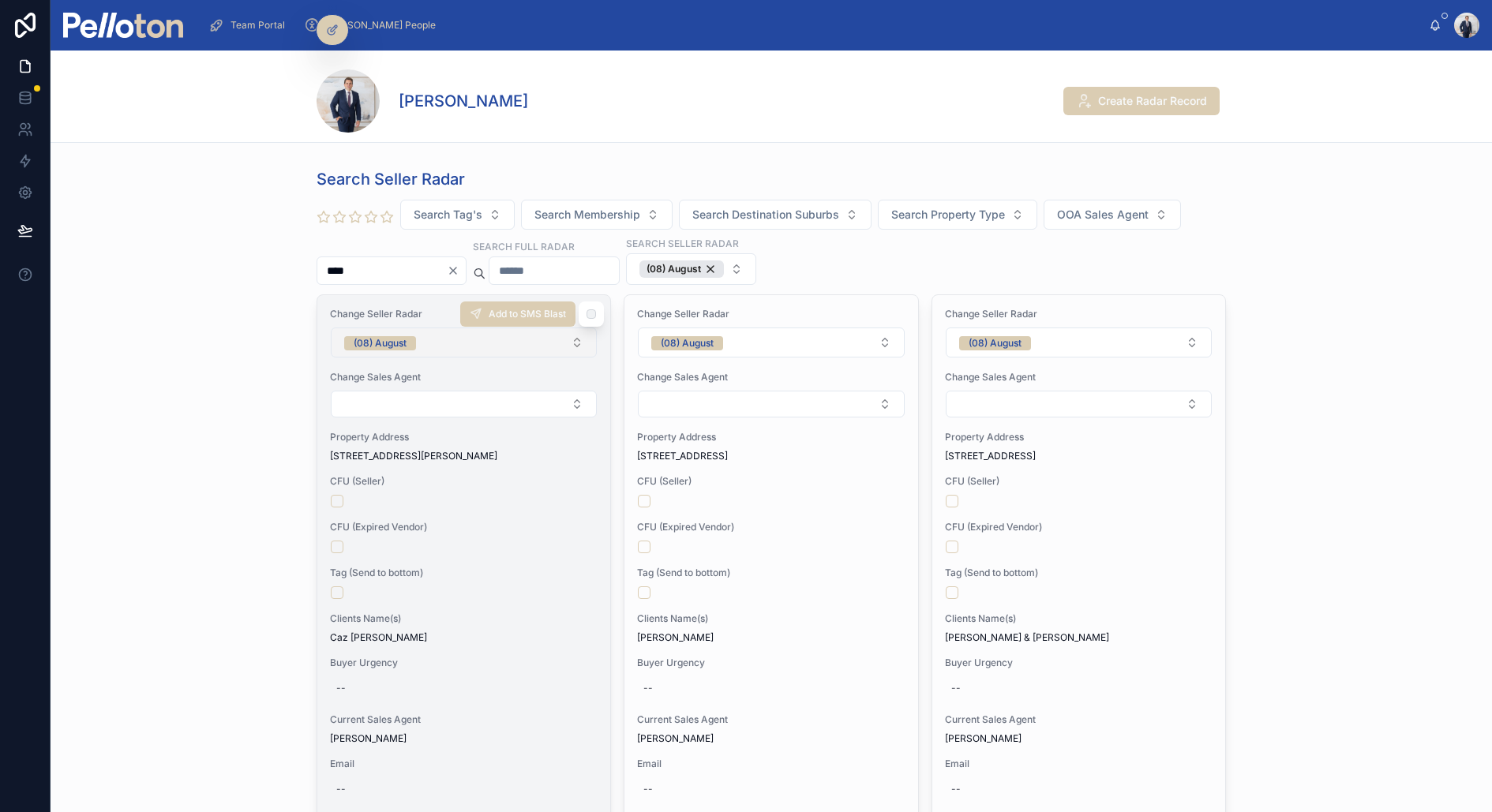
click at [383, 335] on span "(08) August" at bounding box center [380, 343] width 72 height 16
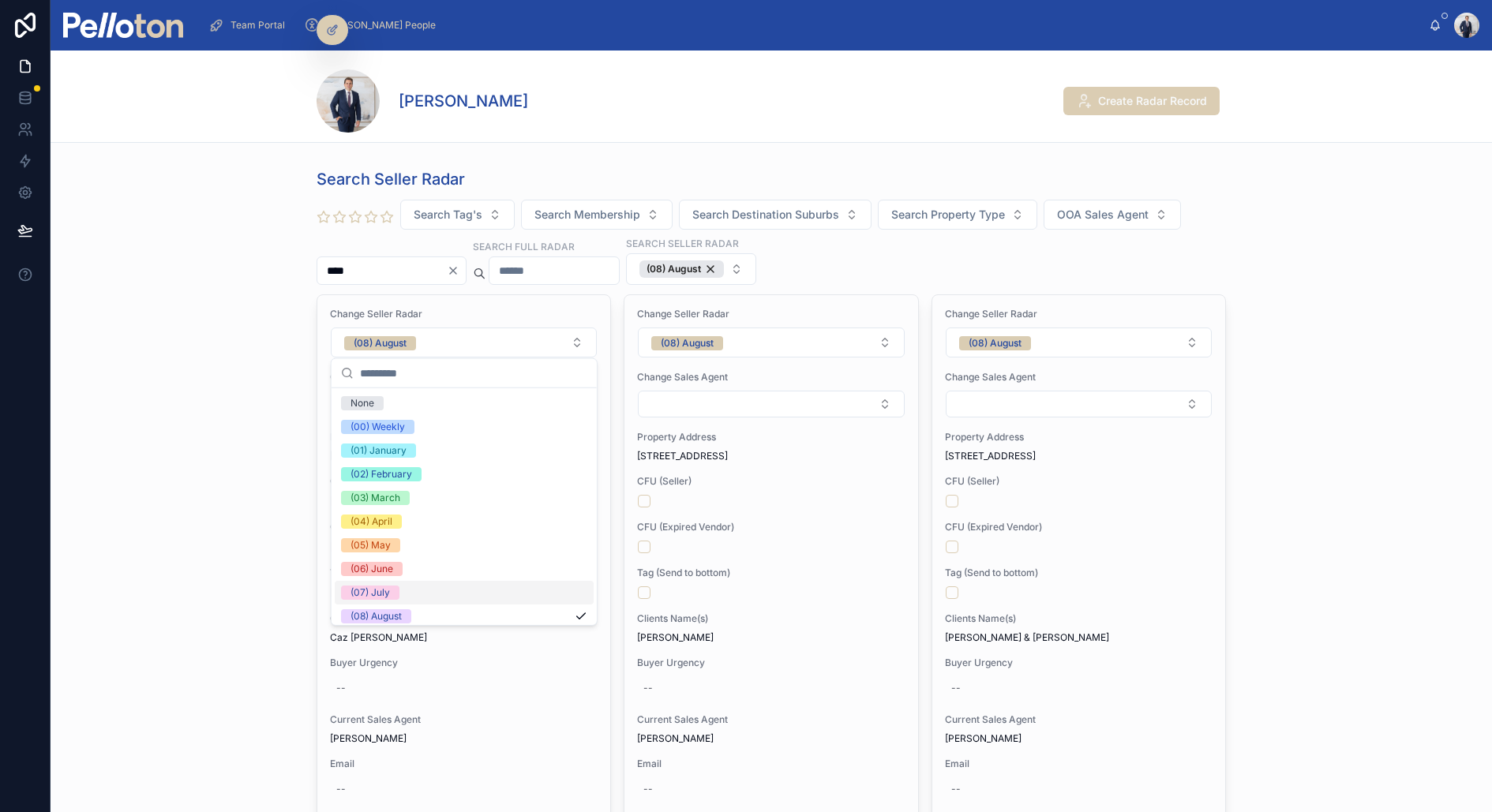
scroll to position [147, 0]
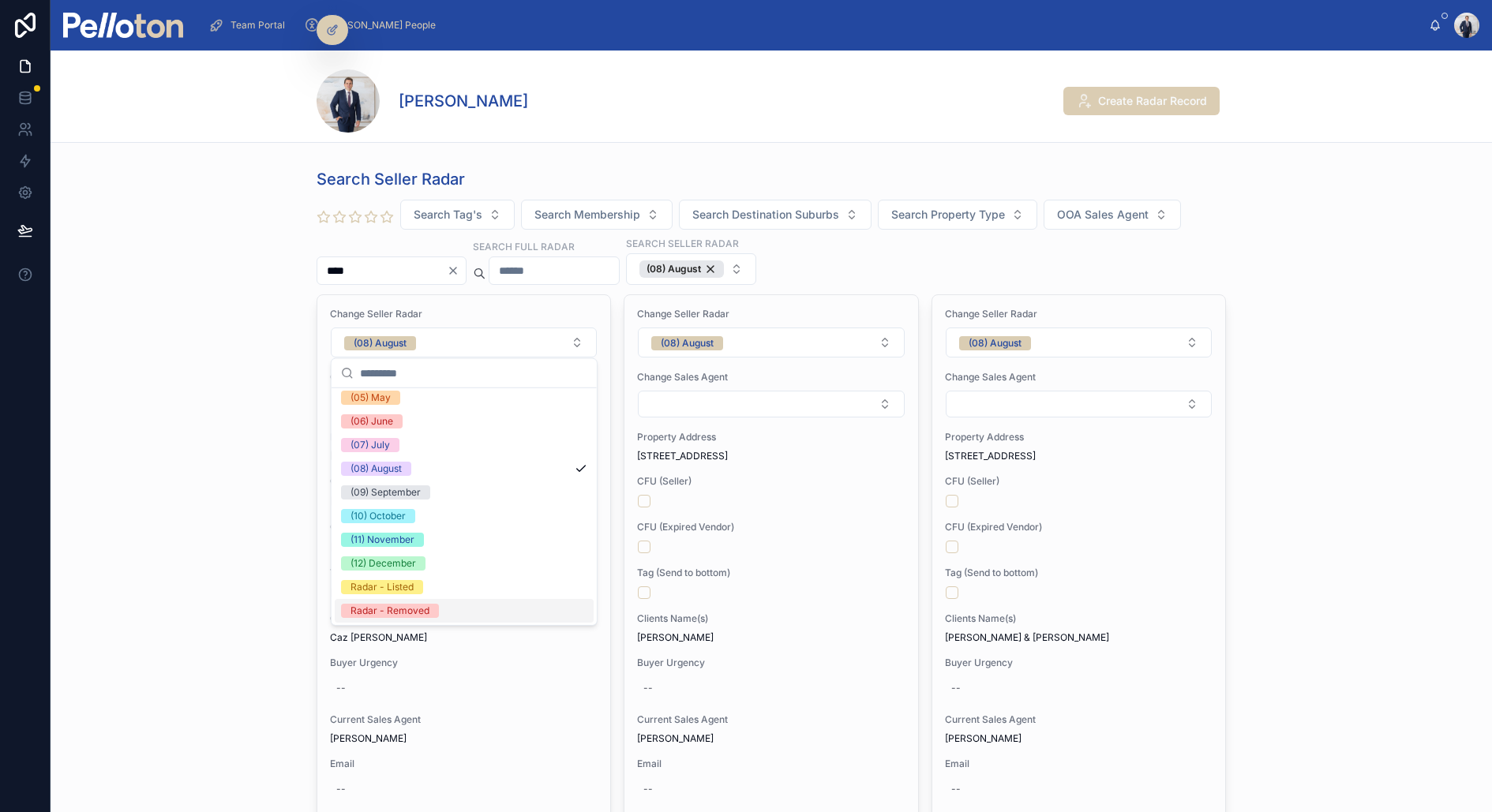
click at [404, 613] on div "Radar - Removed" at bounding box center [389, 611] width 79 height 14
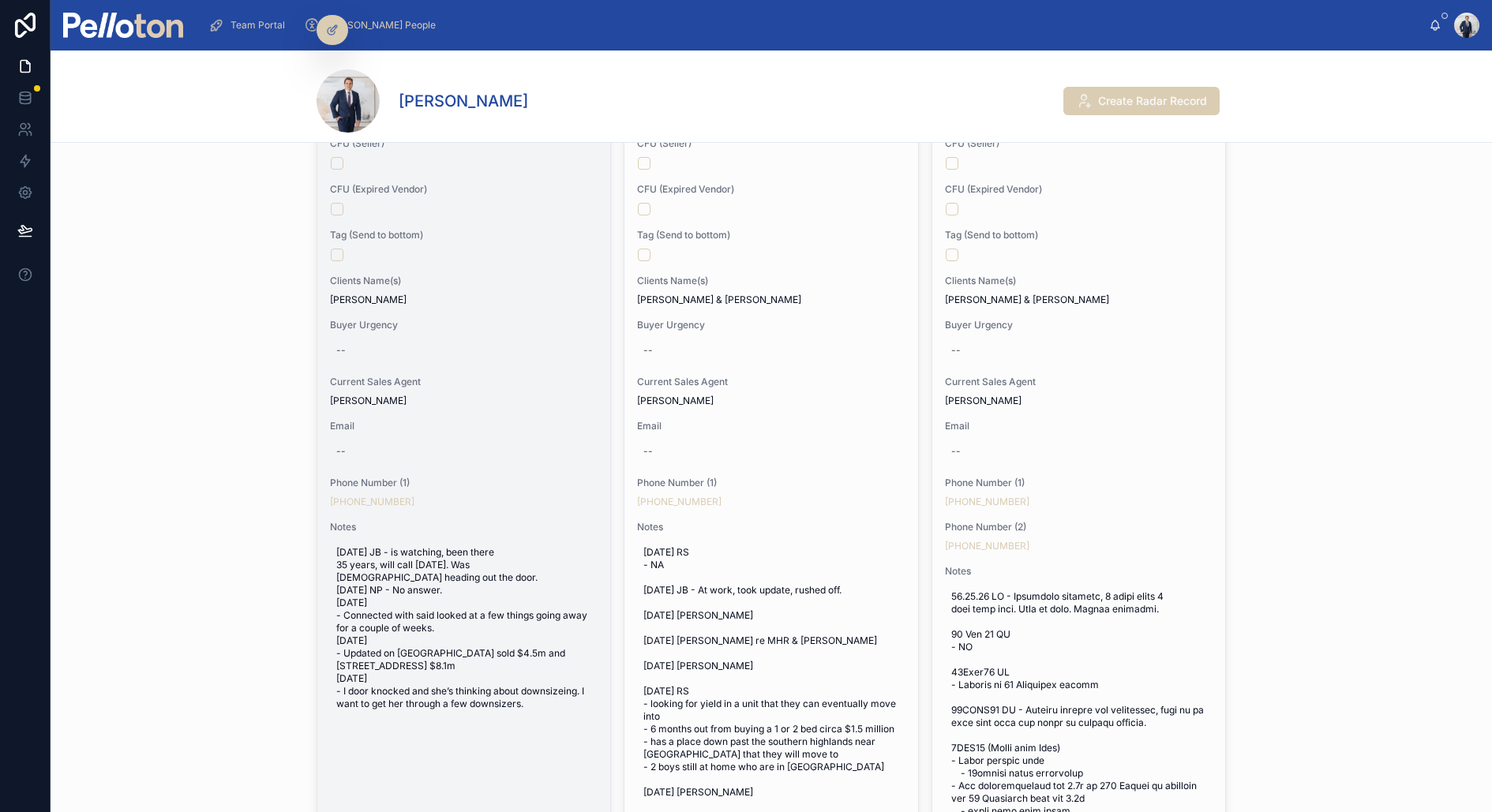
scroll to position [476, 0]
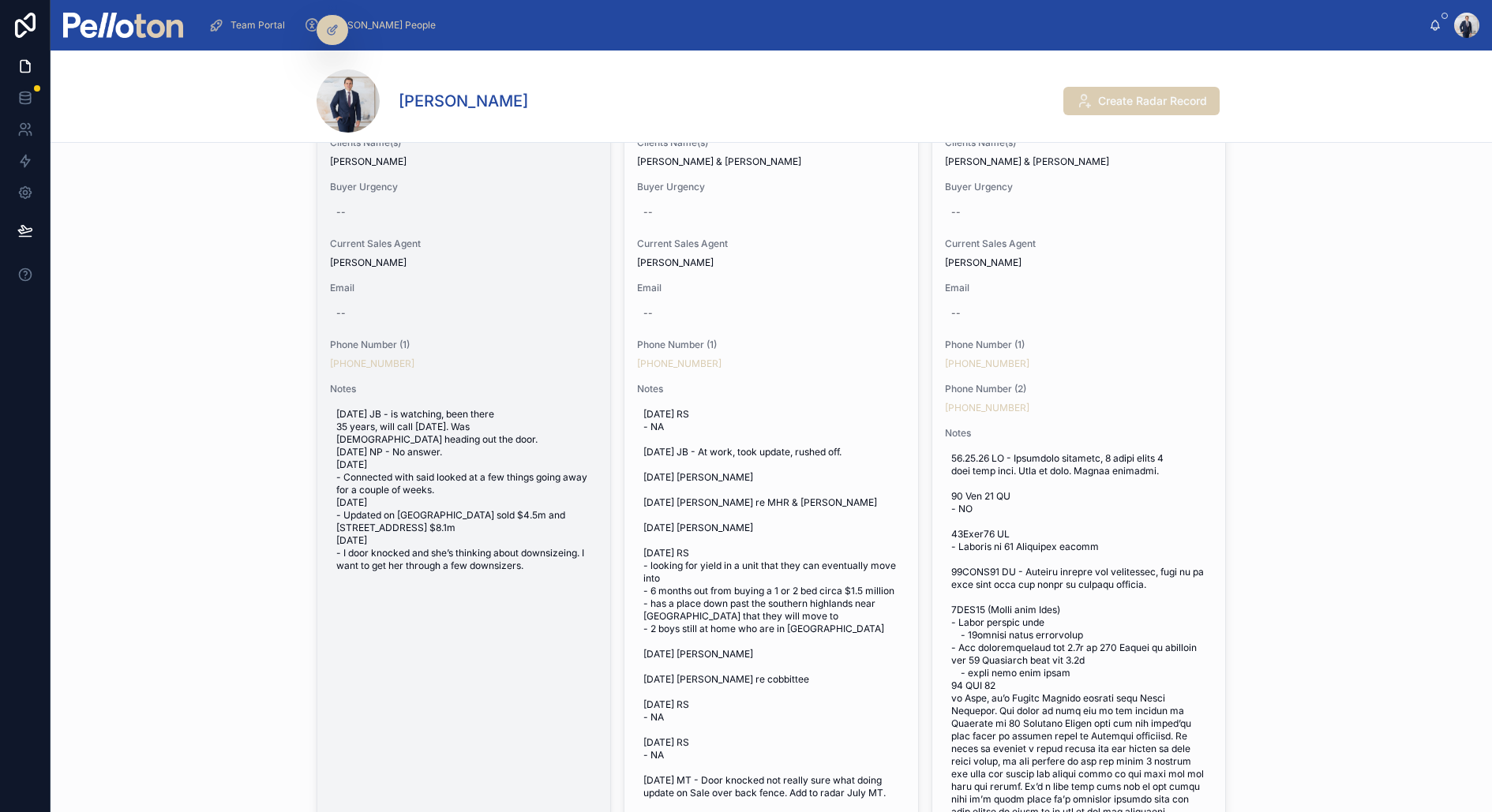
click at [520, 221] on div "Change Seller Radar (08) August Change Sales Agent Property Address 5 Davidson …" at bounding box center [464, 205] width 293 height 771
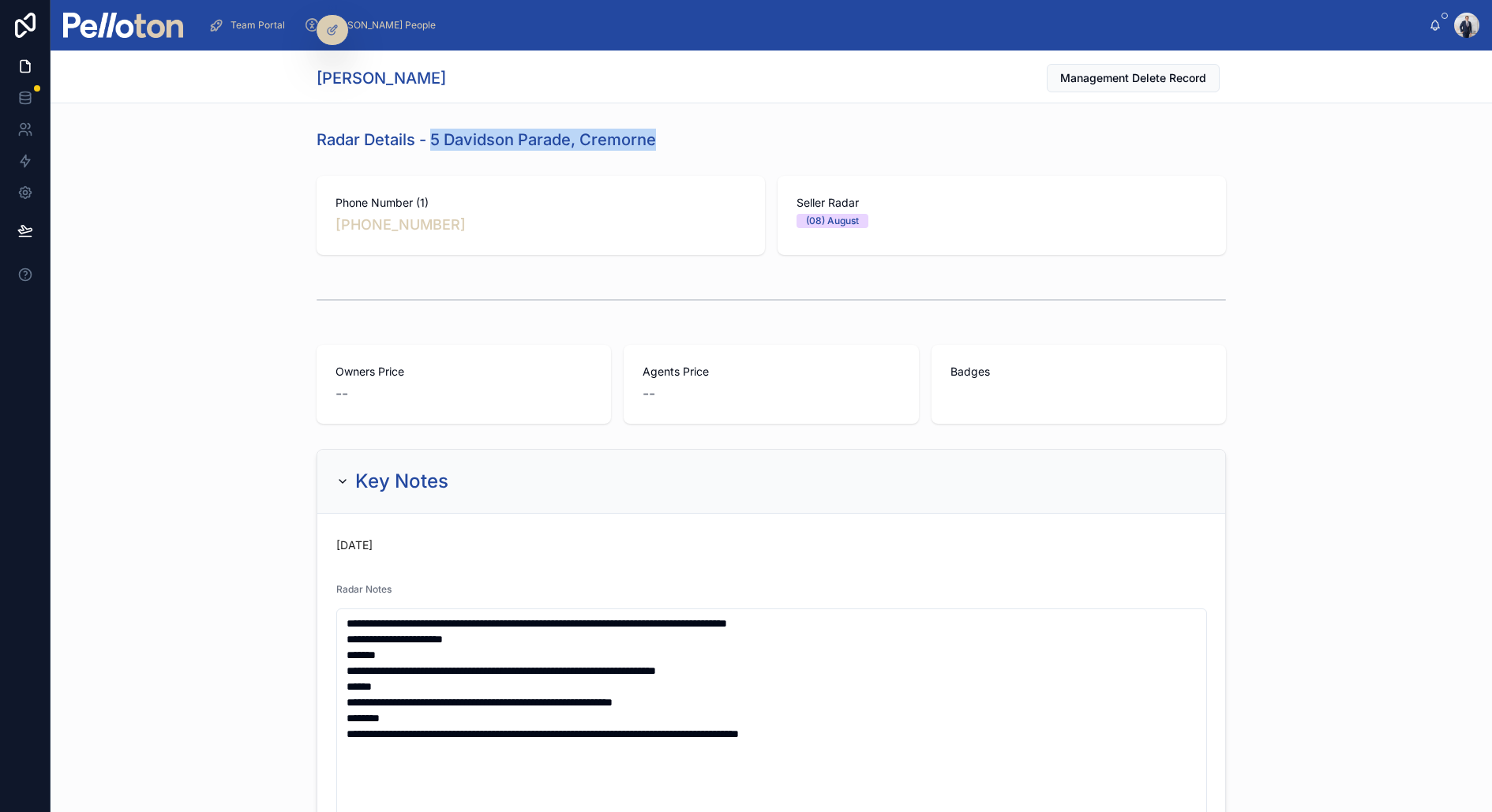
drag, startPoint x: 434, startPoint y: 138, endPoint x: 674, endPoint y: 130, distance: 240.1
click at [674, 130] on div "Radar Details - 5 Davidson Parade, Cremorne" at bounding box center [771, 140] width 910 height 22
copy h1 "5 Davidson Parade, Cremorne"
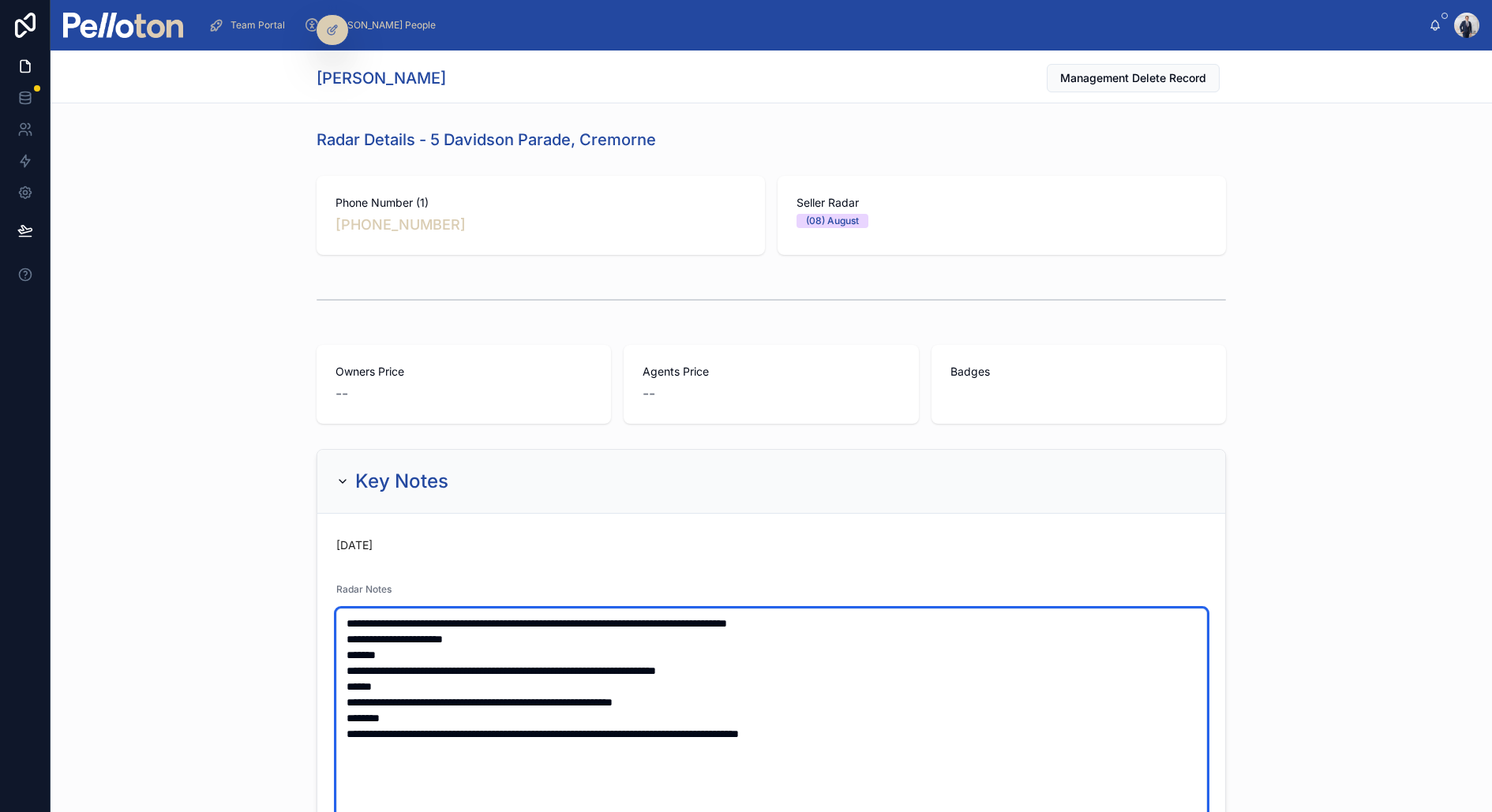
click at [344, 618] on textarea "**********" at bounding box center [771, 804] width 871 height 392
click at [344, 618] on textarea "**********" at bounding box center [771, 820] width 871 height 424
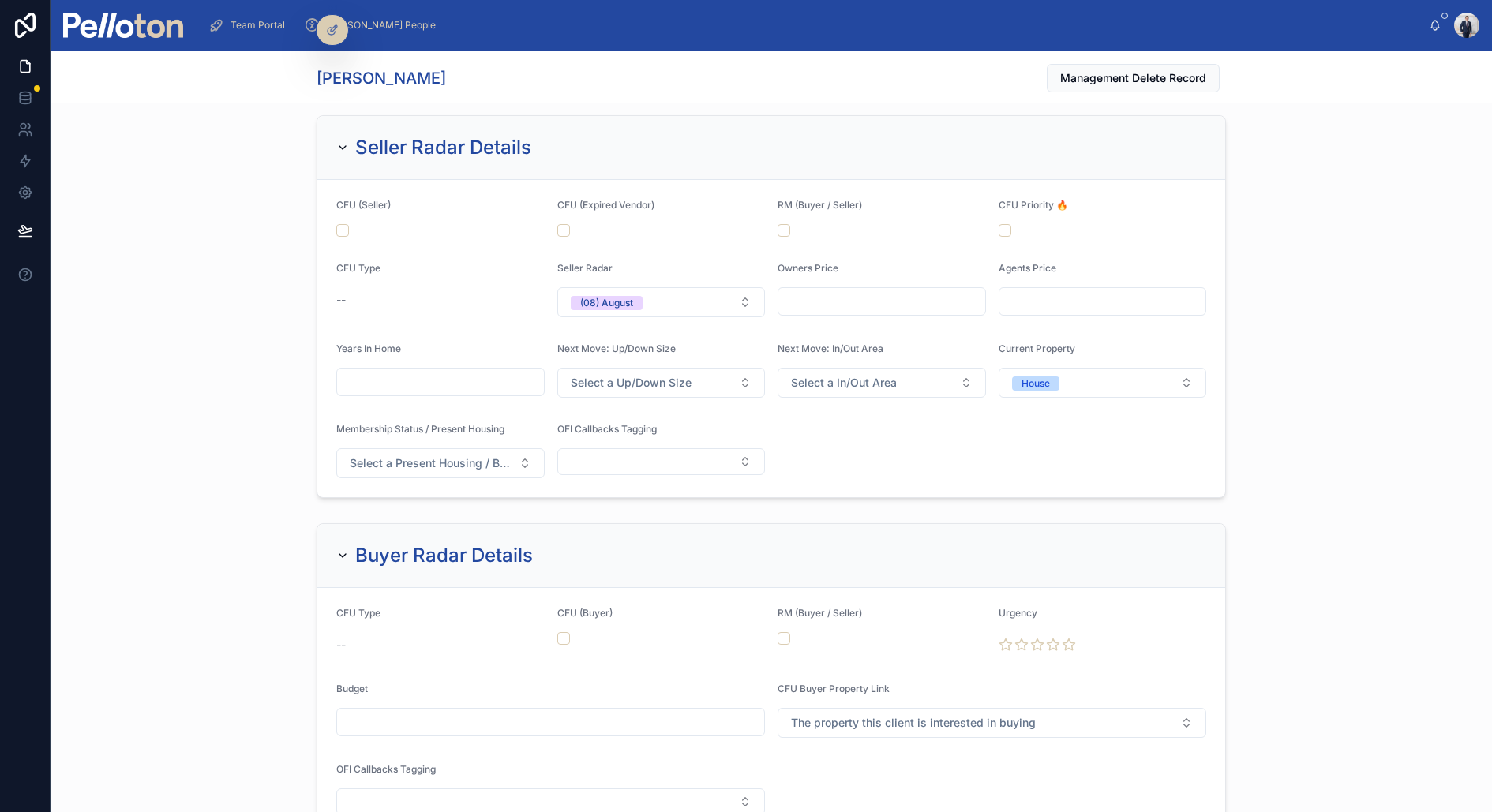
scroll to position [1675, 0]
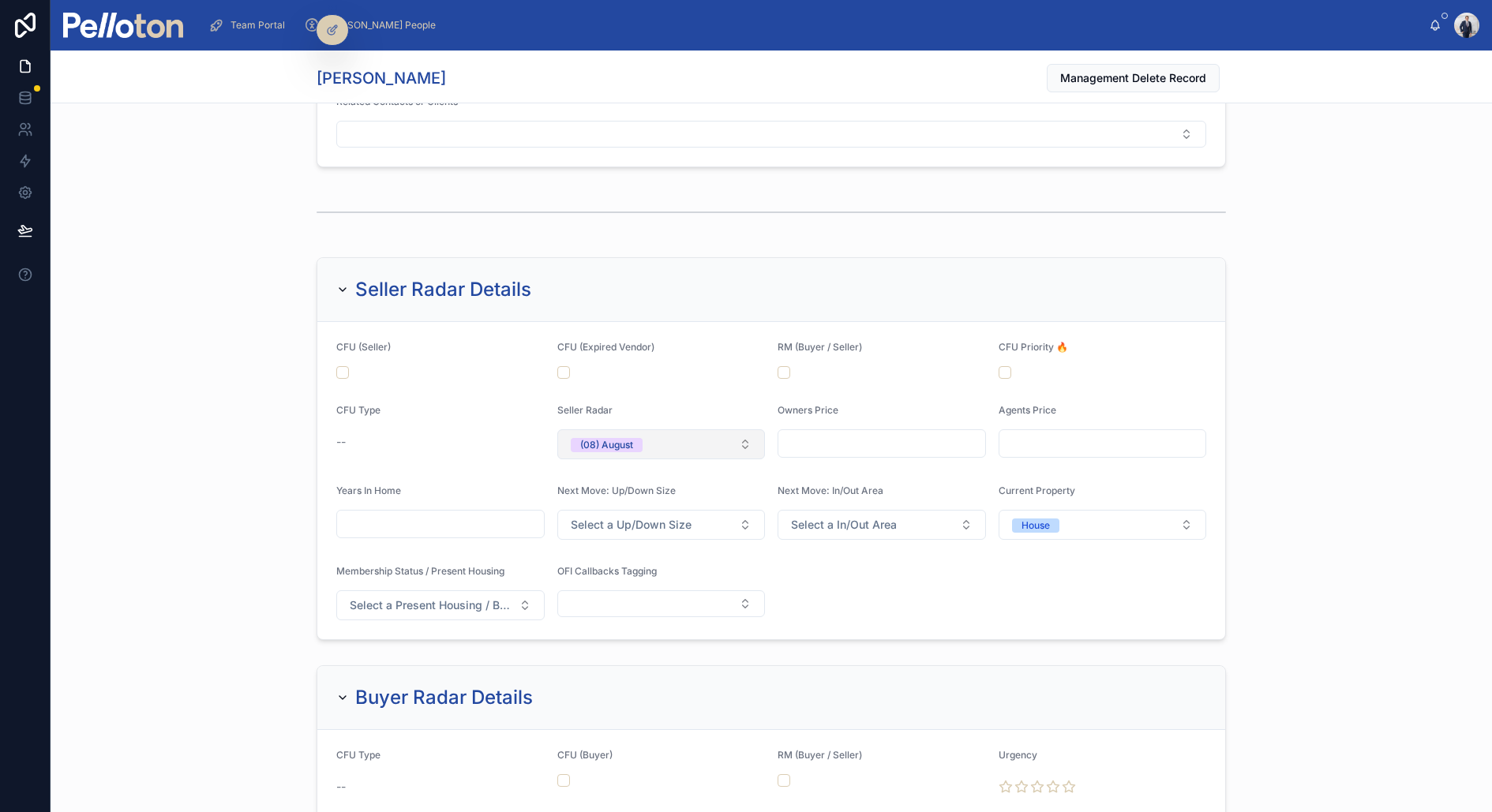
click at [677, 430] on button "(08) August" at bounding box center [662, 444] width 208 height 30
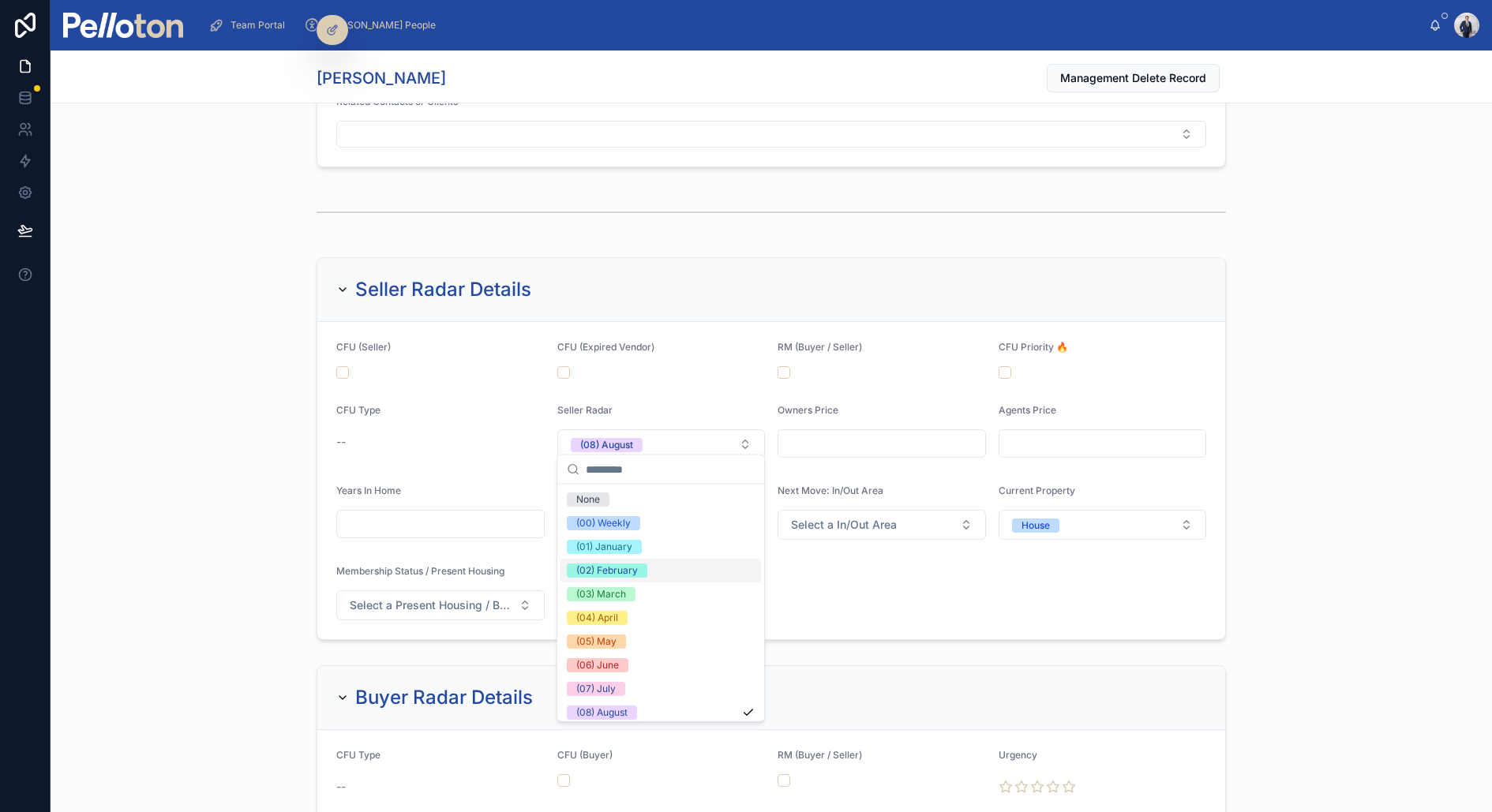
click at [635, 568] on div "(02) February" at bounding box center [607, 570] width 62 height 14
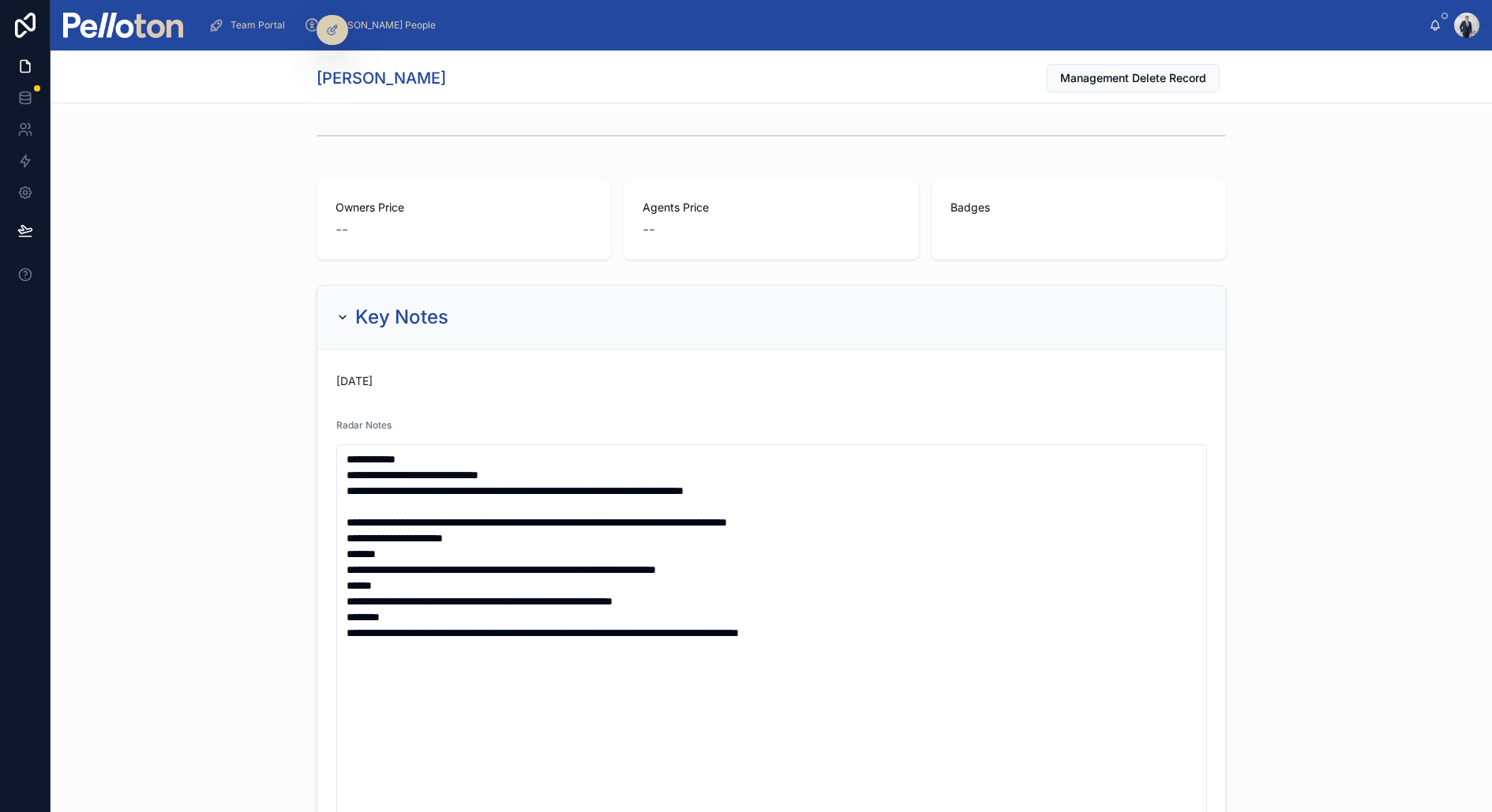
scroll to position [171, 0]
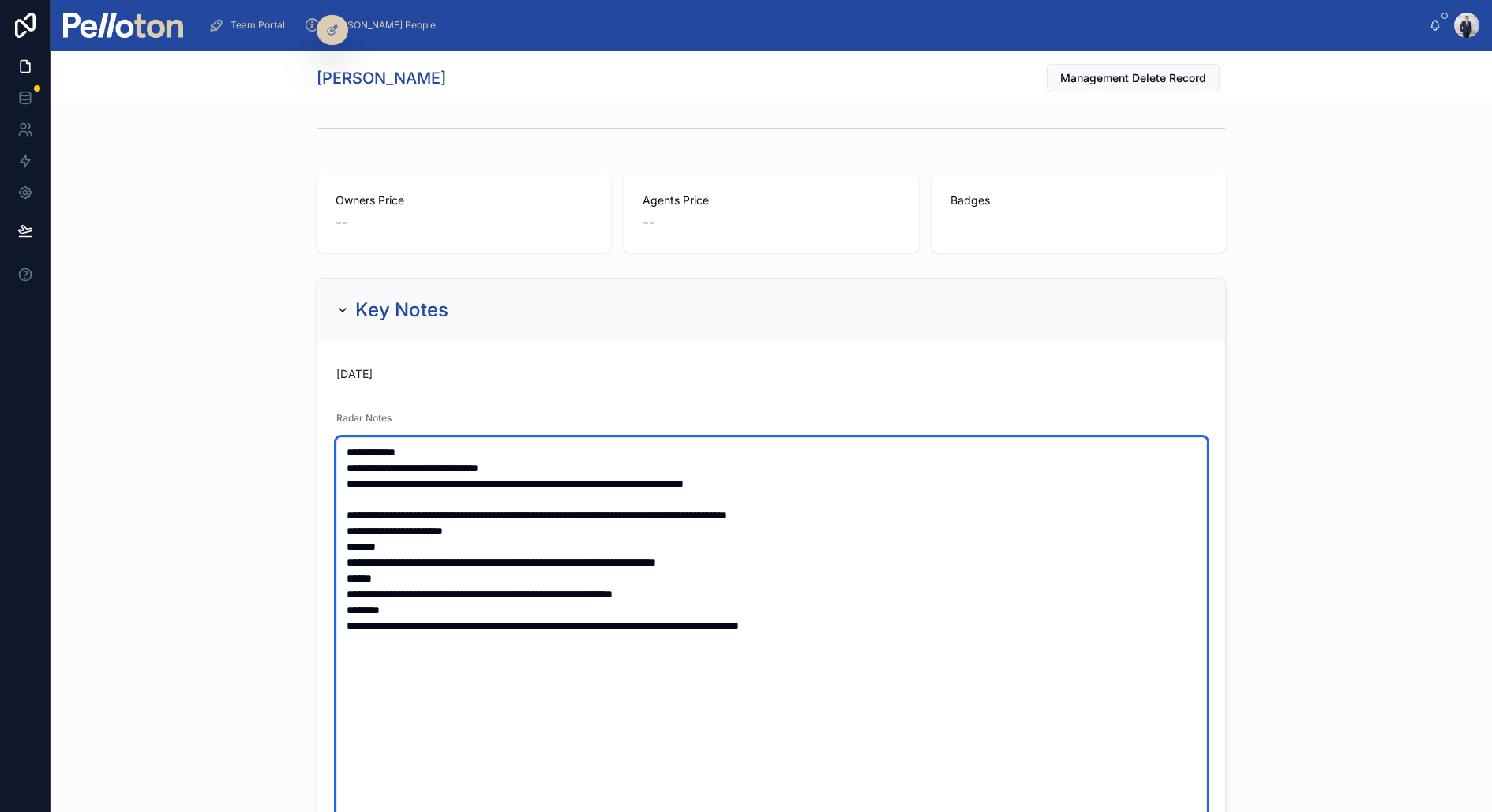
click at [544, 467] on textarea "**********" at bounding box center [771, 681] width 871 height 487
type textarea "**********"
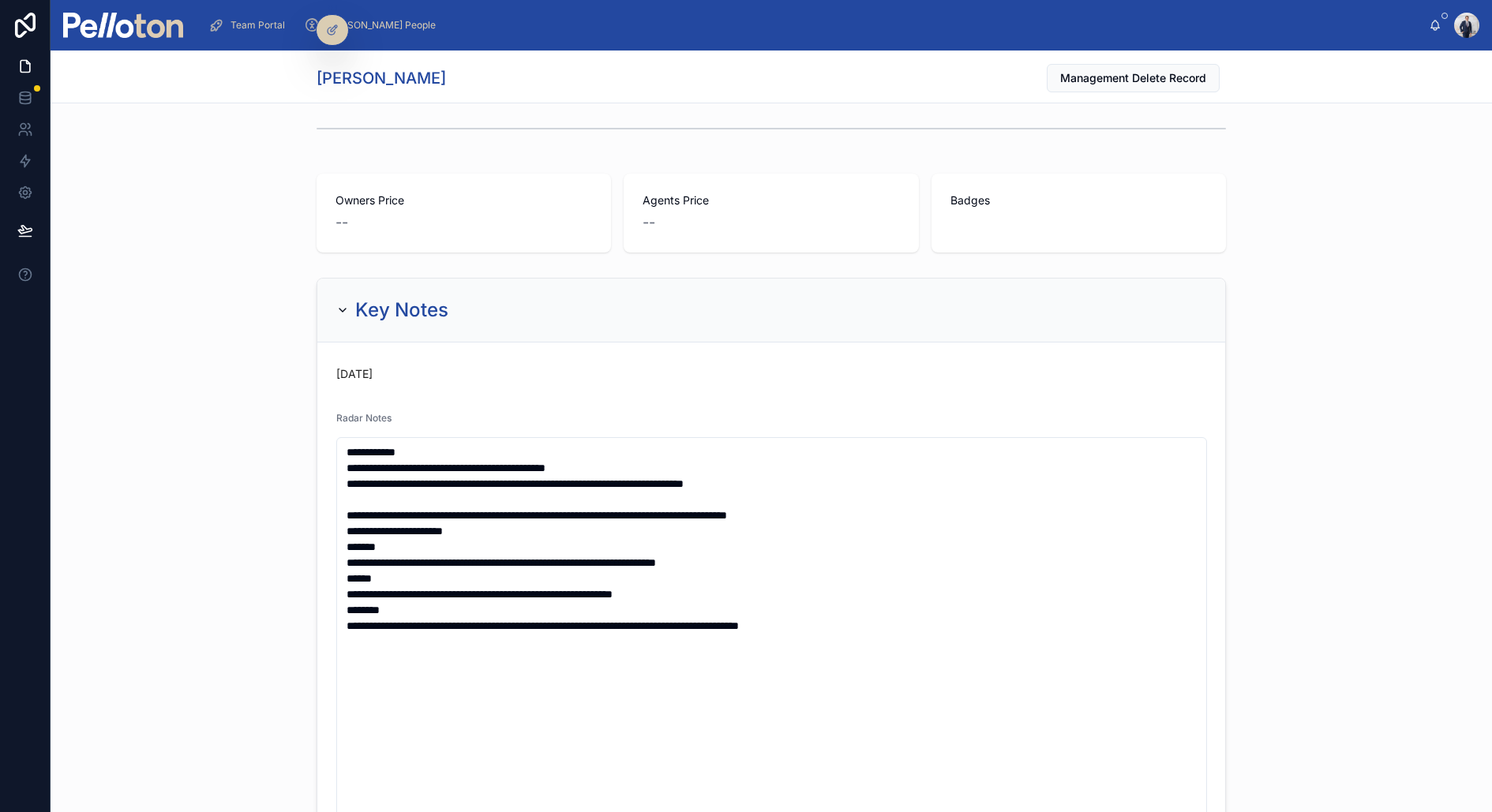
click at [181, 397] on div "**********" at bounding box center [772, 729] width 1442 height 915
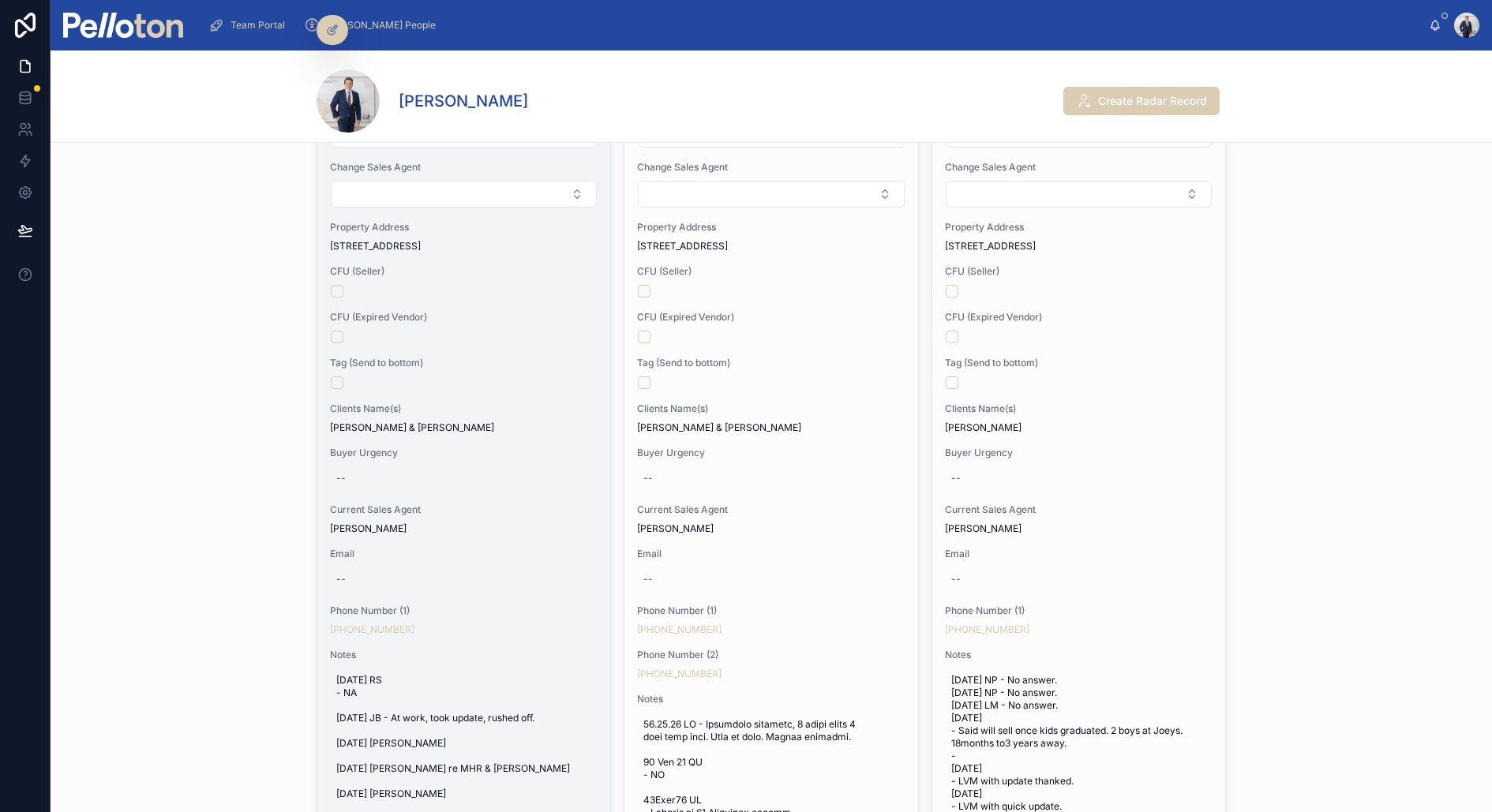
scroll to position [197, 0]
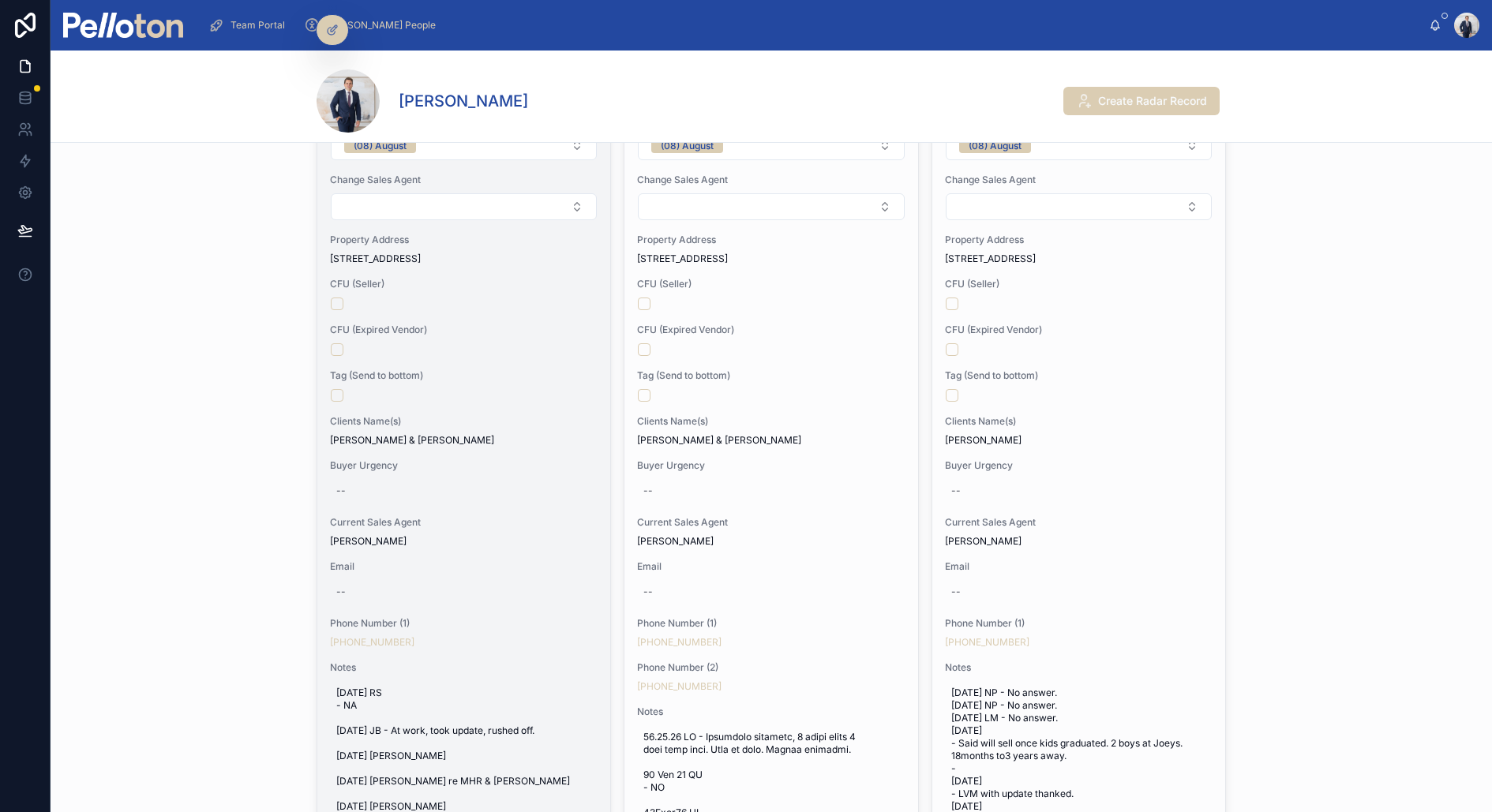
click at [528, 305] on div at bounding box center [464, 304] width 266 height 13
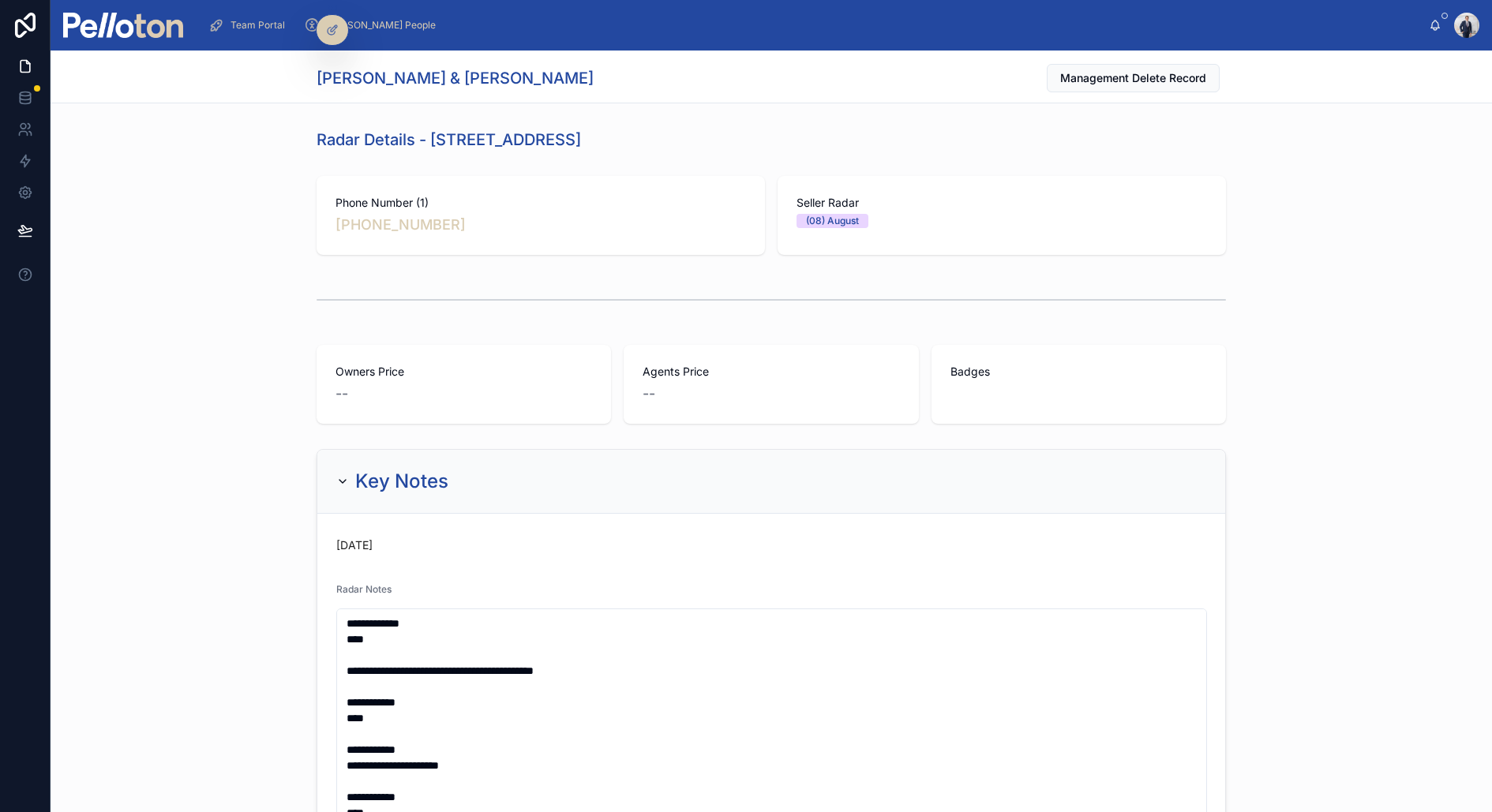
drag, startPoint x: 432, startPoint y: 138, endPoint x: 755, endPoint y: 140, distance: 323.0
click at [755, 140] on div "Radar Details - 10 Kahibah Road, Mosman" at bounding box center [771, 140] width 910 height 22
copy h1 "10 Kahibah Road, Mosman"
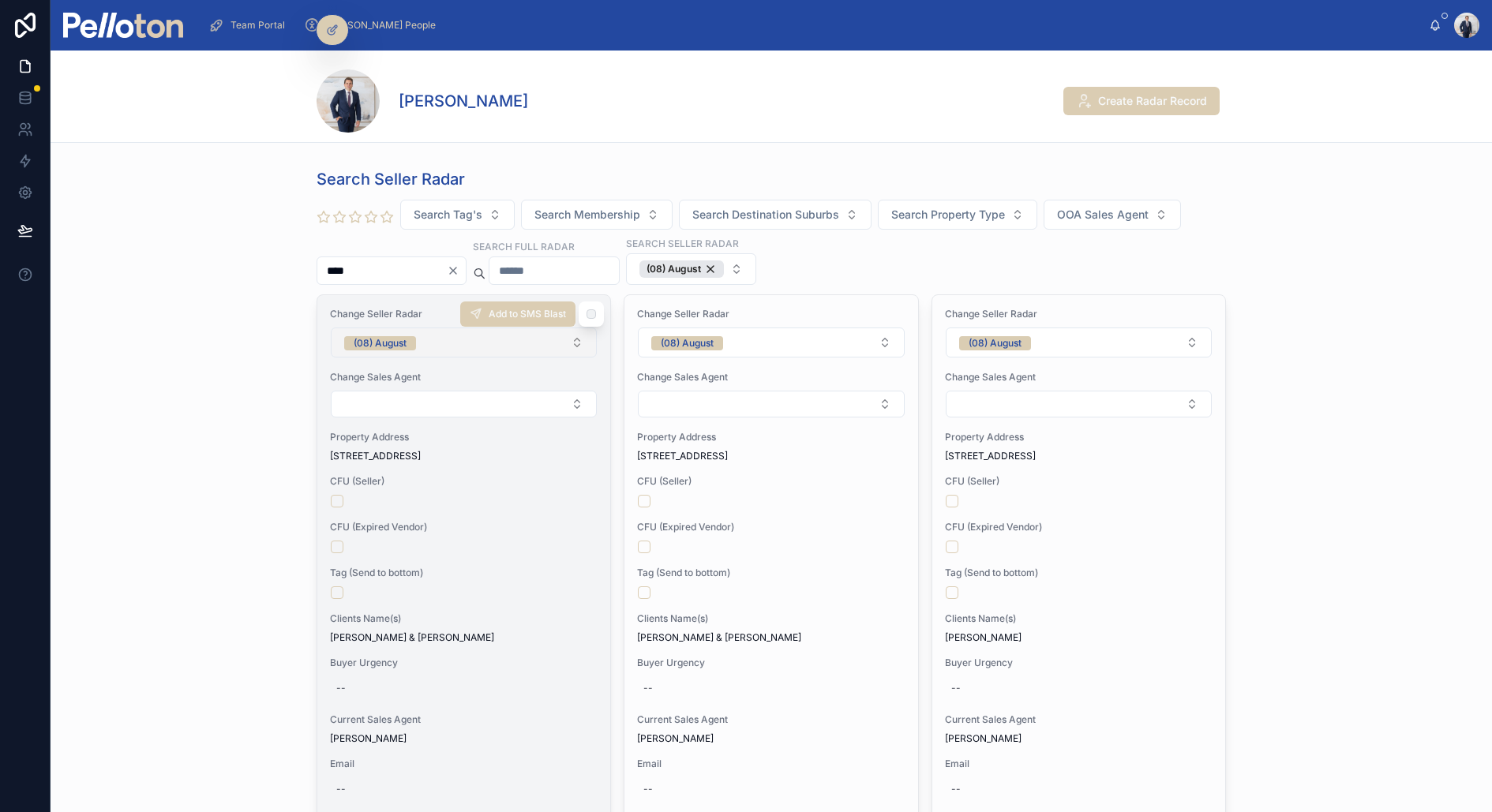
click at [393, 336] on div "(08) August" at bounding box center [380, 343] width 53 height 14
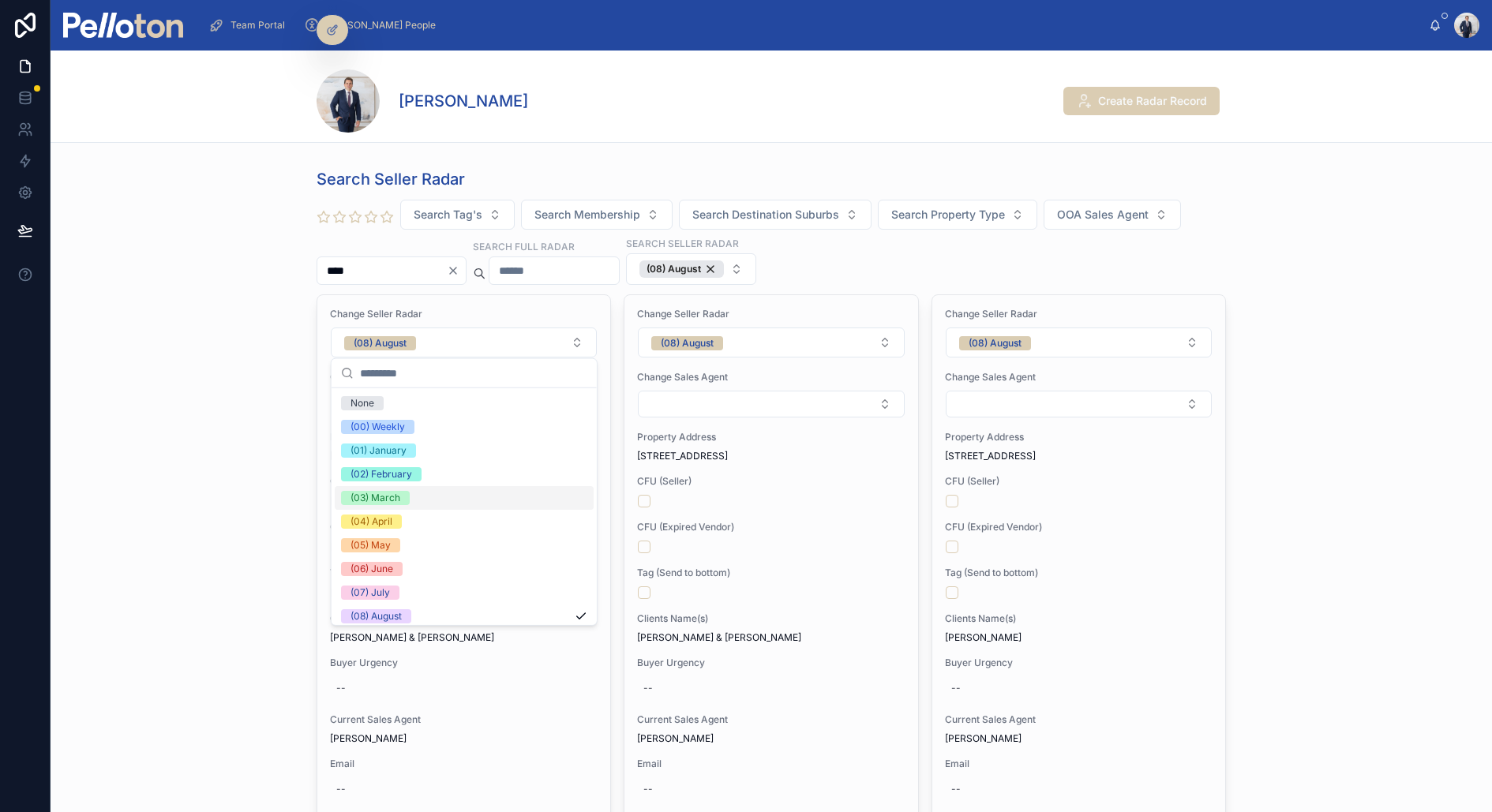
scroll to position [147, 0]
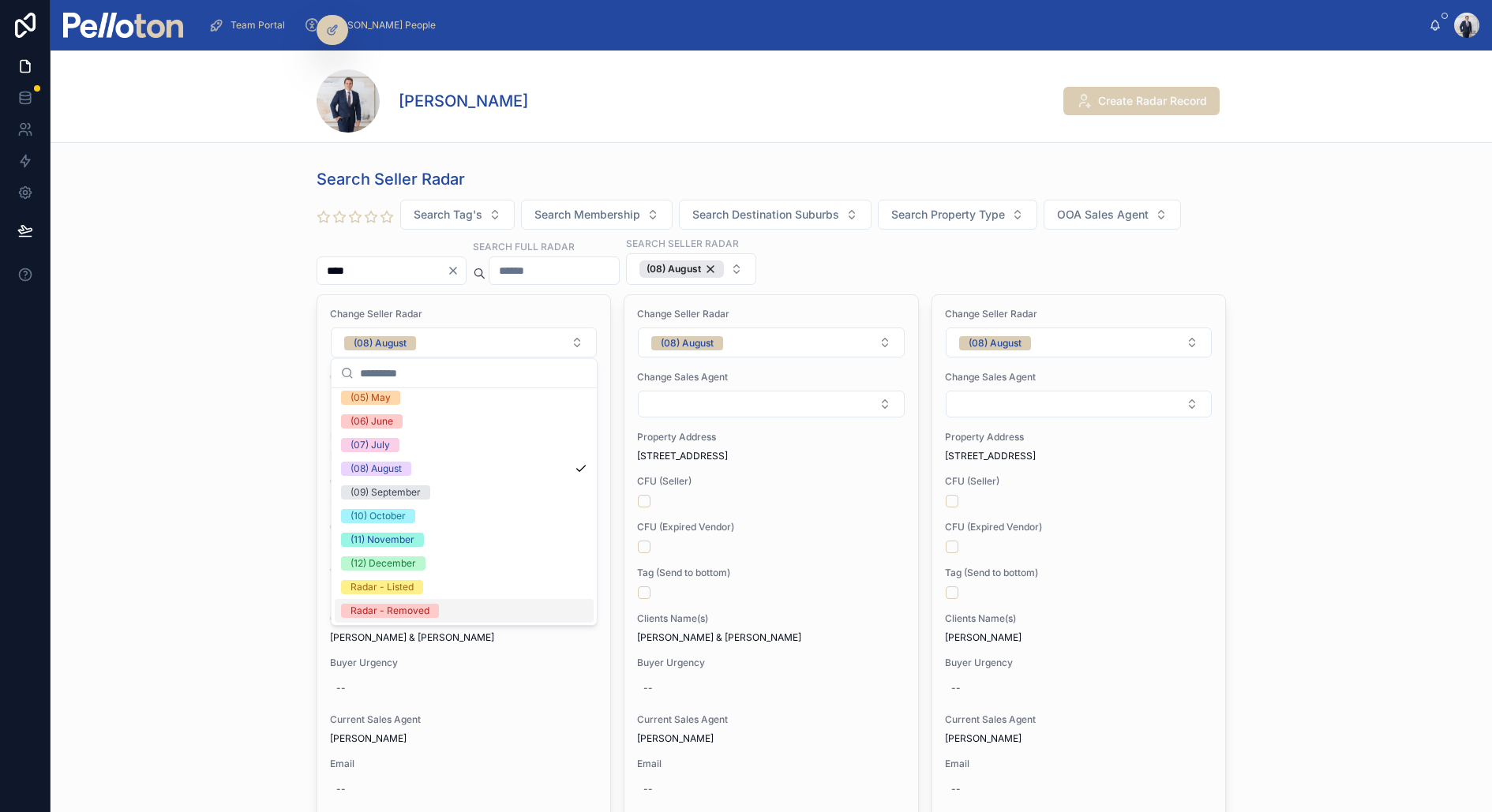
click at [399, 611] on div "Radar - Removed" at bounding box center [389, 611] width 79 height 14
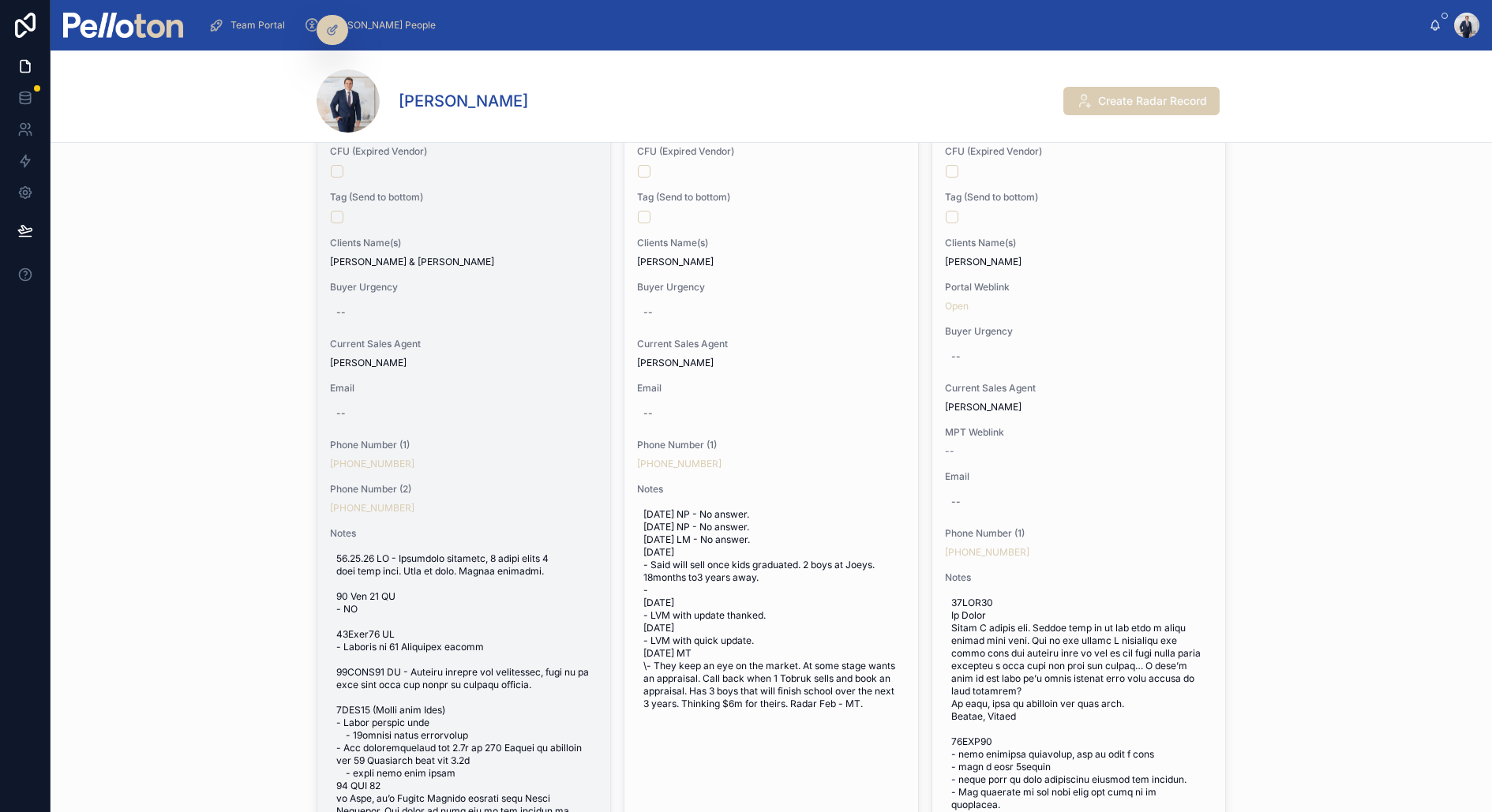
scroll to position [0, 0]
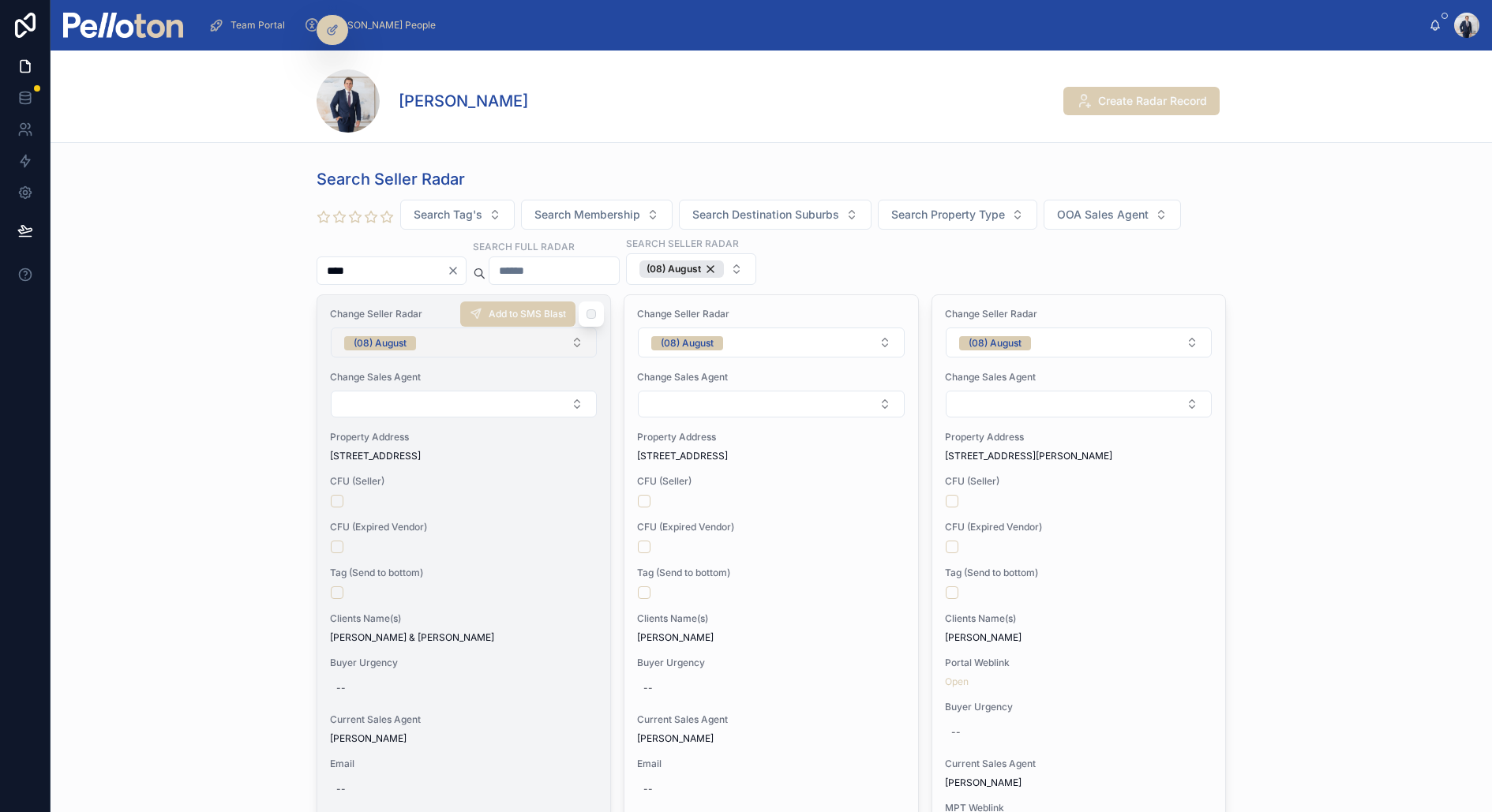
click at [456, 334] on button "(08) August" at bounding box center [464, 342] width 266 height 30
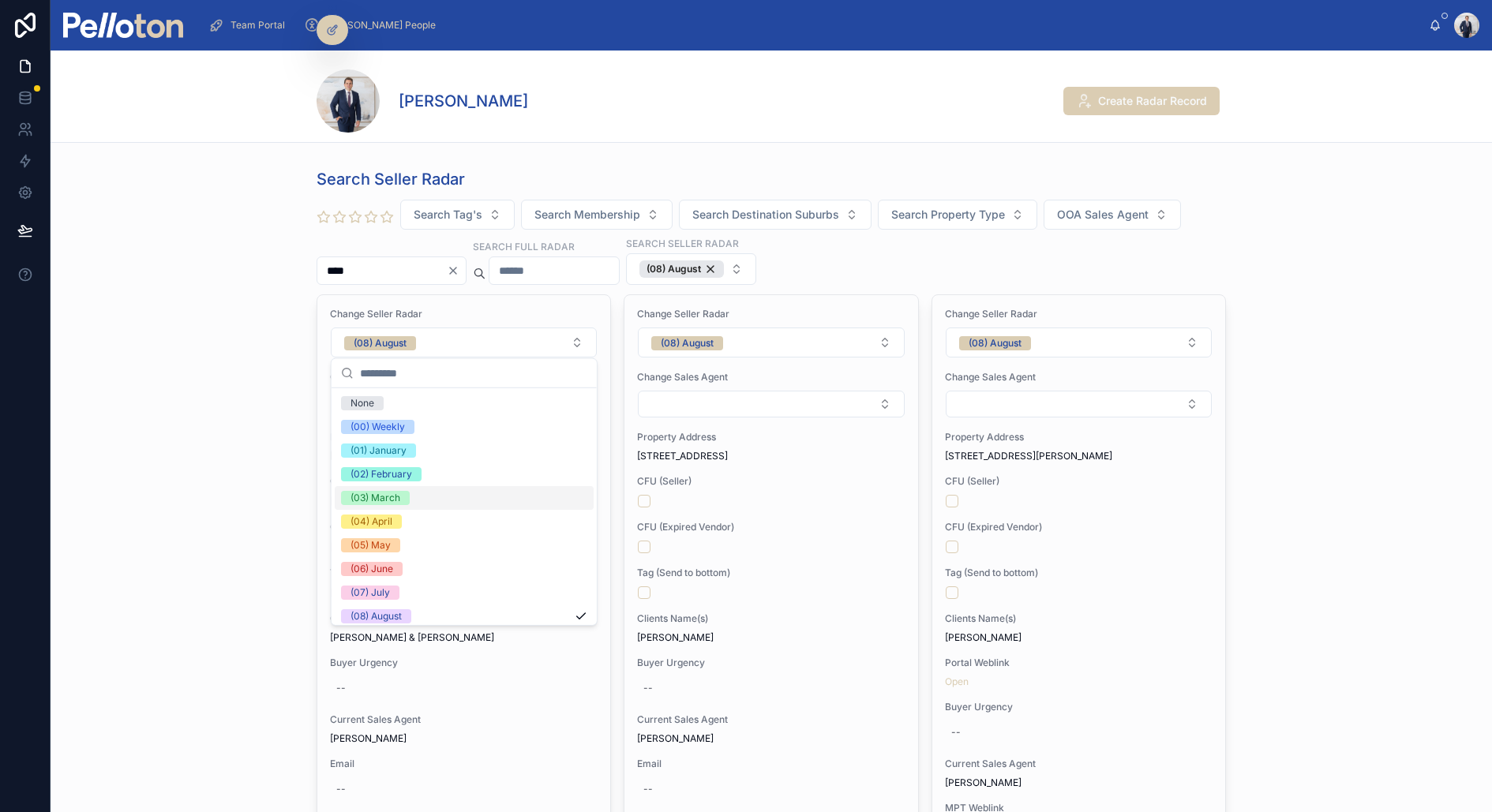
scroll to position [147, 0]
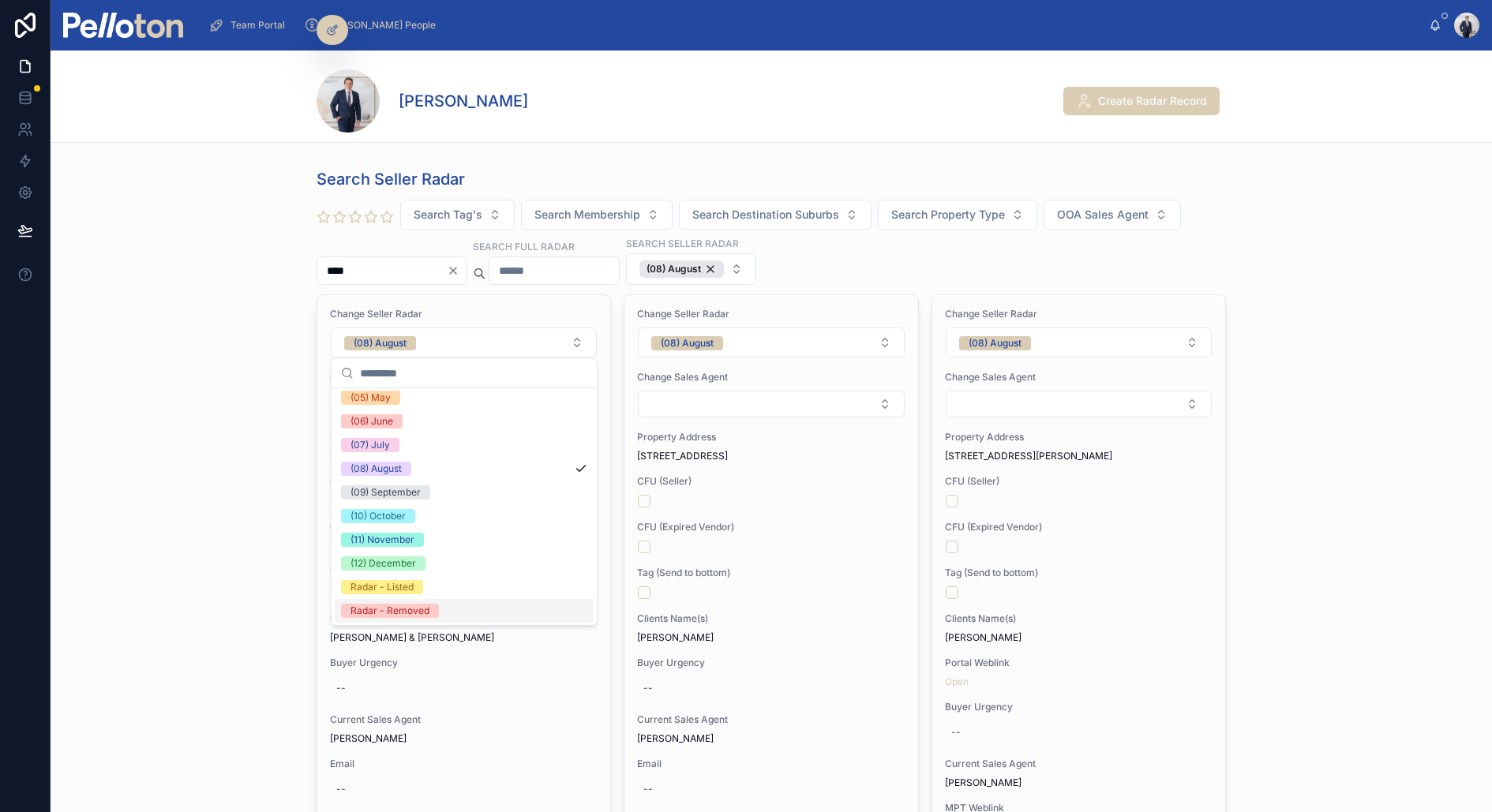
click at [423, 605] on div "Radar - Removed" at bounding box center [389, 611] width 79 height 14
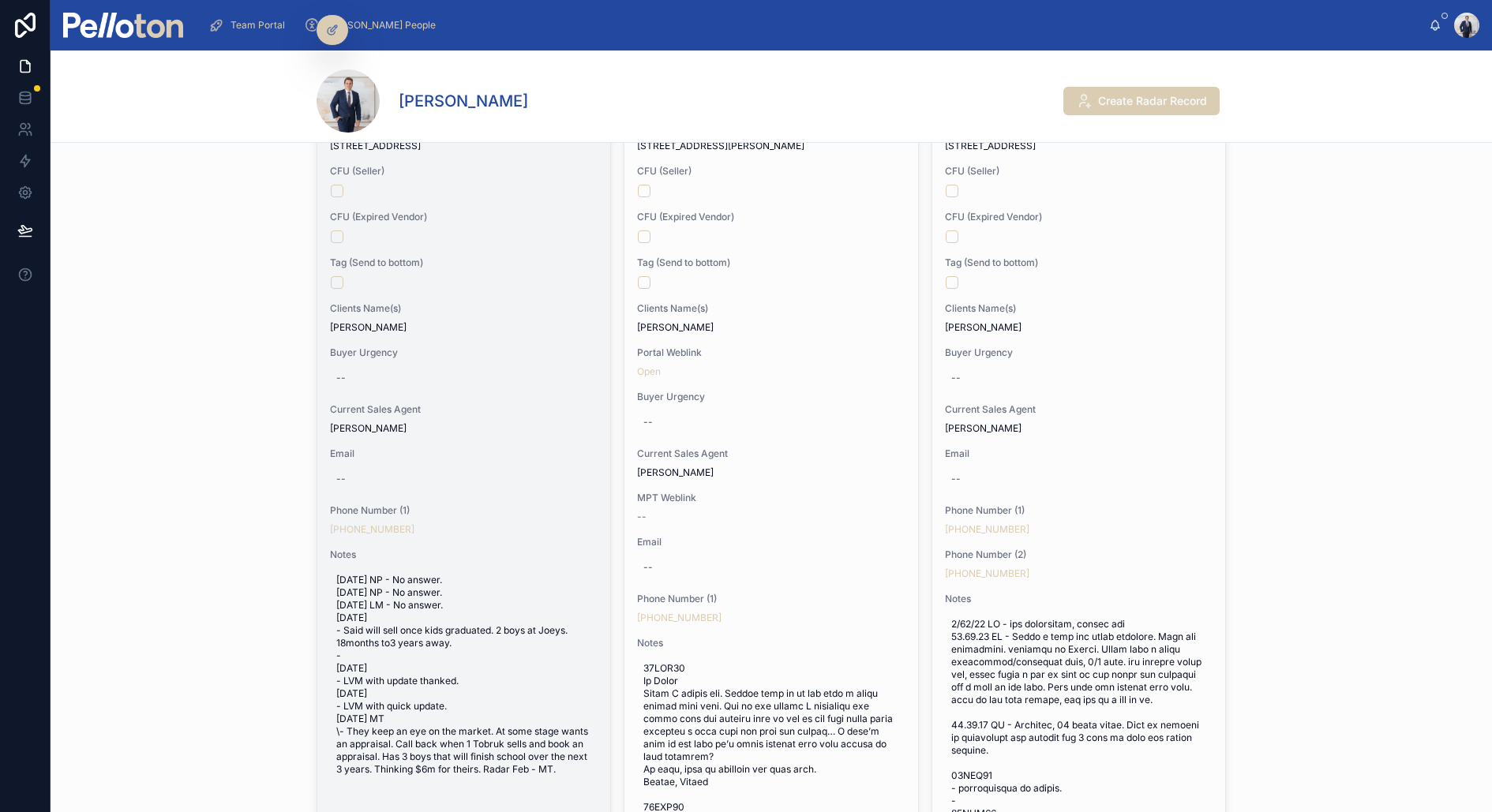
scroll to position [0, 0]
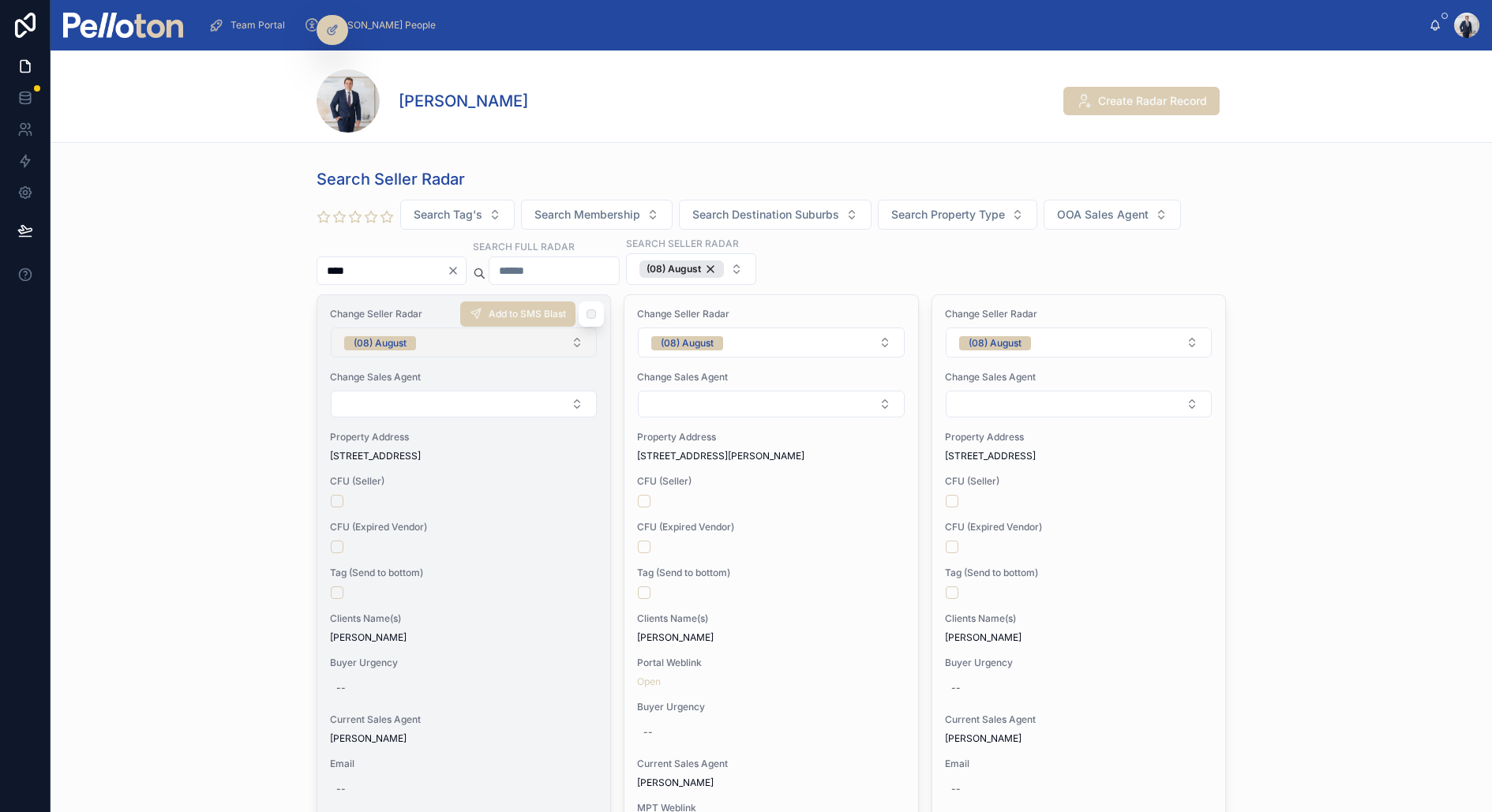
click at [374, 351] on button "(08) August" at bounding box center [464, 342] width 266 height 30
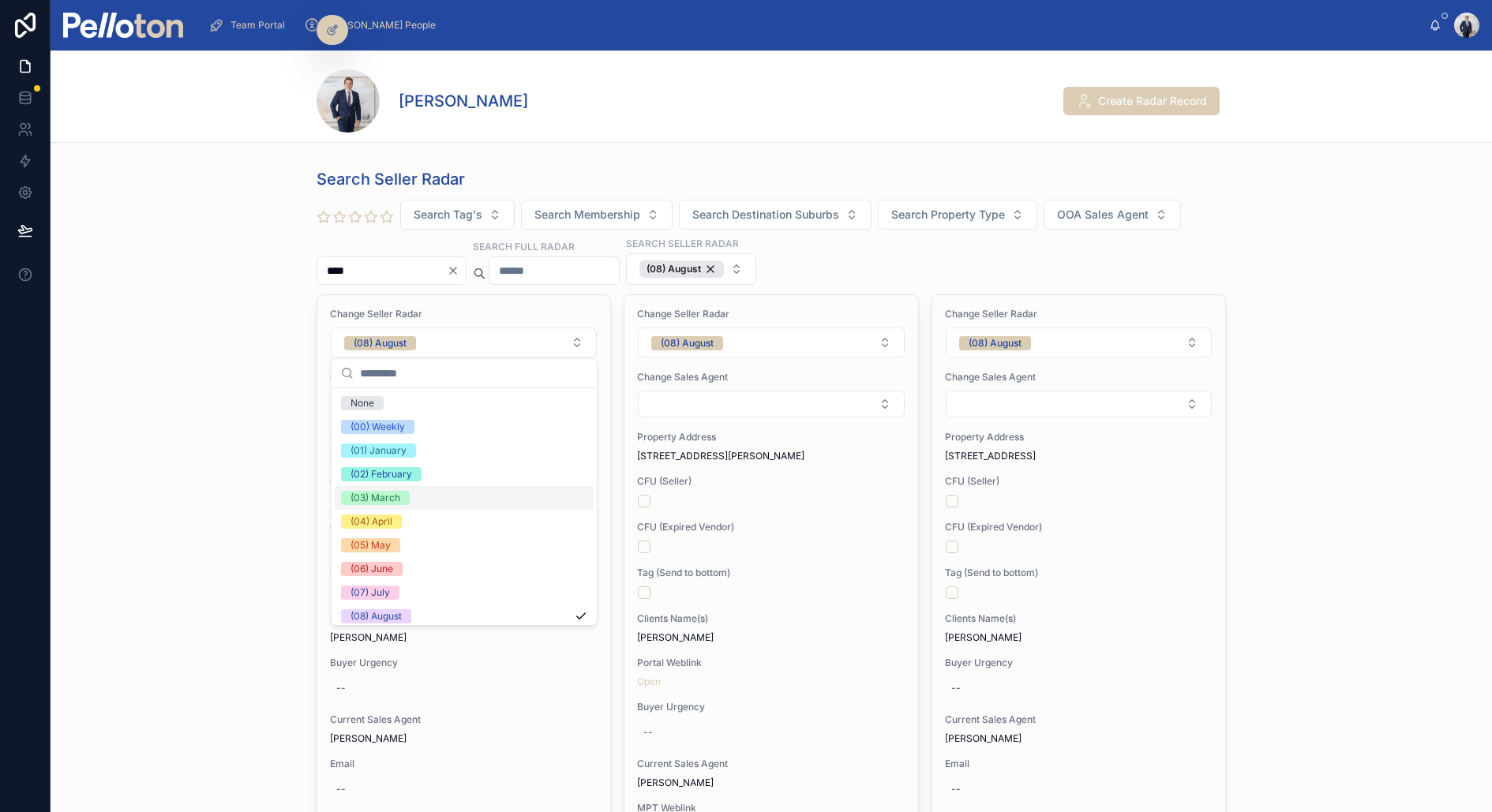
scroll to position [147, 0]
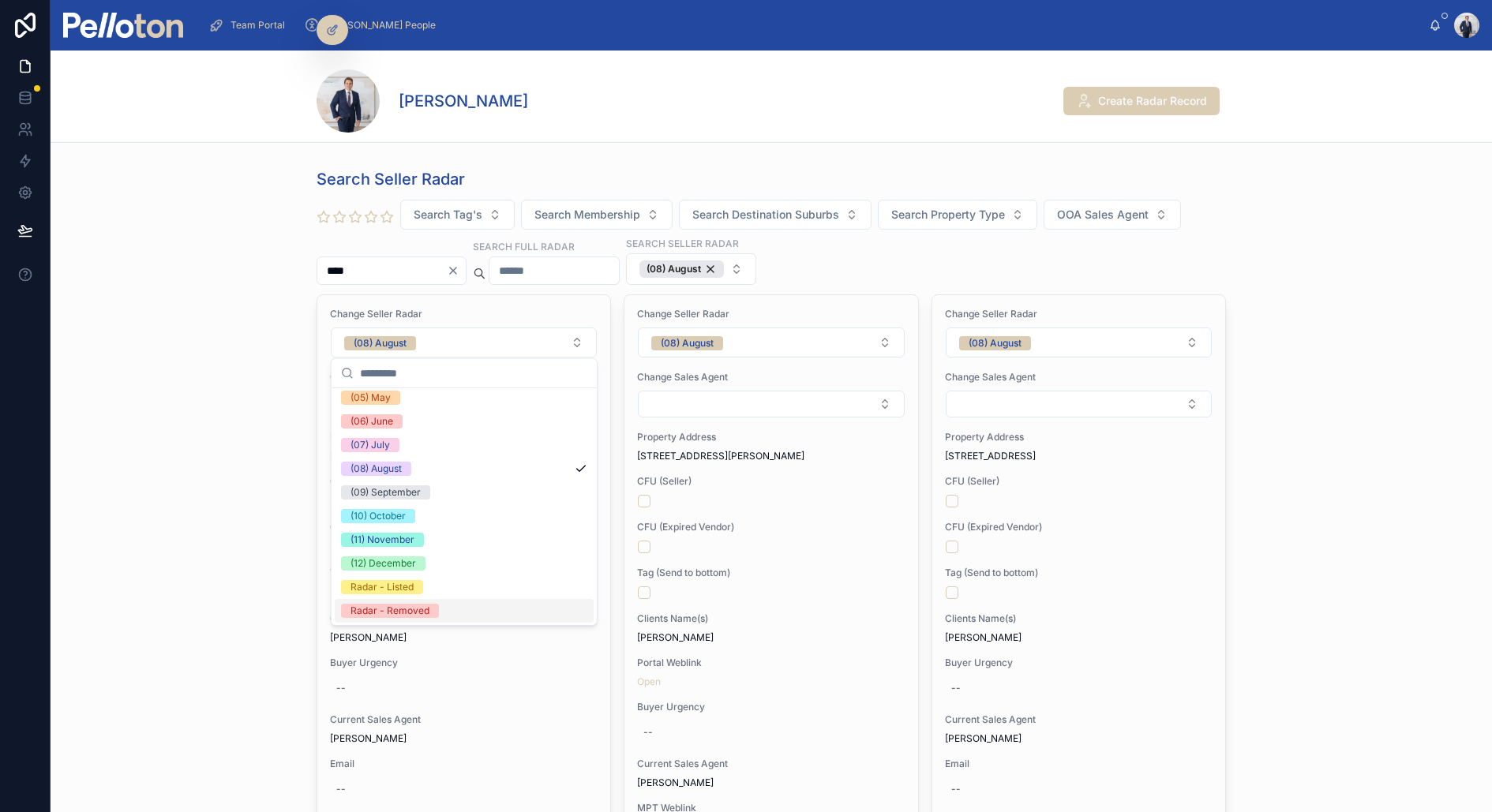
click at [394, 618] on div "Radar - Removed" at bounding box center [465, 611] width 259 height 24
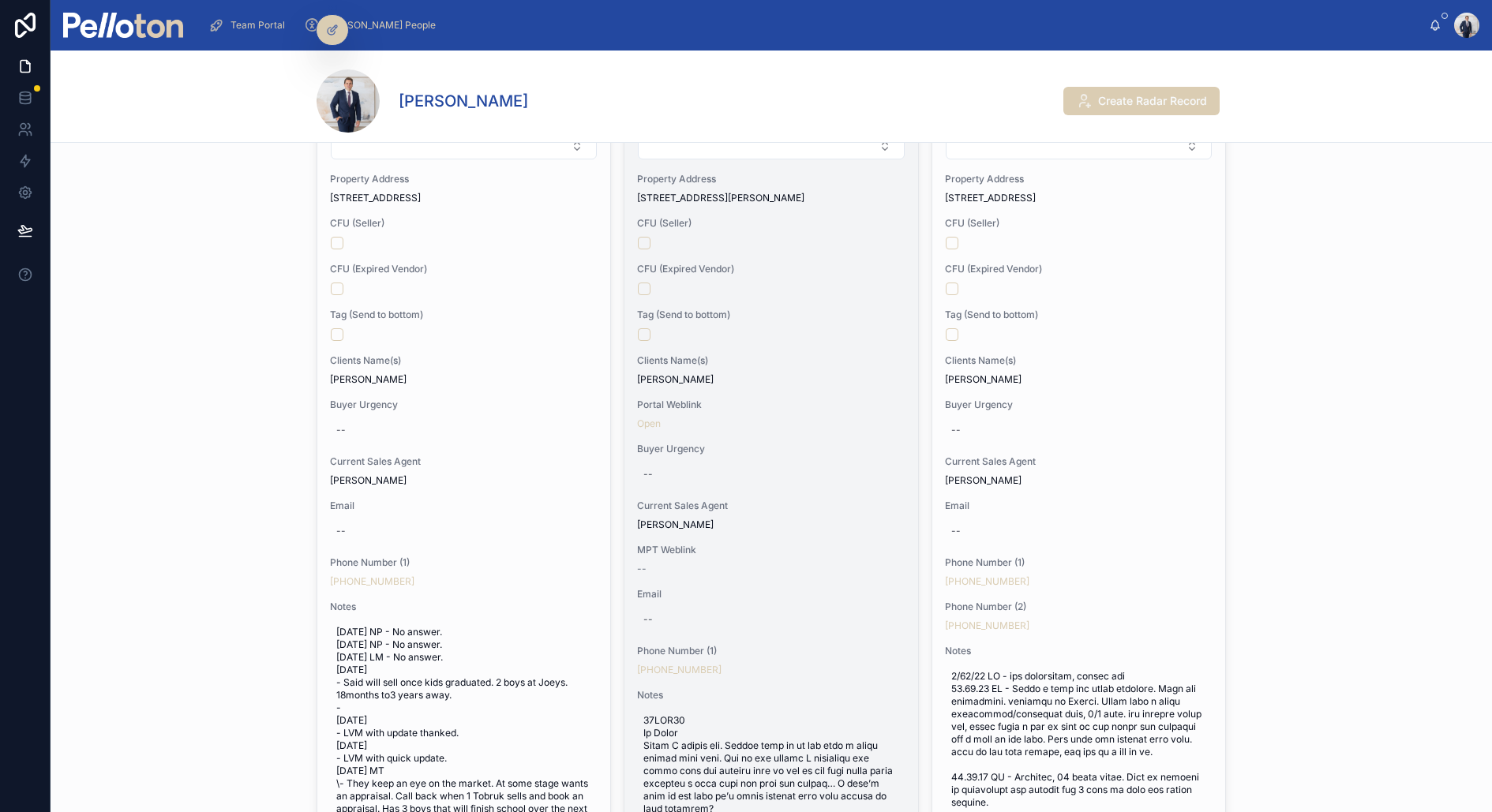
scroll to position [262, 0]
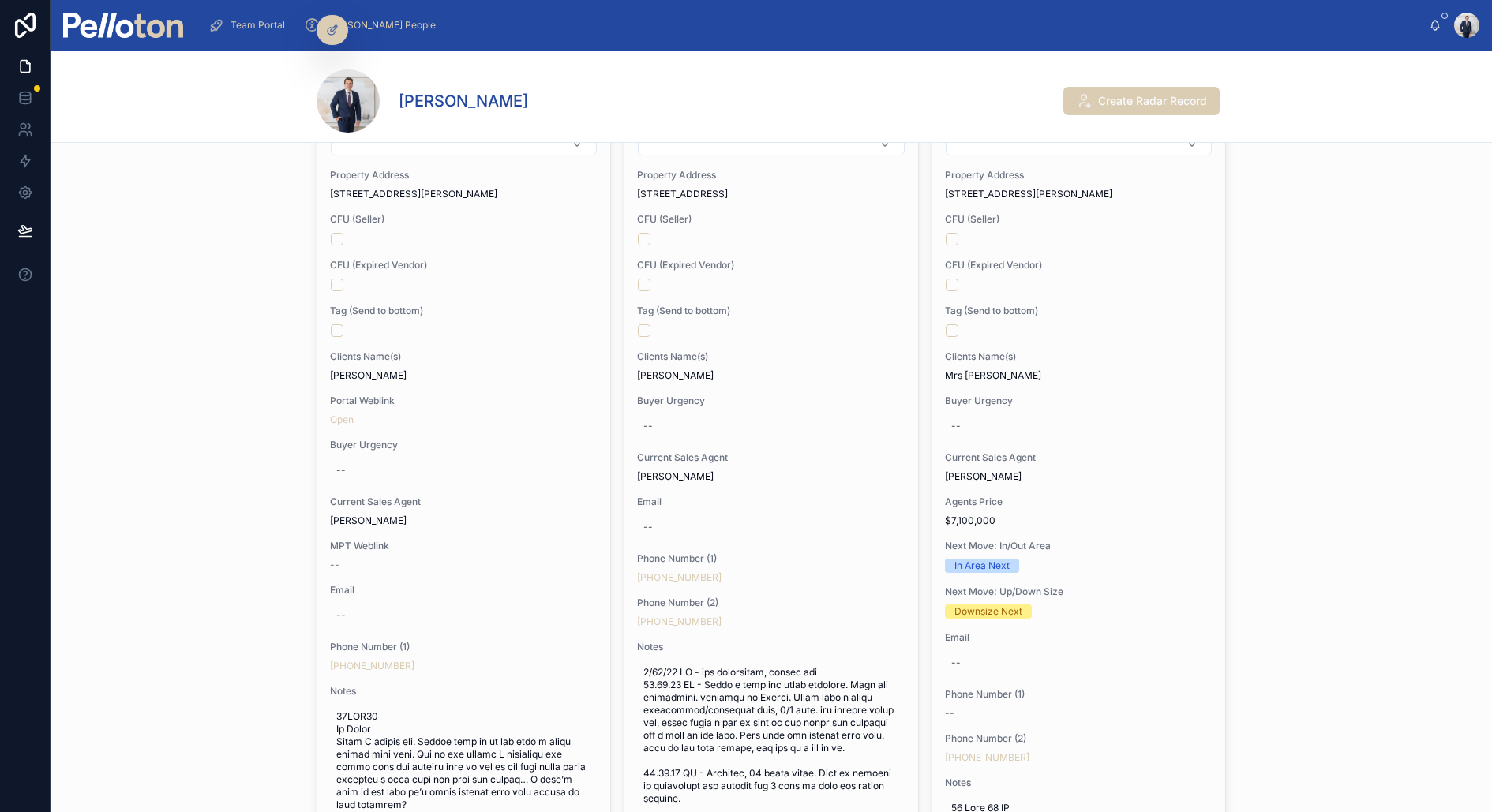
copy link "+61 448 880 036"
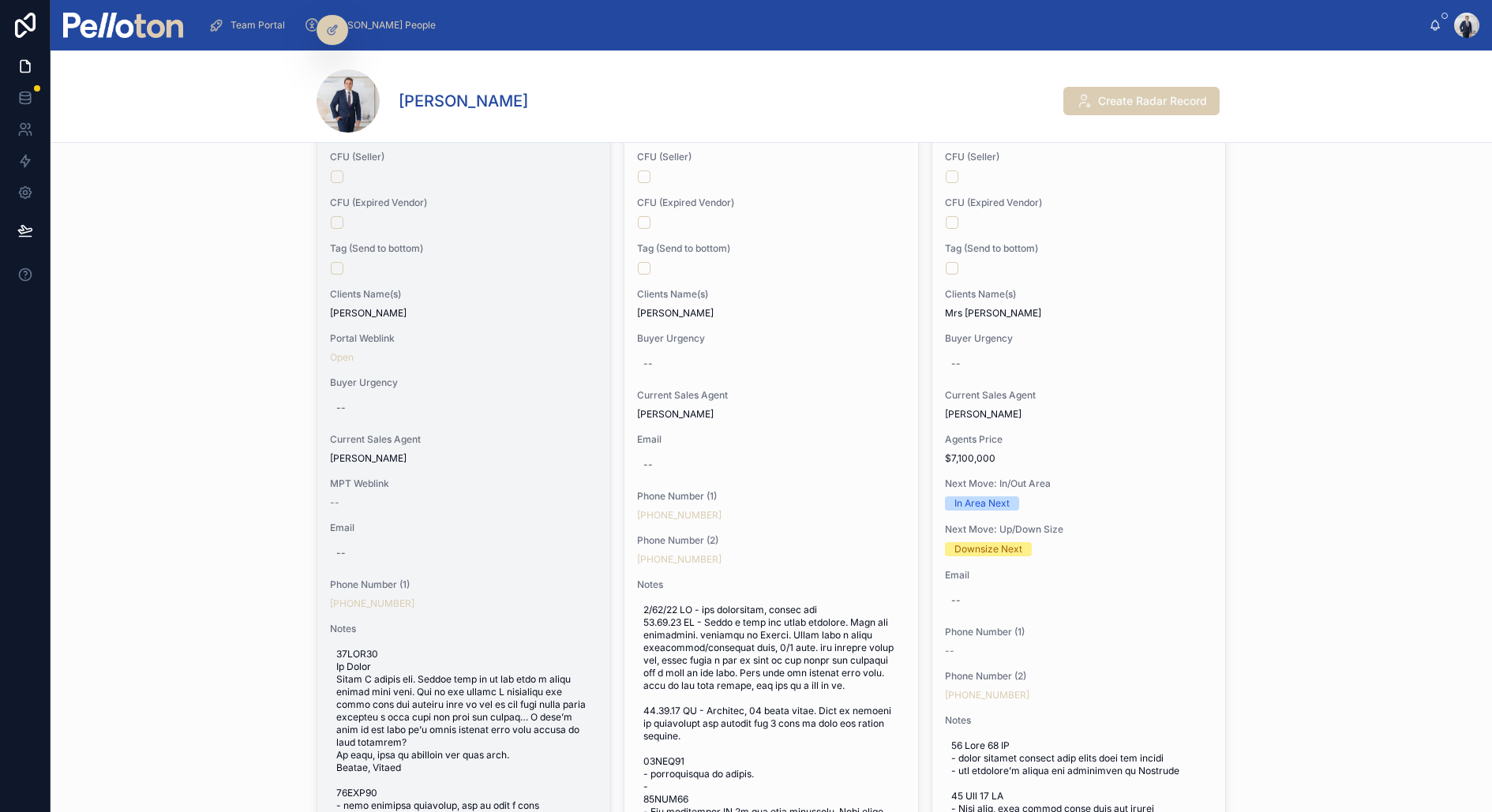
scroll to position [346, 0]
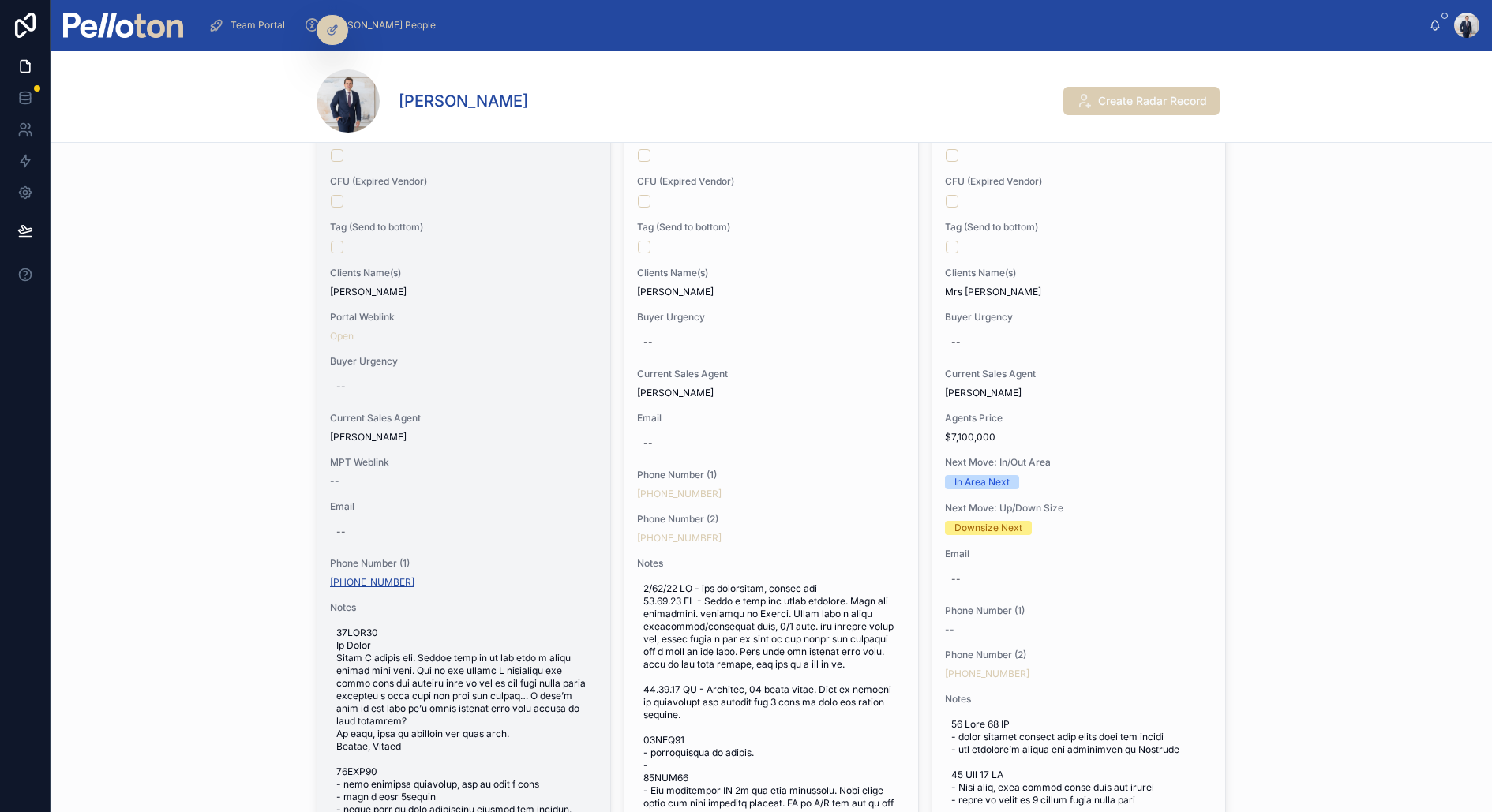
copy link "+61 448 880 036"
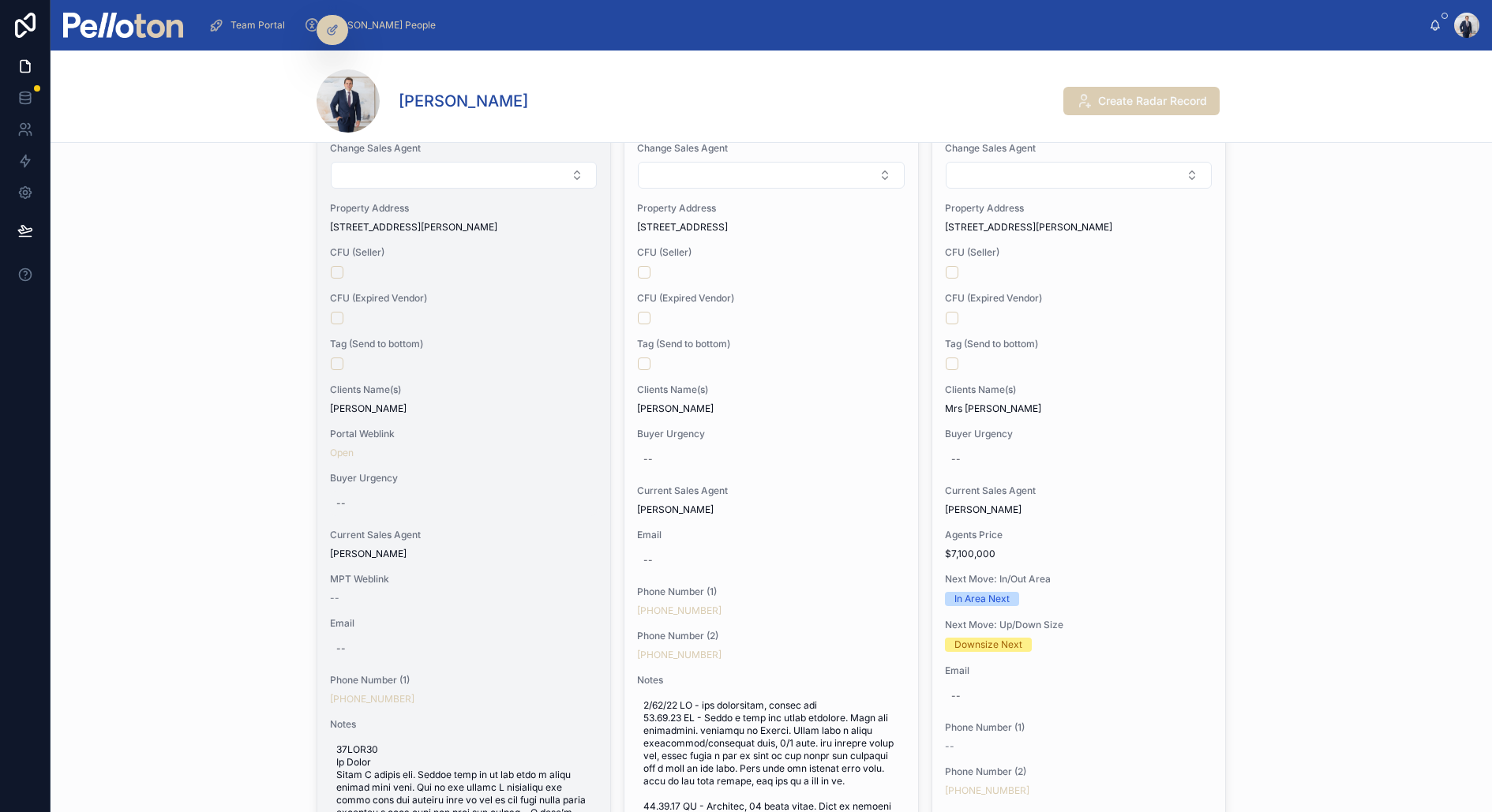
scroll to position [235, 0]
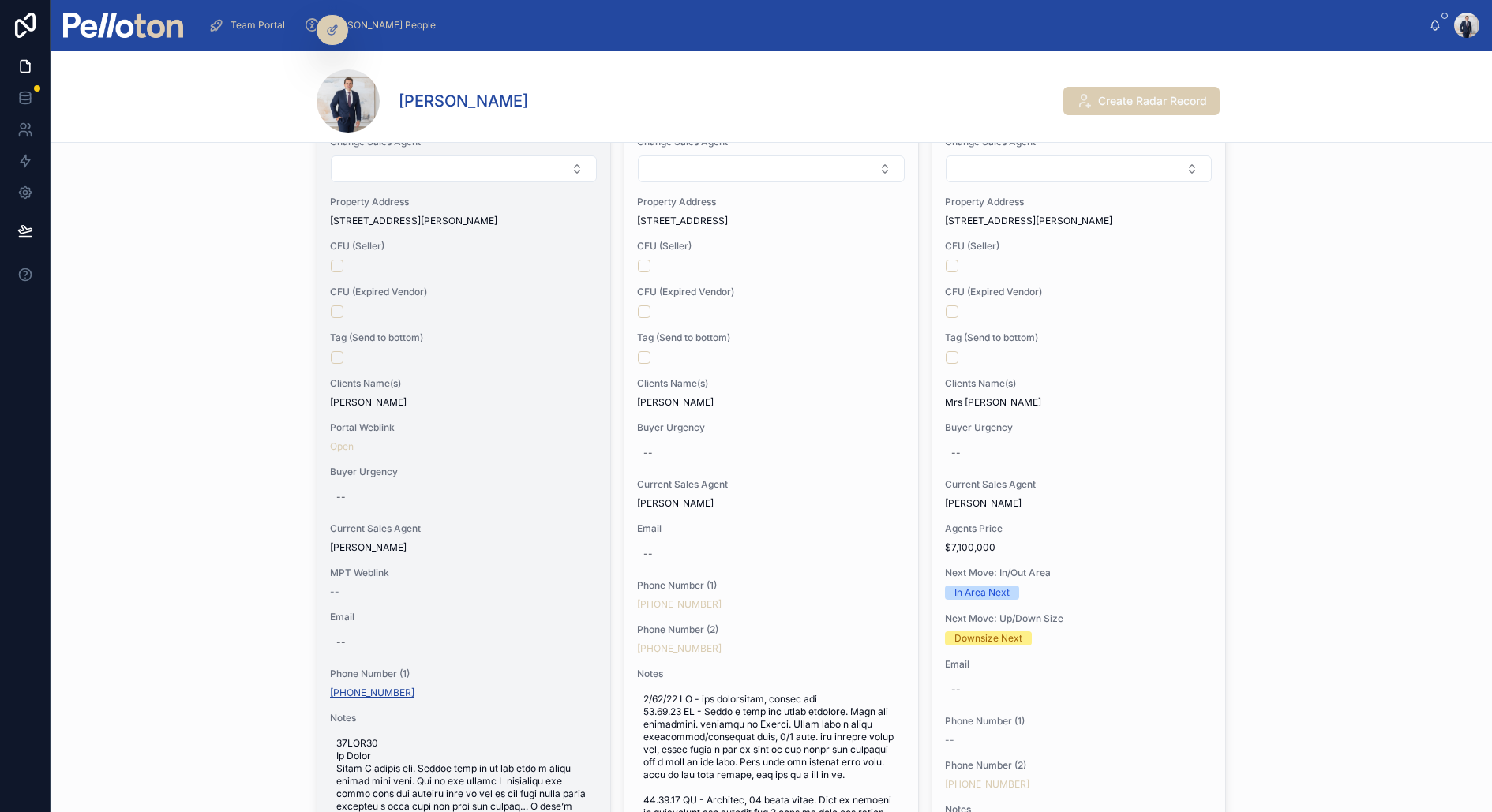
copy link "+61 448 880 036"
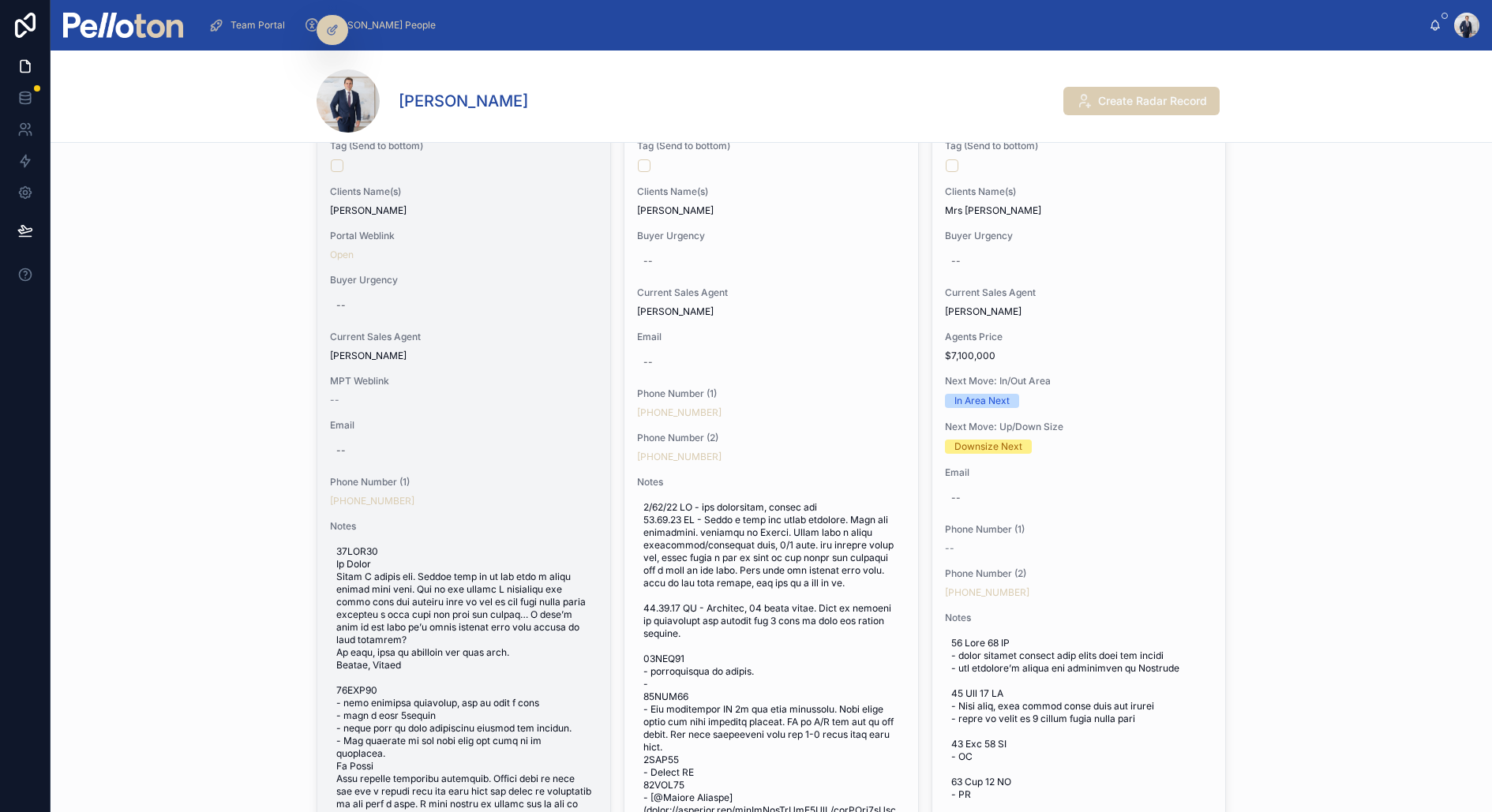
scroll to position [447, 0]
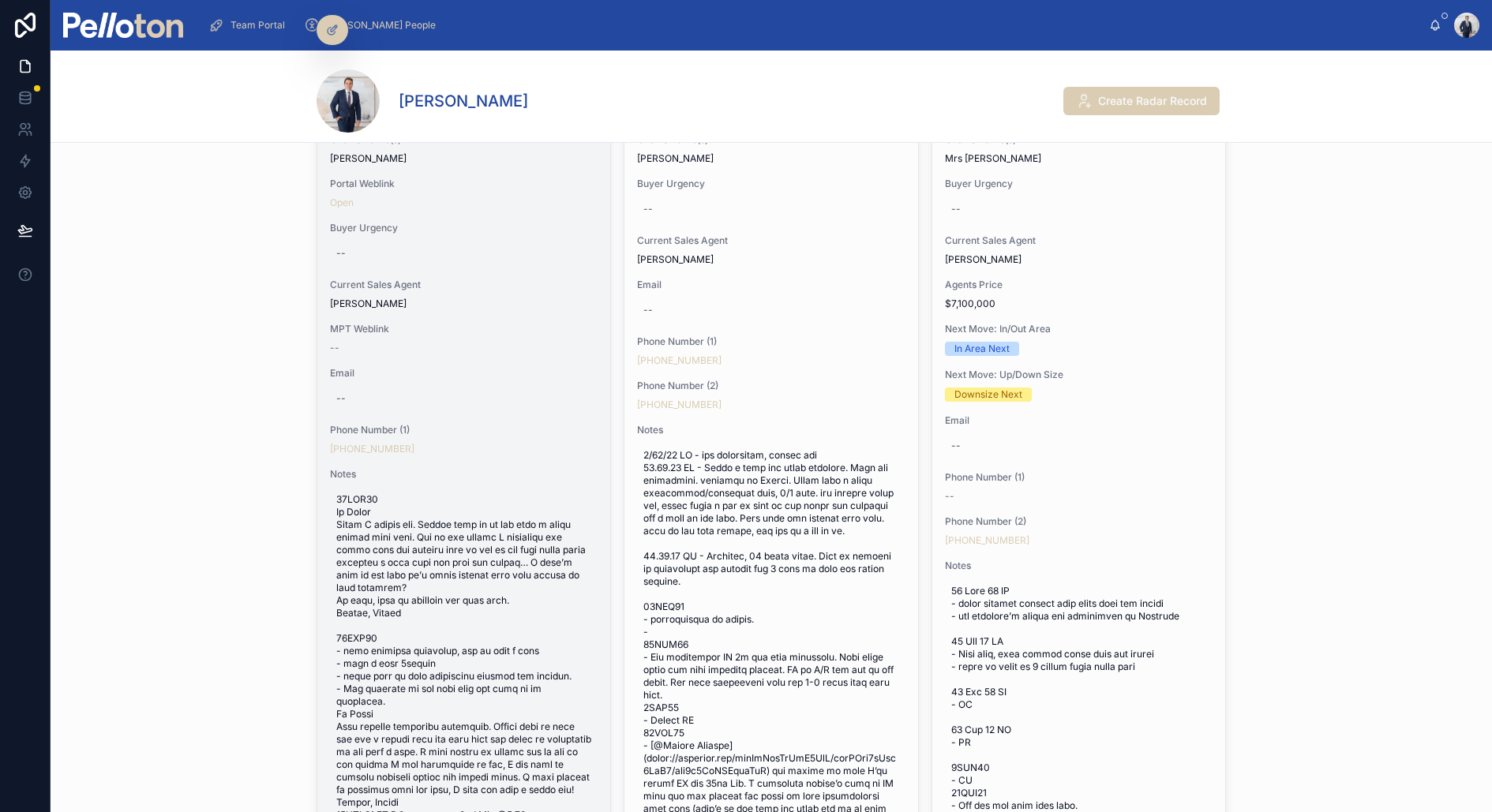
scroll to position [482, 0]
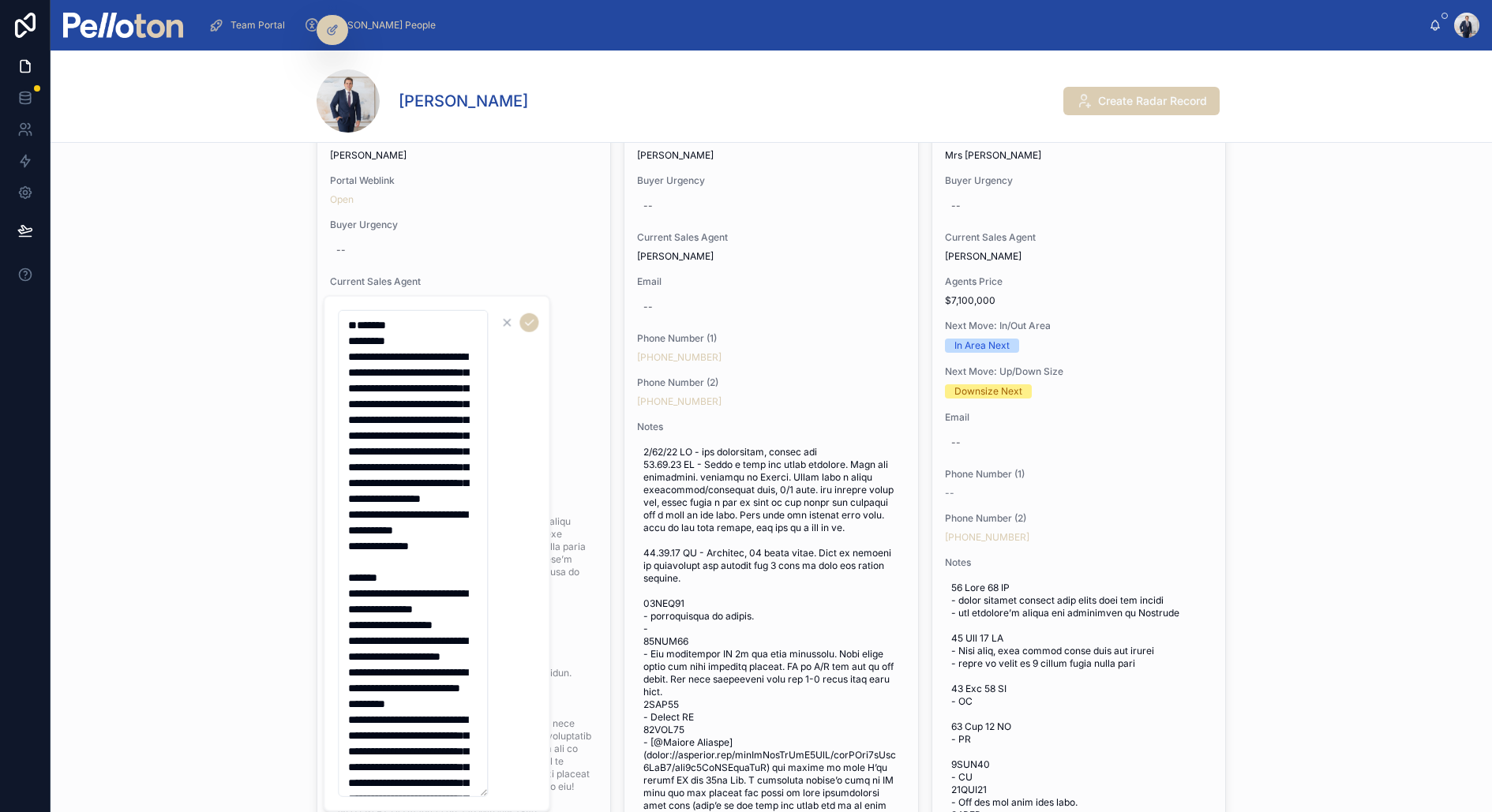
click at [343, 317] on textarea at bounding box center [412, 554] width 150 height 487
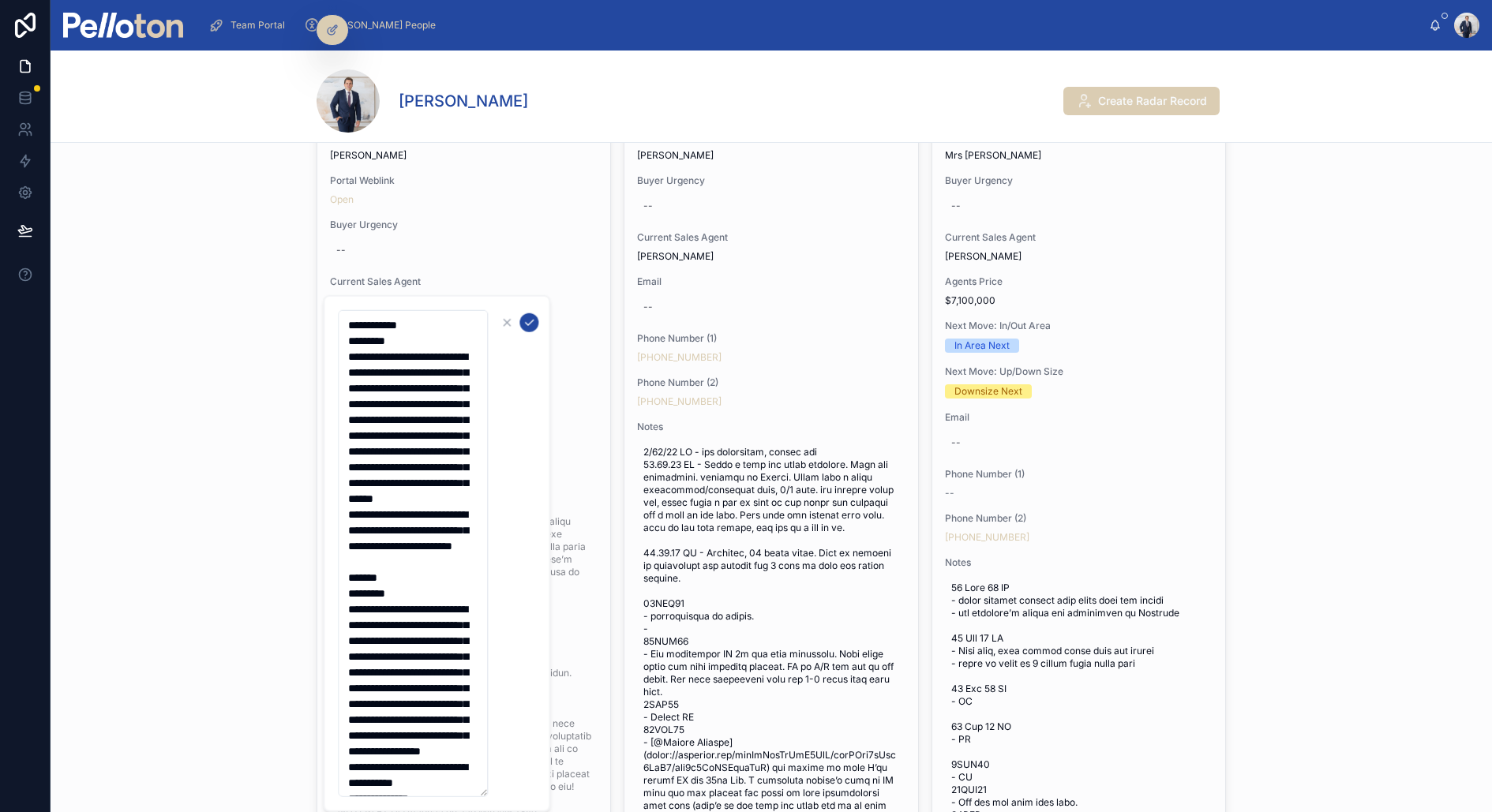
type textarea "**********"
click at [529, 321] on icon "submit" at bounding box center [529, 322] width 13 height 13
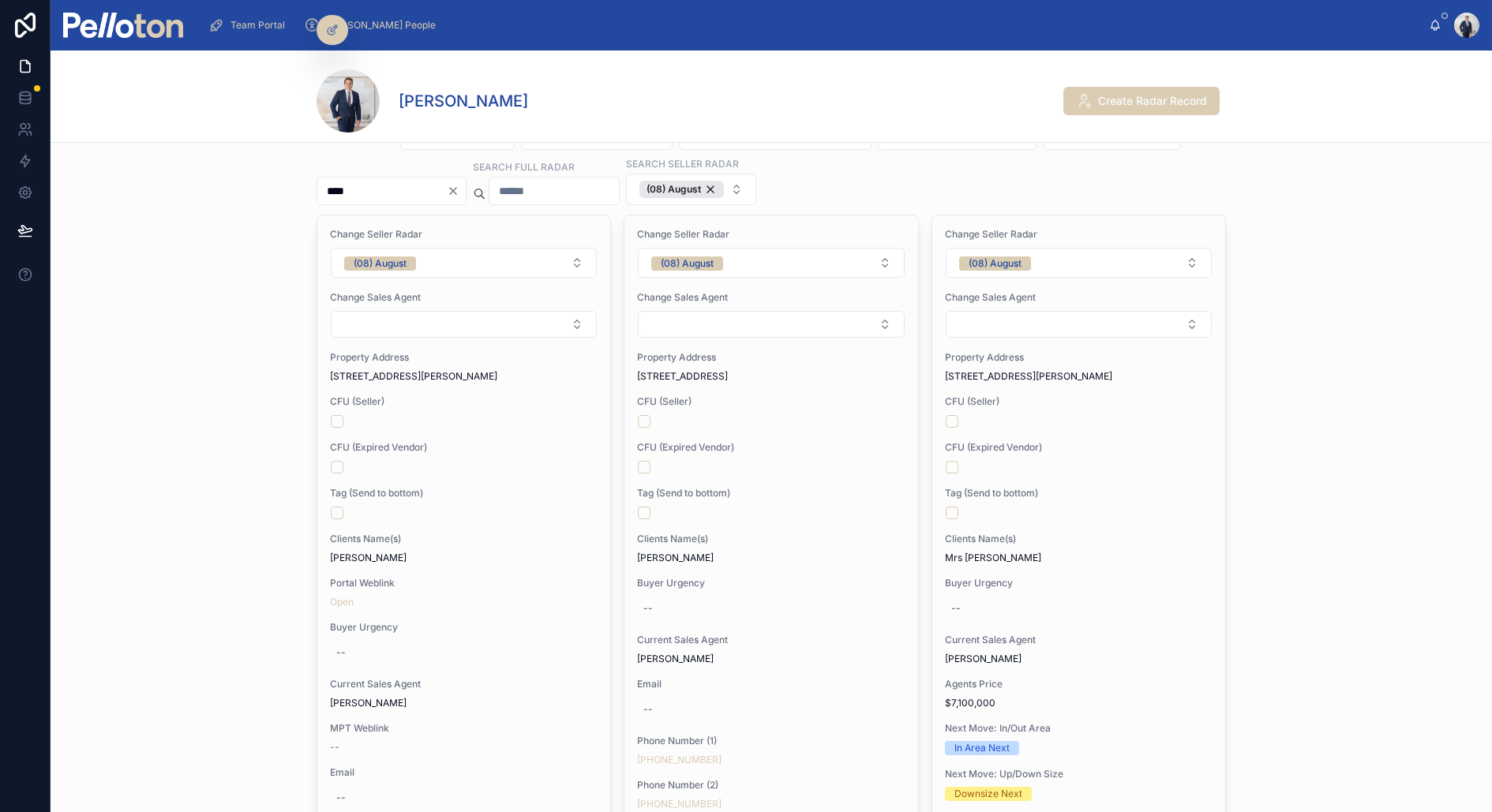
scroll to position [61, 0]
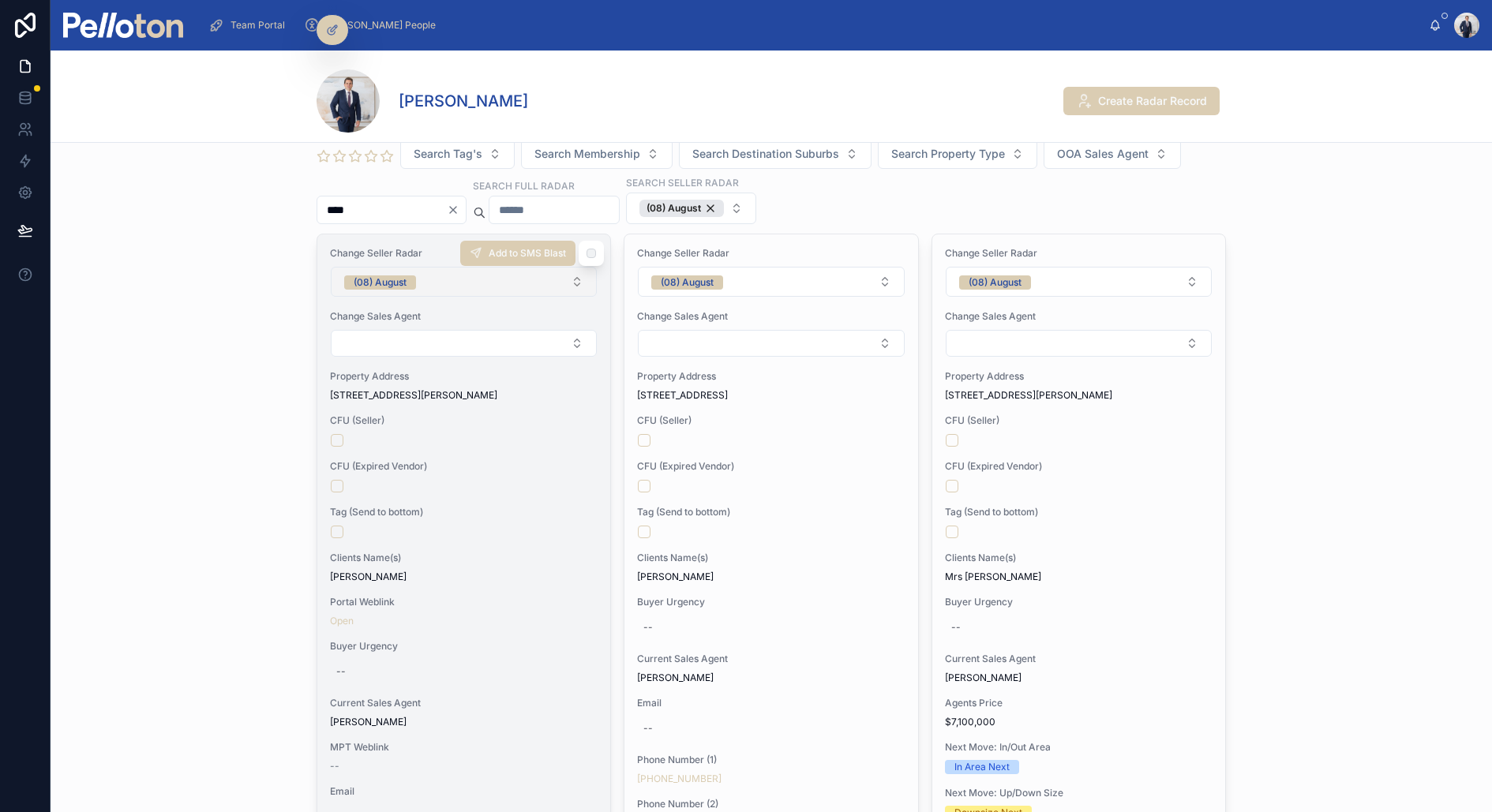
click at [489, 277] on button "(08) August" at bounding box center [464, 281] width 266 height 30
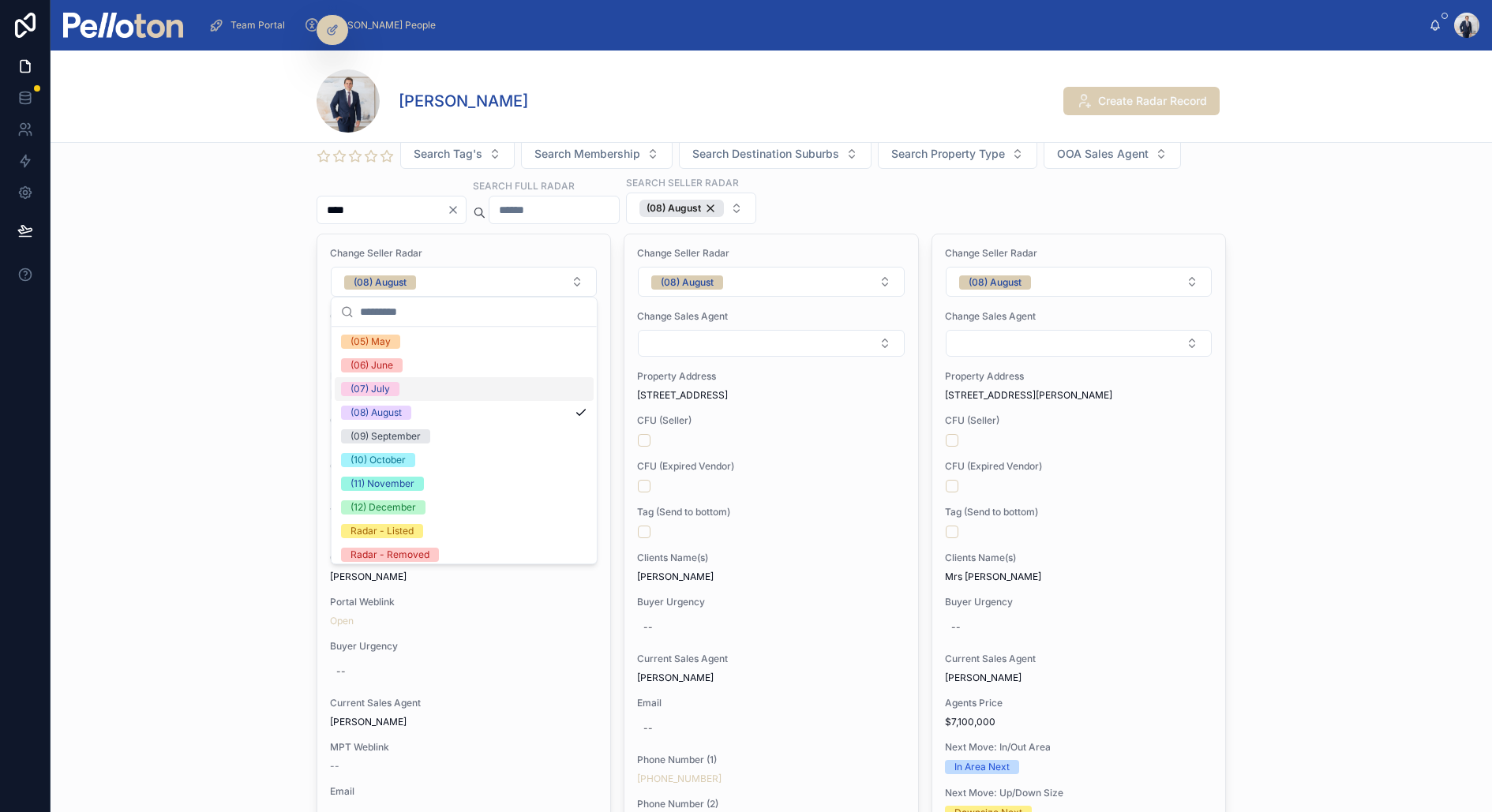
scroll to position [147, 0]
click at [433, 479] on div "(11) November" at bounding box center [465, 478] width 259 height 24
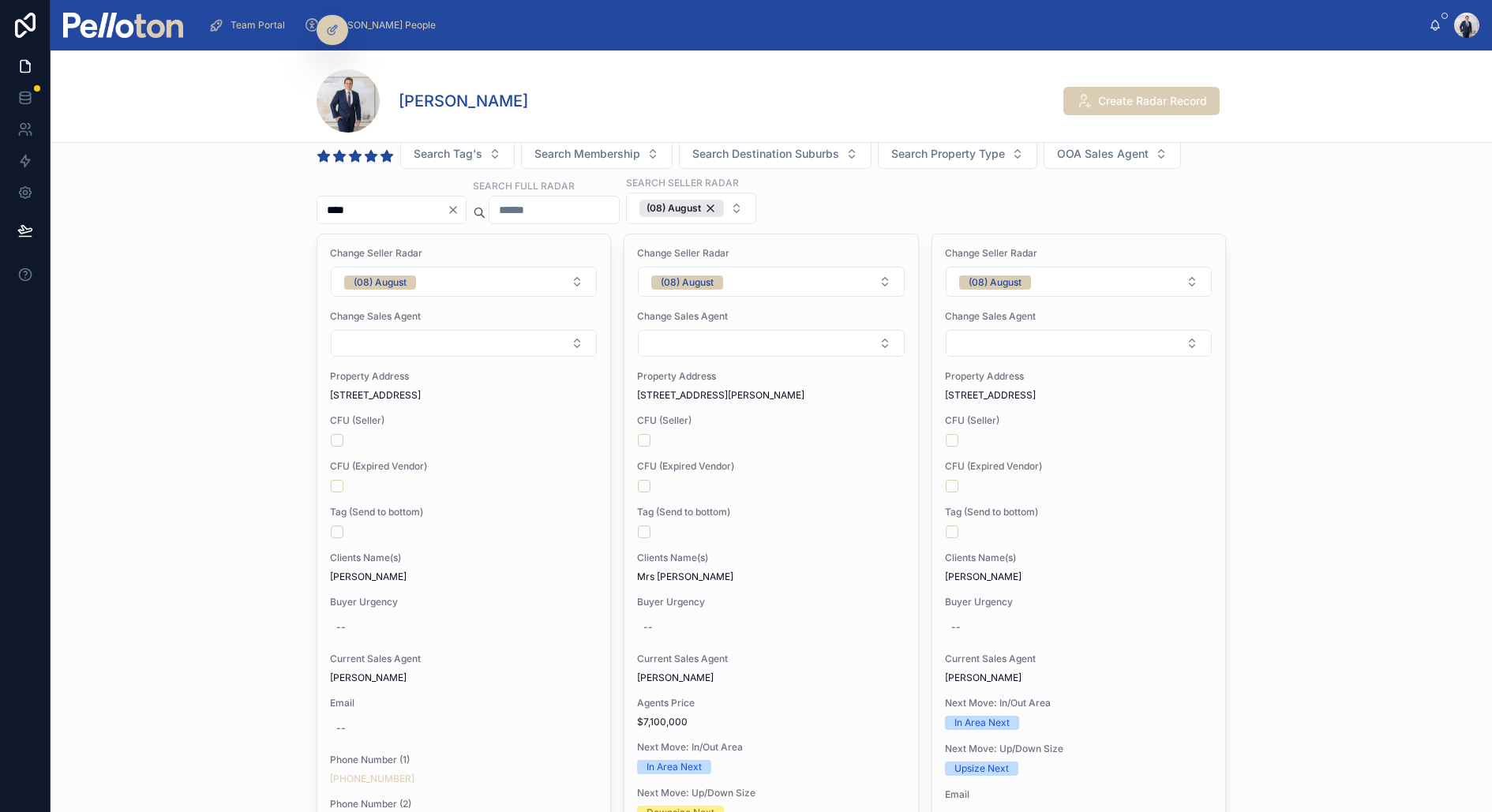
scroll to position [0, 0]
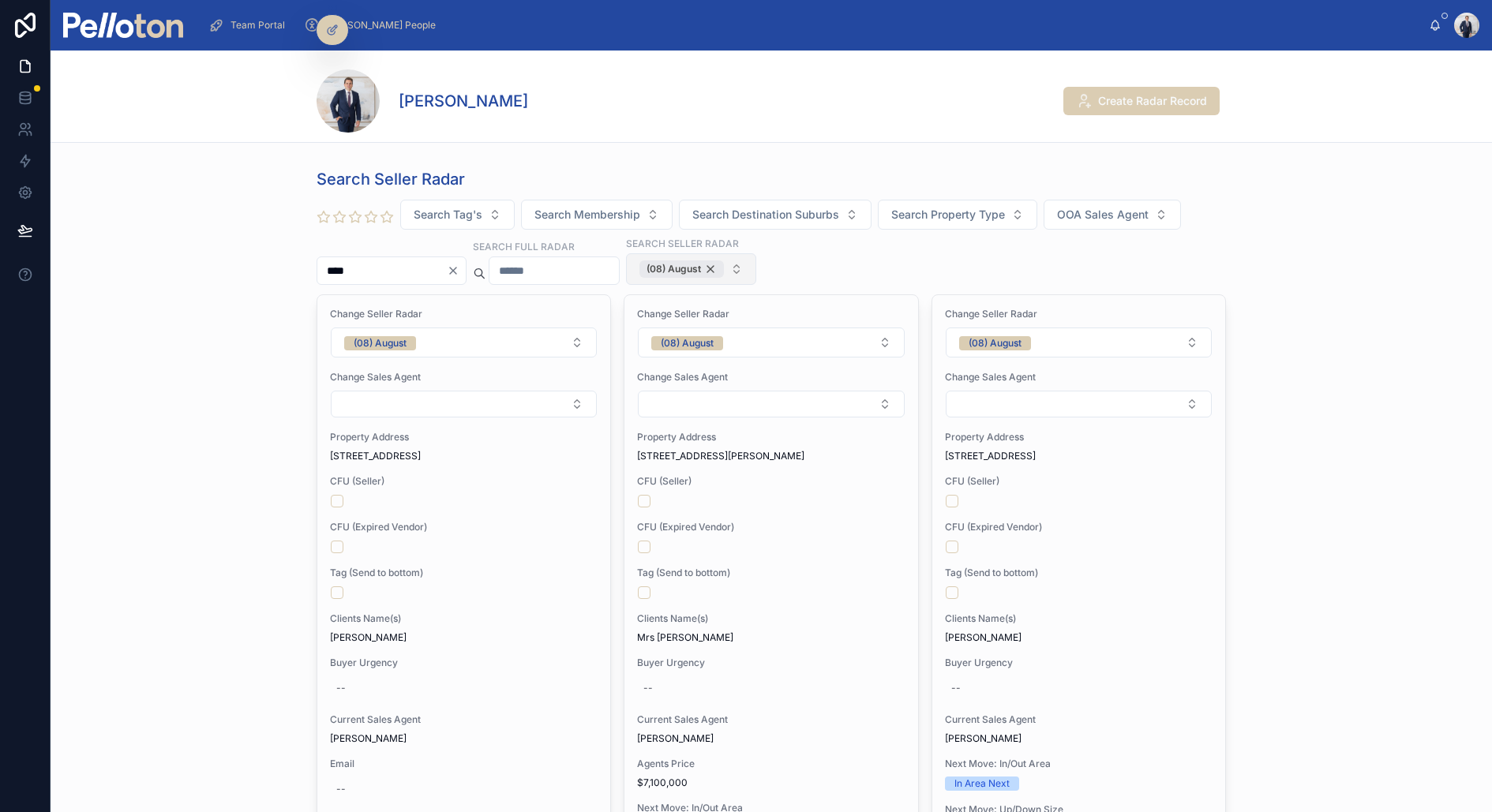
click at [691, 269] on div "(08) August" at bounding box center [682, 269] width 85 height 18
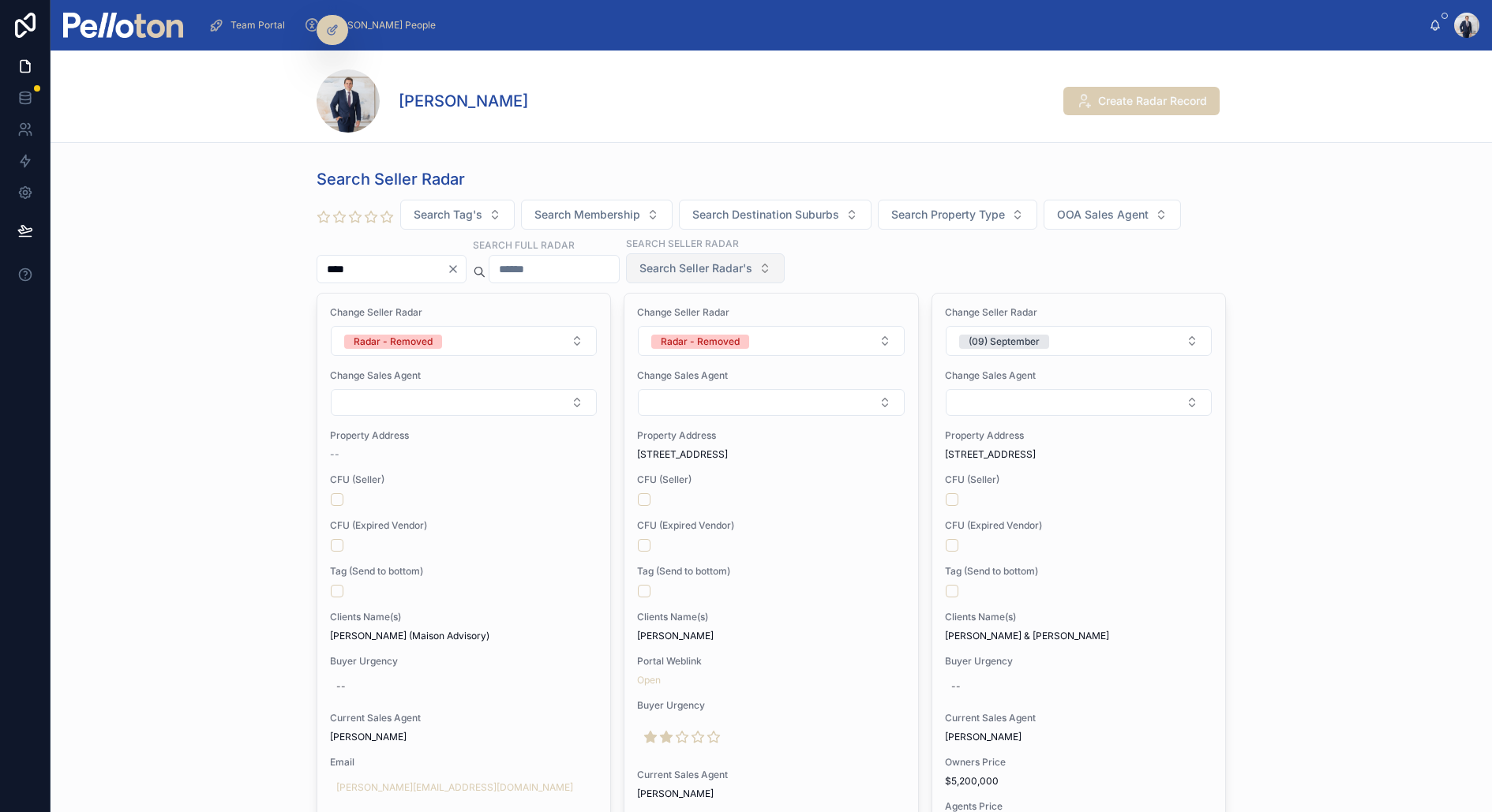
click at [691, 269] on span "Search Seller Radar's" at bounding box center [696, 268] width 113 height 16
click at [687, 454] on div "(09) September" at bounding box center [735, 461] width 190 height 25
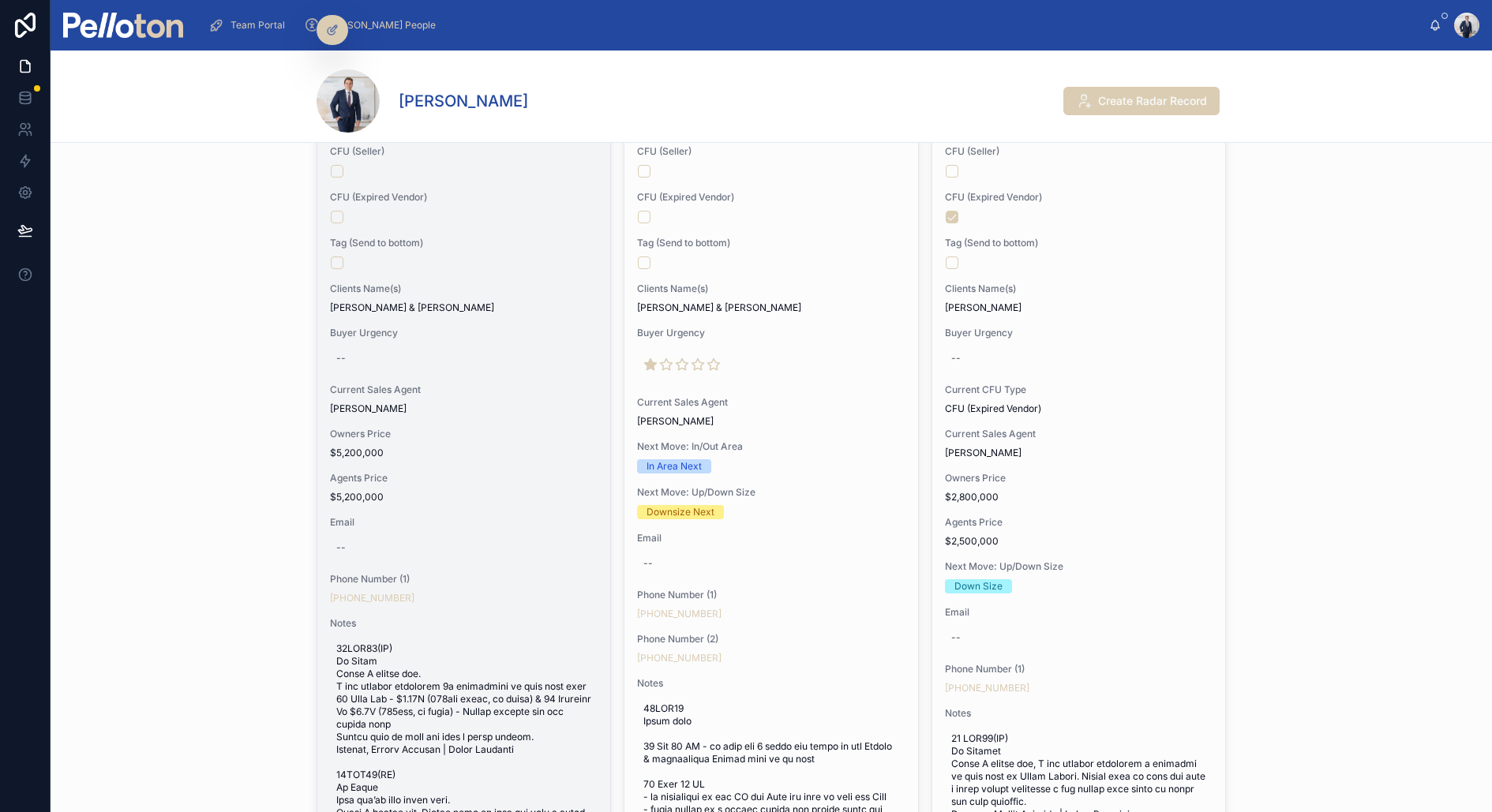
scroll to position [334, 0]
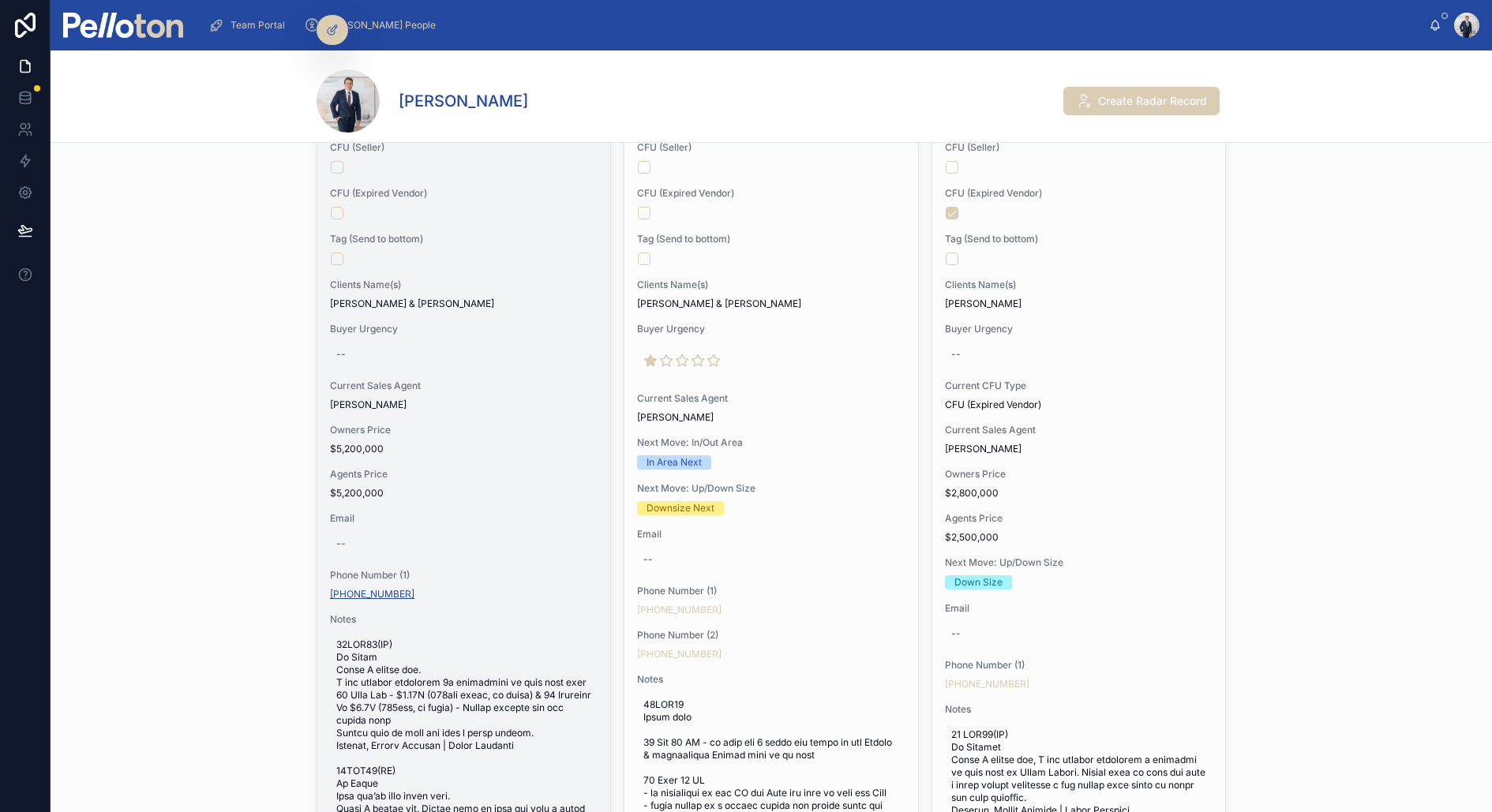
copy link "[PHONE_NUMBER]"
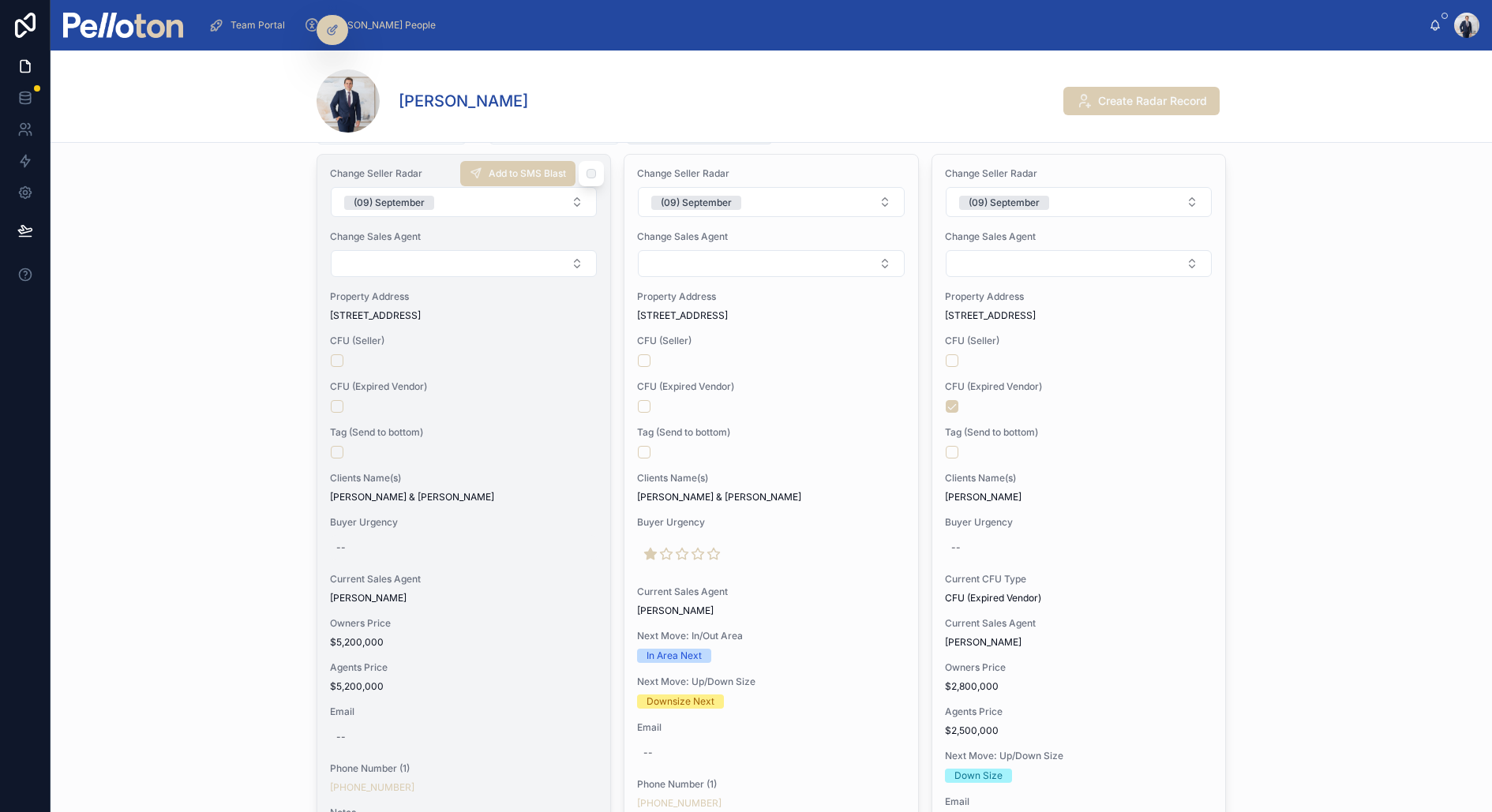
scroll to position [100, 0]
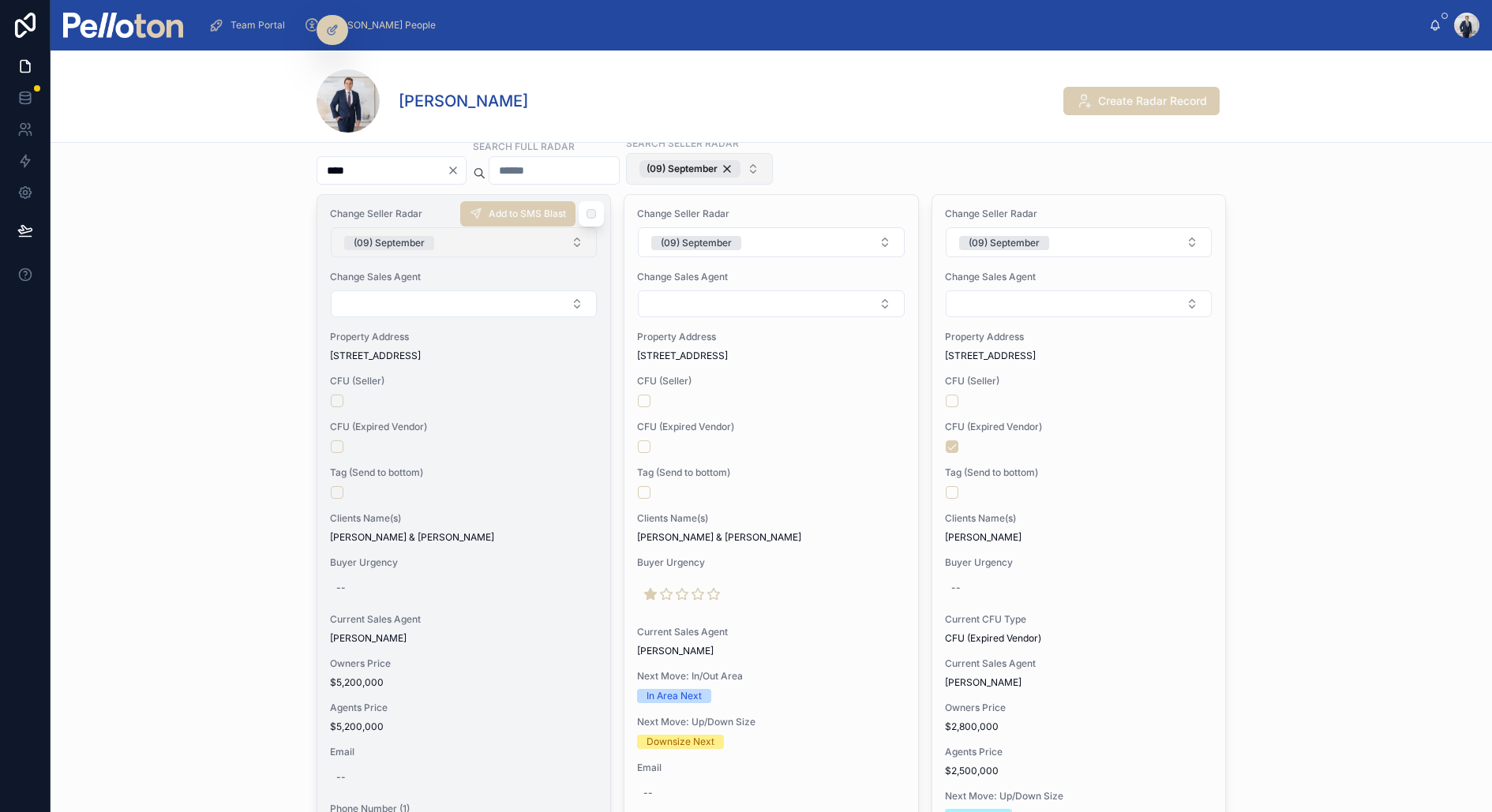
click at [424, 228] on button "(09) September" at bounding box center [464, 242] width 266 height 30
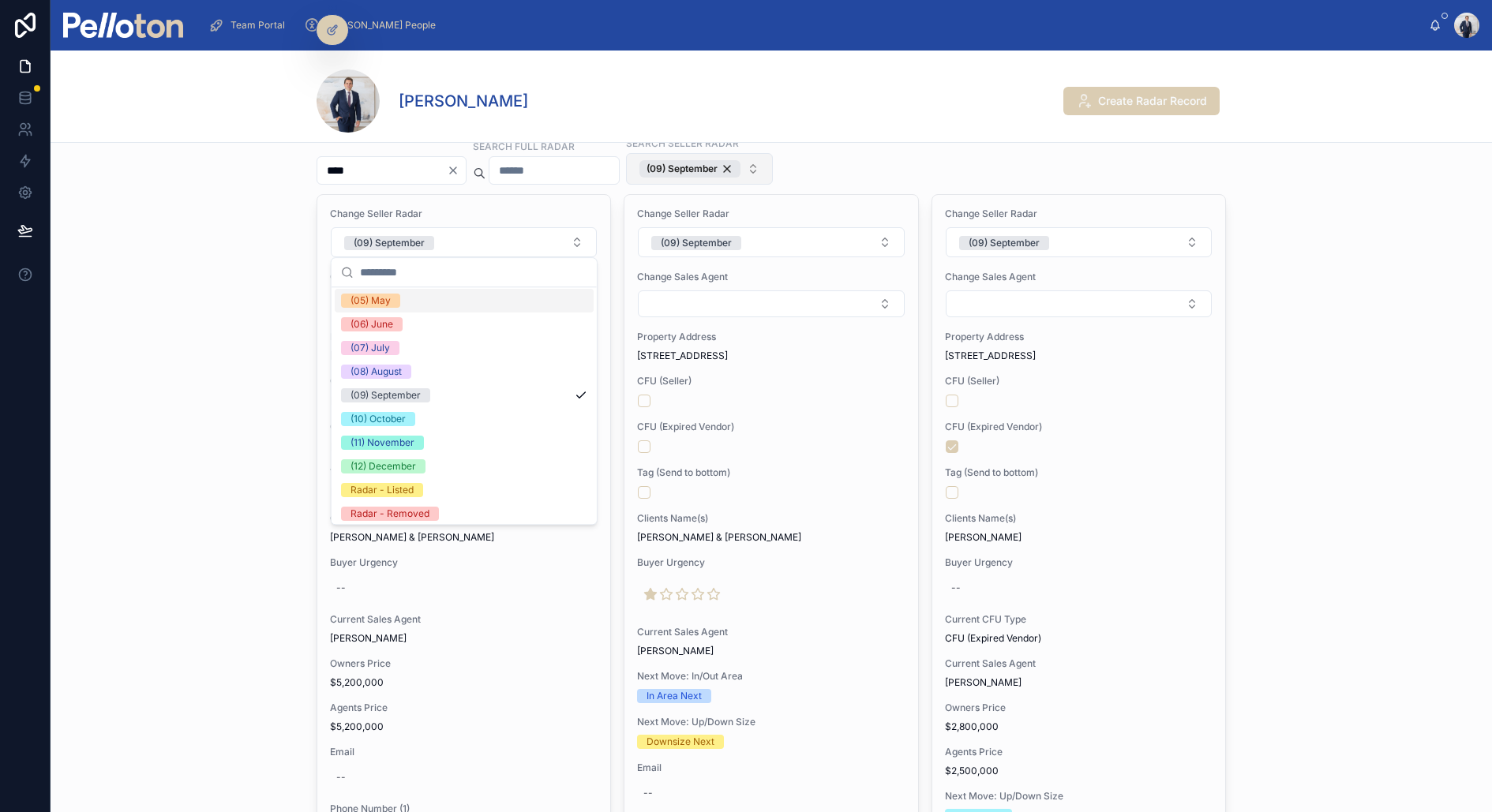
scroll to position [147, 0]
click at [407, 412] on span "(10) October" at bounding box center [378, 414] width 74 height 14
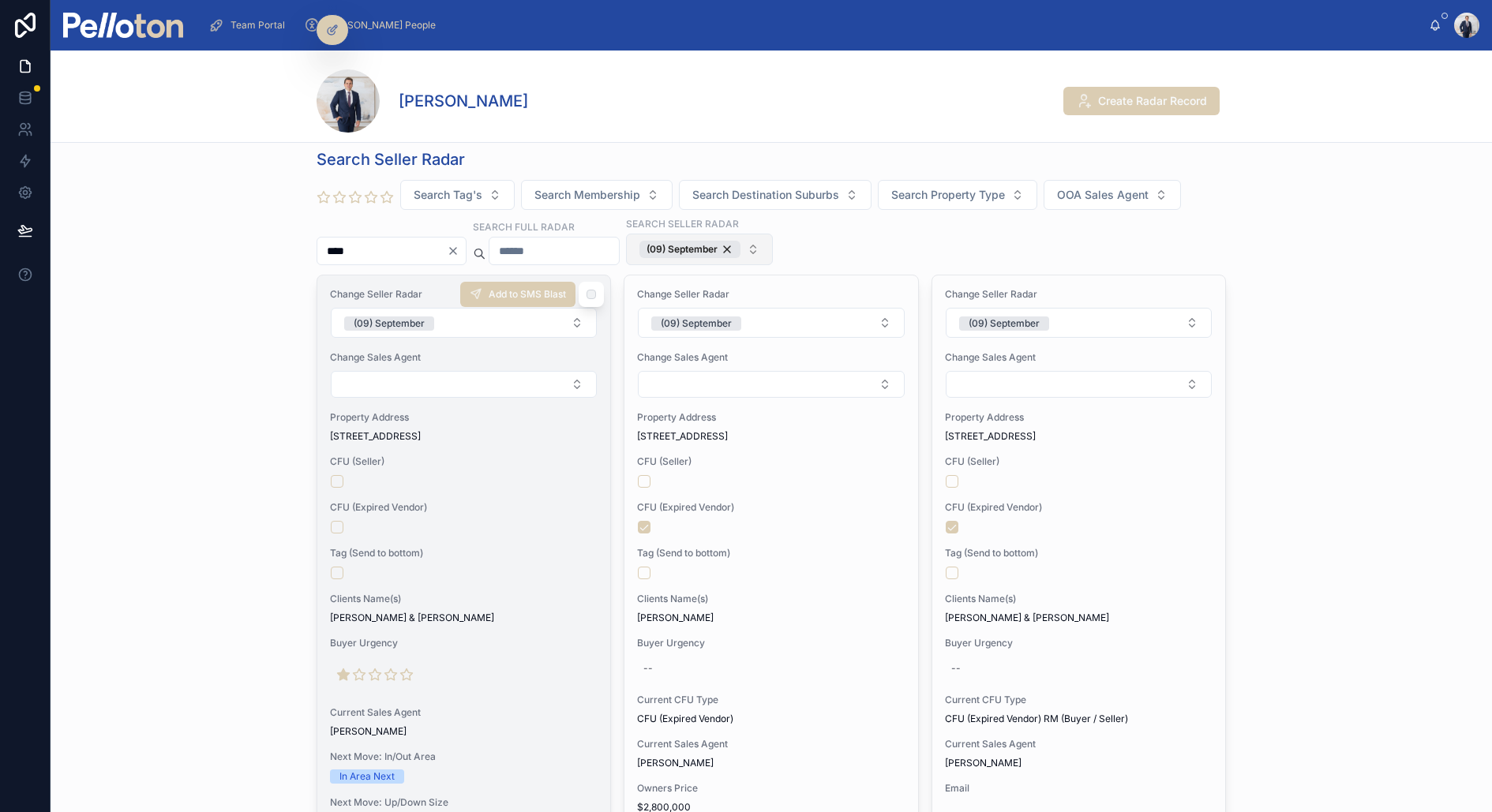
scroll to position [0, 0]
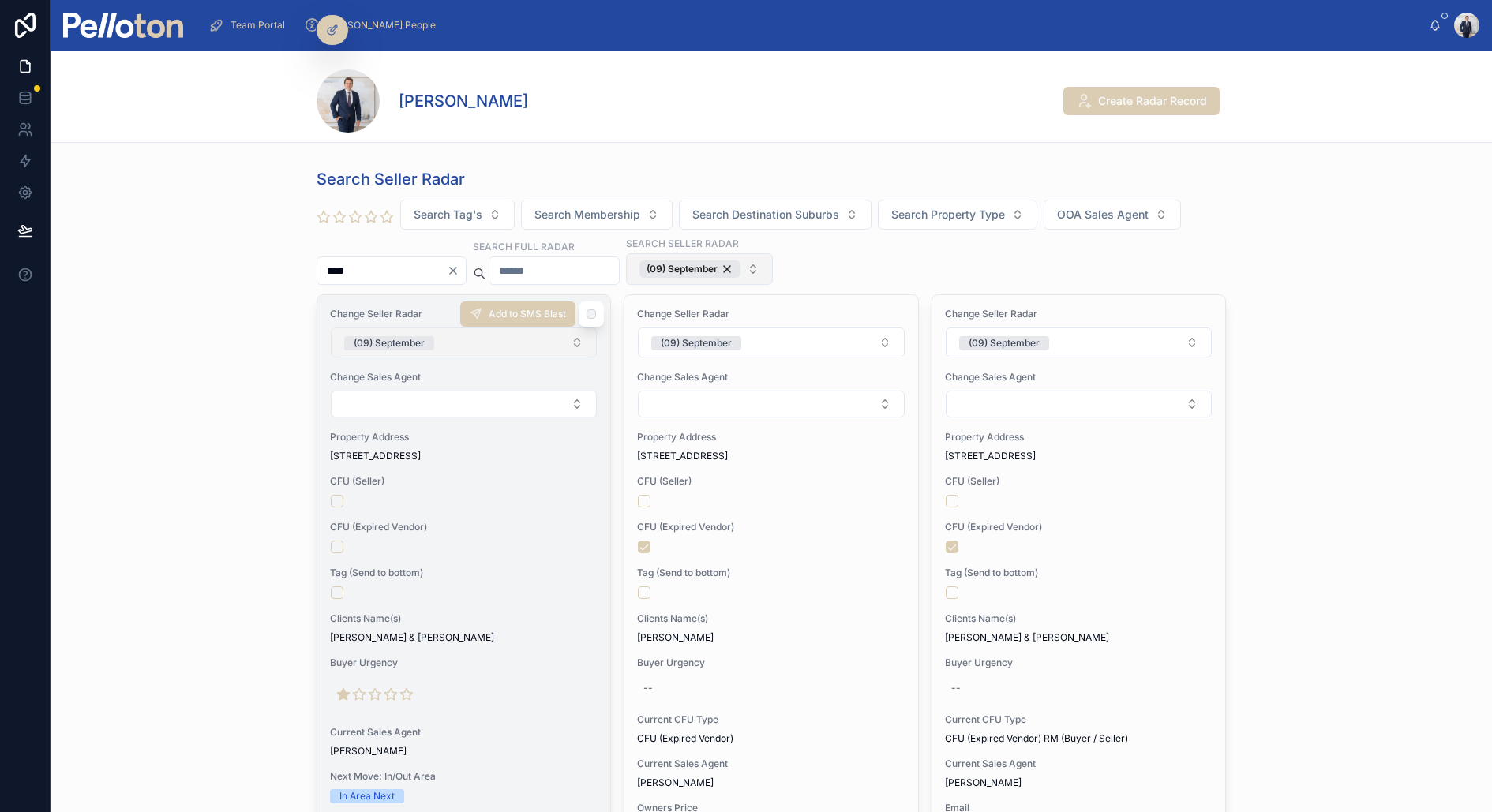
click at [419, 337] on div "(09) September" at bounding box center [389, 343] width 71 height 14
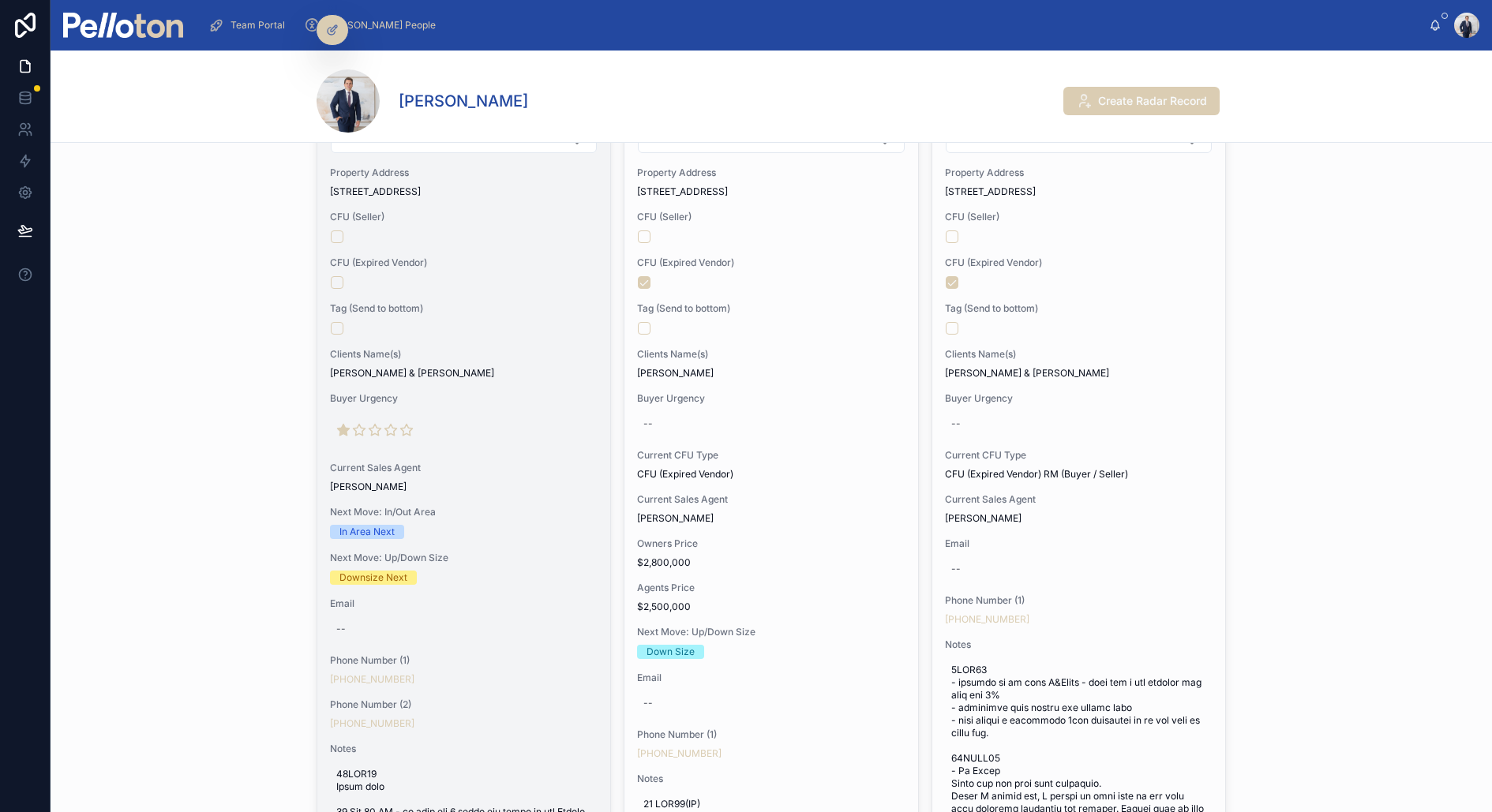
scroll to position [268, 0]
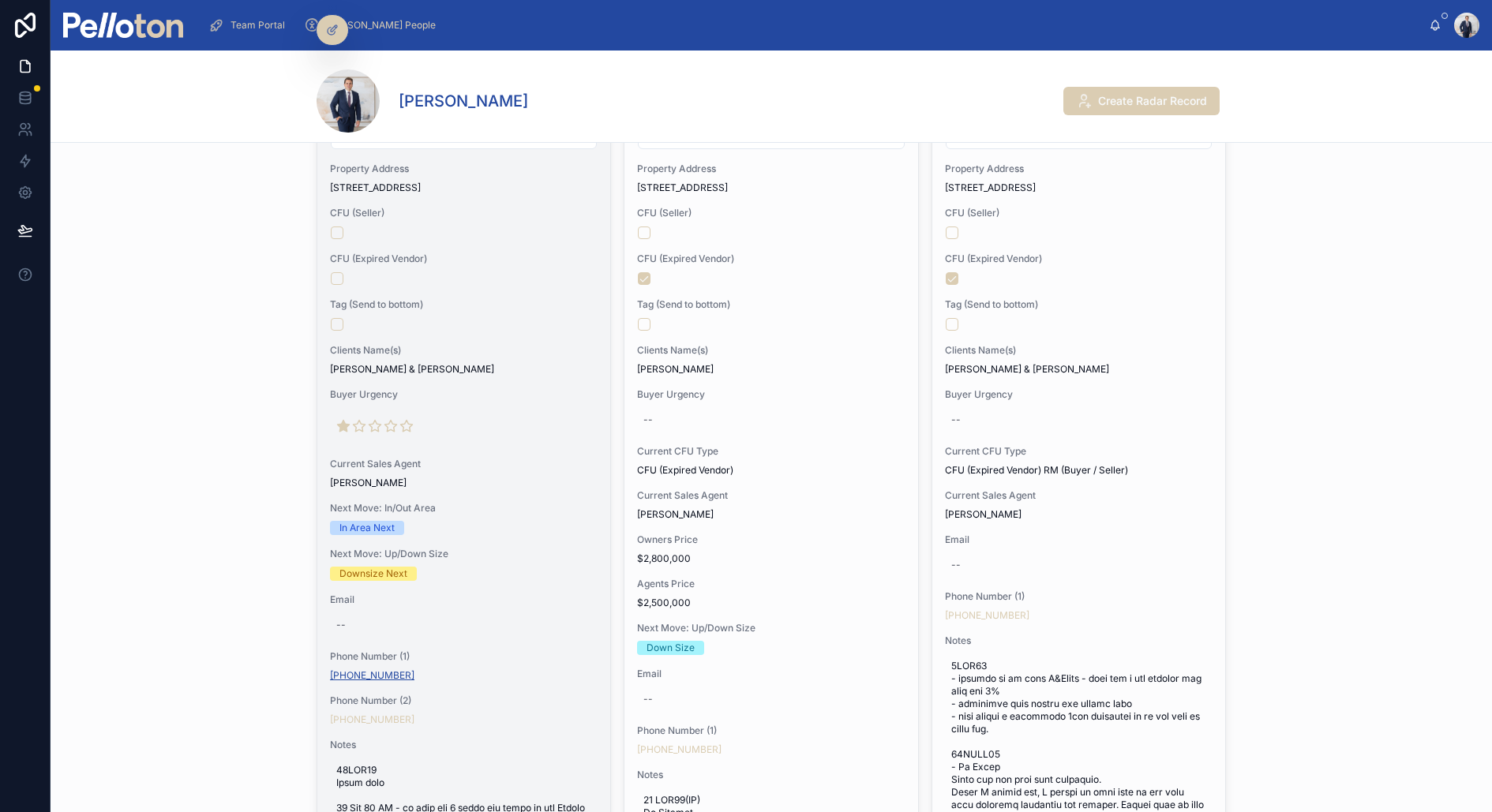
copy link "+61 403 603 377"
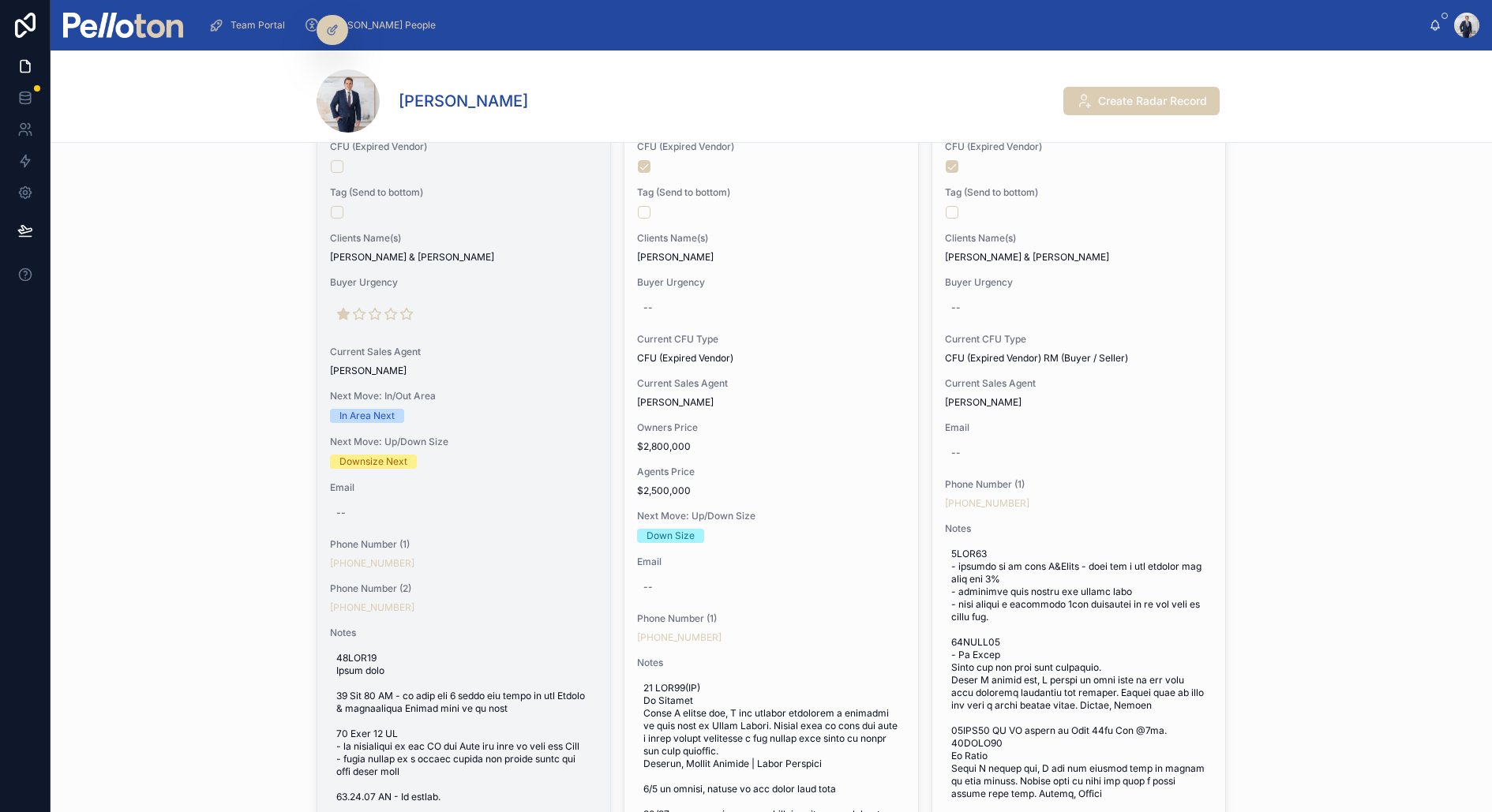
scroll to position [462, 0]
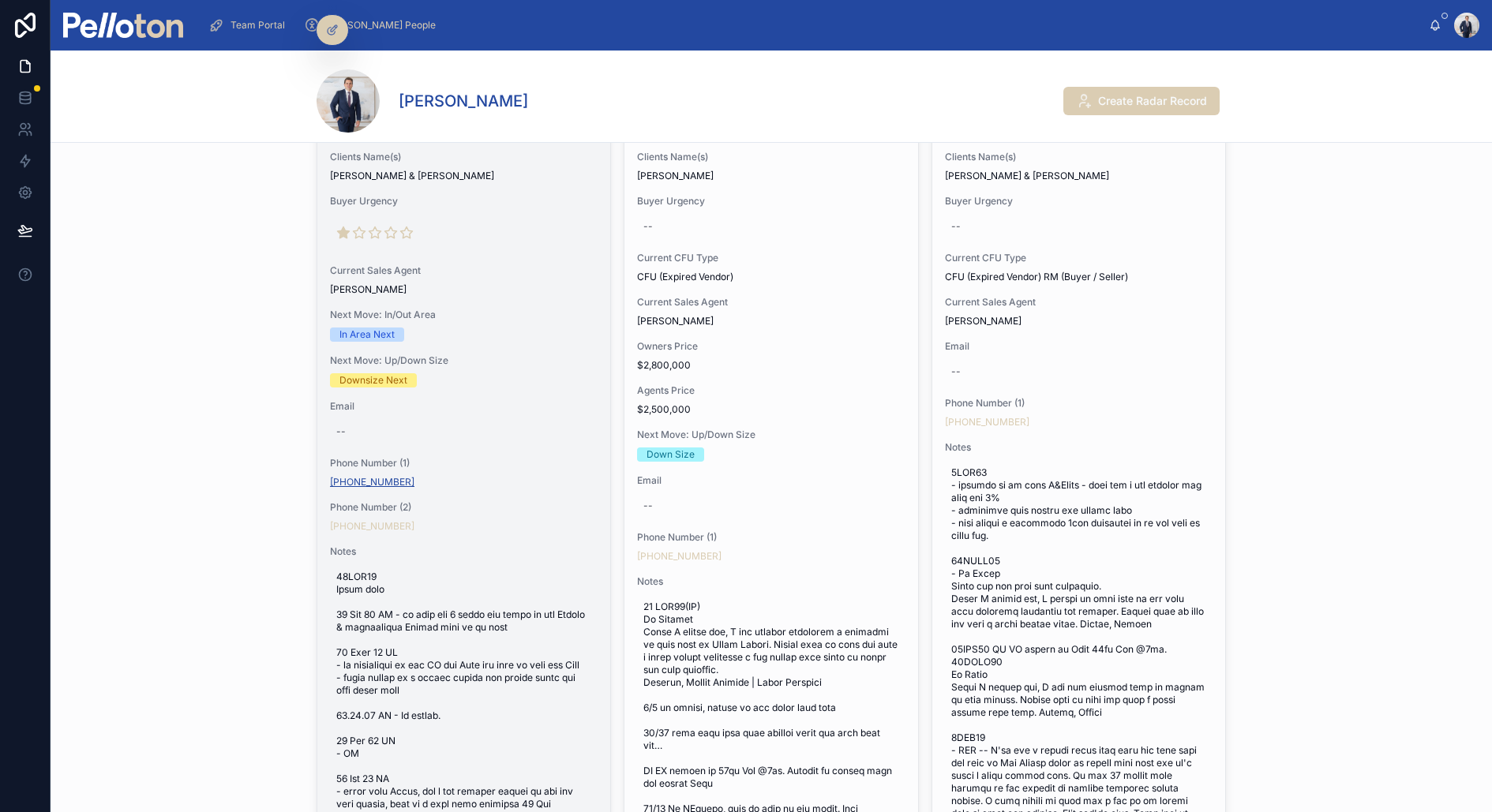
copy link "+61 403 603 377"
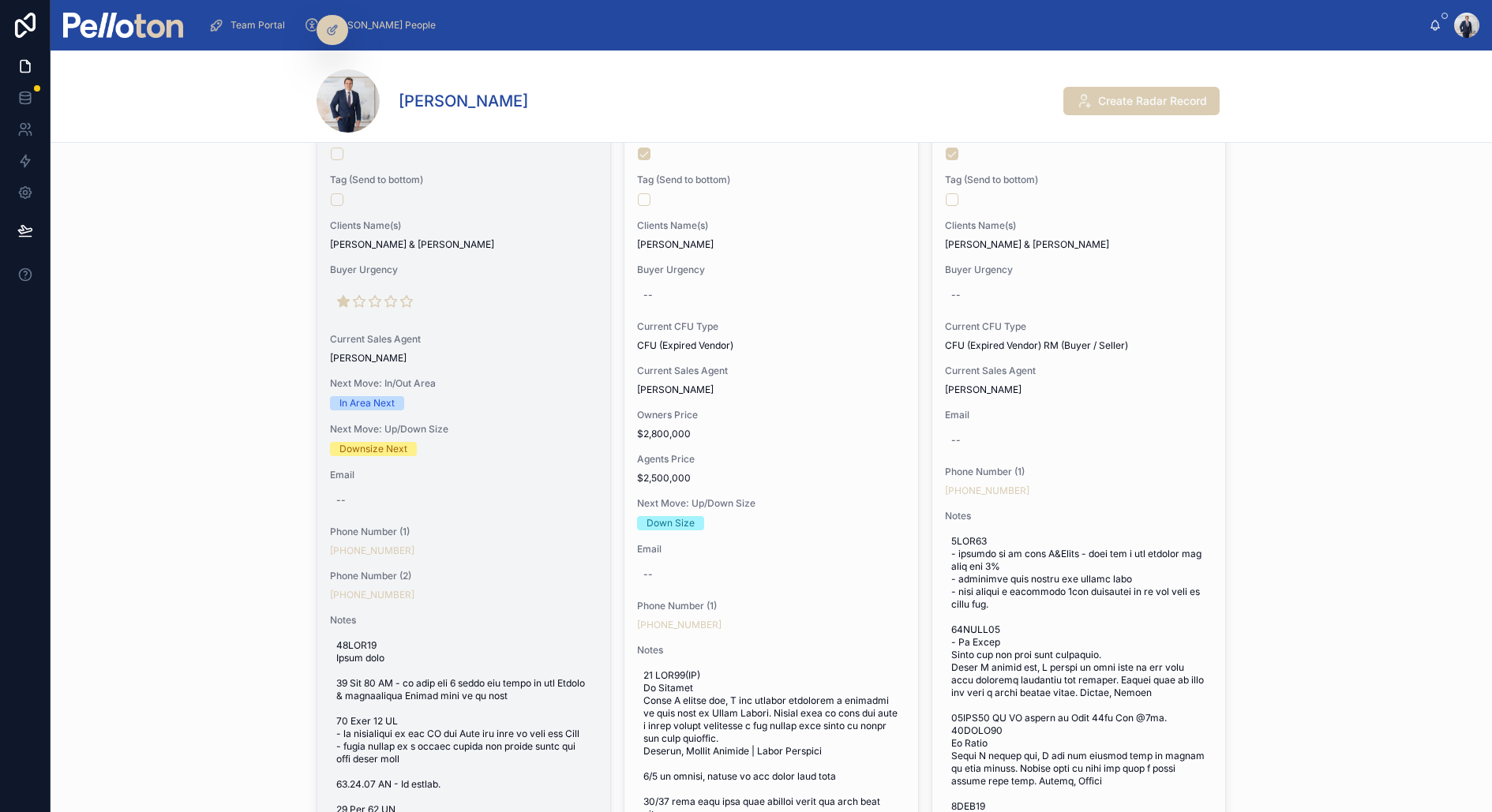
scroll to position [426, 0]
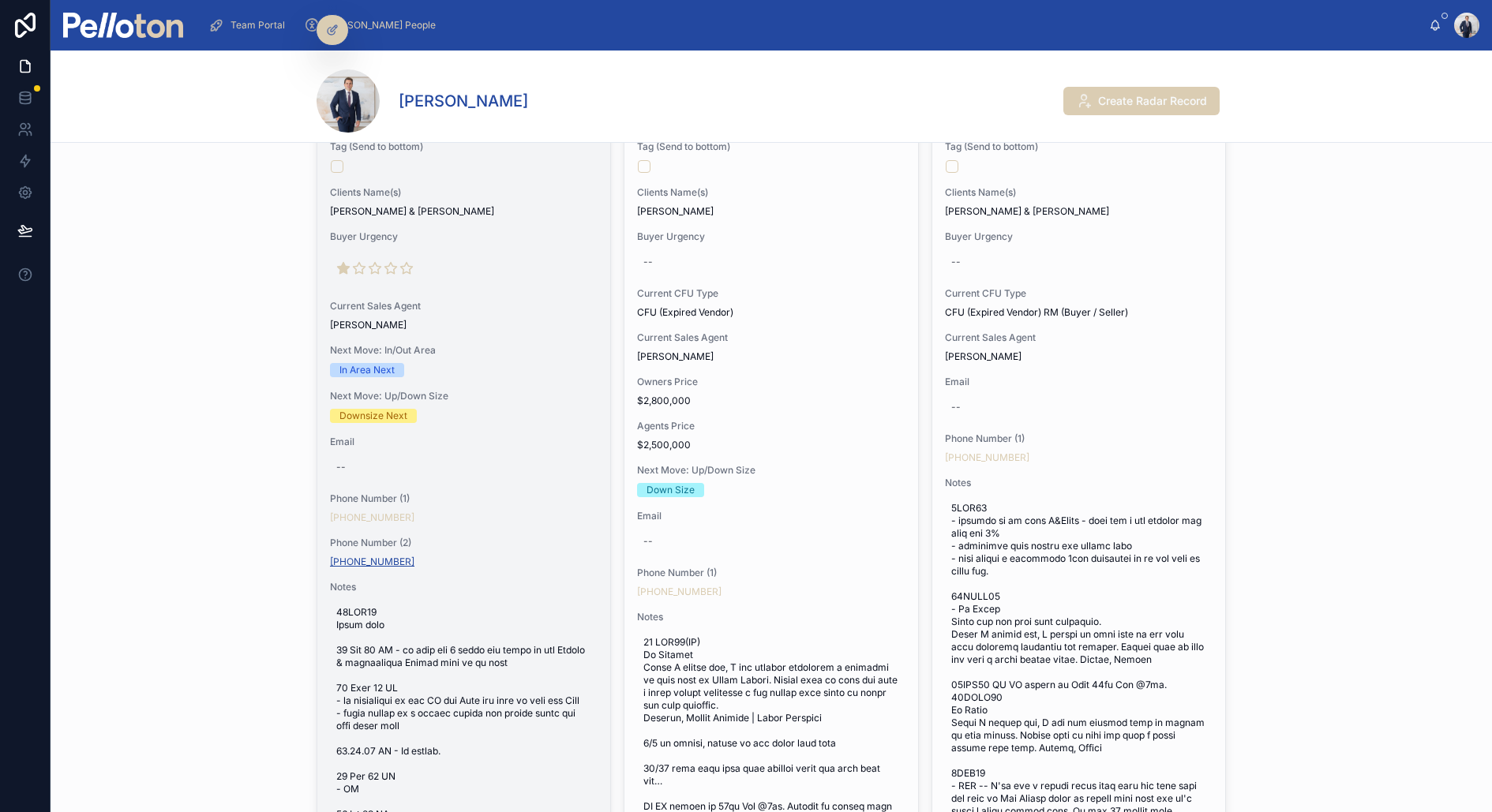
copy link "+61 403 603 374"
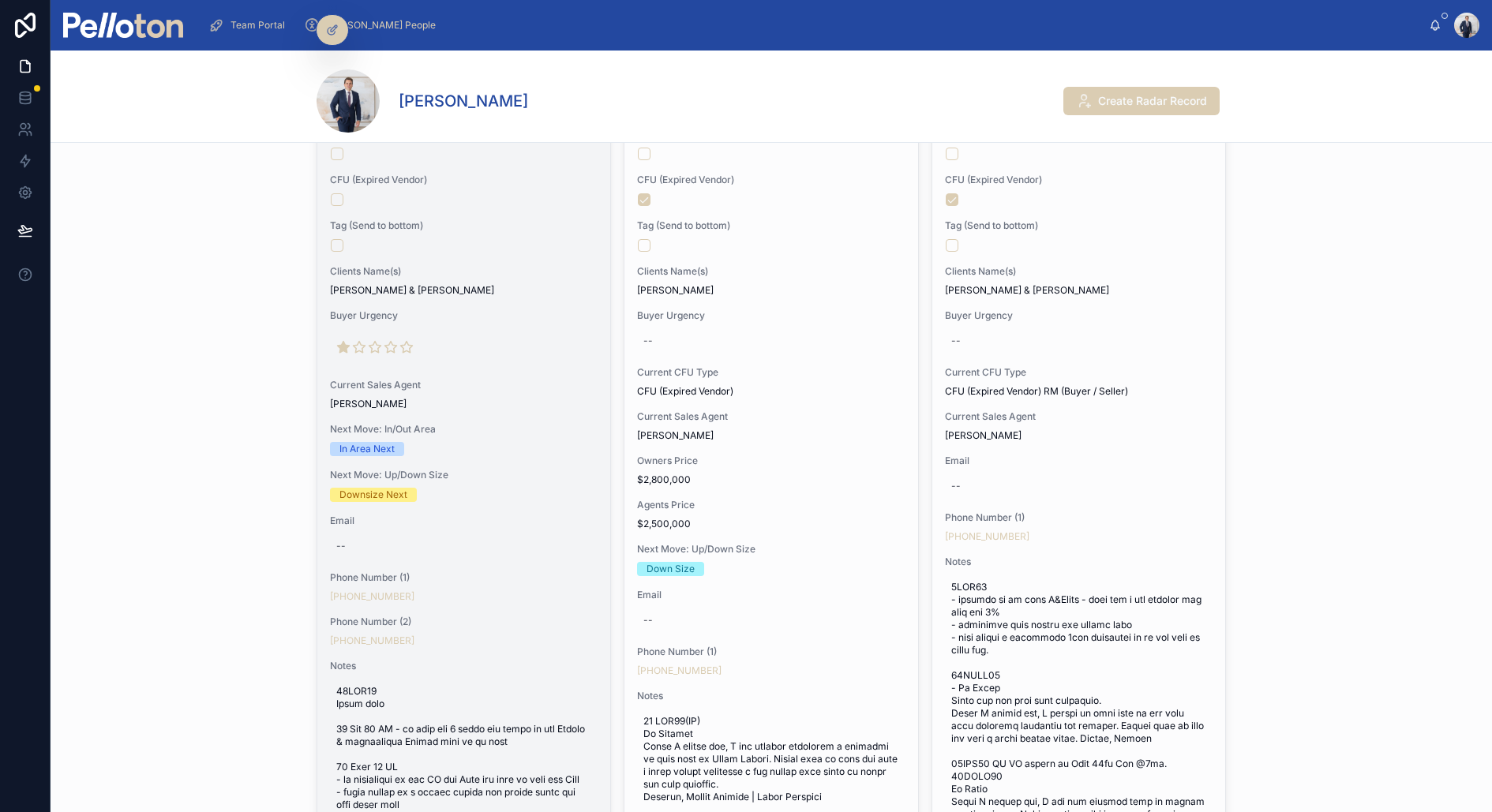
scroll to position [336, 0]
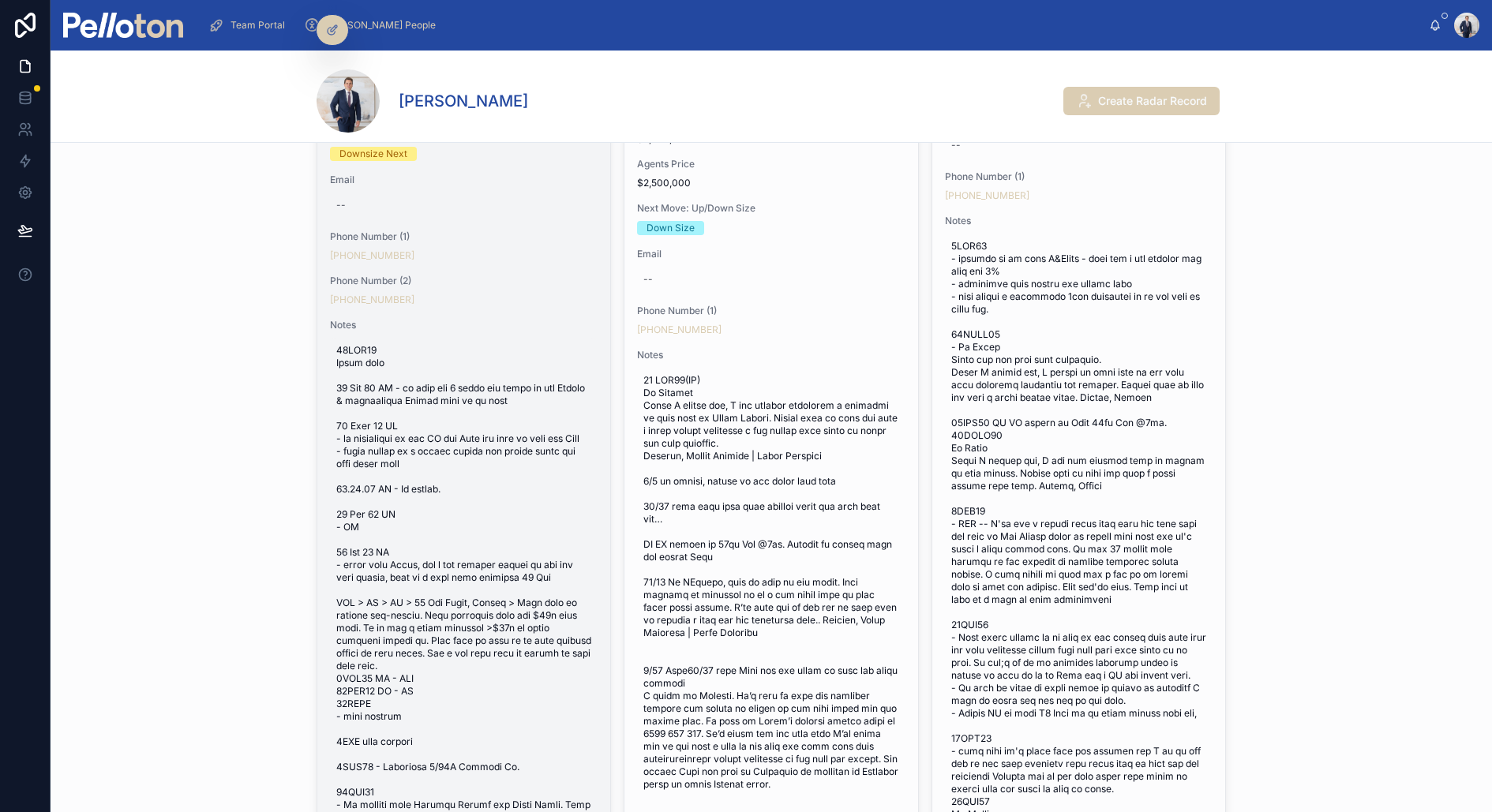
scroll to position [690, 0]
click at [526, 167] on div "Change Seller Radar (09) September Change Sales Agent Property Address 50 The G…" at bounding box center [464, 255] width 293 height 1299
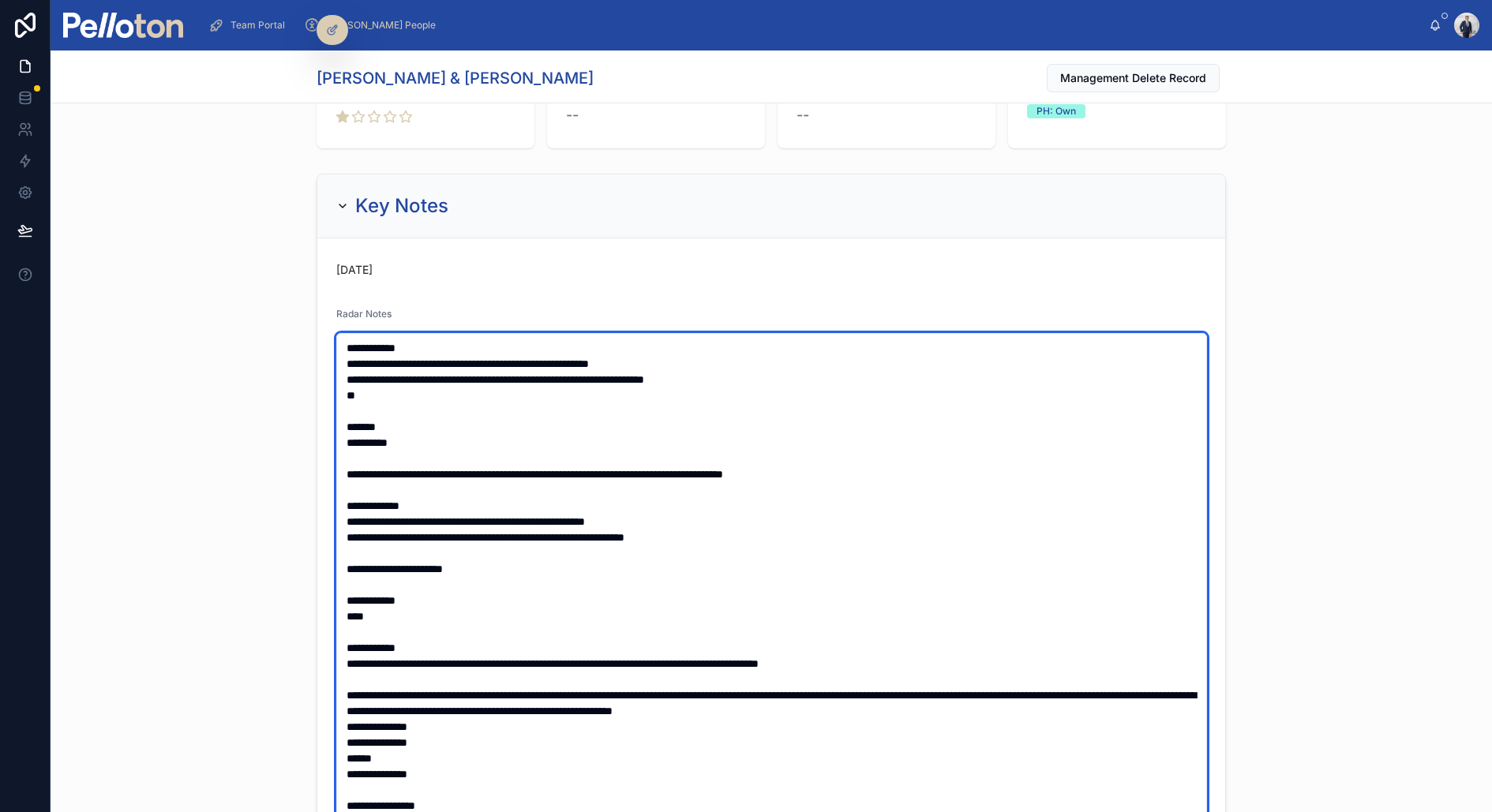
scroll to position [288, 0]
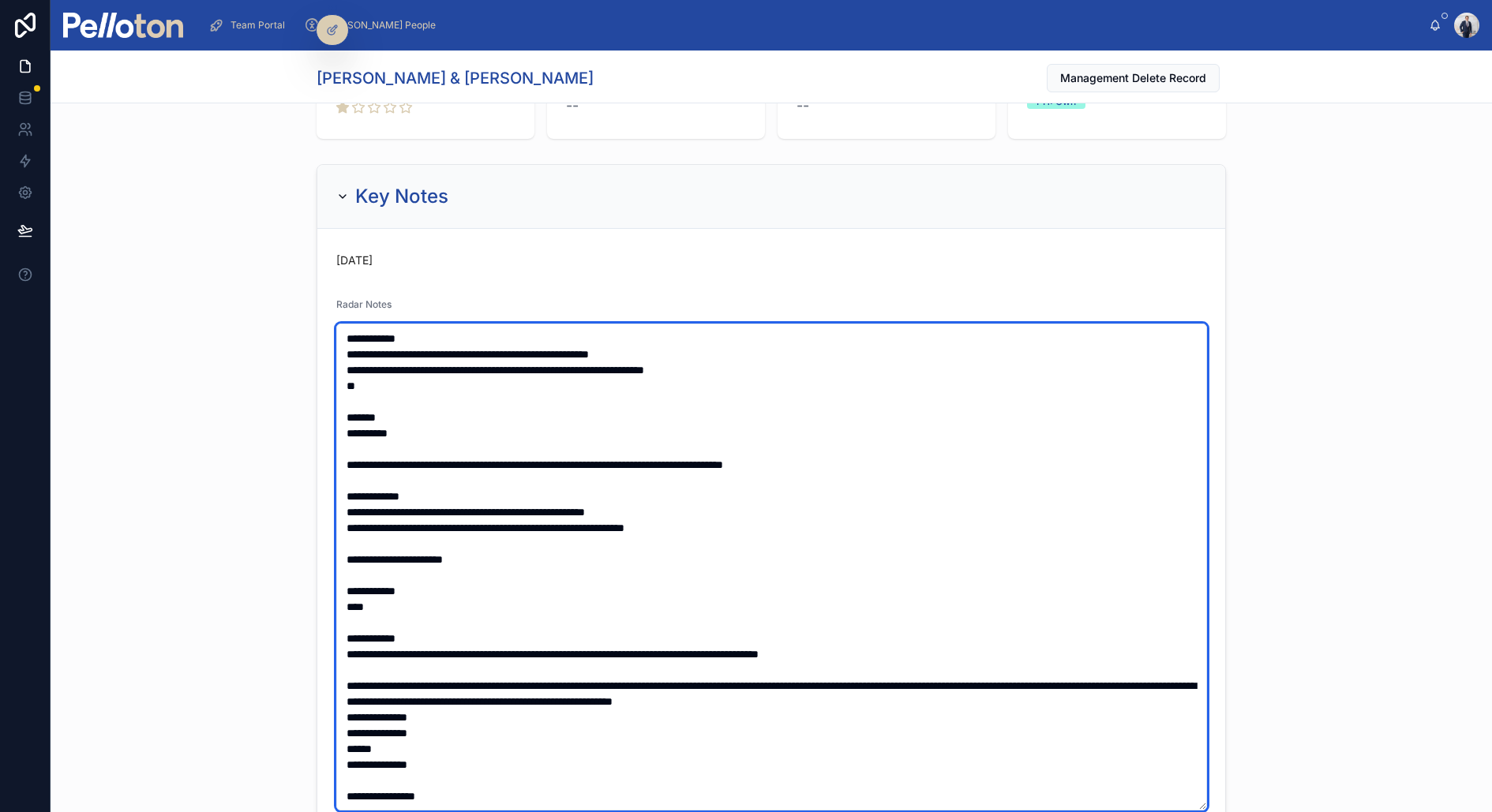
click at [721, 365] on textarea at bounding box center [771, 568] width 871 height 487
click at [721, 350] on textarea at bounding box center [771, 568] width 871 height 487
click at [613, 380] on textarea at bounding box center [771, 568] width 871 height 487
type textarea "**********"
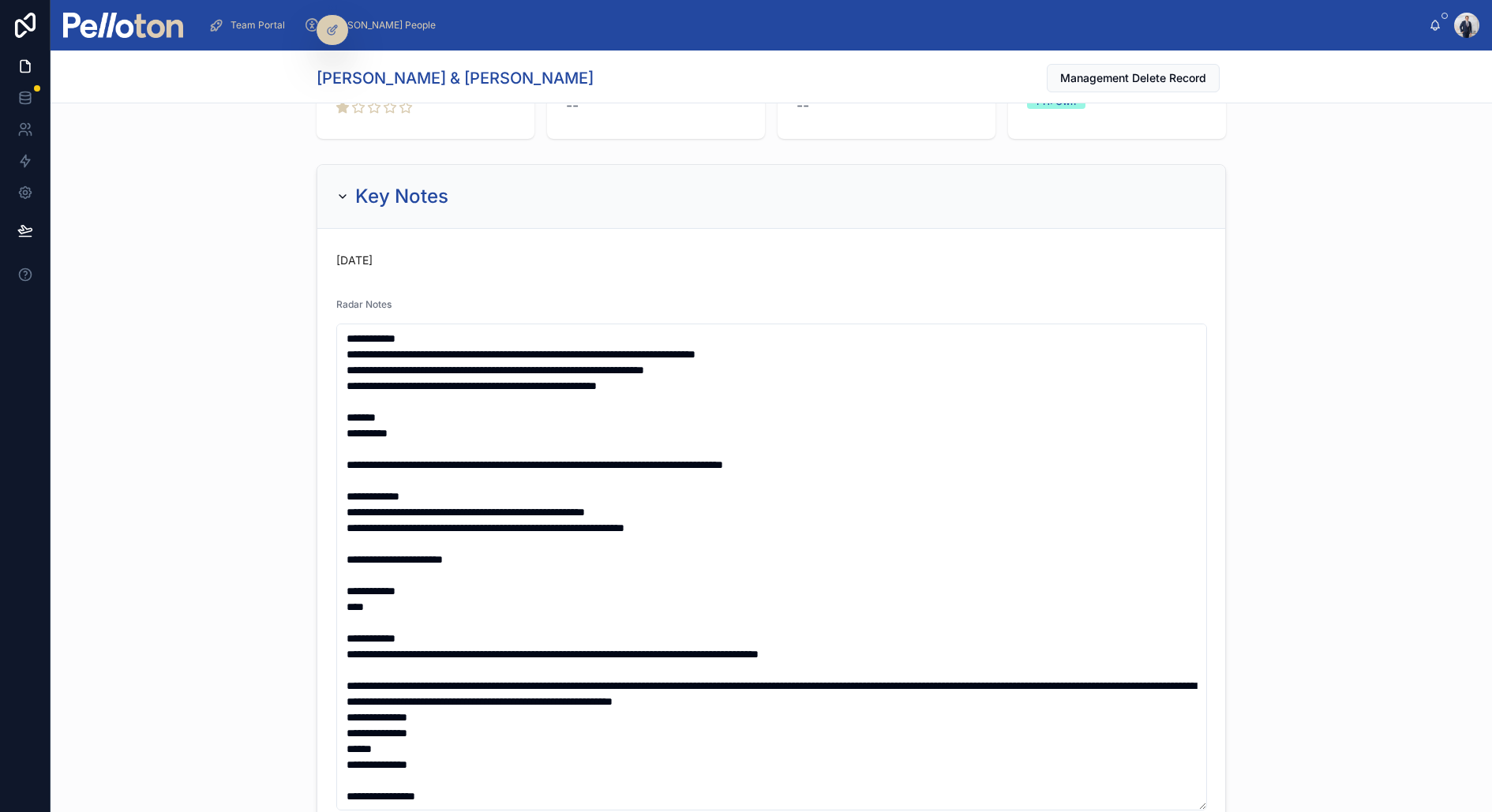
click at [279, 402] on div "Key Notes [DATE] Radar Notes Tag Portal Weblink MPT Weblink -- Landlord Radar S…" at bounding box center [772, 616] width 1442 height 915
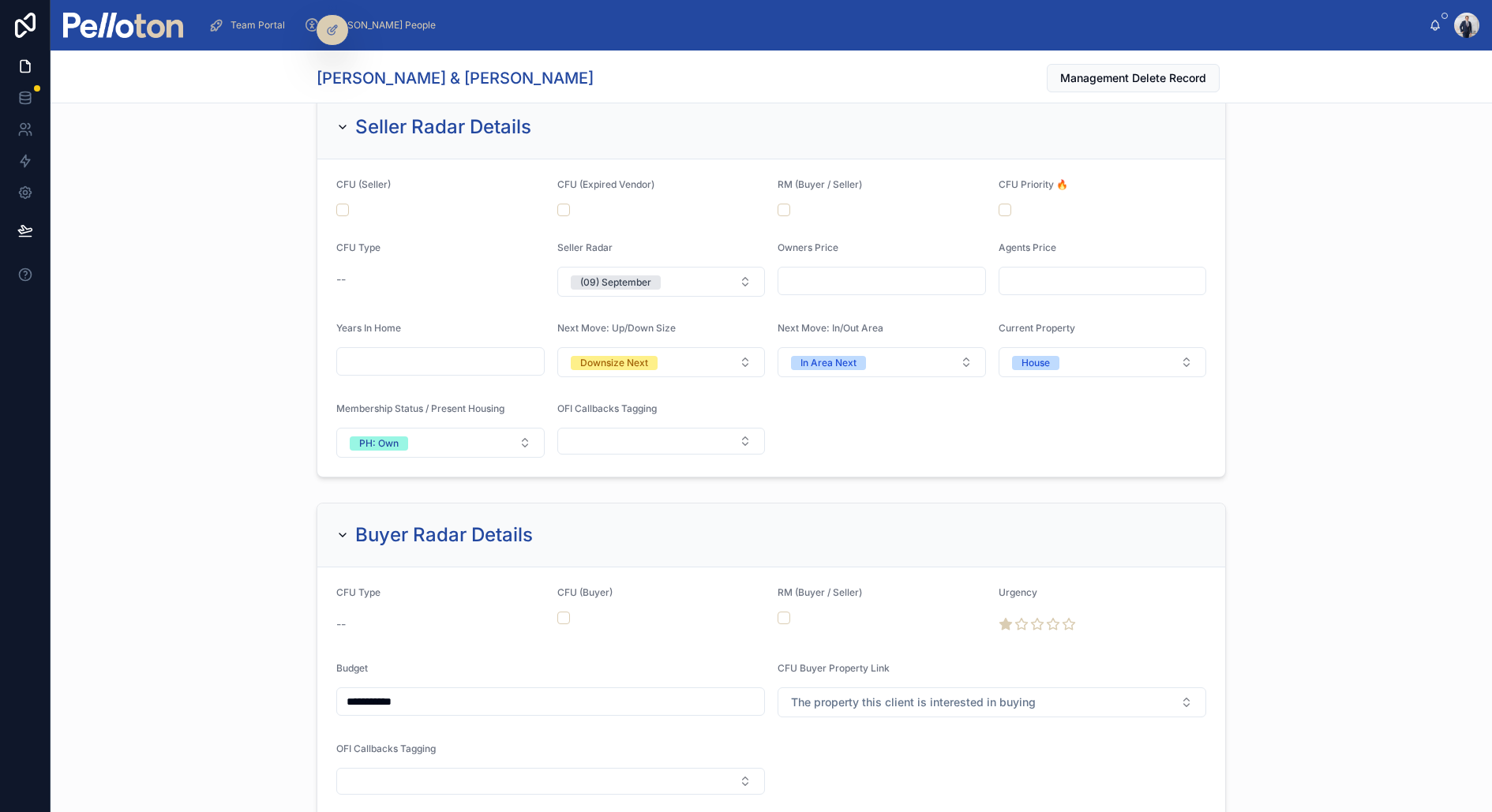
scroll to position [1764, 0]
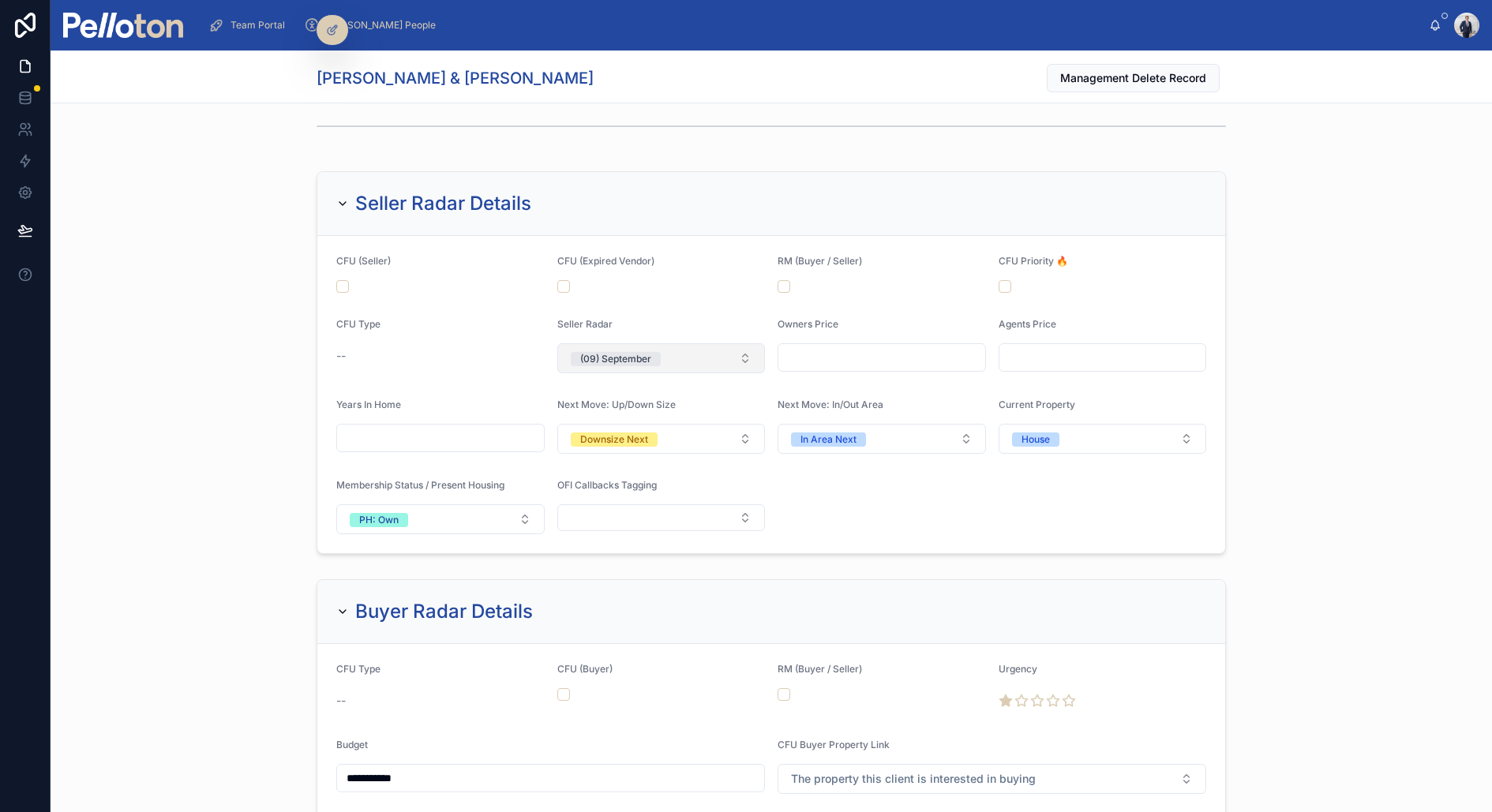
click at [635, 350] on span "(09) September" at bounding box center [616, 358] width 90 height 16
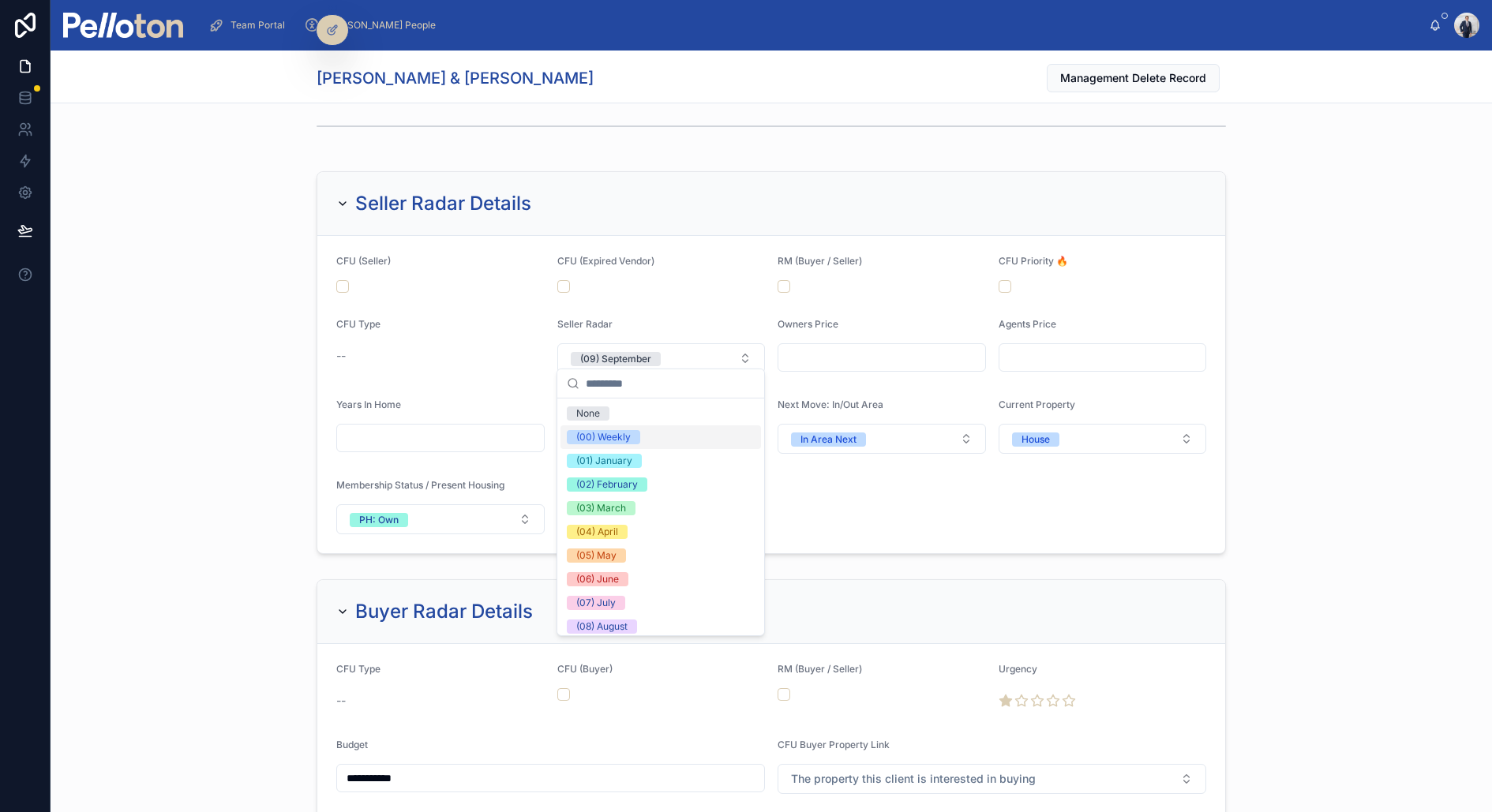
click at [595, 435] on div "(00) Weekly" at bounding box center [603, 436] width 54 height 14
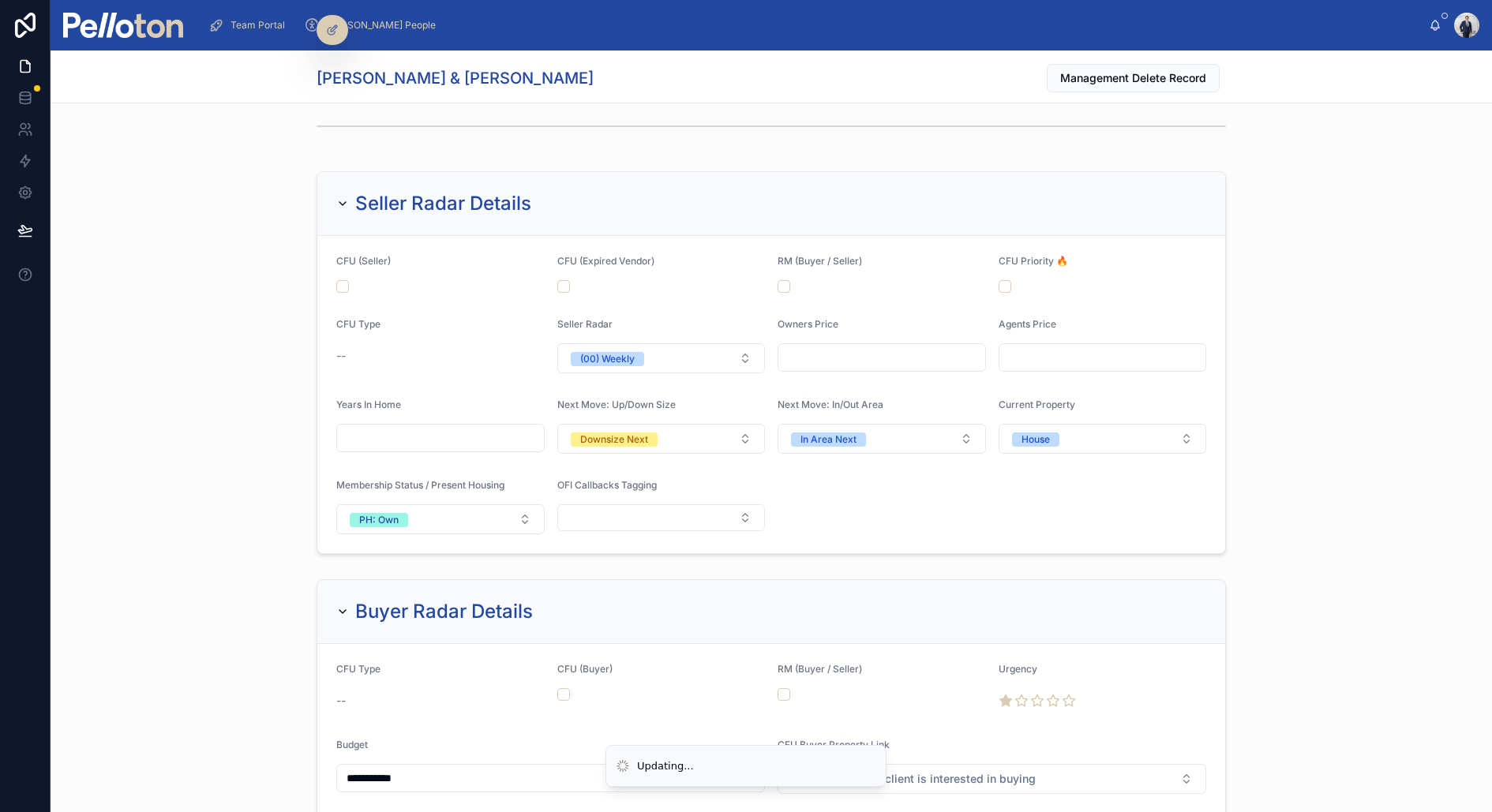
click at [151, 358] on div "Seller Radar Details CFU (Seller) CFU (Expired Vendor) RM (Buyer / Seller) CFU …" at bounding box center [772, 362] width 1442 height 395
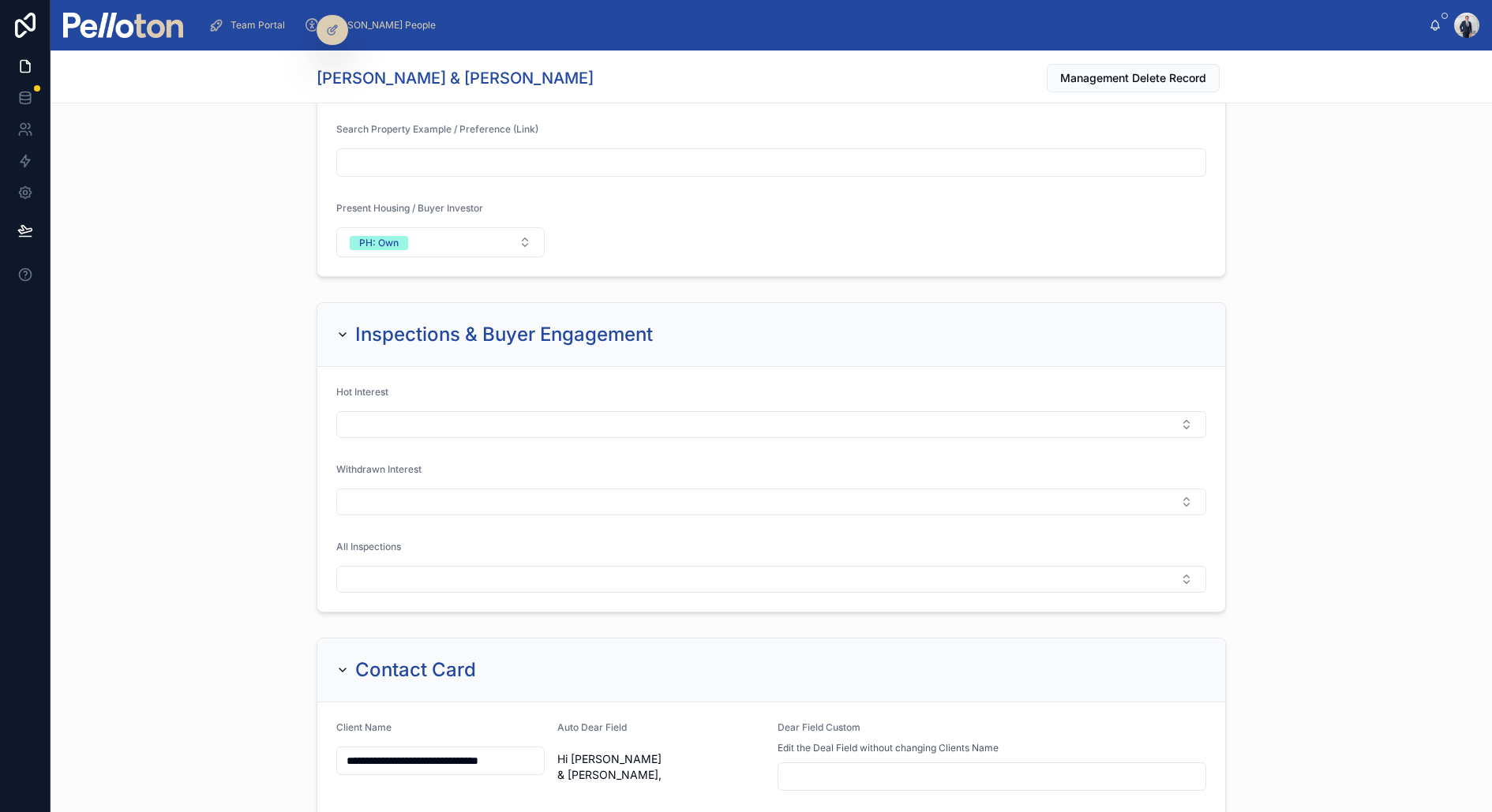
scroll to position [2825, 0]
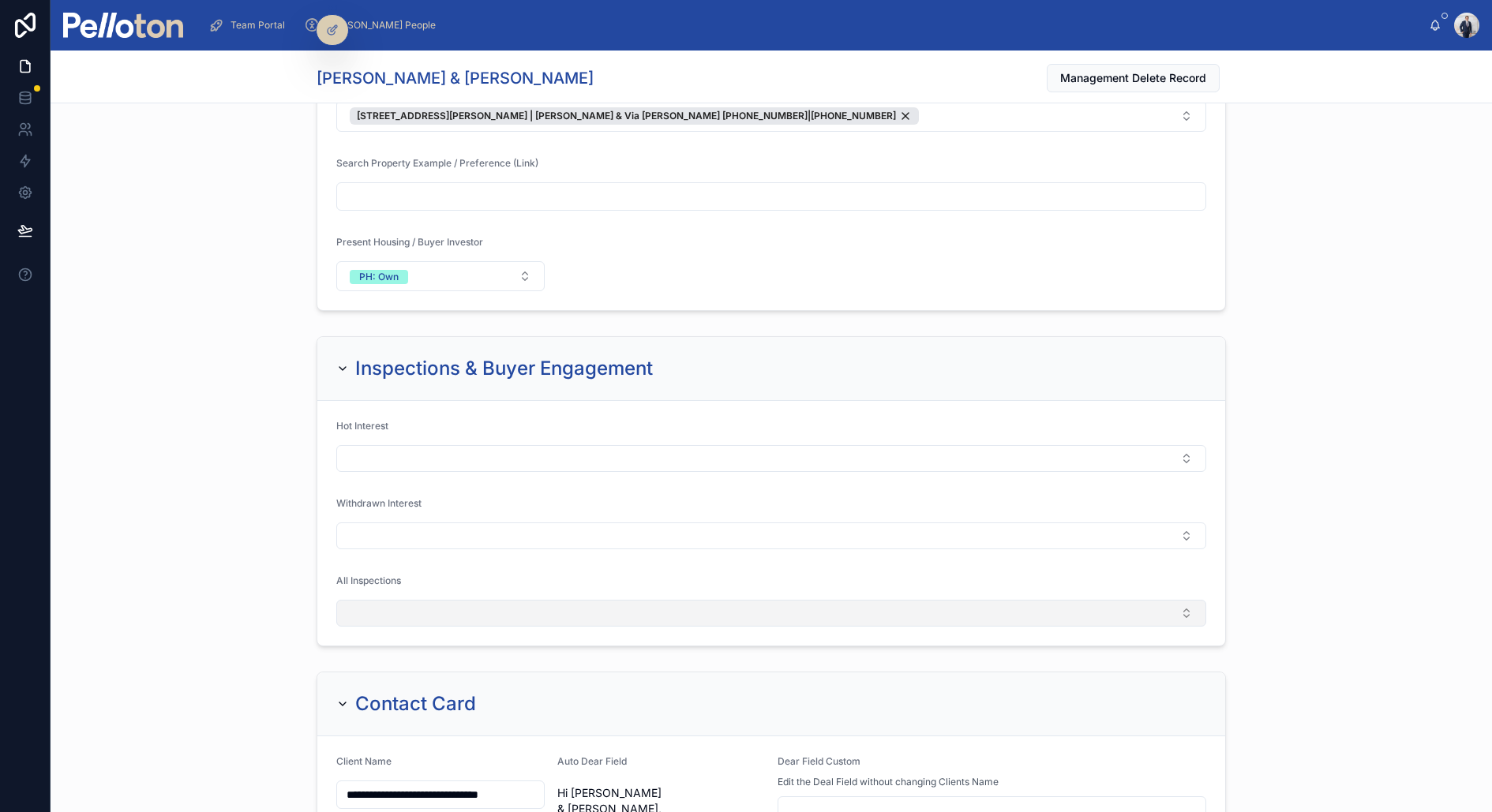
click at [442, 600] on button "Select Button" at bounding box center [771, 613] width 870 height 27
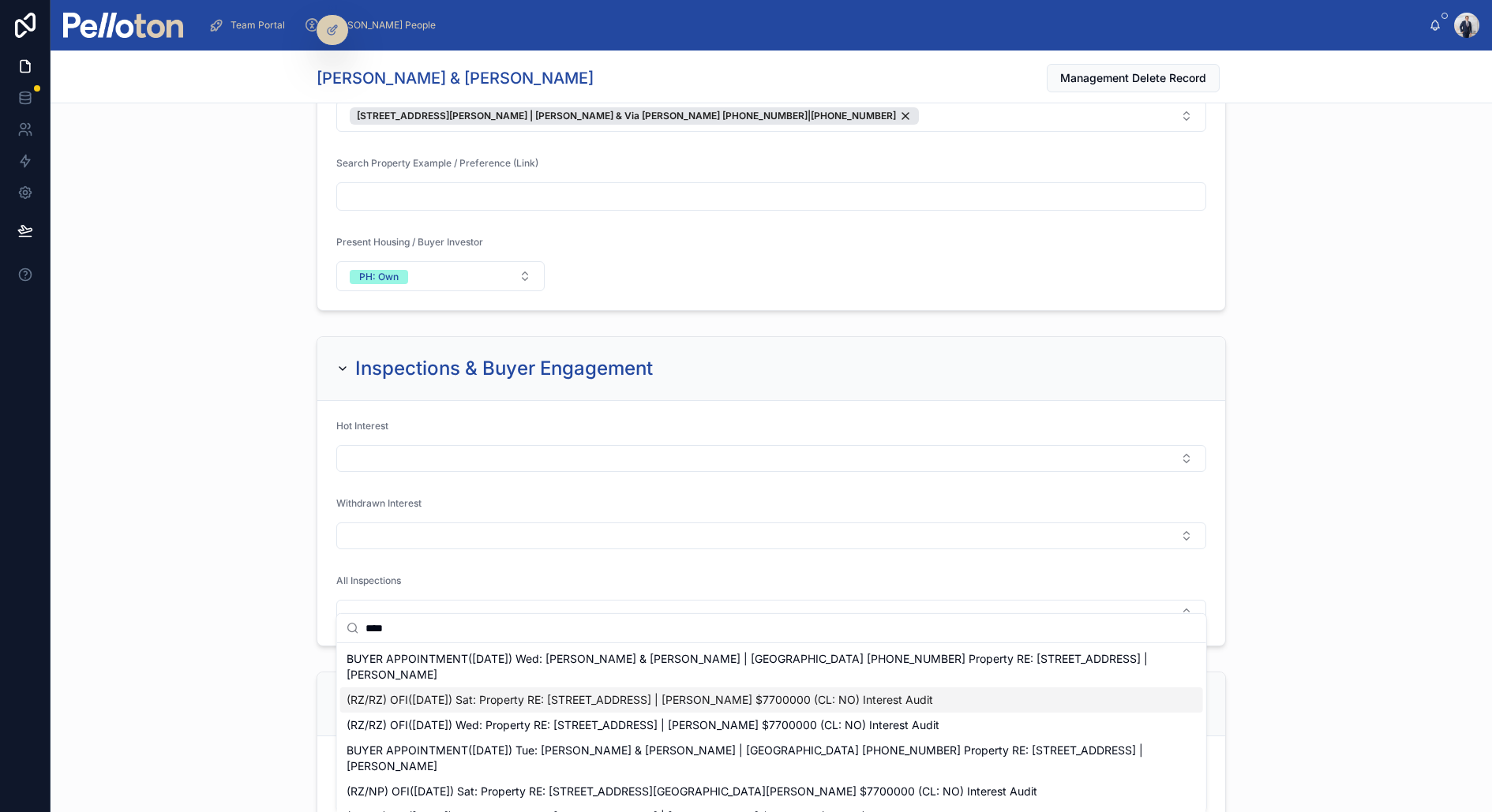
type input "****"
click at [558, 692] on span "(RZ/RZ) OFI(06/09/25) Sat: Property RE: 244A Raglan Street, Mosman | Stefon Ber…" at bounding box center [640, 700] width 586 height 16
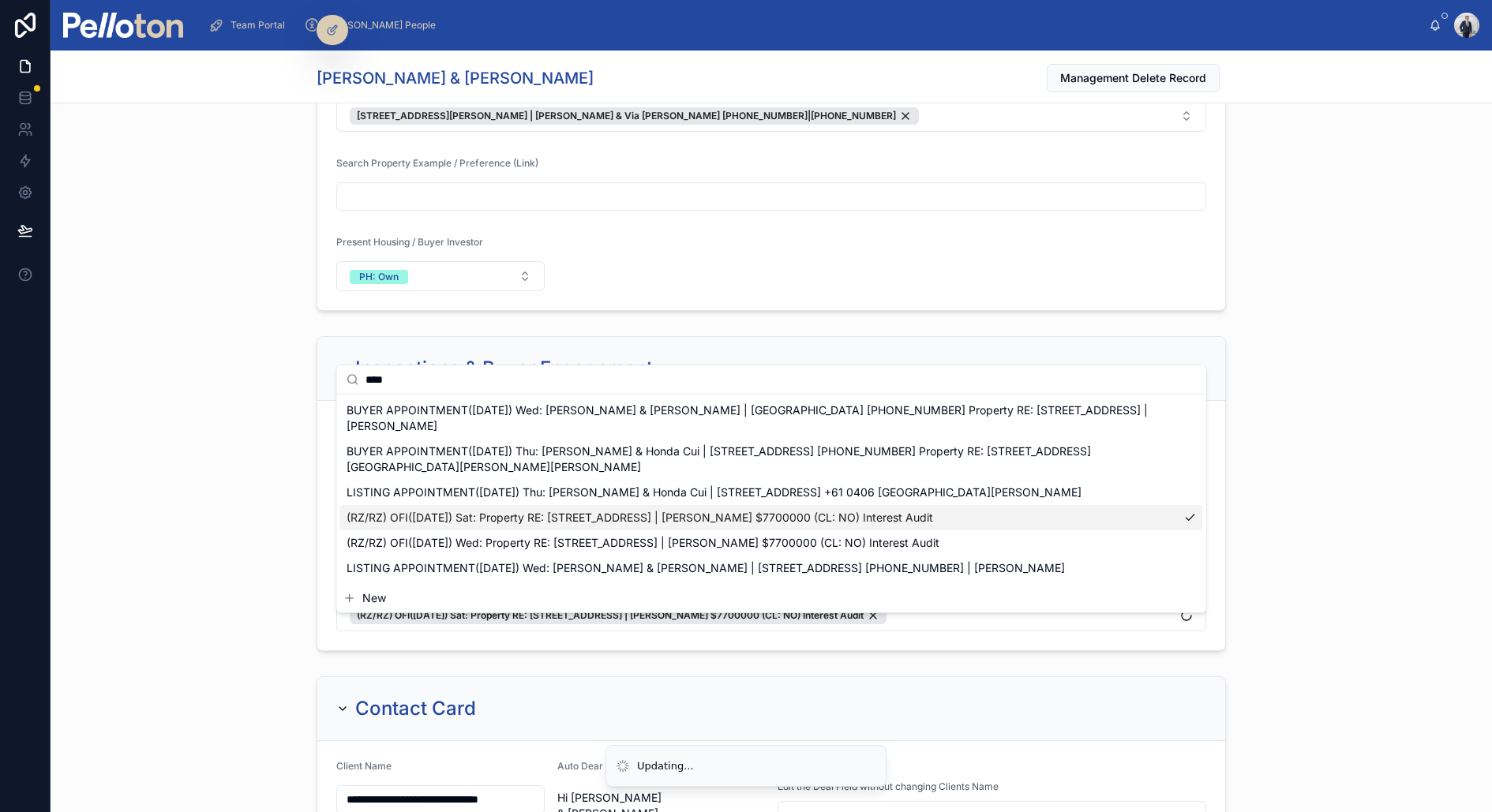
click at [260, 517] on div "Inspections & Buyer Engagement Hot Interest Withdrawn Interest All Inspections …" at bounding box center [772, 493] width 1442 height 327
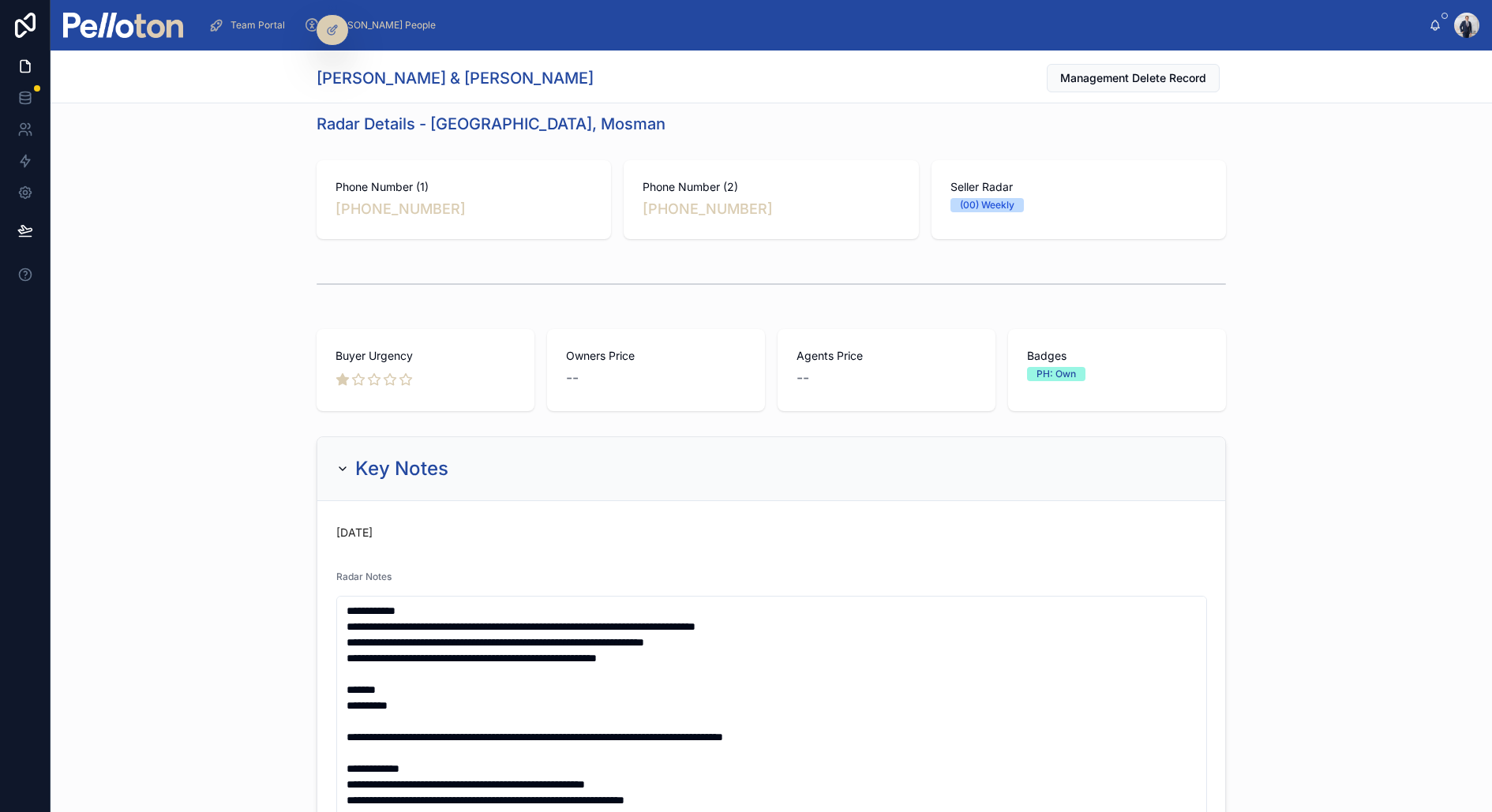
scroll to position [0, 0]
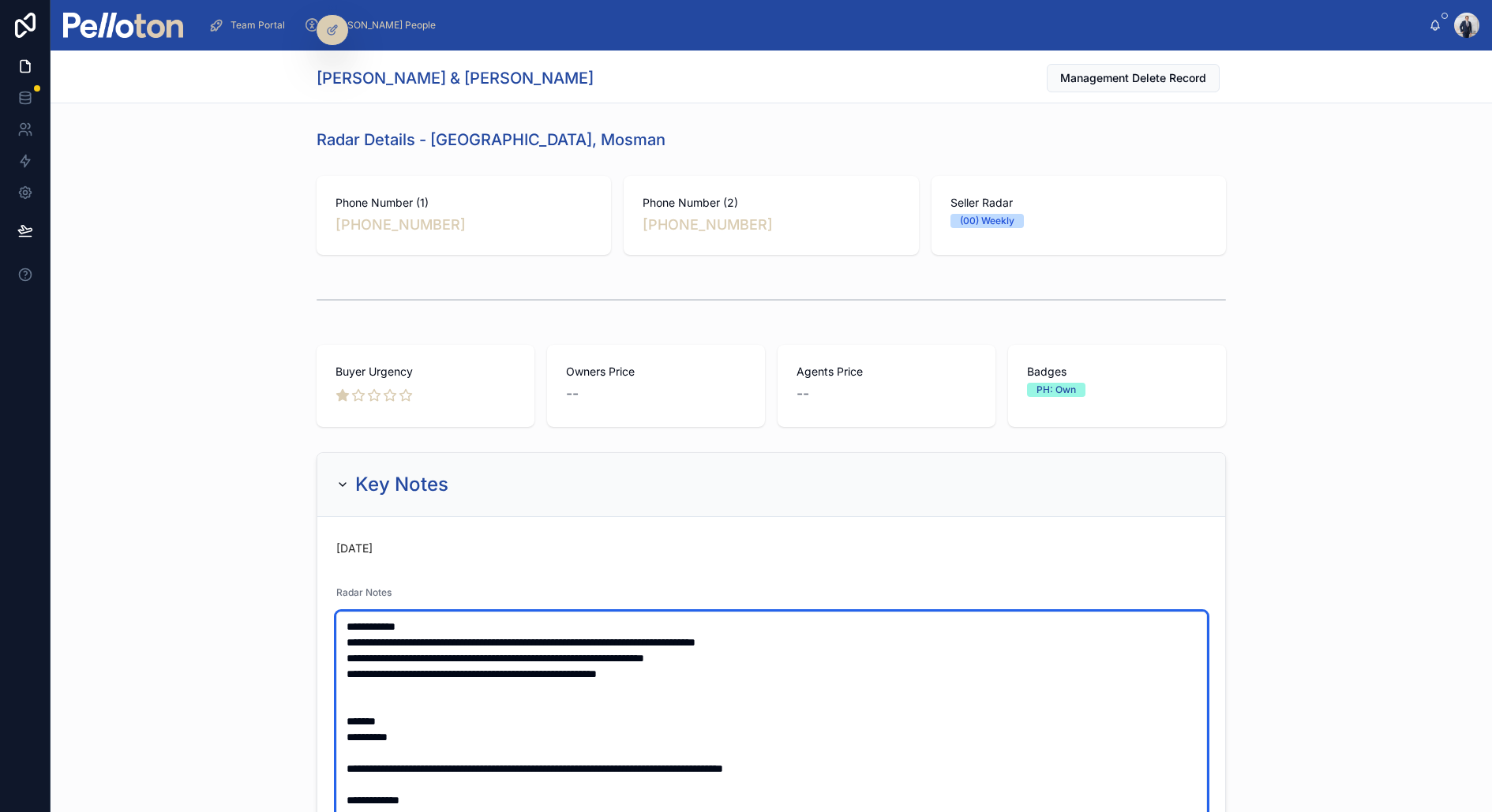
paste textarea "**********"
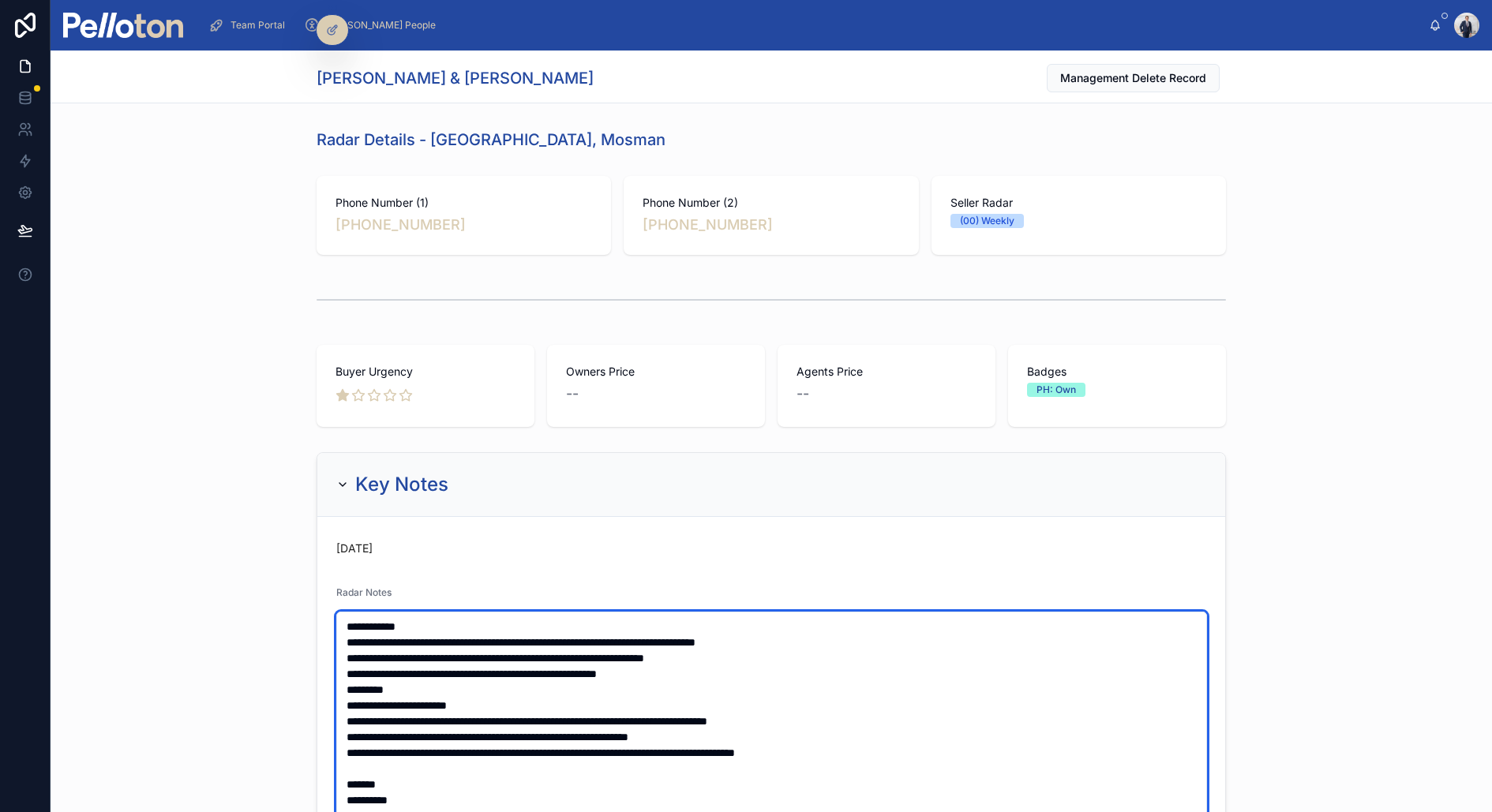
type textarea "**********"
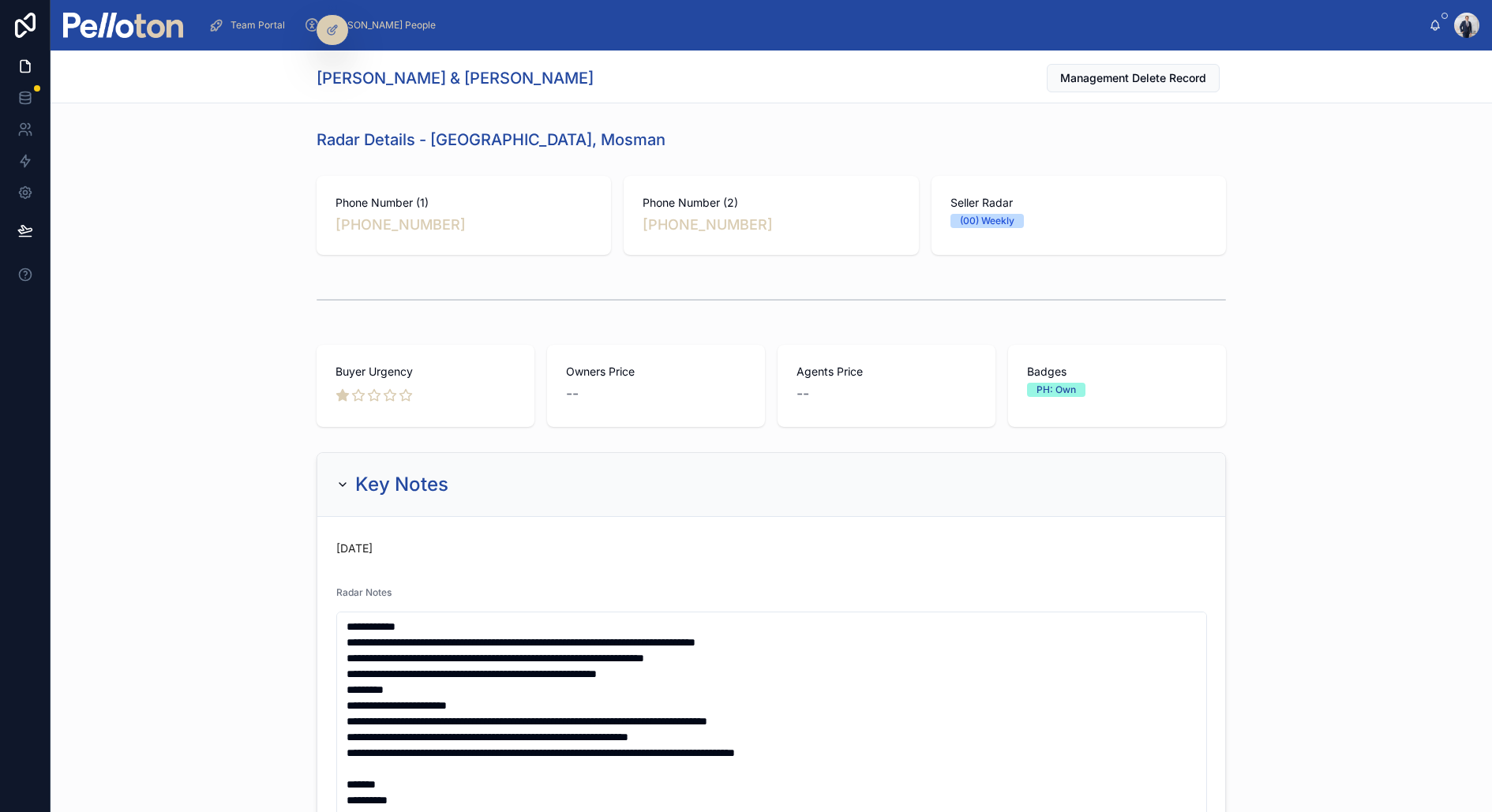
click at [547, 74] on h1 "James Henderson & Karen Middleton" at bounding box center [454, 78] width 277 height 22
copy h1 "Middleton"
click at [326, 76] on h1 "James Henderson & Karen Middleton" at bounding box center [454, 78] width 277 height 22
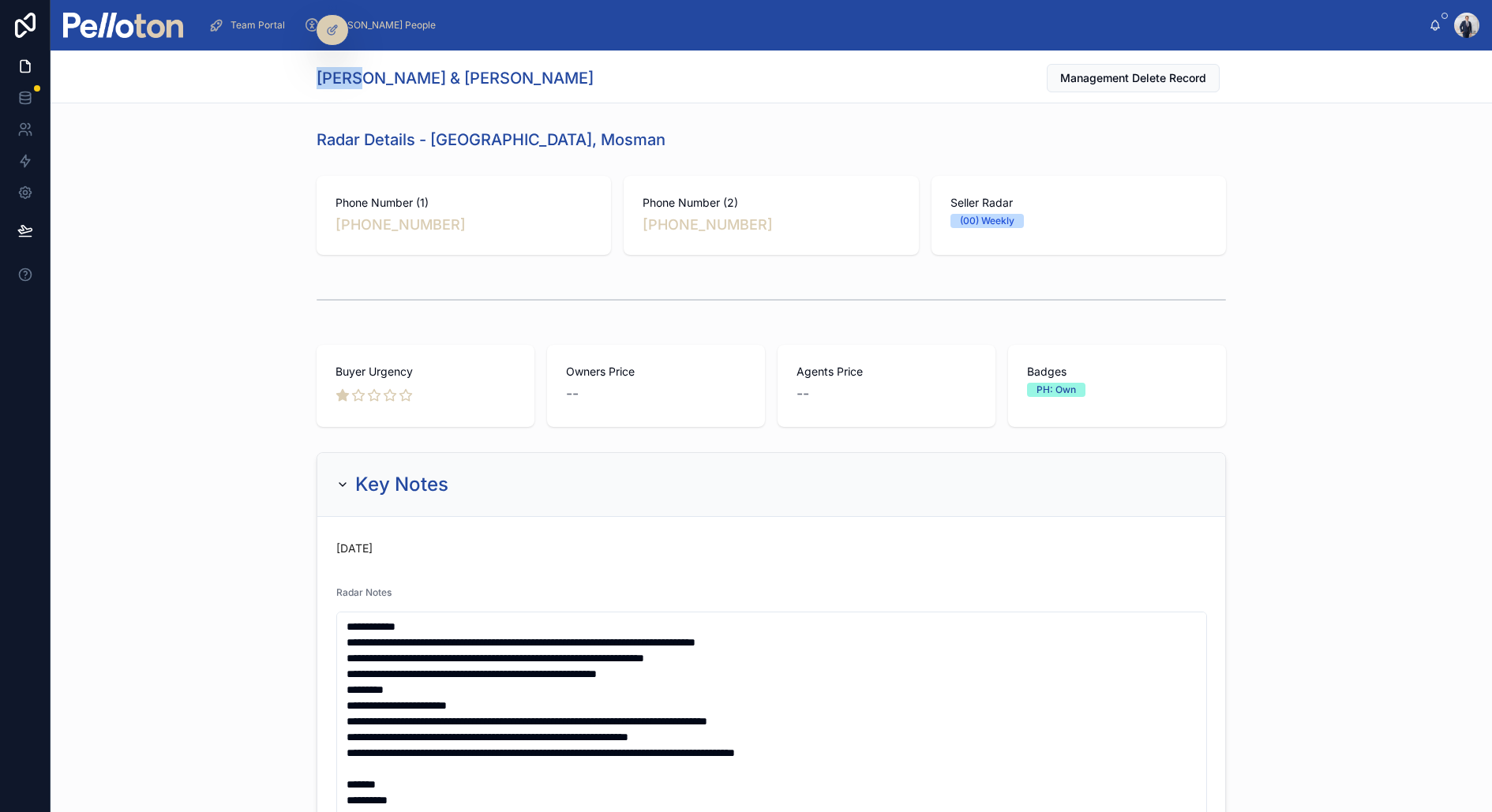
click at [326, 76] on h1 "James Henderson & Karen Middleton" at bounding box center [454, 78] width 277 height 22
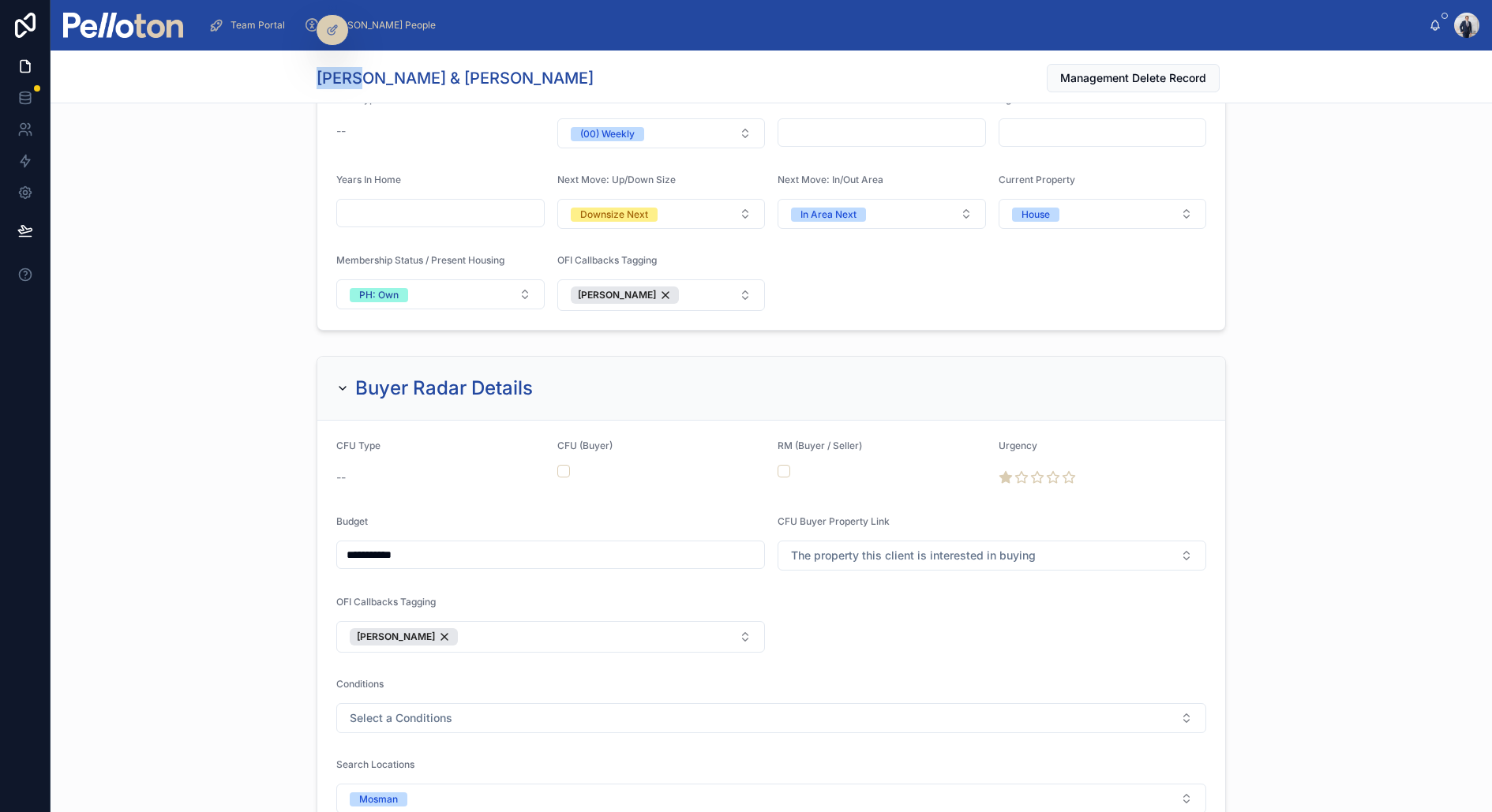
scroll to position [1877, 0]
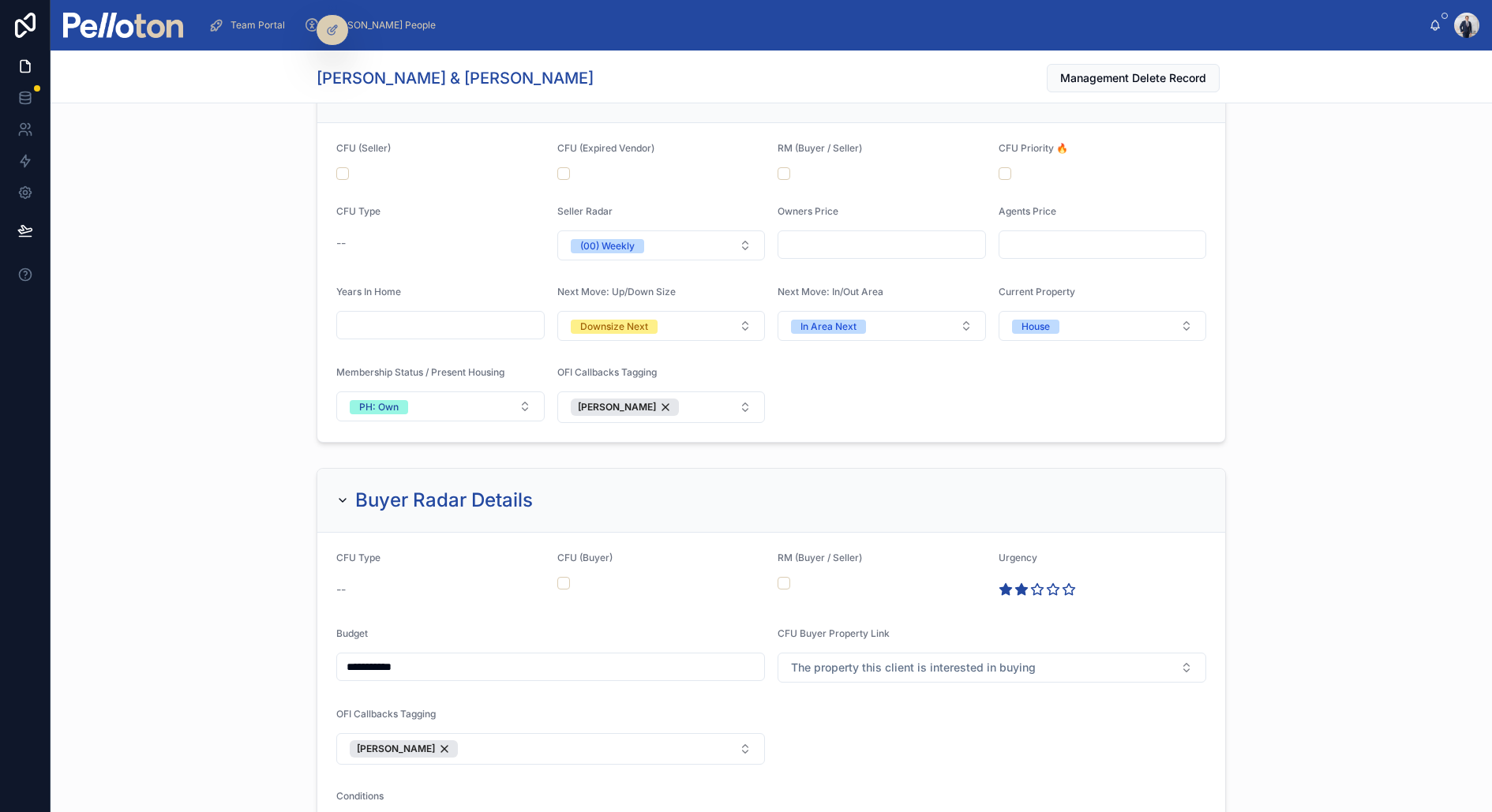
click at [1025, 583] on icon at bounding box center [1021, 590] width 14 height 14
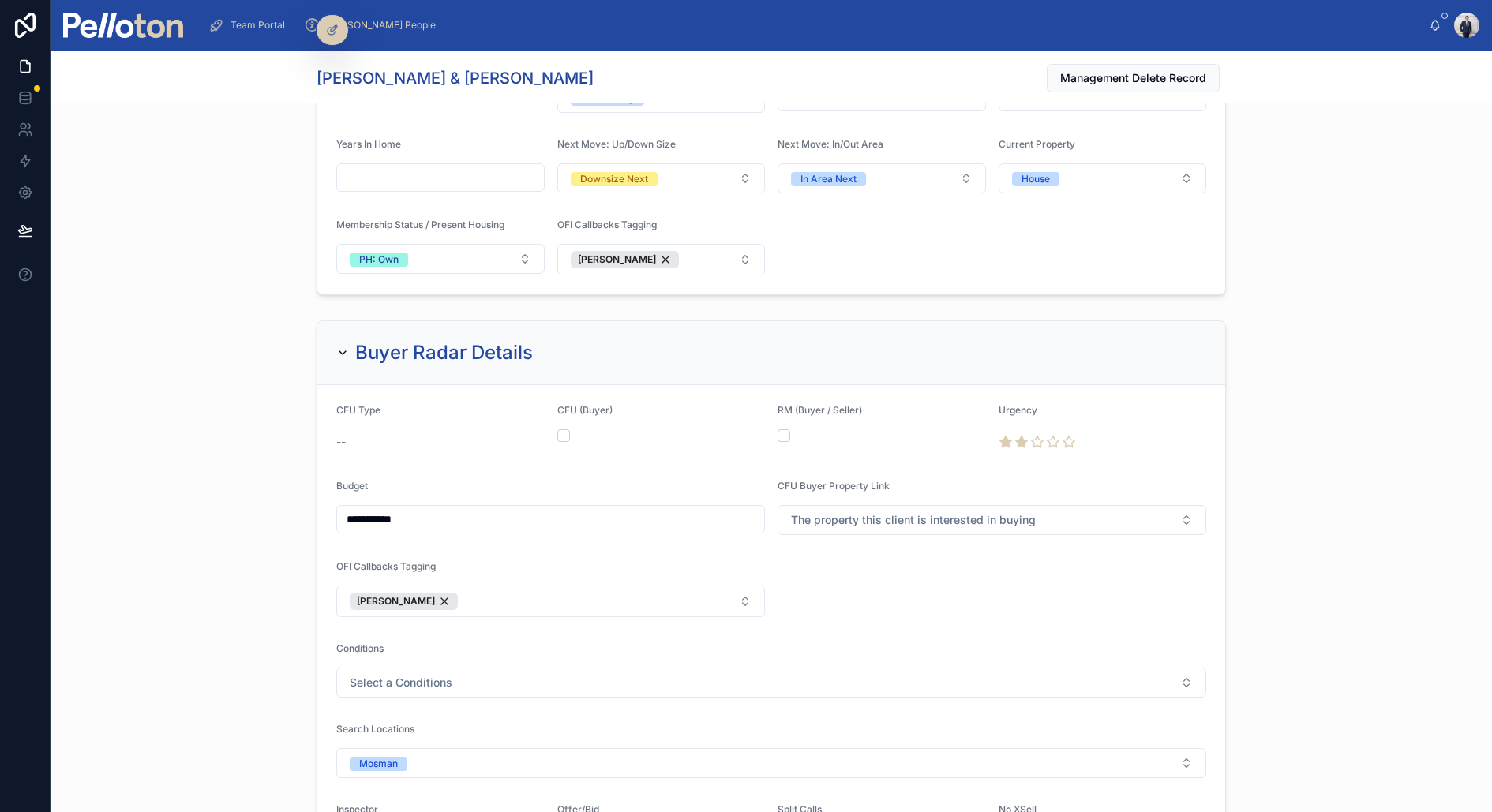
scroll to position [2066, 0]
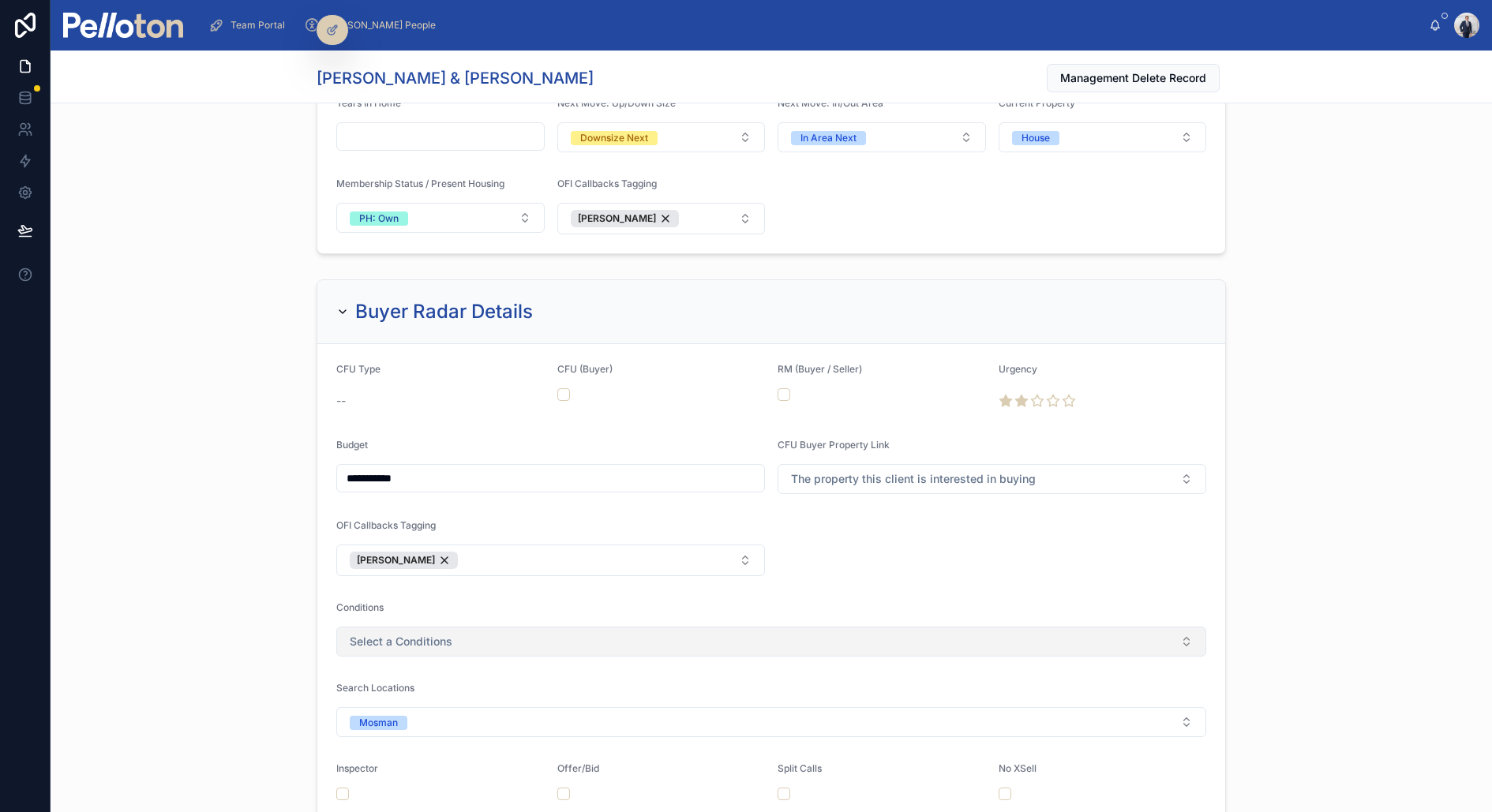
click at [456, 627] on button "Select a Conditions" at bounding box center [771, 641] width 870 height 30
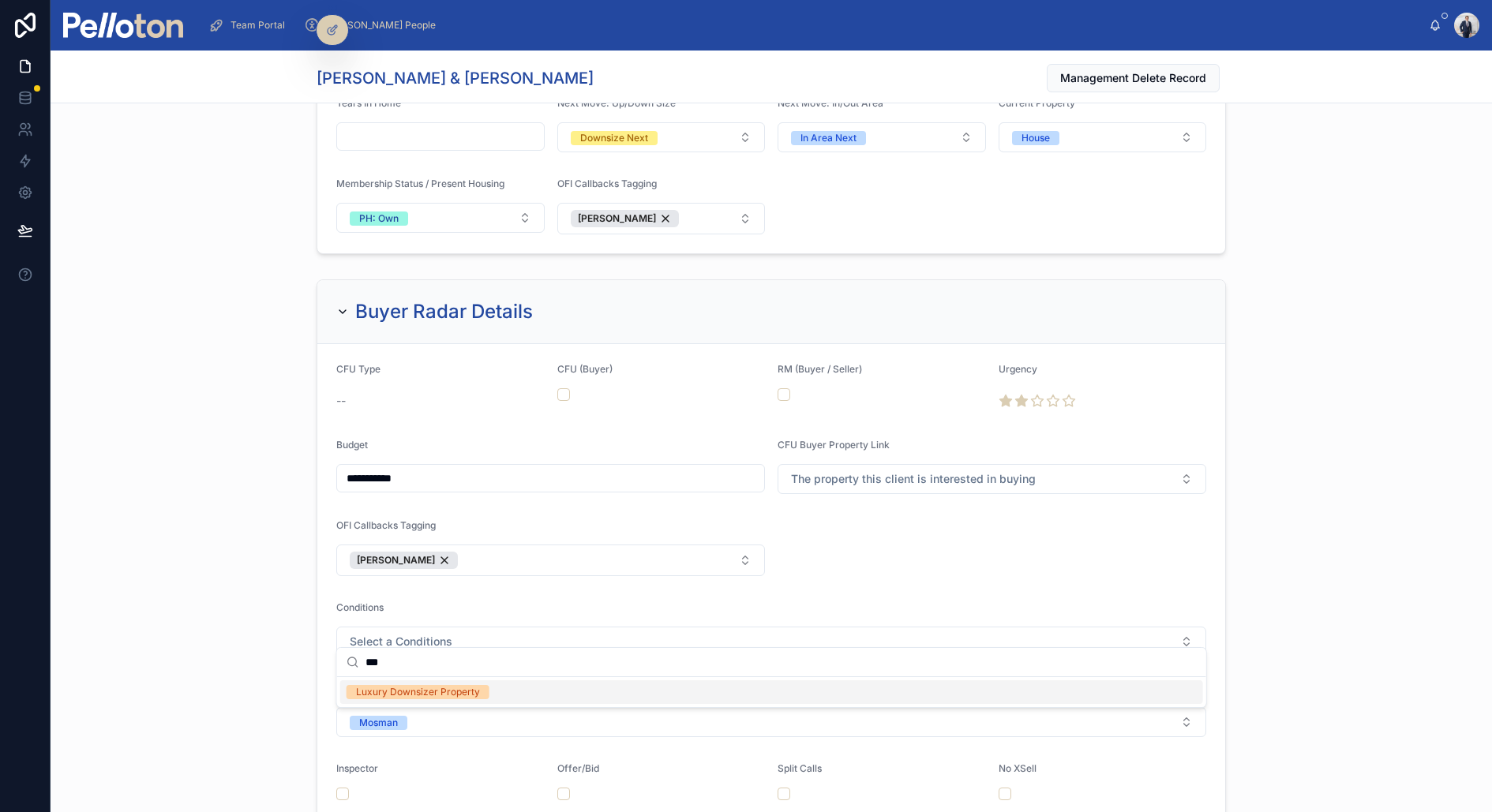
type input "***"
click at [427, 685] on div "Luxury Downsizer Property" at bounding box center [418, 692] width 124 height 14
click at [167, 535] on div "**********" at bounding box center [772, 678] width 1442 height 810
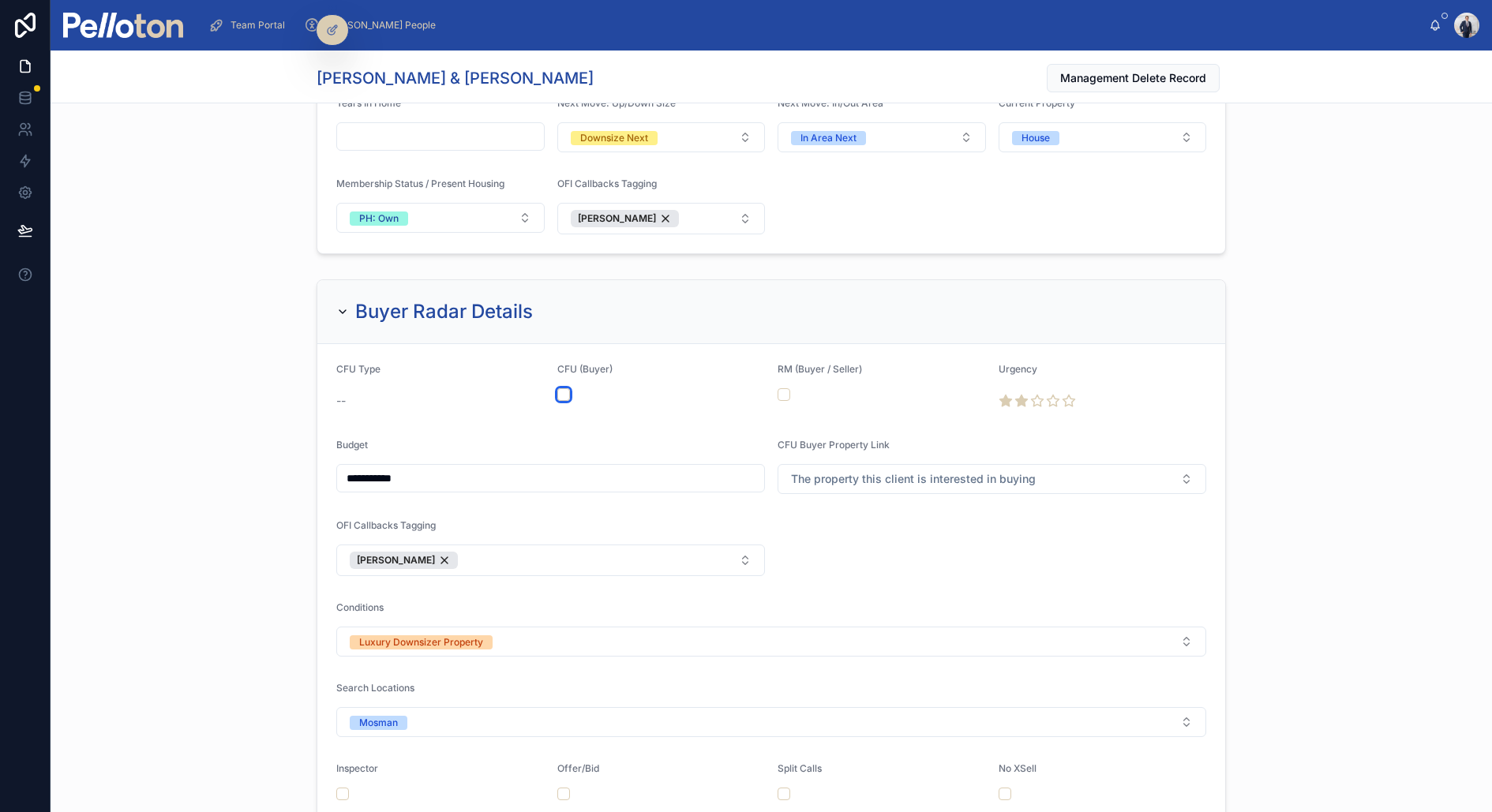
click at [559, 388] on button "button" at bounding box center [564, 394] width 13 height 13
click at [850, 471] on span "The property this client is interested in buying" at bounding box center [913, 479] width 245 height 16
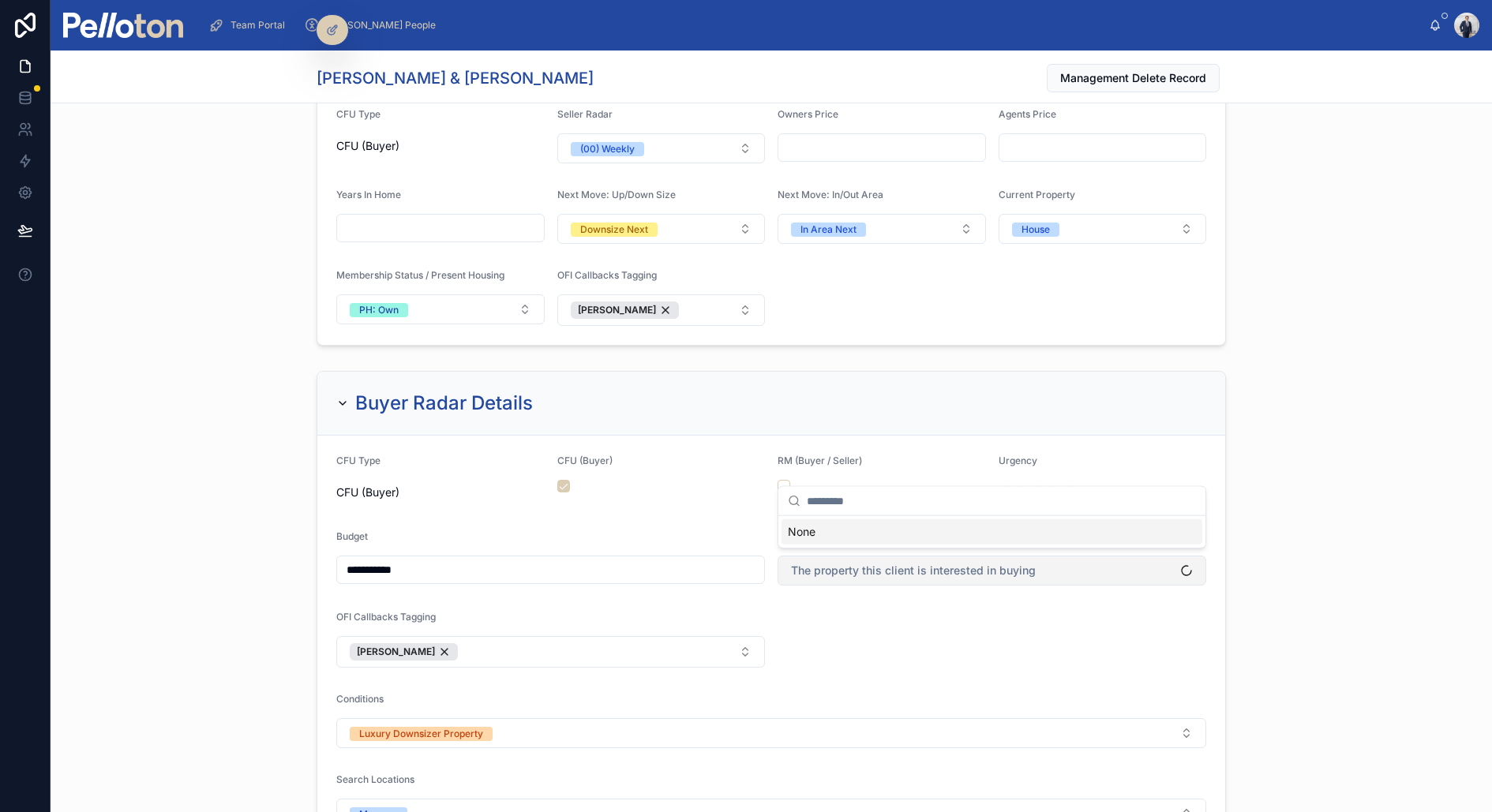
scroll to position [2157, 0]
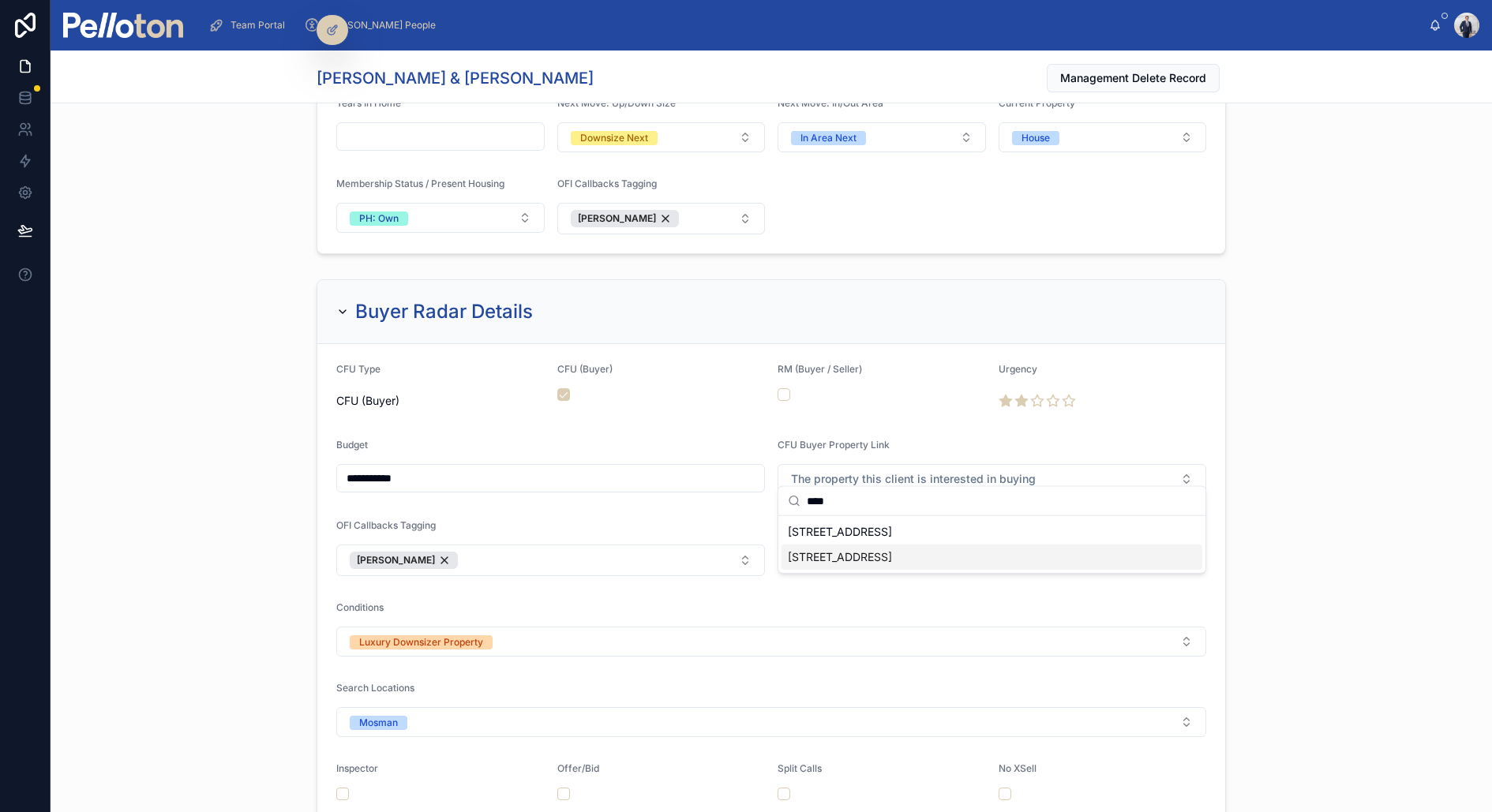
type input "****"
click at [865, 554] on span "[STREET_ADDRESS]" at bounding box center [840, 557] width 104 height 16
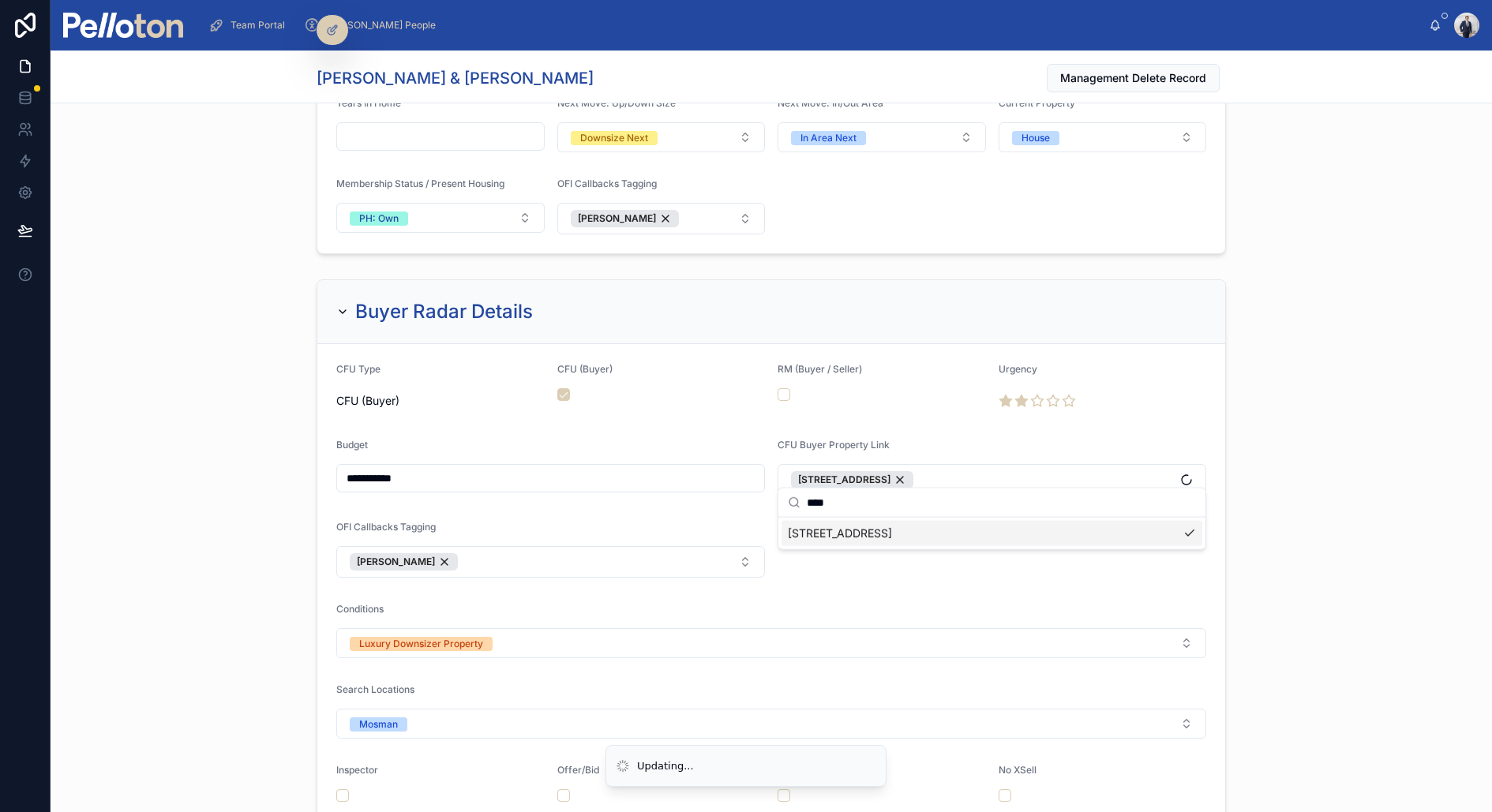
click at [263, 399] on div "**********" at bounding box center [772, 679] width 1442 height 812
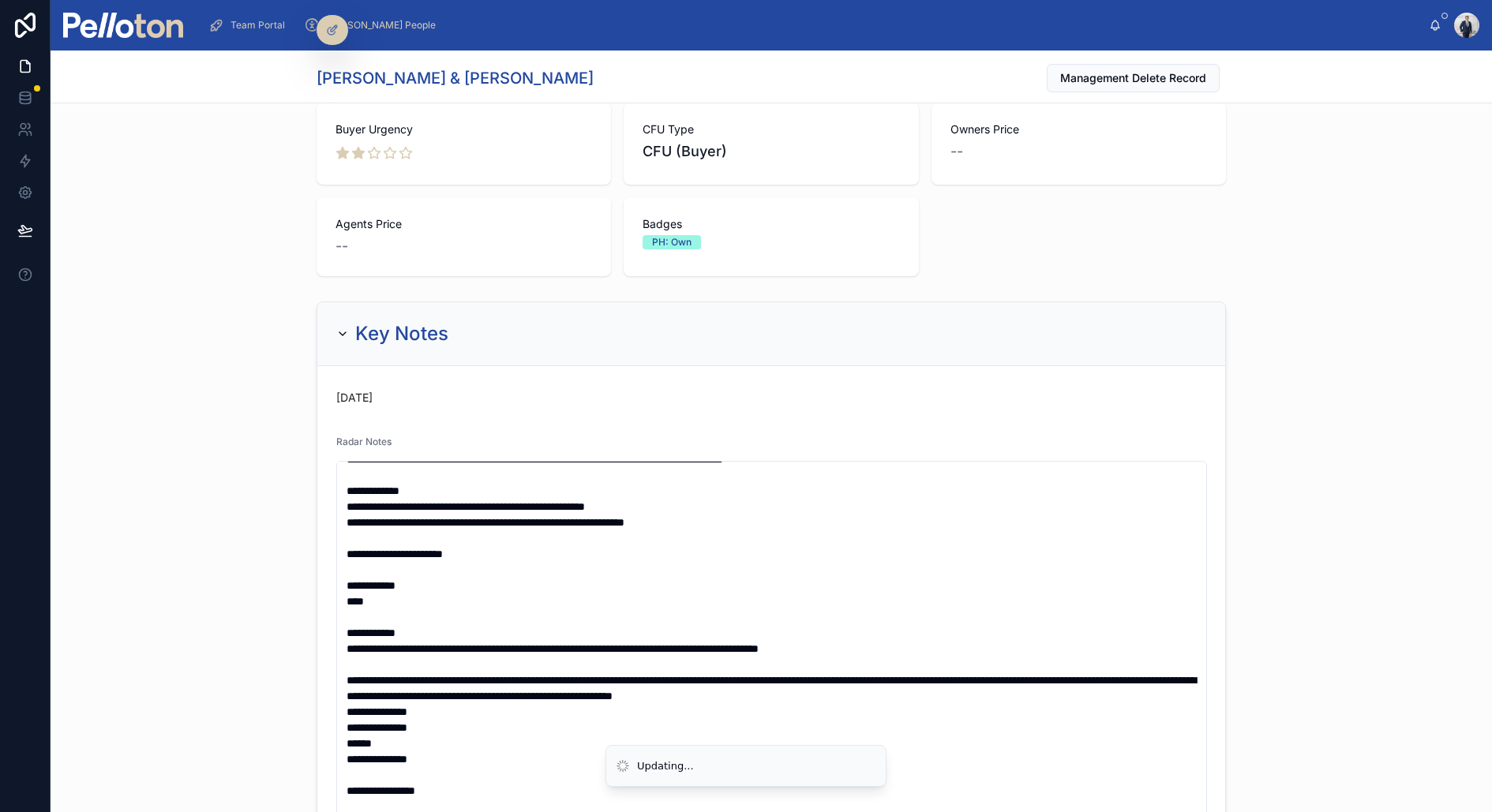
scroll to position [0, 0]
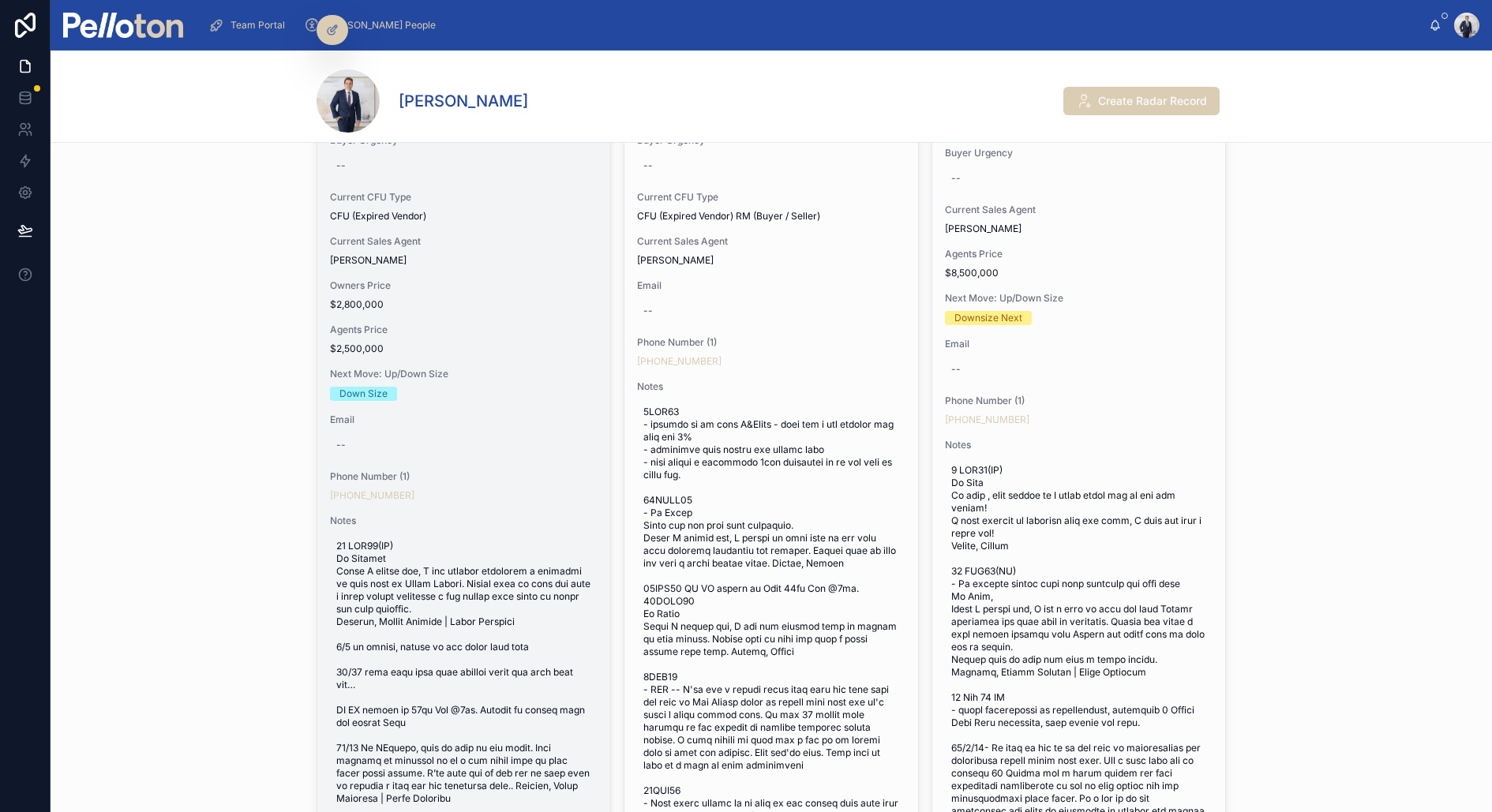
scroll to position [526, 0]
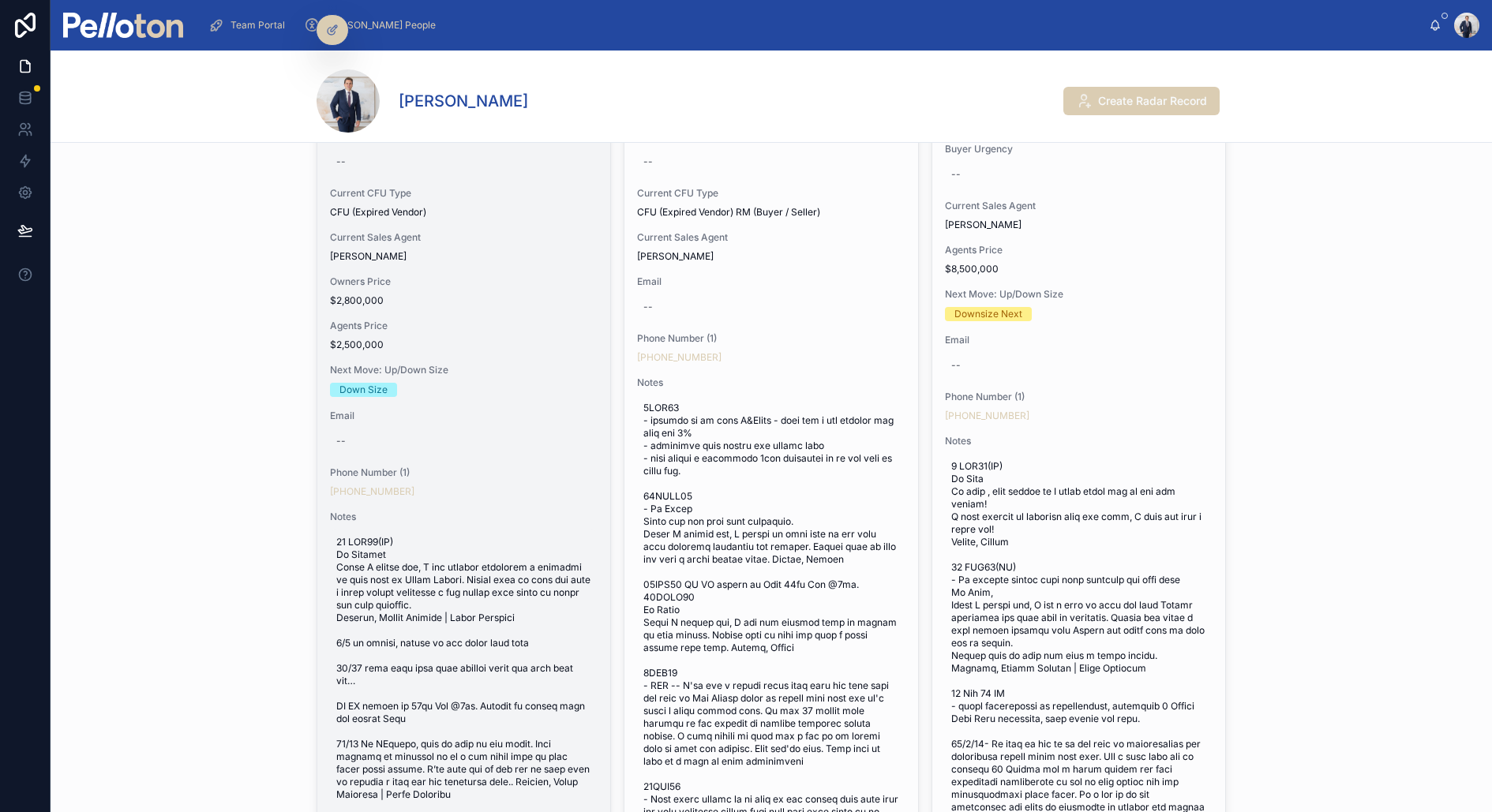
click at [366, 544] on span at bounding box center [463, 743] width 255 height 417
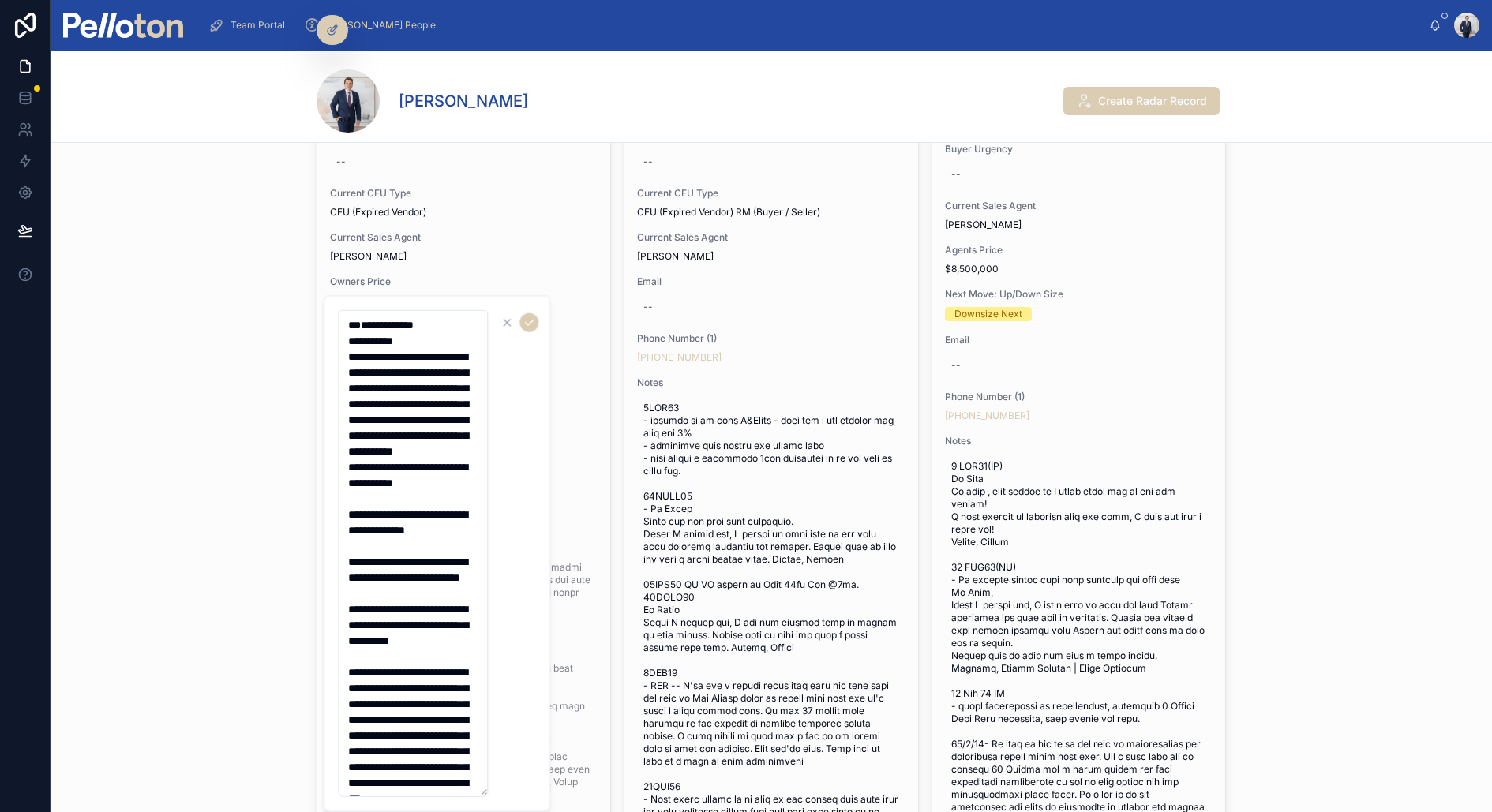
click at [386, 316] on textarea at bounding box center [412, 554] width 150 height 487
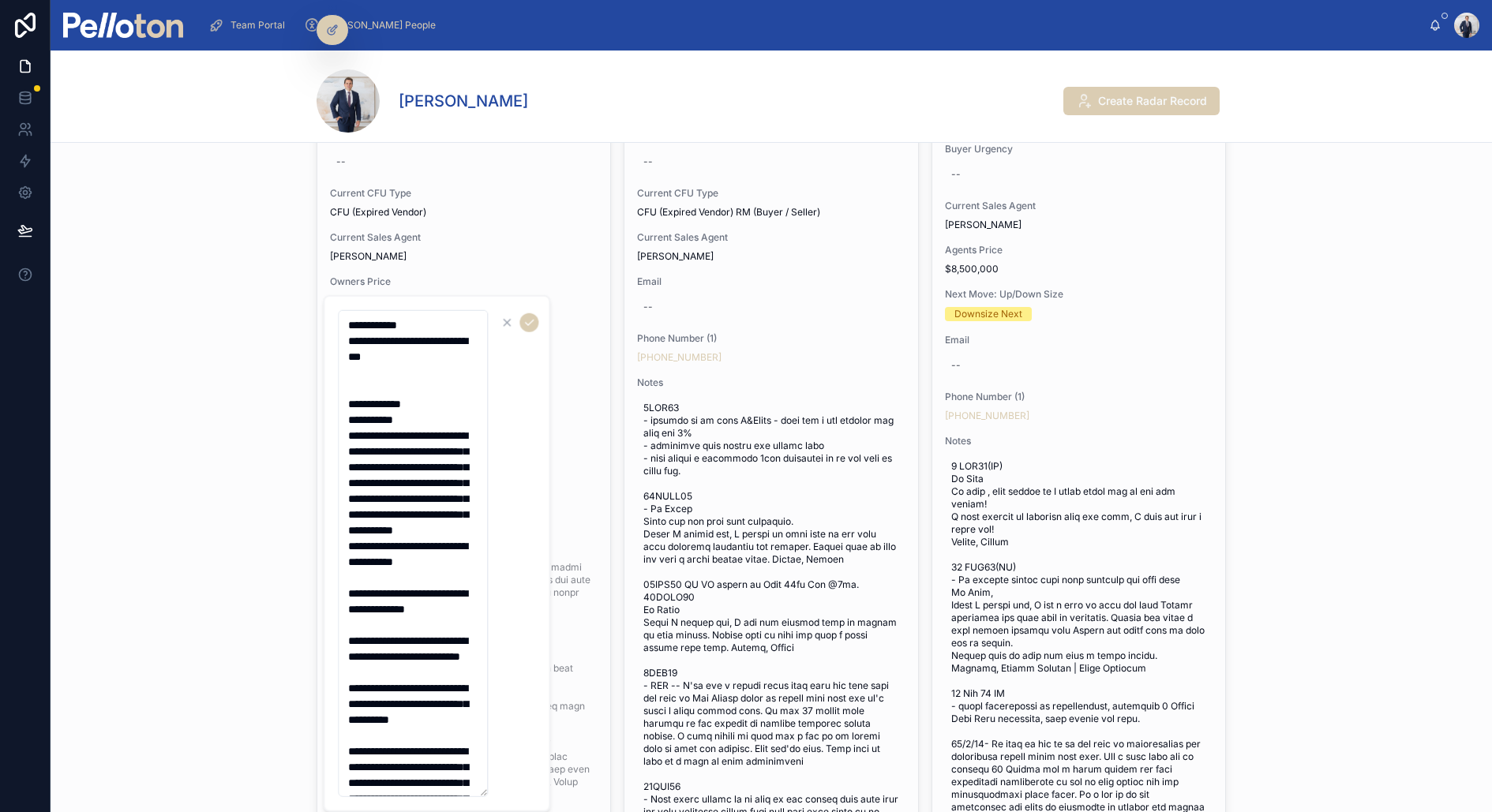
click at [385, 353] on textarea at bounding box center [412, 554] width 150 height 487
click at [393, 353] on textarea at bounding box center [412, 554] width 150 height 487
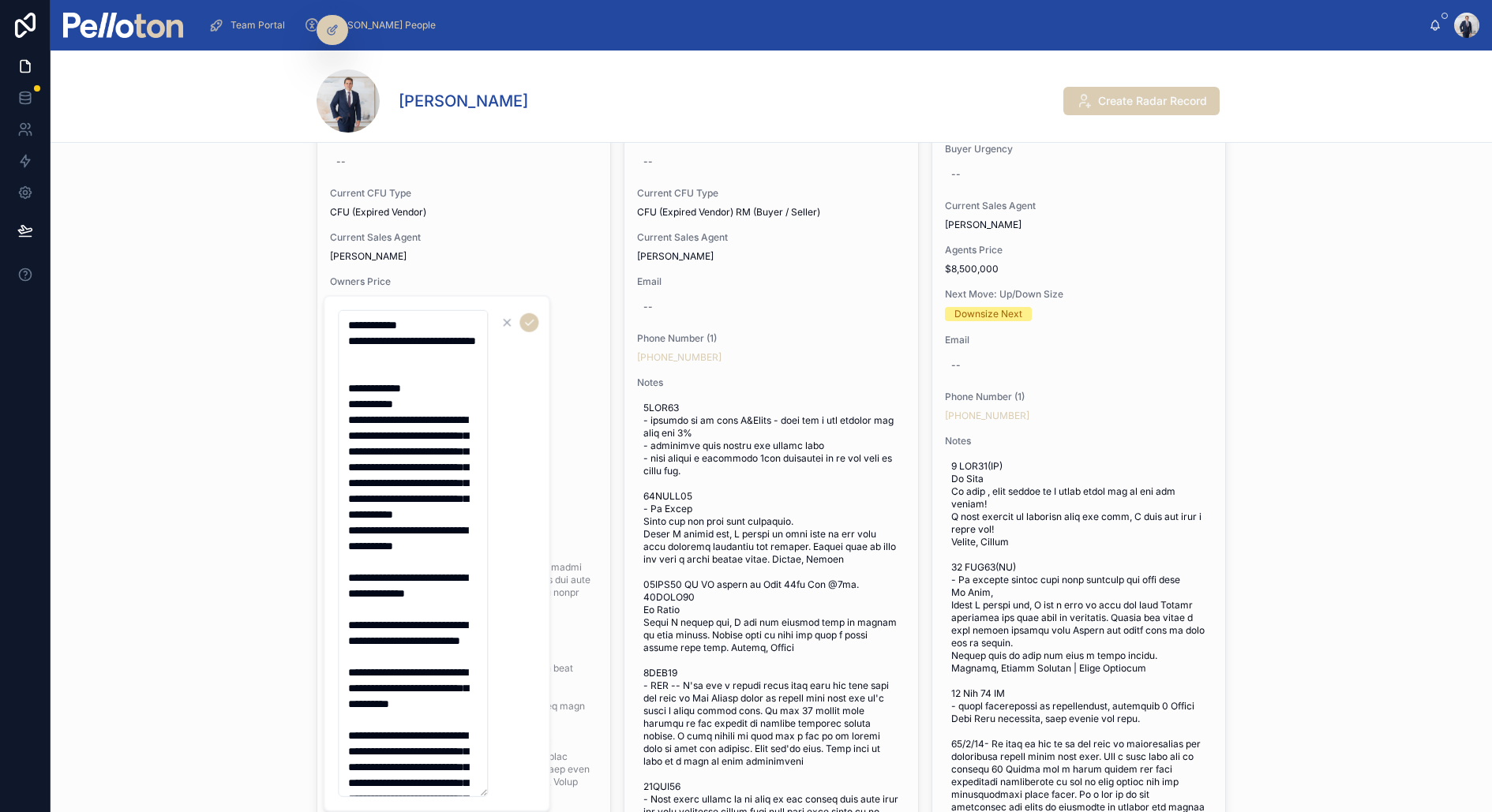
click at [432, 365] on textarea at bounding box center [412, 554] width 150 height 487
click at [427, 353] on textarea at bounding box center [412, 554] width 150 height 487
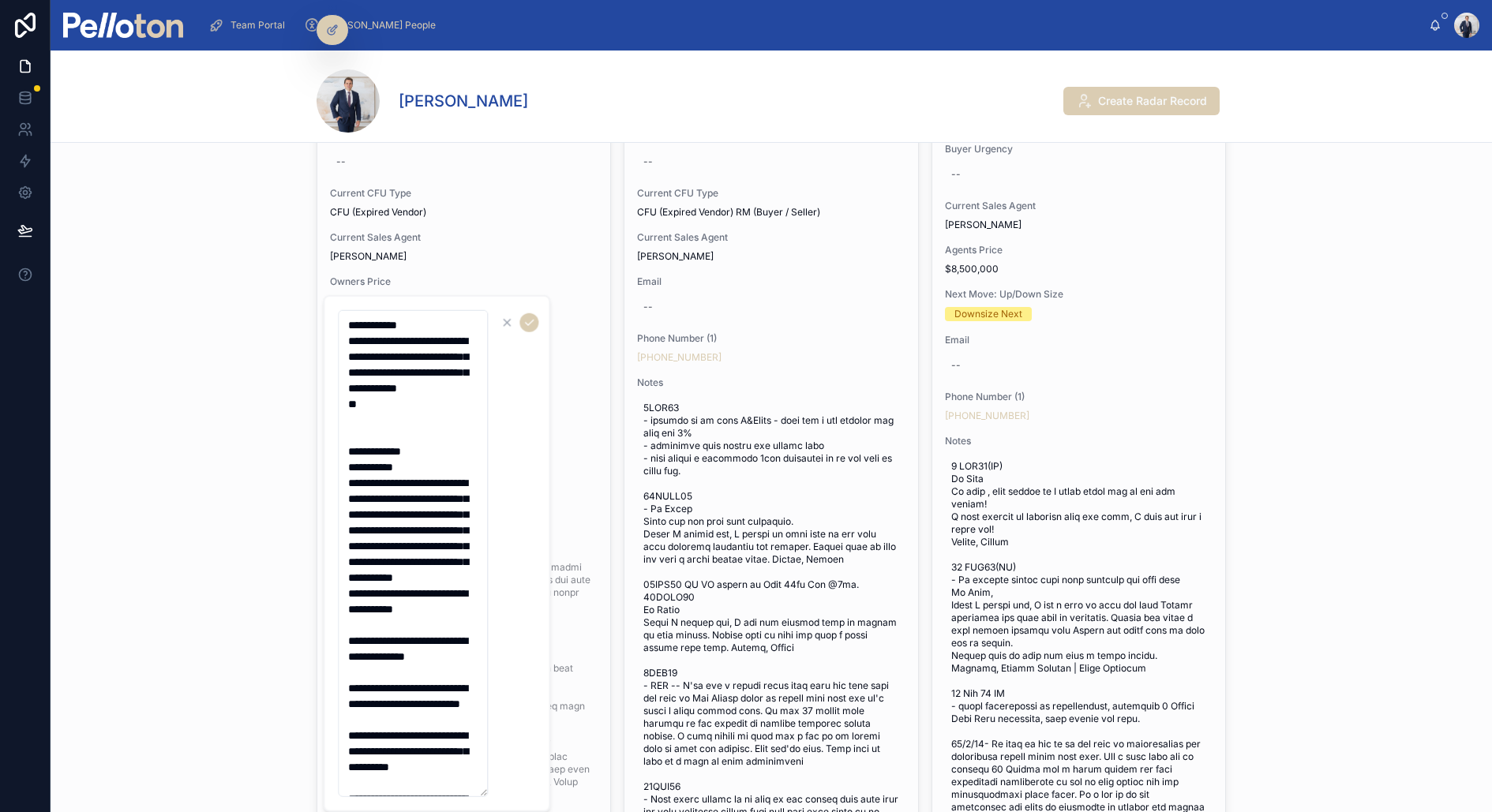
click at [424, 414] on textarea at bounding box center [412, 554] width 150 height 487
click at [424, 405] on textarea at bounding box center [412, 554] width 150 height 487
click at [409, 417] on textarea at bounding box center [412, 554] width 150 height 487
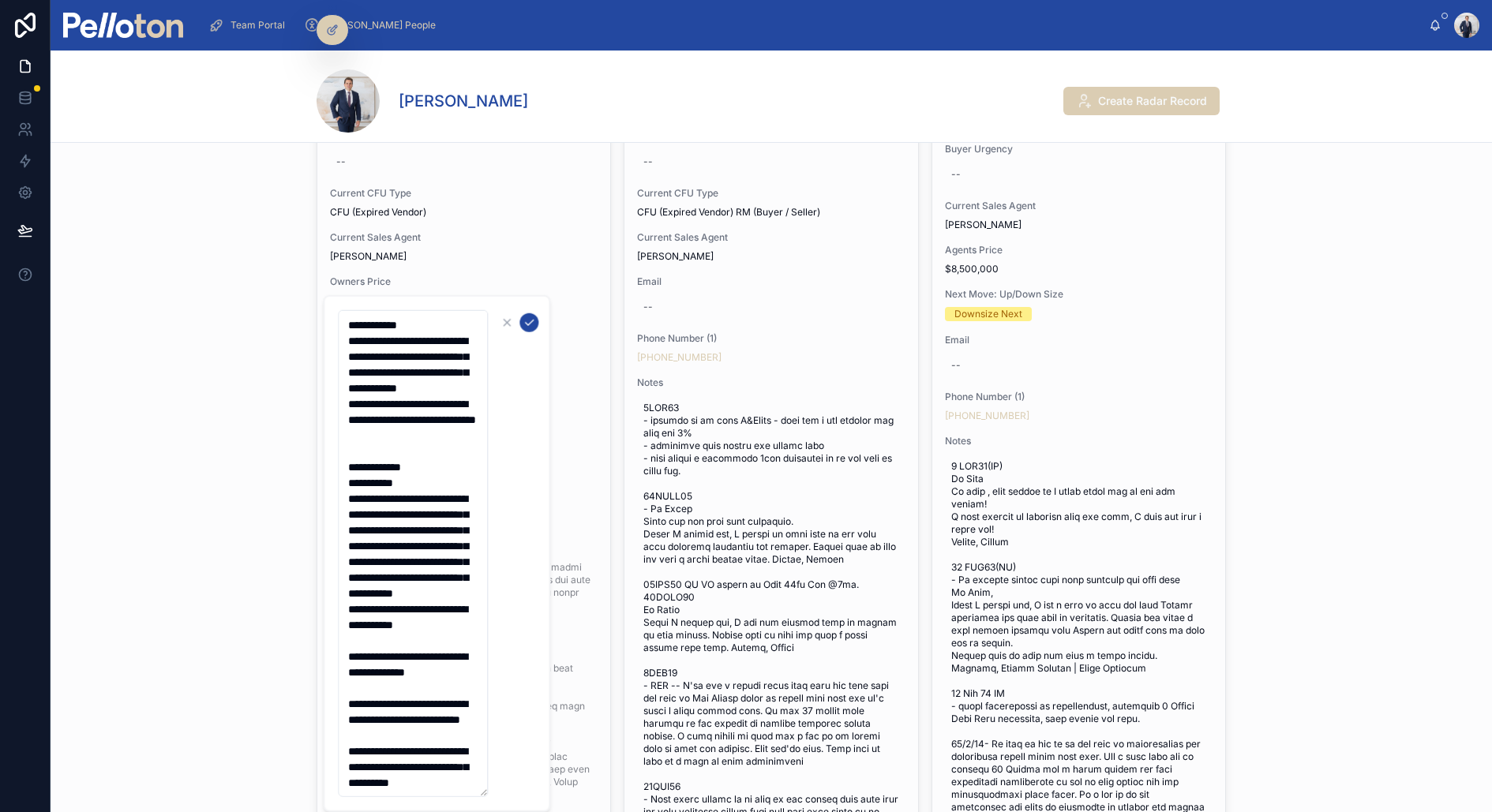
type textarea "**********"
click at [528, 316] on icon "submit" at bounding box center [529, 322] width 13 height 13
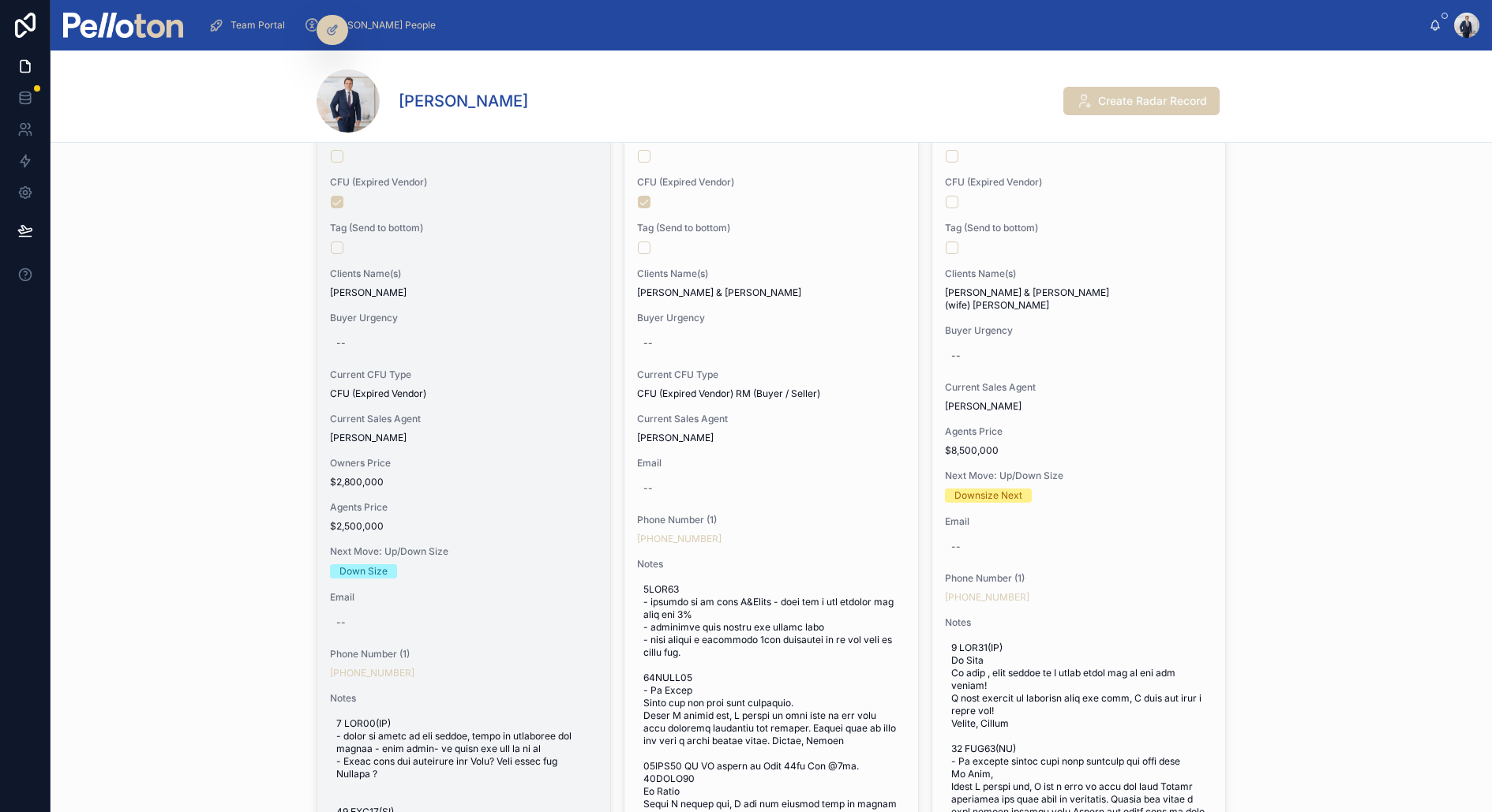
scroll to position [342, 0]
click at [542, 244] on div at bounding box center [464, 250] width 266 height 13
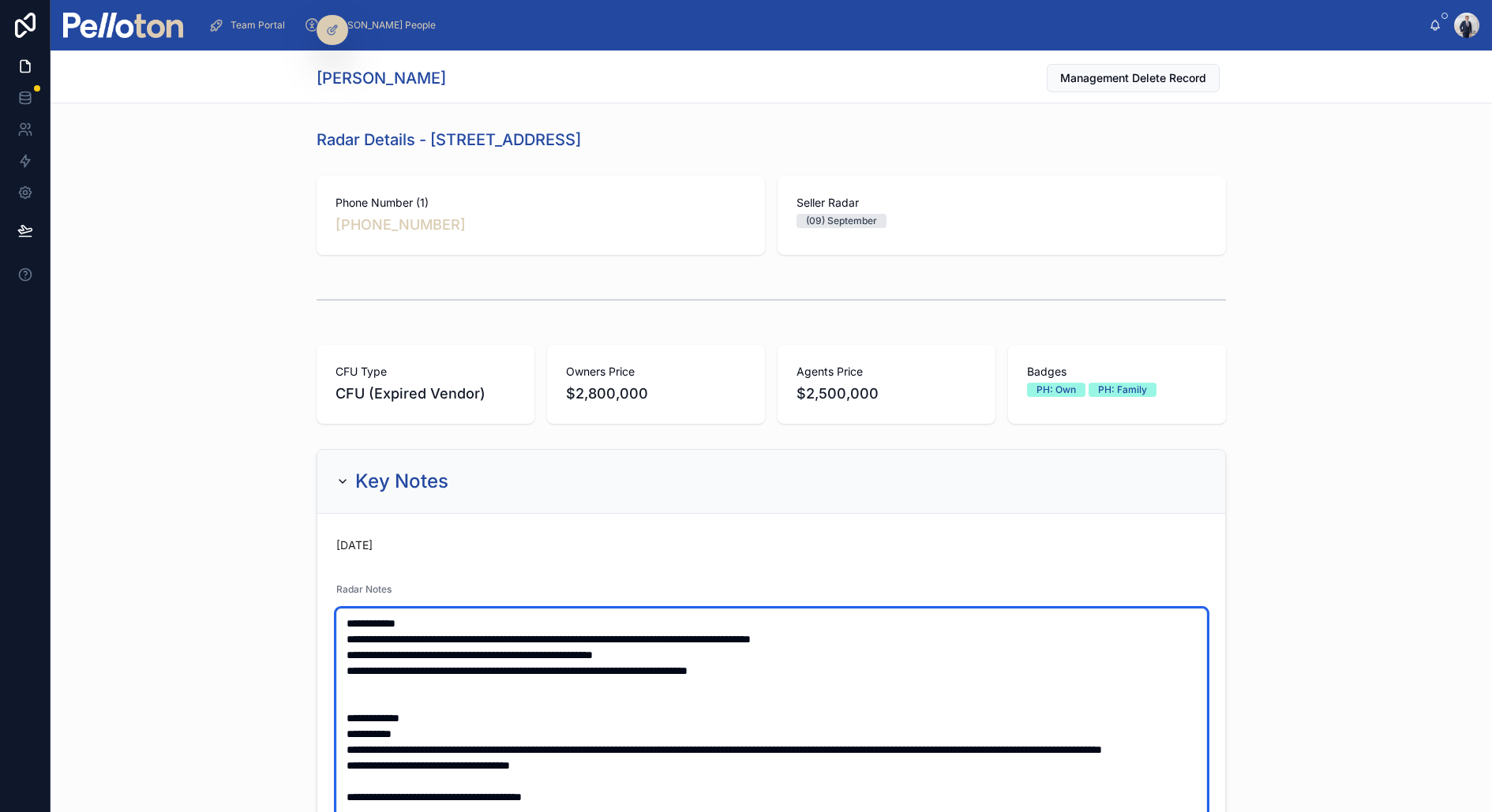
type textarea "**********"
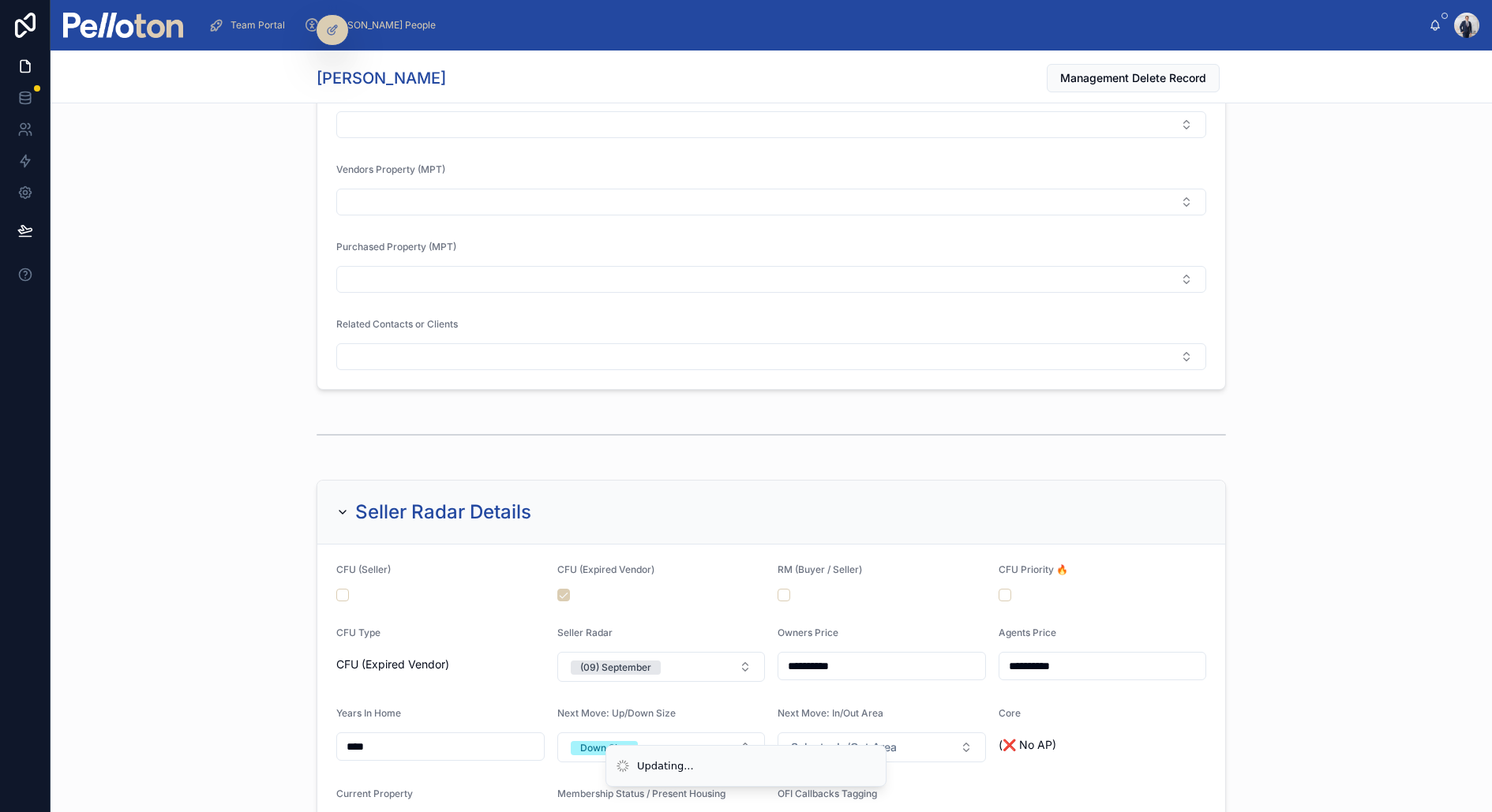
scroll to position [1604, 0]
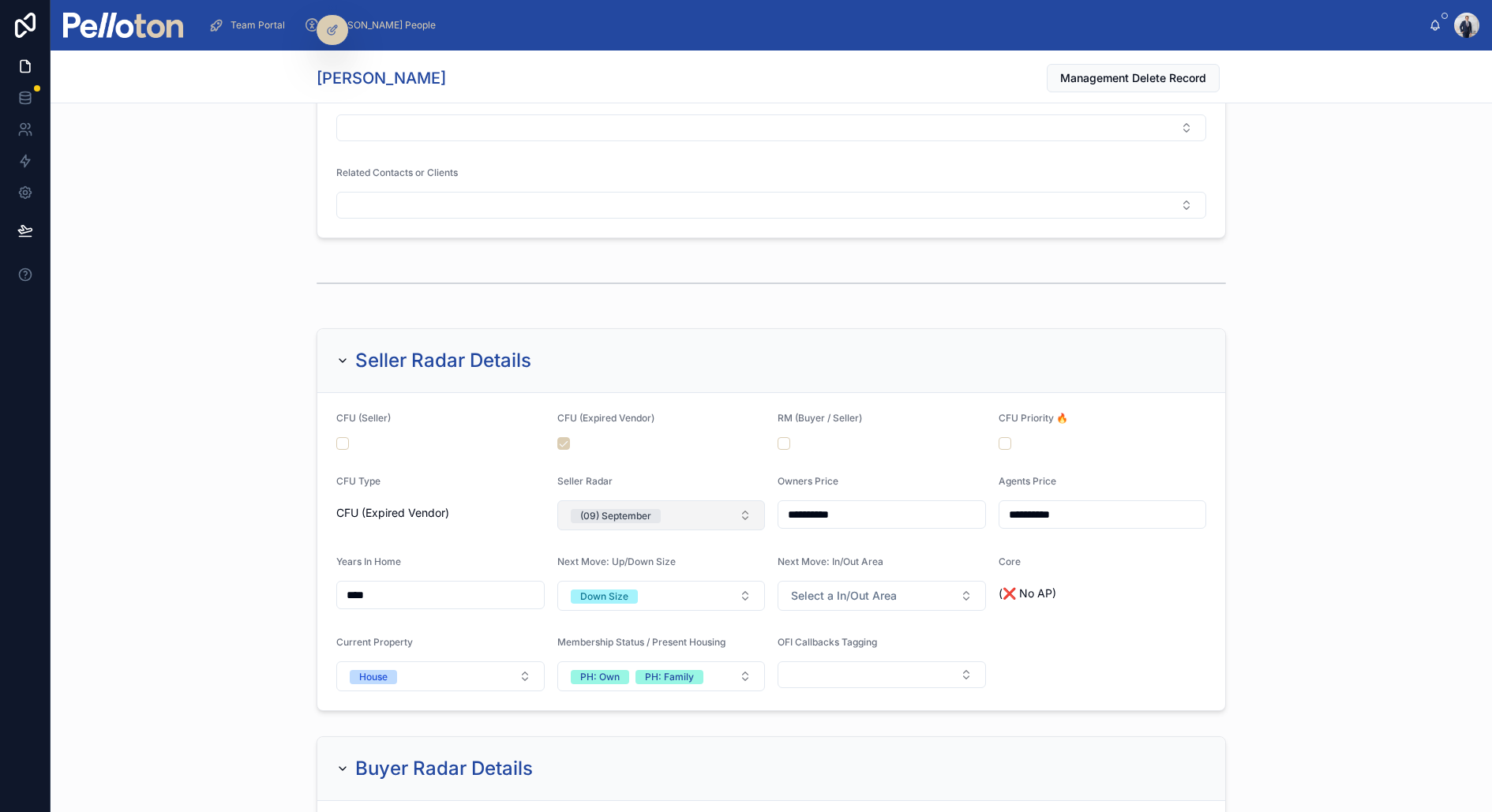
click at [619, 509] on div "(09) September" at bounding box center [616, 516] width 71 height 14
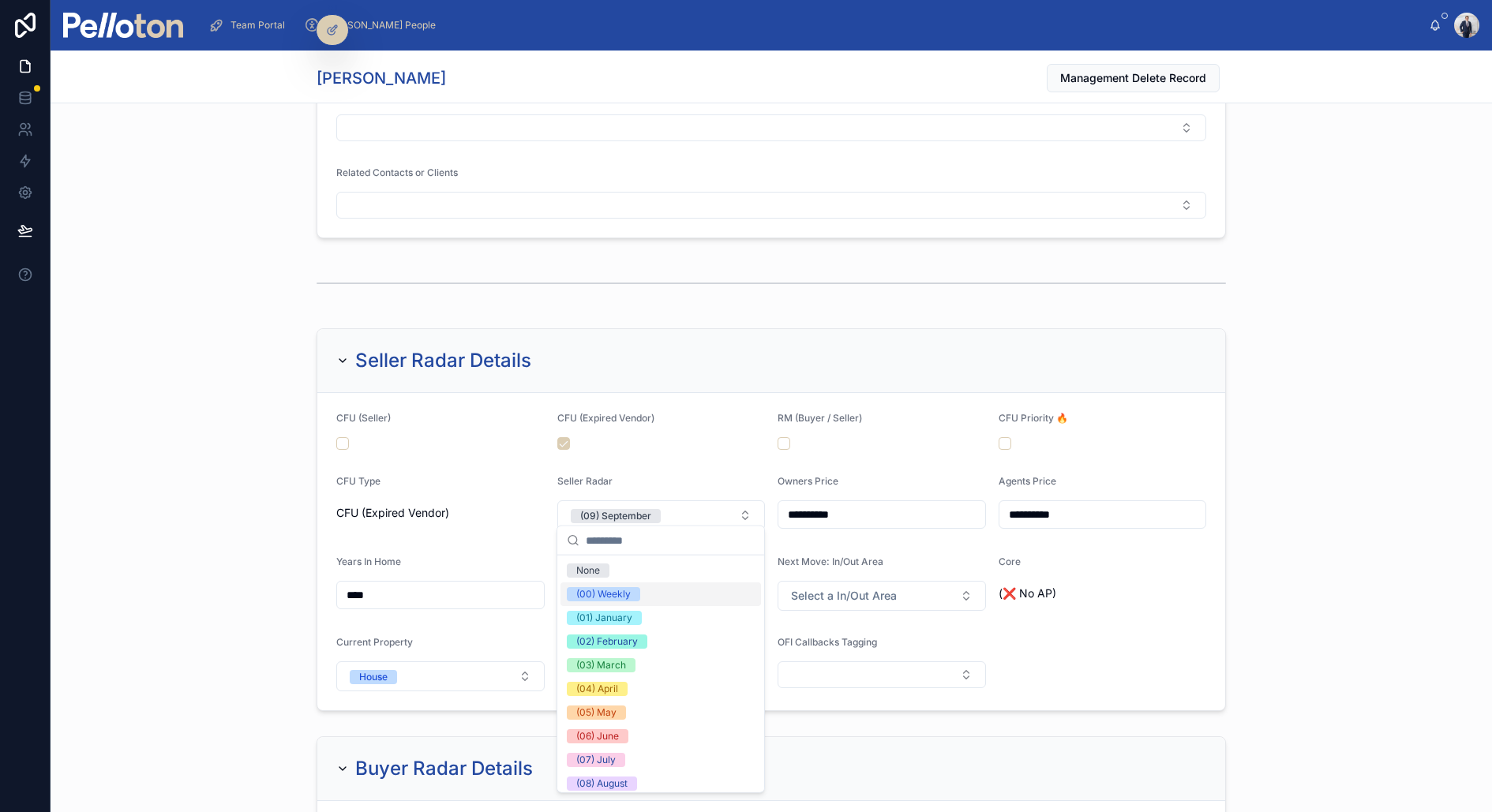
click at [609, 587] on div "(00) Weekly" at bounding box center [603, 594] width 54 height 14
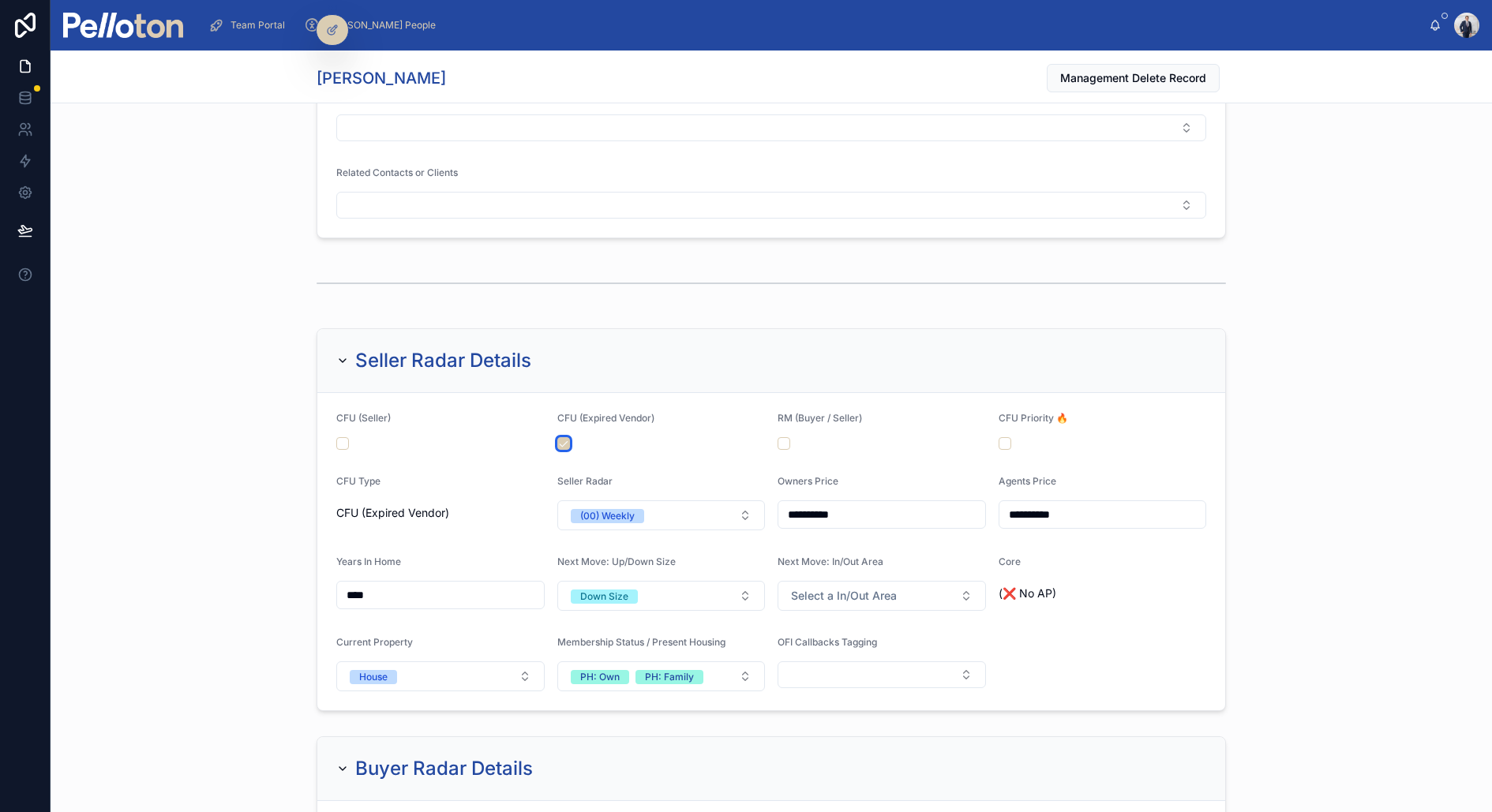
click at [562, 439] on button "button" at bounding box center [564, 443] width 13 height 13
click at [241, 373] on div "**********" at bounding box center [772, 519] width 1442 height 395
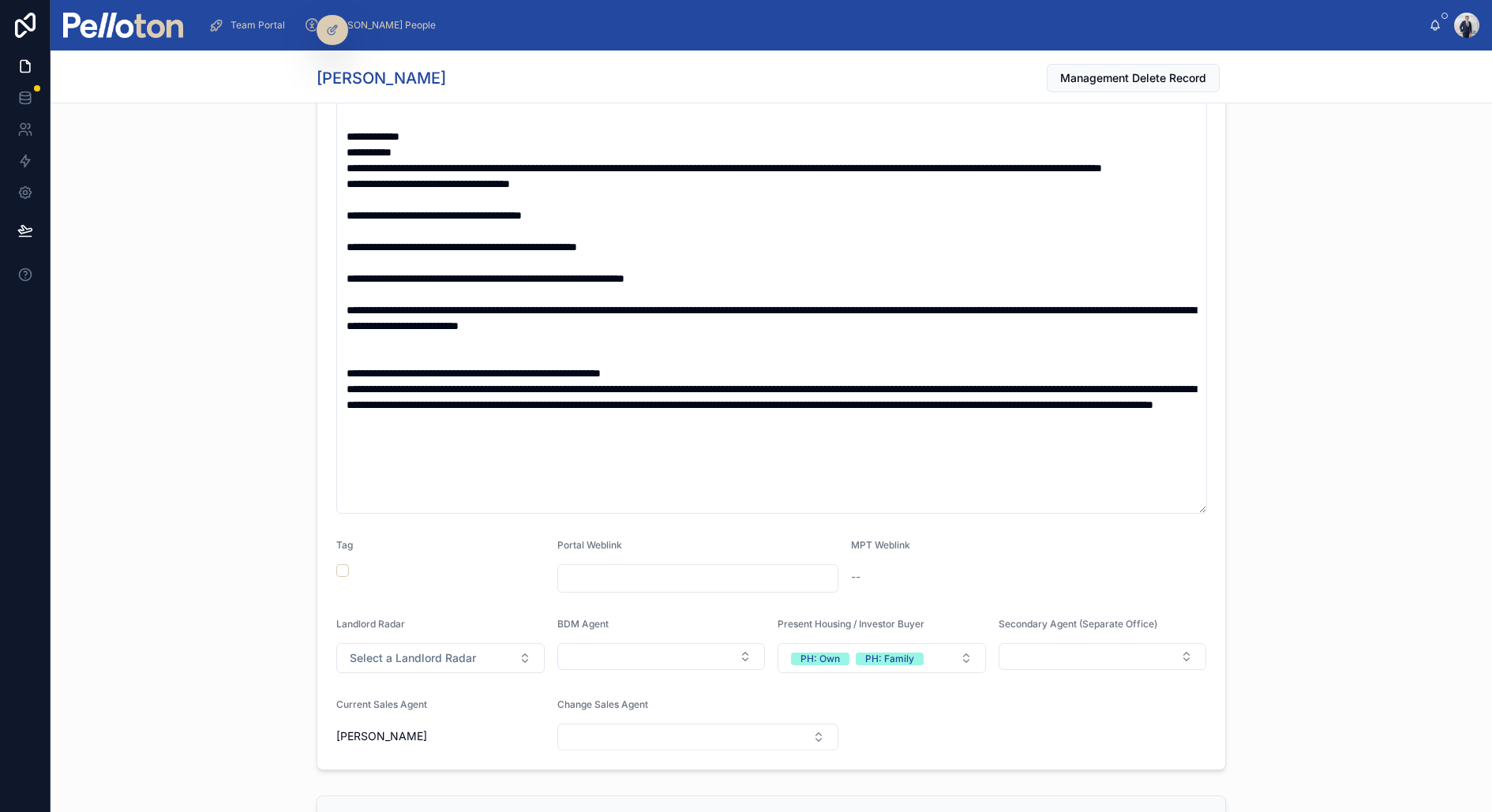
scroll to position [0, 0]
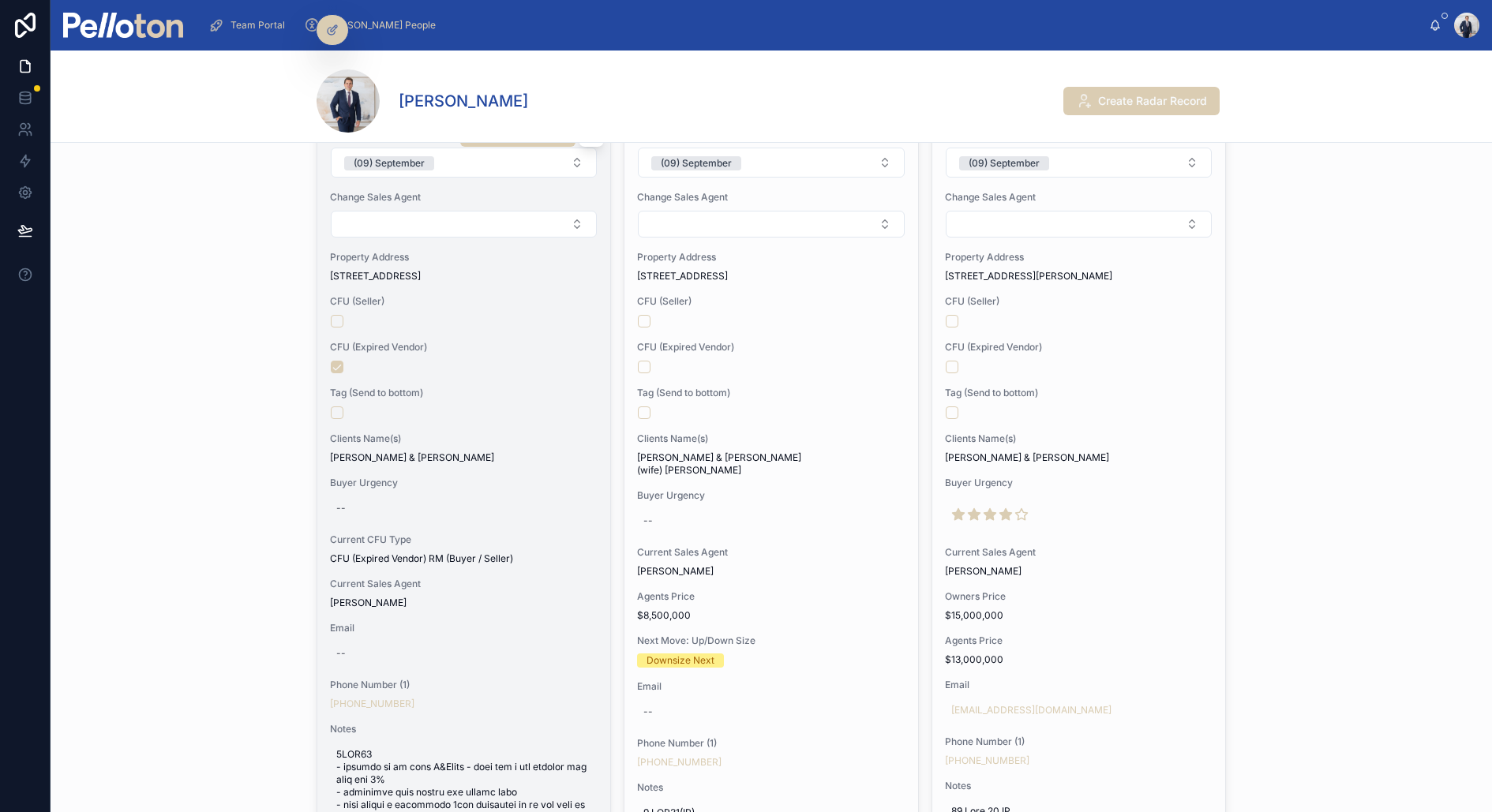
scroll to position [30, 0]
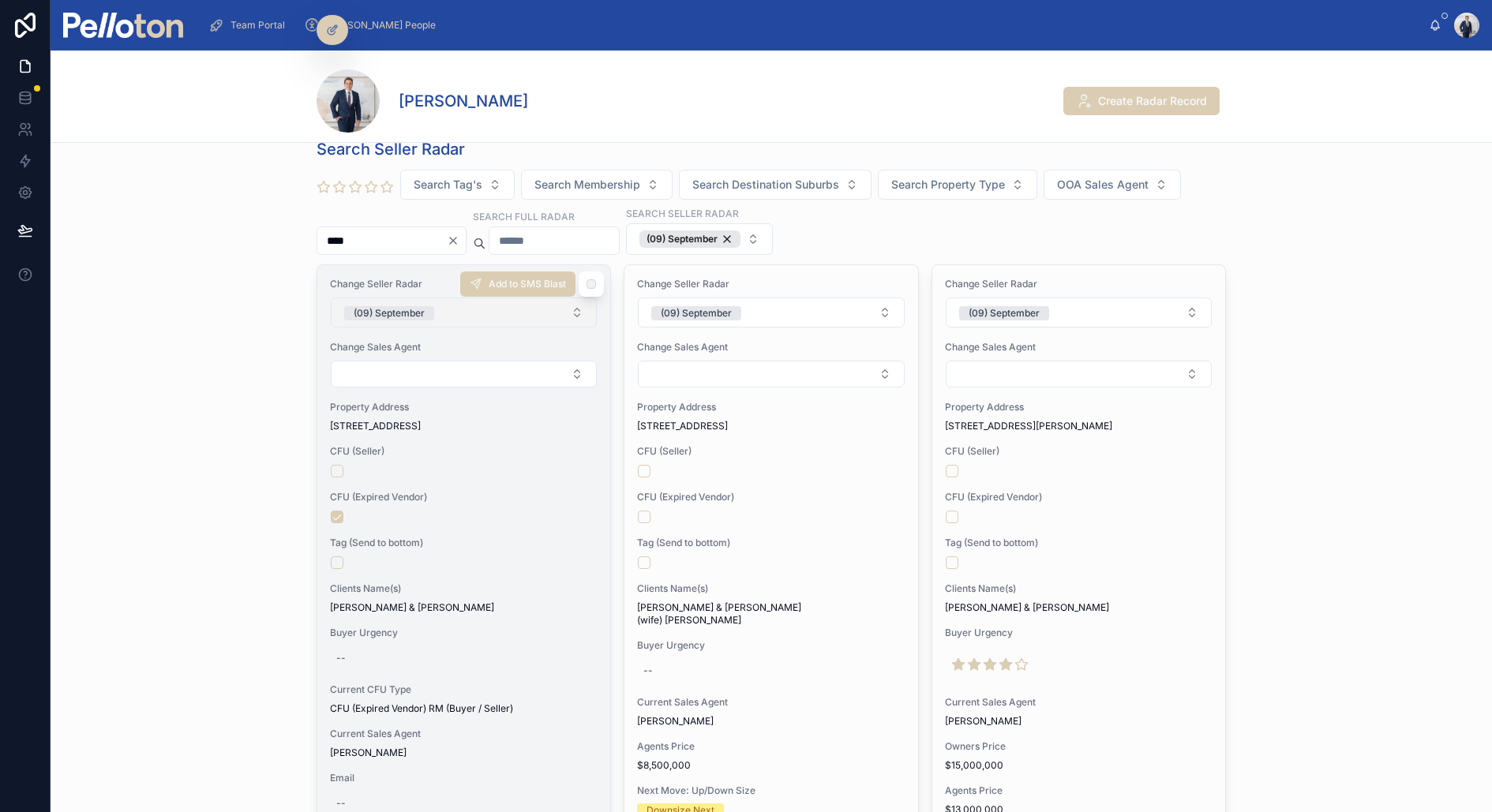
click at [408, 310] on div "(09) September" at bounding box center [389, 313] width 71 height 14
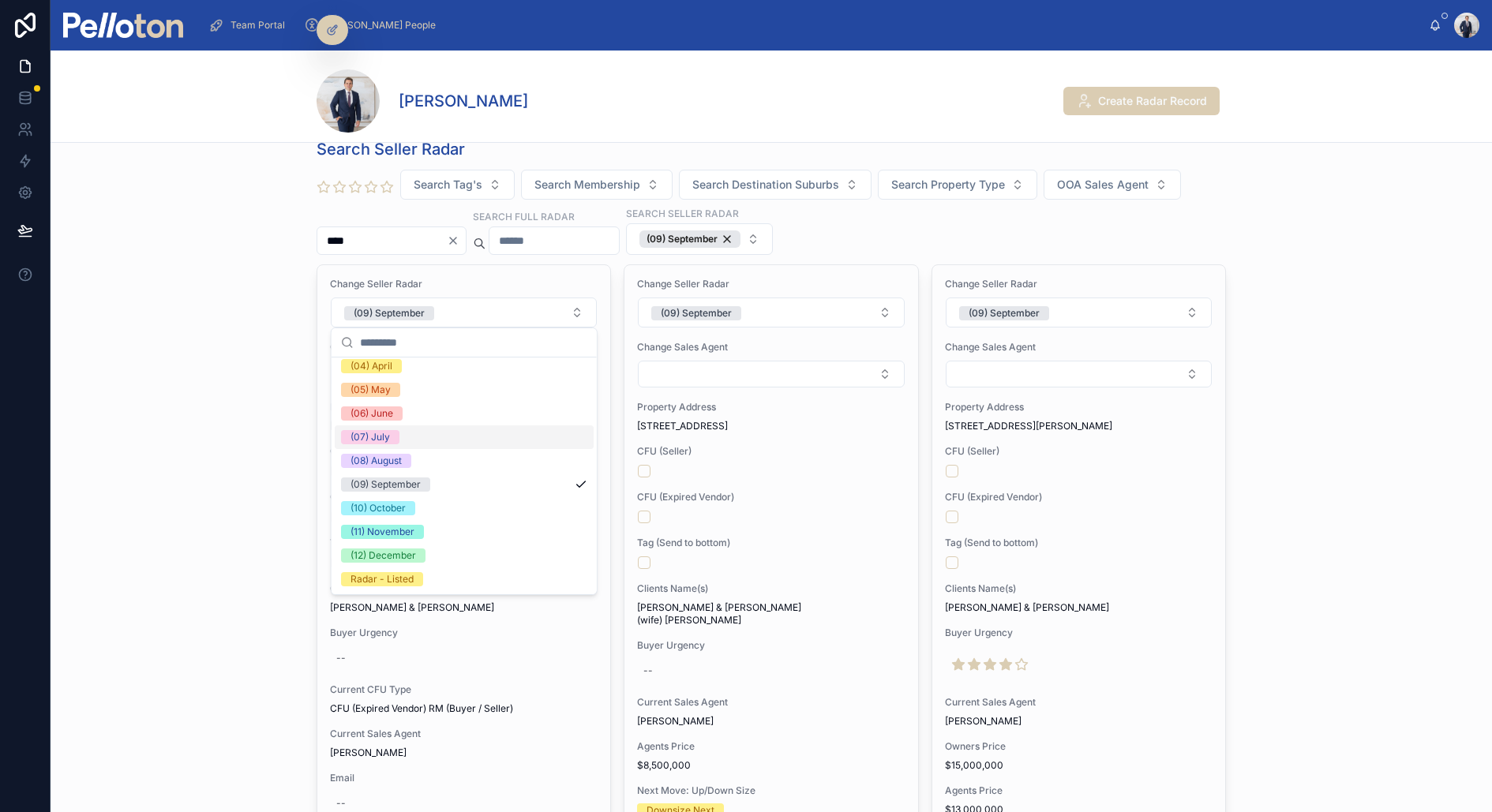
scroll to position [147, 0]
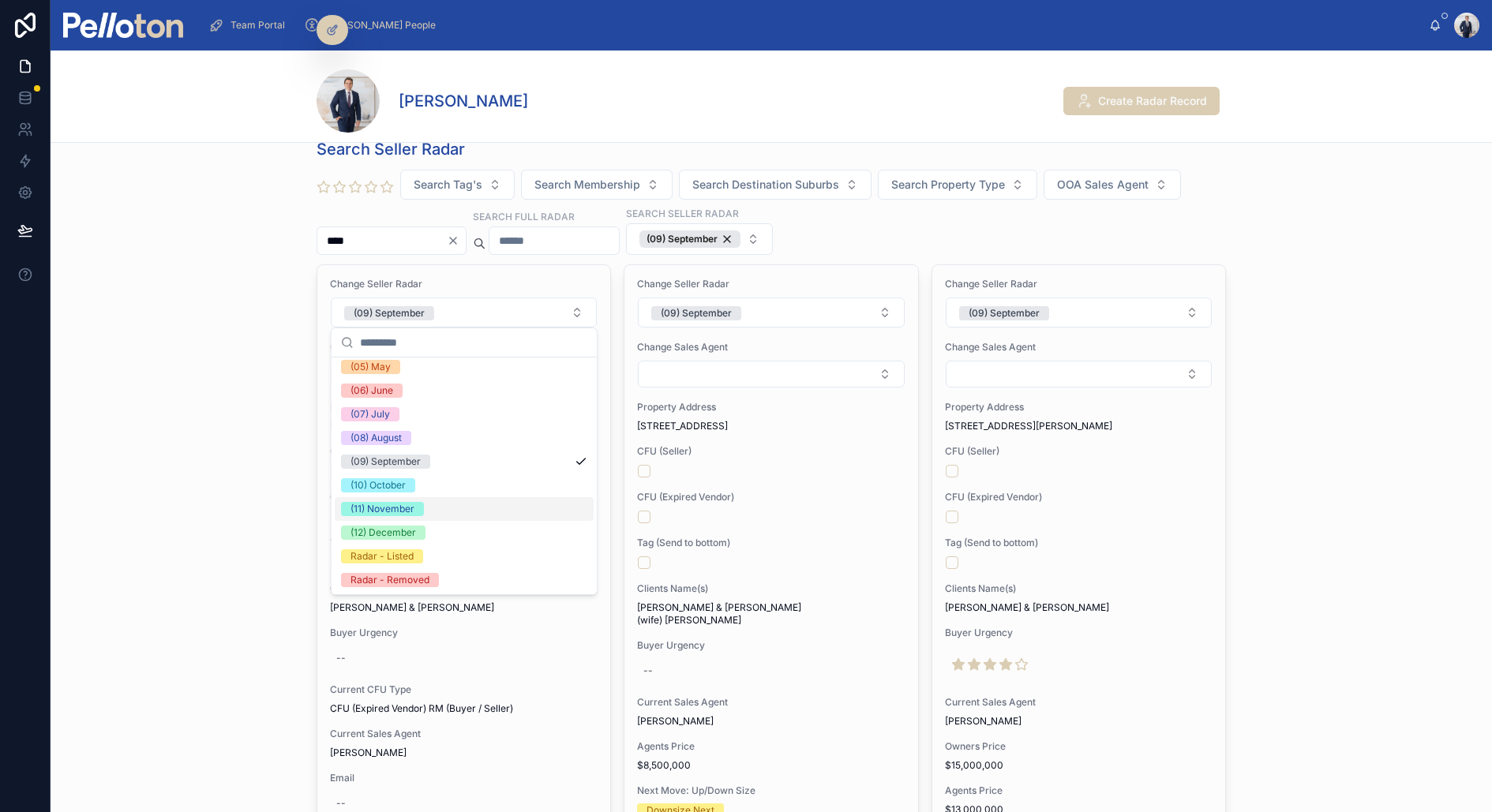
click at [409, 505] on div "(11) November" at bounding box center [383, 508] width 64 height 14
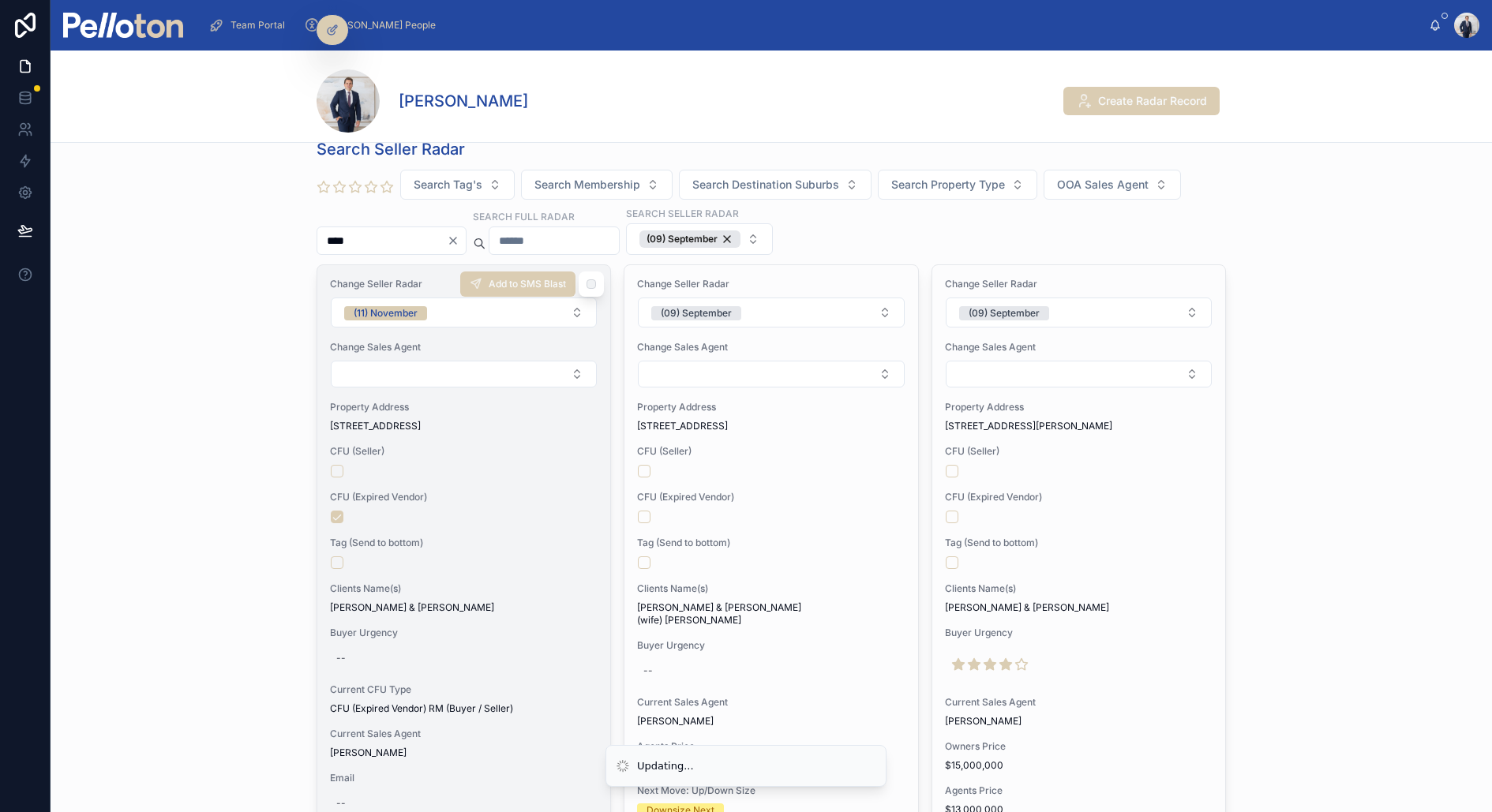
click at [526, 558] on div at bounding box center [464, 562] width 266 height 13
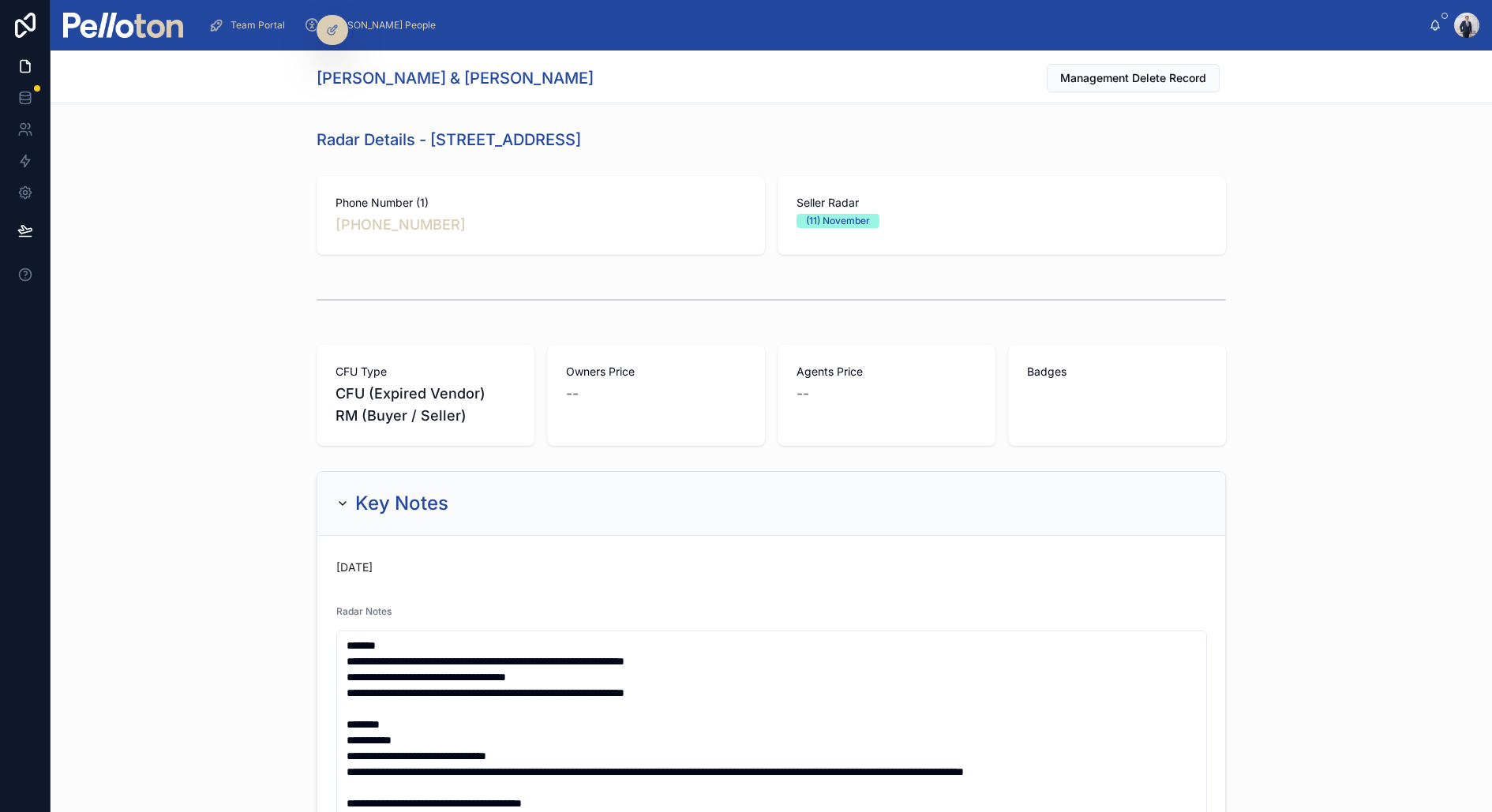
drag, startPoint x: 428, startPoint y: 136, endPoint x: 652, endPoint y: 140, distance: 224.0
click at [652, 140] on div "Radar Details - 67 Prince Street, Mosman" at bounding box center [771, 140] width 910 height 22
click at [206, 418] on div "CFU Type CFU (Expired Vendor) RM (Buyer / Seller) Owners Price -- Agents Price …" at bounding box center [772, 395] width 1442 height 113
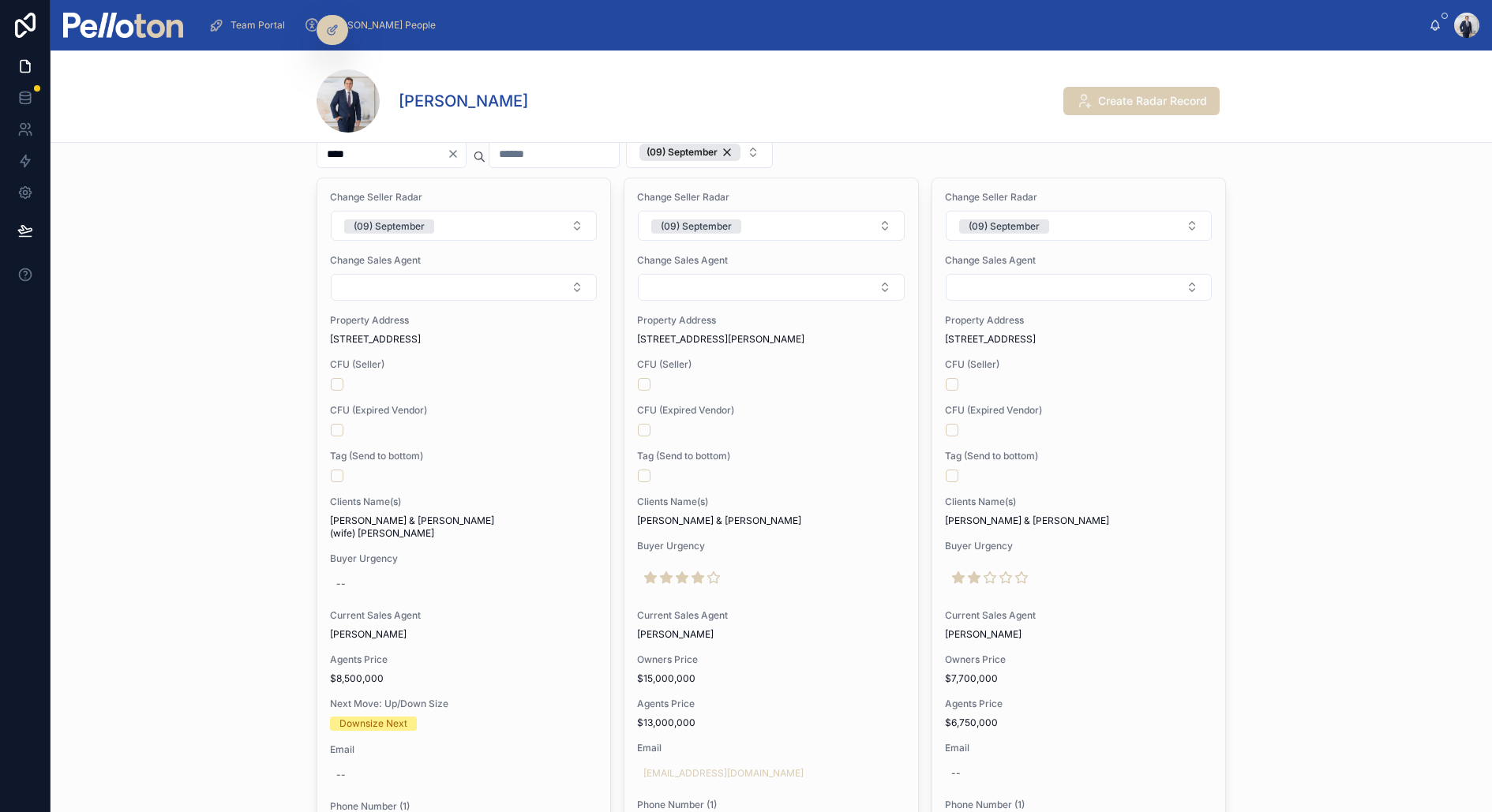
scroll to position [107, 0]
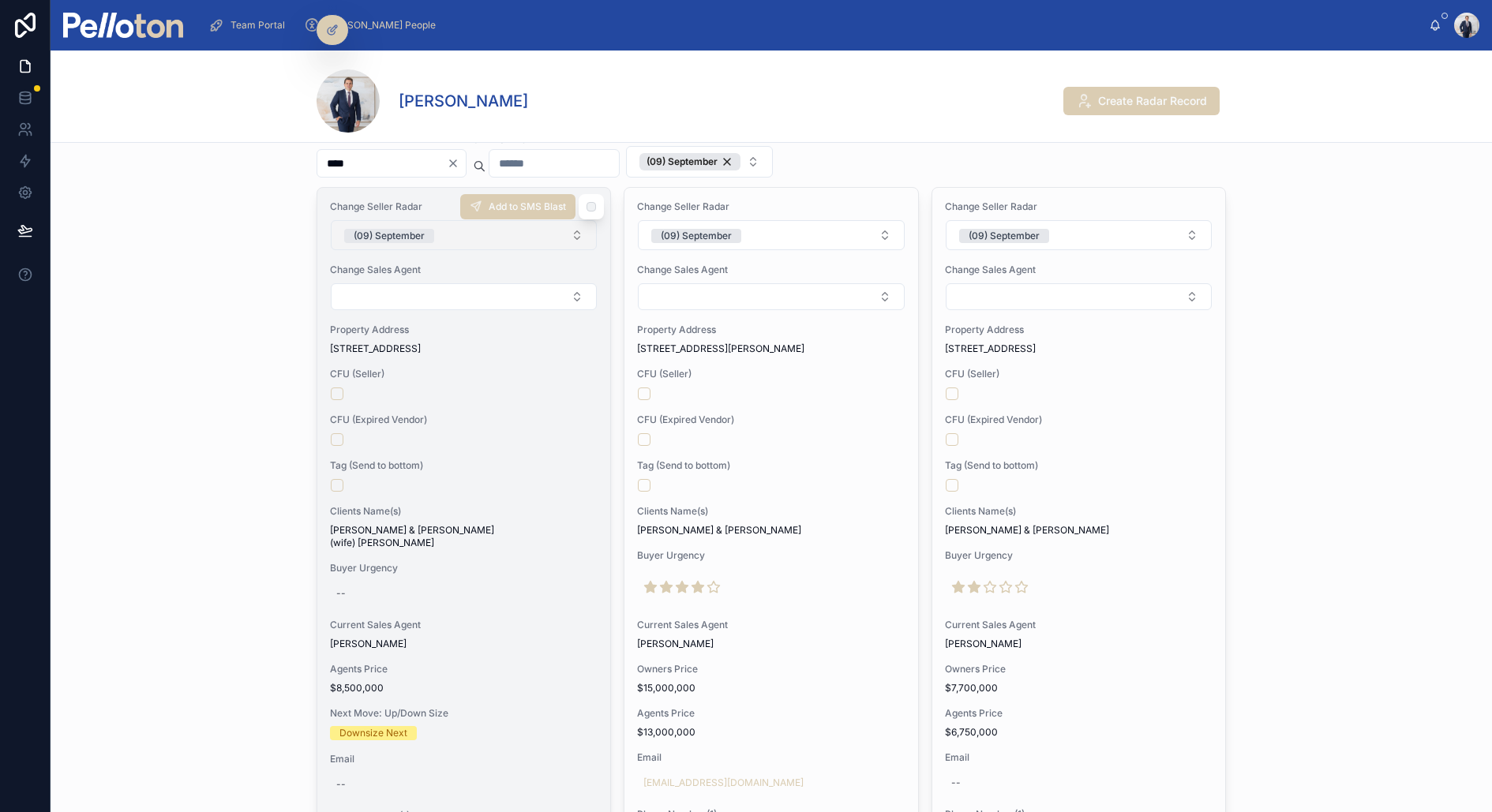
click at [457, 234] on button "(09) September" at bounding box center [464, 234] width 266 height 30
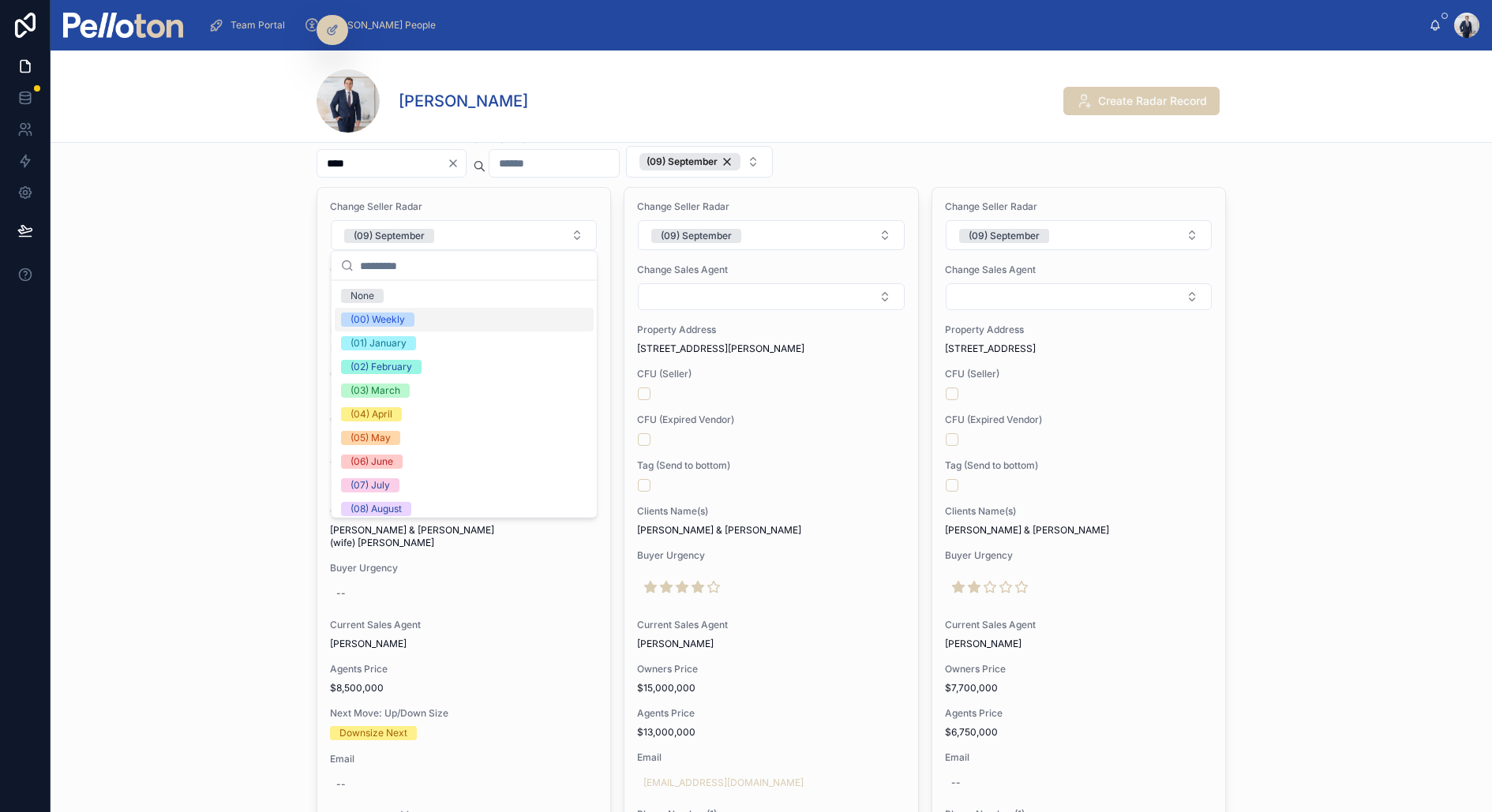
click at [394, 315] on div "(00) Weekly" at bounding box center [377, 319] width 54 height 14
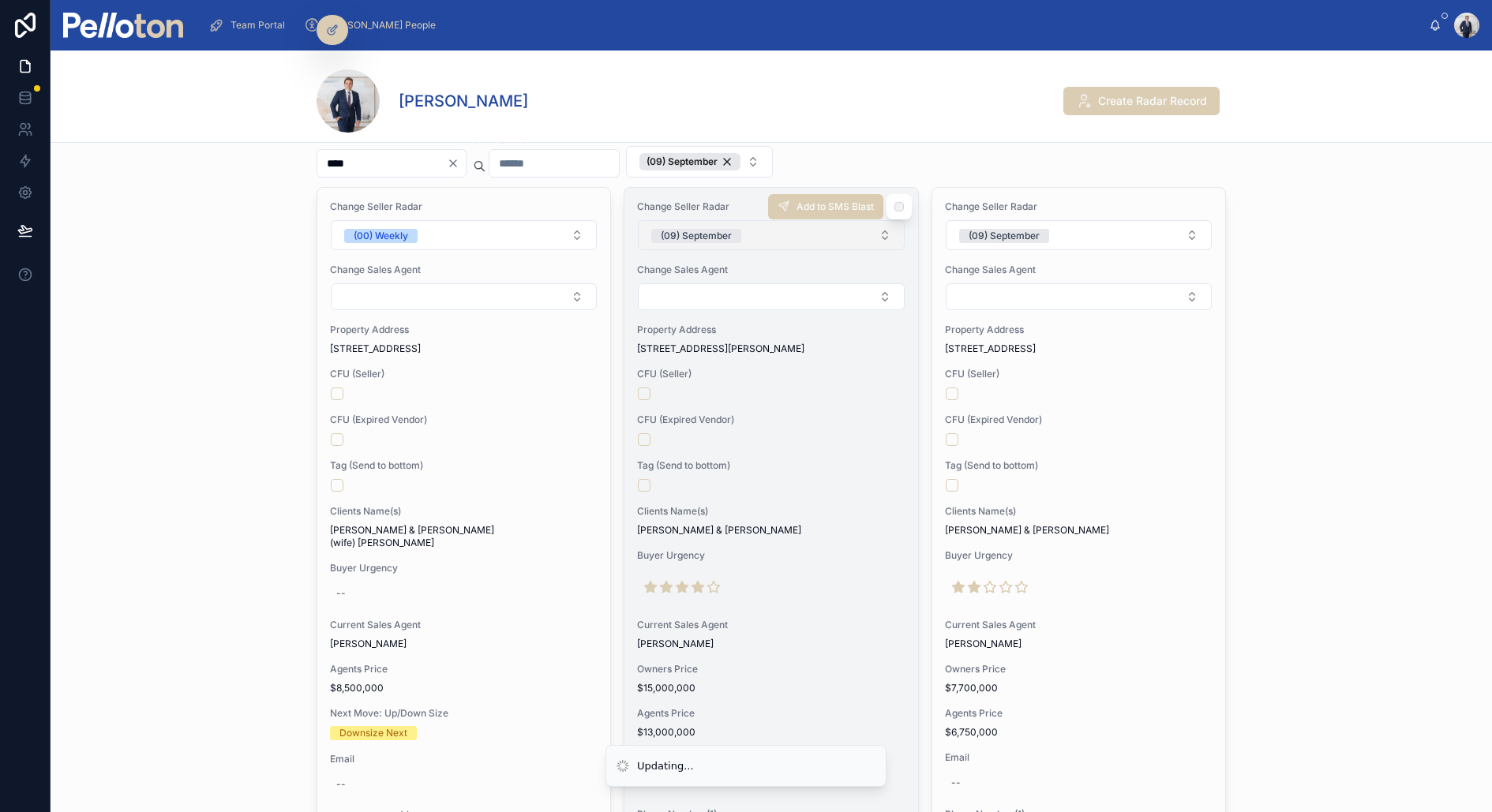
click at [720, 233] on div "(09) September" at bounding box center [696, 236] width 71 height 14
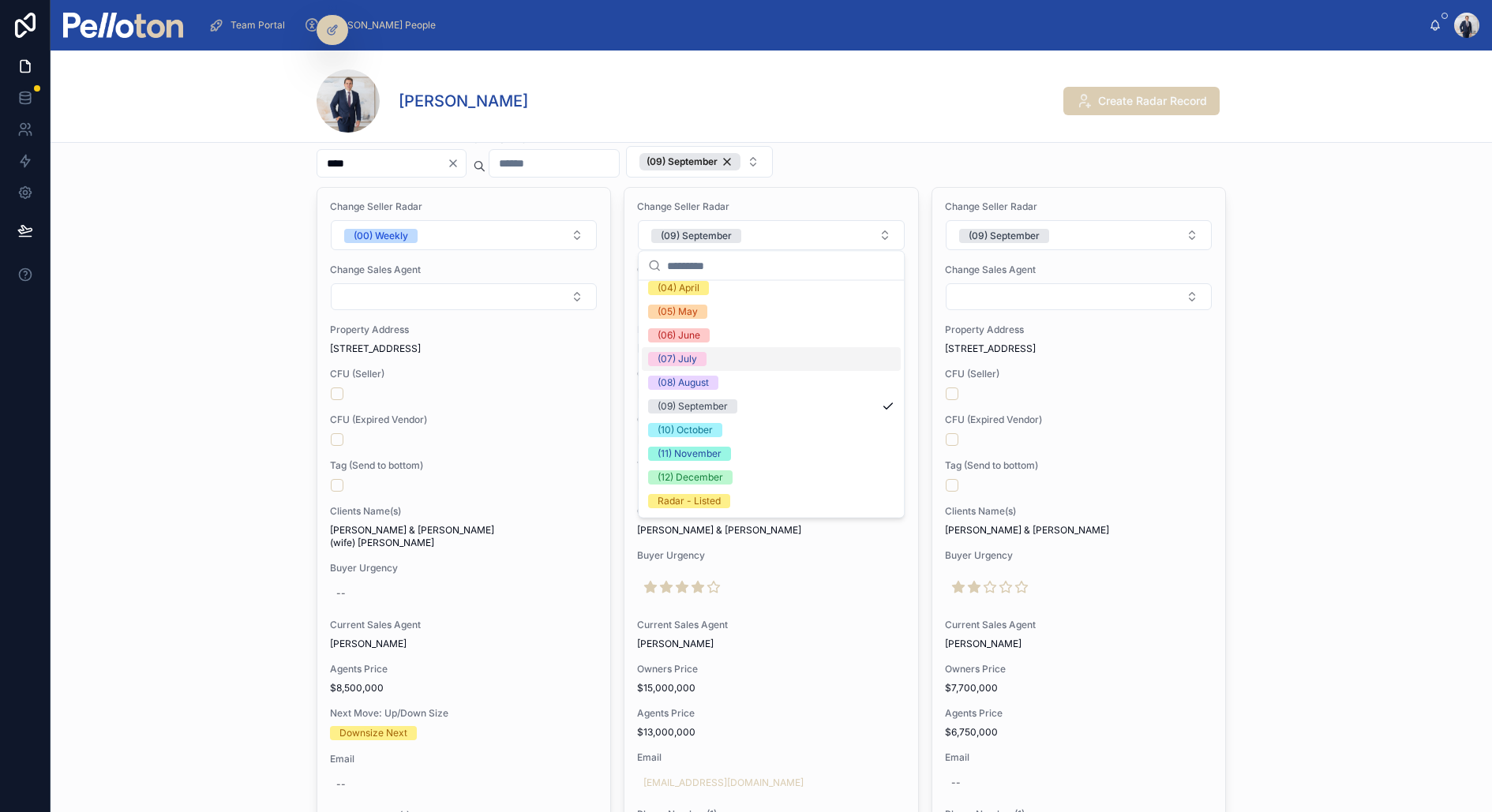
scroll to position [145, 0]
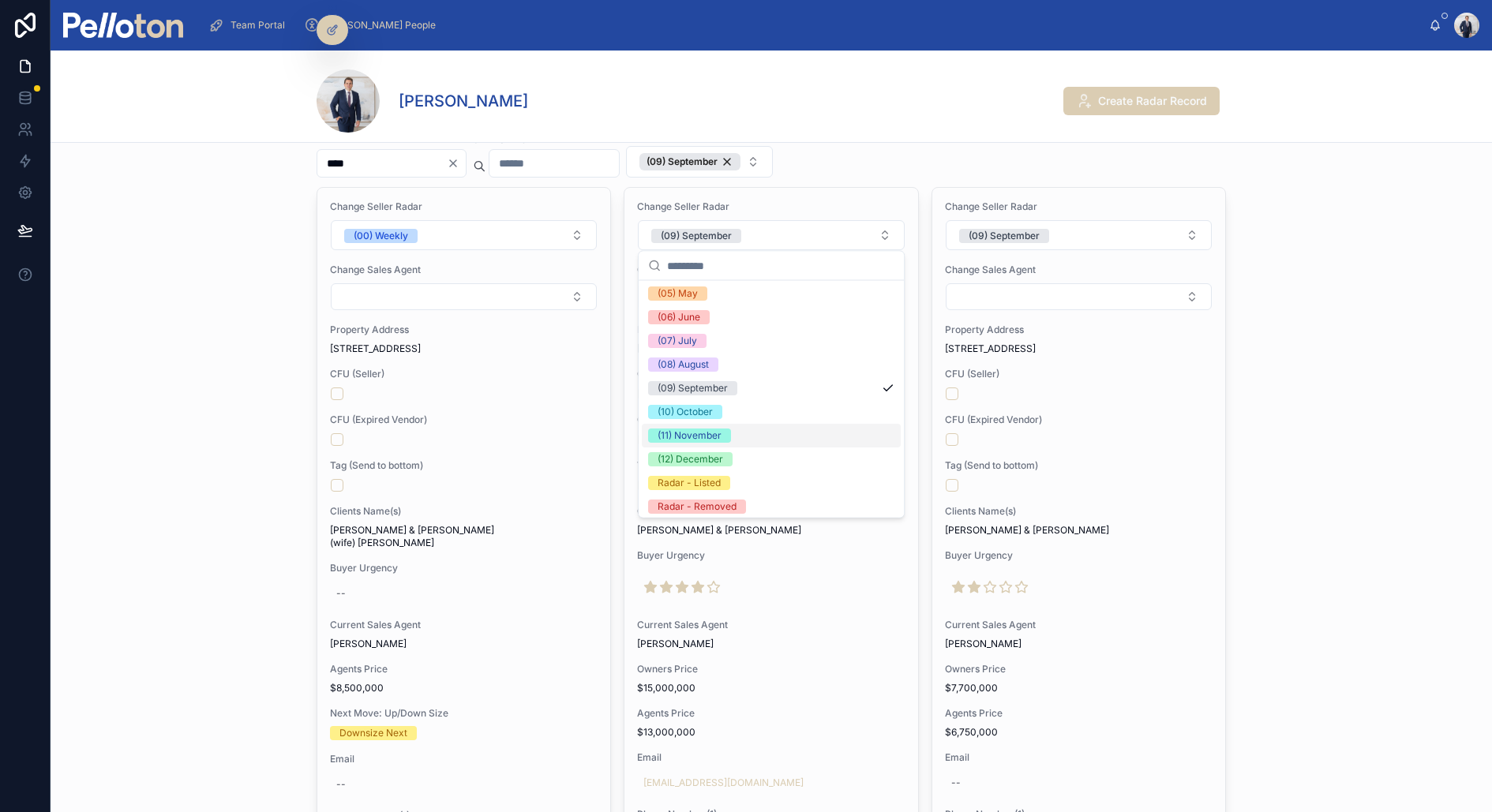
click at [722, 435] on span "(11) November" at bounding box center [690, 436] width 83 height 14
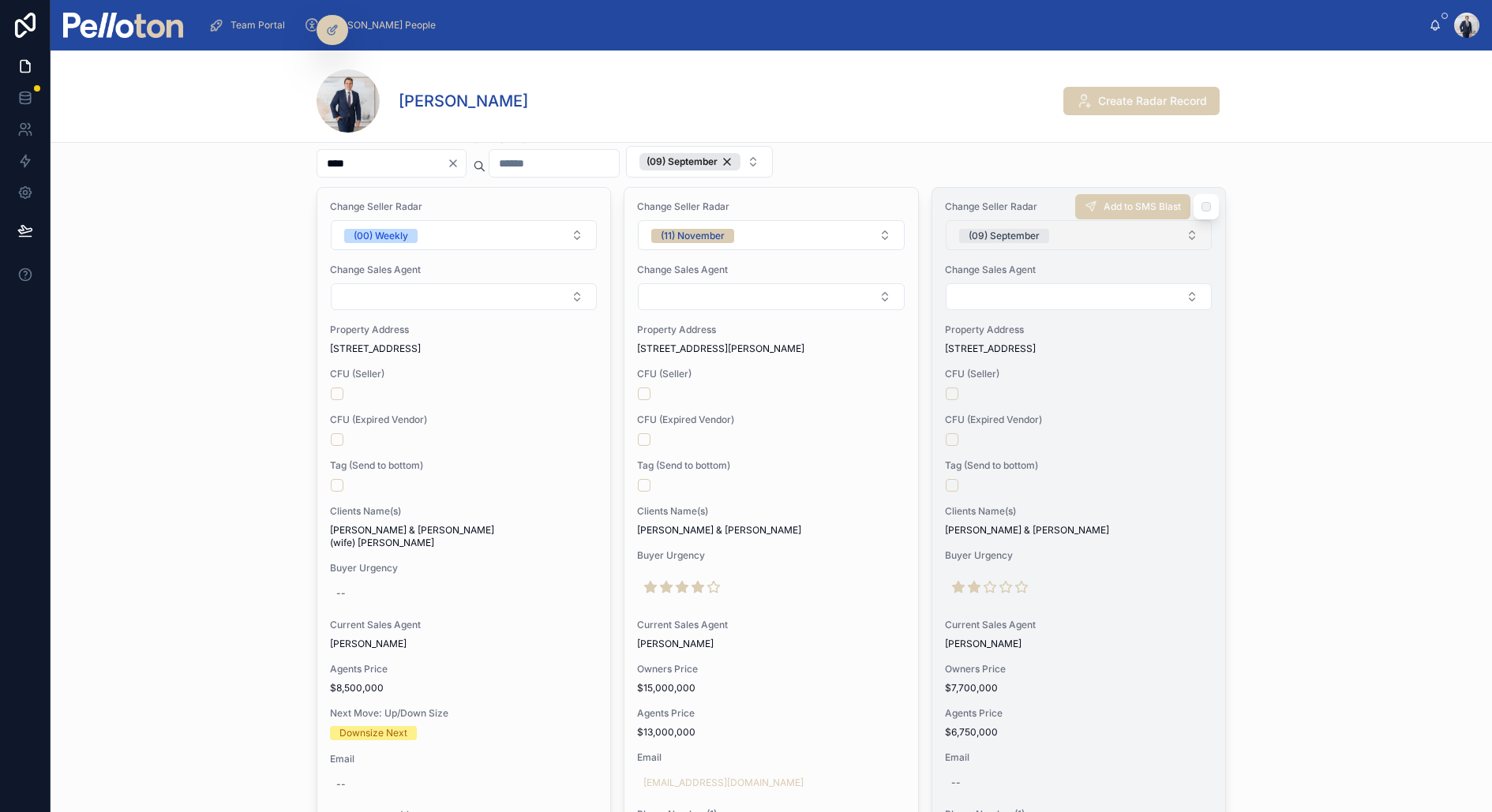
click at [1046, 230] on span "(09) September" at bounding box center [1005, 236] width 90 height 14
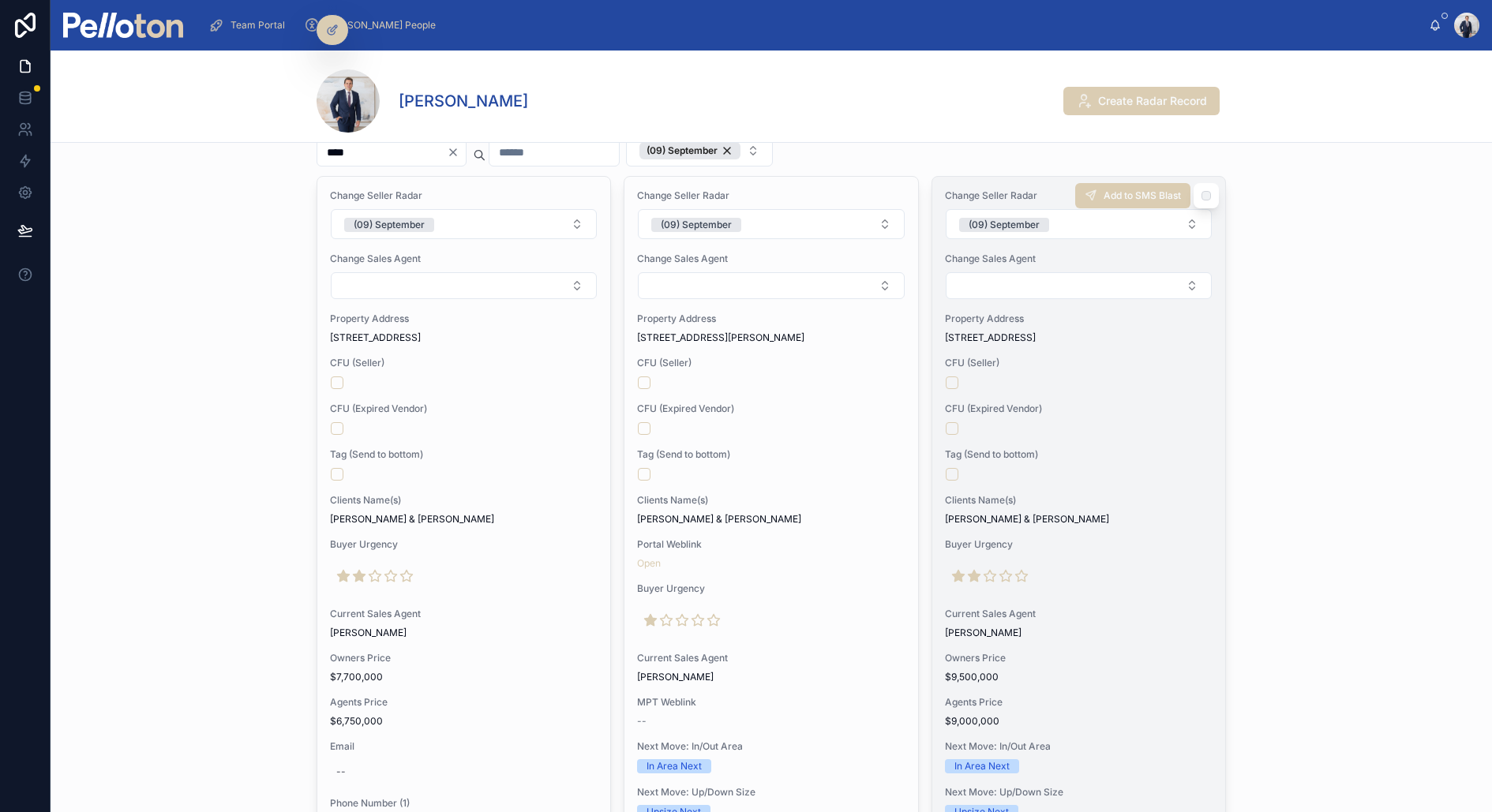
scroll to position [0, 0]
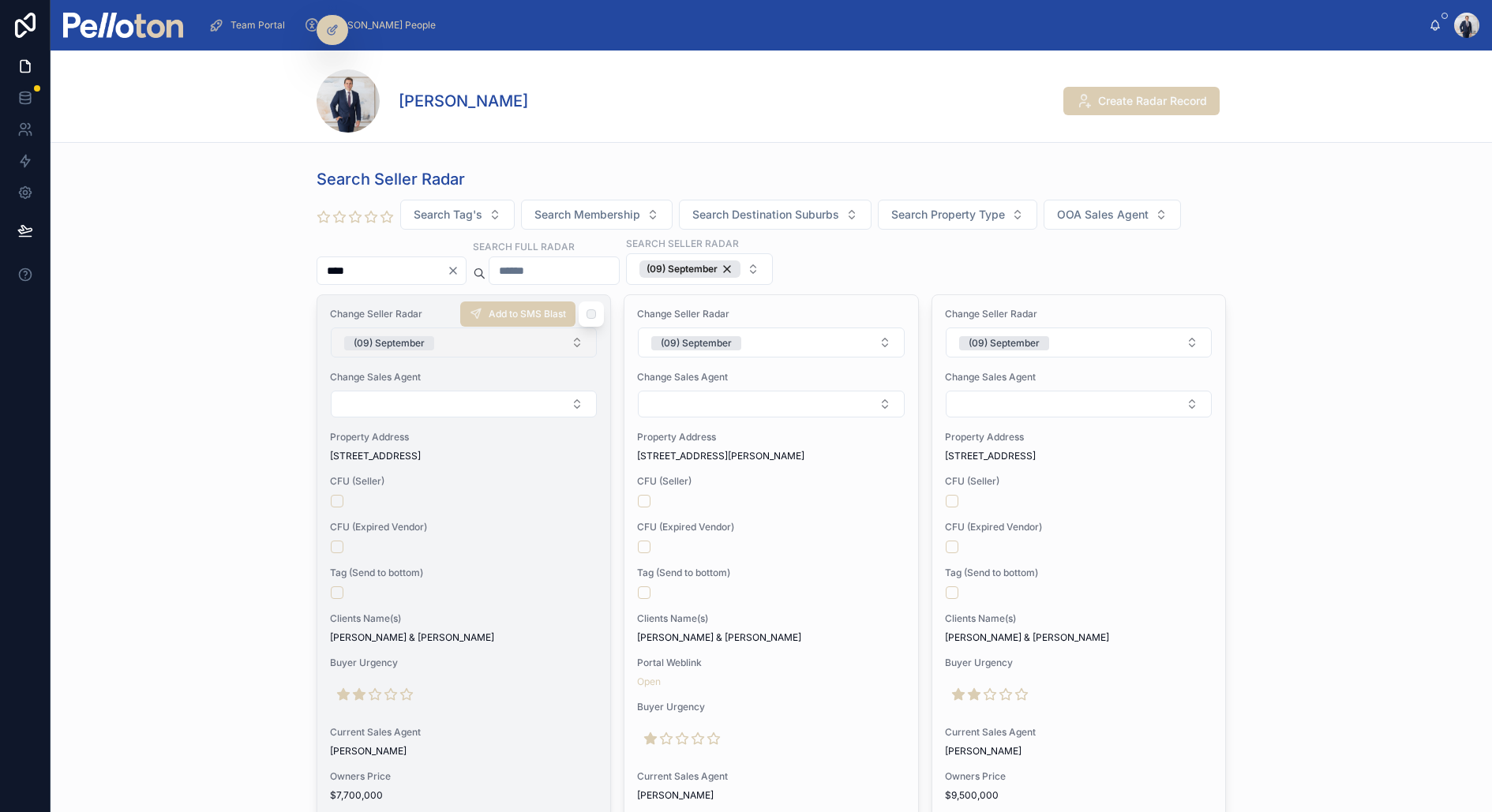
click at [436, 334] on button "(09) September" at bounding box center [464, 342] width 266 height 30
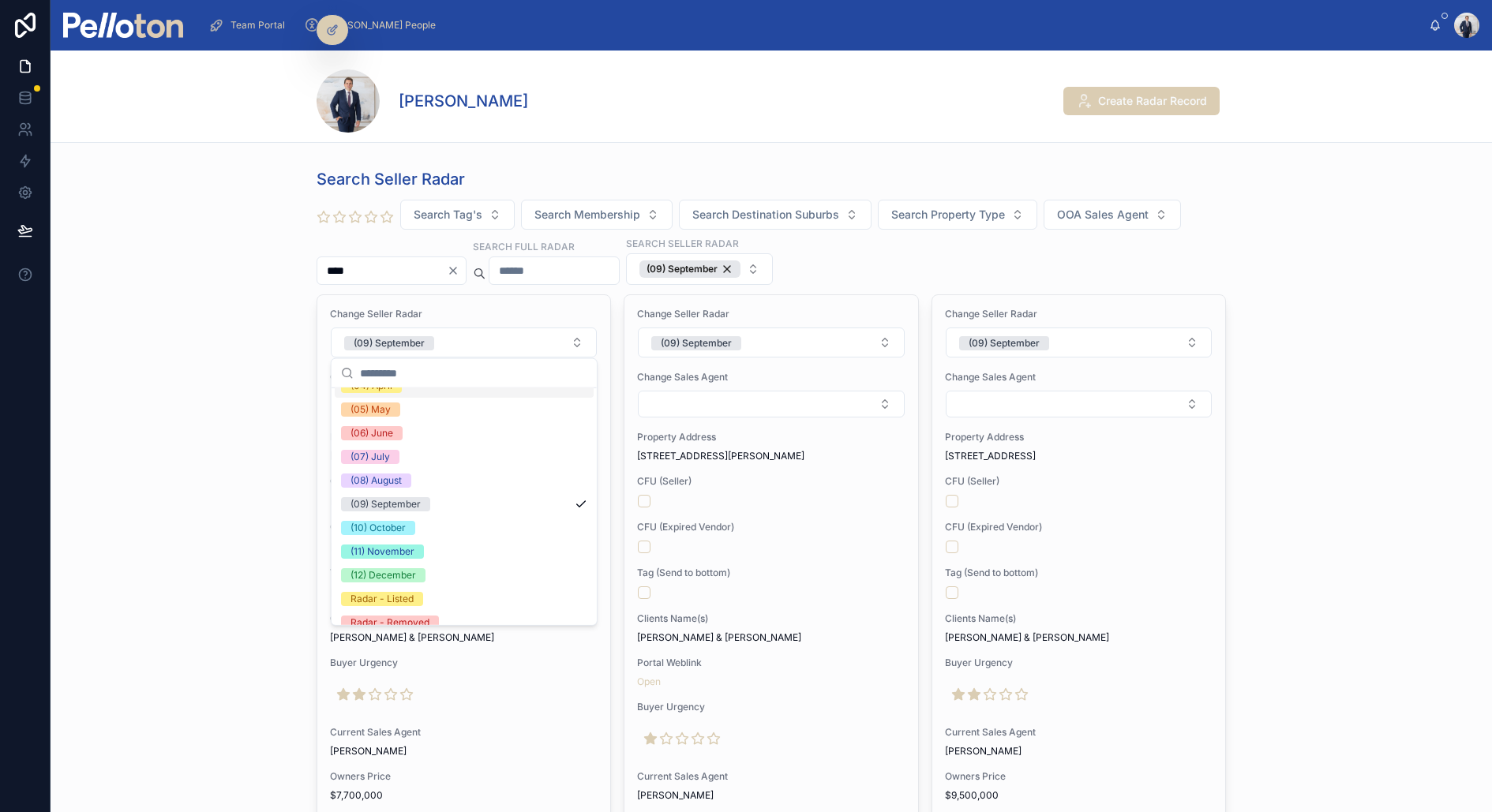
scroll to position [147, 0]
click at [443, 512] on div "(10) October" at bounding box center [465, 516] width 259 height 24
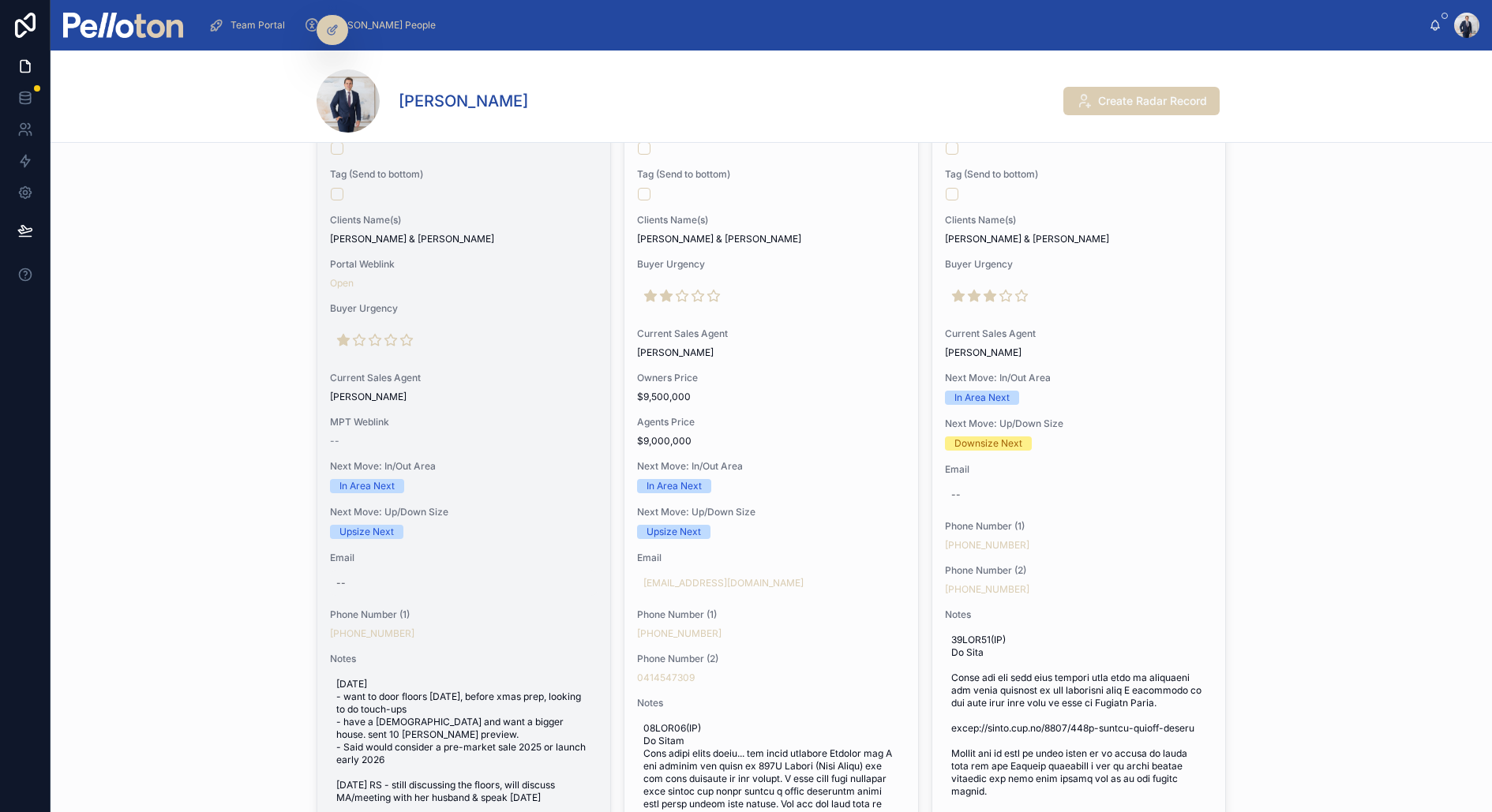
scroll to position [399, 0]
click at [474, 232] on span "Janie & John Harrison" at bounding box center [464, 238] width 267 height 13
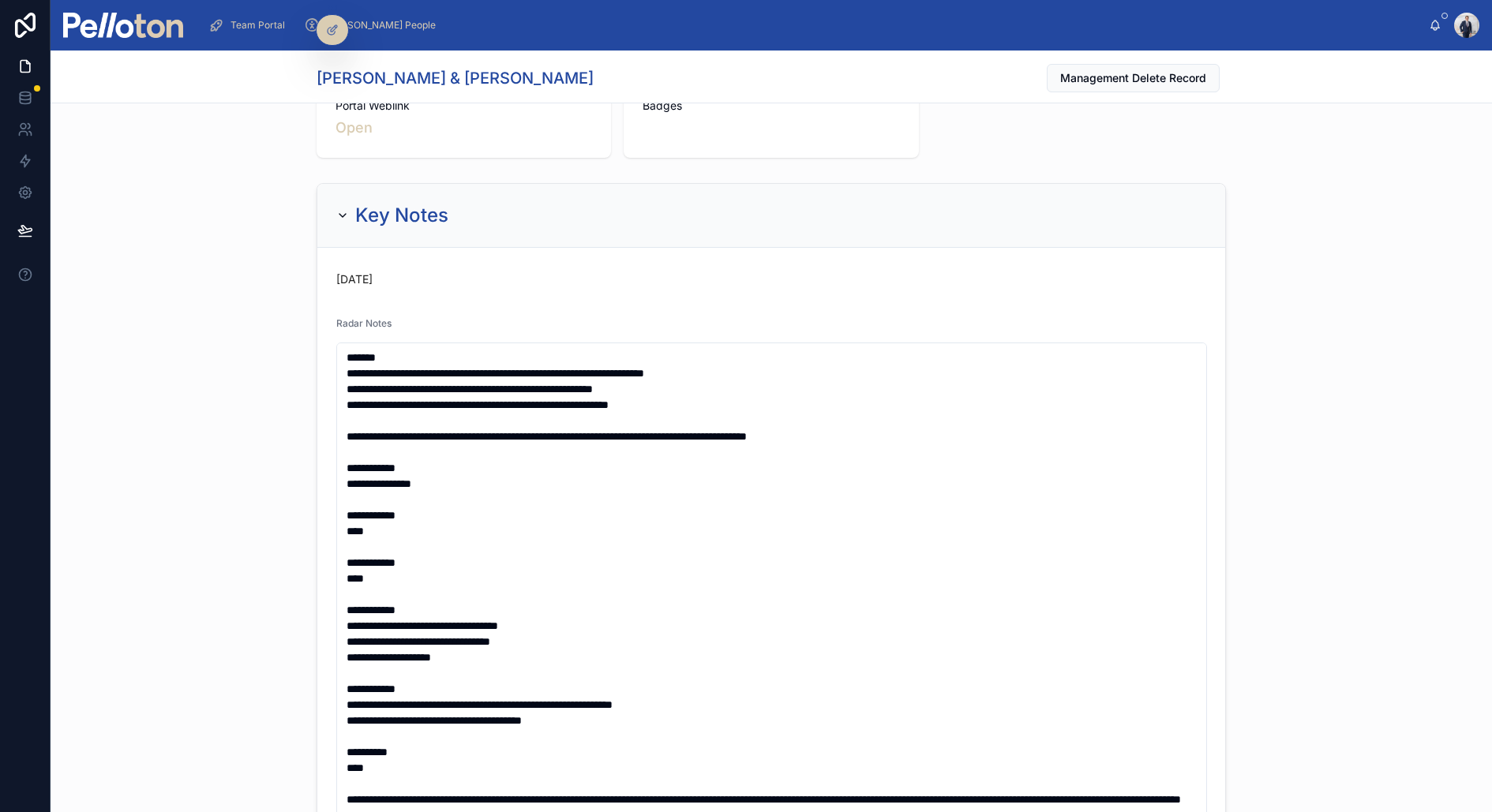
scroll to position [353, 0]
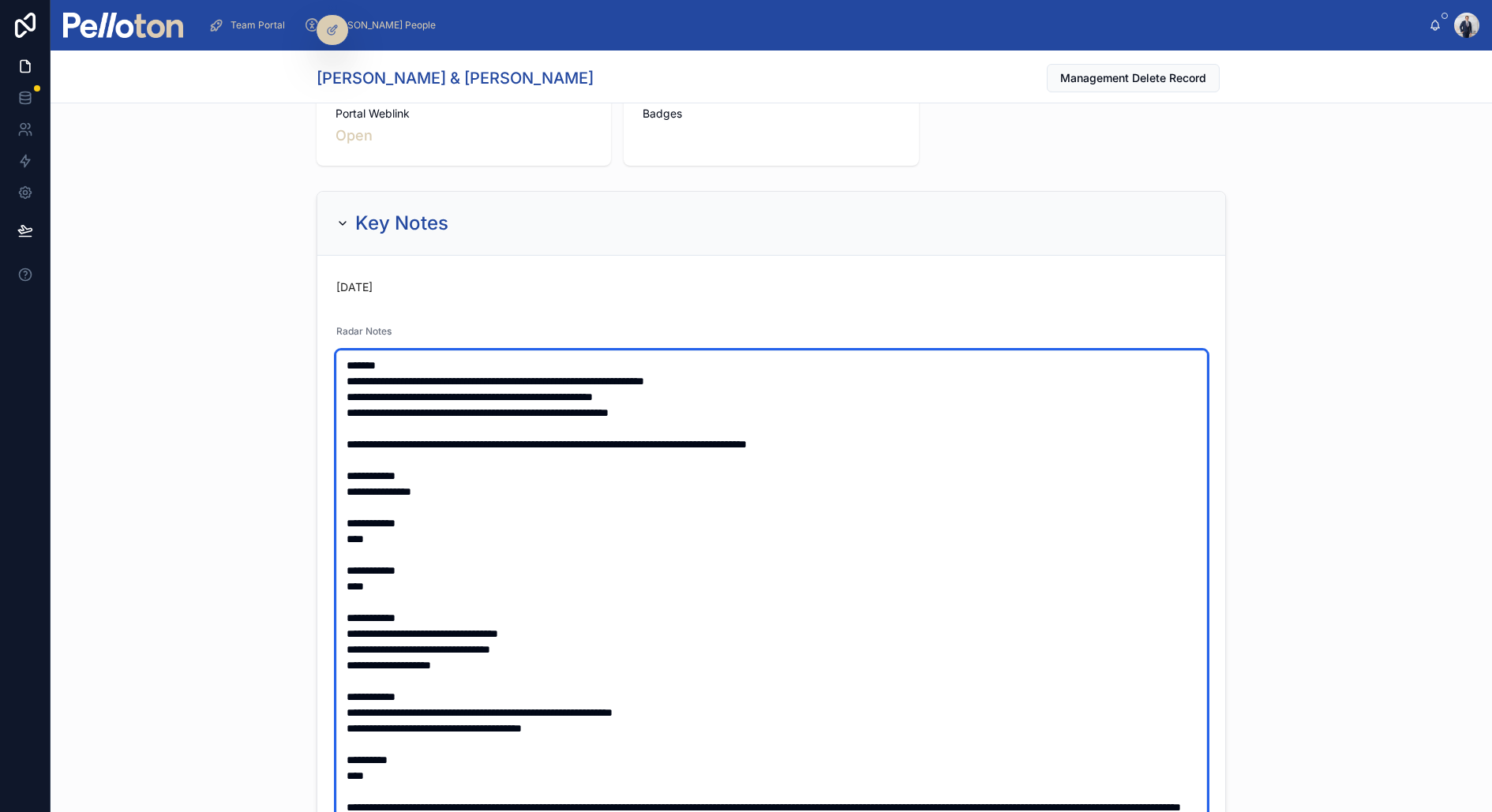
click at [344, 361] on textarea "**********" at bounding box center [771, 594] width 871 height 487
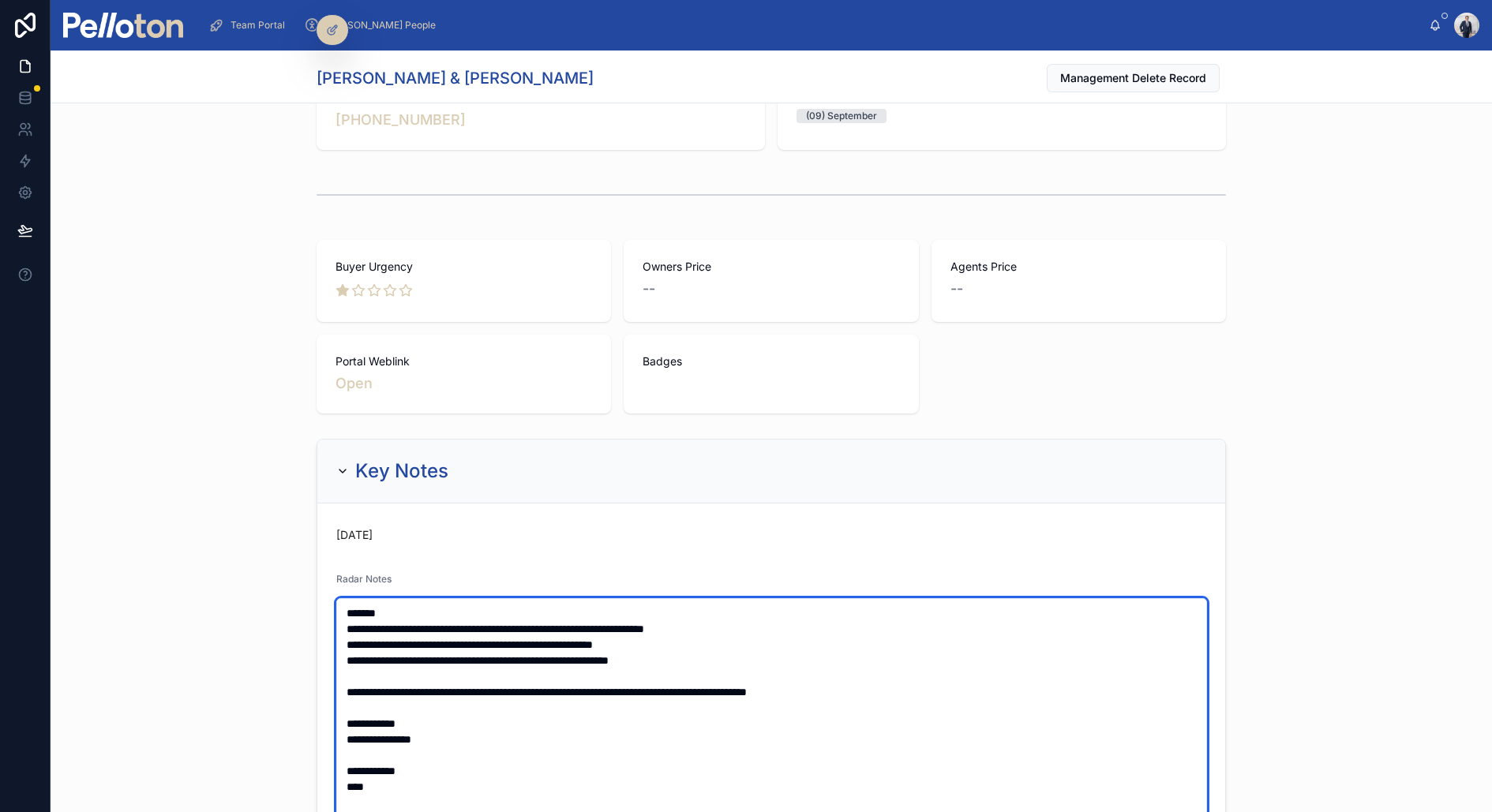
scroll to position [0, 0]
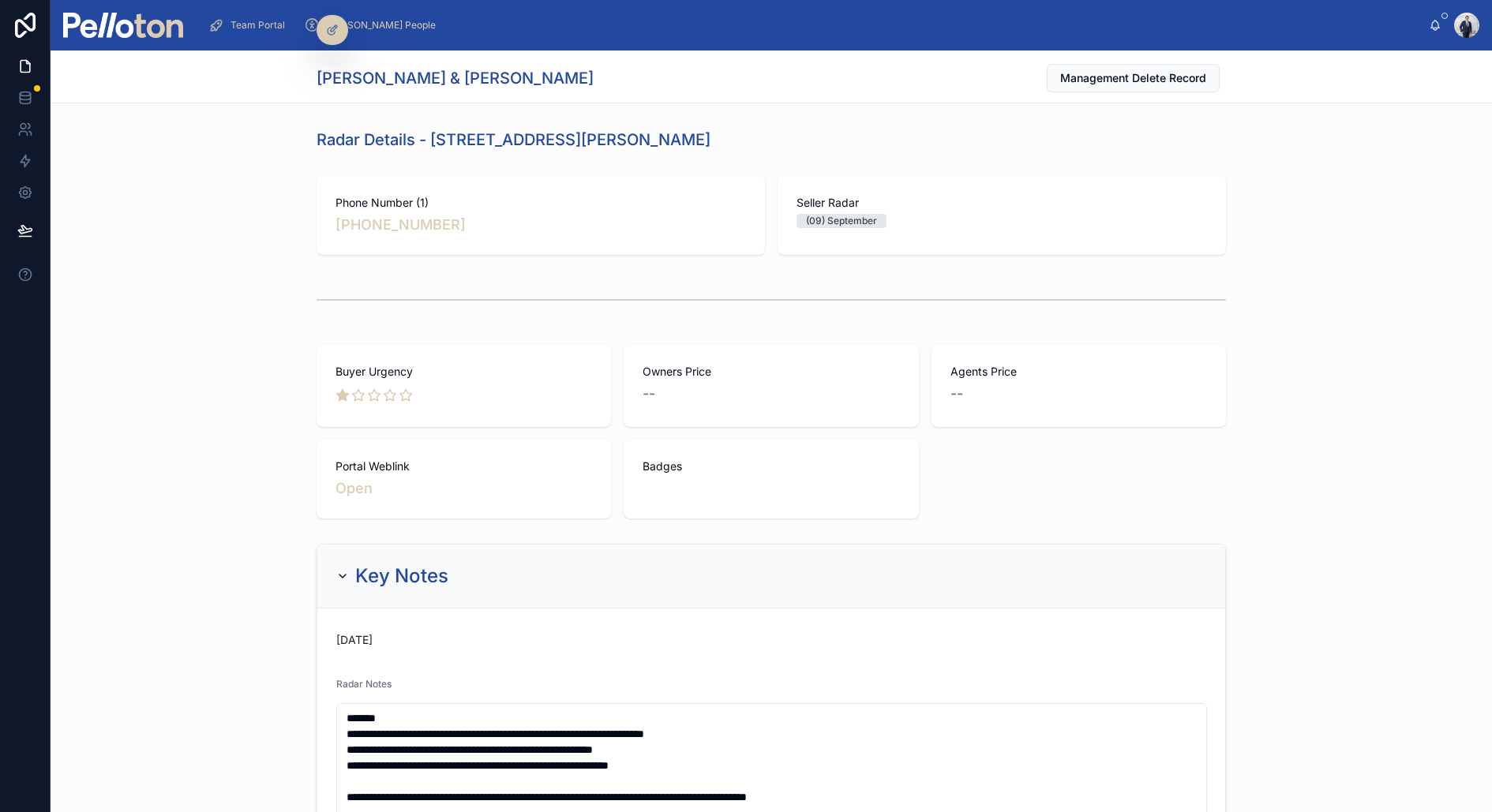
drag, startPoint x: 434, startPoint y: 140, endPoint x: 707, endPoint y: 140, distance: 273.0
click at [707, 140] on div "Radar Details - 83 Sutherland Street, Cremorne" at bounding box center [771, 140] width 910 height 22
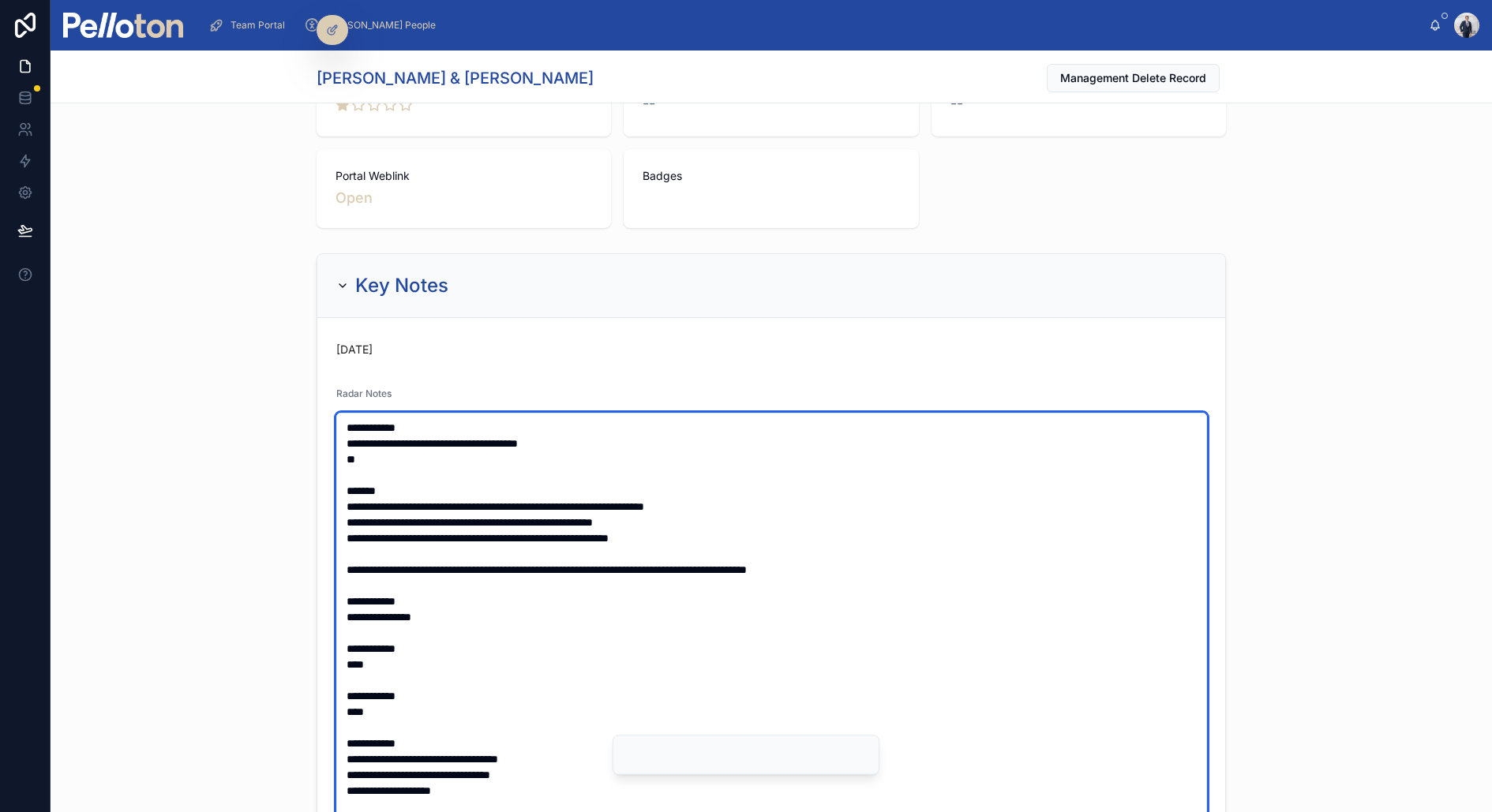
scroll to position [316, 0]
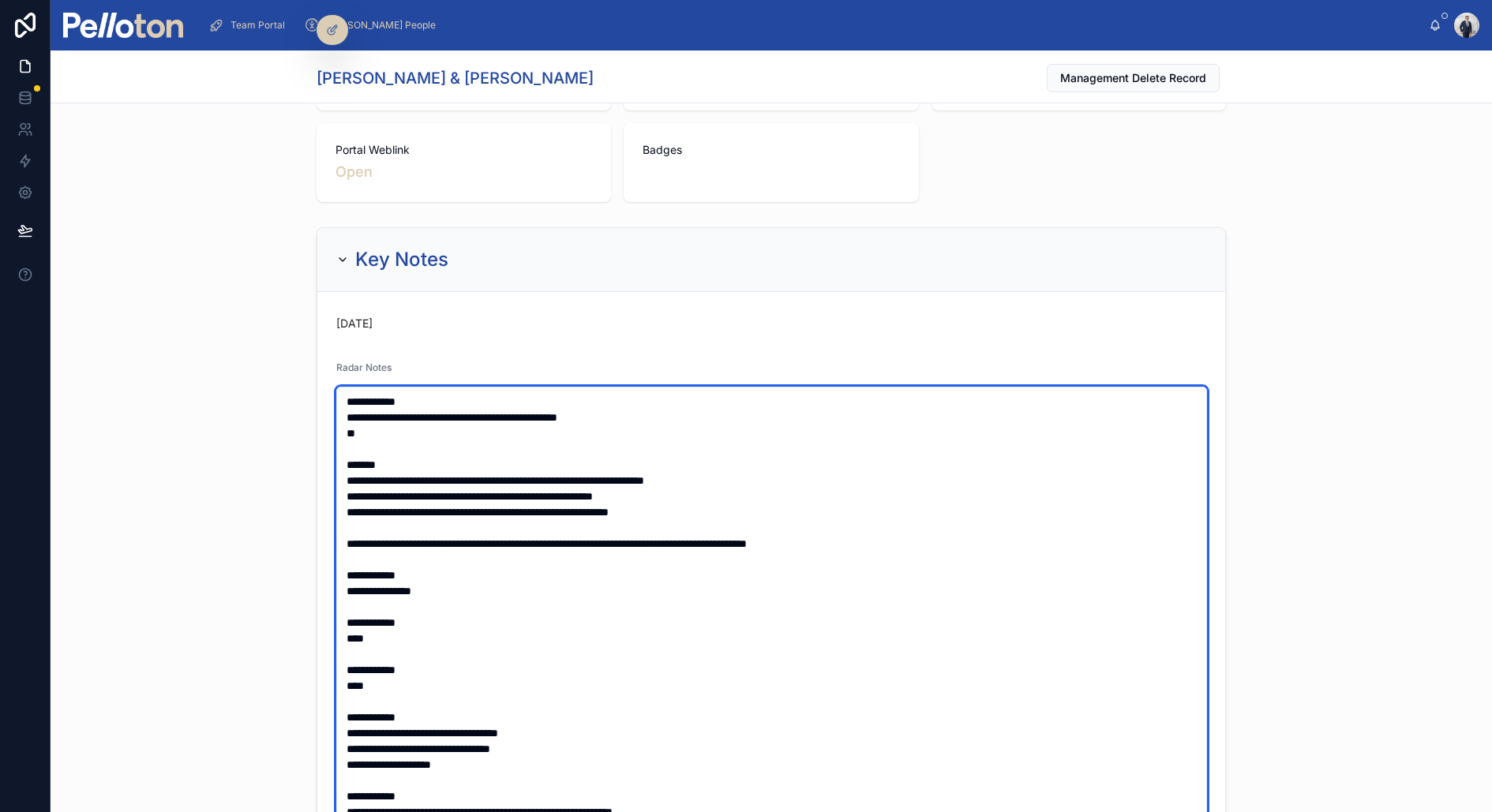
click at [533, 434] on textarea at bounding box center [771, 630] width 871 height 487
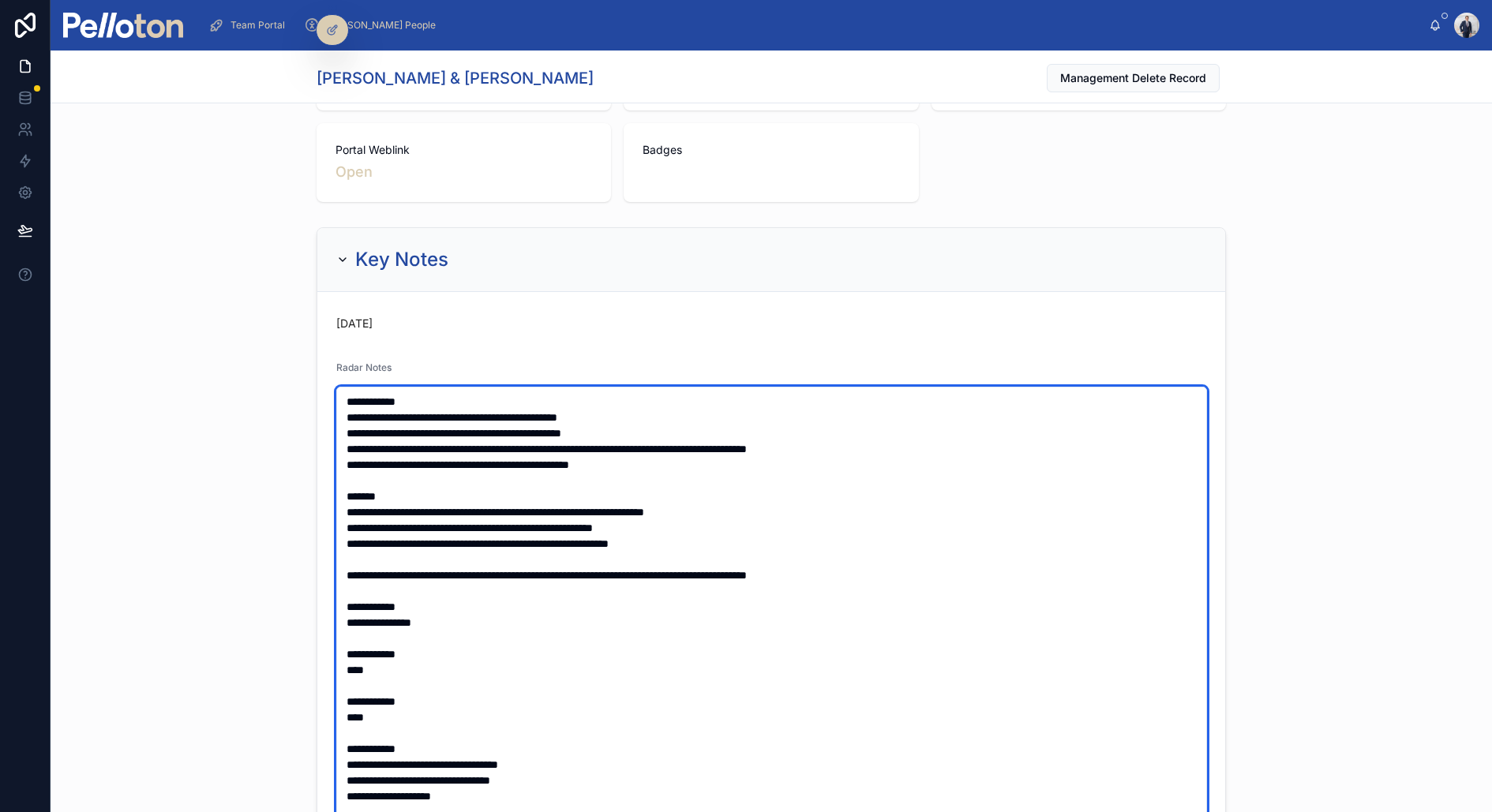
type textarea "**********"
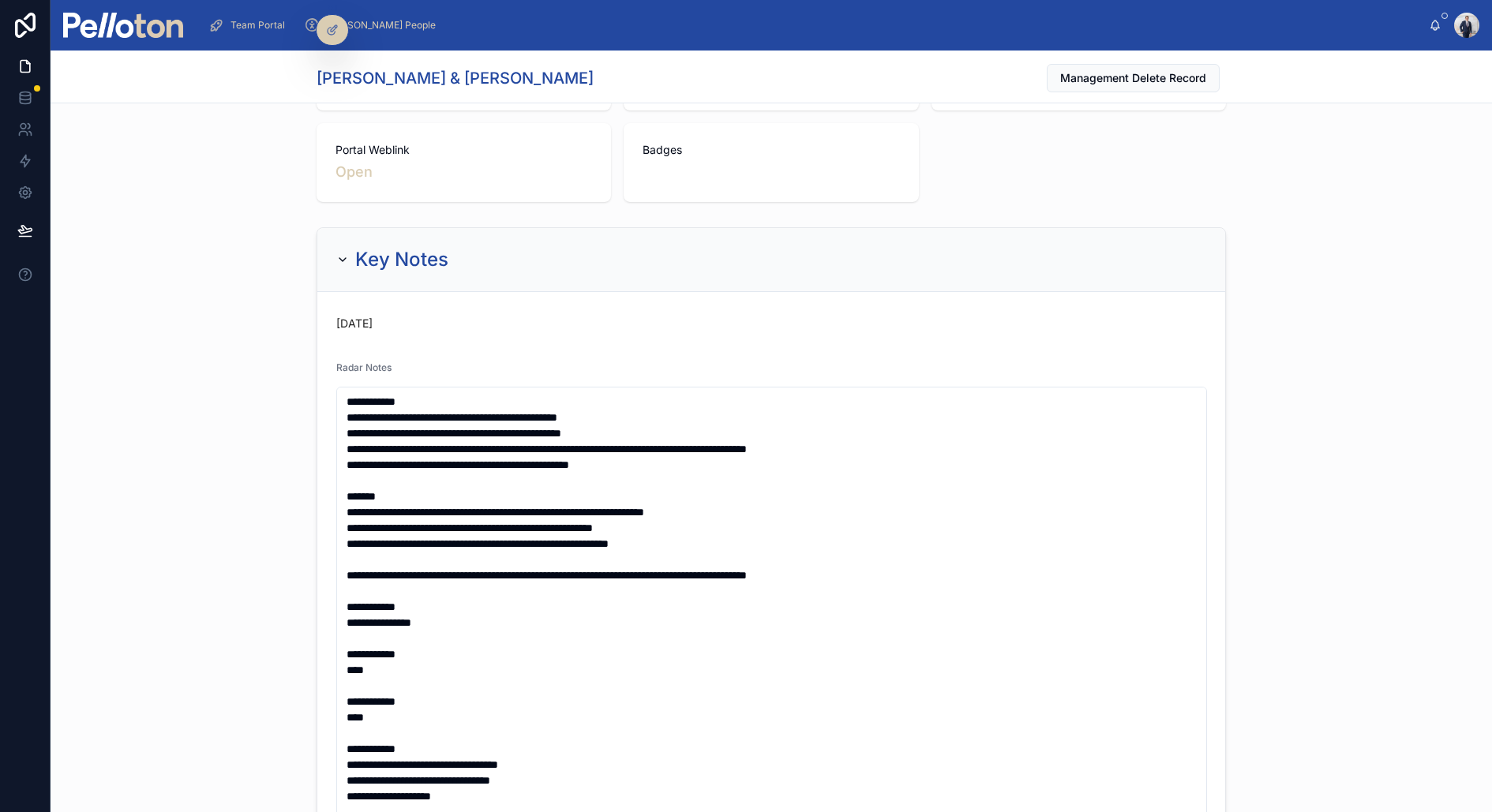
click at [1299, 515] on div "**********" at bounding box center [772, 678] width 1442 height 915
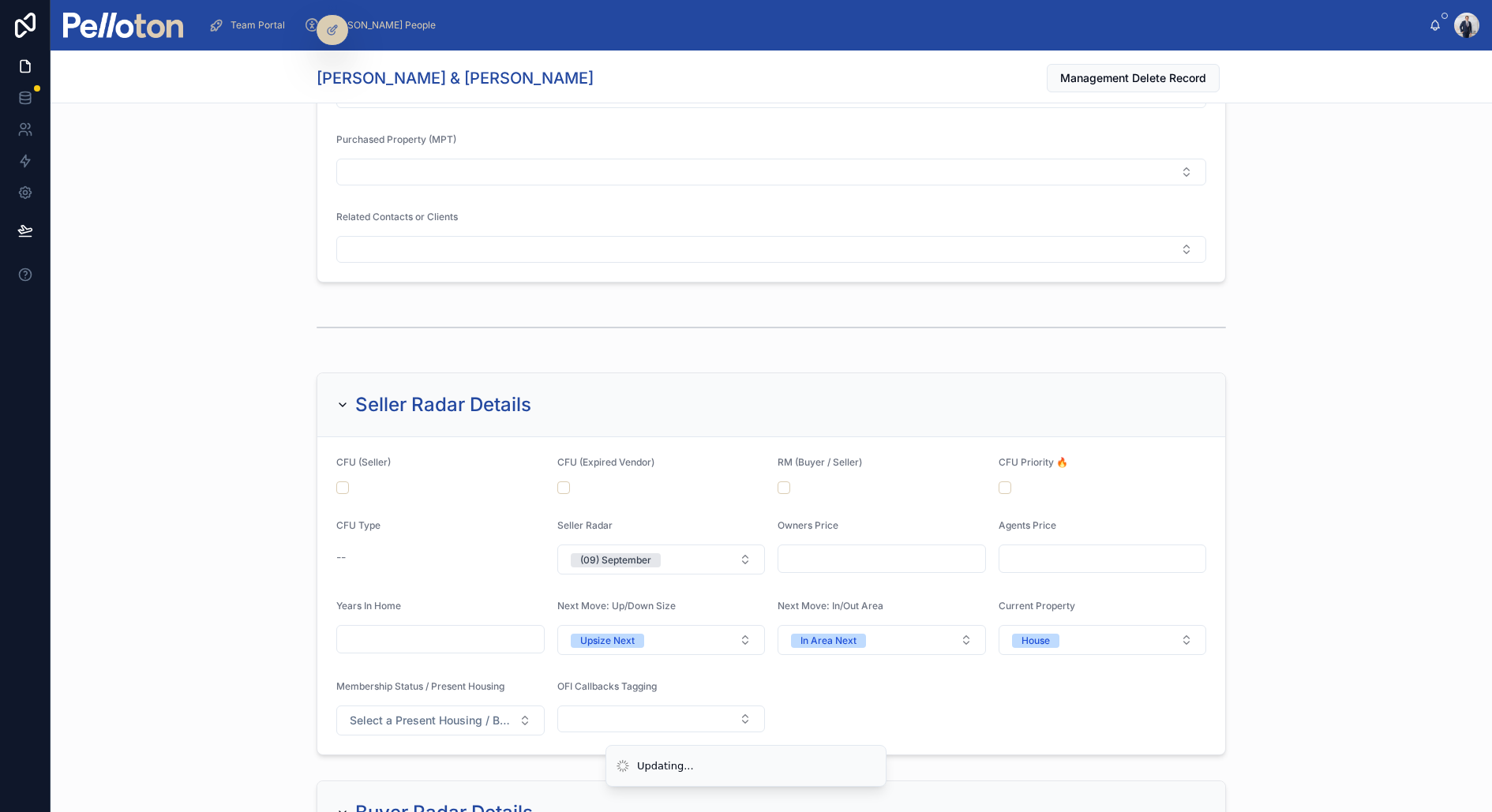
scroll to position [1918, 0]
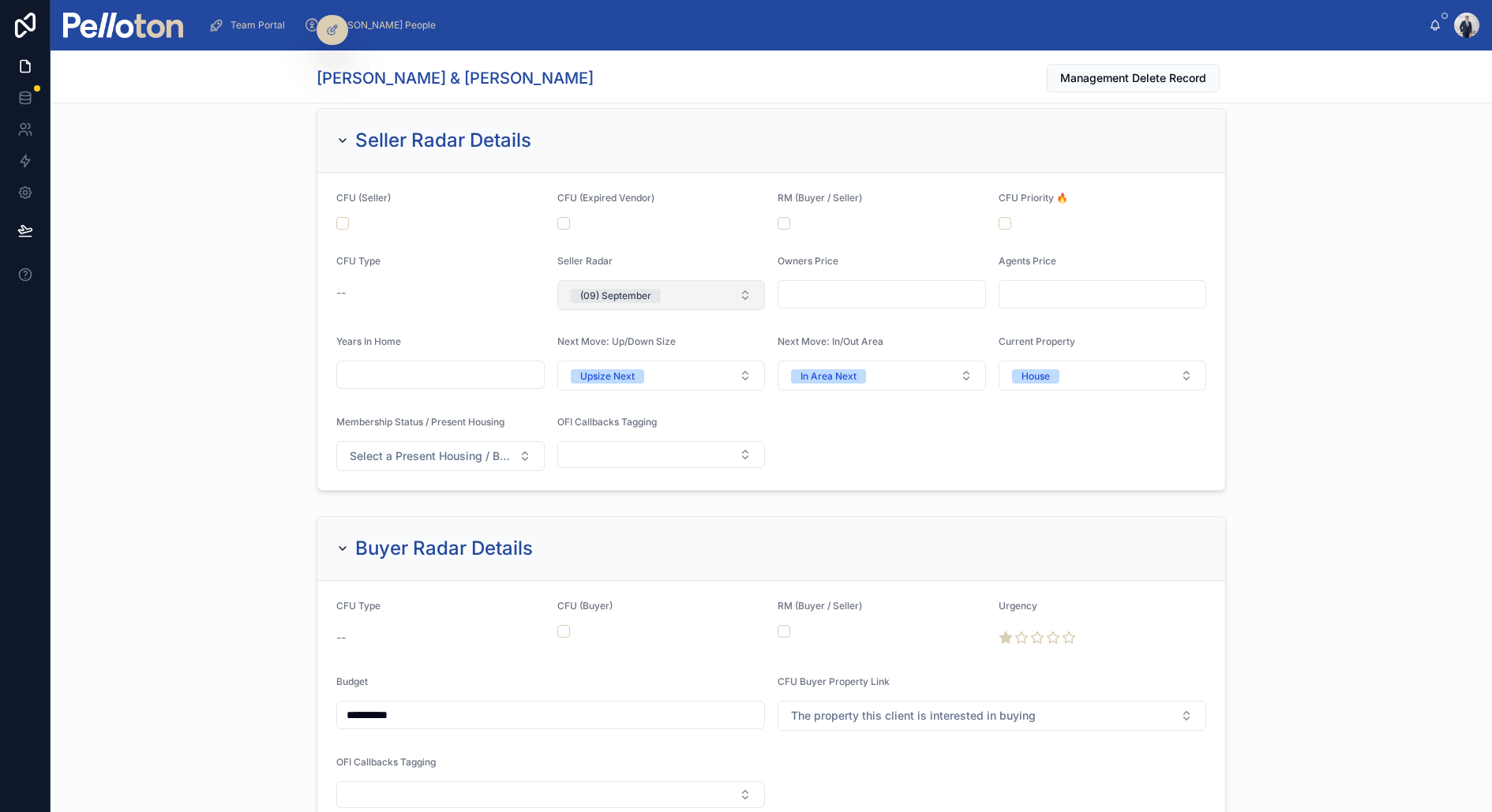
click at [660, 288] on span "(09) September" at bounding box center [616, 295] width 90 height 14
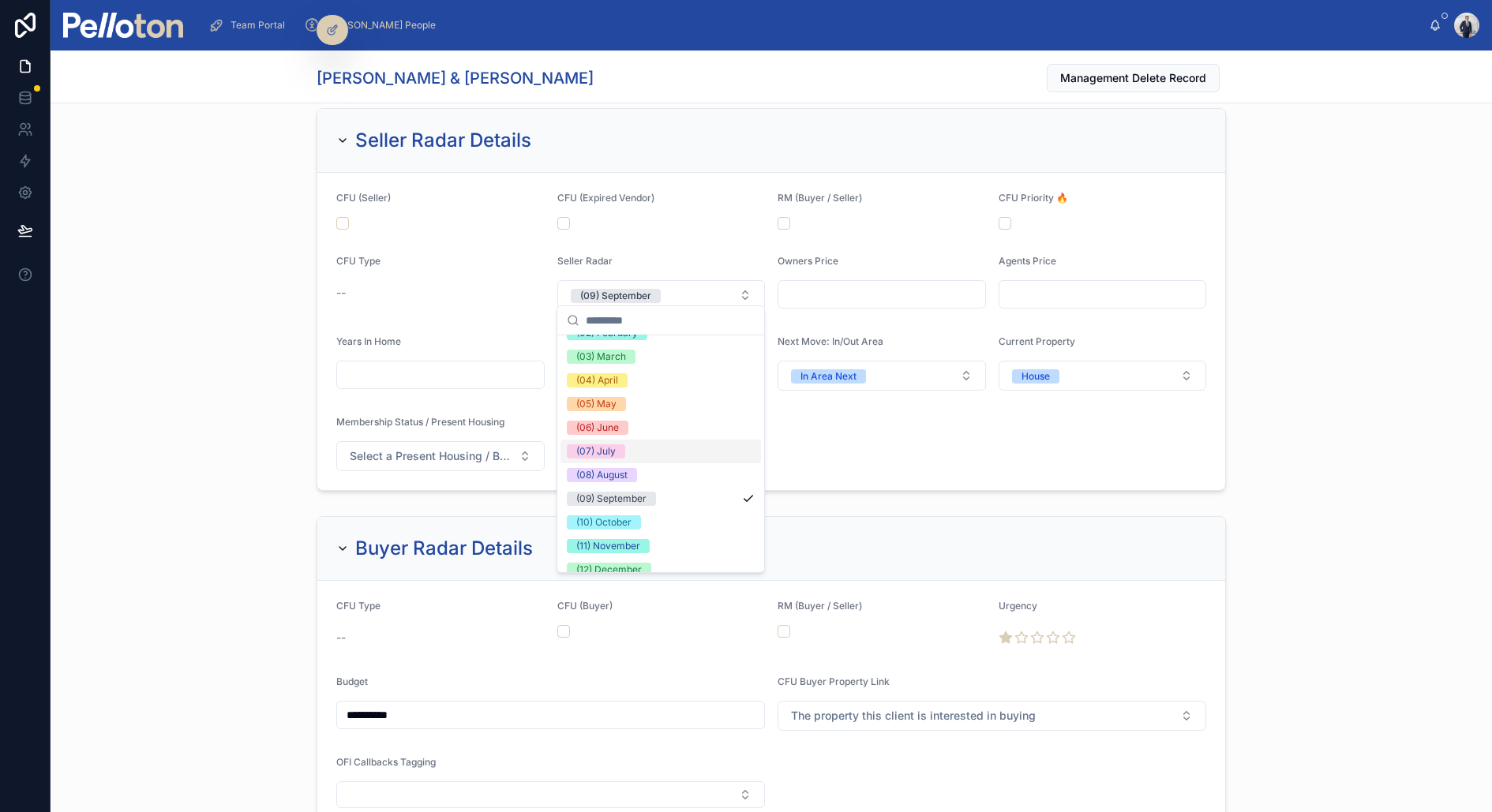
scroll to position [102, 0]
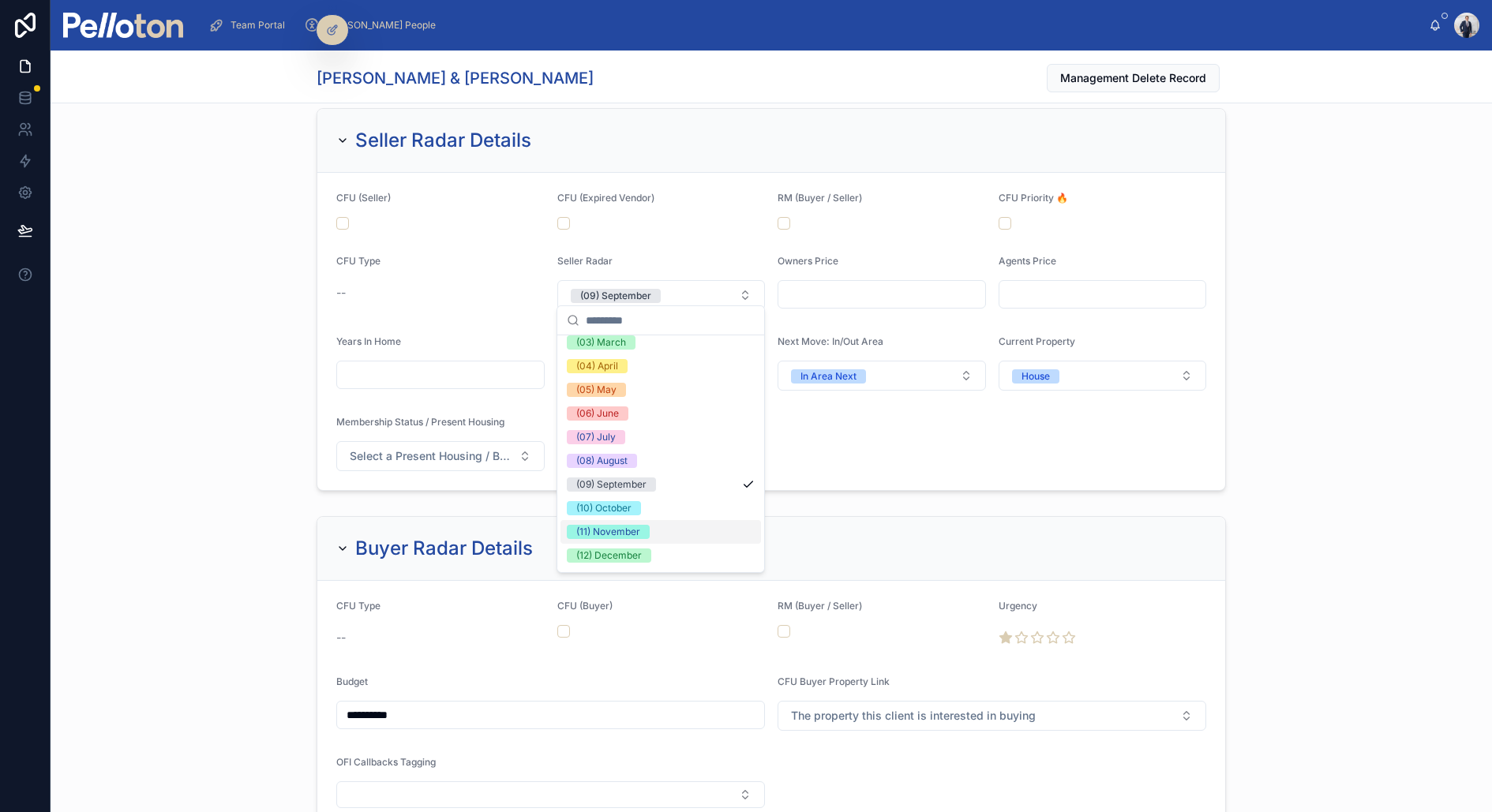
click at [635, 521] on div "(11) November" at bounding box center [660, 532] width 201 height 24
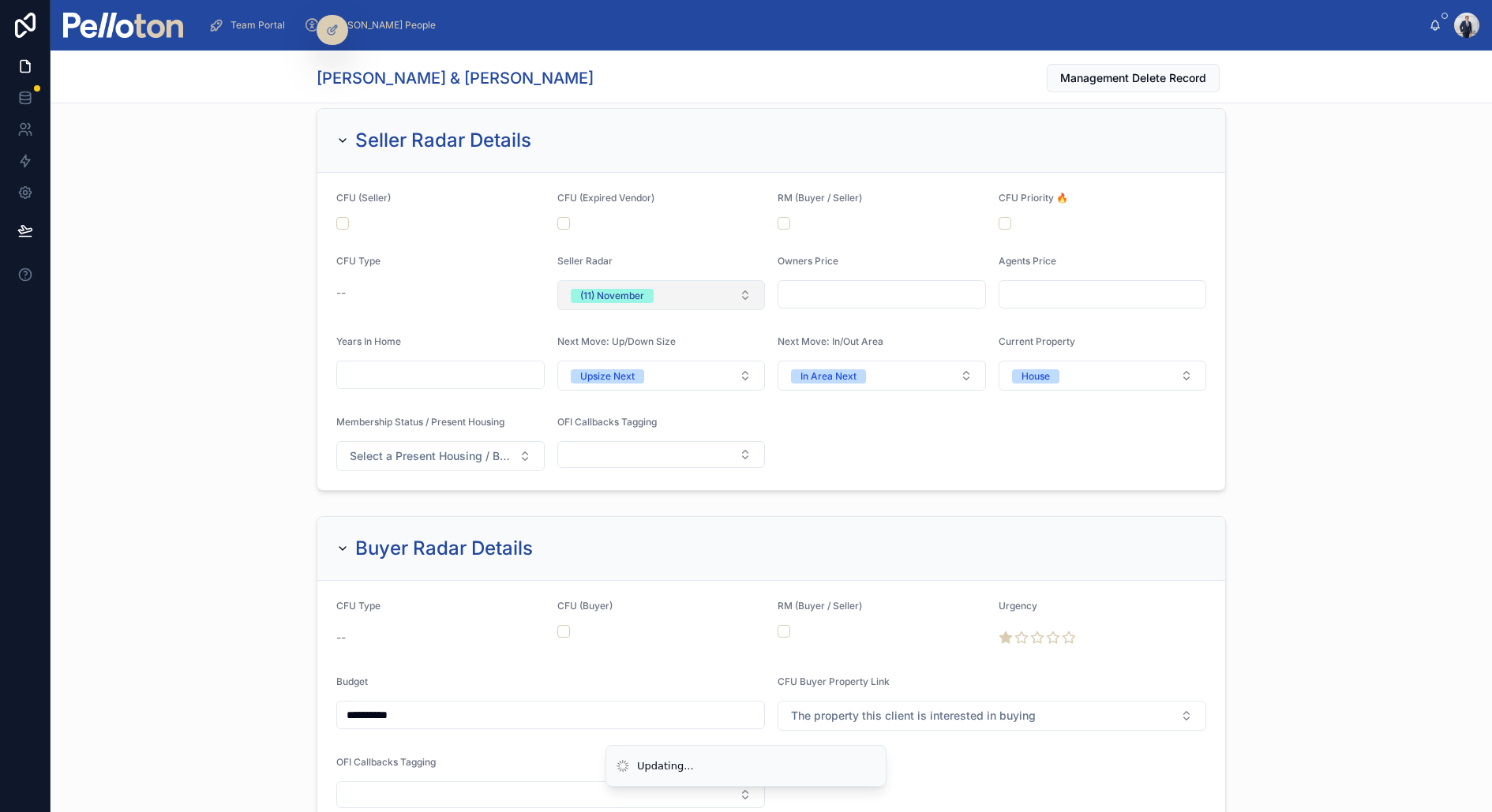
click at [641, 280] on button "(11) November" at bounding box center [662, 294] width 208 height 30
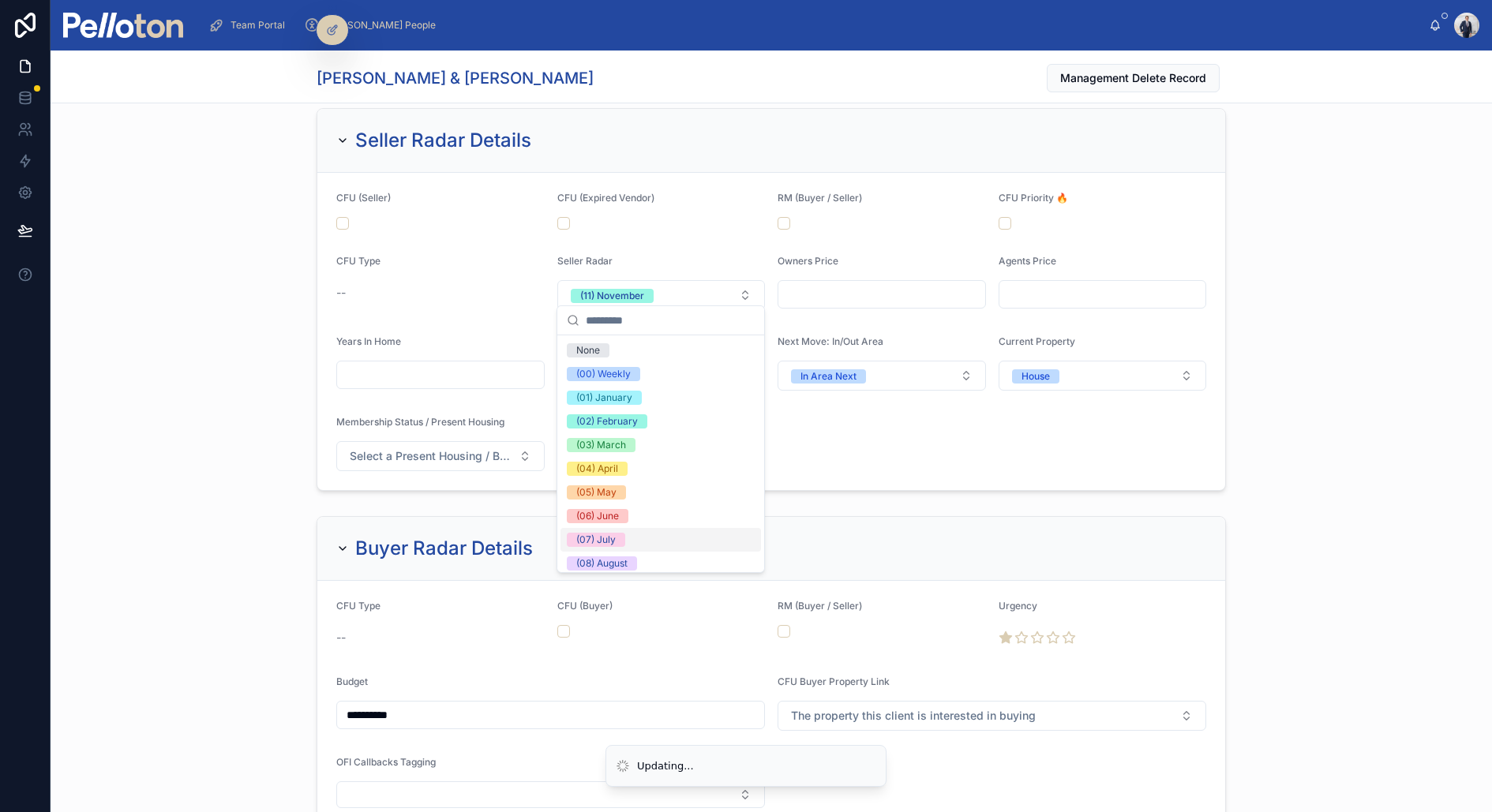
scroll to position [147, 0]
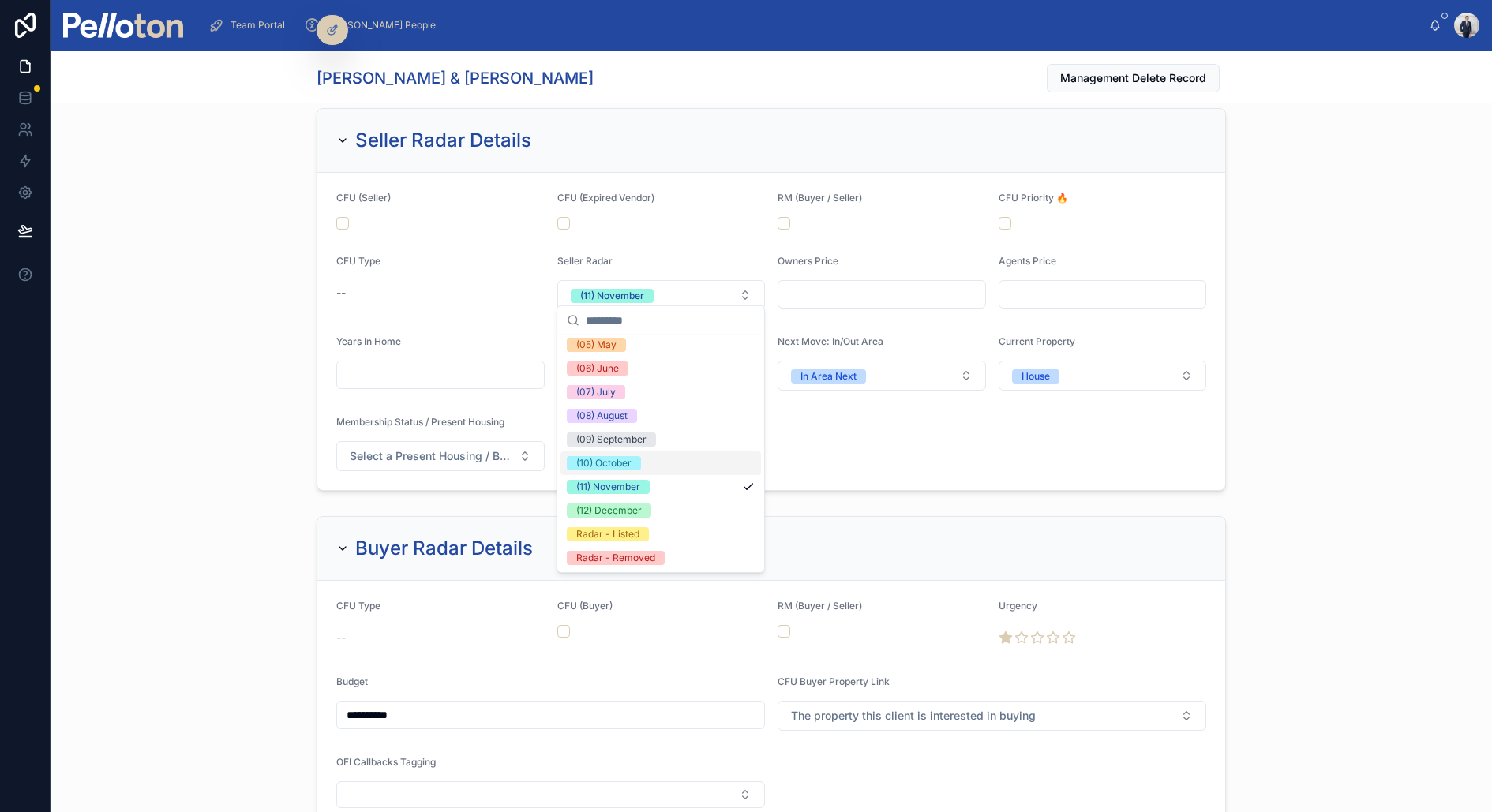
click at [643, 460] on div "(10) October" at bounding box center [660, 464] width 201 height 24
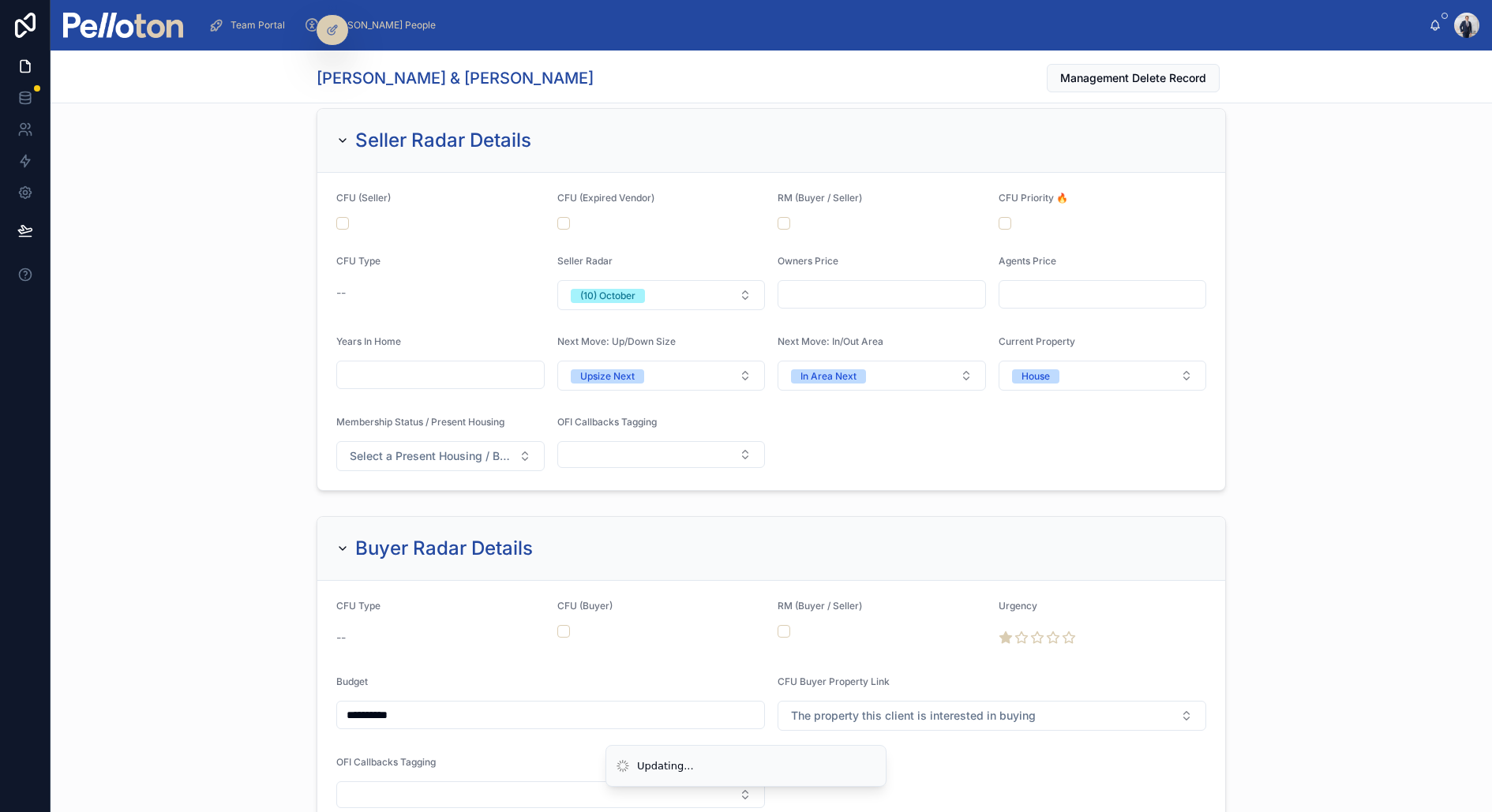
click at [204, 259] on div "Seller Radar Details CFU (Seller) CFU (Expired Vendor) RM (Buyer / Seller) CFU …" at bounding box center [772, 299] width 1442 height 395
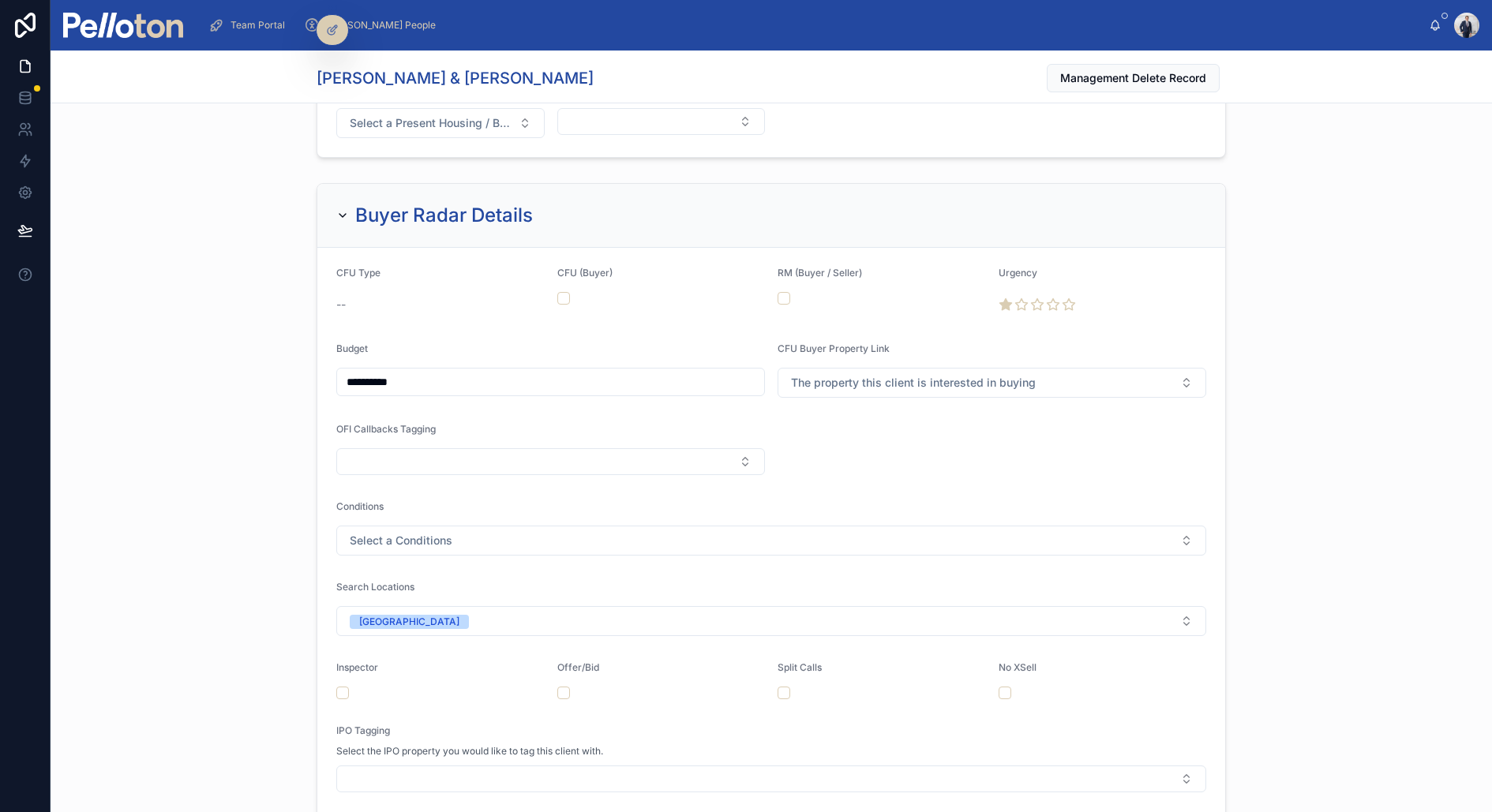
scroll to position [2266, 0]
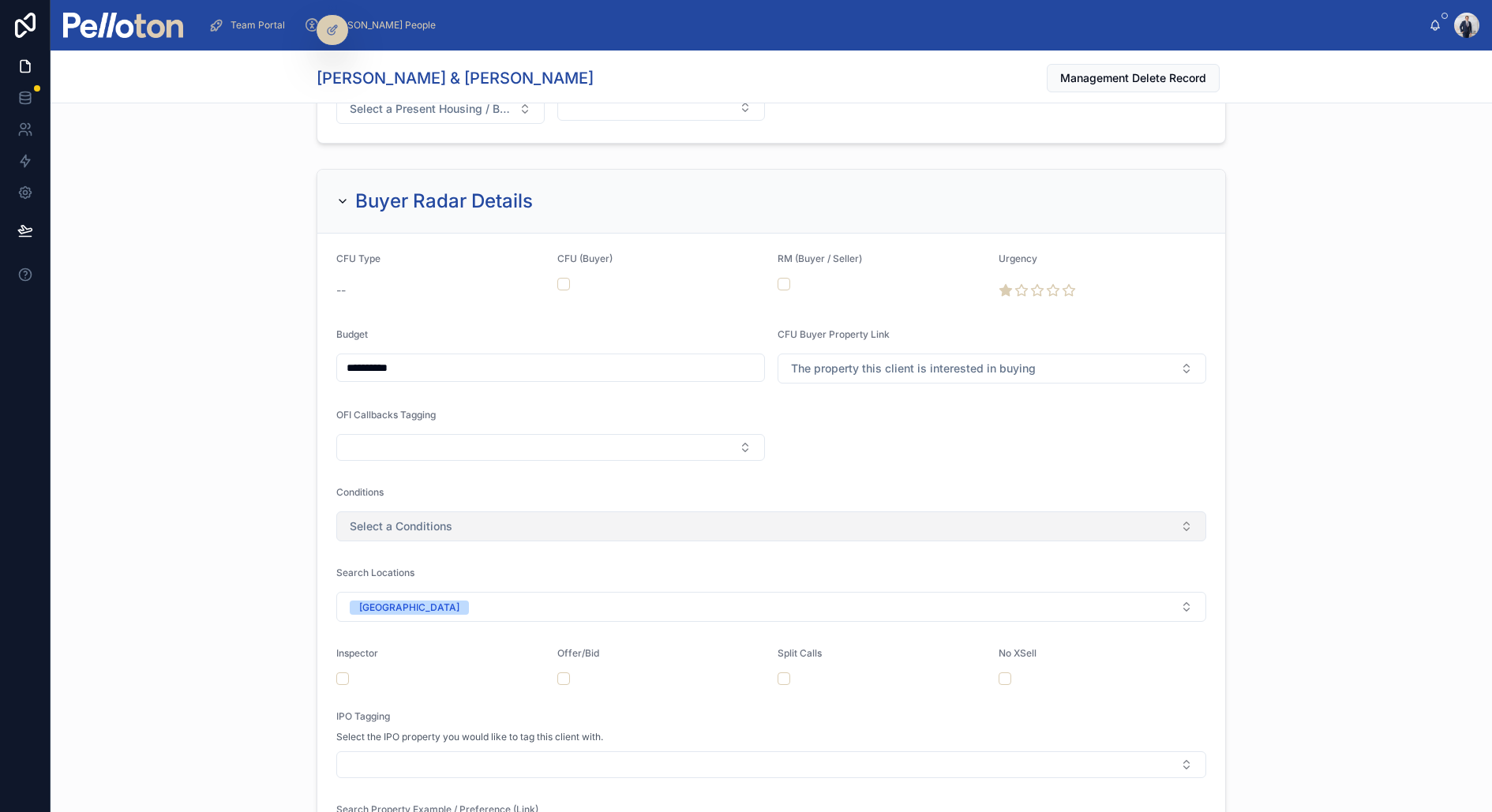
click at [405, 519] on span "Select a Conditions" at bounding box center [400, 526] width 102 height 16
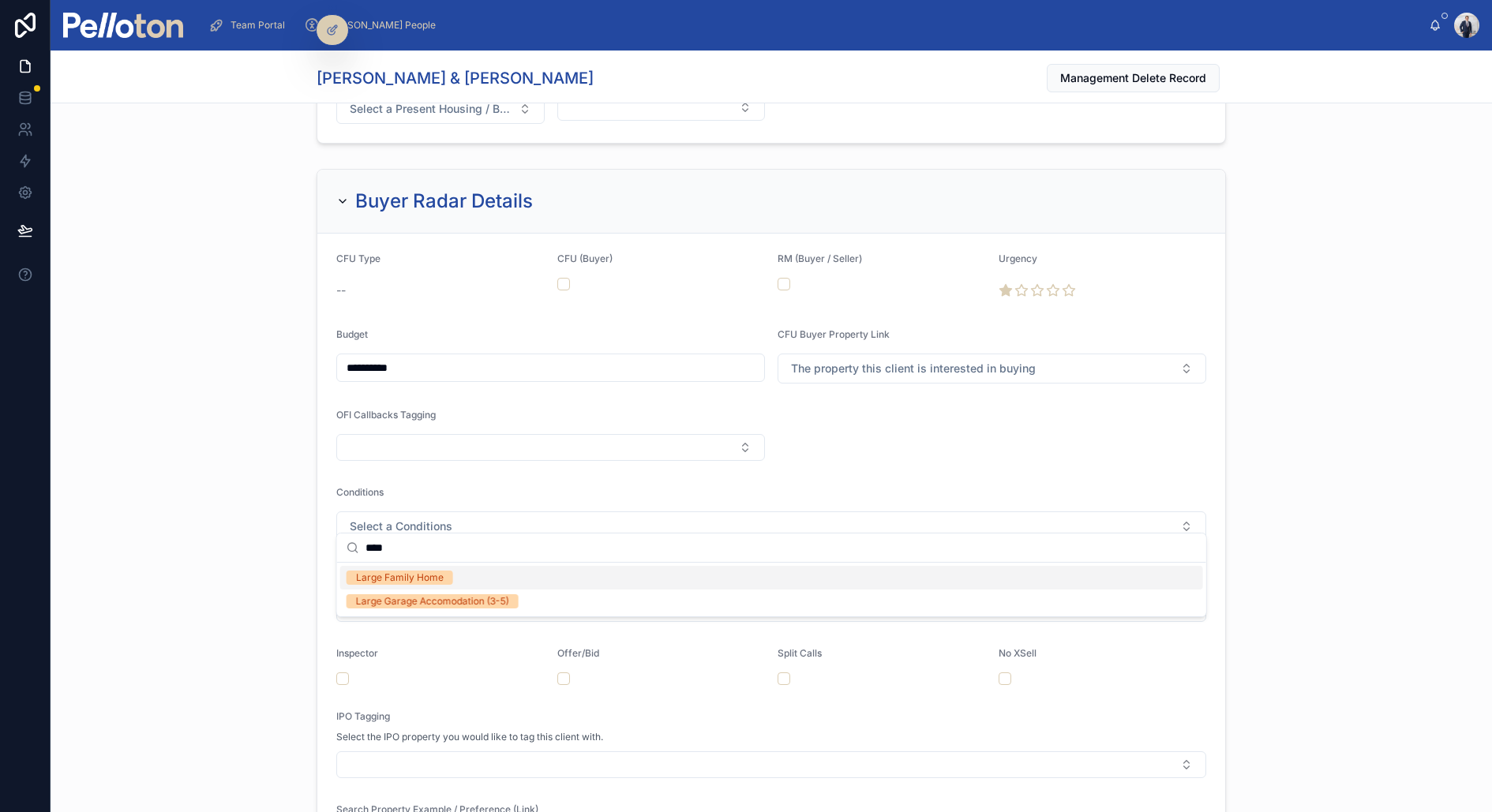
type input "****"
click at [409, 580] on div "Large Family Home" at bounding box center [400, 578] width 88 height 14
click at [190, 409] on div "**********" at bounding box center [772, 562] width 1442 height 801
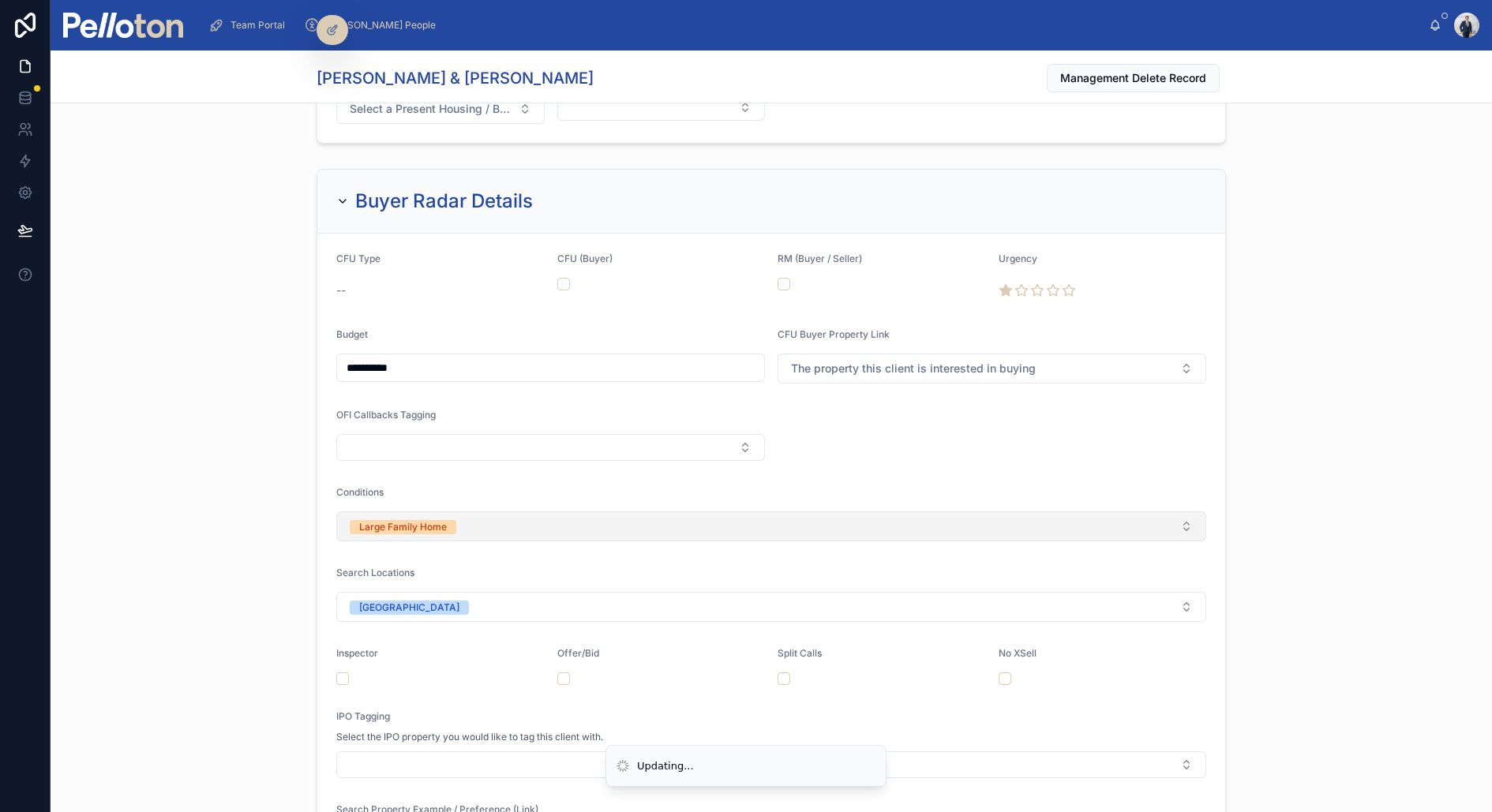
click at [554, 514] on button "Large Family Home" at bounding box center [771, 526] width 870 height 30
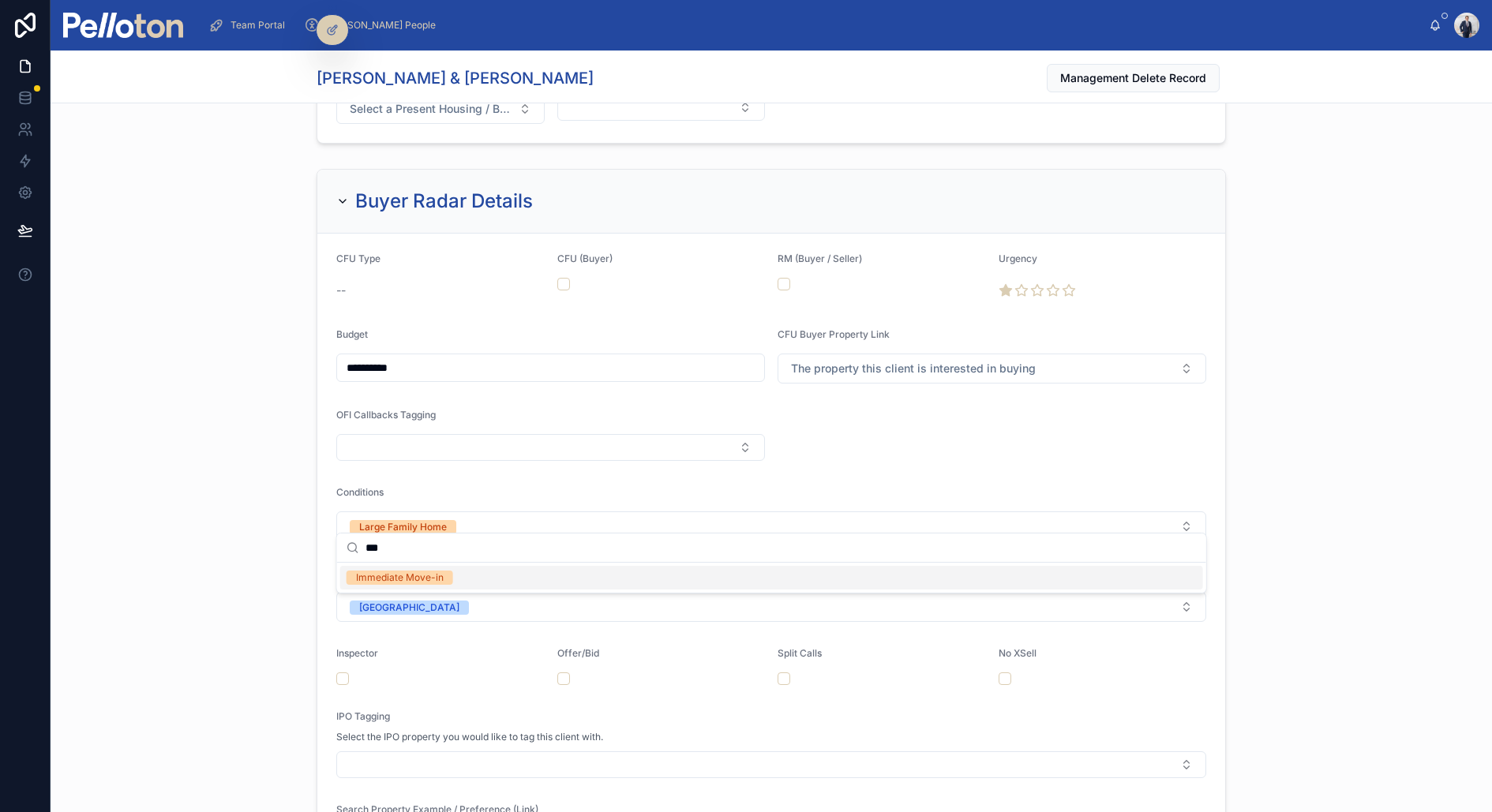
type input "***"
click at [444, 579] on span "Immediate Move-in" at bounding box center [400, 578] width 107 height 14
click at [225, 447] on div "**********" at bounding box center [772, 562] width 1442 height 801
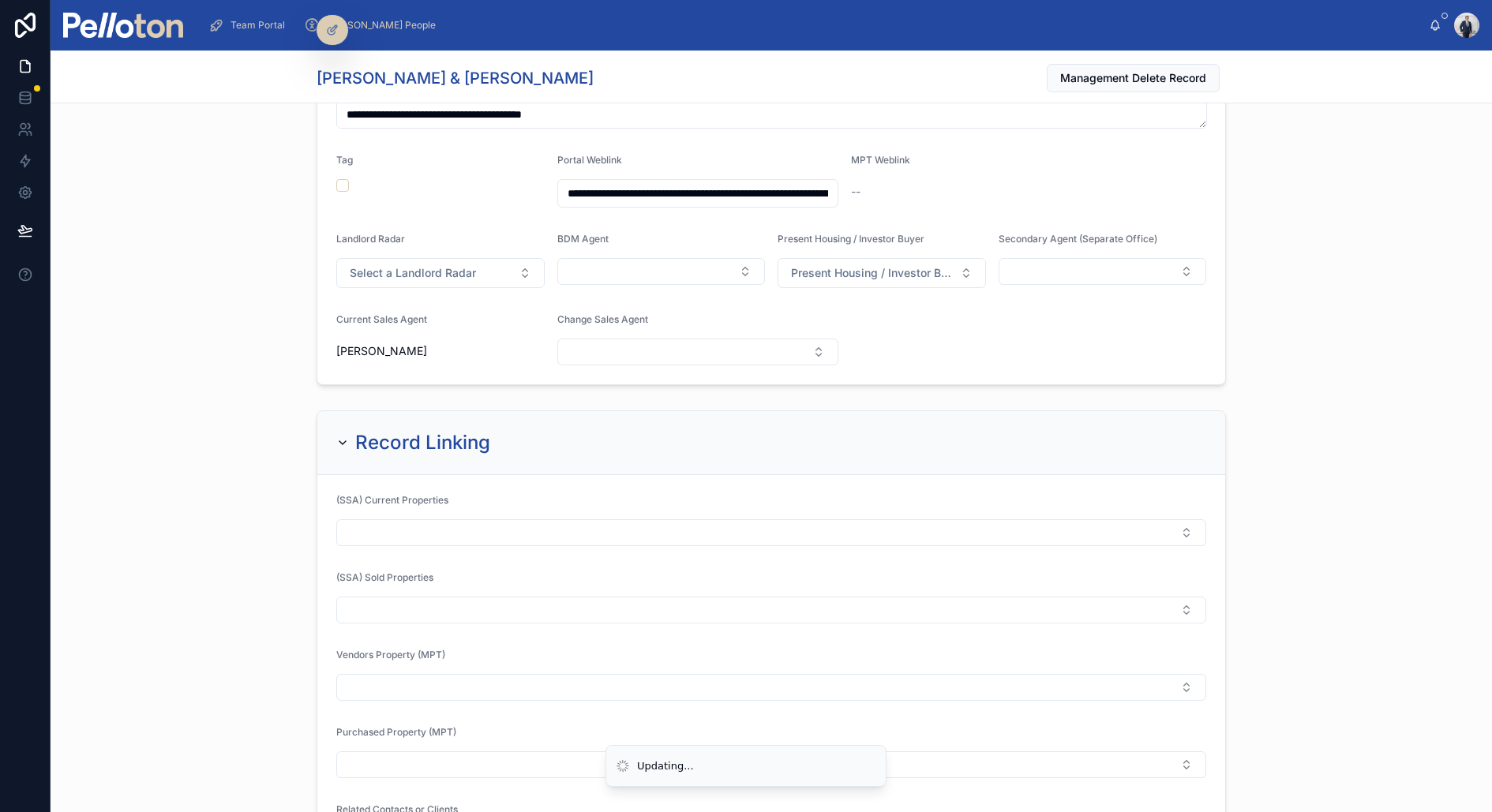
scroll to position [0, 0]
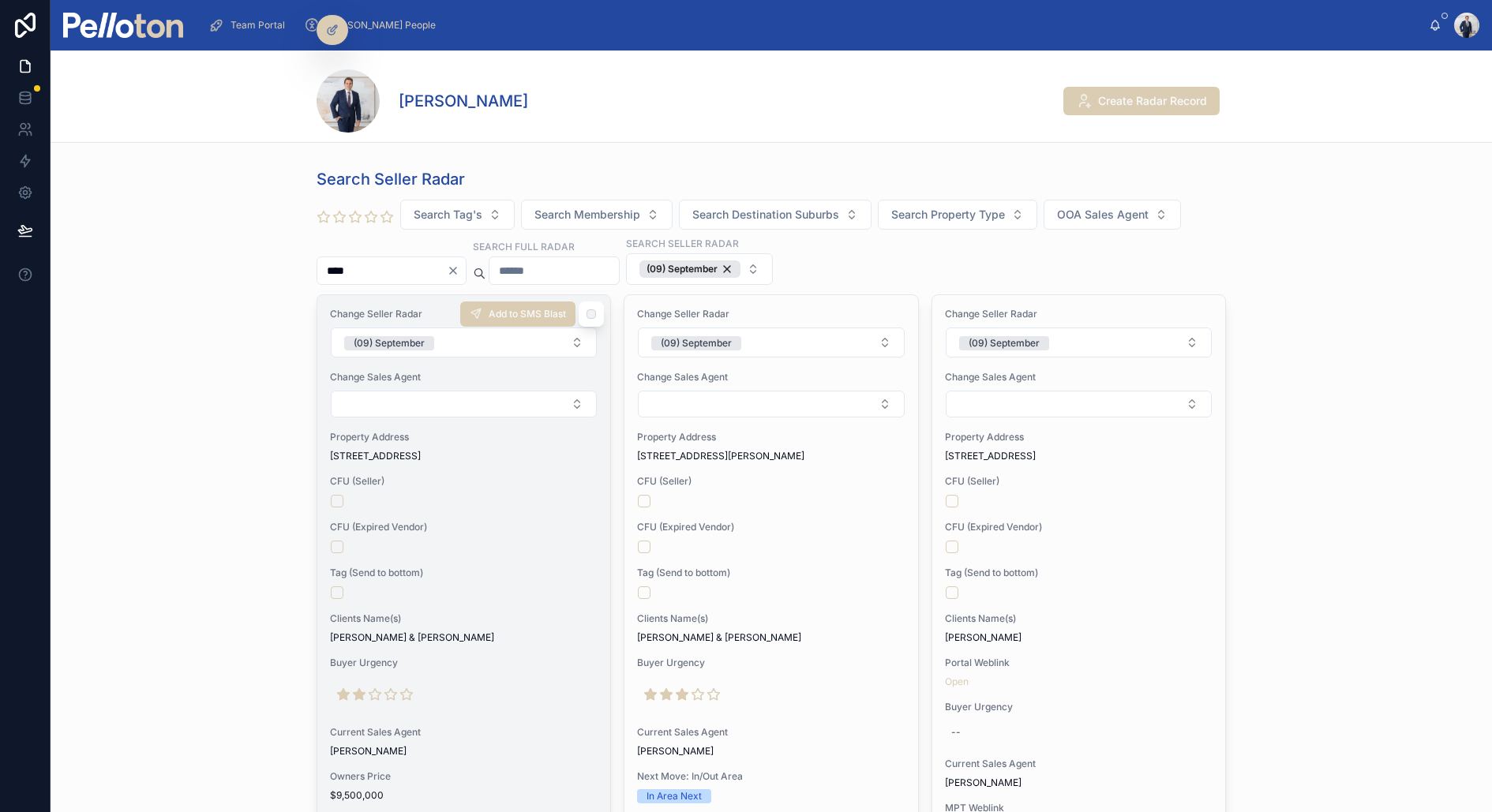
scroll to position [37, 0]
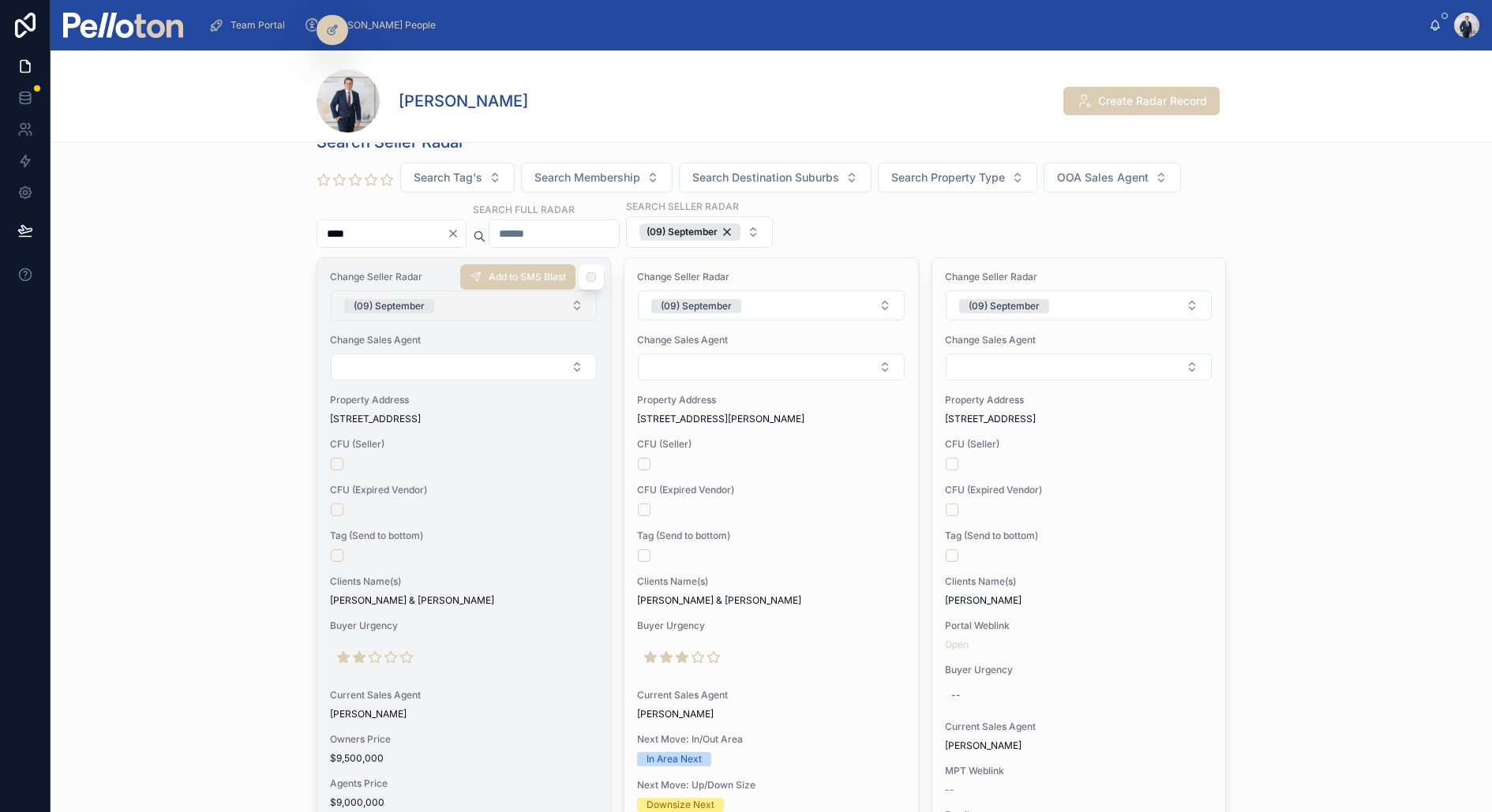
click at [388, 310] on div "(09) September" at bounding box center [389, 306] width 71 height 14
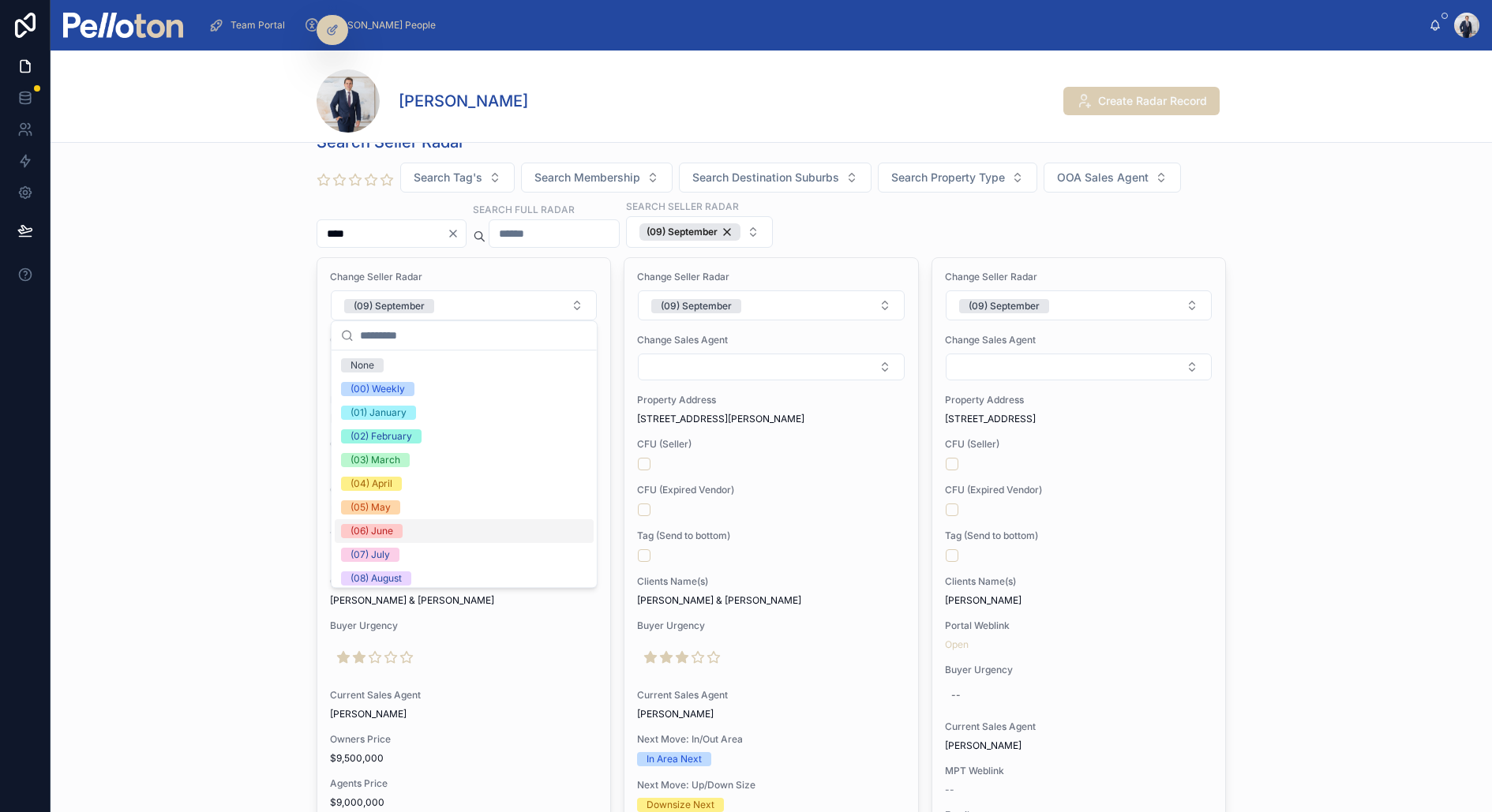
scroll to position [147, 0]
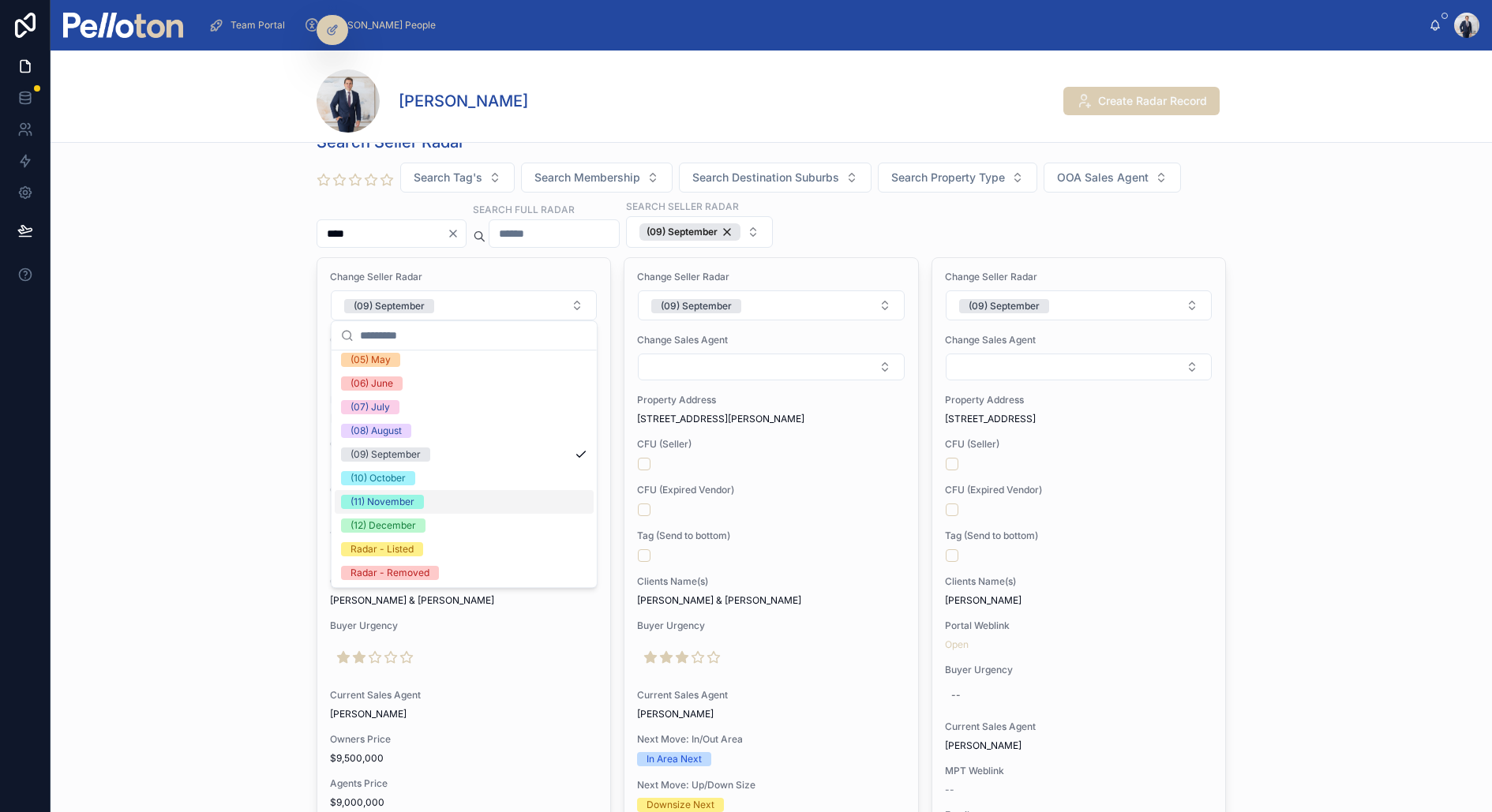
click at [421, 492] on div "(11) November" at bounding box center [465, 502] width 259 height 24
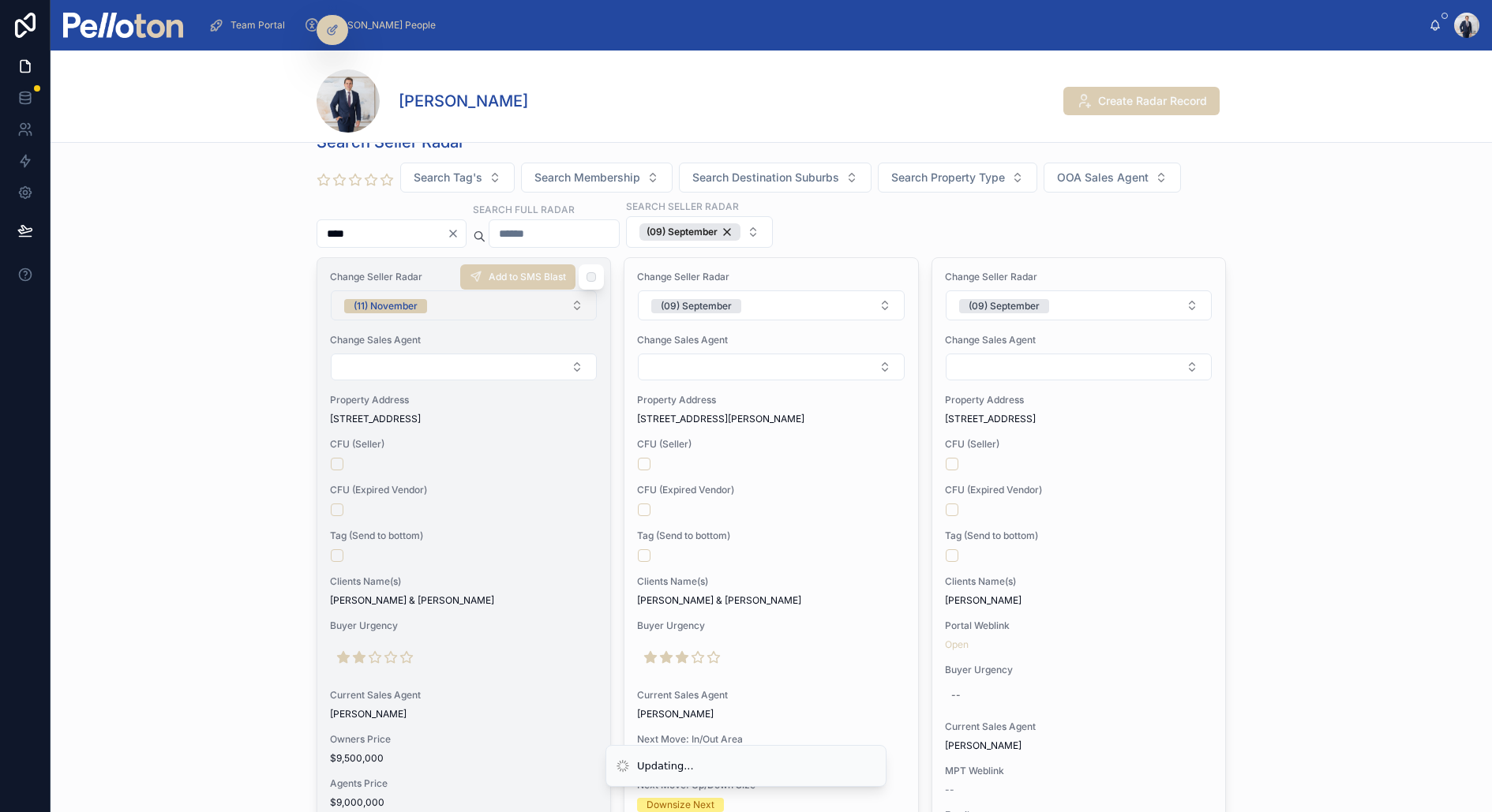
click at [449, 311] on button "(11) November" at bounding box center [464, 304] width 266 height 30
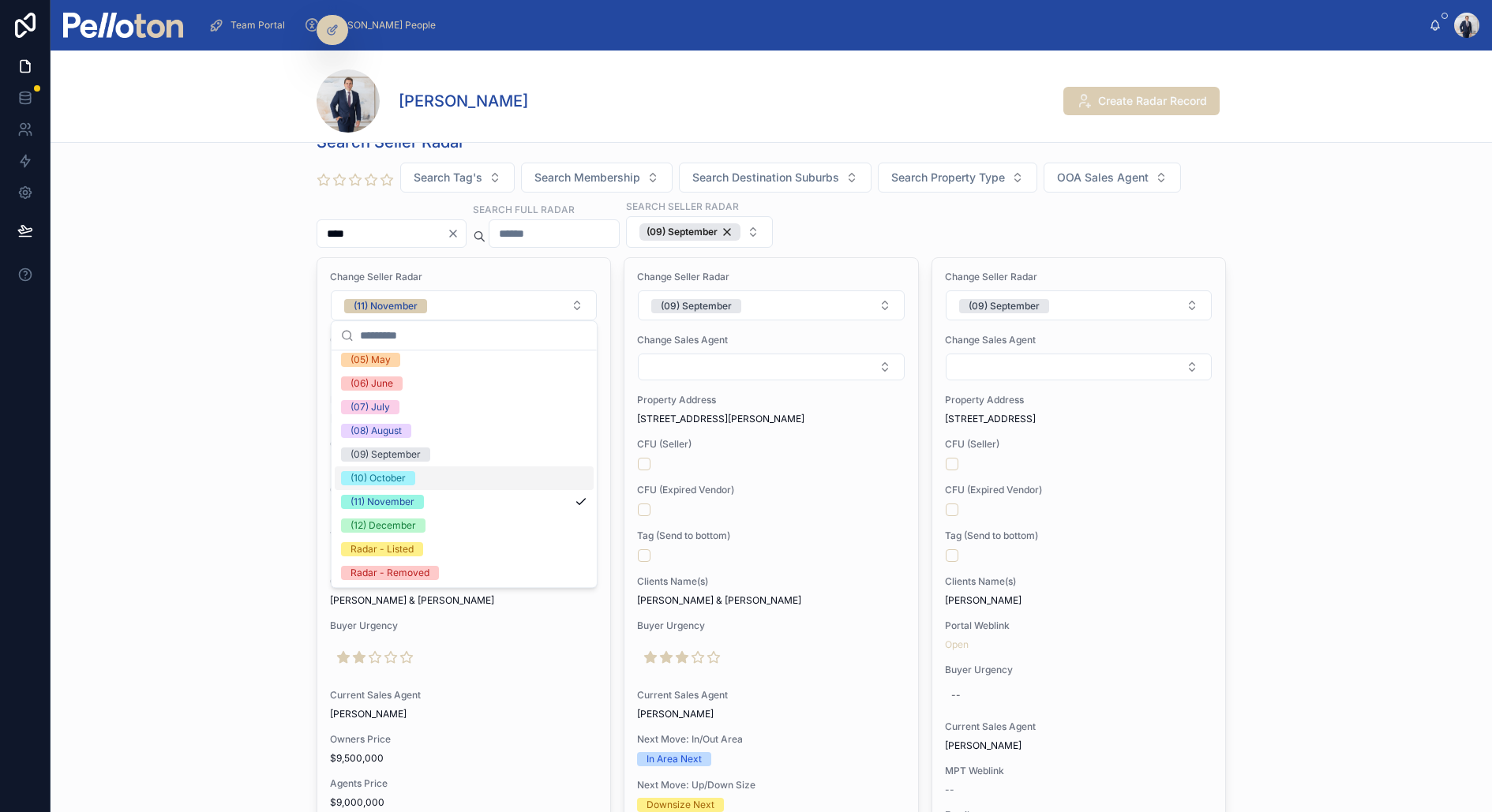
click at [418, 471] on div "(10) October" at bounding box center [465, 478] width 259 height 24
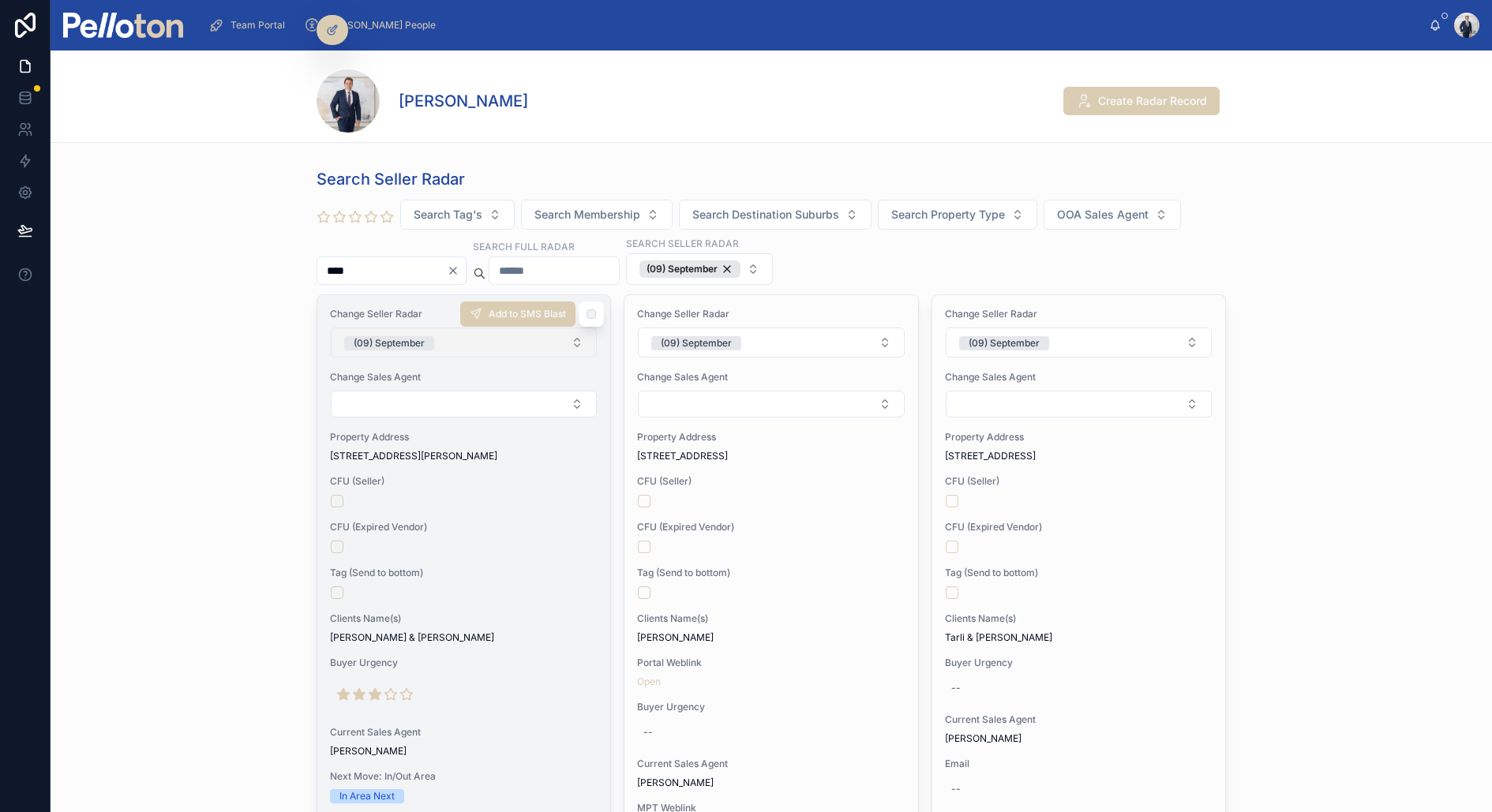
click at [402, 336] on div "(09) September" at bounding box center [389, 343] width 71 height 14
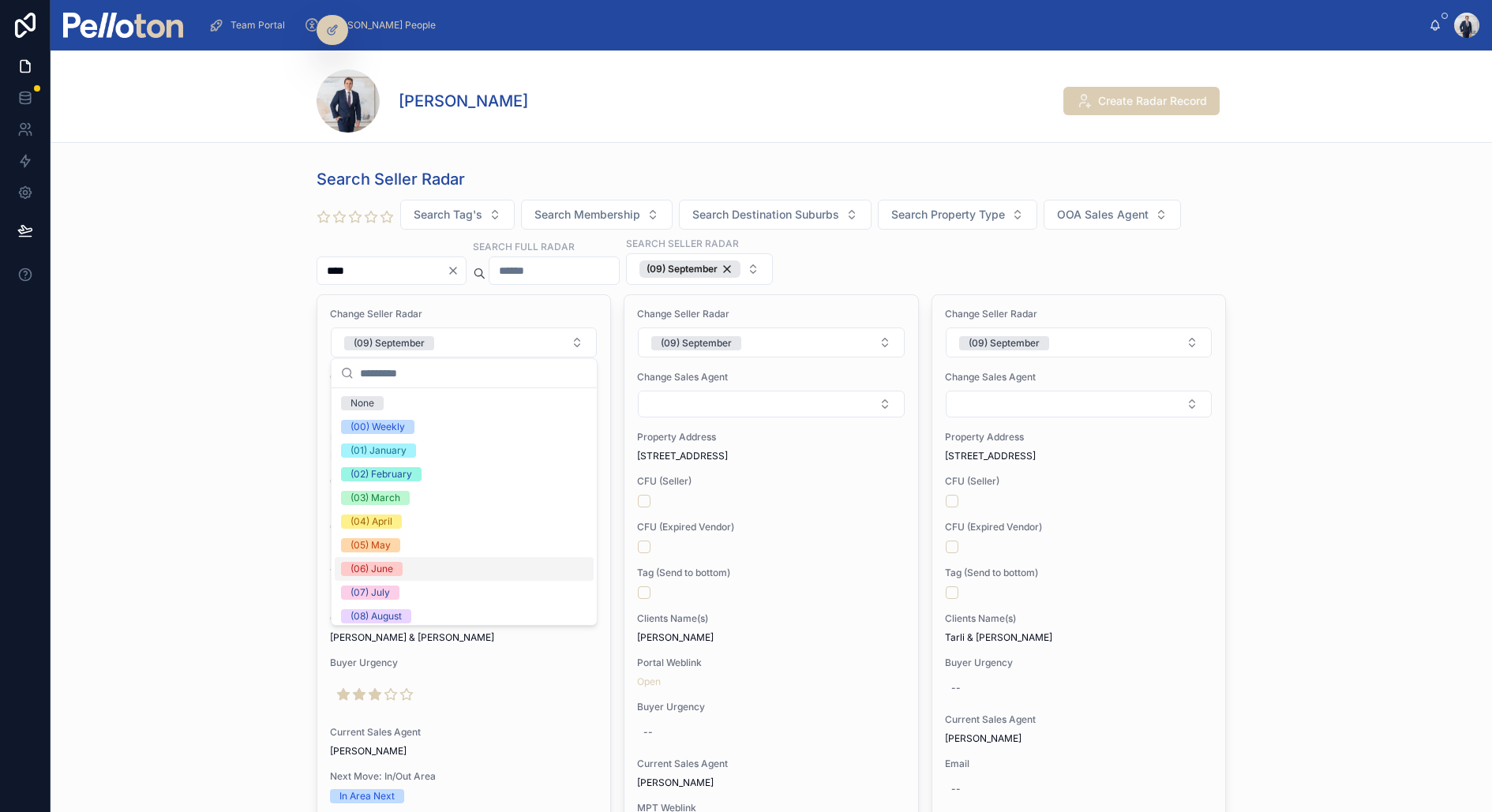
scroll to position [147, 0]
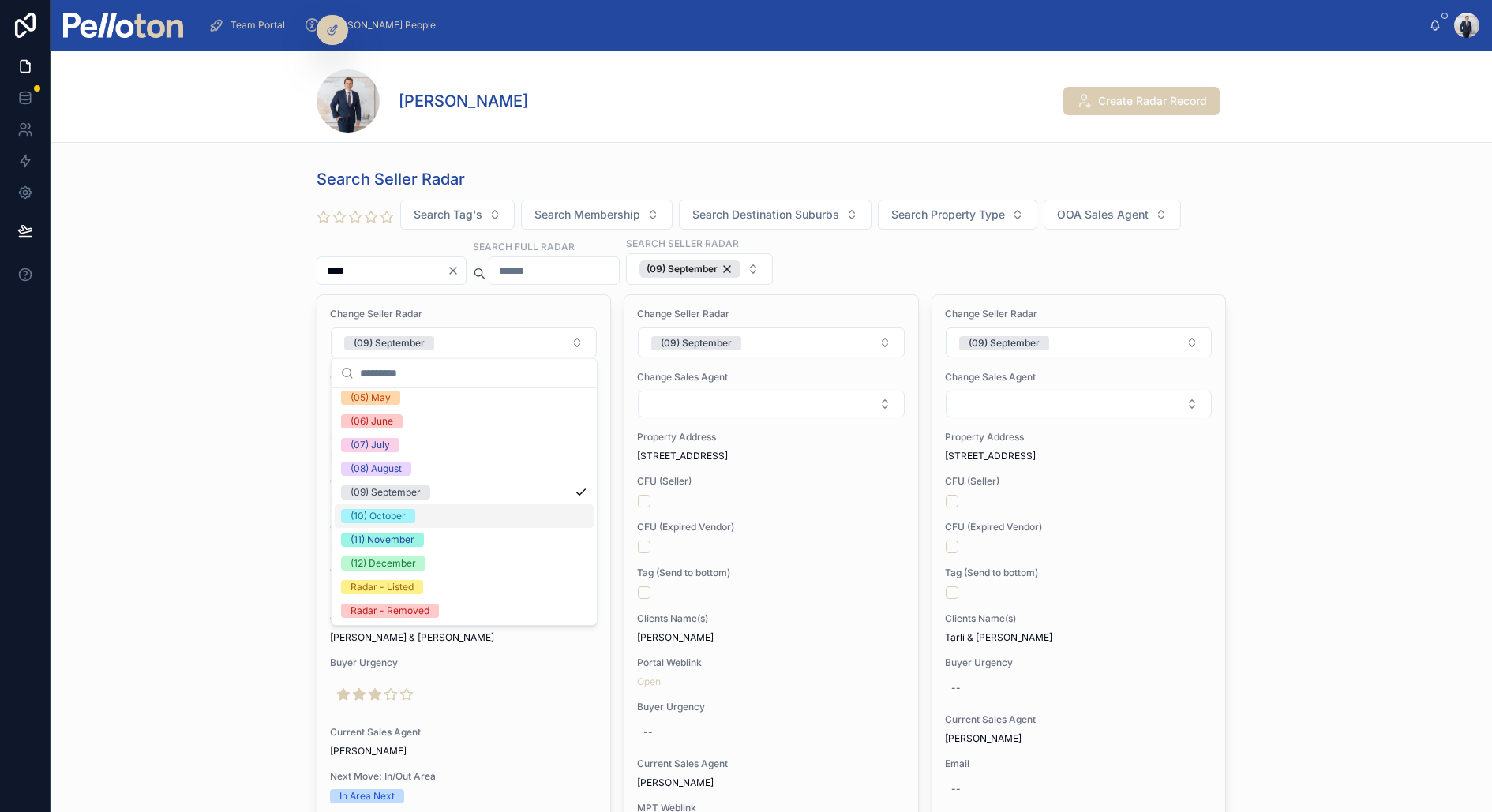
click at [420, 513] on div "(10) October" at bounding box center [465, 516] width 259 height 24
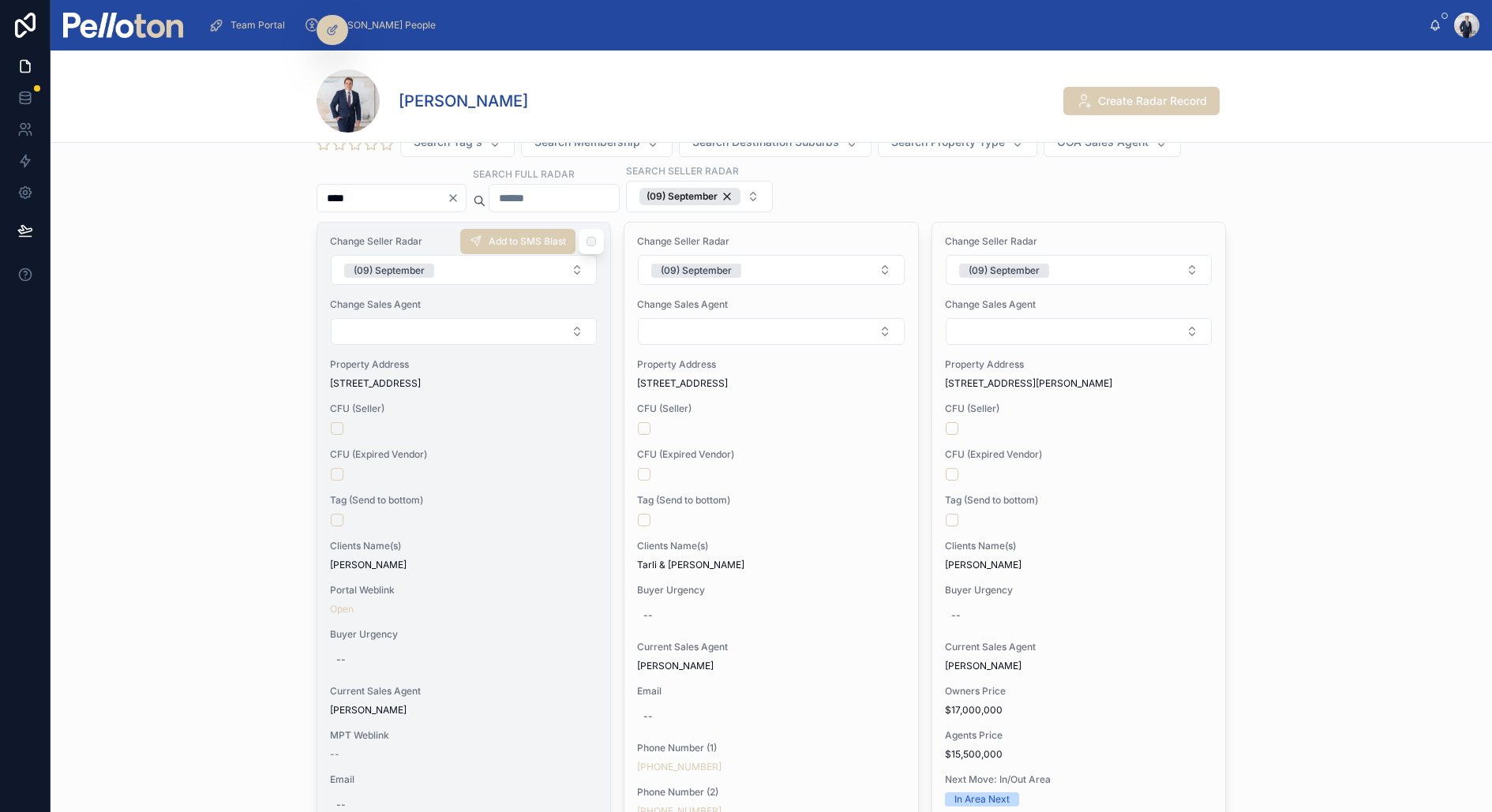
scroll to position [67, 0]
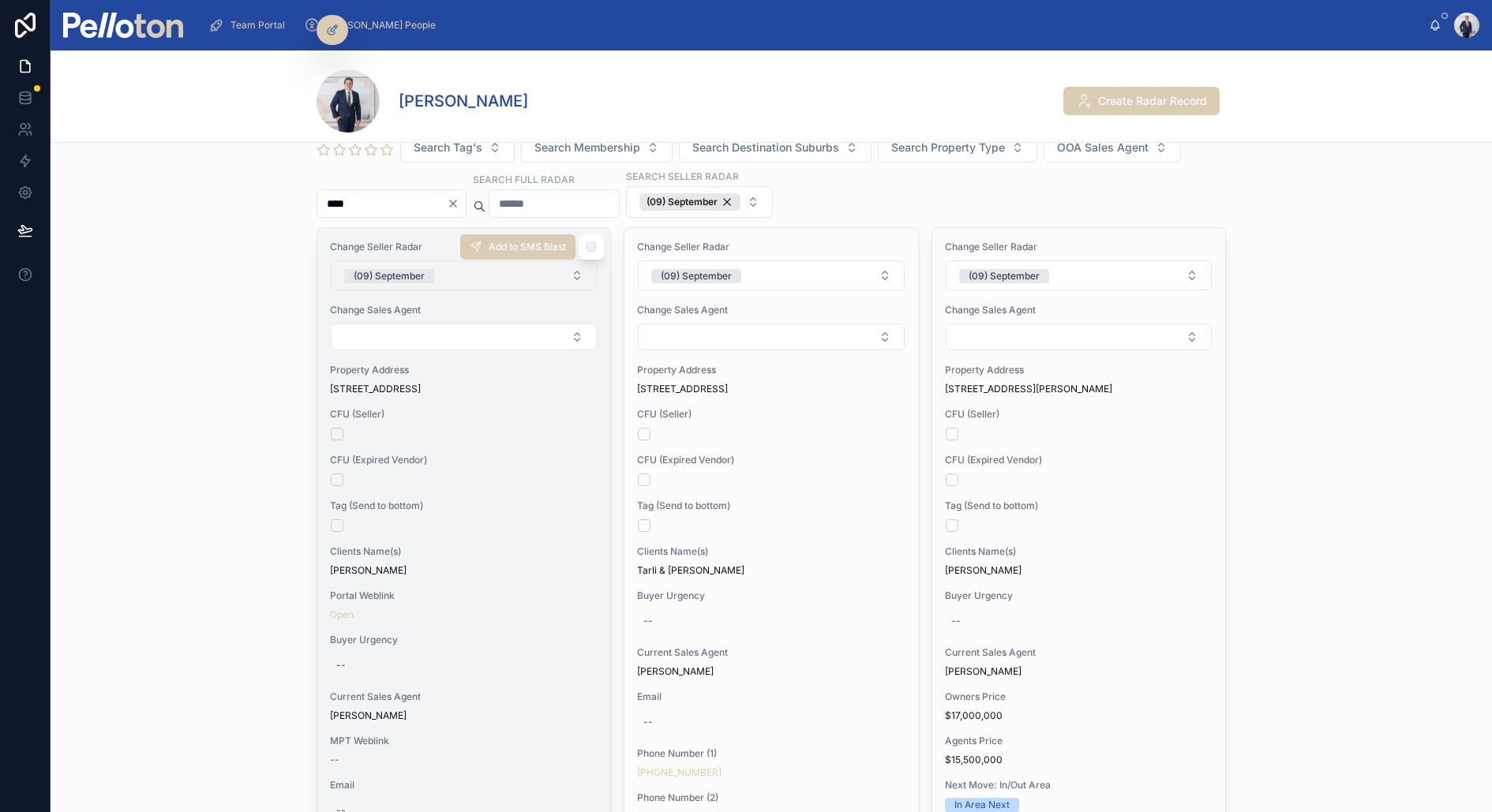
click at [425, 278] on span "(09) September" at bounding box center [389, 276] width 90 height 14
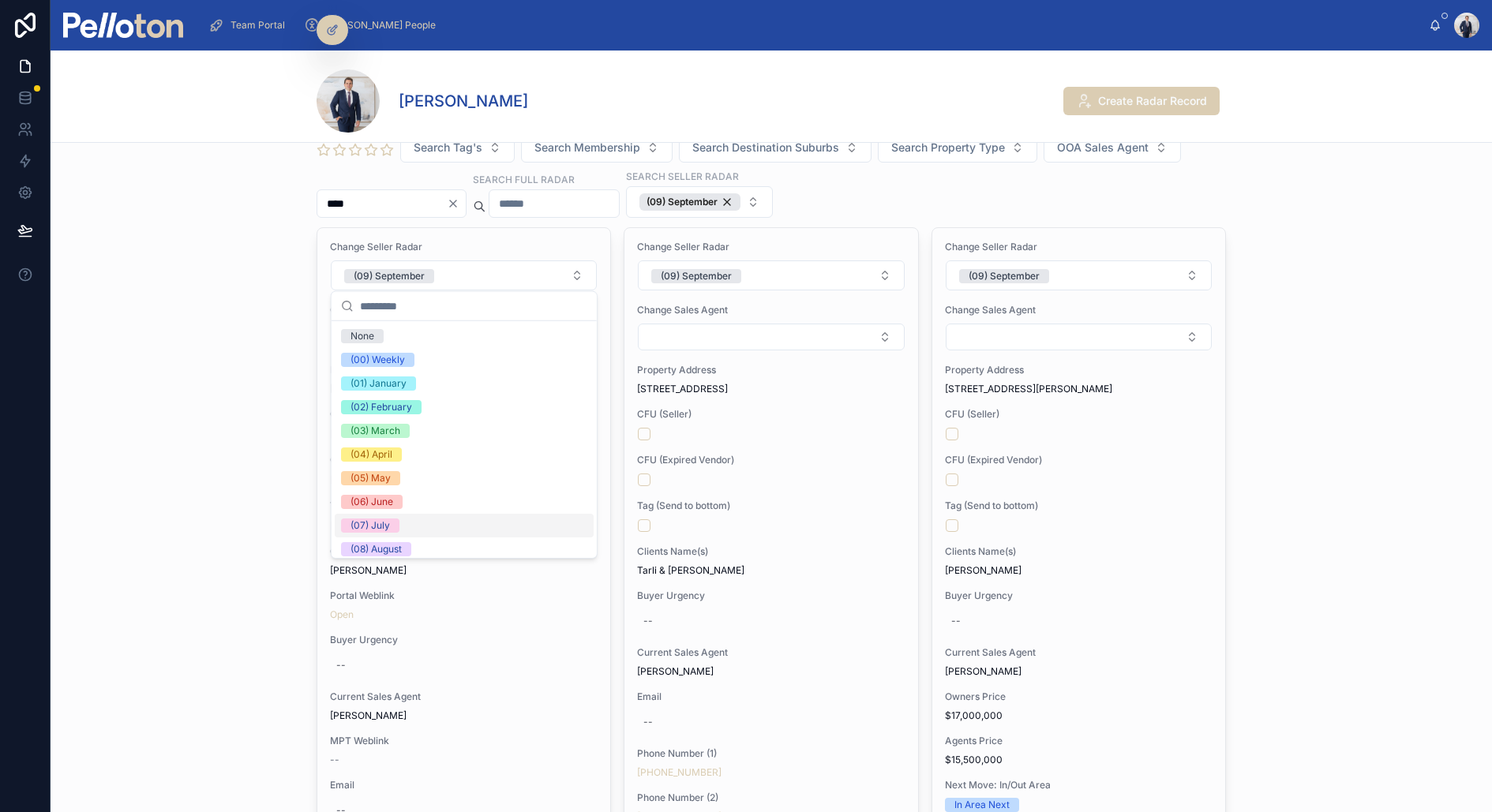
scroll to position [147, 0]
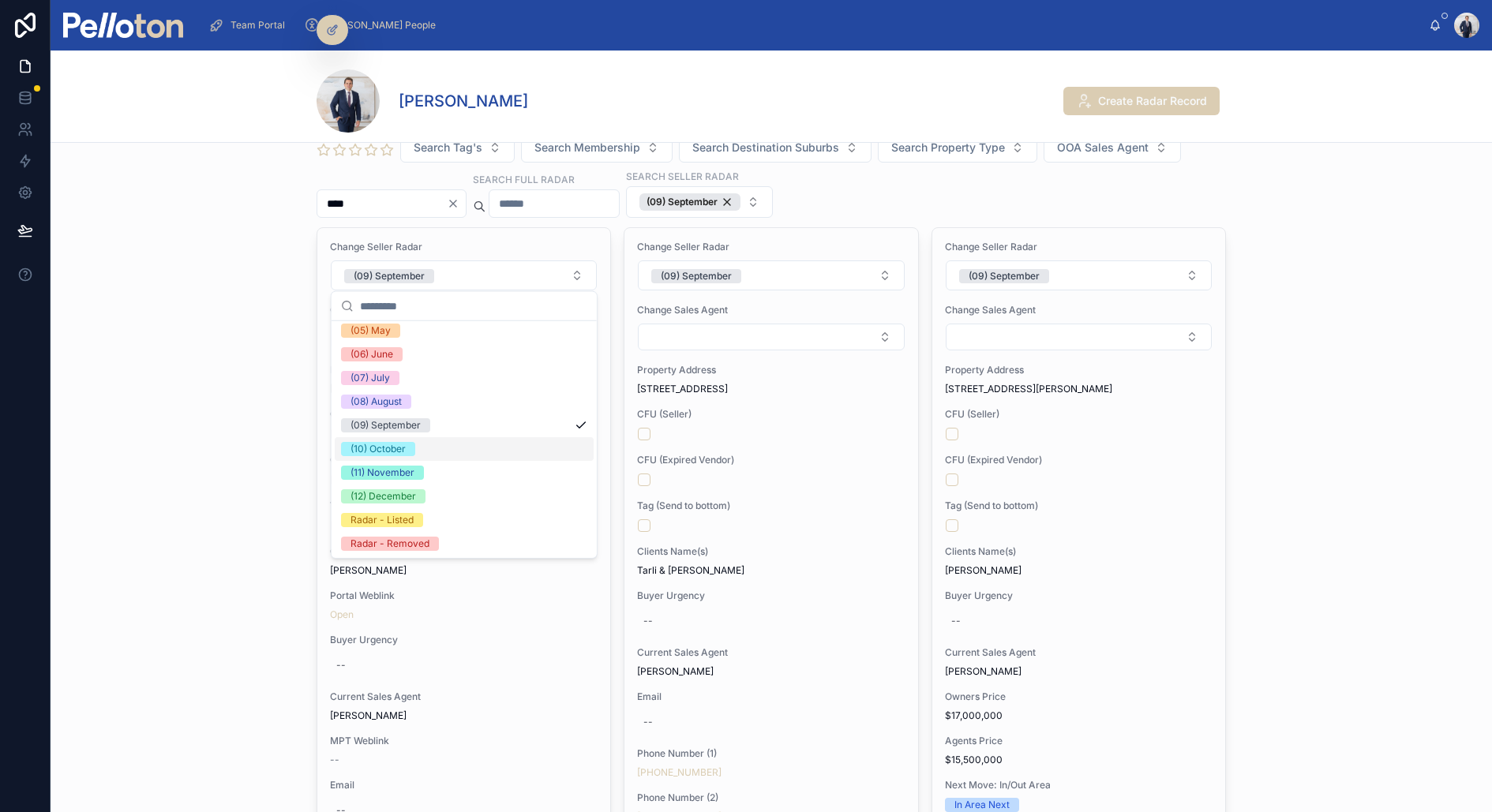
click at [410, 453] on span "(10) October" at bounding box center [378, 448] width 74 height 14
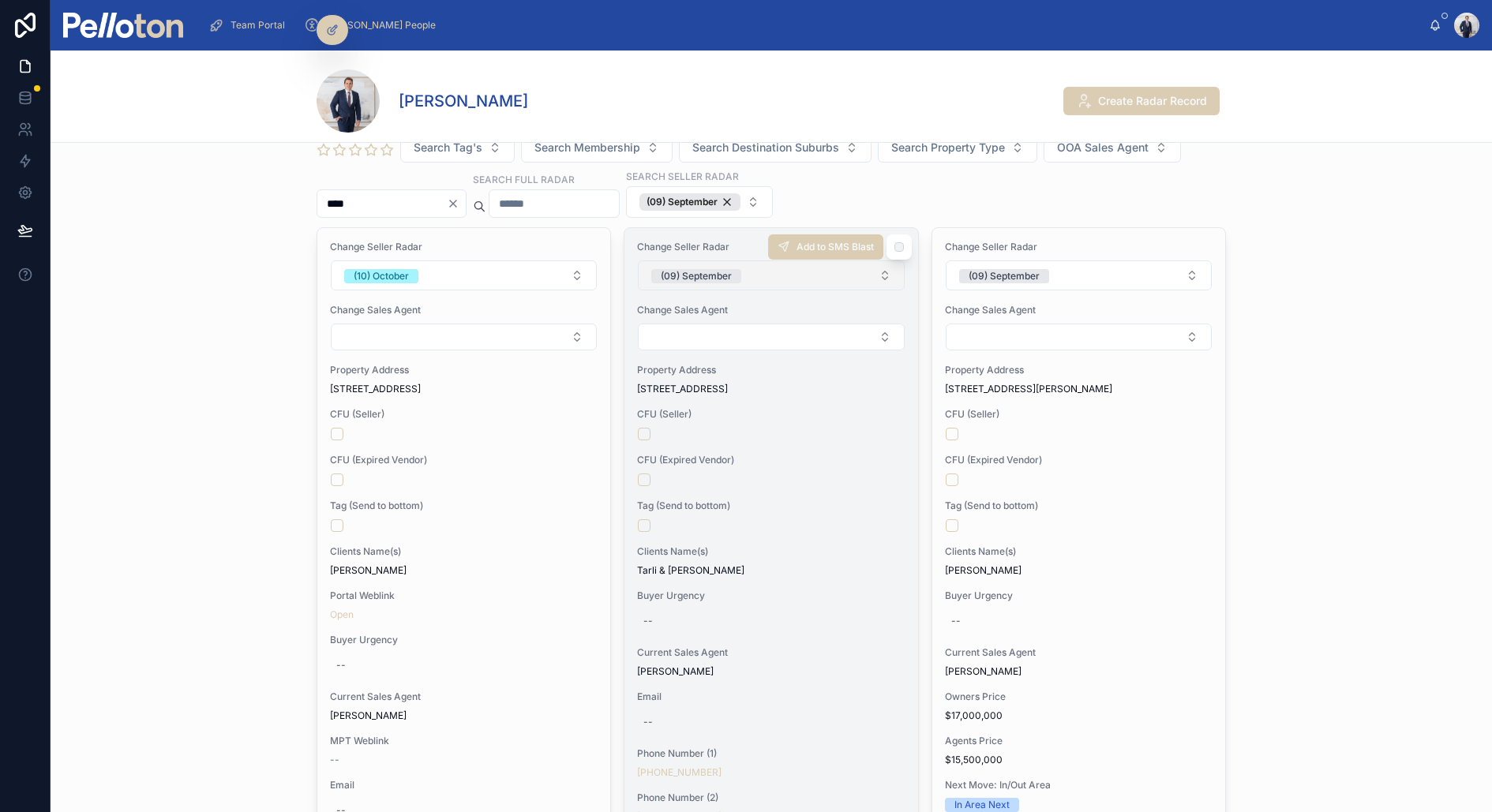
click at [735, 273] on span "(09) September" at bounding box center [696, 276] width 90 height 14
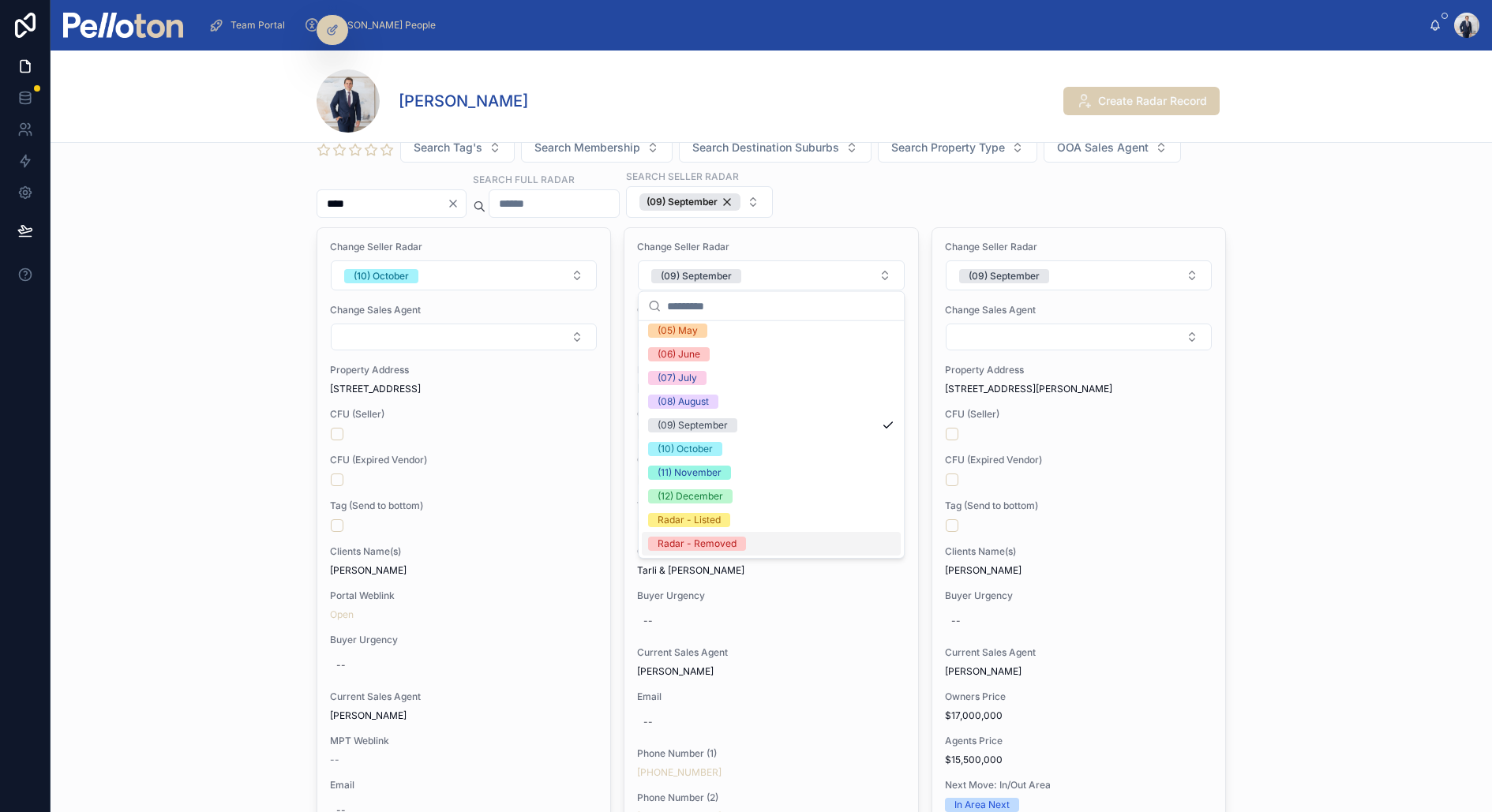
click at [730, 540] on div "Radar - Removed" at bounding box center [696, 543] width 79 height 14
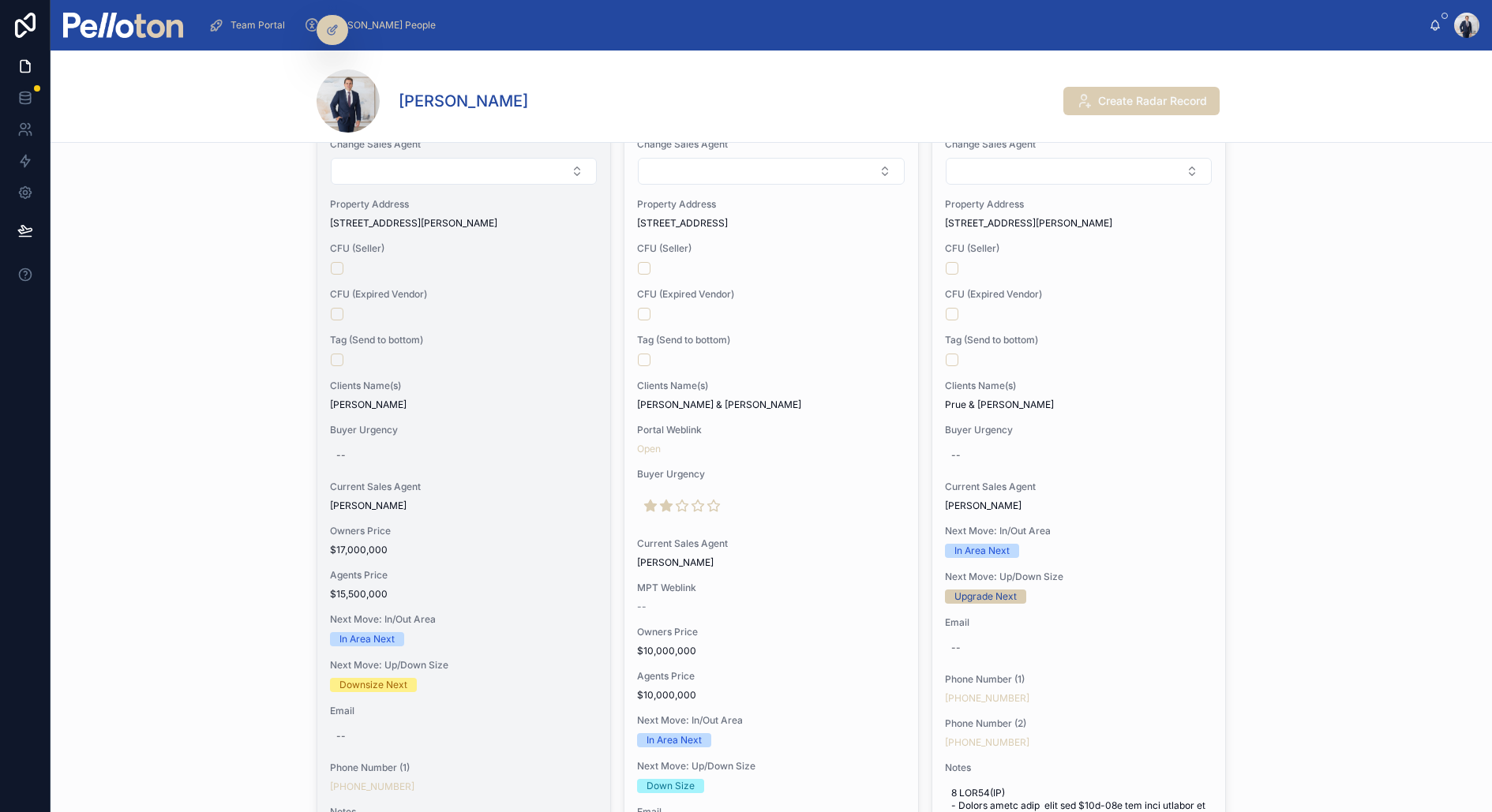
scroll to position [0, 0]
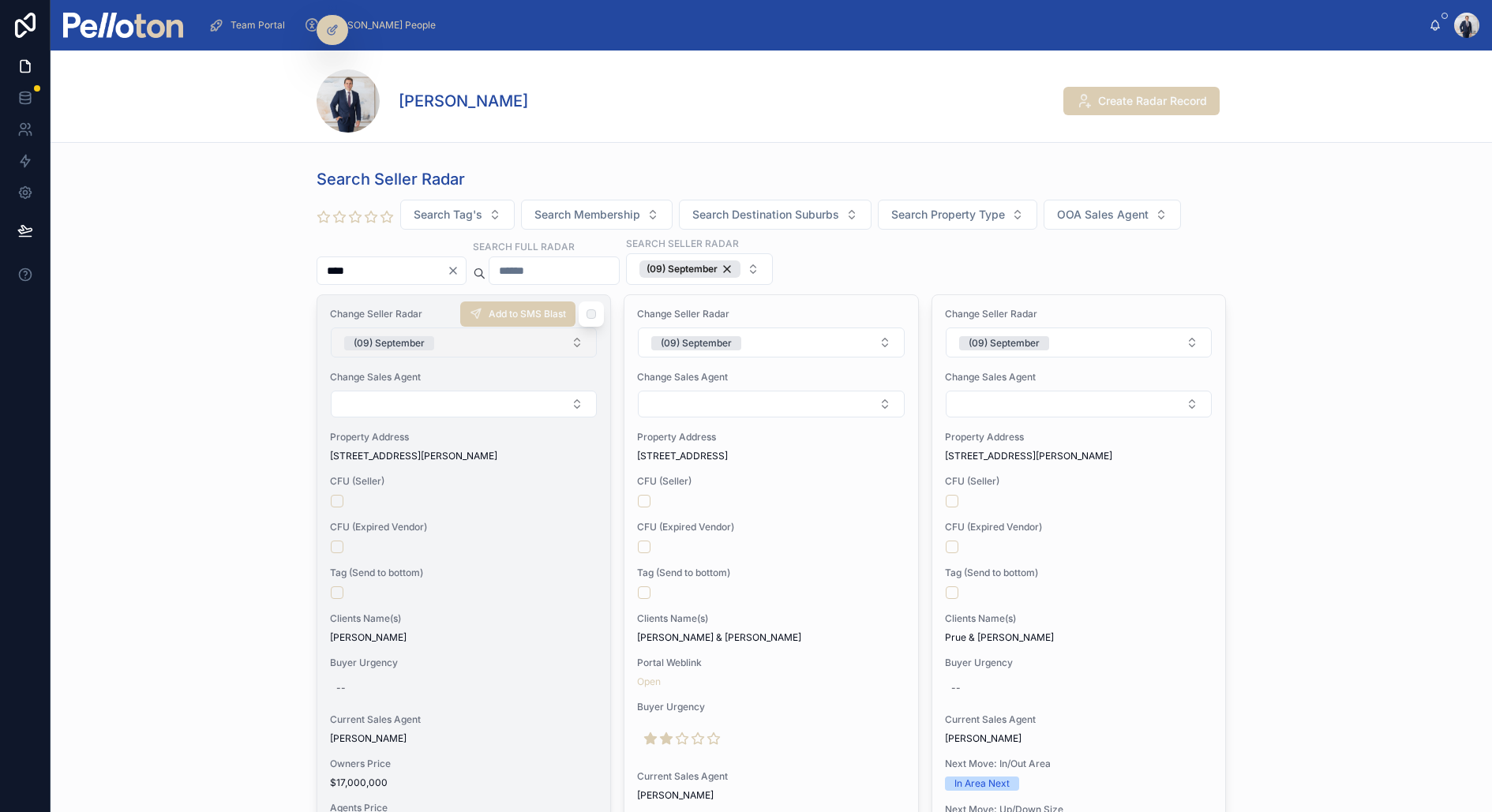
click at [421, 336] on div "(09) September" at bounding box center [389, 343] width 71 height 14
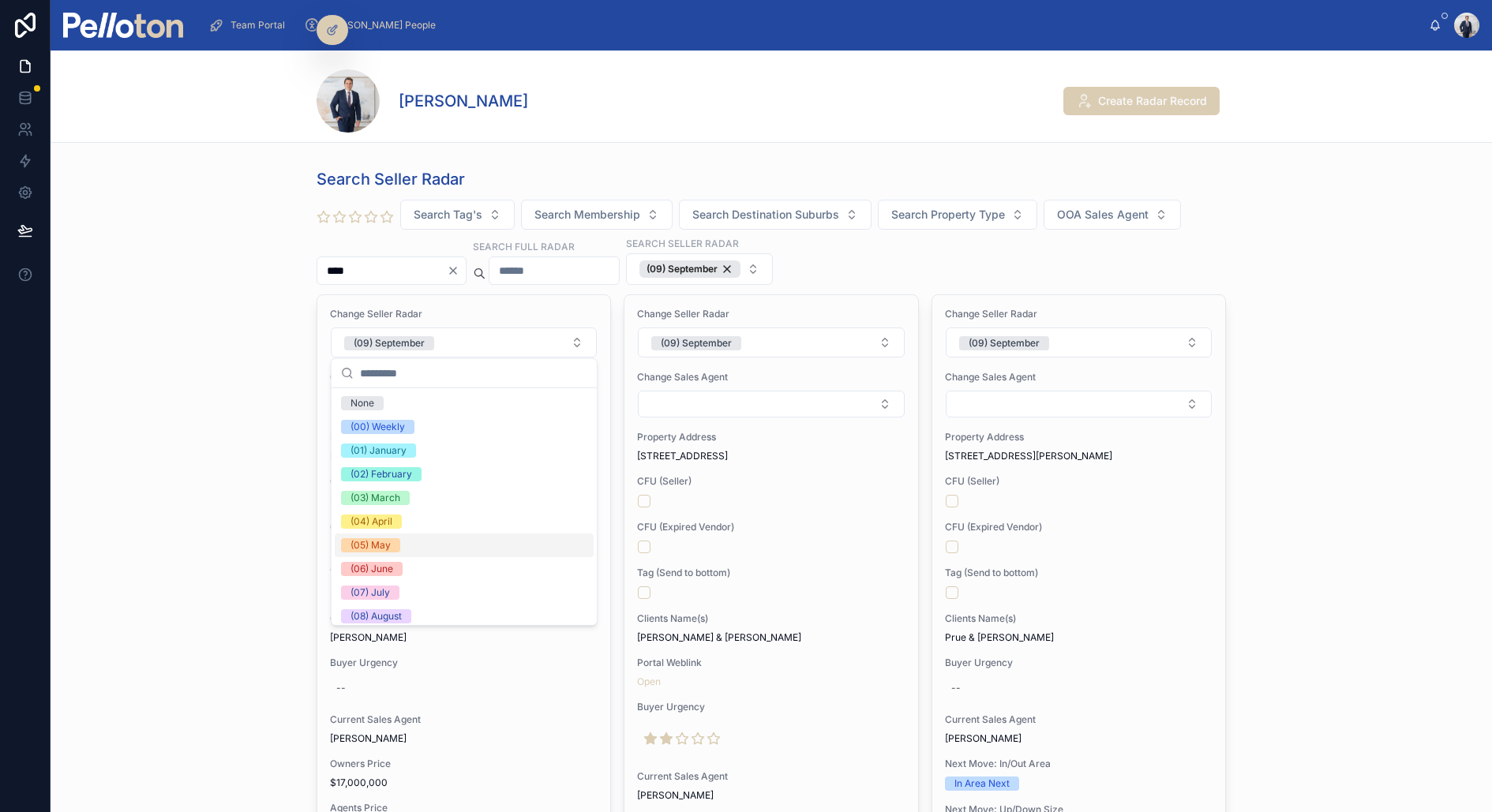
scroll to position [147, 0]
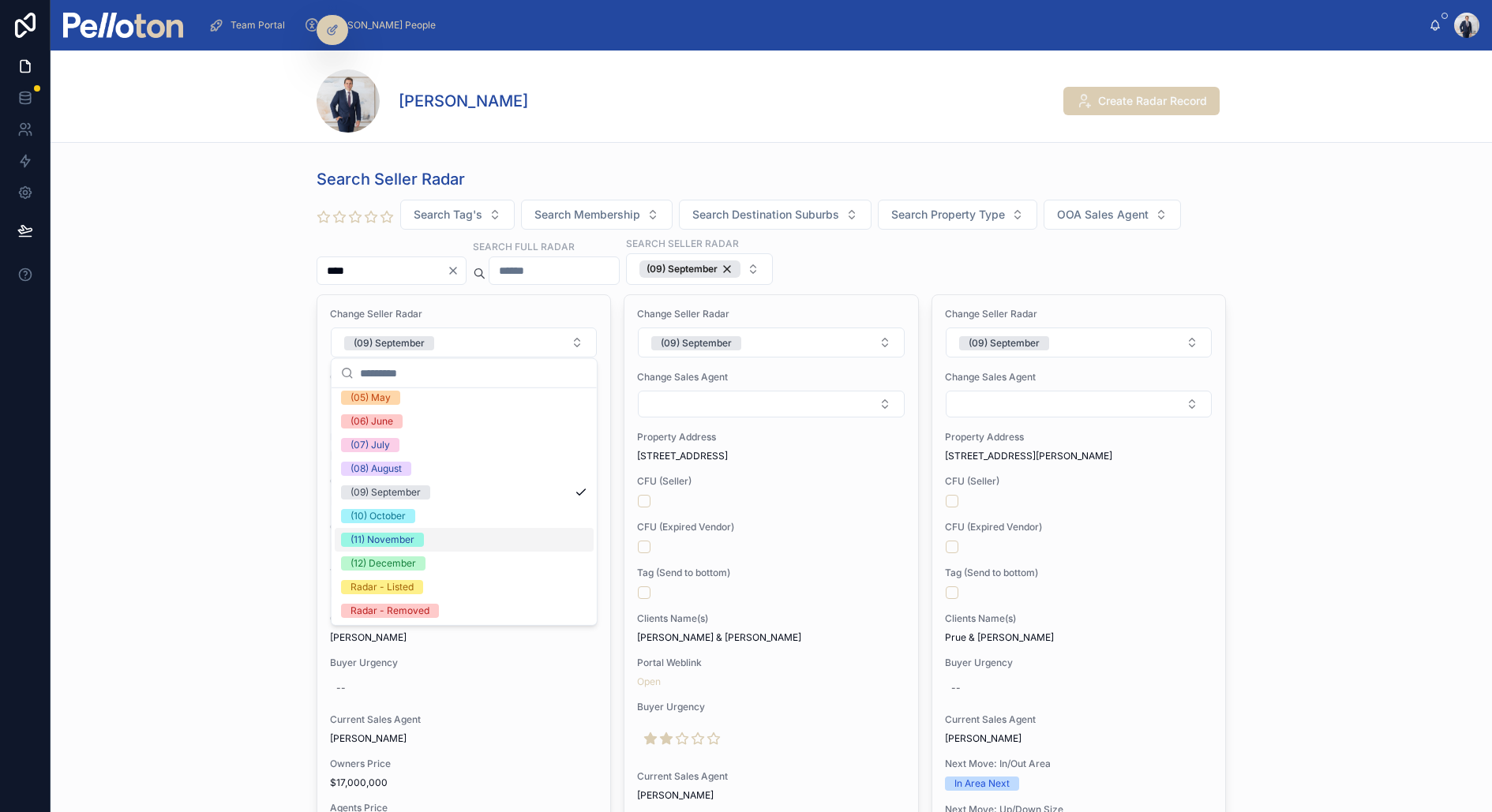
click at [430, 540] on div "(11) November" at bounding box center [465, 540] width 259 height 24
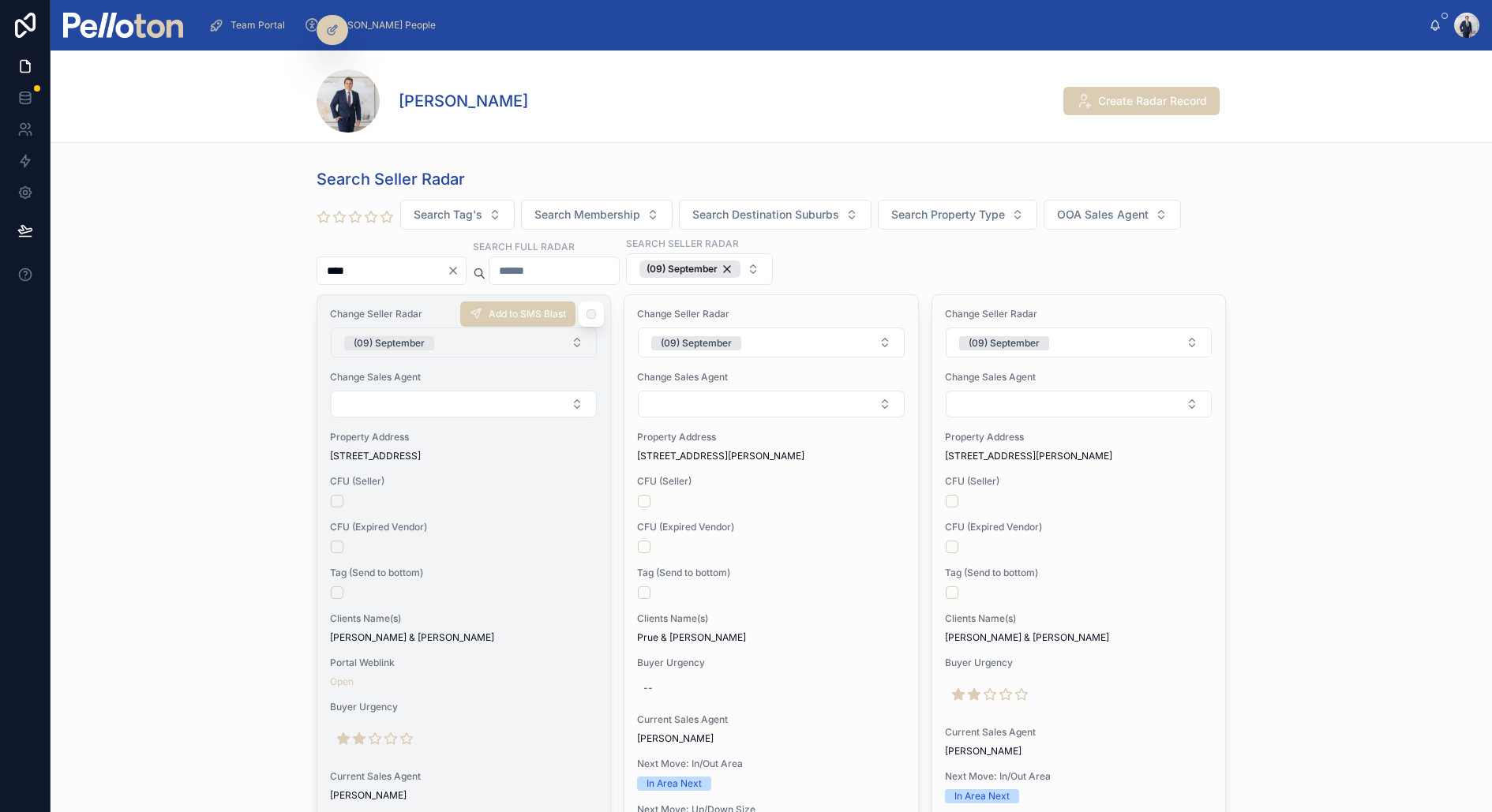
click at [418, 341] on div "(09) September" at bounding box center [389, 343] width 71 height 14
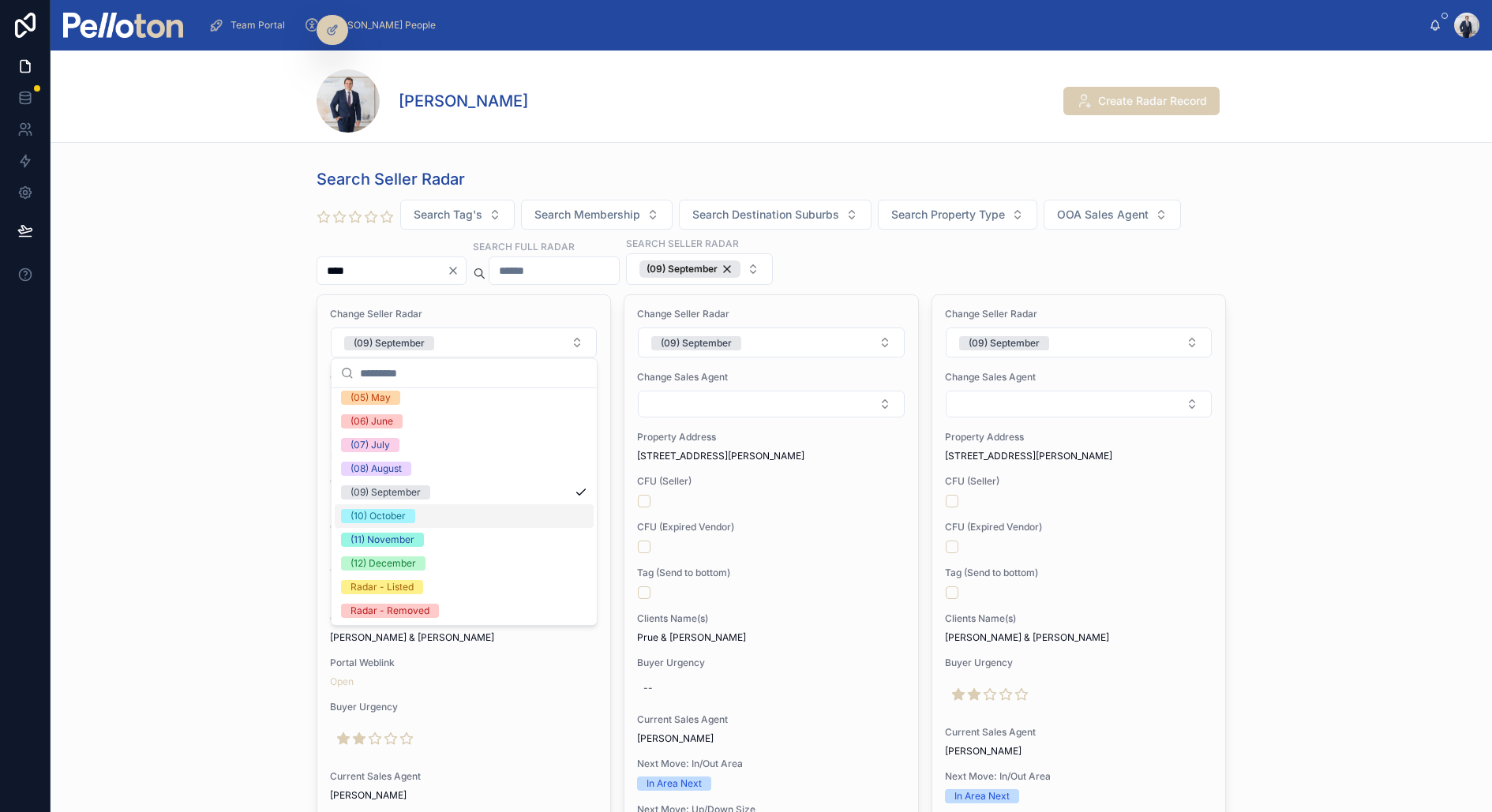
click at [426, 516] on div "(10) October" at bounding box center [465, 516] width 259 height 24
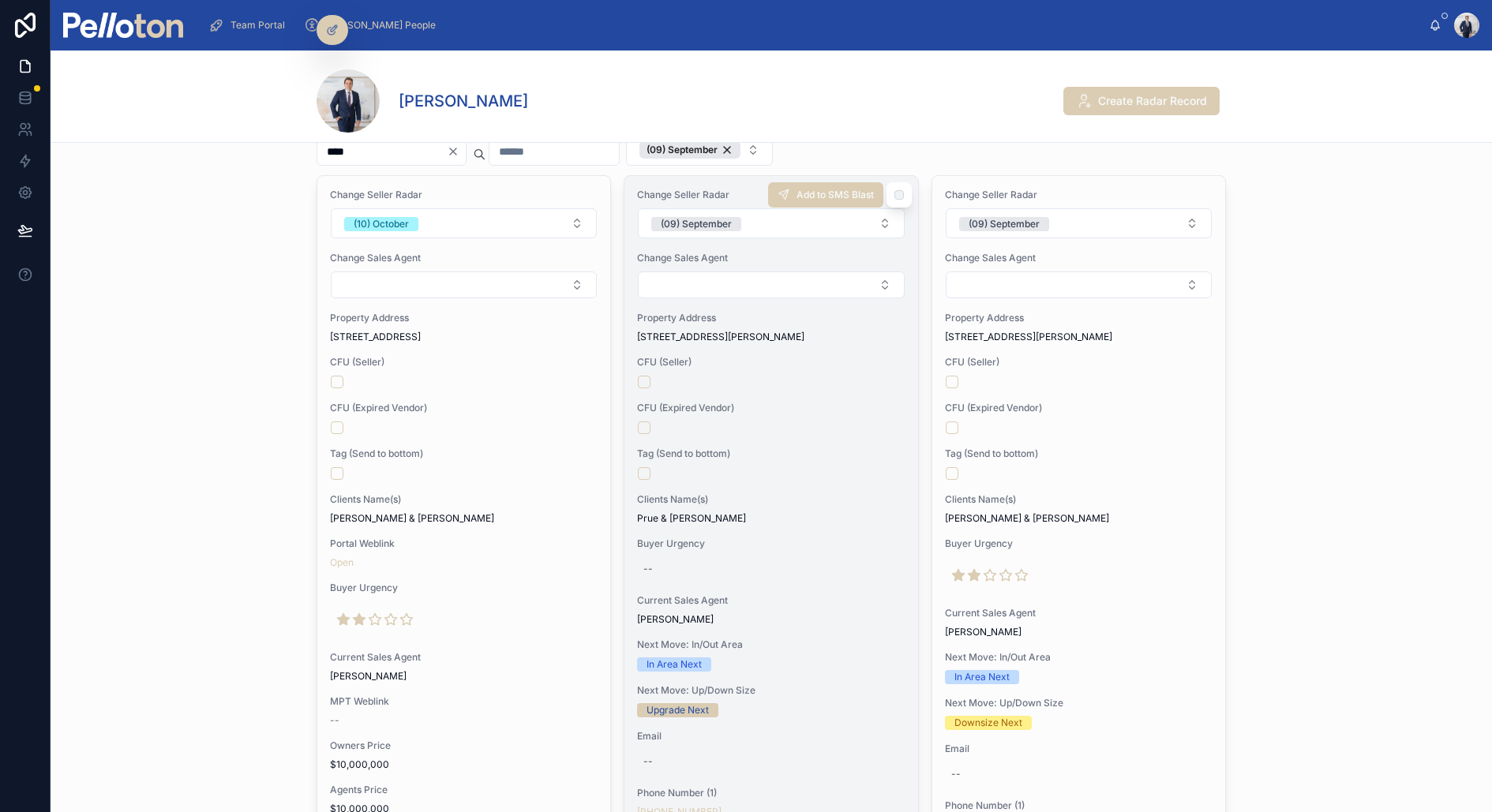
scroll to position [0, 0]
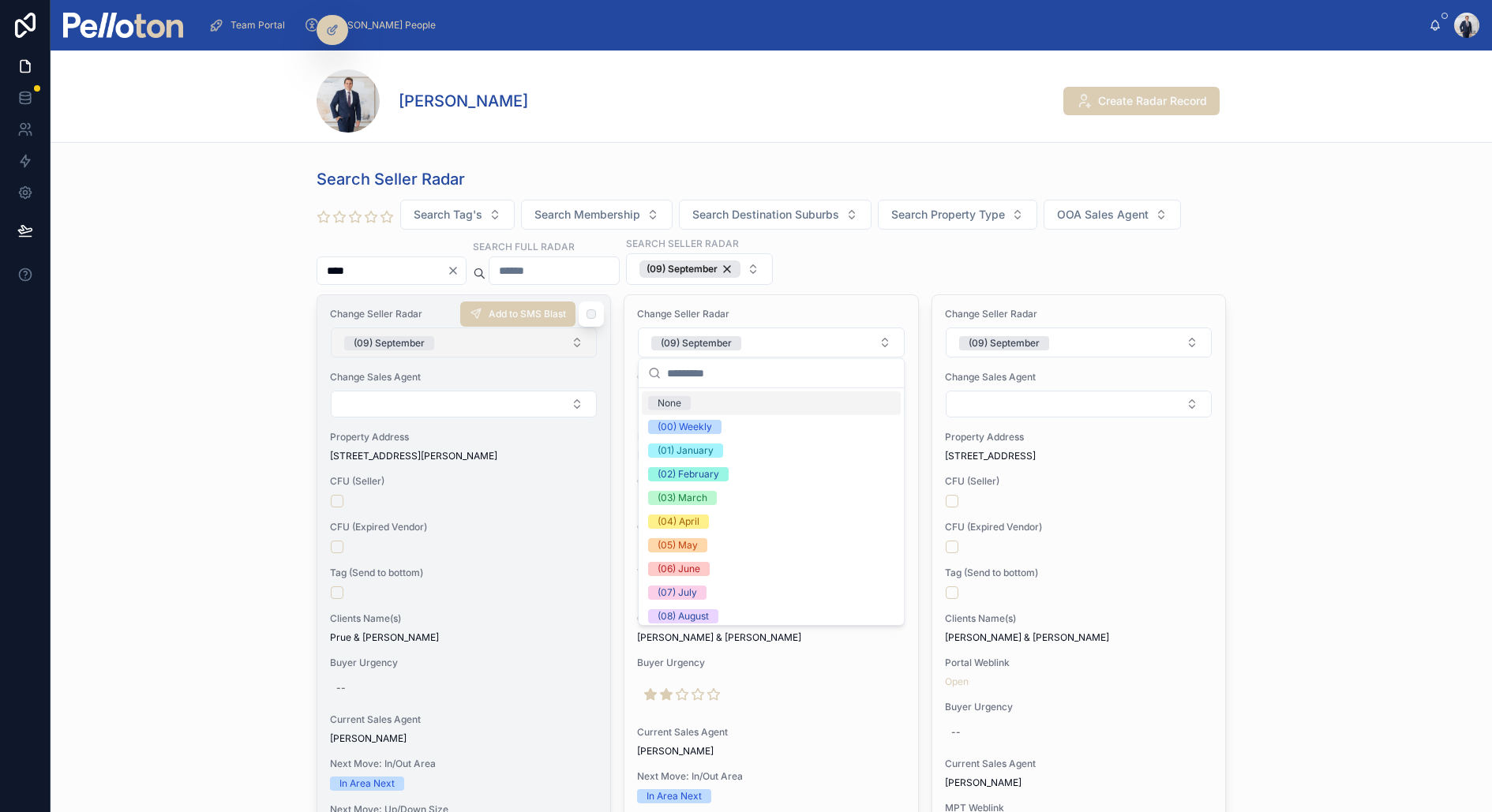
click at [460, 336] on button "(09) September" at bounding box center [464, 342] width 266 height 30
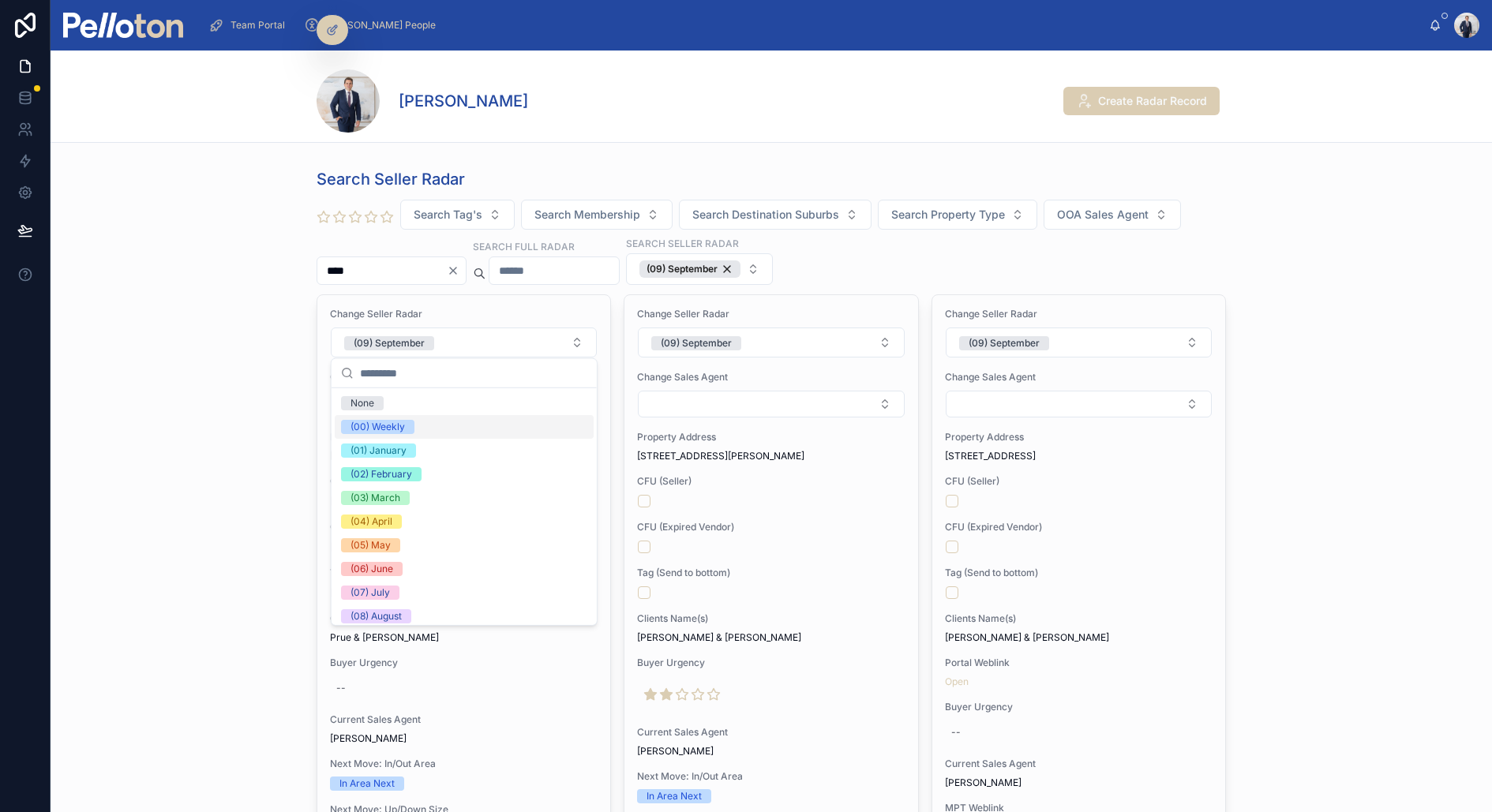
scroll to position [147, 0]
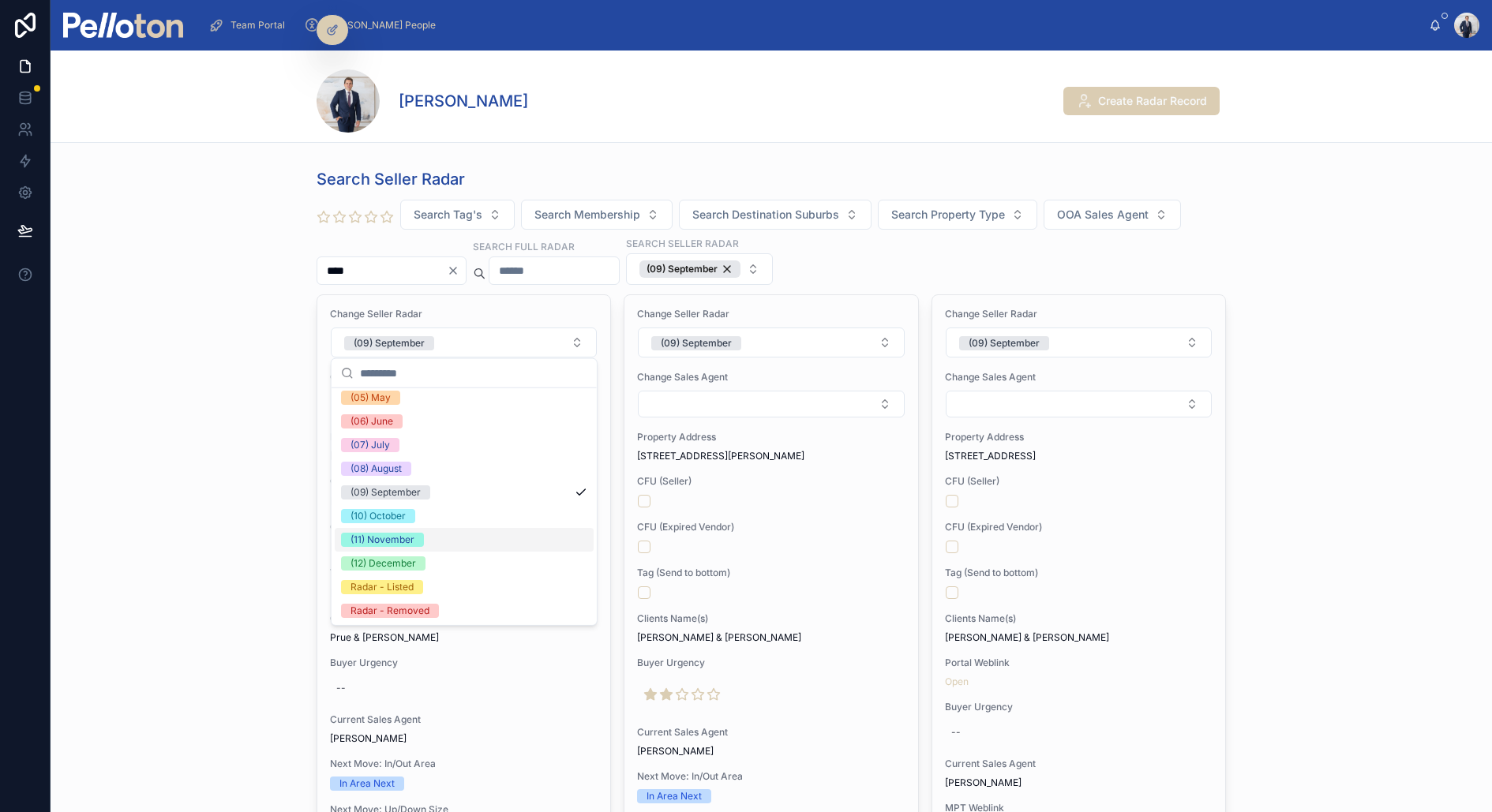
click at [427, 538] on div "(11) November" at bounding box center [465, 540] width 259 height 24
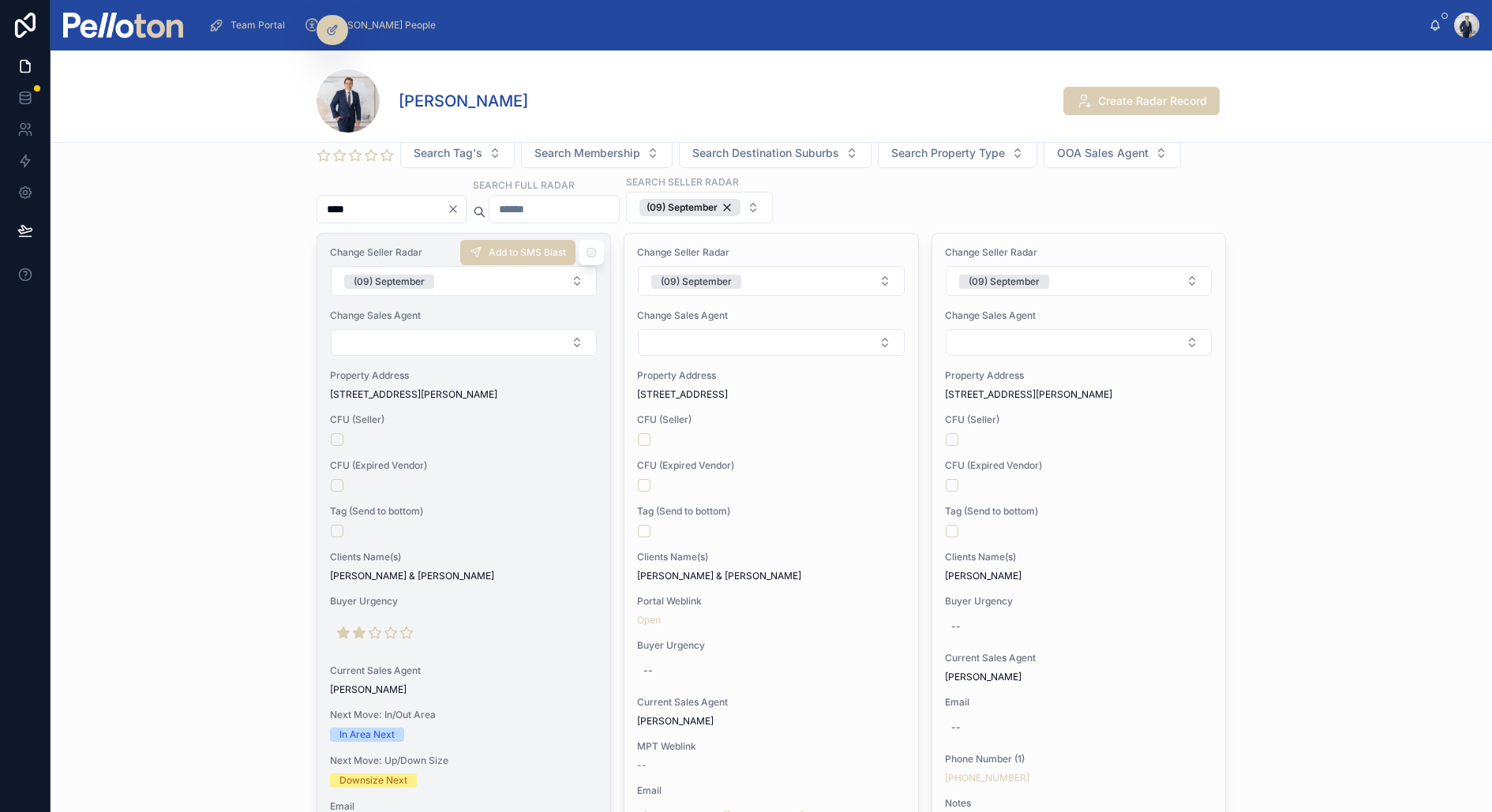
scroll to position [0, 0]
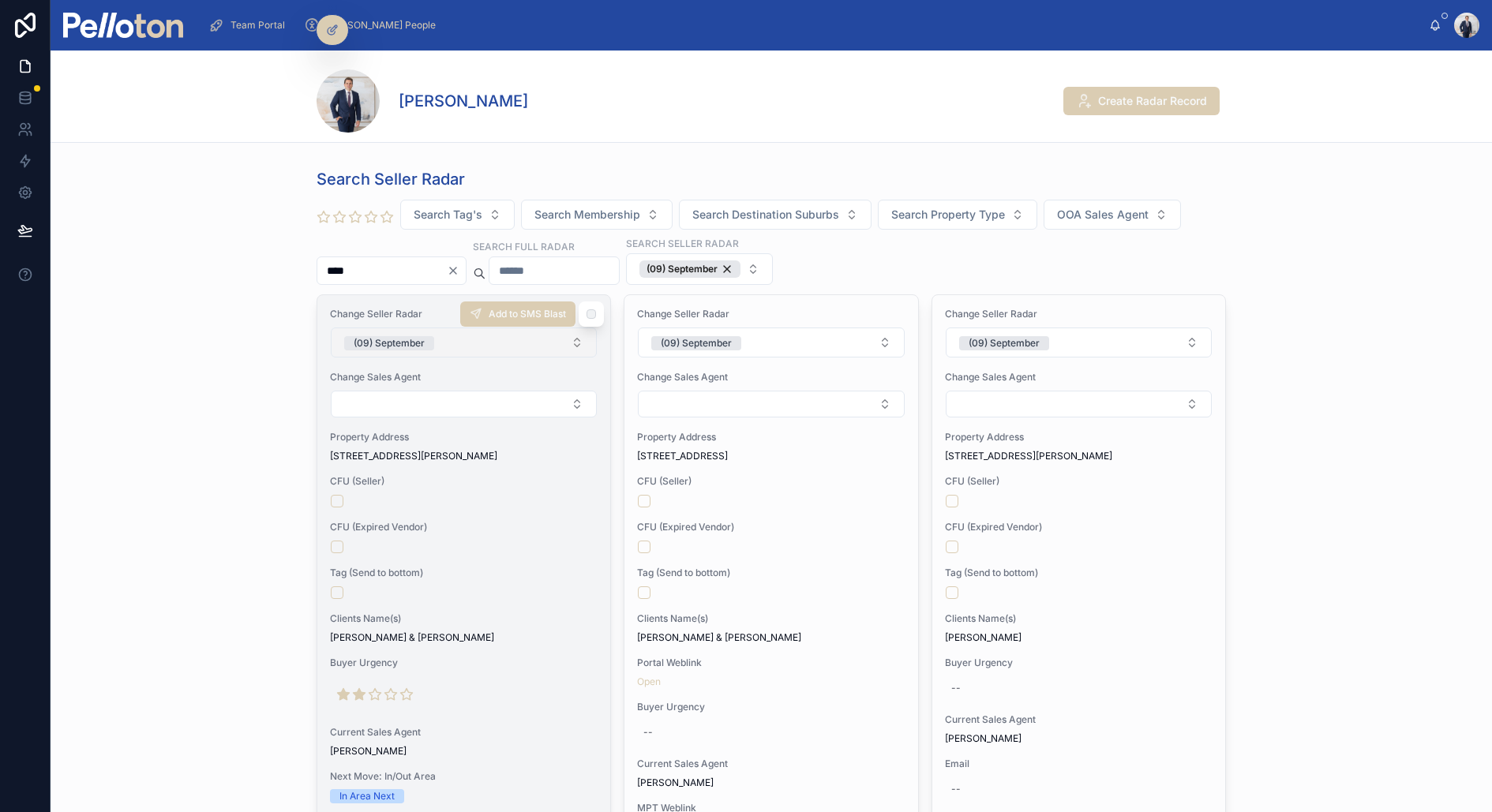
click at [412, 340] on div "(09) September" at bounding box center [389, 343] width 71 height 14
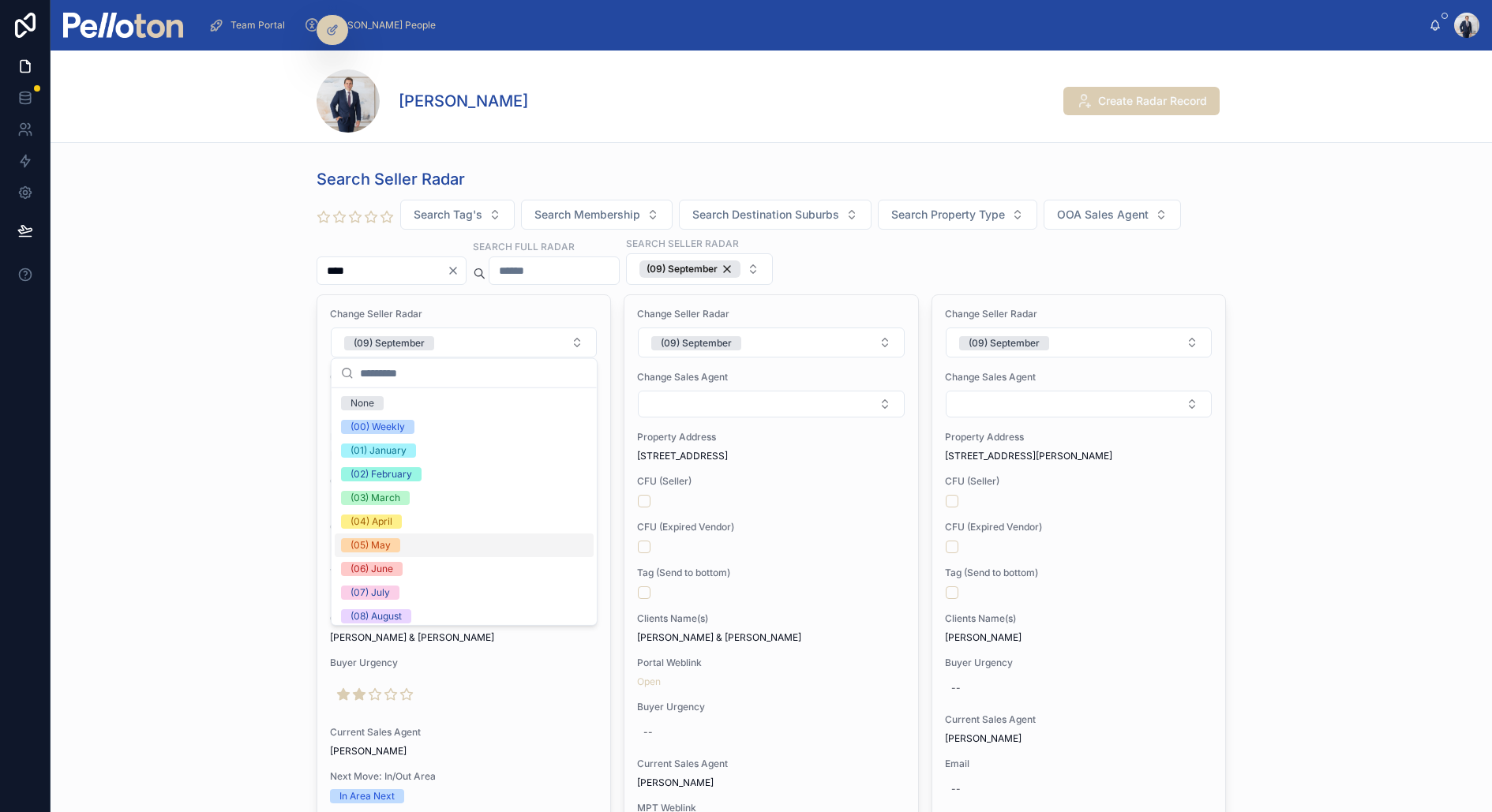
scroll to position [147, 0]
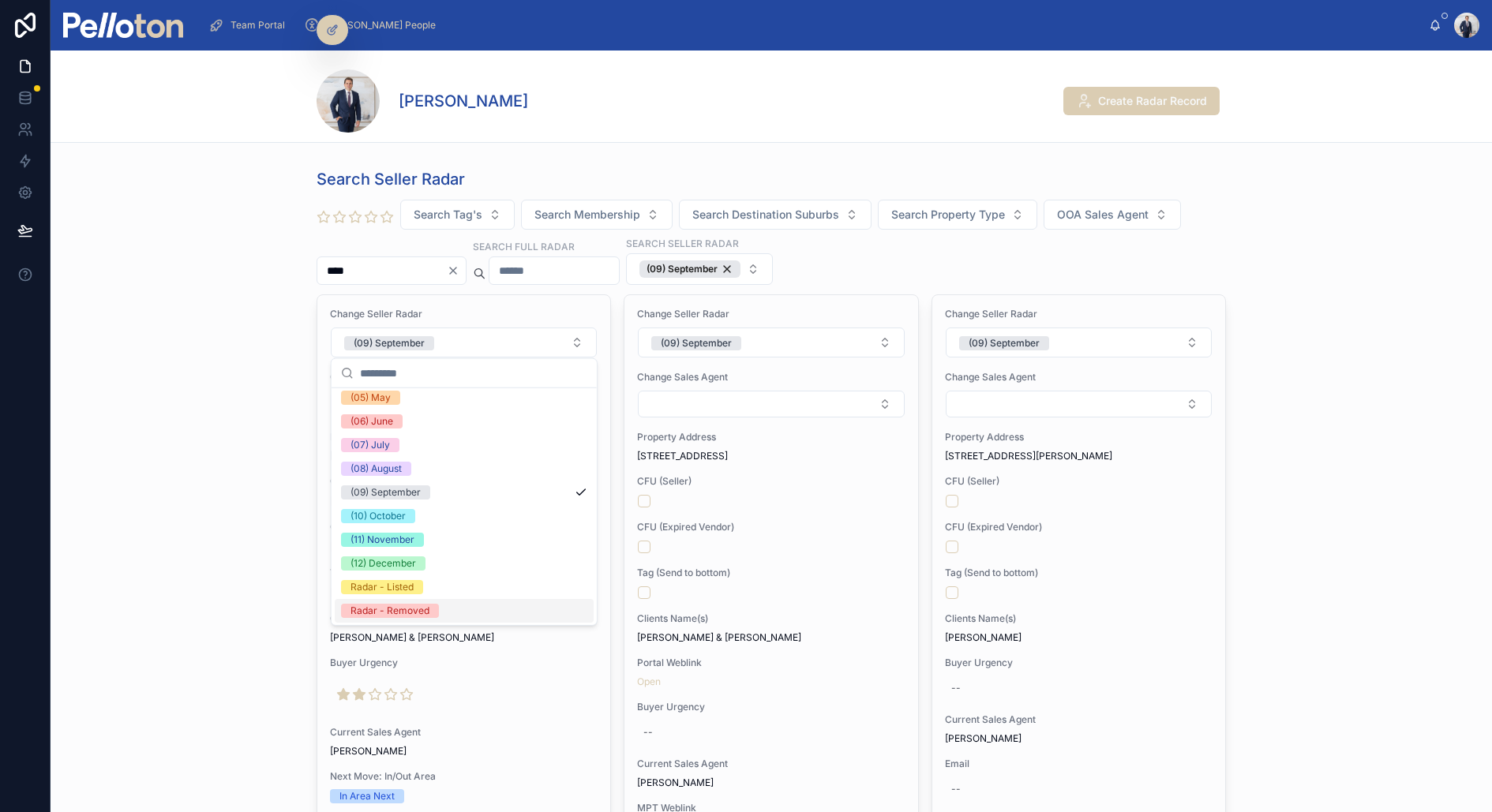
click at [418, 607] on div "Radar - Removed" at bounding box center [389, 611] width 79 height 14
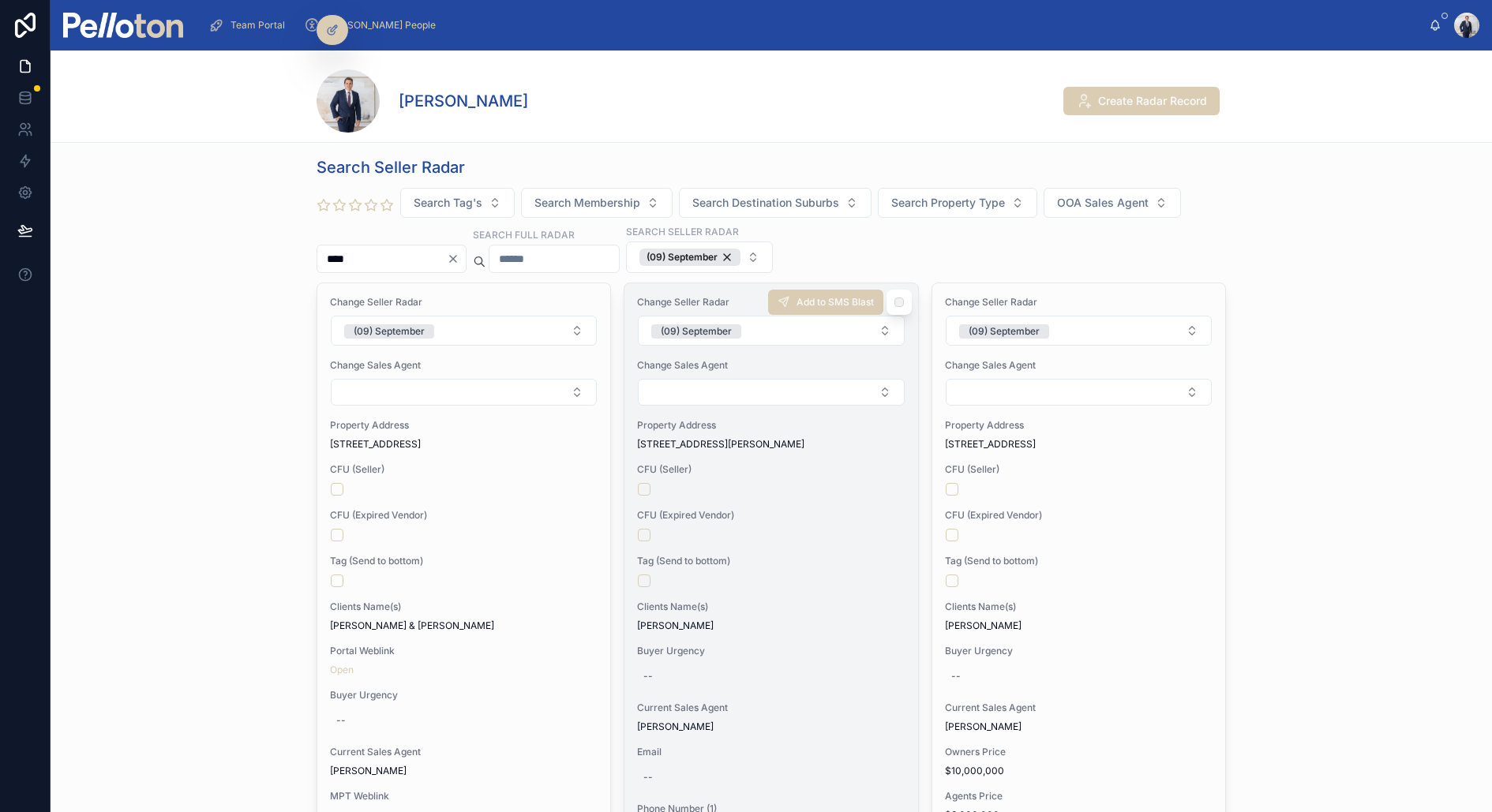
scroll to position [0, 0]
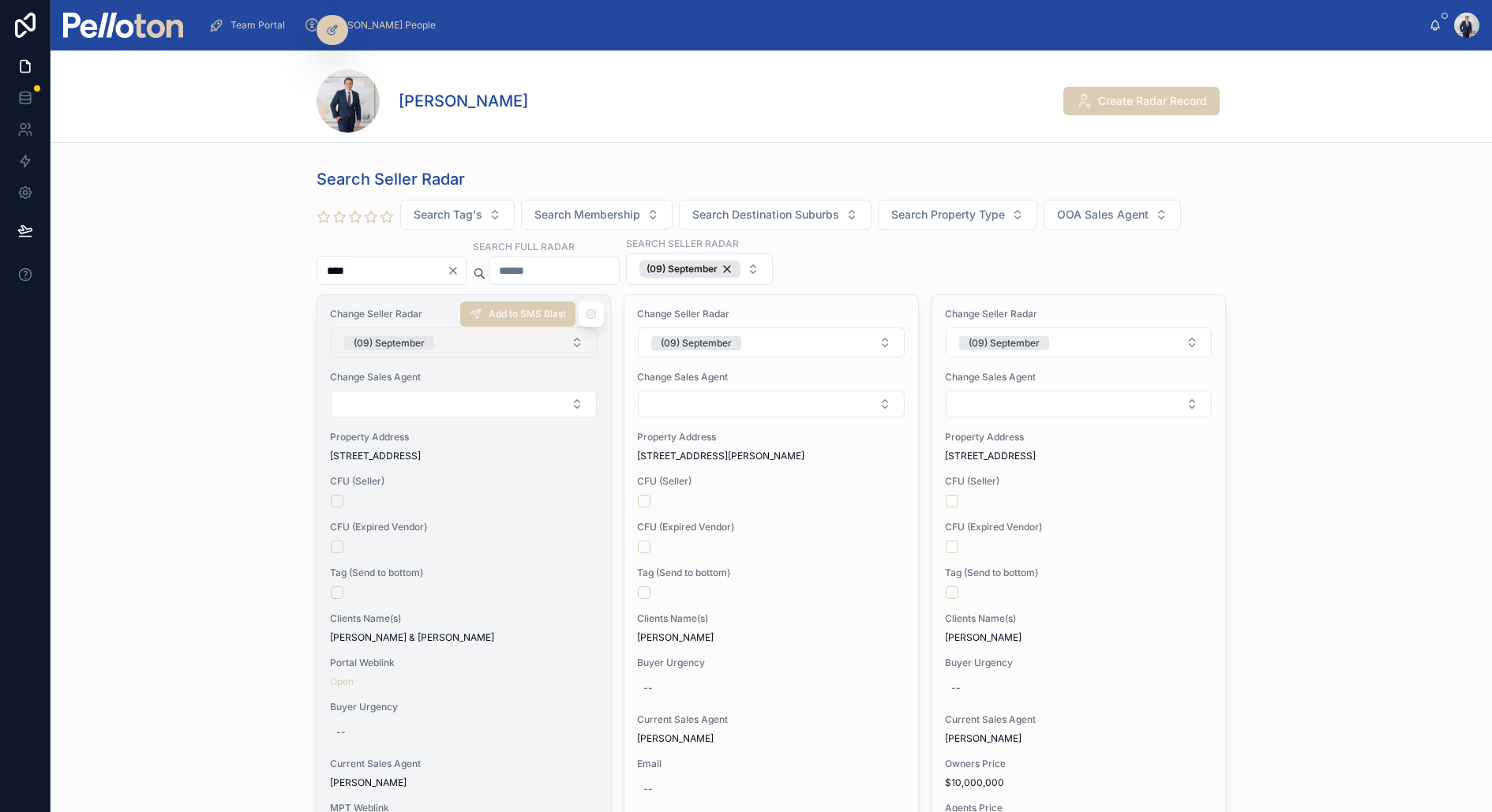
click at [407, 329] on button "(09) September" at bounding box center [464, 342] width 266 height 30
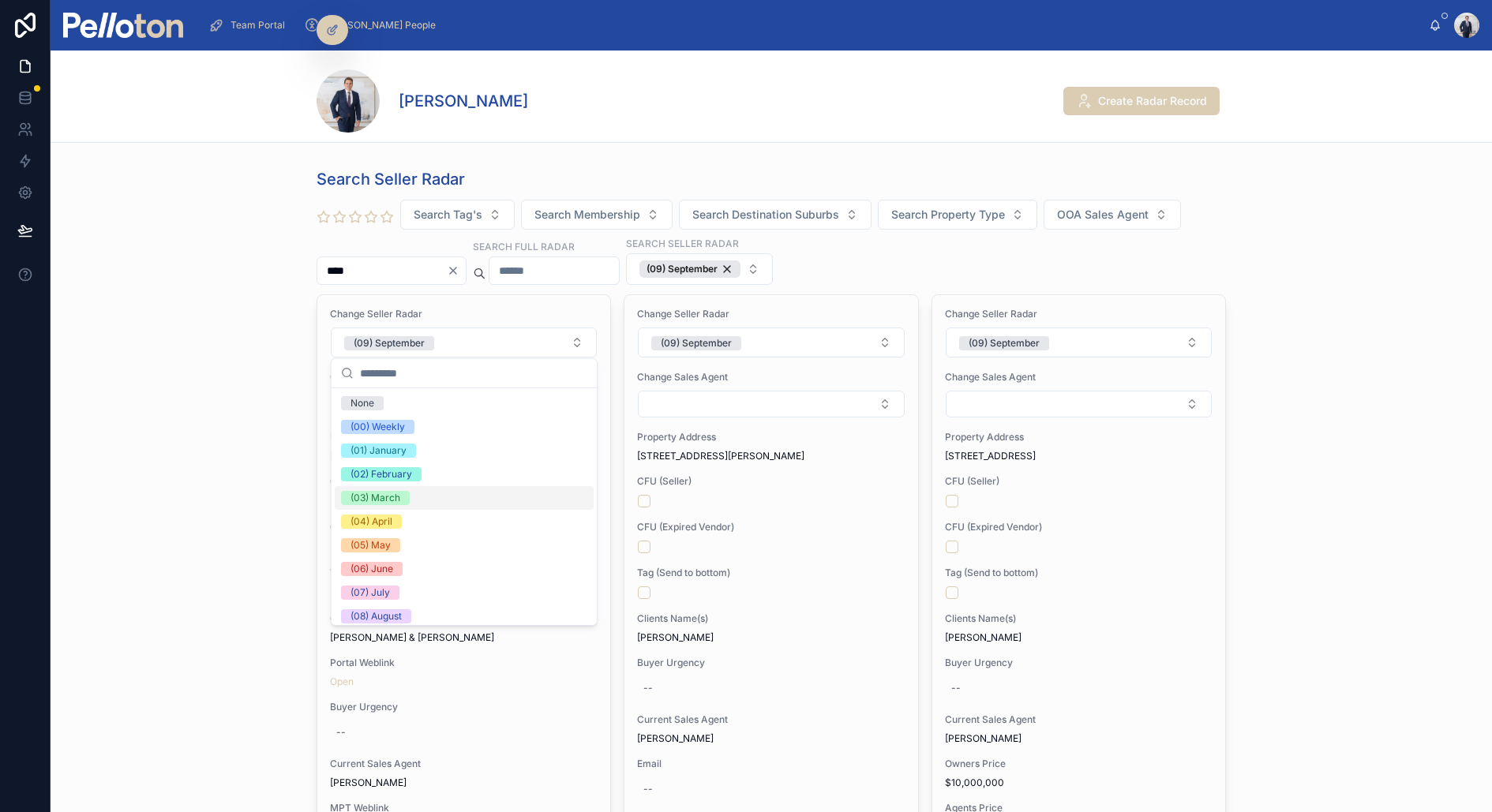
scroll to position [147, 0]
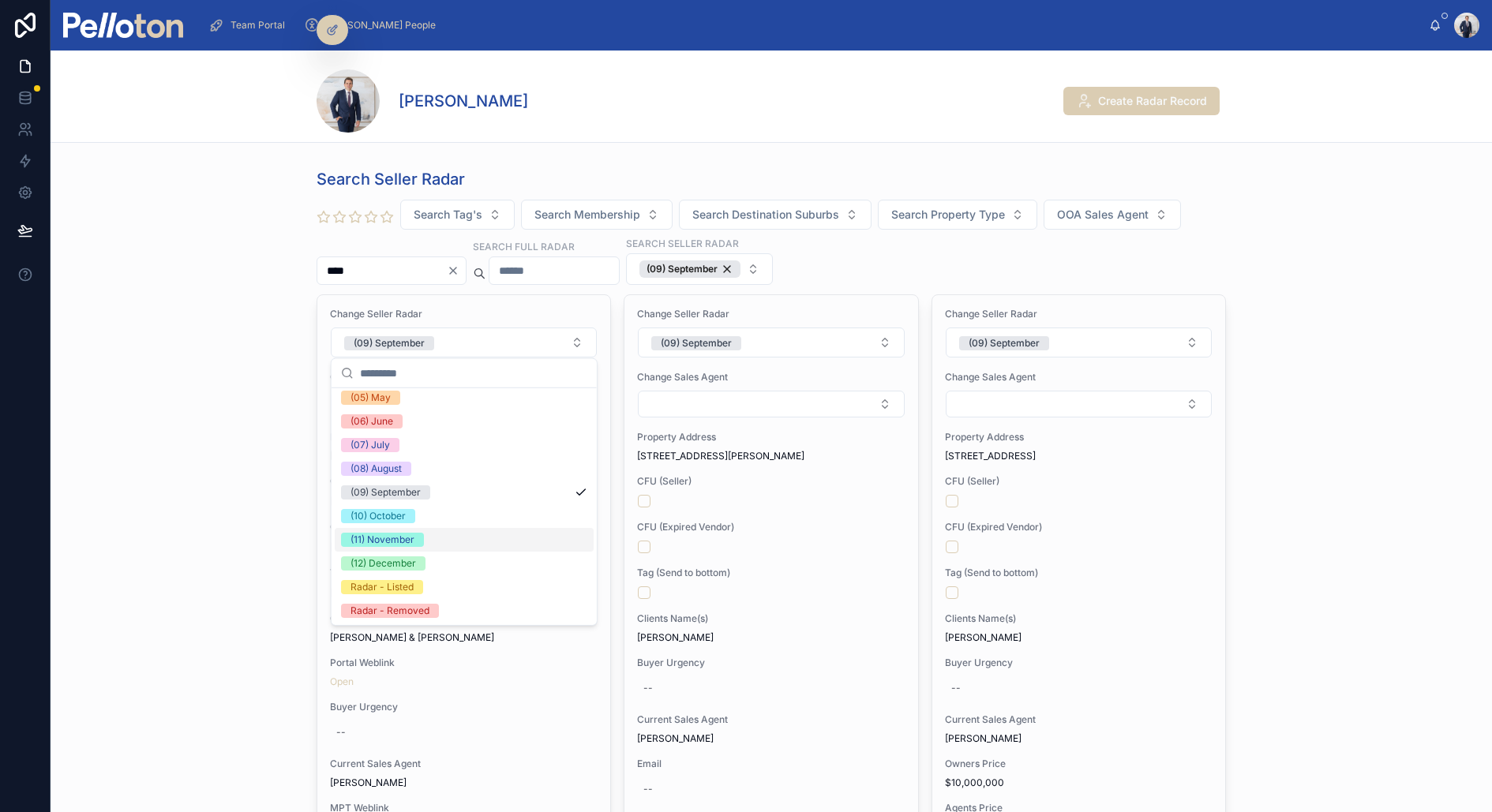
click at [423, 535] on div "(11) November" at bounding box center [465, 540] width 259 height 24
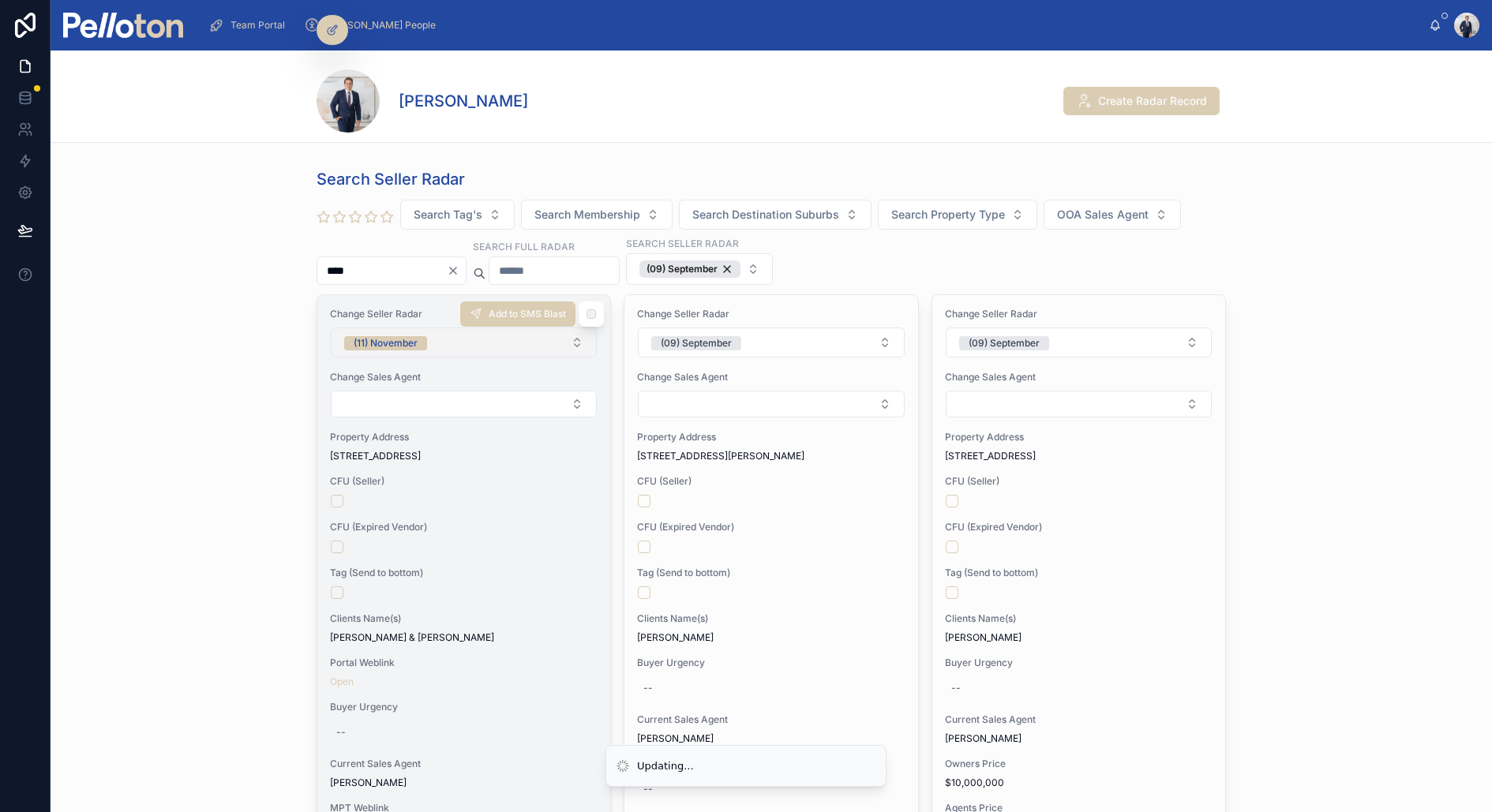
click at [411, 336] on div "(11) November" at bounding box center [386, 343] width 64 height 14
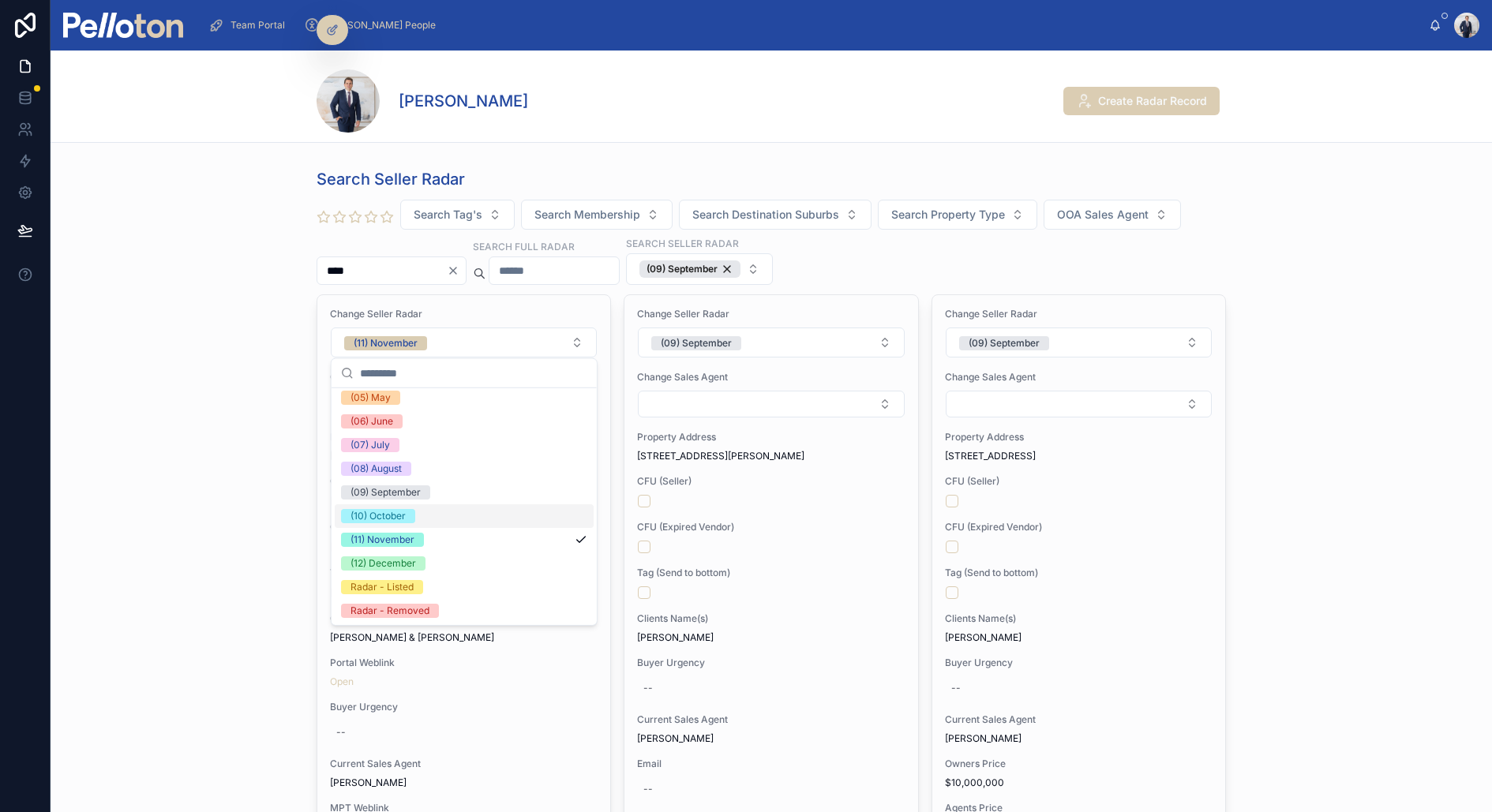
click at [406, 513] on span "(10) October" at bounding box center [378, 516] width 74 height 14
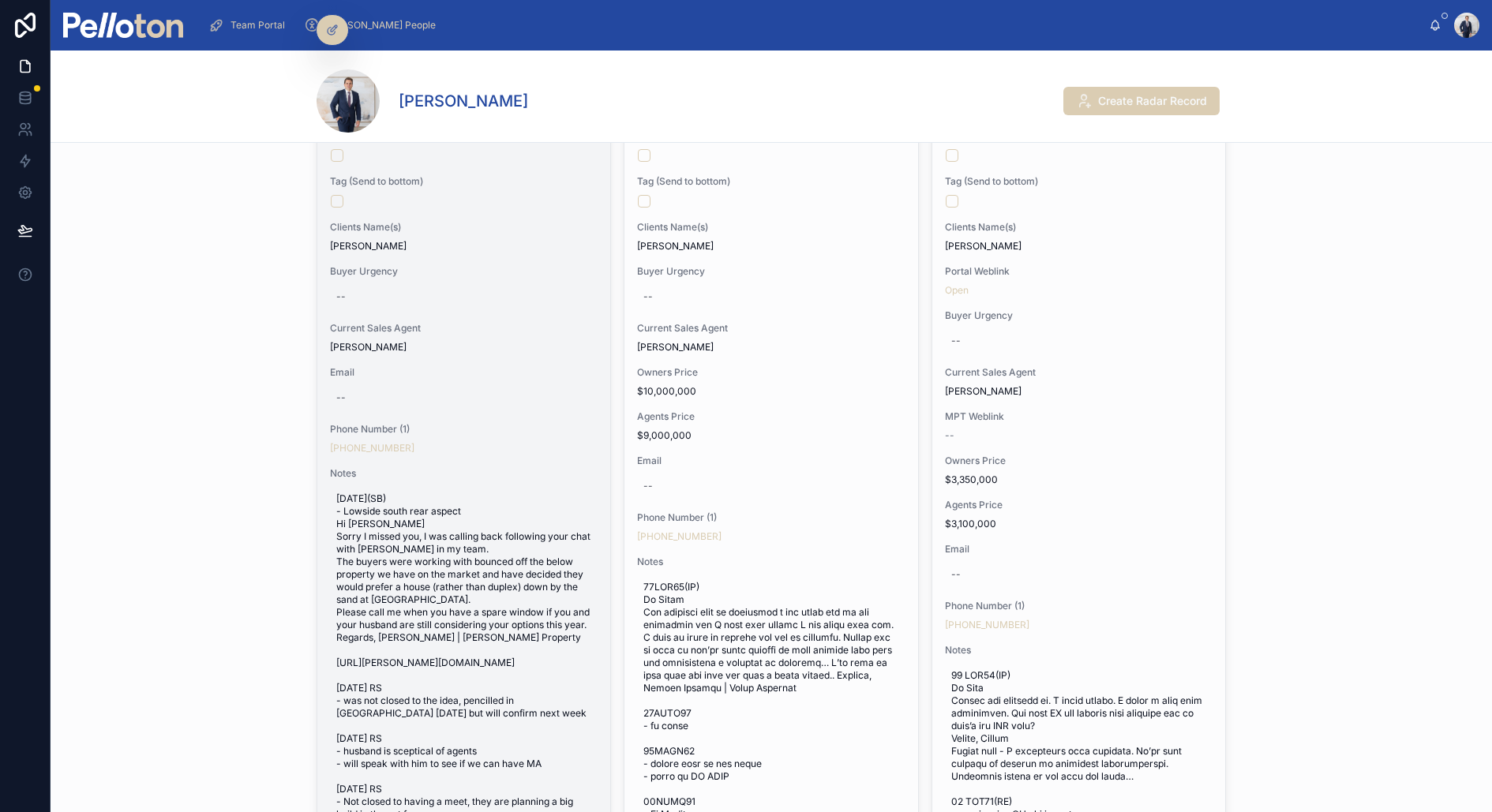
scroll to position [399, 0]
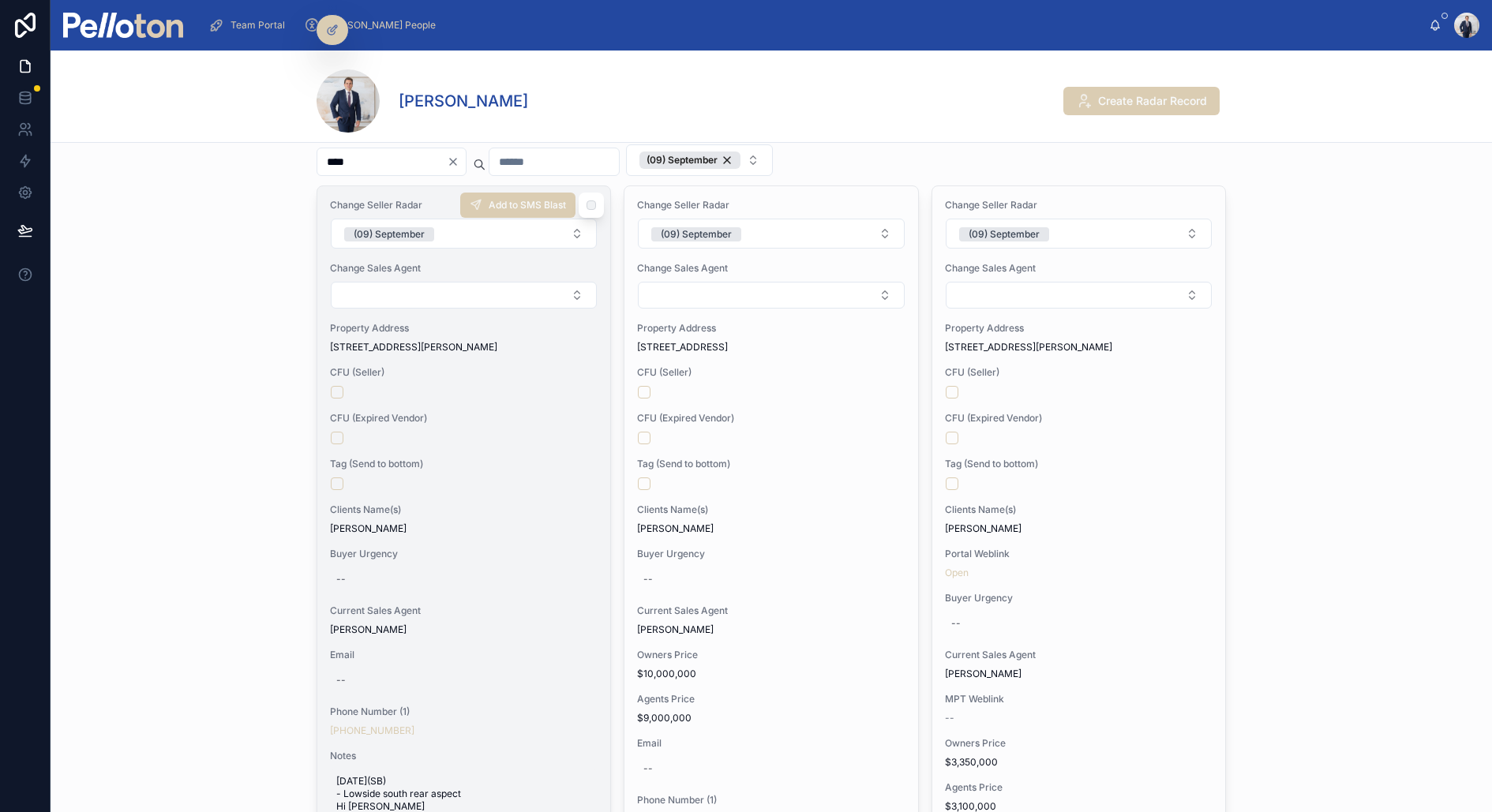
scroll to position [0, 0]
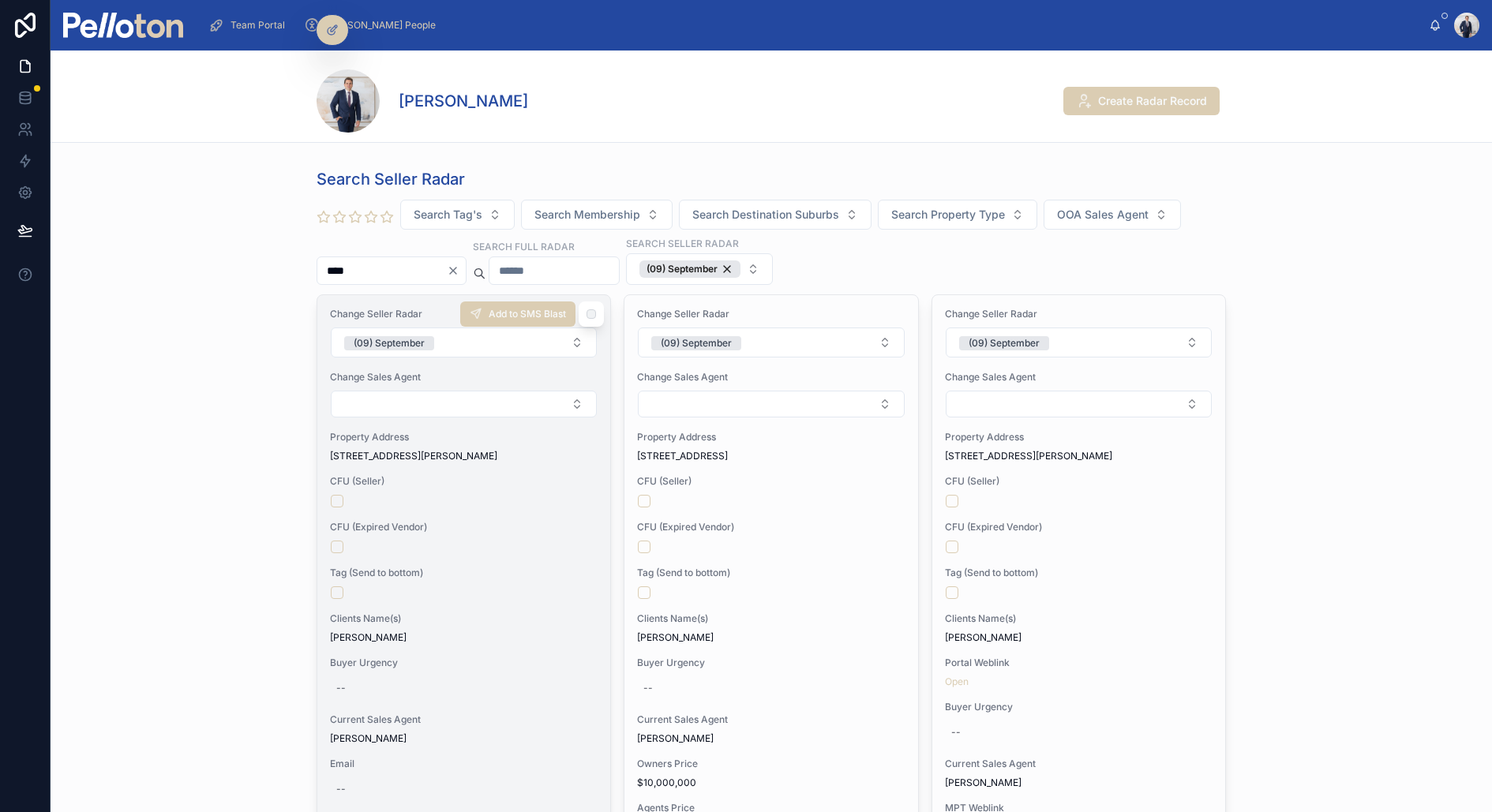
click at [493, 456] on span "11 Edwards Bay Road, Mosman" at bounding box center [464, 456] width 267 height 13
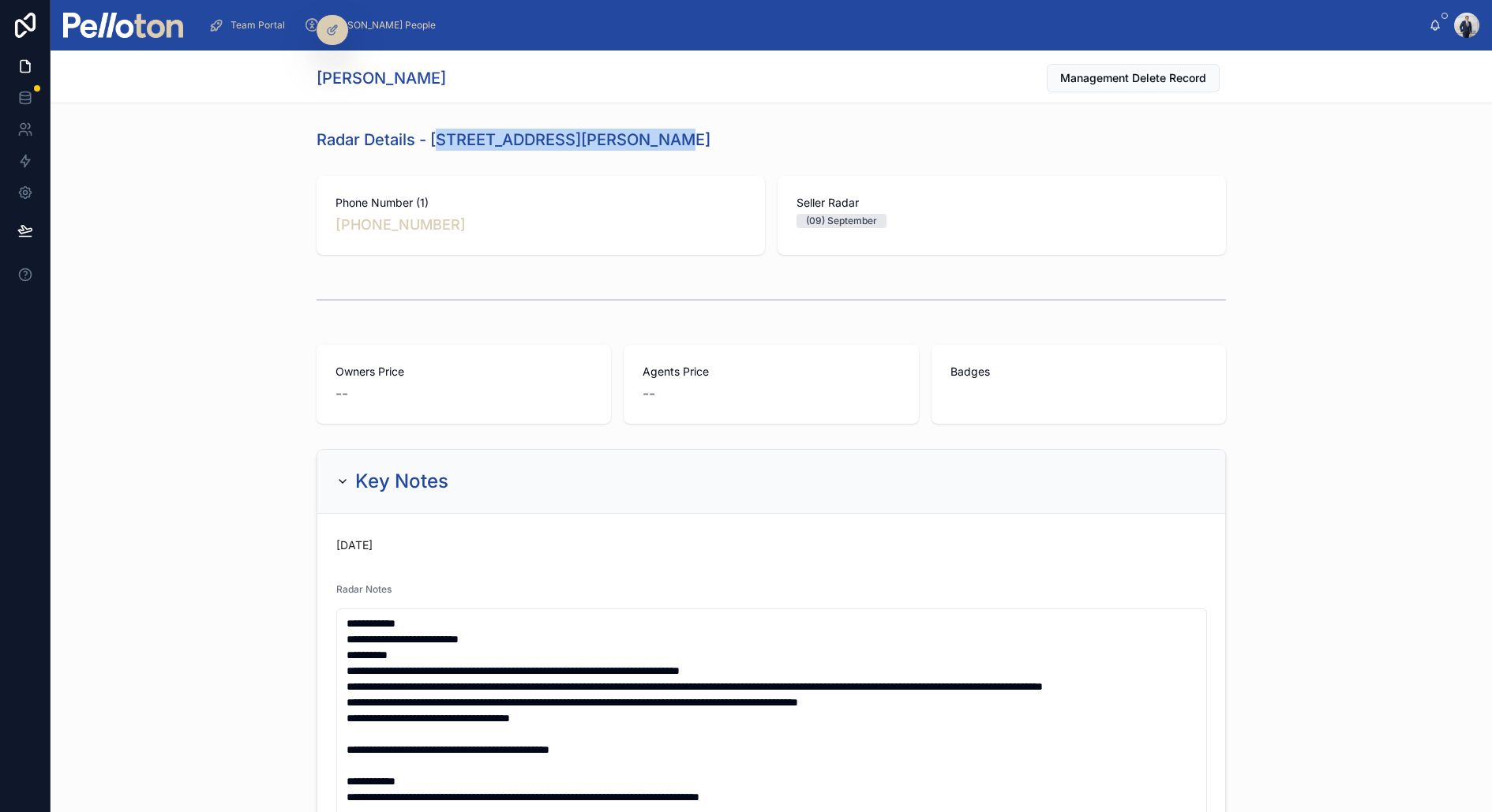
drag, startPoint x: 436, startPoint y: 139, endPoint x: 684, endPoint y: 137, distance: 248.0
click at [685, 137] on div "Radar Details - 11 Edwards Bay Road, Mosman" at bounding box center [771, 140] width 910 height 22
click at [684, 137] on div "Radar Details - 11 Edwards Bay Road, Mosman" at bounding box center [771, 140] width 910 height 22
drag, startPoint x: 675, startPoint y: 139, endPoint x: 433, endPoint y: 137, distance: 242.0
click at [433, 137] on div "Radar Details - 11 Edwards Bay Road, Mosman" at bounding box center [771, 140] width 910 height 22
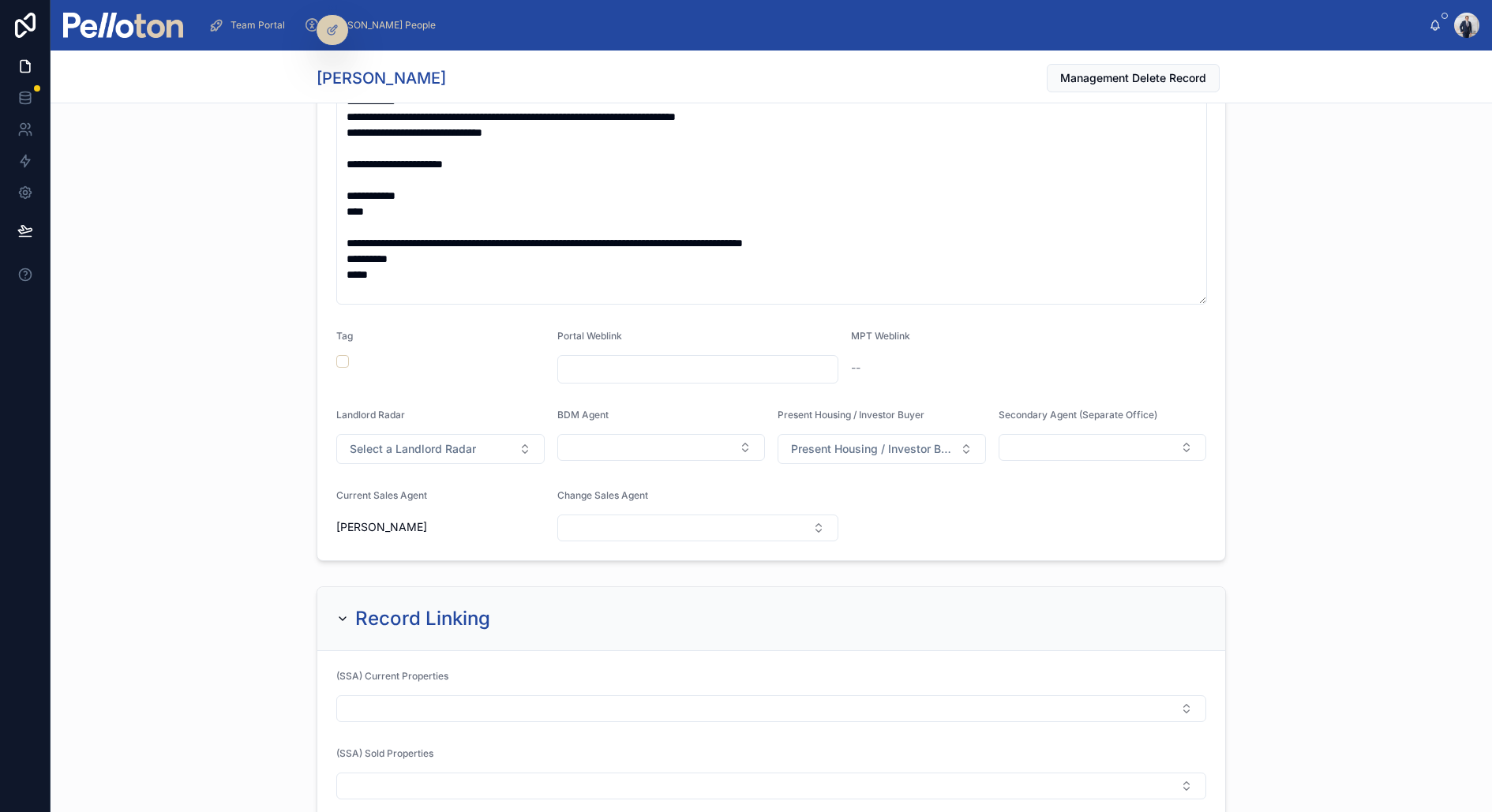
scroll to position [940, 0]
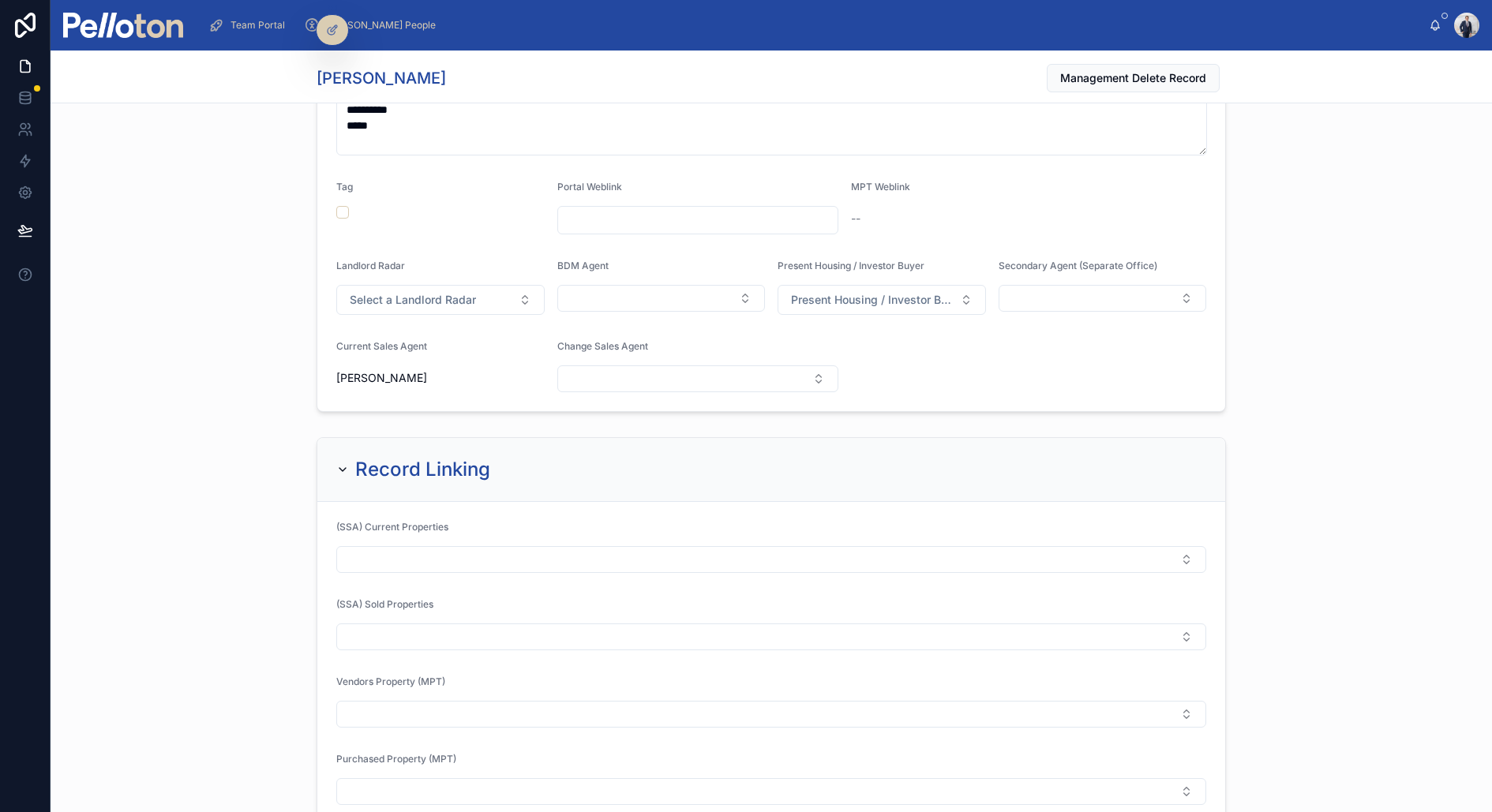
click at [613, 231] on div at bounding box center [698, 221] width 282 height 29
click at [613, 209] on input "text" at bounding box center [698, 220] width 280 height 22
paste input "**********"
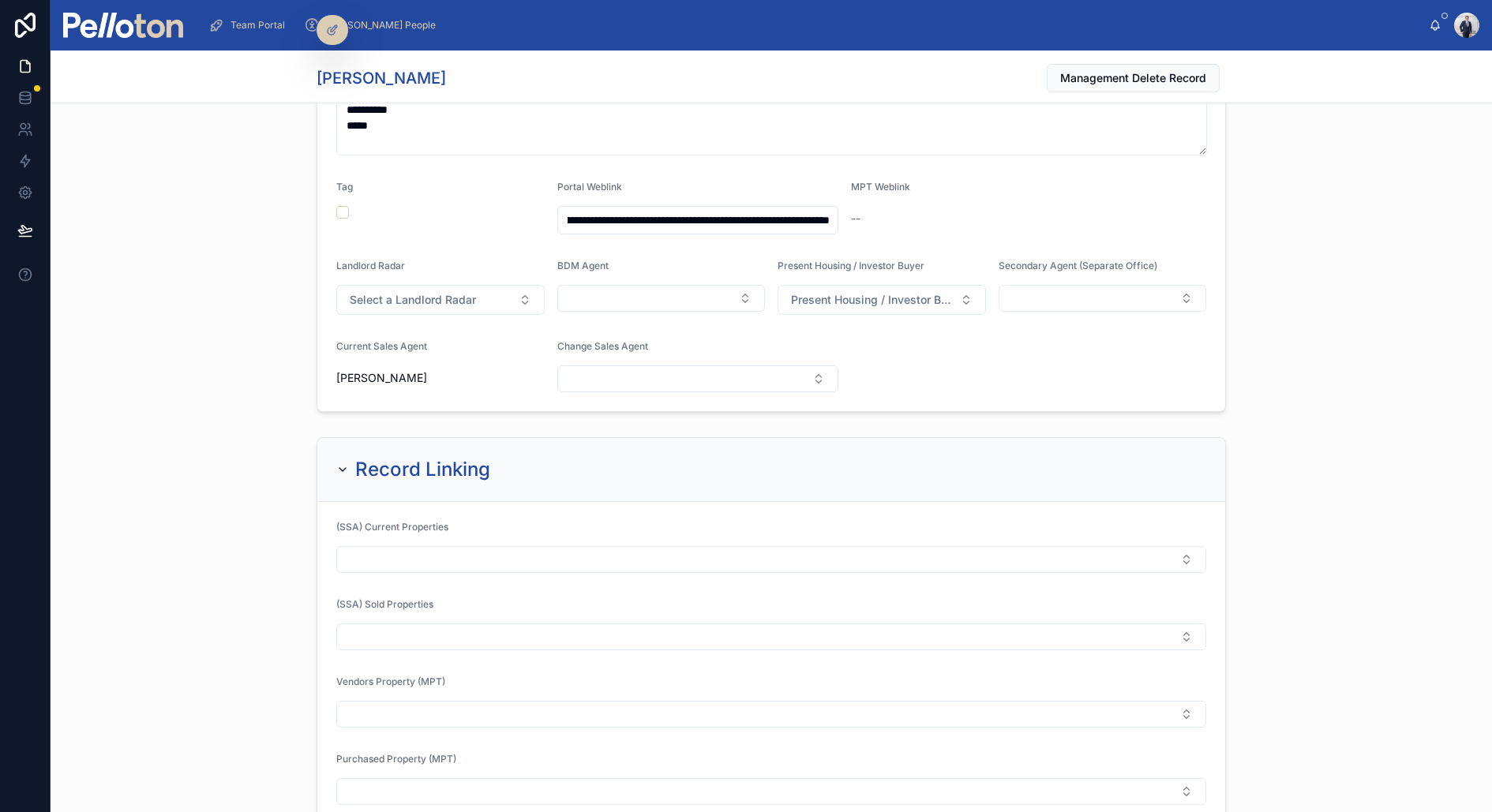
type input "**********"
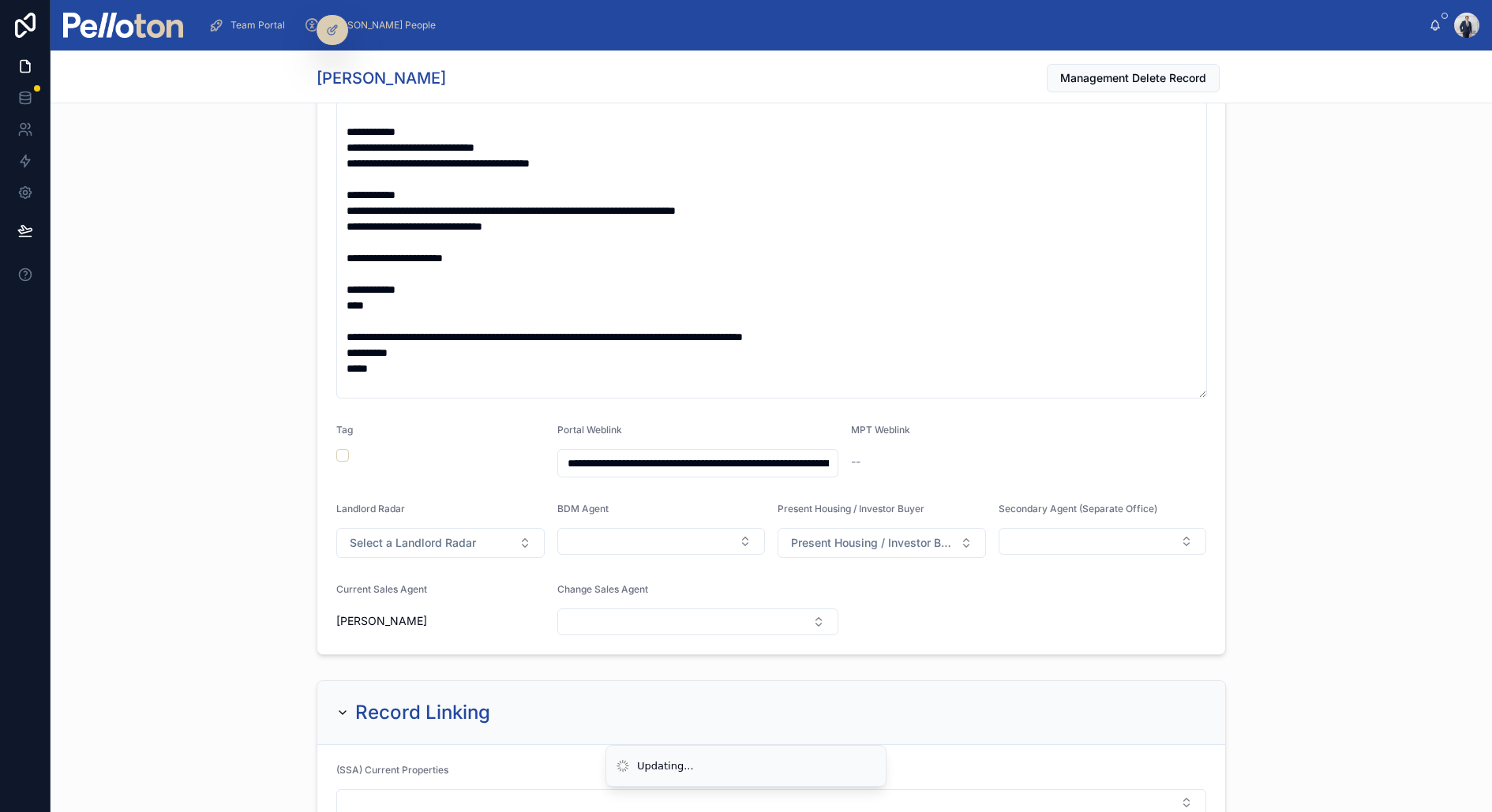
scroll to position [0, 0]
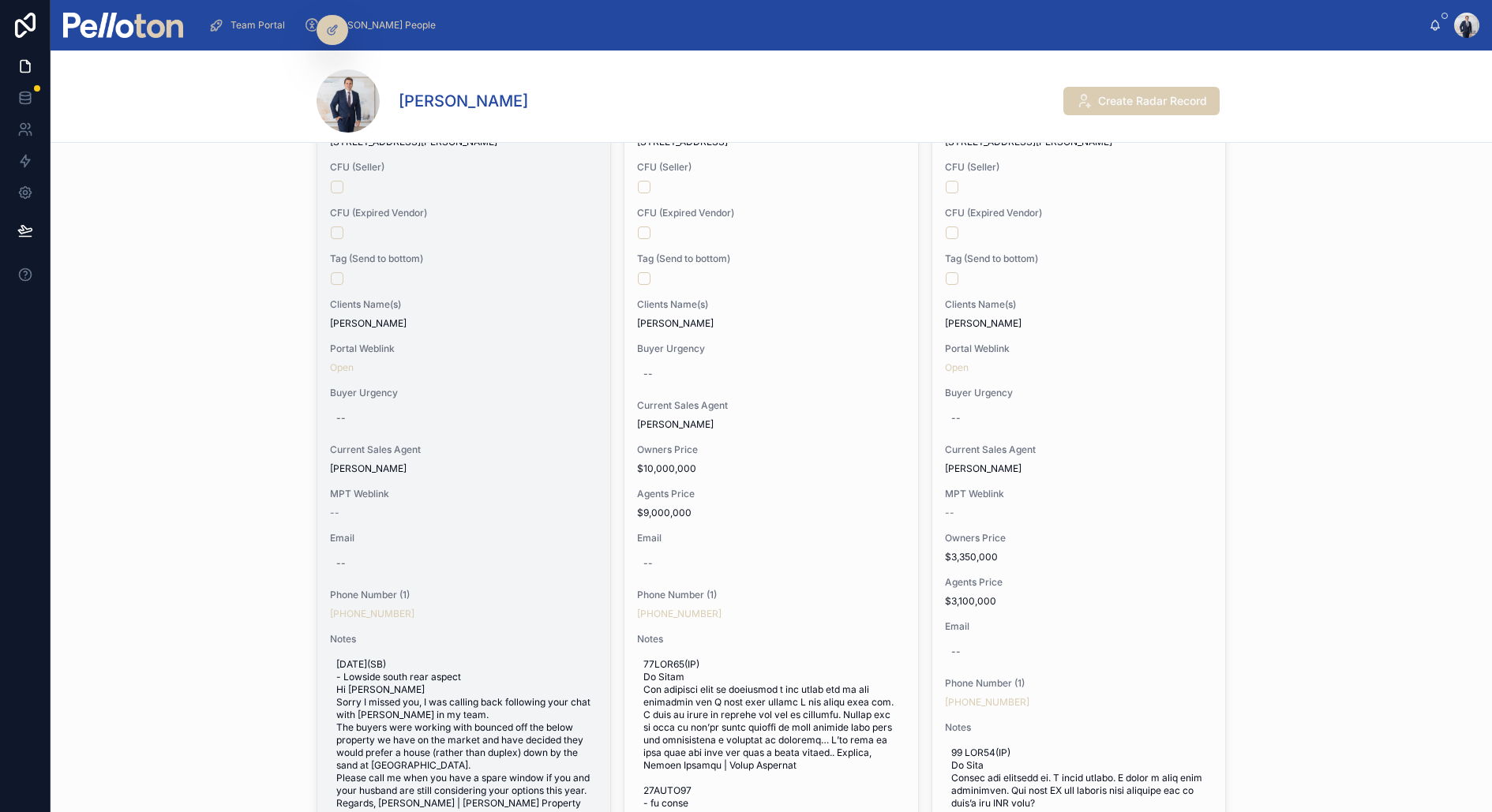
scroll to position [316, 0]
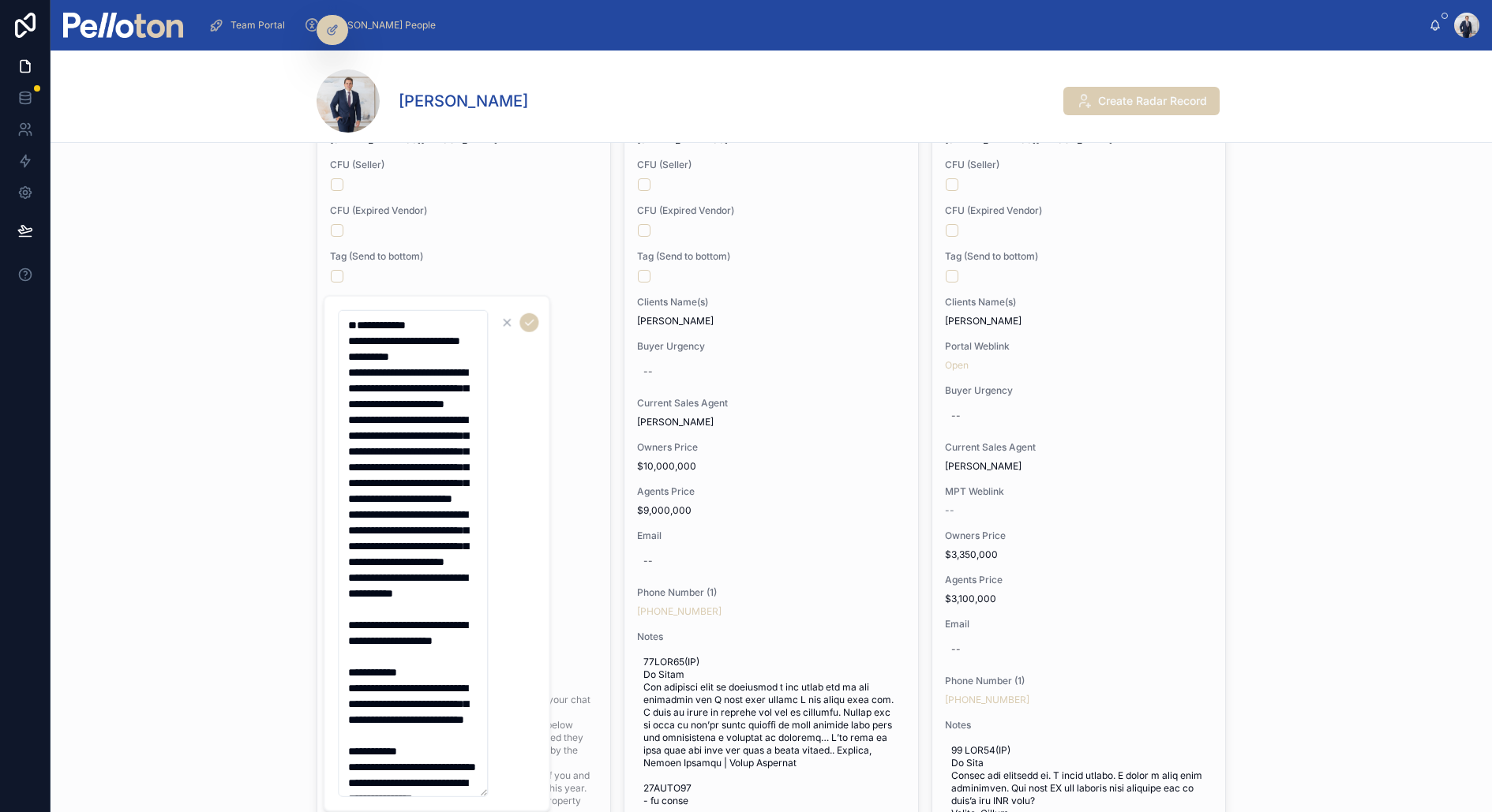
click at [351, 318] on textarea "**********" at bounding box center [412, 554] width 150 height 487
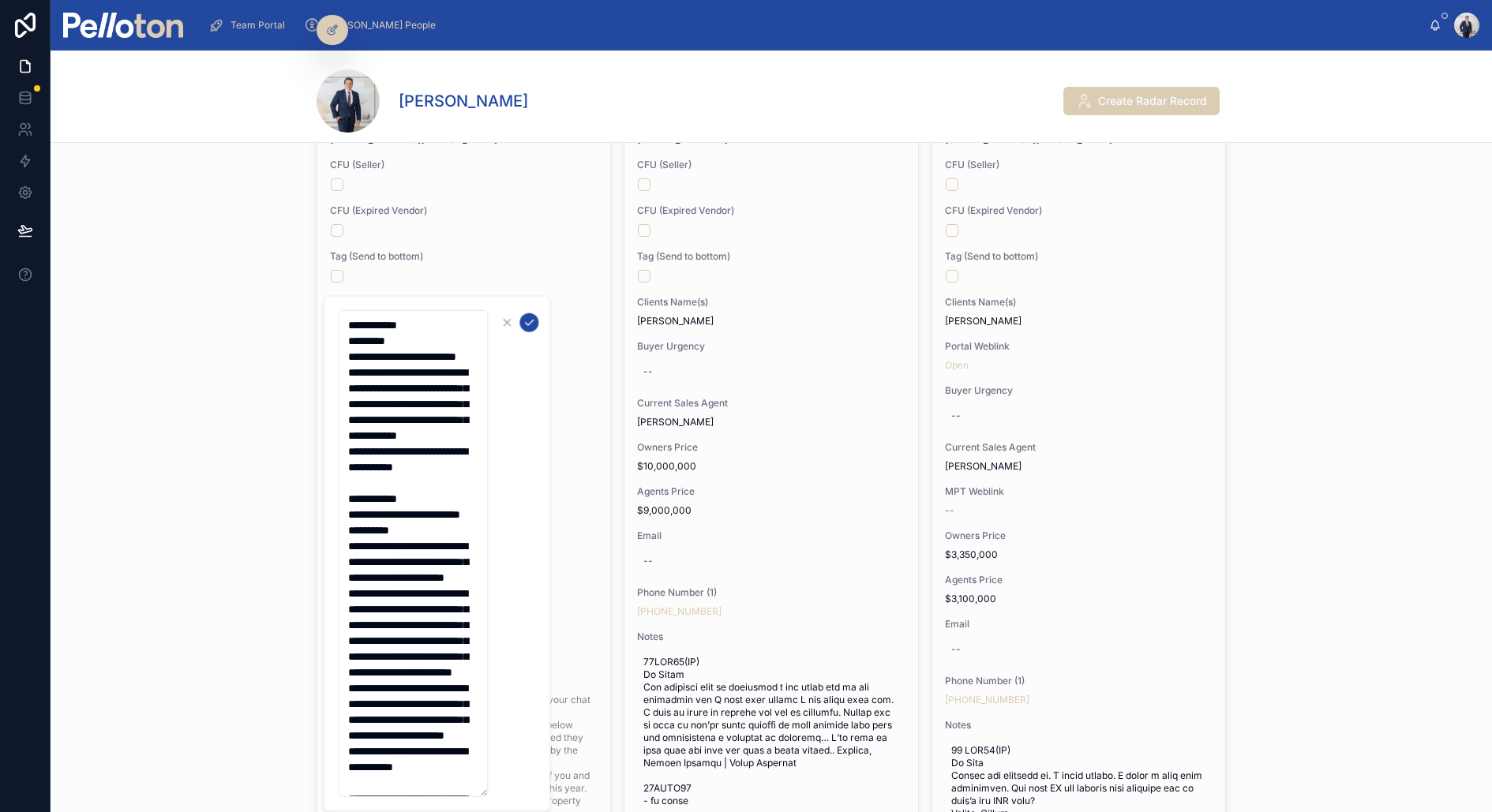
type textarea "**********"
click at [526, 318] on icon "submit" at bounding box center [529, 322] width 13 height 13
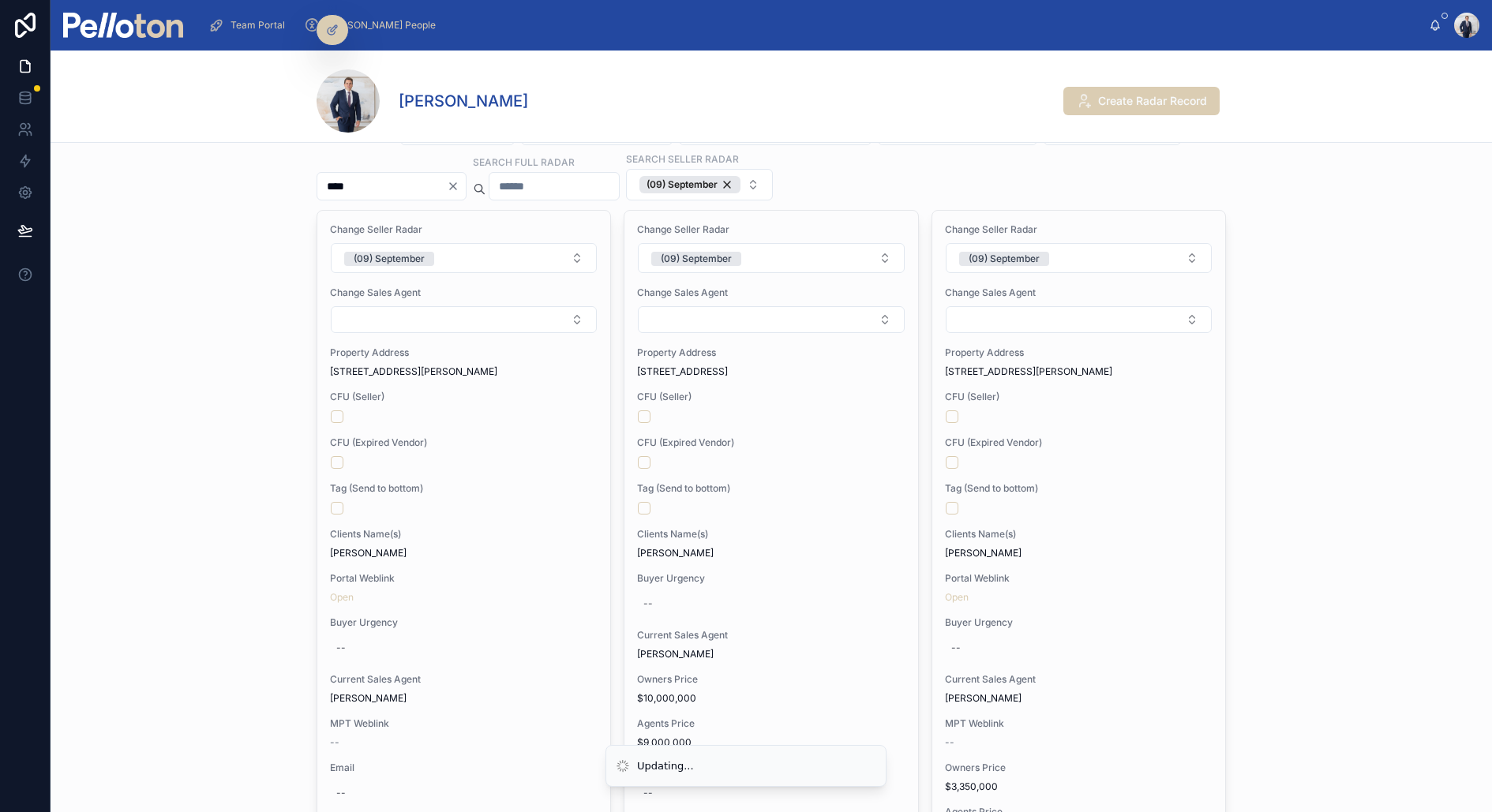
scroll to position [0, 0]
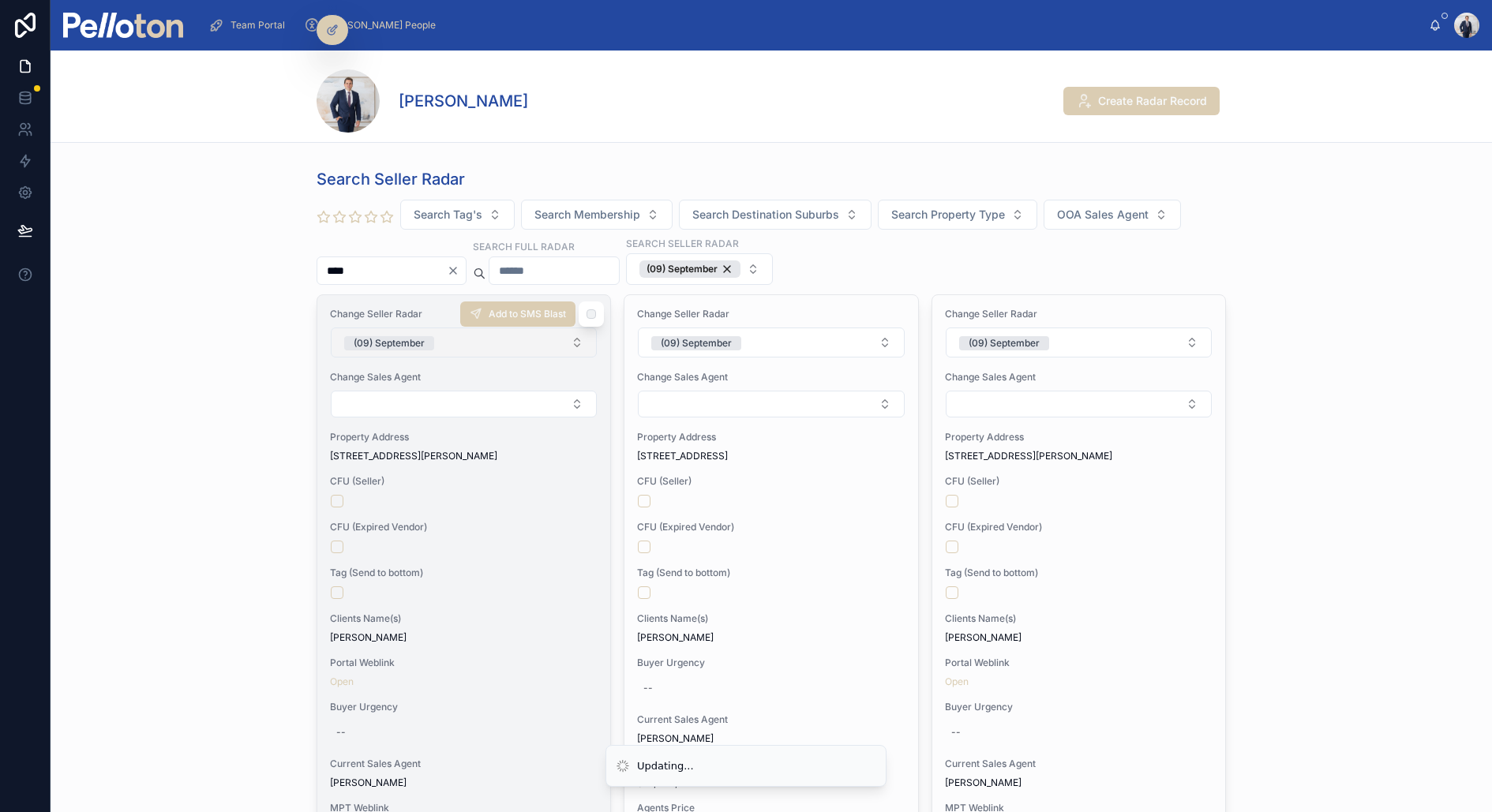
click at [428, 337] on span "(09) September" at bounding box center [389, 343] width 90 height 14
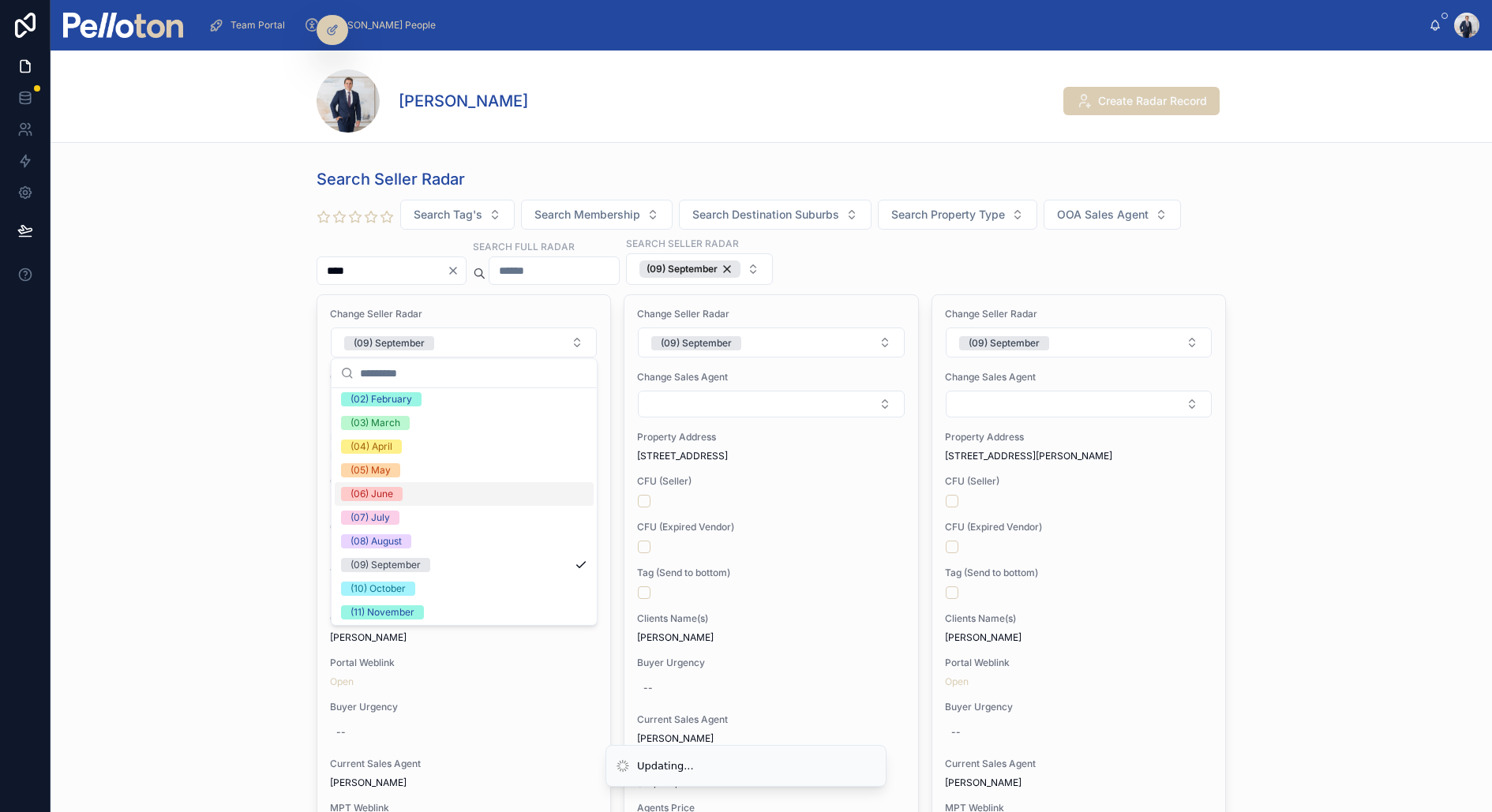
scroll to position [147, 0]
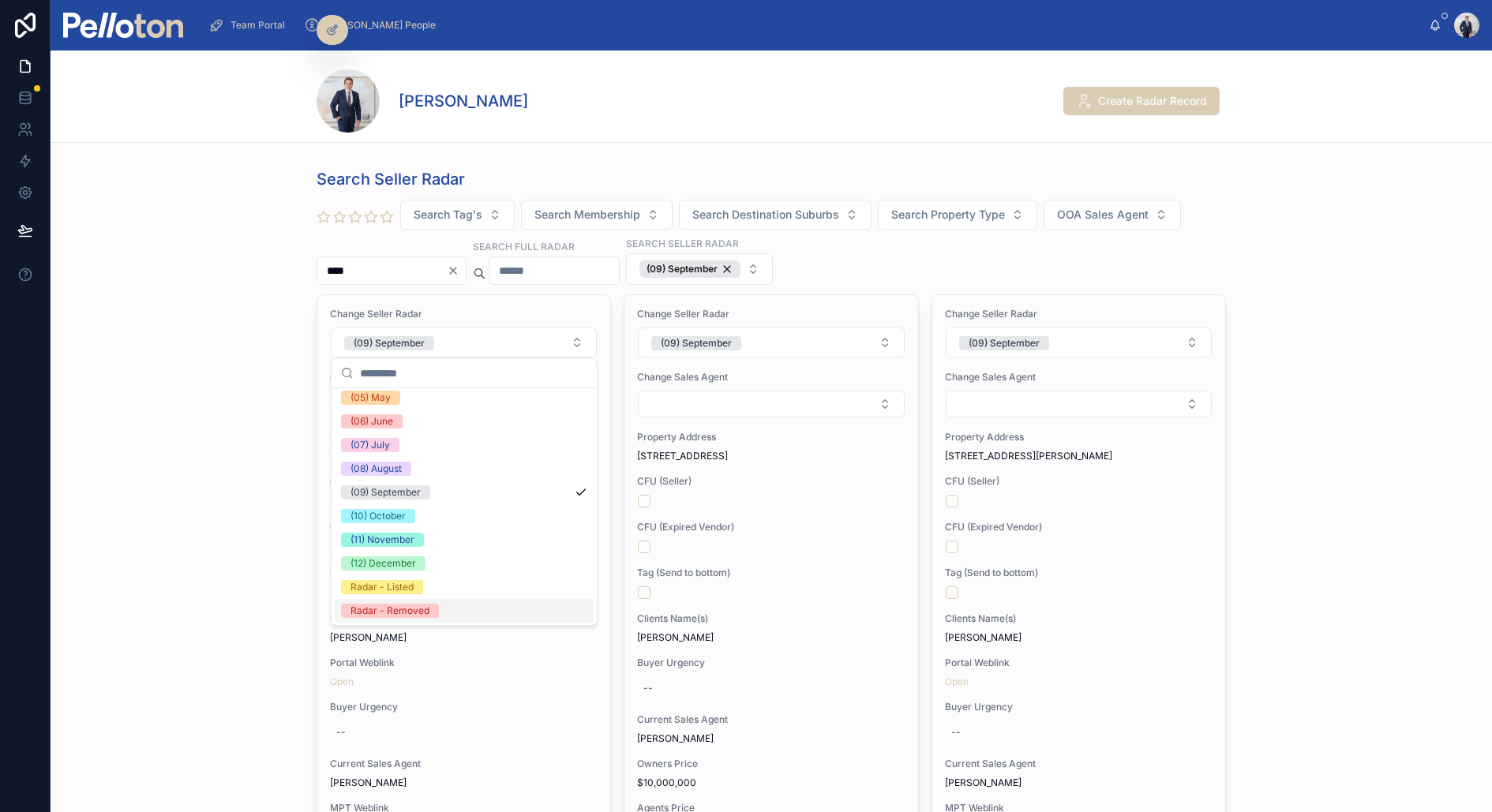
click at [420, 606] on div "Radar - Removed" at bounding box center [389, 611] width 79 height 14
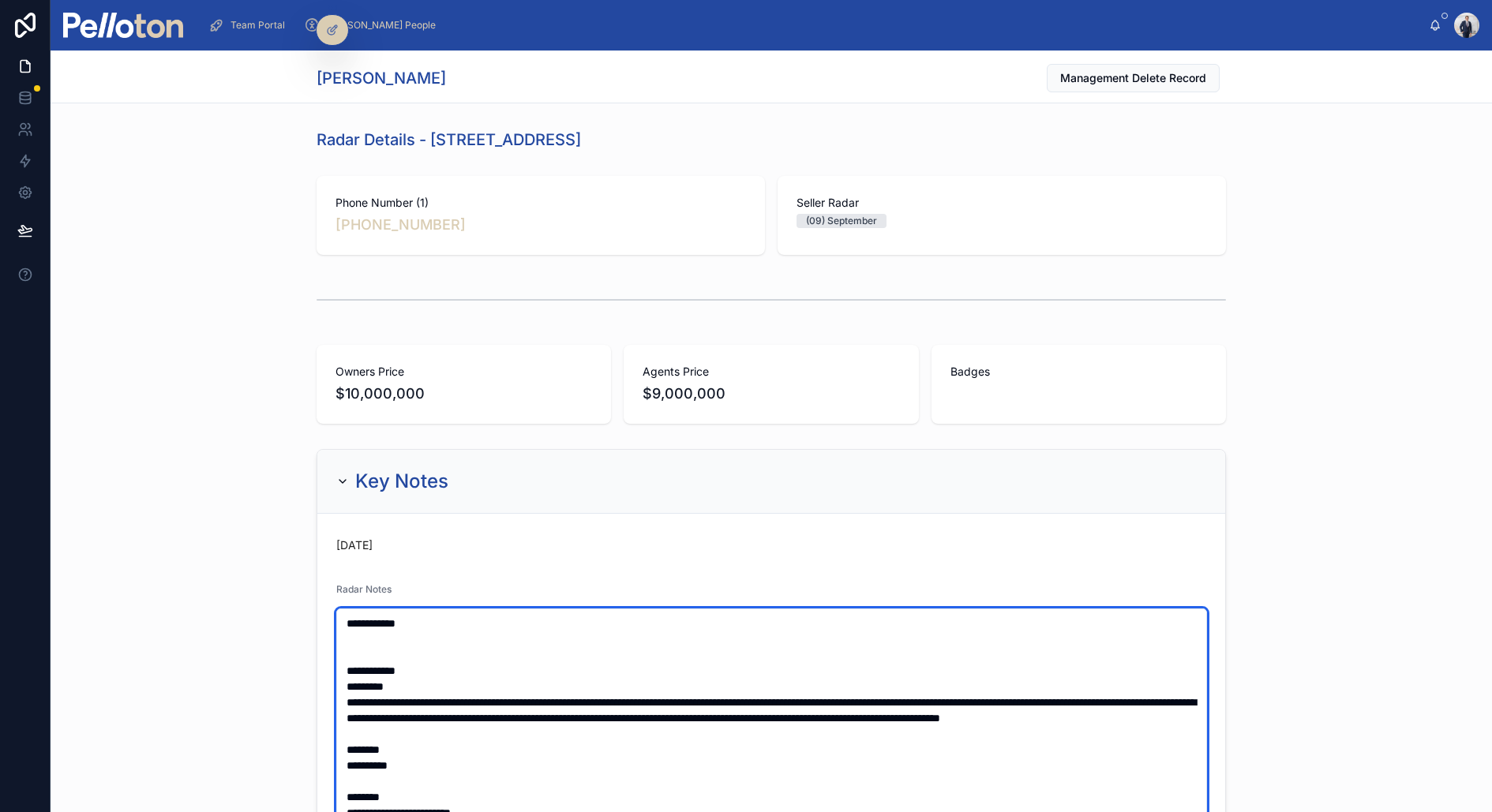
paste textarea "**********"
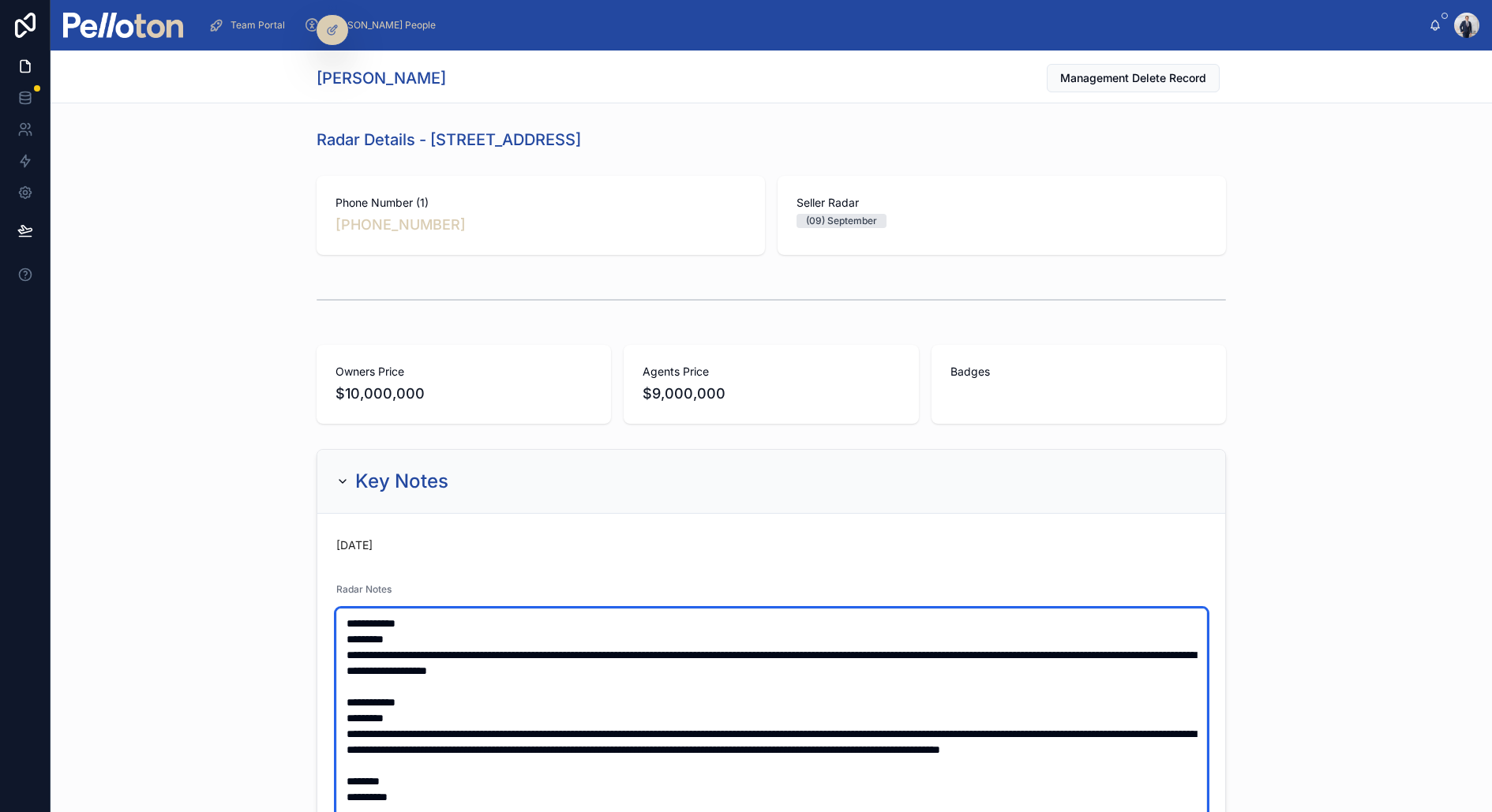
type textarea "**********"
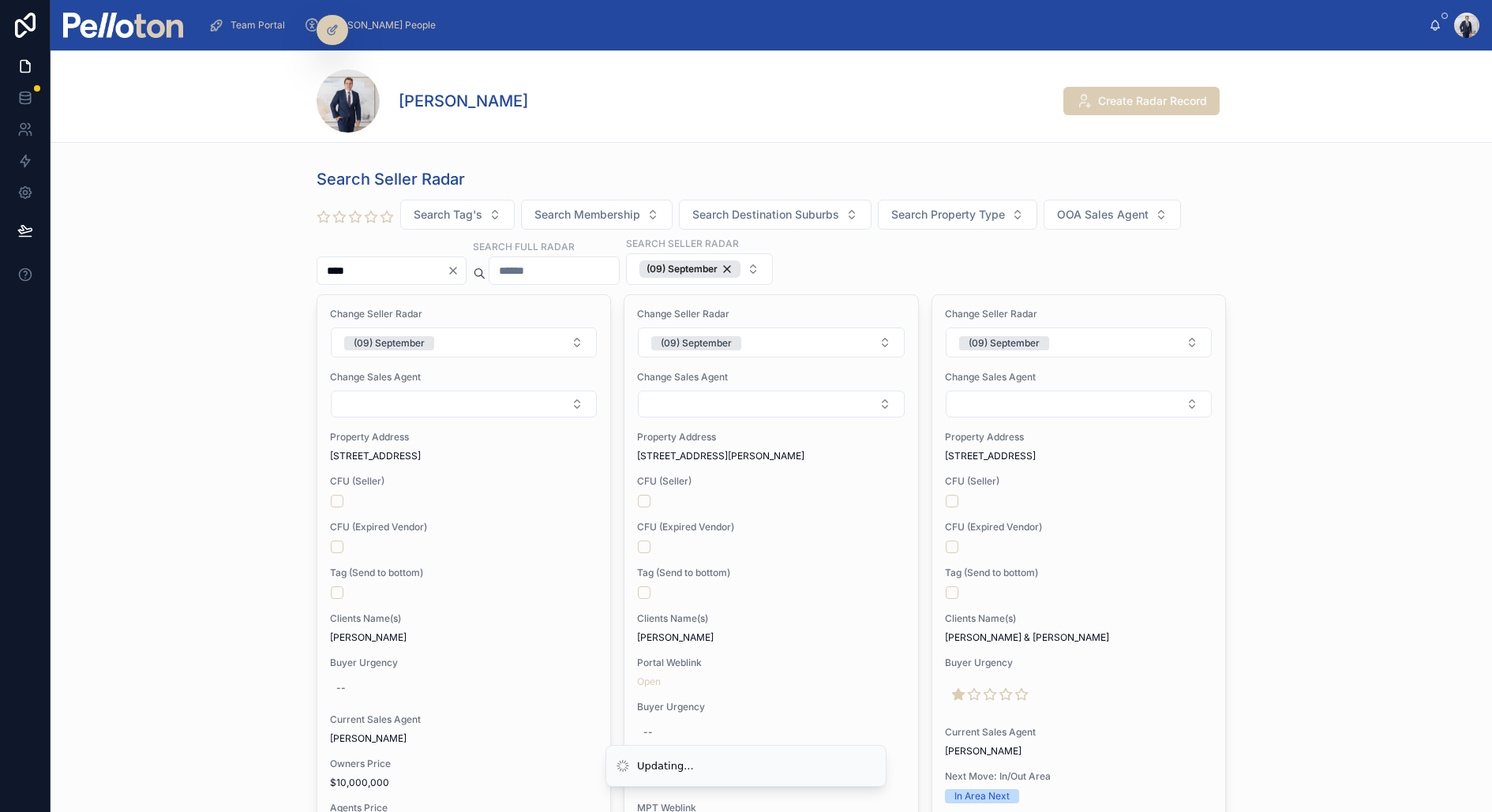
scroll to position [80, 0]
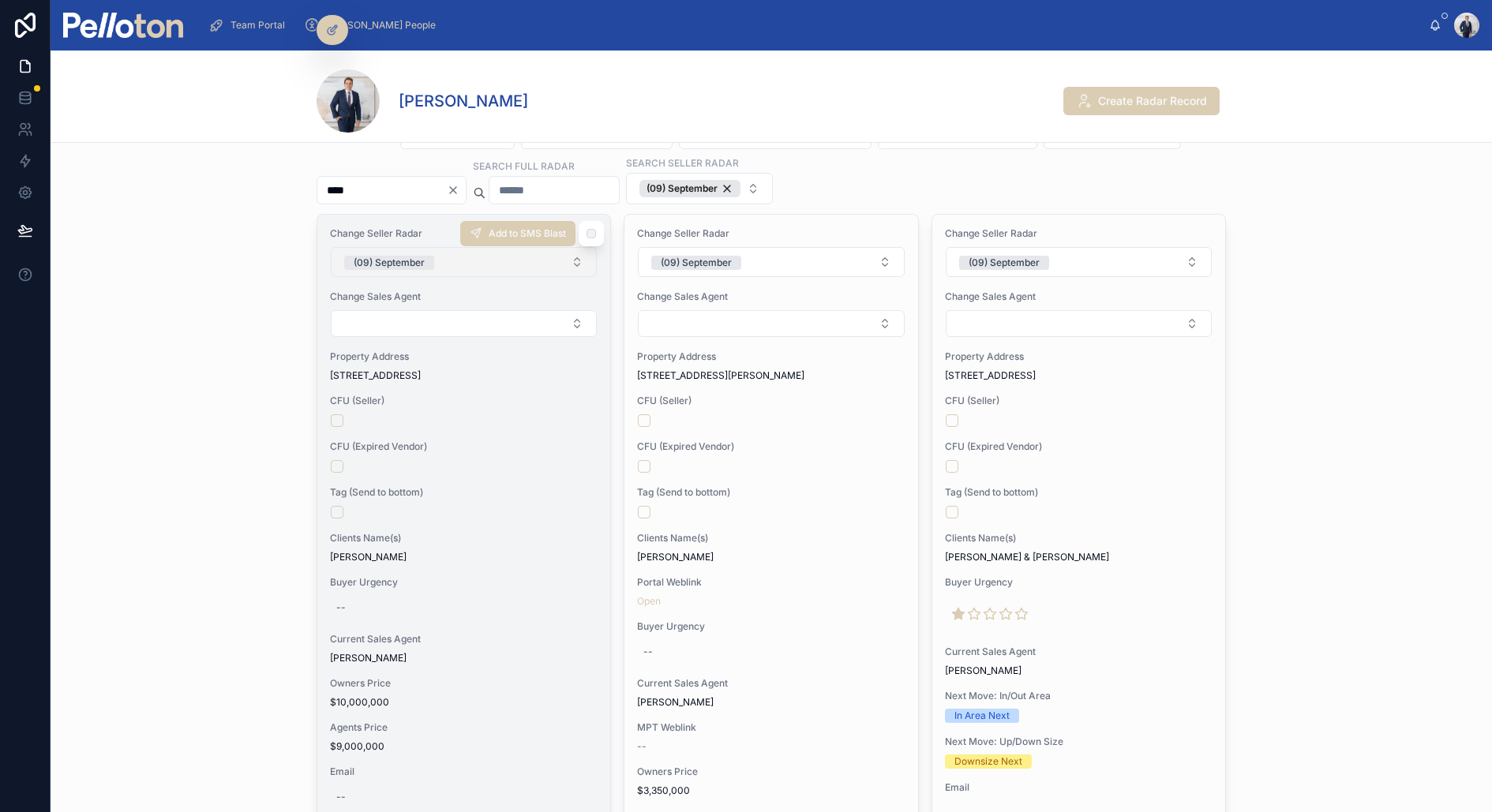
click at [415, 259] on div "(09) September" at bounding box center [389, 262] width 71 height 14
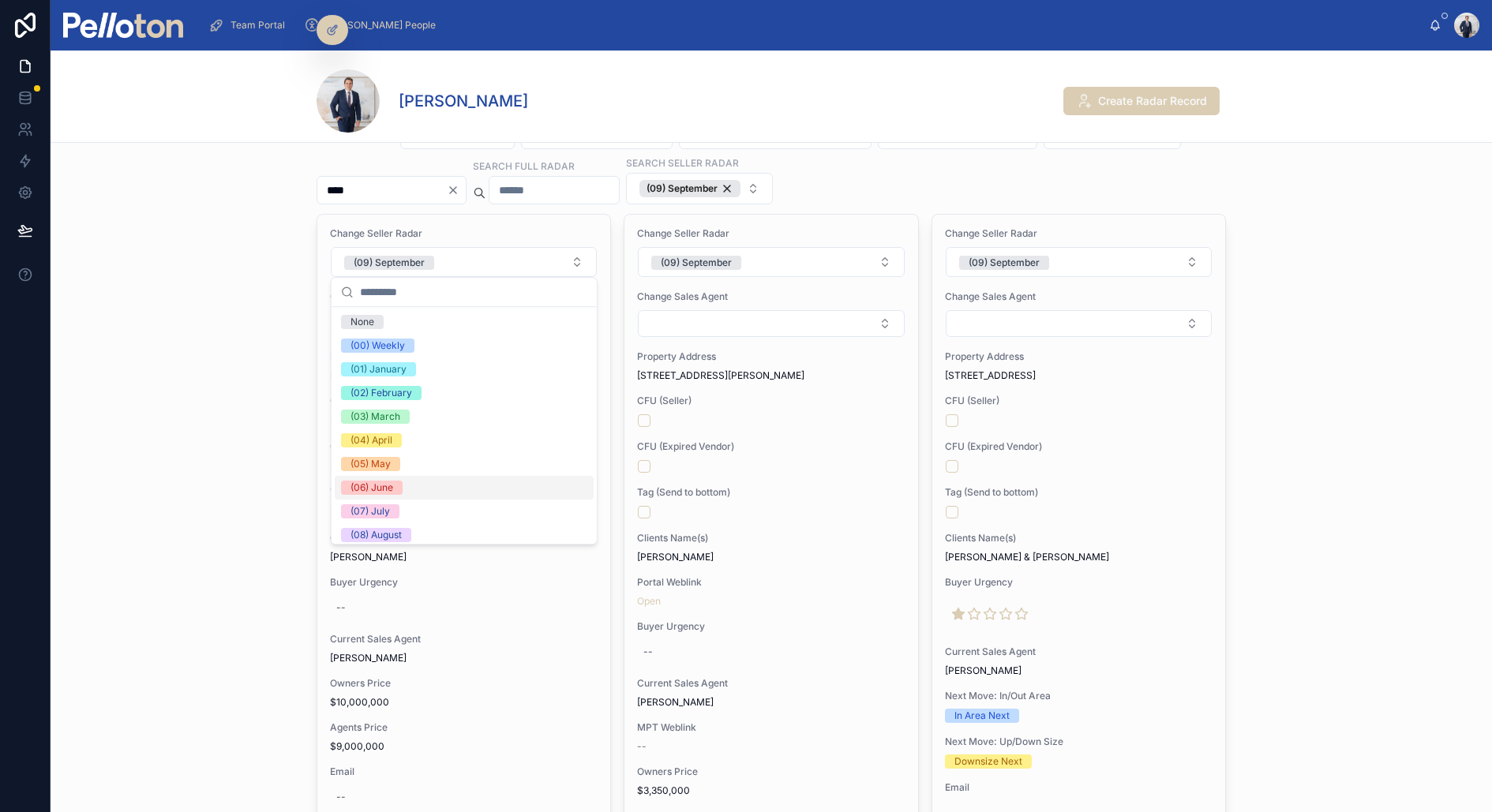
scroll to position [147, 0]
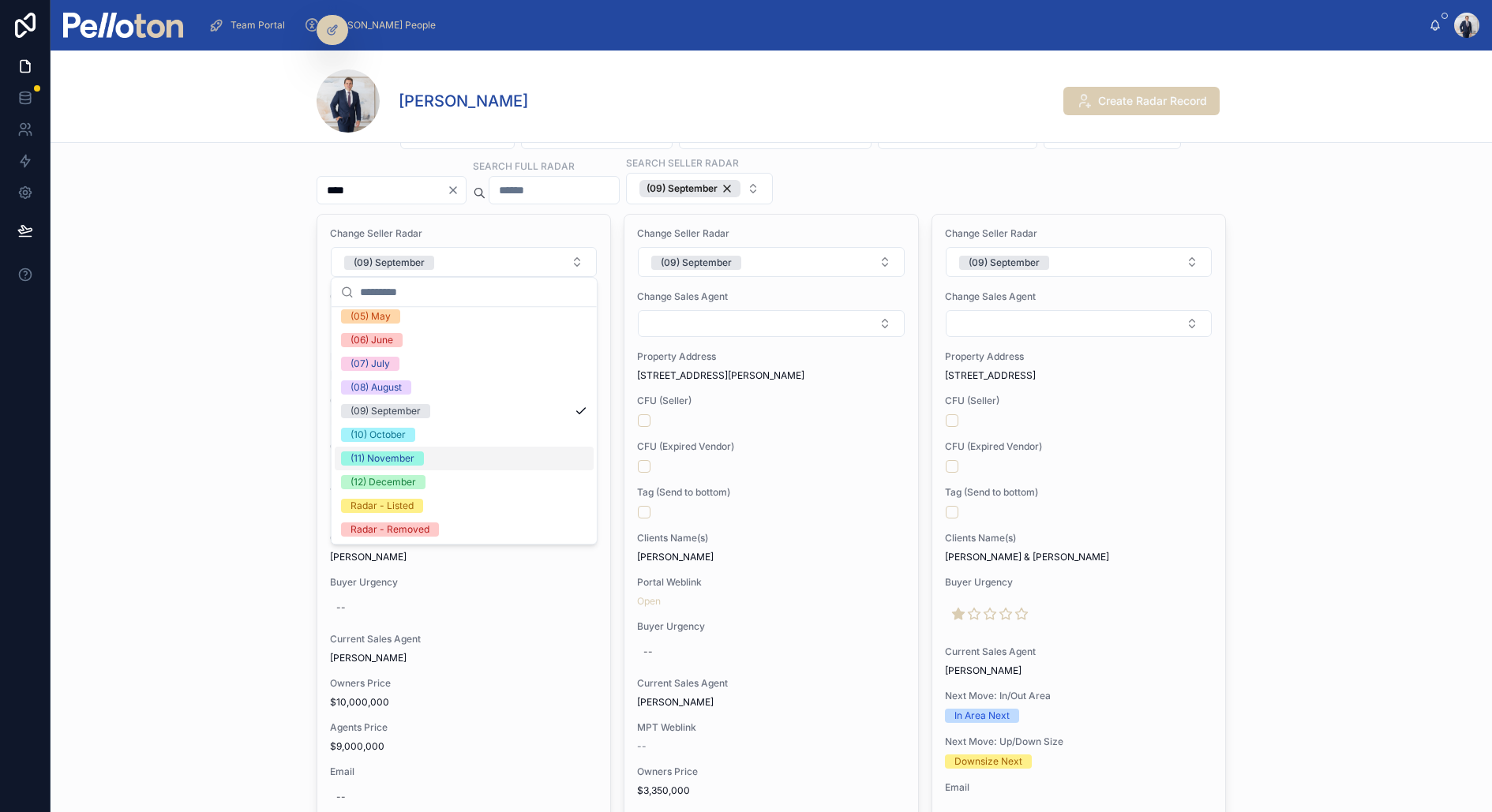
click at [446, 458] on div "(11) November" at bounding box center [465, 458] width 259 height 24
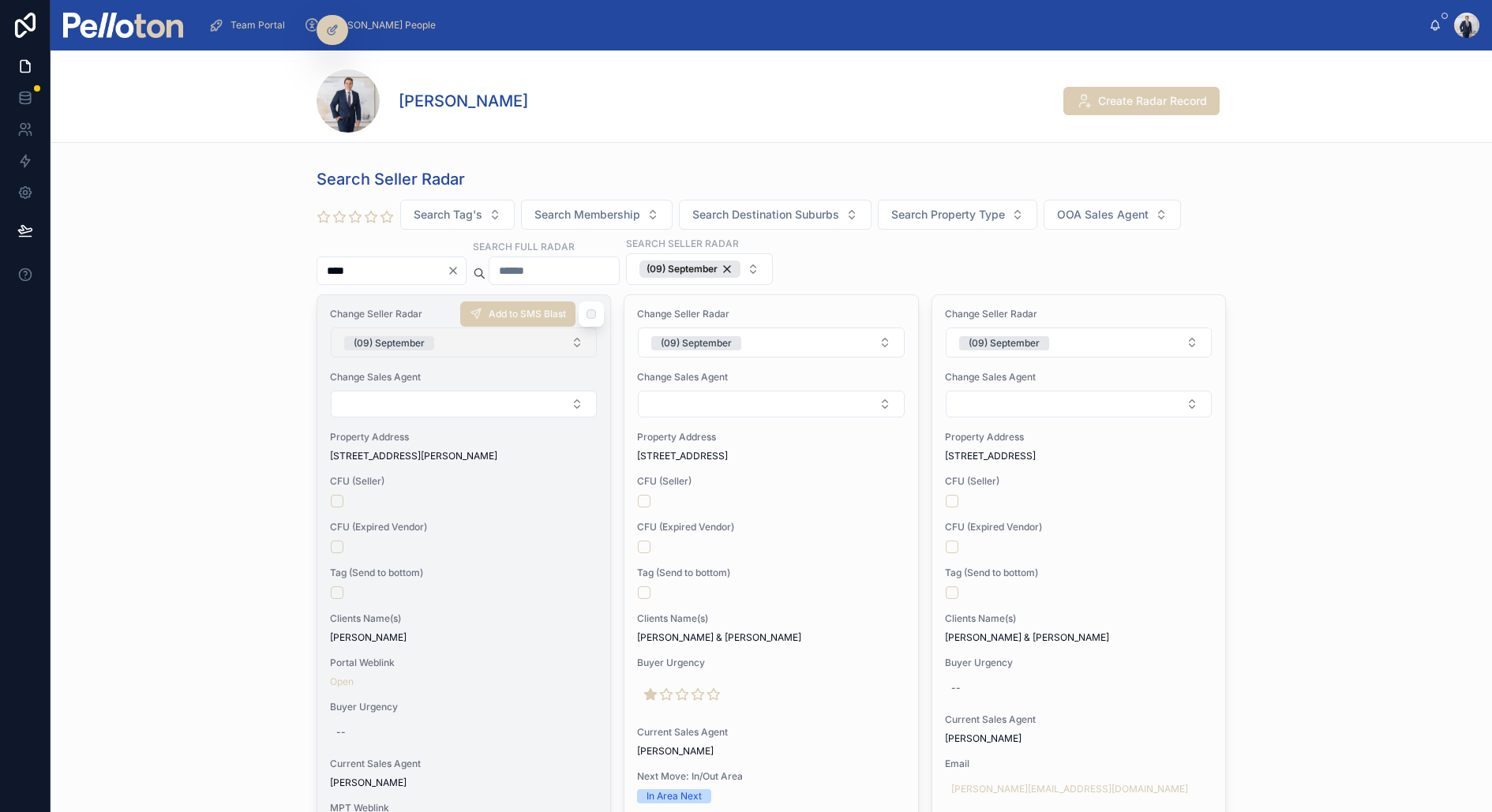
click at [424, 343] on span "(09) September" at bounding box center [389, 343] width 90 height 14
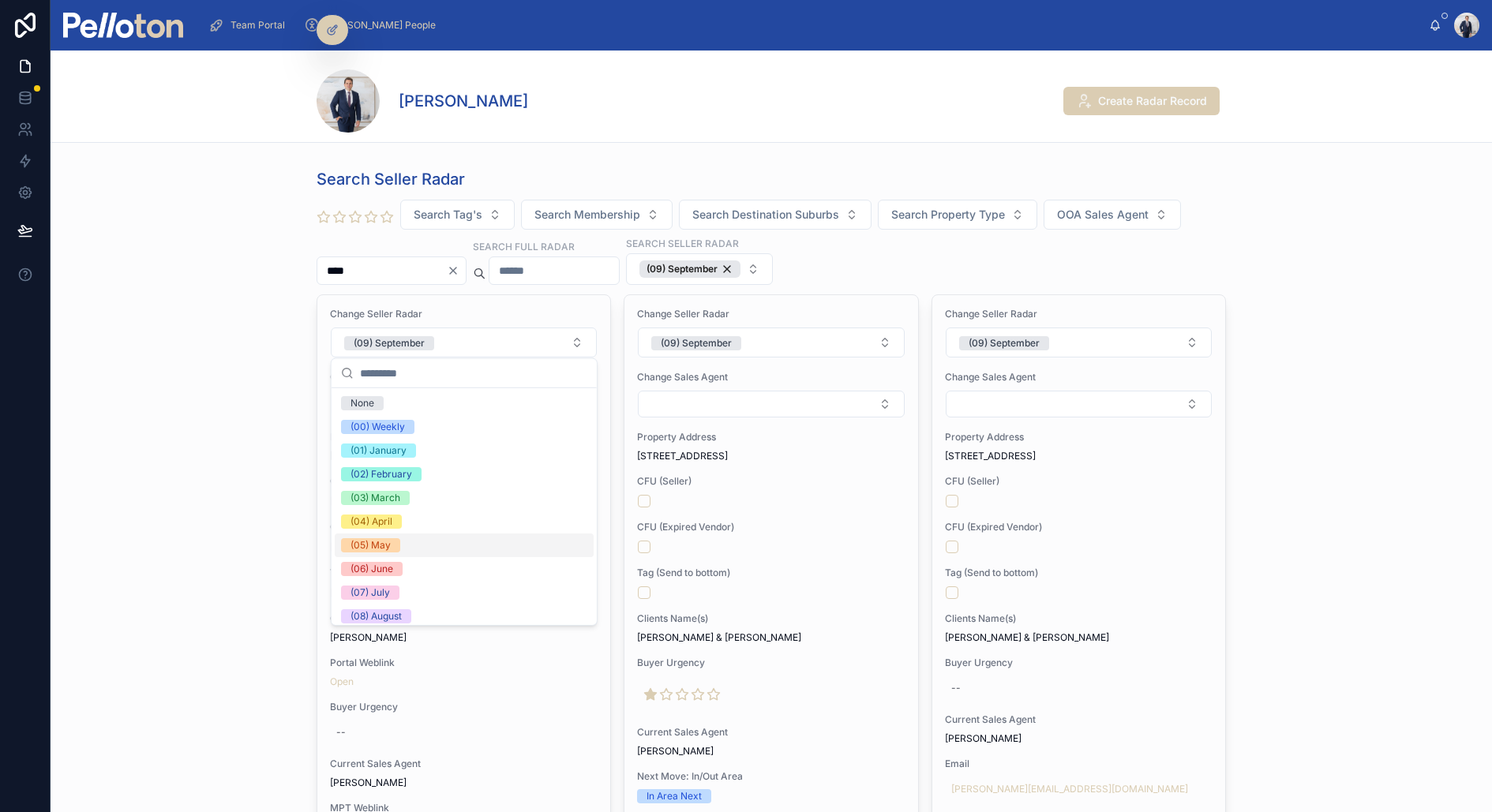
scroll to position [147, 0]
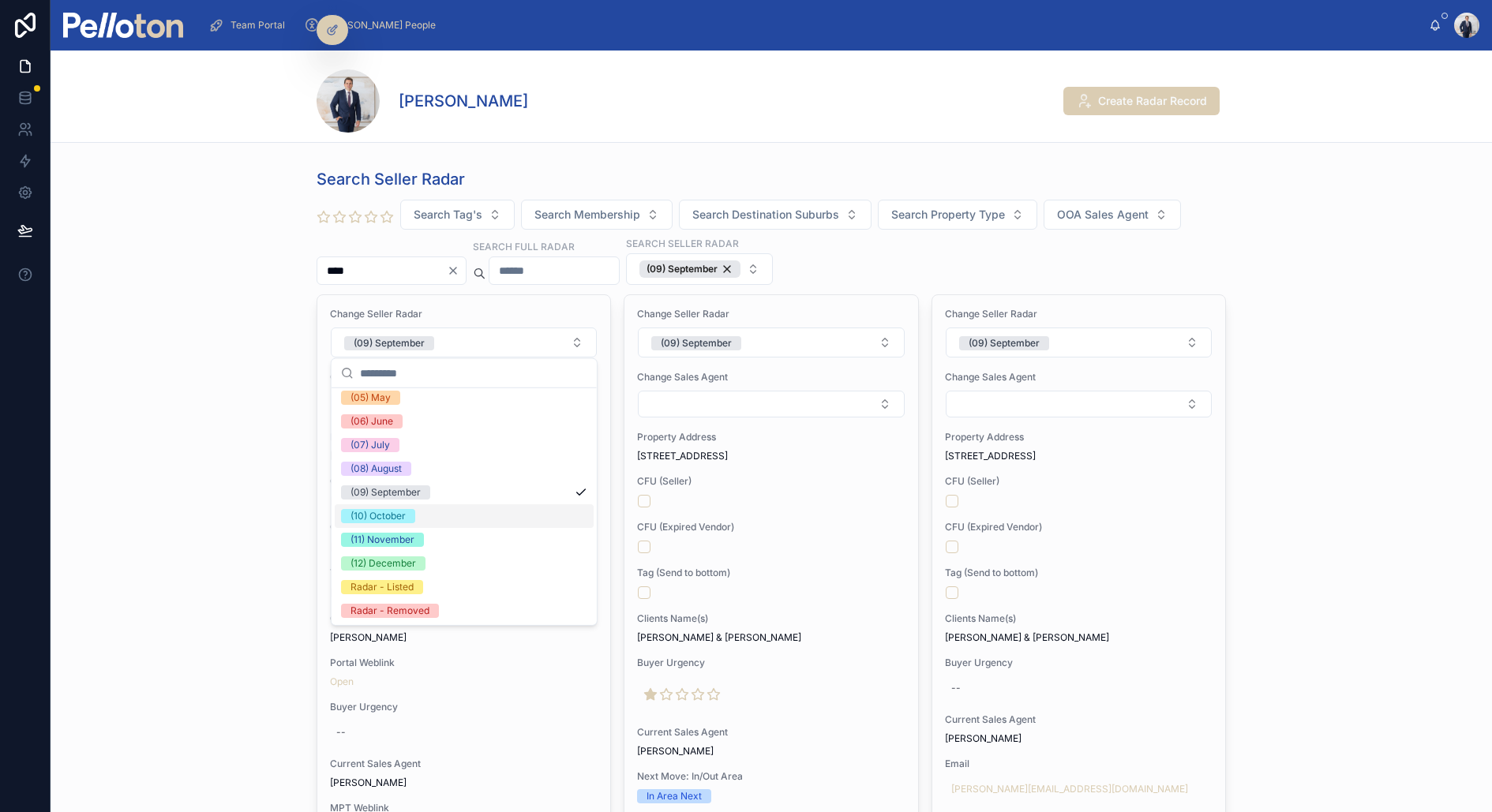
click at [411, 511] on span "(10) October" at bounding box center [378, 516] width 74 height 14
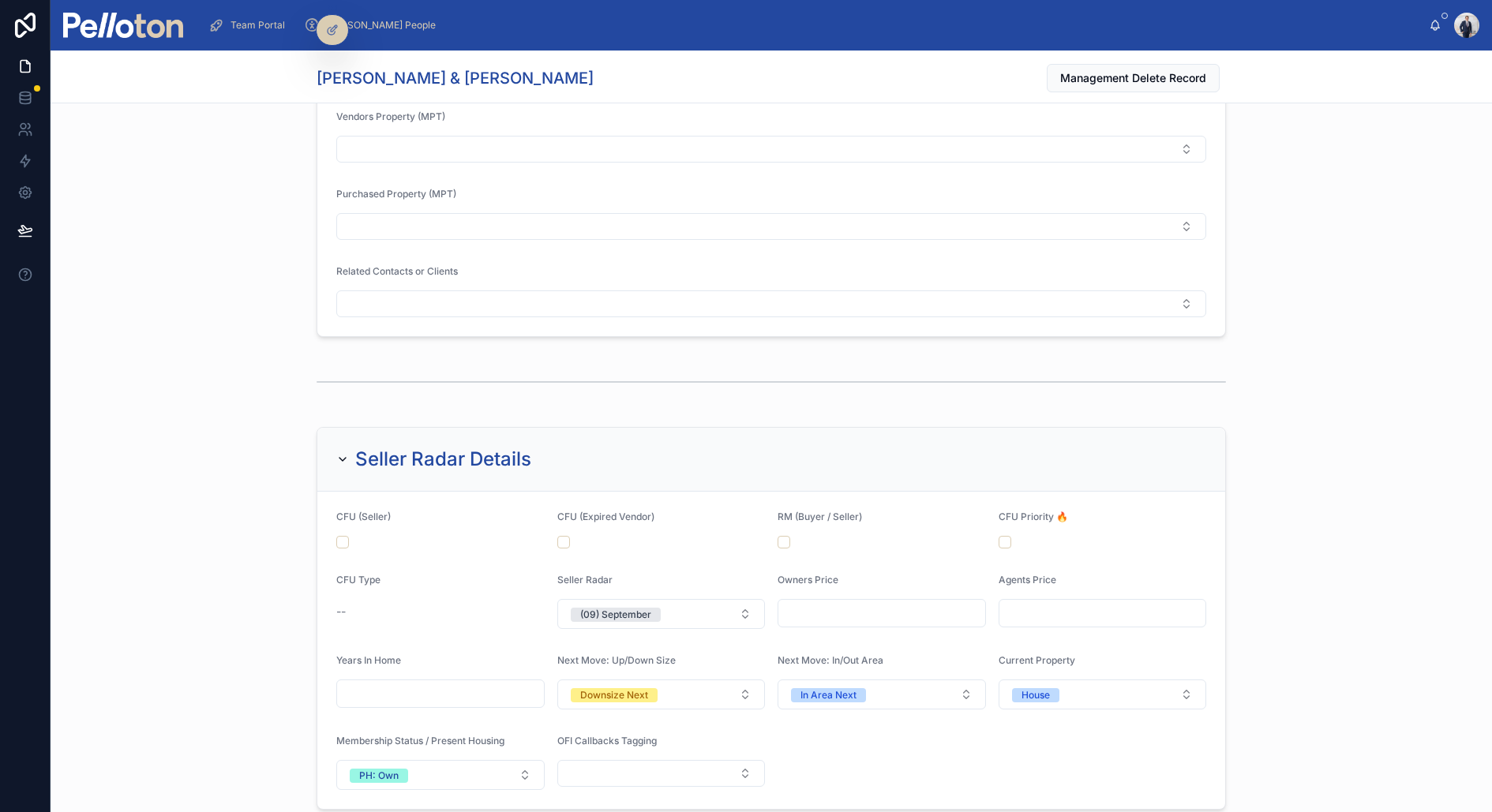
scroll to position [1519, 0]
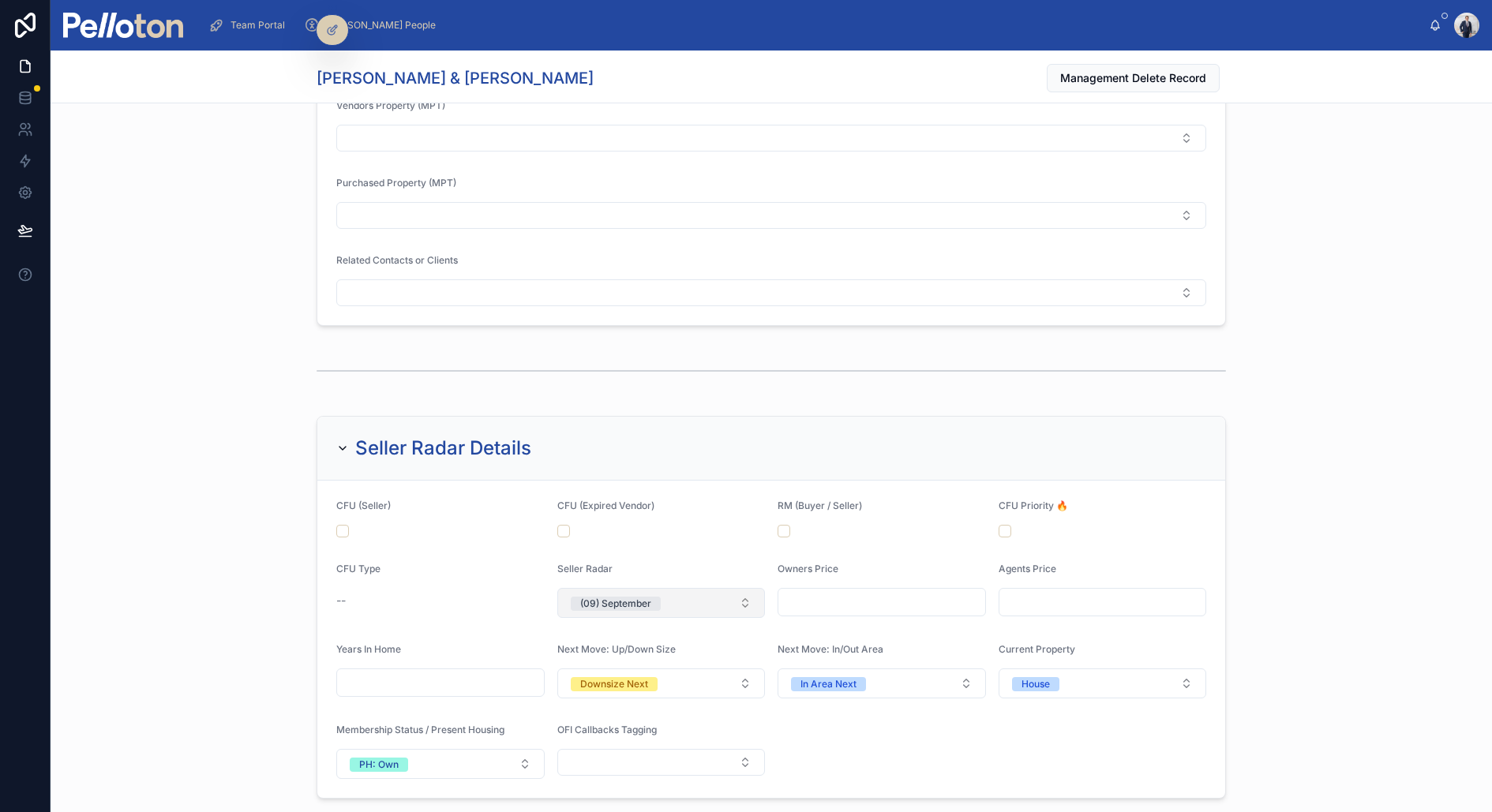
click at [614, 596] on div "(09) September" at bounding box center [616, 603] width 71 height 14
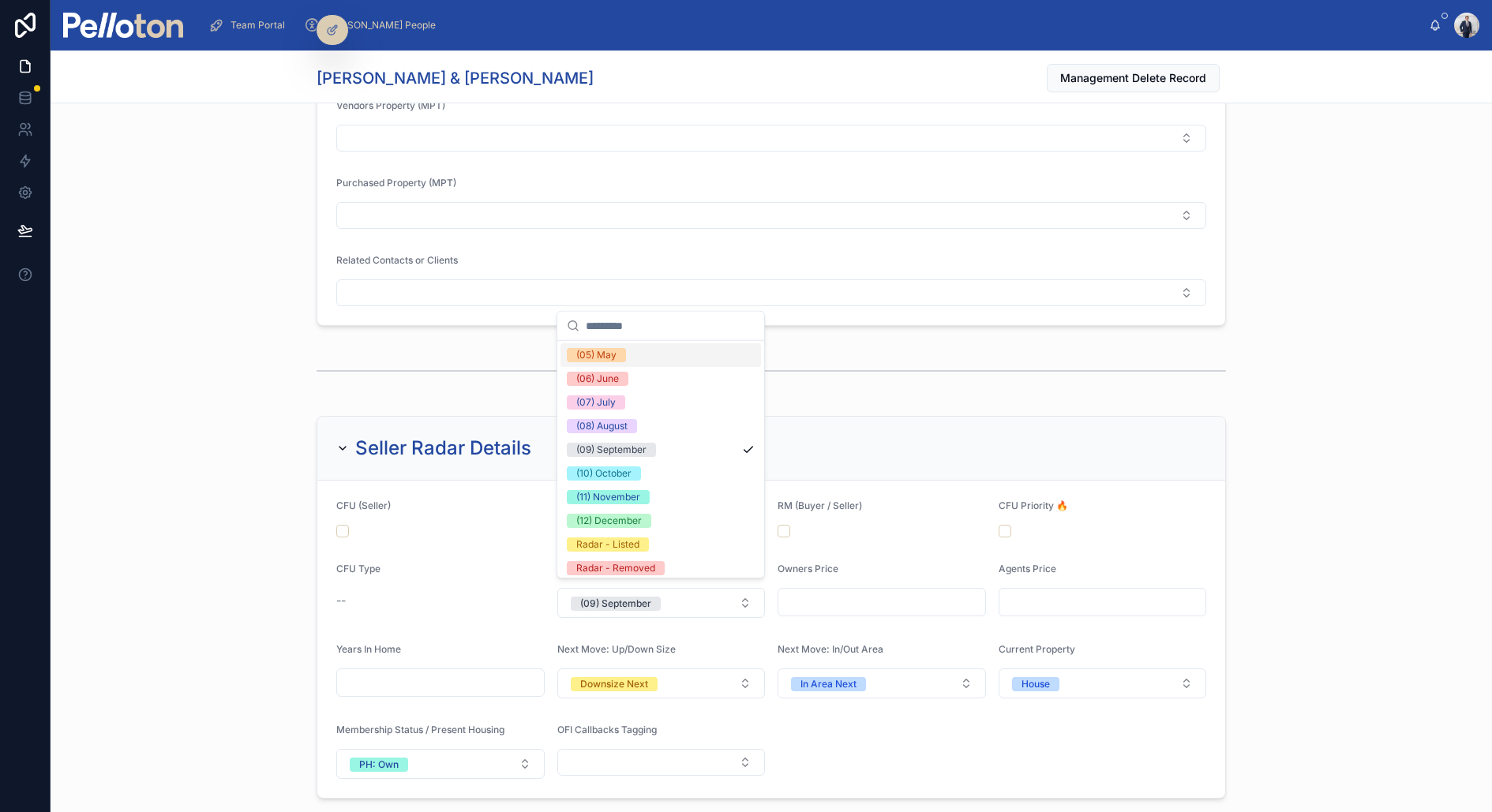
scroll to position [144, 0]
click at [621, 475] on div "(10) October" at bounding box center [603, 472] width 55 height 14
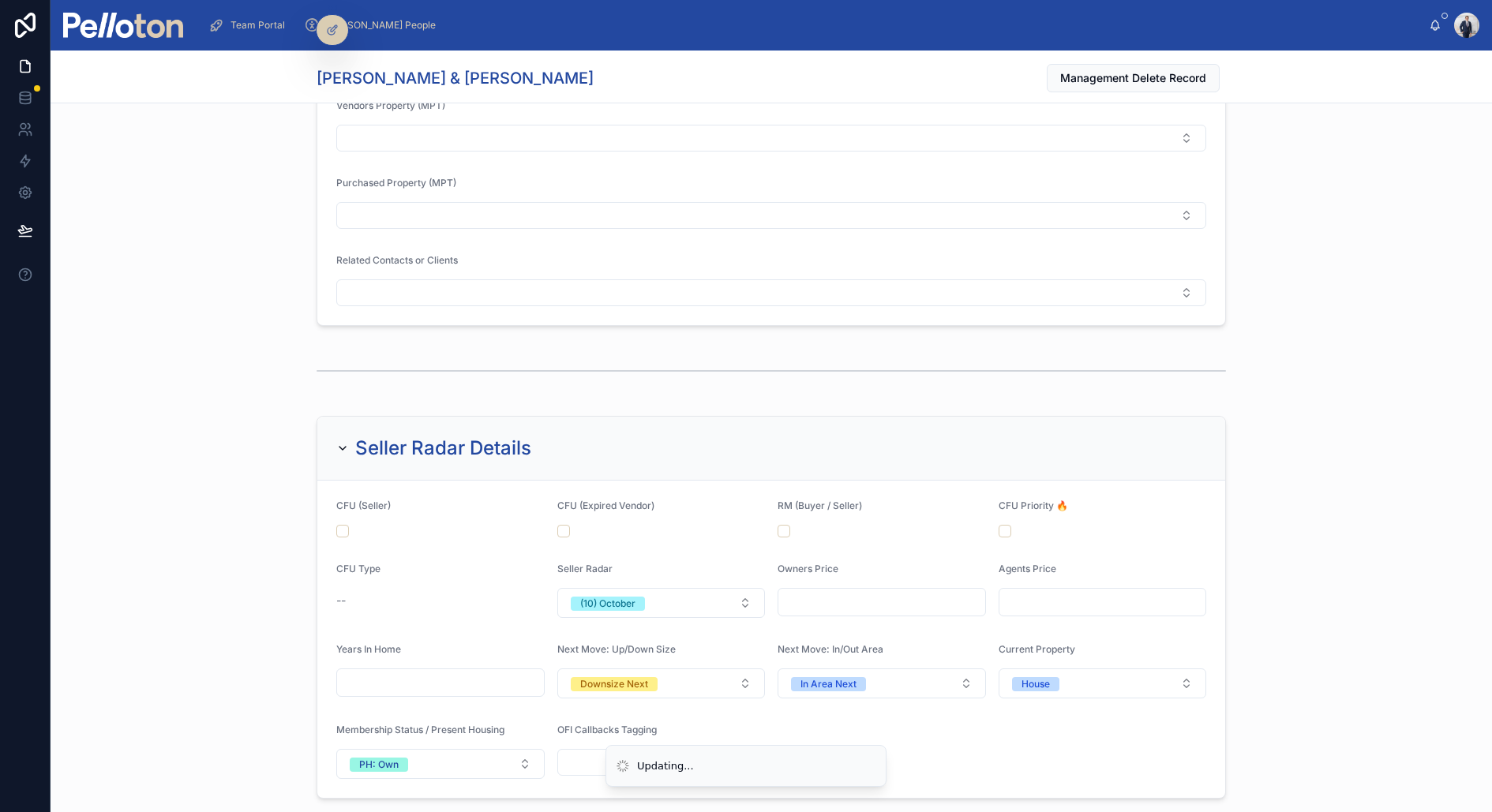
click at [224, 384] on div at bounding box center [772, 371] width 1442 height 52
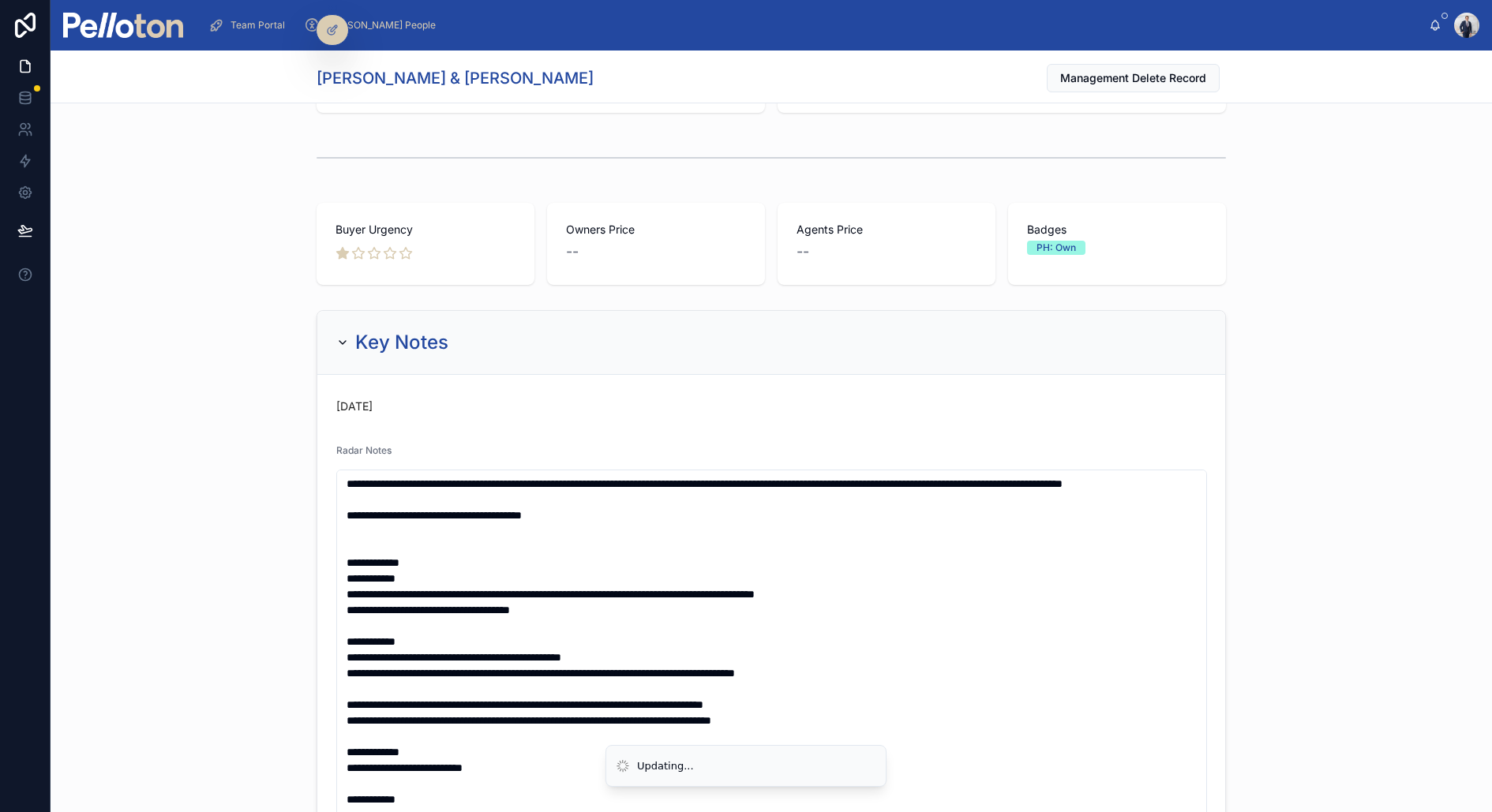
scroll to position [0, 0]
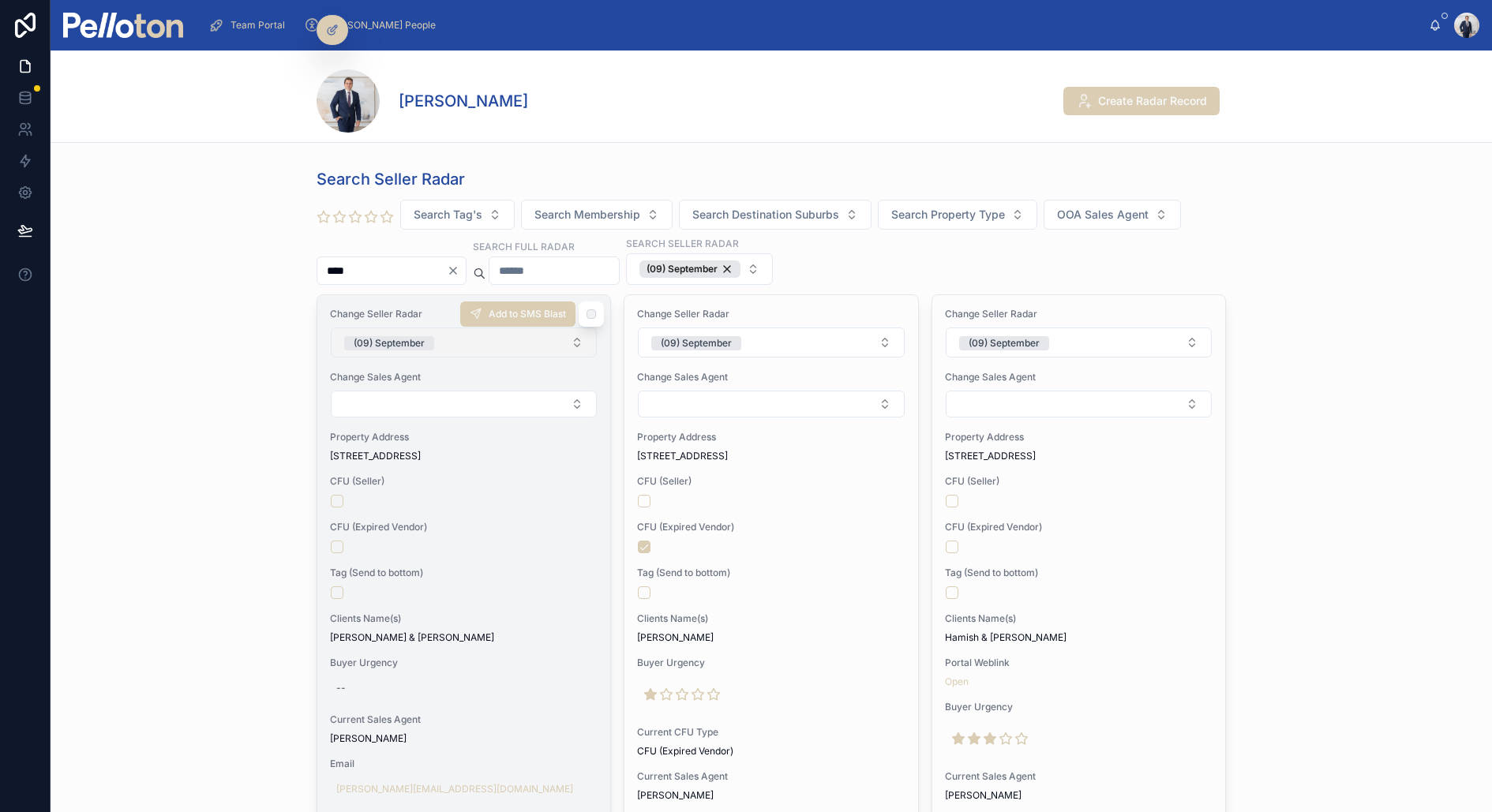
click at [411, 339] on div "(09) September" at bounding box center [389, 343] width 71 height 14
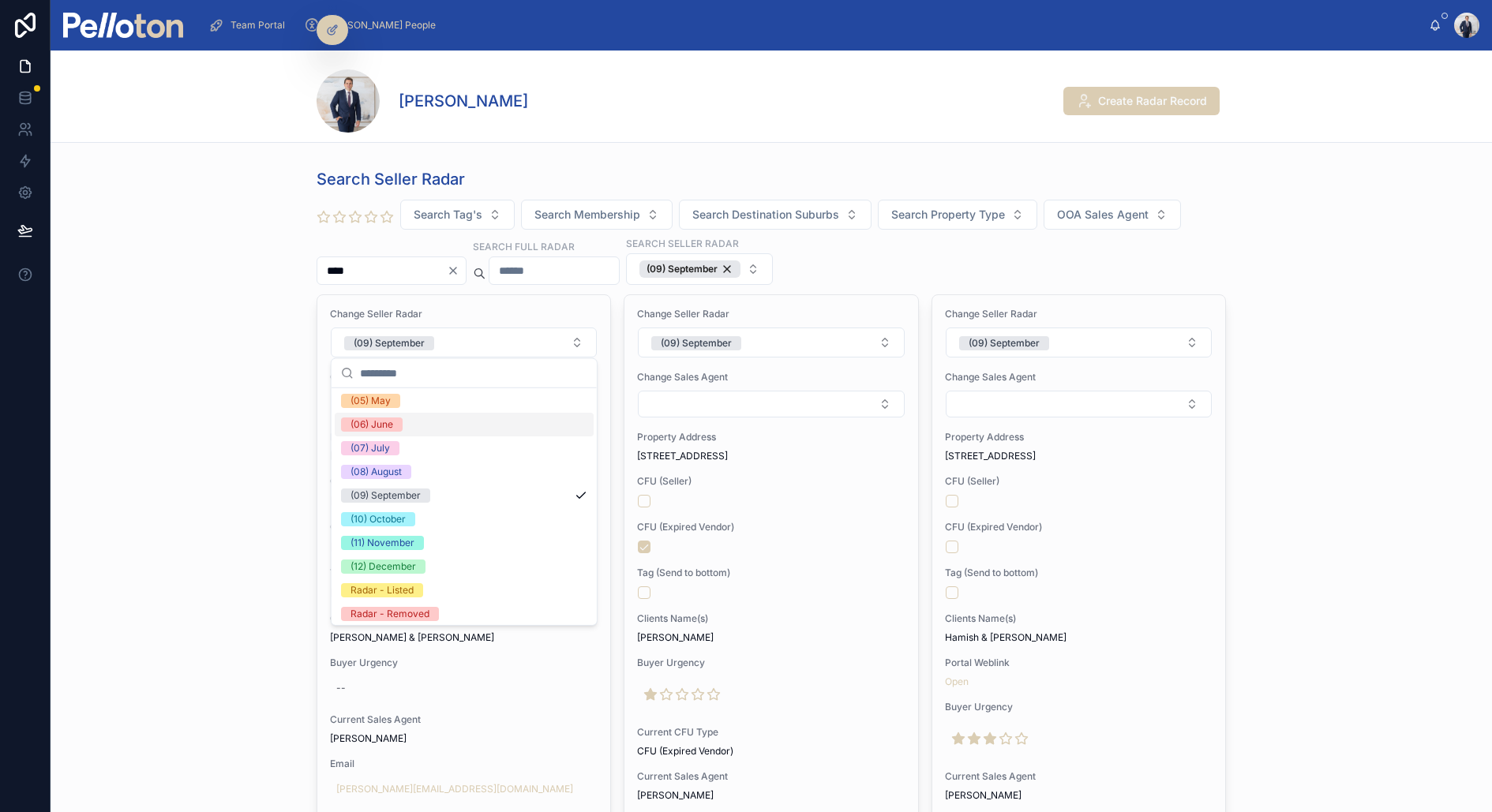
scroll to position [147, 0]
click at [421, 511] on div "(10) October" at bounding box center [465, 516] width 259 height 24
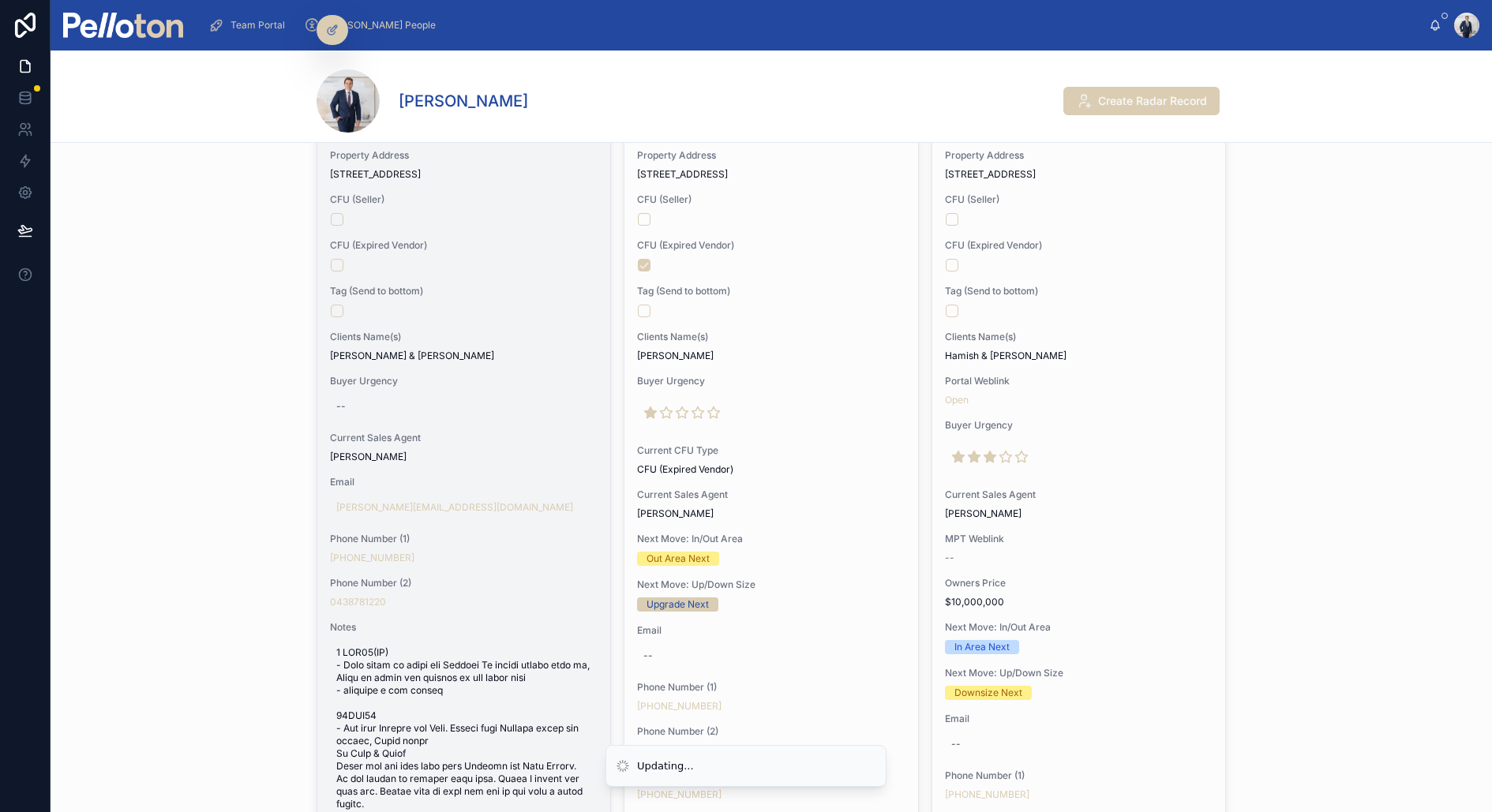
scroll to position [300, 0]
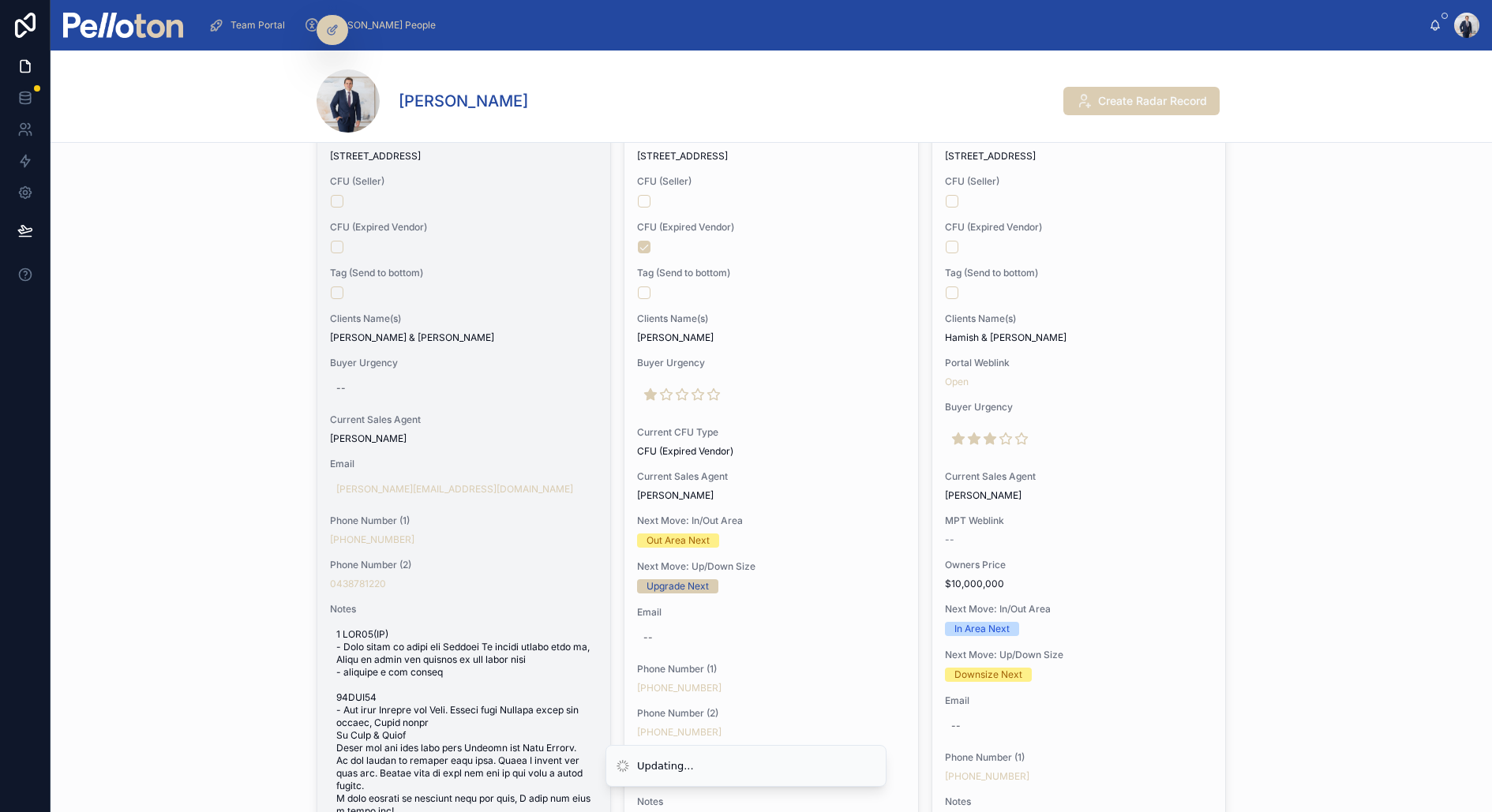
click at [475, 524] on div "Phone Number (1) +61 413 705 355" at bounding box center [464, 529] width 267 height 31
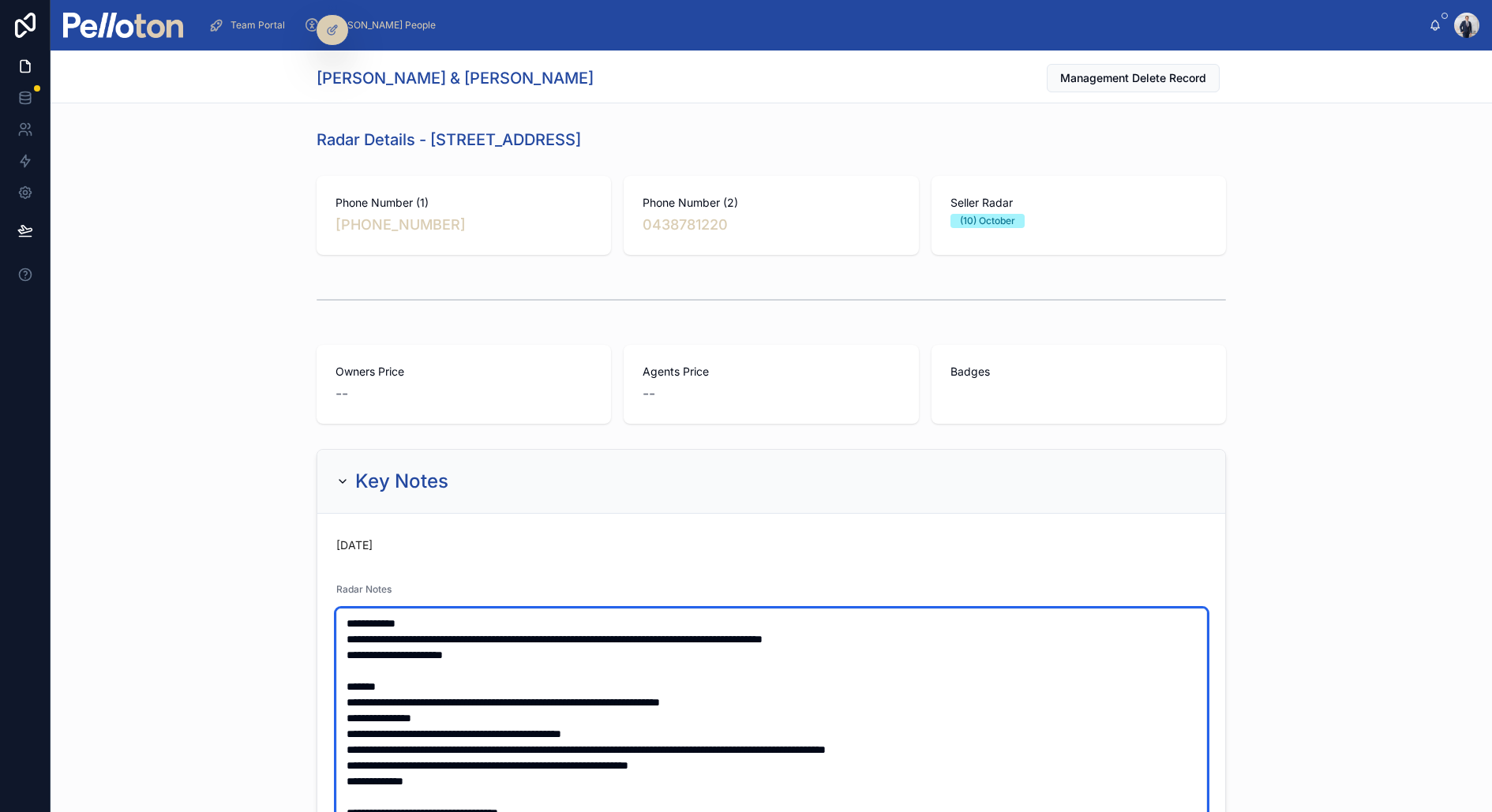
type textarea "**********"
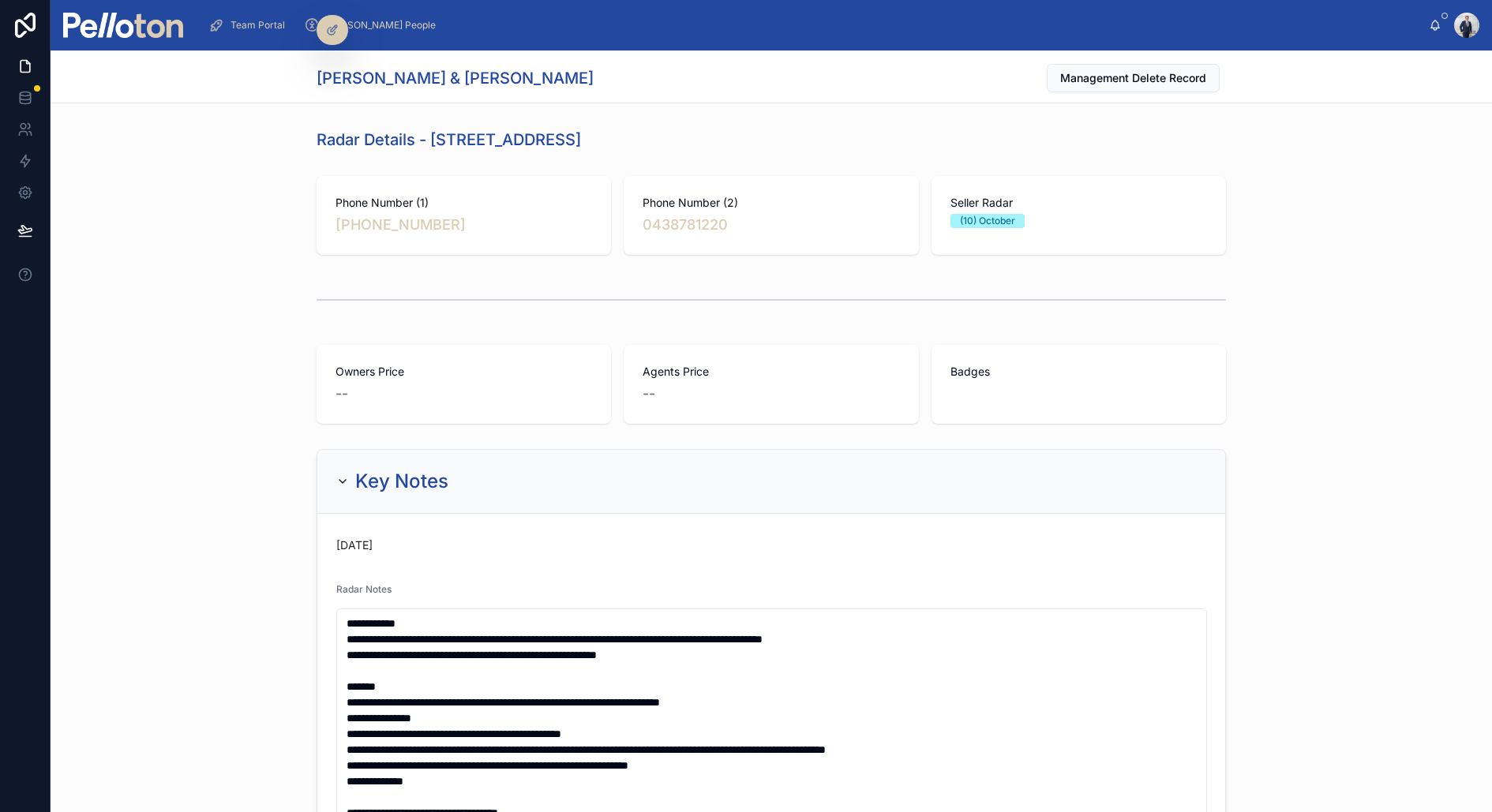
click at [142, 312] on div at bounding box center [772, 300] width 1442 height 52
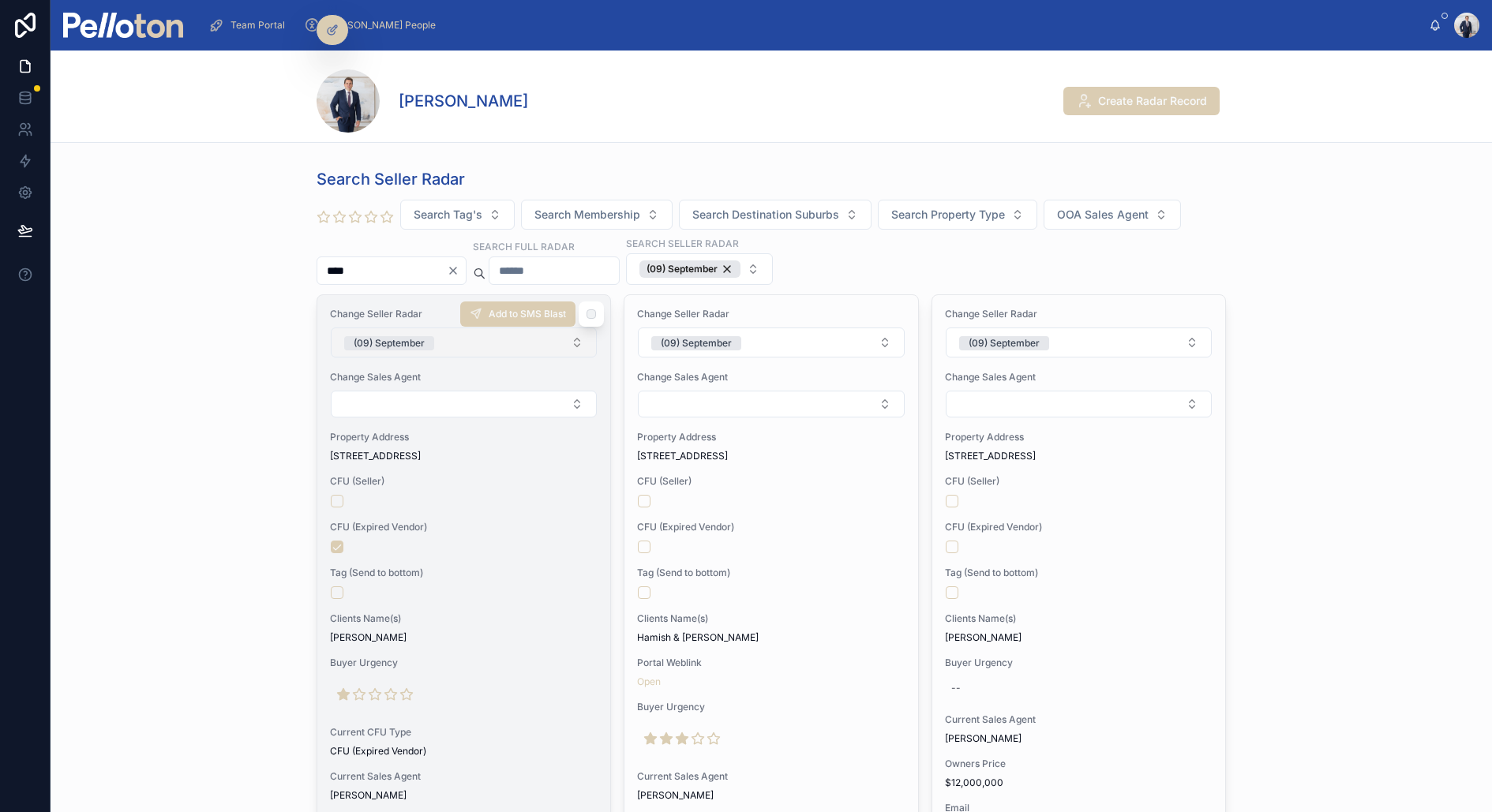
click at [388, 341] on div "(09) September" at bounding box center [389, 343] width 71 height 14
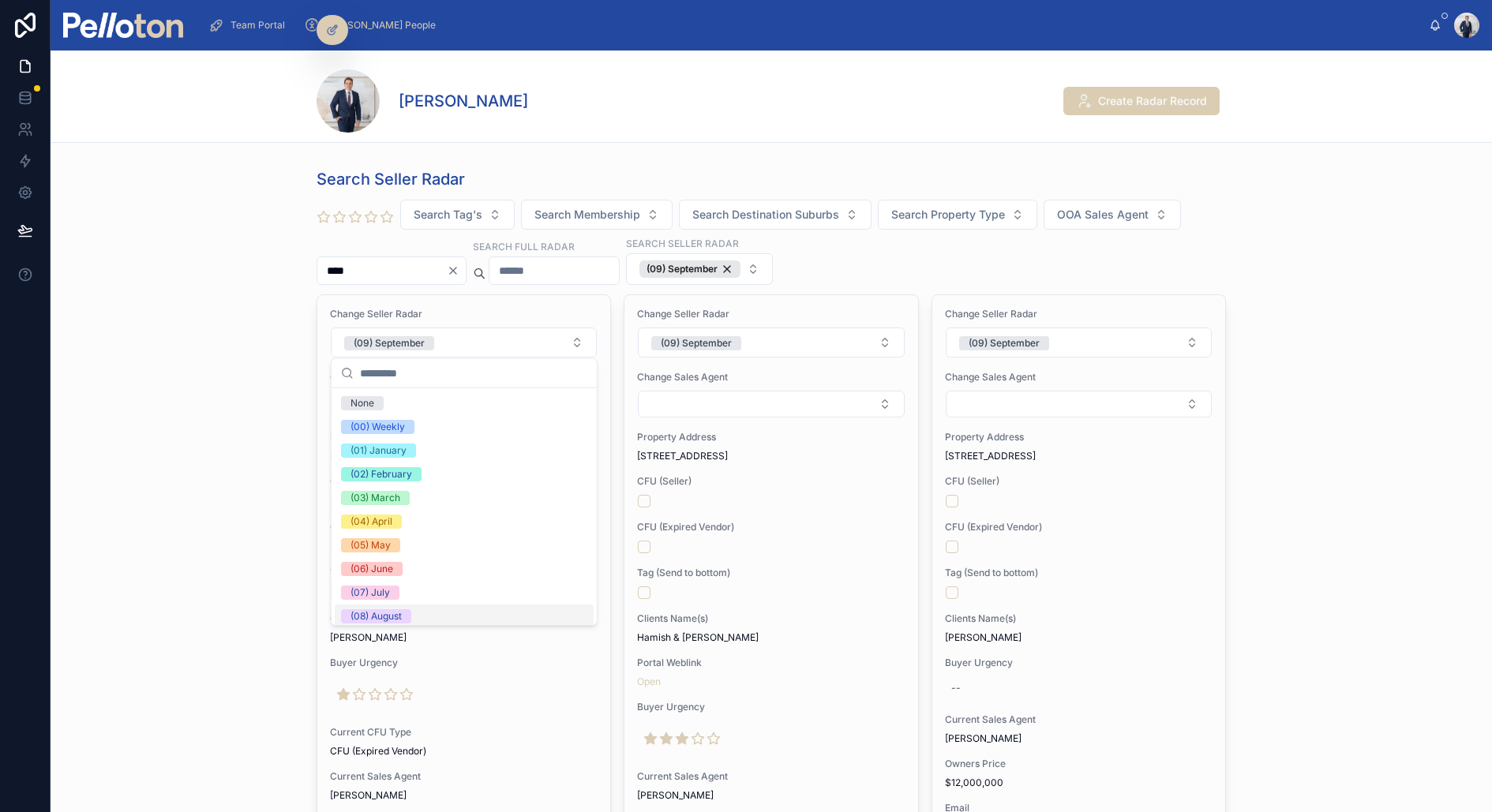
scroll to position [147, 0]
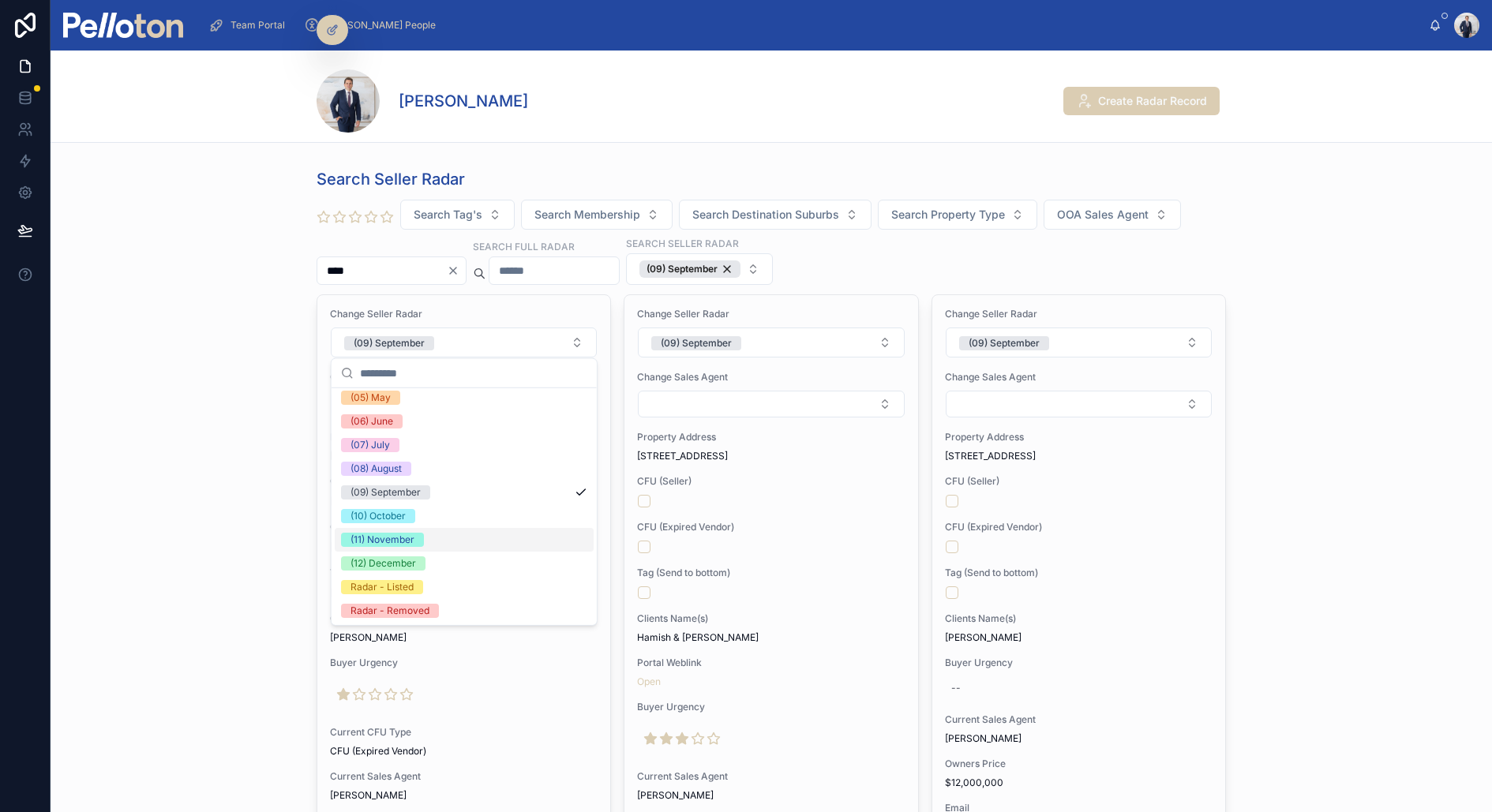
click at [429, 538] on div "(11) November" at bounding box center [465, 540] width 259 height 24
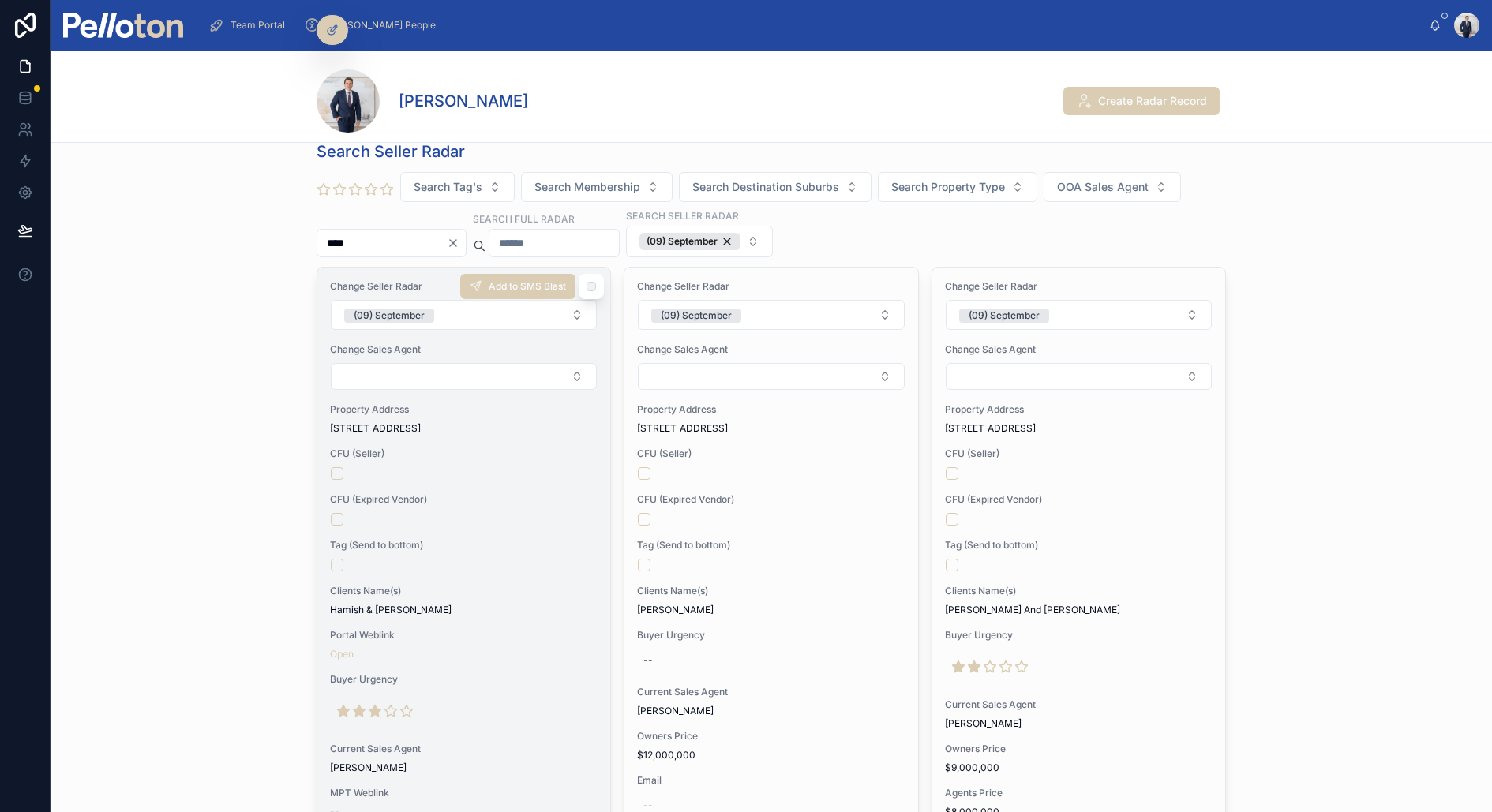
scroll to position [0, 0]
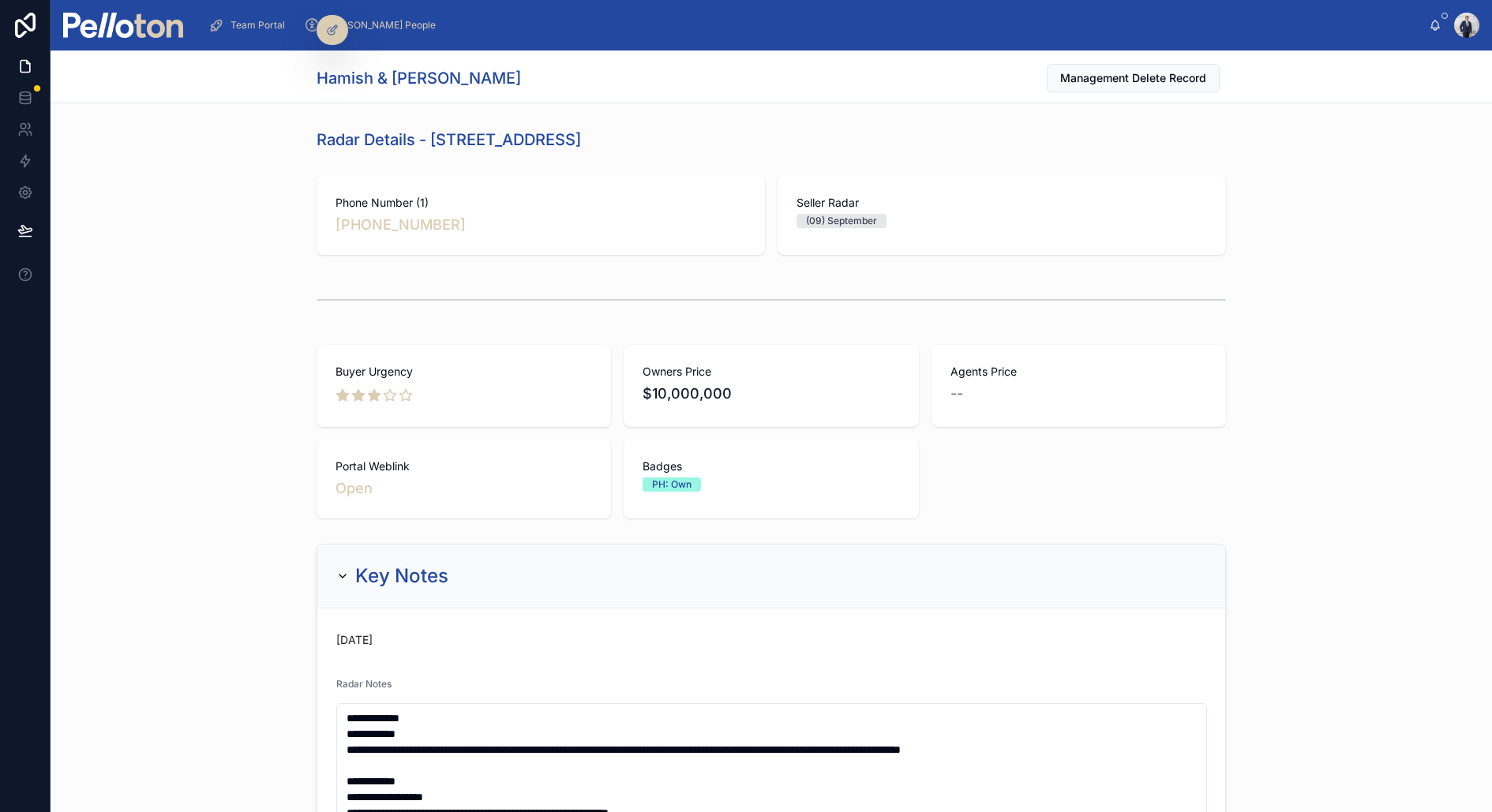
click at [268, 387] on div "Buyer Urgency Owners Price $10,000,000 Agents Price -- Portal Weblink Open Badg…" at bounding box center [772, 431] width 1442 height 186
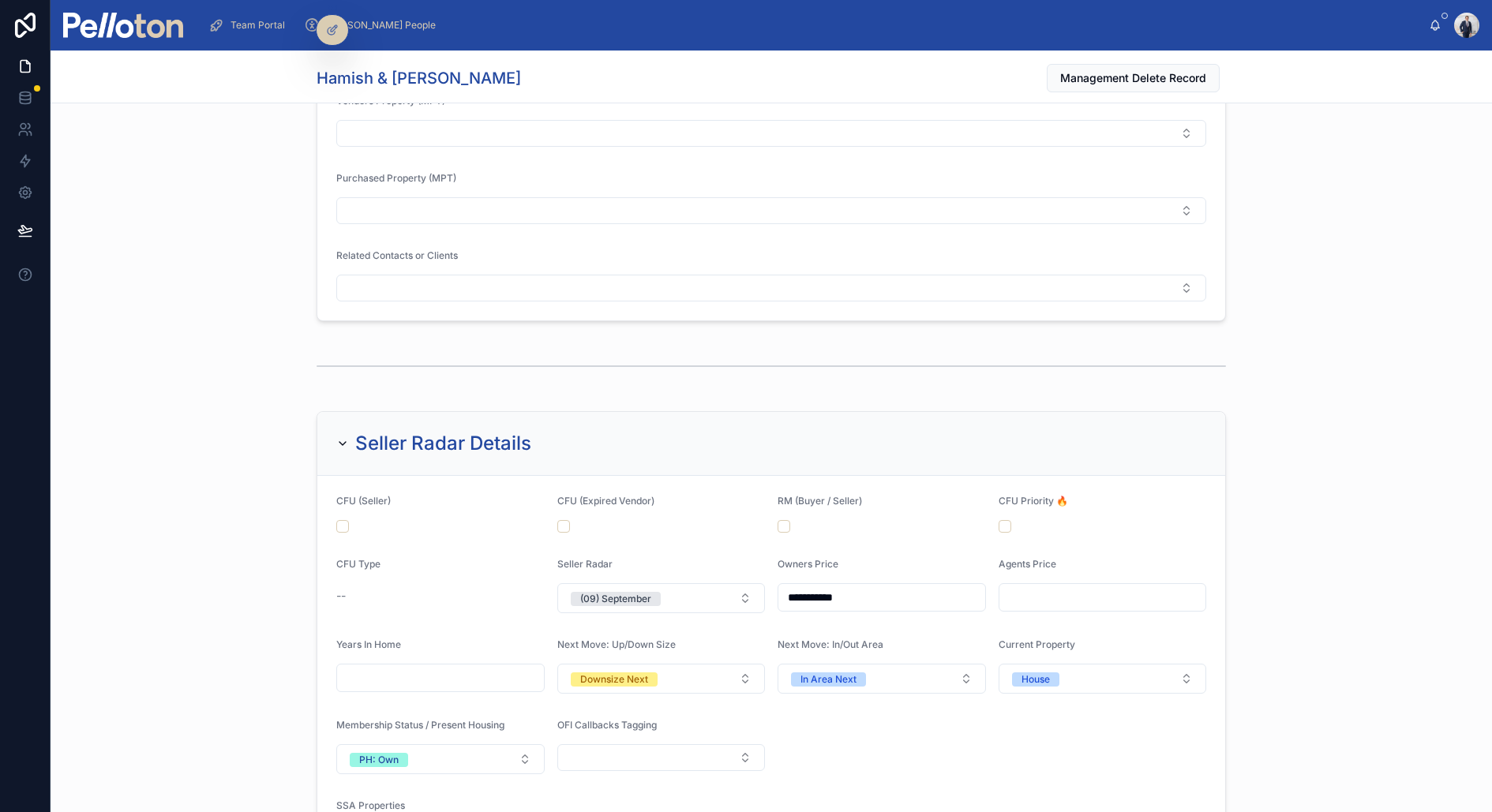
scroll to position [1769, 0]
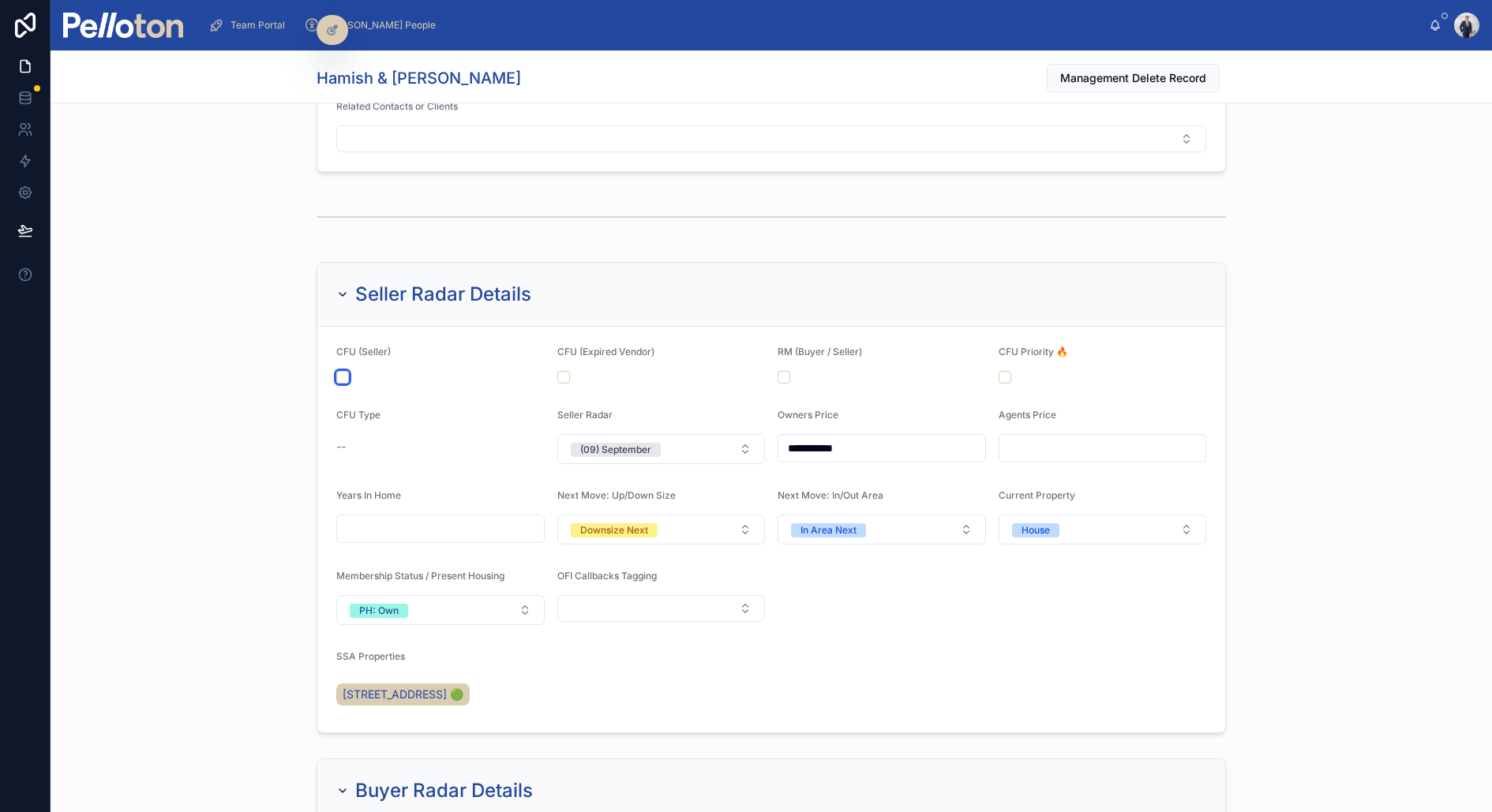
click at [345, 370] on button "button" at bounding box center [342, 376] width 13 height 13
click at [607, 442] on div "(09) September" at bounding box center [616, 449] width 71 height 14
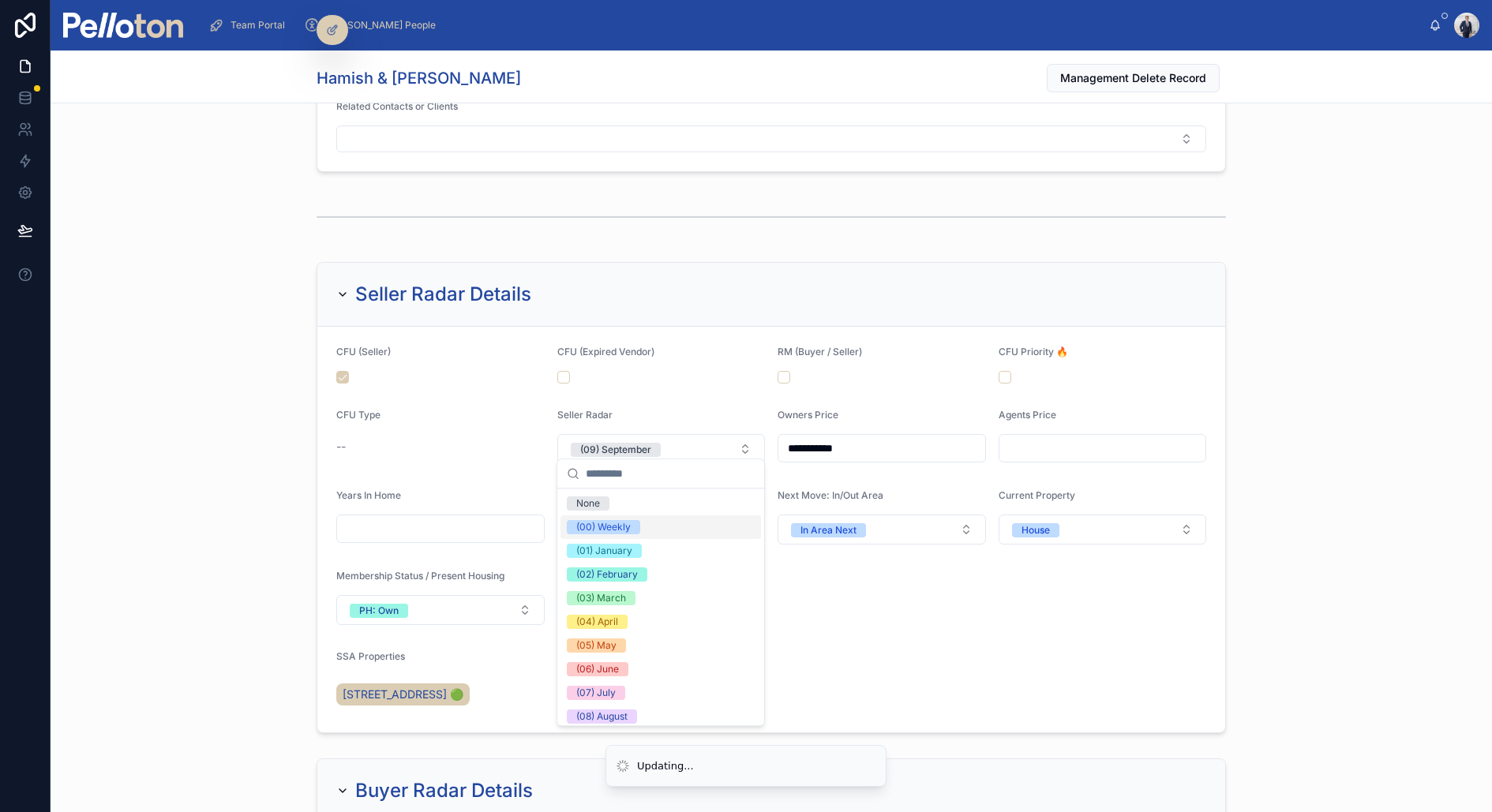
click at [589, 524] on div "(00) Weekly" at bounding box center [603, 527] width 54 height 14
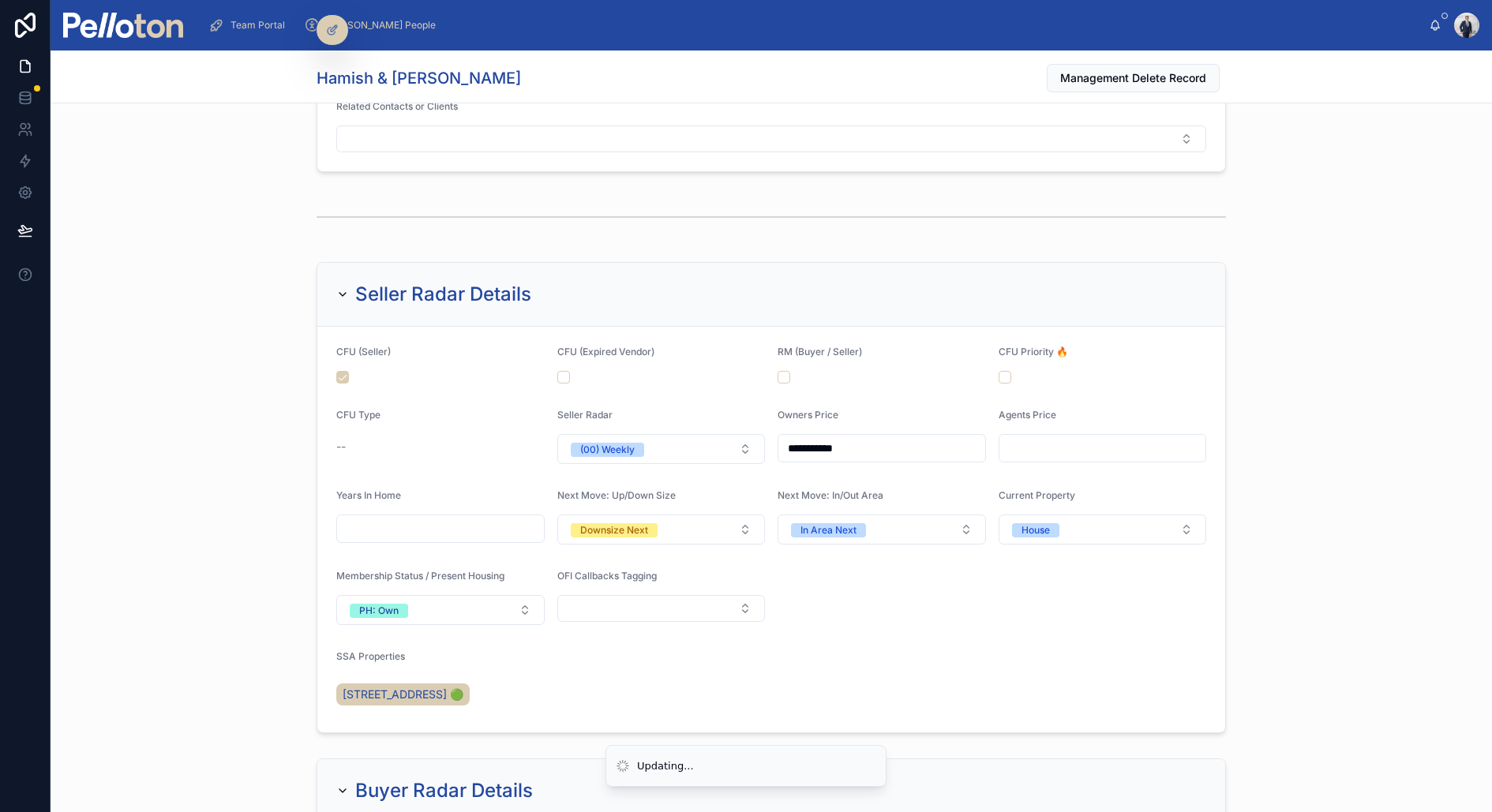
scroll to position [0, 0]
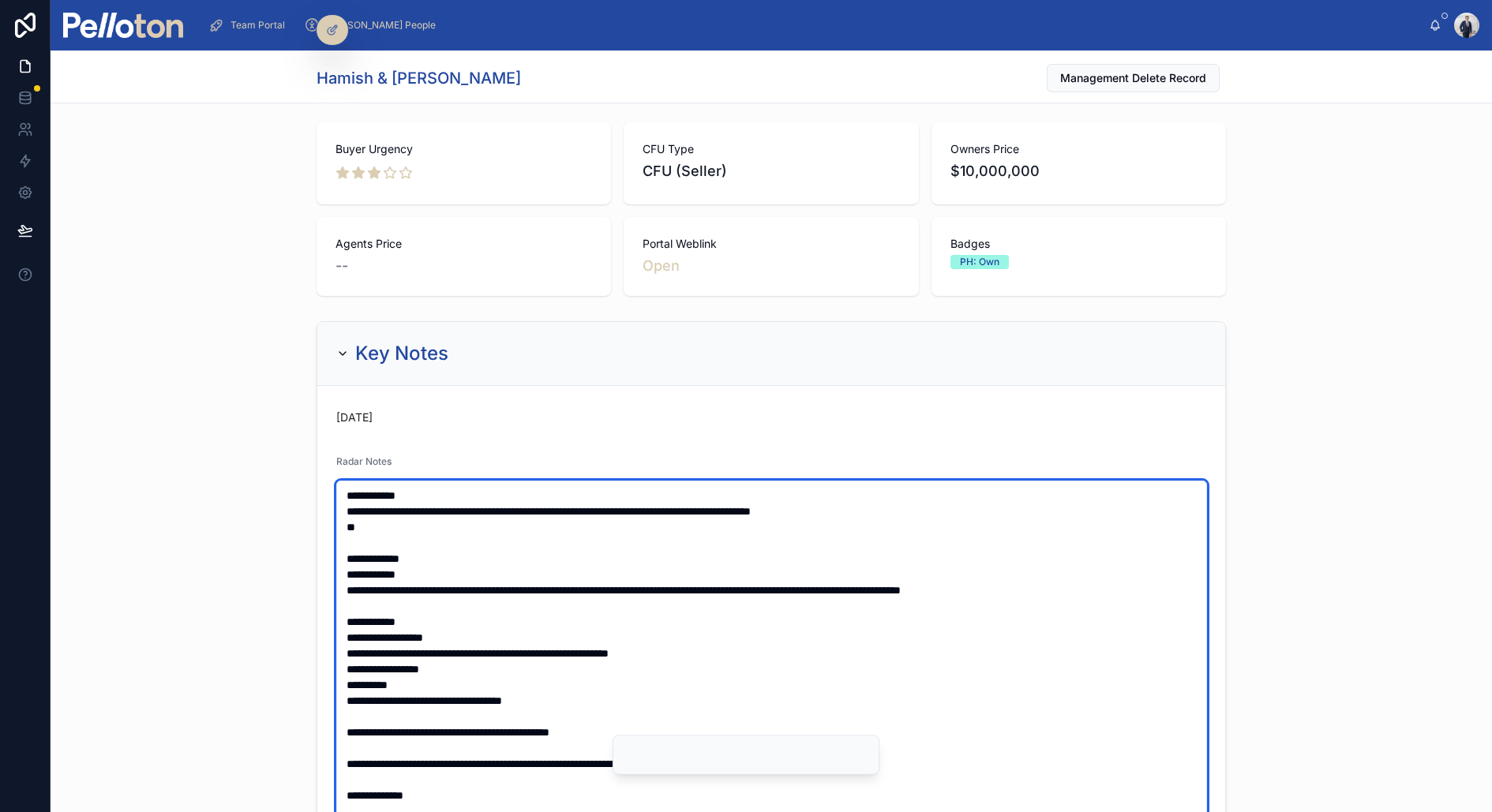
scroll to position [228, 0]
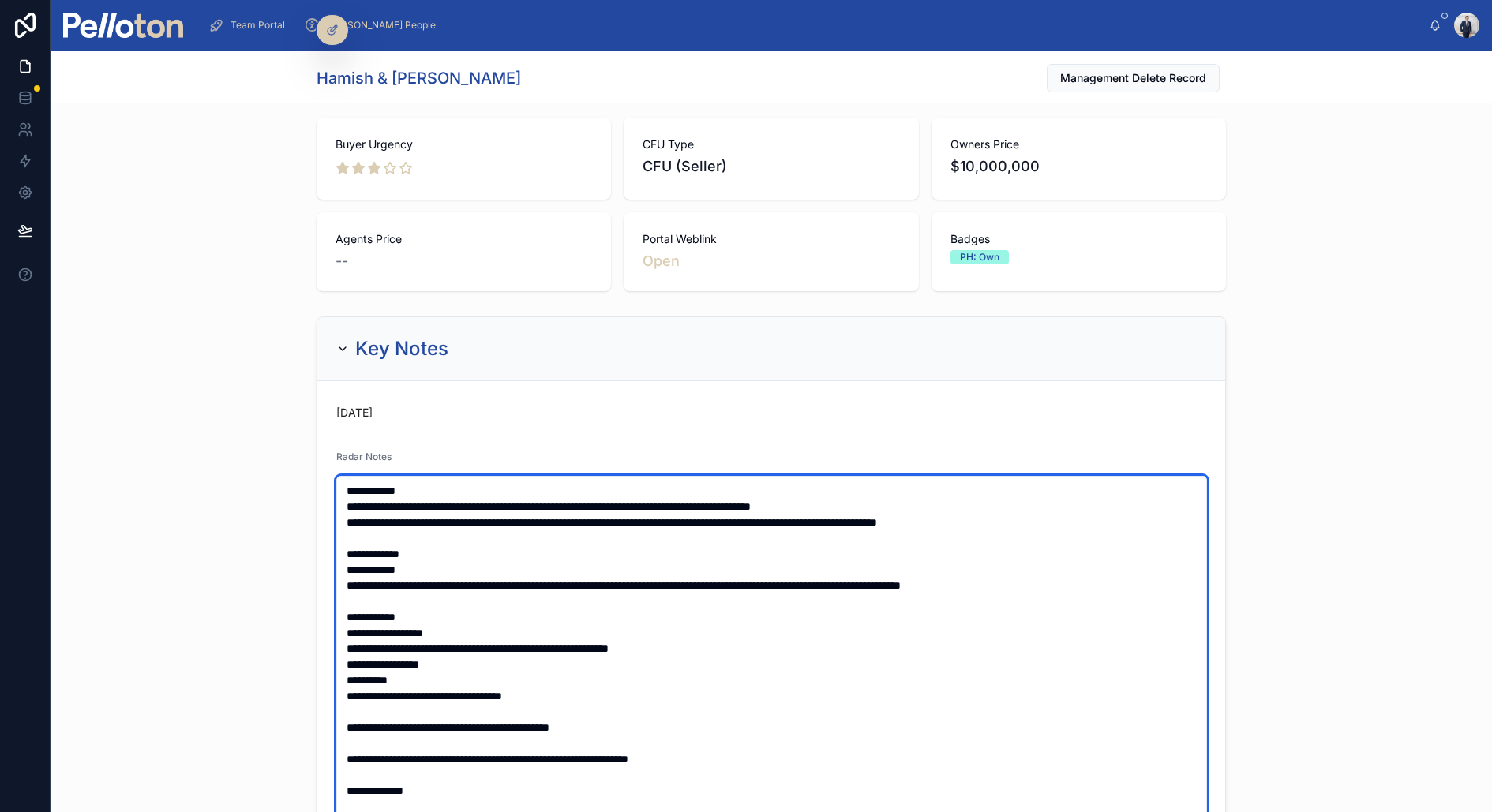
type textarea "**********"
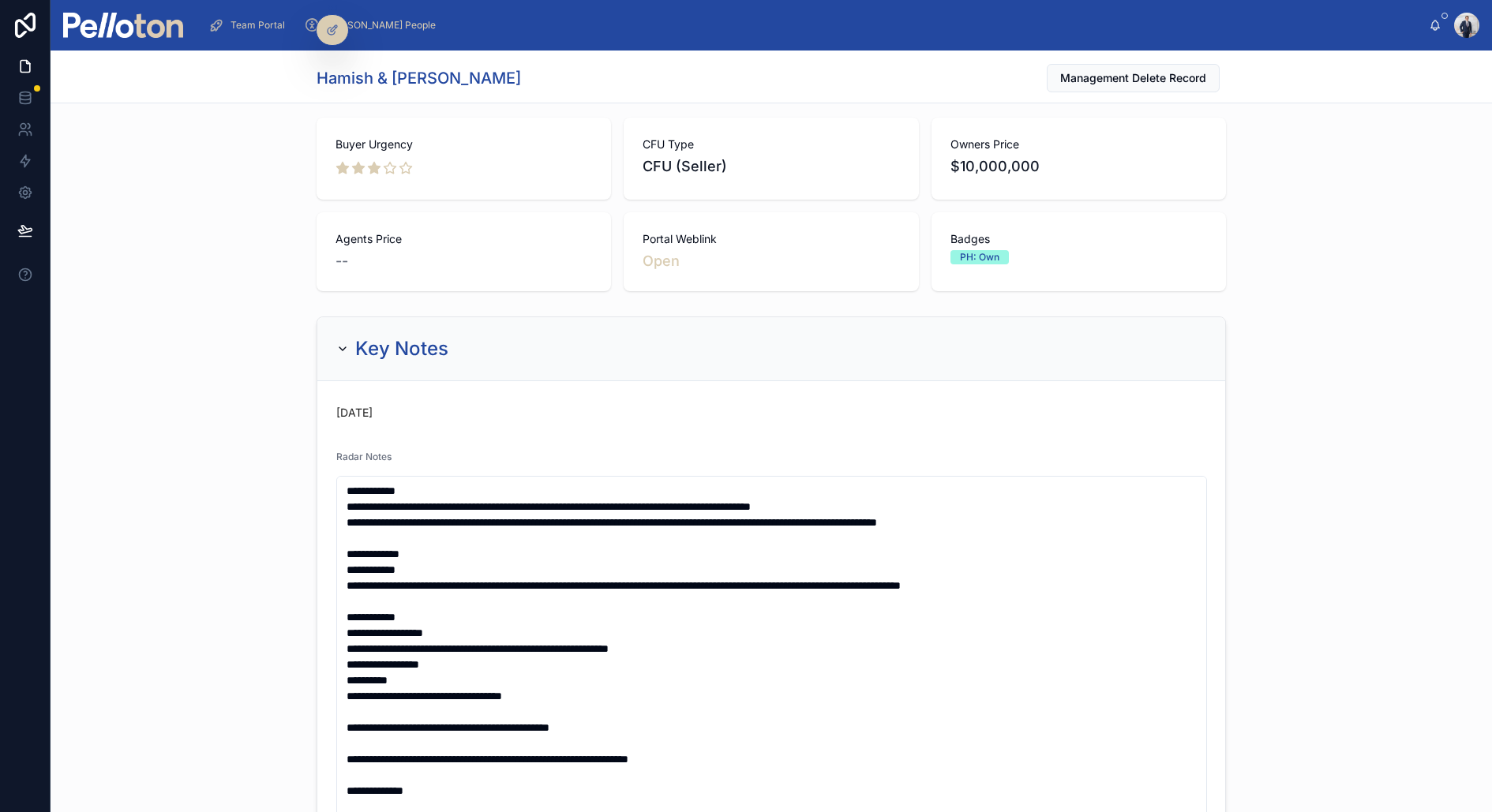
click at [198, 674] on div "**********" at bounding box center [772, 768] width 1442 height 915
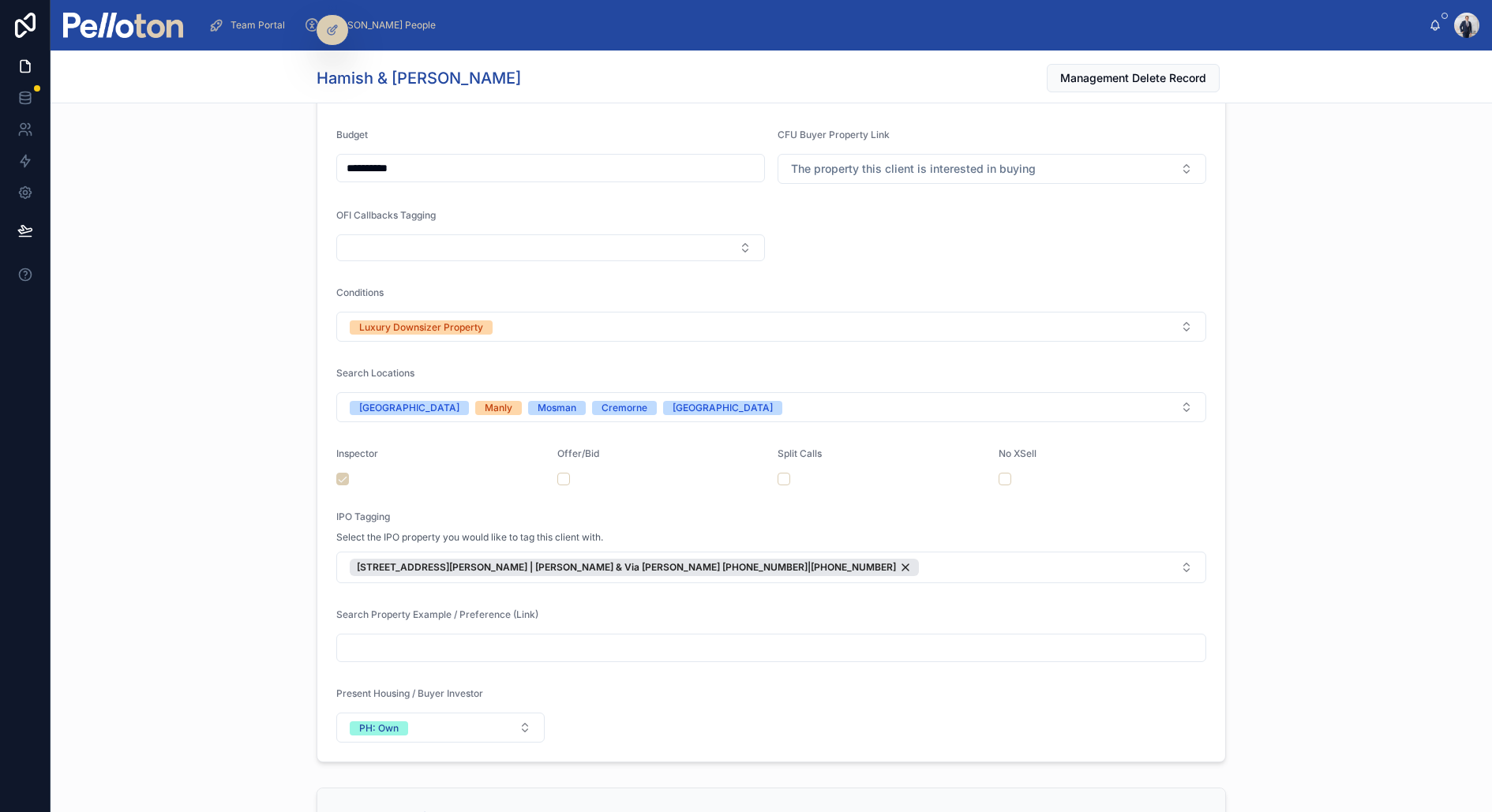
scroll to position [1860, 0]
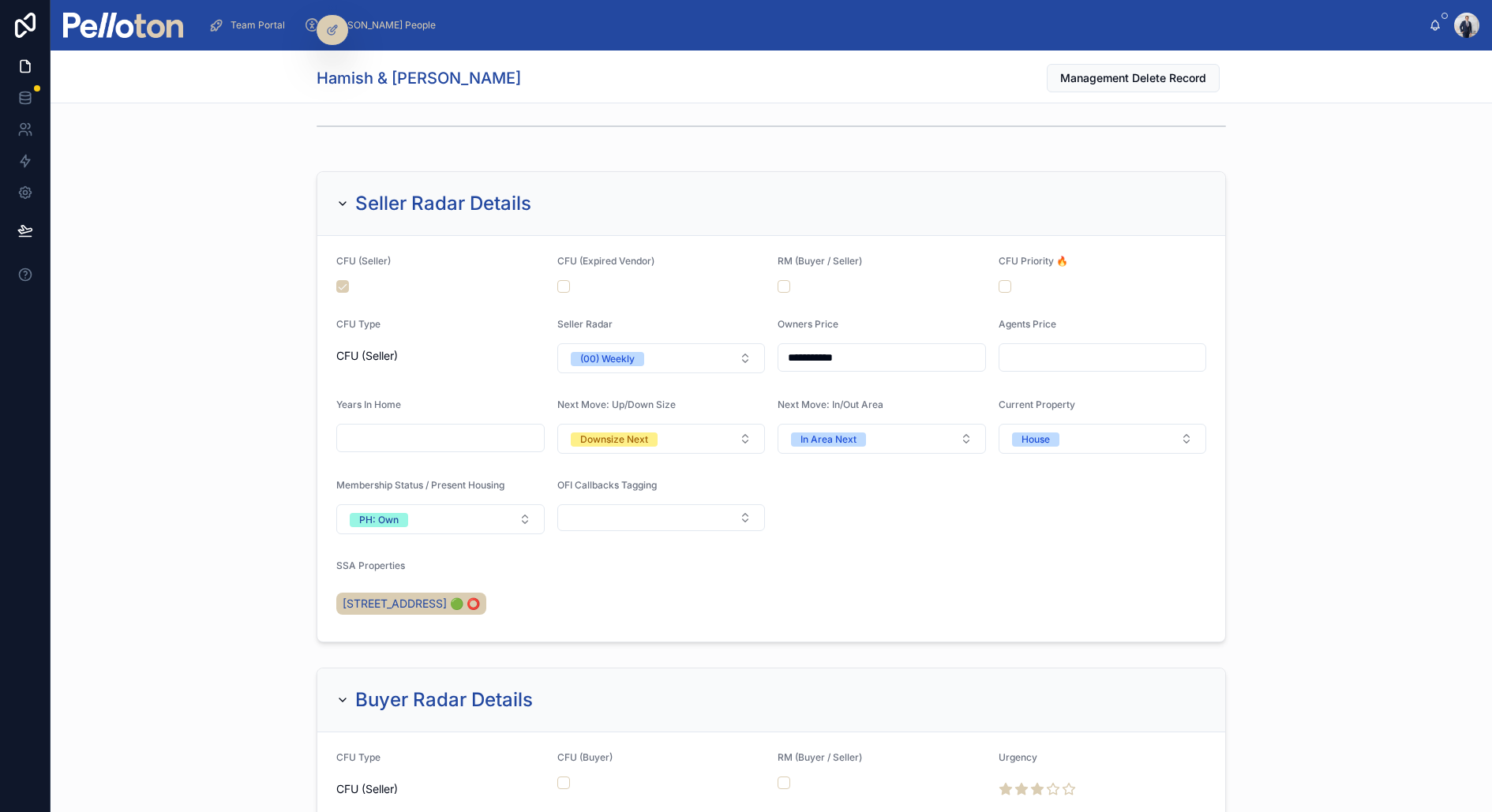
click at [243, 299] on div "**********" at bounding box center [772, 407] width 1442 height 484
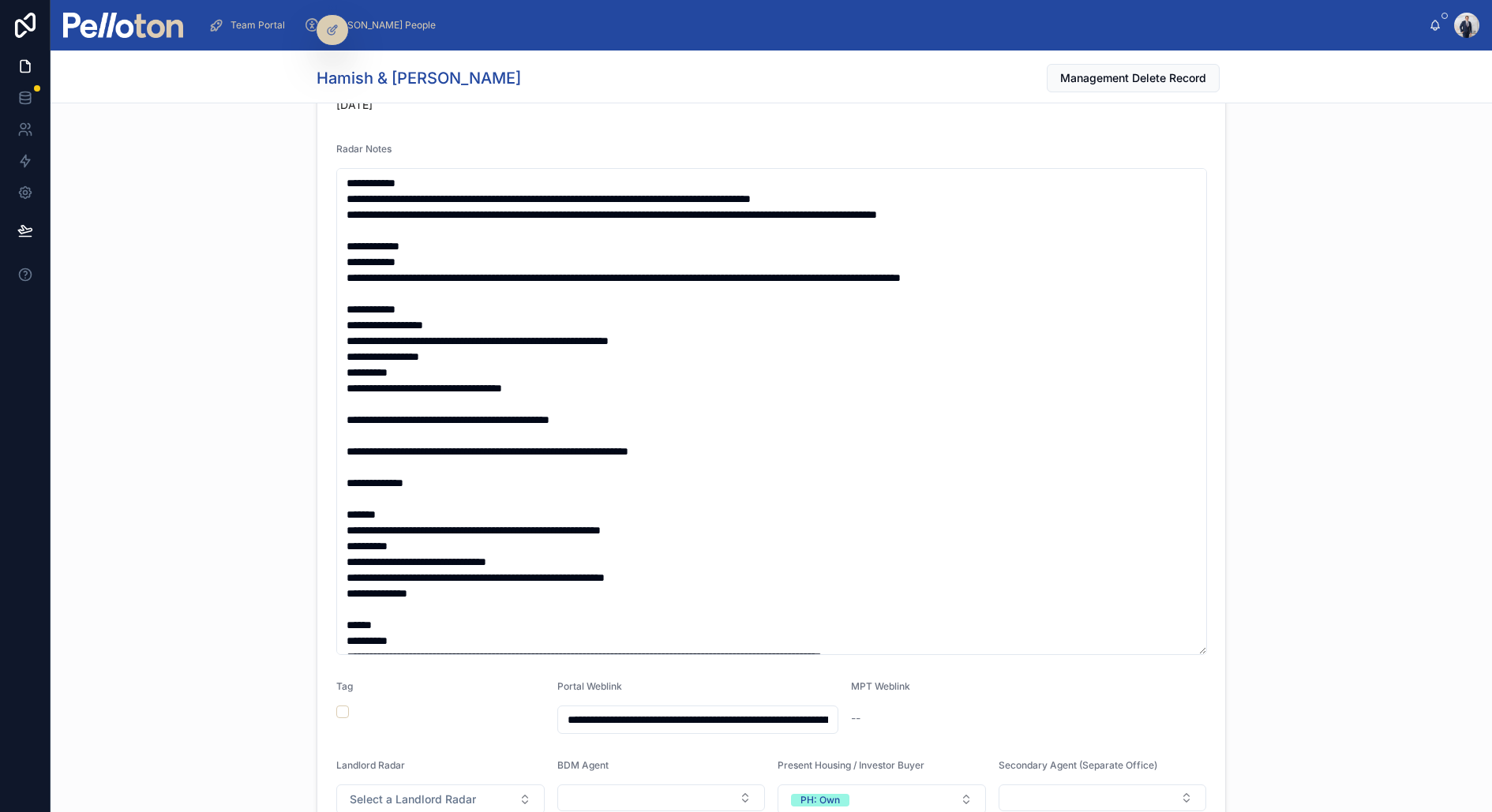
scroll to position [0, 0]
